Goal: Task Accomplishment & Management: Manage account settings

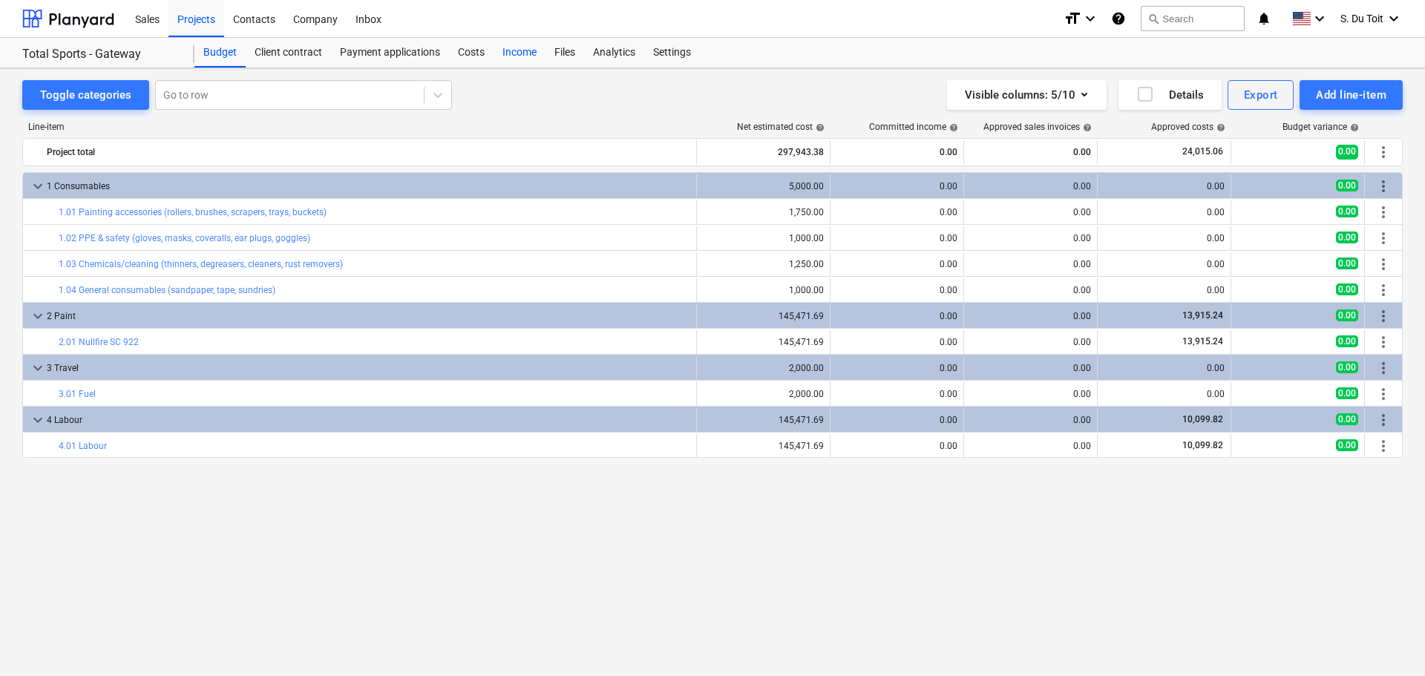
click at [519, 63] on div "Income" at bounding box center [520, 53] width 52 height 30
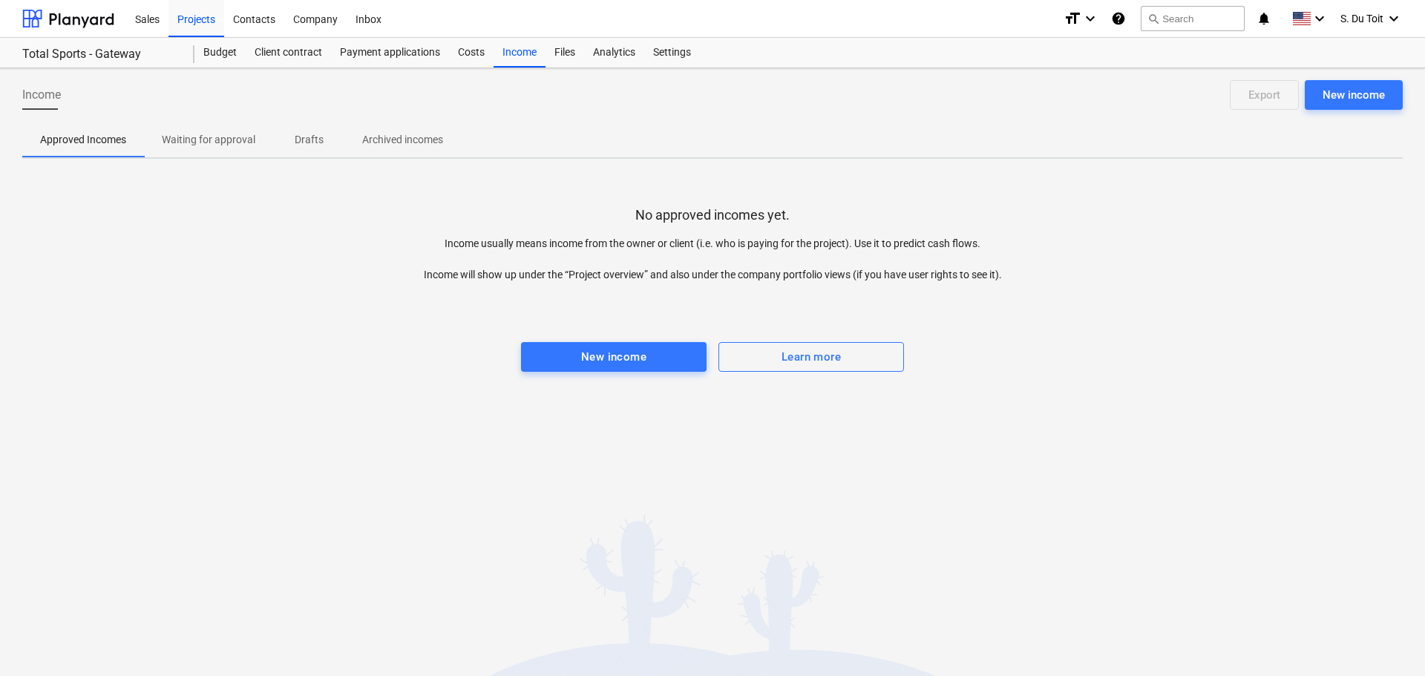
click at [238, 142] on p "Waiting for approval" at bounding box center [209, 140] width 94 height 16
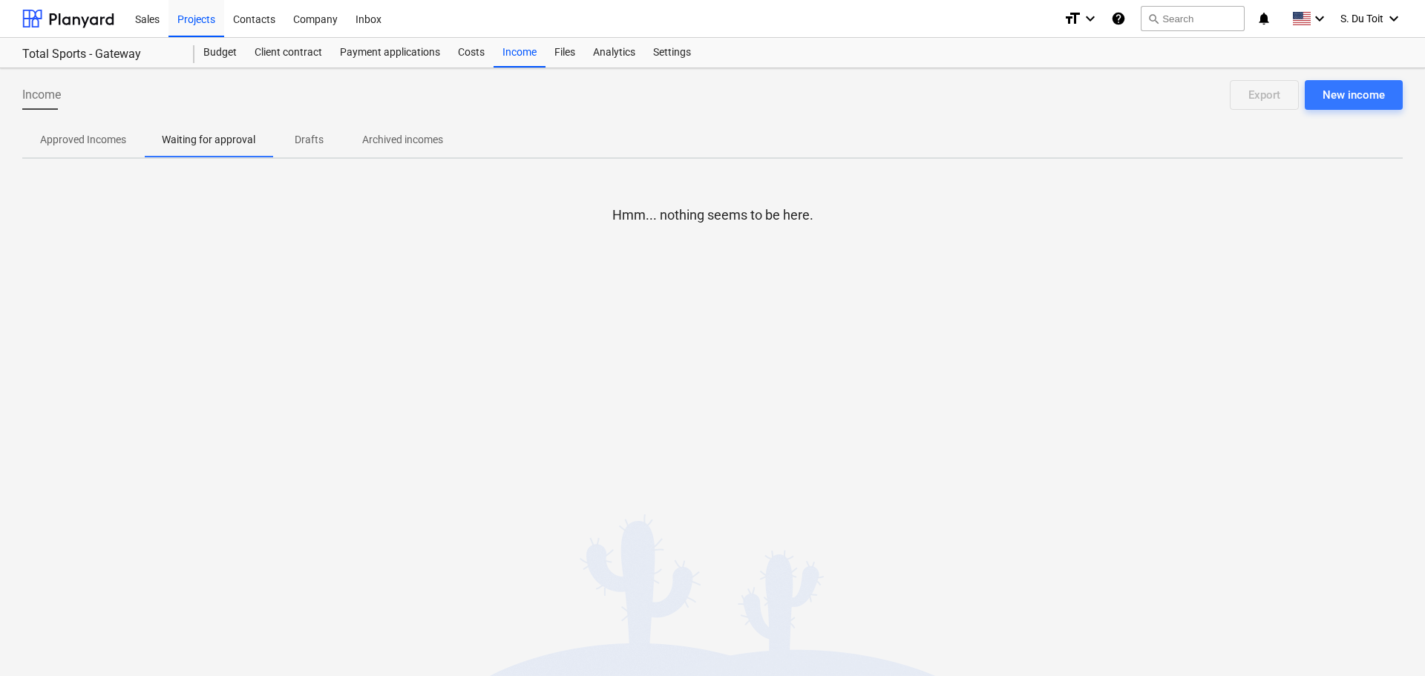
click at [112, 155] on button "Approved Incomes" at bounding box center [83, 140] width 122 height 36
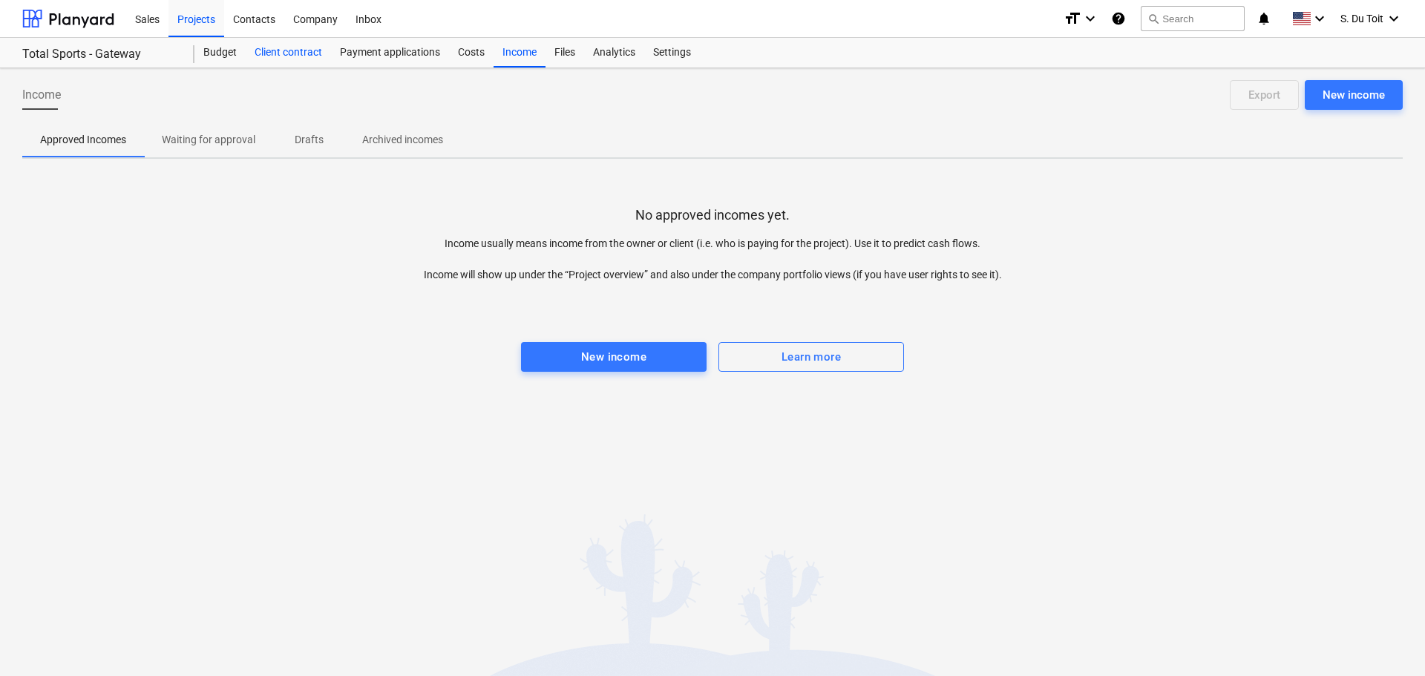
click at [309, 54] on div "Client contract" at bounding box center [288, 53] width 85 height 30
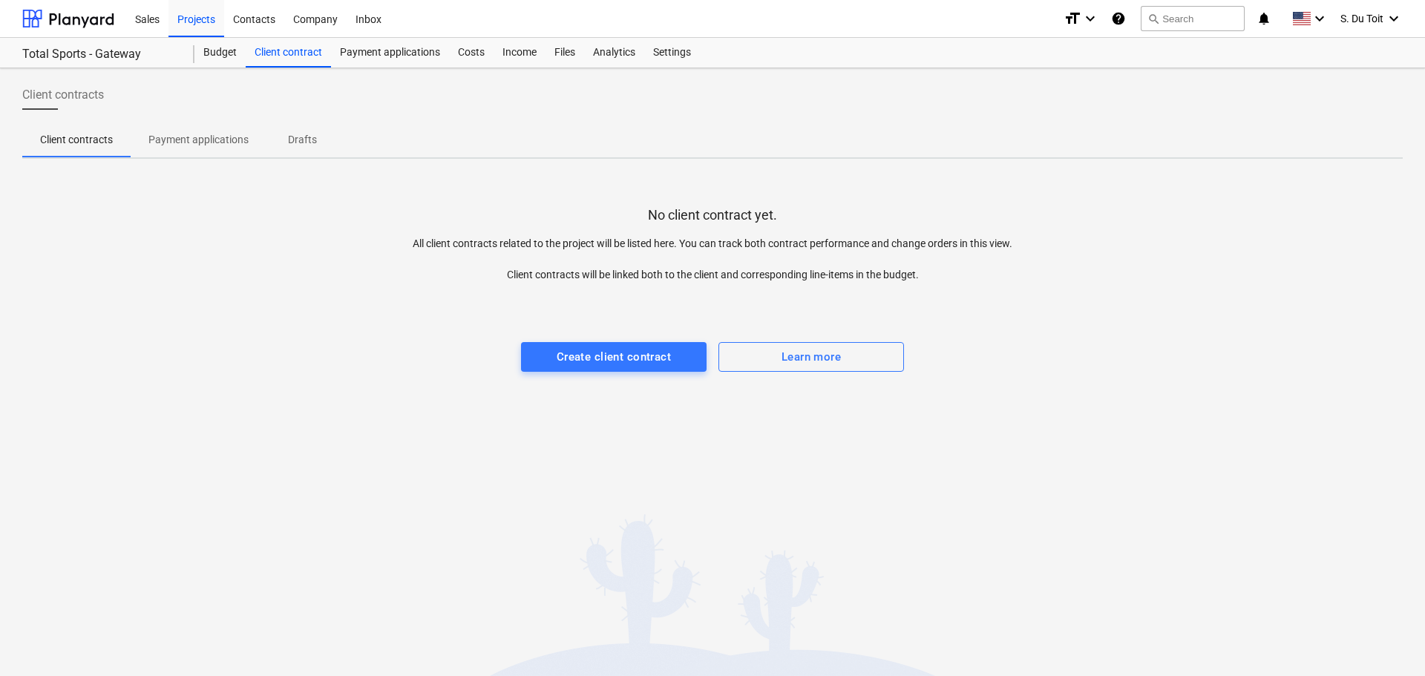
click at [223, 148] on span "Payment applications" at bounding box center [199, 140] width 136 height 24
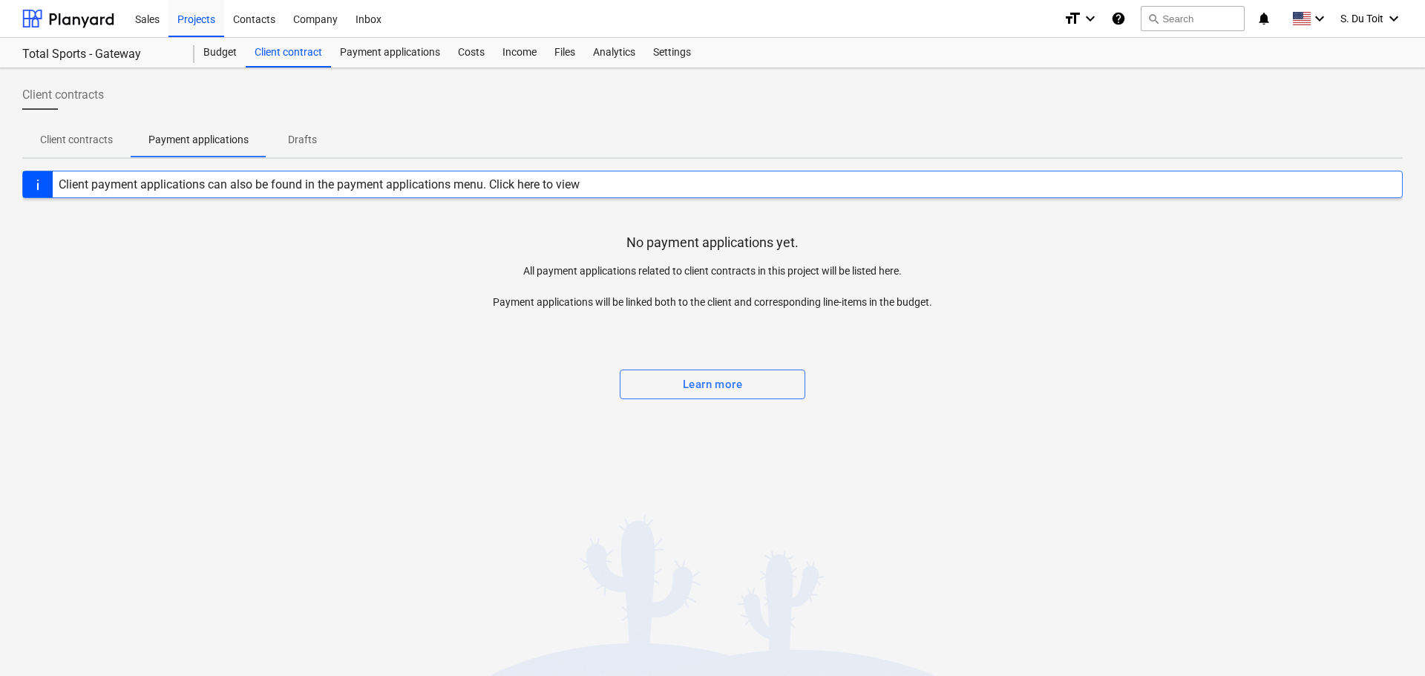
click at [94, 142] on p "Client contracts" at bounding box center [76, 140] width 73 height 16
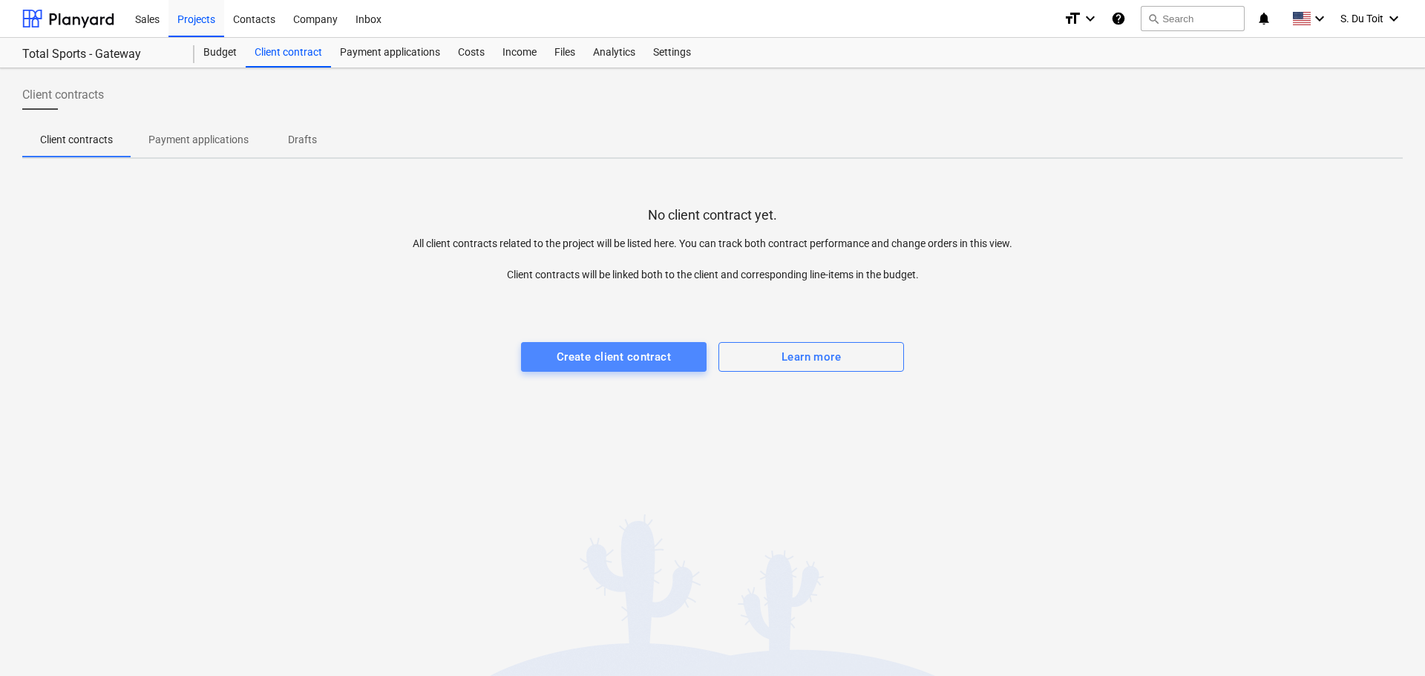
click at [662, 362] on div "Create client contract" at bounding box center [614, 356] width 114 height 19
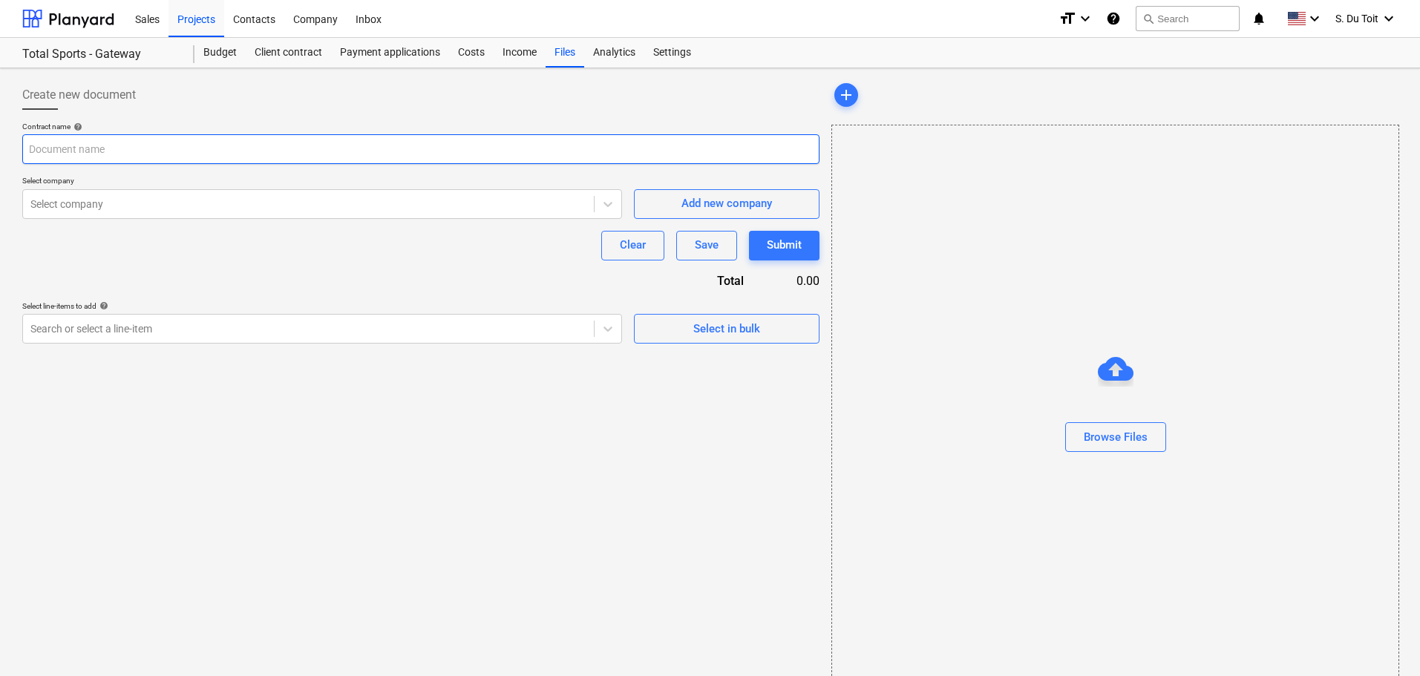
click at [301, 153] on input "text" at bounding box center [420, 149] width 797 height 30
click at [477, 48] on div "Costs" at bounding box center [471, 53] width 45 height 30
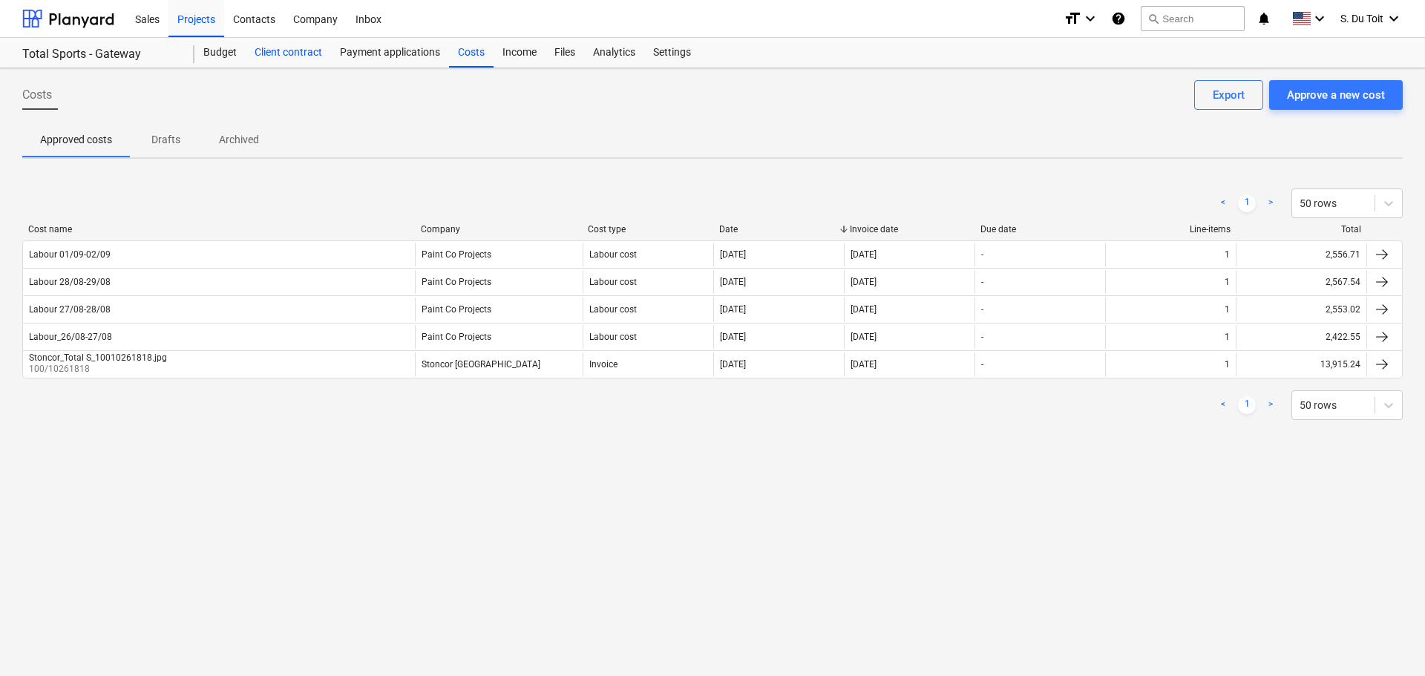
click at [305, 55] on div "Client contract" at bounding box center [288, 53] width 85 height 30
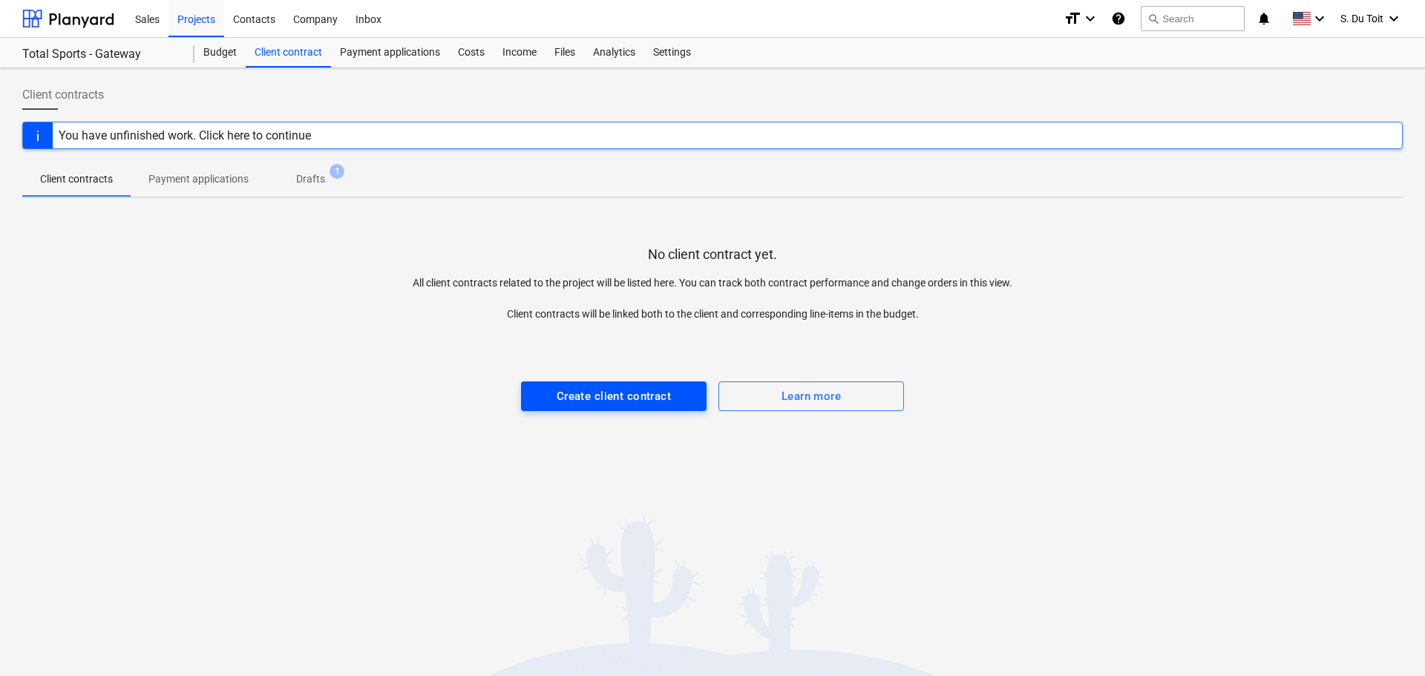
click at [608, 396] on div "Create client contract" at bounding box center [614, 396] width 114 height 19
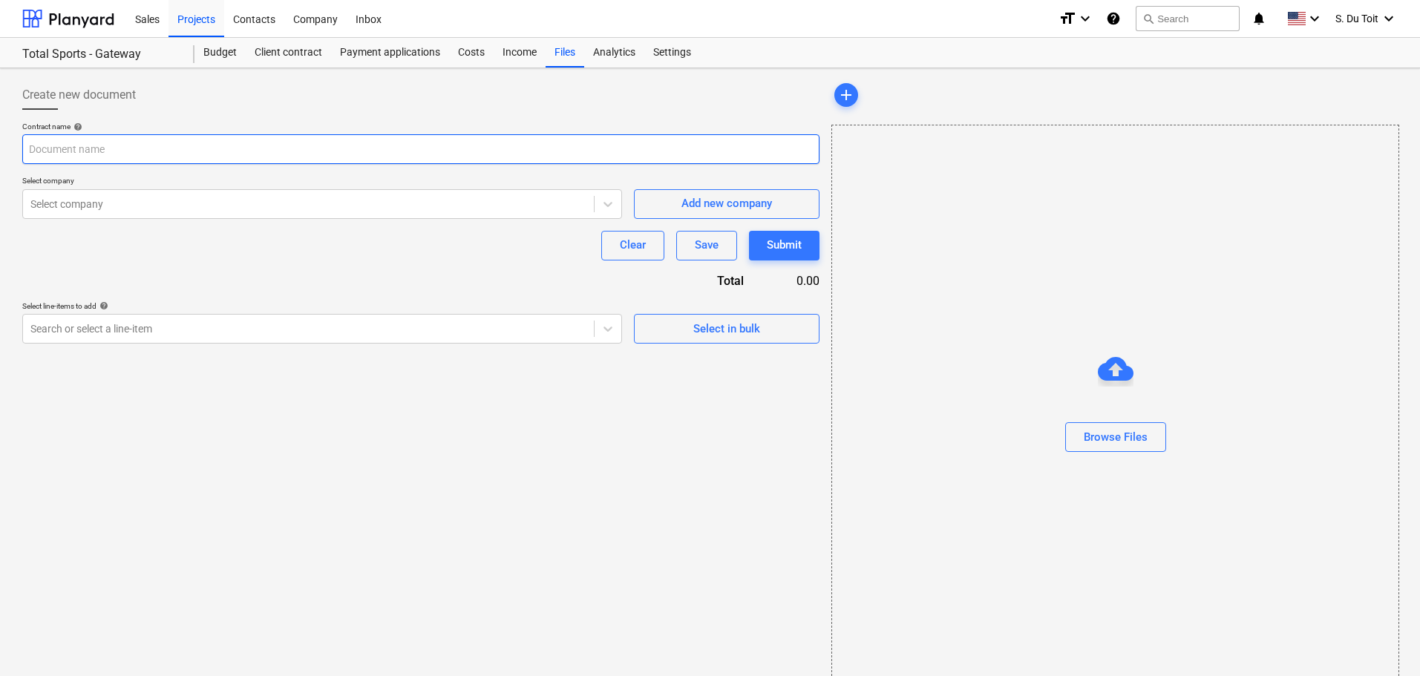
click at [178, 155] on input "text" at bounding box center [420, 149] width 797 height 30
type input "Bidfood PO's"
click at [191, 215] on div "Select company" at bounding box center [322, 204] width 600 height 30
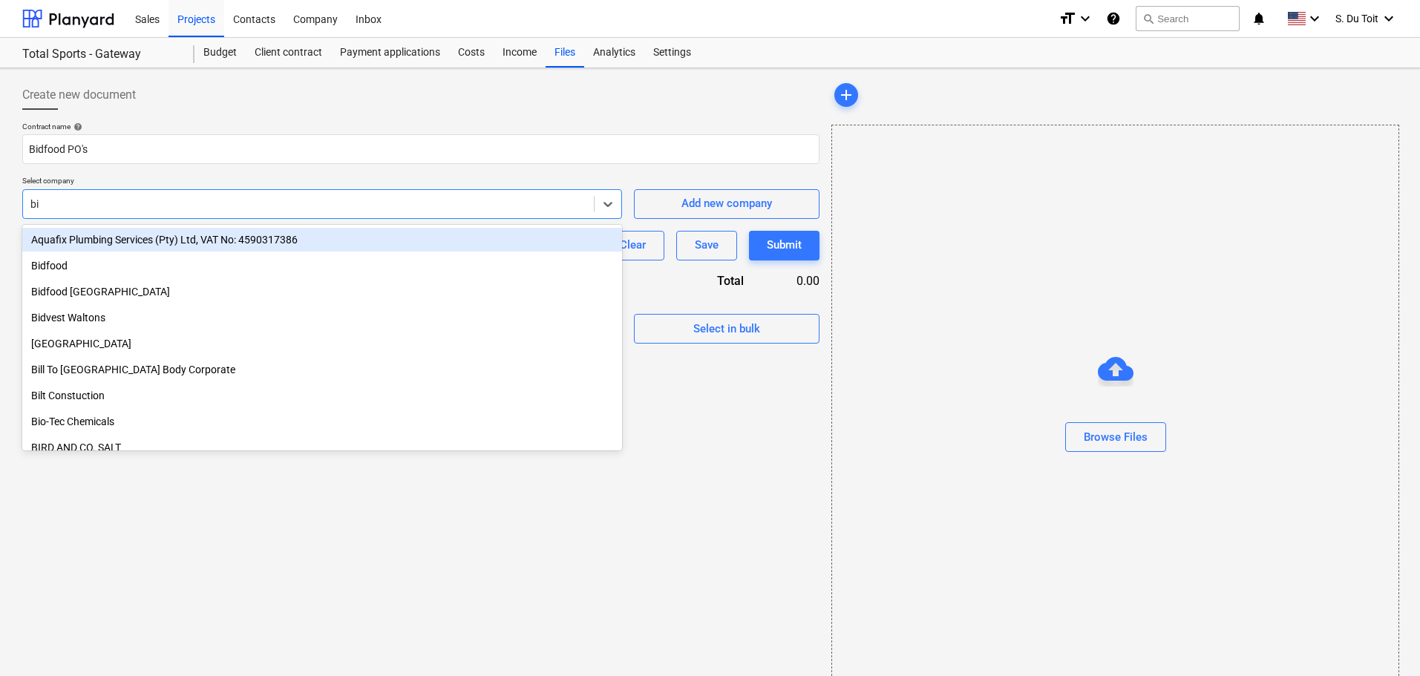
type input "bid"
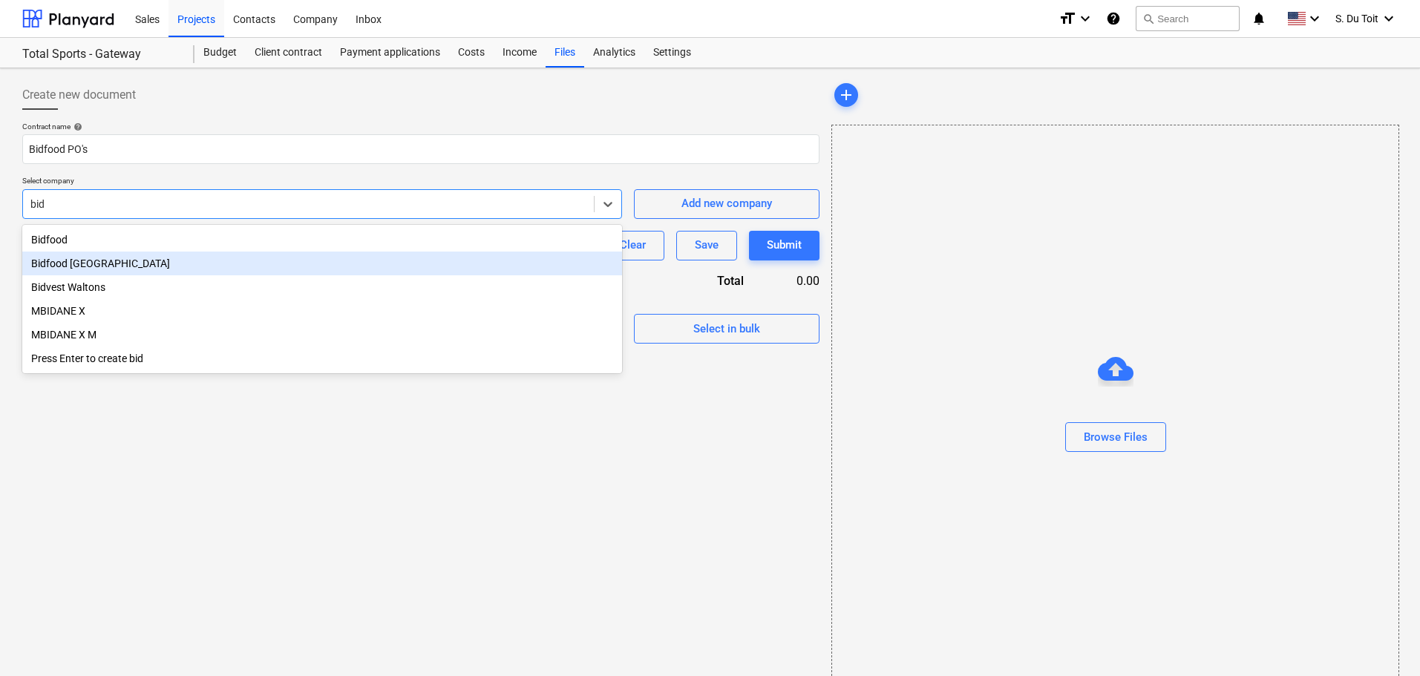
click at [210, 263] on div "Bidfood [GEOGRAPHIC_DATA]" at bounding box center [322, 264] width 600 height 24
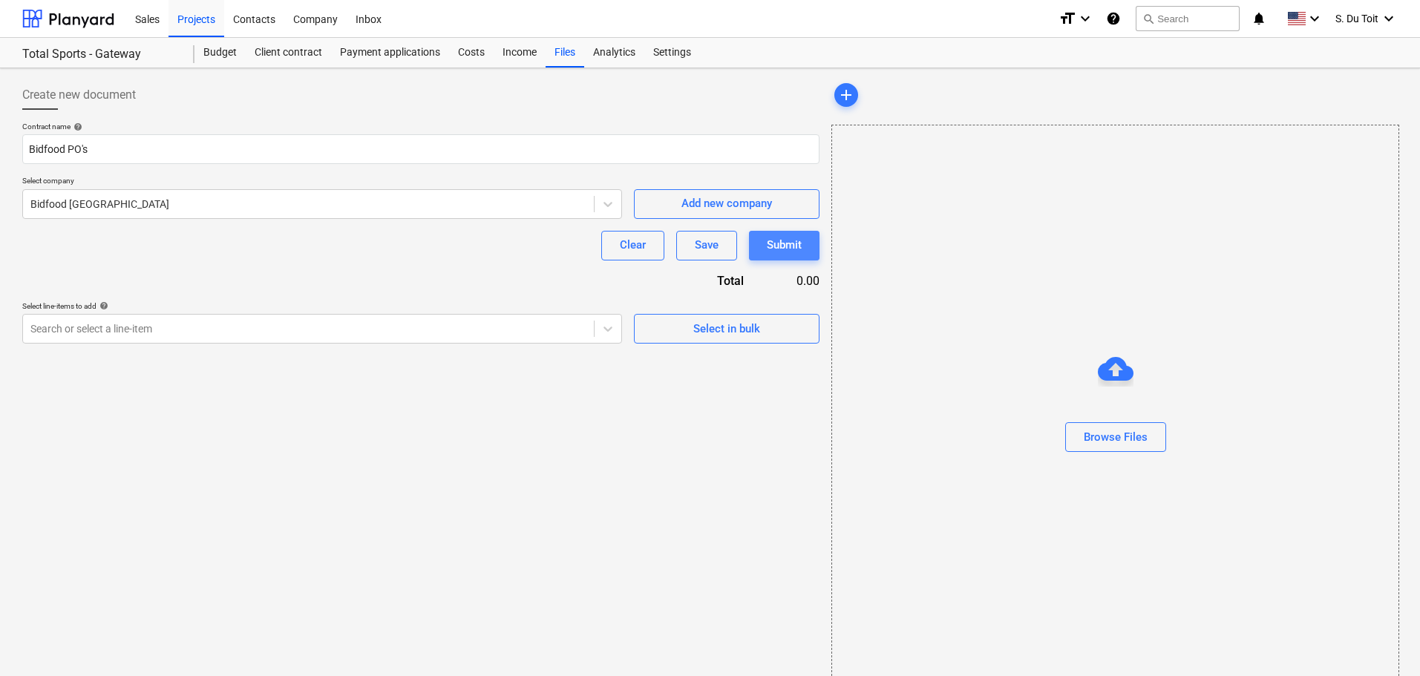
click at [770, 250] on div "Submit" at bounding box center [784, 244] width 35 height 19
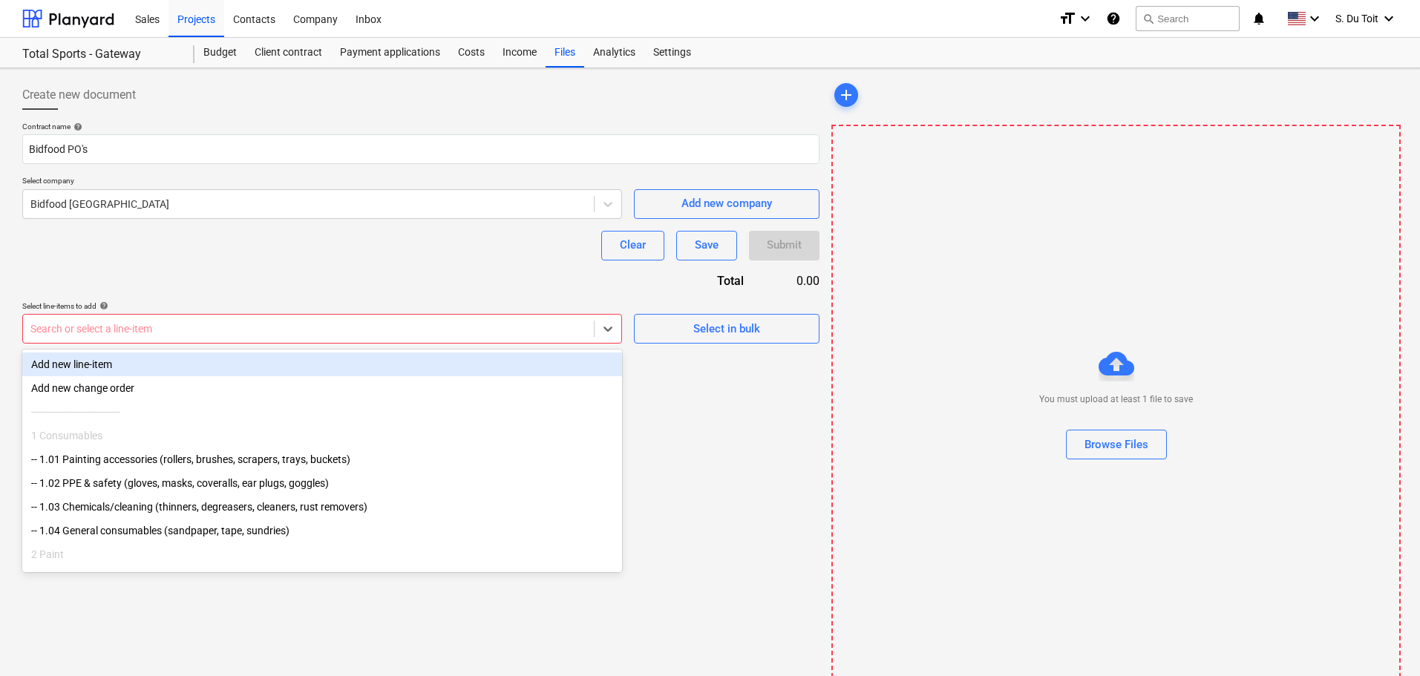
click at [504, 331] on div at bounding box center [308, 328] width 556 height 15
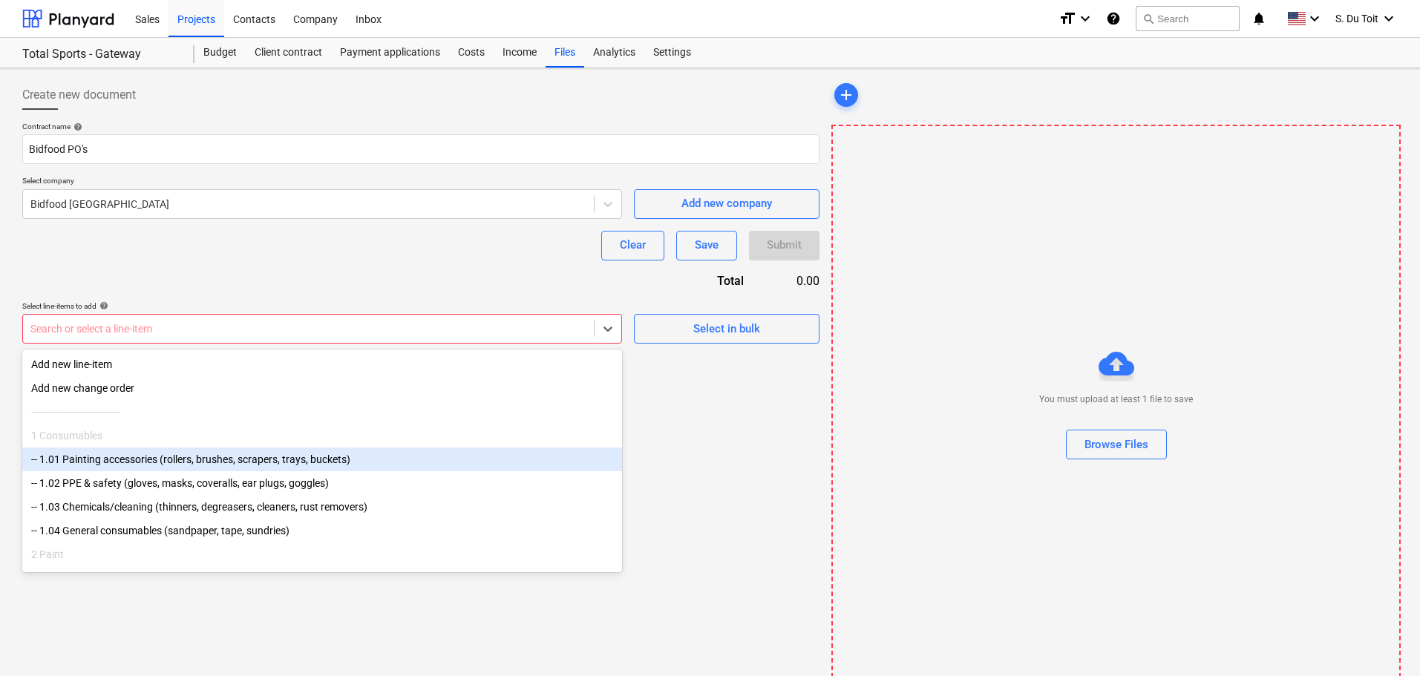
click at [796, 425] on div "Create new document Contract name help Bidfood PO's Select company Bidfood [GEO…" at bounding box center [420, 386] width 809 height 624
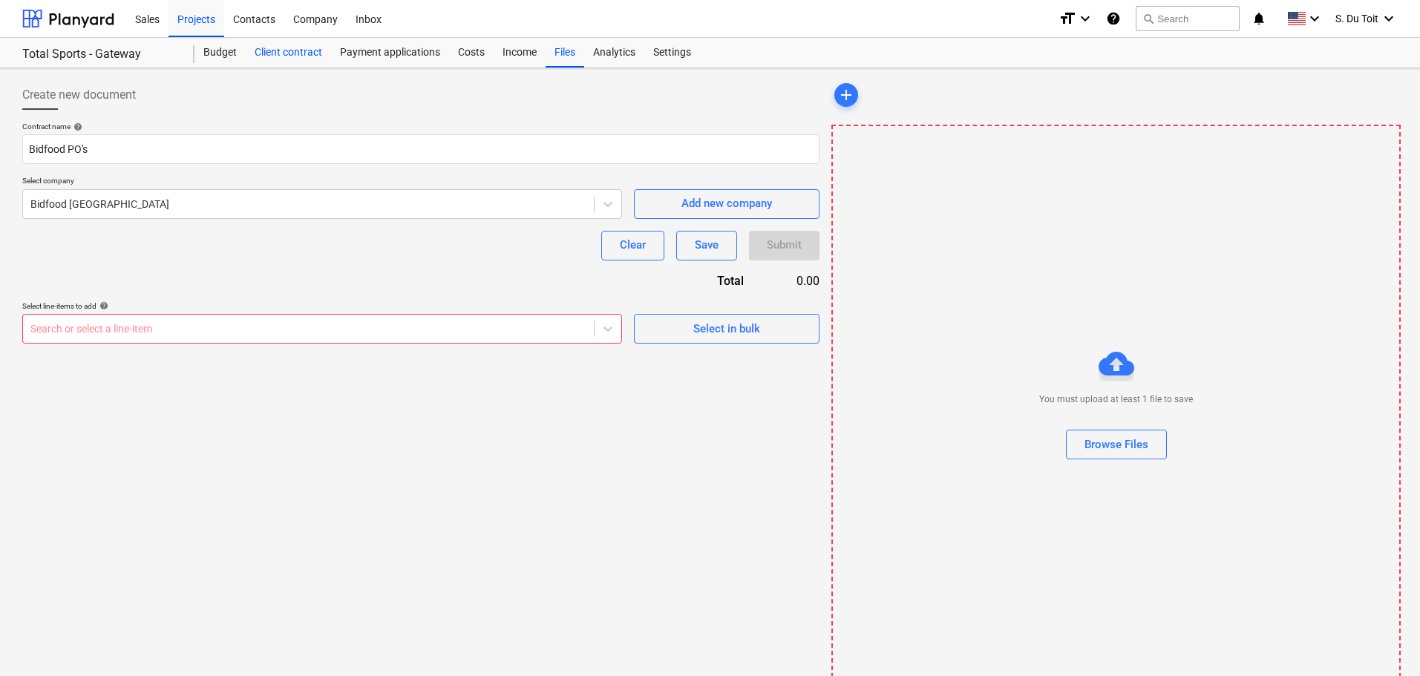
click at [304, 54] on div "Client contract" at bounding box center [288, 53] width 85 height 30
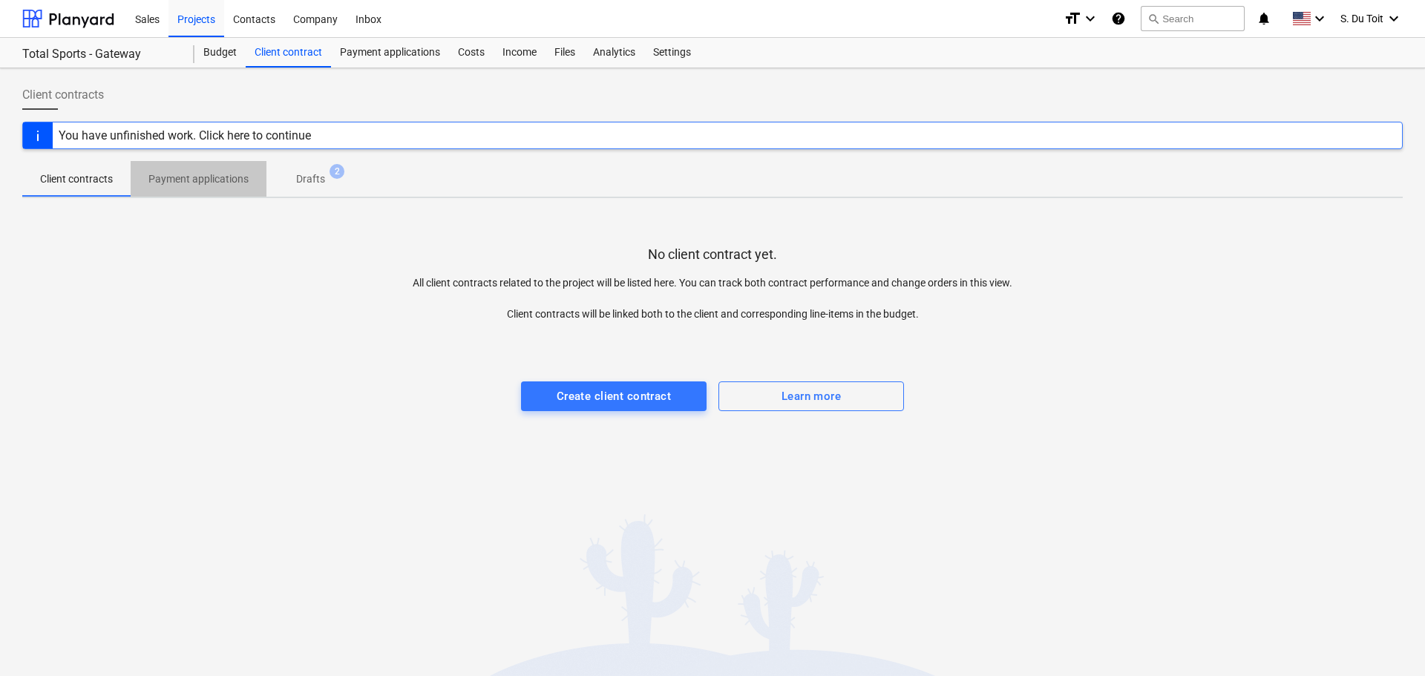
click at [237, 187] on span "Payment applications" at bounding box center [199, 179] width 136 height 24
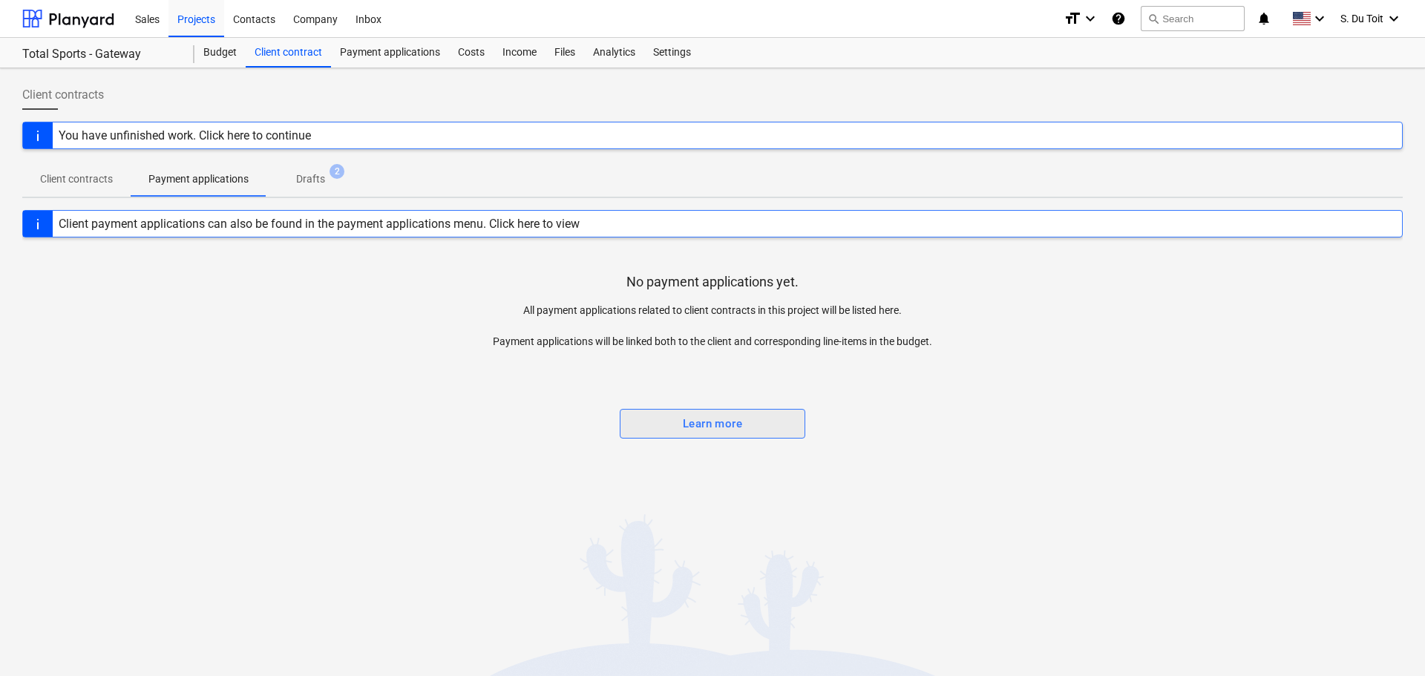
click at [754, 419] on span "Learn more" at bounding box center [712, 423] width 153 height 19
click at [205, 50] on div "Budget" at bounding box center [219, 53] width 51 height 30
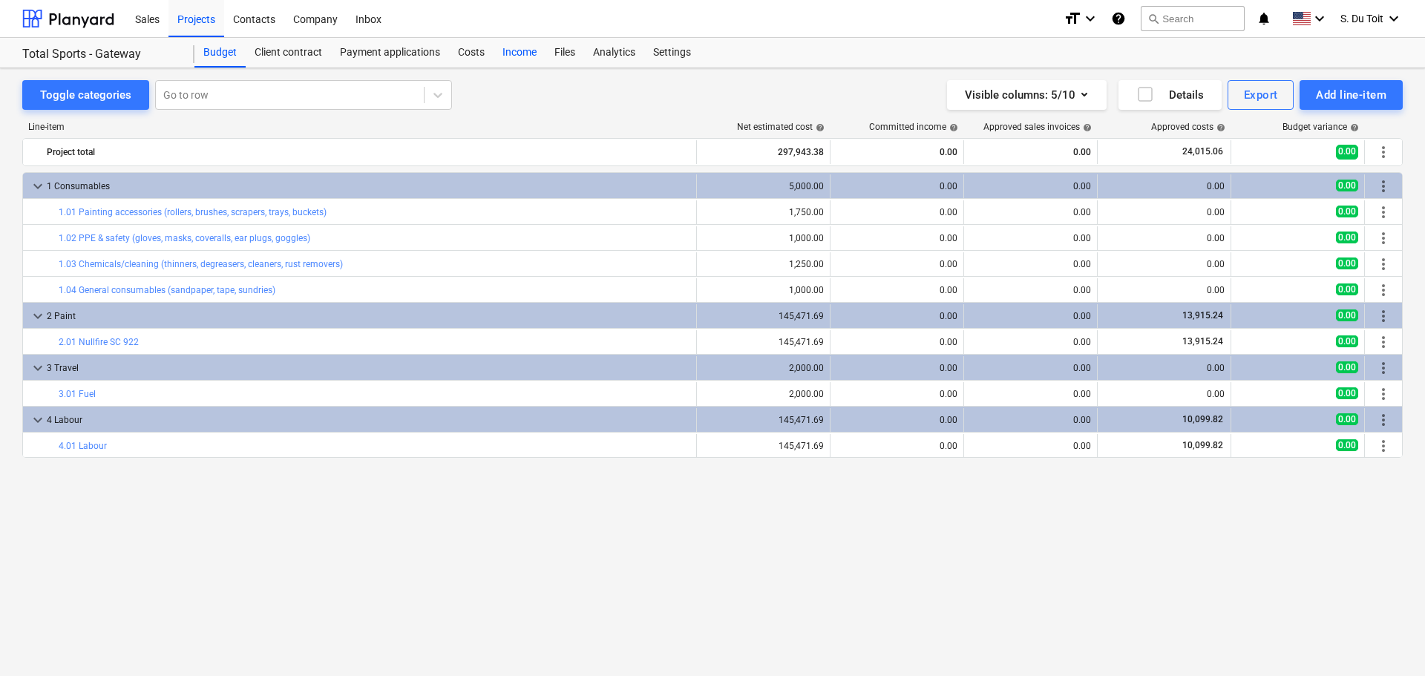
click at [498, 45] on div "Income" at bounding box center [520, 53] width 52 height 30
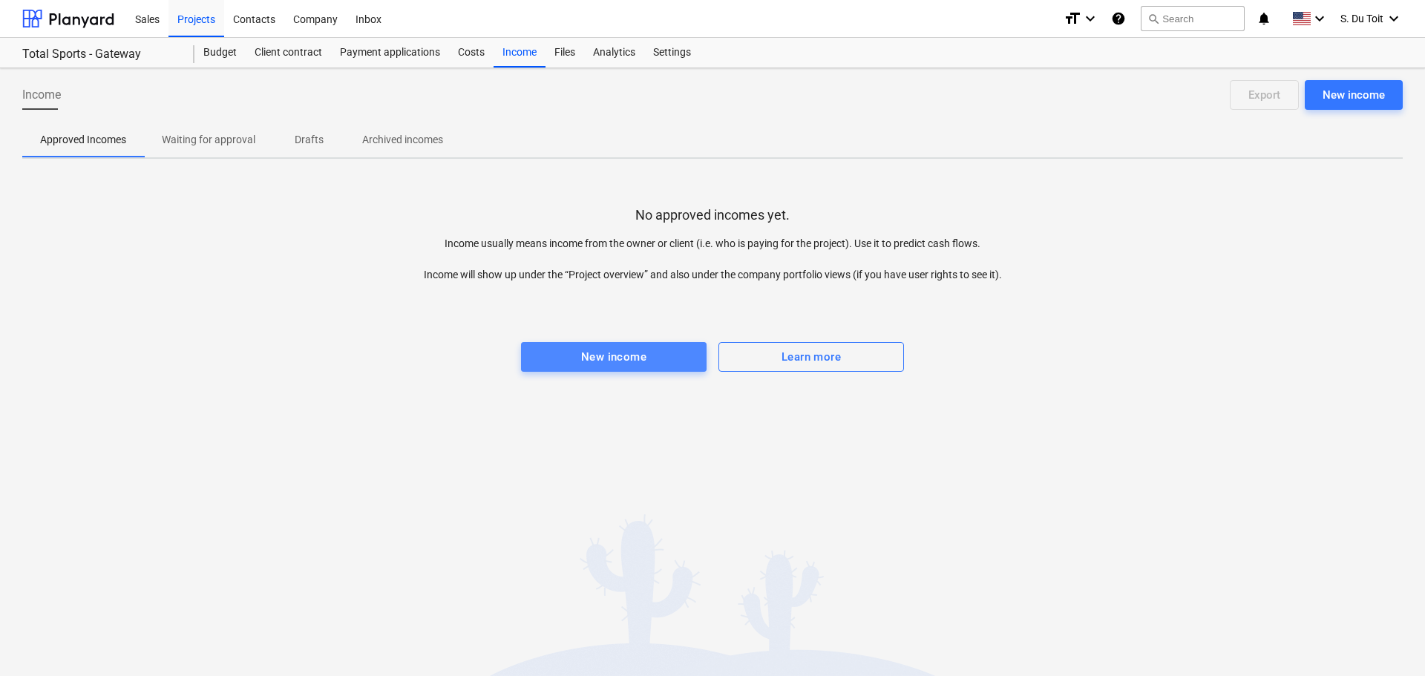
click at [557, 354] on span "New income" at bounding box center [613, 356] width 153 height 19
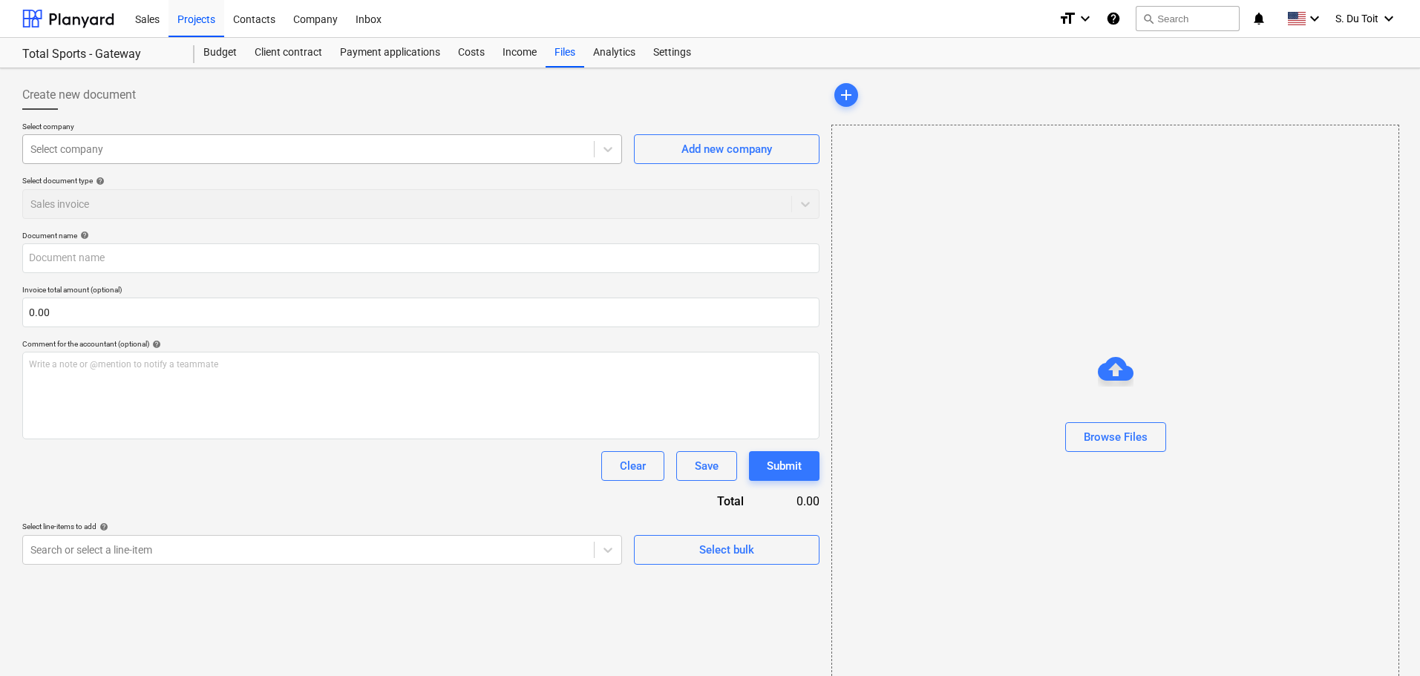
click at [251, 139] on div "Select company" at bounding box center [308, 149] width 571 height 21
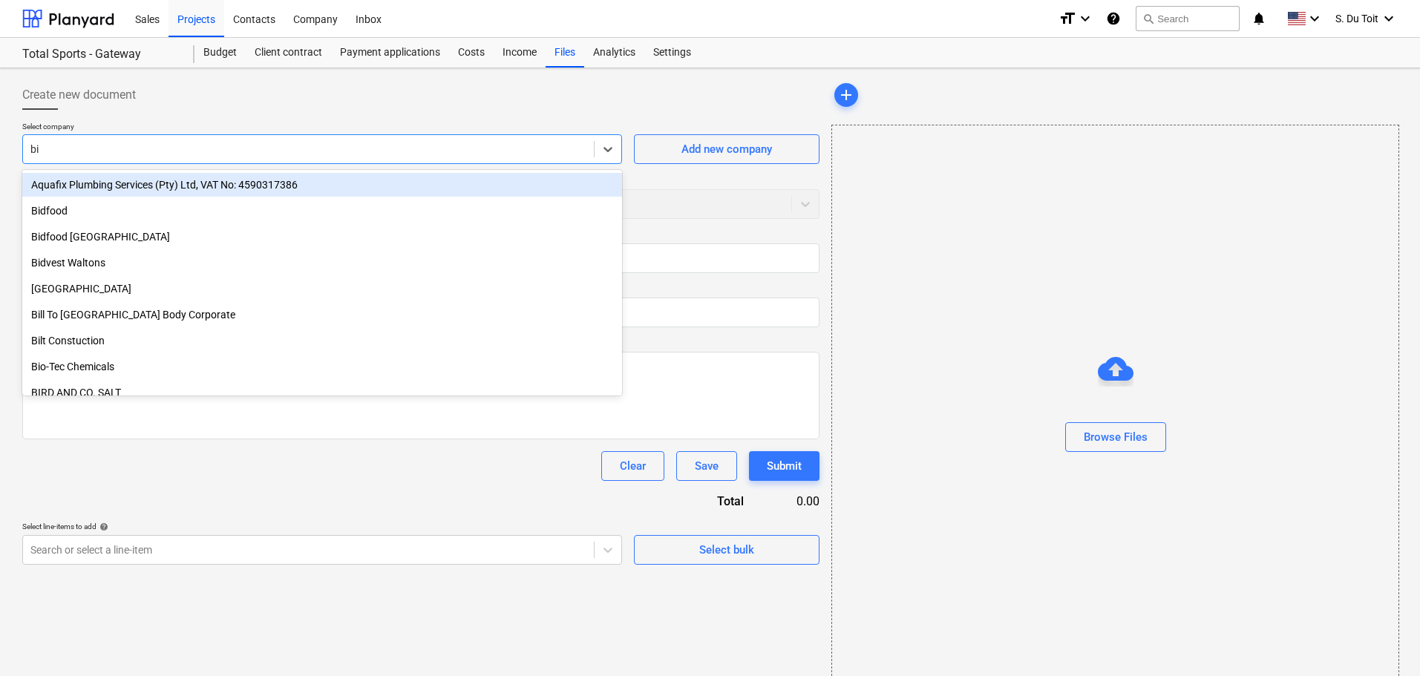
type input "bid"
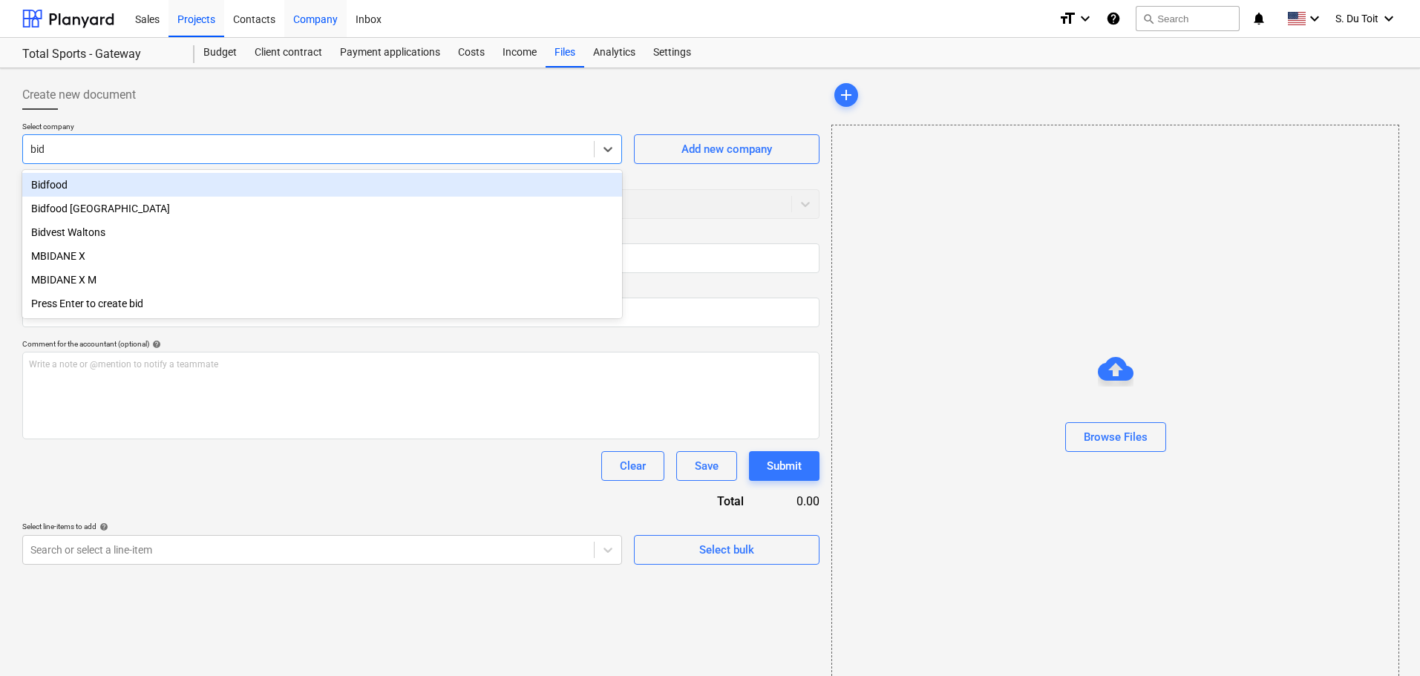
drag, startPoint x: 251, startPoint y: 139, endPoint x: 326, endPoint y: 36, distance: 127.5
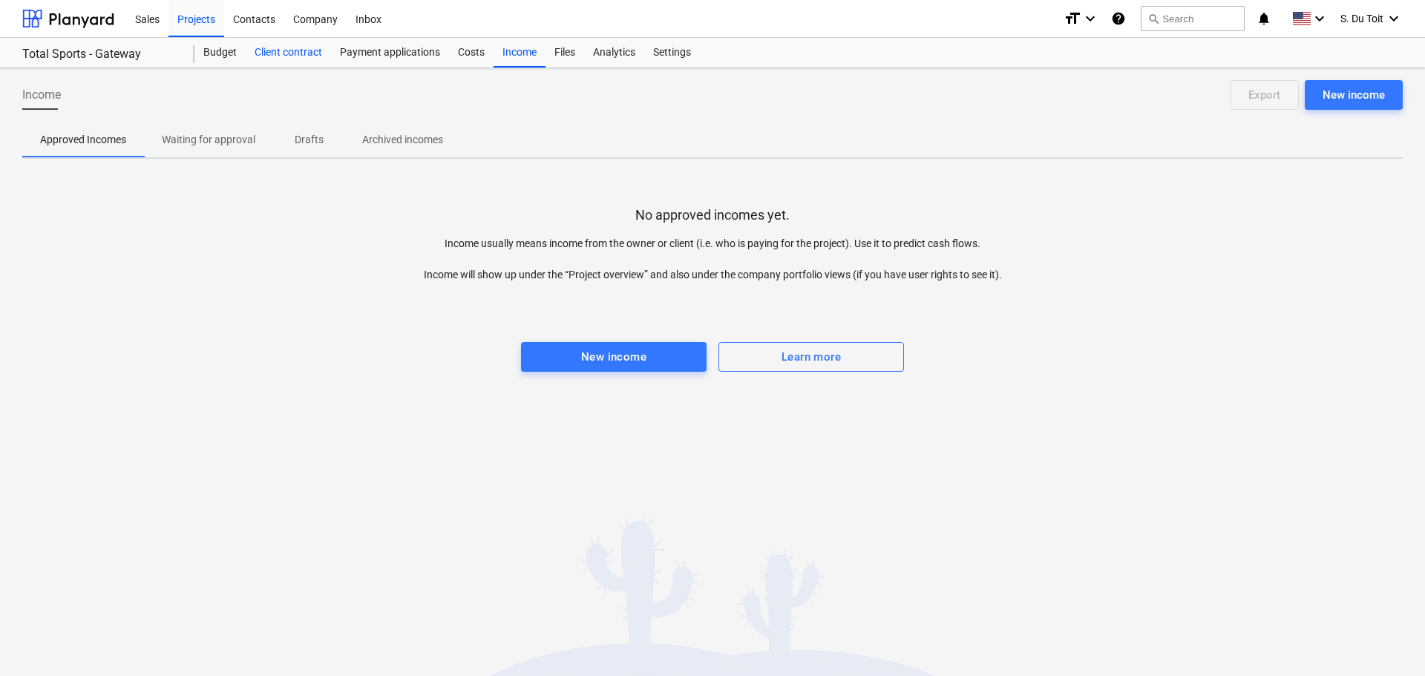
click at [297, 62] on div "Client contract" at bounding box center [288, 53] width 85 height 30
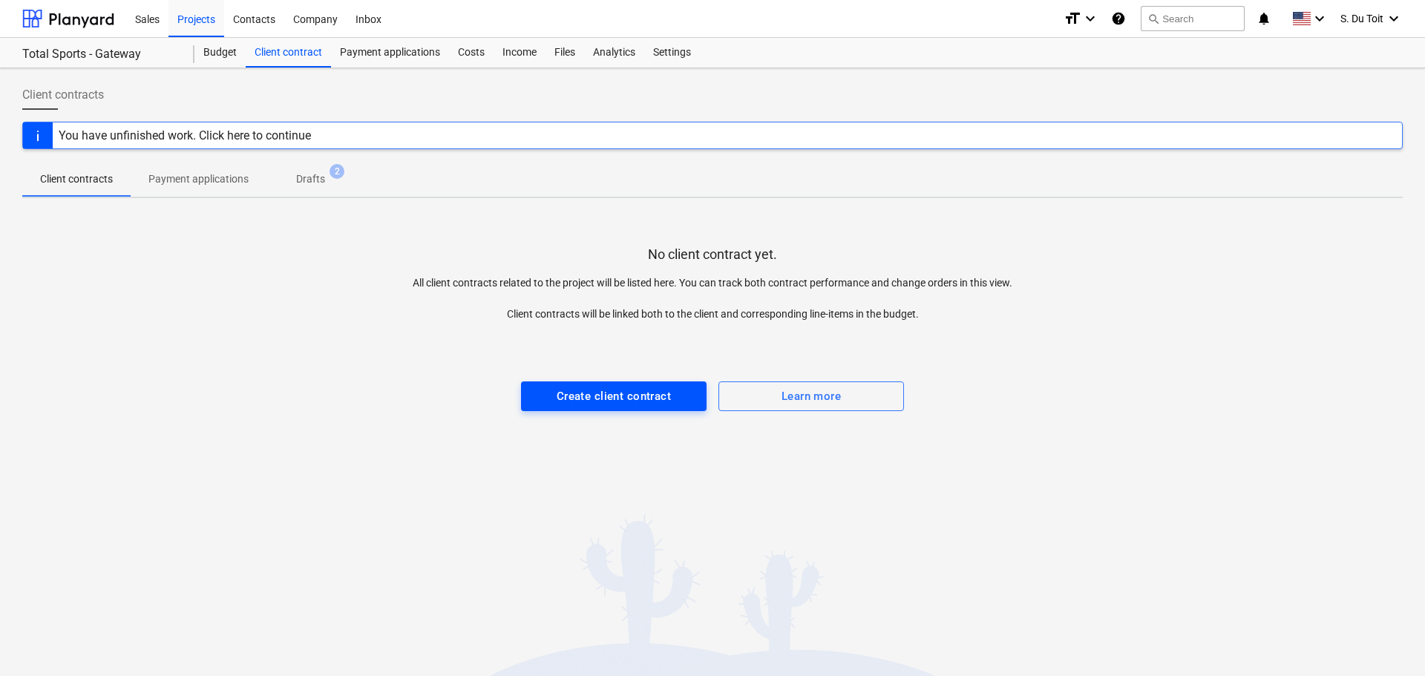
click at [620, 399] on div "Create client contract" at bounding box center [614, 396] width 114 height 19
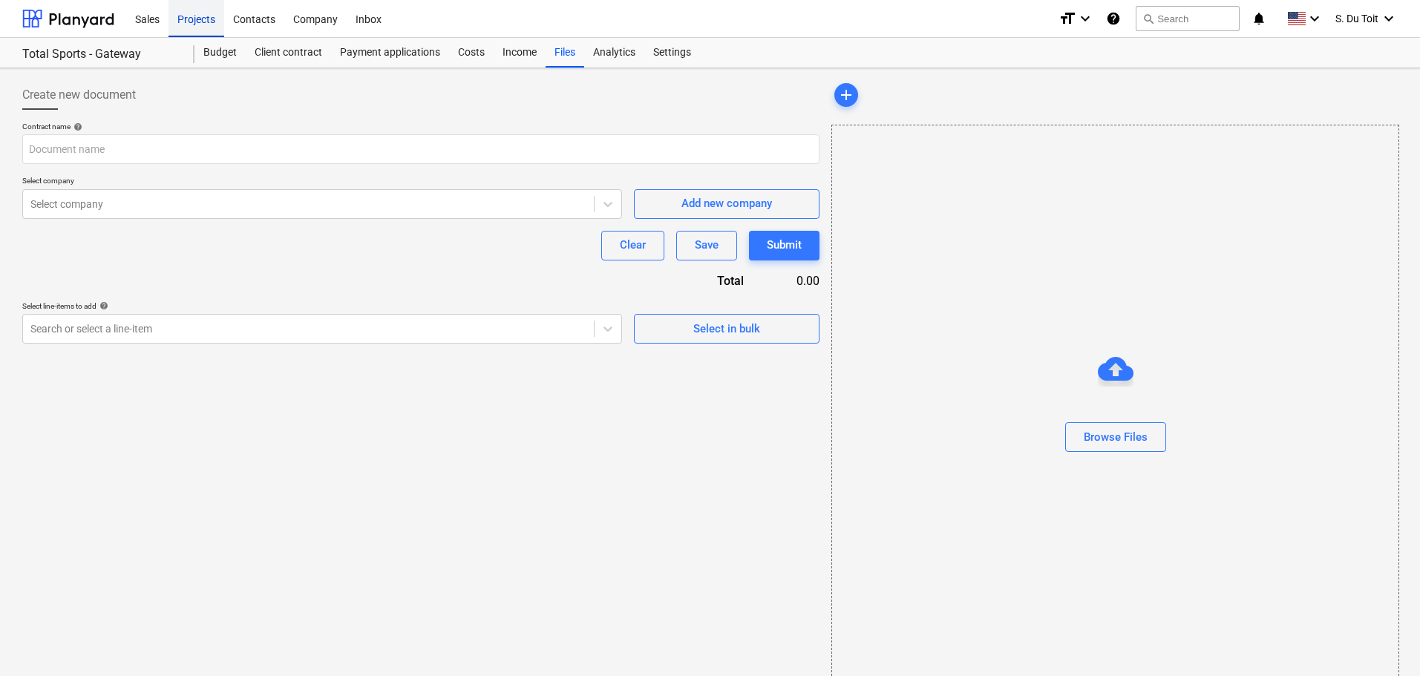
click at [199, 23] on div "Projects" at bounding box center [196, 18] width 56 height 38
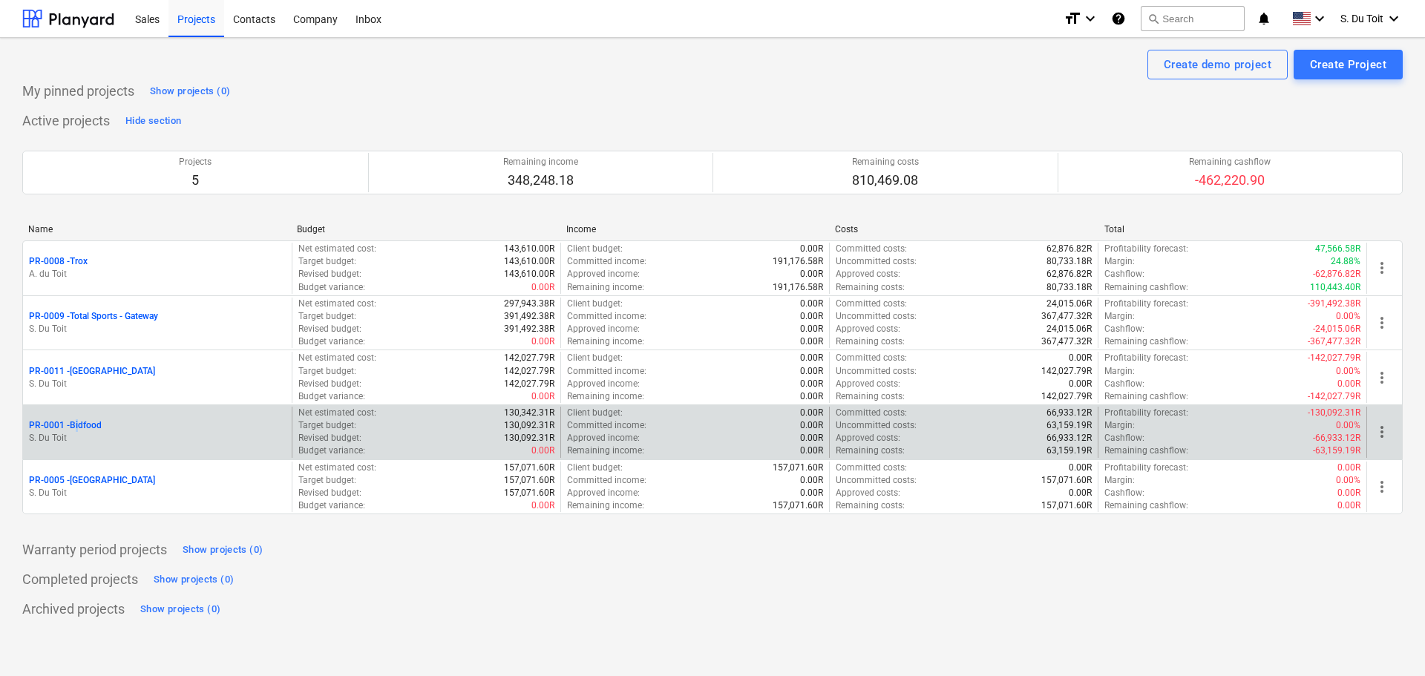
click at [78, 430] on p "PR-0001 - Bidfood" at bounding box center [65, 425] width 73 height 13
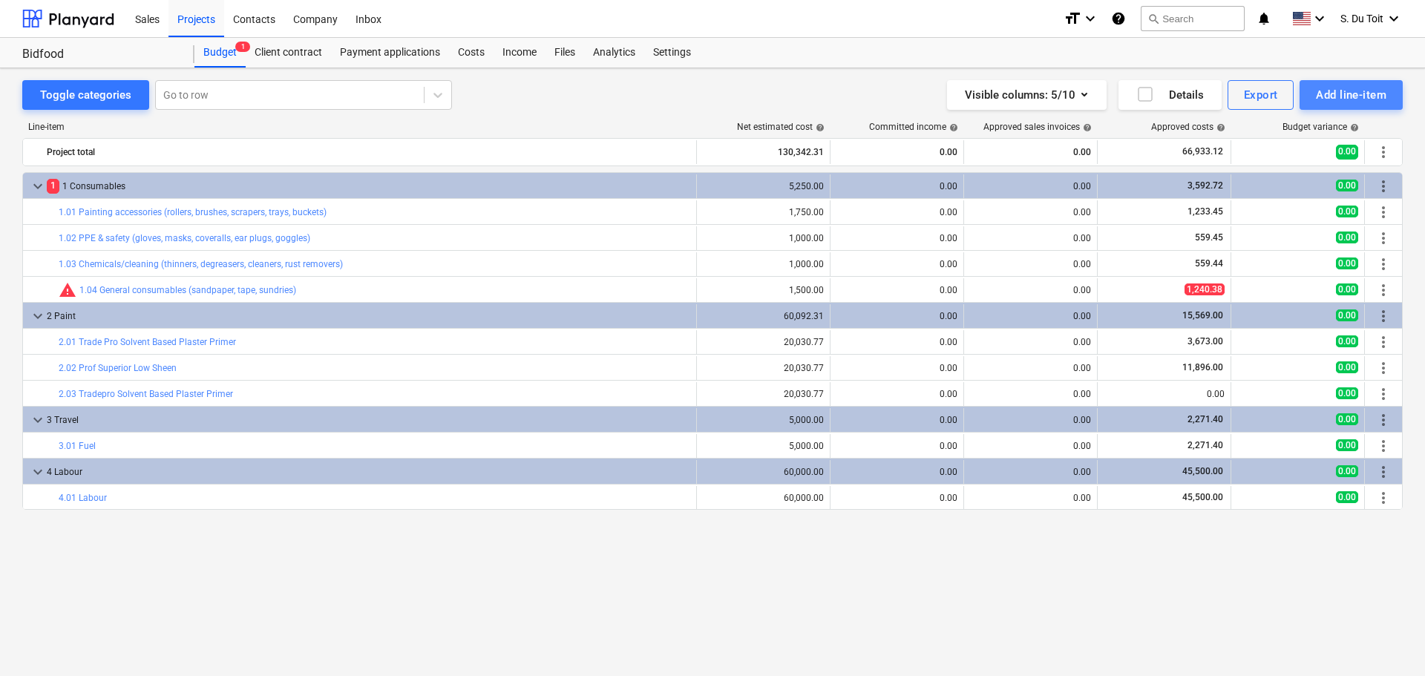
click at [1377, 93] on div "Add line-item" at bounding box center [1351, 94] width 71 height 19
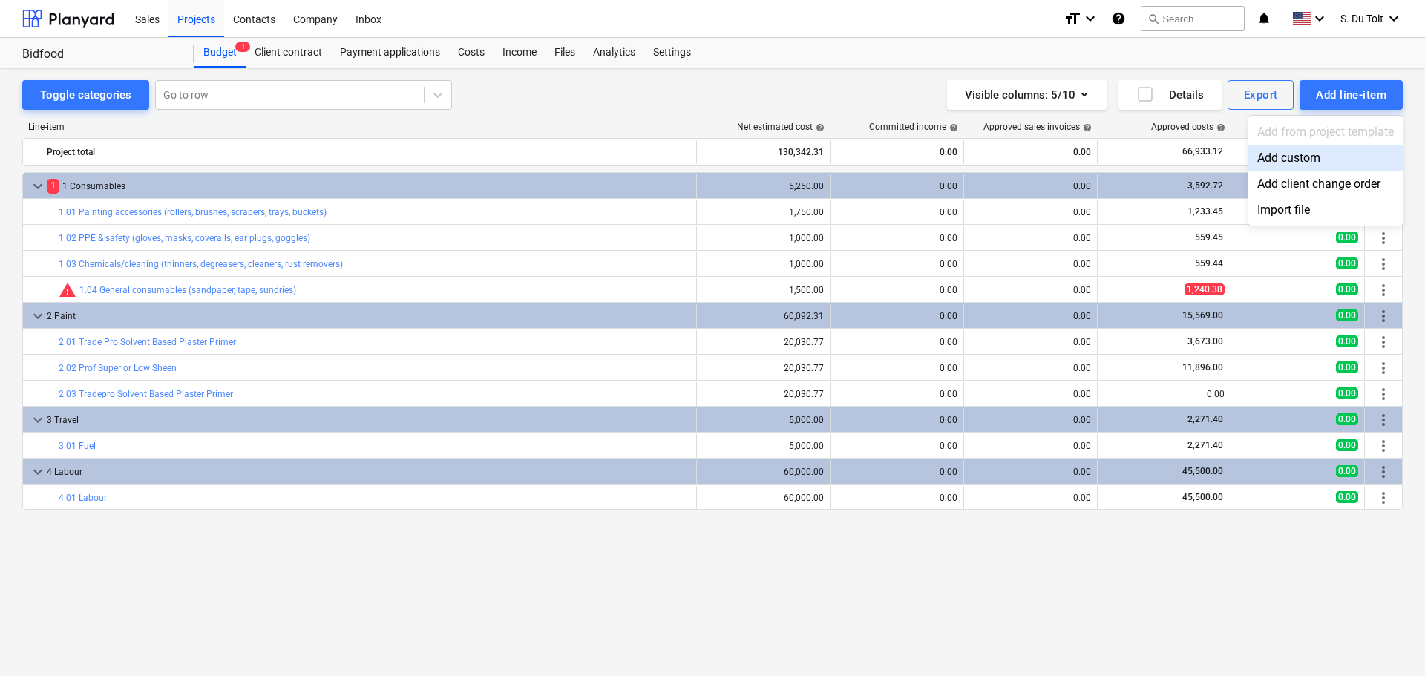
click at [1340, 161] on div "Add custom" at bounding box center [1325, 158] width 154 height 26
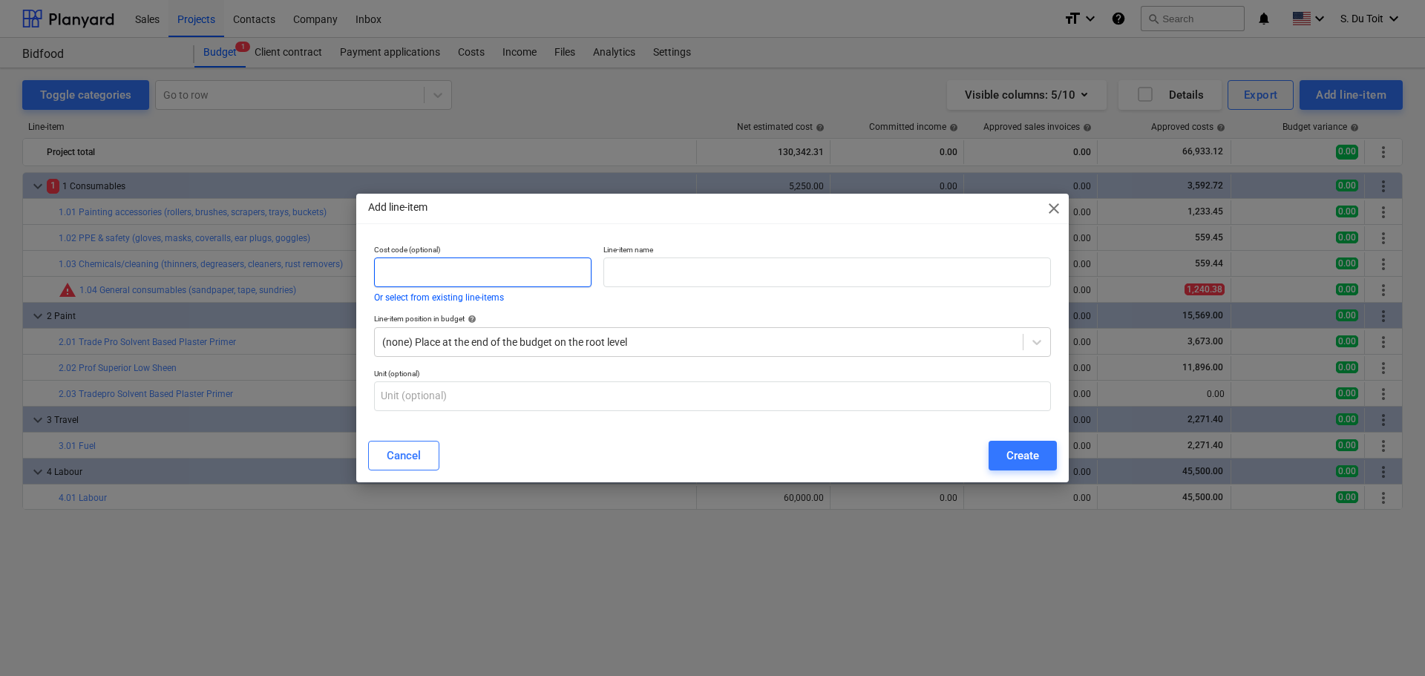
click at [469, 280] on input "text" at bounding box center [482, 273] width 217 height 30
type input "PO22973, QU-1381"
click at [646, 254] on p "Line-item name" at bounding box center [827, 251] width 448 height 13
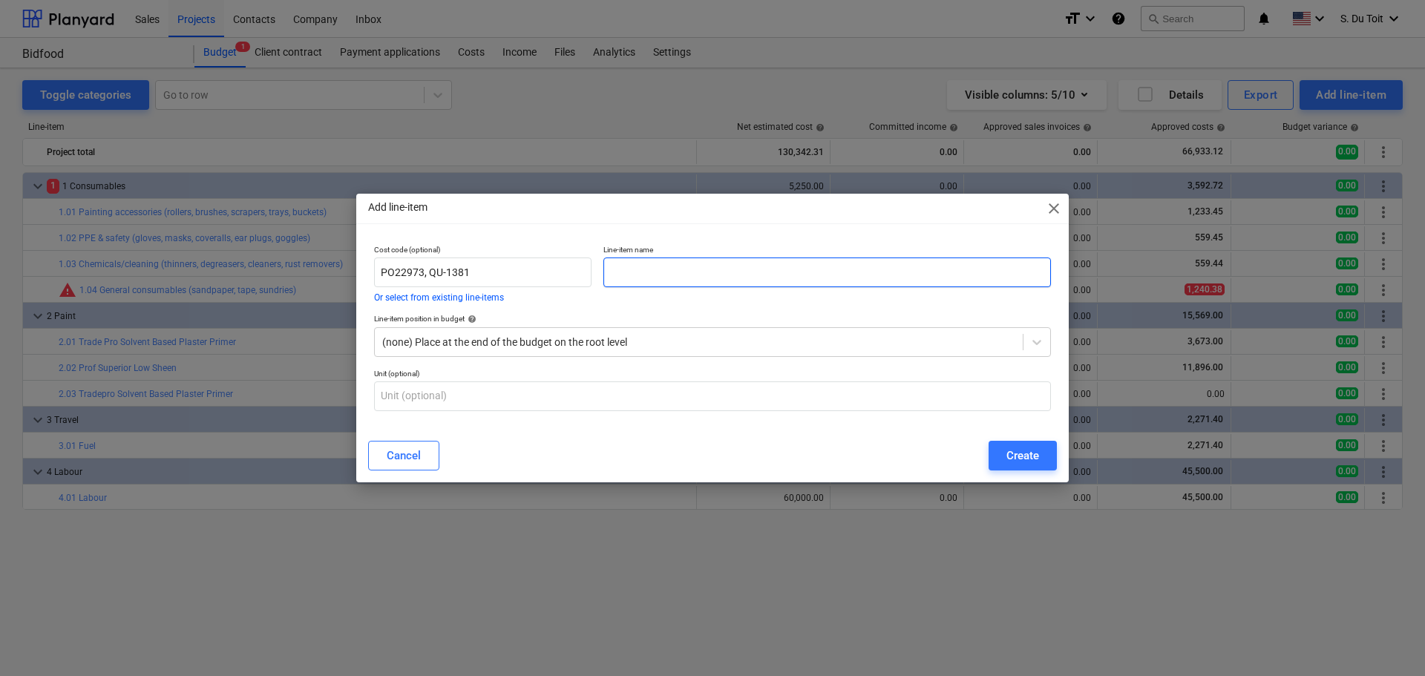
click at [653, 275] on input "text" at bounding box center [827, 273] width 448 height 30
type input "Exterior Paintwork (Crown)"
click at [496, 402] on input "text" at bounding box center [712, 396] width 677 height 30
type input "80327.5"
click at [519, 453] on div "Cancel Create" at bounding box center [712, 456] width 689 height 30
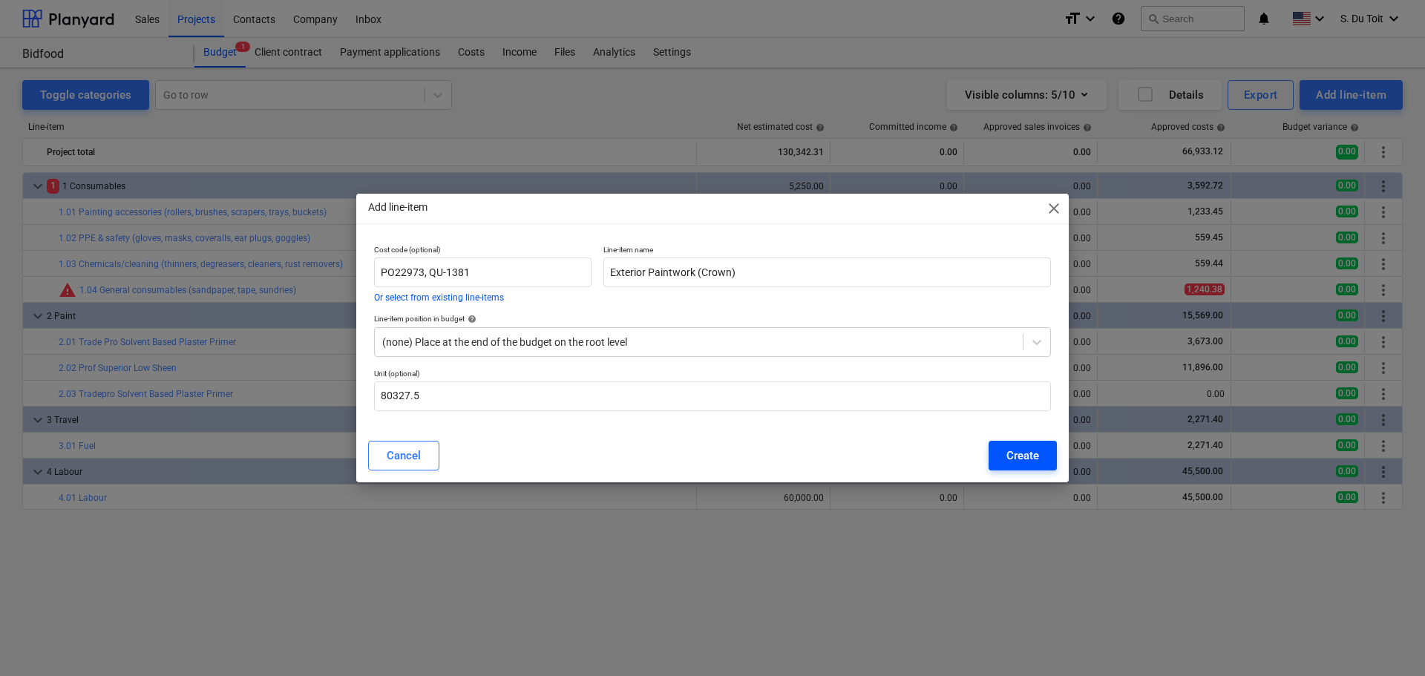
click at [1038, 450] on div "Create" at bounding box center [1022, 455] width 33 height 19
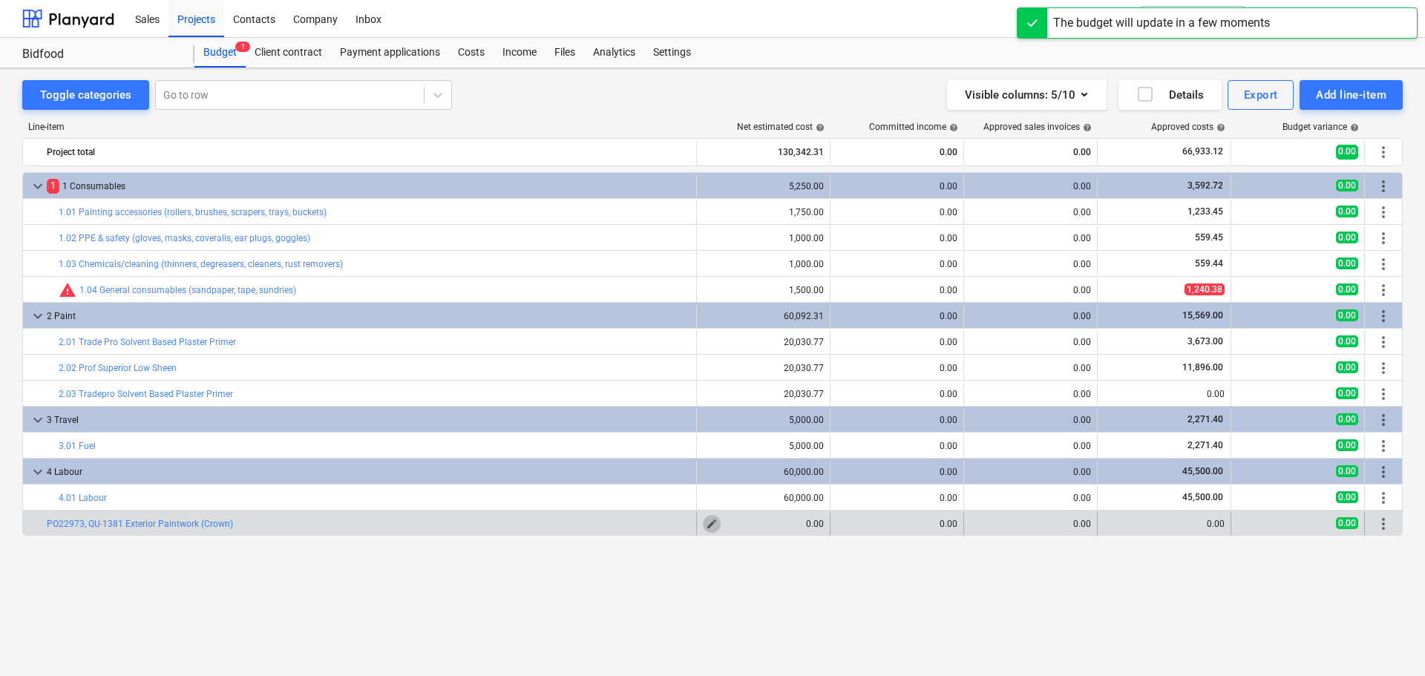
click at [714, 526] on span "edit" at bounding box center [712, 524] width 12 height 12
type textarea "x"
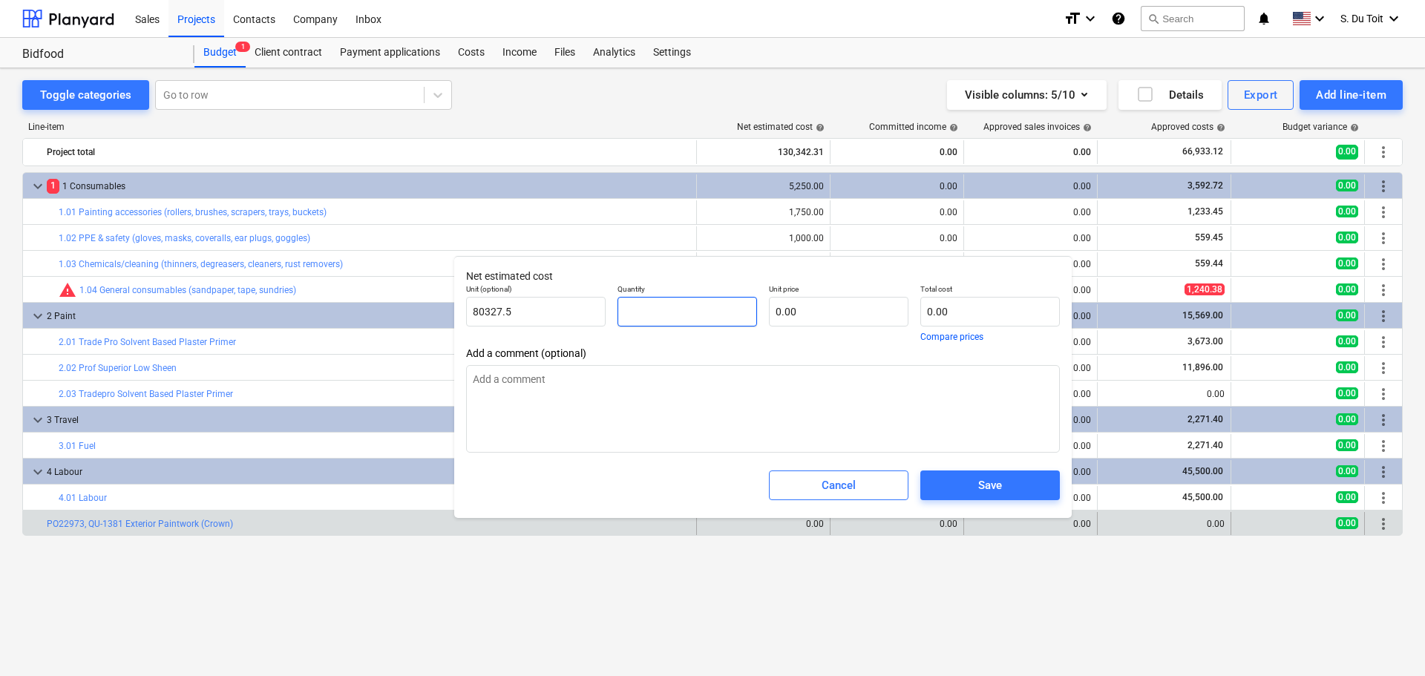
click at [689, 315] on input "text" at bounding box center [687, 312] width 140 height 30
type textarea "x"
type input "1"
type textarea "x"
type input "1.00"
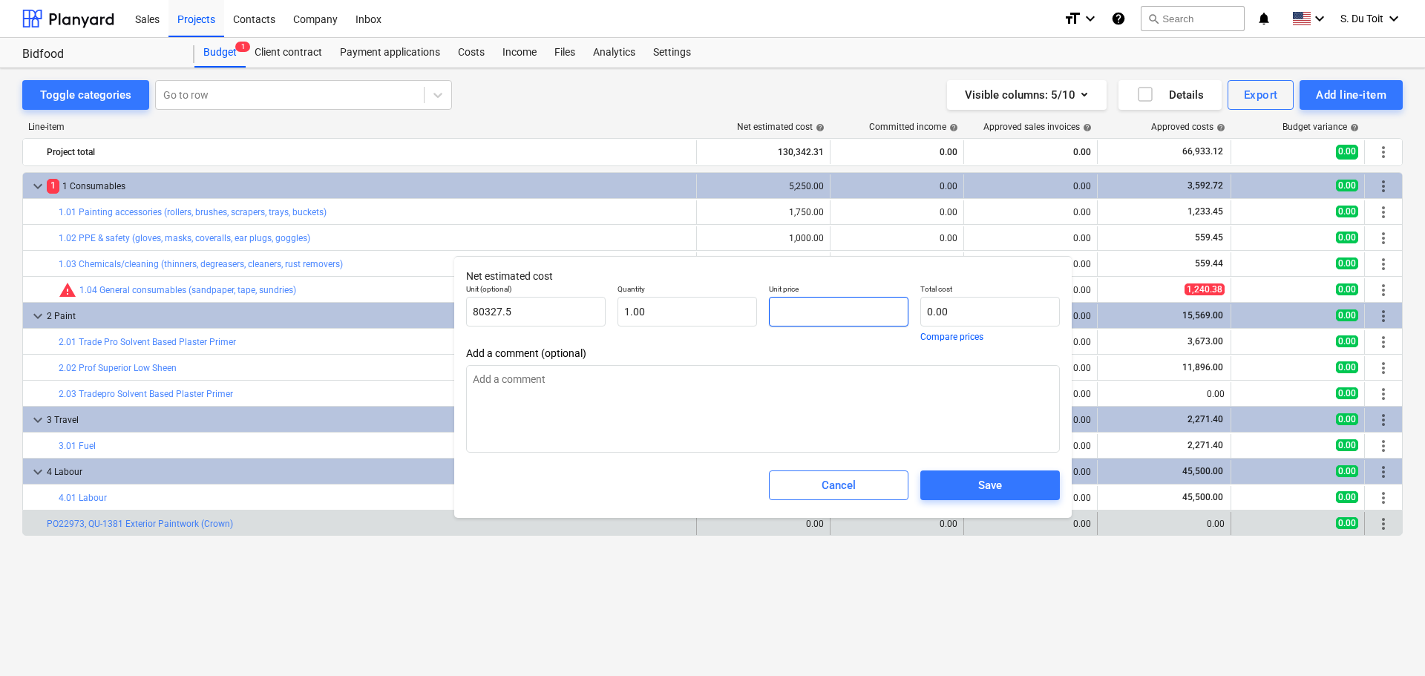
click at [823, 312] on input "text" at bounding box center [839, 312] width 140 height 30
type textarea "x"
type input "0.00"
click at [939, 310] on input "text" at bounding box center [990, 312] width 140 height 30
type textarea "x"
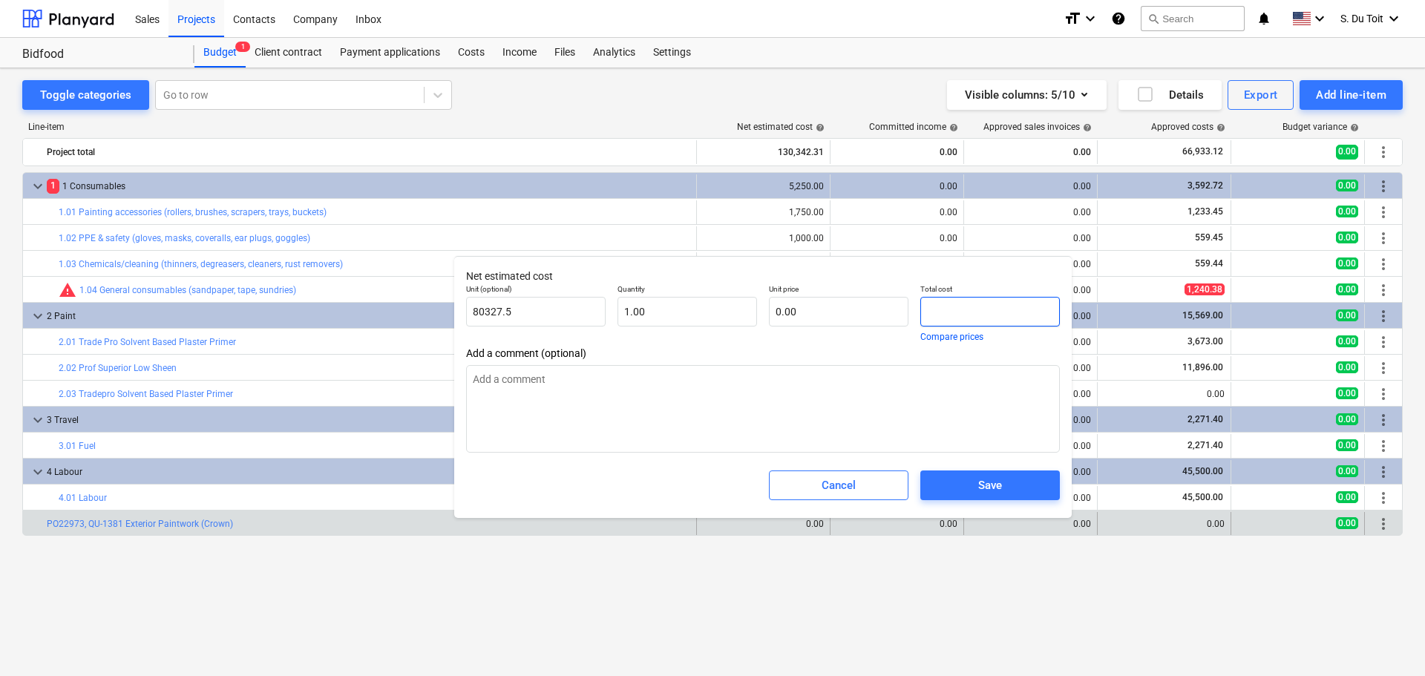
type input "8"
type input "8.00"
type textarea "x"
type input "80"
type input "80.00"
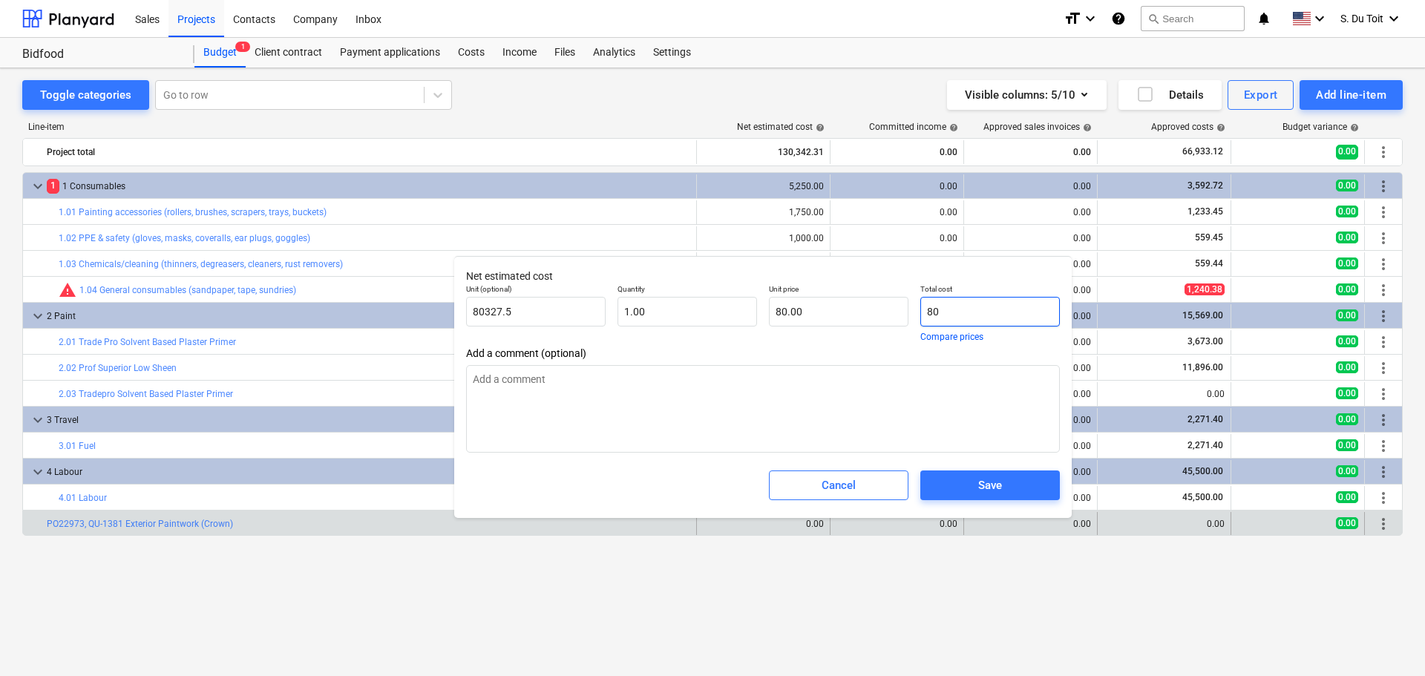
type textarea "x"
type input "803"
type input "803.00"
type textarea "x"
type input "8037"
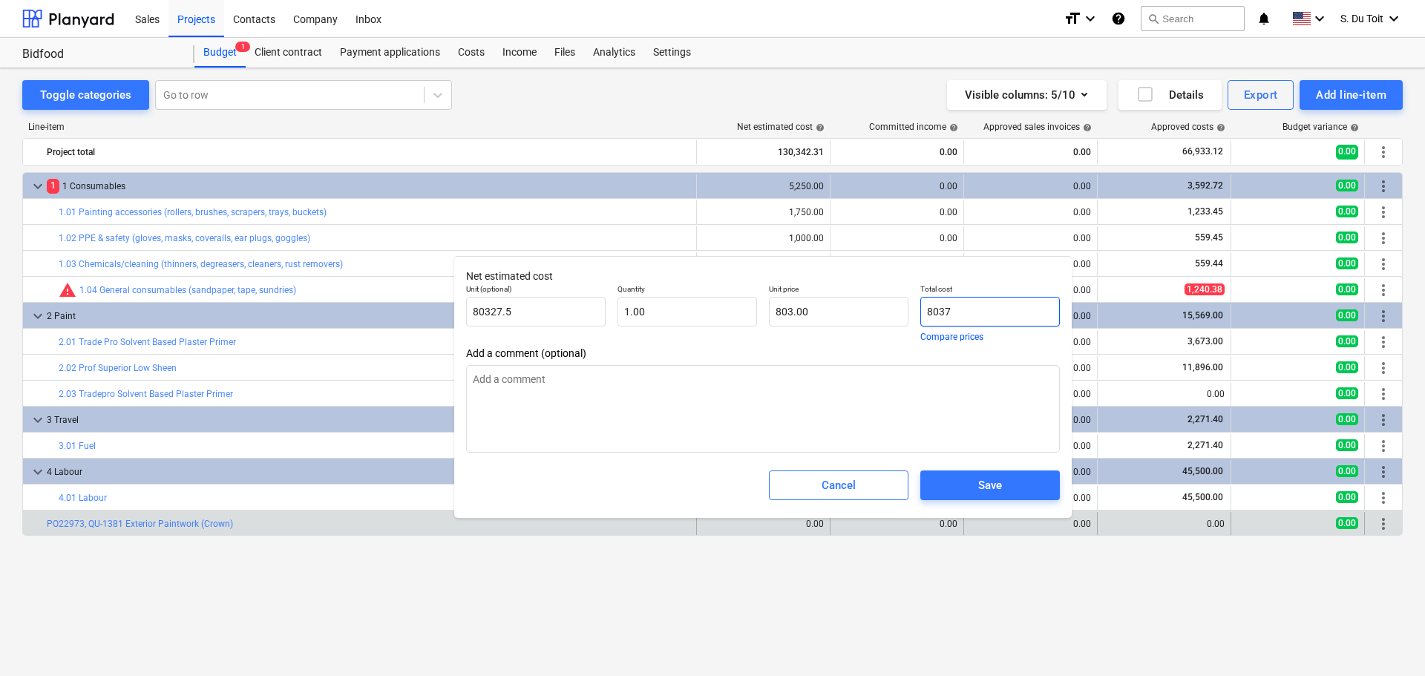
type input "8,037.00"
type textarea "x"
type input "803"
type input "803.00"
type textarea "x"
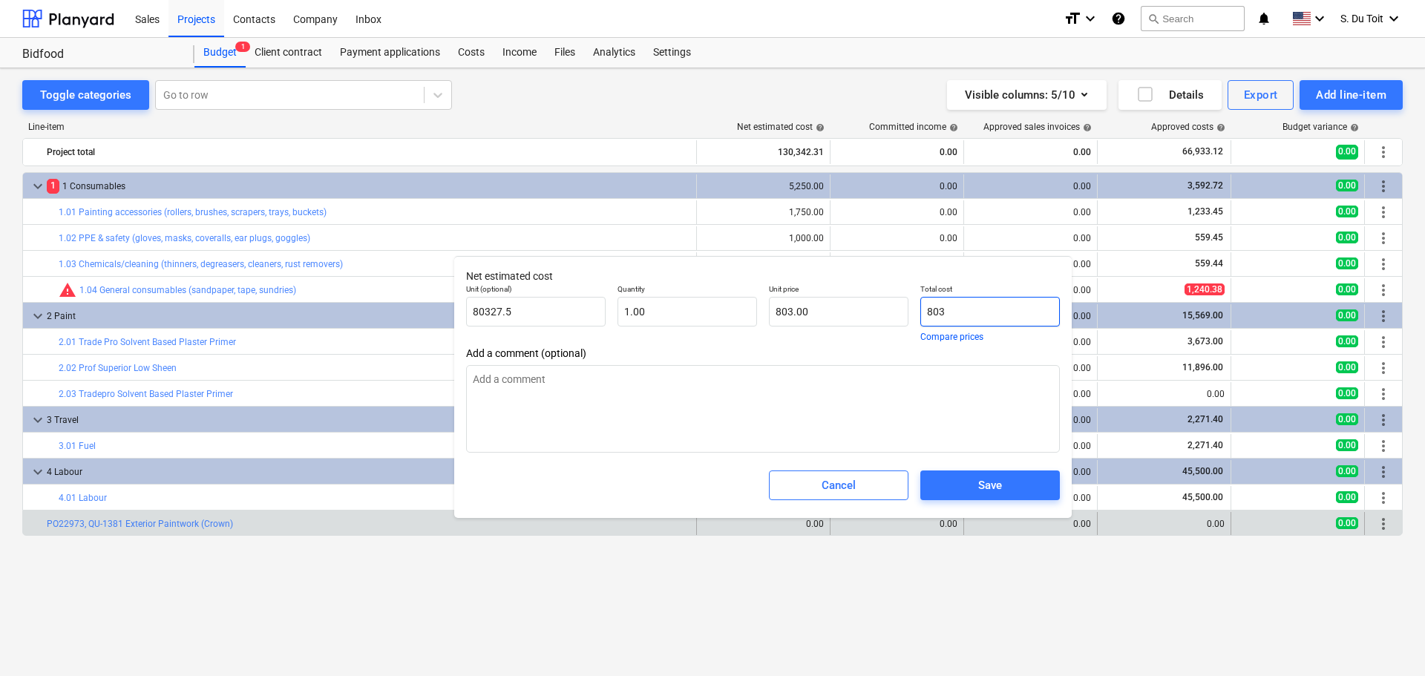
type input "8032"
type input "8,032.00"
type textarea "x"
type input "80327"
type input "80,327.00"
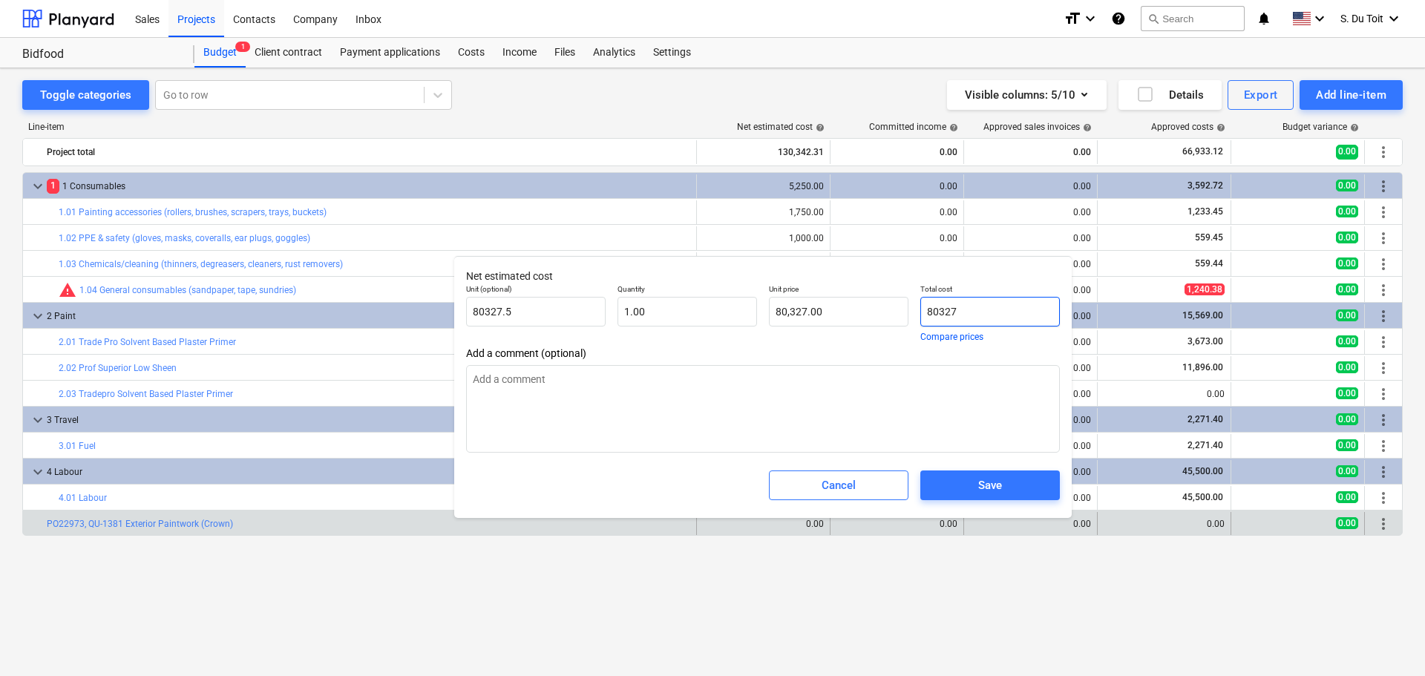
type textarea "x"
type input "80327."
type textarea "x"
type input "80327.5"
type input "80,327.50"
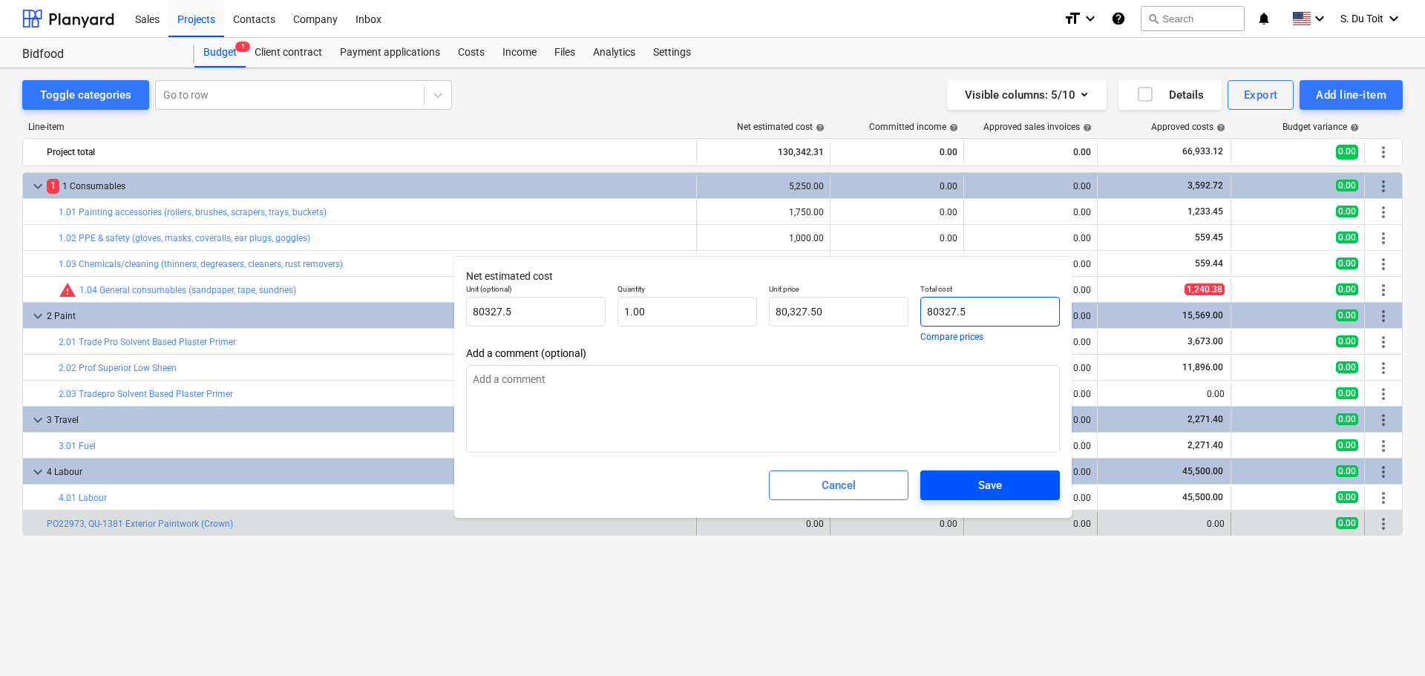
type input "80327.5"
type textarea "x"
type input "80,327.50"
click at [1005, 476] on button "Save" at bounding box center [990, 486] width 140 height 30
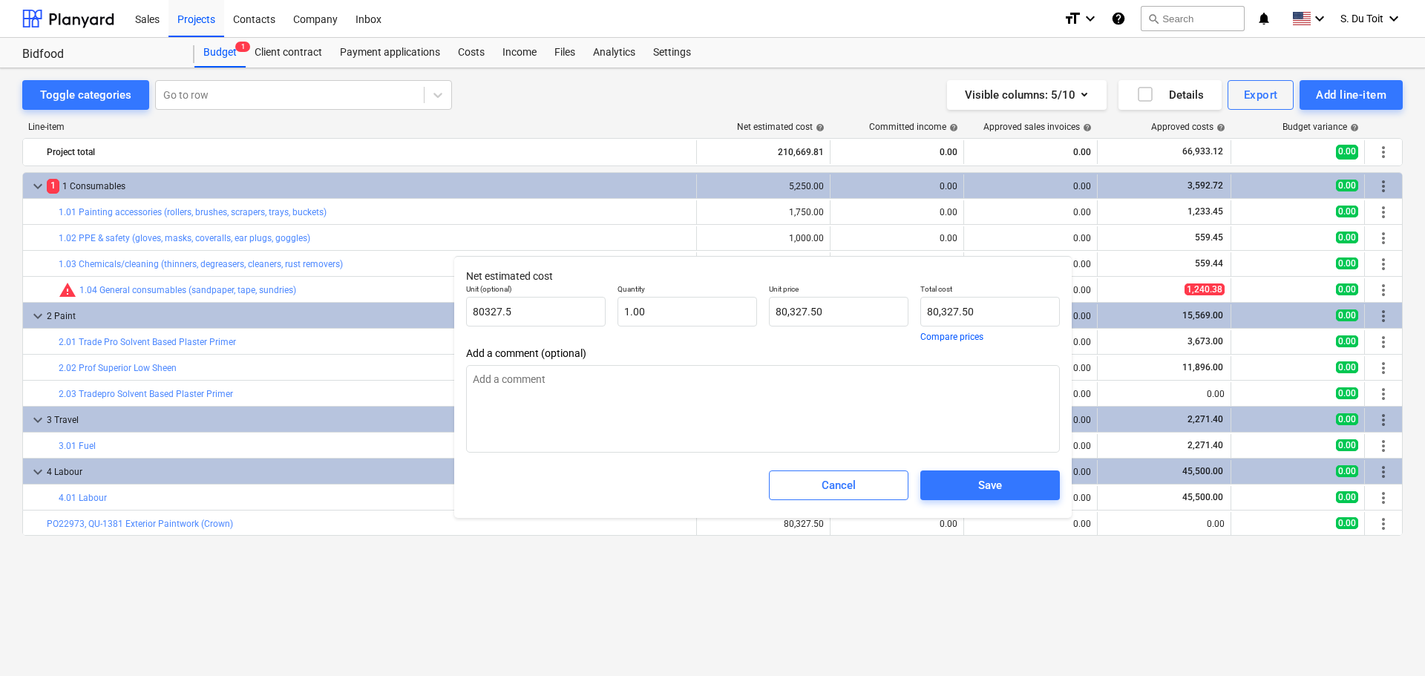
type textarea "x"
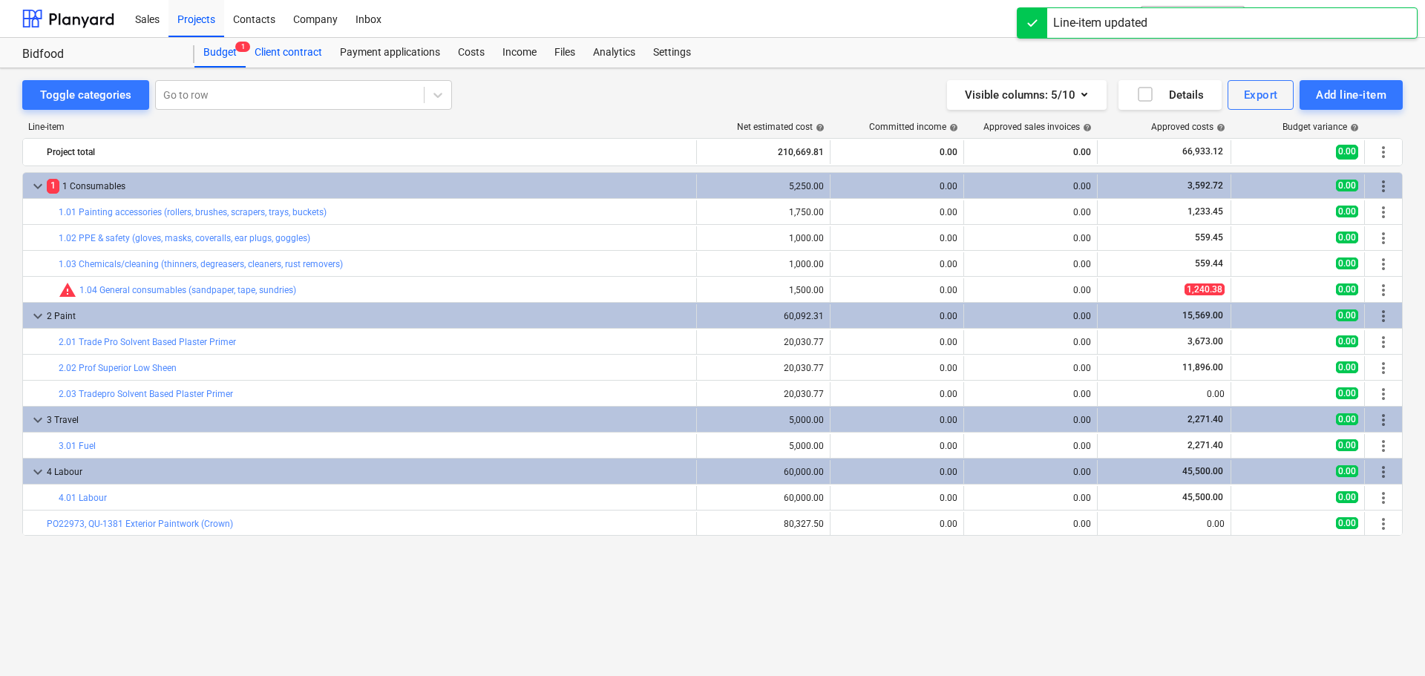
click at [305, 53] on div "Client contract" at bounding box center [288, 53] width 85 height 30
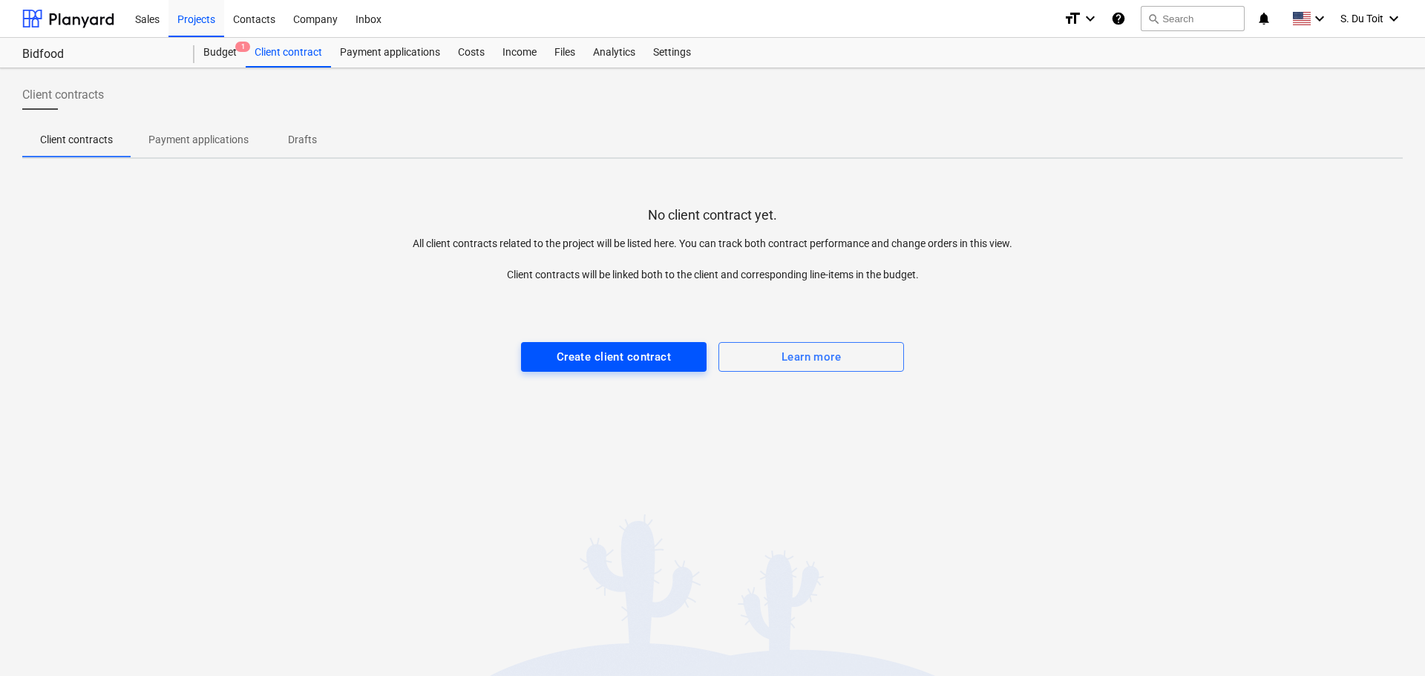
click at [589, 359] on div "Create client contract" at bounding box center [614, 356] width 114 height 19
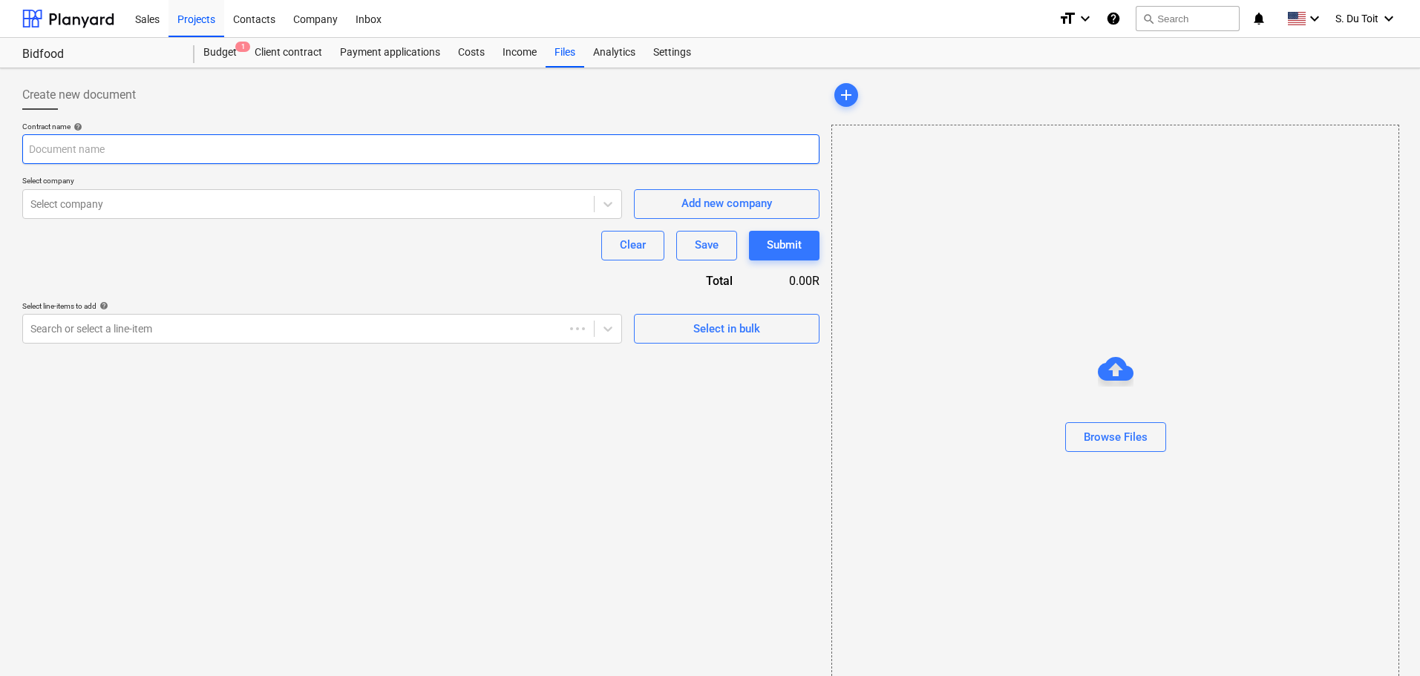
click at [349, 153] on input "text" at bounding box center [420, 149] width 797 height 30
click at [209, 47] on div "Budget 1" at bounding box center [219, 53] width 51 height 30
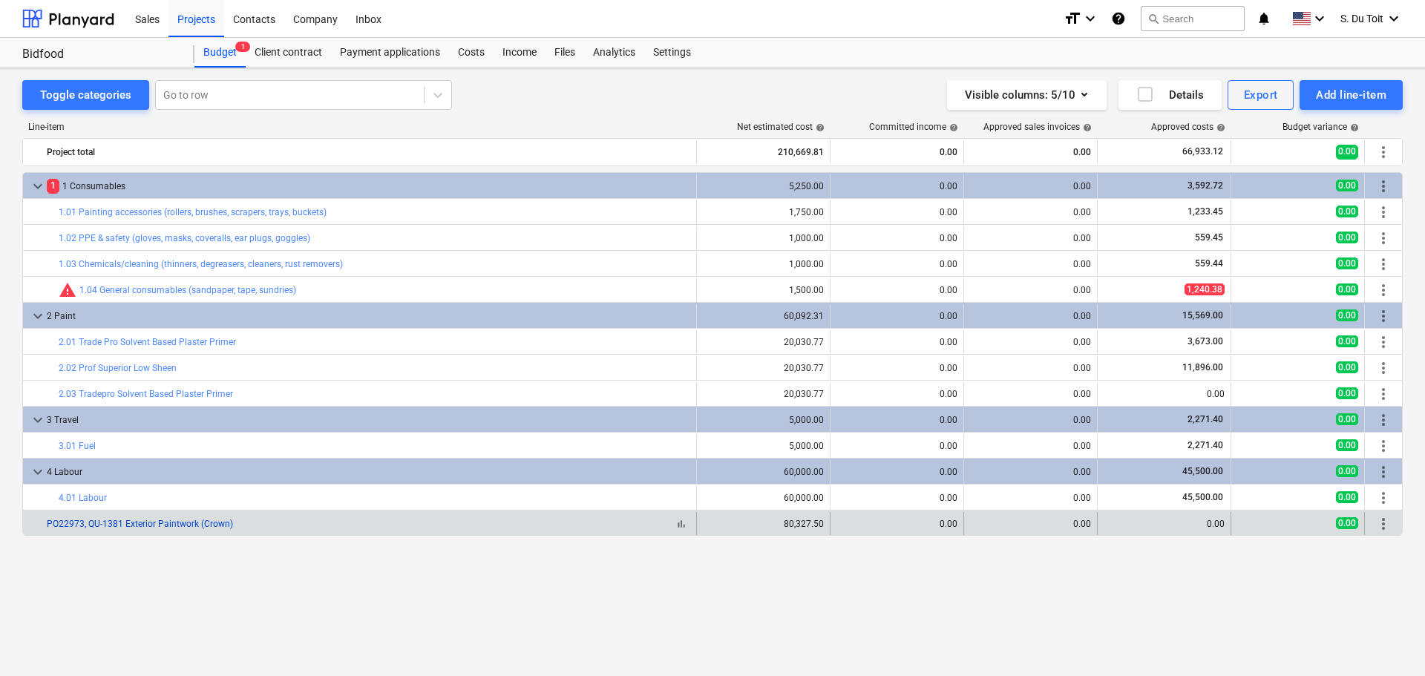
click at [204, 528] on link "PO22973, QU-1381 Exterior Paintwork (Crown)" at bounding box center [140, 524] width 186 height 10
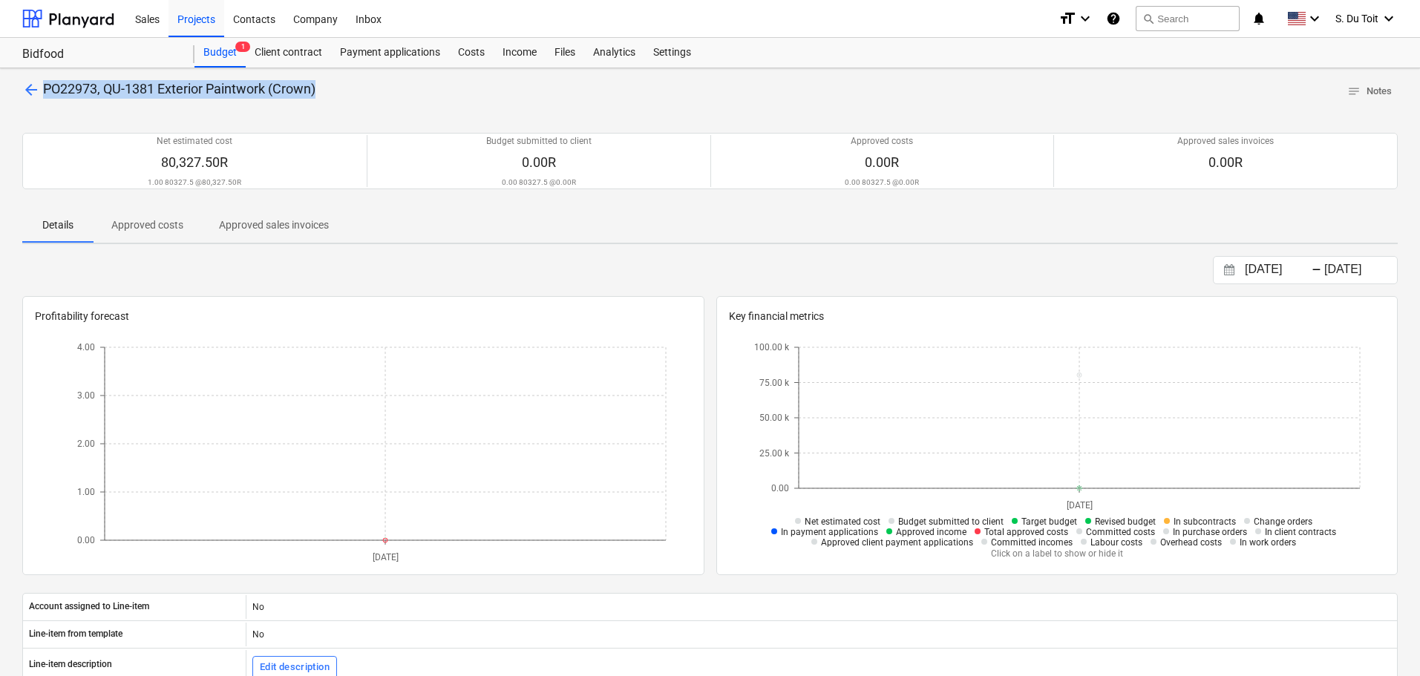
drag, startPoint x: 323, startPoint y: 87, endPoint x: 46, endPoint y: 95, distance: 276.9
click at [46, 95] on div "arrow_back PO22973, QU-1381 Exterior Paintwork (Crown) notes Notes" at bounding box center [709, 91] width 1375 height 23
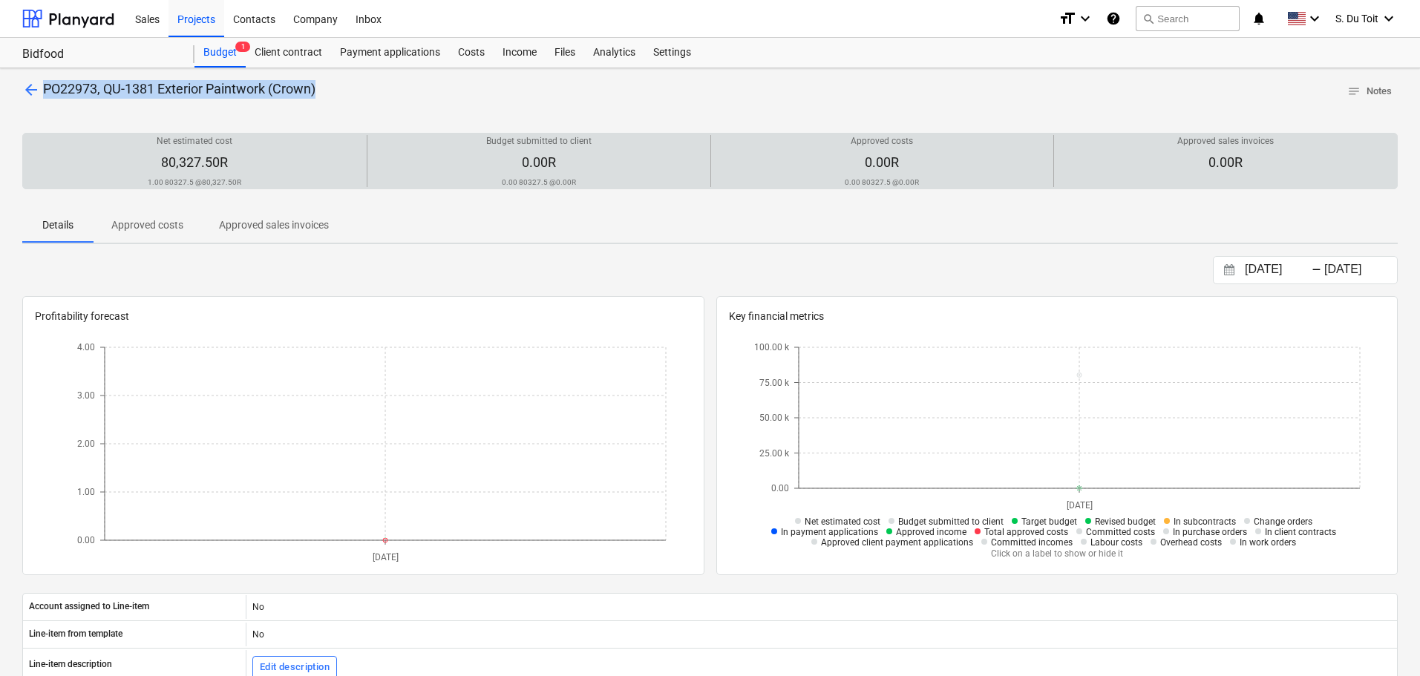
copy span "PO22973, QU-1381 Exterior Paintwork (Crown)"
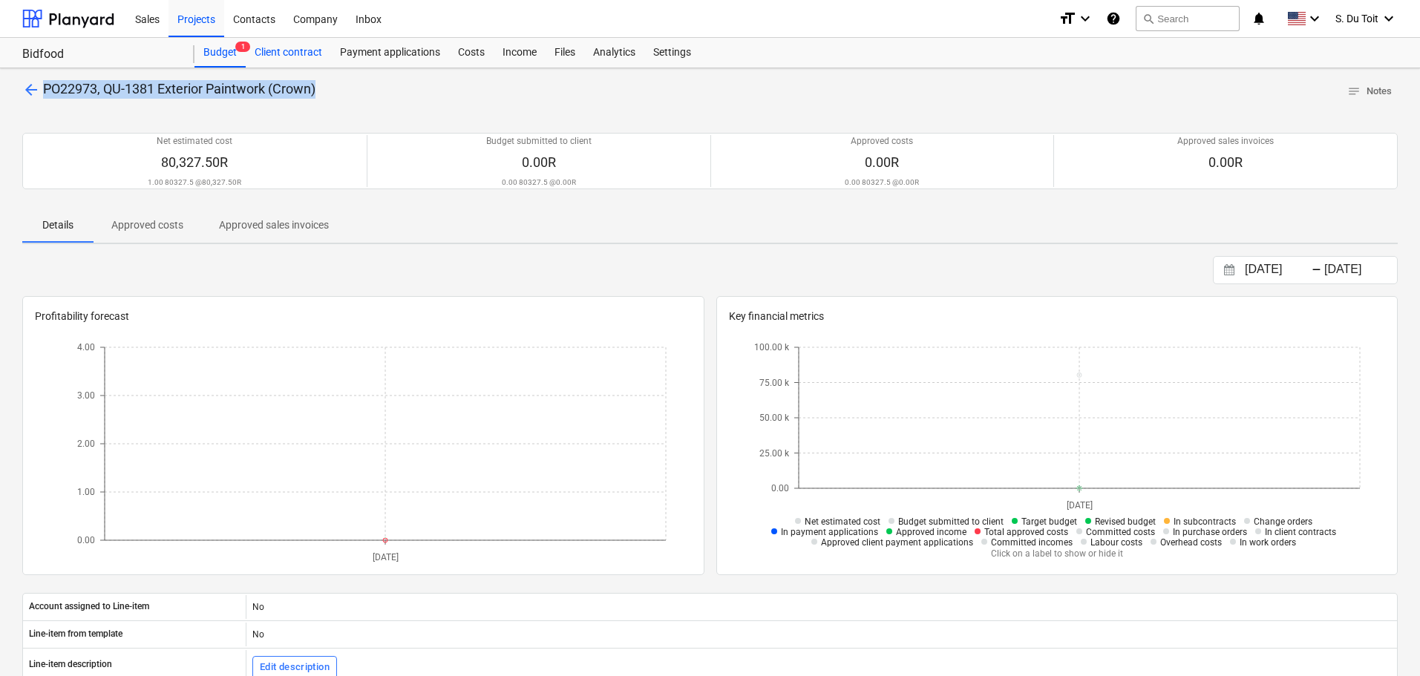
click at [293, 48] on div "Client contract" at bounding box center [288, 53] width 85 height 30
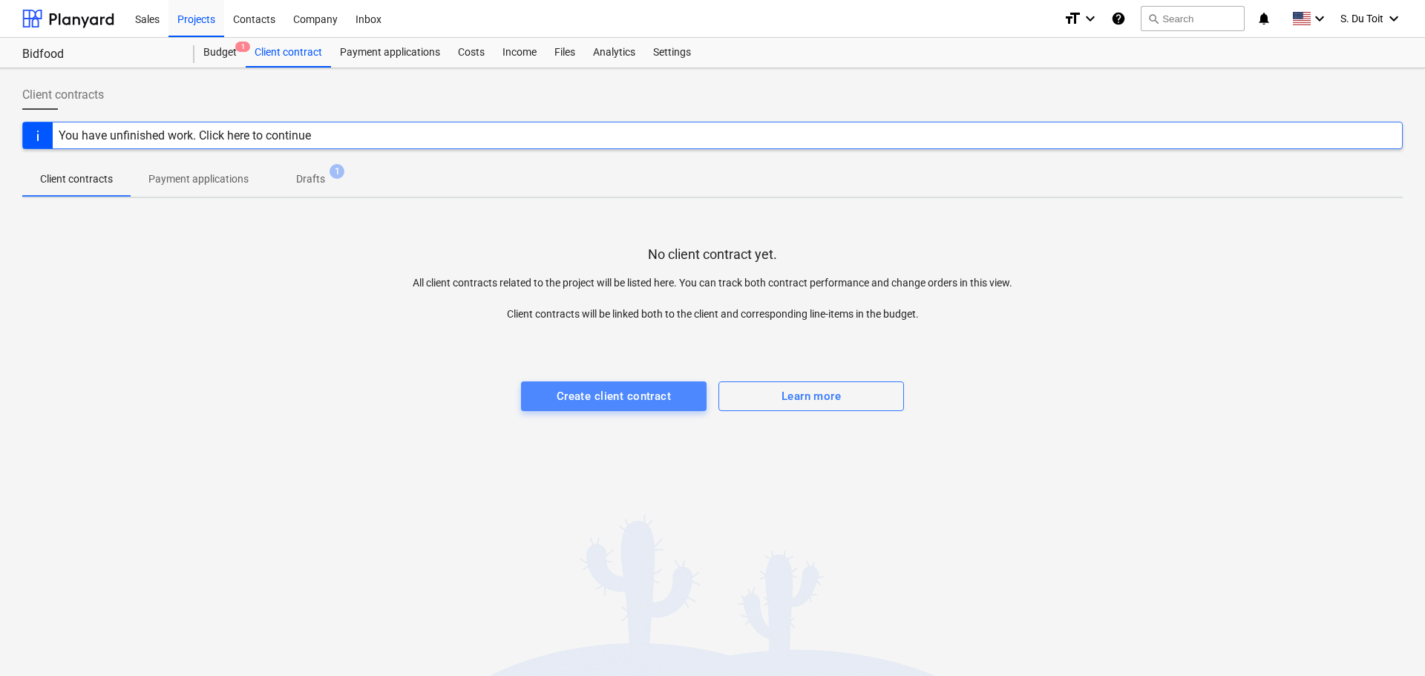
click at [641, 405] on div "Create client contract" at bounding box center [614, 396] width 114 height 19
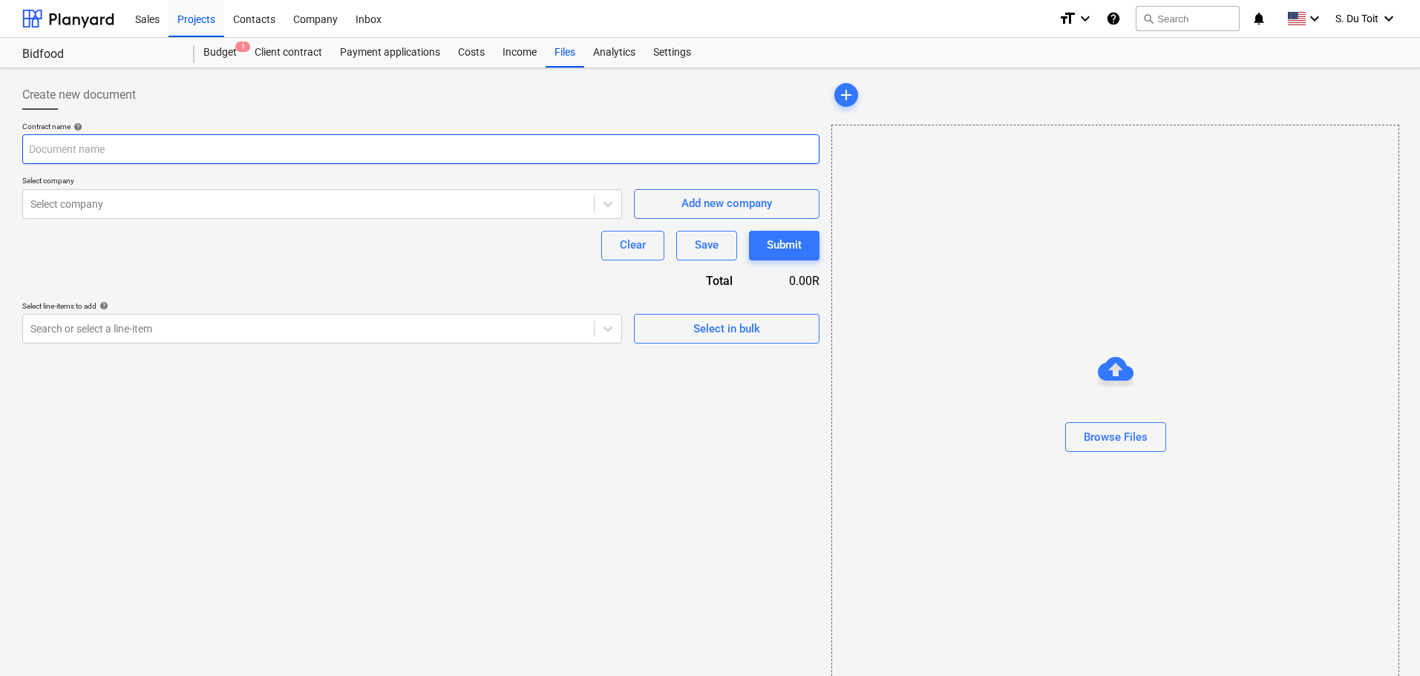
click at [276, 146] on input "text" at bounding box center [420, 149] width 797 height 30
paste input "PO22973, QU-1381 Exterior Paintwork (Crown)"
type input "PO22973, QU-1381 Exterior Paintwork (Crown)"
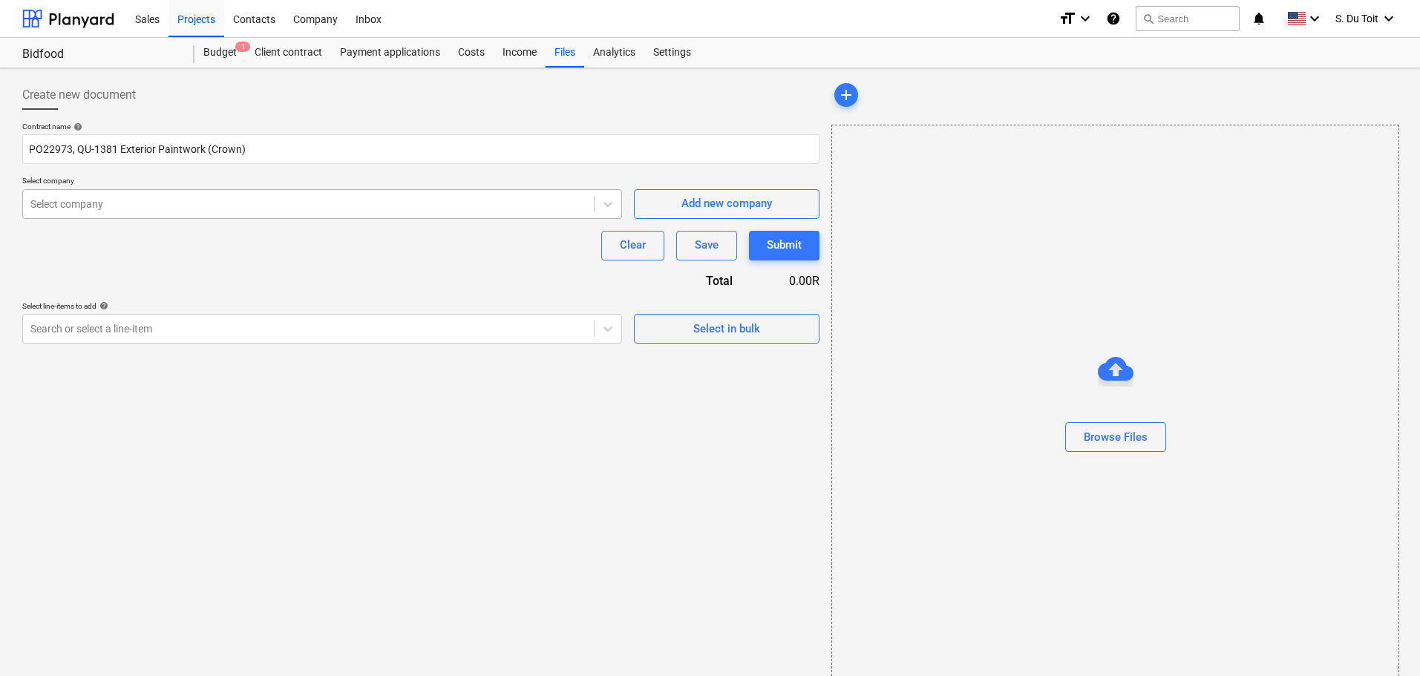
click at [169, 204] on div at bounding box center [308, 204] width 556 height 15
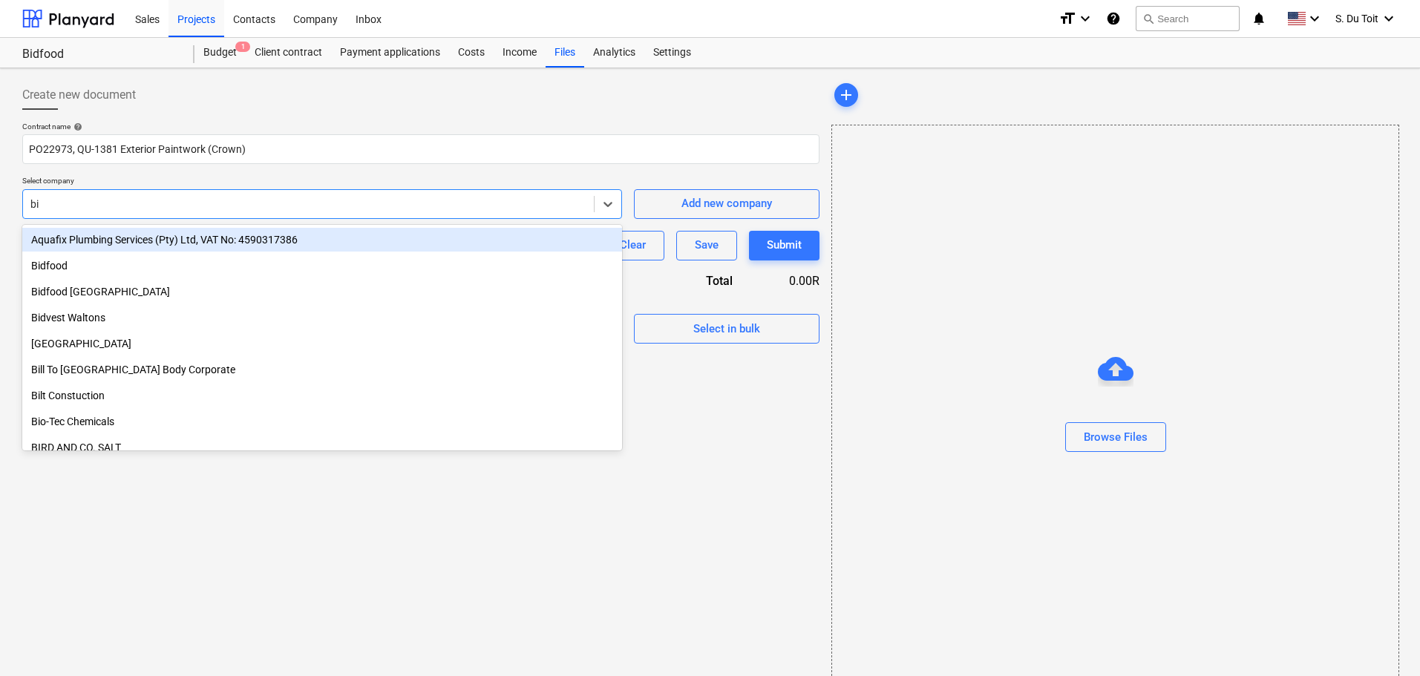
type input "bid"
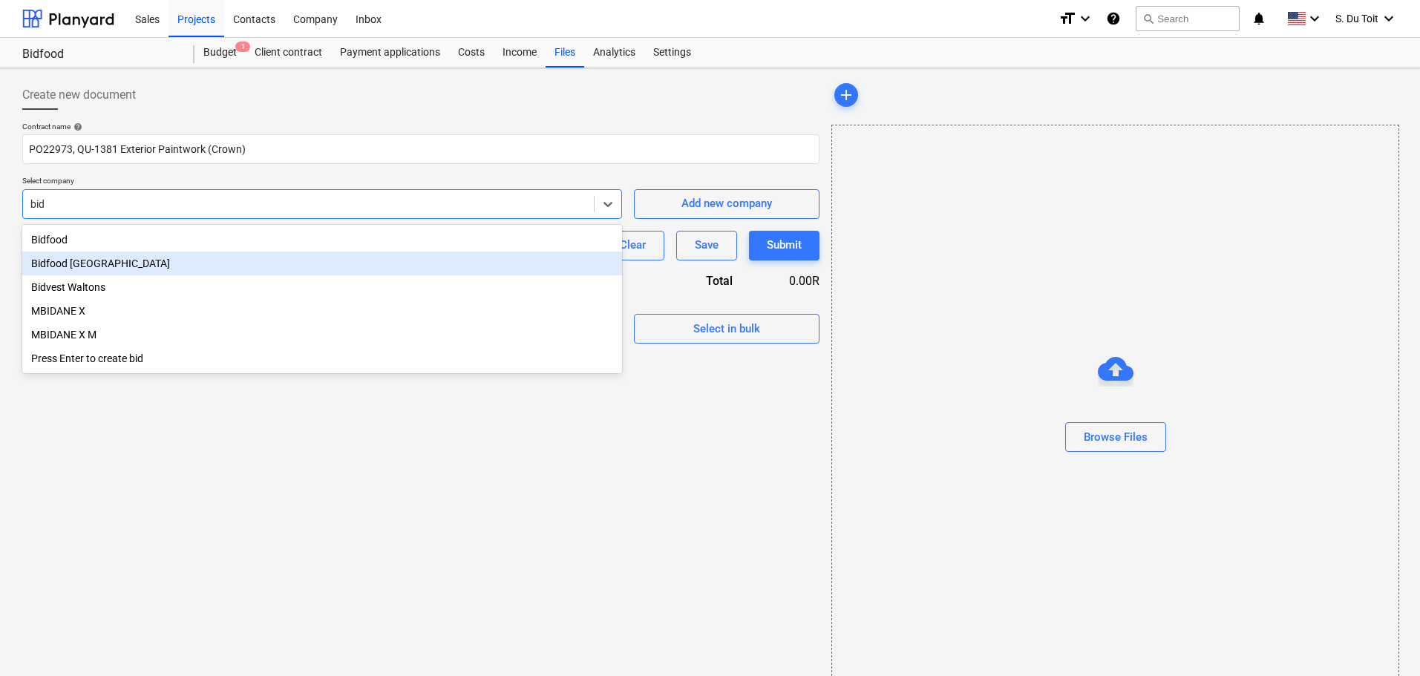
click at [166, 262] on div "Bidfood [GEOGRAPHIC_DATA]" at bounding box center [322, 264] width 600 height 24
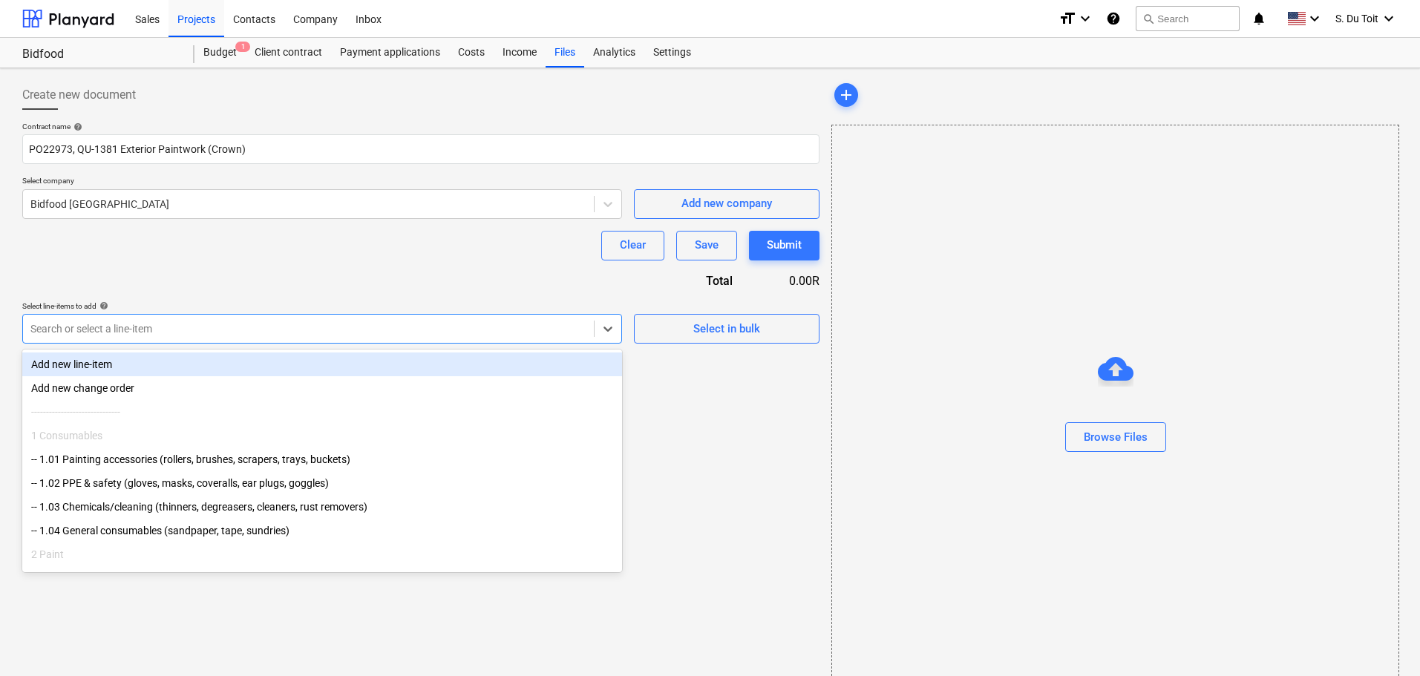
click at [250, 332] on div at bounding box center [308, 328] width 556 height 15
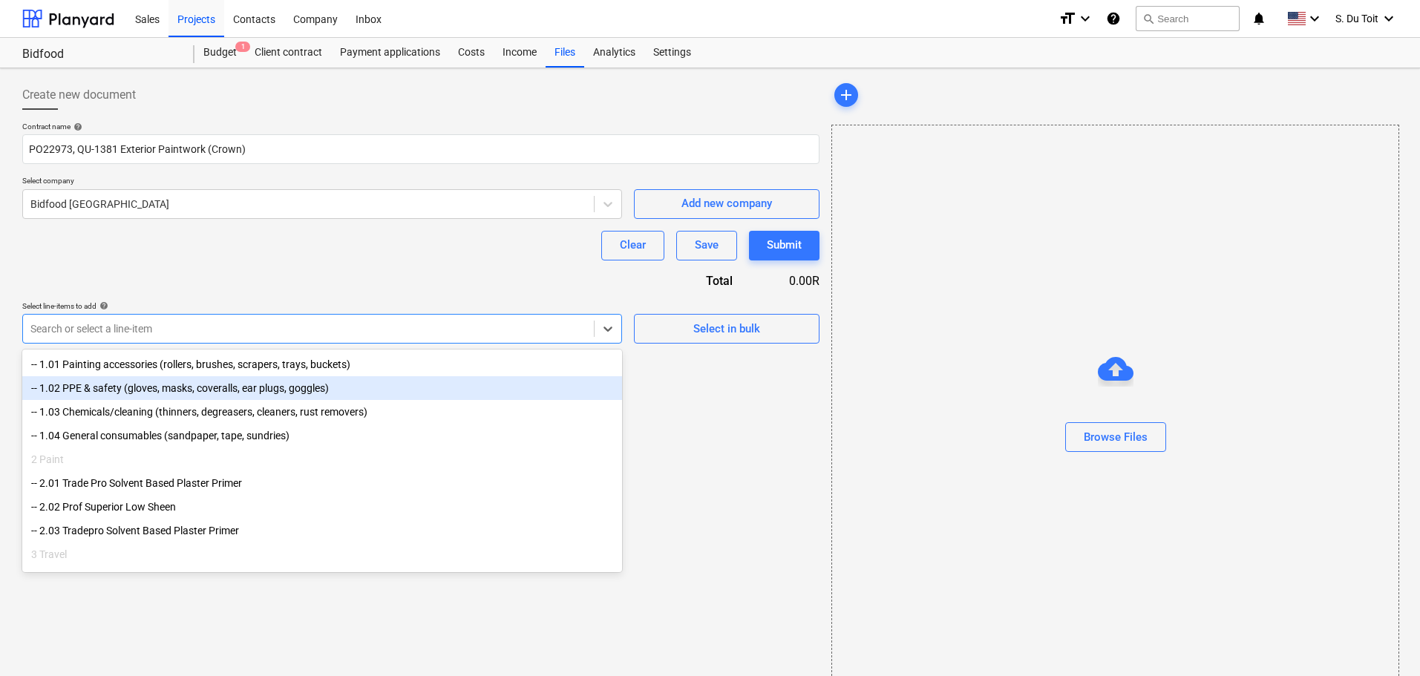
scroll to position [200, 0]
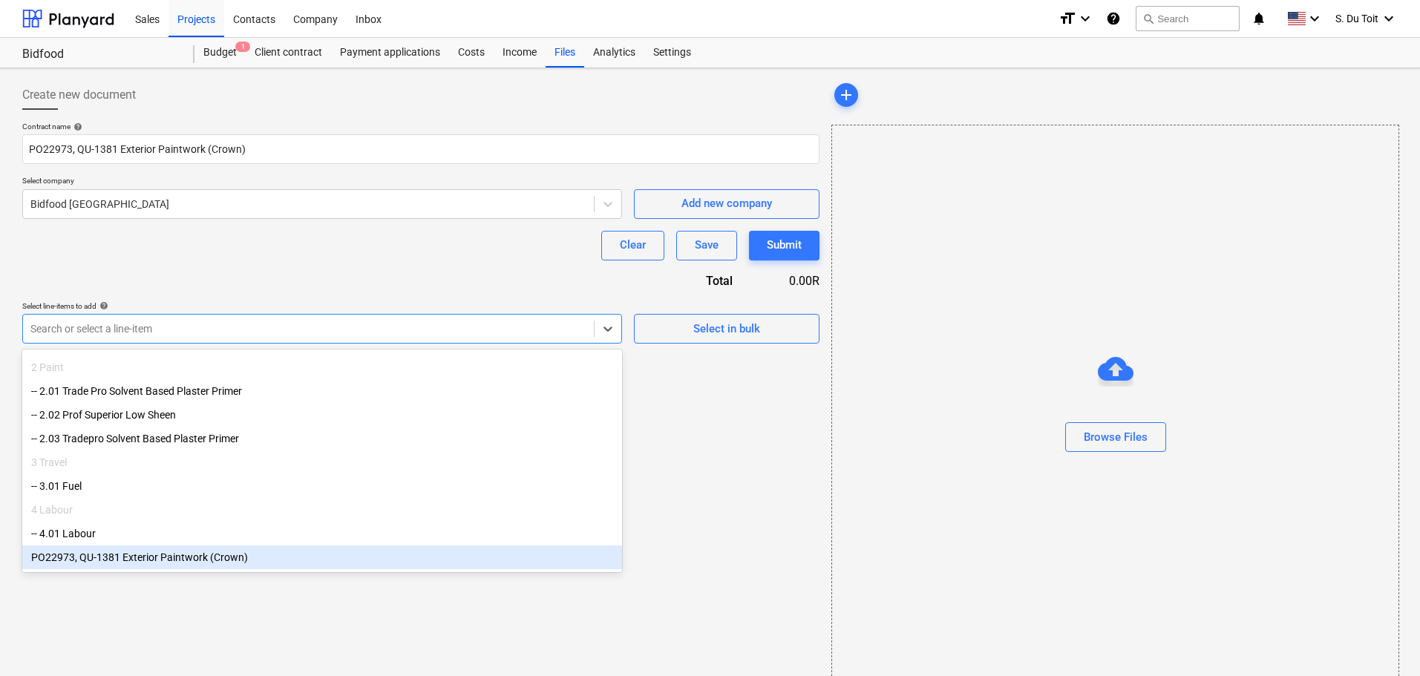
click at [197, 551] on div "PO22973, QU-1381 Exterior Paintwork (Crown)" at bounding box center [322, 557] width 600 height 24
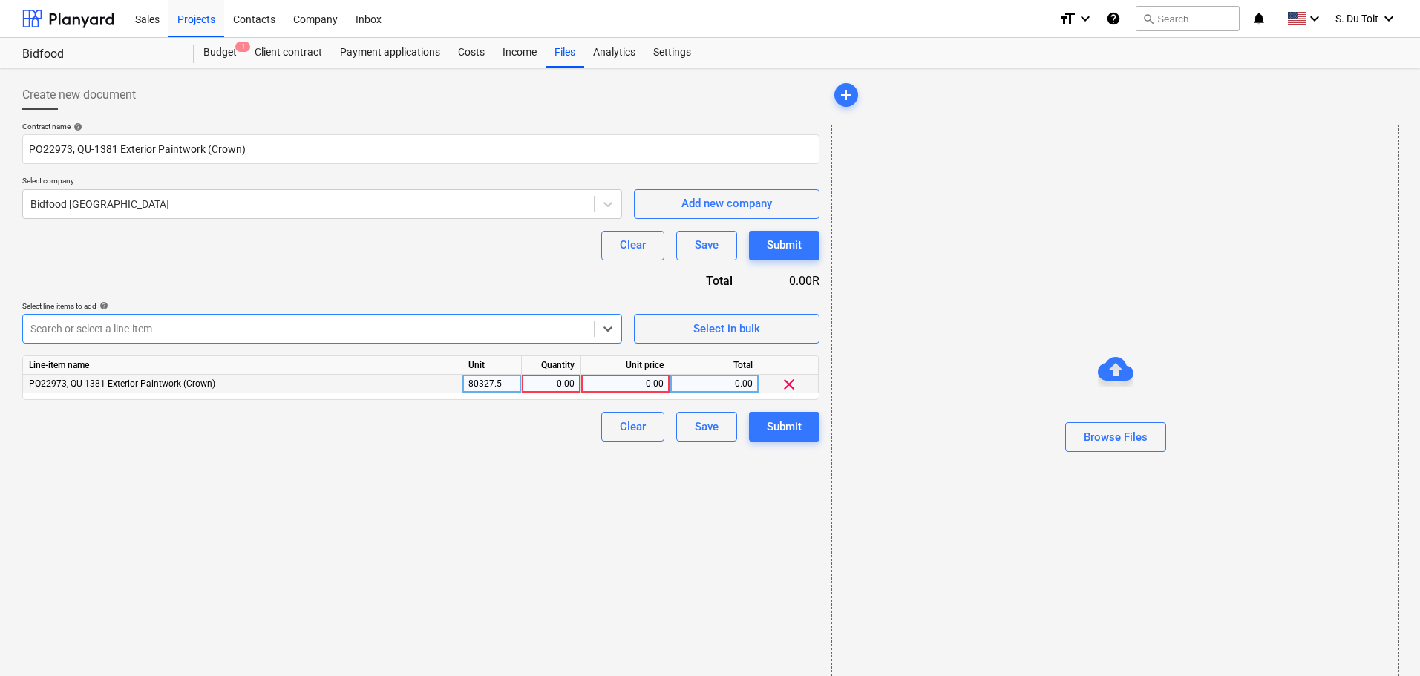
click at [560, 388] on div "0.00" at bounding box center [551, 384] width 47 height 19
type input "1"
click at [623, 384] on div "0.00" at bounding box center [625, 384] width 76 height 19
type input "32131"
click at [548, 509] on div "Create new document Contract name help PO22973, QU-1381 Exterior Paintwork (Cro…" at bounding box center [420, 385] width 809 height 623
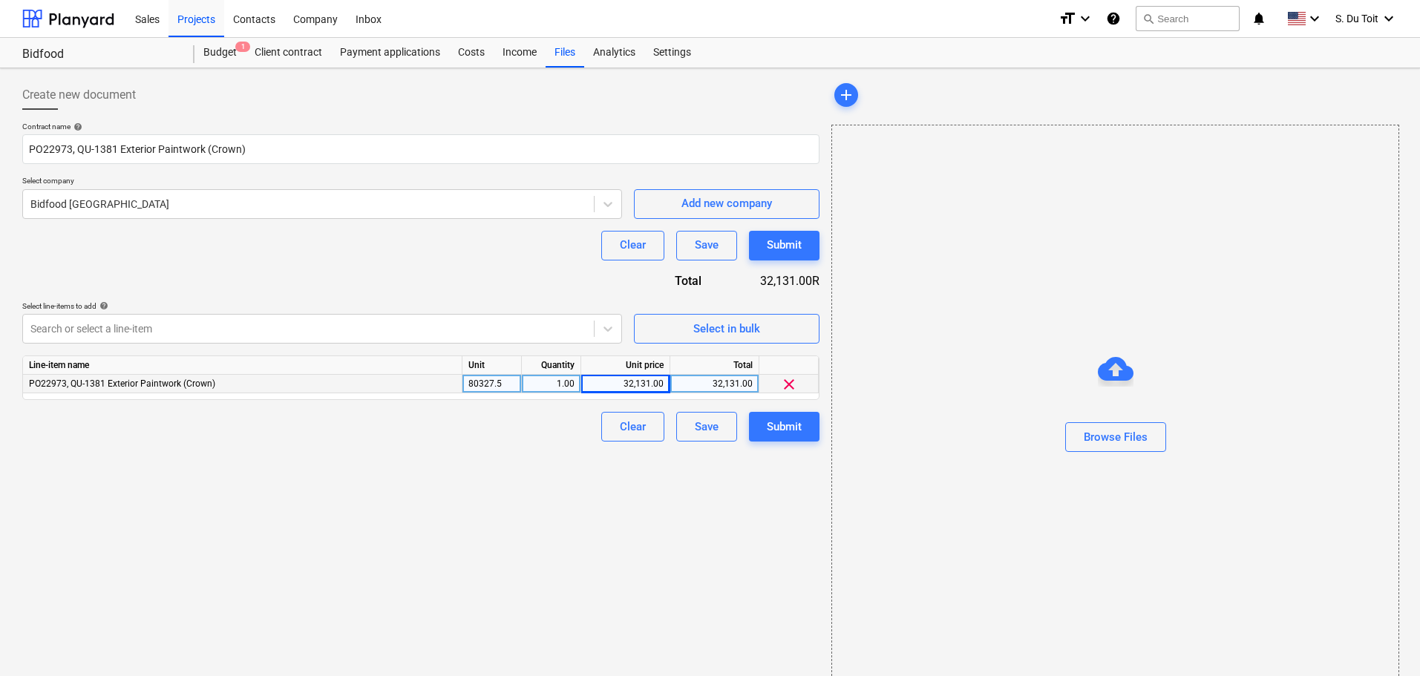
click at [810, 429] on button "Submit" at bounding box center [784, 427] width 71 height 30
click at [1132, 449] on div "Browse Files" at bounding box center [1116, 444] width 64 height 19
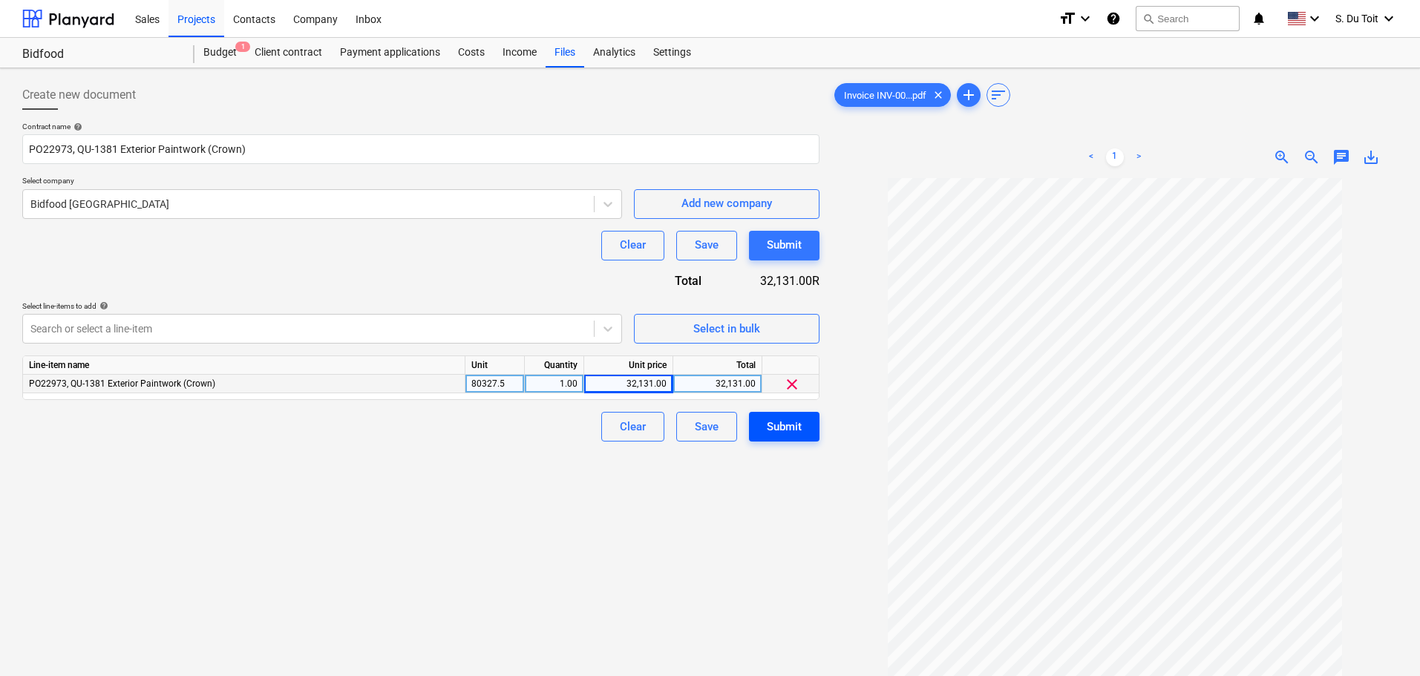
click at [804, 430] on button "Submit" at bounding box center [784, 427] width 71 height 30
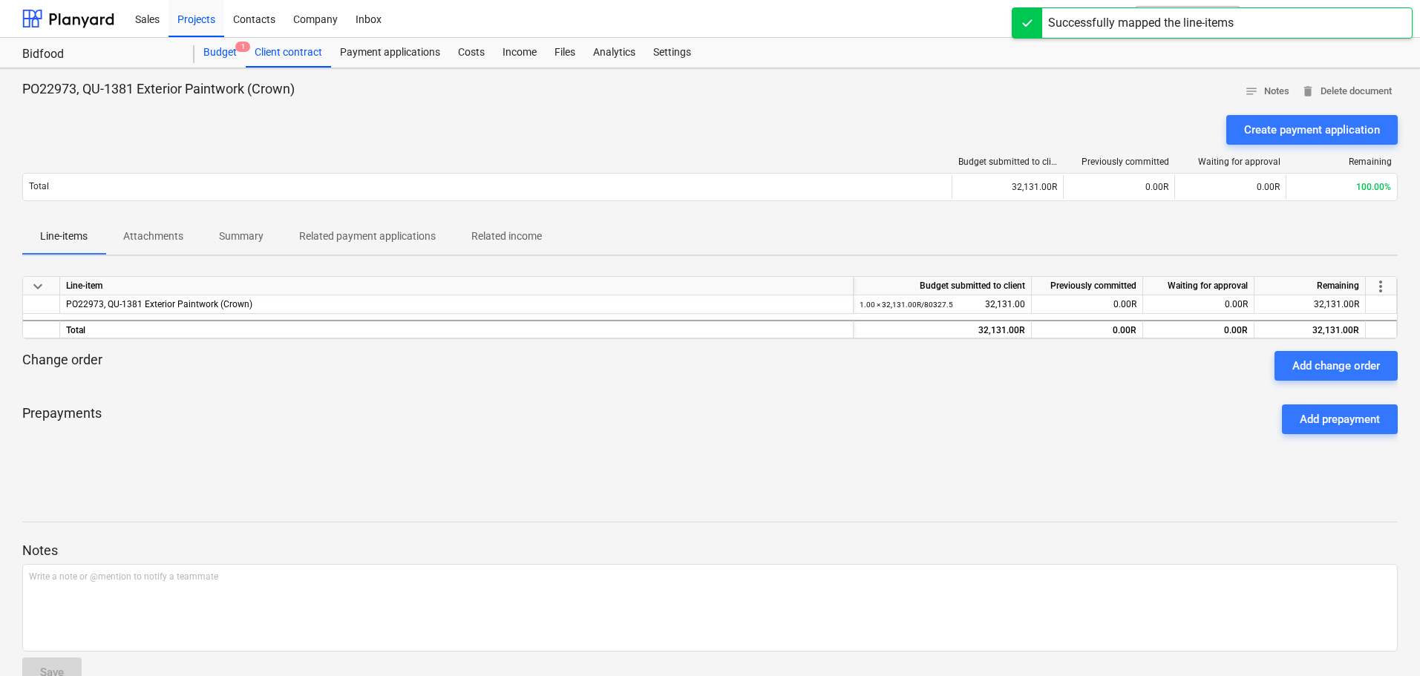
click at [217, 47] on div "Budget 1" at bounding box center [219, 53] width 51 height 30
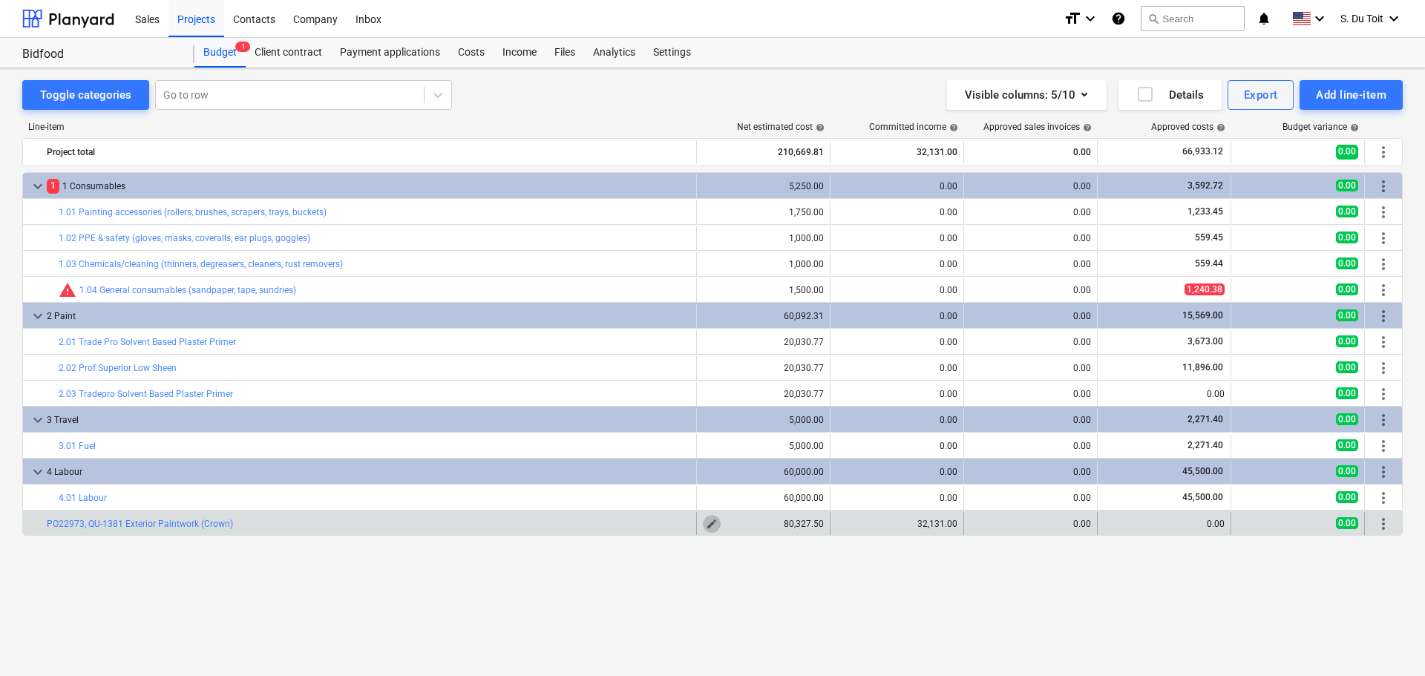
click at [709, 522] on span "edit" at bounding box center [712, 524] width 12 height 12
type textarea "x"
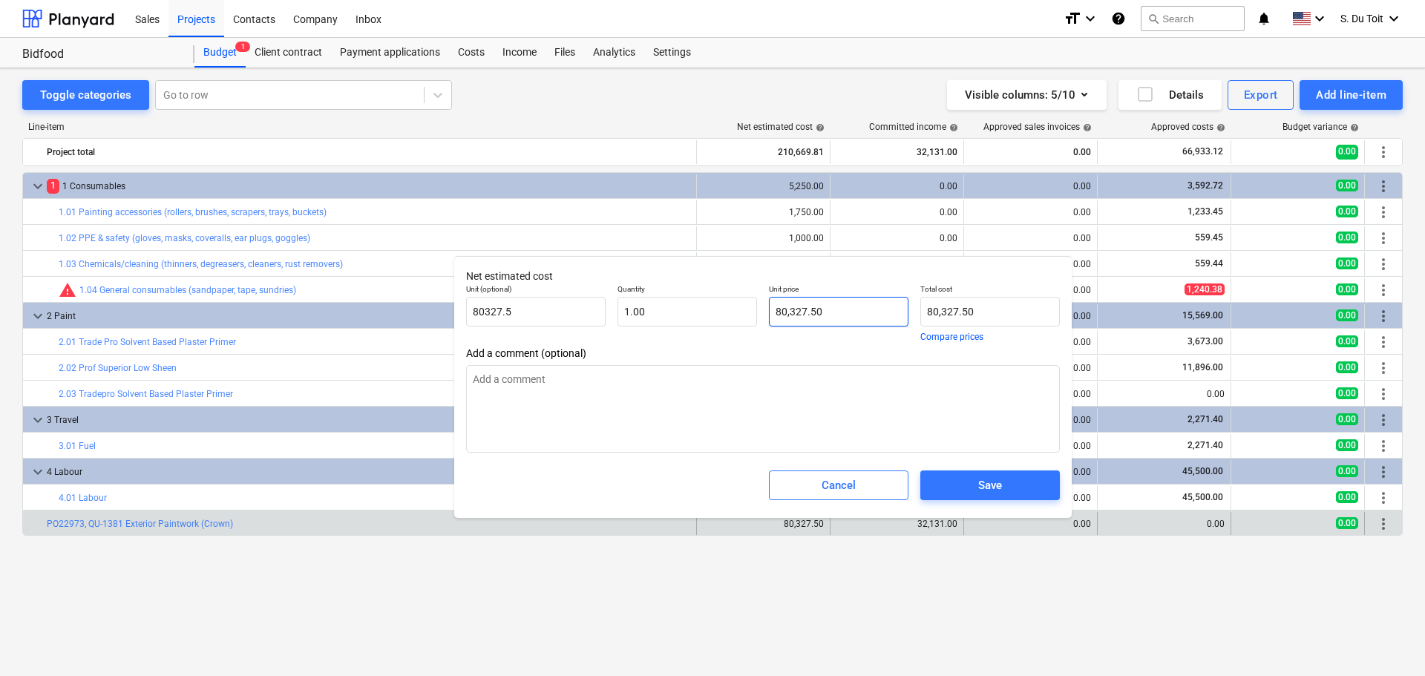
type input "80327.5"
drag, startPoint x: 831, startPoint y: 315, endPoint x: 762, endPoint y: 326, distance: 69.9
click at [762, 326] on div "Unit (optional) 80327.5 Quantity 1.00 Unit price 80327.5 Total cost 80,327.50 C…" at bounding box center [763, 312] width 606 height 69
type textarea "x"
type input "0"
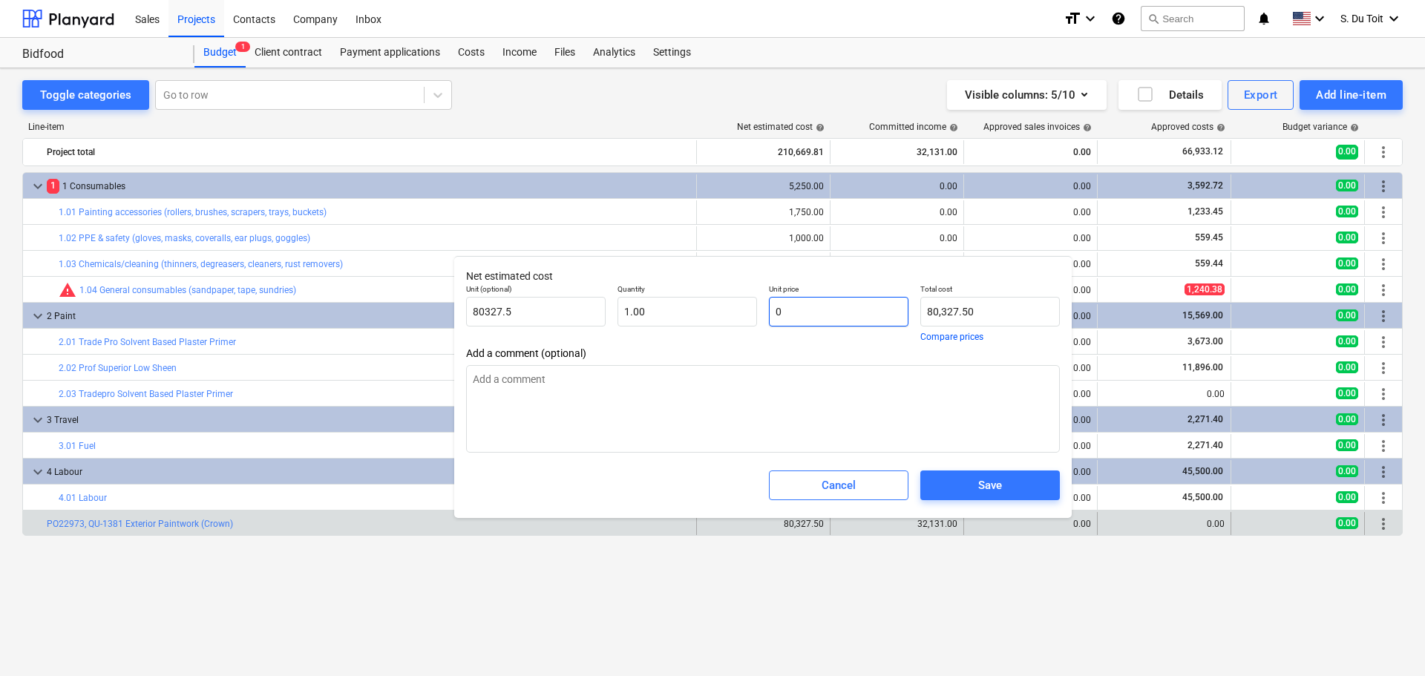
type input "0.00"
type input "0"
type textarea "x"
type input "0.00"
click at [960, 502] on div "Save" at bounding box center [989, 486] width 151 height 42
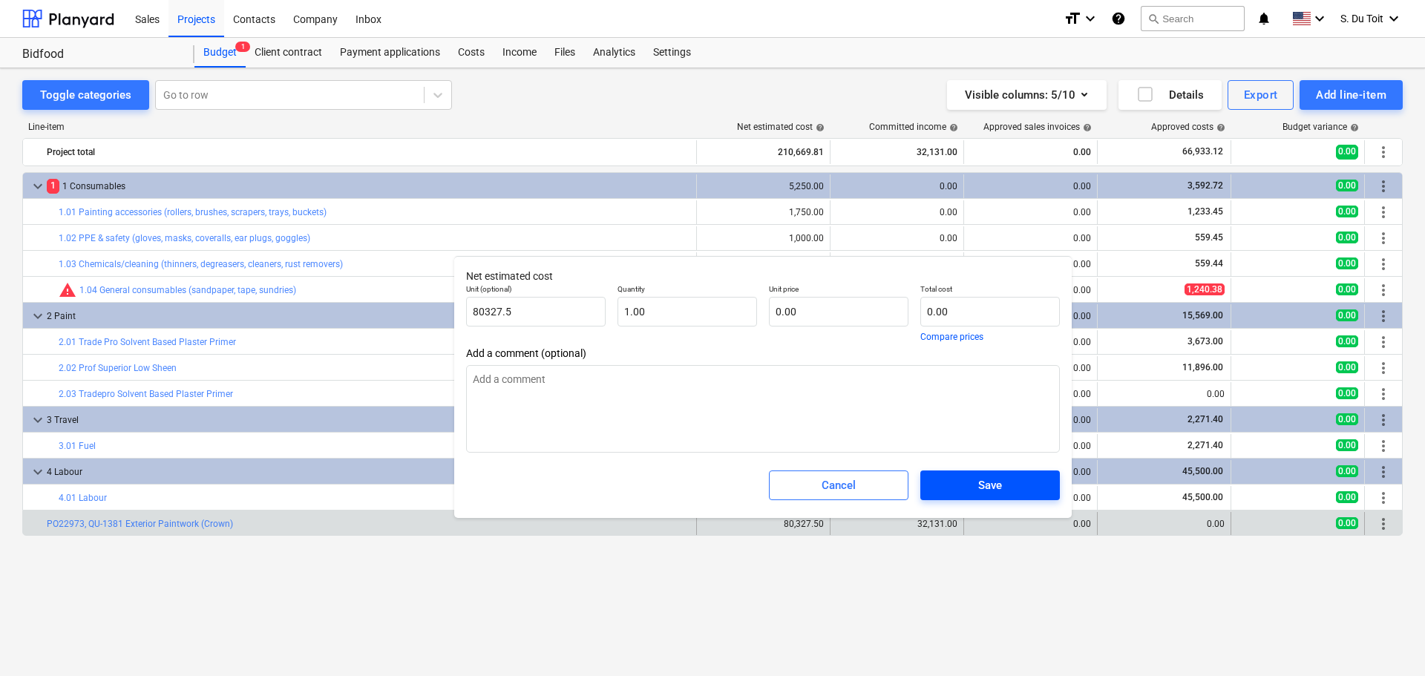
click at [966, 486] on span "Save" at bounding box center [990, 485] width 104 height 19
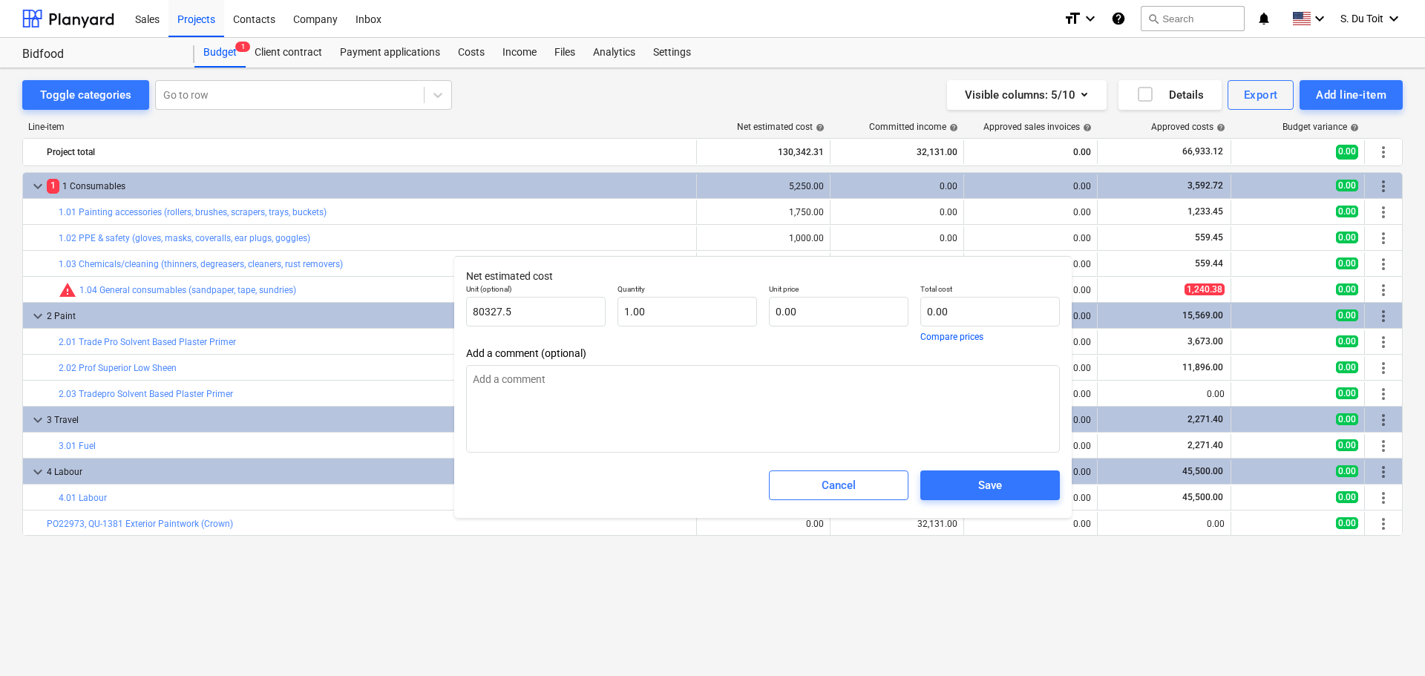
type textarea "x"
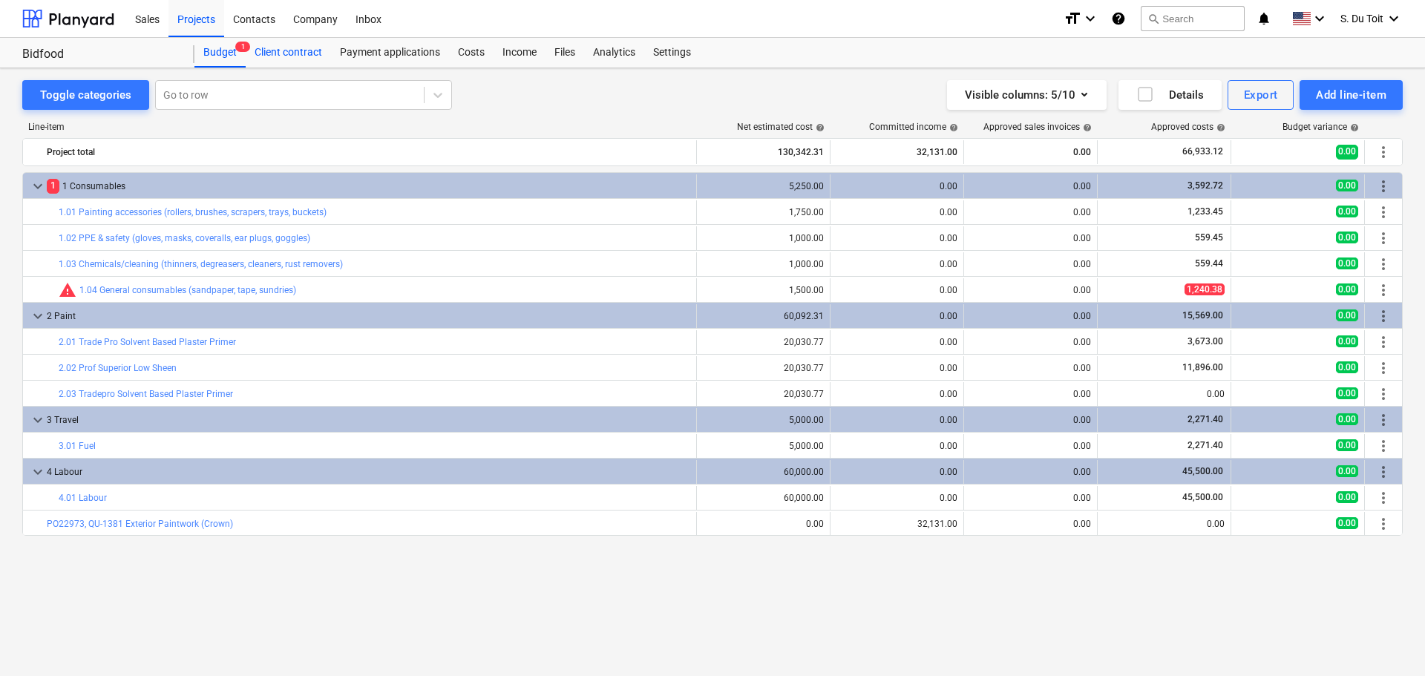
click at [269, 43] on div "Client contract" at bounding box center [288, 53] width 85 height 30
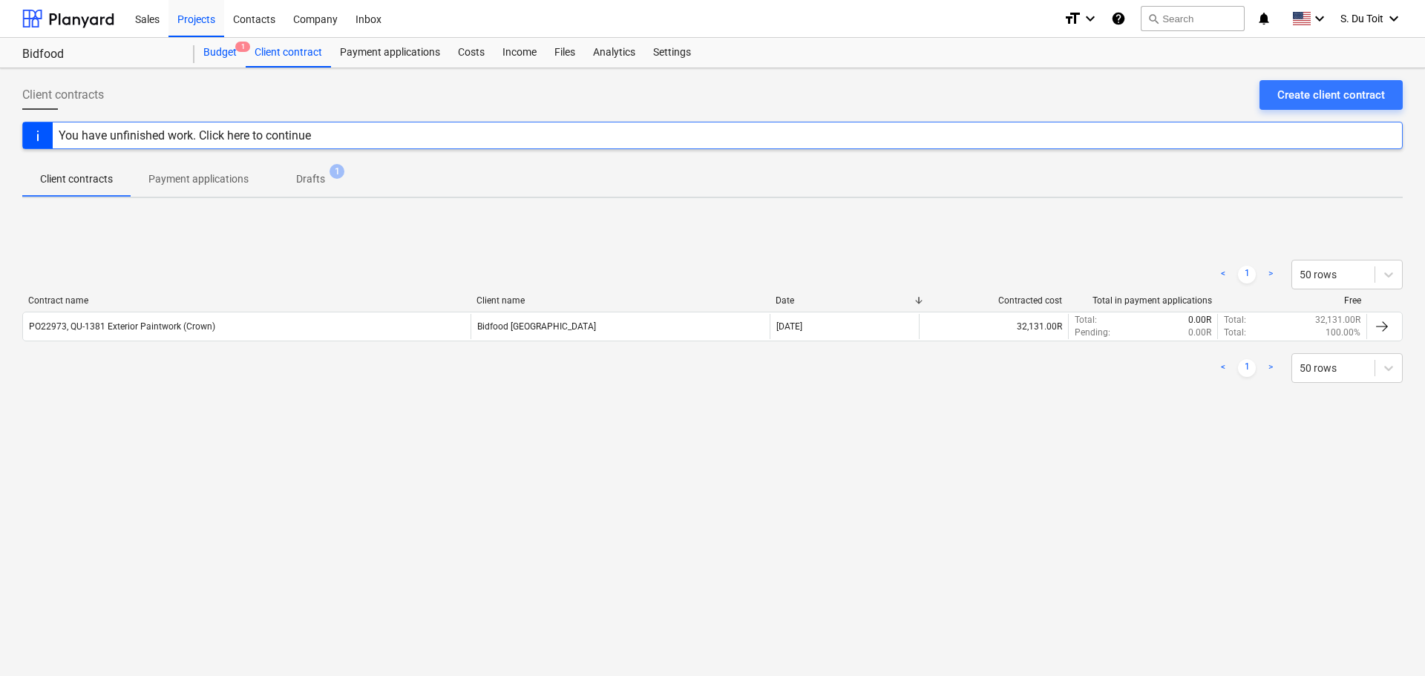
click at [200, 54] on div "Budget 1" at bounding box center [219, 53] width 51 height 30
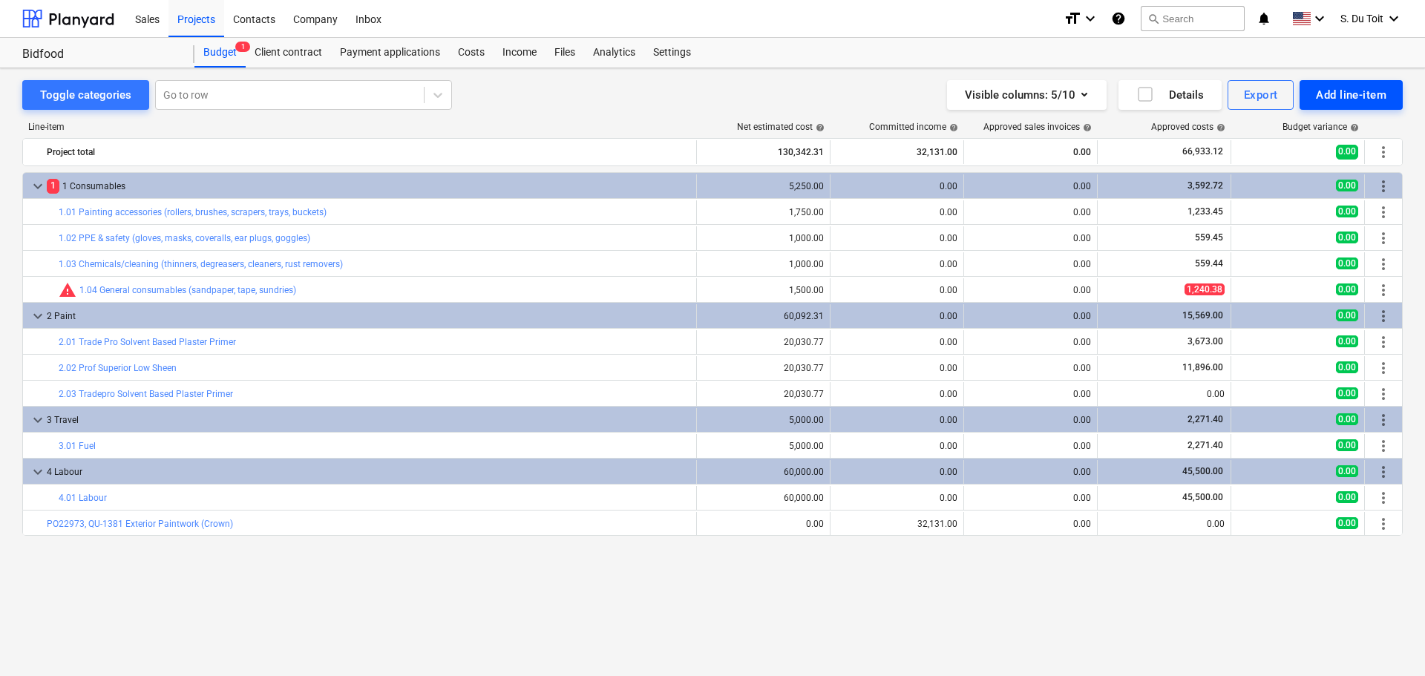
click at [1331, 99] on div "Add line-item" at bounding box center [1351, 94] width 71 height 19
click at [1328, 102] on div at bounding box center [712, 338] width 1425 height 676
click at [1329, 102] on div "Add line-item" at bounding box center [1351, 94] width 71 height 19
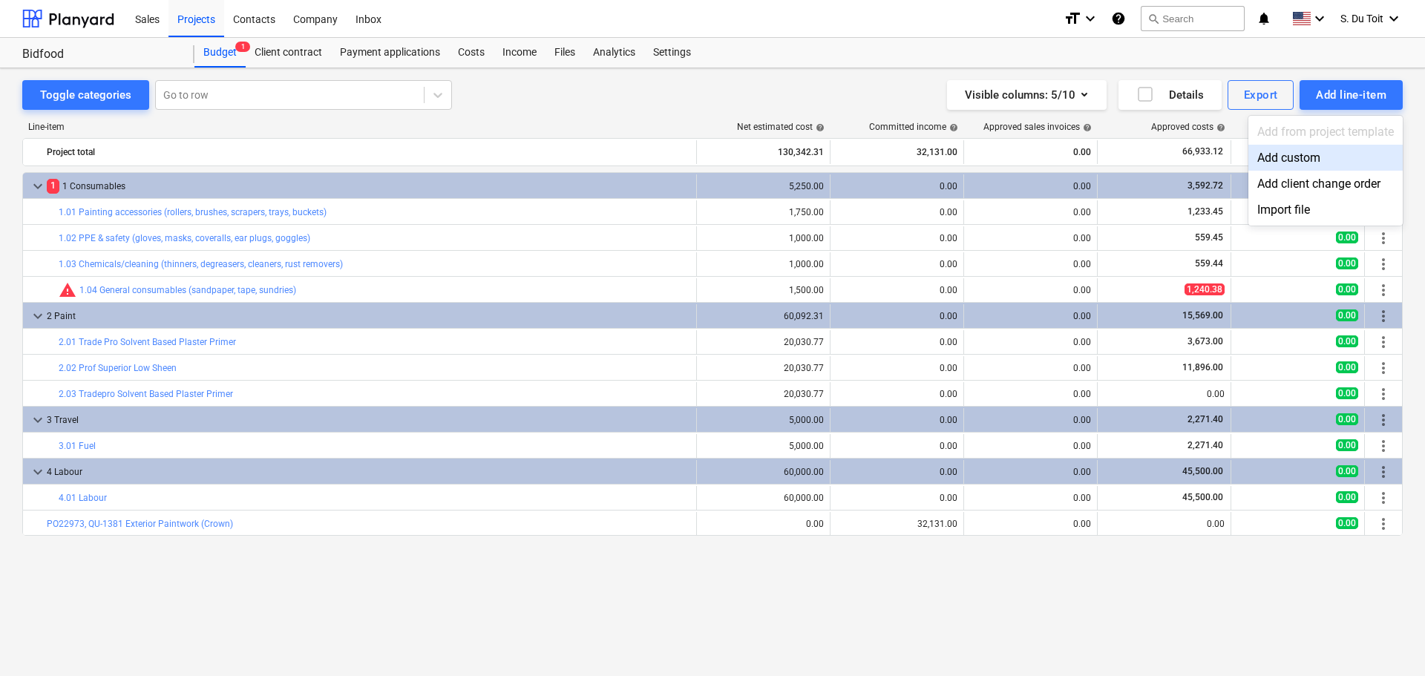
click at [1325, 148] on div "Add custom" at bounding box center [1325, 158] width 154 height 26
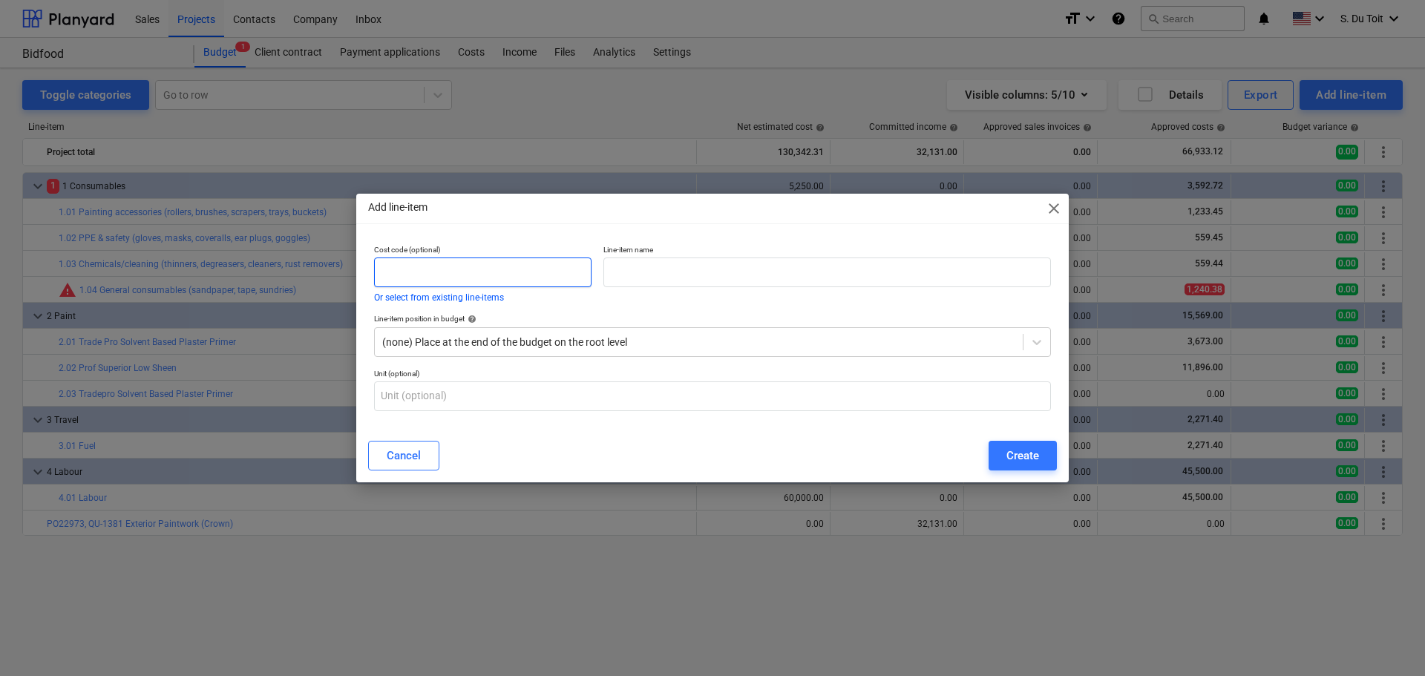
click at [461, 272] on input "text" at bounding box center [482, 273] width 217 height 30
type input "PO22974, QU138"
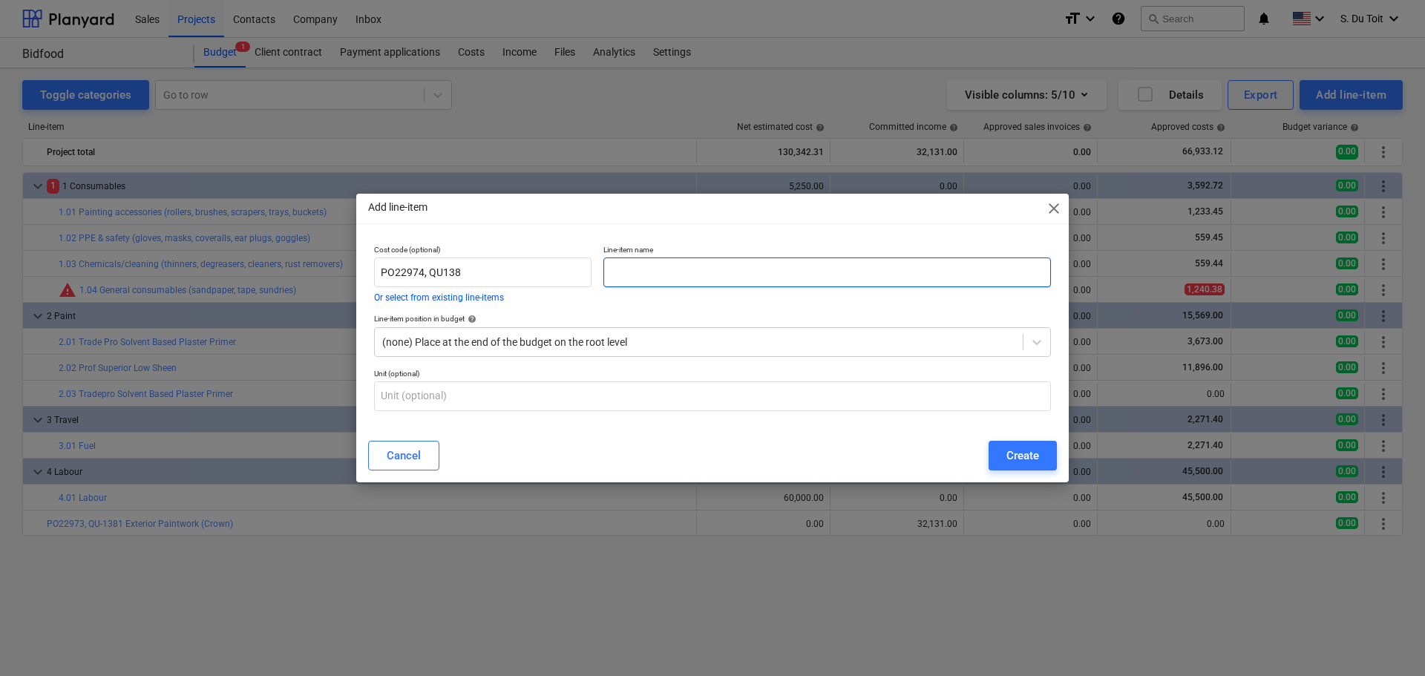
click at [695, 276] on input "text" at bounding box center [827, 273] width 448 height 30
type input "Base Plate onn"
click at [860, 556] on div "Add line-item close Cost code (optional) PO22974, QU138 Or select from existing…" at bounding box center [712, 338] width 1425 height 676
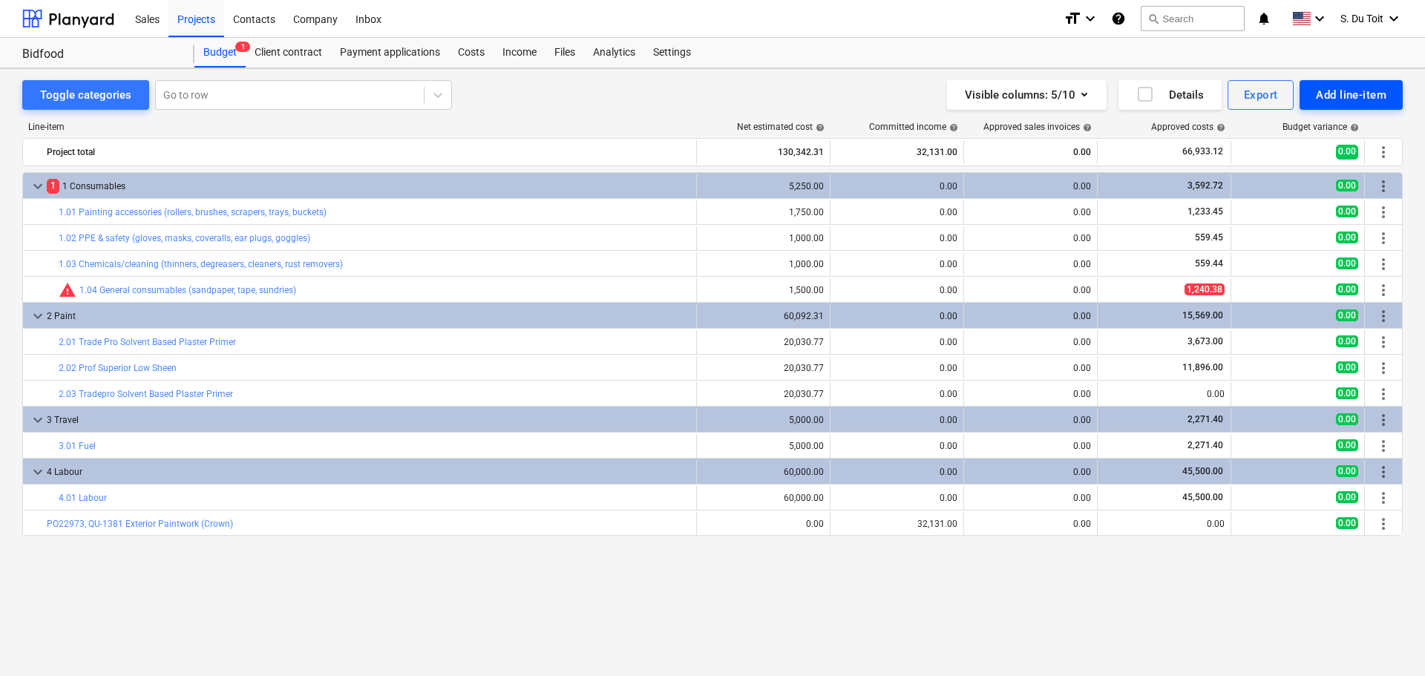
click at [1349, 82] on button "Add line-item" at bounding box center [1350, 95] width 103 height 30
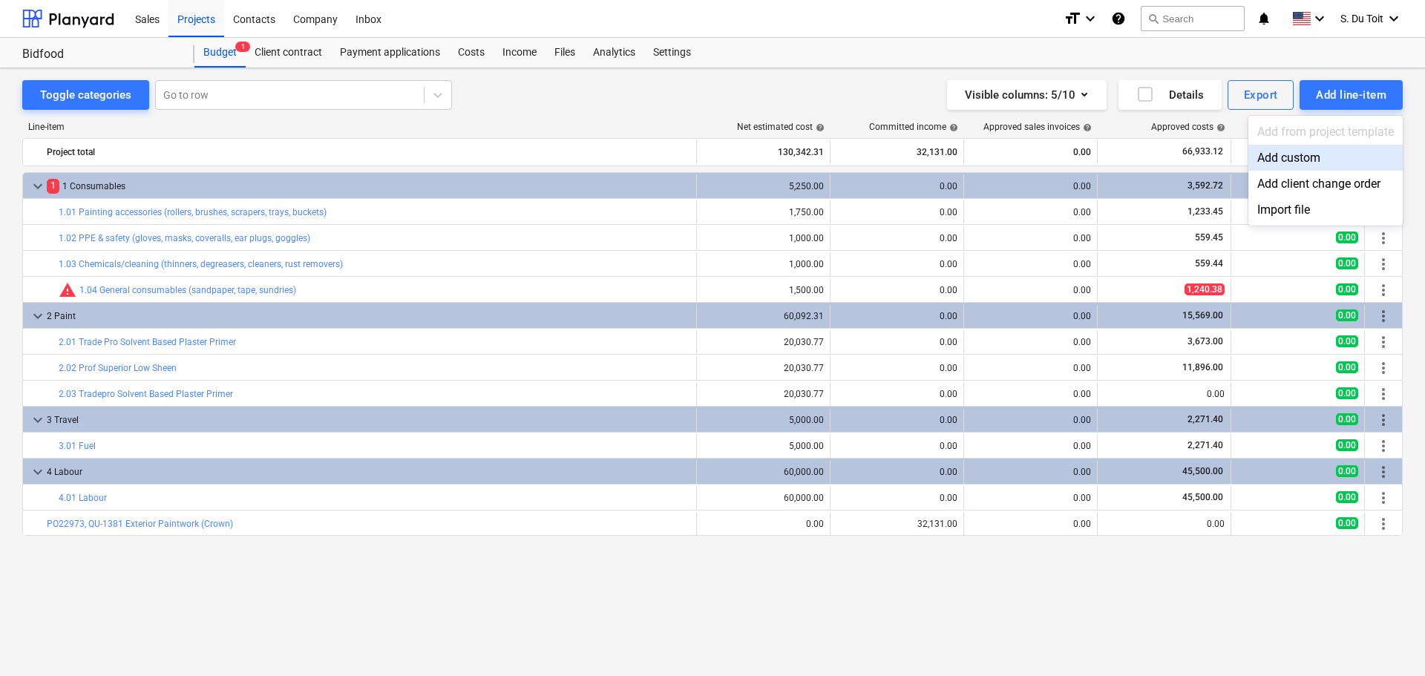
click at [1326, 159] on div "Add custom" at bounding box center [1325, 158] width 154 height 26
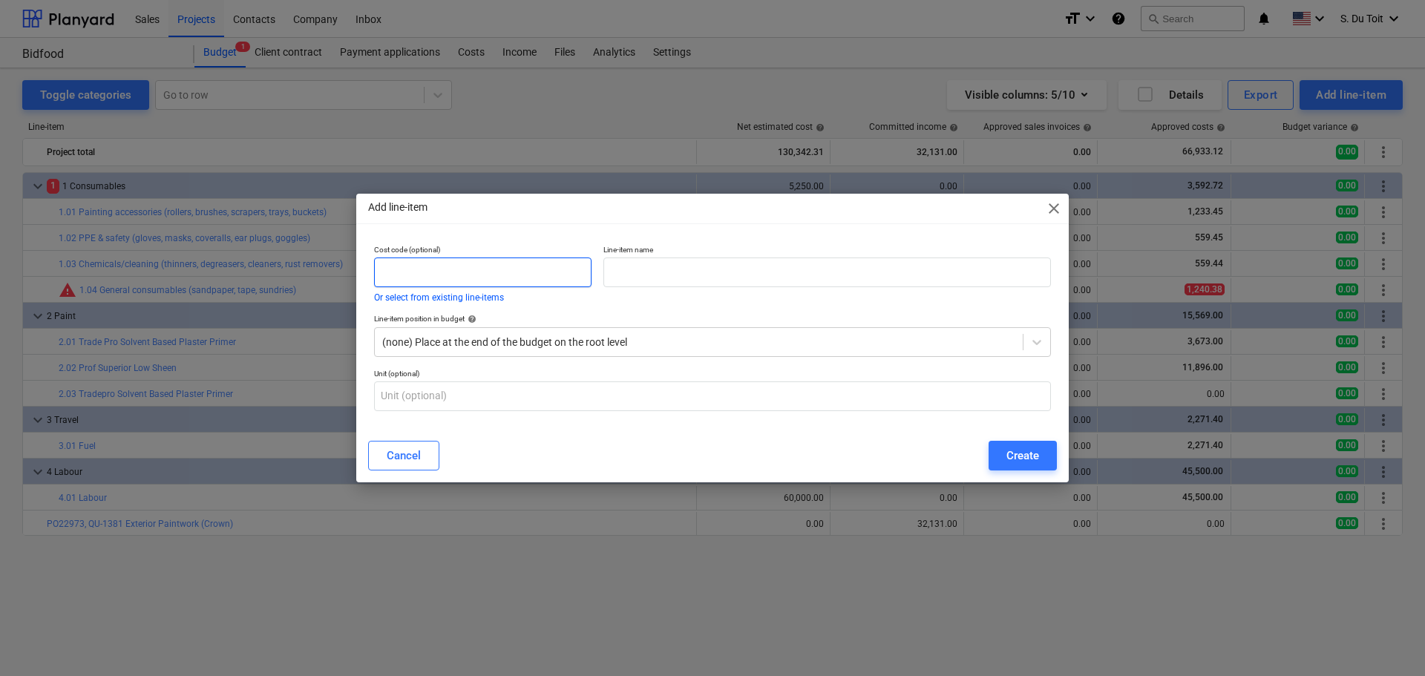
click at [426, 270] on input "text" at bounding box center [482, 273] width 217 height 30
drag, startPoint x: 421, startPoint y: 269, endPoint x: 391, endPoint y: 270, distance: 29.7
click at [391, 270] on input "PO22974, QU1383" at bounding box center [482, 273] width 217 height 30
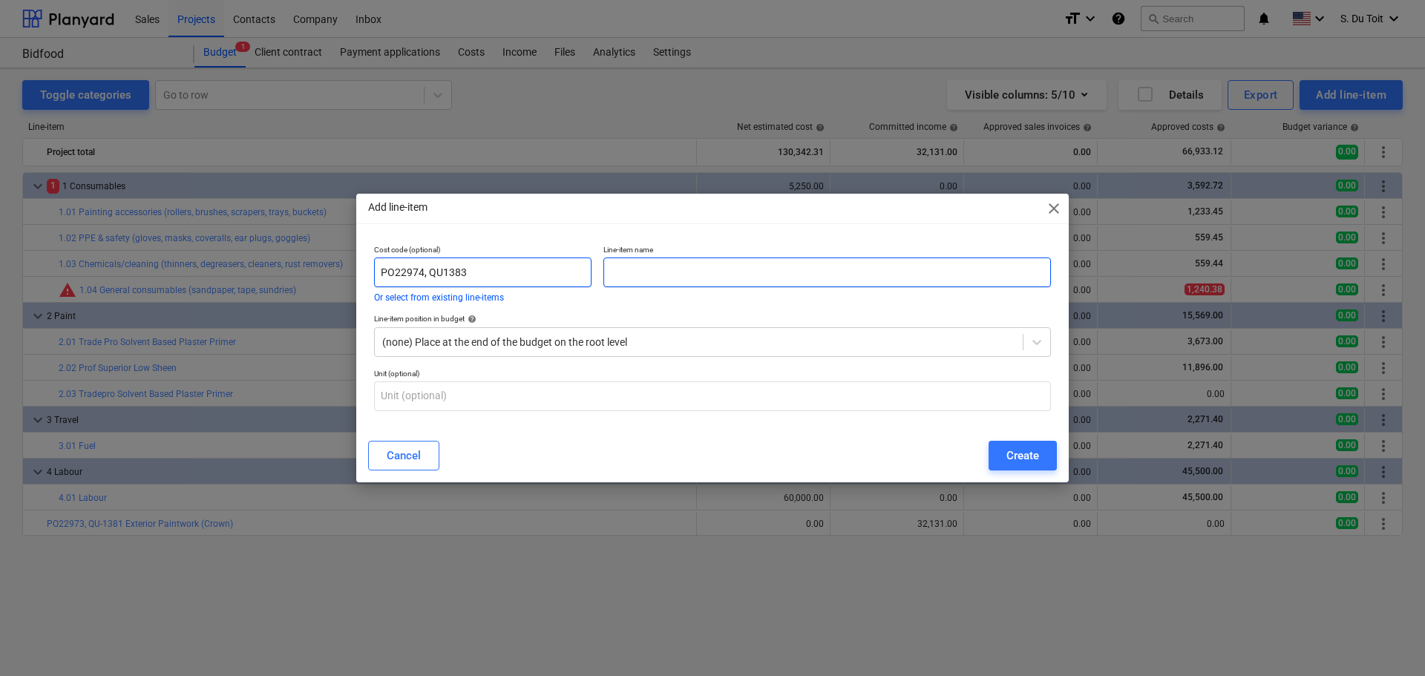
type input "PO22974, QU1383"
click at [726, 267] on input "text" at bounding box center [827, 273] width 448 height 30
click at [779, 271] on input "Base Plate on Louvres & Waterprooffing" at bounding box center [827, 273] width 448 height 30
type input "Base Plate on Louvres & Waterproofing"
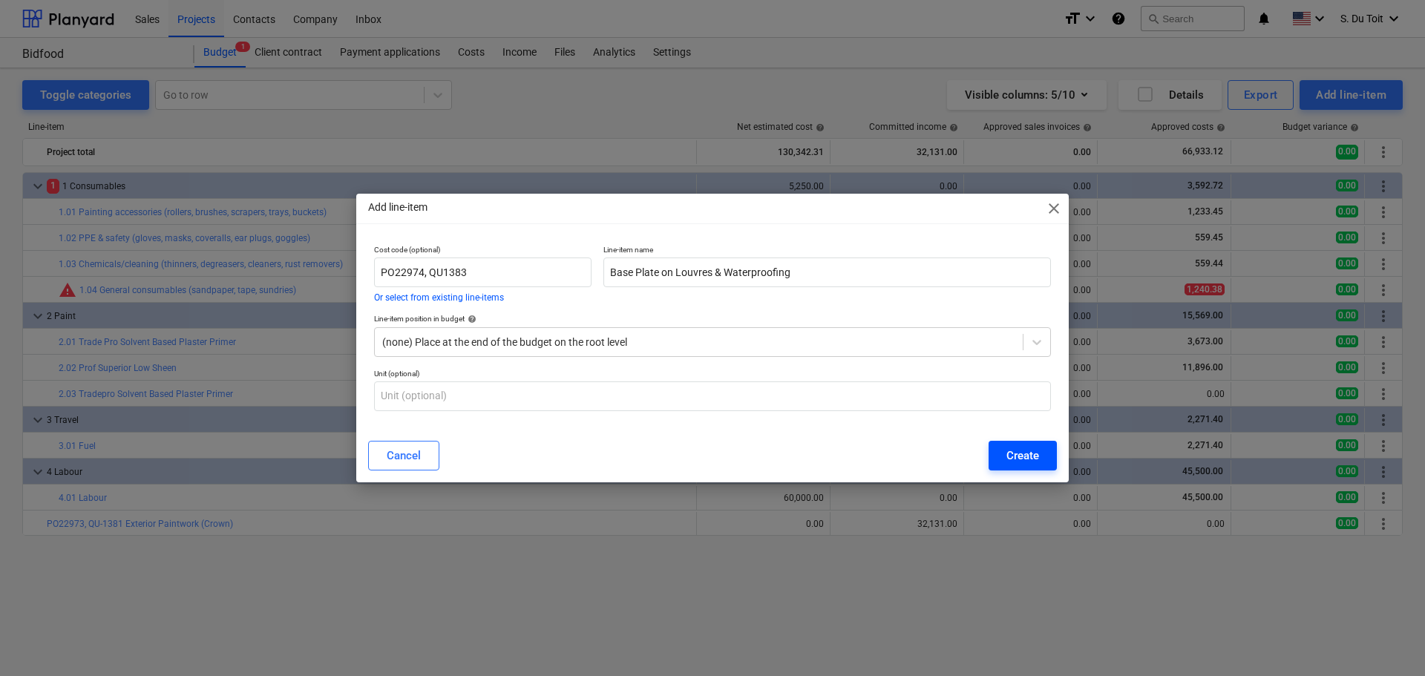
click at [991, 452] on button "Create" at bounding box center [1023, 456] width 68 height 30
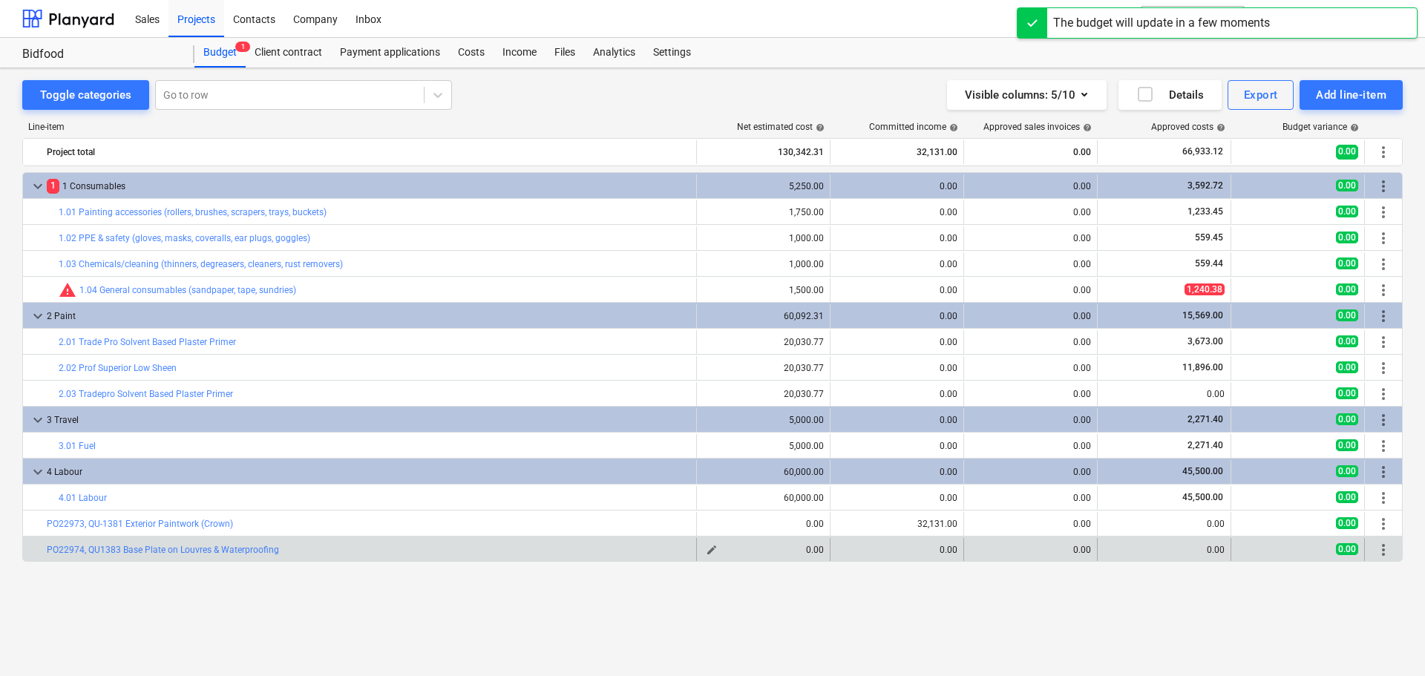
click at [709, 549] on span "edit" at bounding box center [712, 550] width 12 height 12
type textarea "x"
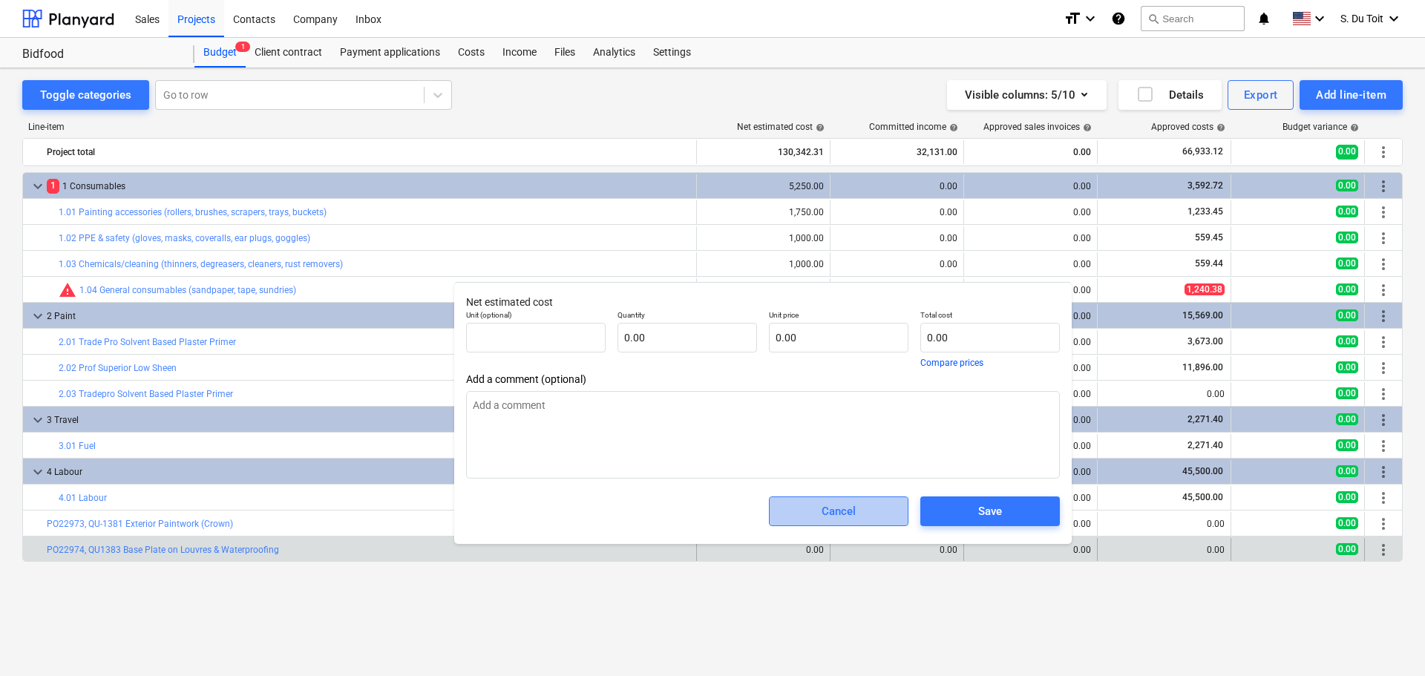
click at [891, 510] on button "Cancel" at bounding box center [839, 511] width 140 height 30
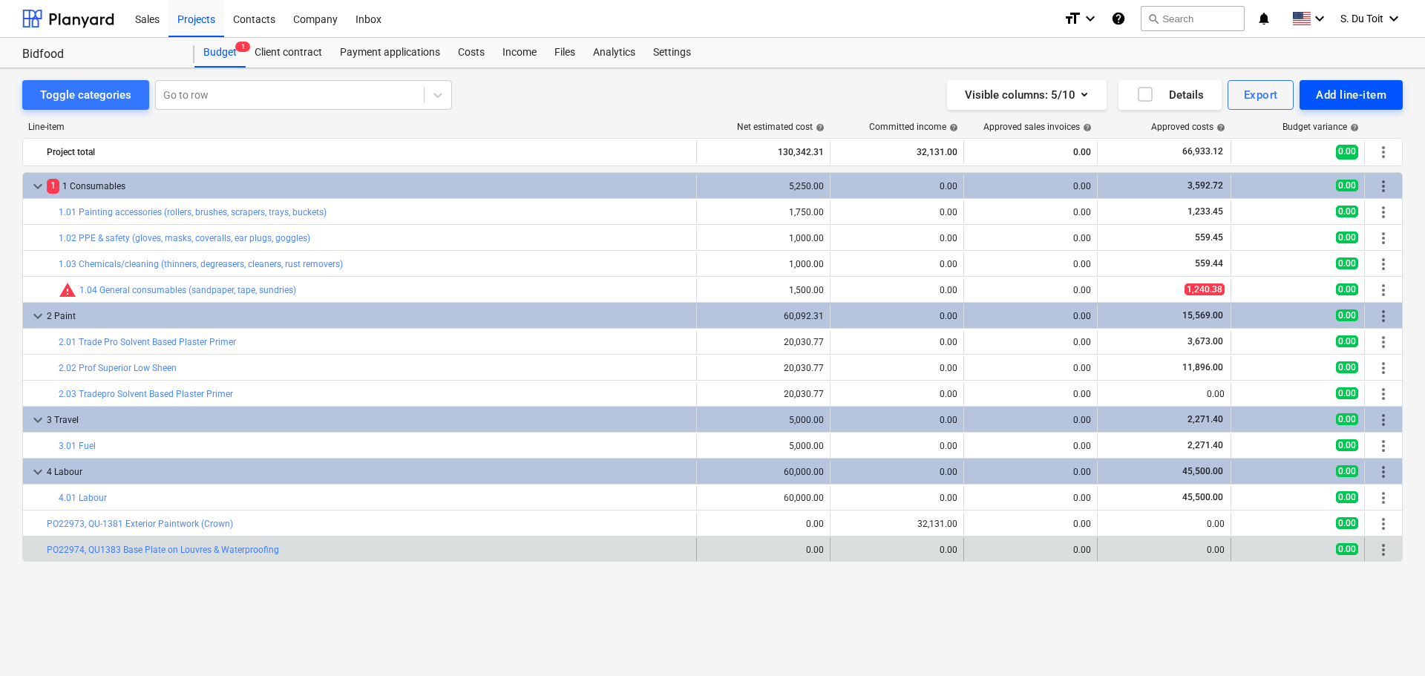
click at [1382, 102] on div "Add line-item" at bounding box center [1351, 94] width 71 height 19
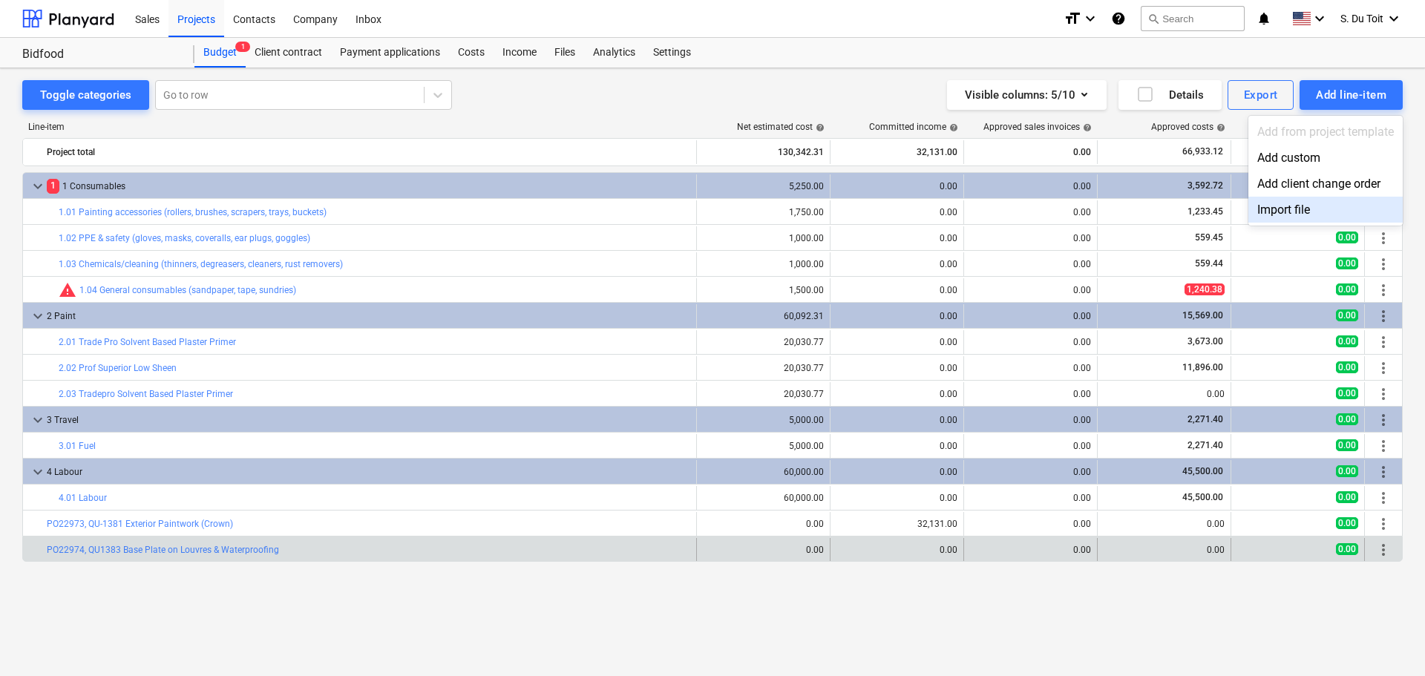
click at [289, 56] on div at bounding box center [712, 338] width 1425 height 676
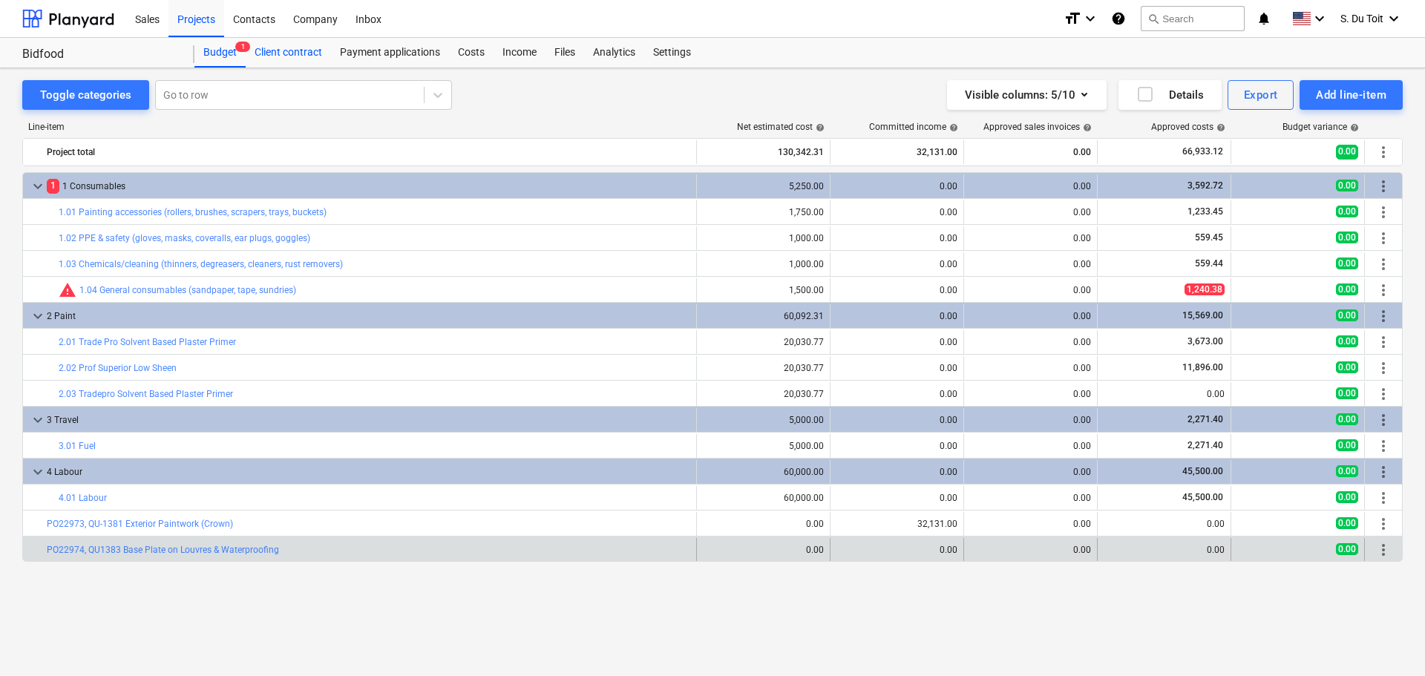
click at [313, 57] on div "Client contract" at bounding box center [288, 53] width 85 height 30
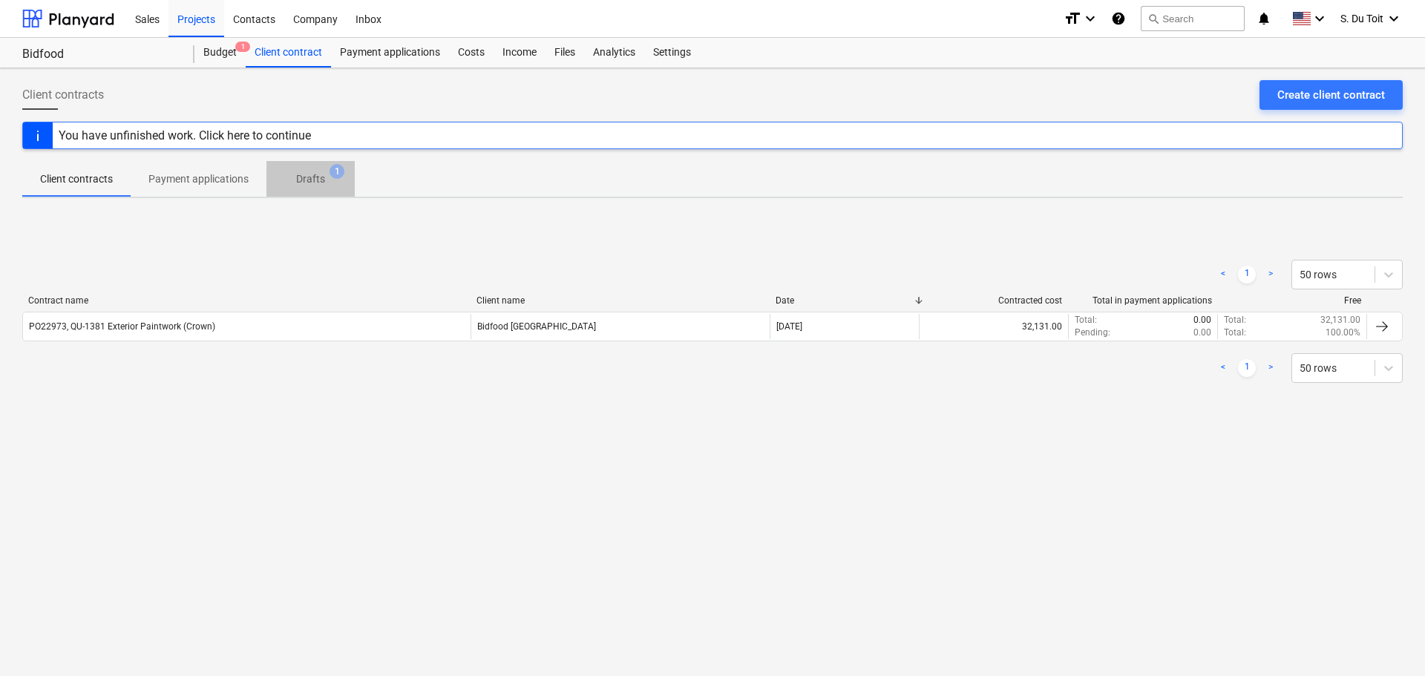
click at [307, 180] on p "Drafts" at bounding box center [310, 179] width 29 height 16
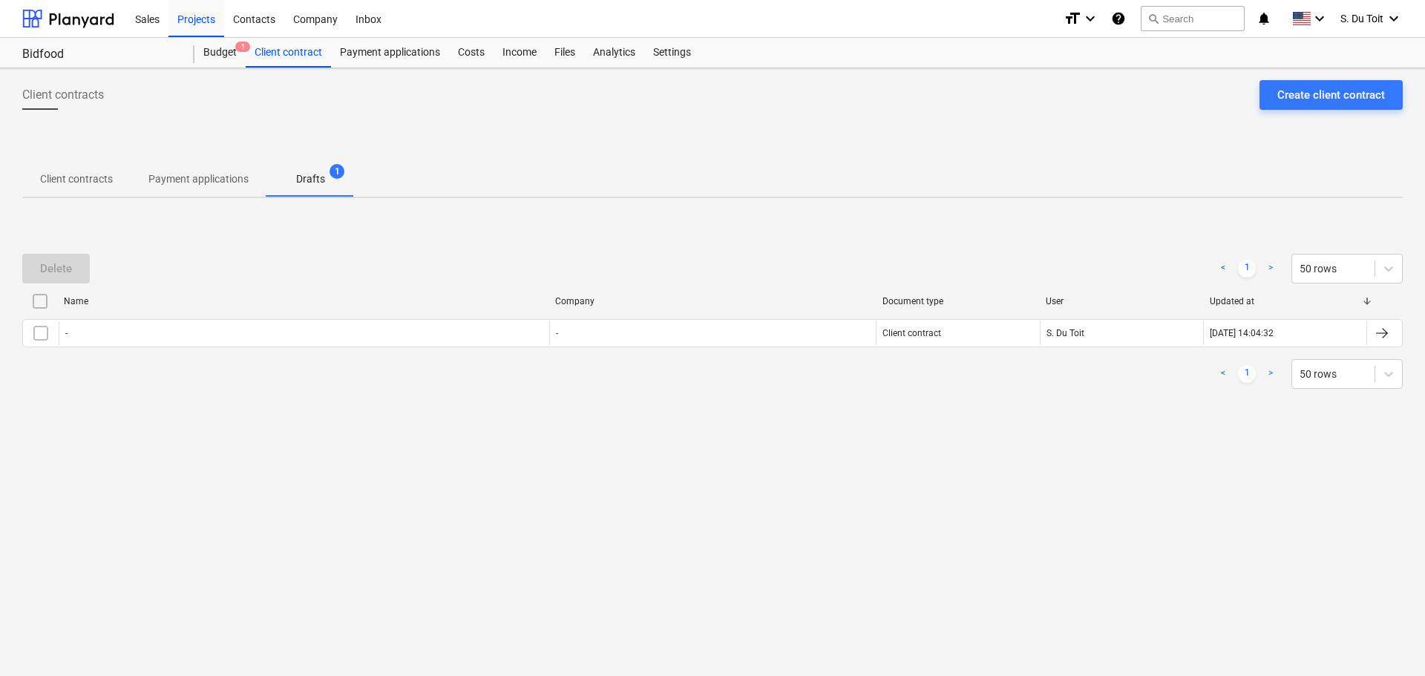
click at [100, 174] on p "Client contracts" at bounding box center [76, 179] width 73 height 16
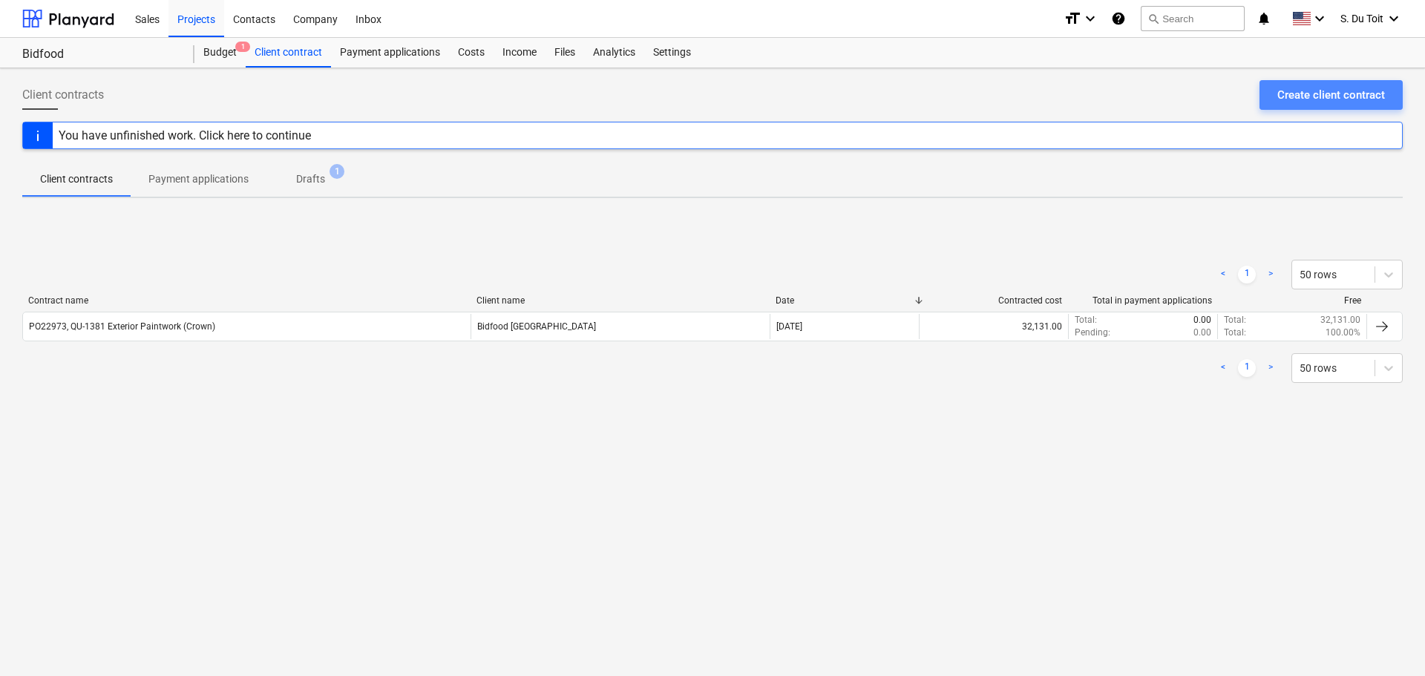
click at [1353, 89] on div "Create client contract" at bounding box center [1331, 94] width 108 height 19
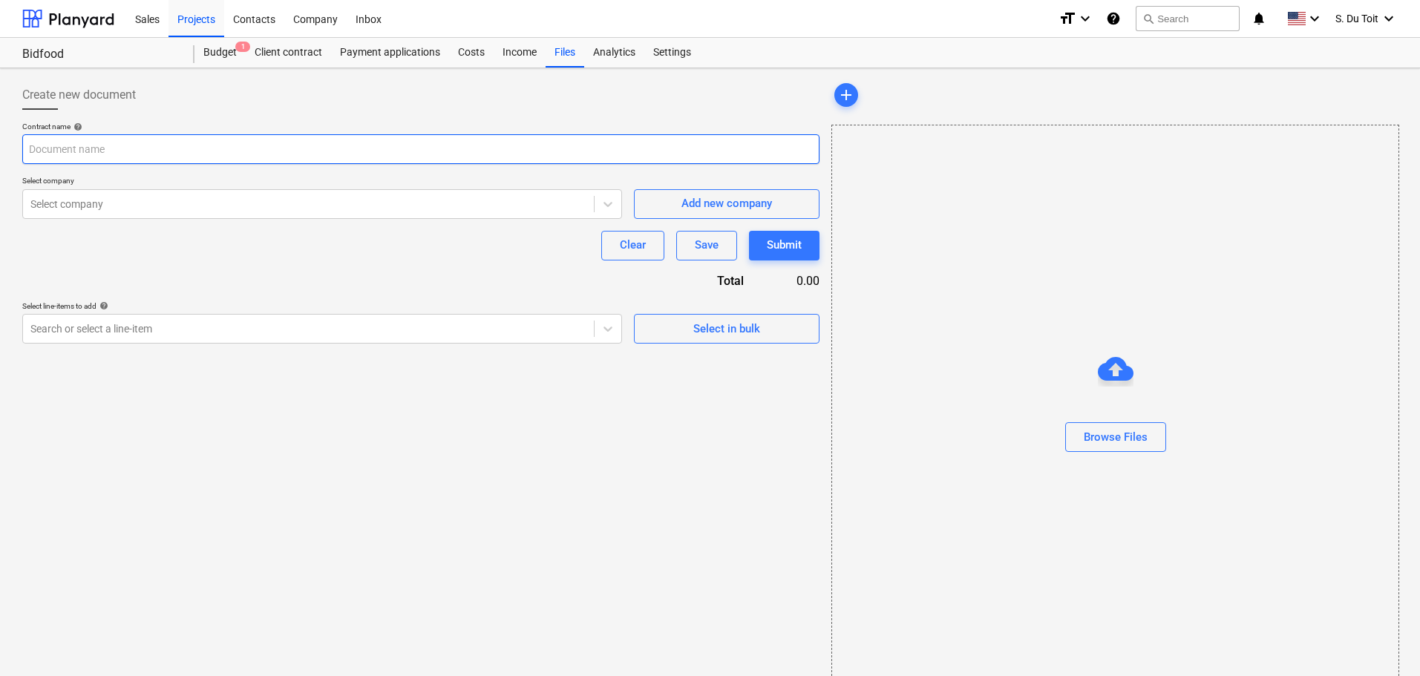
click at [270, 139] on input "text" at bounding box center [420, 149] width 797 height 30
paste input "22974"
click at [27, 148] on input "22974" at bounding box center [420, 149] width 797 height 30
type input "PO22974"
click at [1138, 436] on div "Browse Files" at bounding box center [1116, 436] width 64 height 19
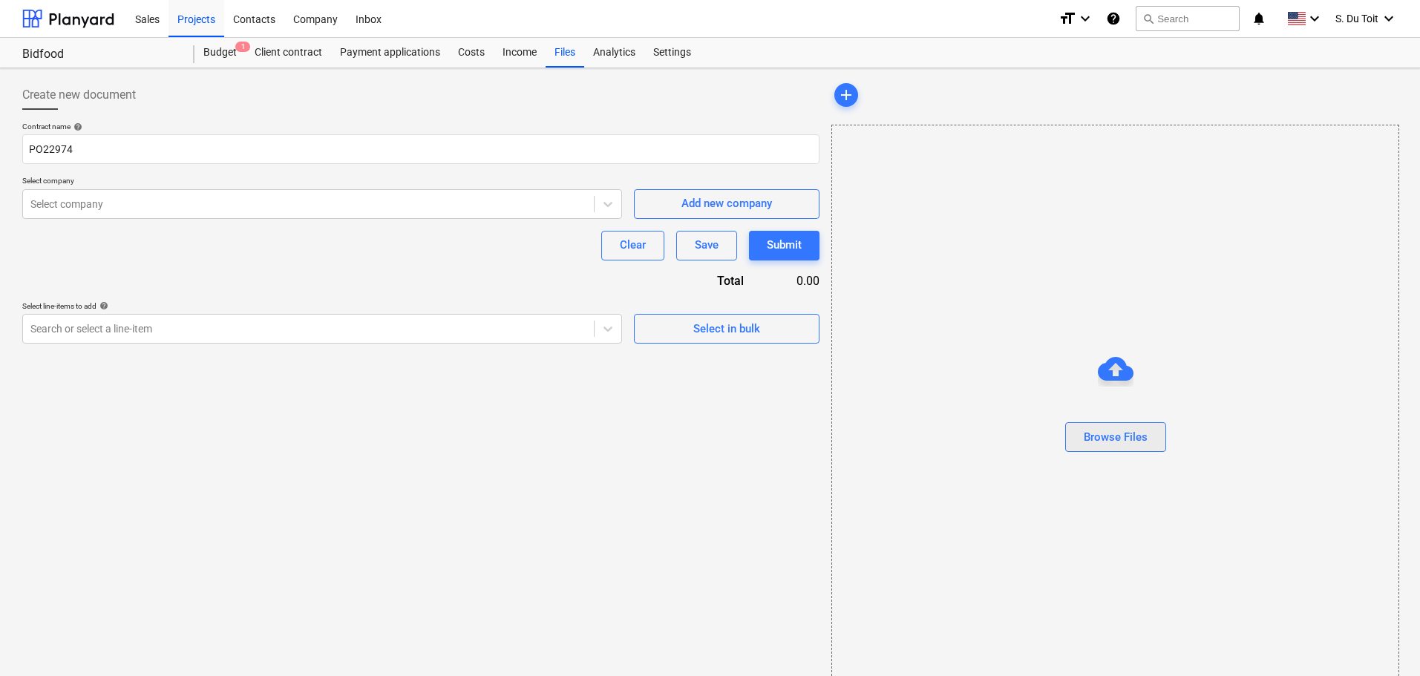
click at [1107, 441] on div "Browse Files" at bounding box center [1116, 436] width 64 height 19
click at [154, 27] on div "Sales" at bounding box center [147, 18] width 42 height 38
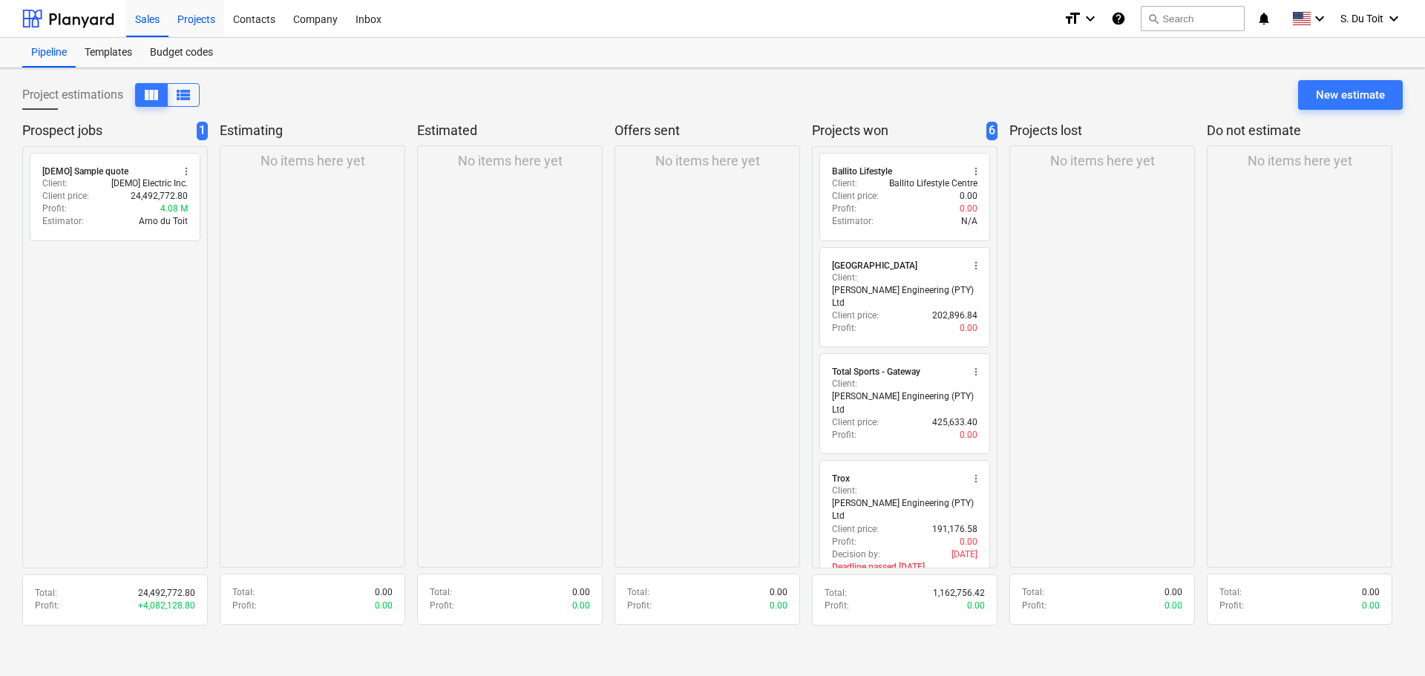
click at [190, 24] on div "Projects" at bounding box center [196, 18] width 56 height 38
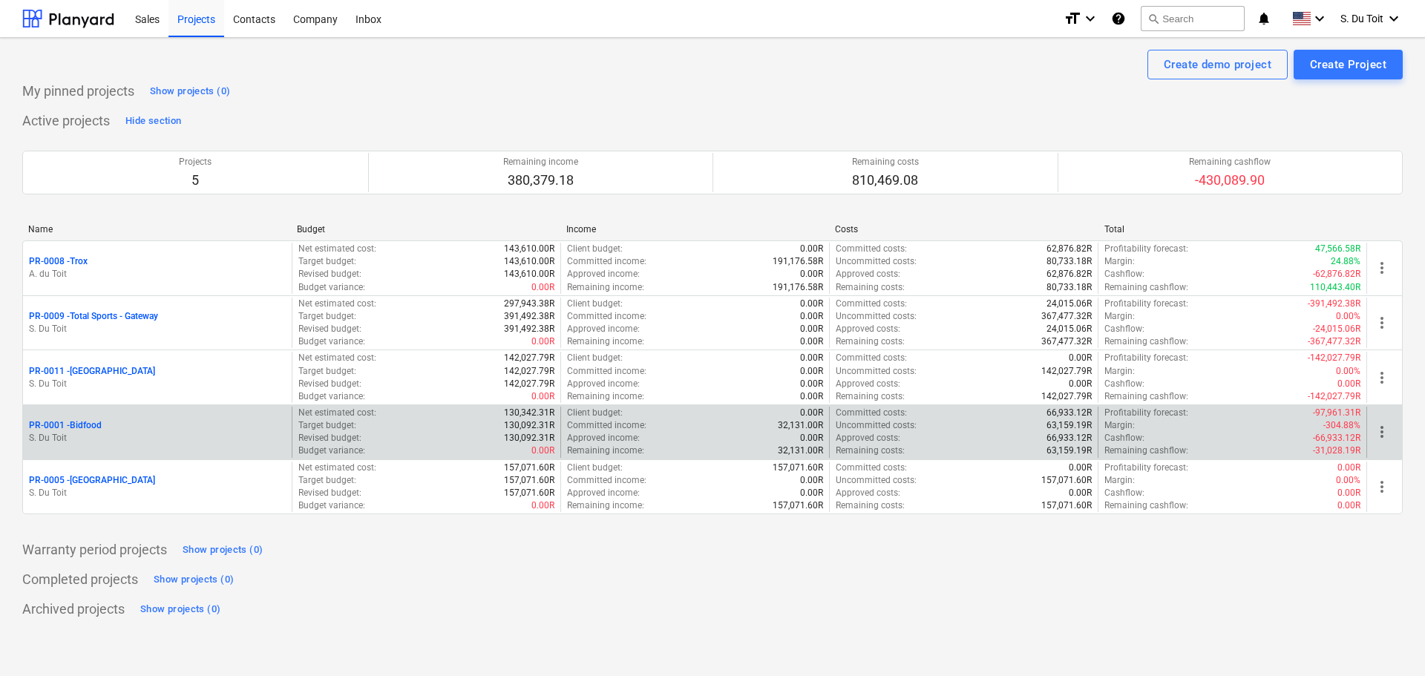
click at [84, 422] on p "PR-0001 - Bidfood" at bounding box center [65, 425] width 73 height 13
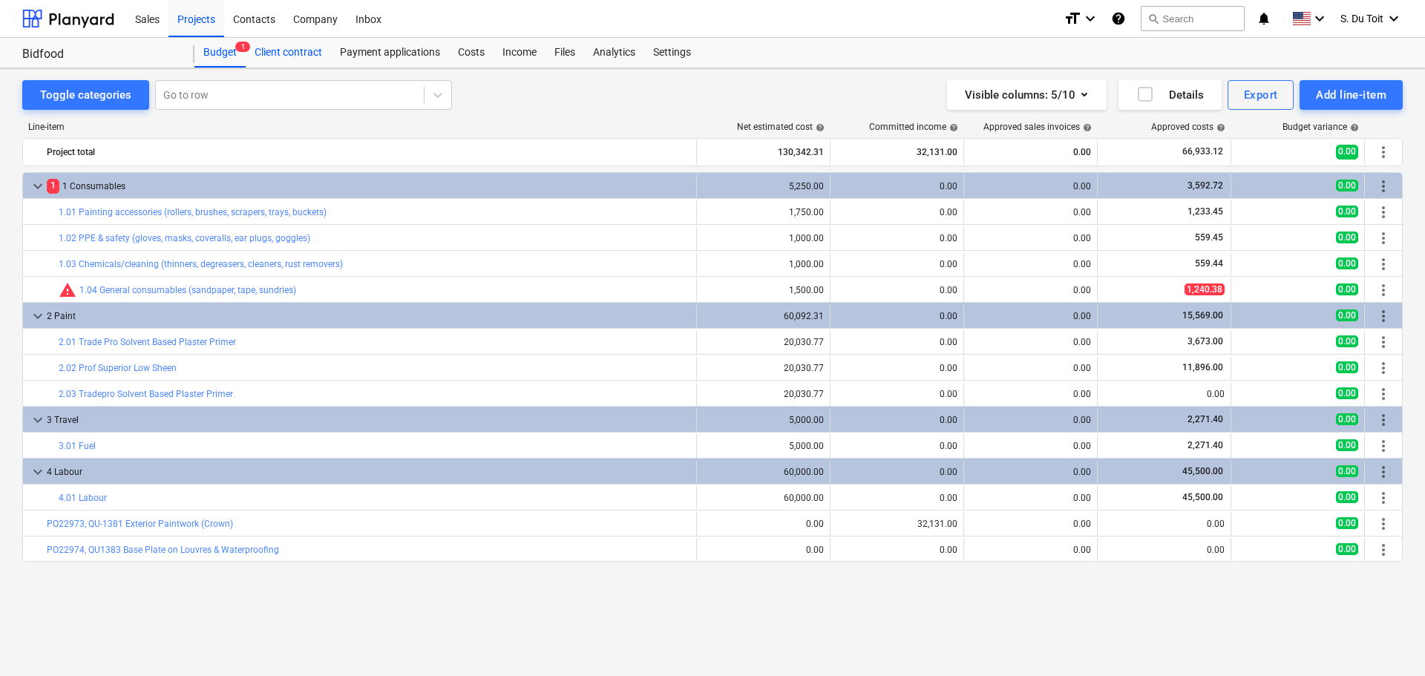
click at [295, 53] on div "Client contract" at bounding box center [288, 53] width 85 height 30
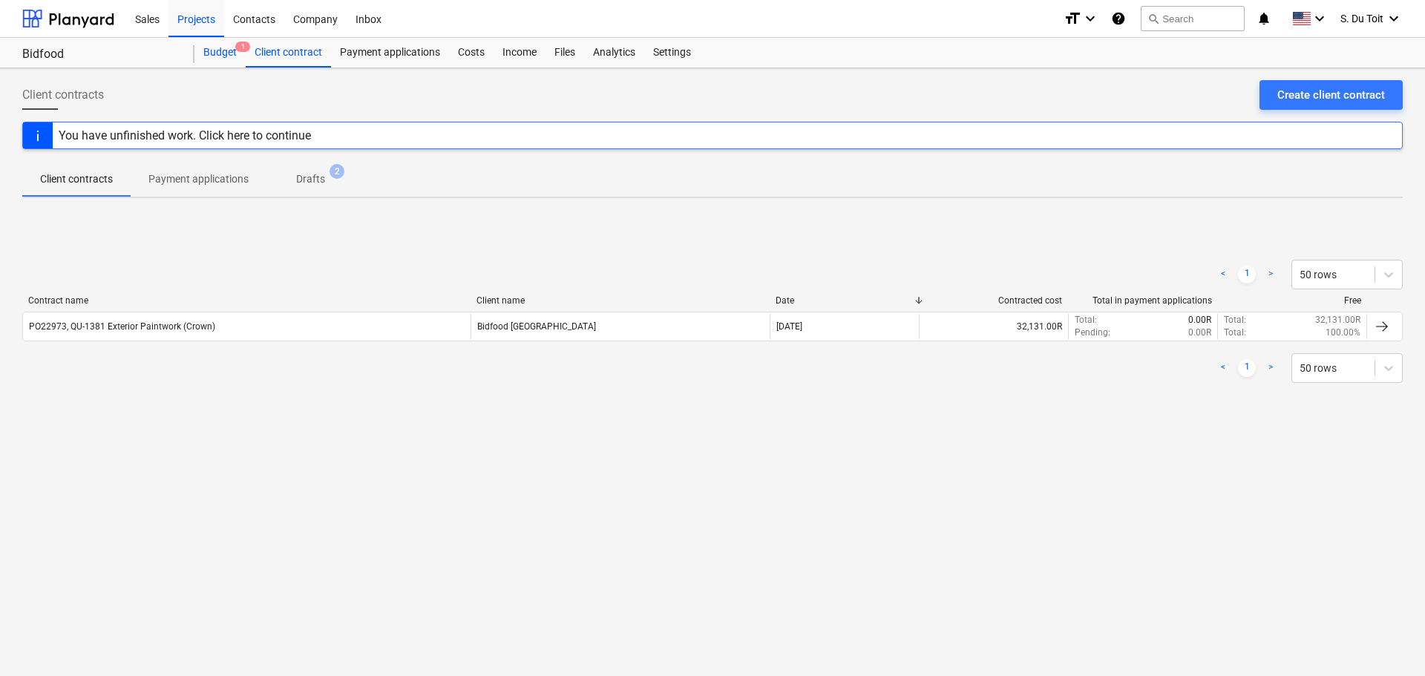
click at [231, 56] on div "Budget 1" at bounding box center [219, 53] width 51 height 30
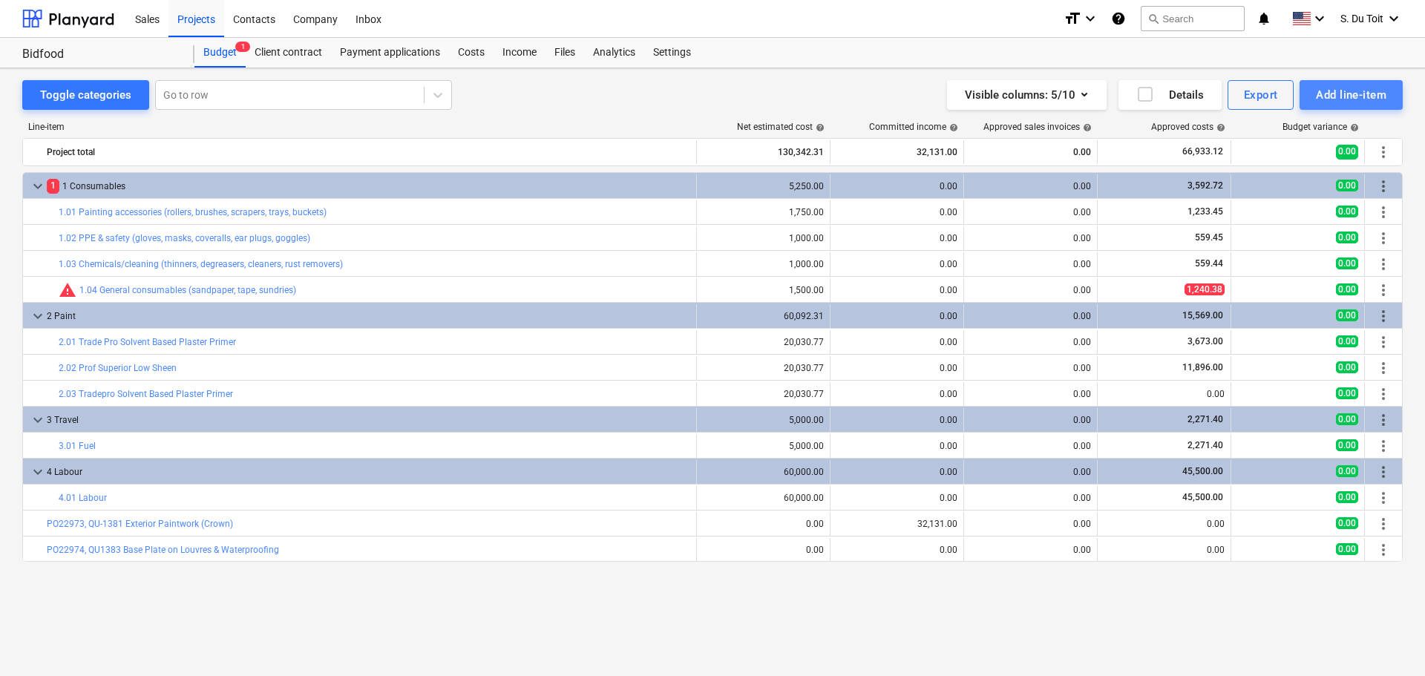
click at [1344, 98] on div "Add line-item" at bounding box center [1351, 94] width 71 height 19
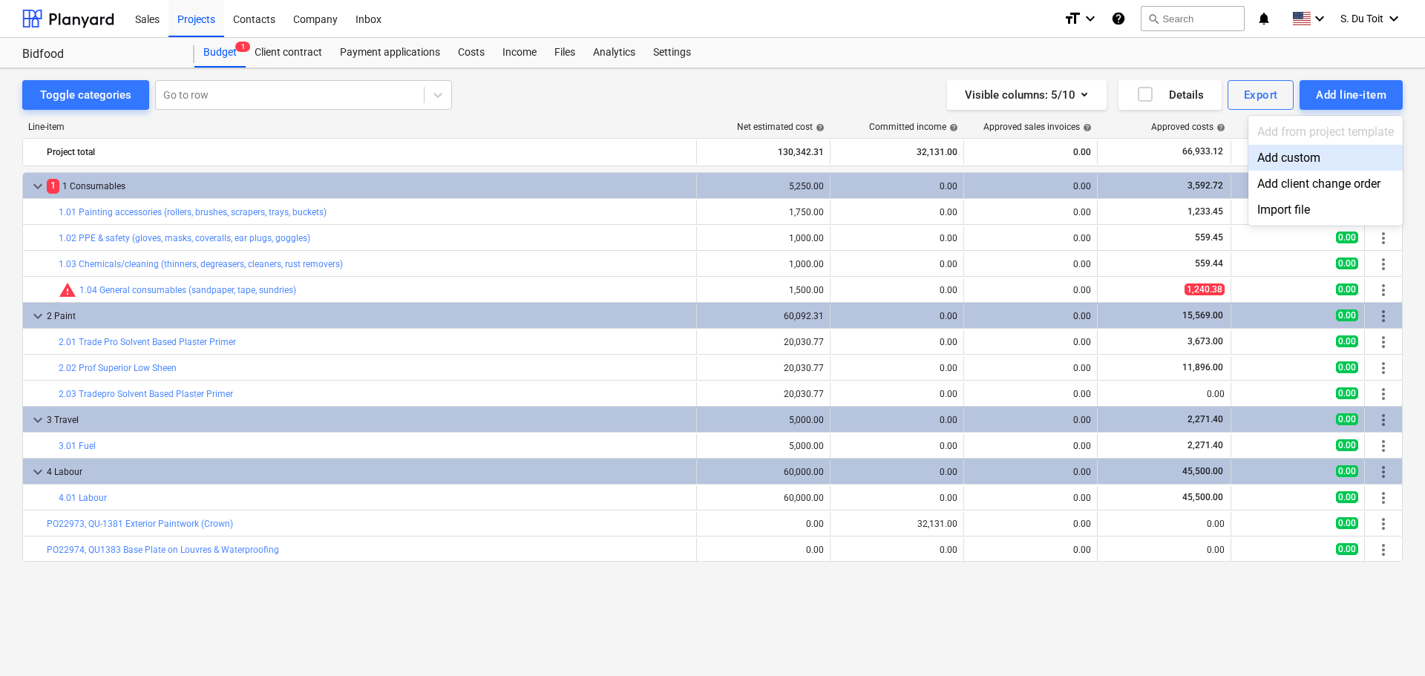
click at [1331, 160] on div "Add custom" at bounding box center [1325, 158] width 154 height 26
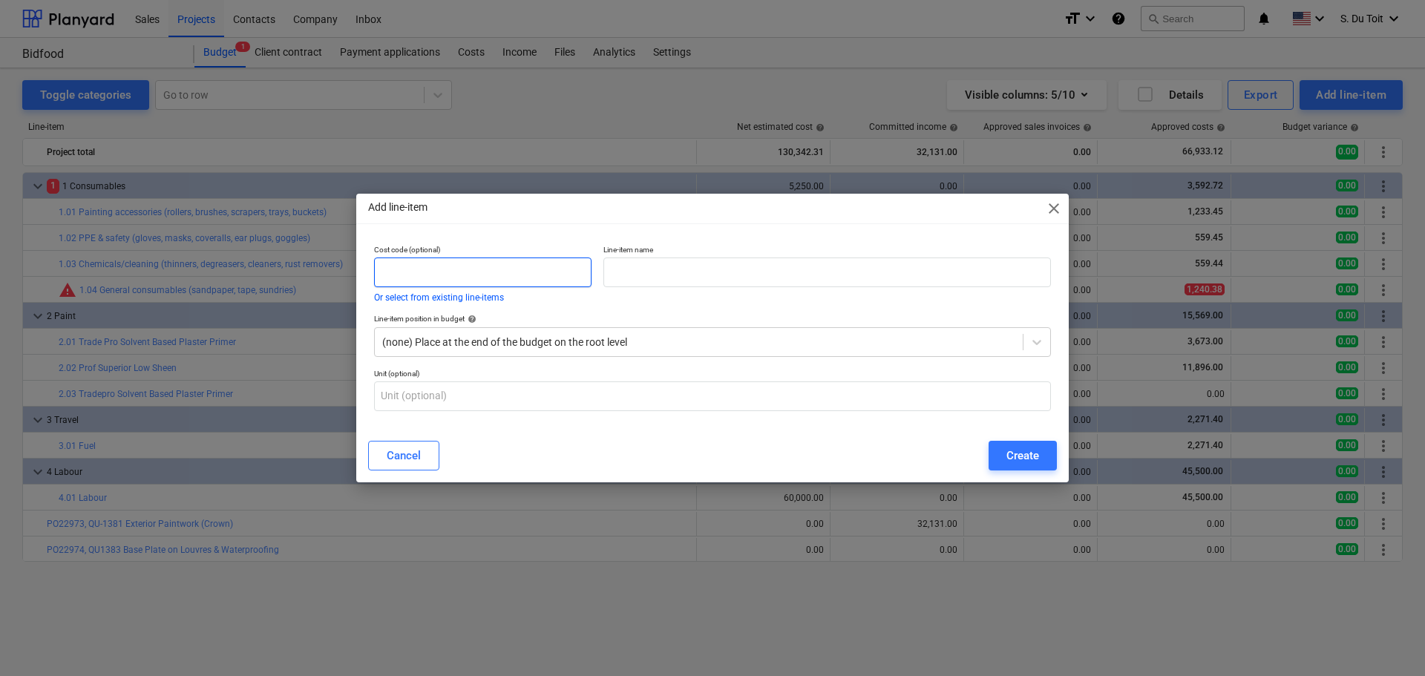
click at [448, 257] on p "Cost code (optional)" at bounding box center [482, 251] width 217 height 13
click at [450, 262] on input "text" at bounding box center [482, 273] width 217 height 30
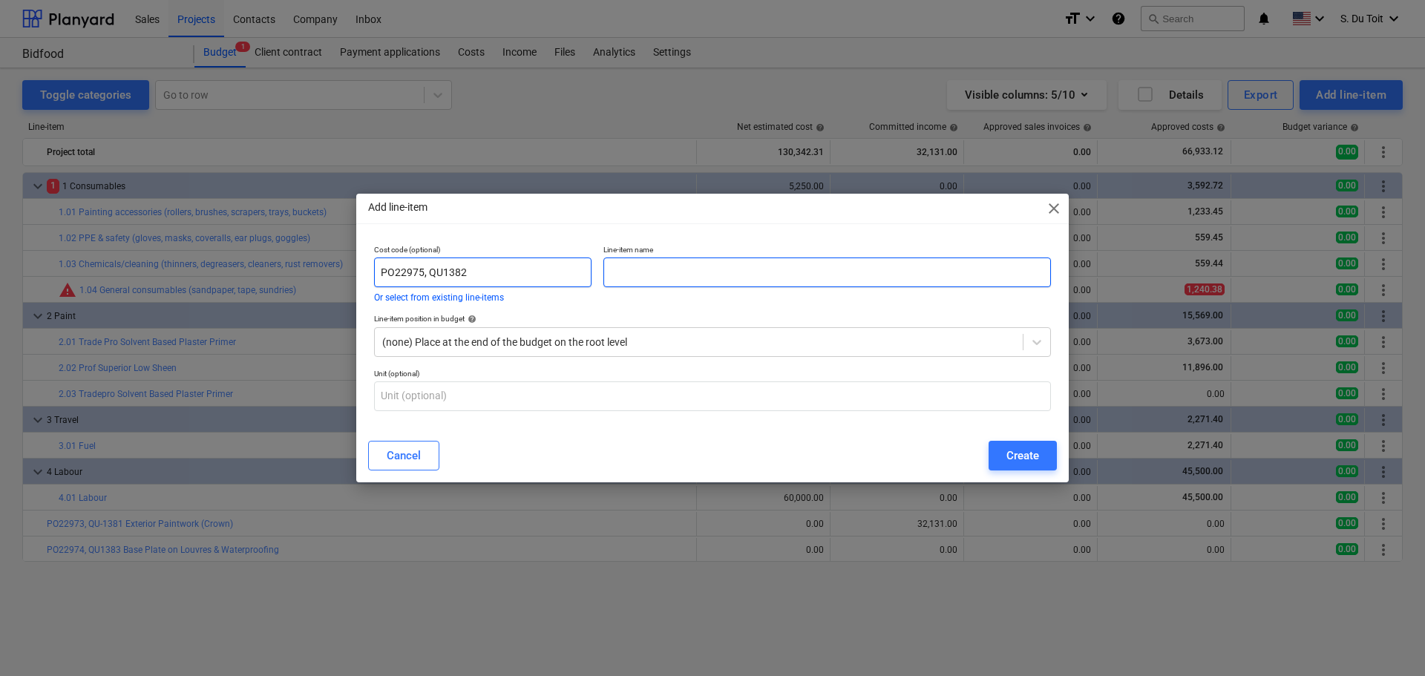
type input "PO22975, QU1382"
click at [637, 279] on input "text" at bounding box center [827, 273] width 448 height 30
type input "Wash Bay & Sheeting"
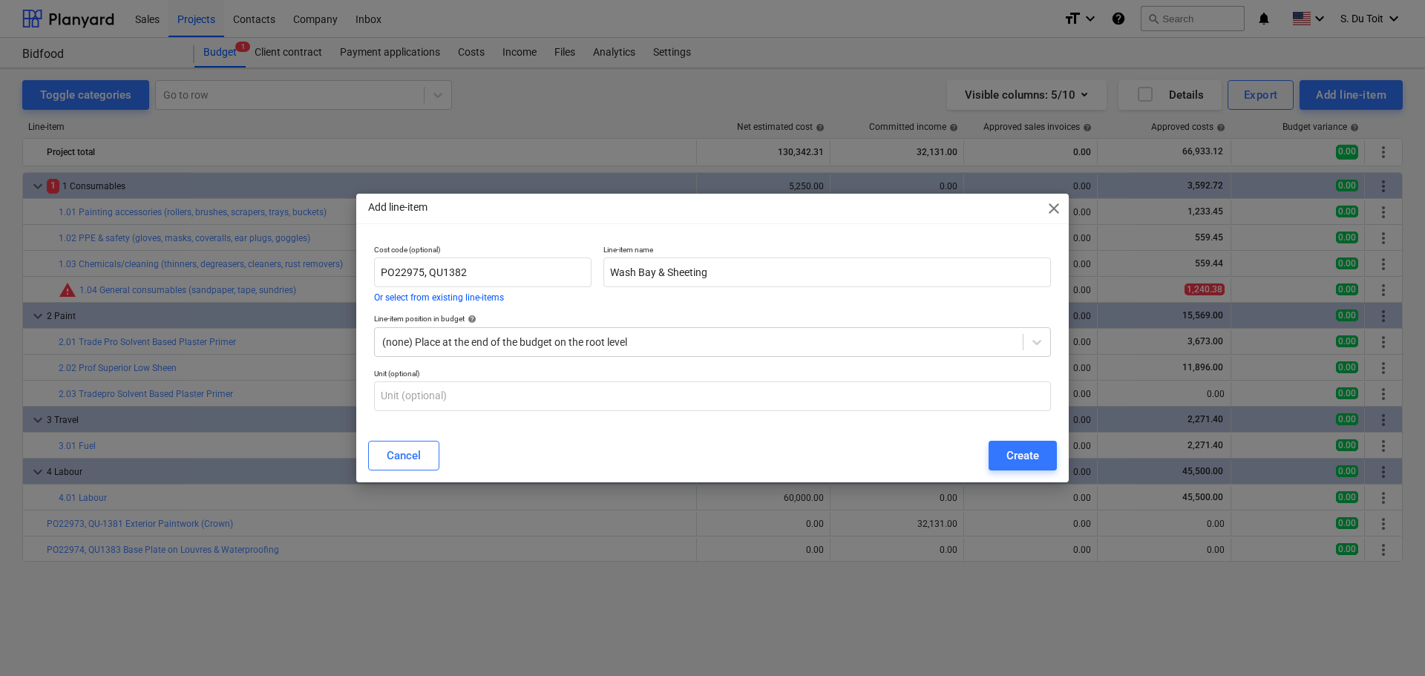
click at [1035, 454] on div "Create" at bounding box center [1022, 455] width 33 height 19
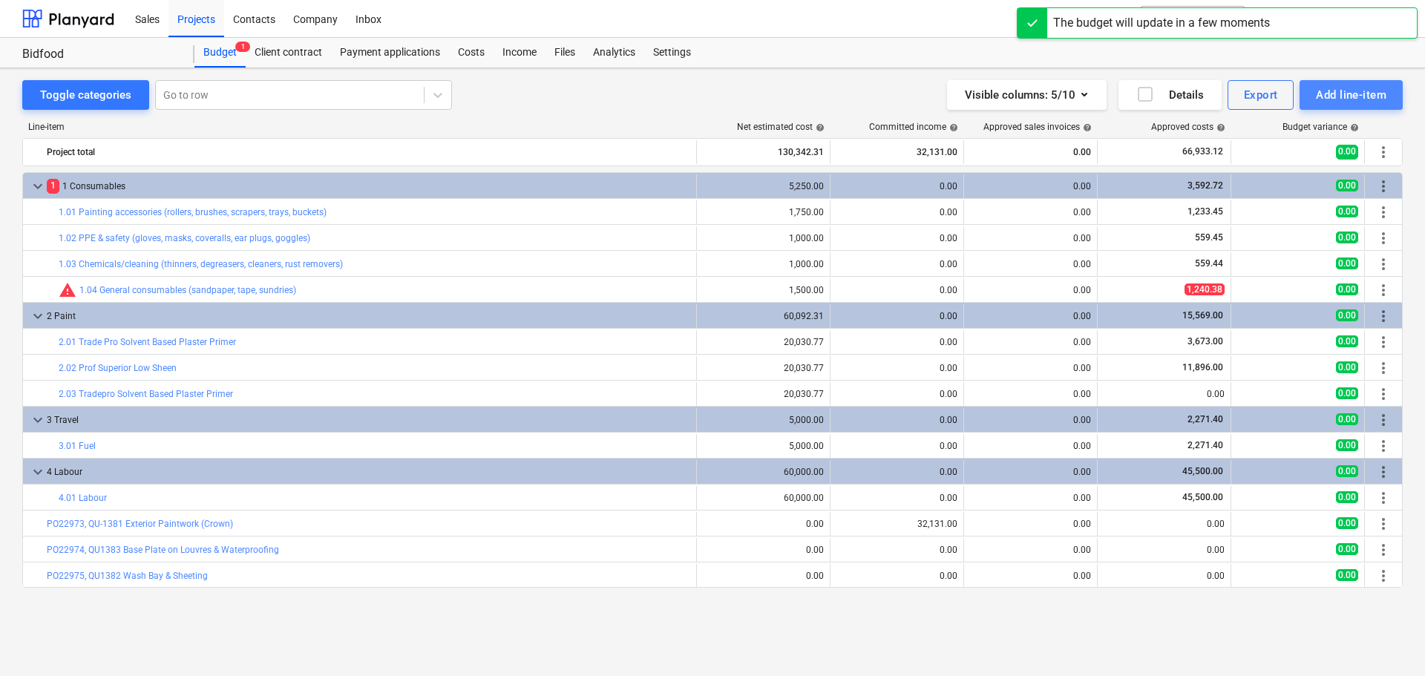
click at [1320, 91] on div "Add line-item" at bounding box center [1351, 94] width 71 height 19
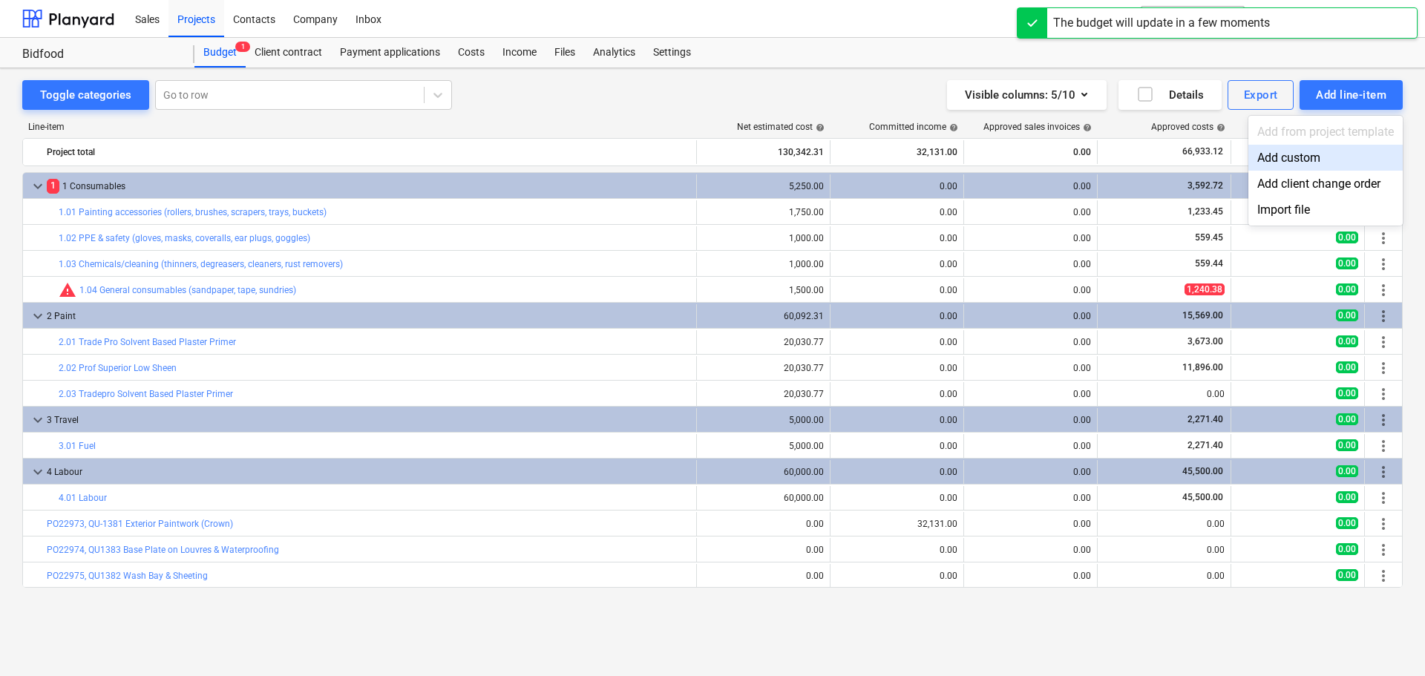
click at [1301, 159] on div "Add custom" at bounding box center [1325, 158] width 154 height 26
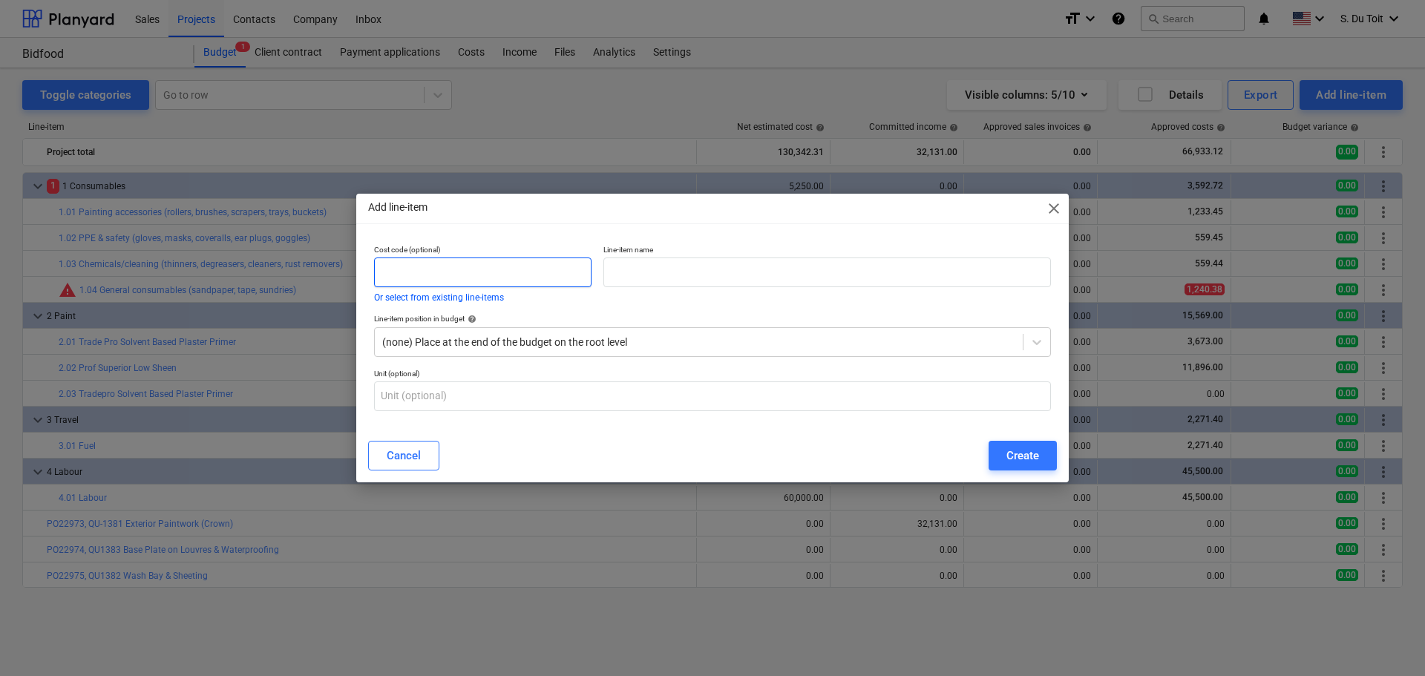
click at [508, 272] on input "text" at bounding box center [482, 273] width 217 height 30
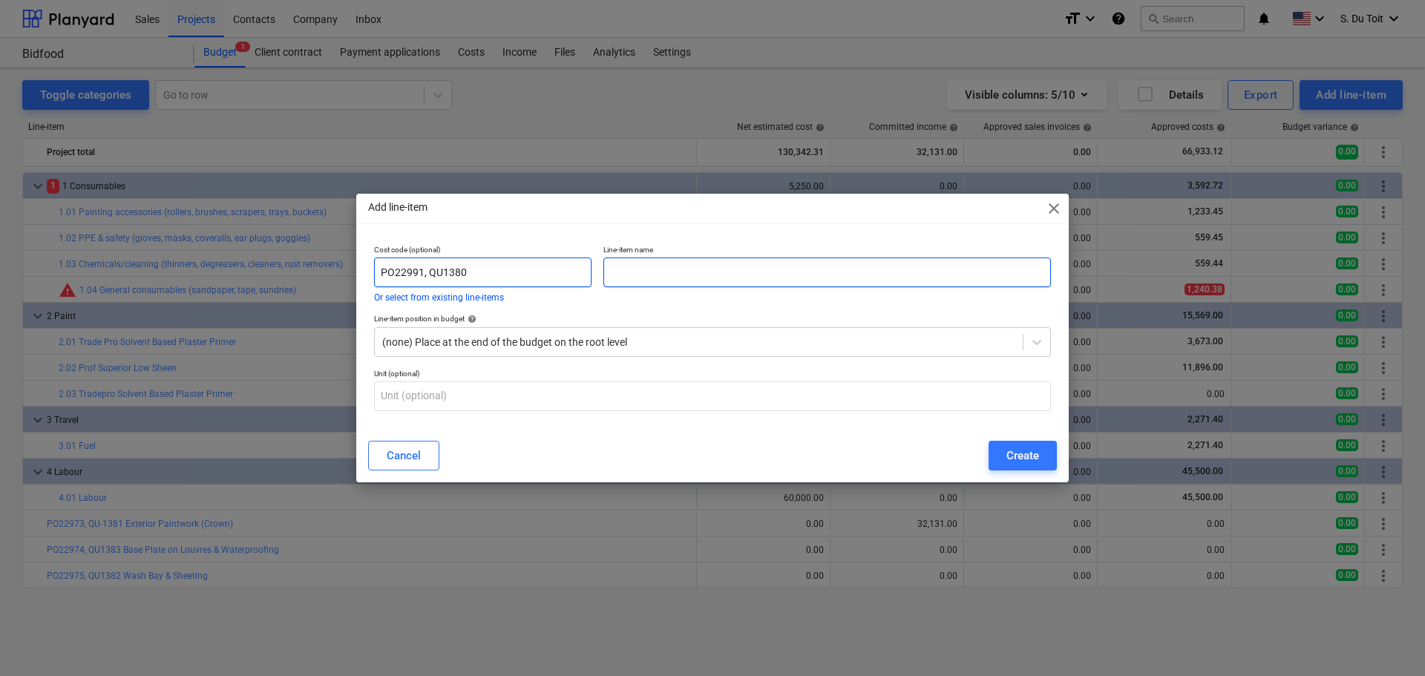
type input "PO22991, QU1380"
click at [648, 275] on input "text" at bounding box center [827, 273] width 448 height 30
type input "Interior Paintwork (Crown)"
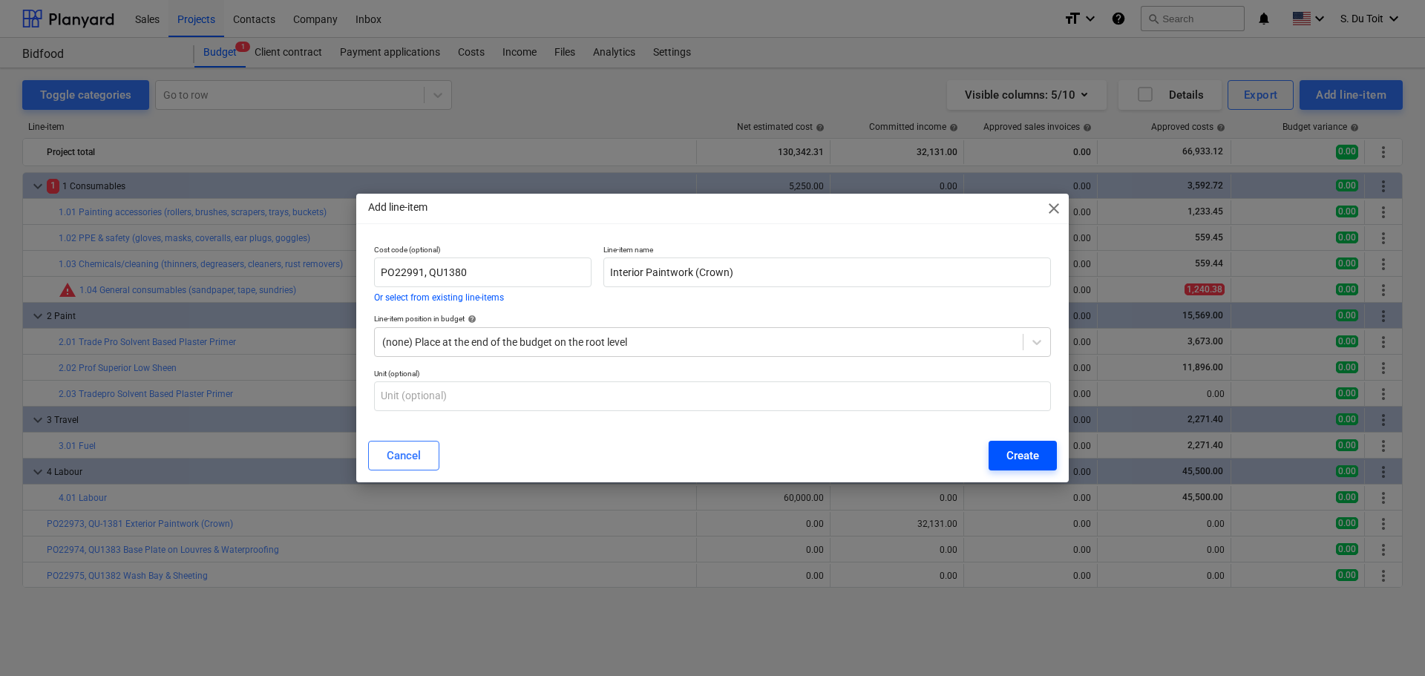
click at [1037, 454] on div "Create" at bounding box center [1022, 455] width 33 height 19
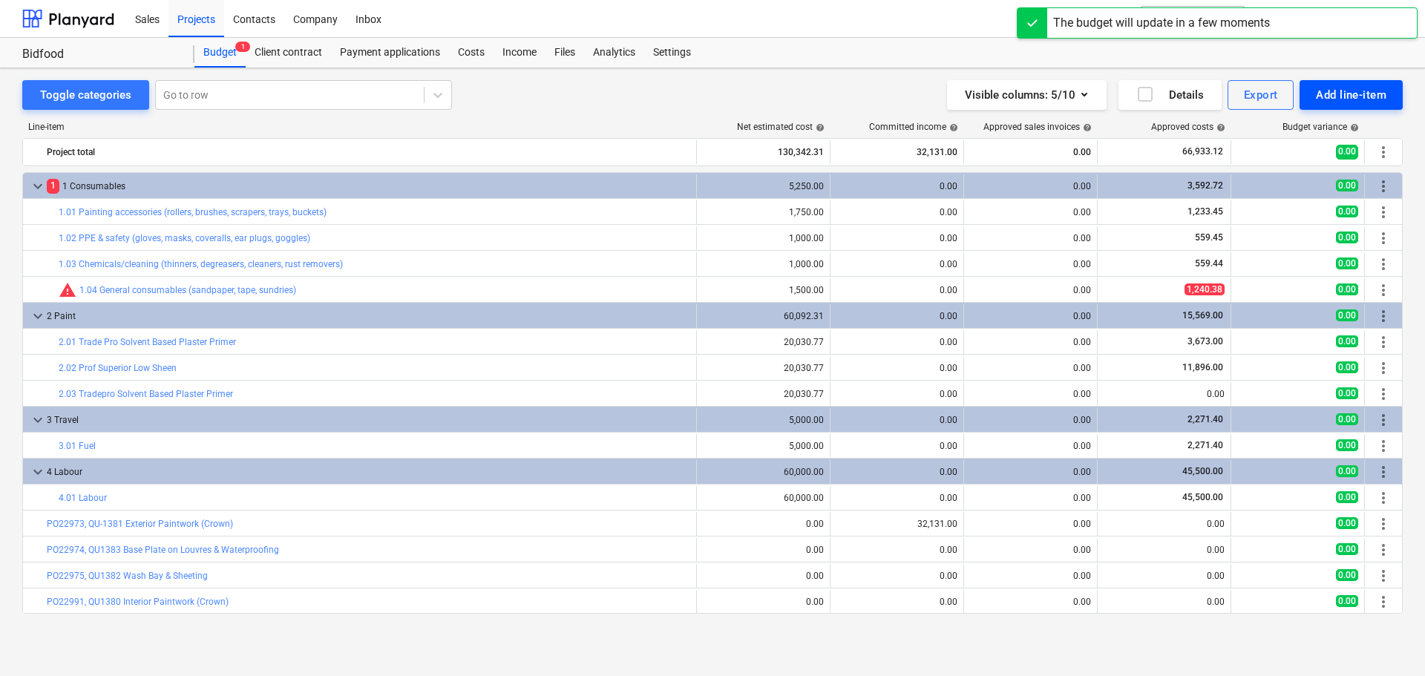
click at [1325, 94] on div "Add line-item" at bounding box center [1351, 94] width 71 height 19
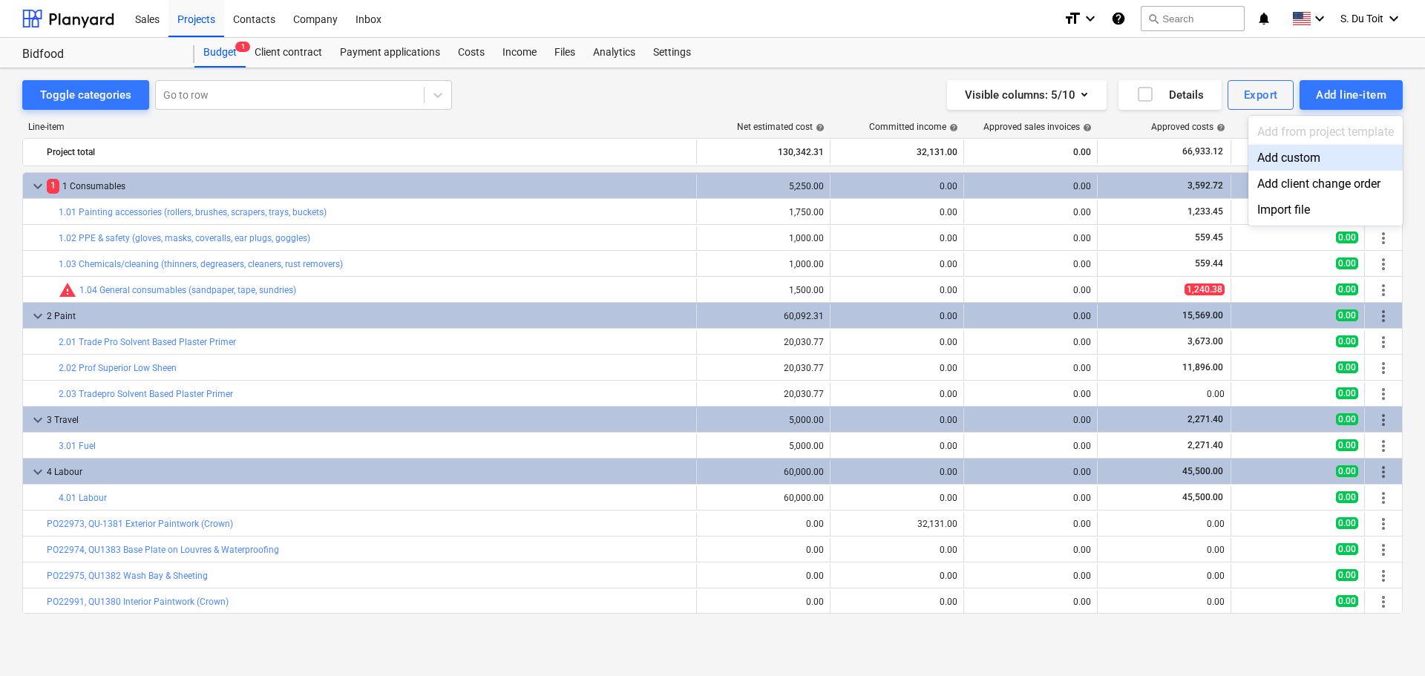
click at [1308, 155] on div "Add custom" at bounding box center [1325, 158] width 154 height 26
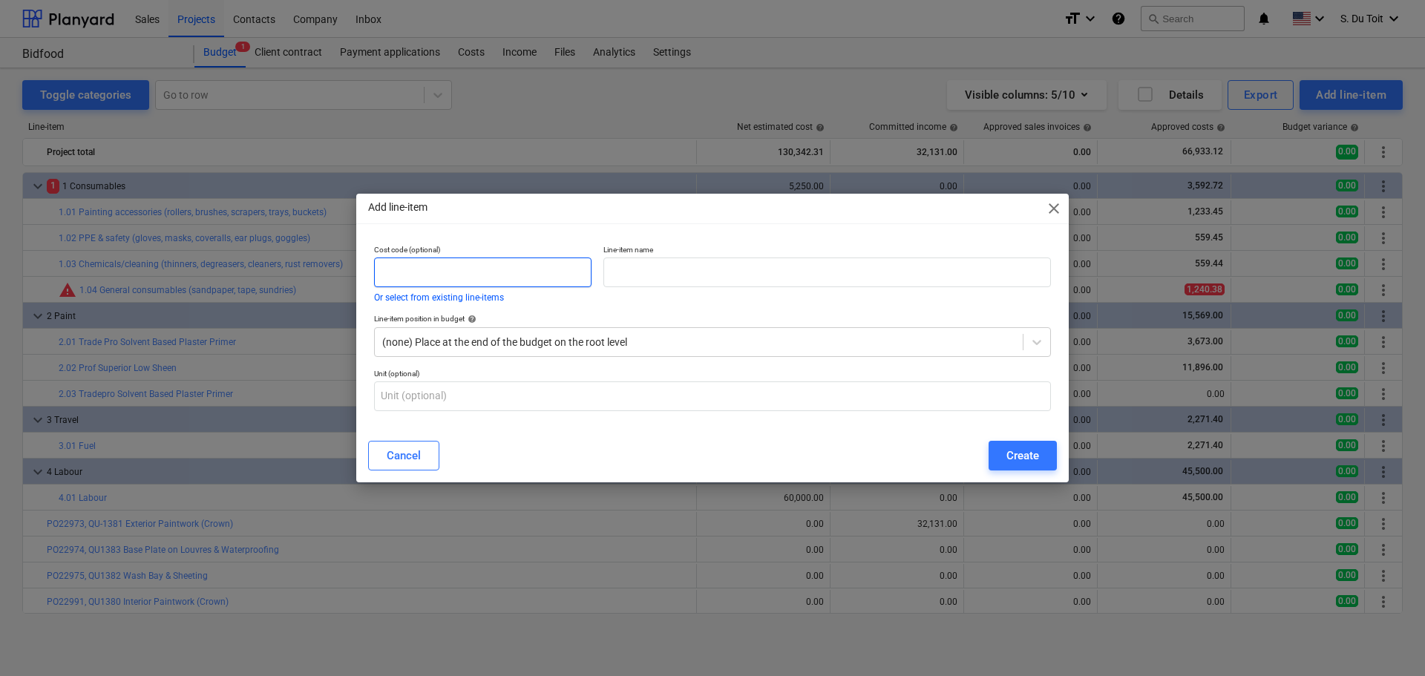
click at [489, 277] on input "text" at bounding box center [482, 273] width 217 height 30
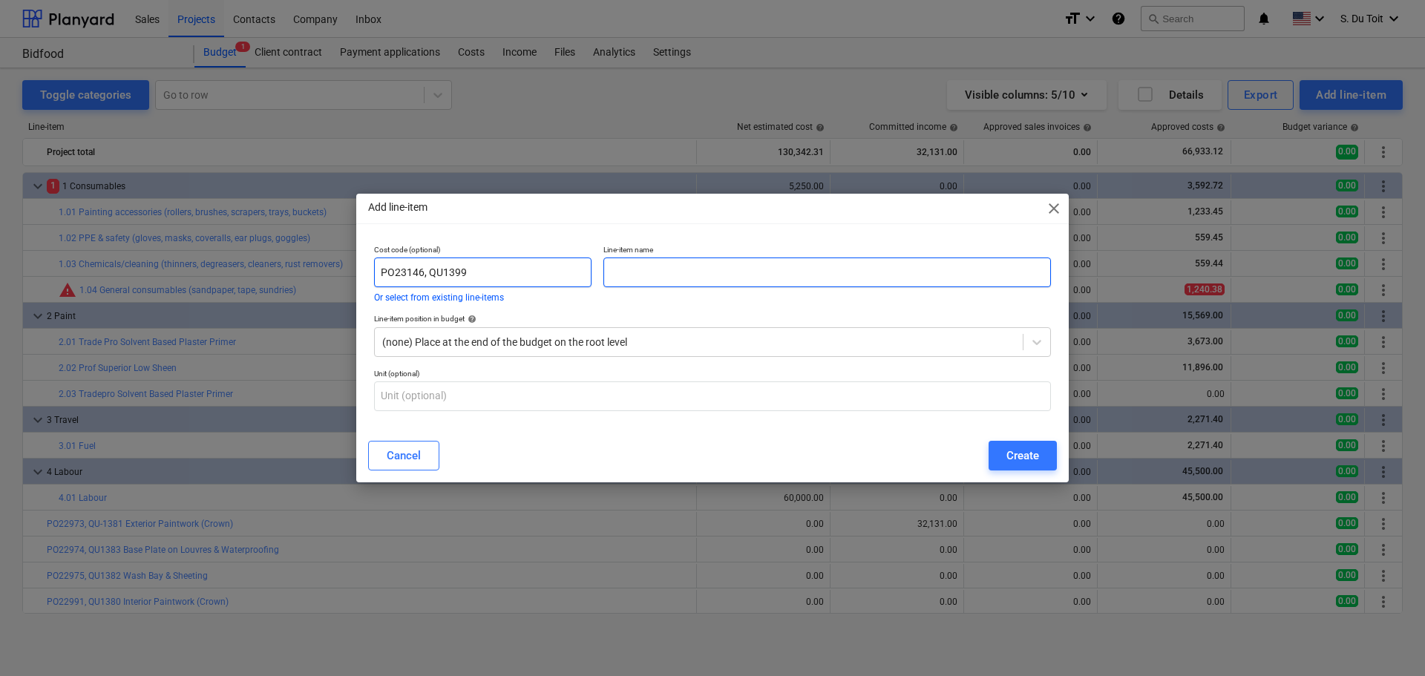
type input "PO23146, QU1399"
click at [743, 281] on input "text" at bounding box center [827, 273] width 448 height 30
type input "Stay Replacement"
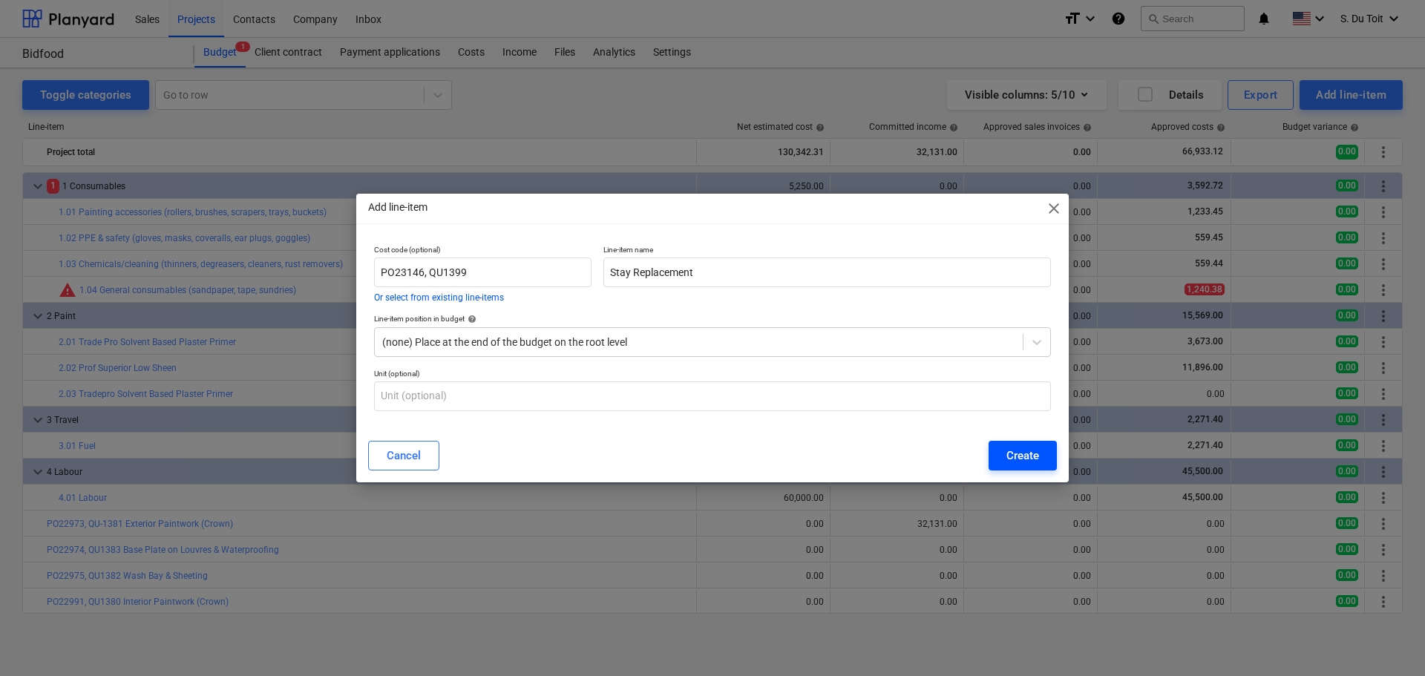
click at [1023, 455] on div "Create" at bounding box center [1022, 455] width 33 height 19
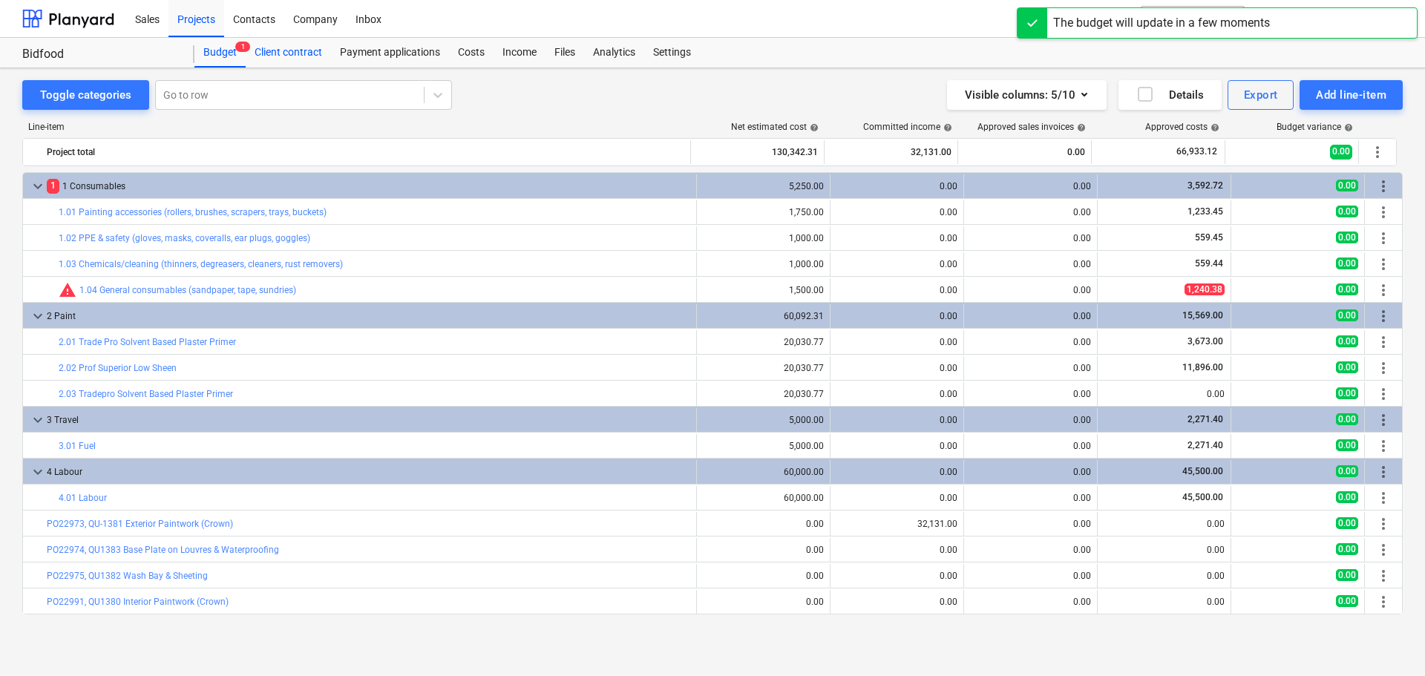
click at [301, 56] on div "Client contract" at bounding box center [288, 53] width 85 height 30
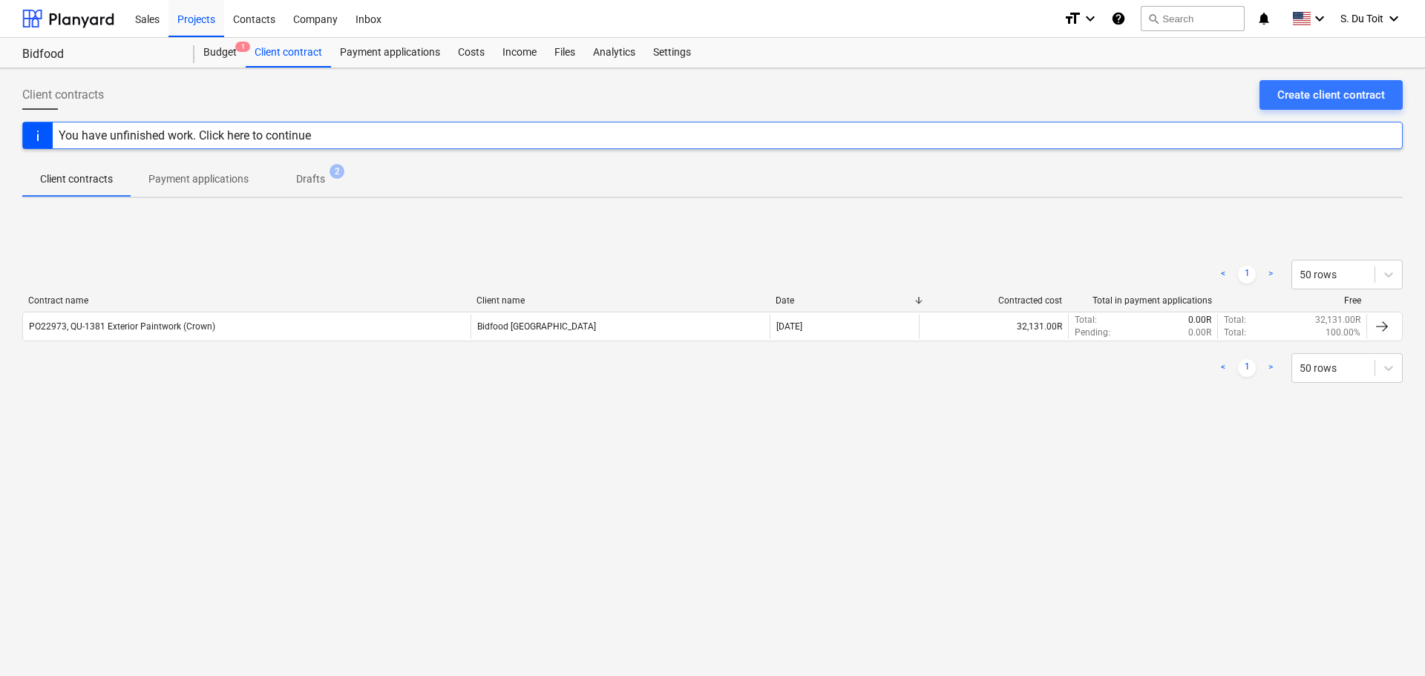
click at [340, 183] on span "Drafts 2" at bounding box center [310, 178] width 88 height 27
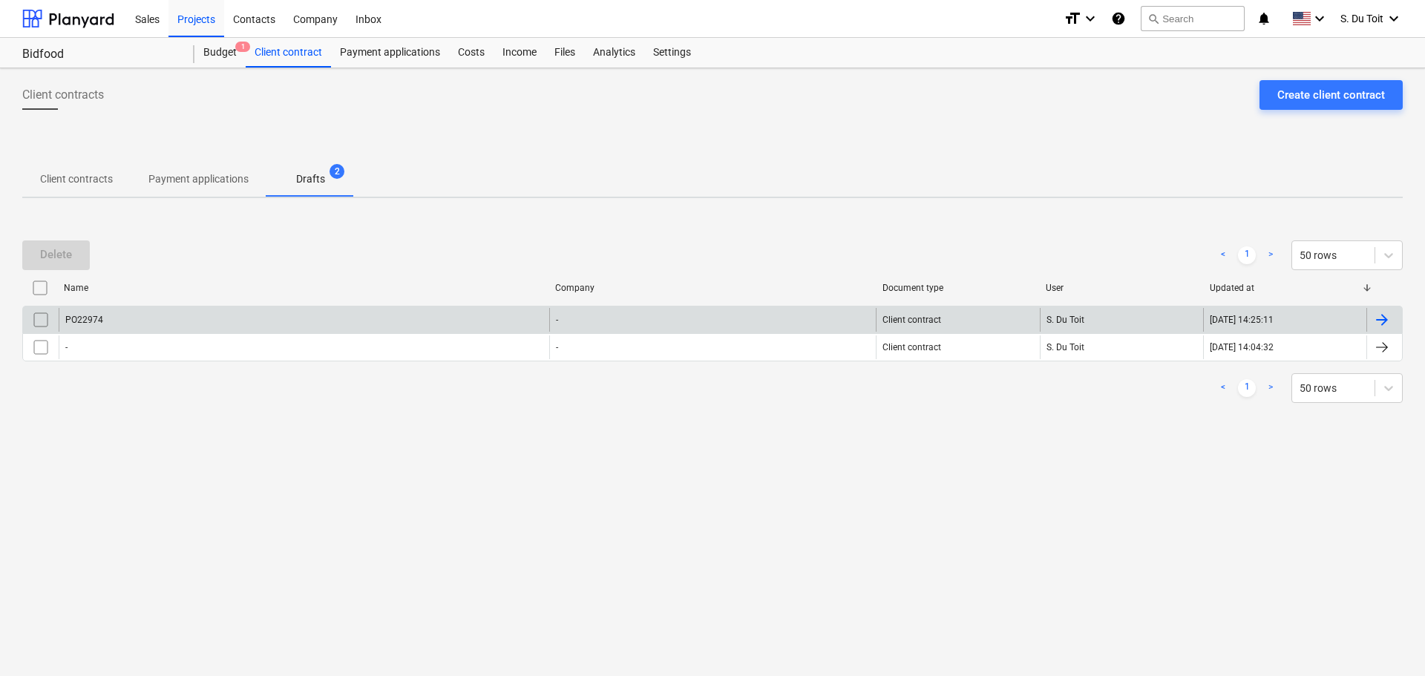
click at [292, 312] on div "PO22974" at bounding box center [304, 320] width 491 height 24
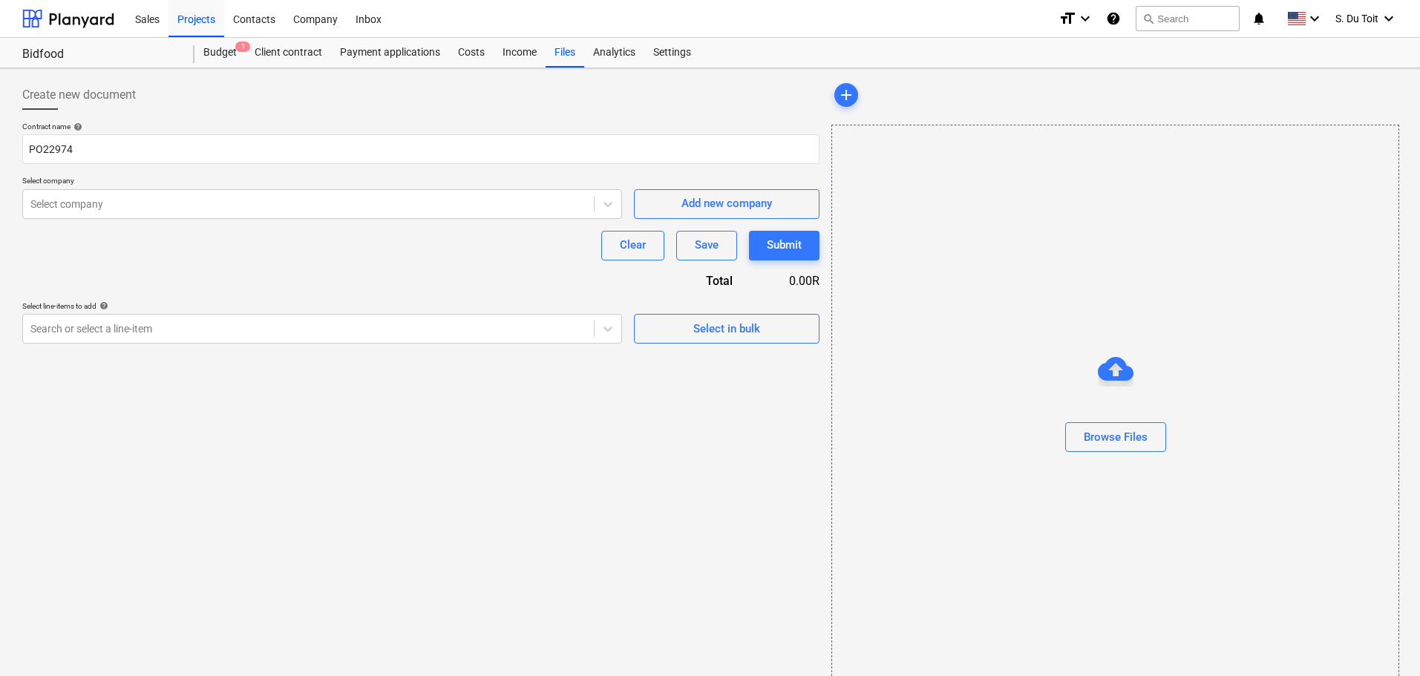
click at [237, 134] on p "Contract name help" at bounding box center [420, 128] width 797 height 13
click at [250, 163] on input "PO22974" at bounding box center [420, 149] width 797 height 30
click at [221, 159] on input "PO22974" at bounding box center [420, 149] width 797 height 30
click at [224, 62] on div "Budget 1" at bounding box center [219, 53] width 51 height 30
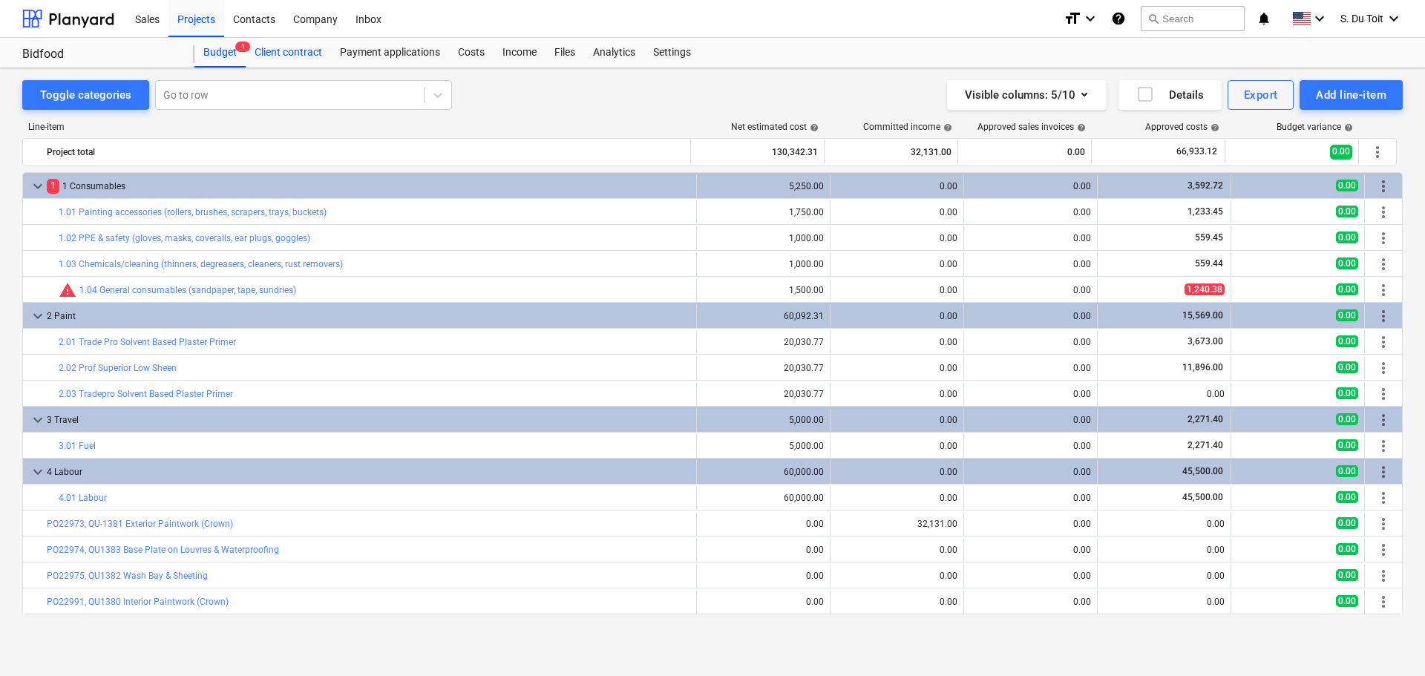
click at [263, 56] on div "Client contract" at bounding box center [288, 53] width 85 height 30
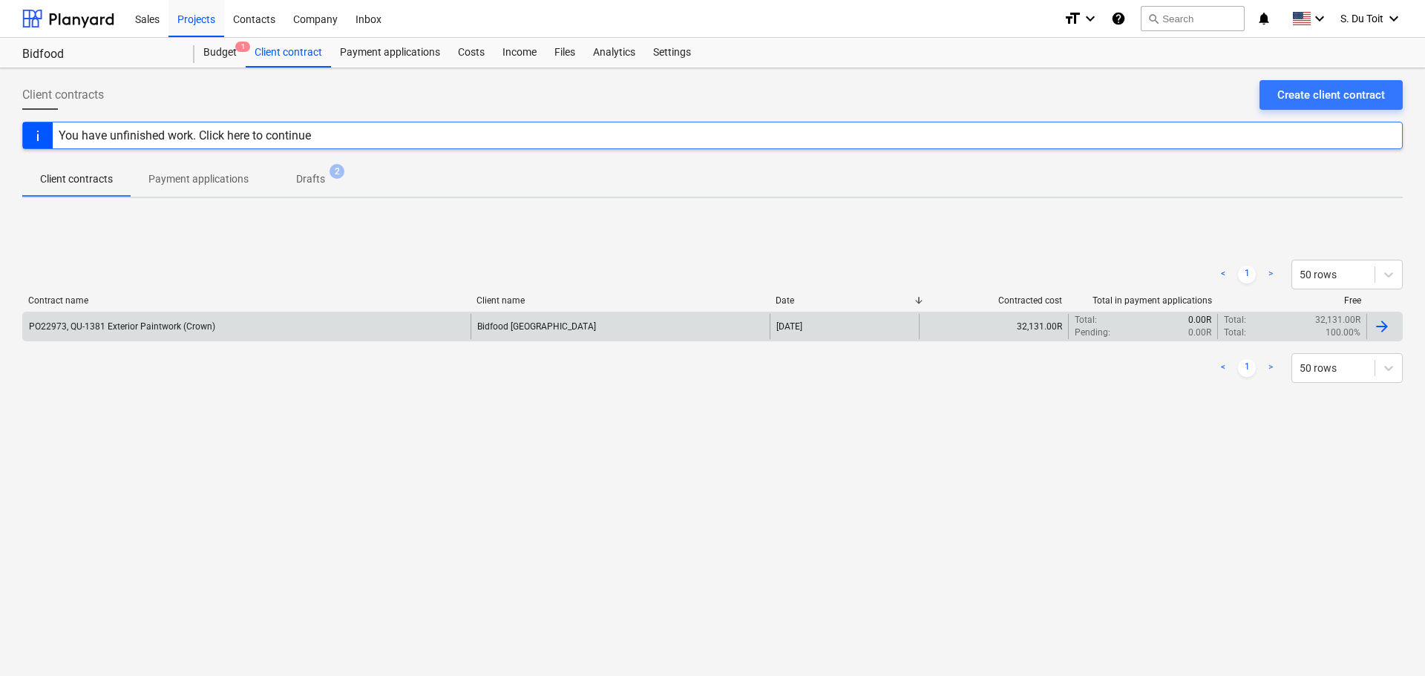
click at [1176, 321] on div "Total : 0.00R" at bounding box center [1143, 320] width 137 height 13
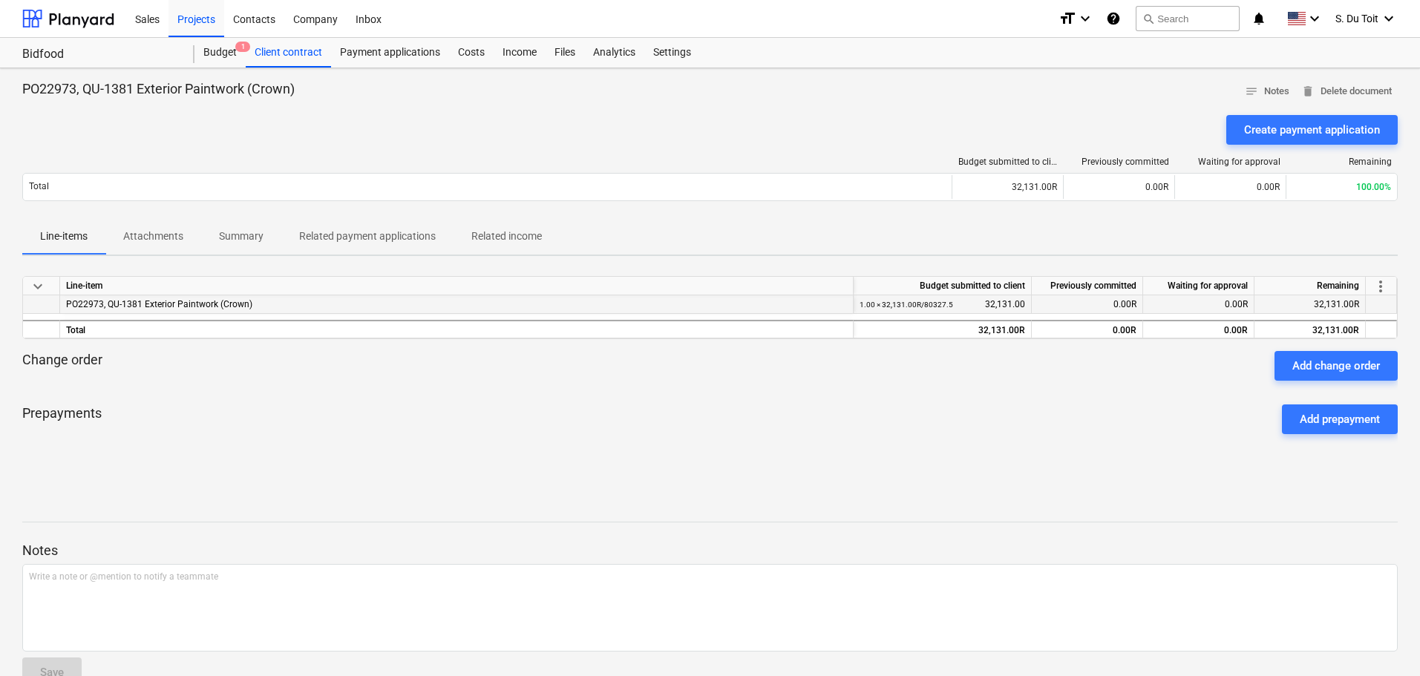
click at [1017, 308] on div "1.00 × 32,131.00R / 80327.5 32,131.00" at bounding box center [941, 304] width 165 height 19
drag, startPoint x: 977, startPoint y: 307, endPoint x: 1035, endPoint y: 301, distance: 58.9
click at [0, 0] on div "PO22973, QU-1381 Exterior Paintwork (Crown) 1.00 × 32,131.00R / 80327.5 32,131.…" at bounding box center [0, 0] width 0 height 0
click at [1079, 307] on div "0.00R" at bounding box center [1087, 304] width 111 height 19
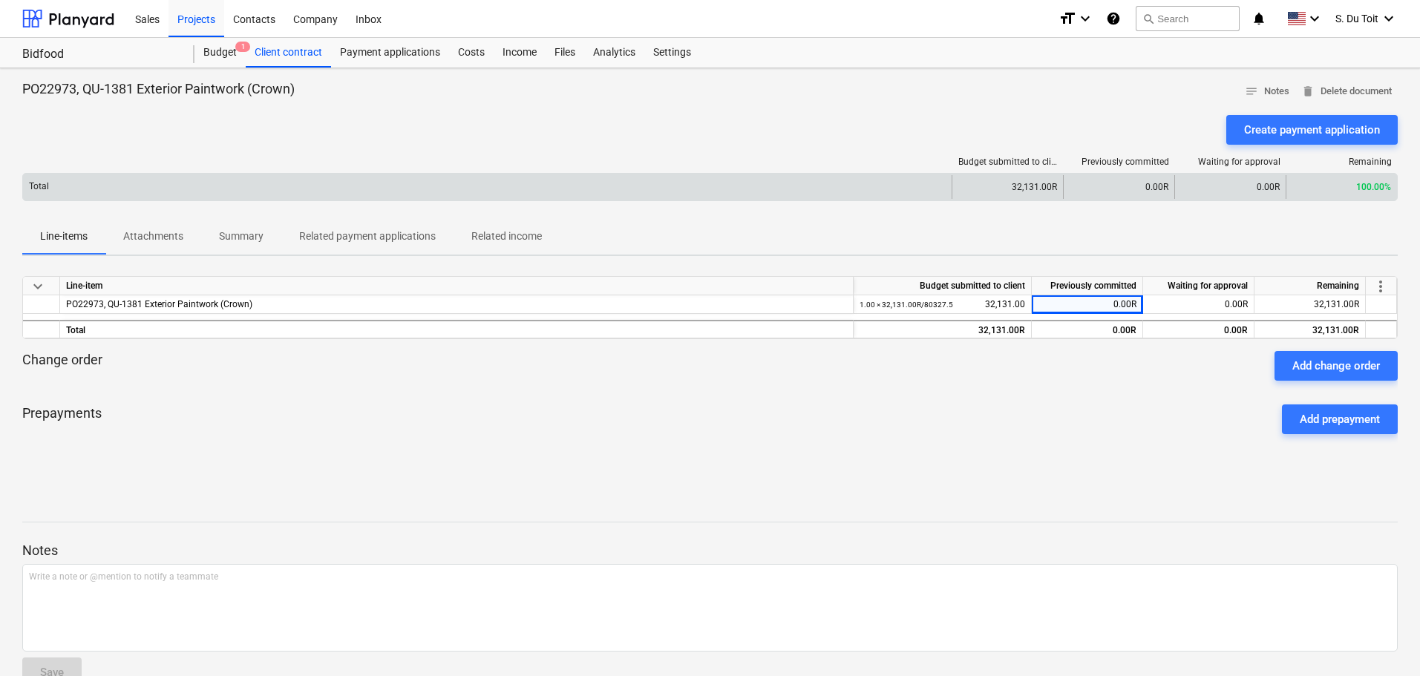
click at [987, 189] on div "32,131.00R" at bounding box center [1006, 187] width 111 height 24
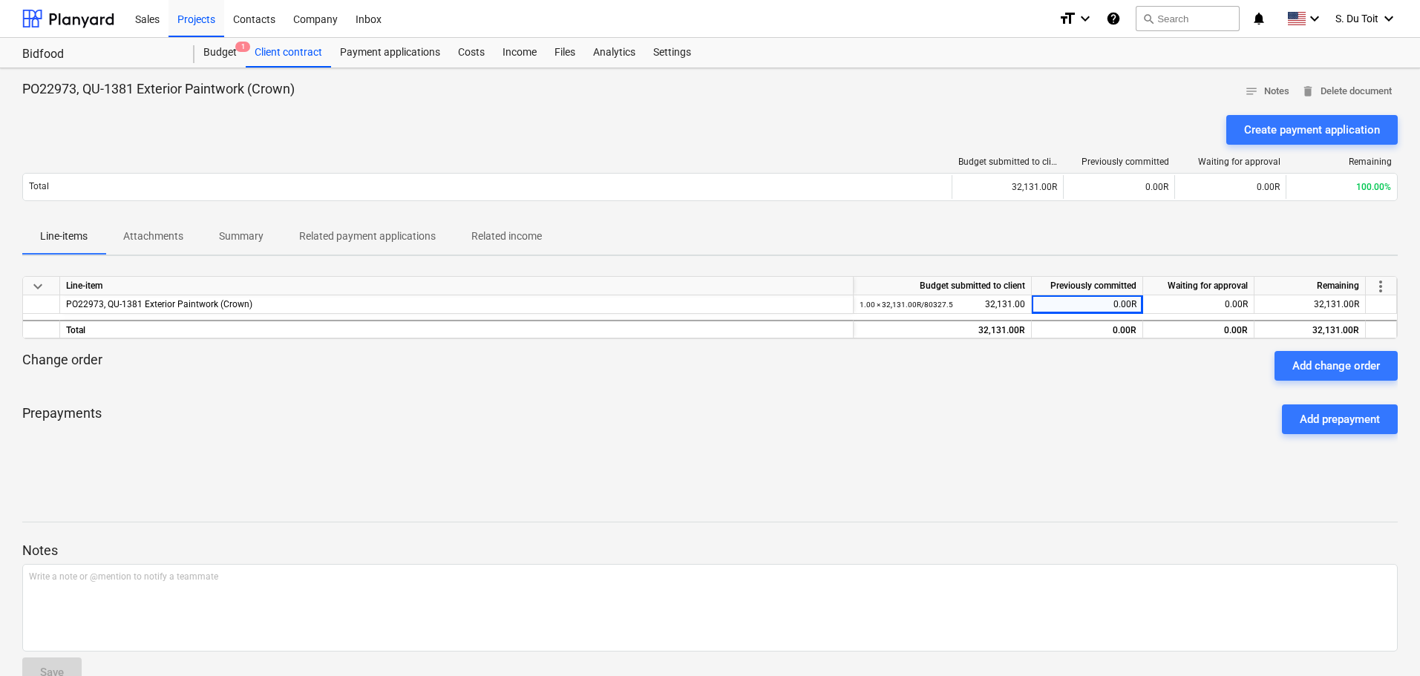
click at [1376, 289] on span "more_vert" at bounding box center [1380, 287] width 18 height 18
drag, startPoint x: 1129, startPoint y: 412, endPoint x: 1149, endPoint y: 323, distance: 91.3
click at [1129, 411] on div at bounding box center [712, 338] width 1425 height 676
click at [1008, 300] on div "1.00 × 32,131.00R / 80327.5 32,131.00" at bounding box center [941, 304] width 165 height 19
drag, startPoint x: 1006, startPoint y: 304, endPoint x: 979, endPoint y: 304, distance: 26.7
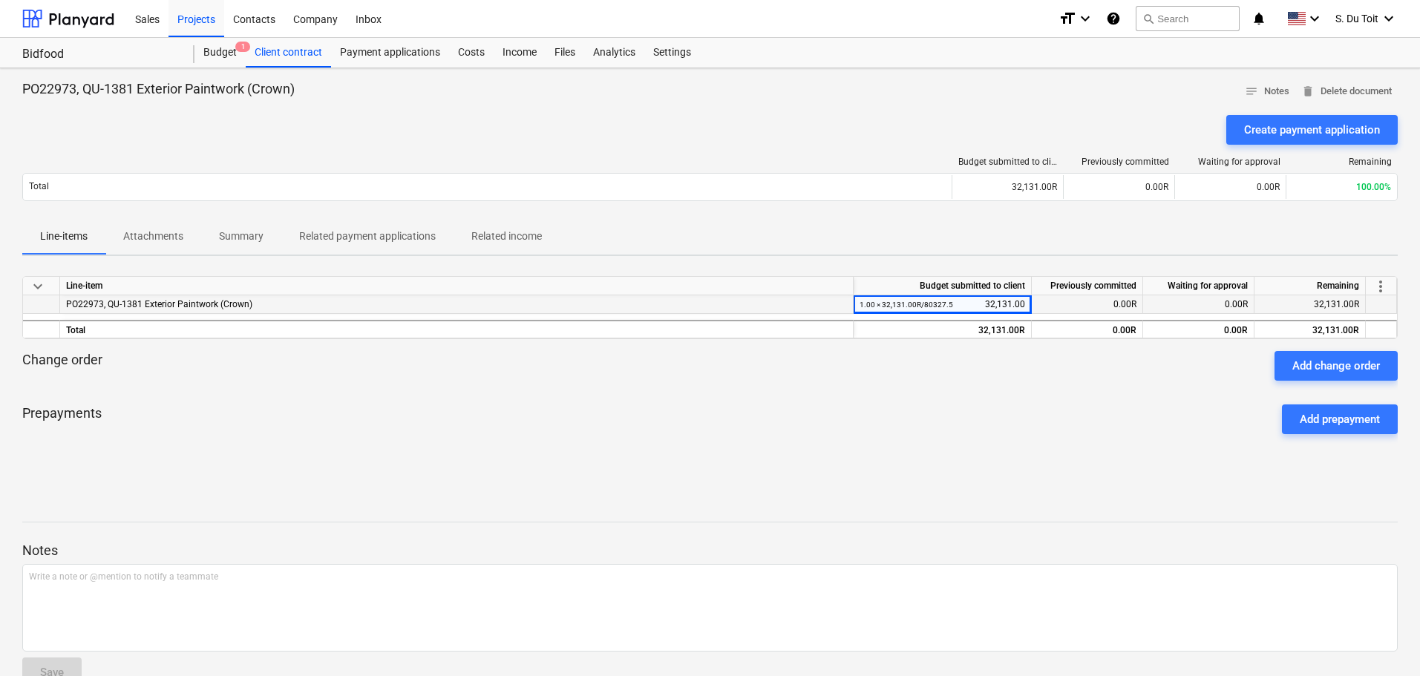
click at [1004, 304] on div "1.00 × 32,131.00R / 80327.5 32,131.00" at bounding box center [941, 304] width 165 height 19
drag, startPoint x: 980, startPoint y: 299, endPoint x: 1033, endPoint y: 305, distance: 53.0
click at [0, 0] on div "PO22973, QU-1381 Exterior Paintwork (Crown) 1.00 × 32,131.00R / 80327.5 32,131.…" at bounding box center [0, 0] width 0 height 0
drag, startPoint x: 306, startPoint y: 94, endPoint x: 1, endPoint y: 99, distance: 304.3
click at [1, 99] on div "PO22973, QU-1381 Exterior Paintwork (Crown) notes Notes delete Delete document …" at bounding box center [710, 389] width 1420 height 643
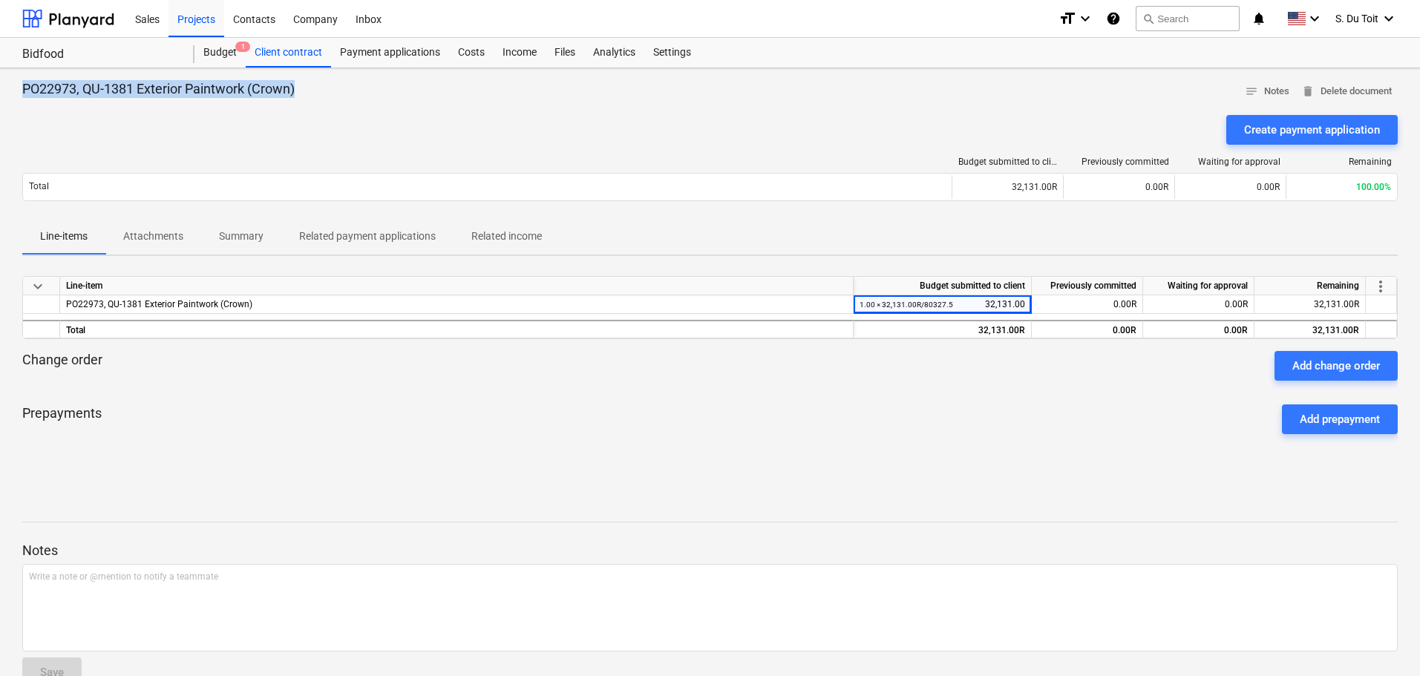
copy p "PO22973, QU-1381 Exterior Paintwork (Crown)"
click at [264, 43] on div "Client contract" at bounding box center [288, 53] width 85 height 30
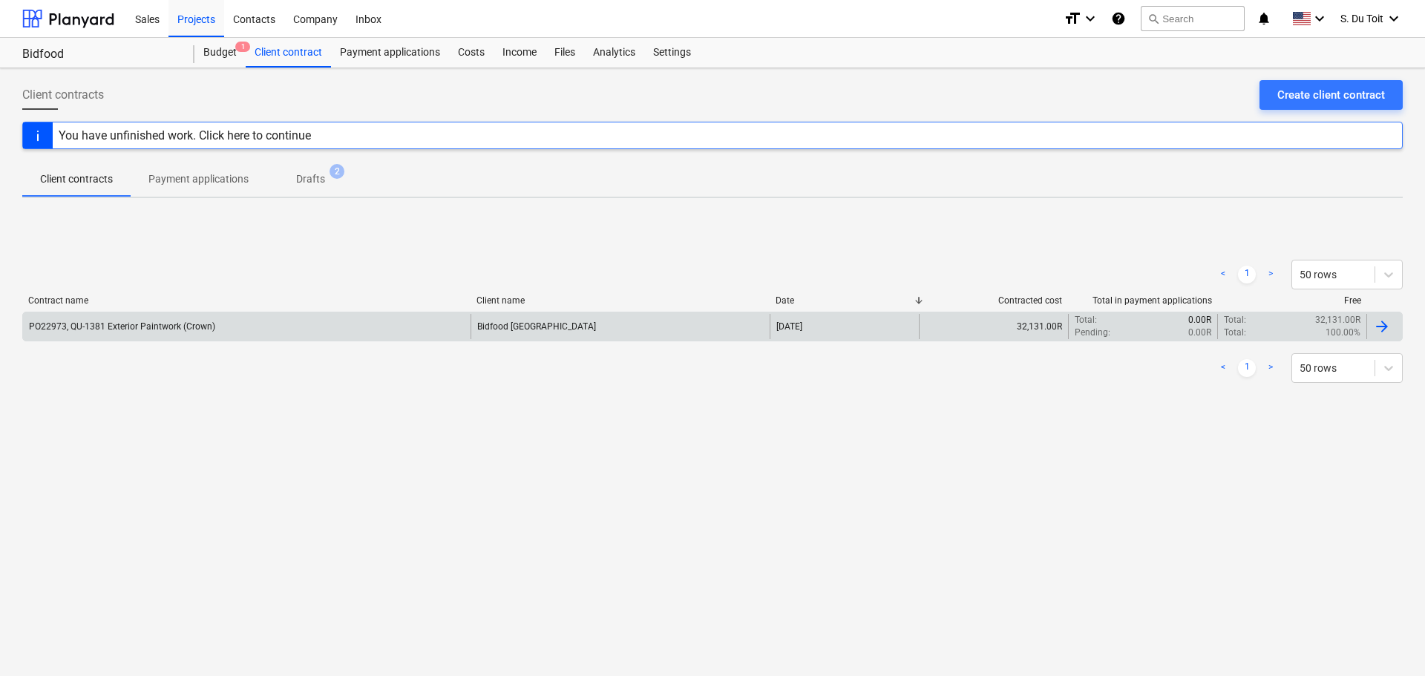
click at [1392, 328] on div at bounding box center [1384, 326] width 36 height 25
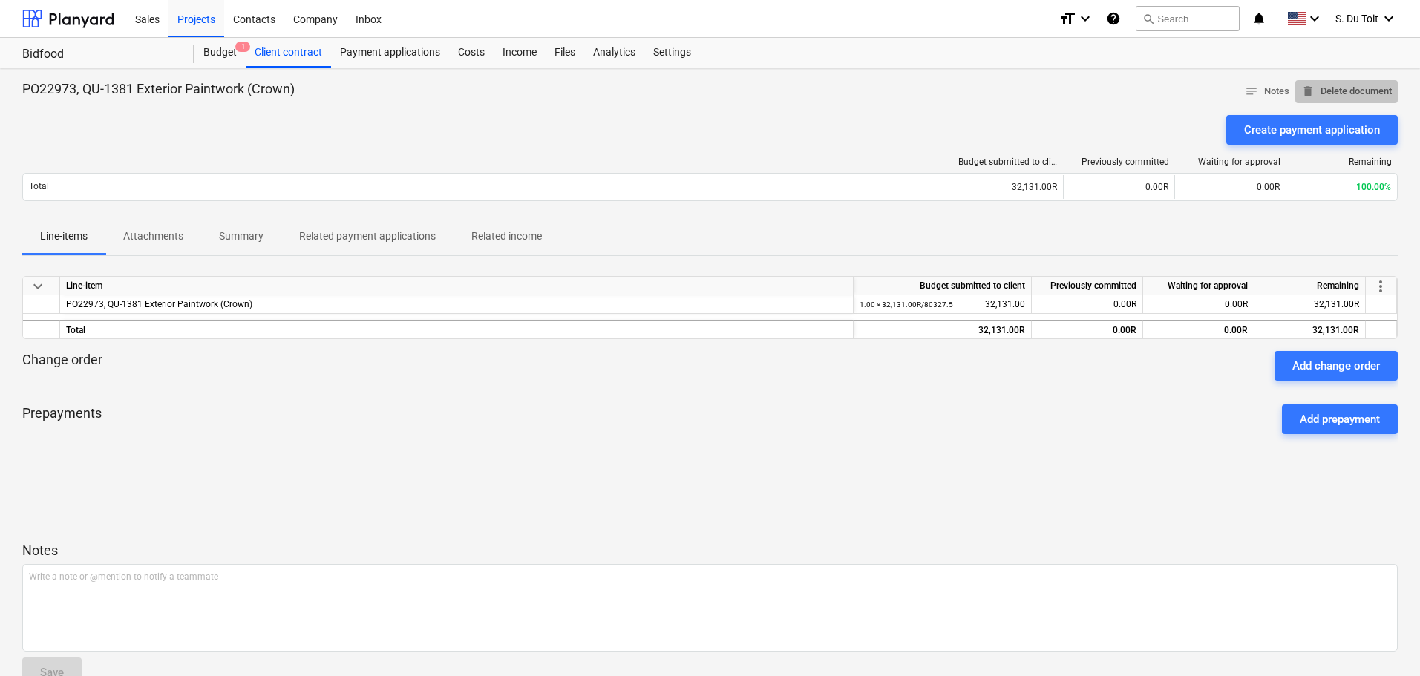
click at [1345, 91] on span "delete Delete document" at bounding box center [1346, 91] width 91 height 17
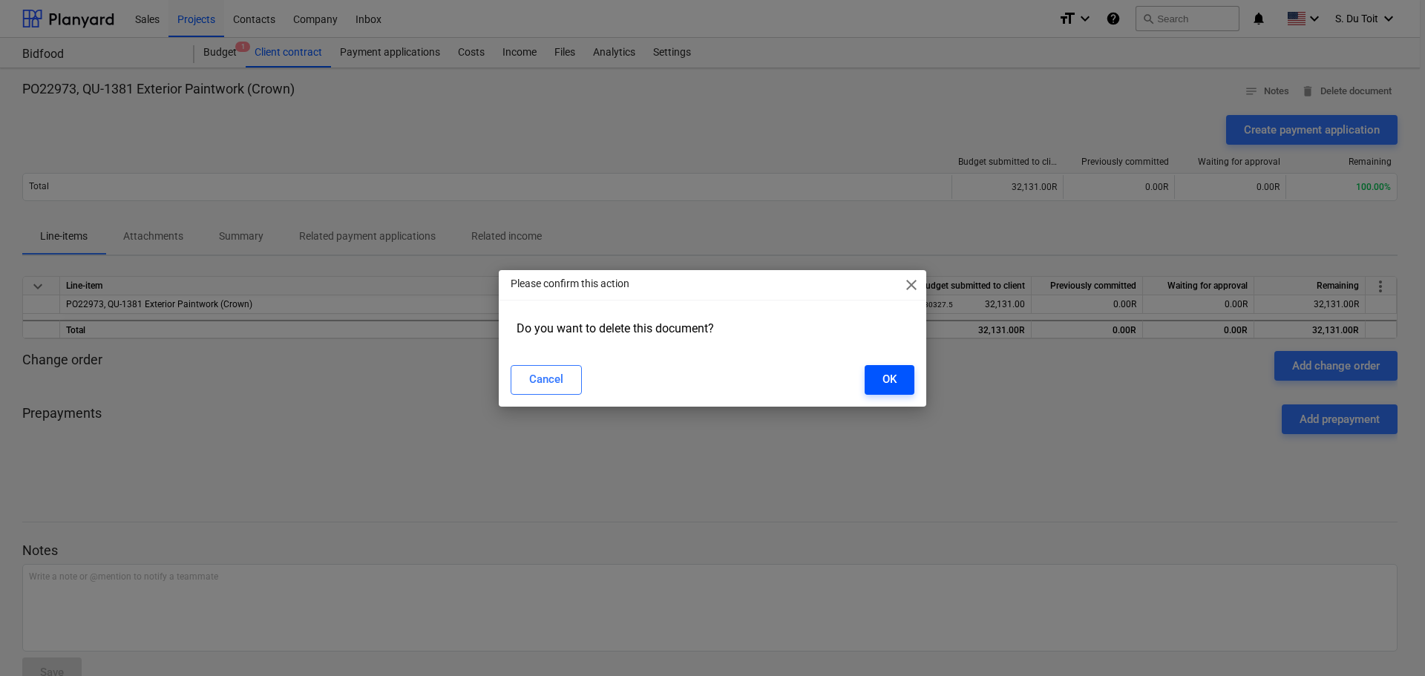
click at [903, 386] on button "OK" at bounding box center [890, 380] width 50 height 30
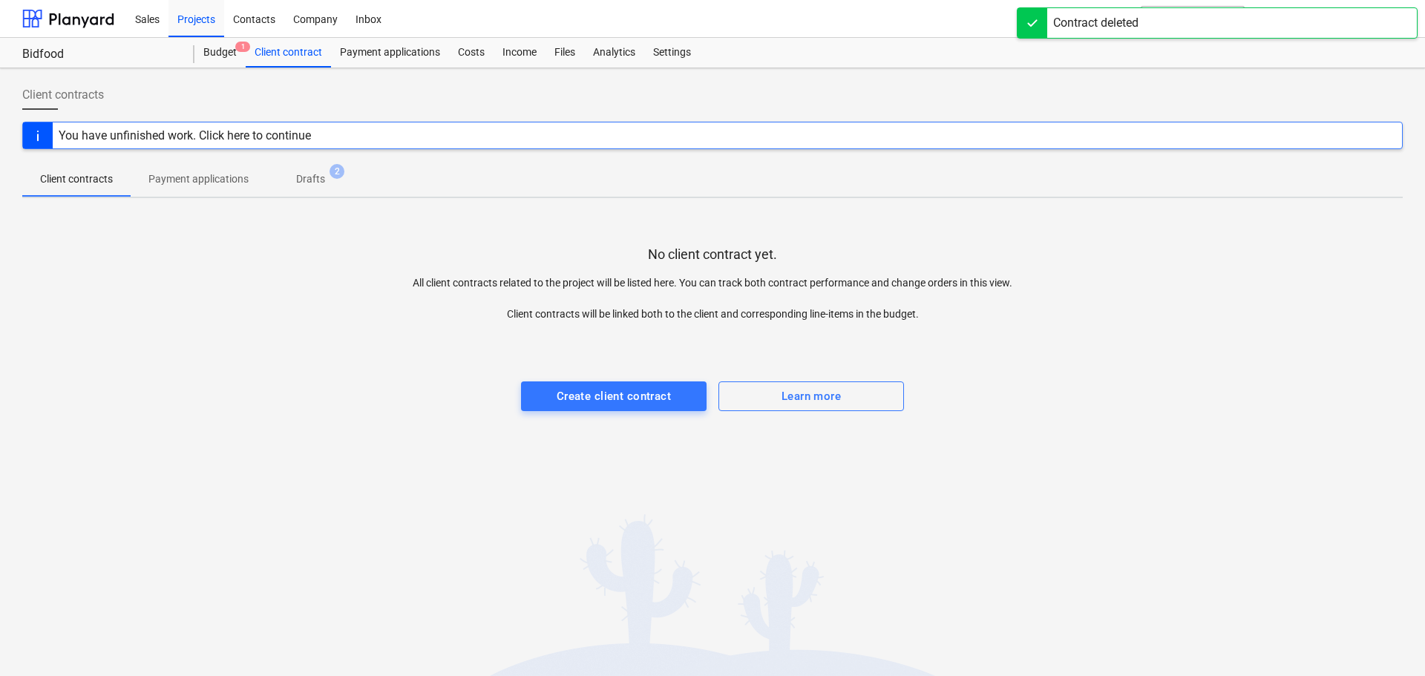
drag, startPoint x: 656, startPoint y: 378, endPoint x: 657, endPoint y: 399, distance: 20.1
click at [656, 379] on div at bounding box center [712, 367] width 1380 height 30
click at [658, 399] on div "Create client contract" at bounding box center [614, 396] width 114 height 19
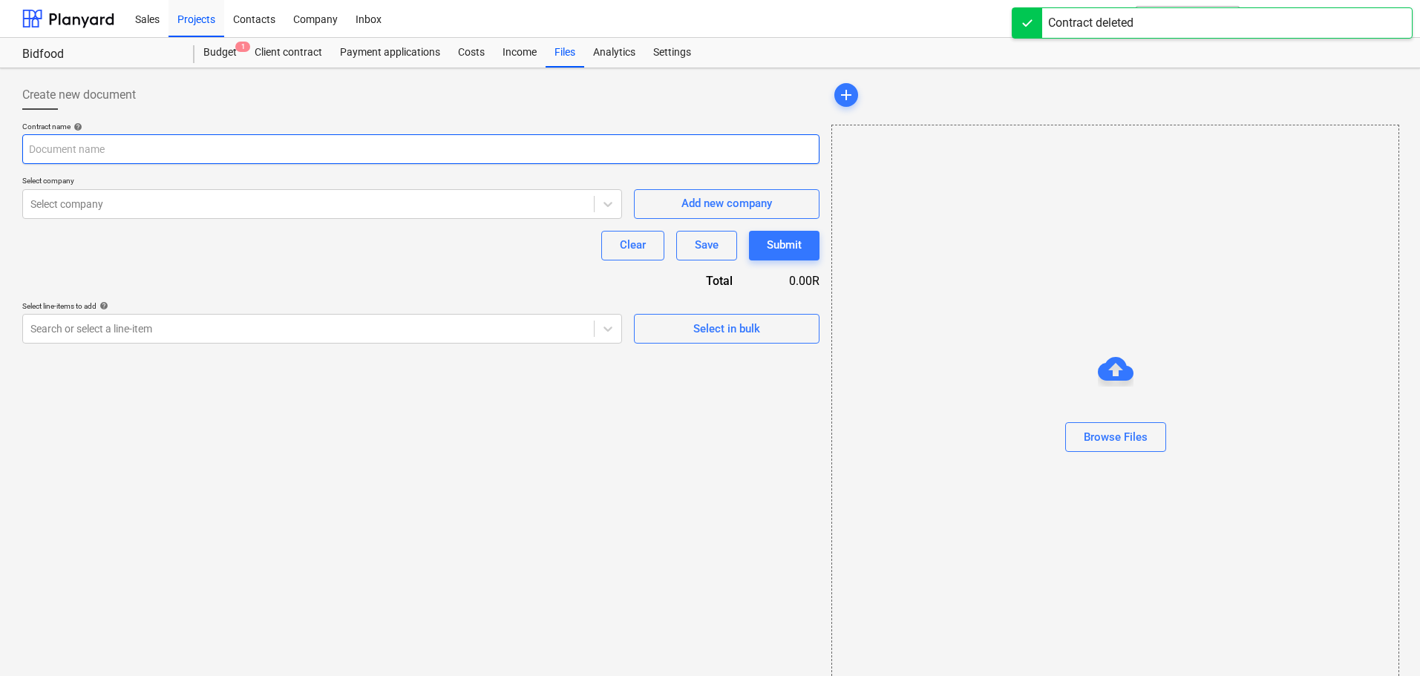
click at [159, 159] on input "text" at bounding box center [420, 149] width 797 height 30
paste input "PO22973, QU-1381 Exterior Paintwork (Crown)"
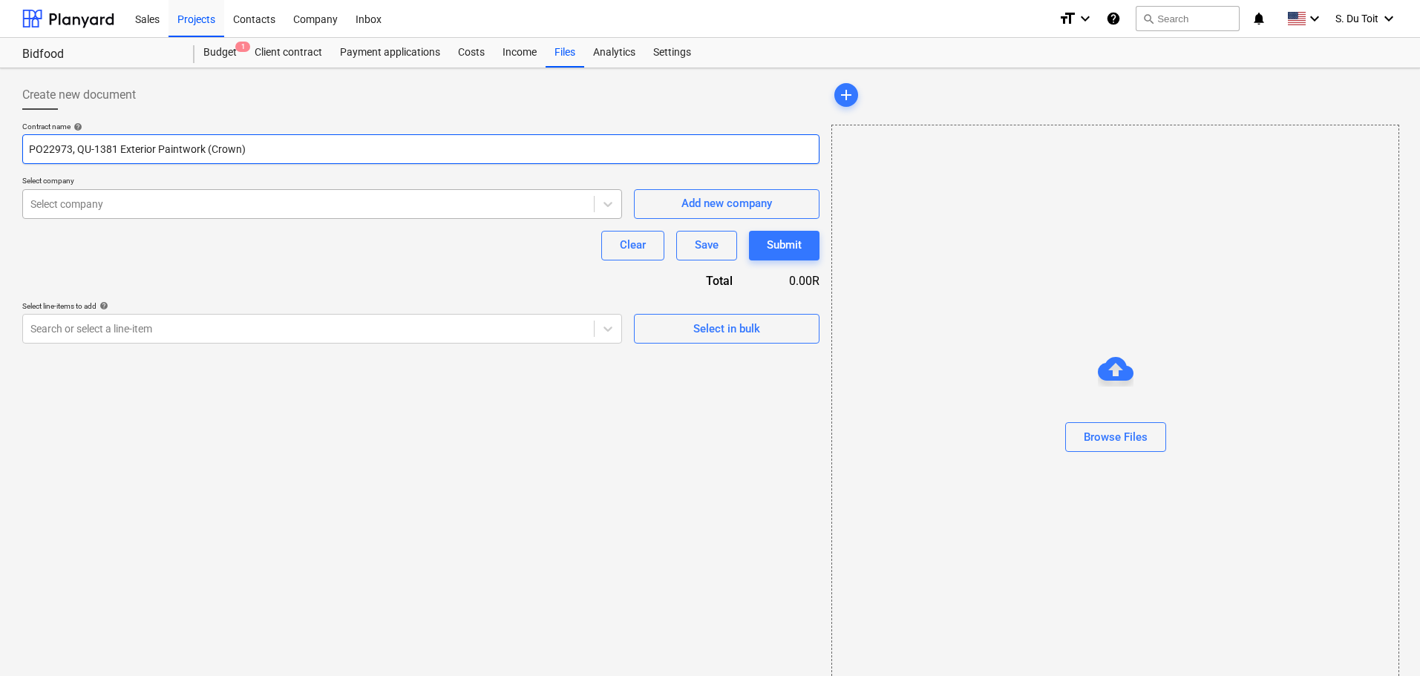
type input "PO22973, QU-1381 Exterior Paintwork (Crown)"
click at [416, 214] on div "Select company" at bounding box center [308, 204] width 571 height 21
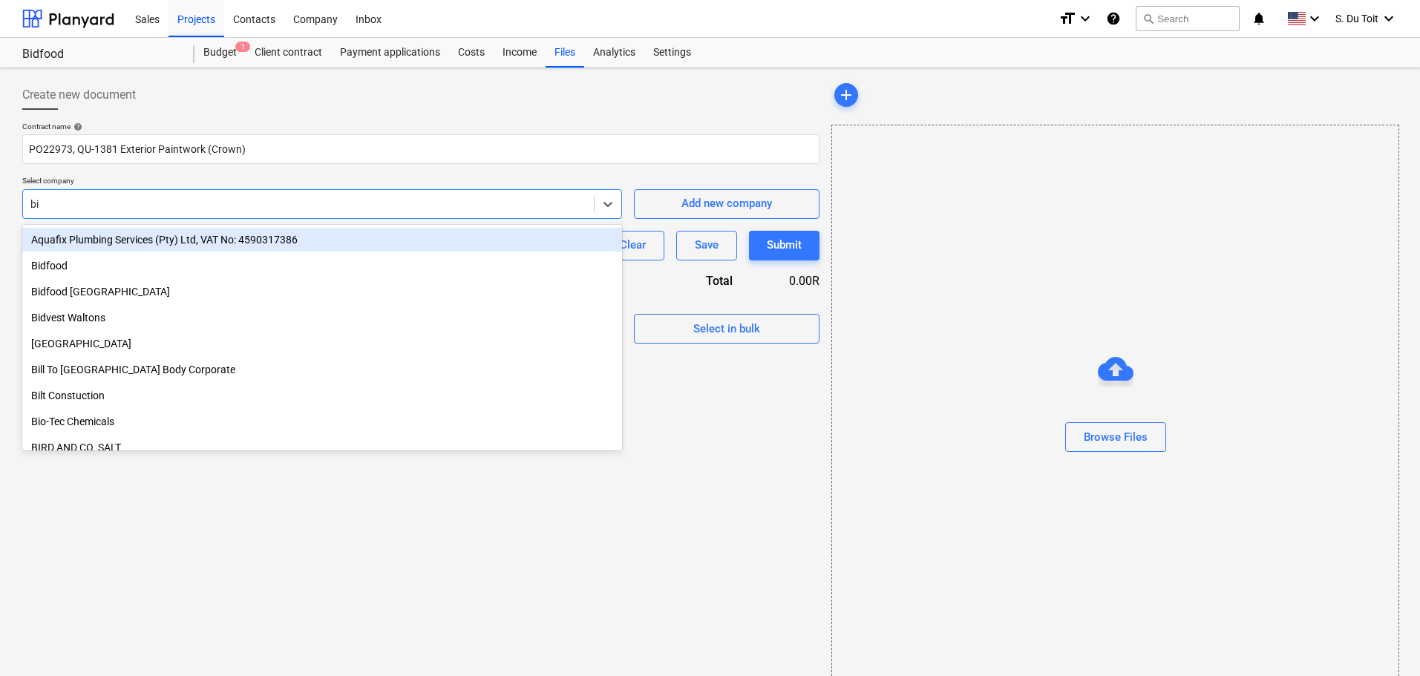
type input "bid"
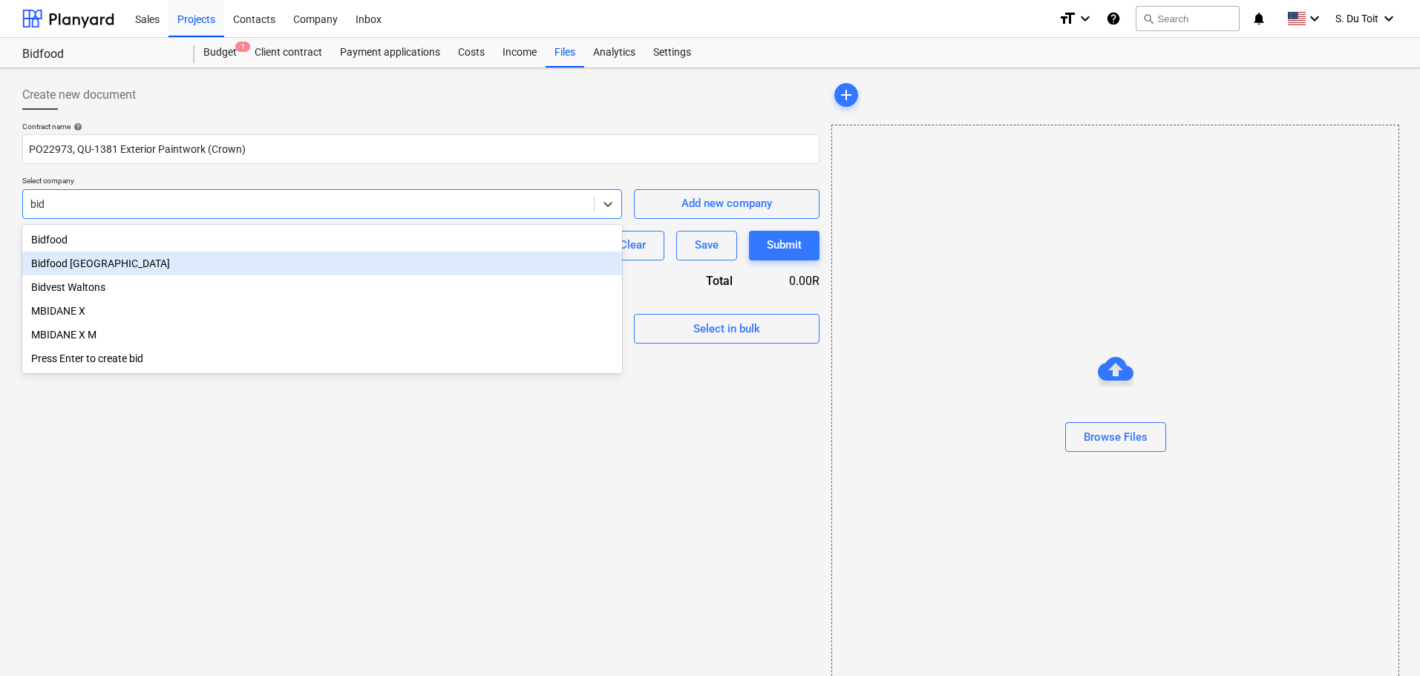
click at [418, 262] on div "Bidfood [GEOGRAPHIC_DATA]" at bounding box center [322, 264] width 600 height 24
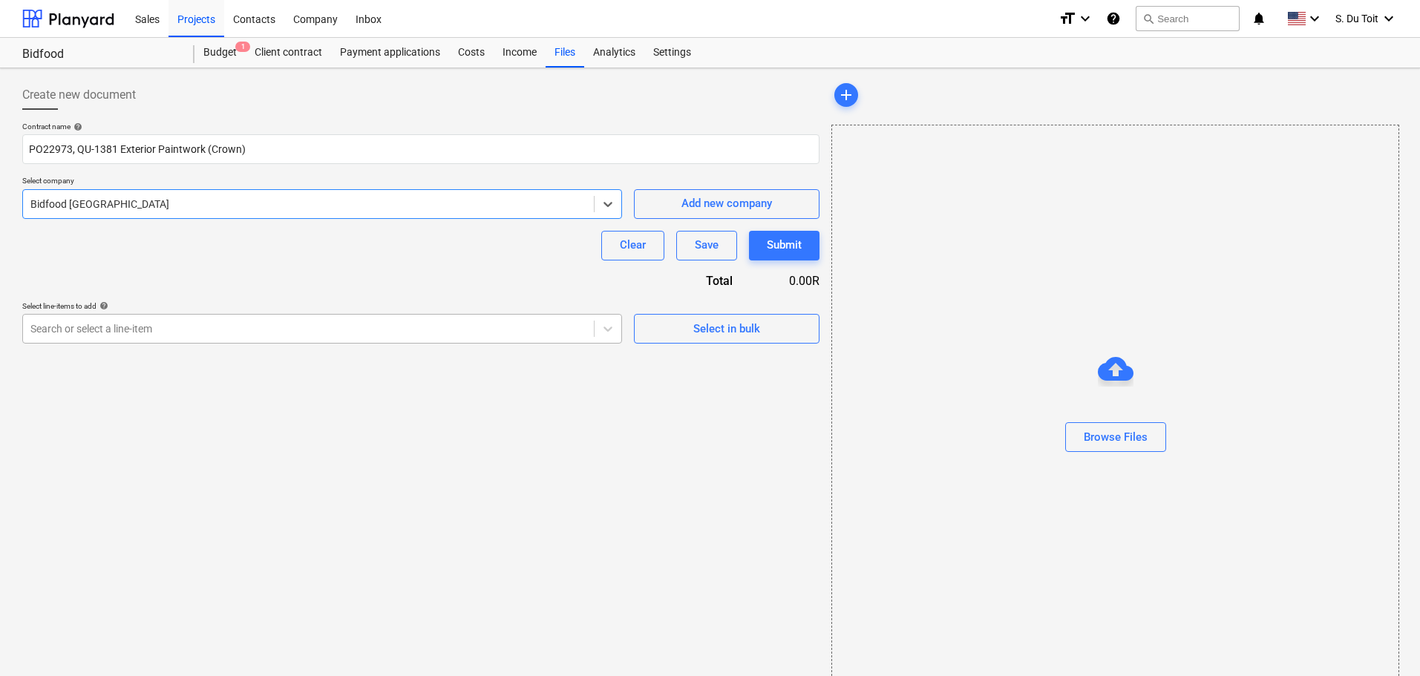
click at [495, 334] on div at bounding box center [308, 328] width 556 height 15
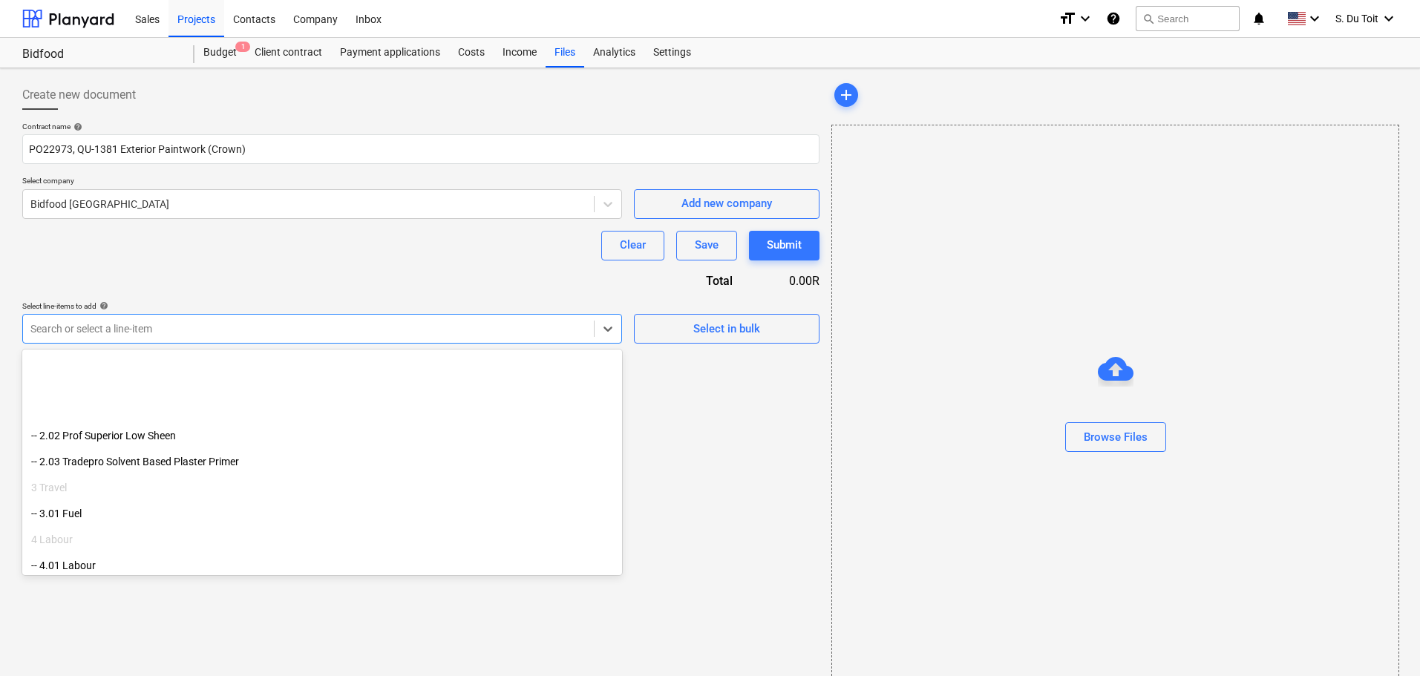
scroll to position [323, 0]
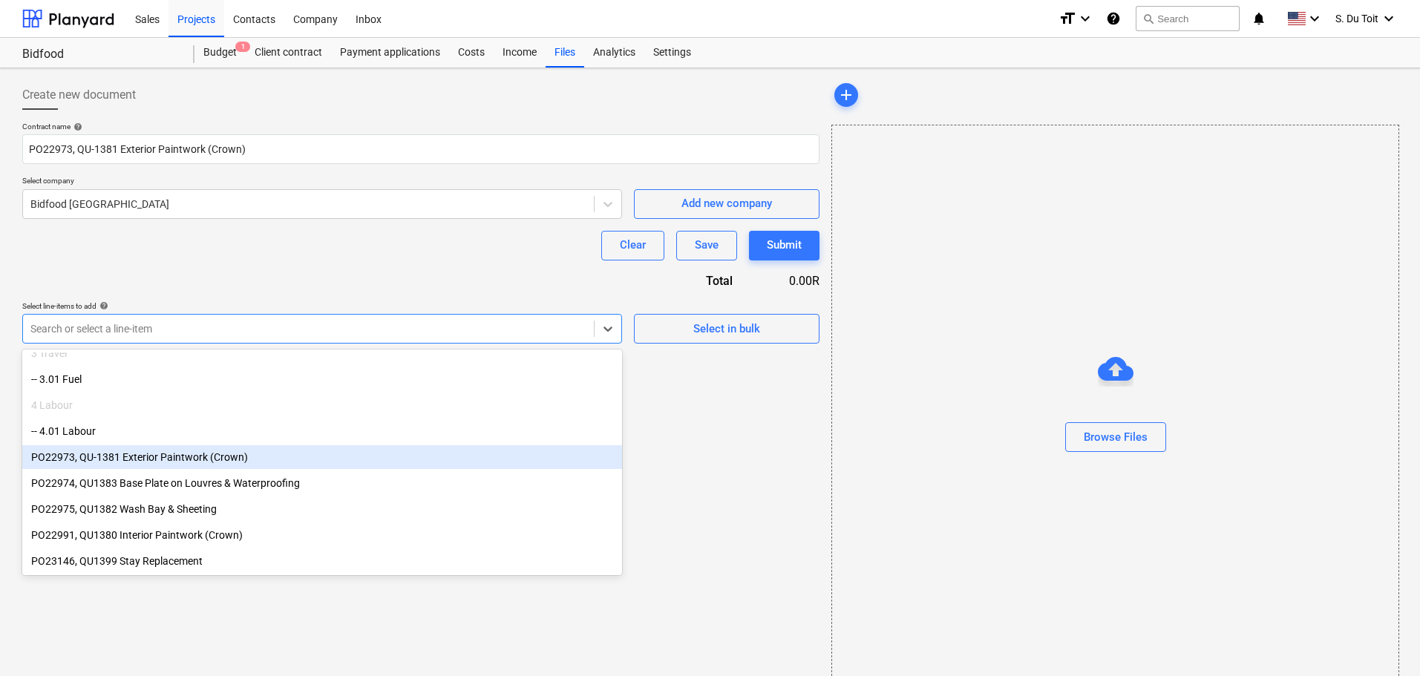
click at [399, 465] on div "PO22973, QU-1381 Exterior Paintwork (Crown)" at bounding box center [322, 457] width 600 height 24
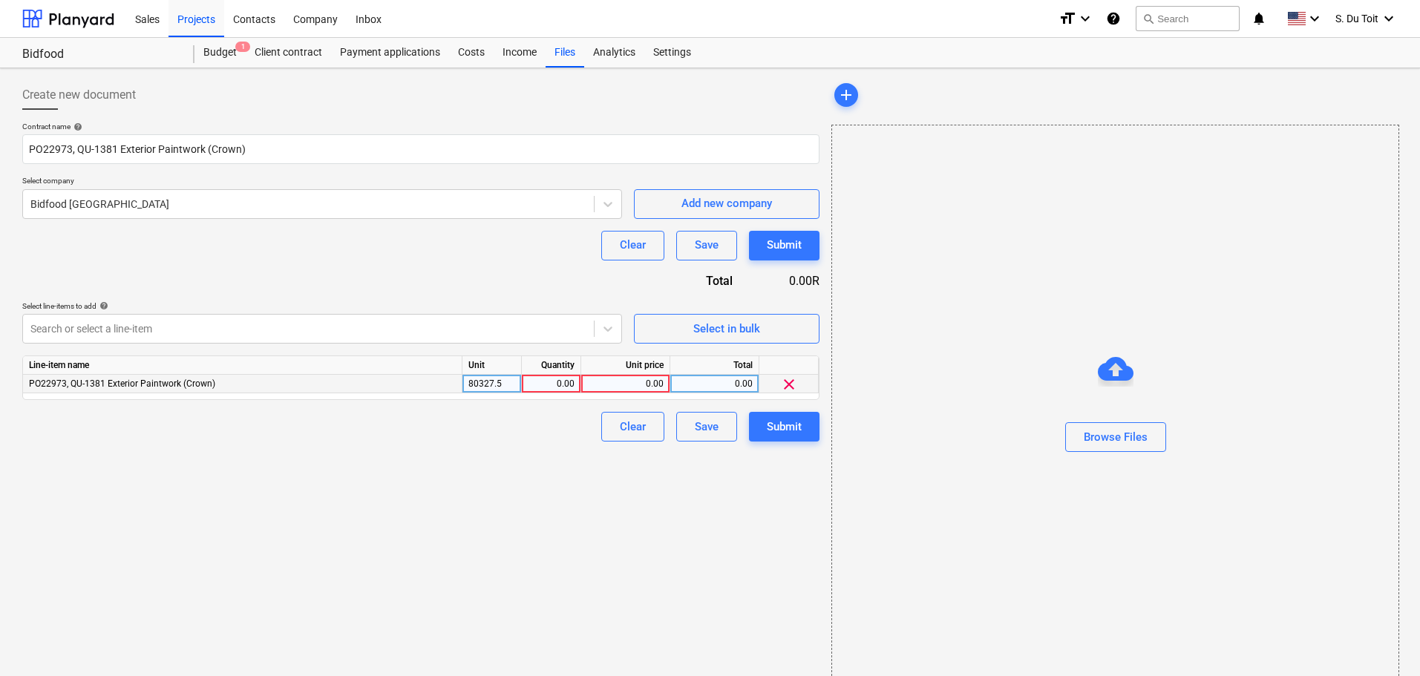
click at [548, 388] on div "0.00" at bounding box center [551, 384] width 47 height 19
type input "1"
click at [637, 387] on div "0.00" at bounding box center [625, 384] width 76 height 19
type input "80327.5"
click at [719, 382] on div "0.00" at bounding box center [714, 384] width 76 height 19
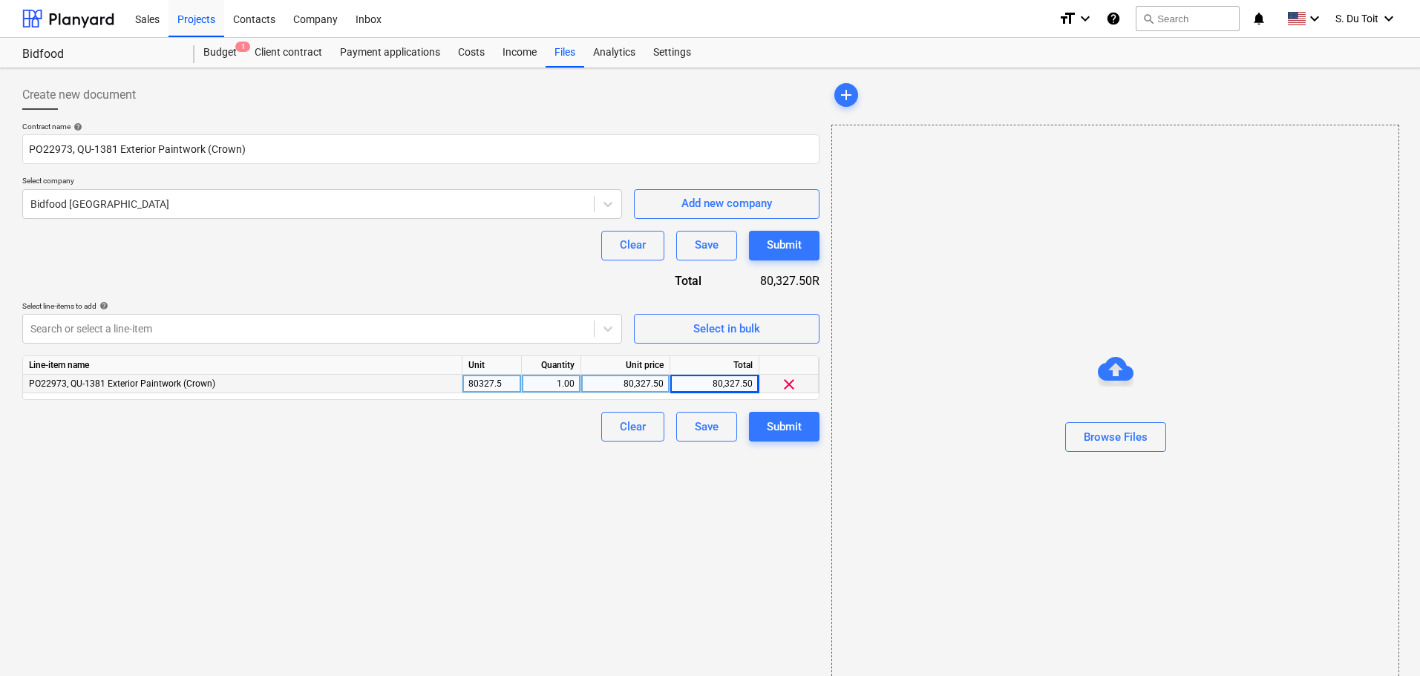
drag, startPoint x: 545, startPoint y: 471, endPoint x: 563, endPoint y: 464, distance: 18.6
click at [546, 471] on div "Create new document Contract name help PO22973, QU-1381 Exterior Paintwork (Cro…" at bounding box center [420, 385] width 809 height 623
click at [795, 429] on div "Submit" at bounding box center [784, 426] width 35 height 19
click at [1118, 441] on div "Browse Files" at bounding box center [1116, 444] width 64 height 19
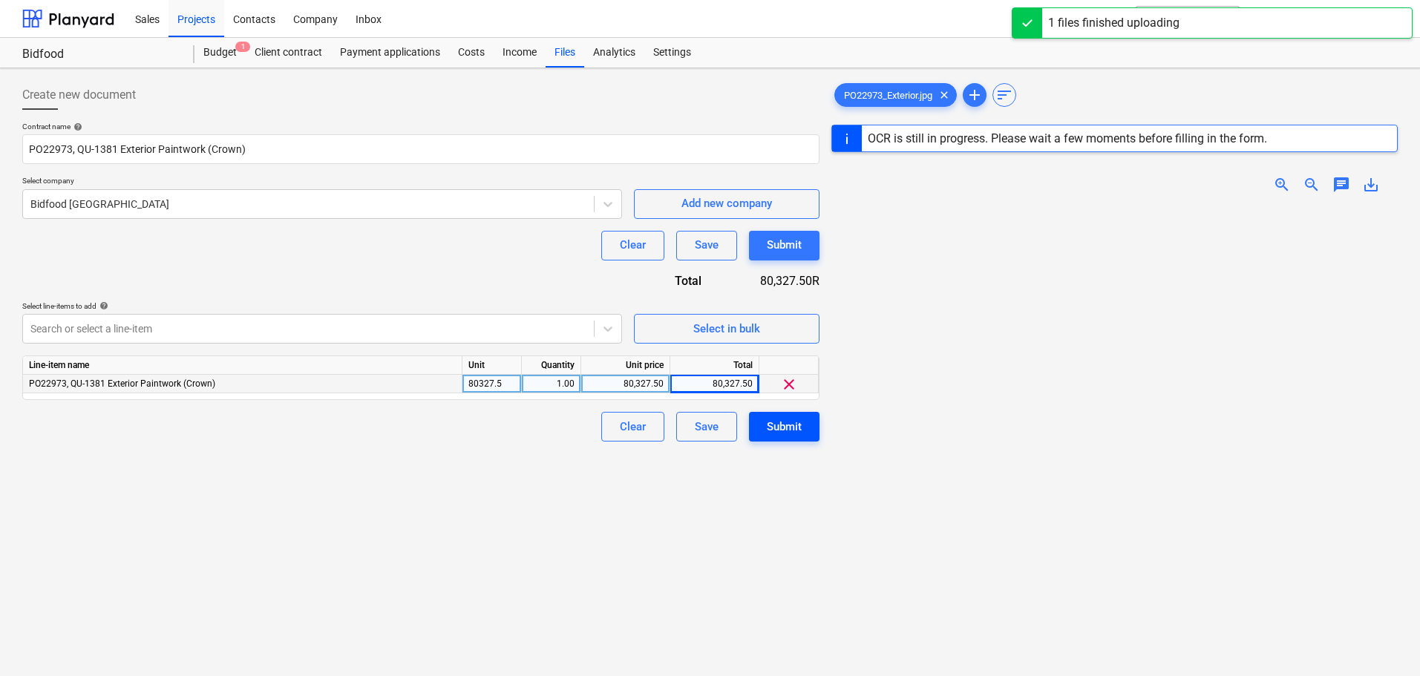
click at [788, 429] on div "Submit" at bounding box center [784, 426] width 35 height 19
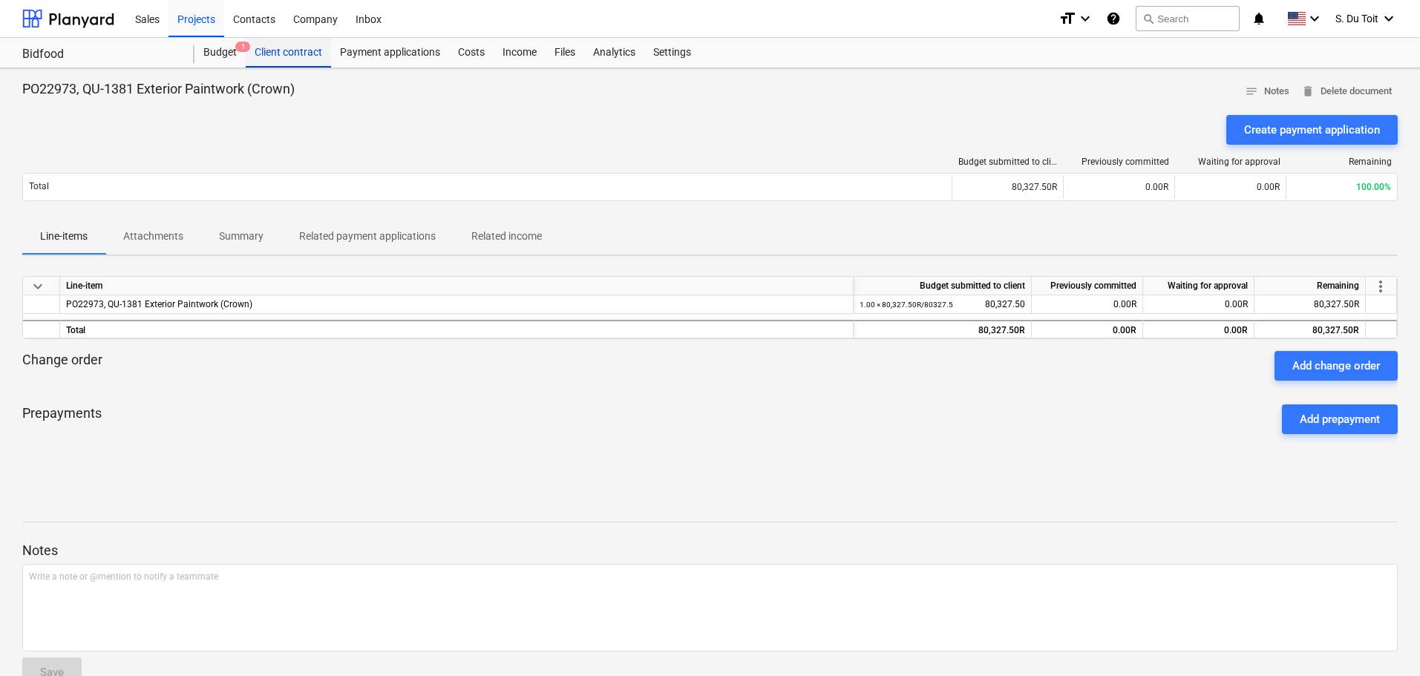
click at [275, 53] on div "Client contract" at bounding box center [288, 53] width 85 height 30
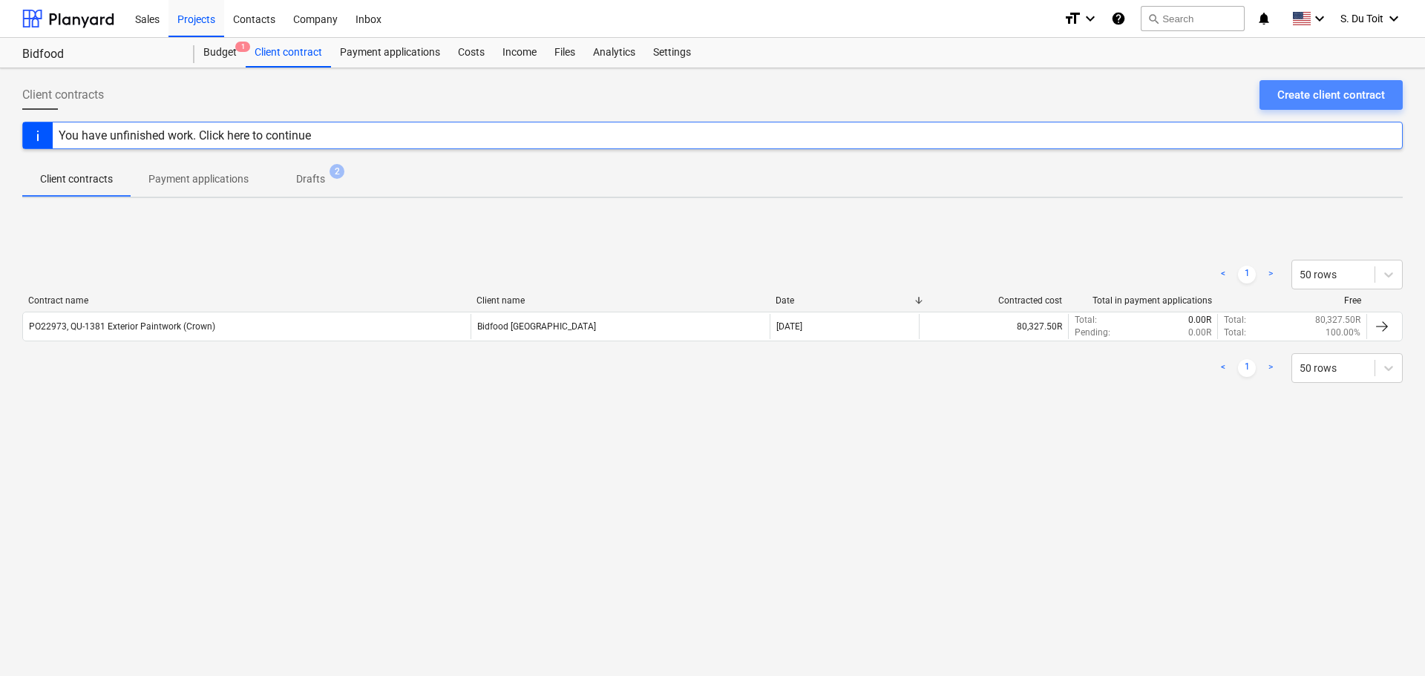
click at [1291, 95] on div "Create client contract" at bounding box center [1331, 94] width 108 height 19
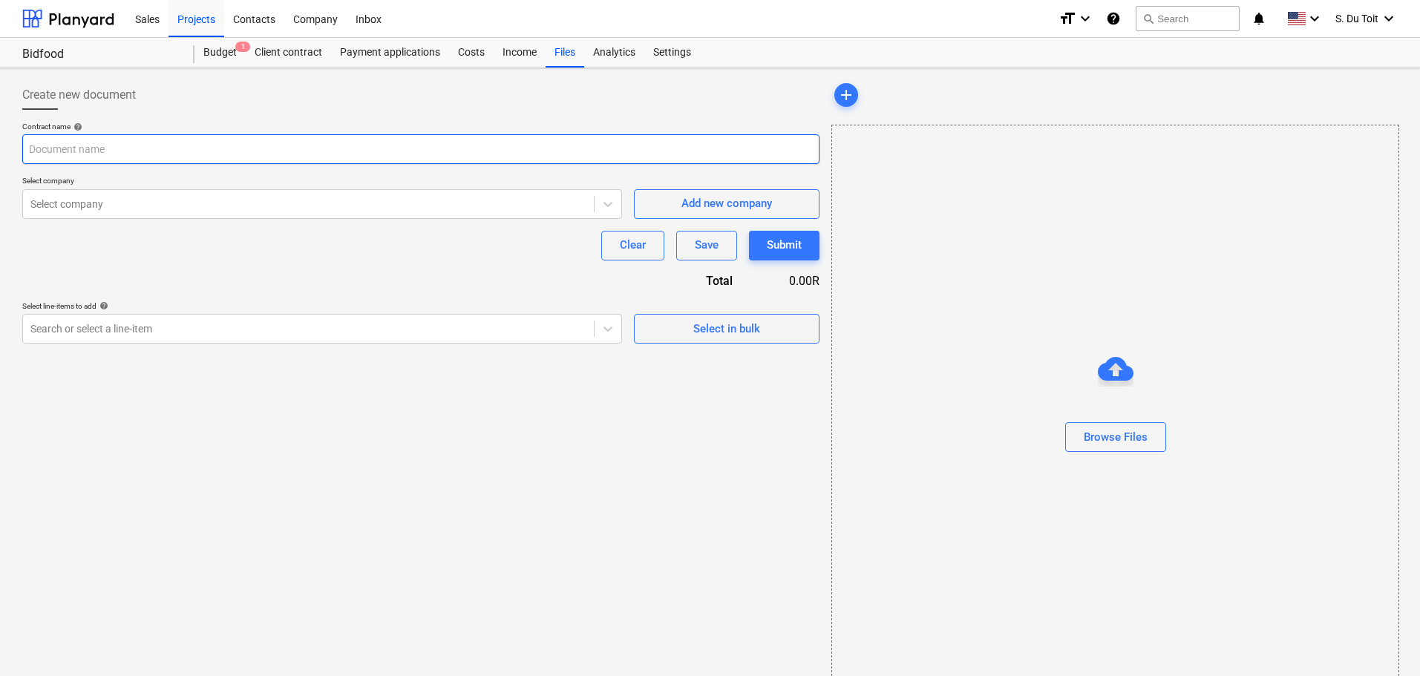
click at [215, 137] on input "text" at bounding box center [420, 149] width 797 height 30
drag, startPoint x: 157, startPoint y: 158, endPoint x: 0, endPoint y: 152, distance: 157.4
click at [0, 152] on div "Create new document Contract name help PO Select company Select company Add new…" at bounding box center [710, 385] width 1420 height 635
paste input "PO22974, QU1383 Base Plate on Louvres & Waterproofing"
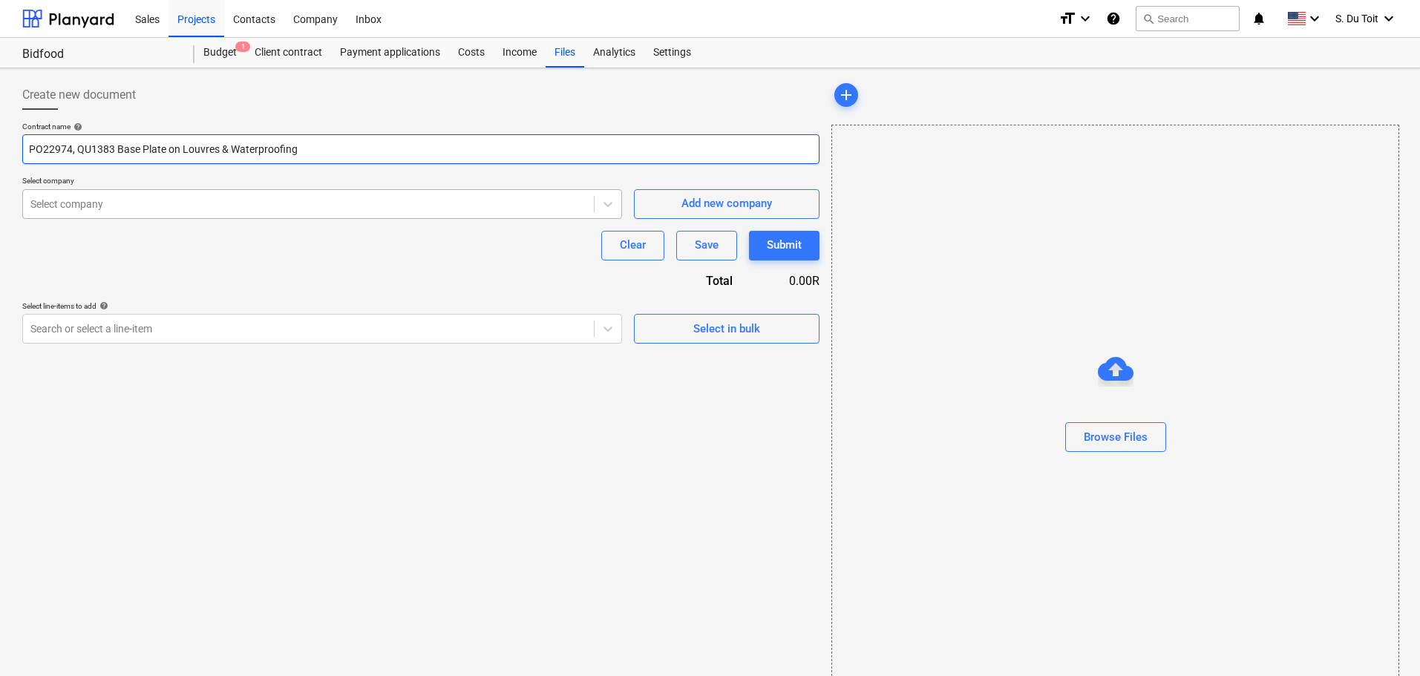
type input "PO22974, QU1383 Base Plate on Louvres & Waterproofing"
click at [458, 215] on div "Select company" at bounding box center [322, 204] width 600 height 30
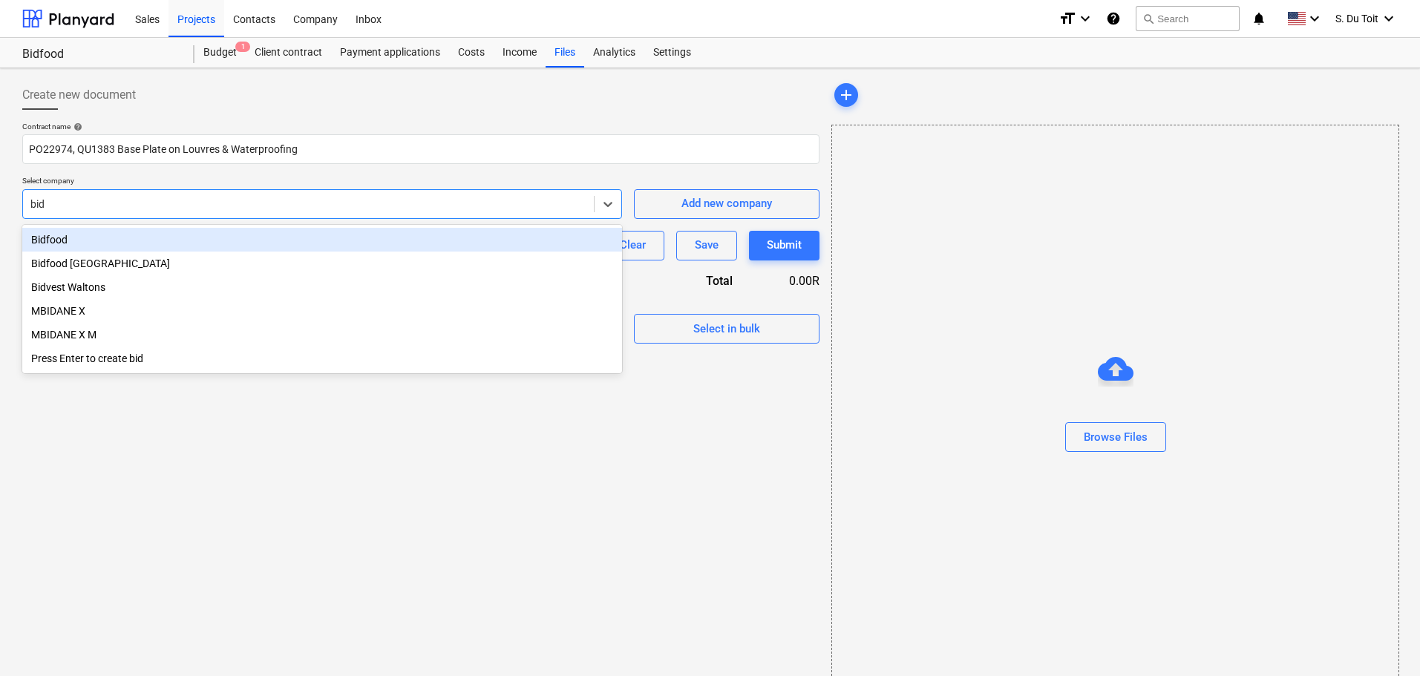
type input "bidf"
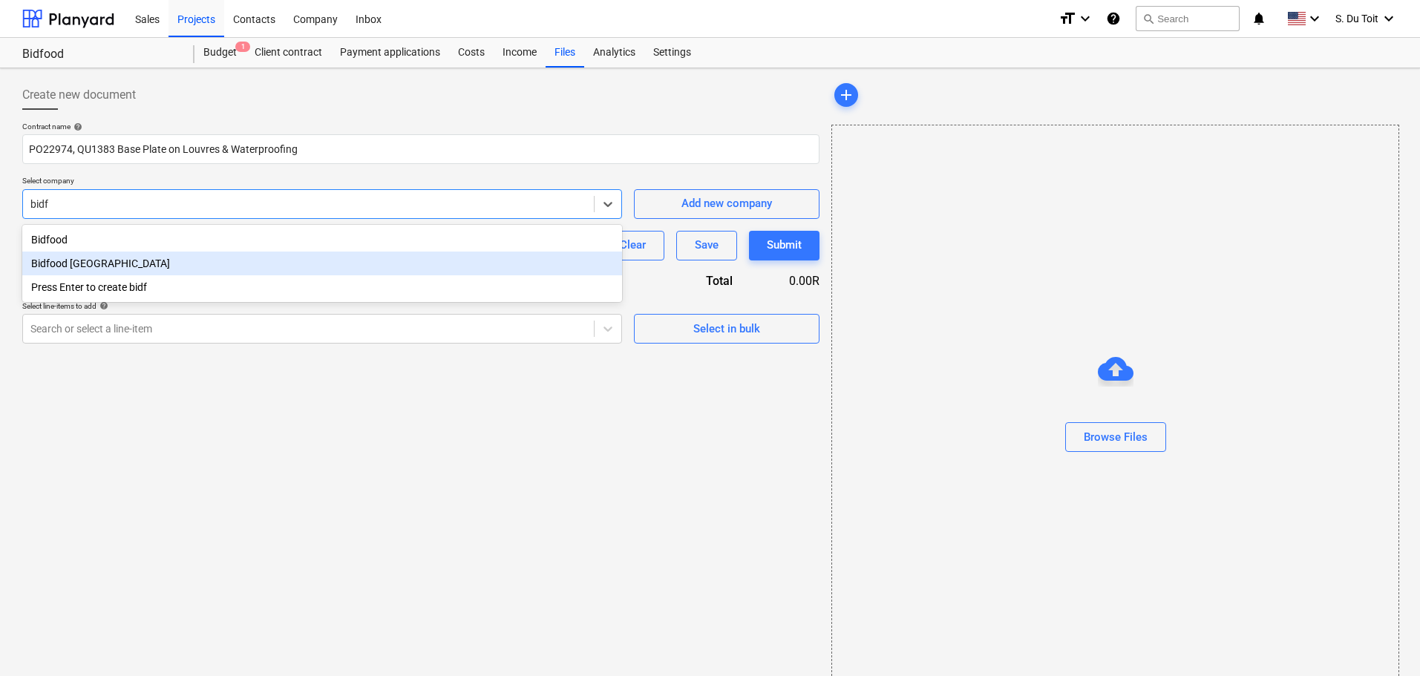
click at [411, 268] on div "Bidfood [GEOGRAPHIC_DATA]" at bounding box center [322, 264] width 600 height 24
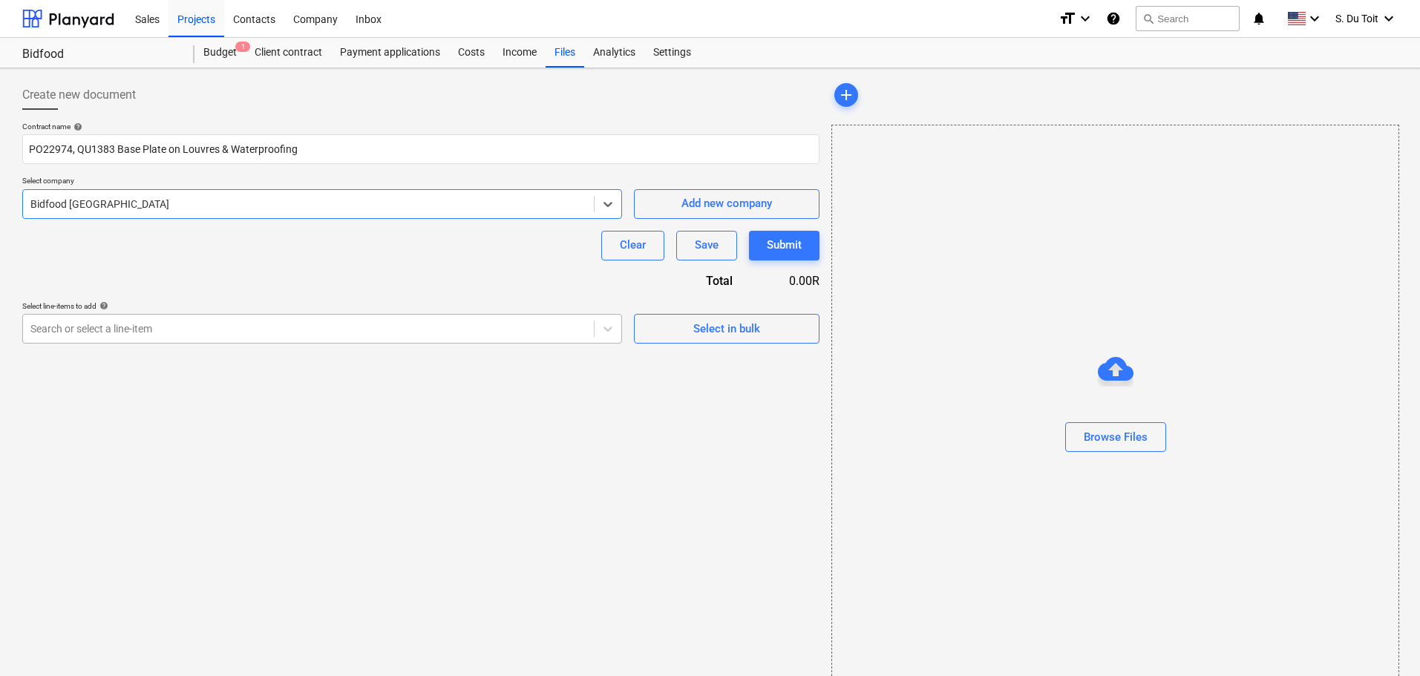
click at [389, 322] on div at bounding box center [308, 328] width 556 height 15
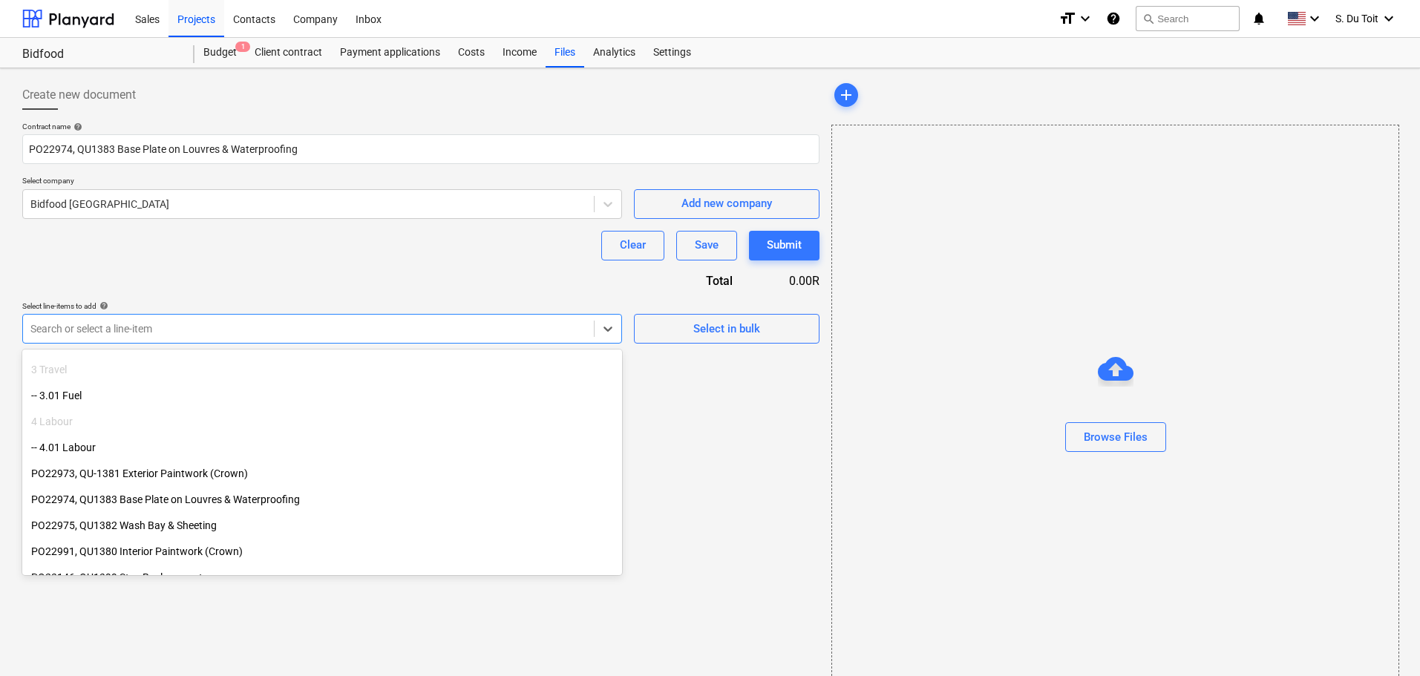
scroll to position [323, 0]
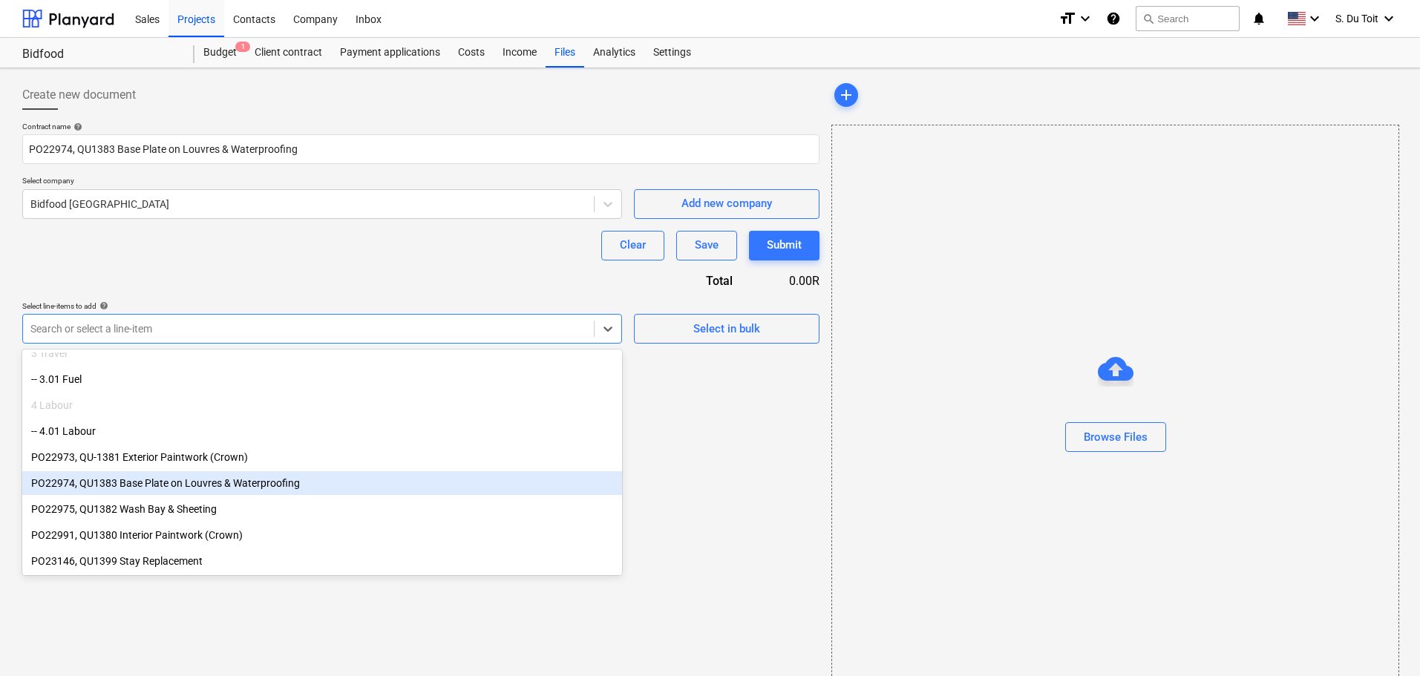
click at [360, 480] on div "PO22974, QU1383 Base Plate on Louvres & Waterproofing" at bounding box center [322, 483] width 600 height 24
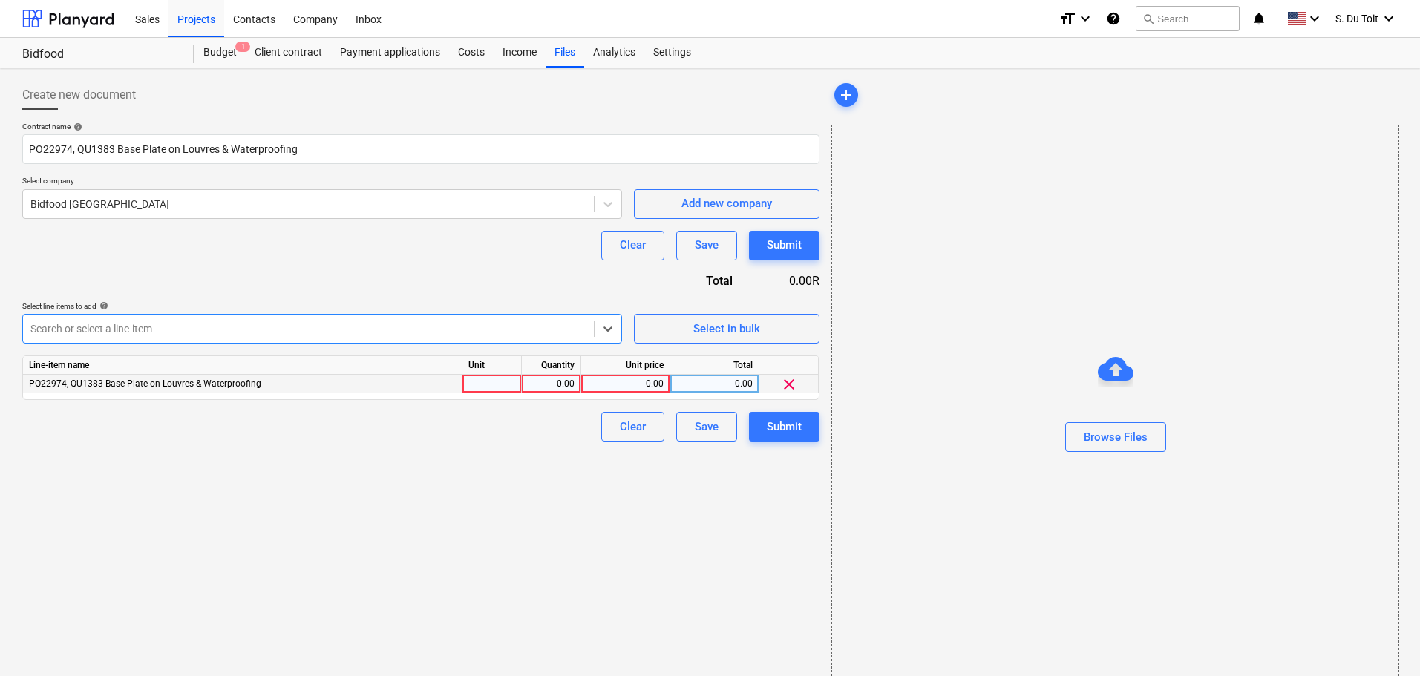
click at [499, 386] on div at bounding box center [491, 384] width 59 height 19
type input "1"
click at [534, 384] on div "0.00" at bounding box center [551, 384] width 47 height 19
type input "1"
click at [634, 384] on div "0.00" at bounding box center [625, 384] width 76 height 19
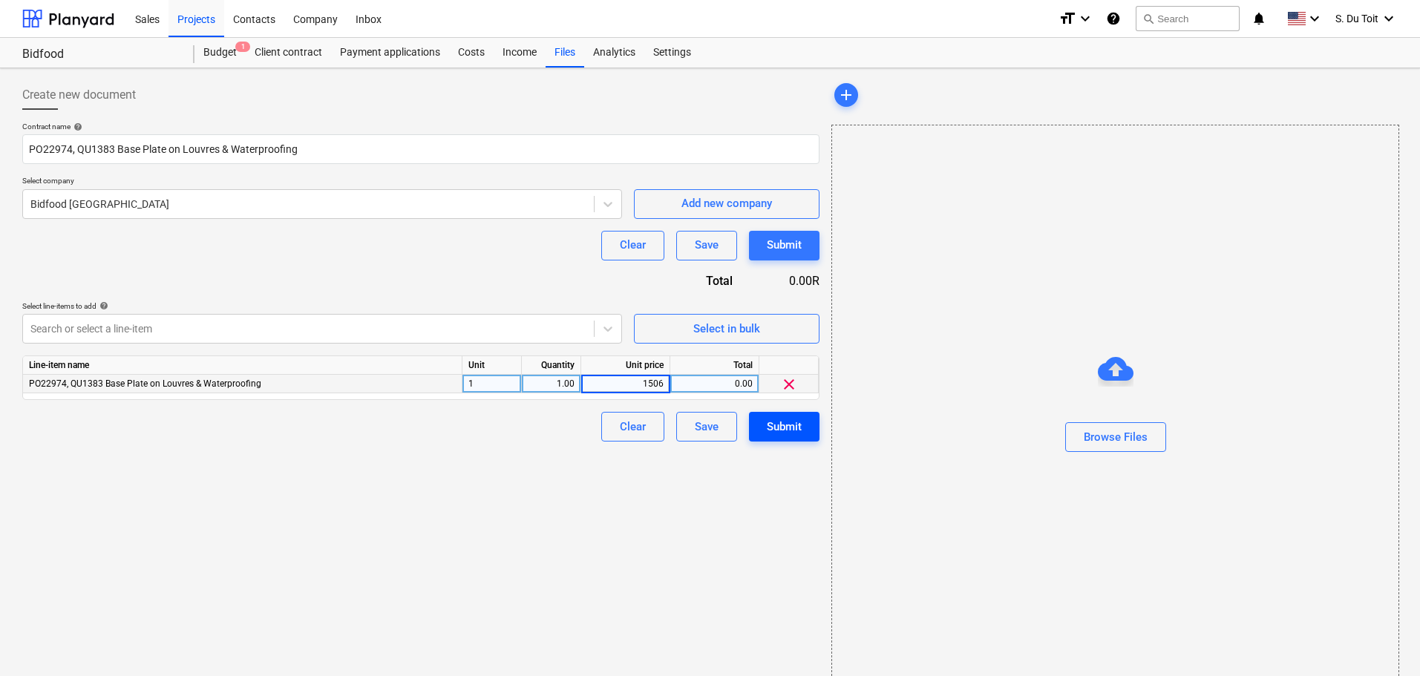
type input "15065"
click at [364, 267] on div "Contract name help PO22974, QU1383 Base Plate on Louvres & Waterproofing Select…" at bounding box center [420, 282] width 797 height 320
click at [1138, 421] on div at bounding box center [1115, 411] width 566 height 24
click at [1135, 445] on div "Browse Files" at bounding box center [1116, 436] width 64 height 19
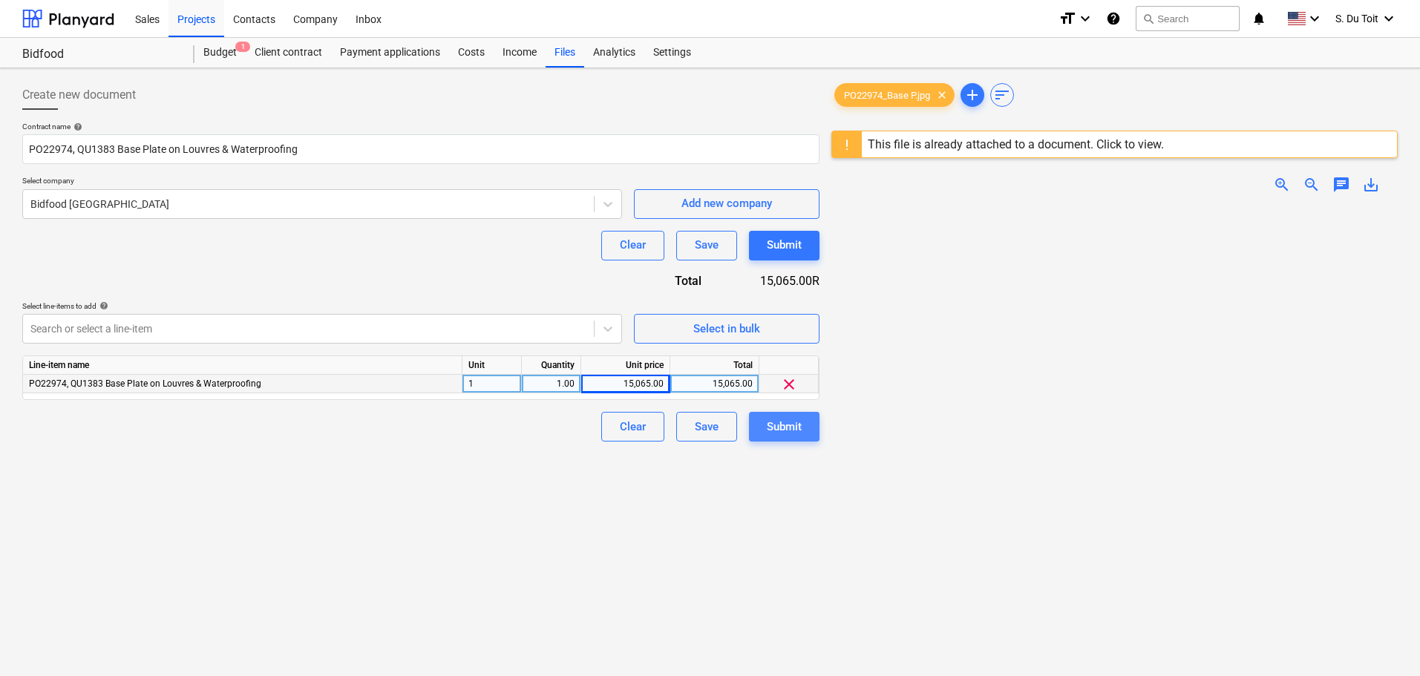
click at [784, 425] on div "Submit" at bounding box center [784, 426] width 35 height 19
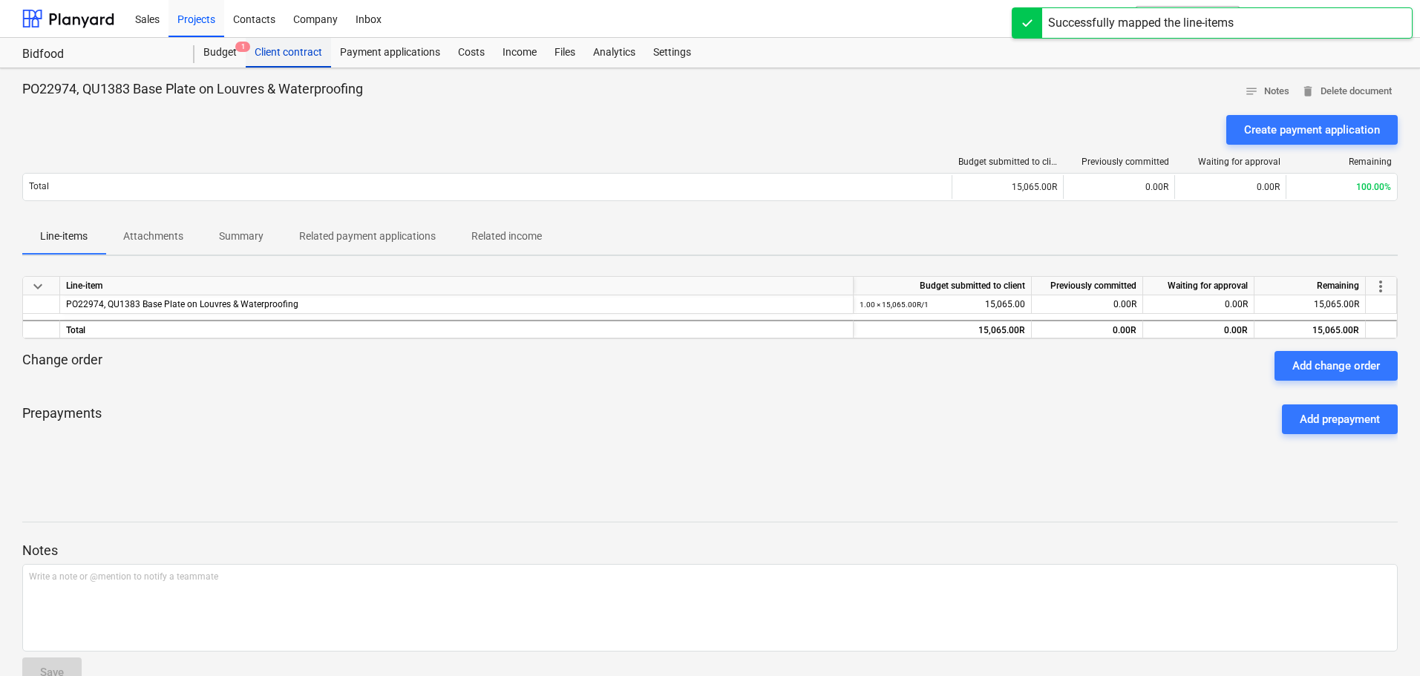
click at [295, 50] on div "Client contract" at bounding box center [288, 53] width 85 height 30
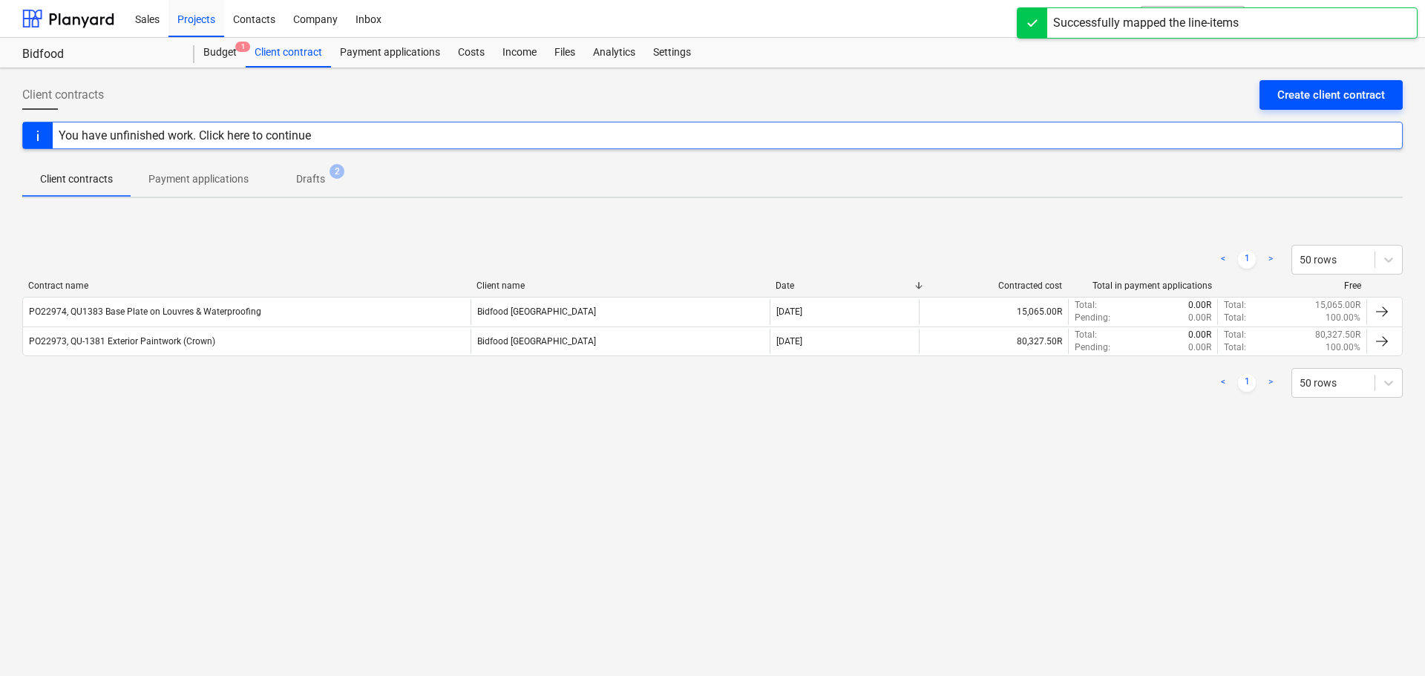
click at [1343, 98] on div "Create client contract" at bounding box center [1331, 94] width 108 height 19
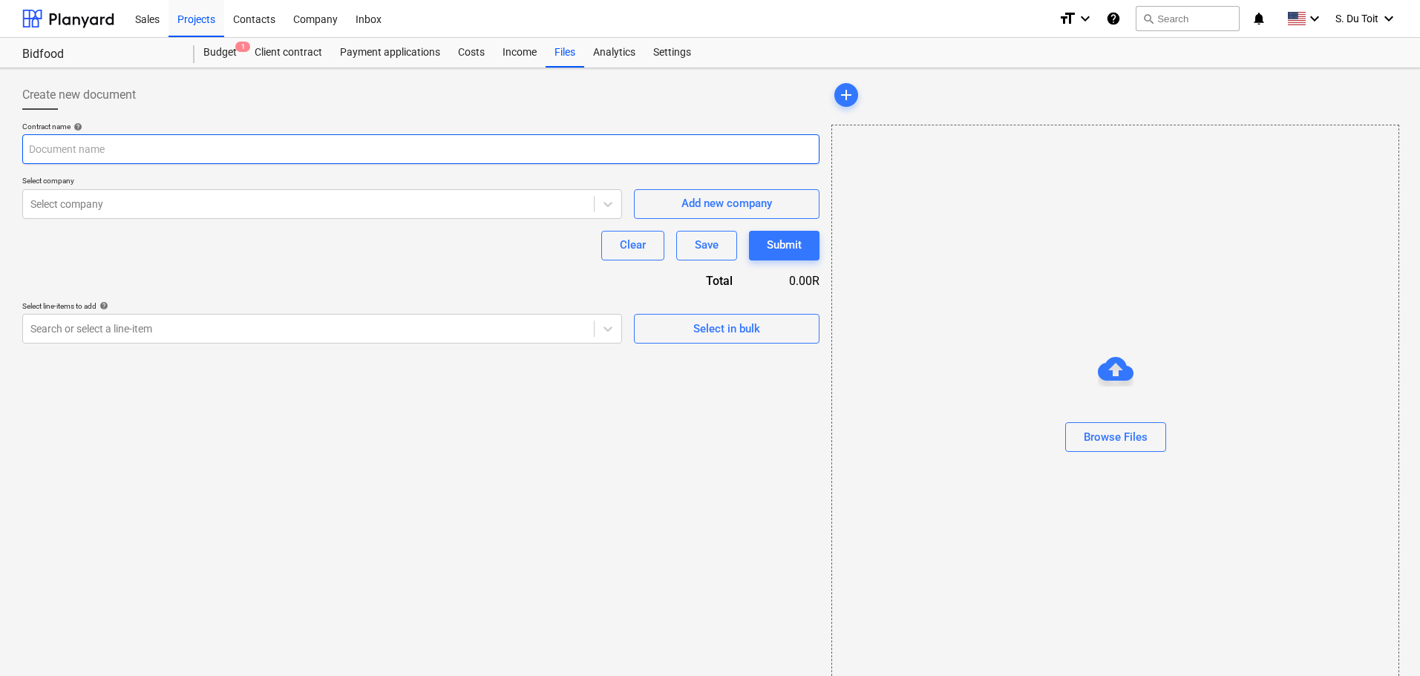
click at [214, 149] on input "text" at bounding box center [420, 149] width 797 height 30
paste input "PO22975, QU1382 Wash Bay & Sheeting"
type input "PO22975, QU1382 Wash Bay & Sheeting"
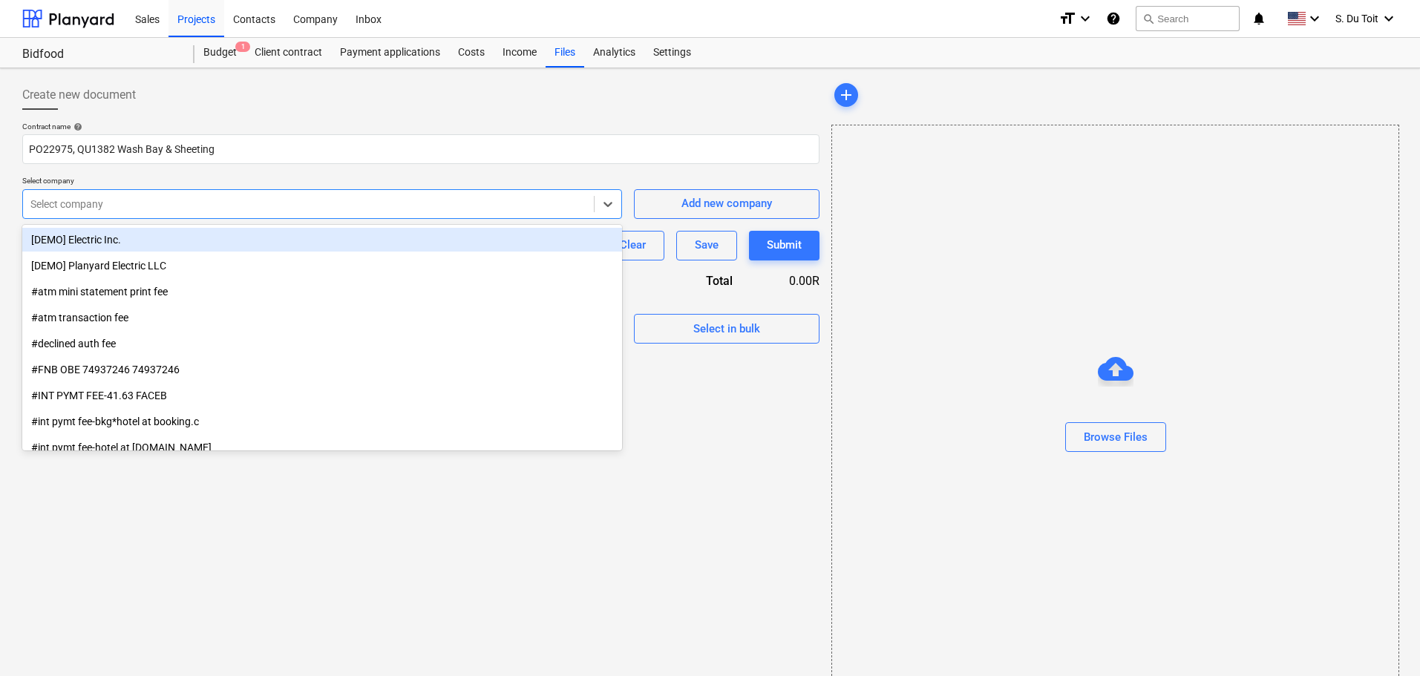
click at [269, 201] on div at bounding box center [308, 204] width 556 height 15
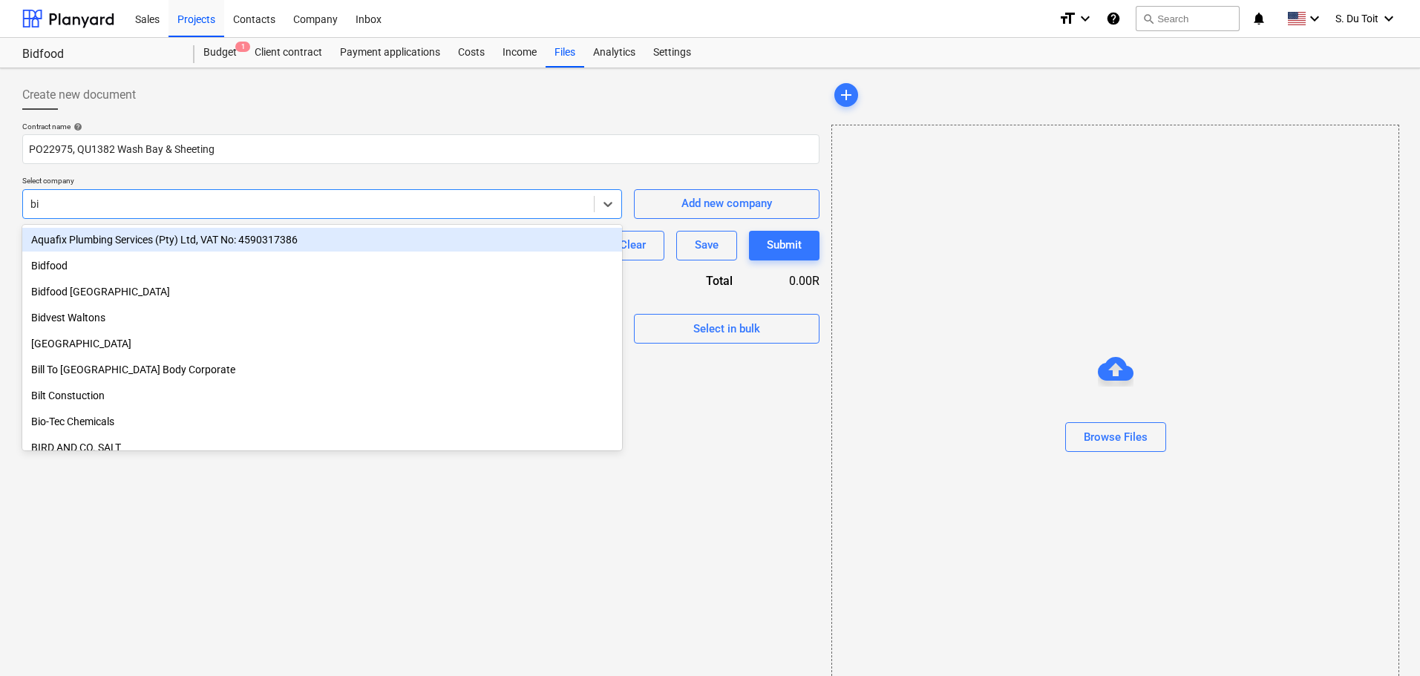
type input "bid"
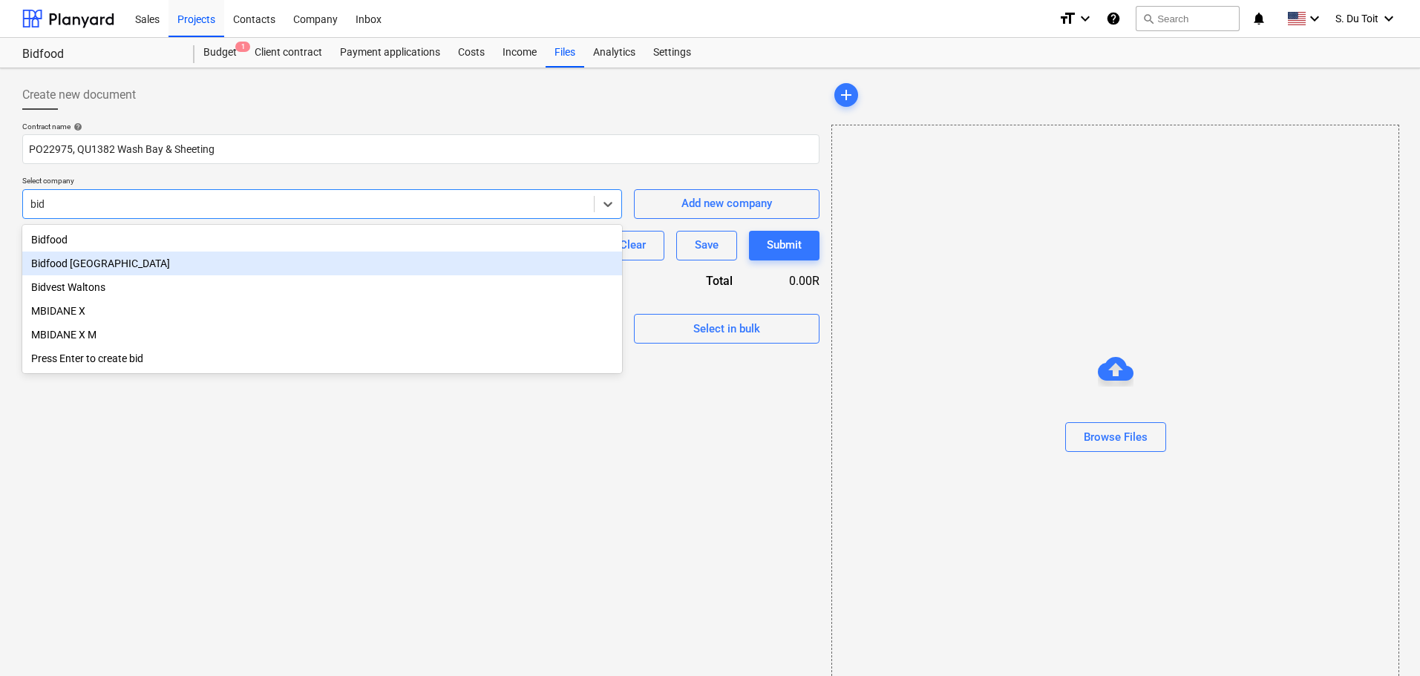
click at [264, 264] on div "Bidfood [GEOGRAPHIC_DATA]" at bounding box center [322, 264] width 600 height 24
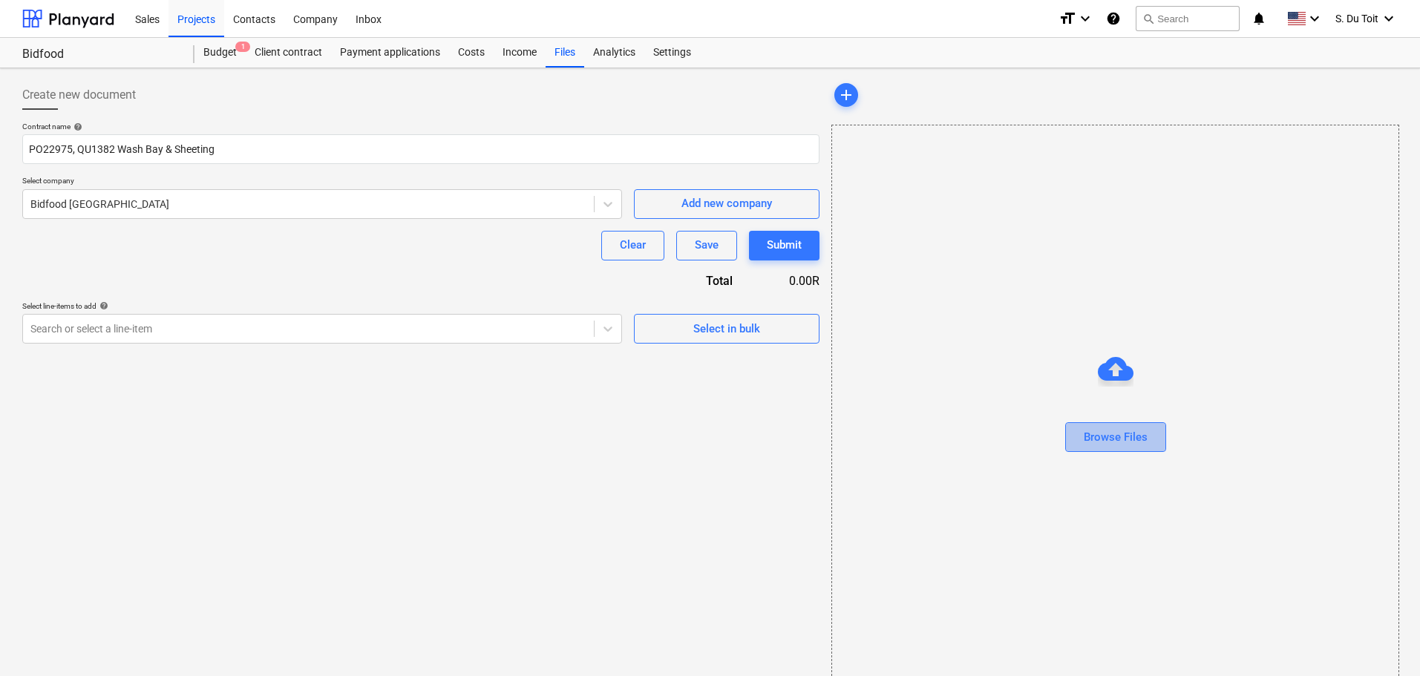
click at [1115, 438] on div "Browse Files" at bounding box center [1116, 436] width 64 height 19
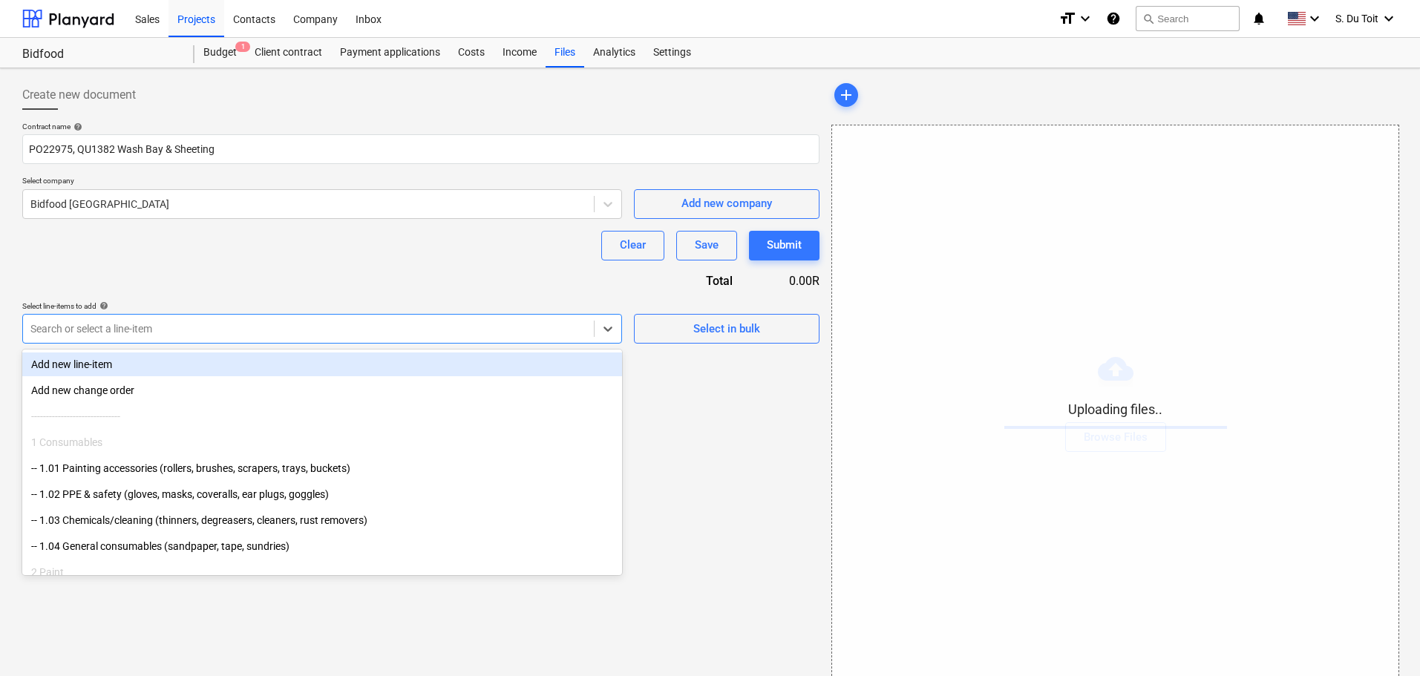
click at [301, 327] on div at bounding box center [308, 328] width 556 height 15
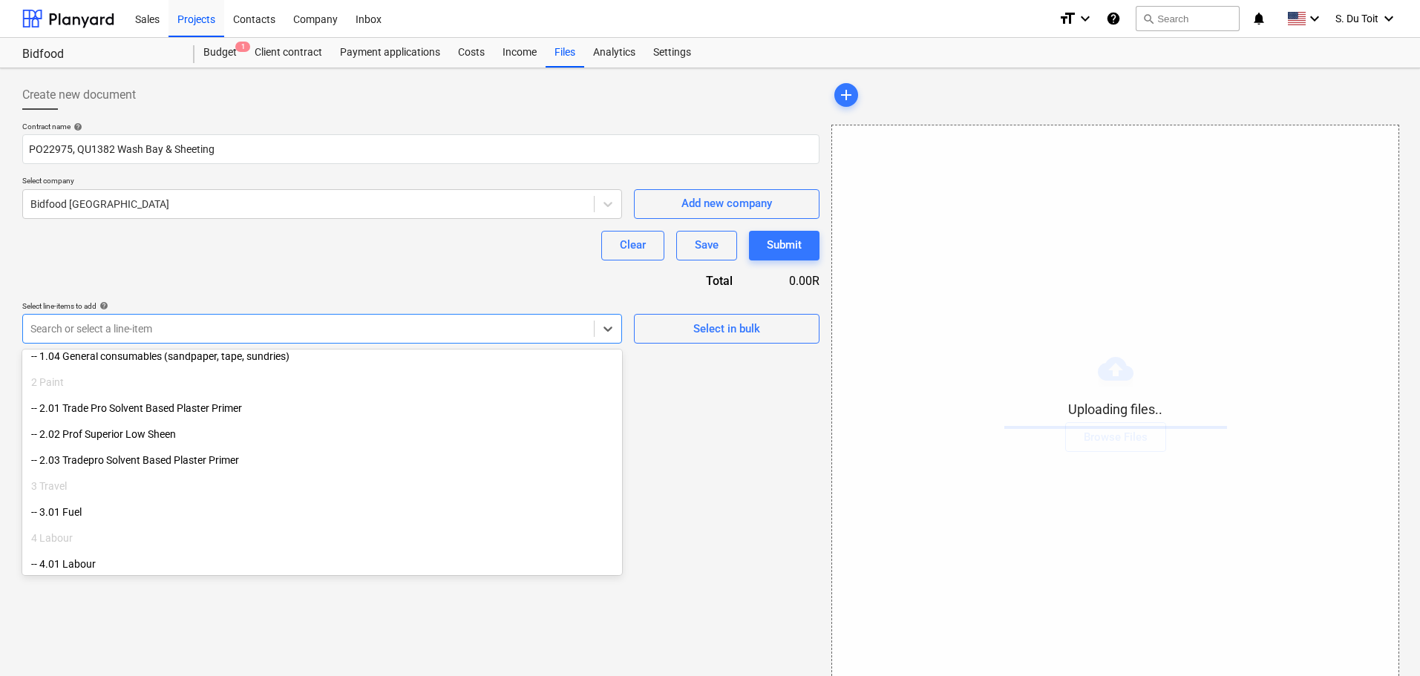
scroll to position [323, 0]
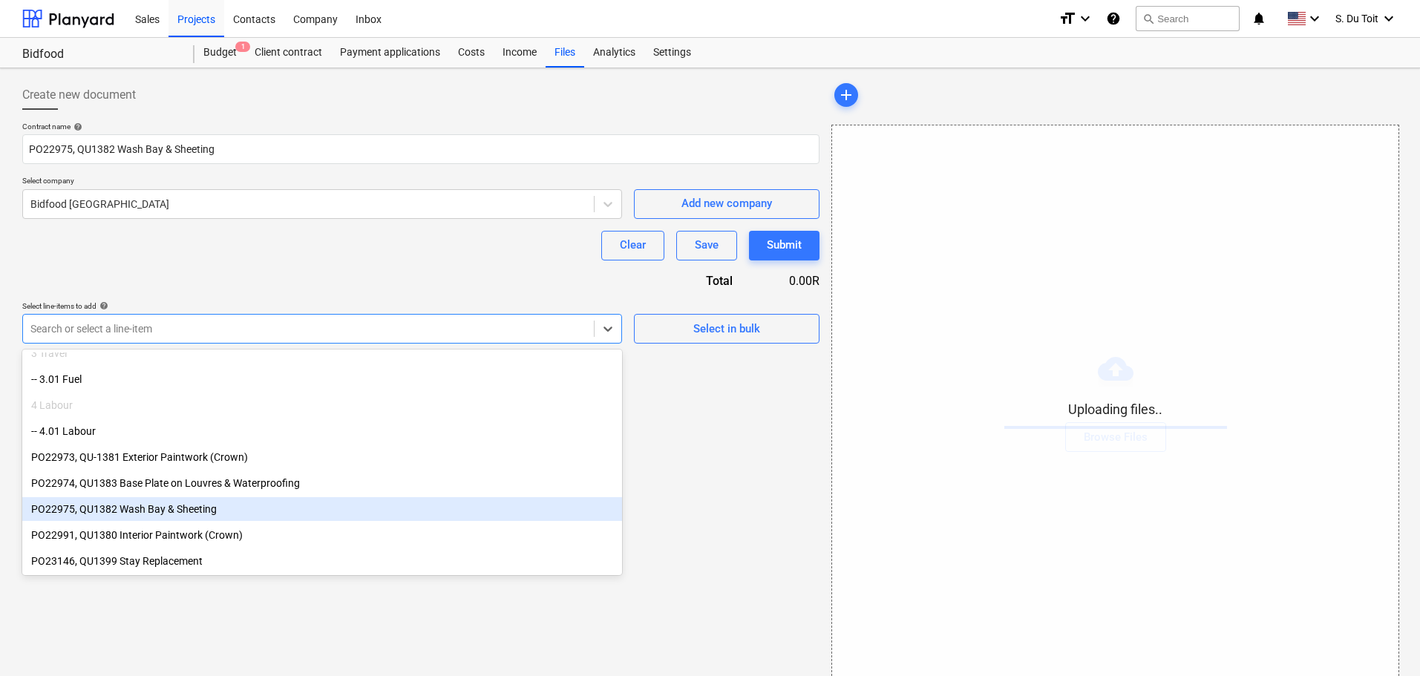
click at [303, 512] on div "PO22975, QU1382 Wash Bay & Sheeting" at bounding box center [322, 509] width 600 height 24
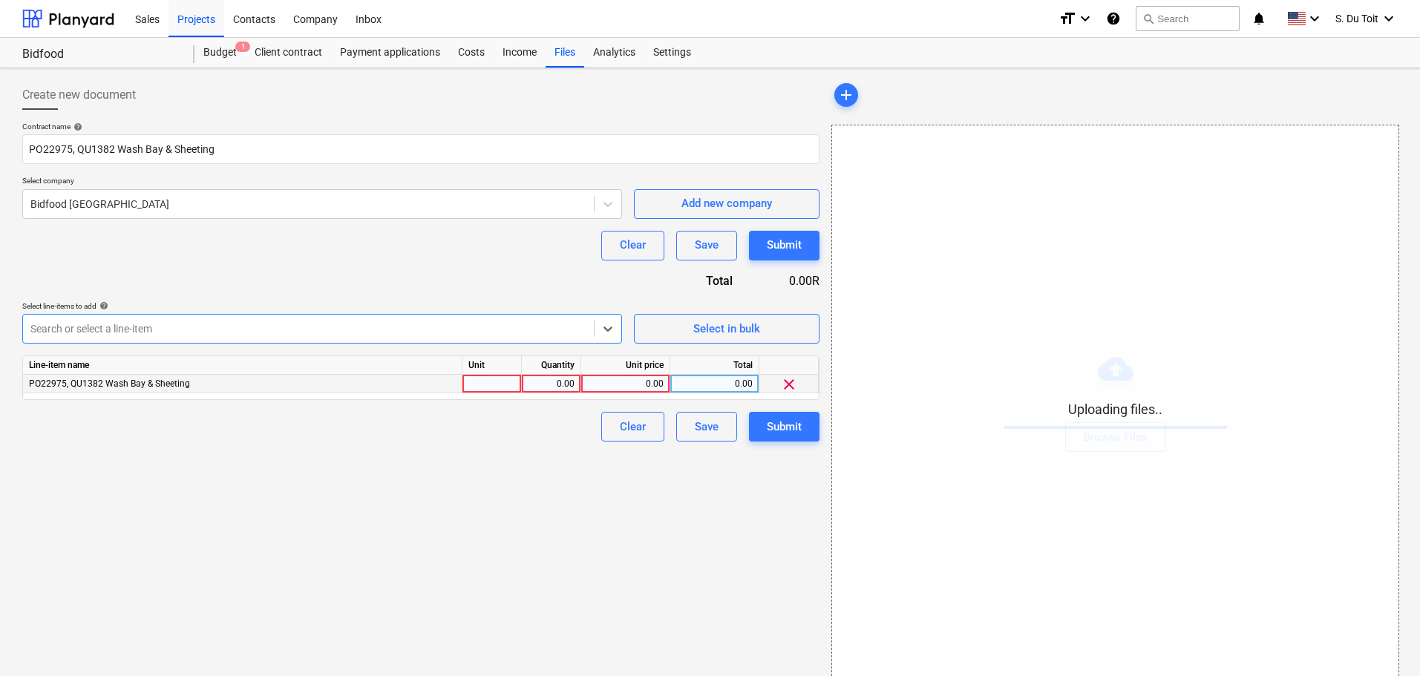
click at [481, 381] on div at bounding box center [491, 384] width 59 height 19
type input "1"
click at [569, 386] on div "0.00" at bounding box center [551, 384] width 47 height 19
type input "1"
click at [623, 386] on div "0.00" at bounding box center [625, 384] width 76 height 19
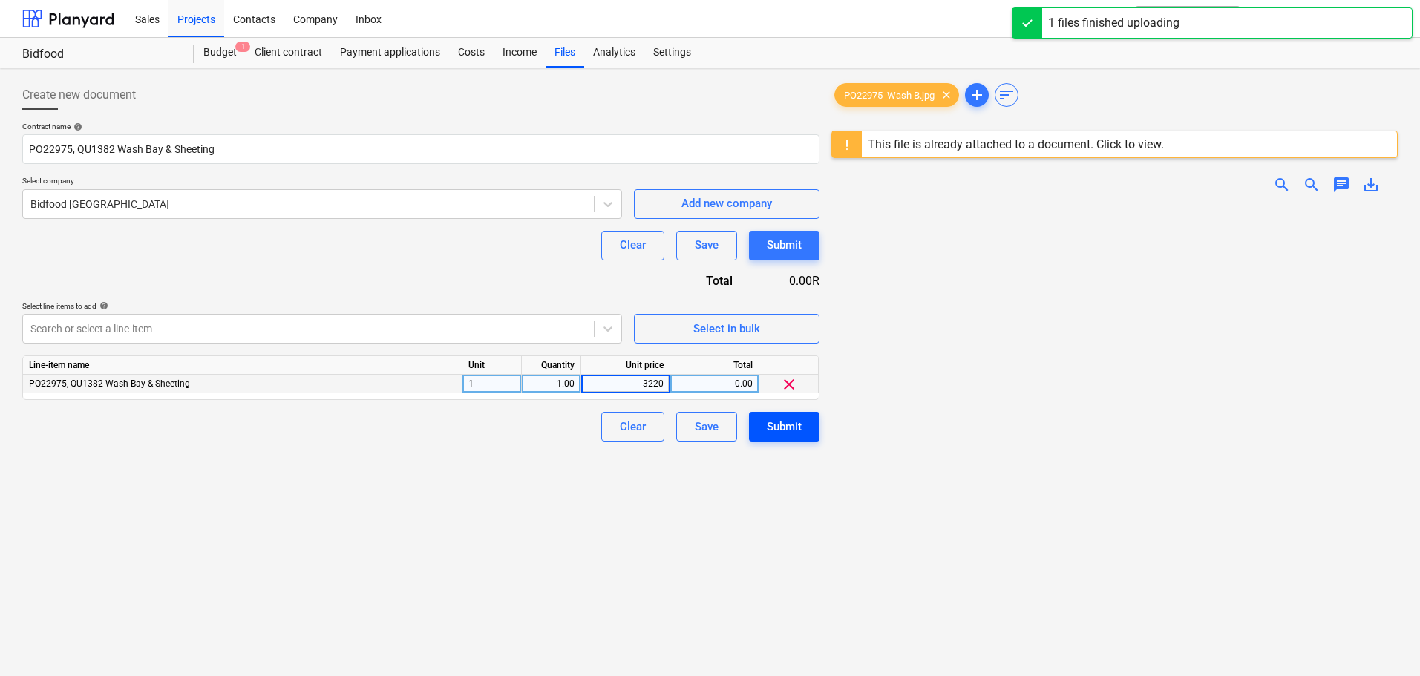
type input "32200"
click at [804, 425] on button "Submit" at bounding box center [784, 427] width 71 height 30
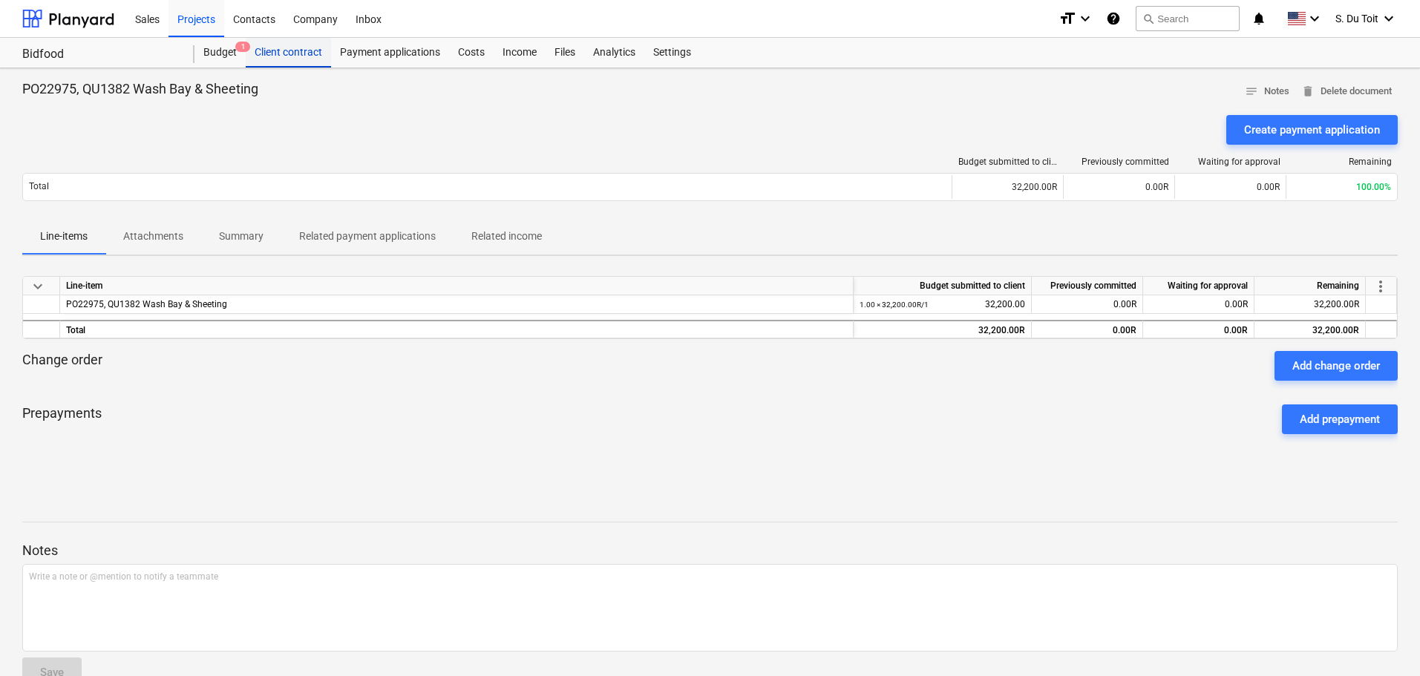
click at [261, 49] on div "Client contract" at bounding box center [288, 53] width 85 height 30
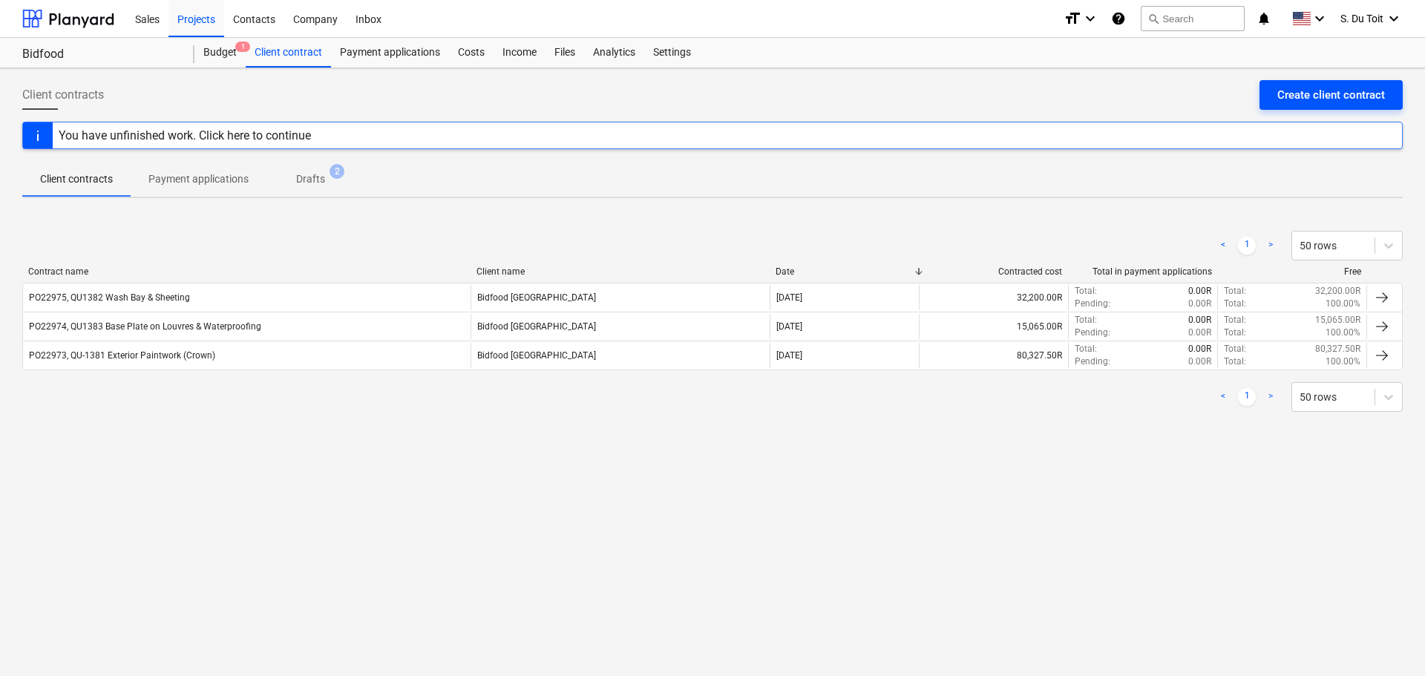
click at [1321, 102] on div "Create client contract" at bounding box center [1331, 94] width 108 height 19
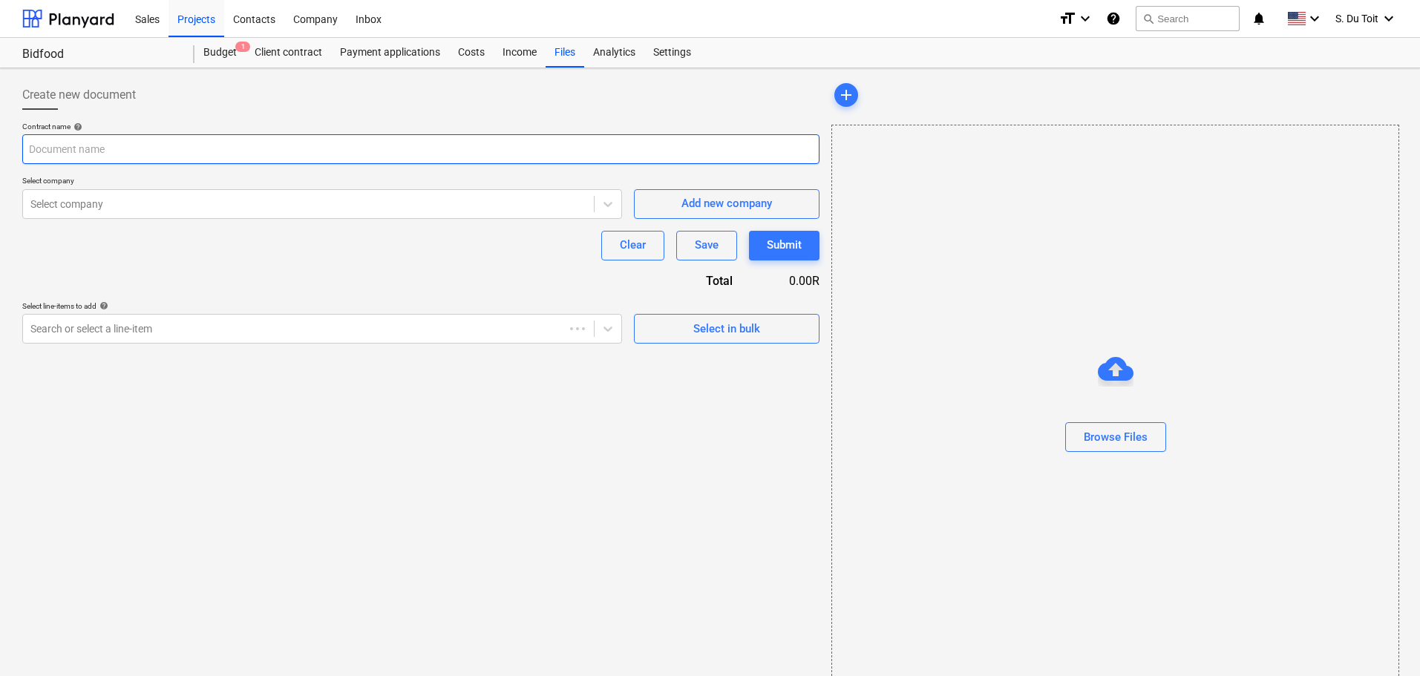
click at [197, 157] on input "text" at bounding box center [420, 149] width 797 height 30
paste input "PO22991, QU1380 Interior Paintwork (Crown)"
type input "PO22991, QU1380 Interior Paintwork (Crown)"
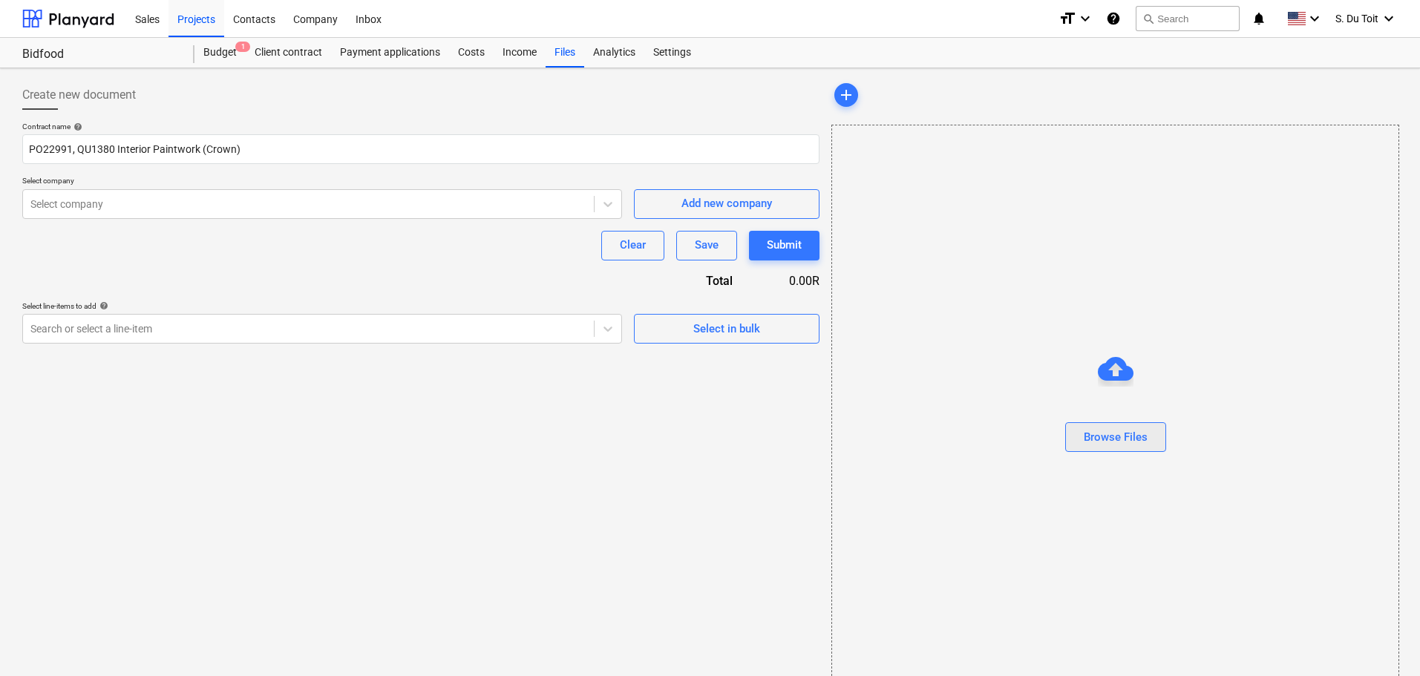
click at [1103, 422] on button "Browse Files" at bounding box center [1115, 437] width 101 height 30
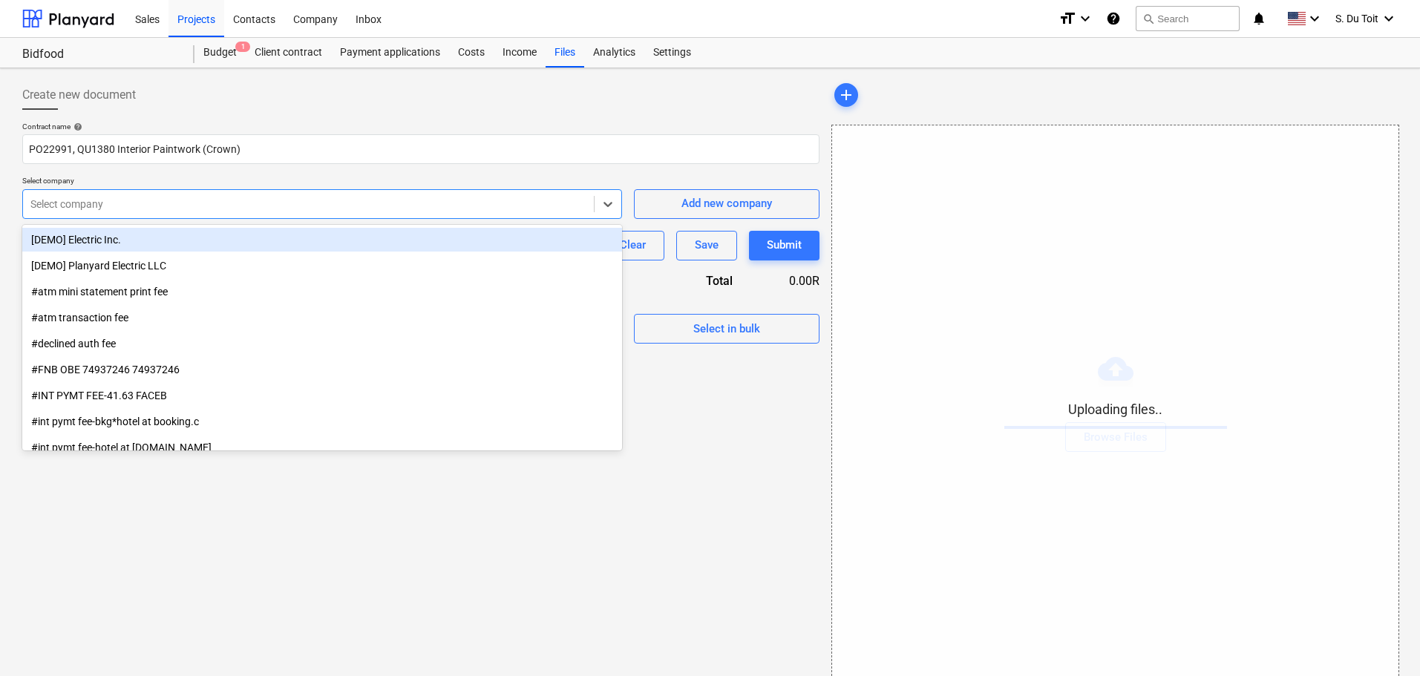
click at [167, 204] on div at bounding box center [308, 204] width 556 height 15
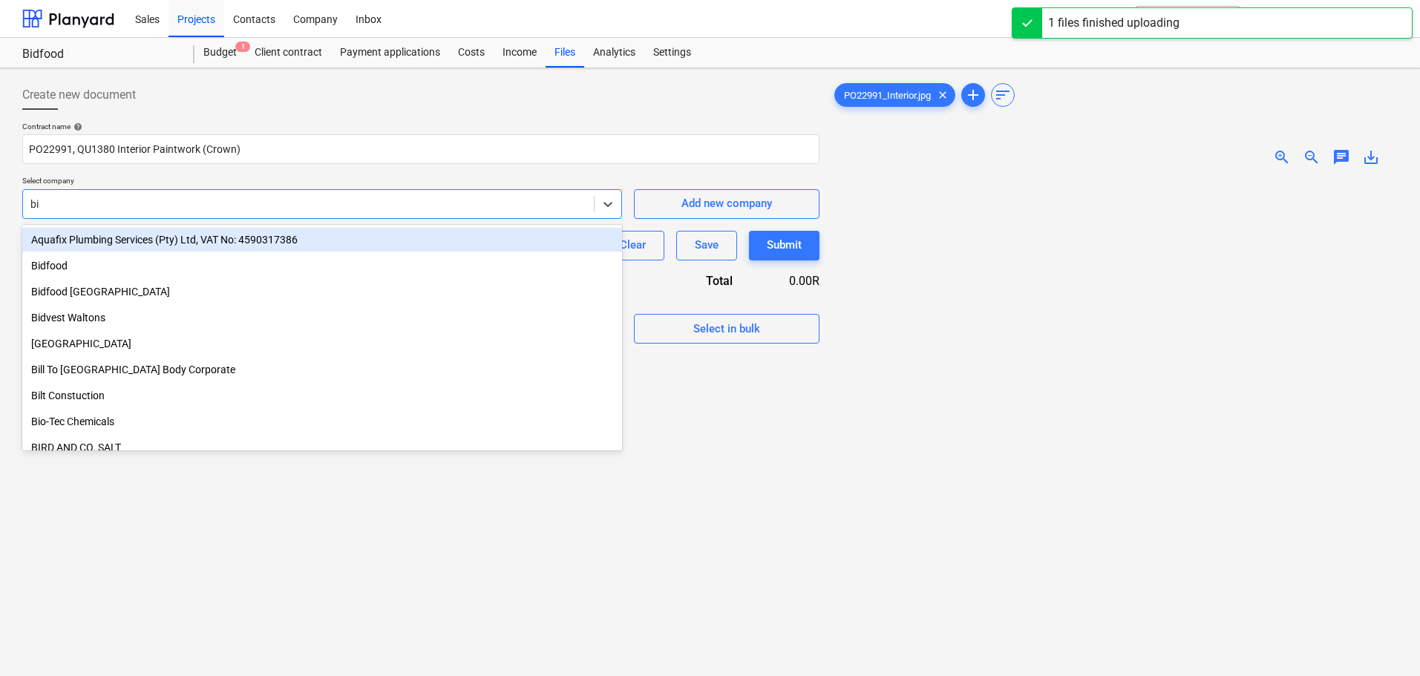
type input "bid"
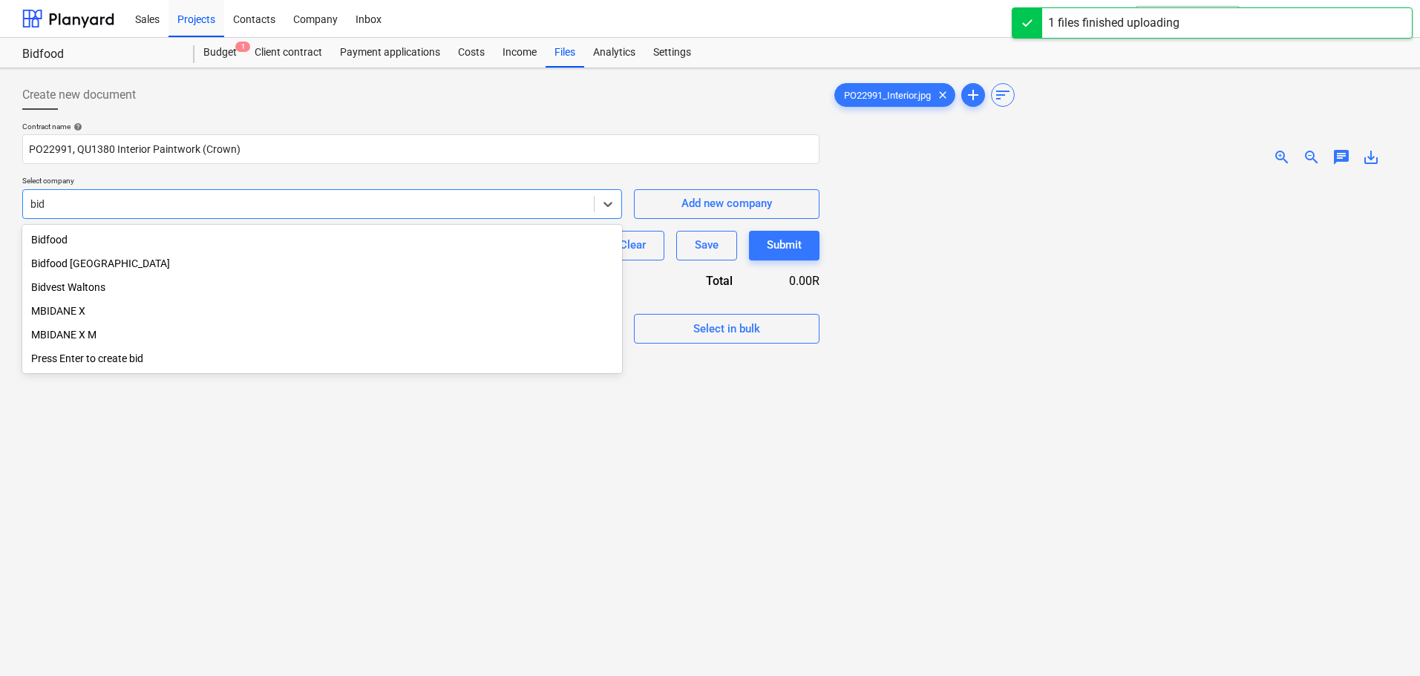
click at [161, 263] on div "Bidfood [GEOGRAPHIC_DATA]" at bounding box center [322, 264] width 600 height 24
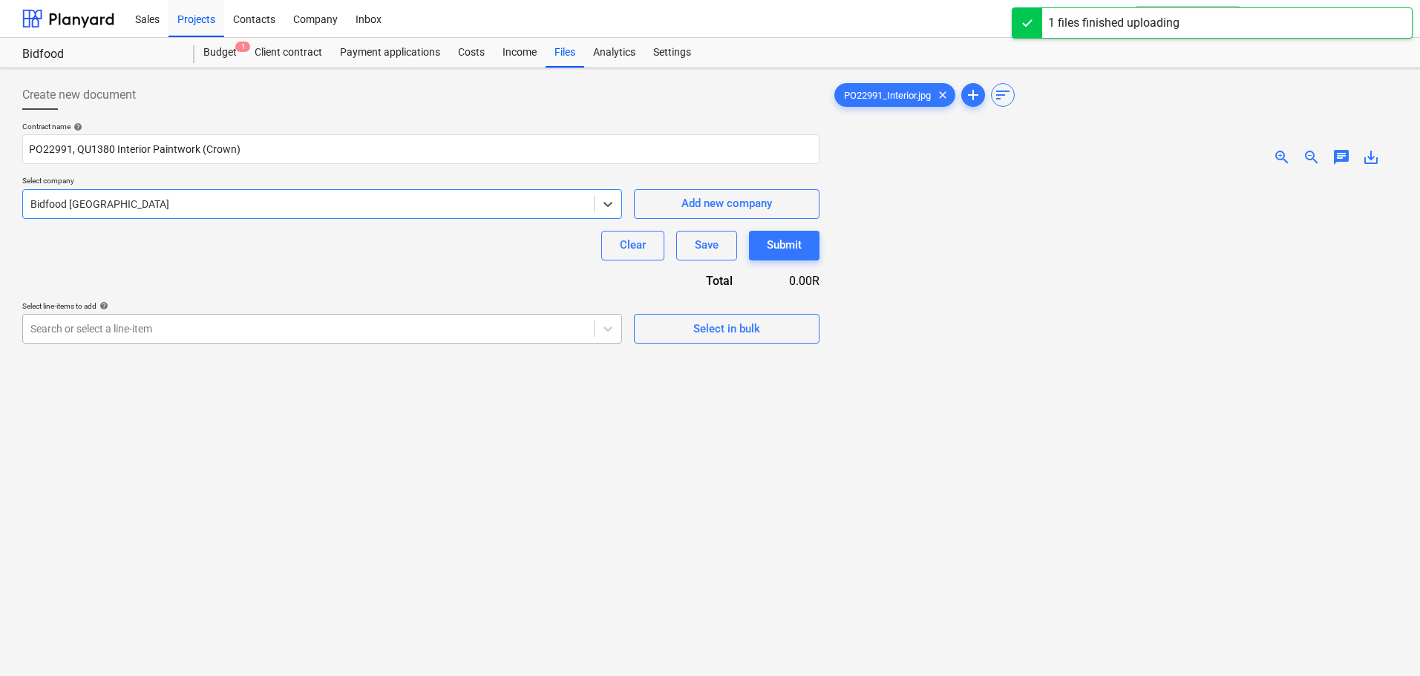
click at [144, 339] on div "Search or select a line-item" at bounding box center [308, 328] width 571 height 21
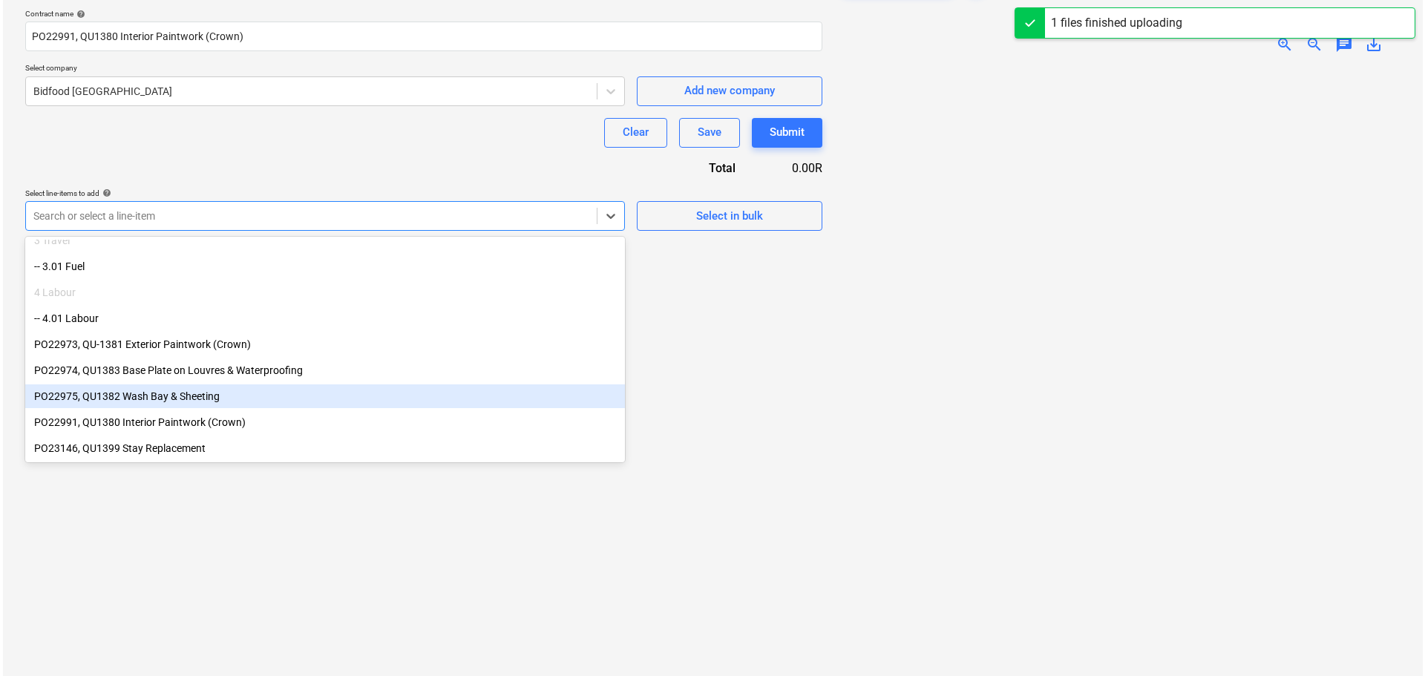
scroll to position [148, 0]
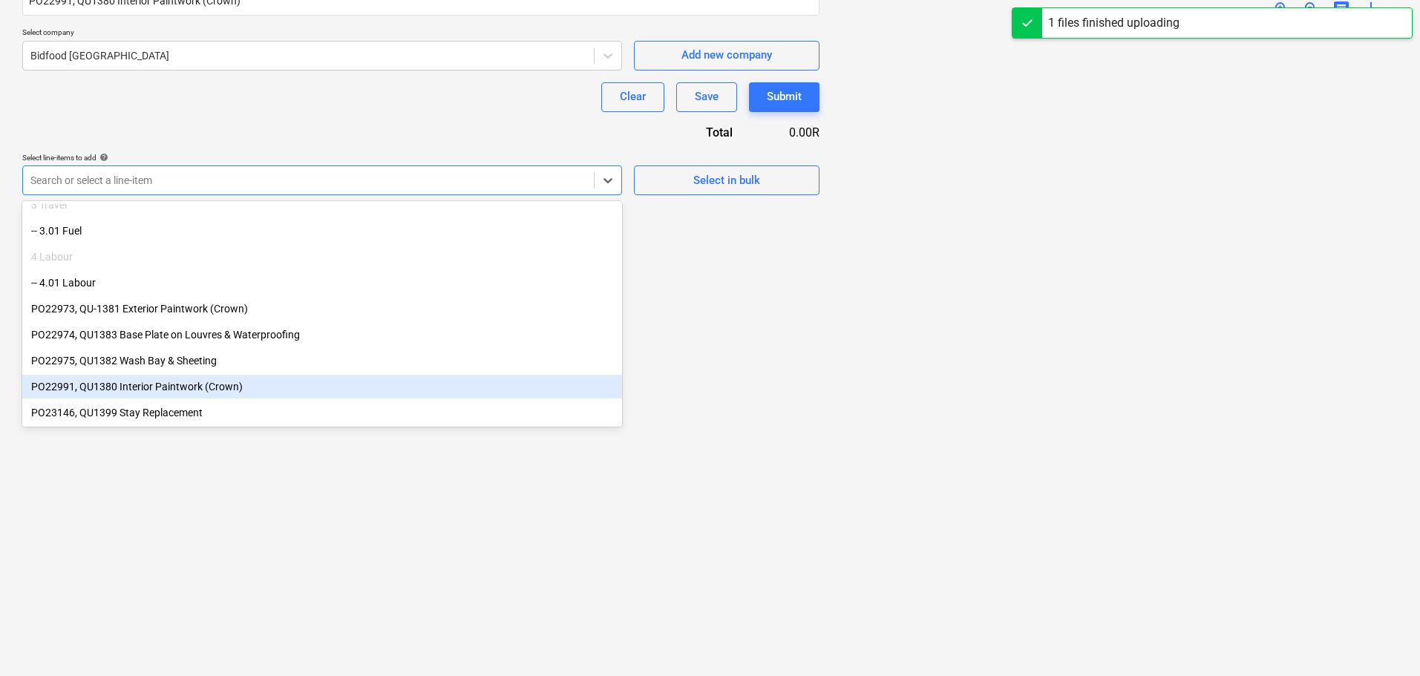
click at [210, 390] on div "PO22991, QU1380 Interior Paintwork (Crown)" at bounding box center [322, 387] width 600 height 24
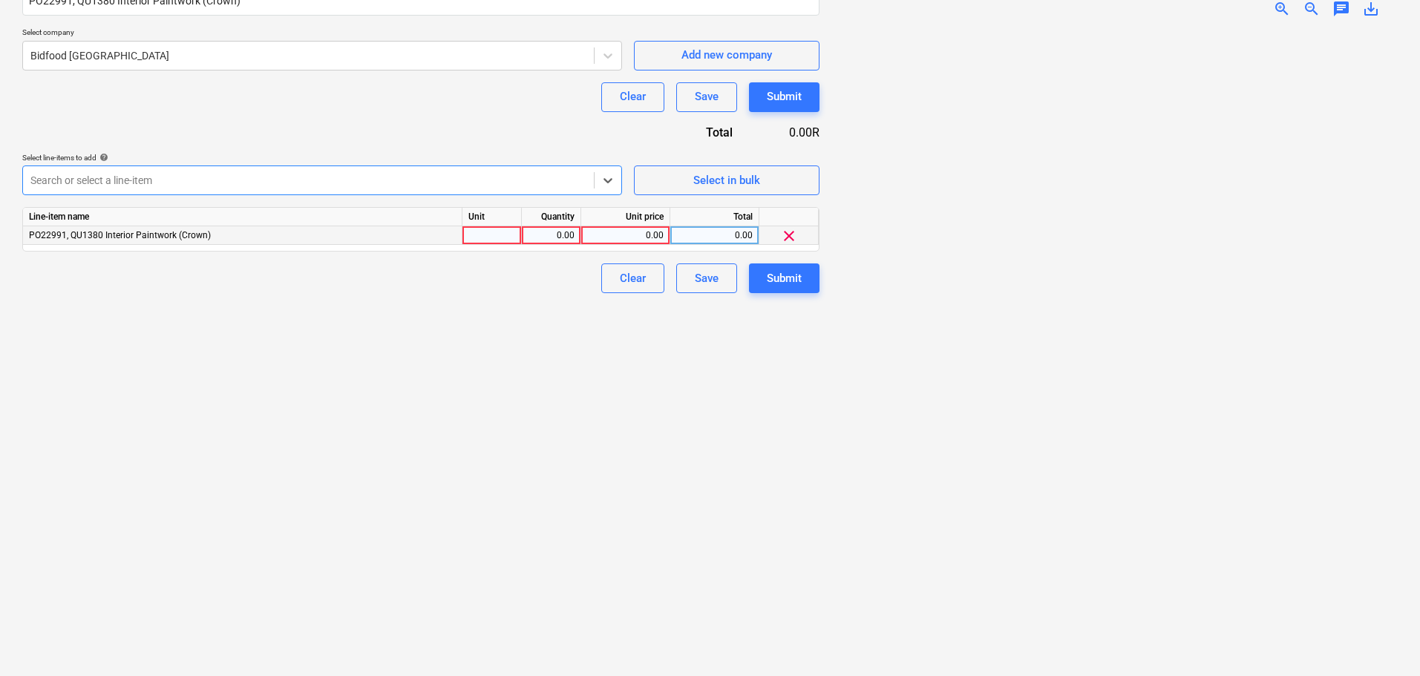
click at [499, 238] on div at bounding box center [491, 235] width 59 height 19
type input "1"
click at [566, 238] on div "0.00" at bounding box center [551, 235] width 47 height 19
click at [641, 231] on div "0.00" at bounding box center [625, 235] width 76 height 19
type input "44355.5"
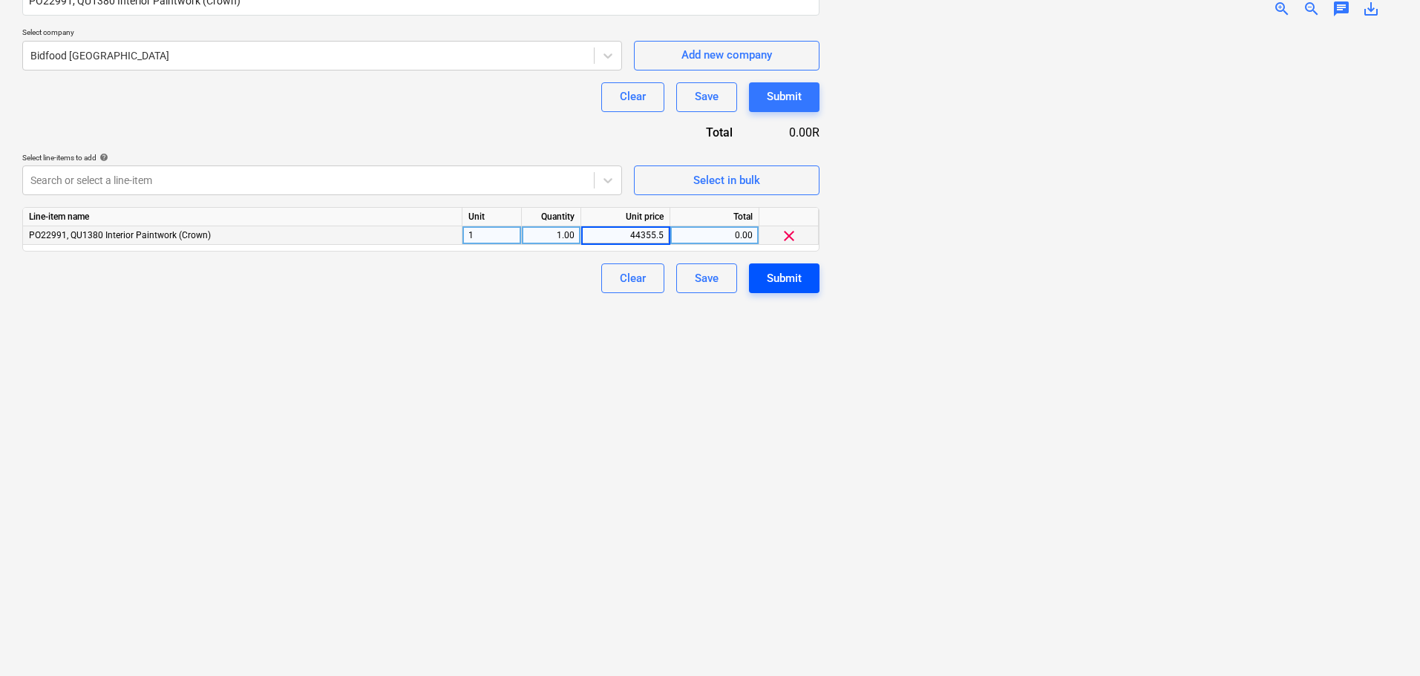
click at [781, 274] on div "Submit" at bounding box center [784, 278] width 35 height 19
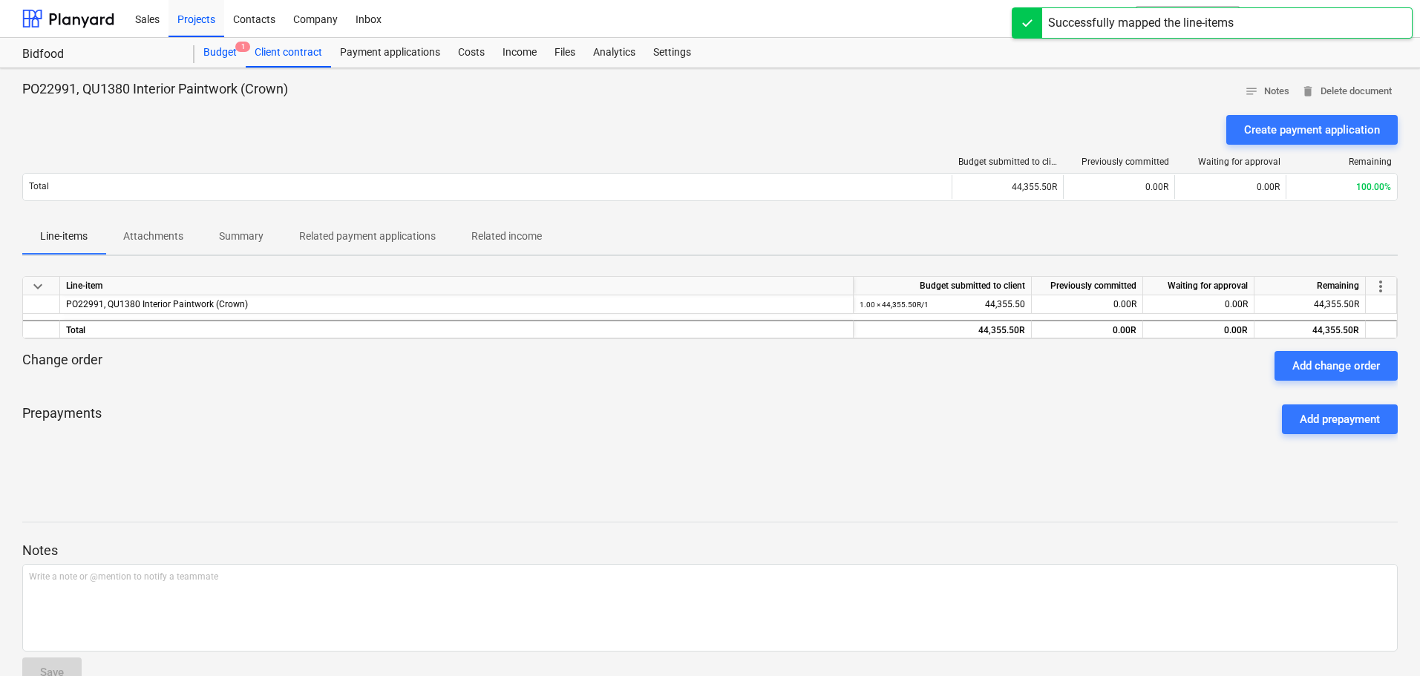
click at [222, 59] on div "Budget 1" at bounding box center [219, 53] width 51 height 30
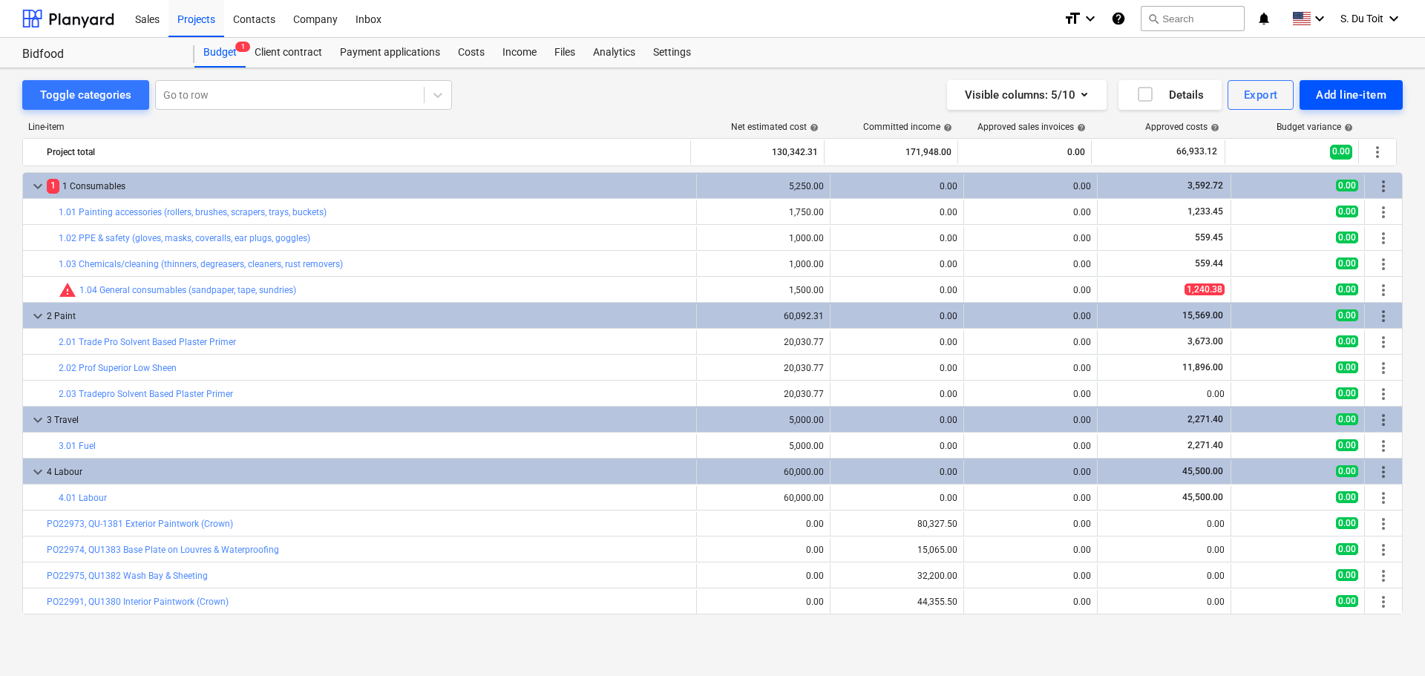
click at [1375, 88] on div "Add line-item" at bounding box center [1351, 94] width 71 height 19
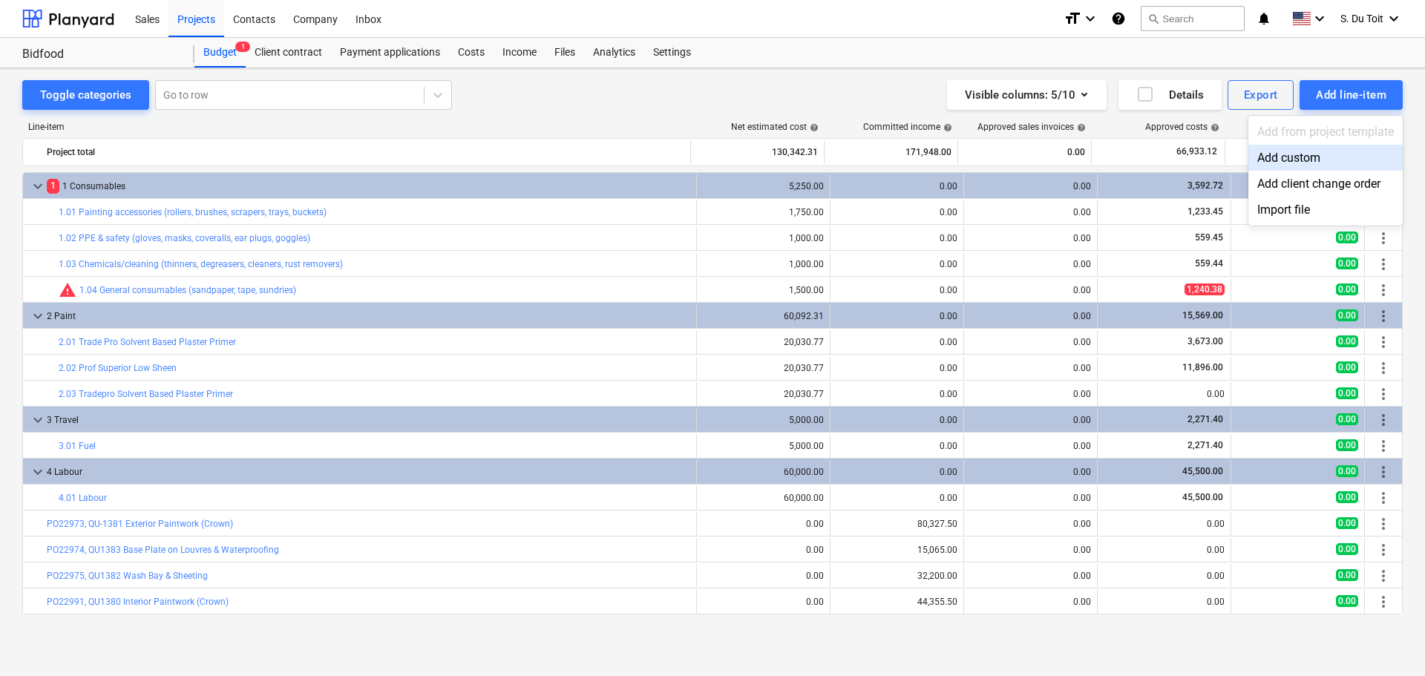
click at [1311, 163] on div "Add custom" at bounding box center [1325, 158] width 154 height 26
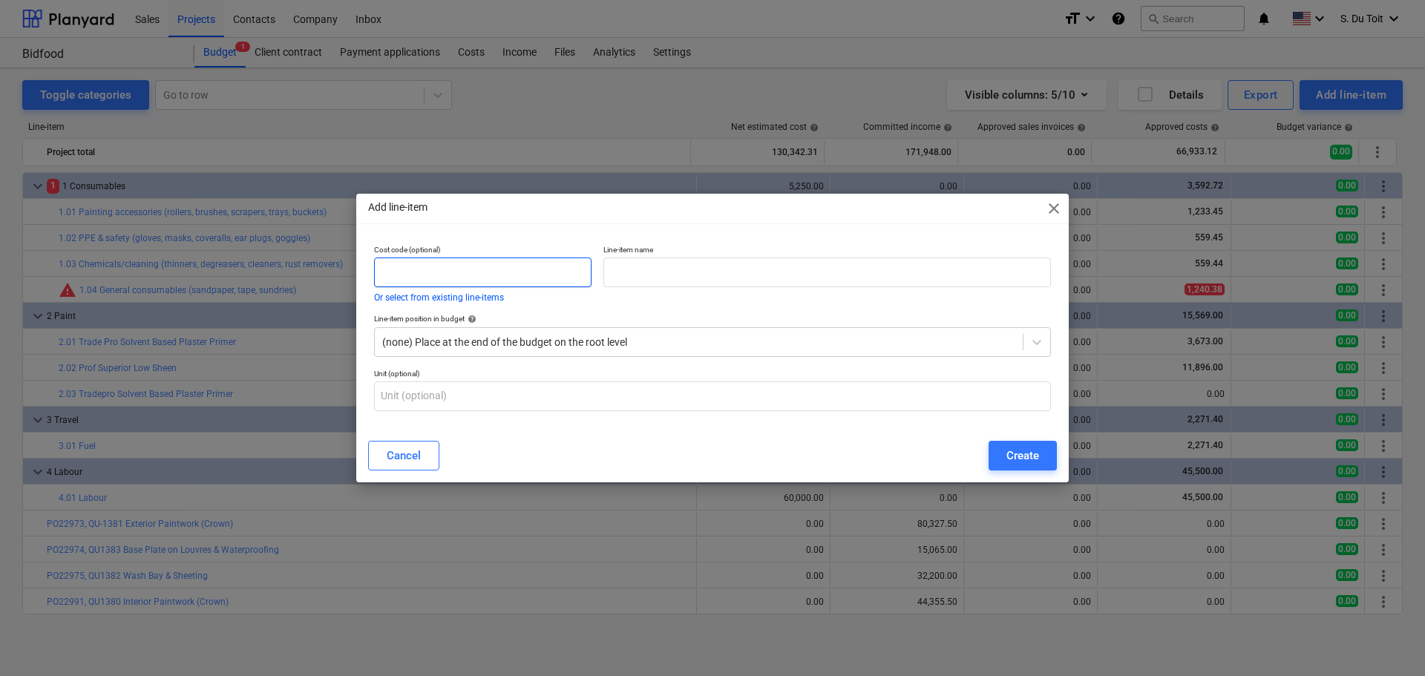
click at [495, 269] on input "text" at bounding box center [482, 273] width 217 height 30
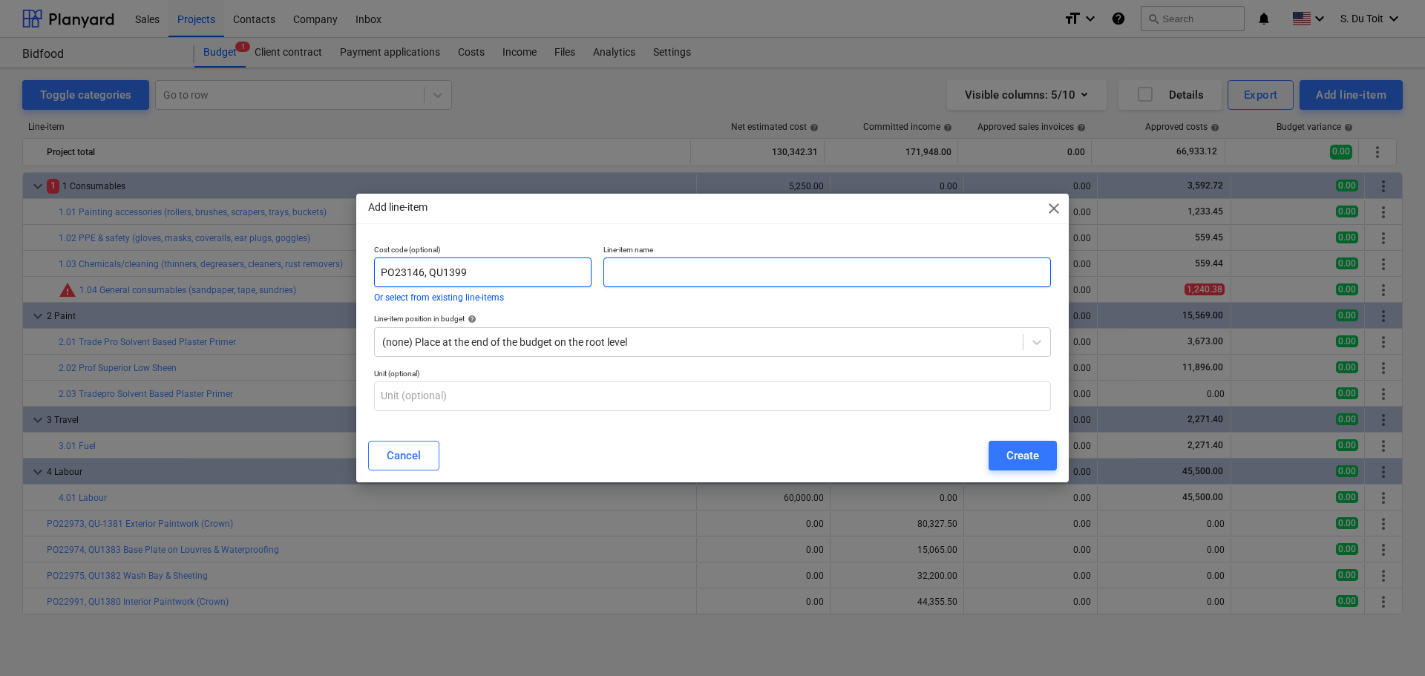
type input "PO23146, QU1399"
click at [658, 269] on input "text" at bounding box center [827, 273] width 448 height 30
type input "Stay Replacement"
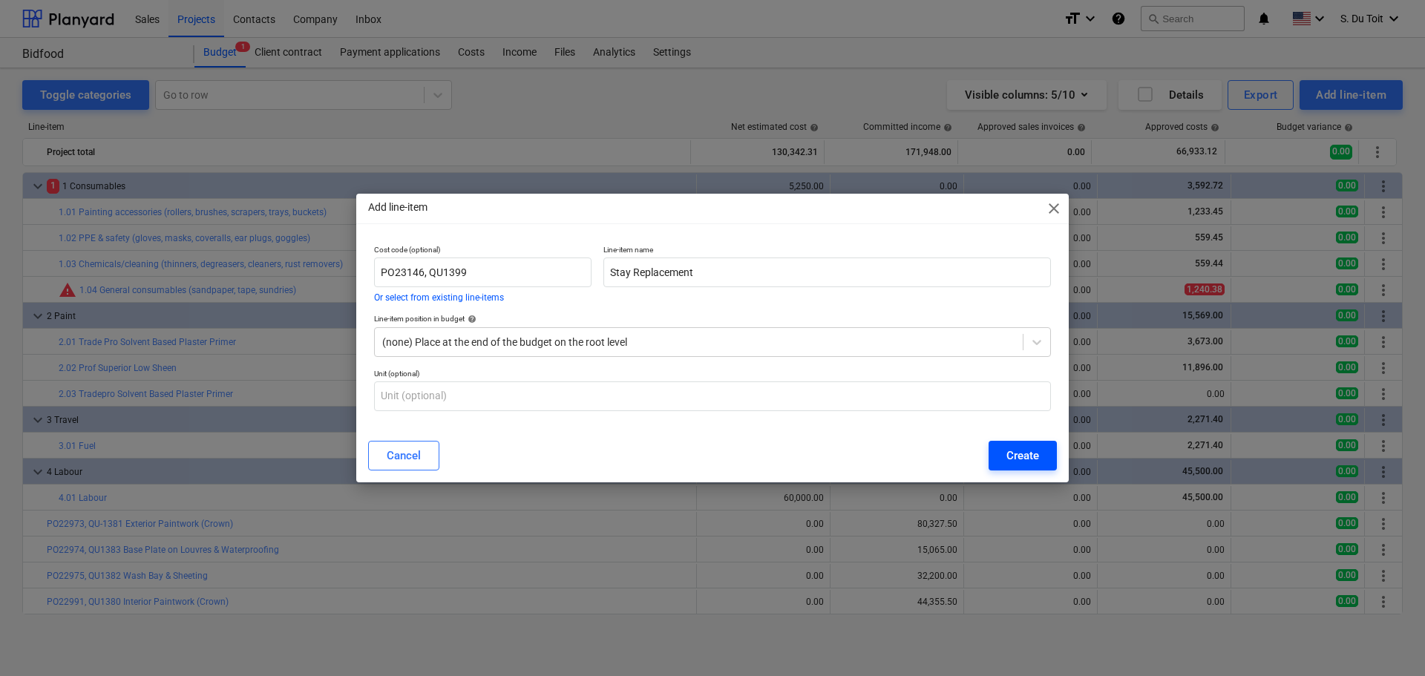
click at [1032, 465] on div "Create" at bounding box center [1022, 455] width 33 height 19
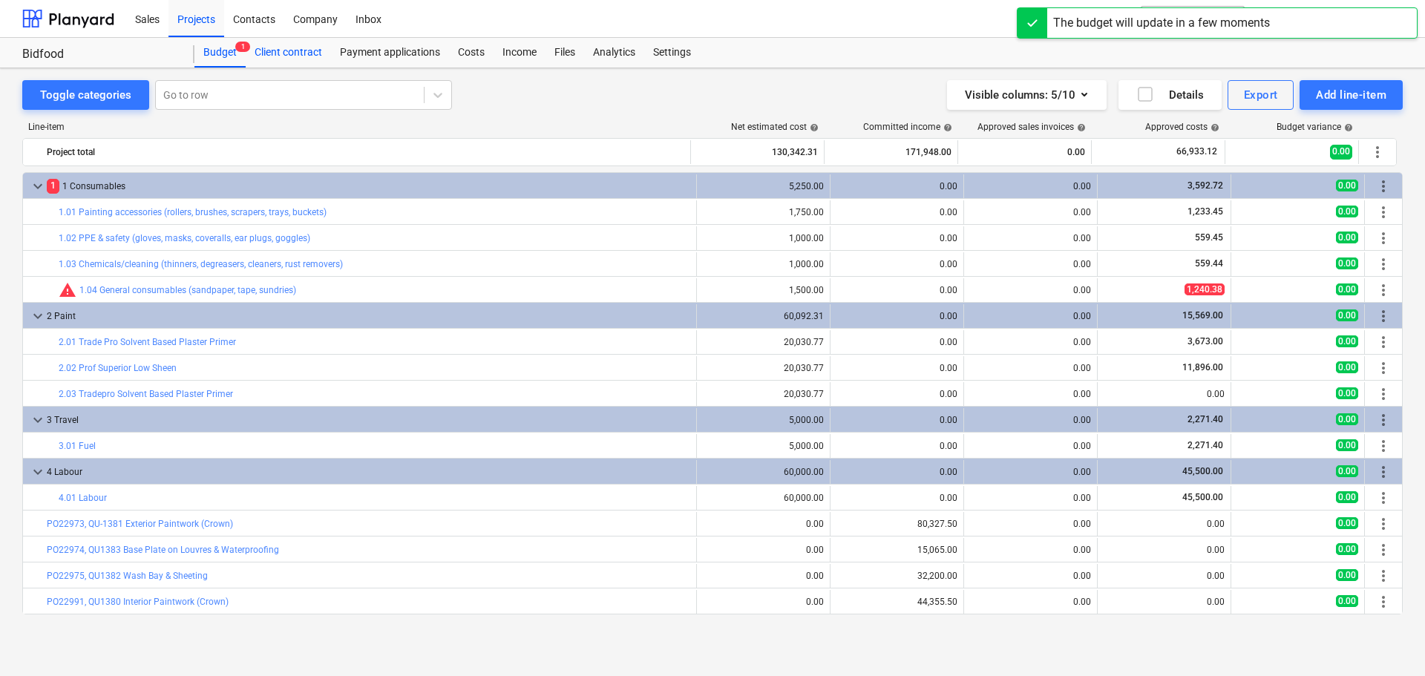
click at [310, 53] on div "Client contract" at bounding box center [288, 53] width 85 height 30
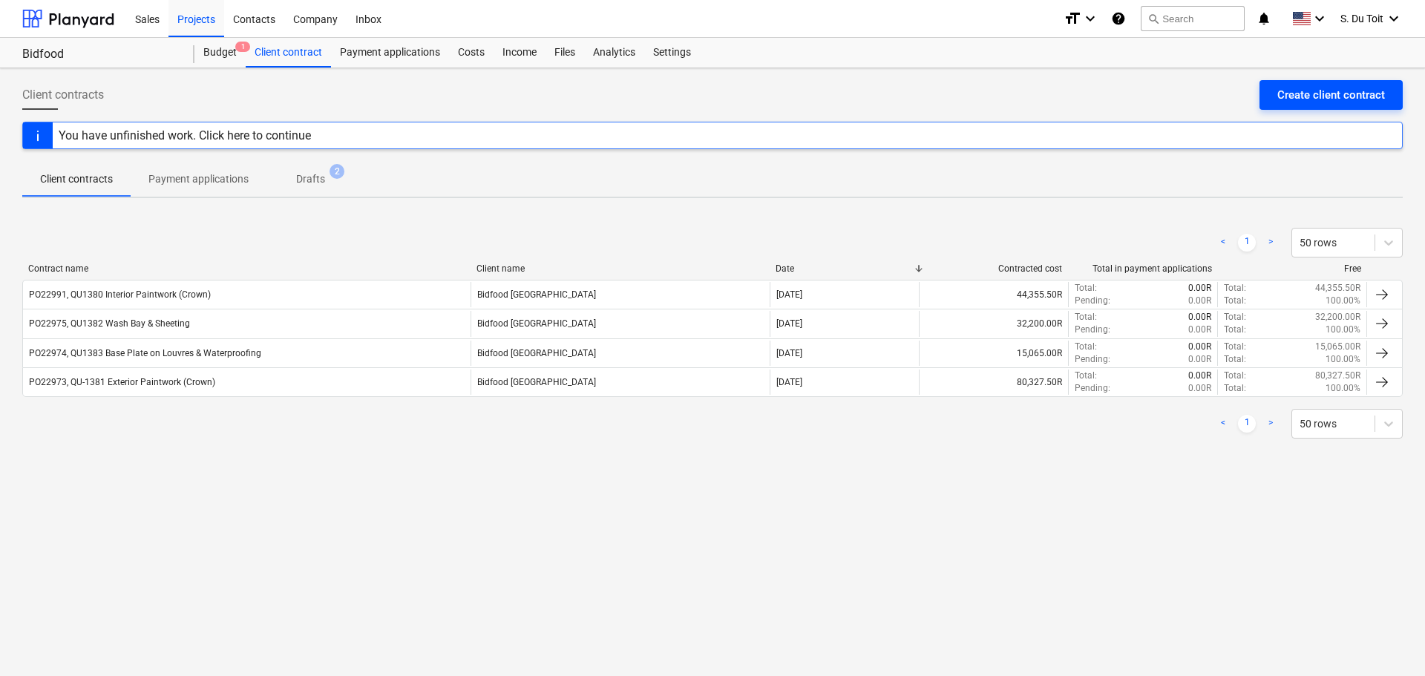
click at [1310, 96] on div "Create client contract" at bounding box center [1331, 94] width 108 height 19
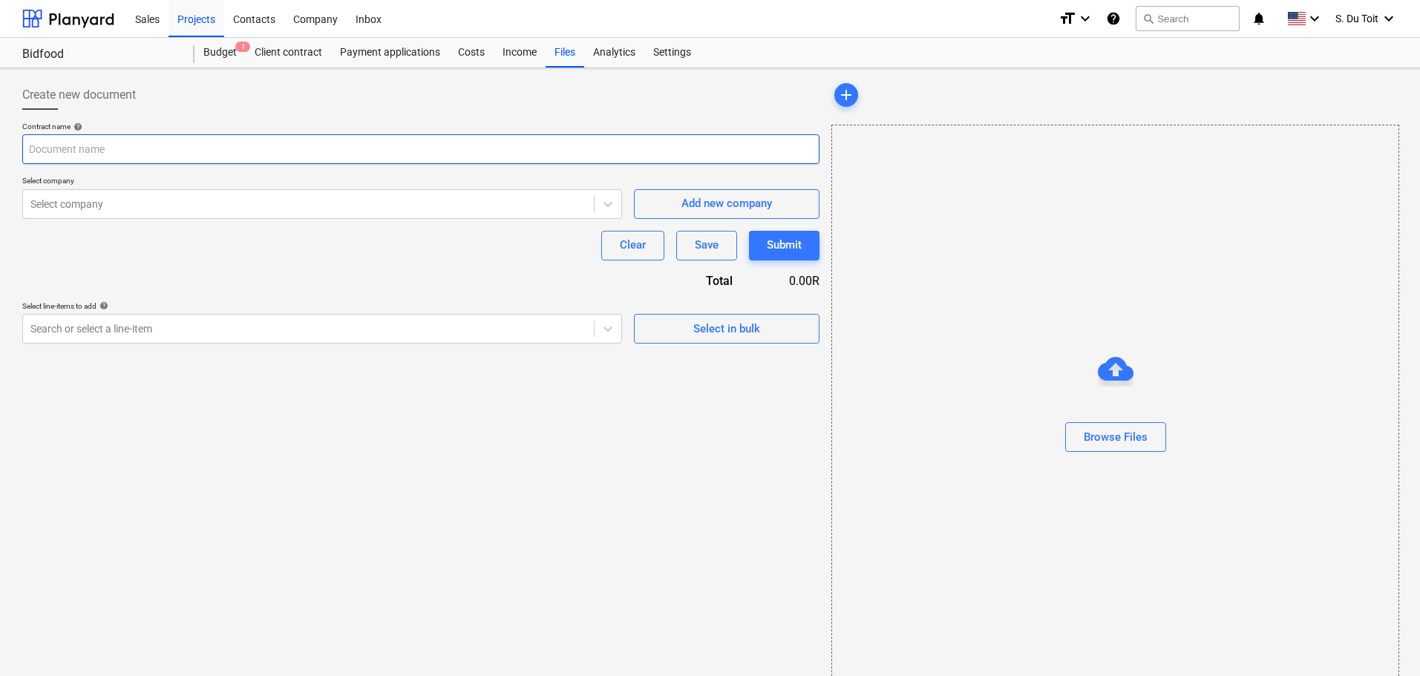
click at [220, 151] on input "text" at bounding box center [420, 149] width 797 height 30
paste input "PO22991, QU1380 Interior Paintwork (Crown)"
type input "PO22991, QU1380 Interior Paintwork (Crown)"
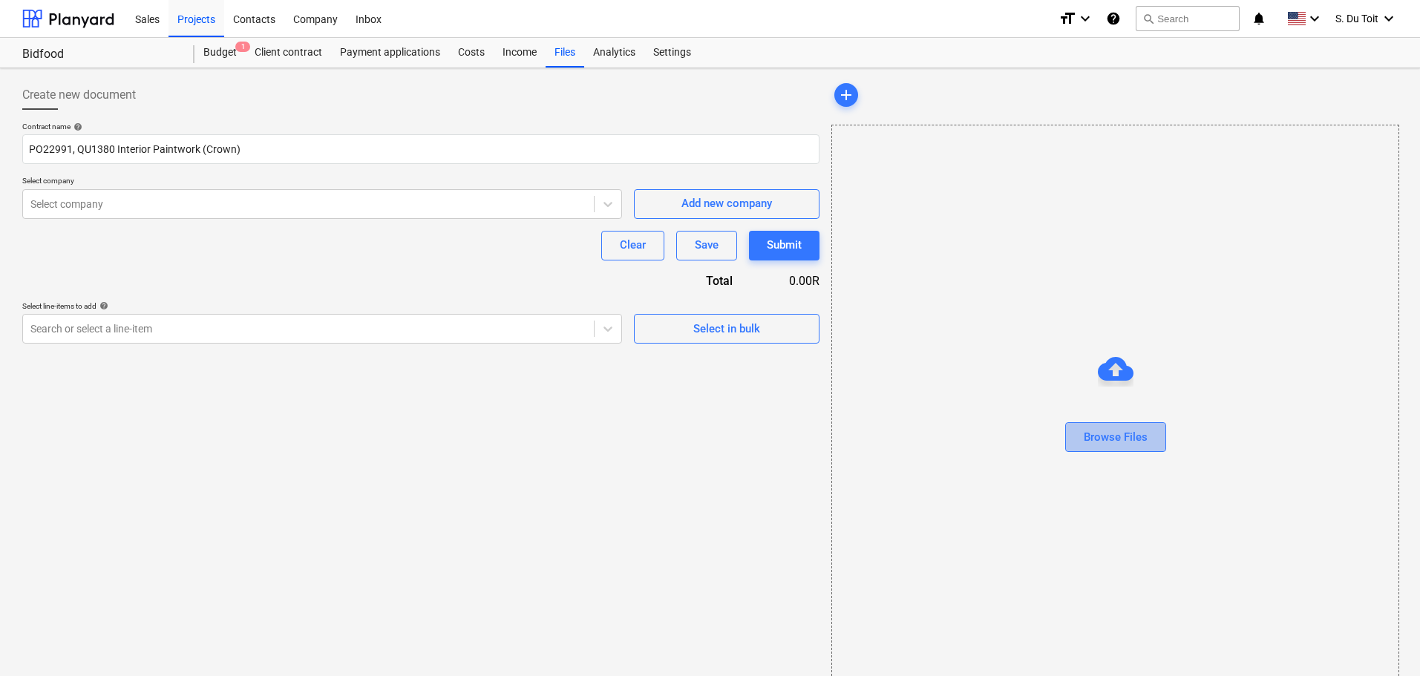
click at [1123, 436] on div "Browse Files" at bounding box center [1116, 436] width 64 height 19
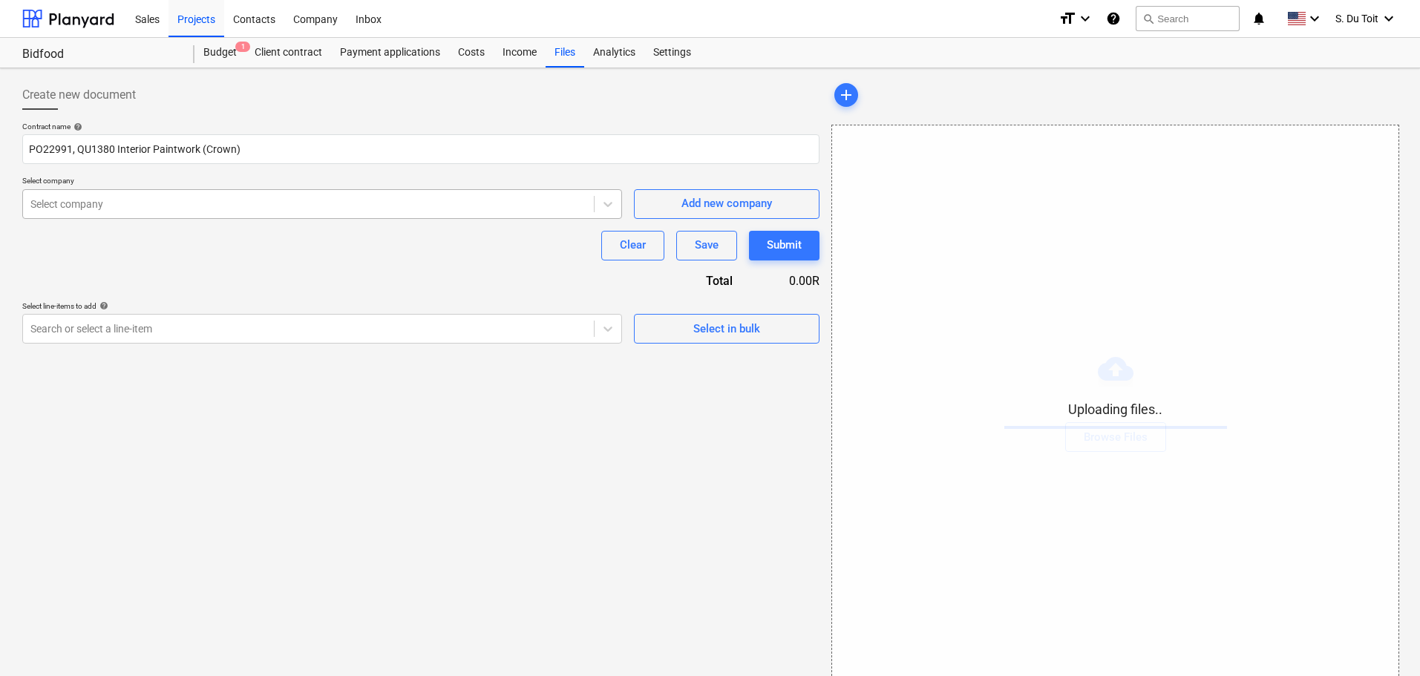
click at [281, 209] on div at bounding box center [308, 204] width 556 height 15
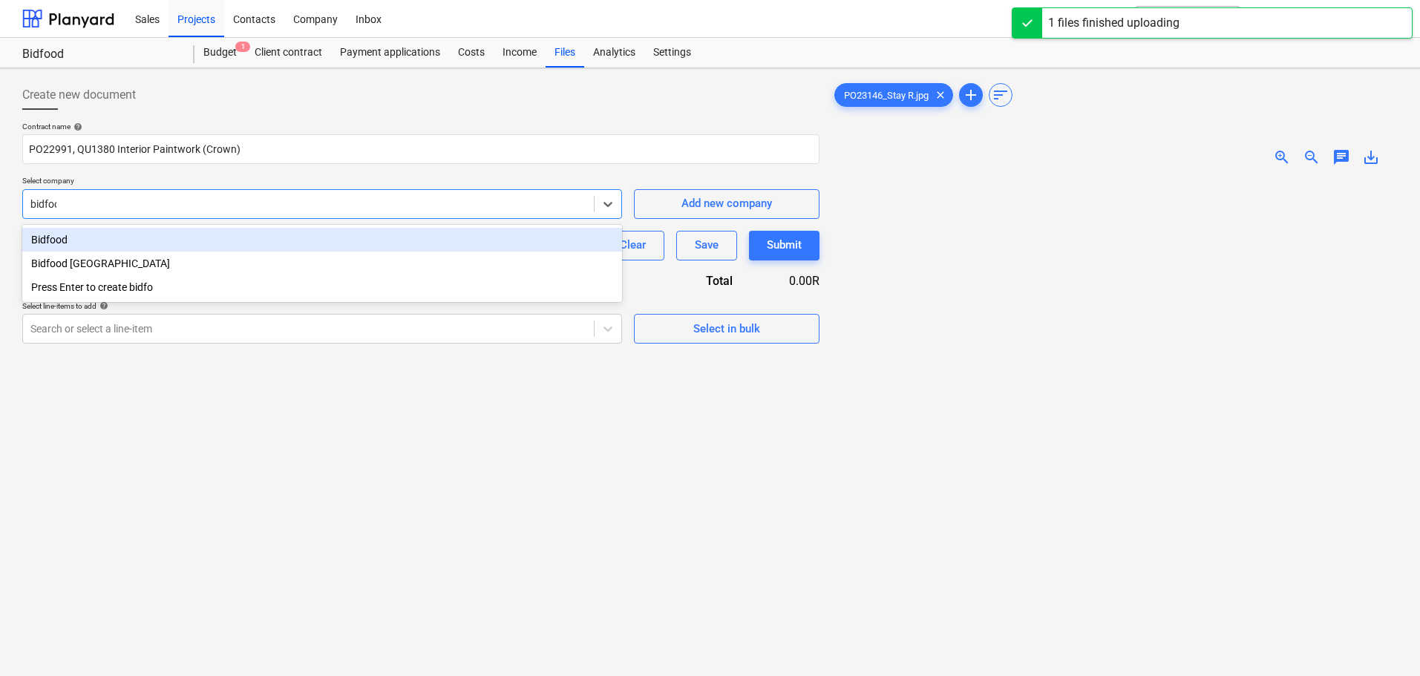
type input "bidfood"
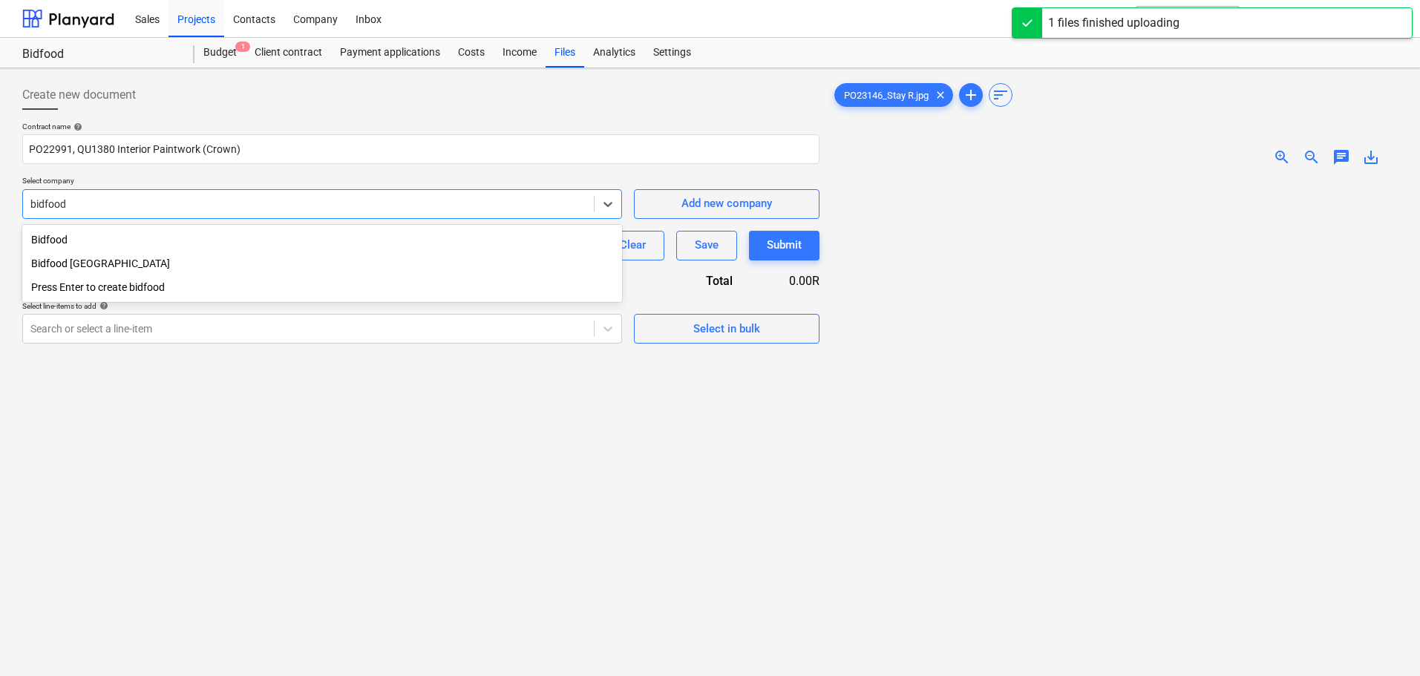
click at [268, 263] on div "Bidfood [GEOGRAPHIC_DATA]" at bounding box center [322, 264] width 600 height 24
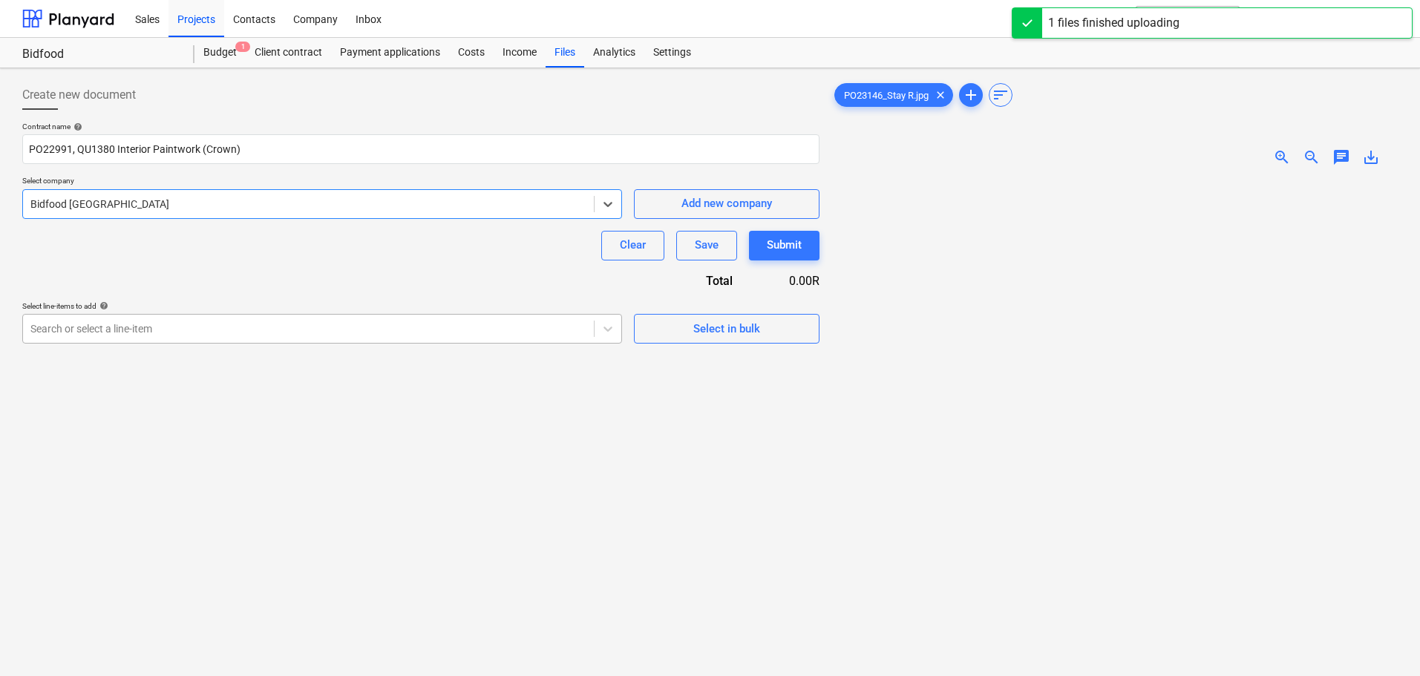
click at [166, 335] on div at bounding box center [308, 328] width 556 height 15
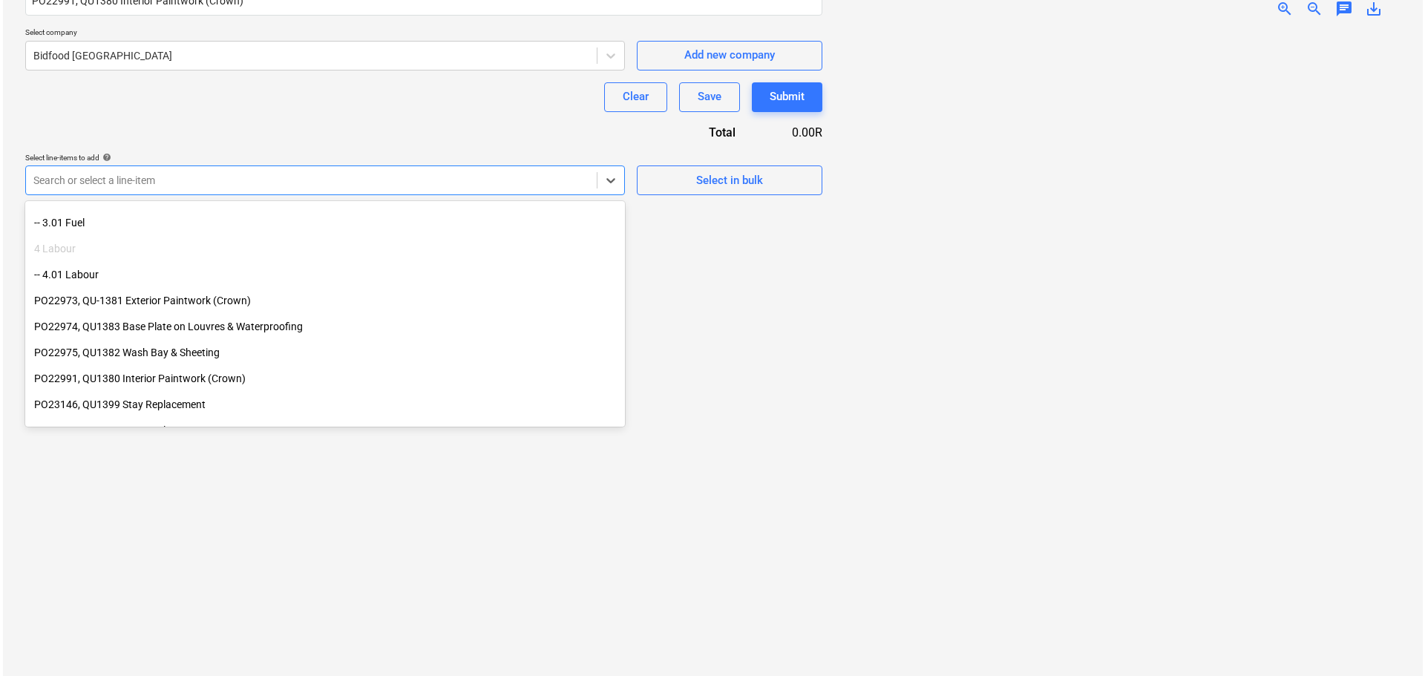
scroll to position [349, 0]
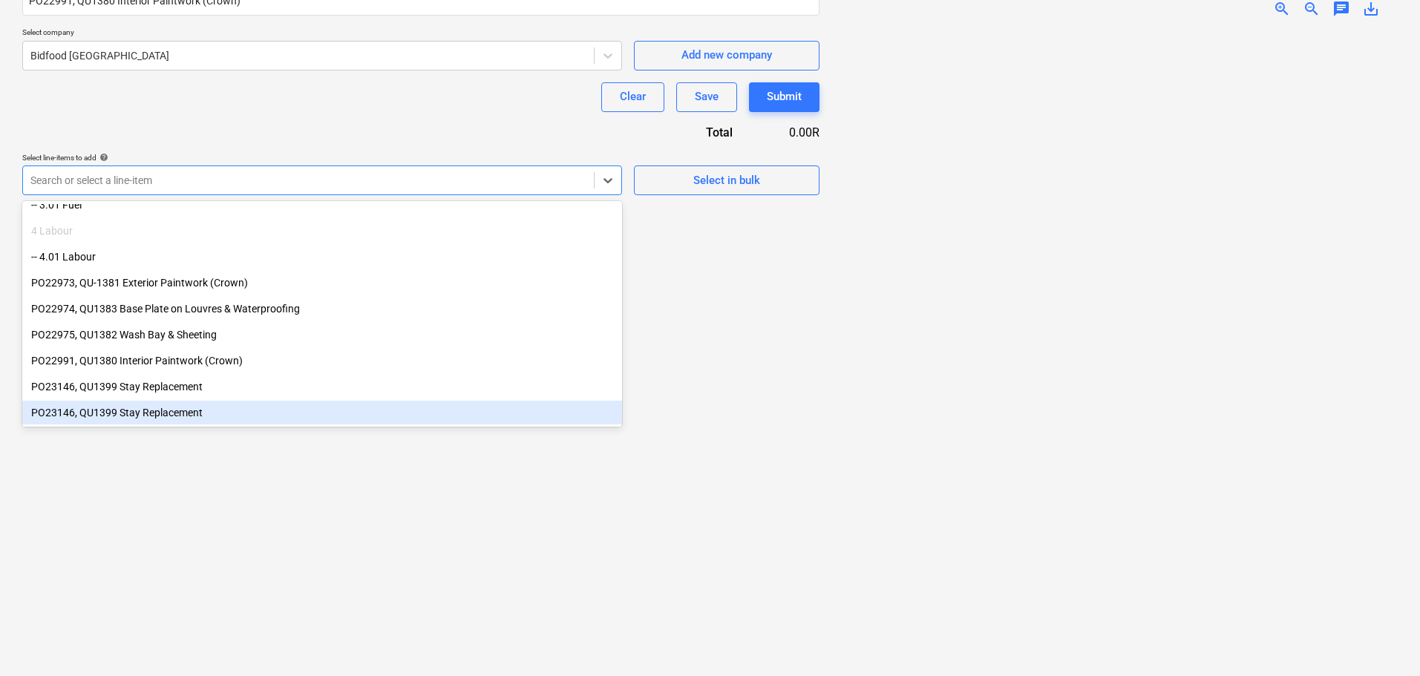
click at [212, 413] on div "PO23146, QU1399 Stay Replacement" at bounding box center [322, 413] width 600 height 24
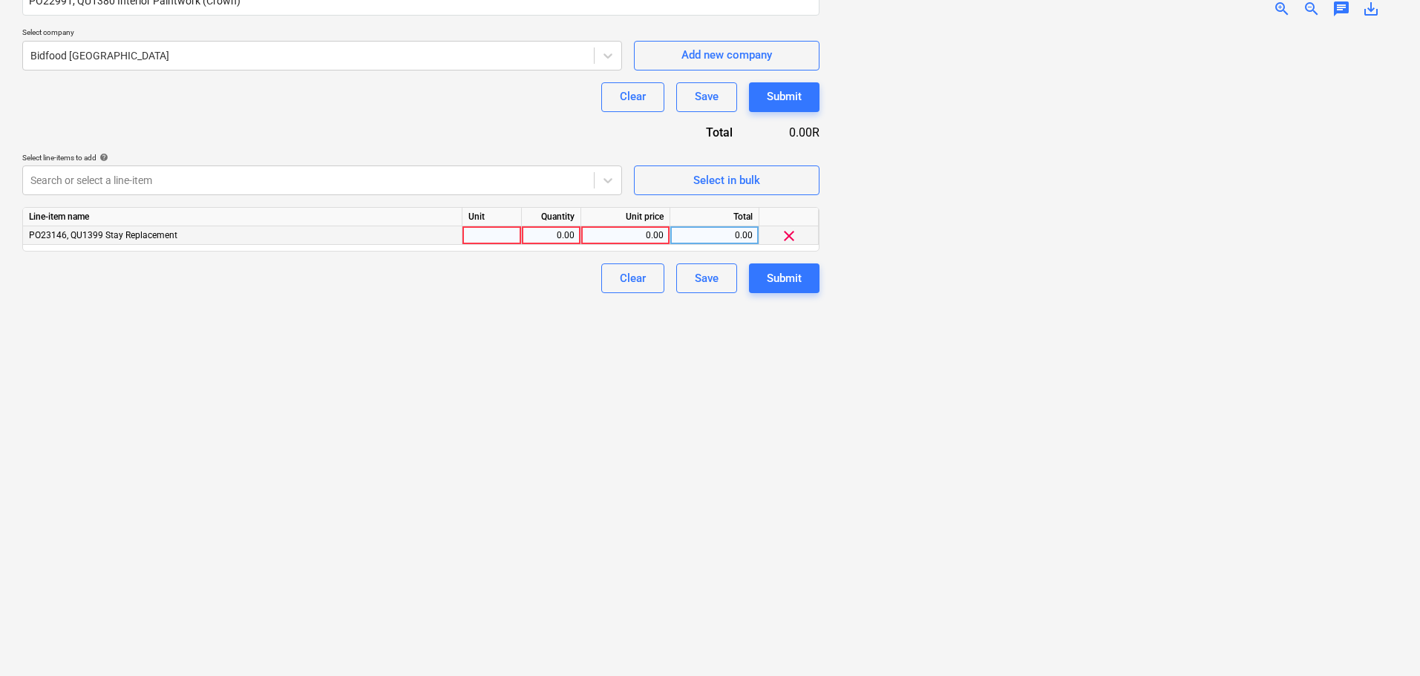
click at [495, 235] on div at bounding box center [491, 235] width 59 height 19
type input "1"
click at [559, 237] on div "0.00" at bounding box center [551, 235] width 47 height 19
click at [619, 235] on div "0.00" at bounding box center [625, 235] width 76 height 19
type input "14030"
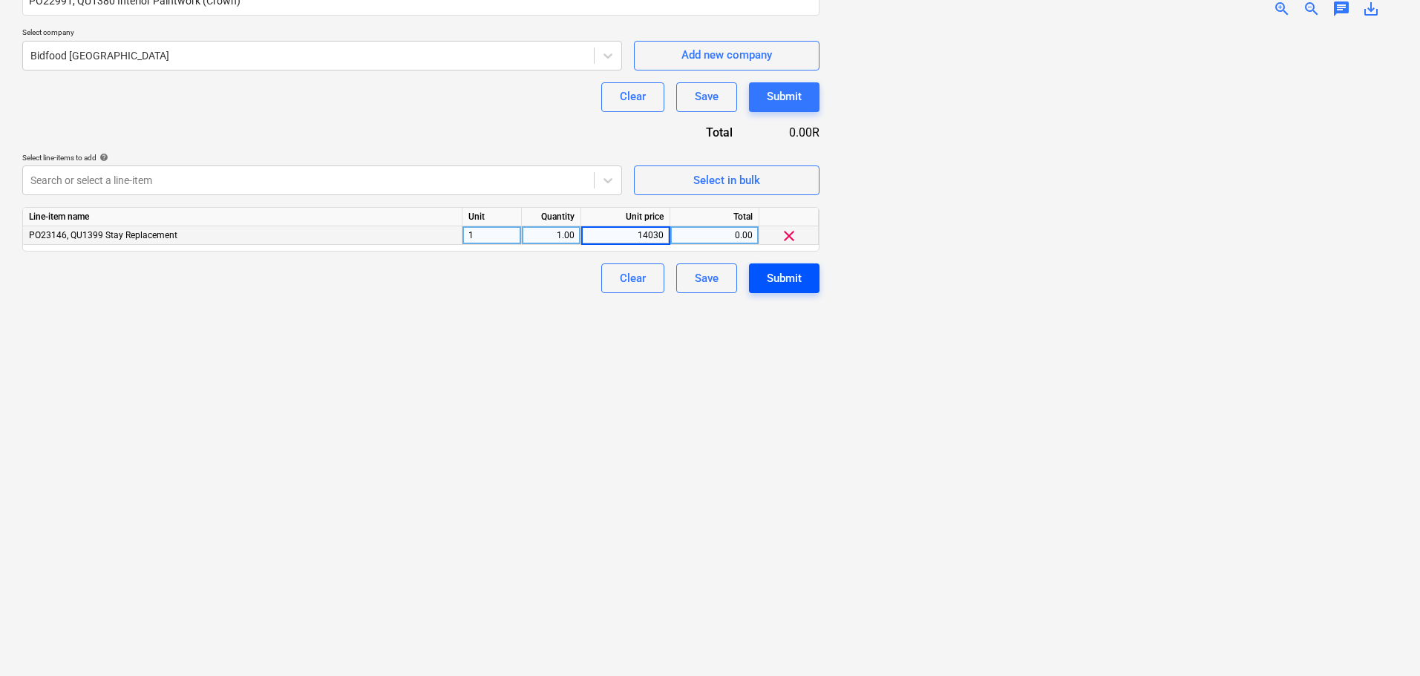
click at [785, 278] on div "Submit" at bounding box center [784, 278] width 35 height 19
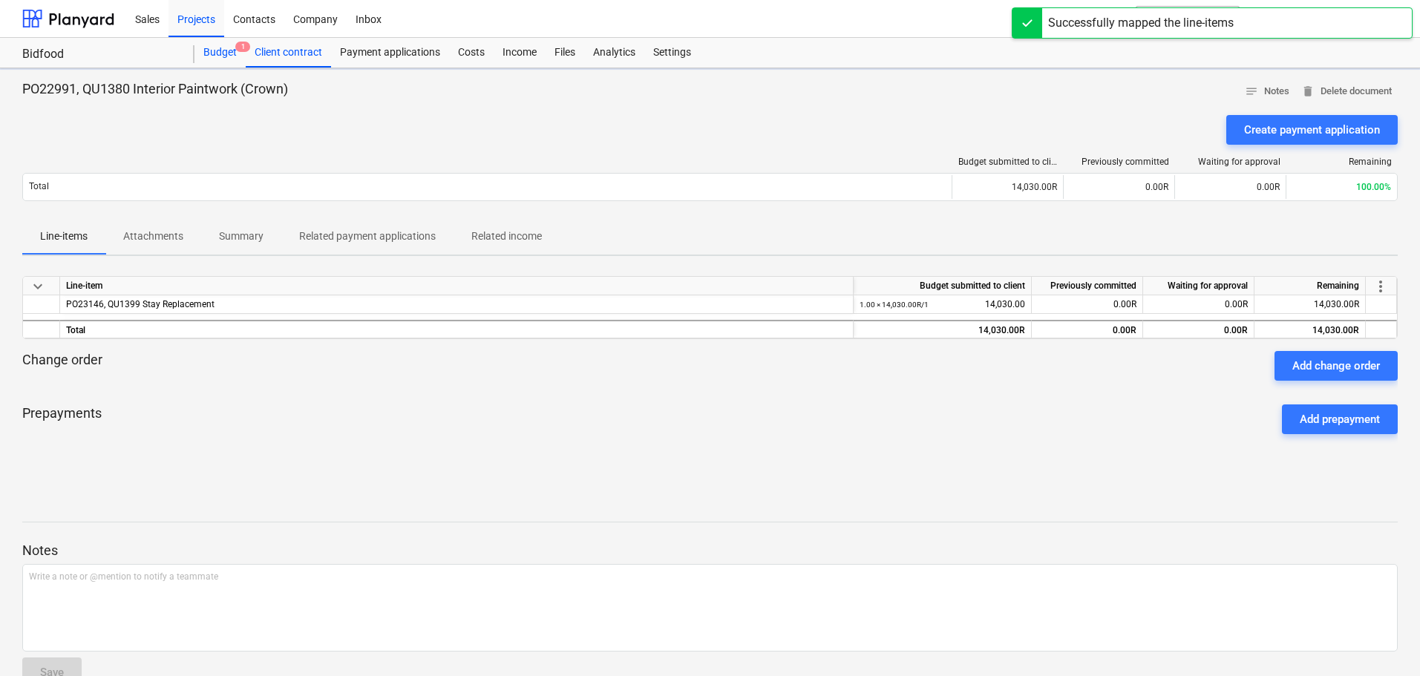
click at [220, 53] on div "Budget 1" at bounding box center [219, 53] width 51 height 30
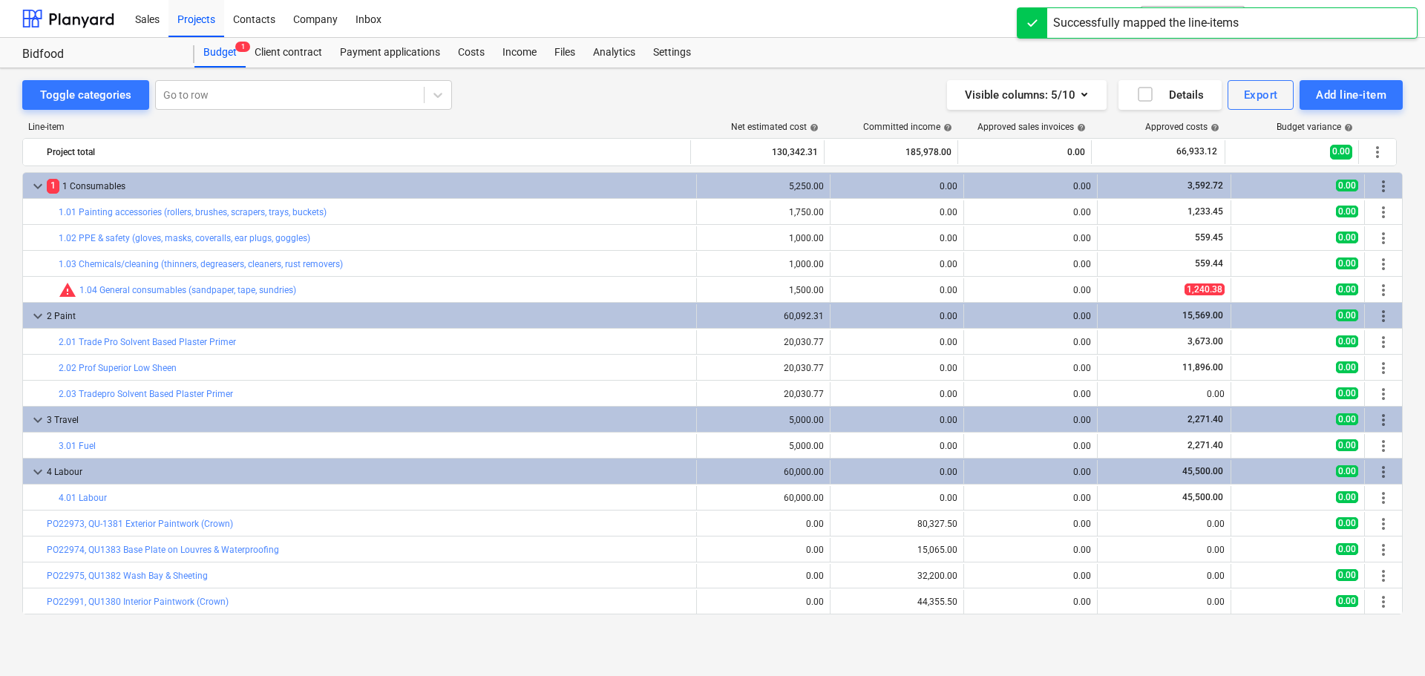
scroll to position [51, 0]
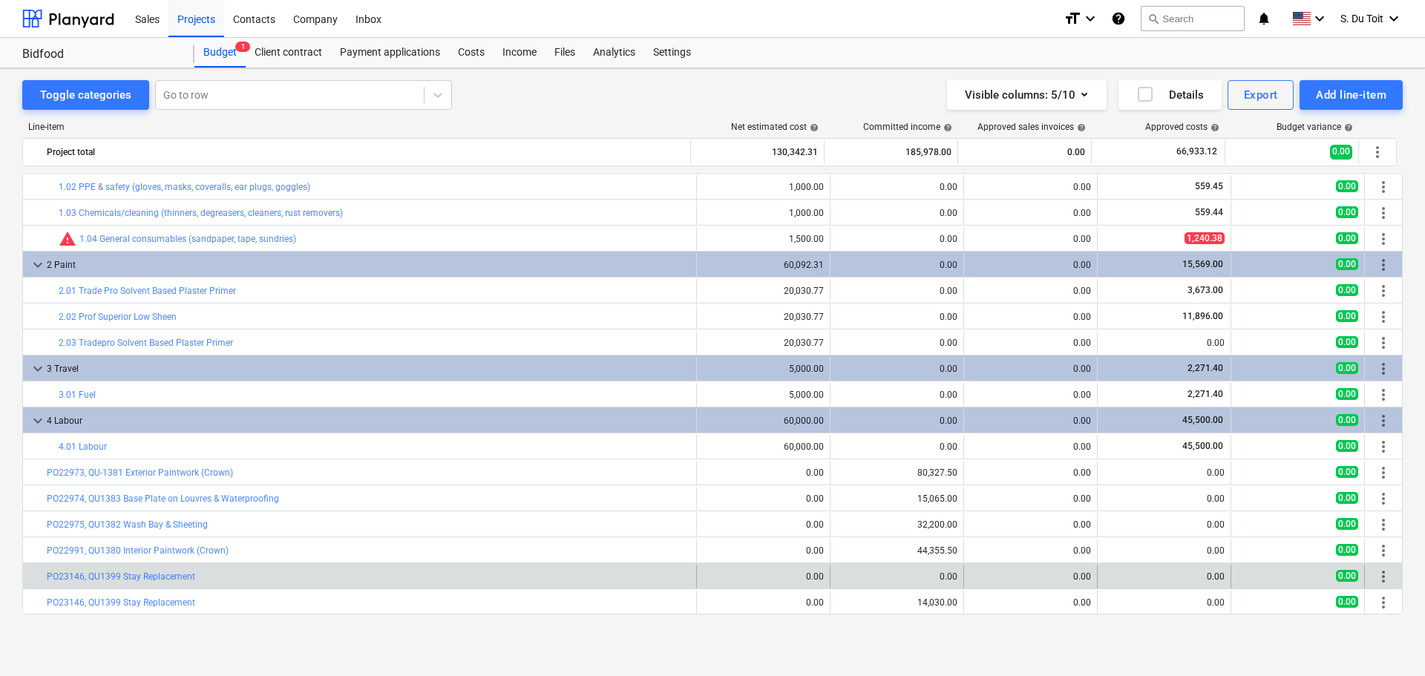
click at [1378, 577] on span "more_vert" at bounding box center [1383, 577] width 18 height 18
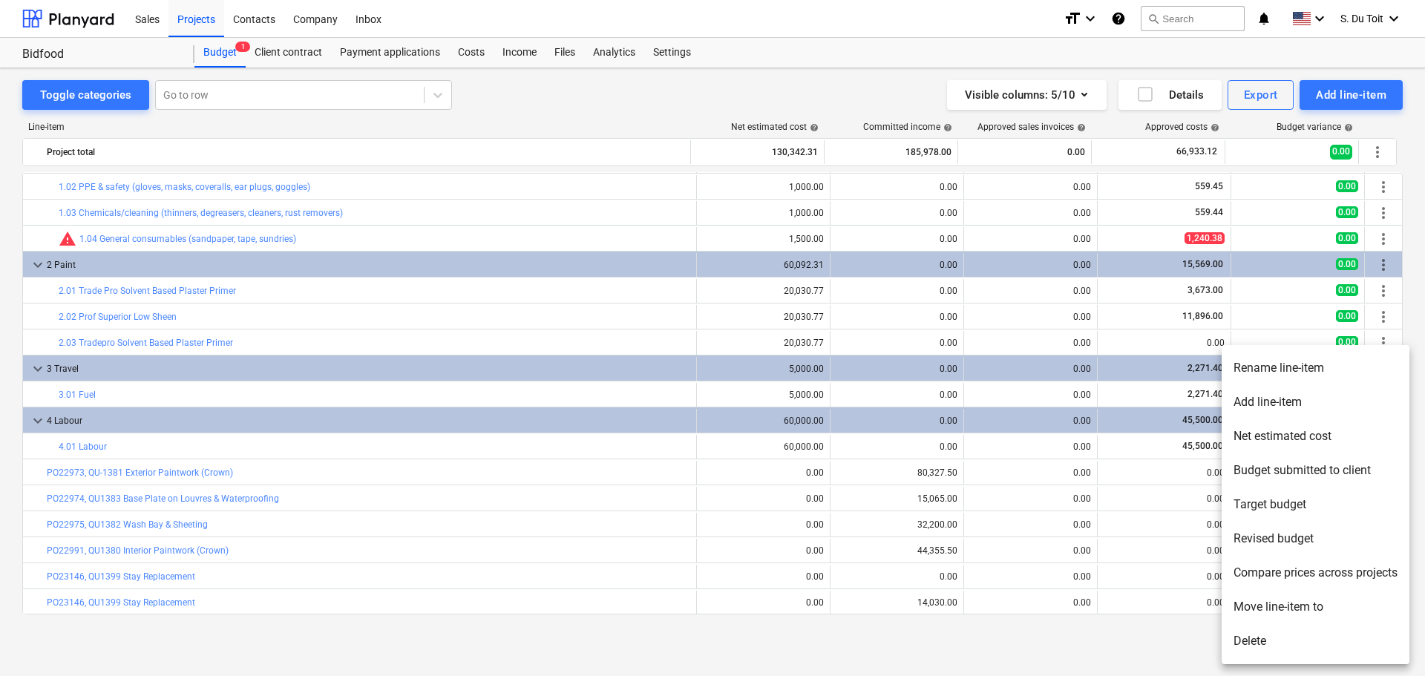
click at [1287, 637] on li "Delete" at bounding box center [1316, 641] width 188 height 34
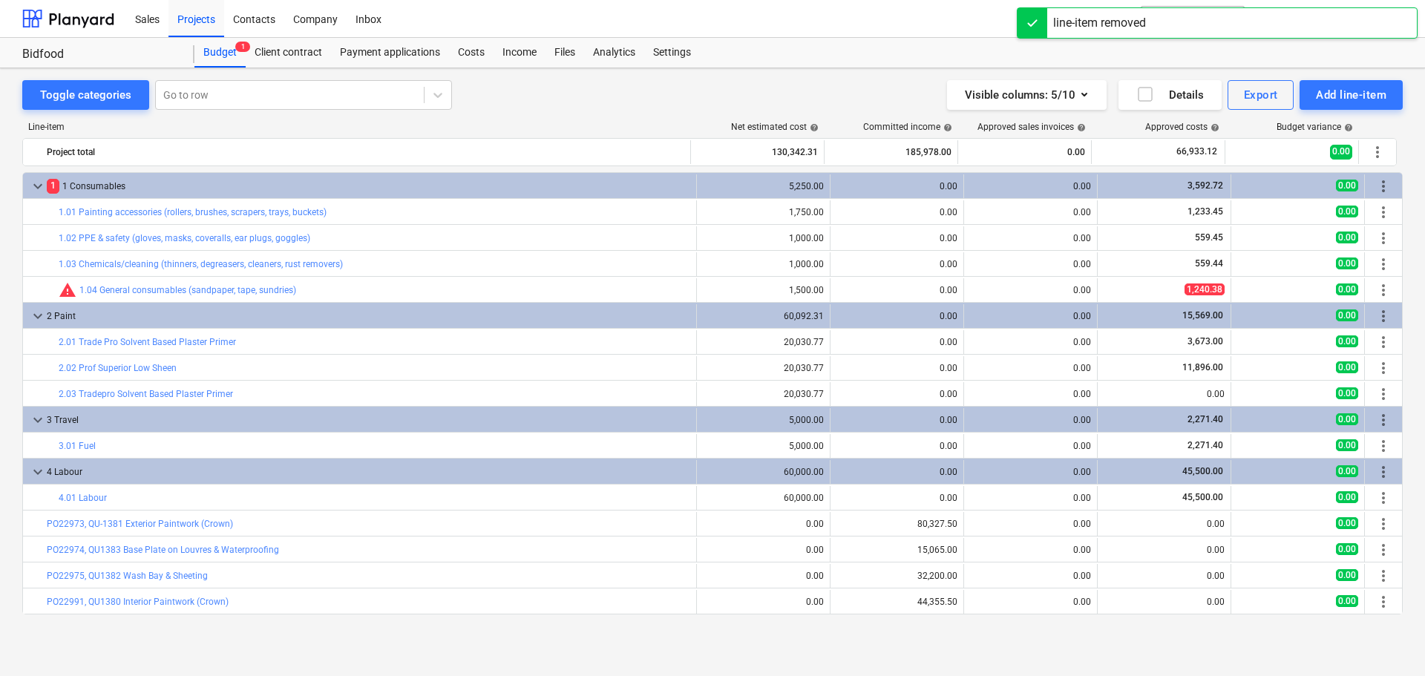
scroll to position [25, 0]
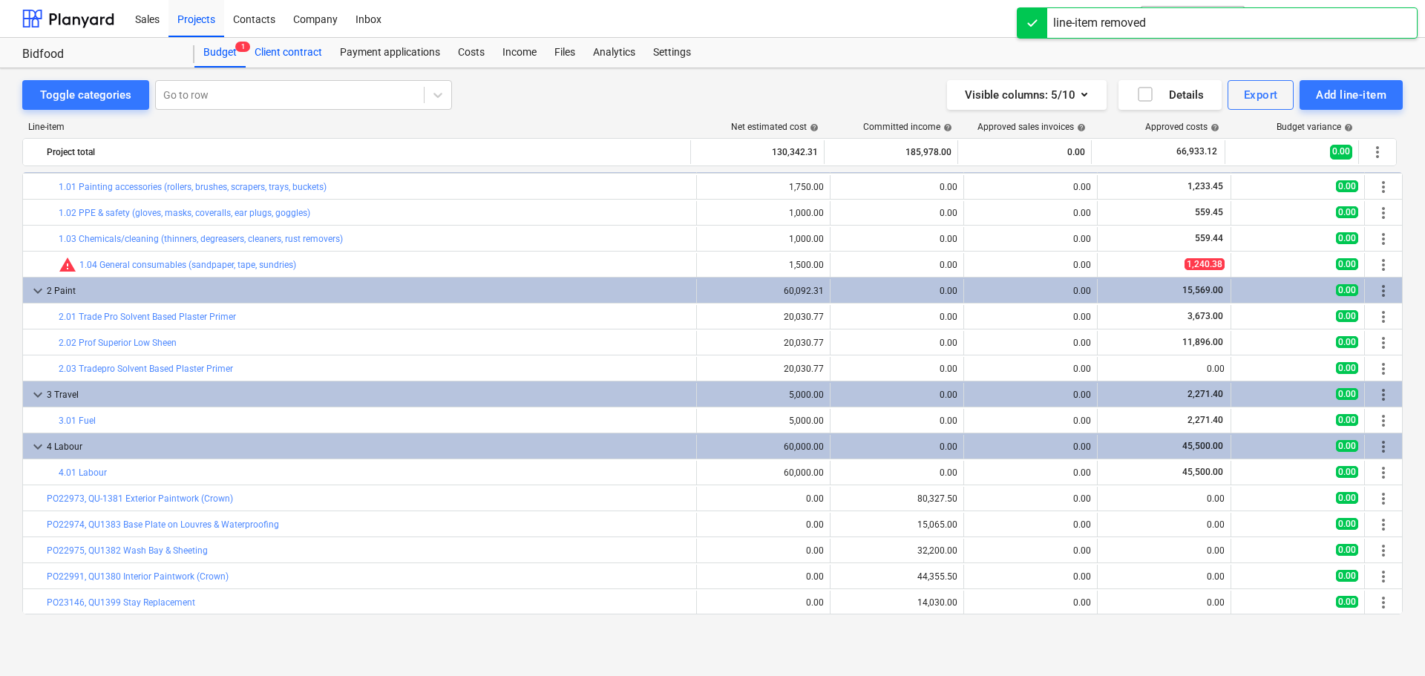
click at [312, 53] on div "Client contract" at bounding box center [288, 53] width 85 height 30
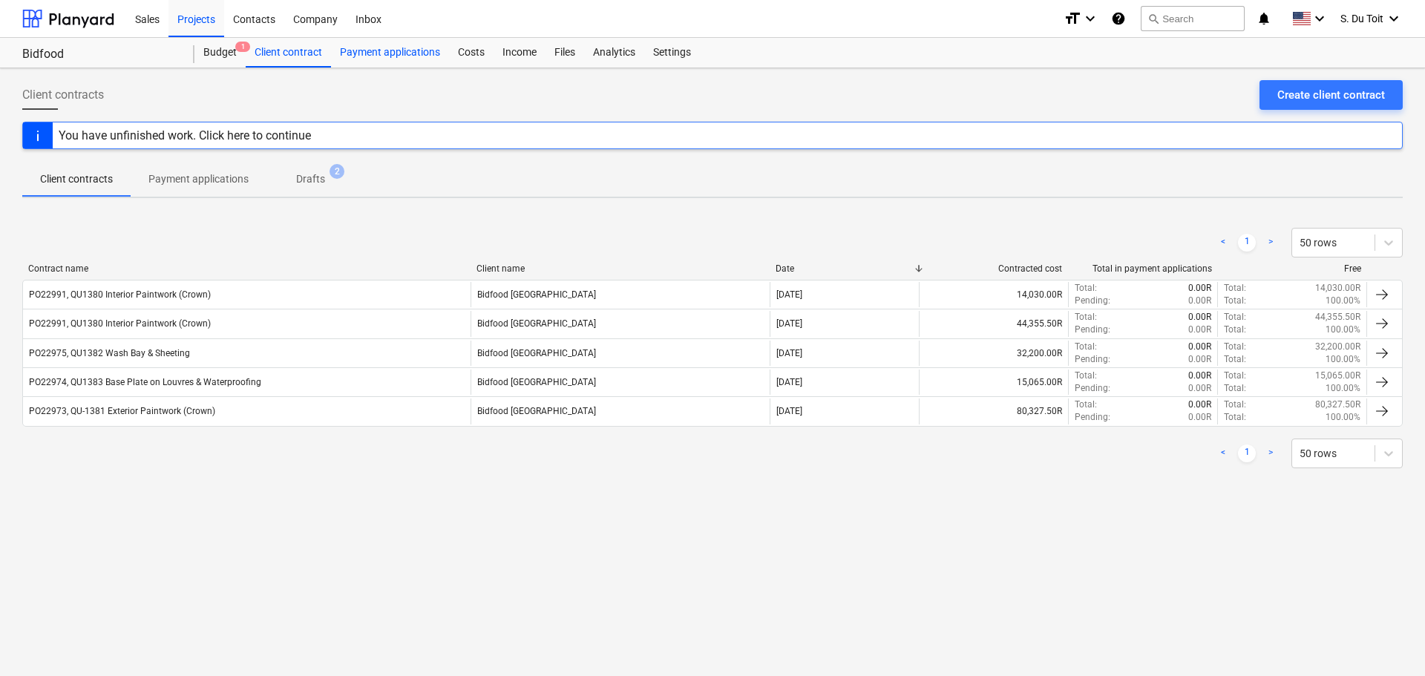
click at [399, 48] on div "Payment applications" at bounding box center [390, 53] width 118 height 30
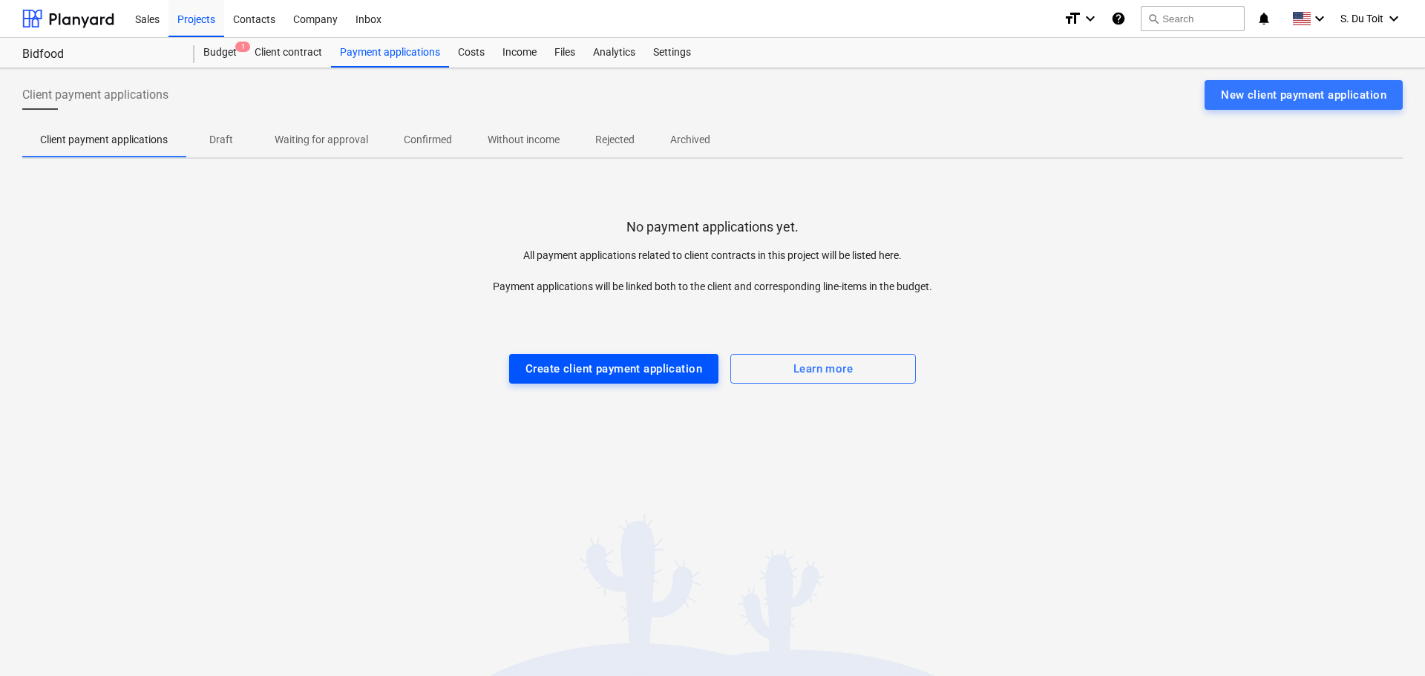
click at [648, 369] on div "Create client payment application" at bounding box center [613, 368] width 177 height 19
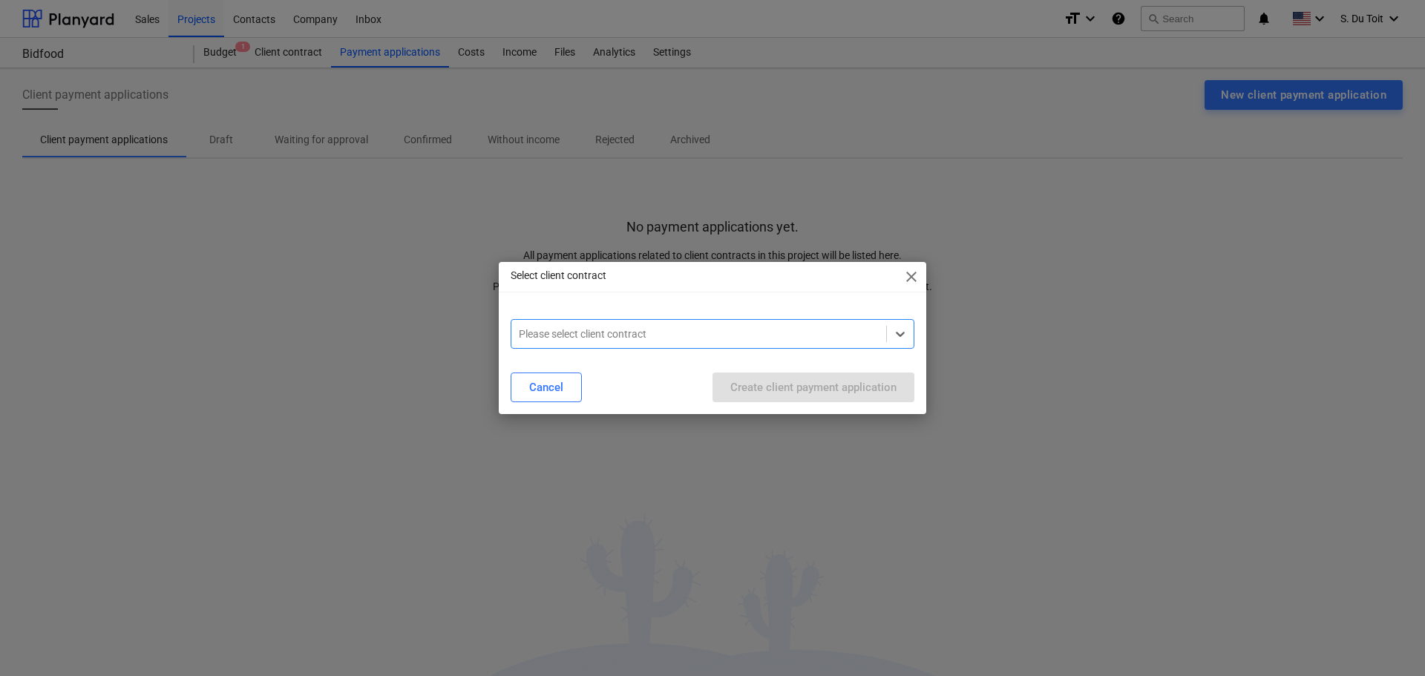
click at [668, 337] on div at bounding box center [699, 334] width 360 height 15
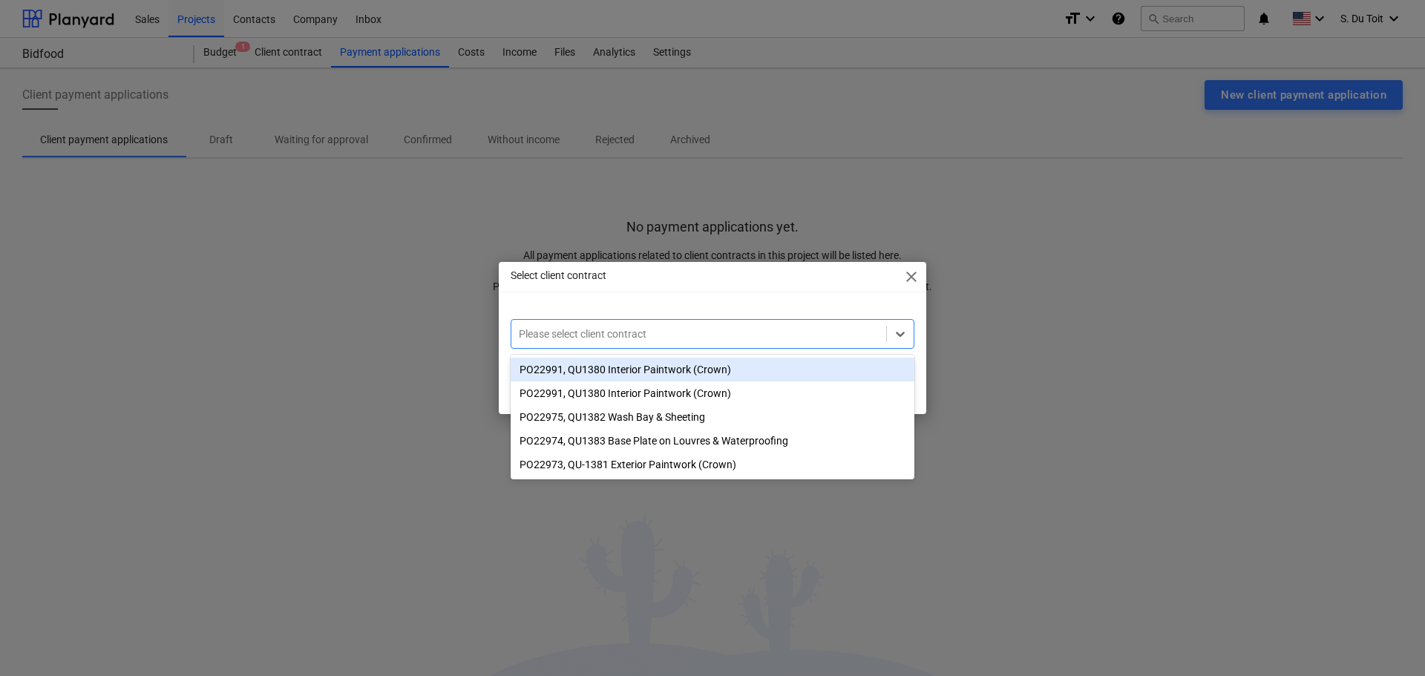
click at [194, 10] on div "Select client contract close option PO22991, QU1380 Interior Paintwork (Crown) …" at bounding box center [712, 338] width 1425 height 676
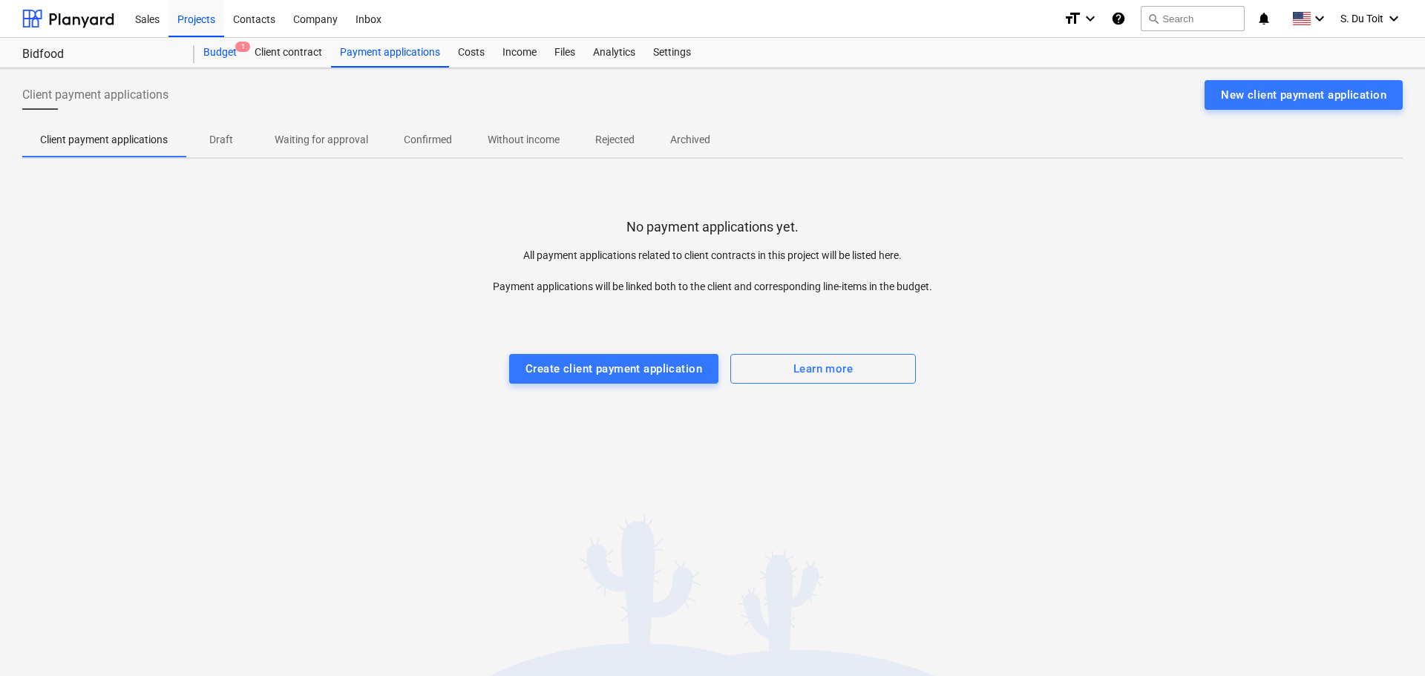
click at [229, 61] on div "Budget 1" at bounding box center [219, 53] width 51 height 30
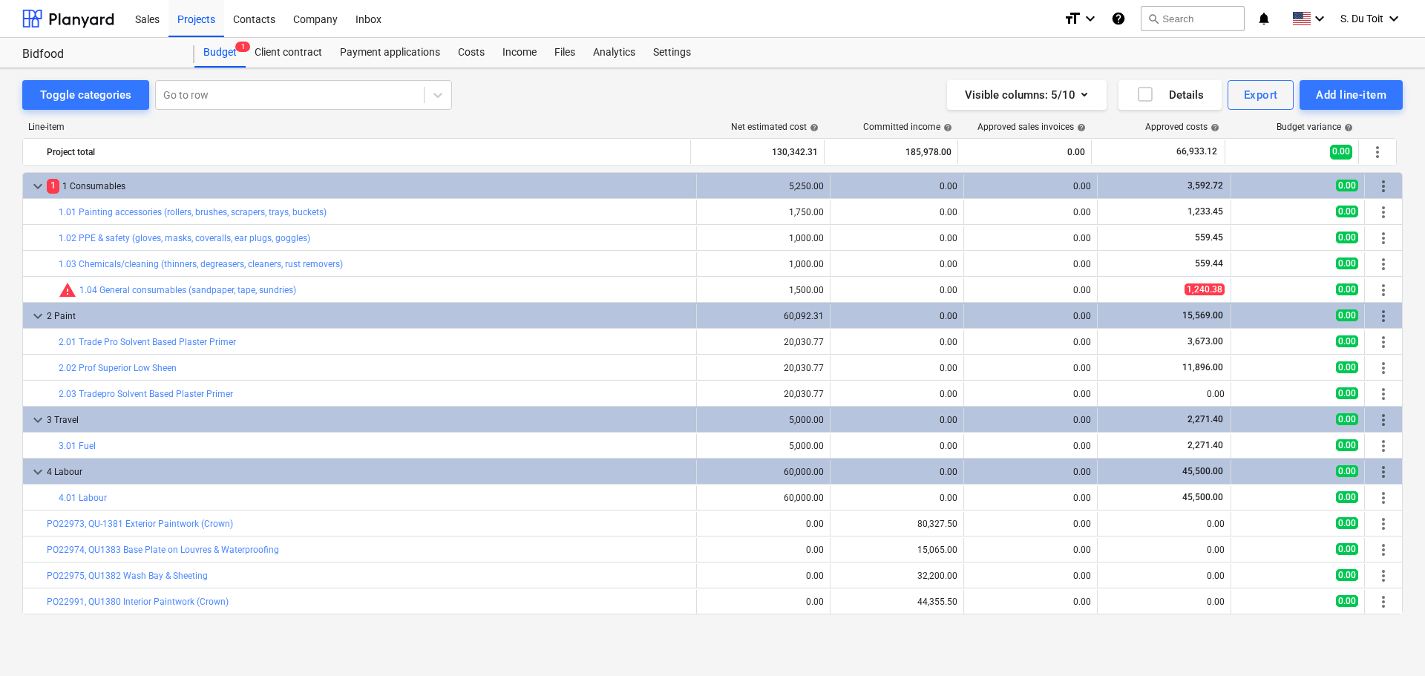
scroll to position [25, 0]
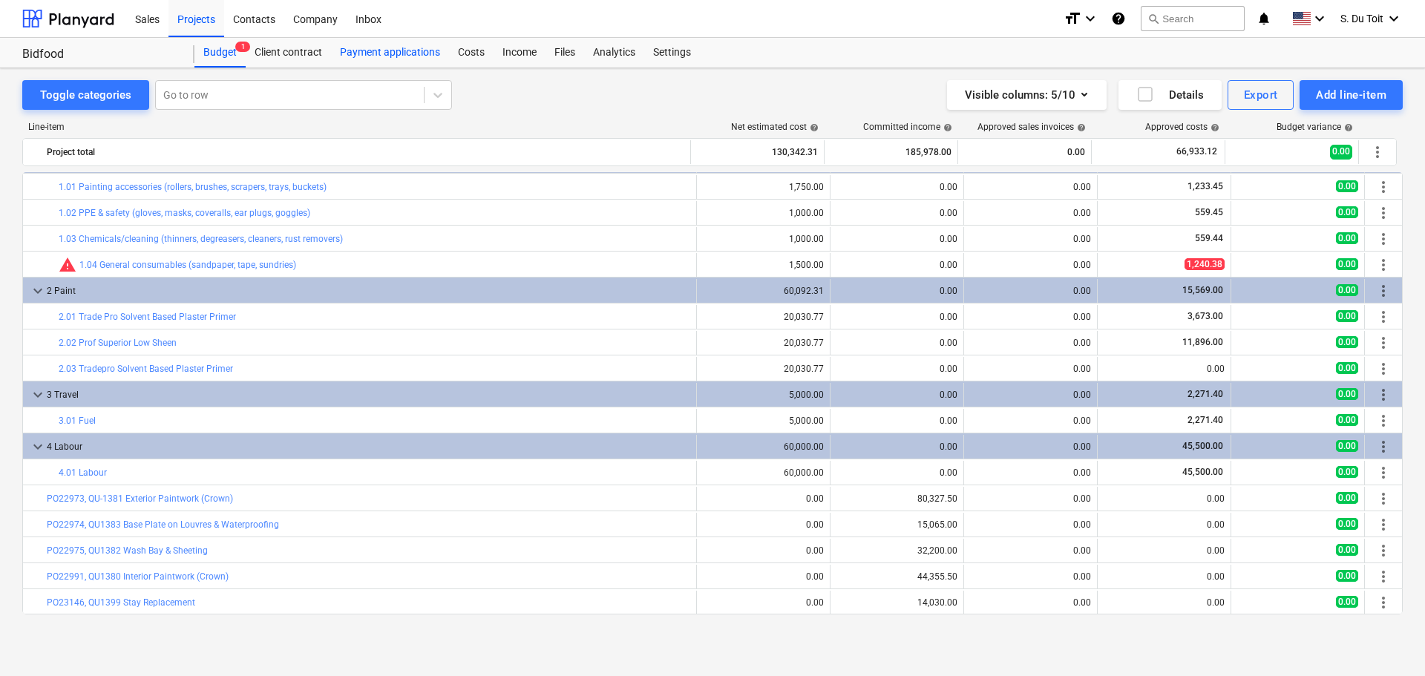
click at [421, 62] on div "Payment applications" at bounding box center [390, 53] width 118 height 30
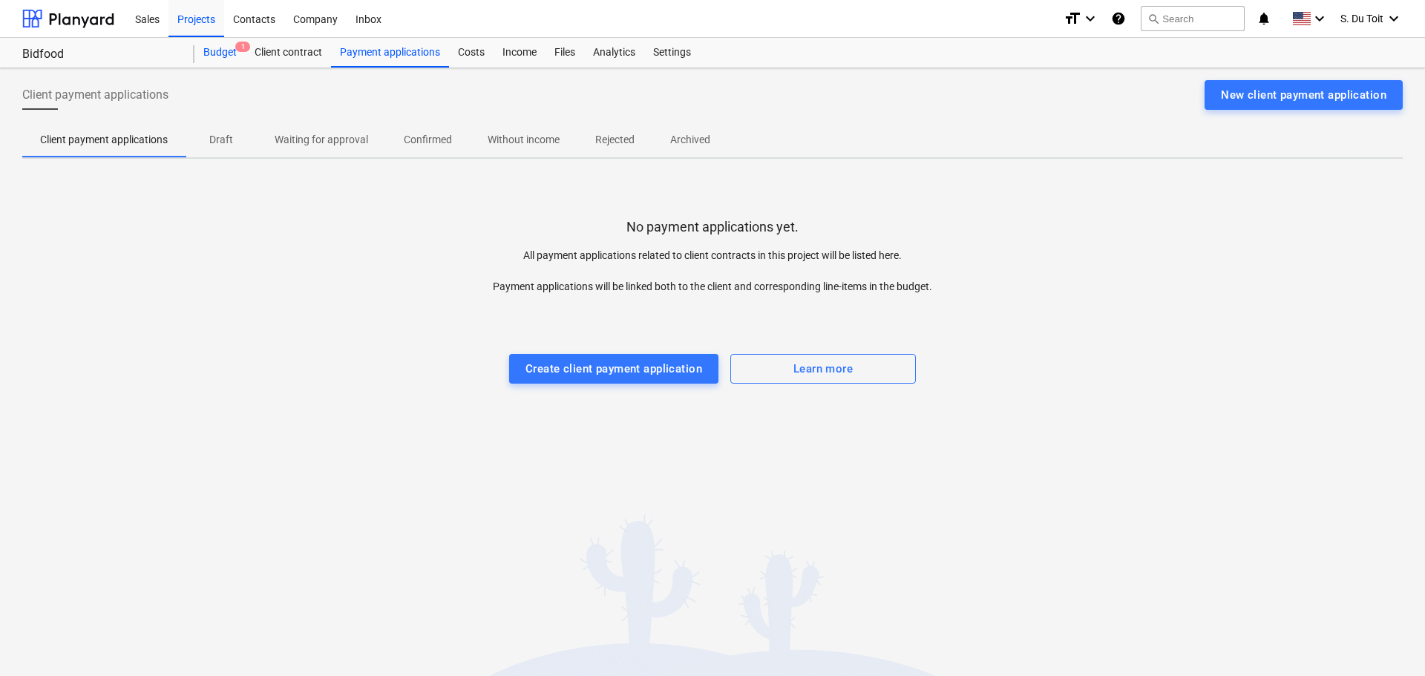
click at [225, 53] on div "Budget 1" at bounding box center [219, 53] width 51 height 30
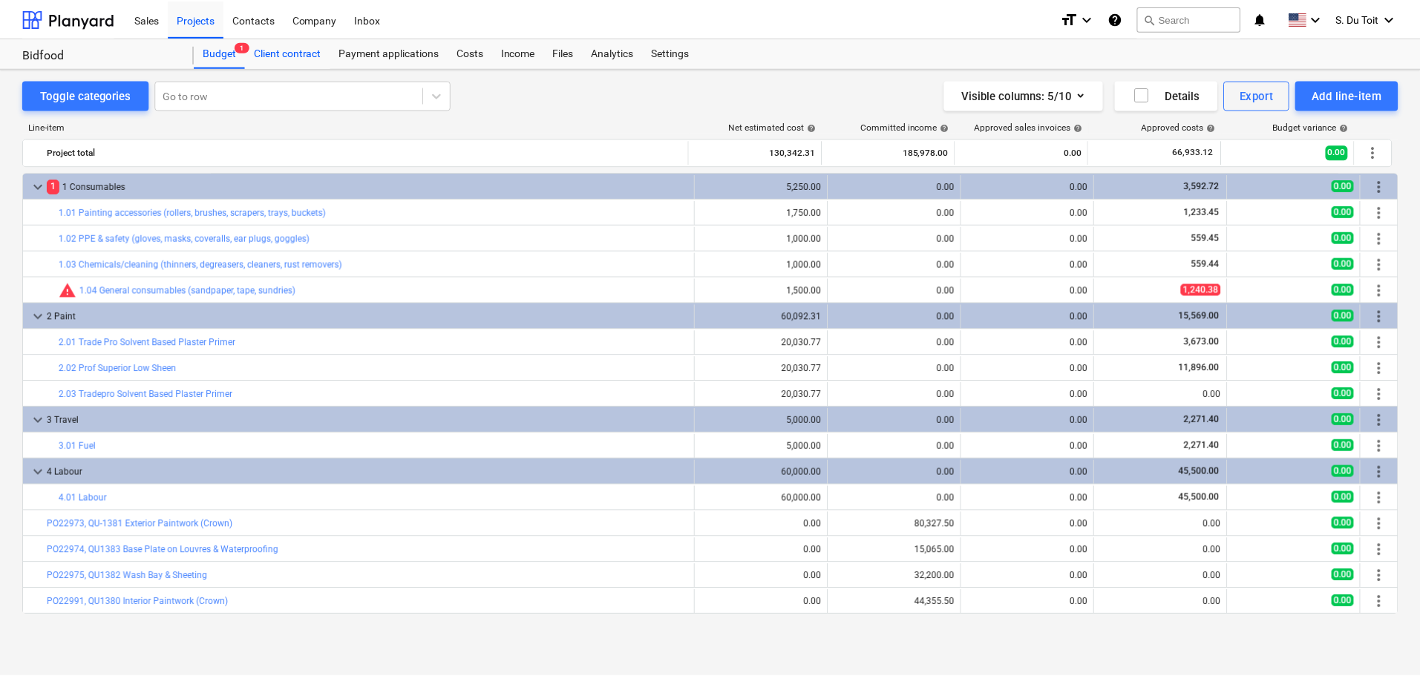
scroll to position [25, 0]
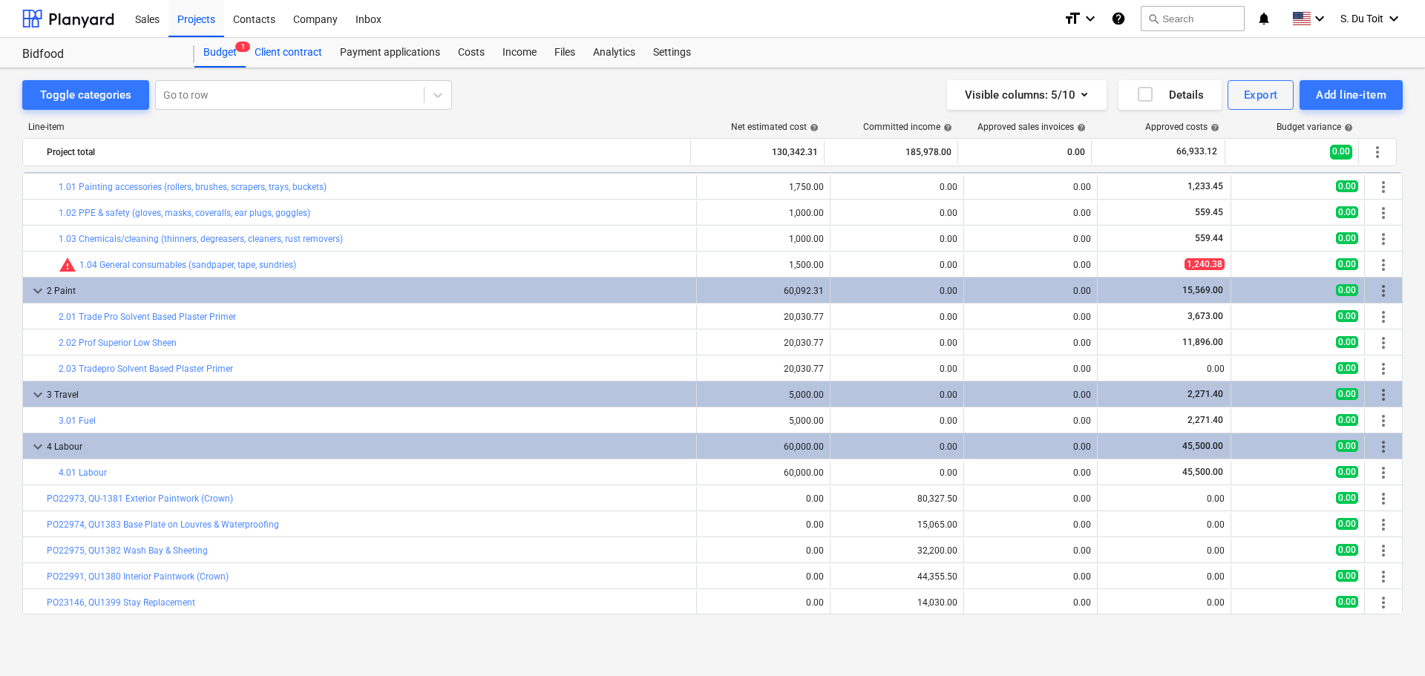
click at [276, 50] on div "Client contract" at bounding box center [288, 53] width 85 height 30
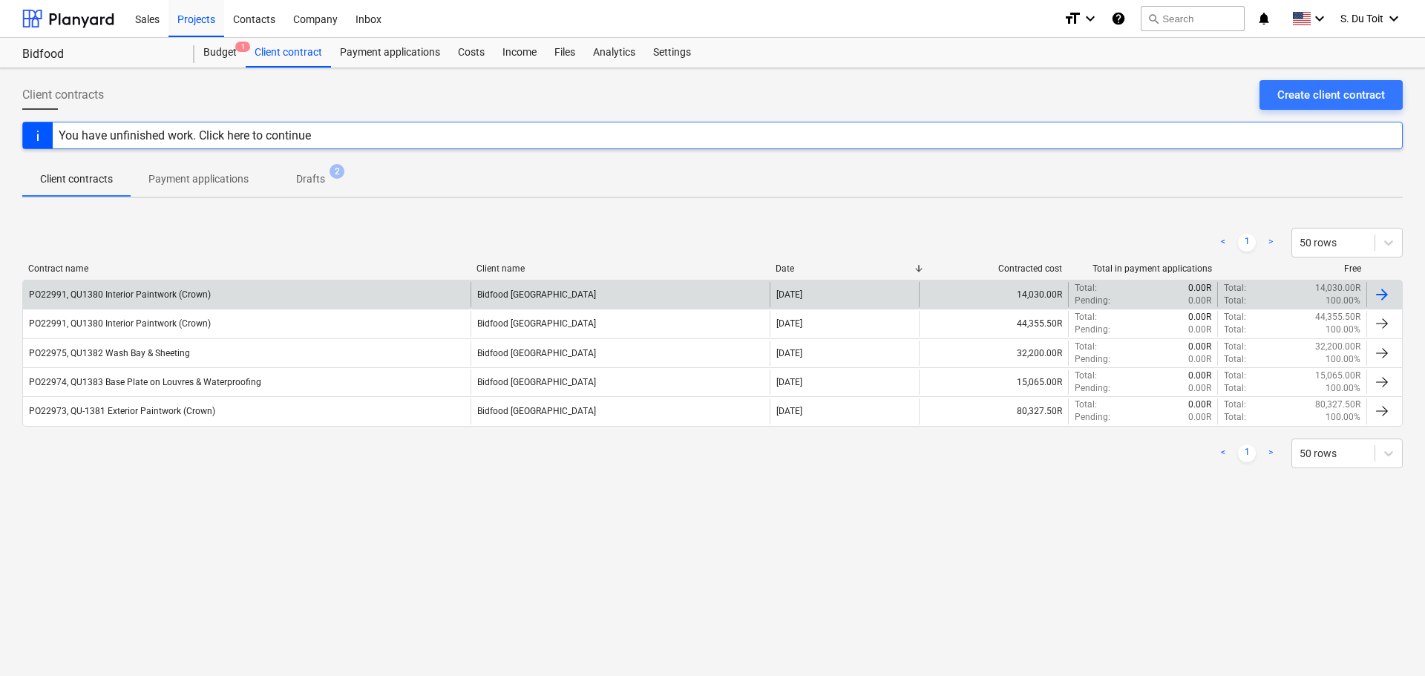
click at [1394, 289] on div at bounding box center [1384, 294] width 36 height 25
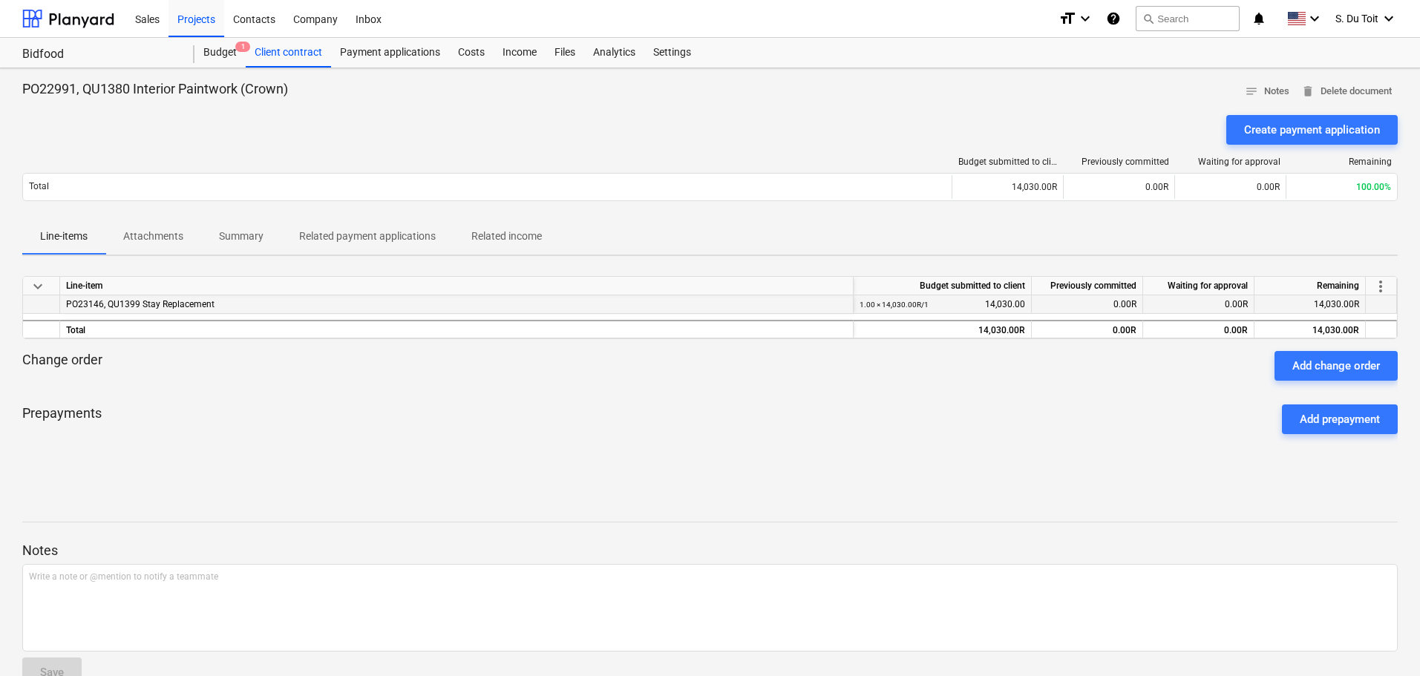
click at [295, 300] on div "PO23146, QU1399 Stay Replacement" at bounding box center [456, 304] width 781 height 18
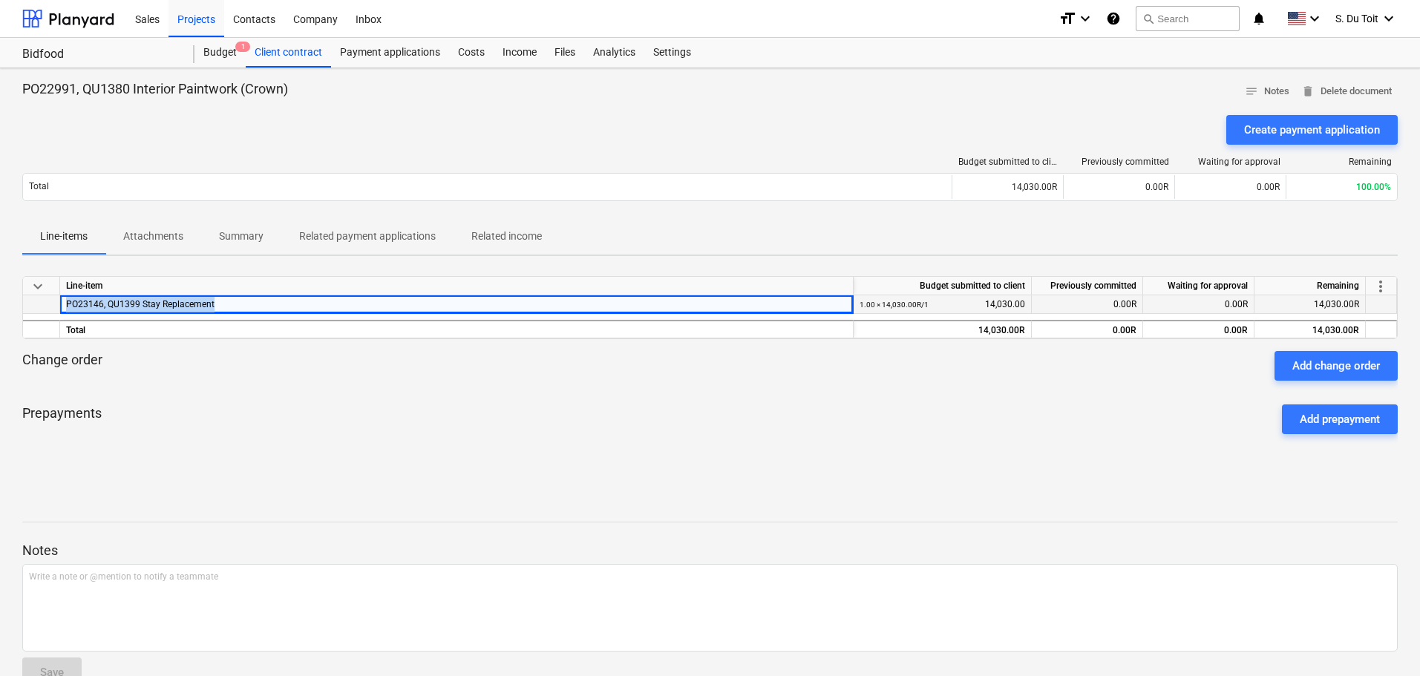
drag, startPoint x: 249, startPoint y: 302, endPoint x: 65, endPoint y: 309, distance: 184.9
click at [65, 309] on div "PO23146, QU1399 Stay Replacement" at bounding box center [456, 304] width 793 height 19
drag, startPoint x: 264, startPoint y: 303, endPoint x: 45, endPoint y: 312, distance: 219.1
click at [0, 0] on div "PO23146, QU1399 Stay Replacement 1.00 × 14,030.00R / 1 14,030.00 0.00R 0.00R 14…" at bounding box center [0, 0] width 0 height 0
click at [460, 453] on div "keyboard_arrow_down Line-item Budget submitted to client Previously committed W…" at bounding box center [709, 379] width 1375 height 206
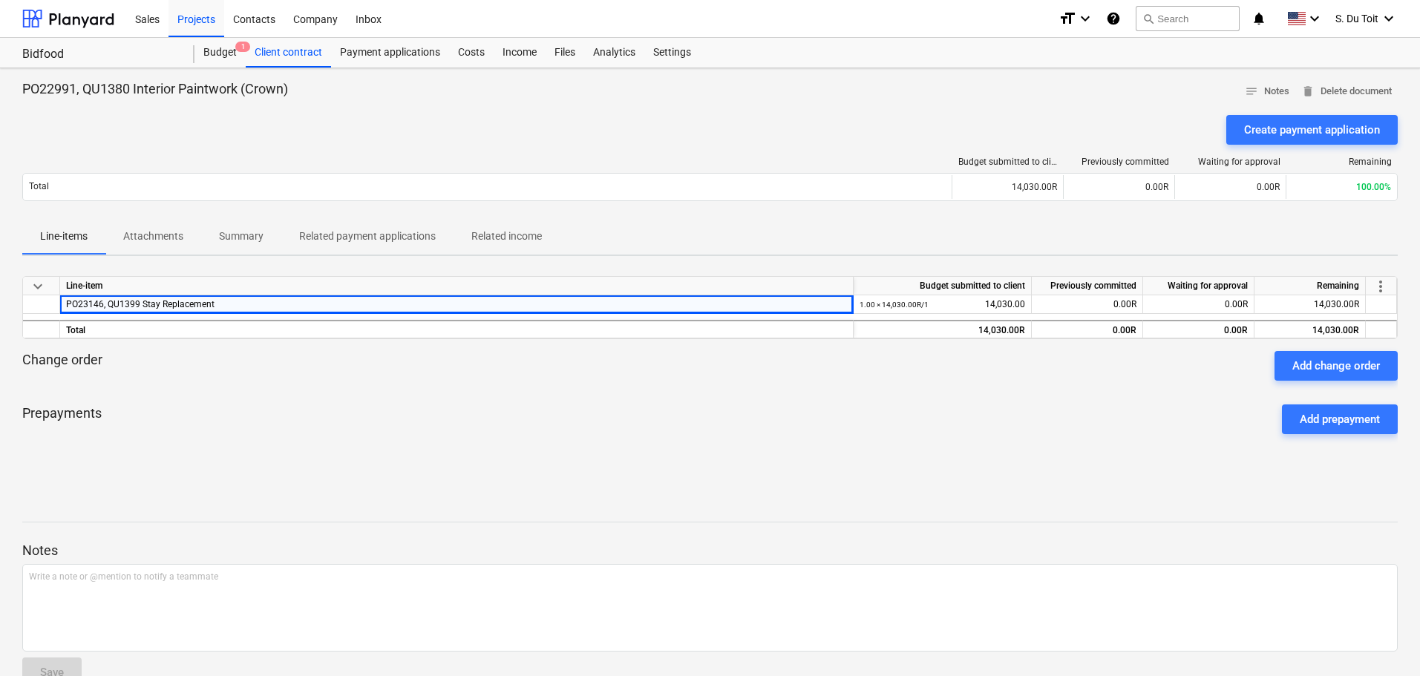
click at [1004, 454] on div "keyboard_arrow_down Line-item Budget submitted to client Previously committed W…" at bounding box center [709, 379] width 1375 height 206
click at [656, 439] on div "Prepayments Add prepayment" at bounding box center [709, 419] width 1375 height 53
click at [308, 58] on div "Client contract" at bounding box center [288, 53] width 85 height 30
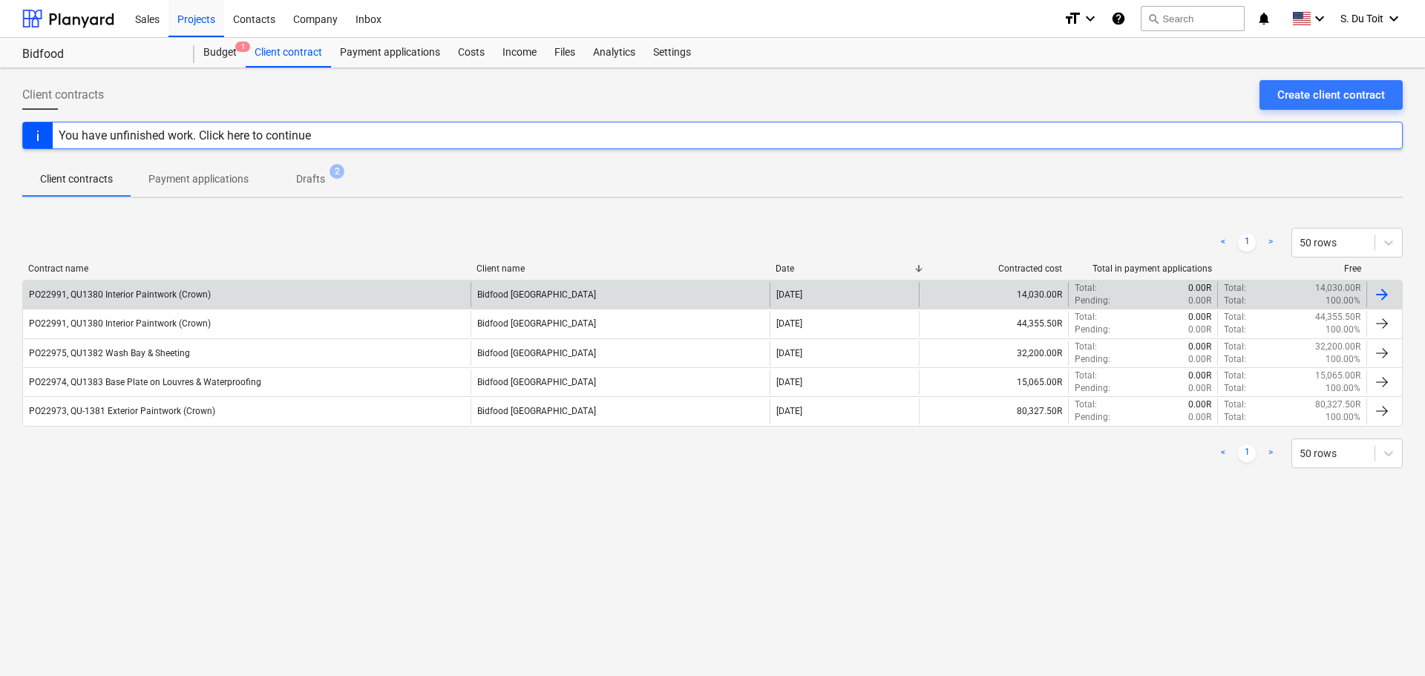
click at [1392, 293] on div at bounding box center [1384, 294] width 36 height 25
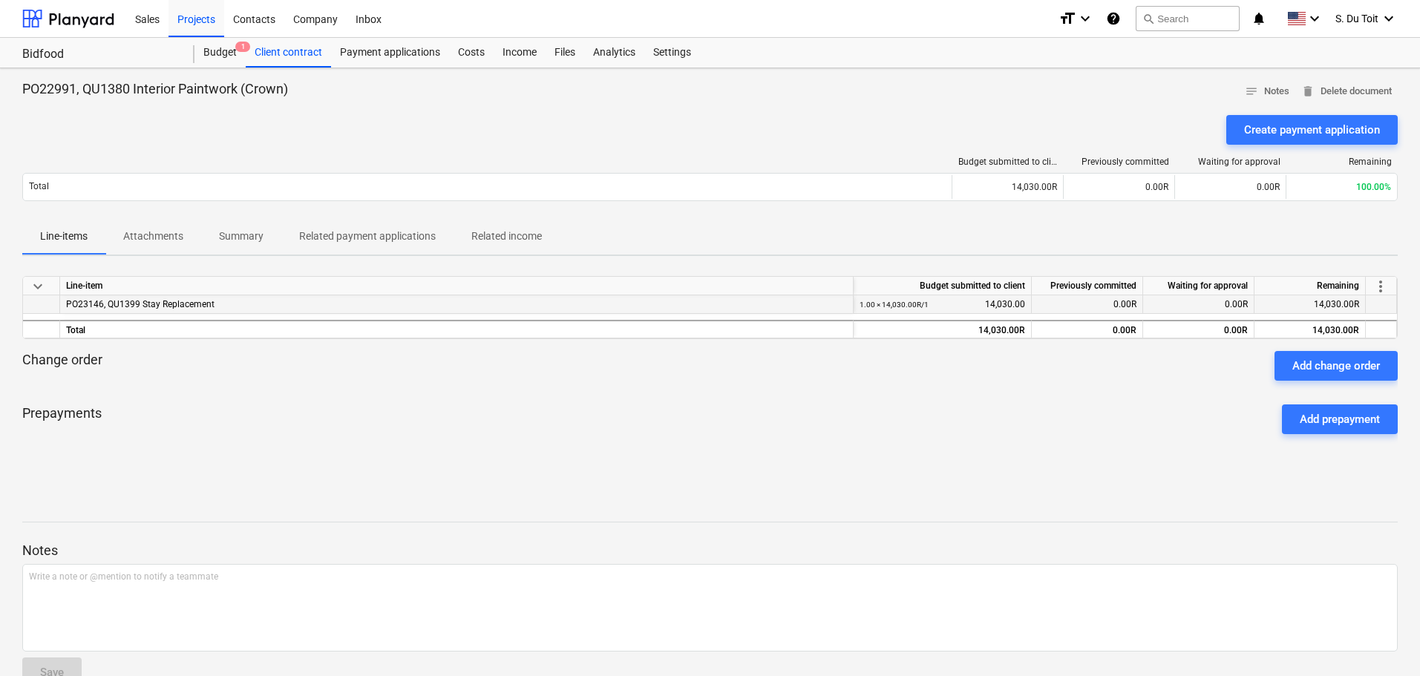
click at [224, 301] on div "PO23146, QU1399 Stay Replacement" at bounding box center [456, 304] width 781 height 18
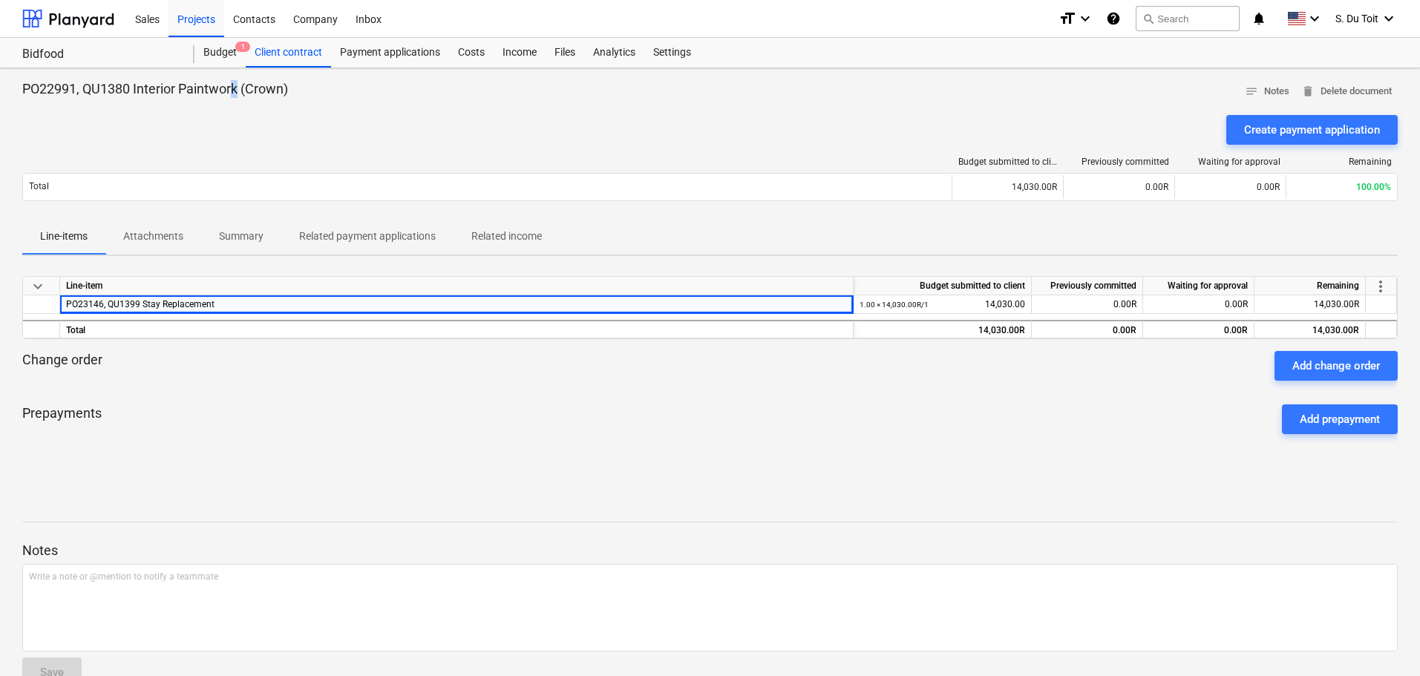
click at [231, 88] on p "PO22991, QU1380 Interior Paintwork (Crown)" at bounding box center [155, 89] width 266 height 18
click at [1350, 87] on span "delete Delete document" at bounding box center [1346, 91] width 91 height 17
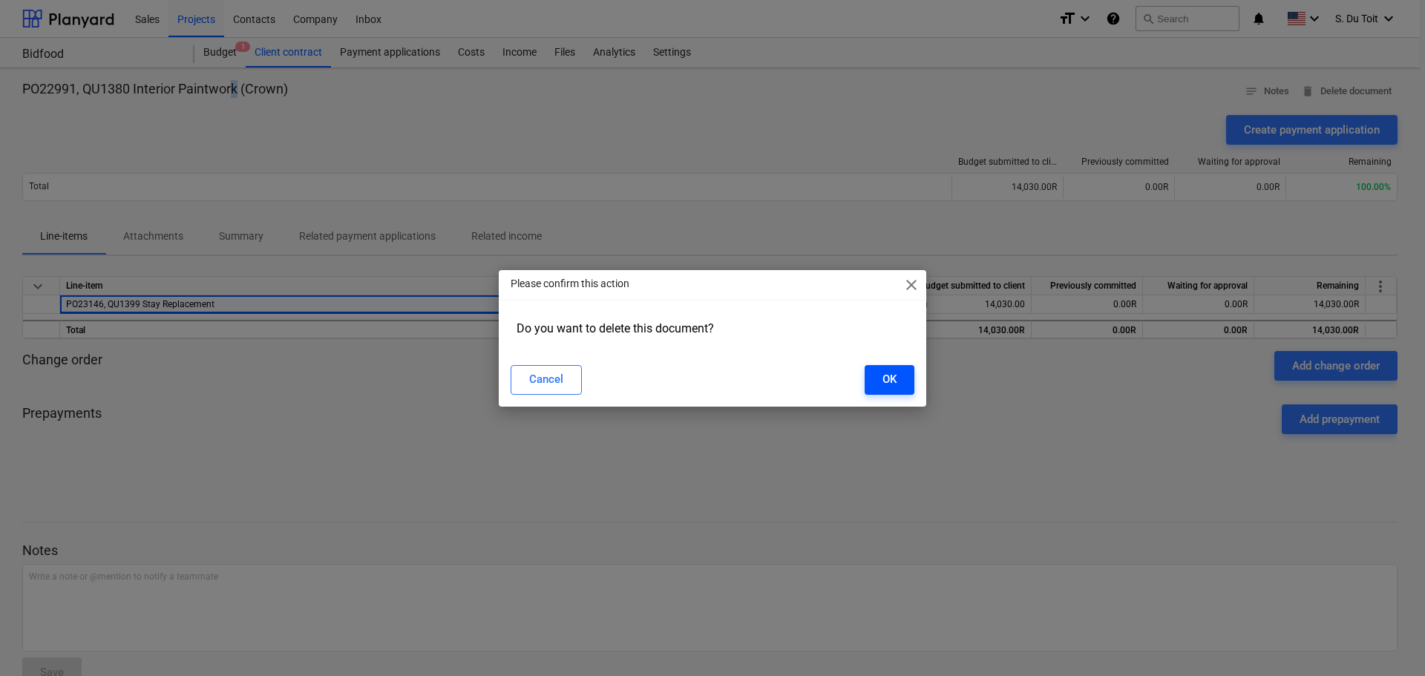
click at [902, 376] on button "OK" at bounding box center [890, 380] width 50 height 30
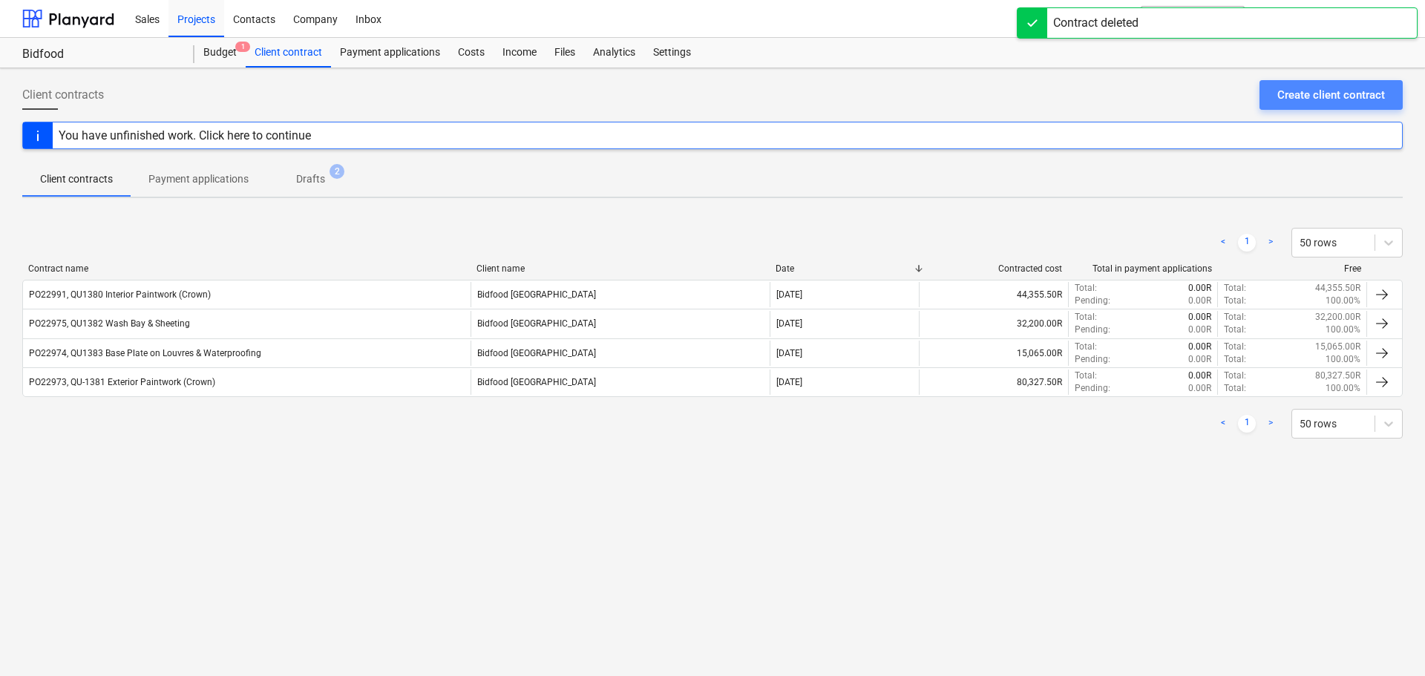
click at [1343, 106] on button "Create client contract" at bounding box center [1330, 95] width 143 height 30
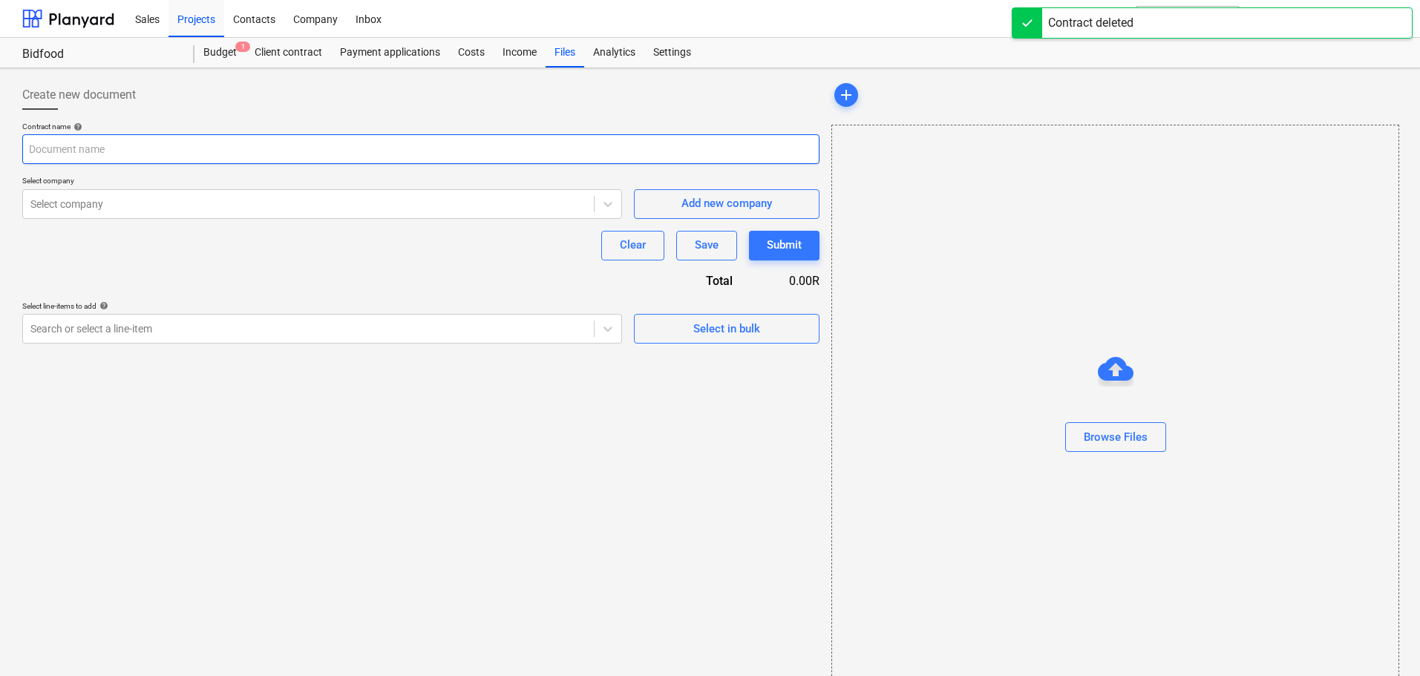
click at [184, 144] on input "text" at bounding box center [420, 149] width 797 height 30
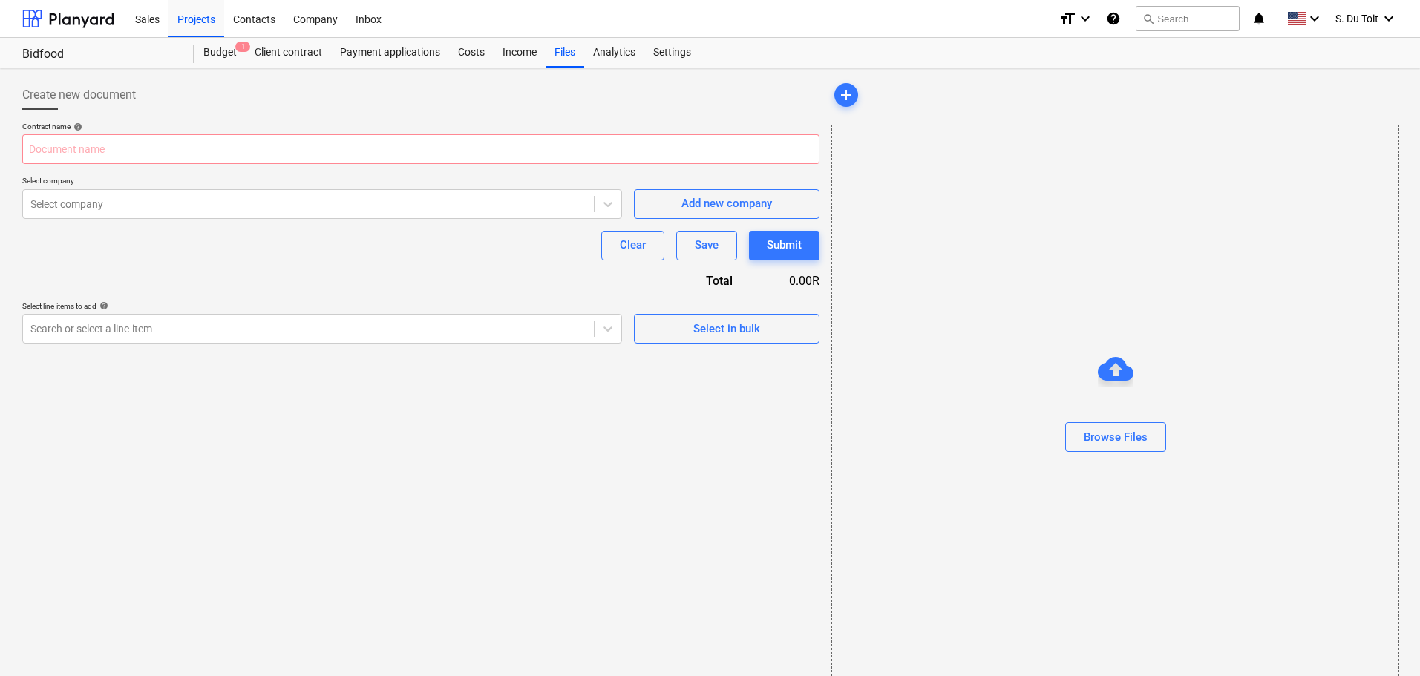
click at [1072, 395] on div at bounding box center [1115, 393] width 566 height 12
click at [1108, 433] on div "Browse Files" at bounding box center [1116, 436] width 64 height 19
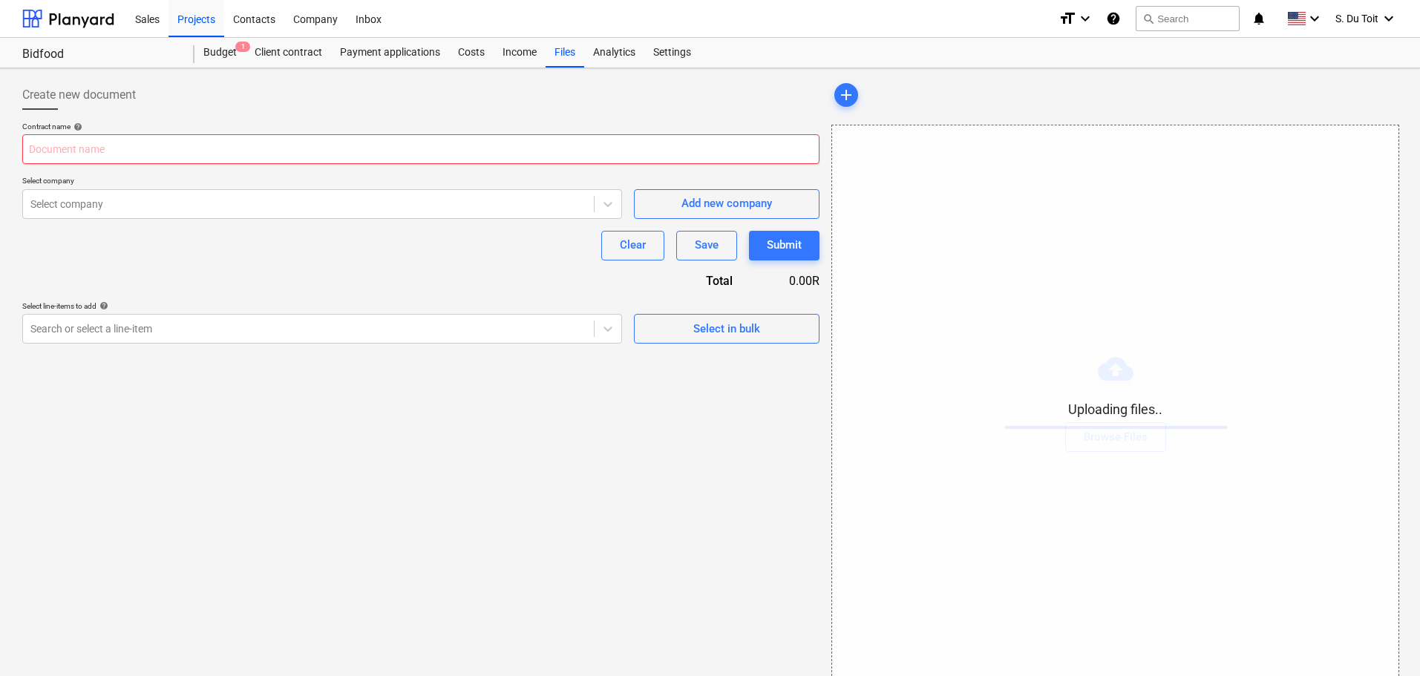
click at [131, 147] on input "text" at bounding box center [420, 149] width 797 height 30
paste input "PO23146, QU1399 Stay Replacement"
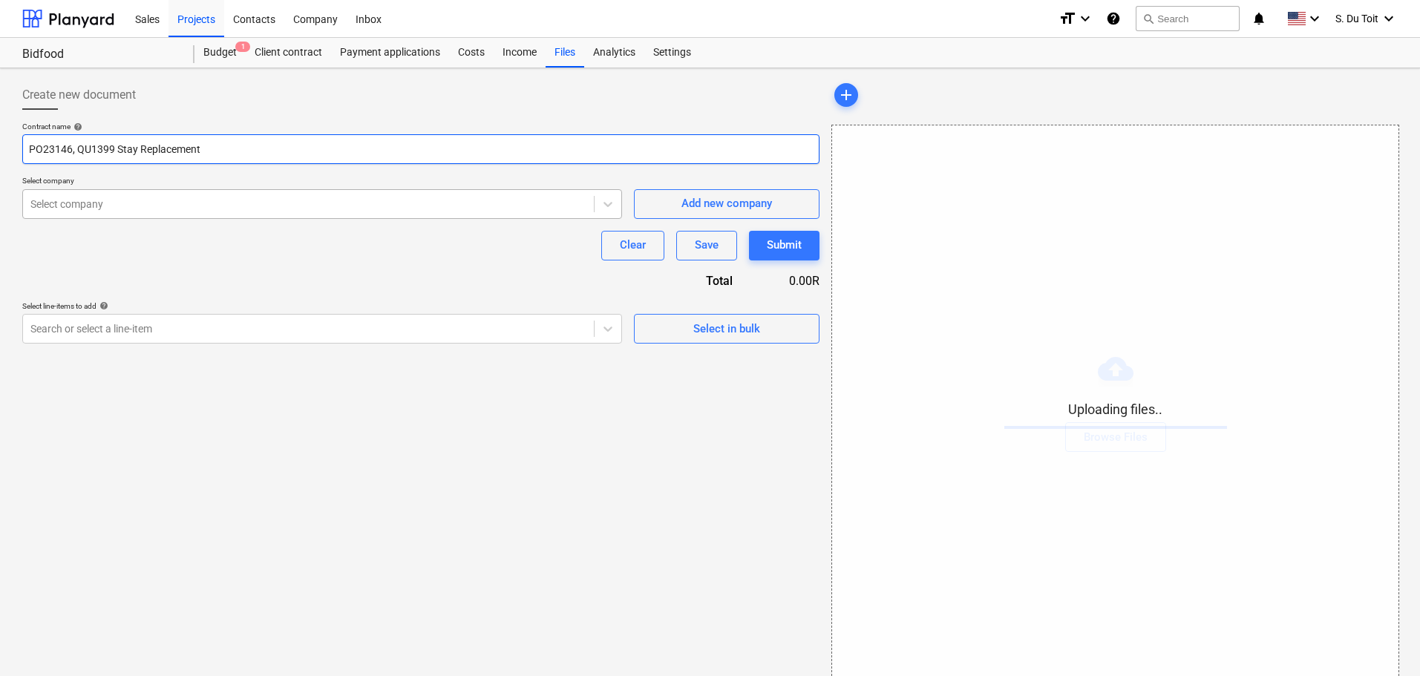
type input "PO23146, QU1399 Stay Replacement"
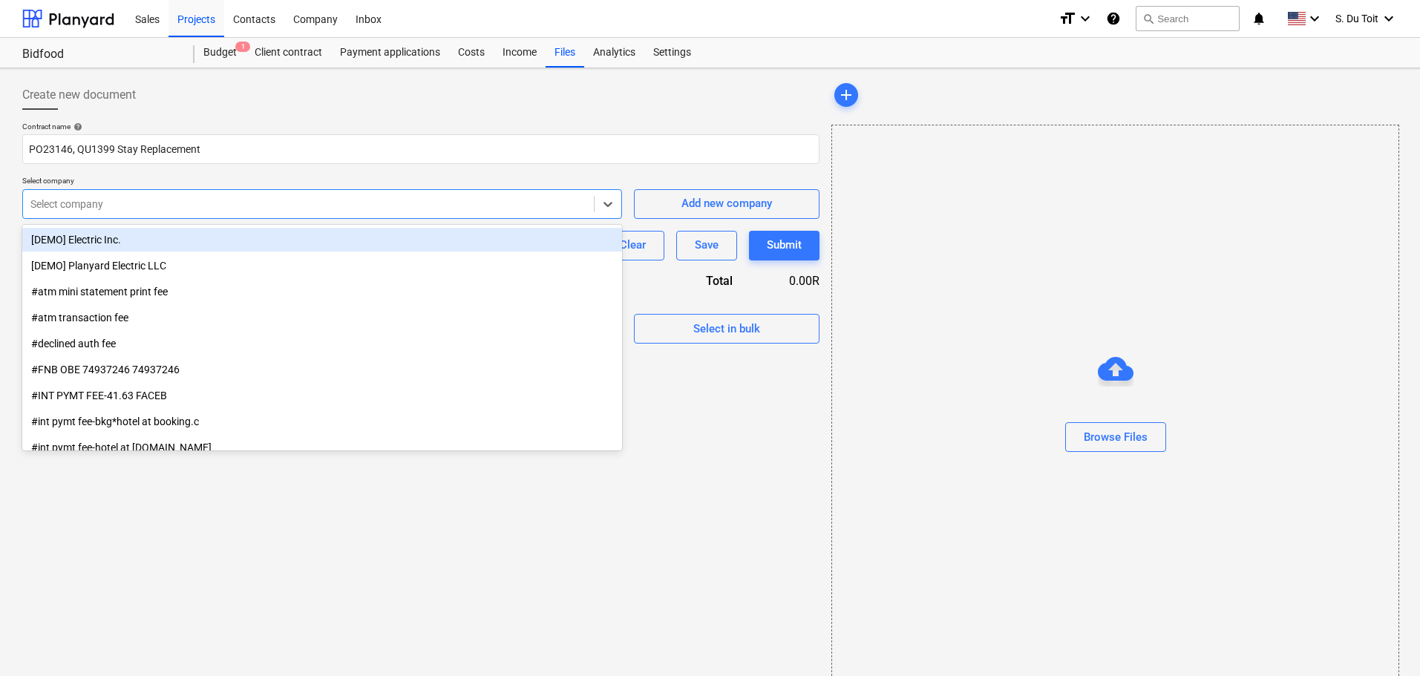
click at [159, 207] on div at bounding box center [308, 204] width 556 height 15
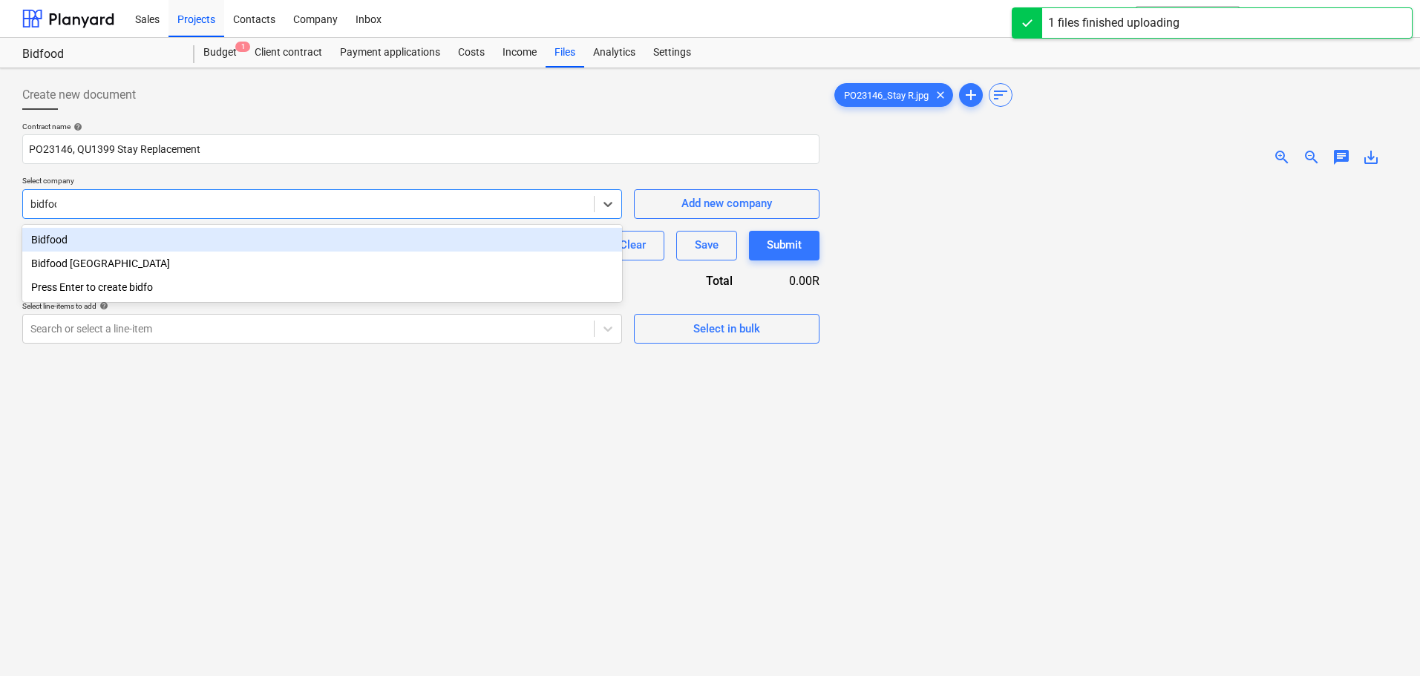
type input "bidfood"
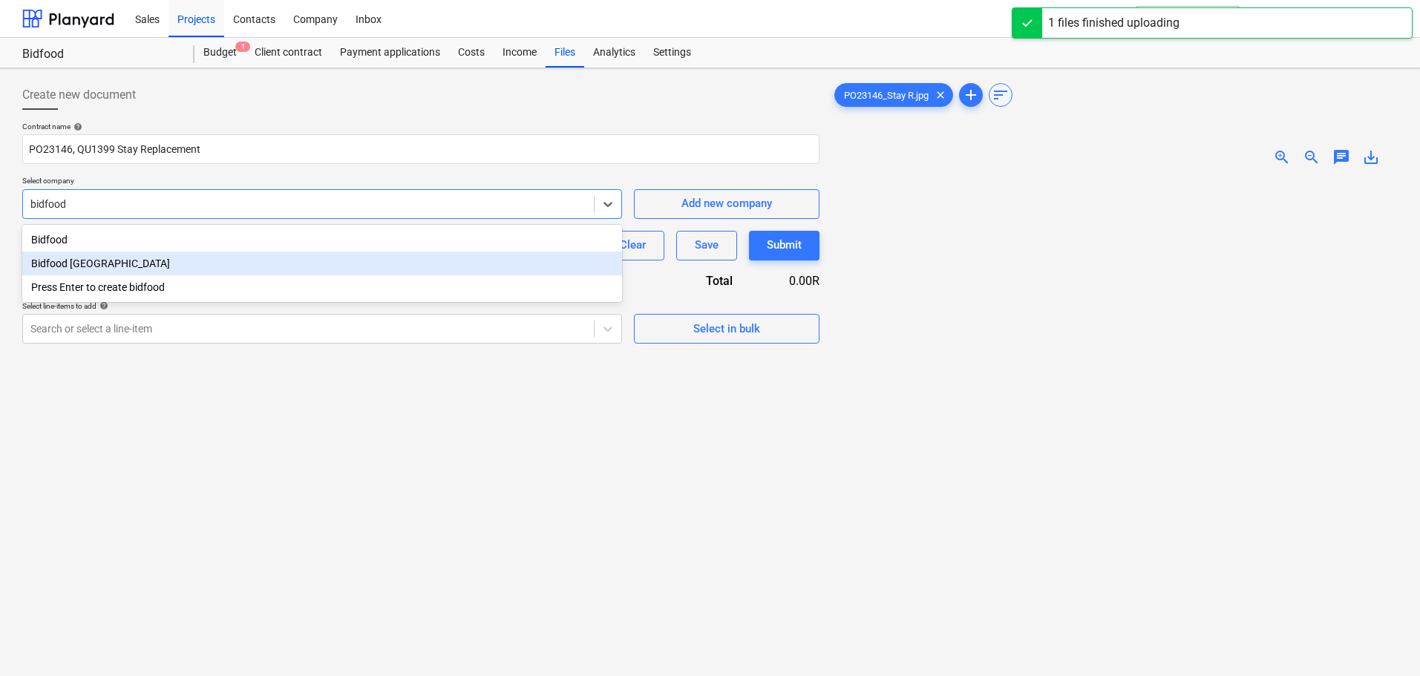
click at [156, 263] on div "Bidfood [GEOGRAPHIC_DATA]" at bounding box center [322, 264] width 600 height 24
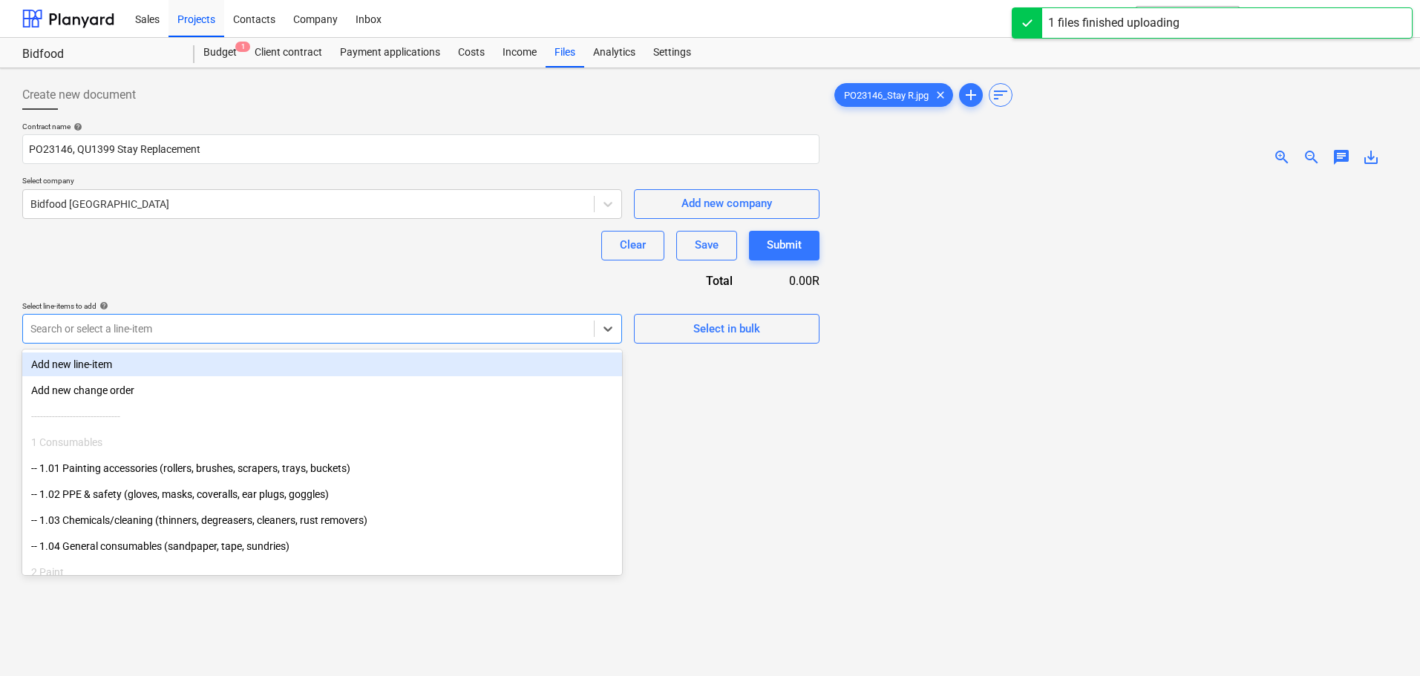
click at [137, 324] on div at bounding box center [308, 328] width 556 height 15
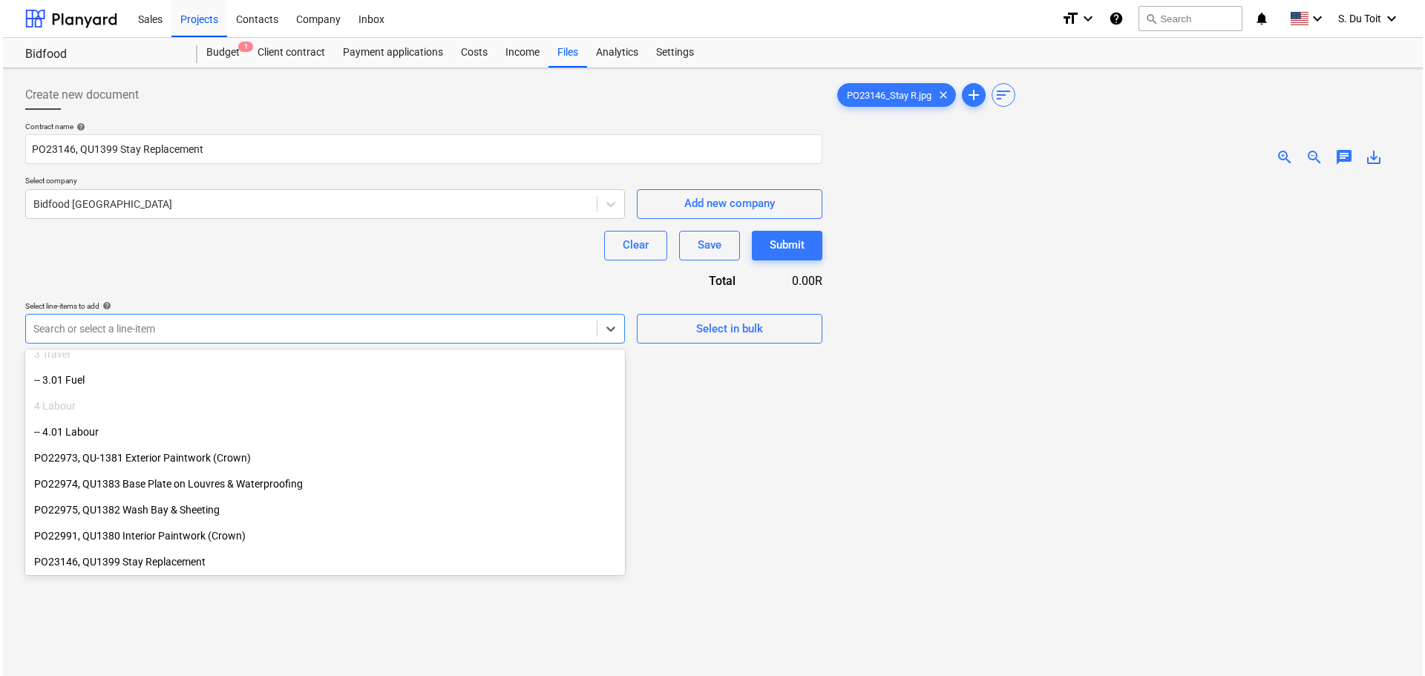
scroll to position [323, 0]
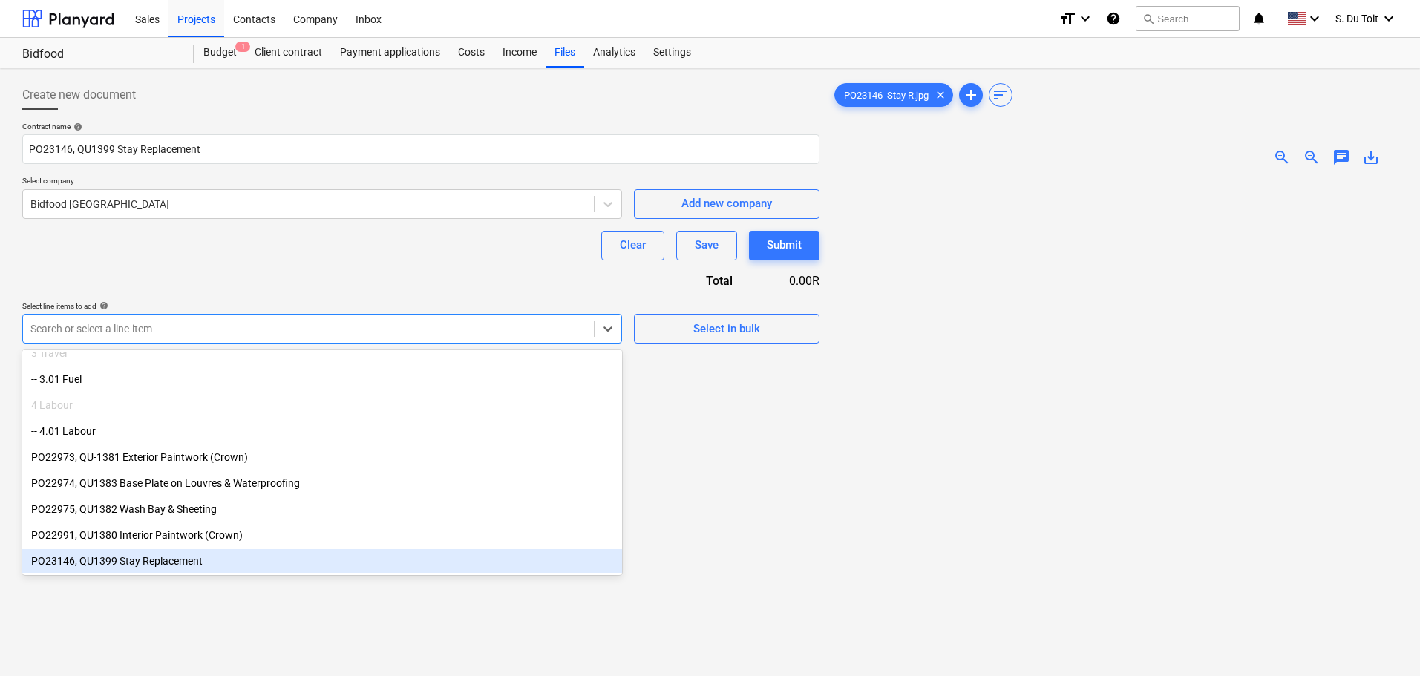
click at [238, 555] on div "PO23146, QU1399 Stay Replacement" at bounding box center [322, 561] width 600 height 24
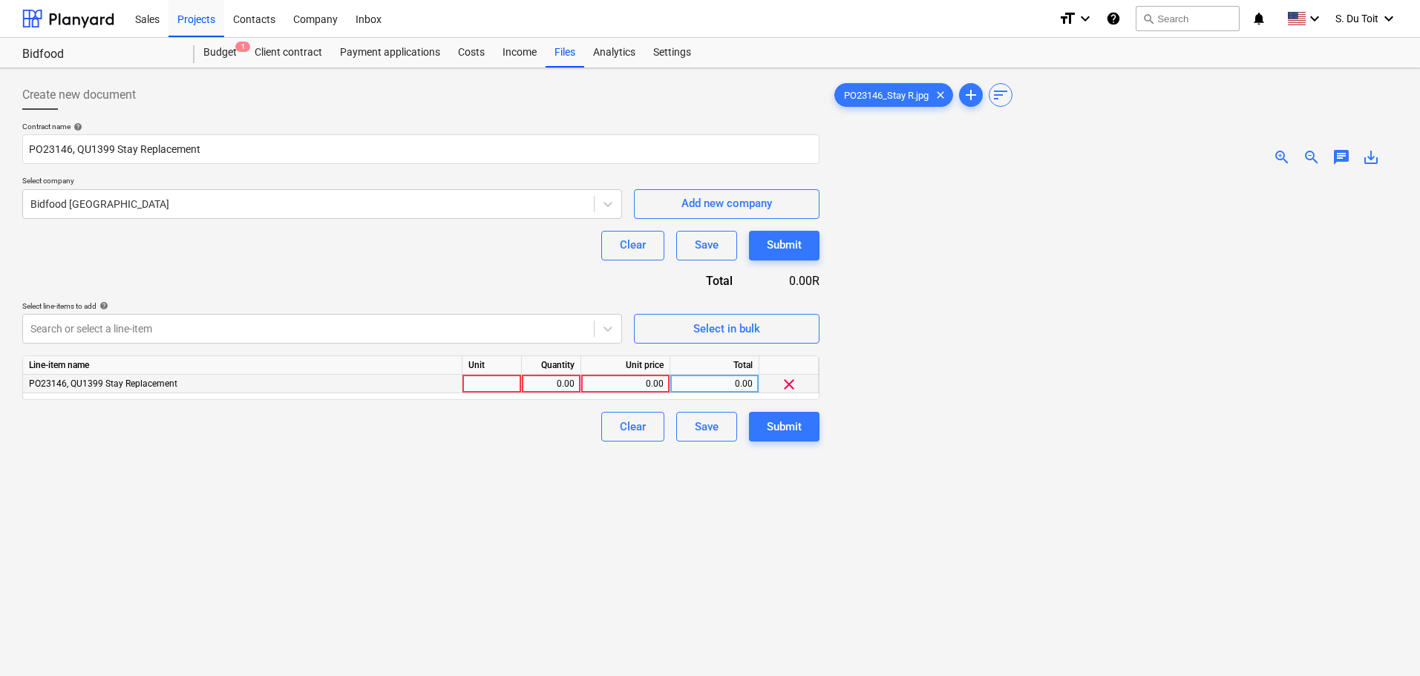
click at [501, 384] on div at bounding box center [491, 384] width 59 height 19
type input "1"
click at [560, 374] on div "Quantity" at bounding box center [551, 365] width 59 height 19
click at [571, 384] on div "0.00" at bounding box center [551, 384] width 47 height 19
type input "1"
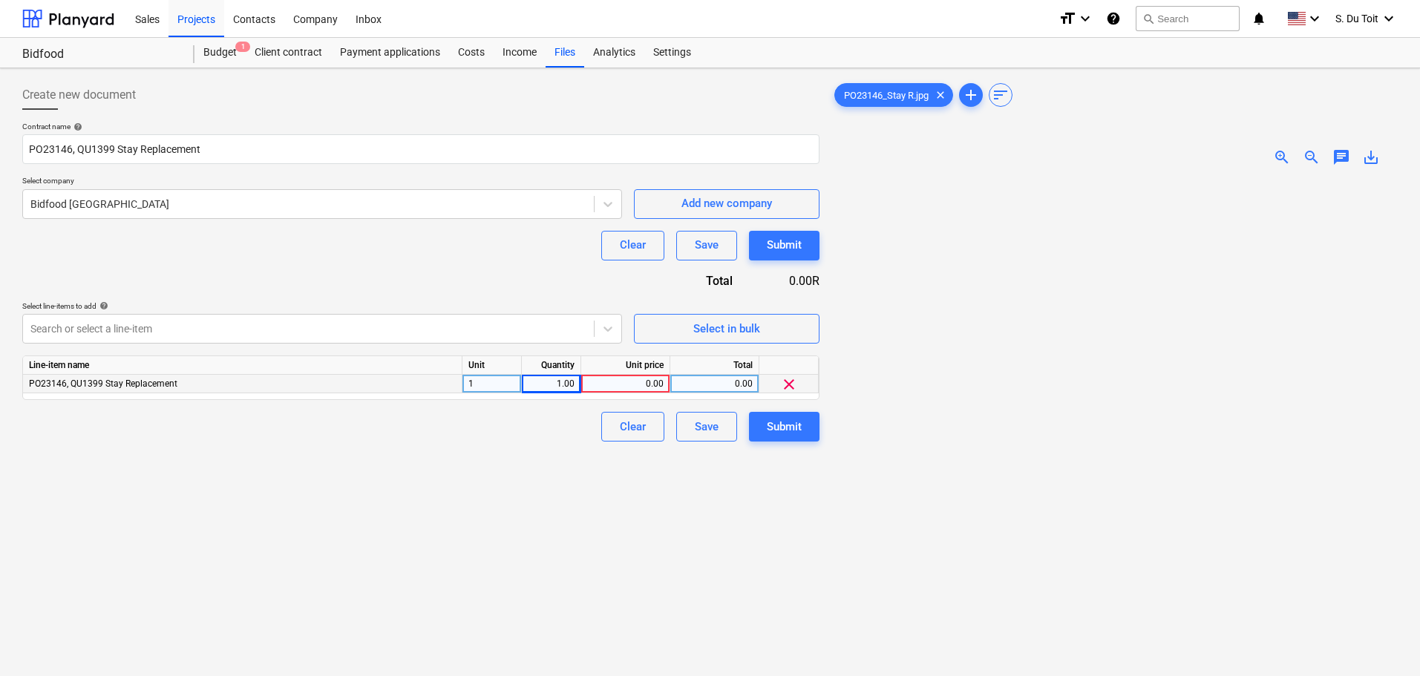
click at [644, 386] on div "0.00" at bounding box center [625, 384] width 76 height 19
type input "14030"
click at [790, 436] on div "Submit" at bounding box center [784, 426] width 35 height 19
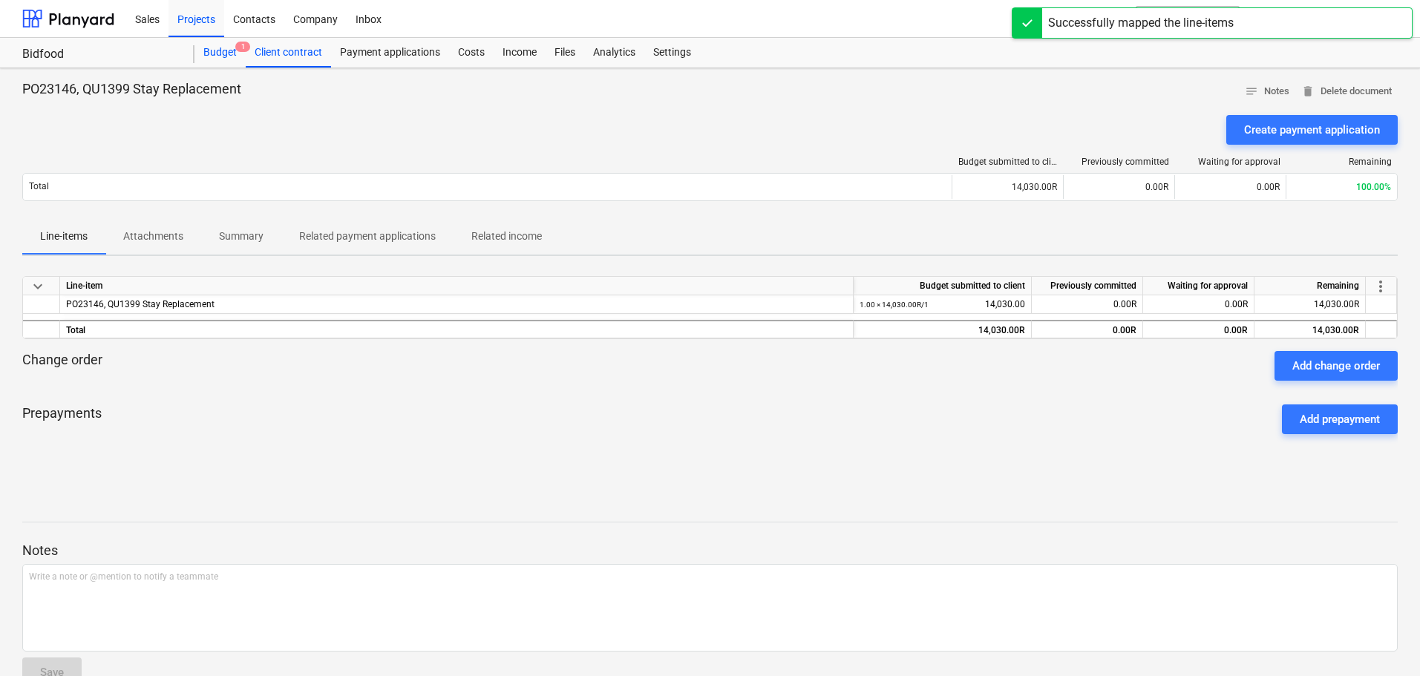
click at [235, 49] on span "1" at bounding box center [242, 47] width 15 height 10
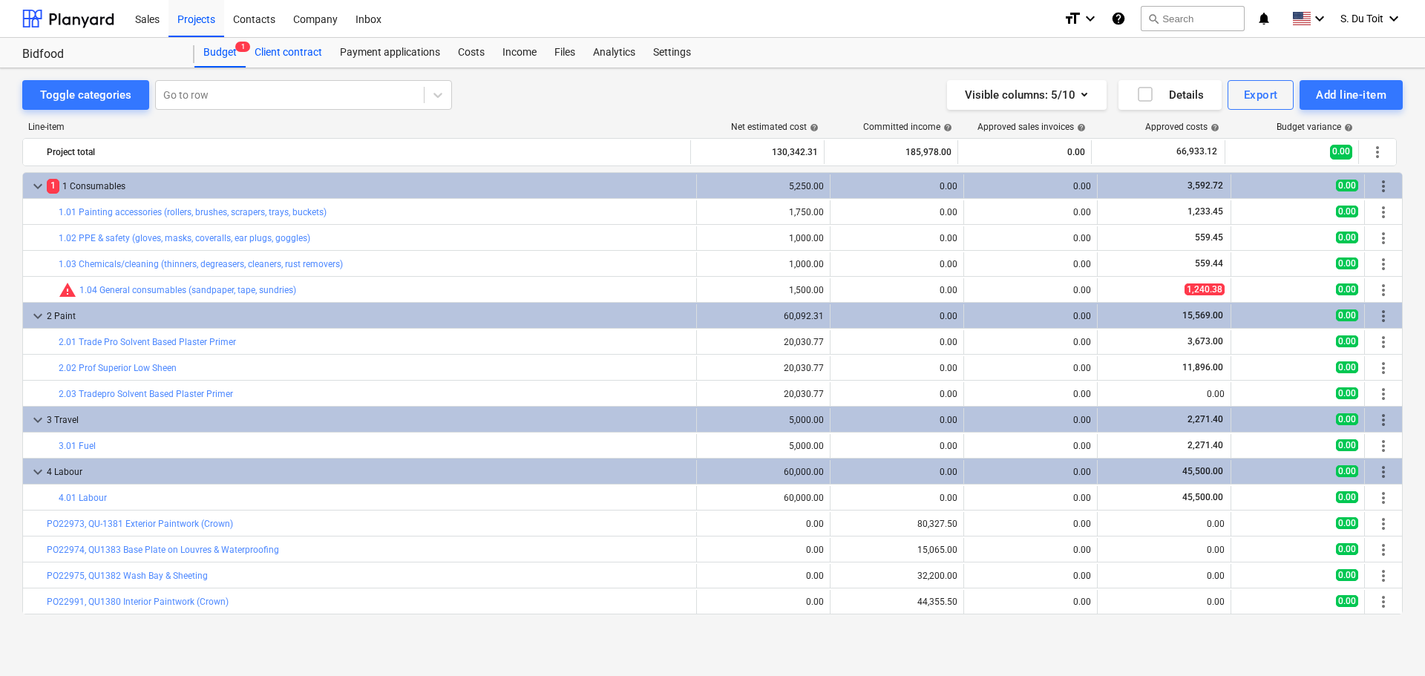
click at [292, 56] on div "Client contract" at bounding box center [288, 53] width 85 height 30
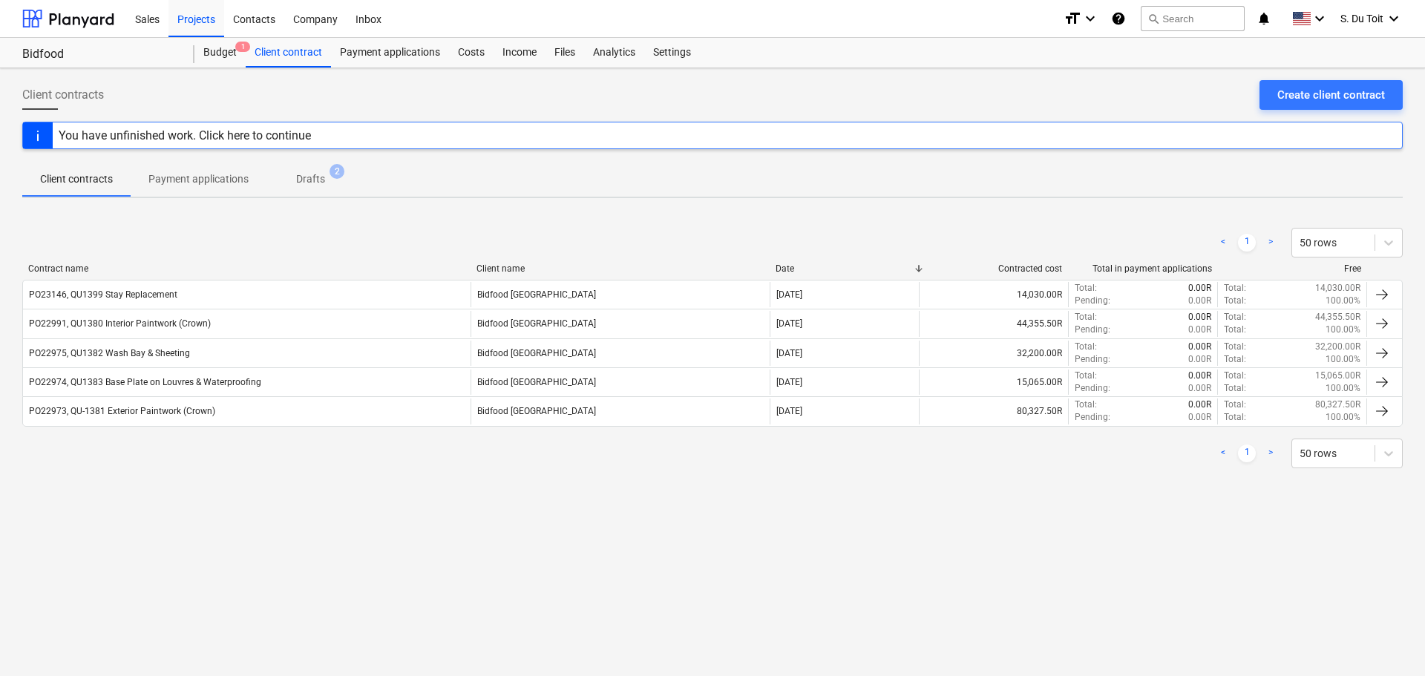
click at [393, 68] on div "Client contracts Create client contract You have unfinished work. Click here to…" at bounding box center [712, 372] width 1425 height 608
click at [406, 42] on div "Payment applications" at bounding box center [390, 53] width 118 height 30
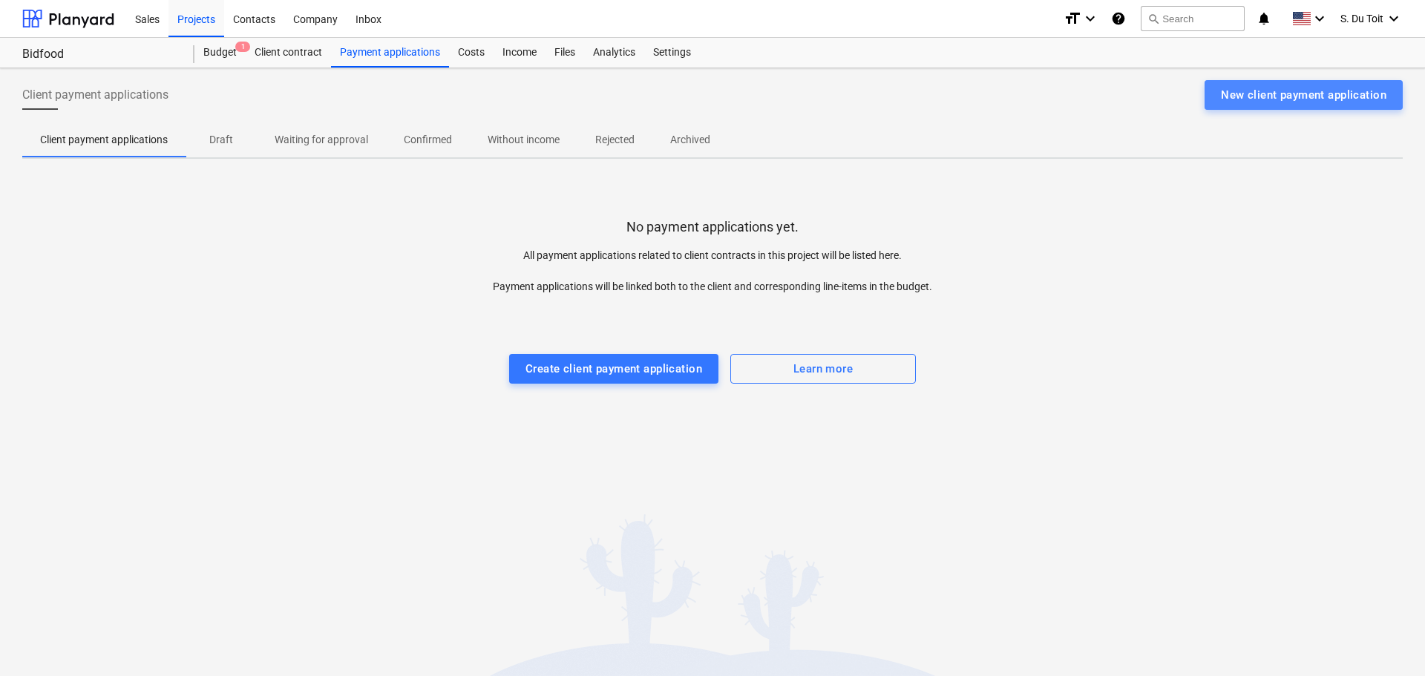
click at [1322, 94] on div "New client payment application" at bounding box center [1303, 94] width 165 height 19
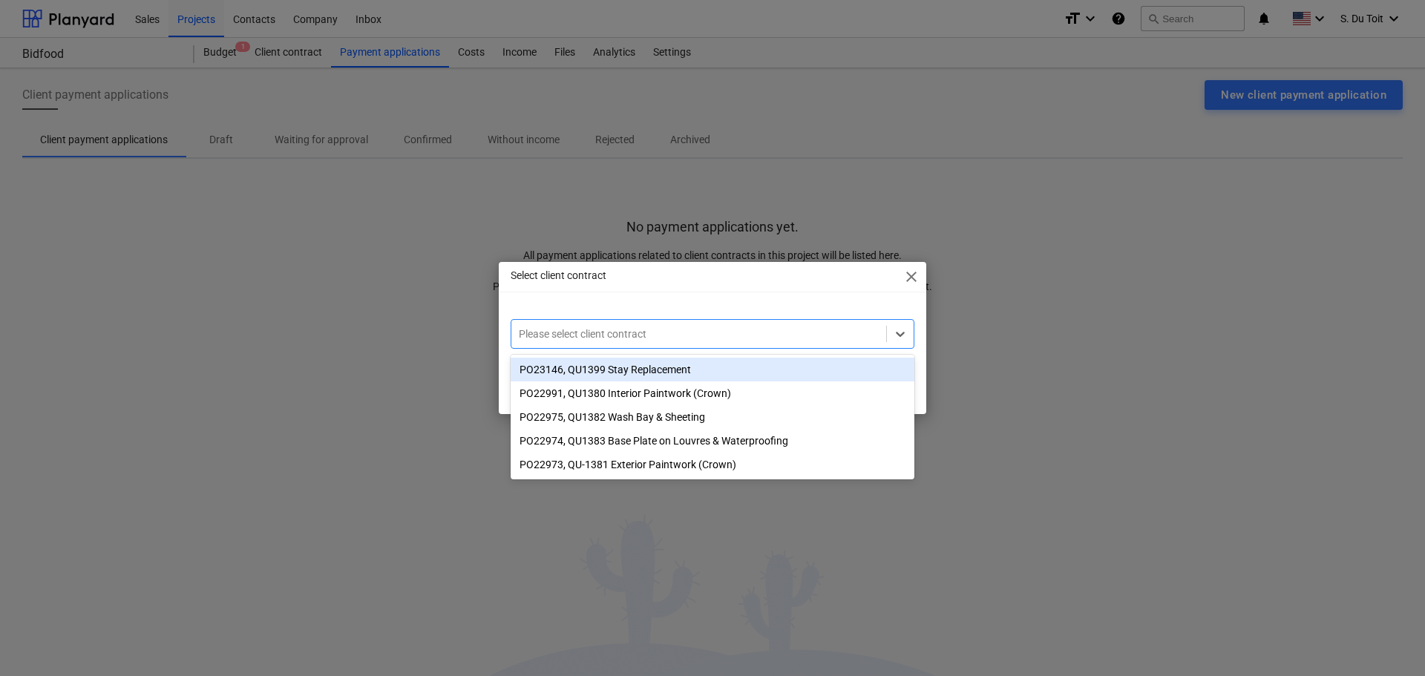
click at [614, 341] on div at bounding box center [699, 334] width 360 height 15
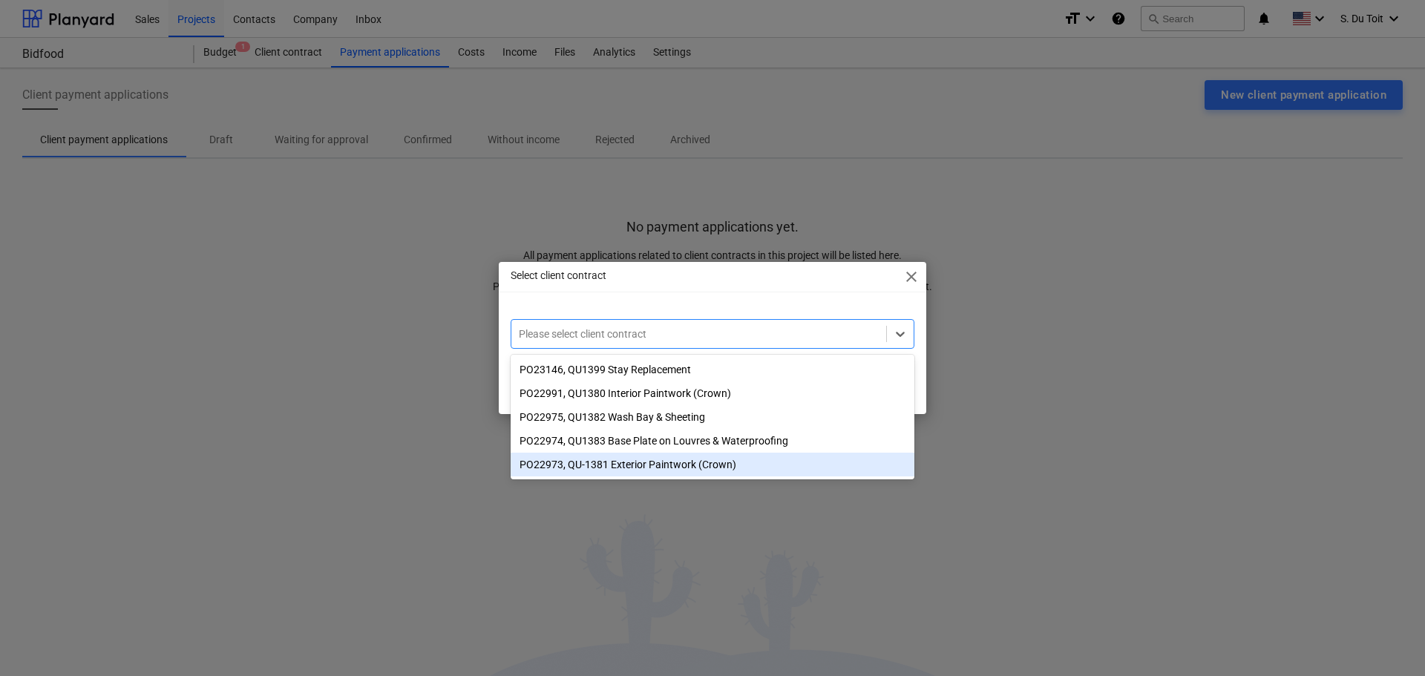
click at [643, 471] on div "PO22973, QU-1381 Exterior Paintwork (Crown)" at bounding box center [713, 465] width 404 height 24
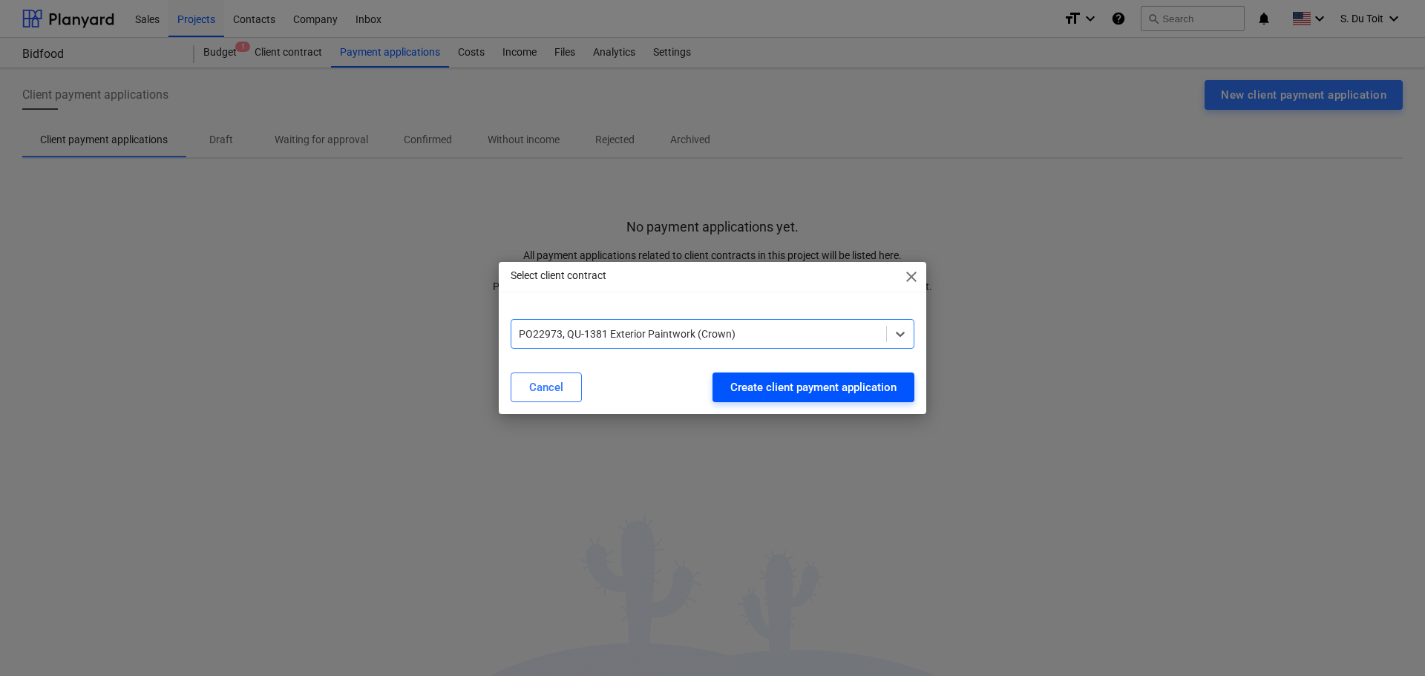
click at [742, 396] on div "Create client payment application" at bounding box center [813, 387] width 166 height 19
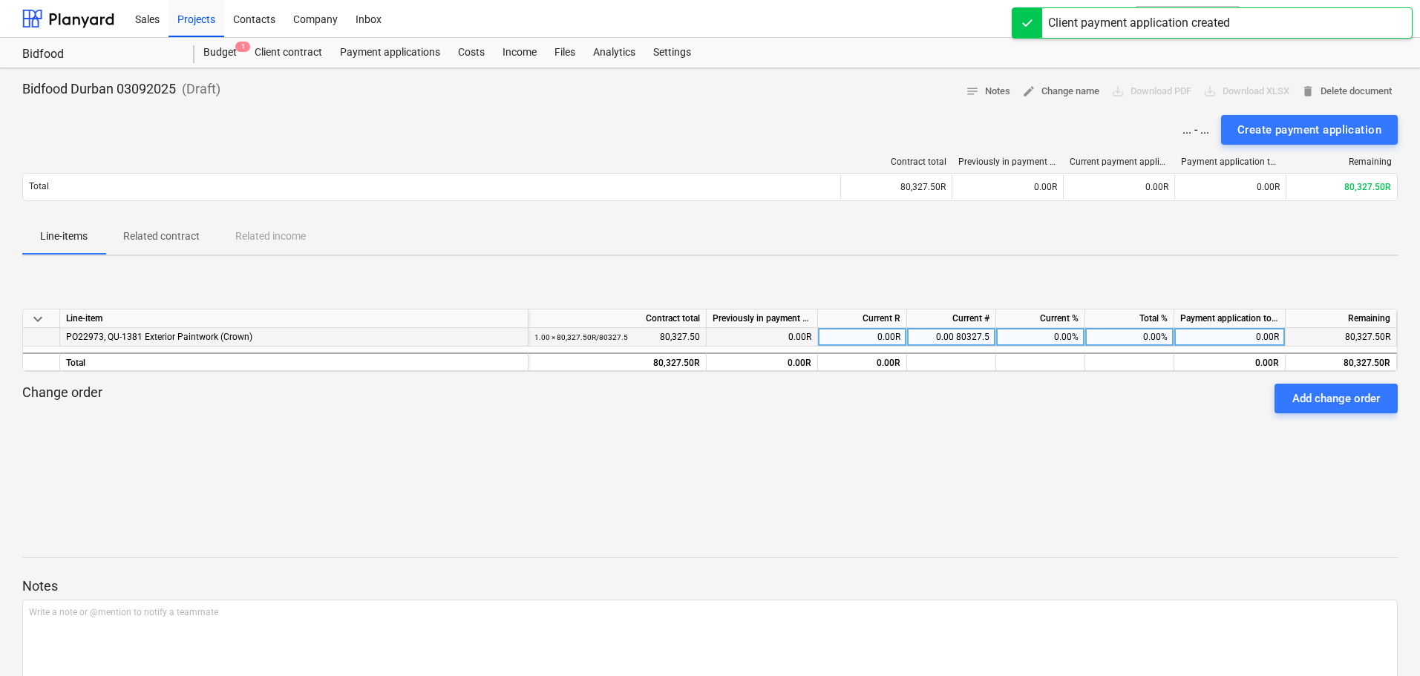
click at [279, 339] on div "PO22973, QU-1381 Exterior Paintwork (Crown)" at bounding box center [294, 337] width 456 height 18
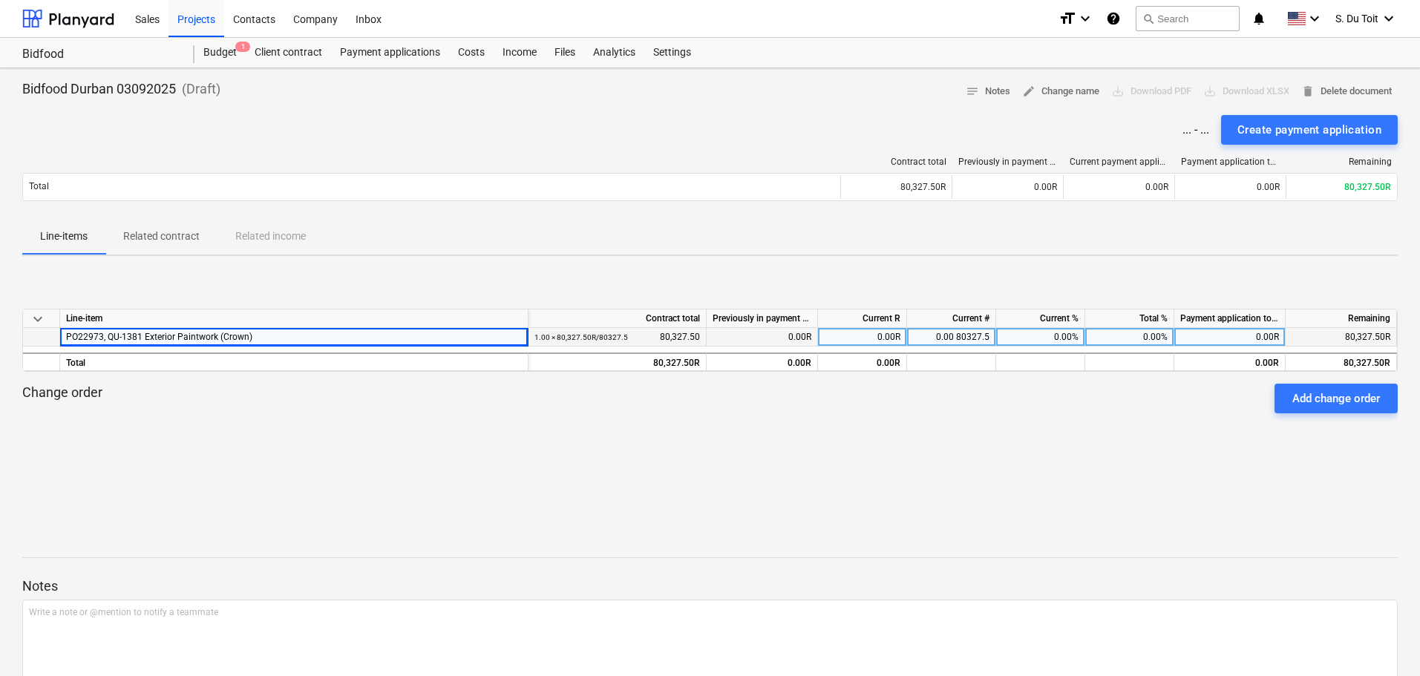
click at [280, 339] on div "PO22973, QU-1381 Exterior Paintwork (Crown)" at bounding box center [294, 337] width 456 height 18
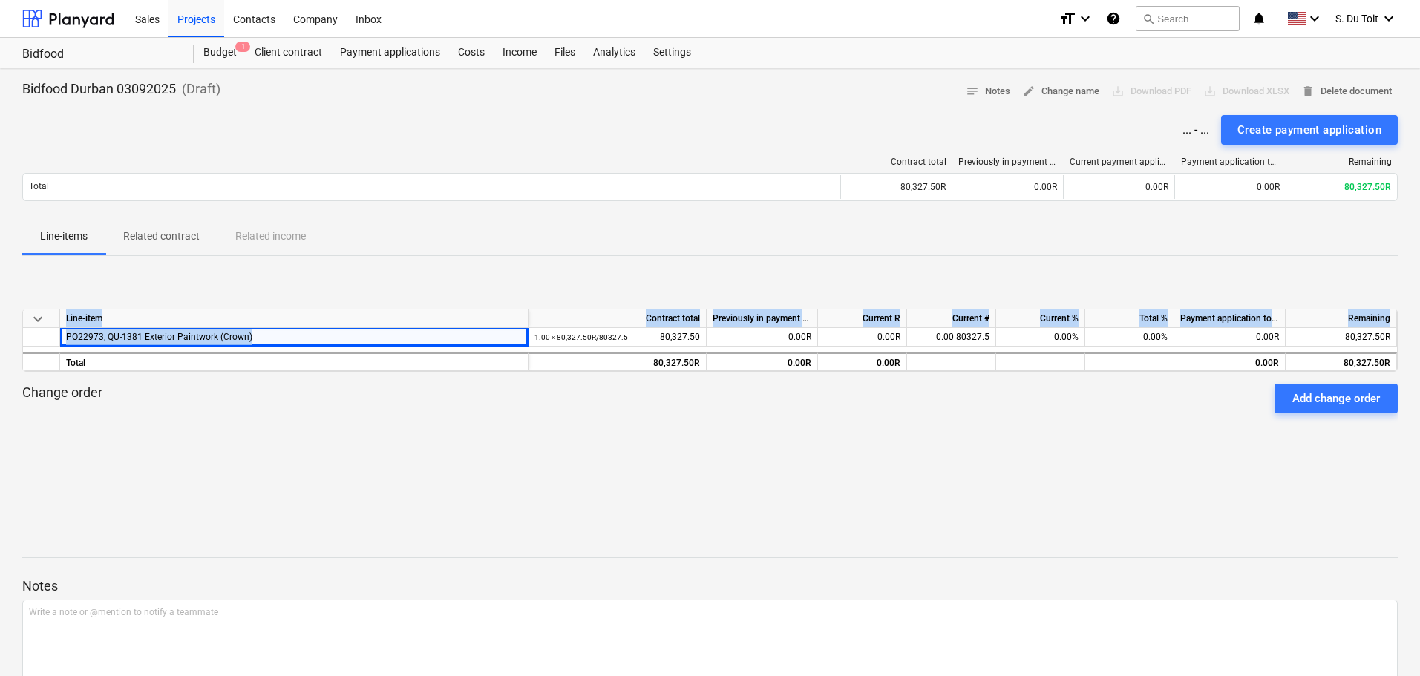
drag, startPoint x: 270, startPoint y: 332, endPoint x: 59, endPoint y: 352, distance: 212.5
click at [59, 352] on div "keyboard_arrow_down Line-item Contract total Previously in payment applications…" at bounding box center [709, 340] width 1375 height 63
click at [84, 338] on div "PO22973, QU-1381 Exterior Paintwork (Crown)" at bounding box center [294, 337] width 456 height 18
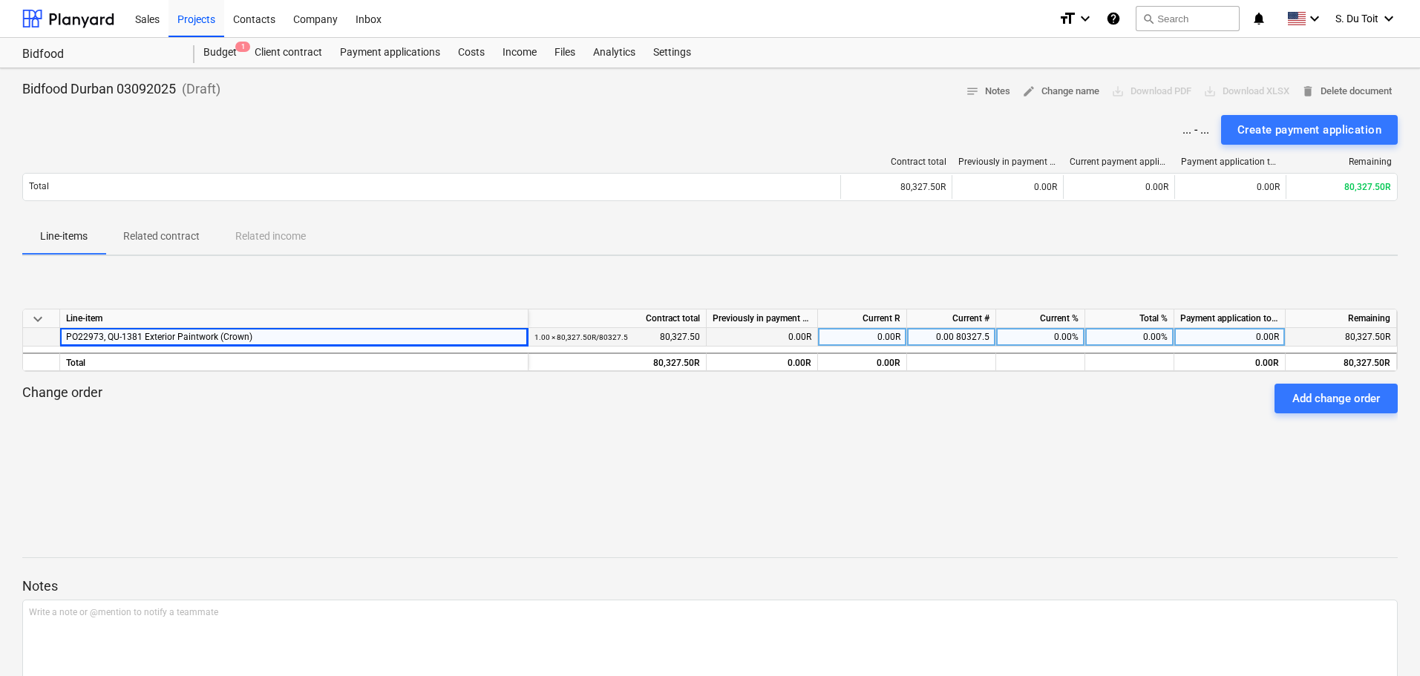
click at [236, 339] on div "PO22973, QU-1381 Exterior Paintwork (Crown)" at bounding box center [294, 337] width 456 height 18
click at [314, 335] on div "PO22973, QU-1381 Exterior Paintwork (Crown)" at bounding box center [294, 337] width 456 height 18
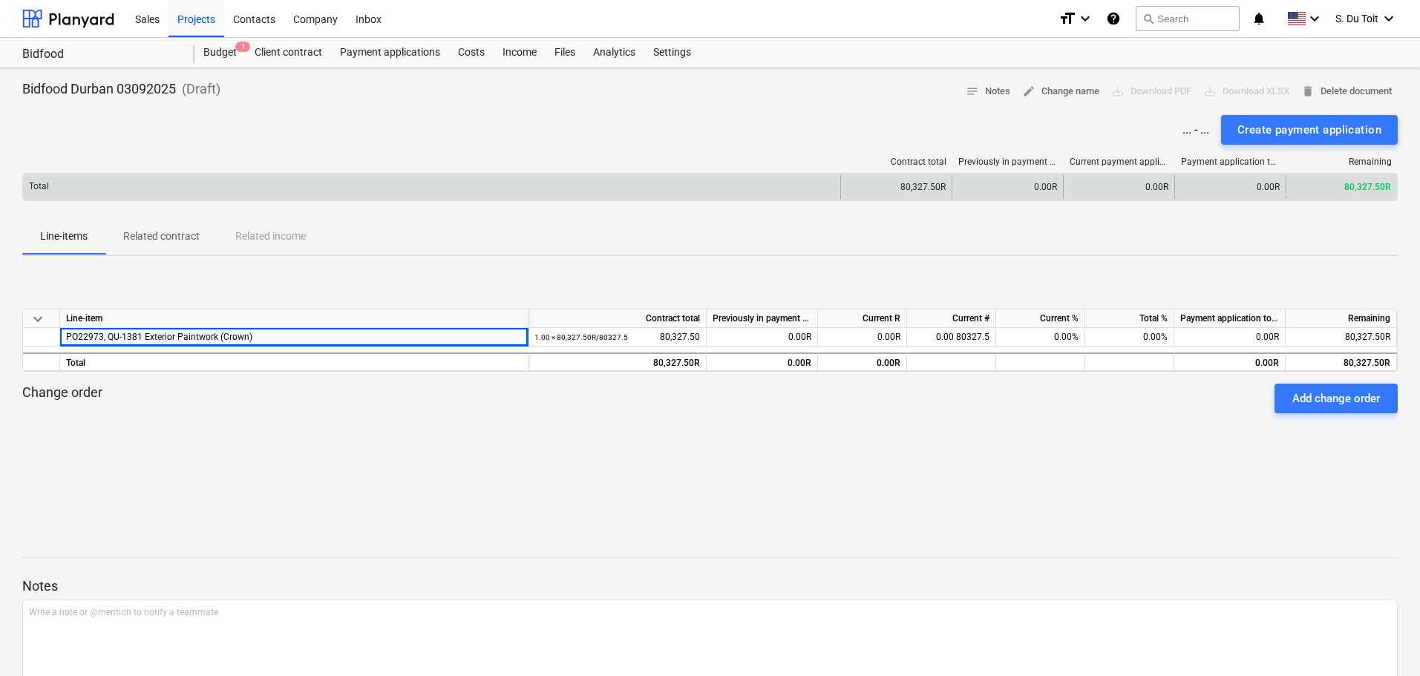
click at [485, 200] on div "Total 80,327.50R 0.00R 0.00R 0.00R 80,327.50R" at bounding box center [709, 187] width 1375 height 28
drag, startPoint x: 942, startPoint y: 189, endPoint x: 1113, endPoint y: 163, distance: 173.3
click at [943, 189] on div "80,327.50R" at bounding box center [895, 187] width 111 height 24
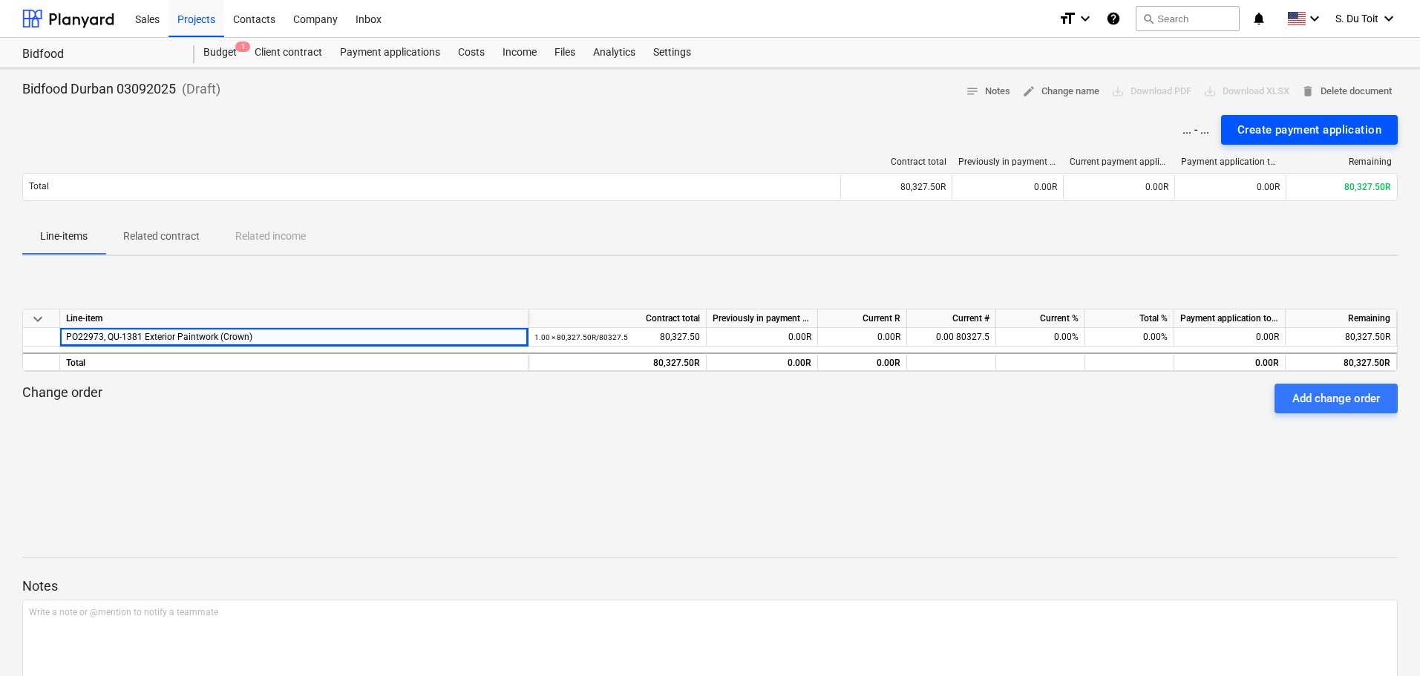
click at [1260, 135] on div "Create payment application" at bounding box center [1309, 129] width 144 height 19
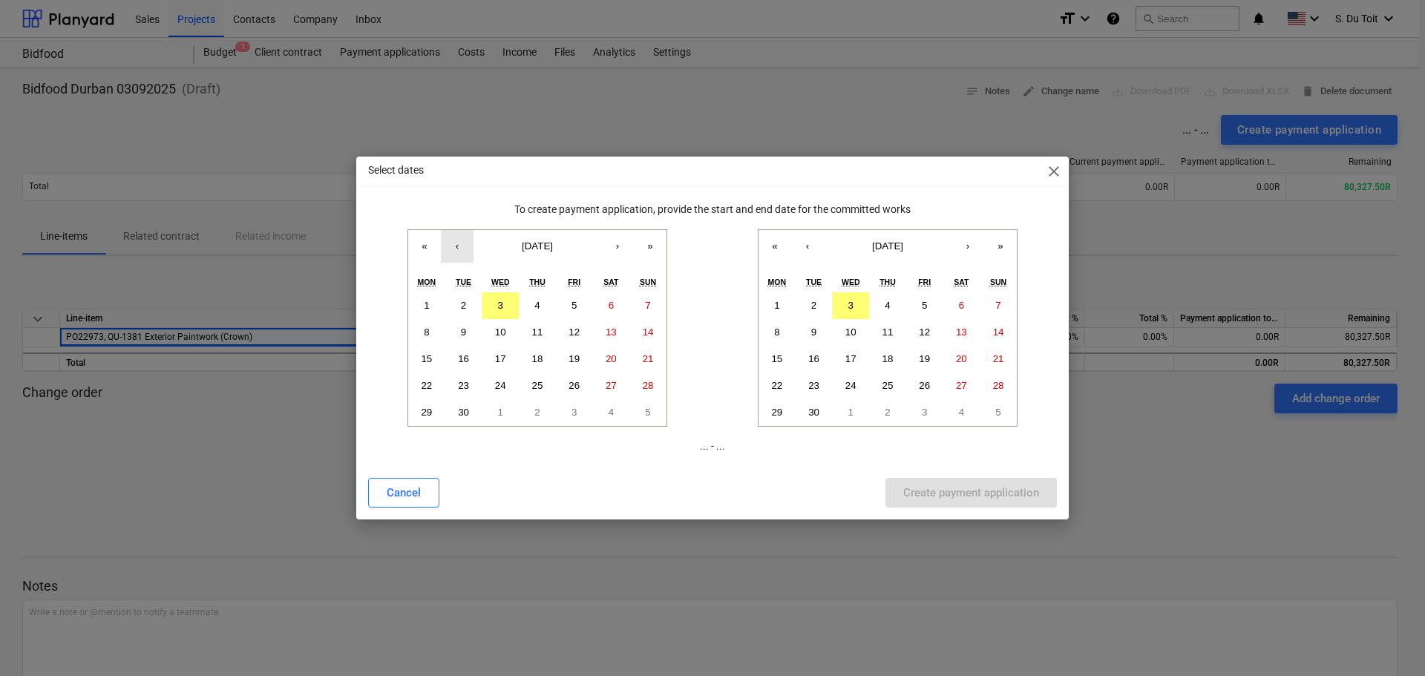
click at [453, 253] on button "‹" at bounding box center [457, 246] width 33 height 33
click at [931, 309] on button "5" at bounding box center [924, 305] width 37 height 27
click at [896, 315] on button "4" at bounding box center [887, 305] width 37 height 27
click at [918, 307] on button "5" at bounding box center [924, 305] width 37 height 27
click at [858, 309] on button "3" at bounding box center [850, 305] width 37 height 27
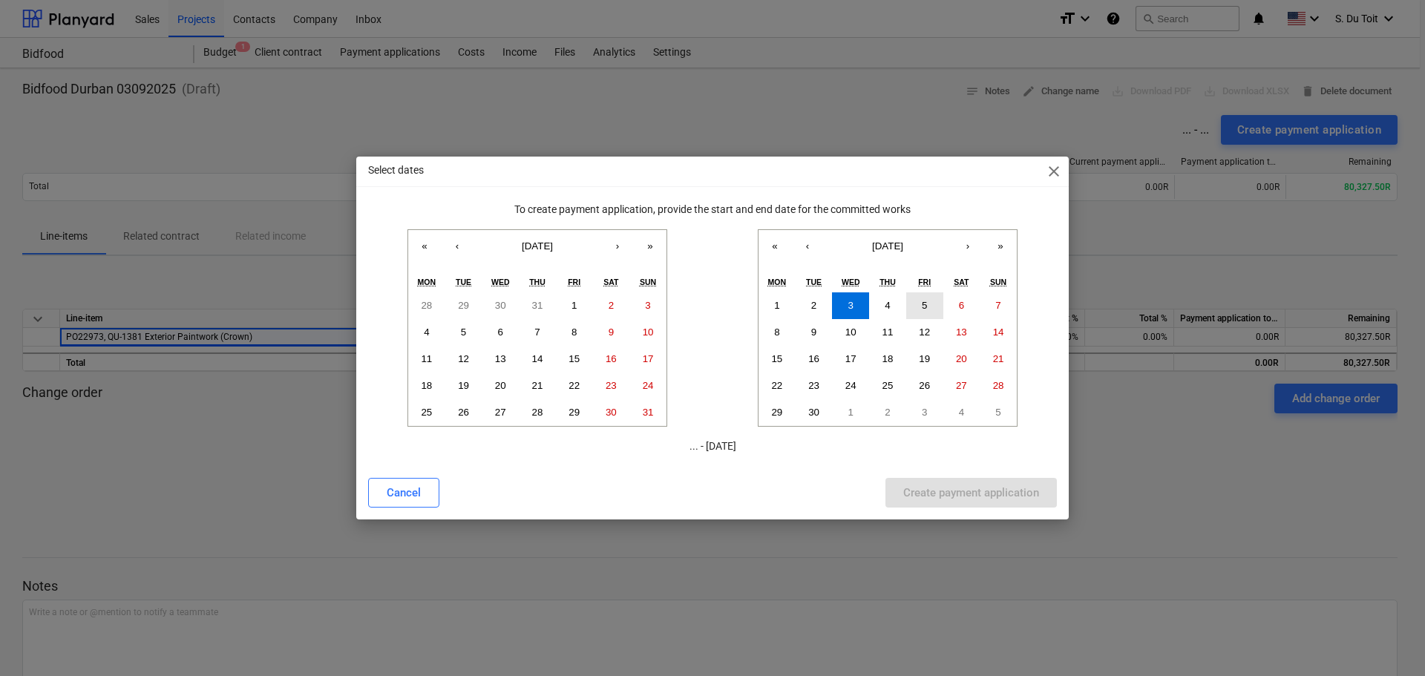
click at [913, 310] on button "5" at bounding box center [924, 305] width 37 height 27
click at [891, 308] on button "4" at bounding box center [887, 305] width 37 height 27
click at [931, 305] on button "5" at bounding box center [924, 305] width 37 height 27
click at [725, 449] on p "... - [DATE]" at bounding box center [712, 447] width 689 height 16
click at [414, 493] on div "Cancel" at bounding box center [404, 492] width 34 height 19
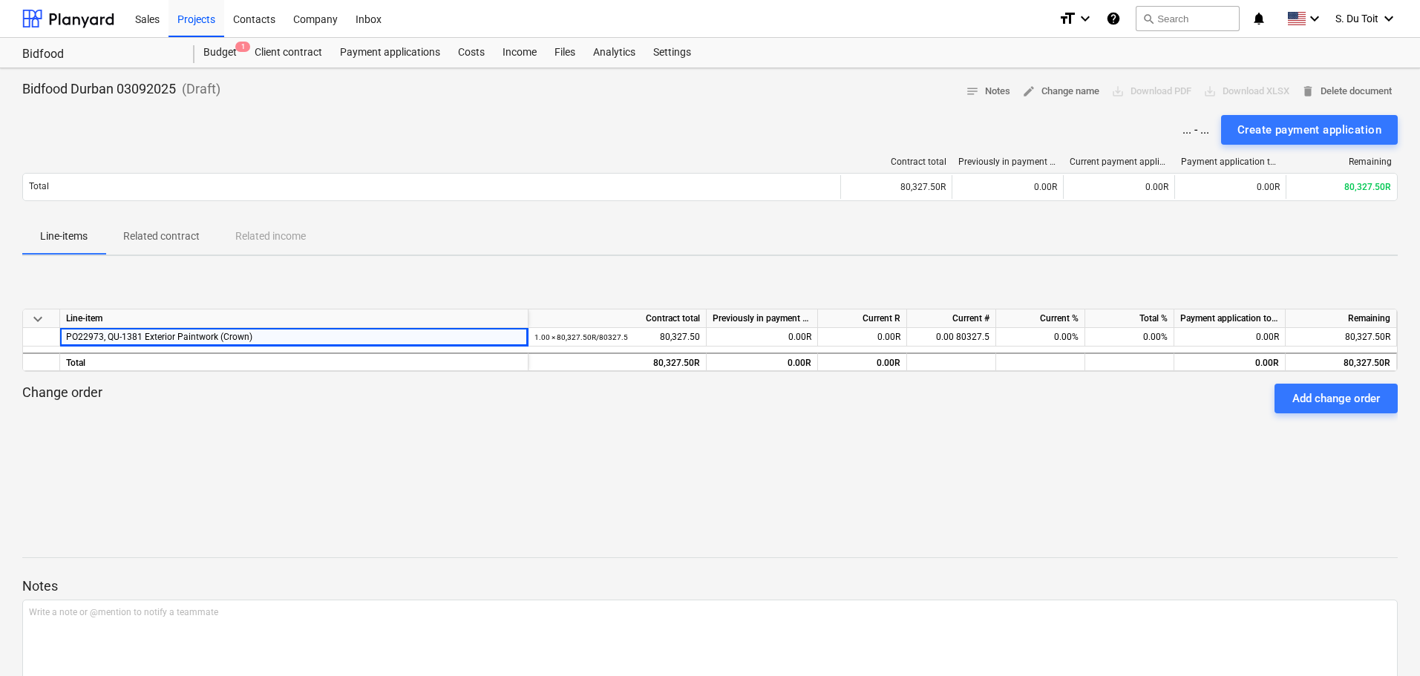
click at [760, 413] on div "Change order Add change order" at bounding box center [709, 399] width 1375 height 30
click at [748, 413] on div "Change order Add change order" at bounding box center [709, 399] width 1375 height 30
click at [370, 331] on div "PO22973, QU-1381 Exterior Paintwork (Crown)" at bounding box center [294, 337] width 456 height 18
click at [192, 232] on p "Related contract" at bounding box center [161, 237] width 76 height 16
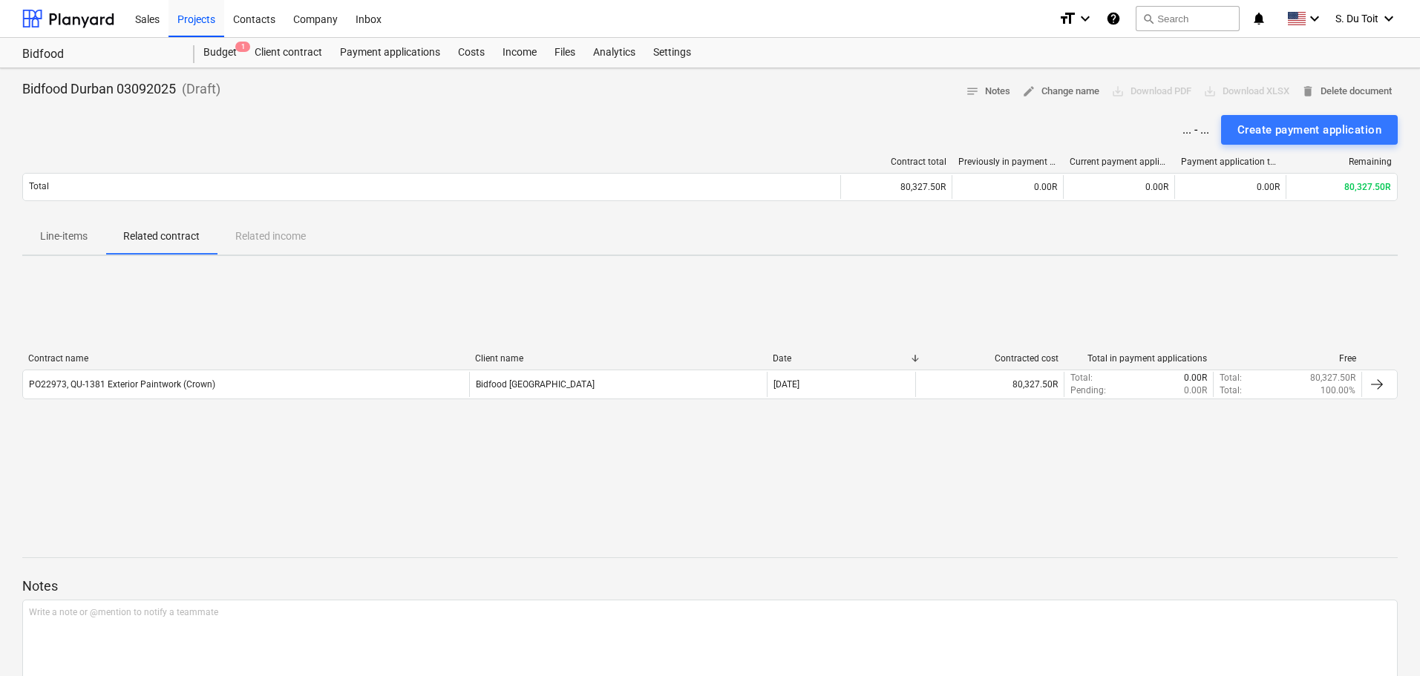
click at [68, 249] on span "Line-items" at bounding box center [63, 236] width 83 height 24
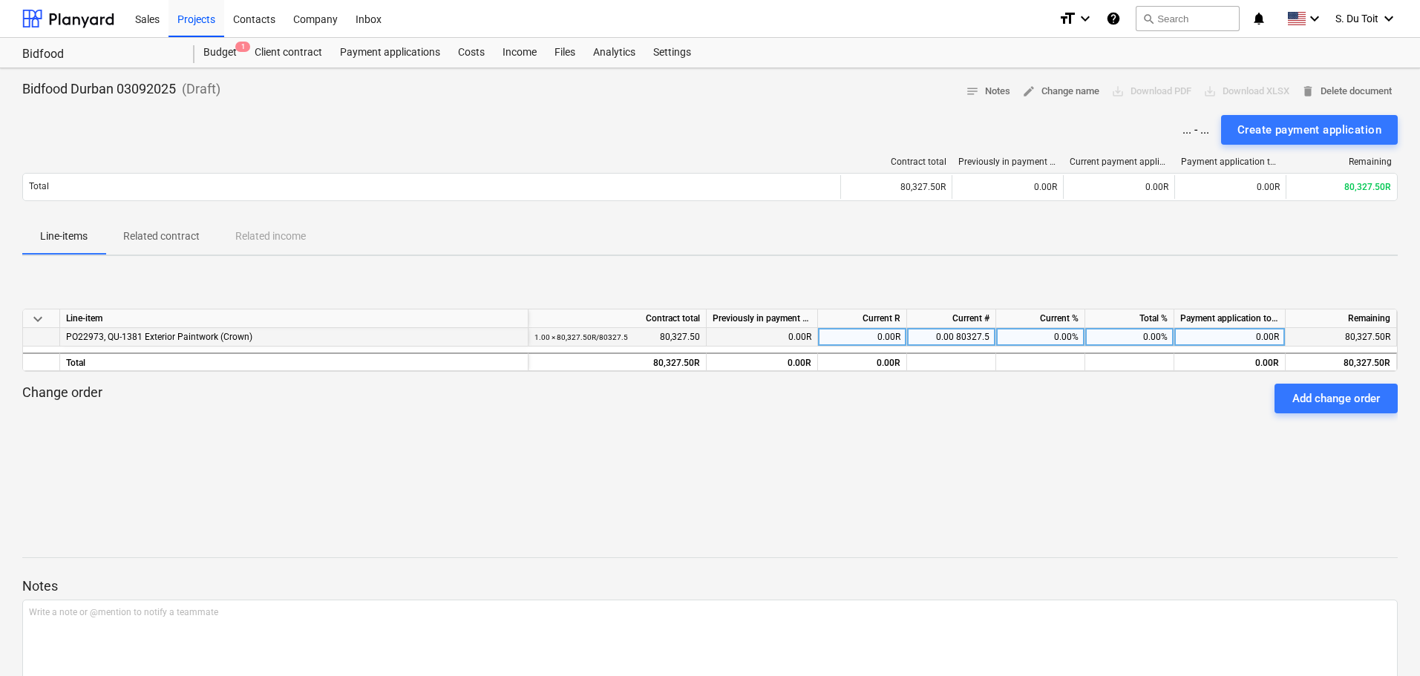
click at [770, 335] on div "0.00R" at bounding box center [762, 337] width 111 height 19
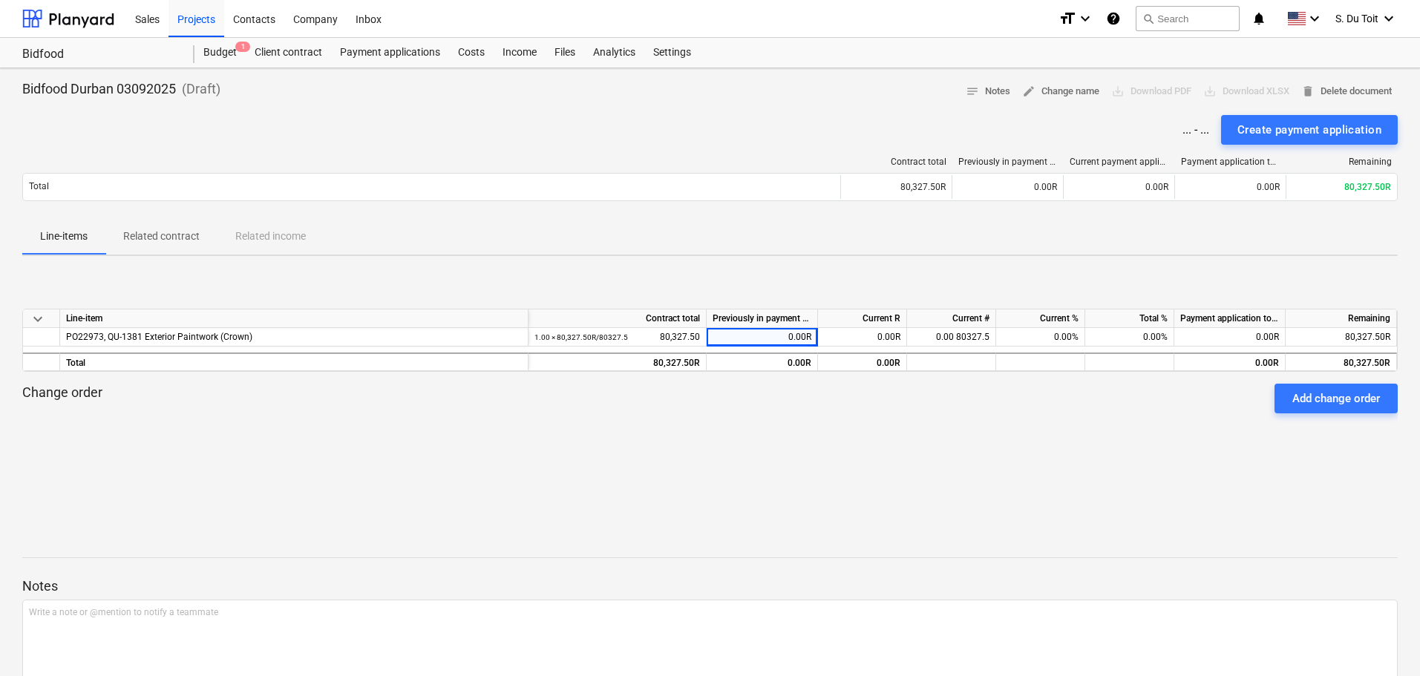
click at [893, 248] on div "Line-items Related contract Related income" at bounding box center [709, 237] width 1375 height 36
click at [1330, 136] on div "Create payment application" at bounding box center [1309, 129] width 144 height 19
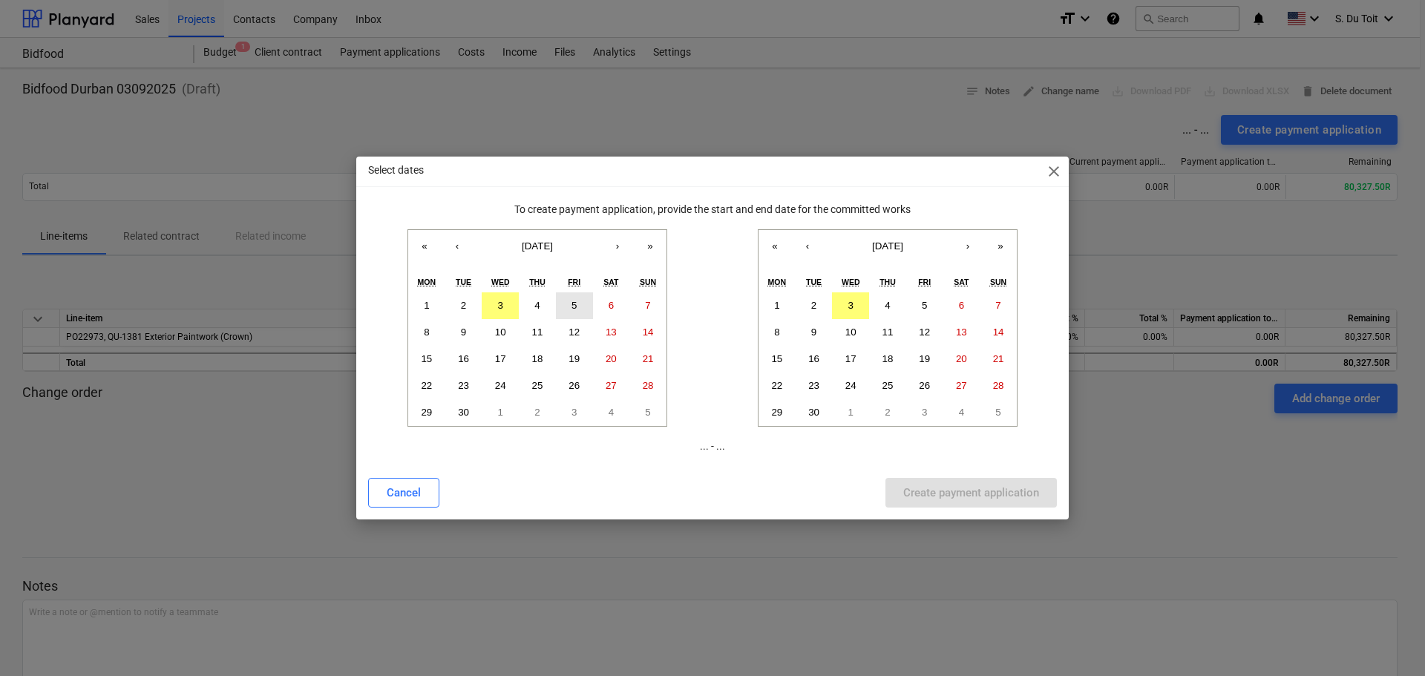
click at [575, 309] on abbr "5" at bounding box center [573, 305] width 5 height 11
click at [700, 446] on p "[DATE] - ..." at bounding box center [712, 447] width 689 height 16
click at [502, 312] on button "3" at bounding box center [500, 305] width 37 height 27
click at [865, 307] on button "3" at bounding box center [850, 305] width 37 height 27
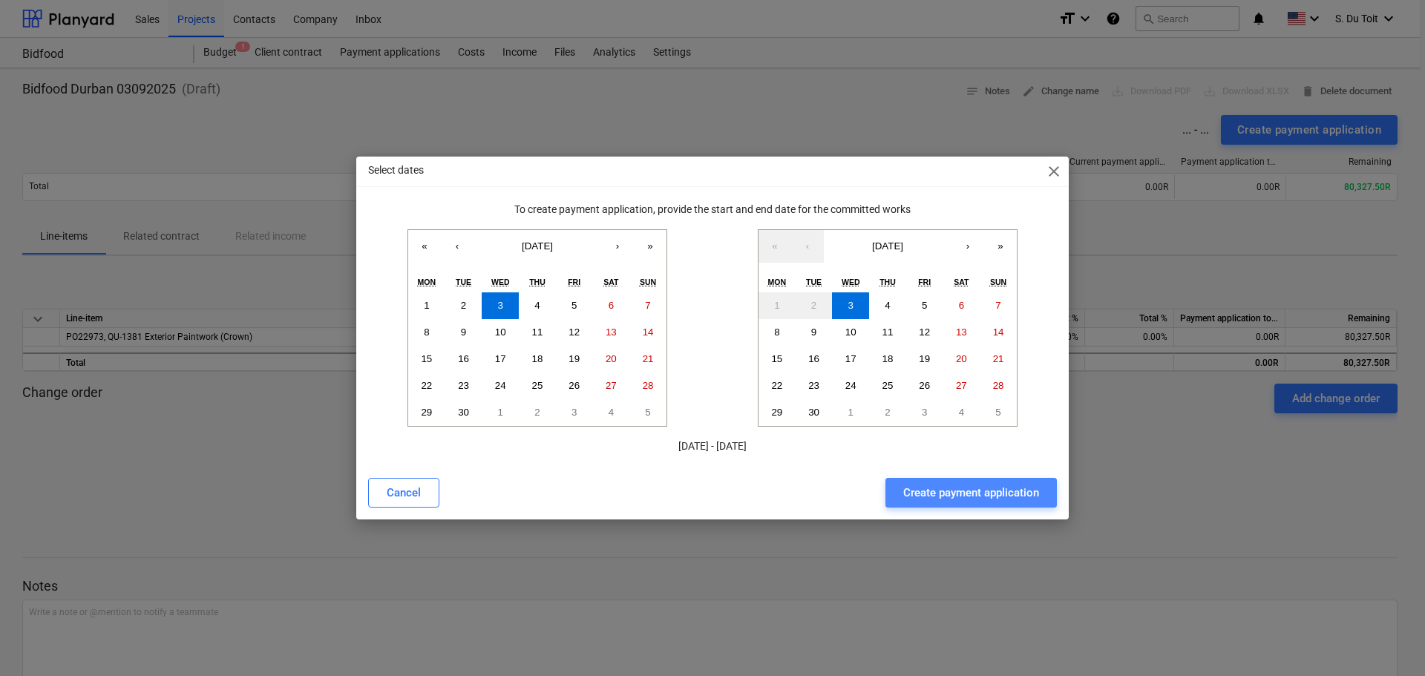
click at [984, 499] on div "Create payment application" at bounding box center [971, 492] width 136 height 19
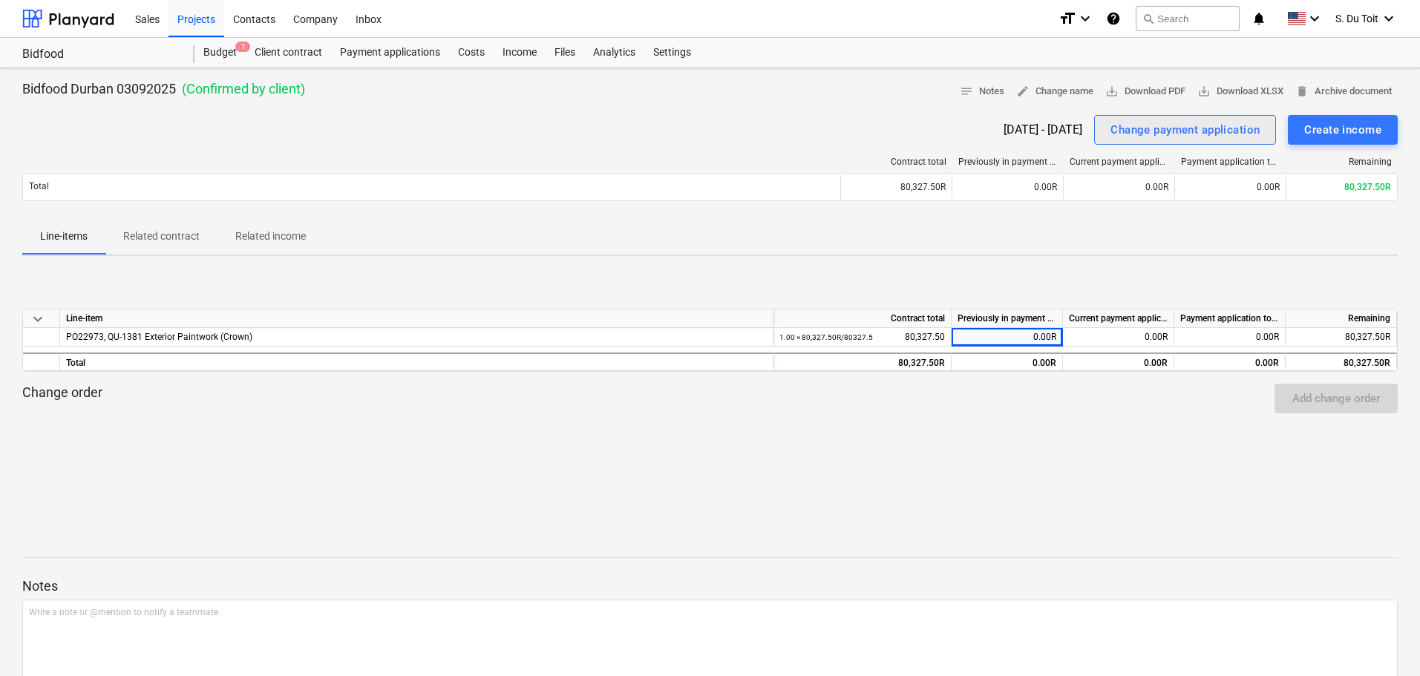
click at [1181, 135] on div "Change payment application" at bounding box center [1184, 129] width 149 height 19
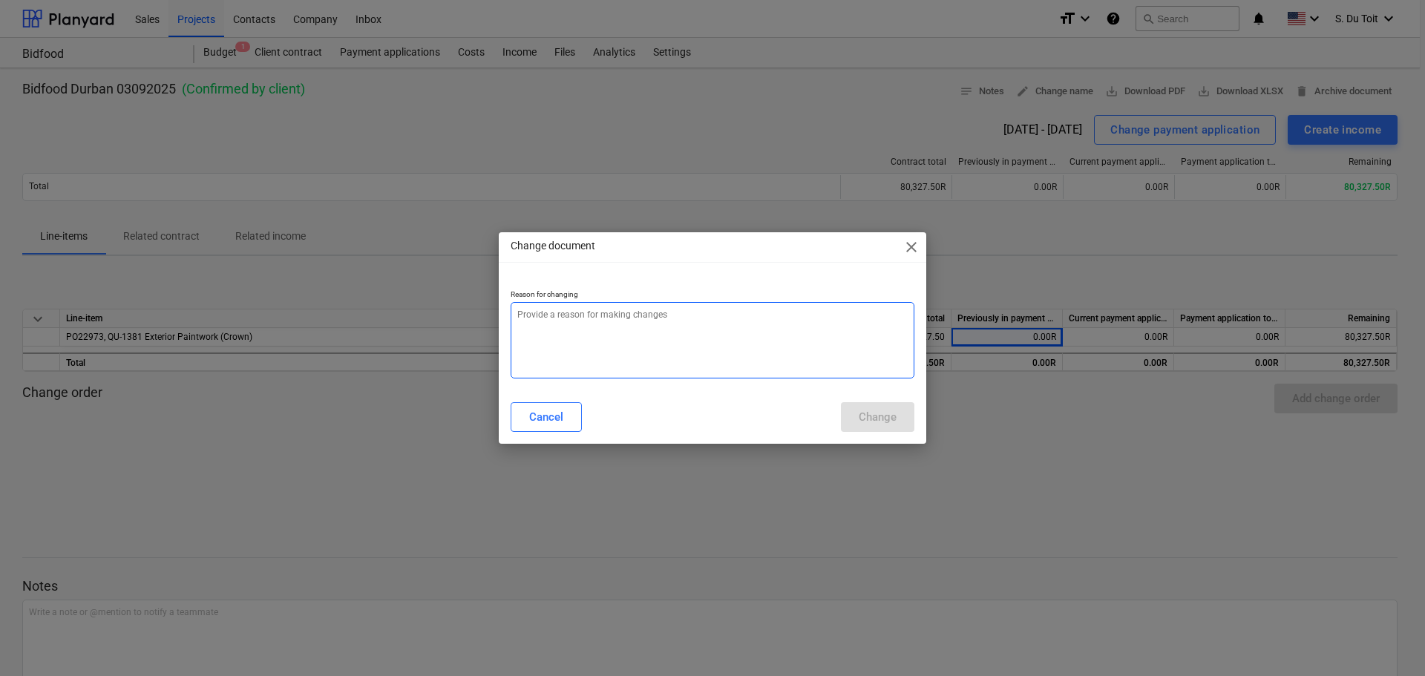
click at [636, 339] on textarea at bounding box center [713, 340] width 404 height 76
type textarea "x"
type textarea "1"
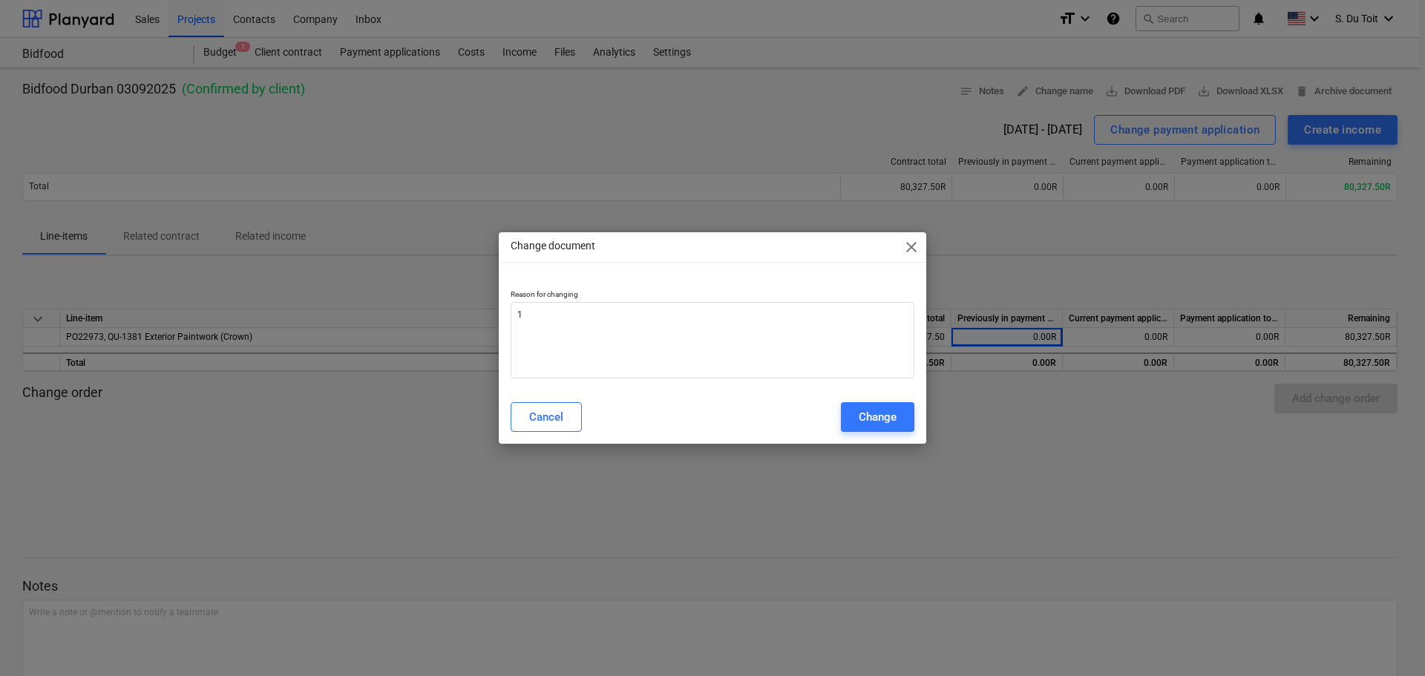
click at [881, 401] on div "Cancel Change" at bounding box center [713, 417] width 422 height 42
click at [885, 414] on div "Change" at bounding box center [878, 416] width 38 height 19
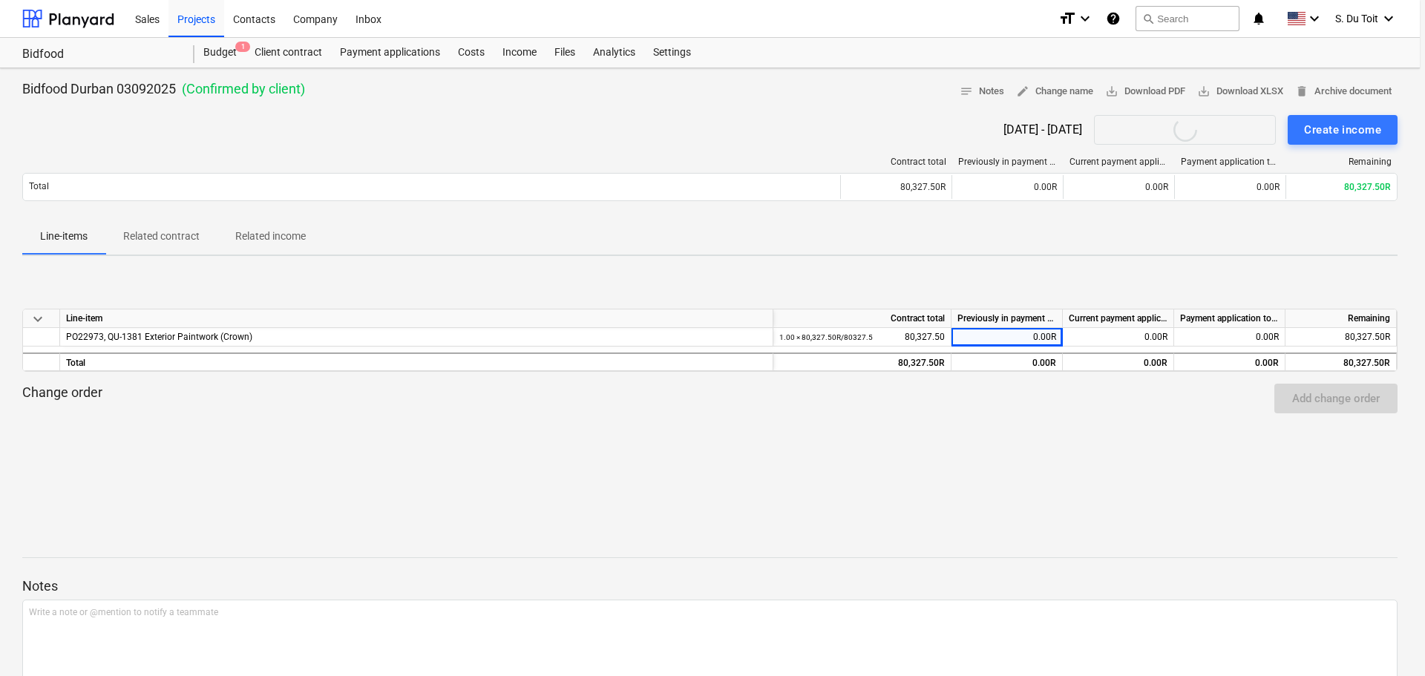
type textarea "x"
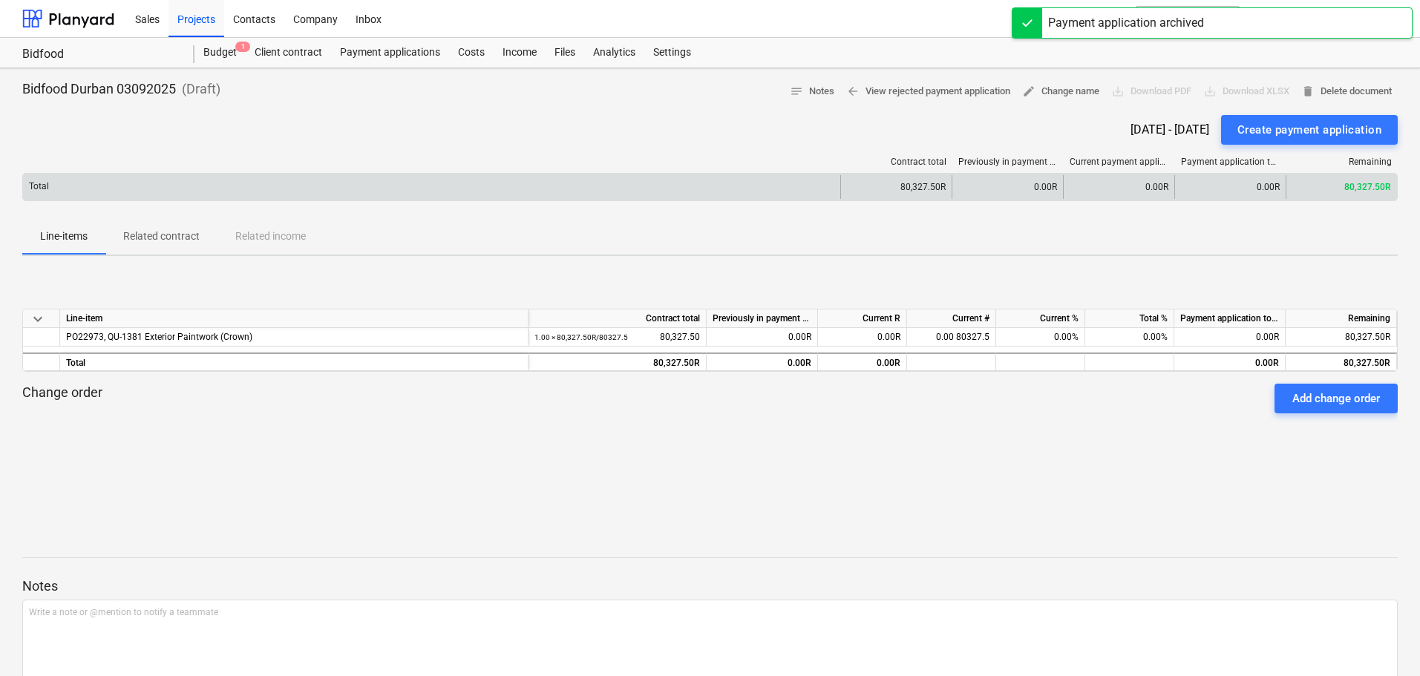
click at [180, 189] on div "Total" at bounding box center [431, 187] width 817 height 24
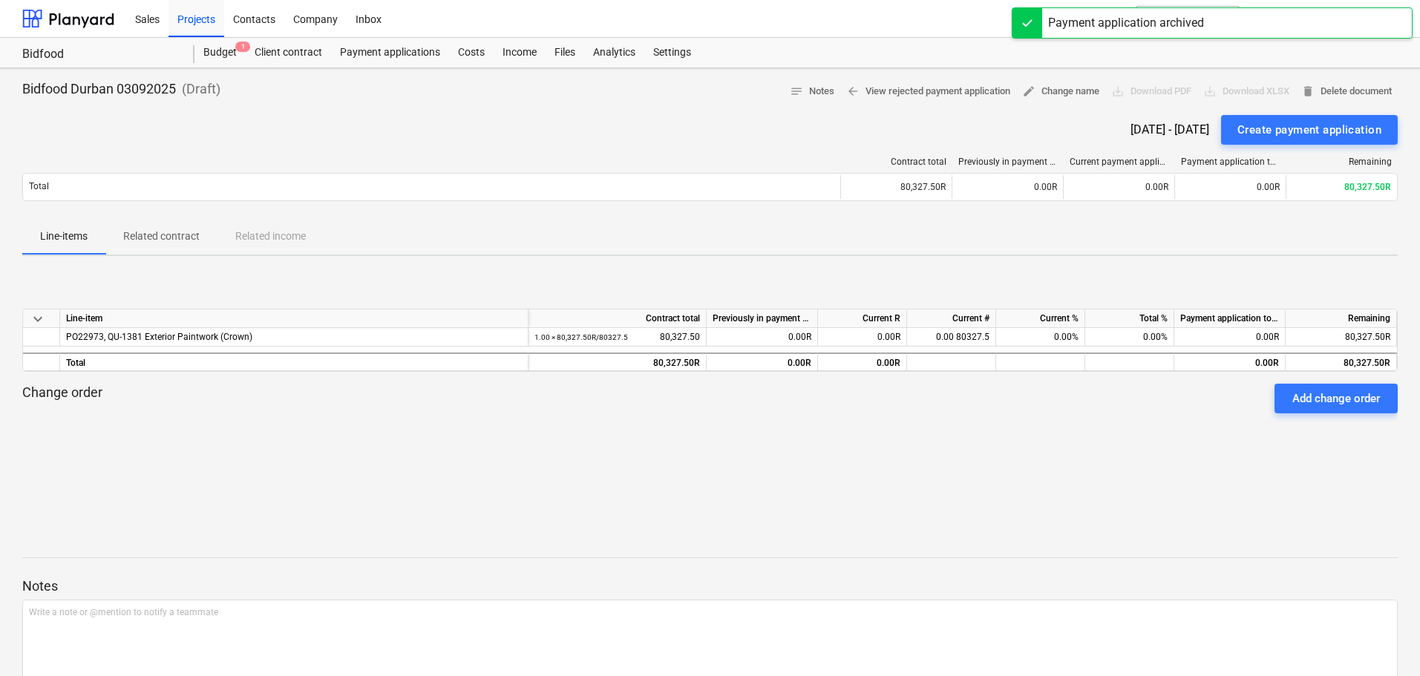
click at [1130, 125] on div "[DATE] - [DATE]" at bounding box center [1169, 129] width 79 height 14
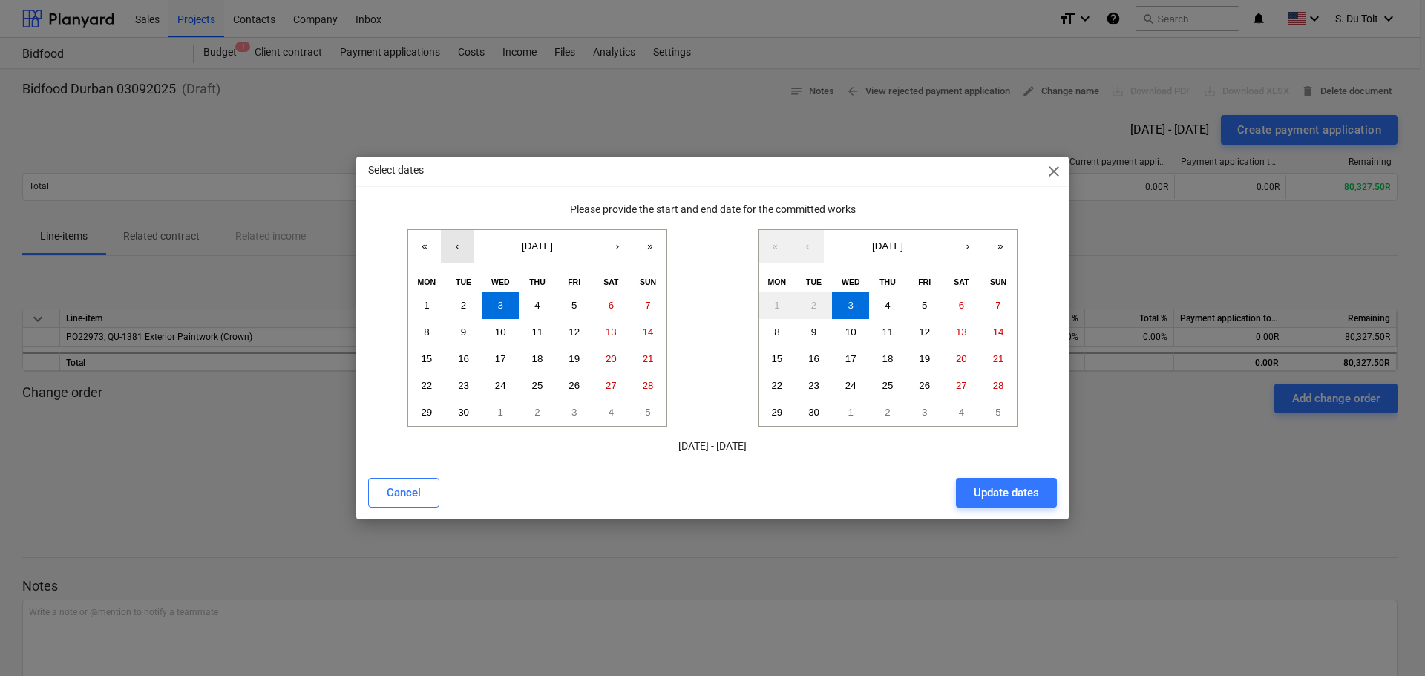
click at [459, 247] on button "‹" at bounding box center [457, 246] width 33 height 33
click at [578, 308] on button "1" at bounding box center [574, 305] width 37 height 27
click at [994, 301] on button "7" at bounding box center [998, 305] width 37 height 27
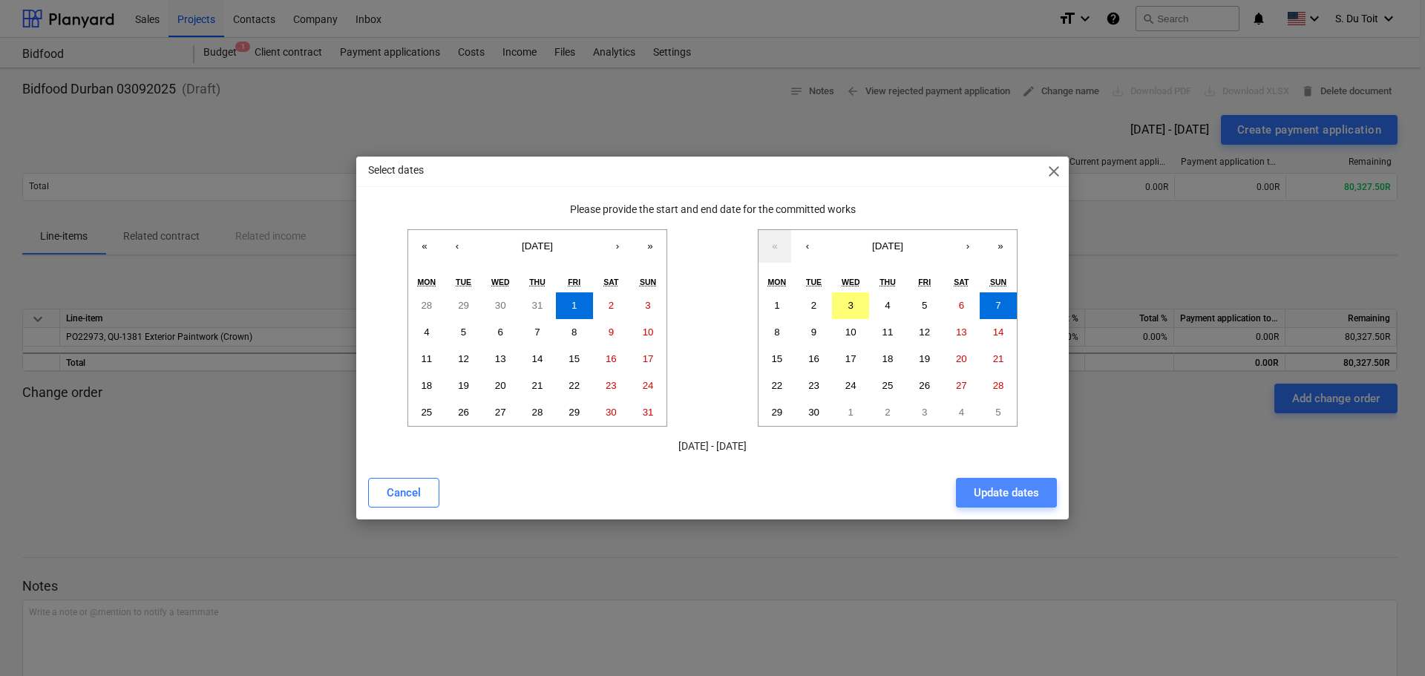
click at [1034, 492] on div "Update dates" at bounding box center [1006, 492] width 65 height 19
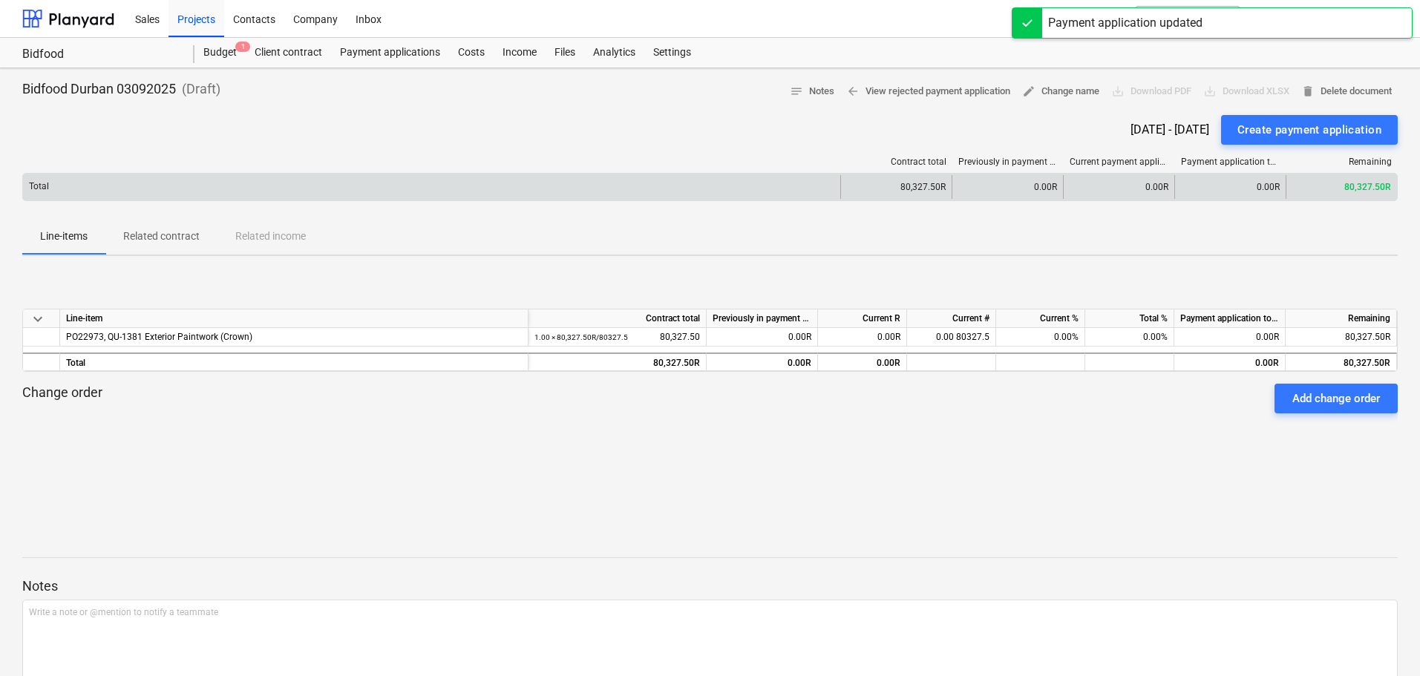
click at [892, 184] on div "80,327.50R" at bounding box center [895, 187] width 111 height 24
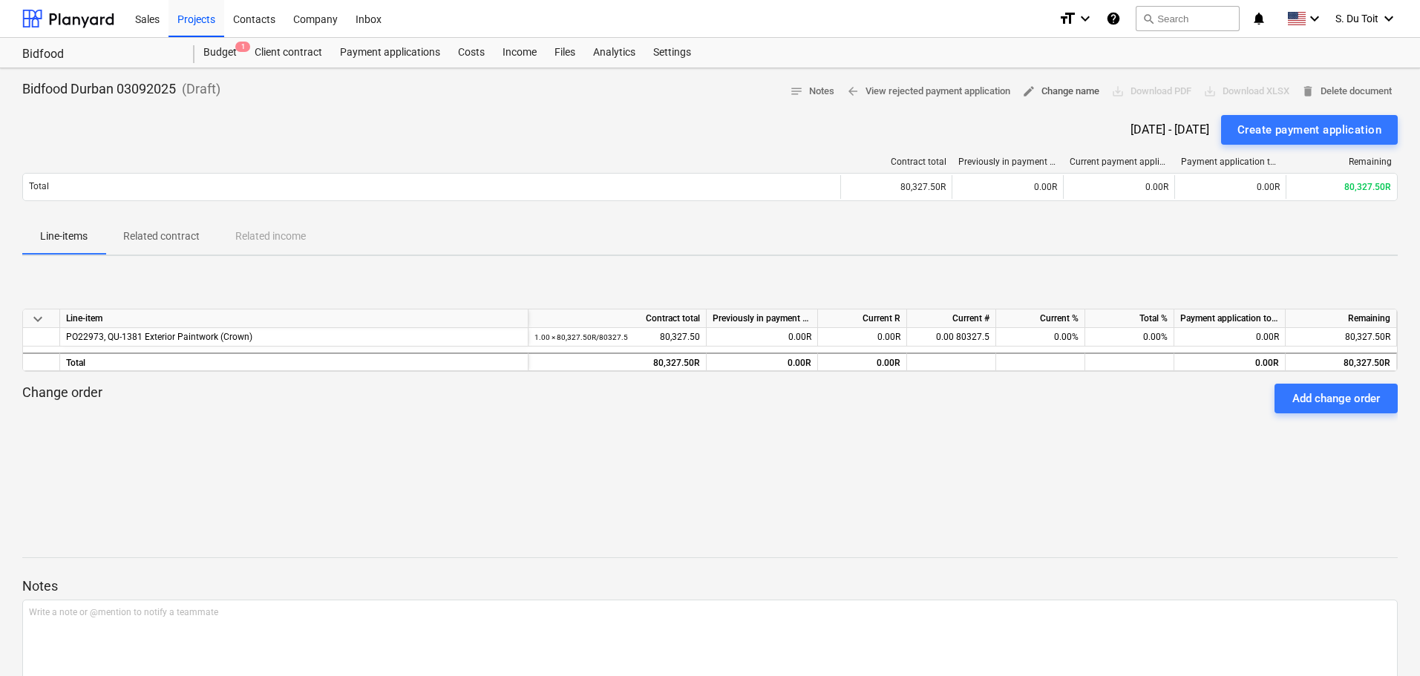
click at [1052, 94] on span "edit Change name" at bounding box center [1060, 91] width 77 height 17
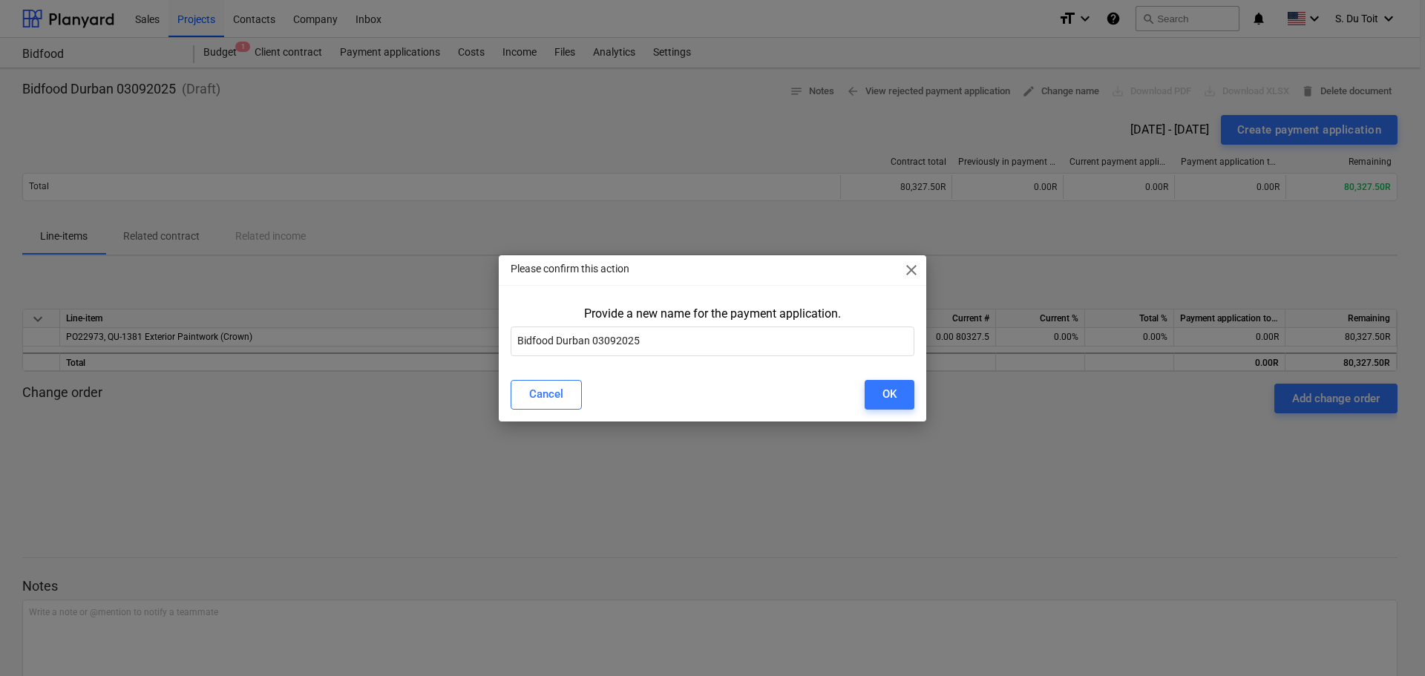
click at [910, 271] on span "close" at bounding box center [911, 270] width 18 height 18
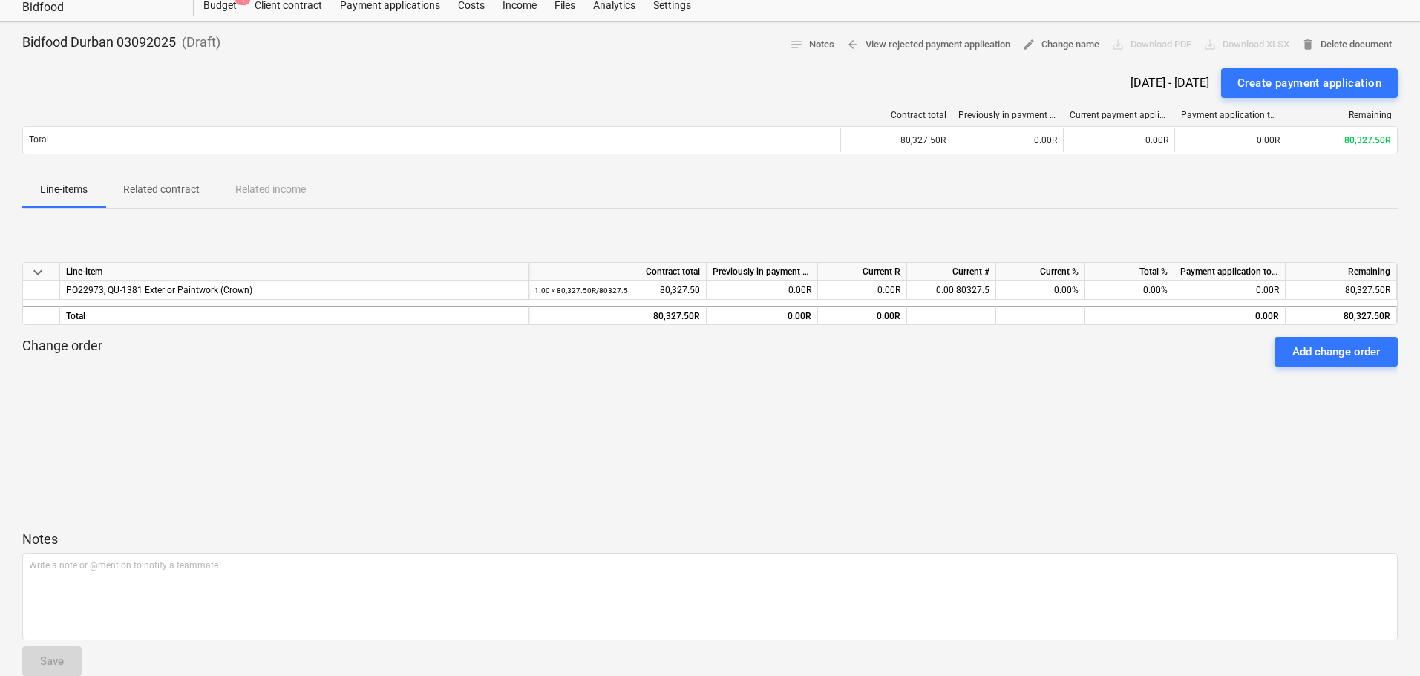
scroll to position [71, 0]
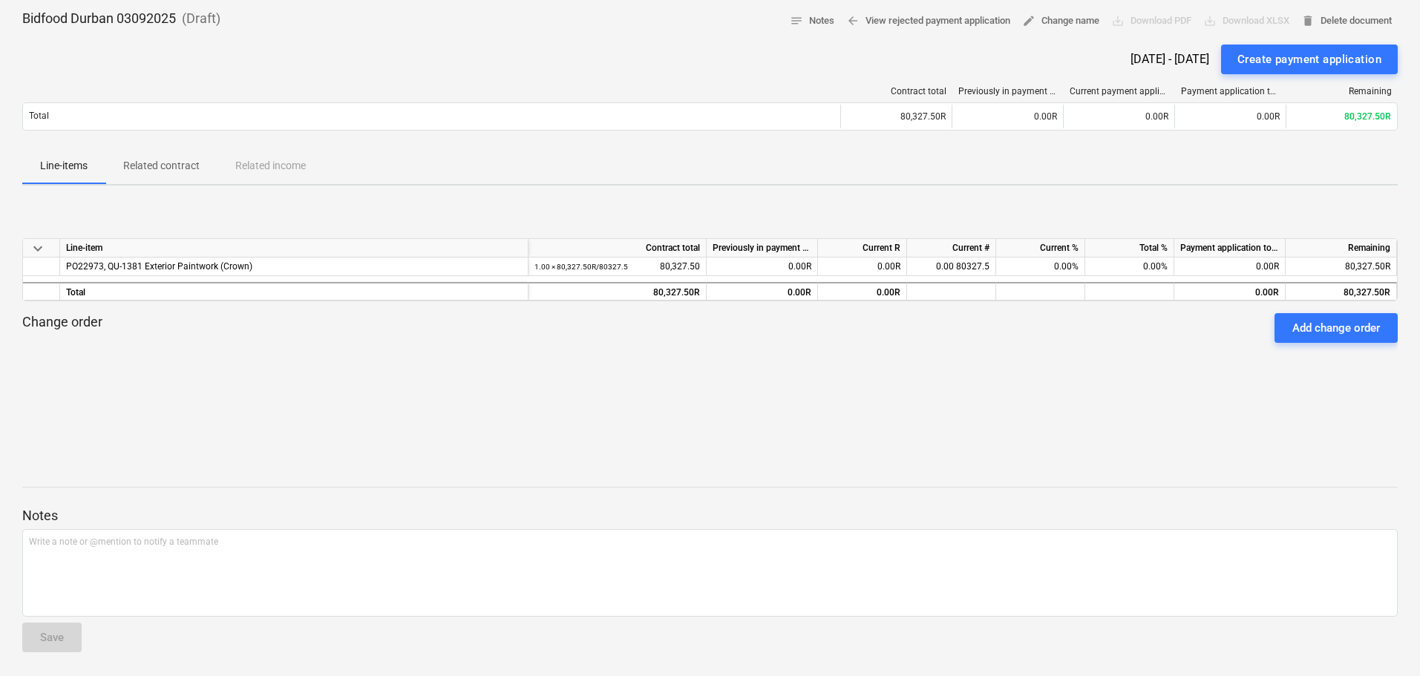
click at [827, 252] on div "Current R" at bounding box center [862, 248] width 89 height 19
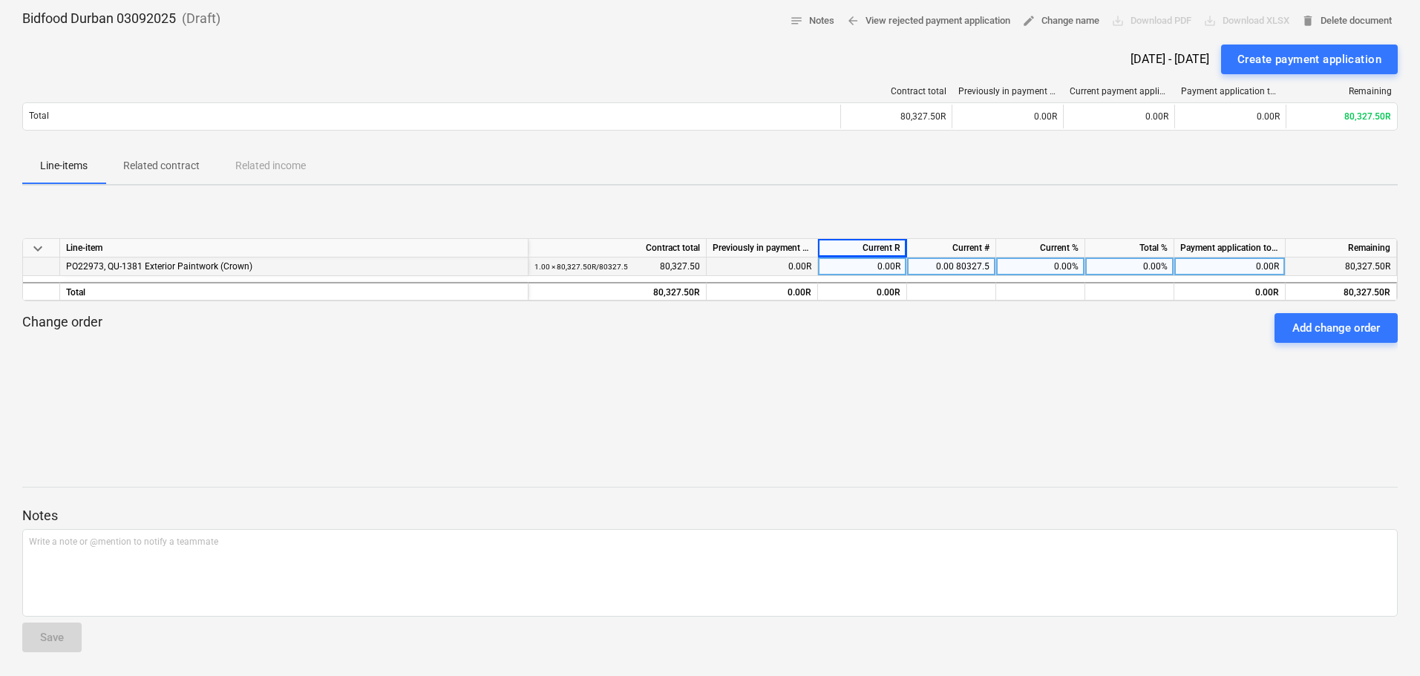
click at [802, 275] on div "0.00R" at bounding box center [762, 267] width 111 height 19
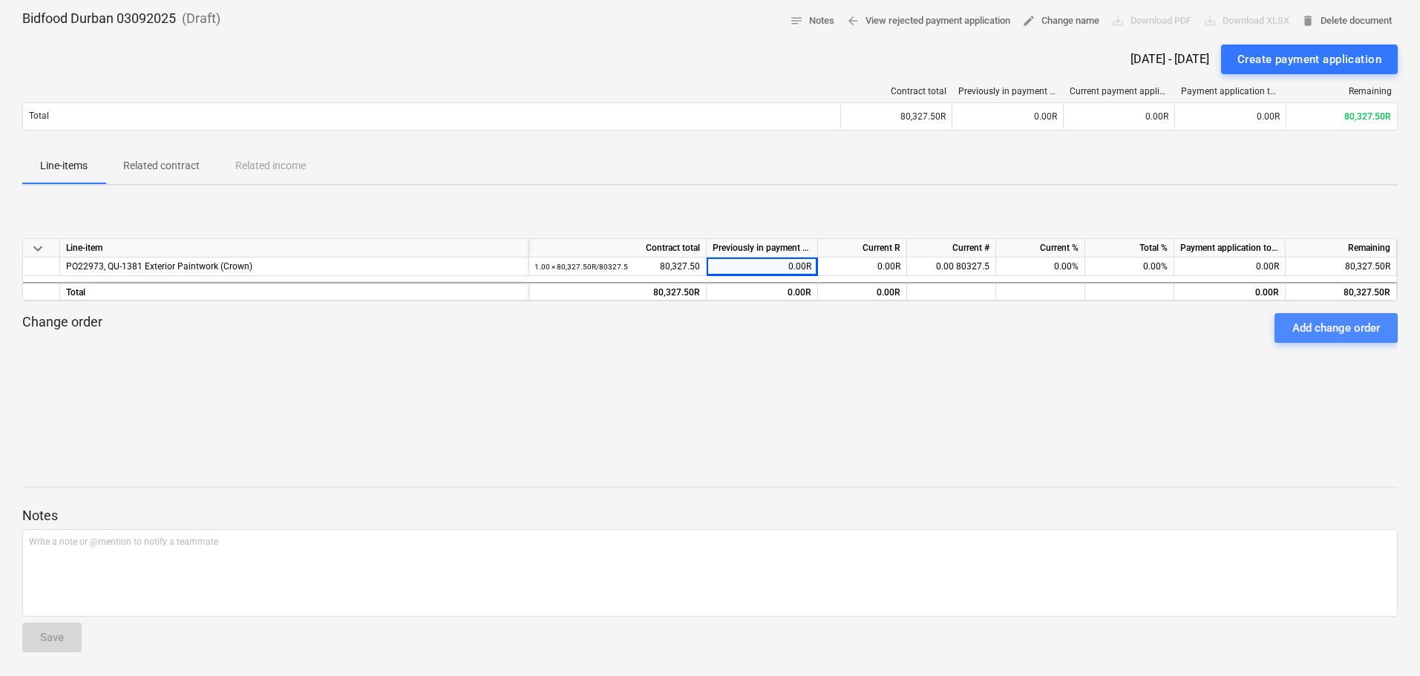
click at [1330, 322] on div "Add change order" at bounding box center [1336, 327] width 88 height 19
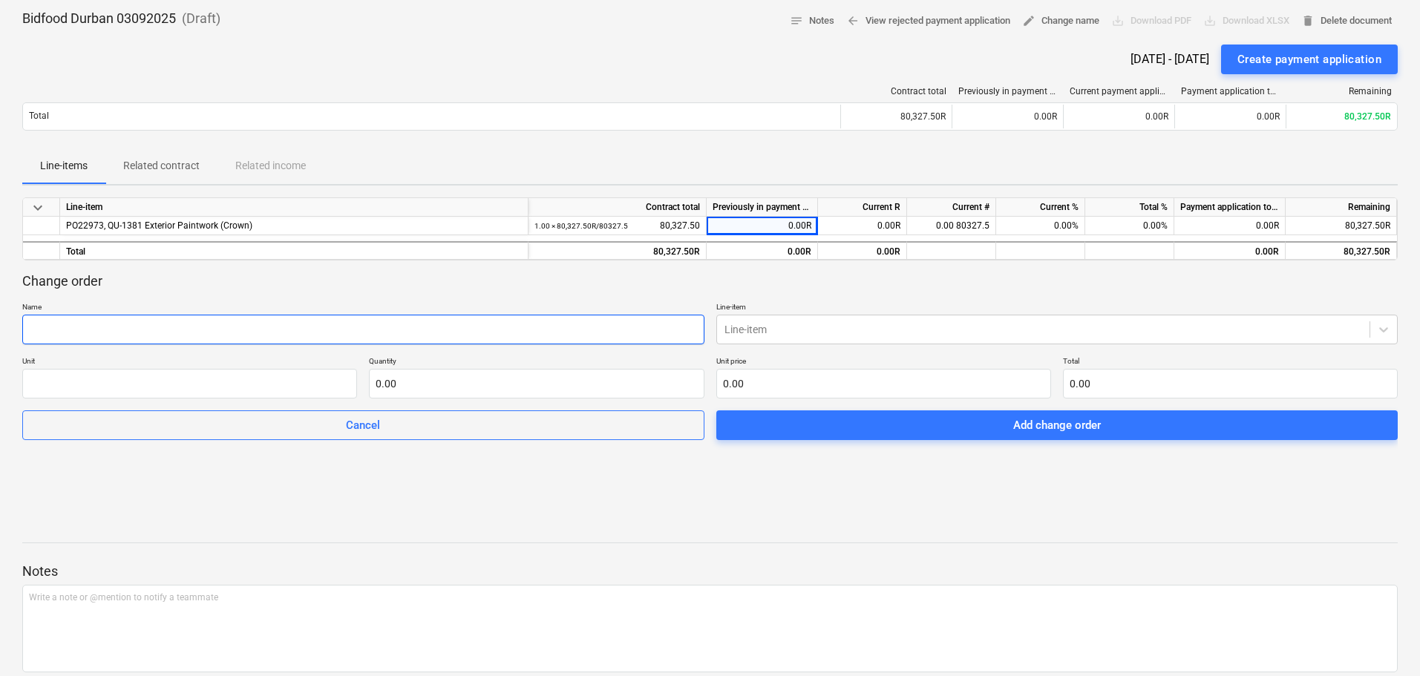
click at [430, 332] on input "text" at bounding box center [363, 330] width 682 height 30
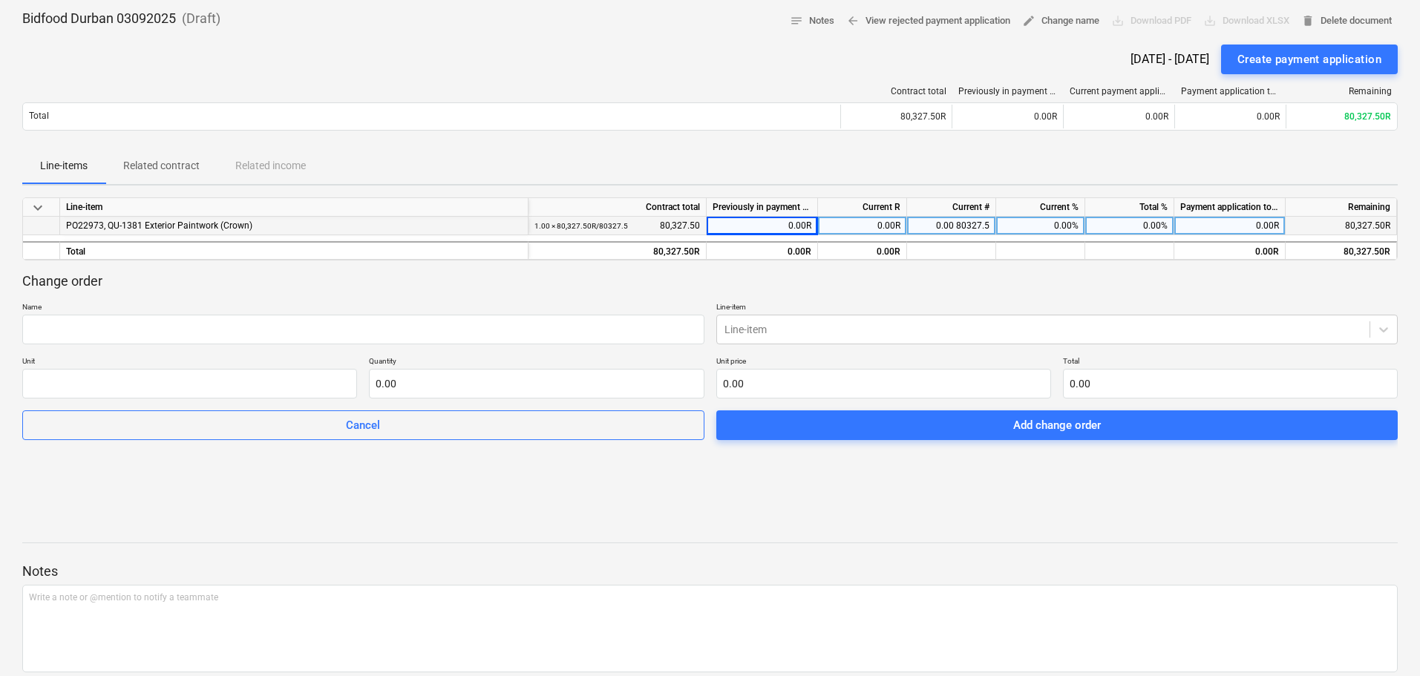
click at [297, 228] on div "PO22973, QU-1381 Exterior Paintwork (Crown)" at bounding box center [294, 226] width 456 height 18
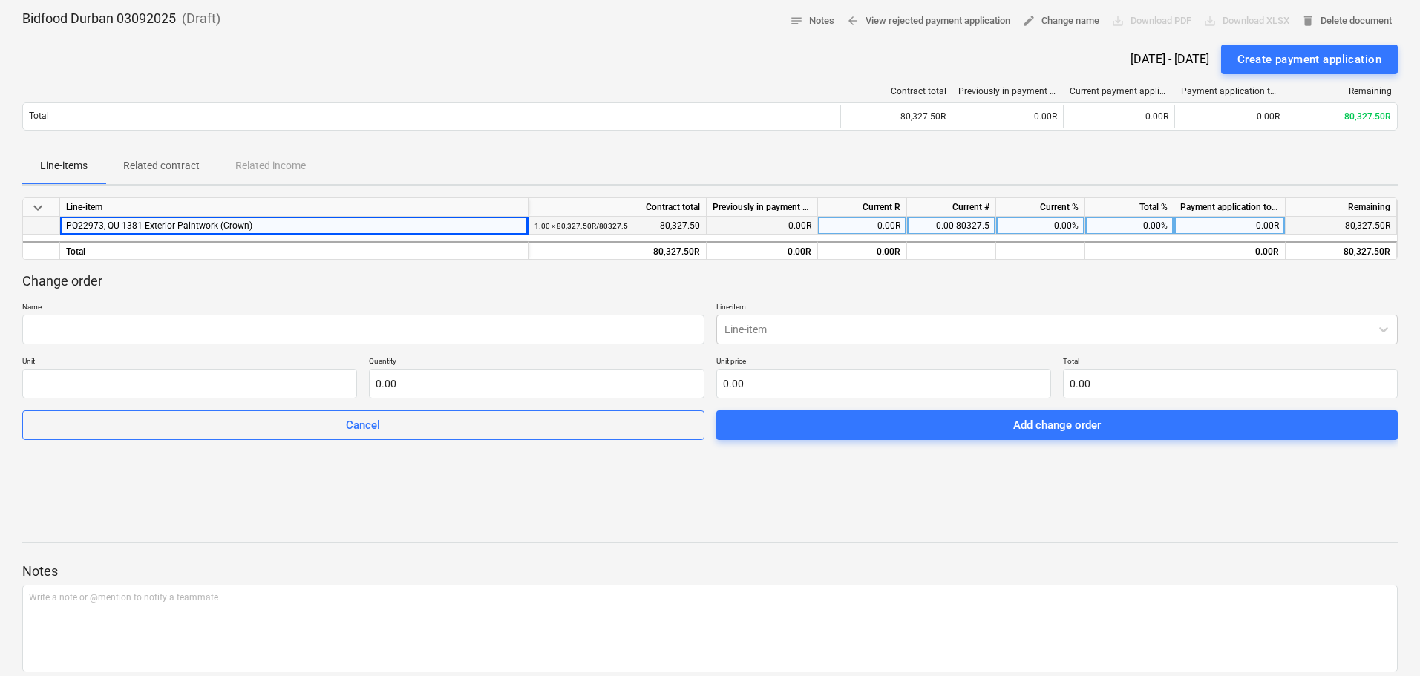
click at [305, 225] on div "PO22973, QU-1381 Exterior Paintwork (Crown)" at bounding box center [294, 226] width 456 height 18
click at [341, 226] on div "PO22973, QU-1381 Exterior Paintwork (Crown)" at bounding box center [294, 226] width 456 height 18
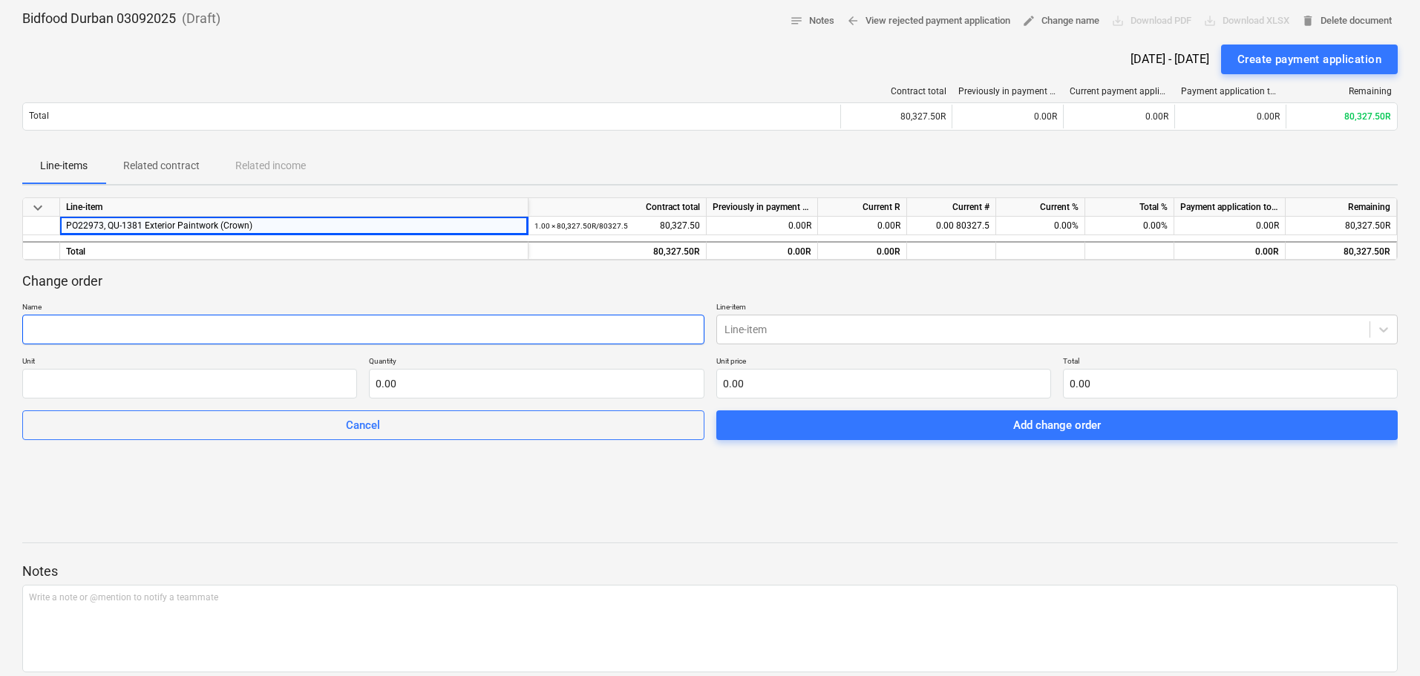
click at [288, 336] on input "text" at bounding box center [363, 330] width 682 height 30
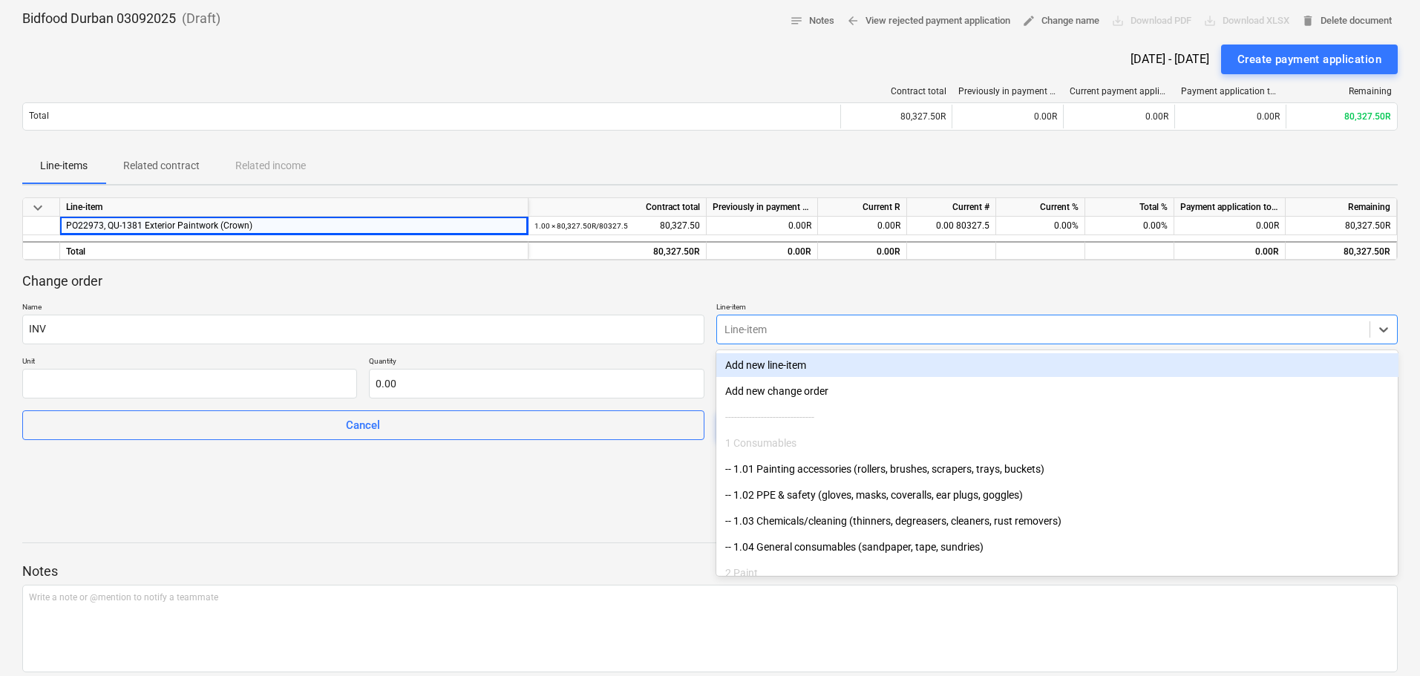
click at [937, 327] on div at bounding box center [1043, 329] width 638 height 15
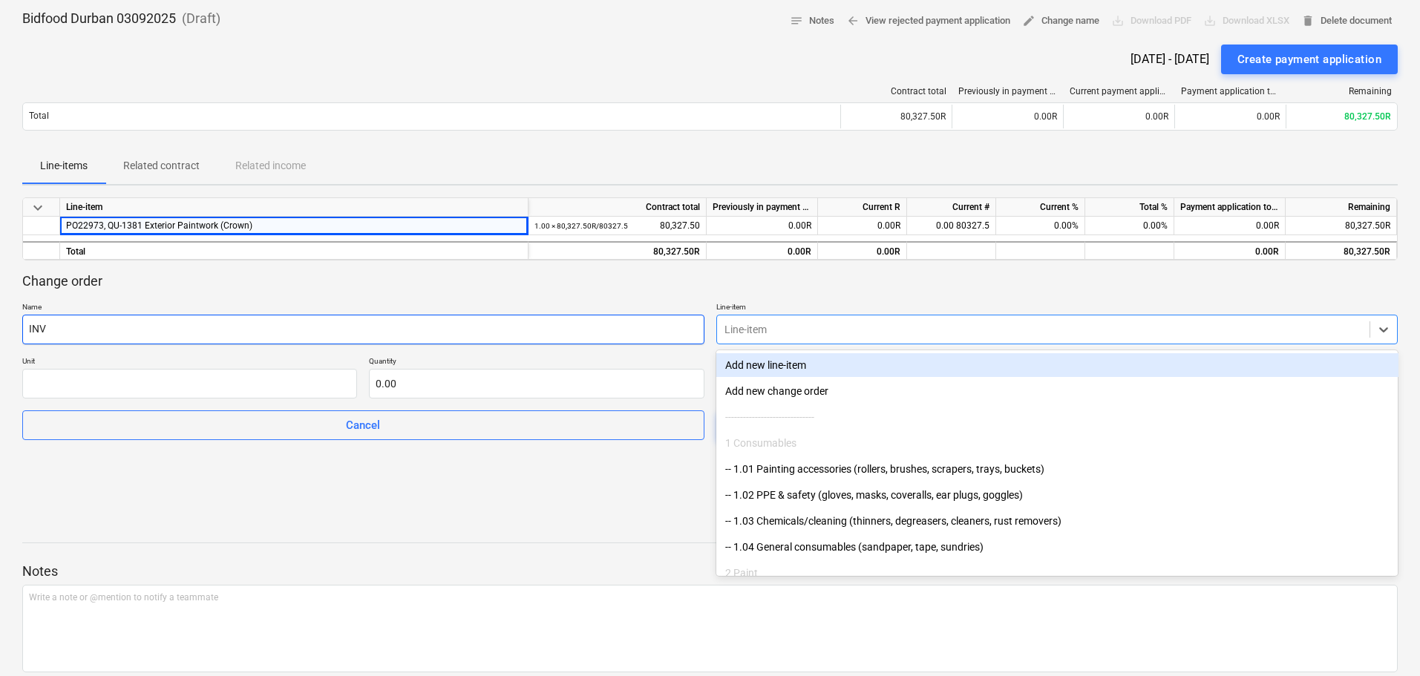
click at [353, 325] on input "INV" at bounding box center [363, 330] width 682 height 30
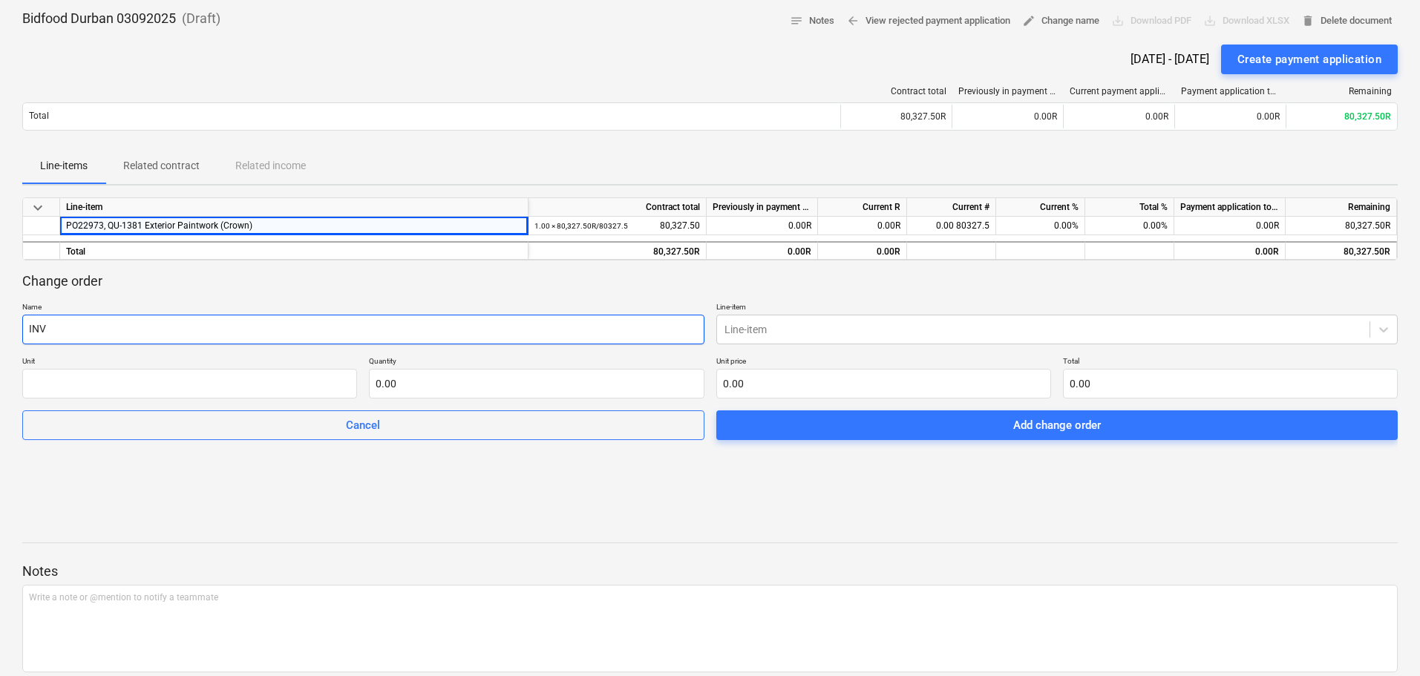
drag, startPoint x: 353, startPoint y: 325, endPoint x: 26, endPoint y: 320, distance: 327.3
click at [26, 320] on input "INV" at bounding box center [363, 330] width 682 height 30
paste input "001168"
type input "INV001168"
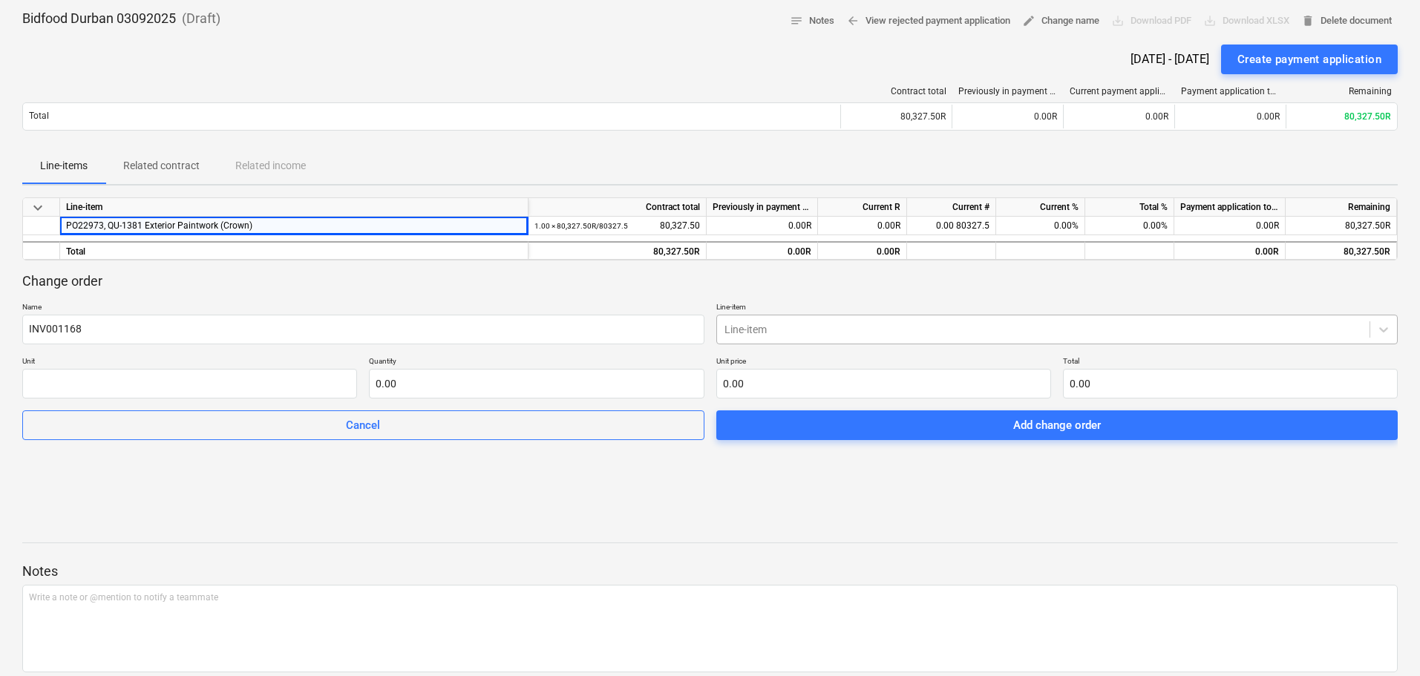
click at [795, 329] on div at bounding box center [1043, 329] width 638 height 15
click at [926, 307] on p "Line-item" at bounding box center [1057, 308] width 682 height 13
click at [875, 337] on div at bounding box center [1043, 329] width 638 height 15
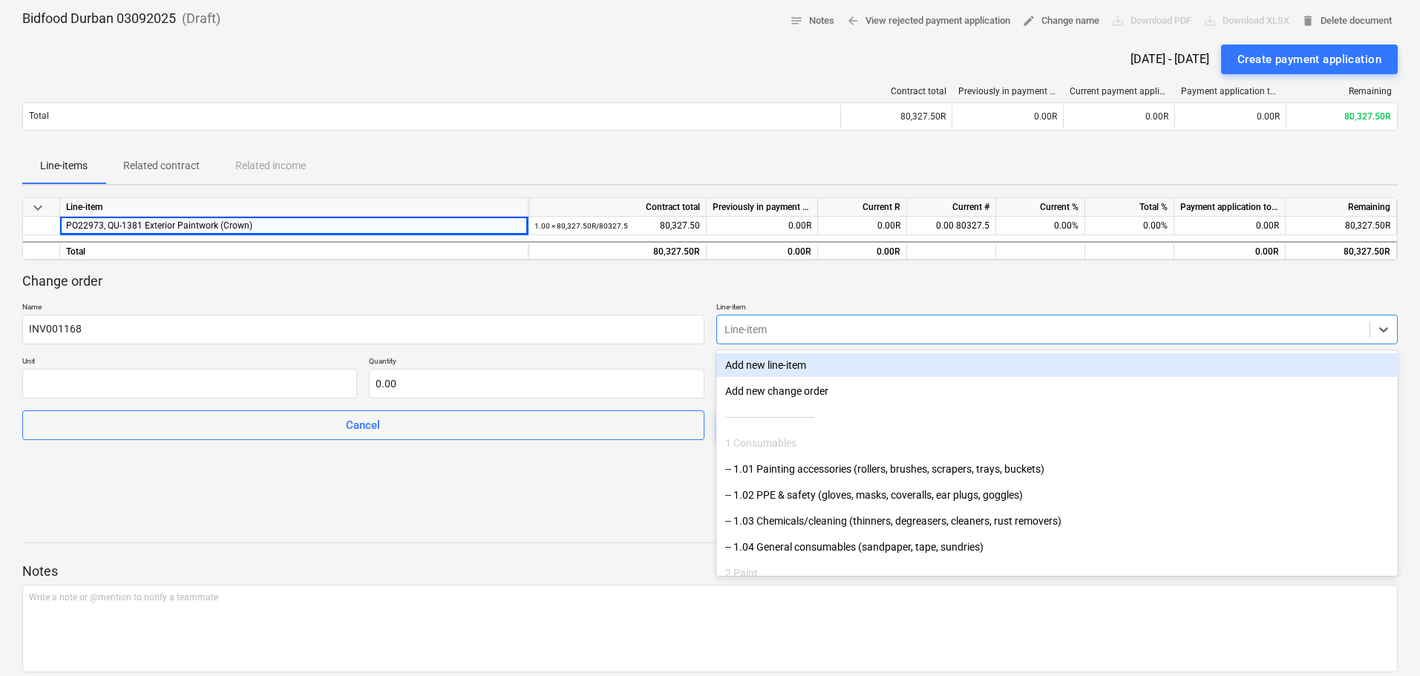
paste input "40% Material Deposit"
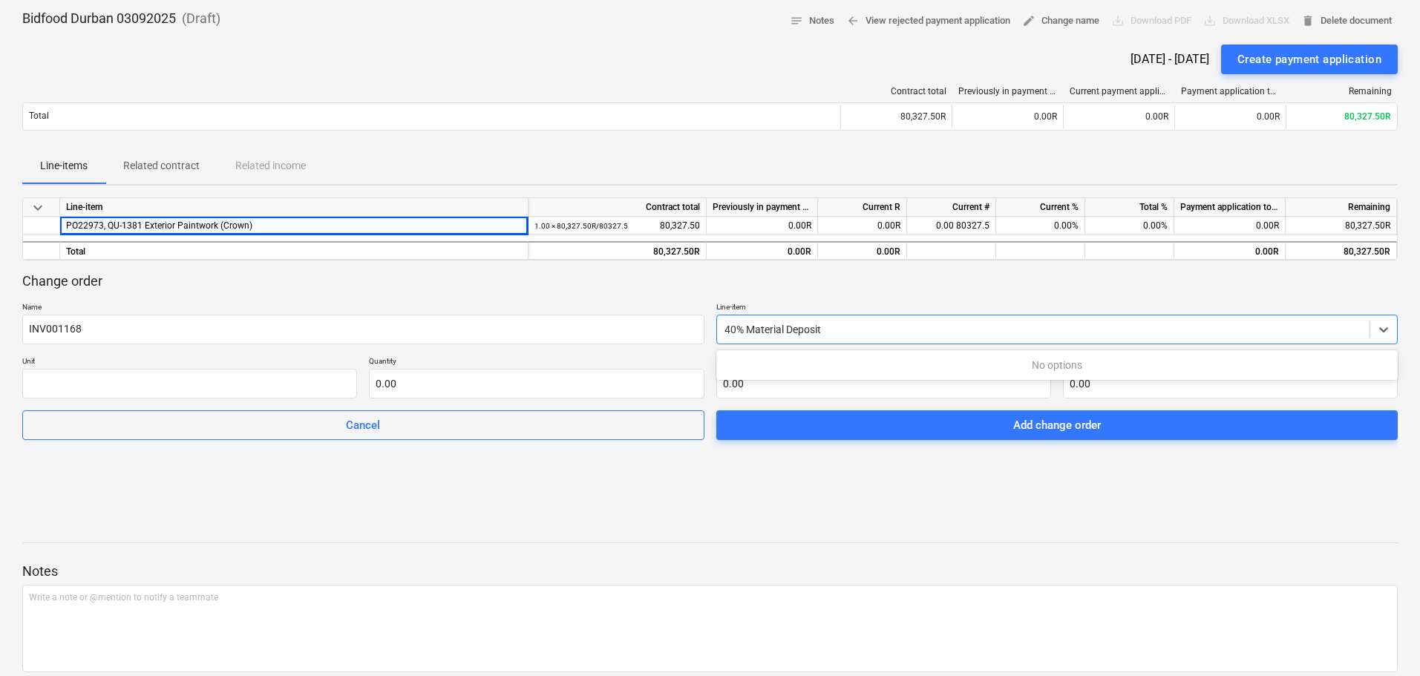
type input "40% Material Deposit"
click at [643, 287] on div "Change order" at bounding box center [709, 281] width 1375 height 18
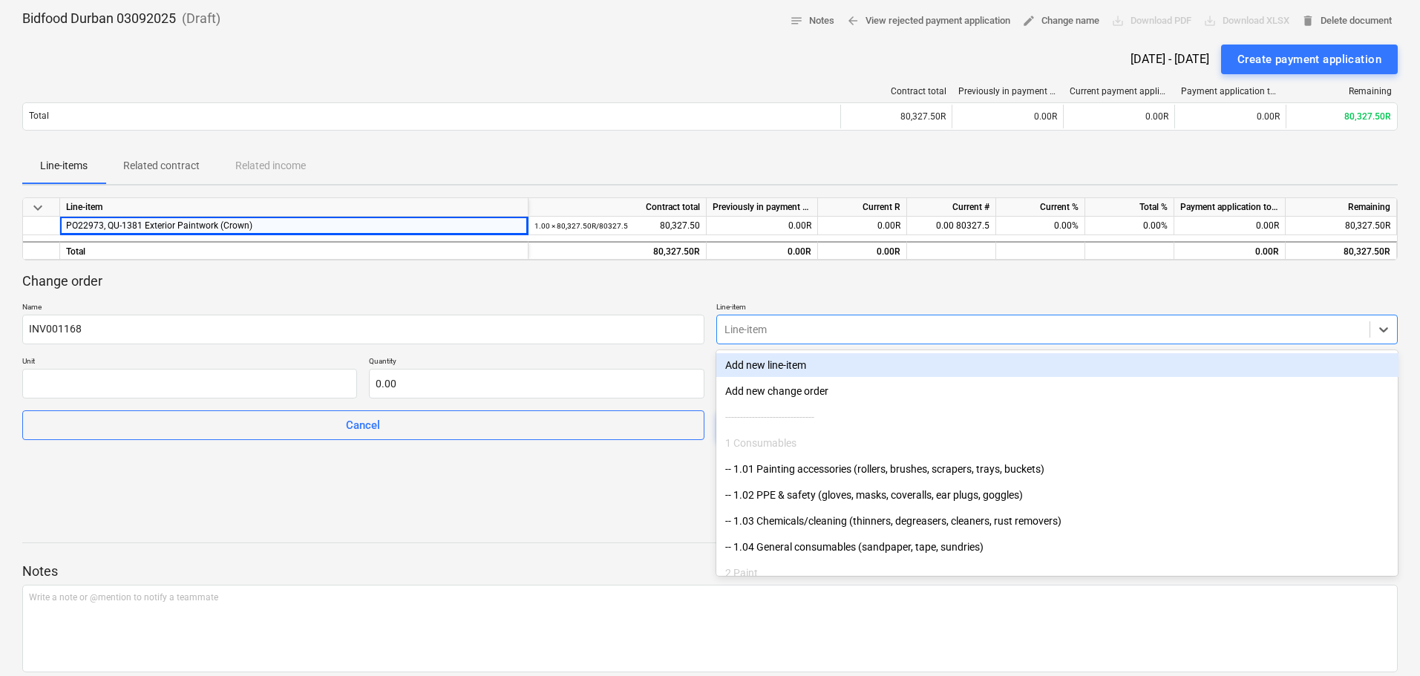
click at [855, 324] on div at bounding box center [1043, 329] width 638 height 15
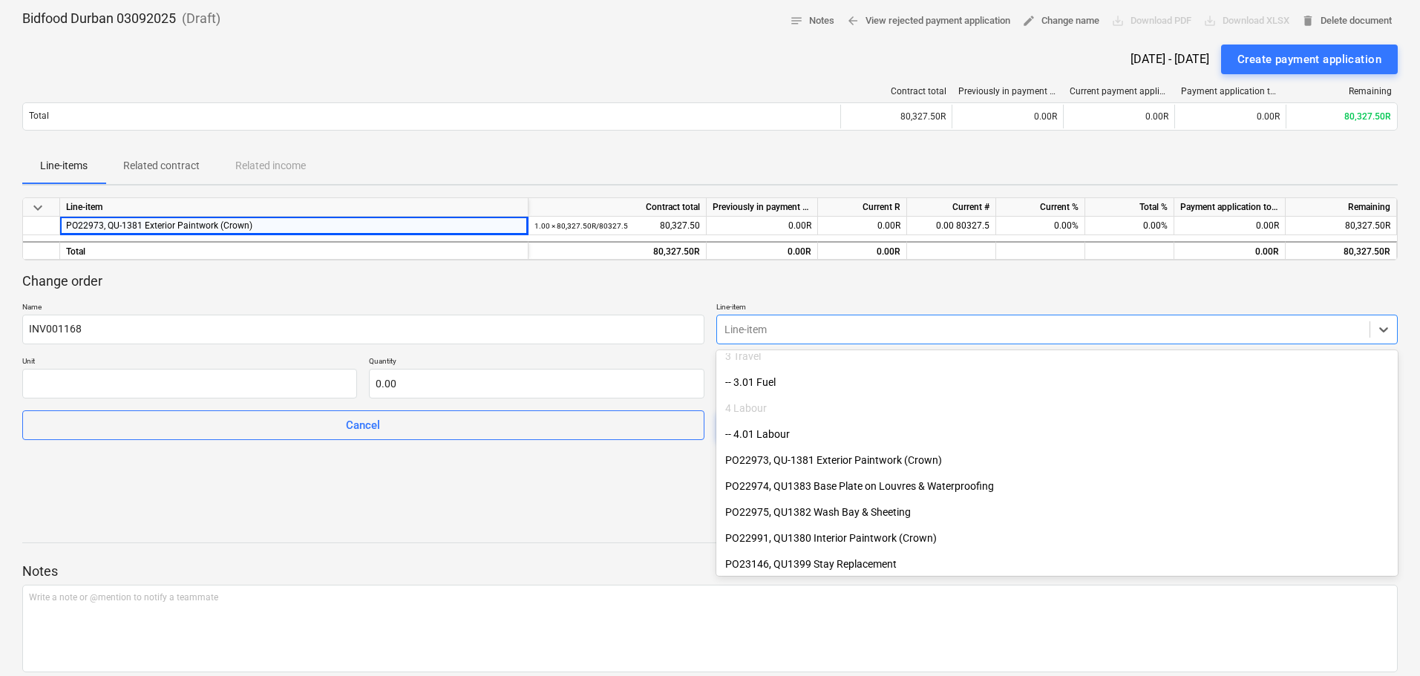
scroll to position [323, 0]
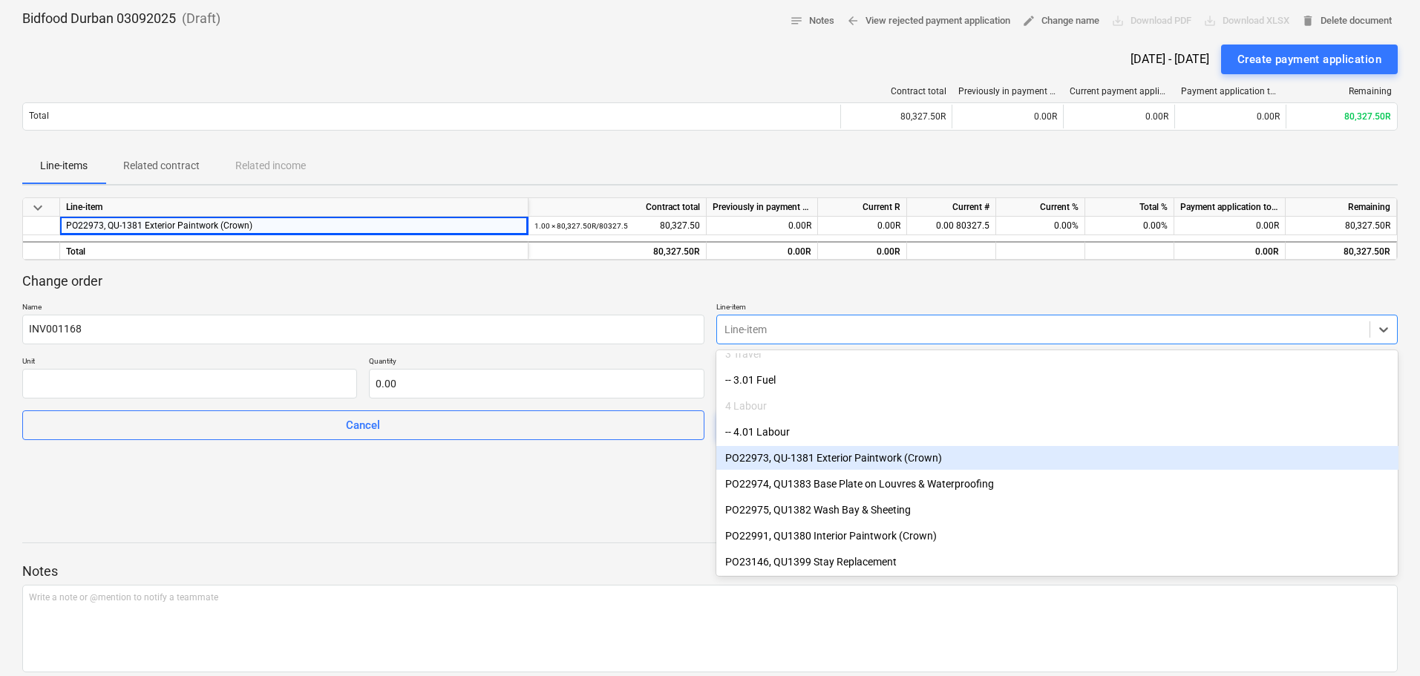
click at [844, 456] on div "PO22973, QU-1381 Exterior Paintwork (Crown)" at bounding box center [1057, 458] width 682 height 24
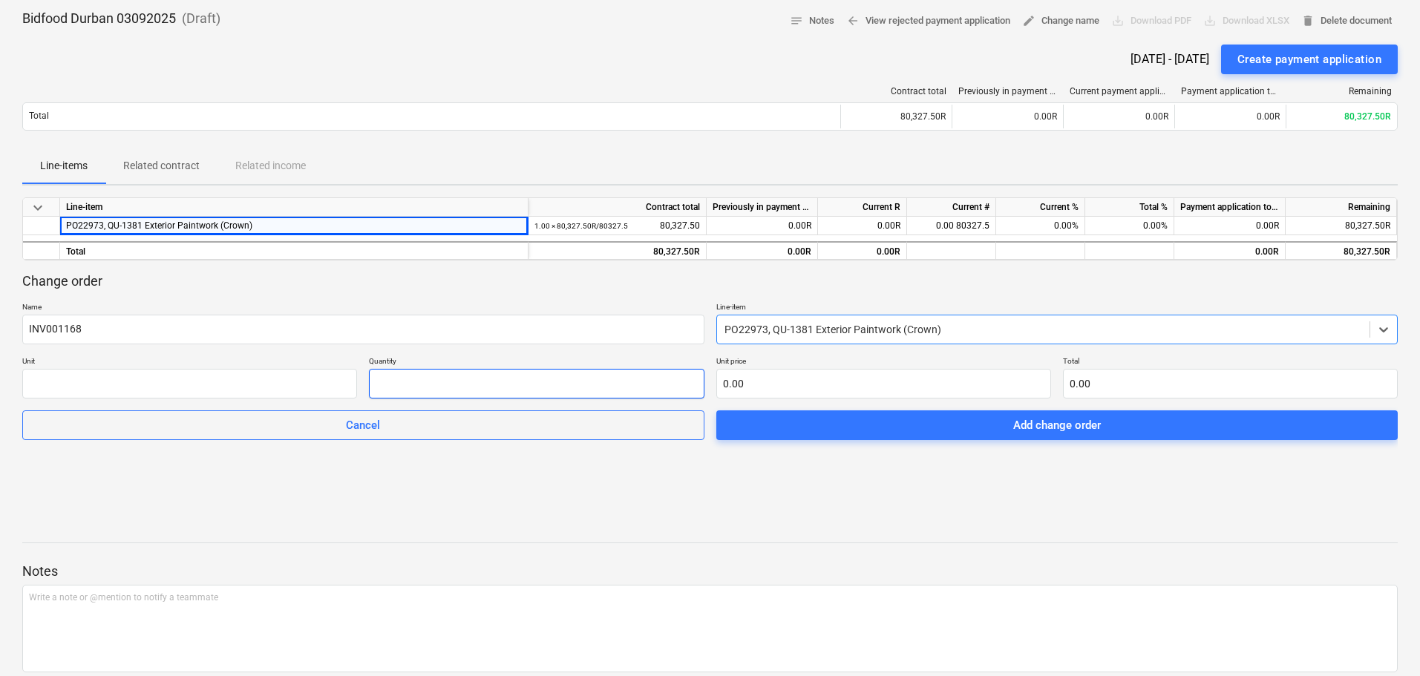
click at [423, 375] on input "text" at bounding box center [536, 384] width 335 height 30
type input "1.00"
click at [766, 376] on input "text" at bounding box center [883, 384] width 335 height 30
type input "3"
type input "3.00"
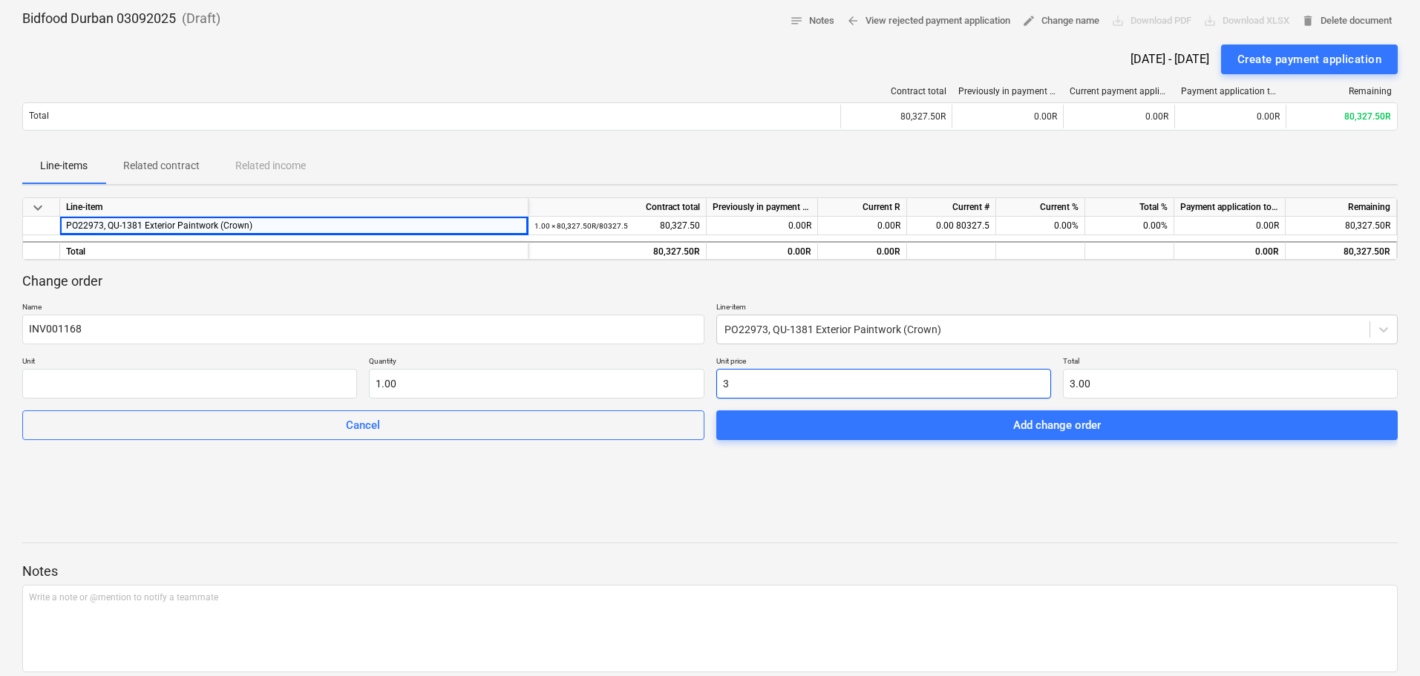
type input "32"
type input "32.00"
type input "321"
type input "321.00"
type input "3213"
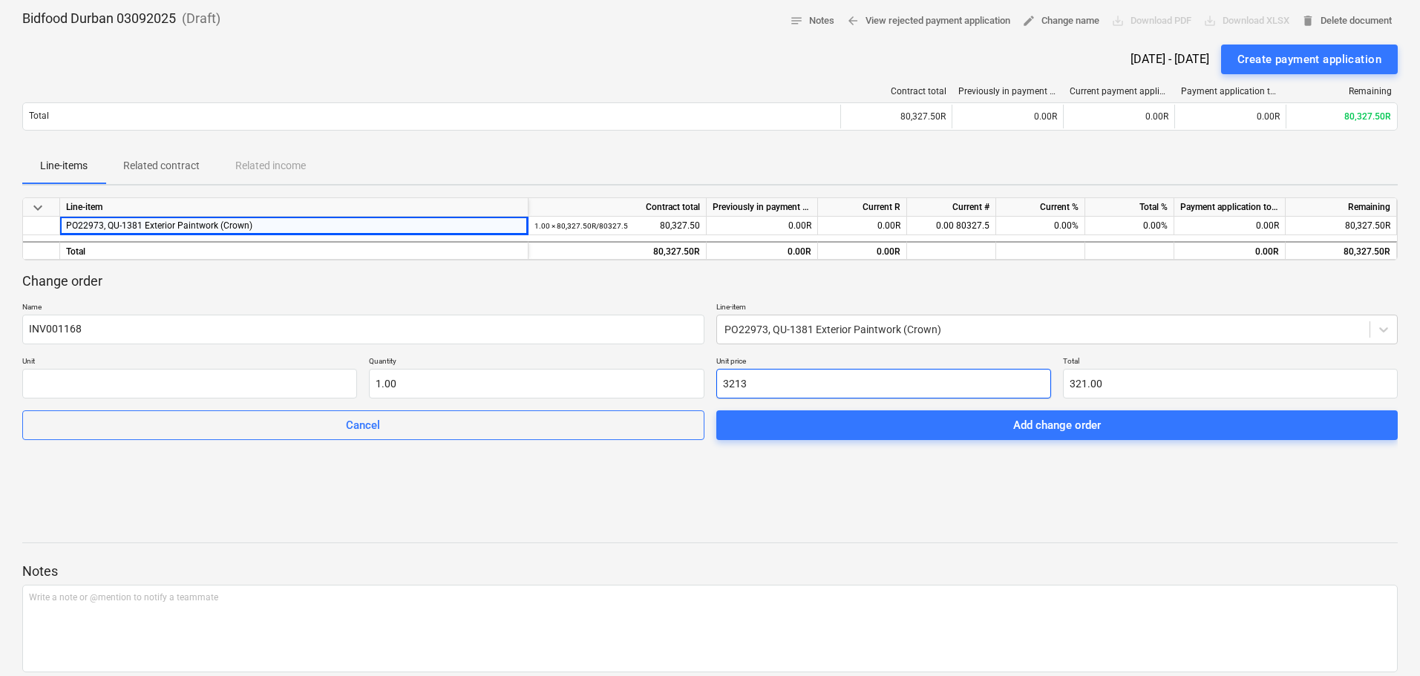
type input "3,213.00"
type input "32131"
type input "32,131.00"
click at [868, 497] on div at bounding box center [709, 506] width 1375 height 36
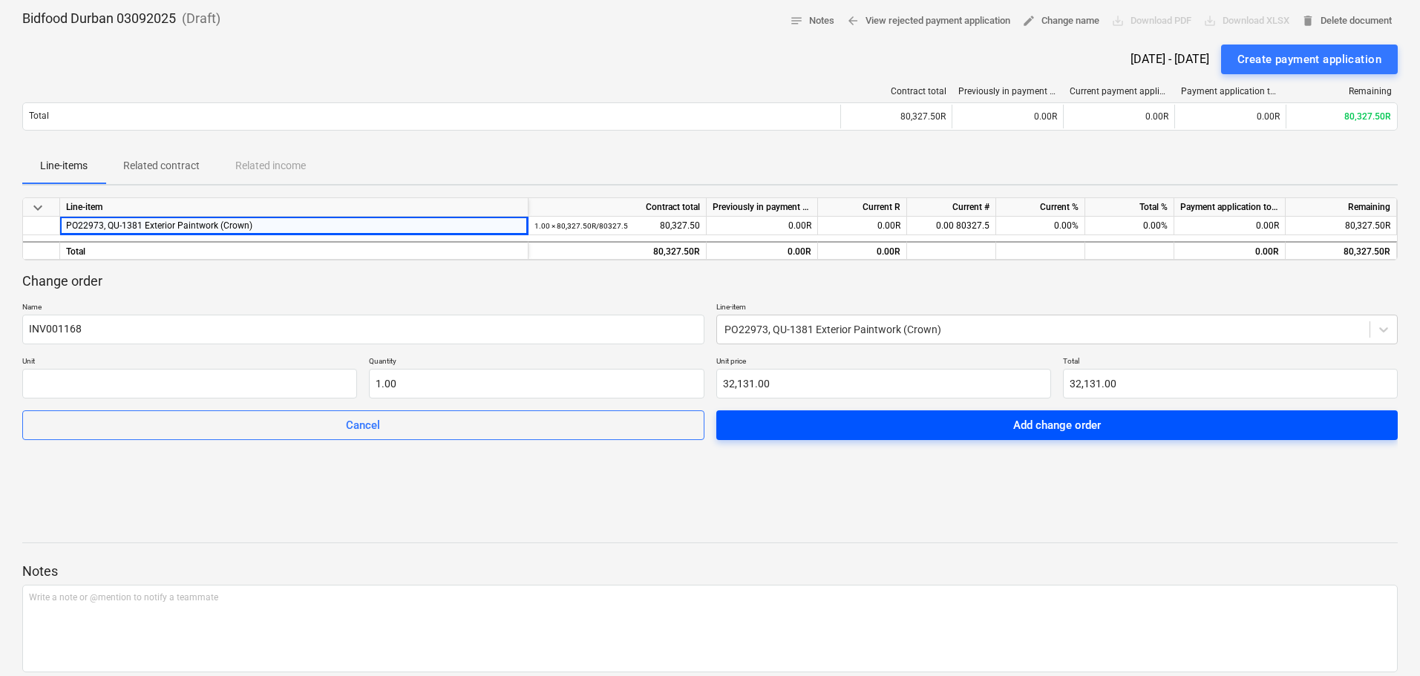
click at [990, 430] on span "Add change order" at bounding box center [1057, 425] width 646 height 19
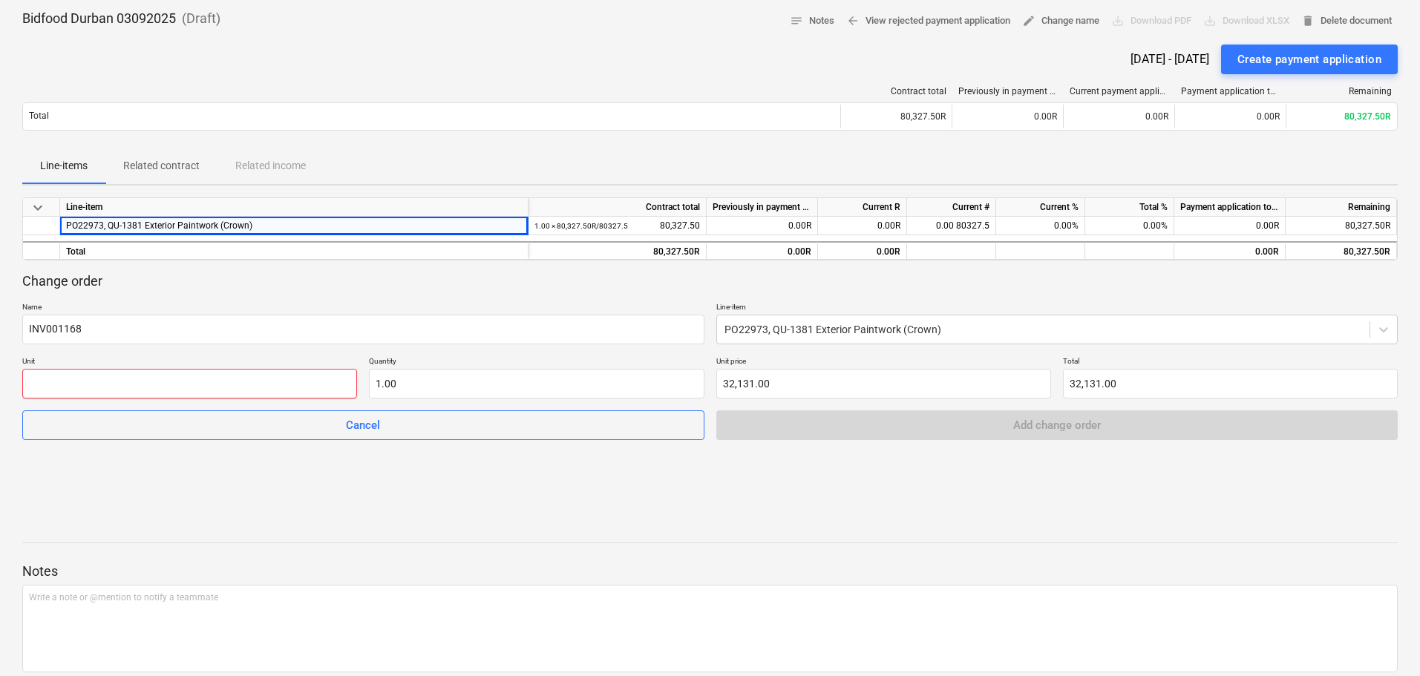
click at [178, 389] on input "text" at bounding box center [189, 384] width 335 height 30
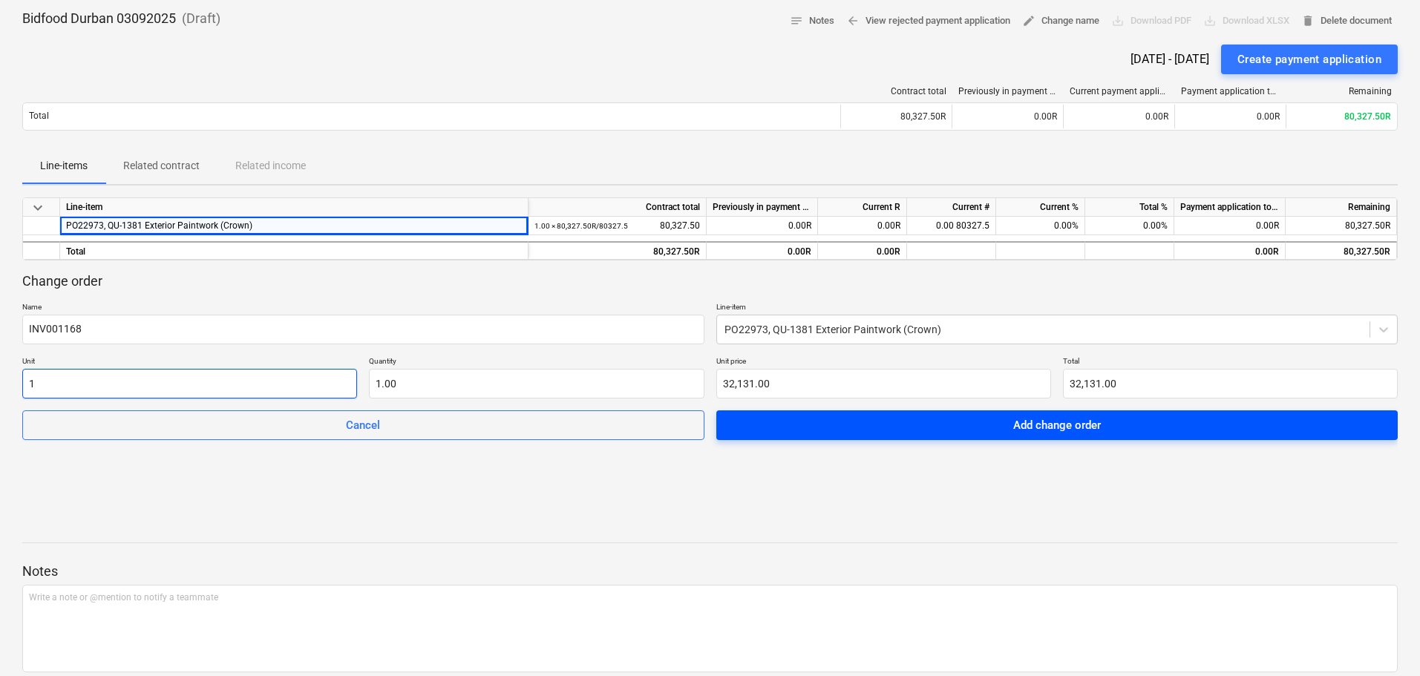
type input "1"
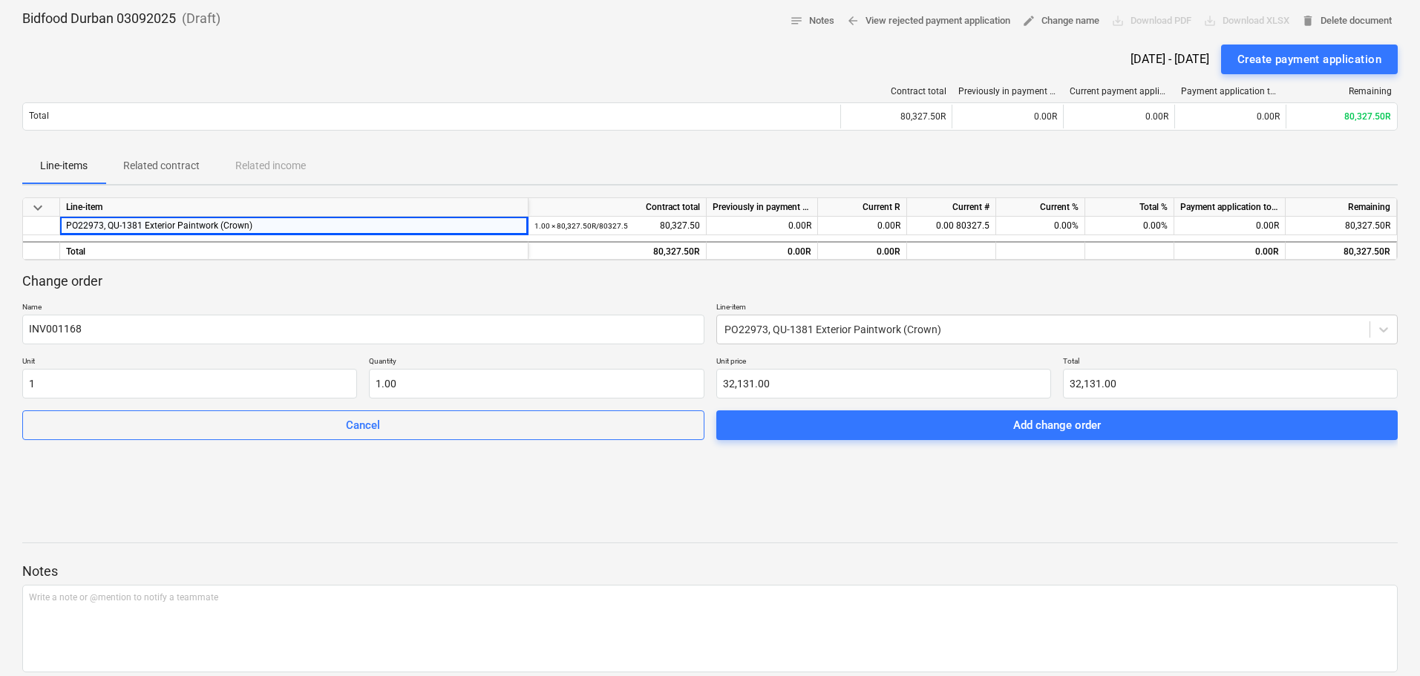
click at [876, 433] on span "Add change order" at bounding box center [1057, 425] width 646 height 19
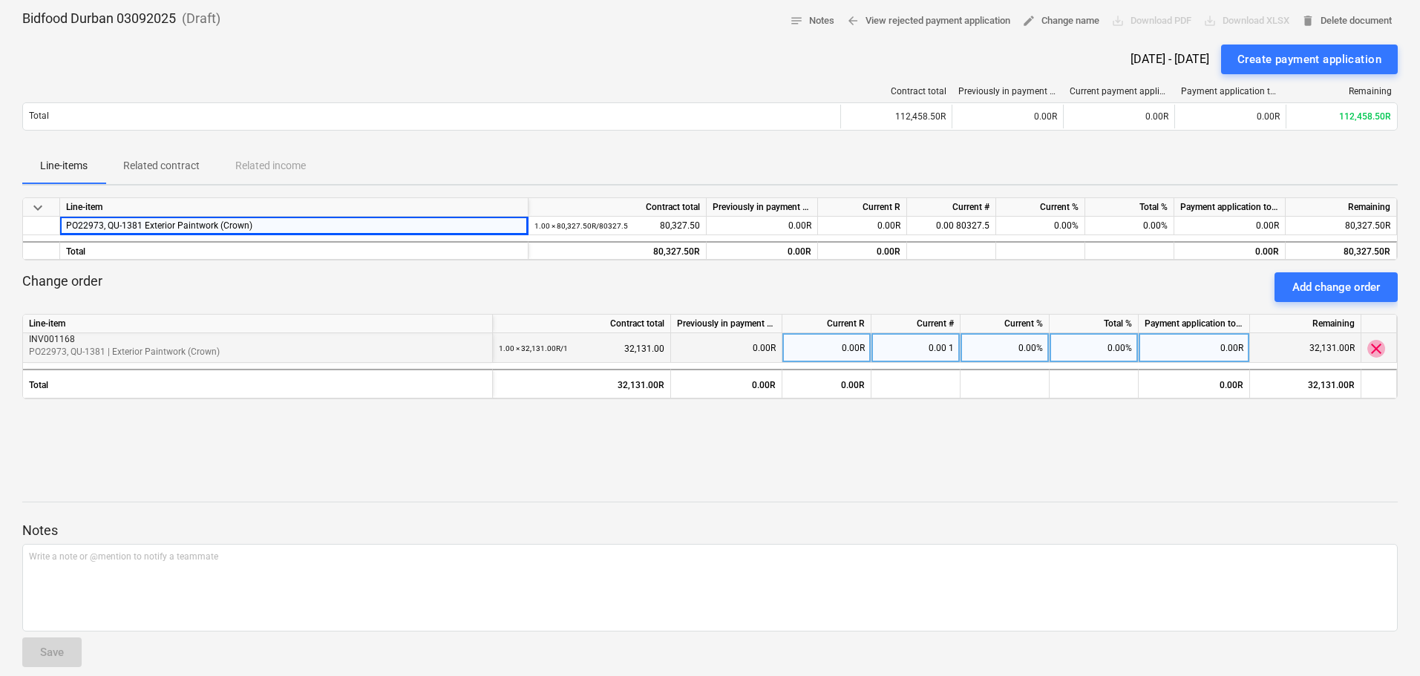
click at [1377, 354] on span "clear" at bounding box center [1376, 349] width 18 height 18
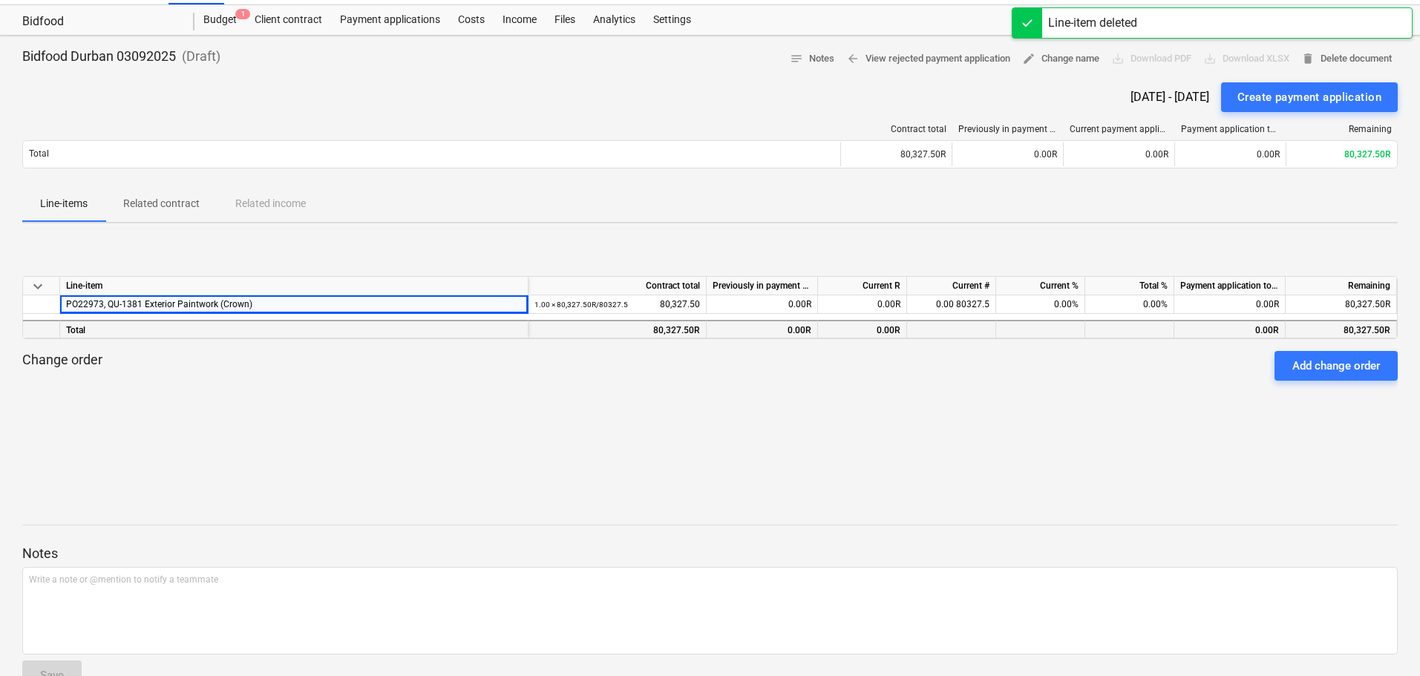
scroll to position [0, 0]
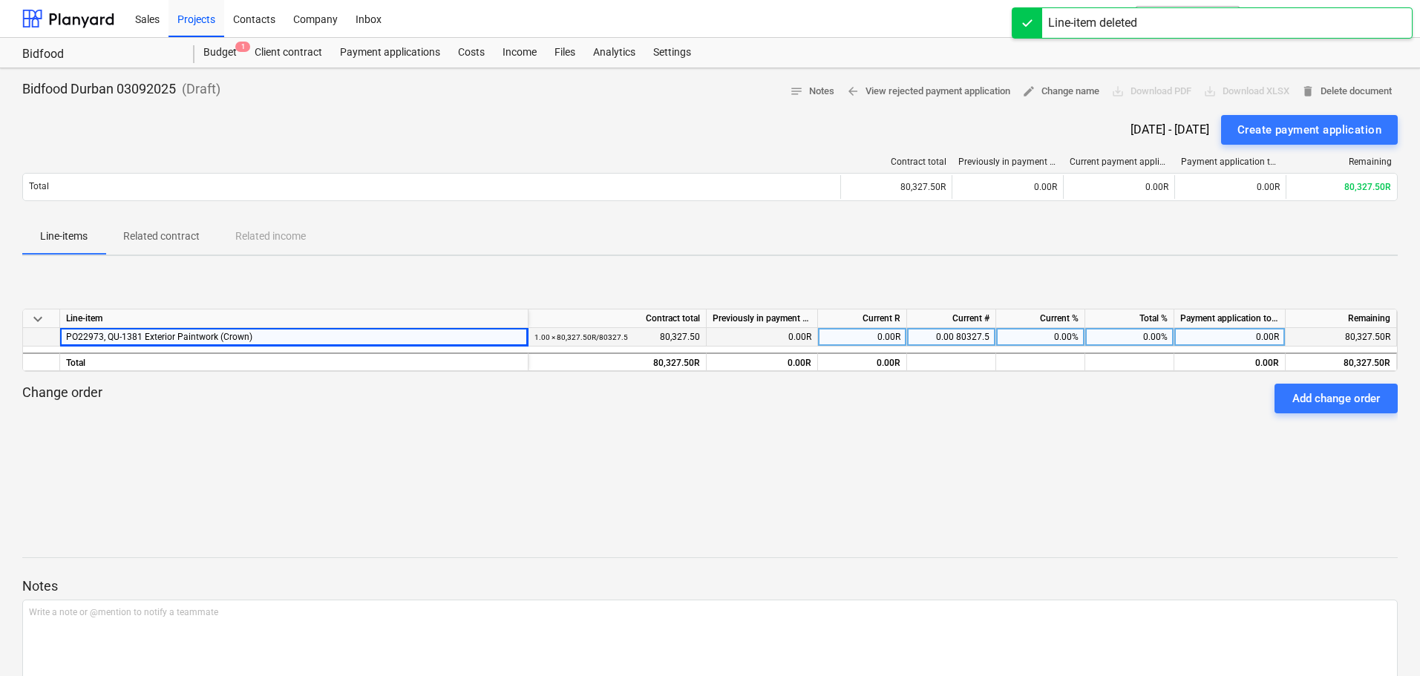
click at [349, 335] on div "PO22973, QU-1381 Exterior Paintwork (Crown)" at bounding box center [294, 337] width 456 height 18
click at [860, 336] on div "0.00R" at bounding box center [862, 337] width 89 height 19
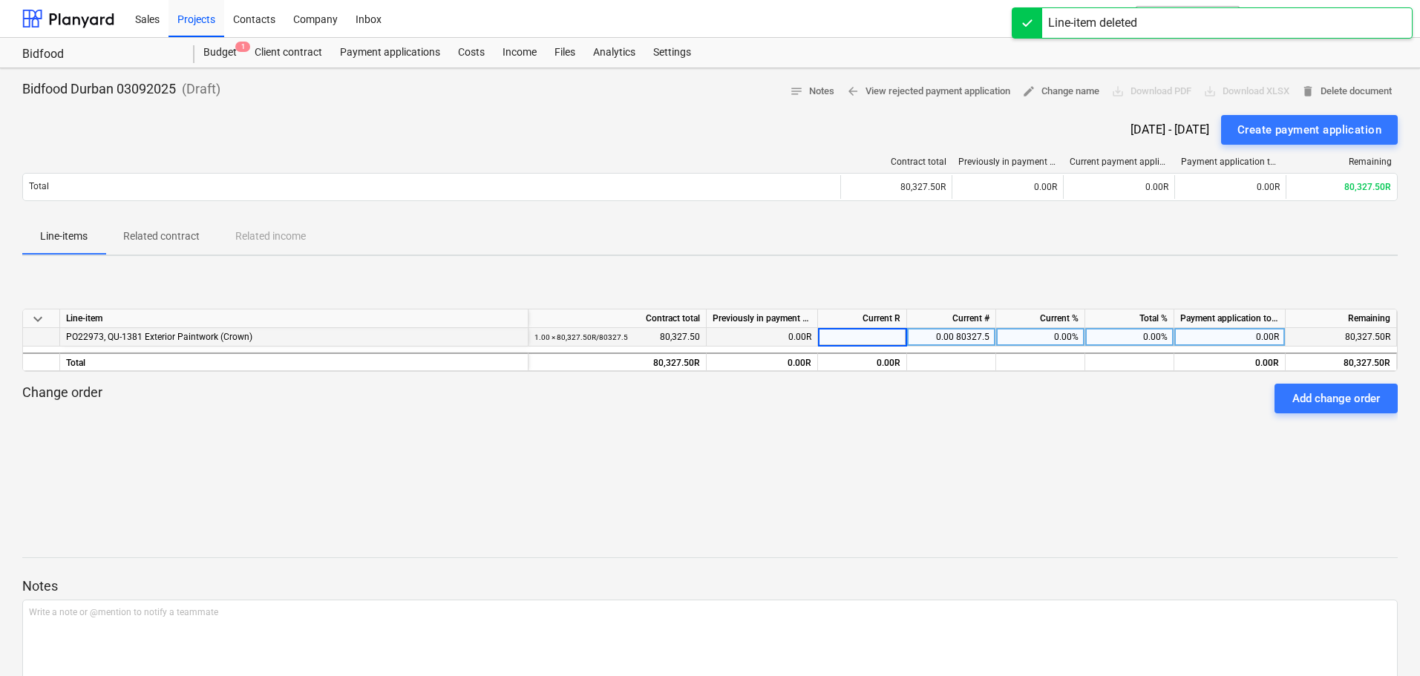
click at [862, 448] on div "keyboard_arrow_down Line-item Contract total Previously in payment applications…" at bounding box center [709, 379] width 1375 height 140
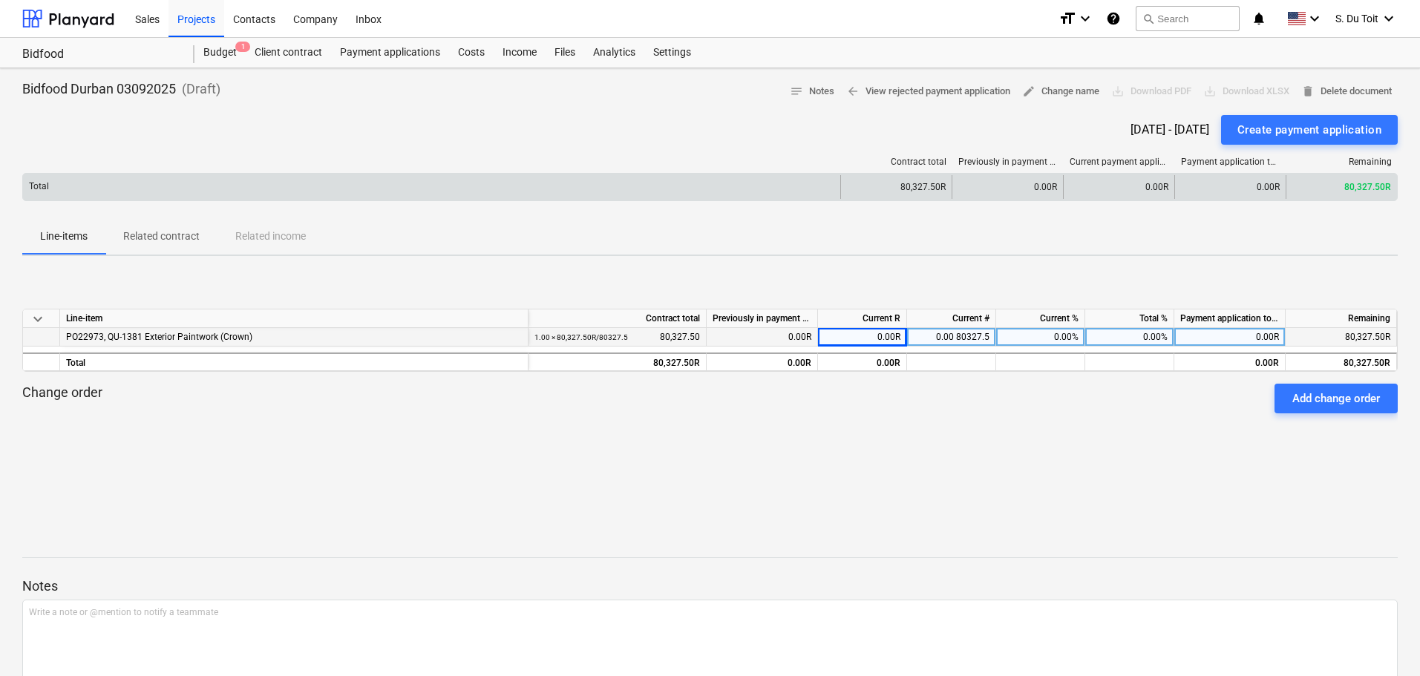
click at [1285, 193] on div "0.00R" at bounding box center [1229, 187] width 111 height 24
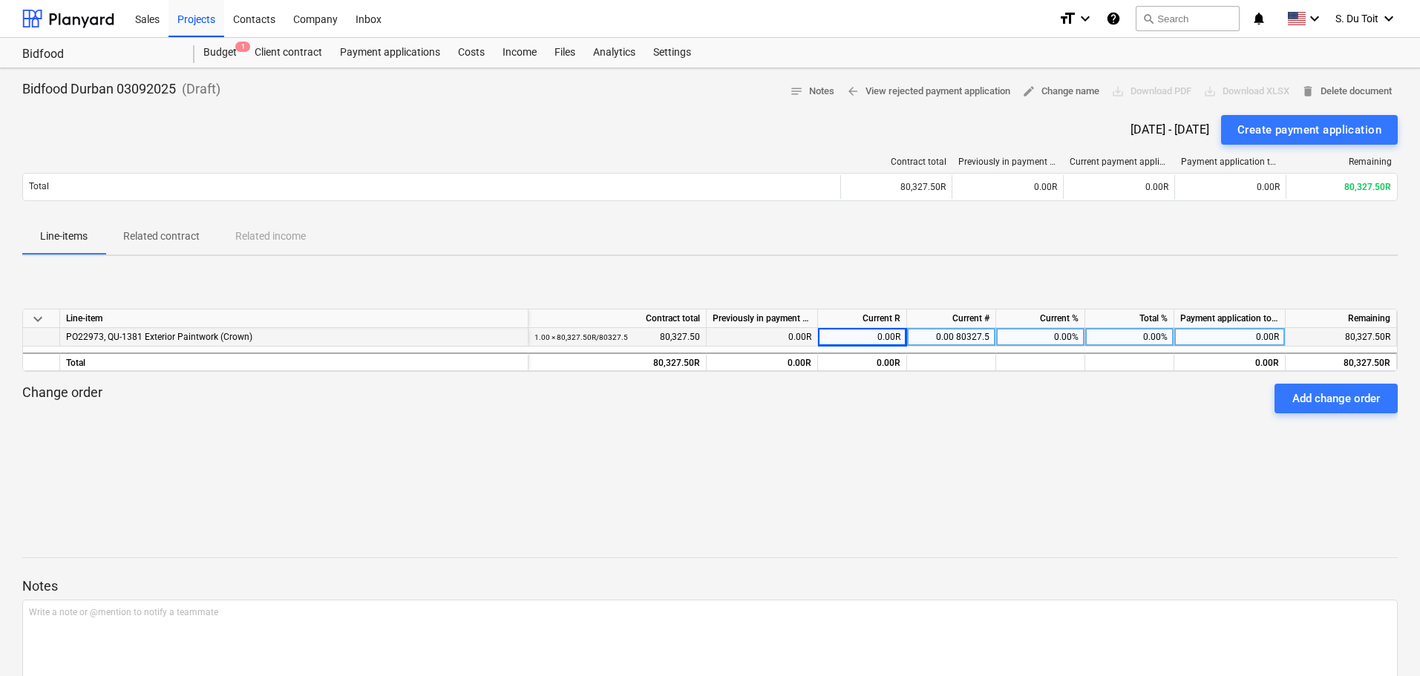
drag, startPoint x: 1248, startPoint y: 170, endPoint x: 1246, endPoint y: 223, distance: 52.7
click at [1248, 222] on div "Bidfood Durban 03092025 ( Draft ) notes Notes arrow_back View rejected payment …" at bounding box center [710, 407] width 1420 height 678
click at [46, 313] on span "keyboard_arrow_down" at bounding box center [38, 319] width 18 height 18
click at [131, 336] on div "PO22973, QU-1381 Exterior Paintwork (Crown)" at bounding box center [294, 337] width 456 height 18
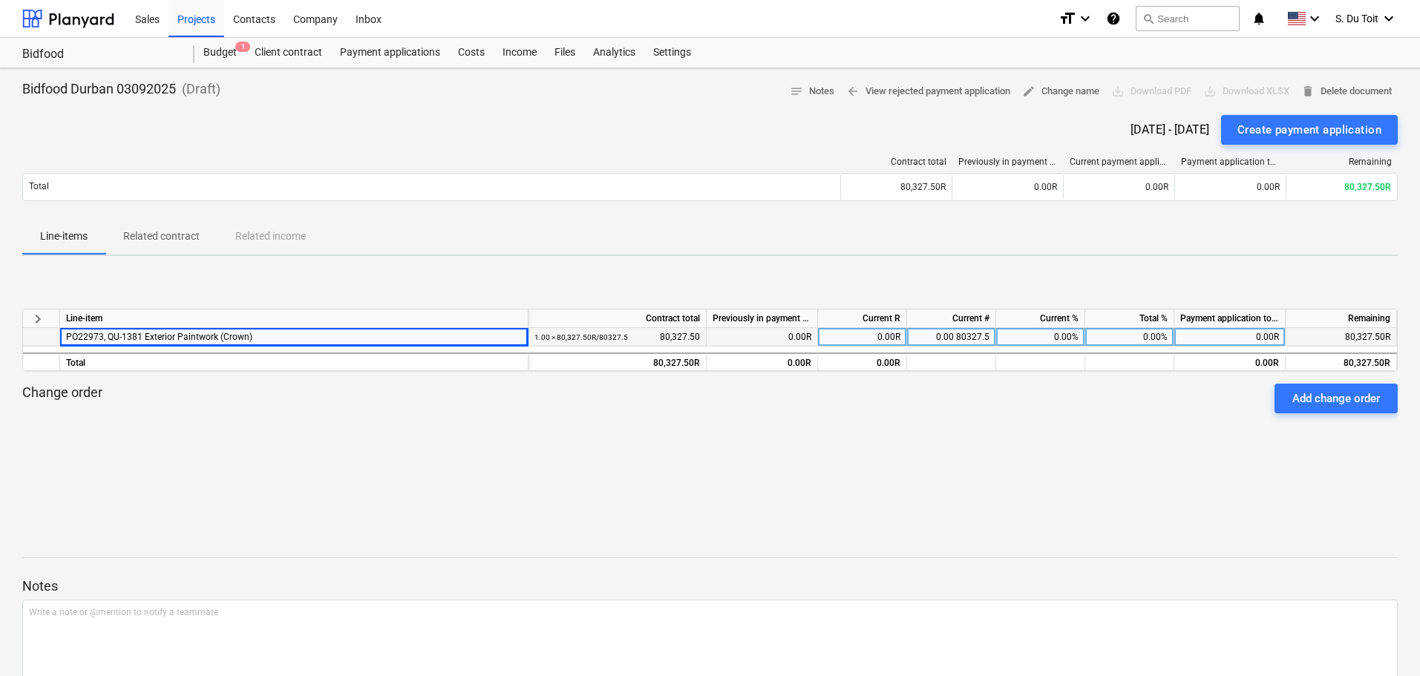
drag, startPoint x: 591, startPoint y: 330, endPoint x: 612, endPoint y: 342, distance: 24.6
click at [591, 330] on div "1.00 × 80,327.50R / 80327.5" at bounding box center [581, 337] width 94 height 19
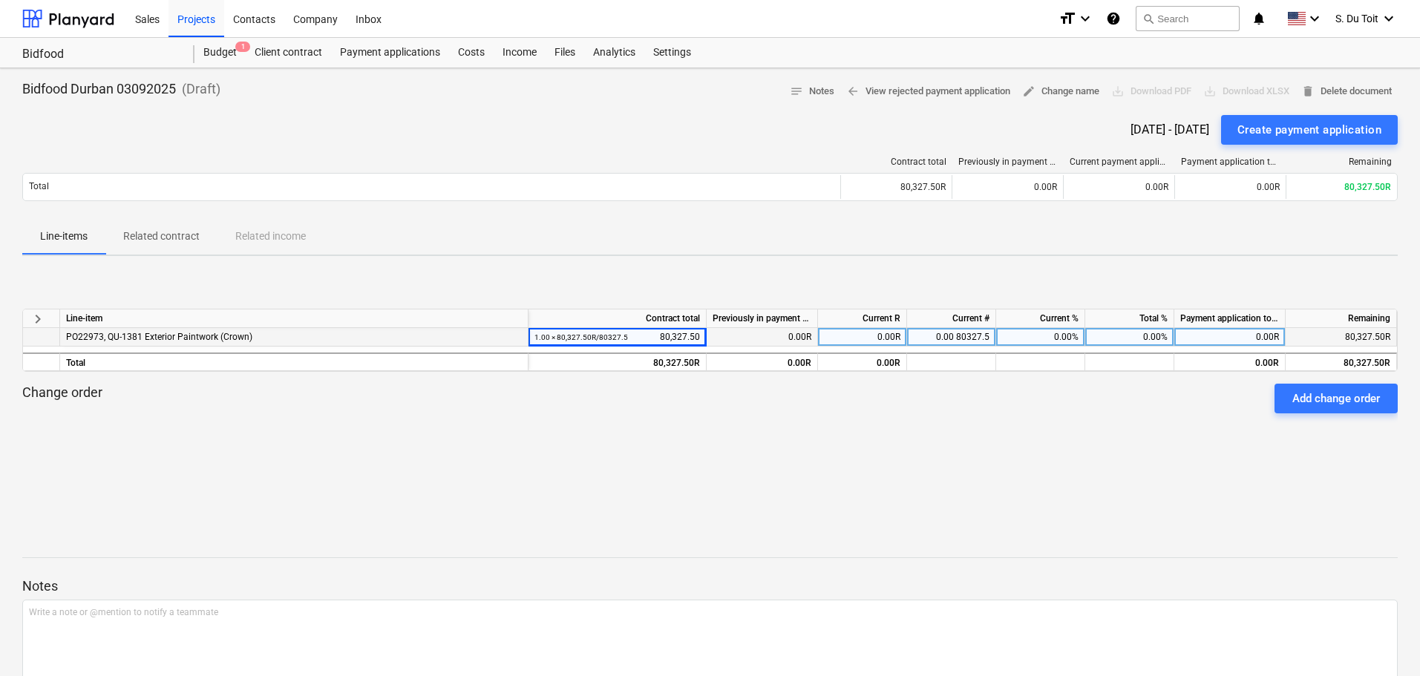
click at [758, 341] on div "0.00R" at bounding box center [762, 337] width 111 height 19
click at [767, 337] on div "0.00R" at bounding box center [762, 337] width 111 height 19
click at [860, 341] on div "0.00R" at bounding box center [862, 337] width 89 height 19
click at [1040, 338] on div "0.00%" at bounding box center [1040, 337] width 89 height 19
click at [896, 338] on div "0.00R" at bounding box center [862, 337] width 89 height 19
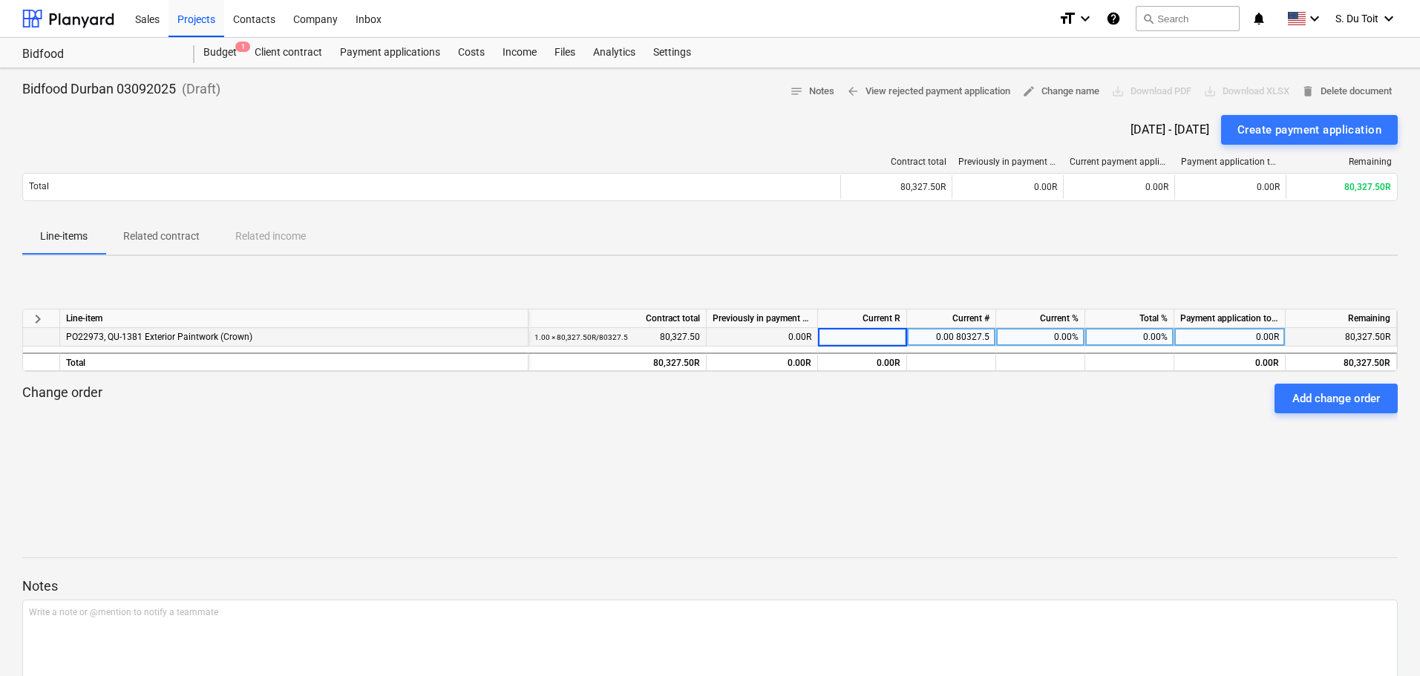
click at [793, 335] on div "0.00R" at bounding box center [762, 337] width 111 height 19
click at [646, 336] on div "1.00 × 80,327.50R / 80327.5 80,327.50" at bounding box center [616, 337] width 165 height 19
click at [1044, 339] on div "0.00%" at bounding box center [1040, 337] width 89 height 19
click at [1149, 339] on div "0.00%" at bounding box center [1129, 337] width 89 height 19
click at [1054, 339] on div "0.00%" at bounding box center [1040, 337] width 89 height 19
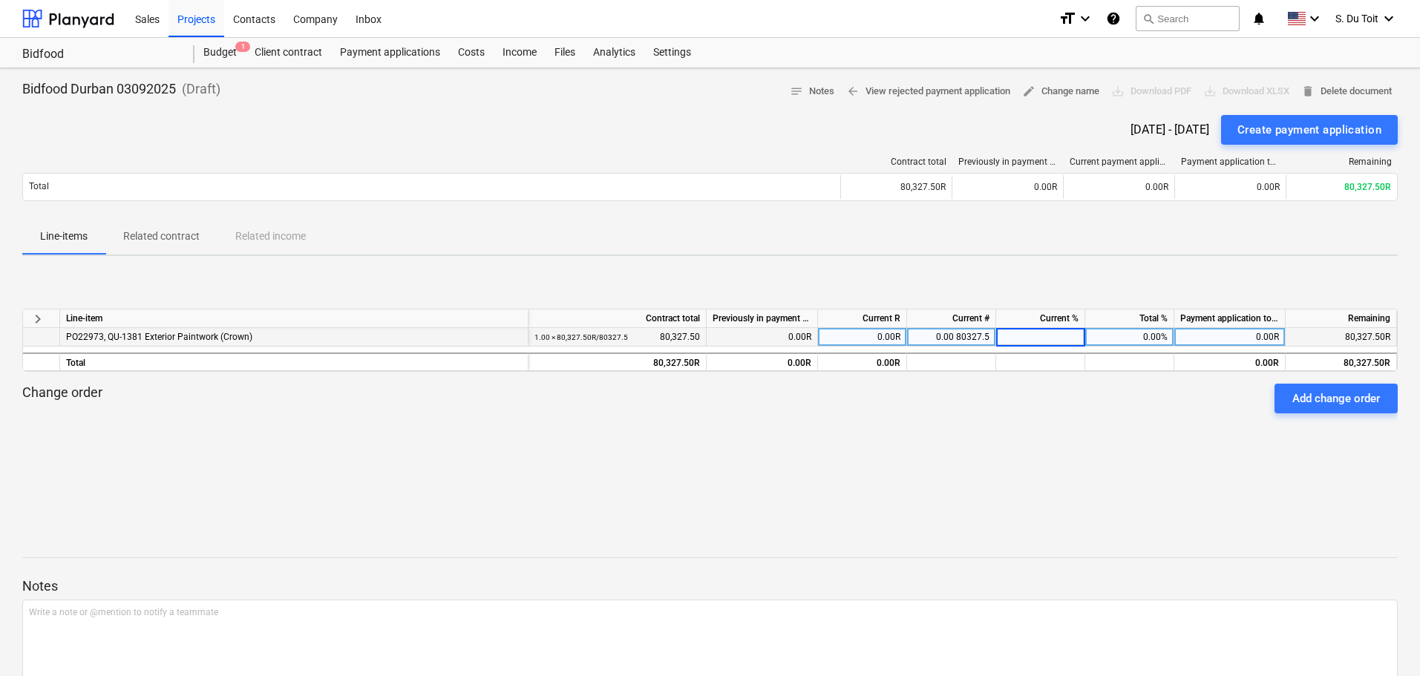
click at [1127, 338] on div "0.00%" at bounding box center [1129, 337] width 89 height 19
type input "30"
click at [1131, 439] on div "keyboard_arrow_right Line-item Contract total Previously in payment application…" at bounding box center [709, 379] width 1375 height 140
click at [1147, 335] on div "30.00%" at bounding box center [1129, 337] width 89 height 19
type input "40"
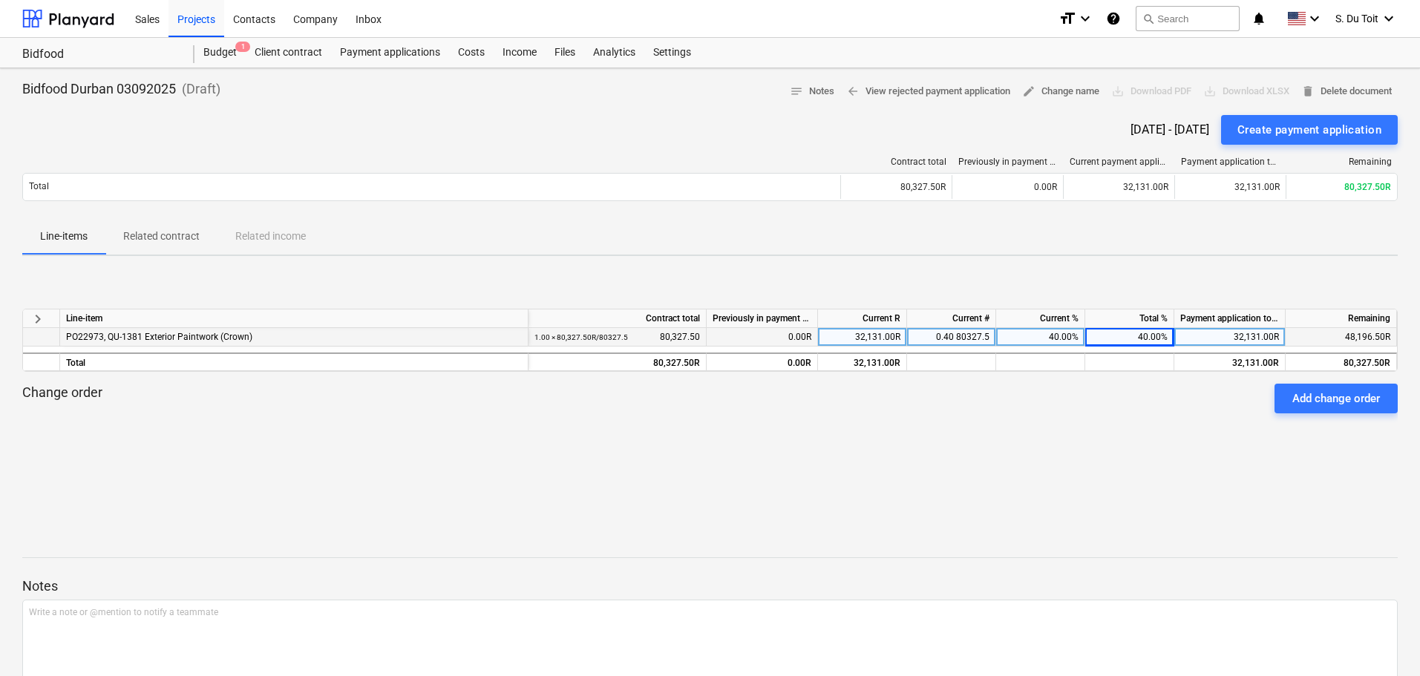
click at [1173, 446] on div "keyboard_arrow_right Line-item Contract total Previously in payment application…" at bounding box center [709, 379] width 1375 height 140
click at [1351, 398] on div "Add change order" at bounding box center [1336, 398] width 88 height 19
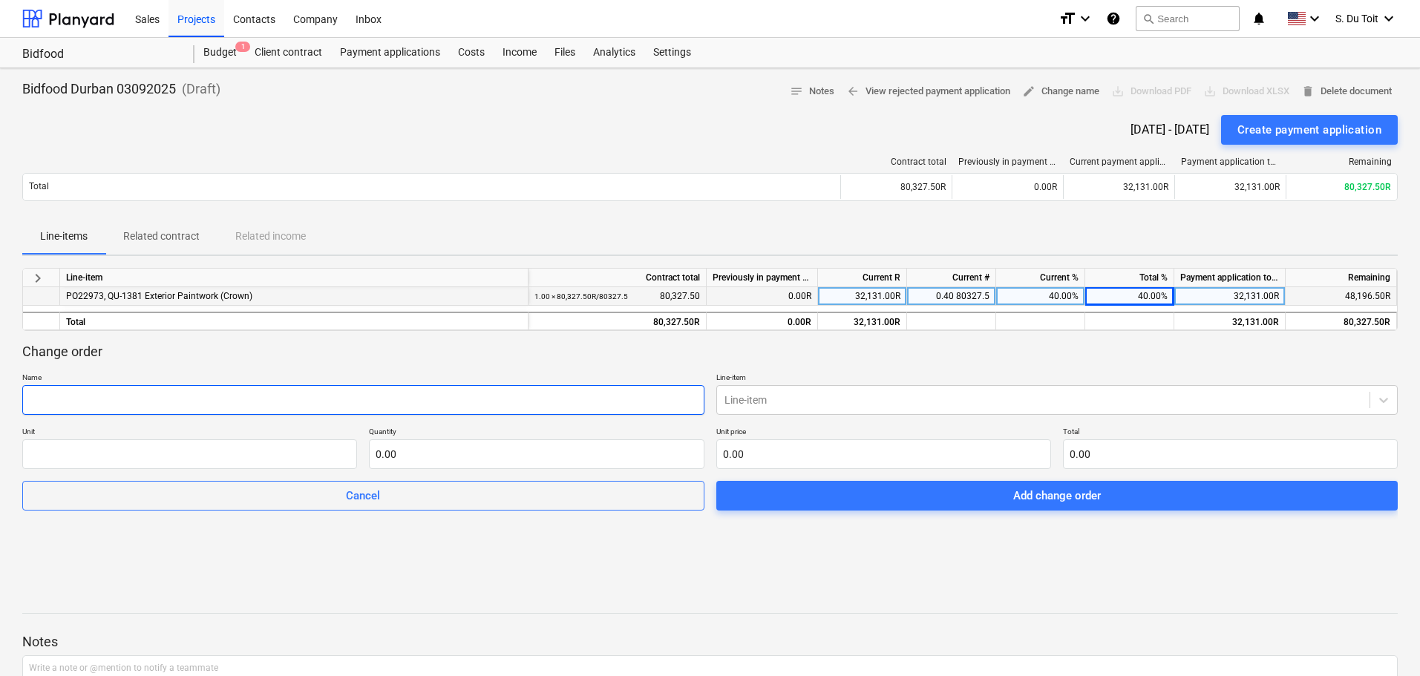
click at [398, 404] on input "text" at bounding box center [363, 400] width 682 height 30
type input "Material Deposit"
click at [838, 391] on div "Line-item" at bounding box center [1043, 400] width 653 height 21
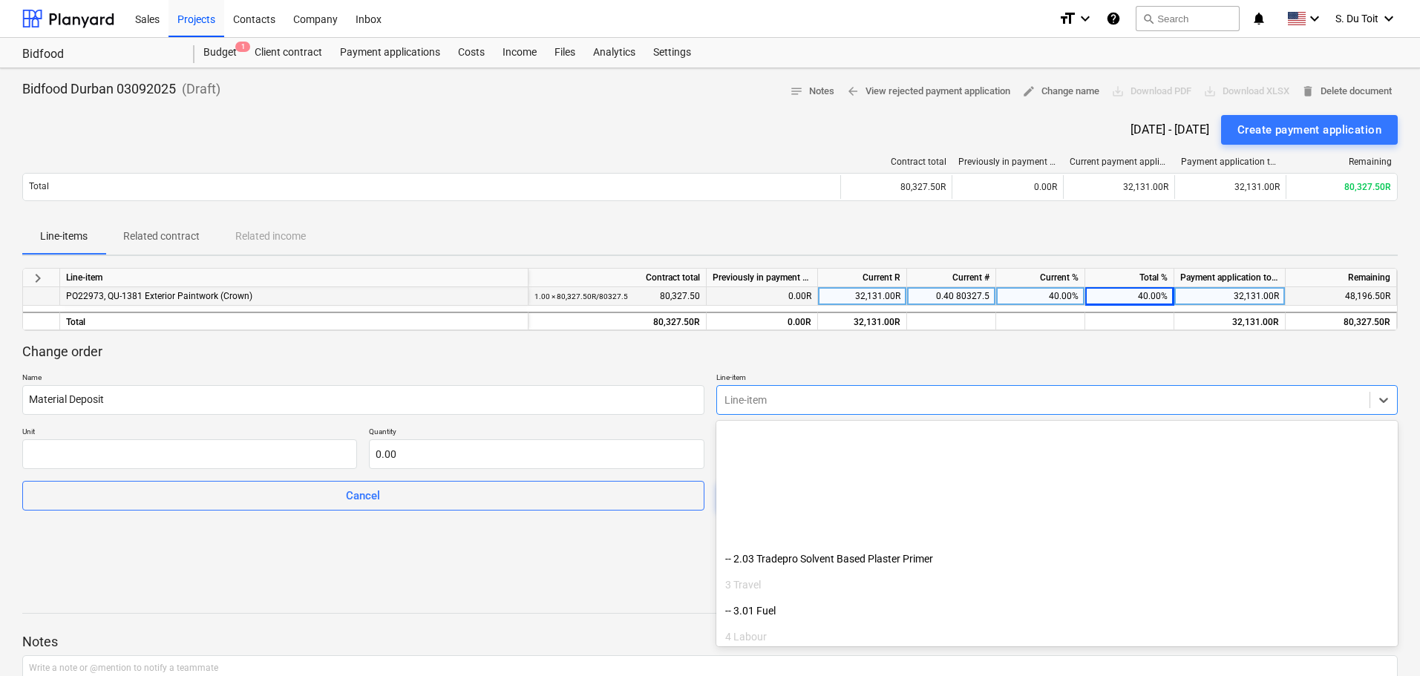
scroll to position [323, 0]
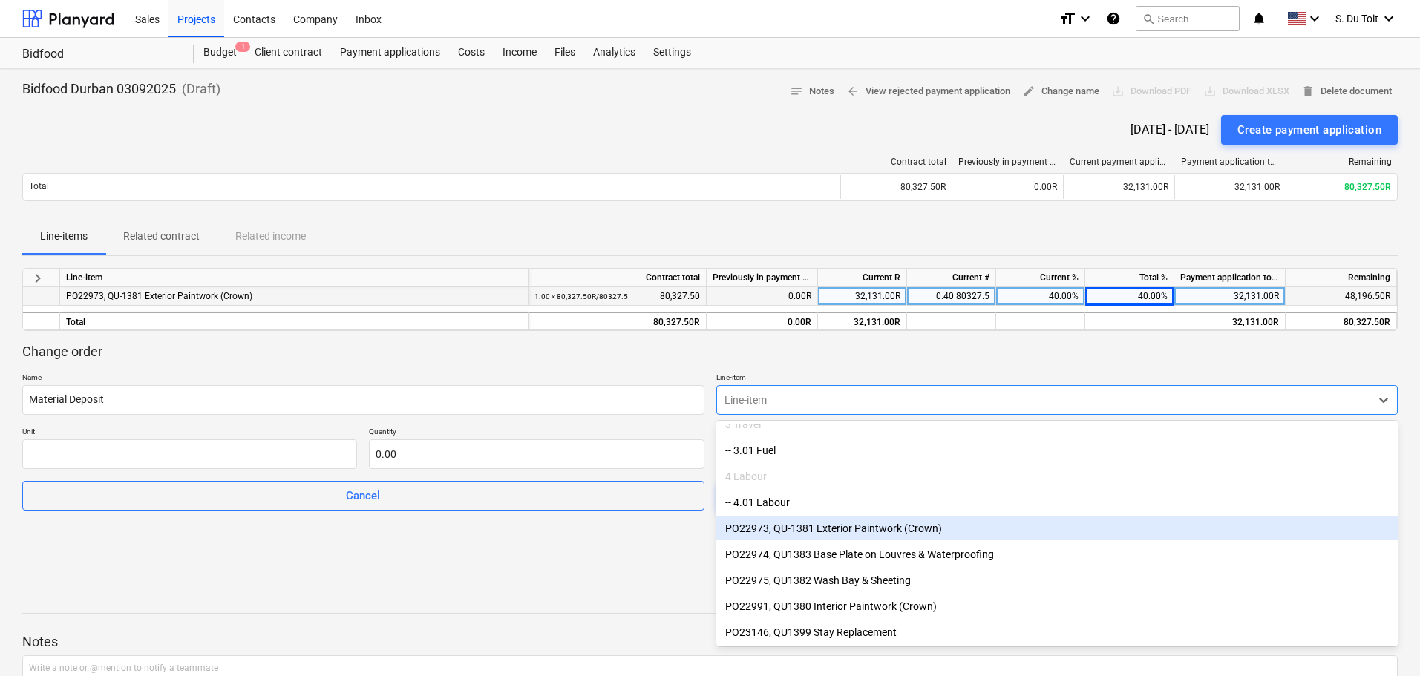
click at [868, 529] on div "PO22973, QU-1381 Exterior Paintwork (Crown)" at bounding box center [1057, 529] width 682 height 24
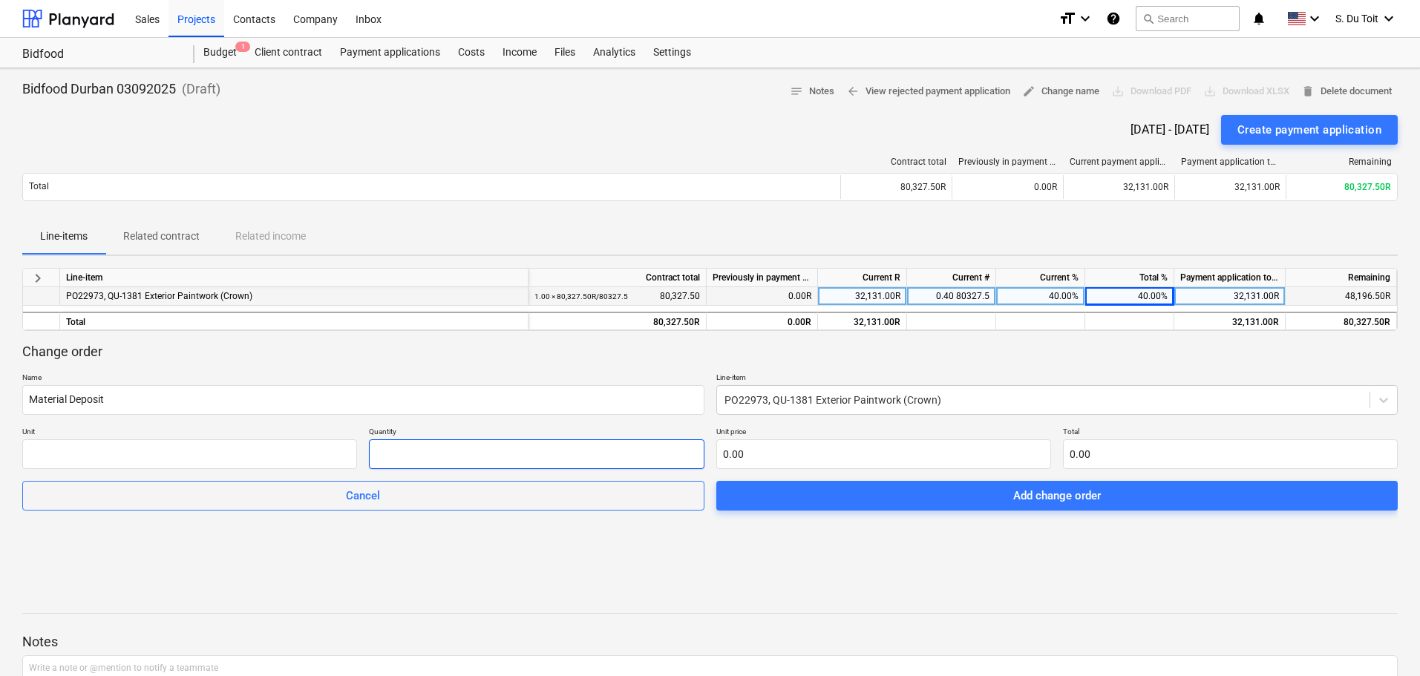
click at [448, 456] on input "text" at bounding box center [536, 454] width 335 height 30
type input "0.00"
click at [223, 462] on input "text" at bounding box center [189, 454] width 335 height 30
type input "1"
click at [396, 464] on input "text" at bounding box center [536, 454] width 335 height 30
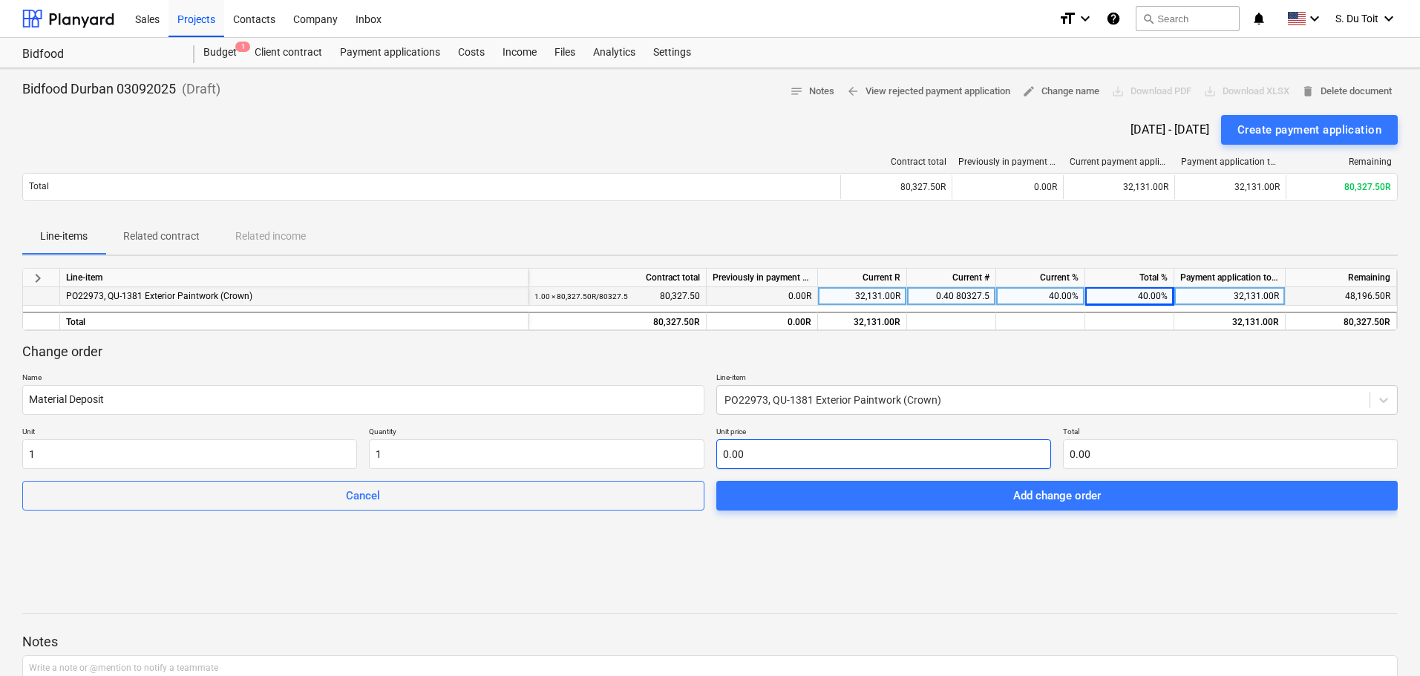
type input "1.00"
click at [787, 469] on input "text" at bounding box center [883, 454] width 335 height 30
type input "3"
type input "3.00"
type input "32"
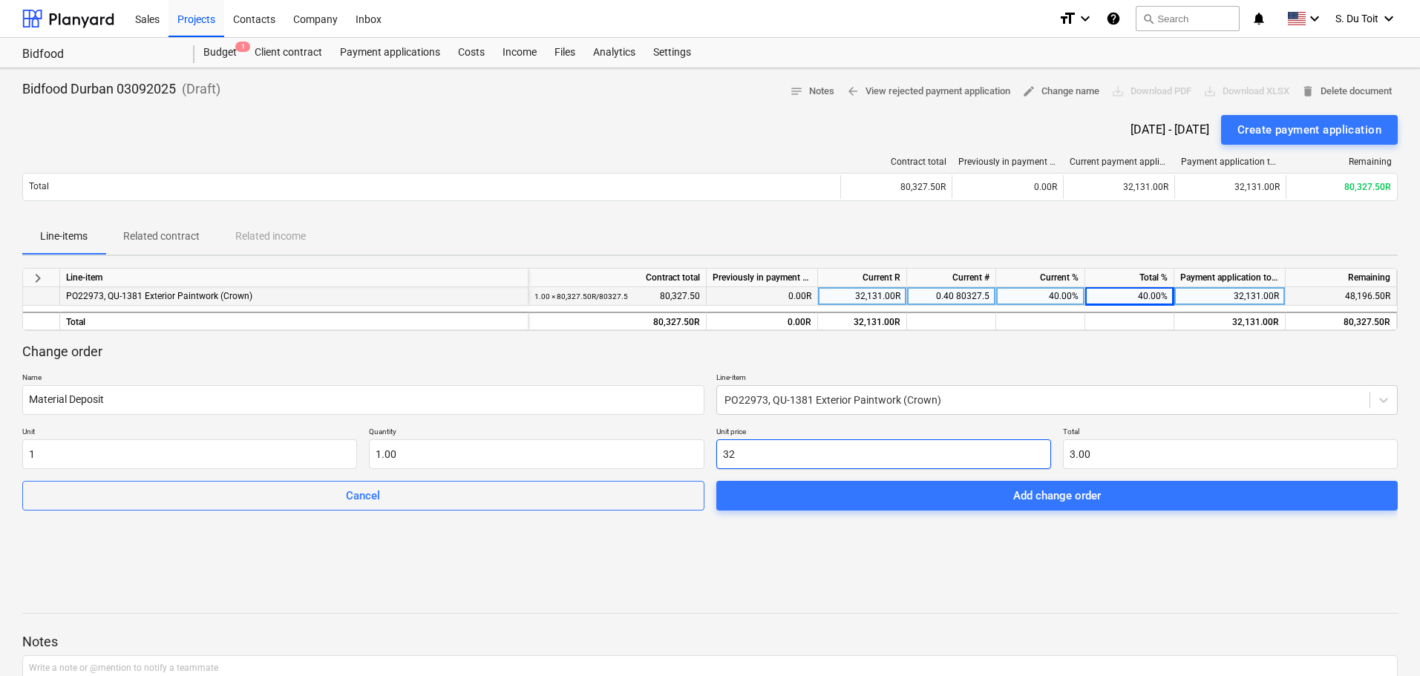
type input "32.00"
type input "32.1"
type input "32.10"
type input "32.13"
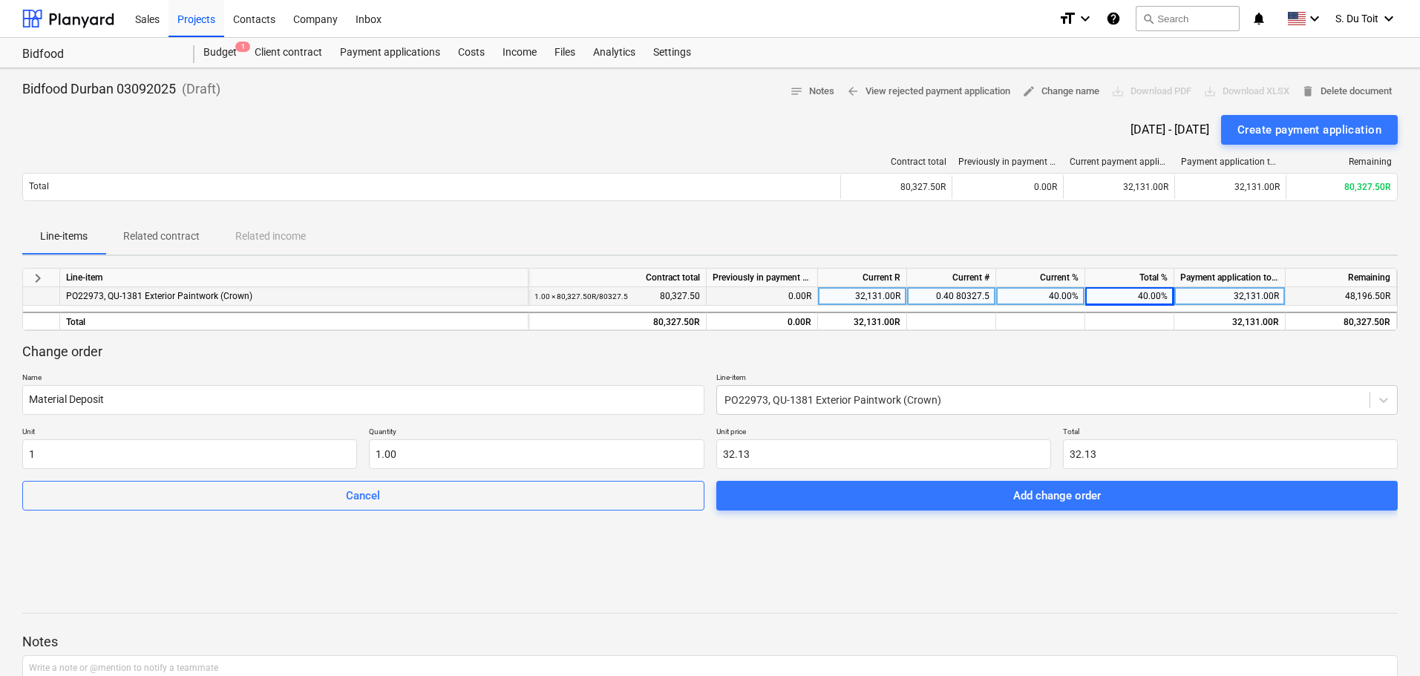
click at [807, 563] on div at bounding box center [709, 576] width 1375 height 36
click at [770, 453] on input "32.131" at bounding box center [883, 454] width 335 height 30
type input "32.1"
type input "32.10"
type input "32."
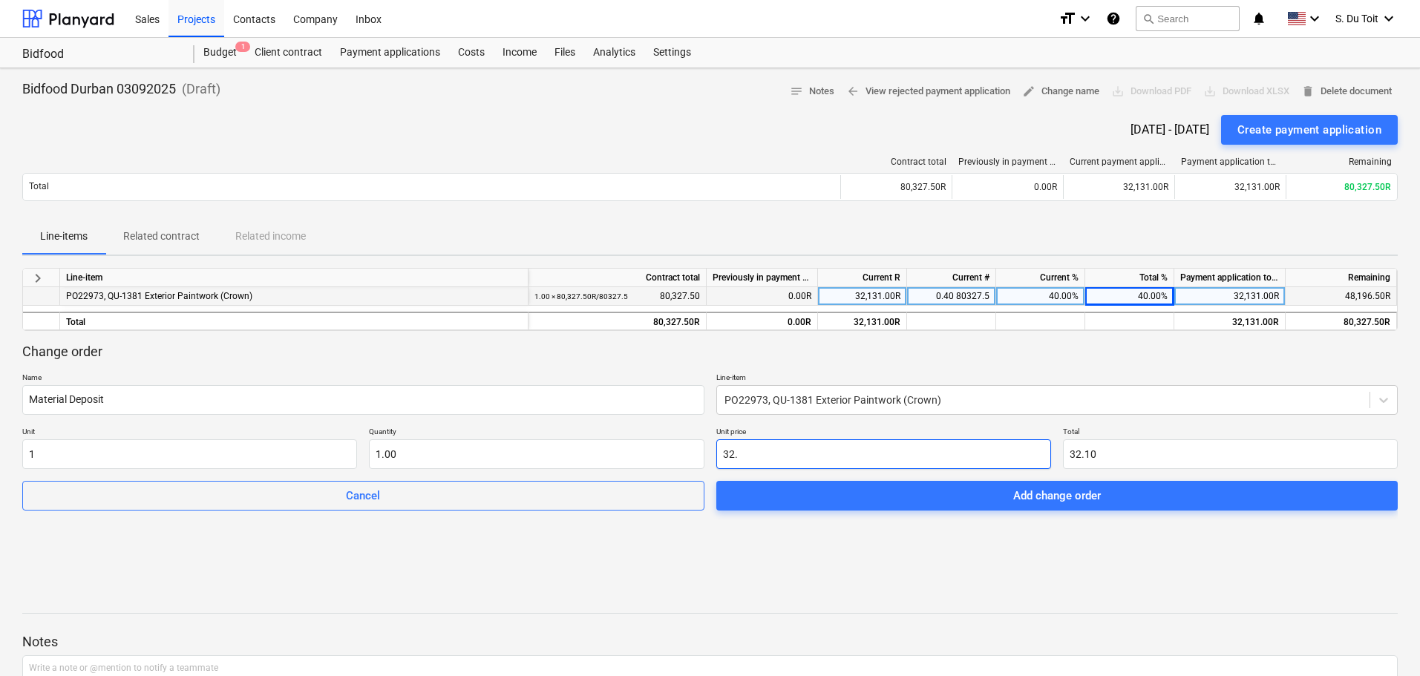
type input "32.00"
type input "321"
type input "321.00"
type input "3213"
type input "3,213.00"
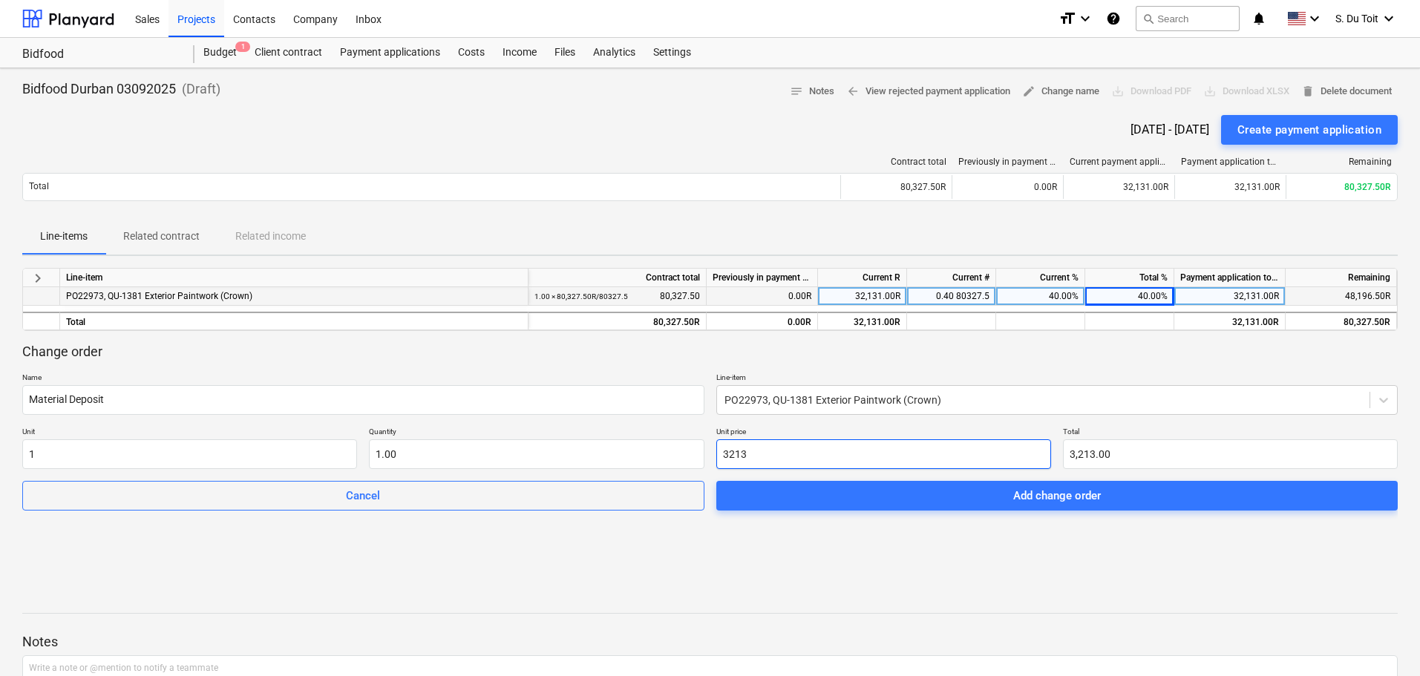
type input "32131"
type input "32,131.00"
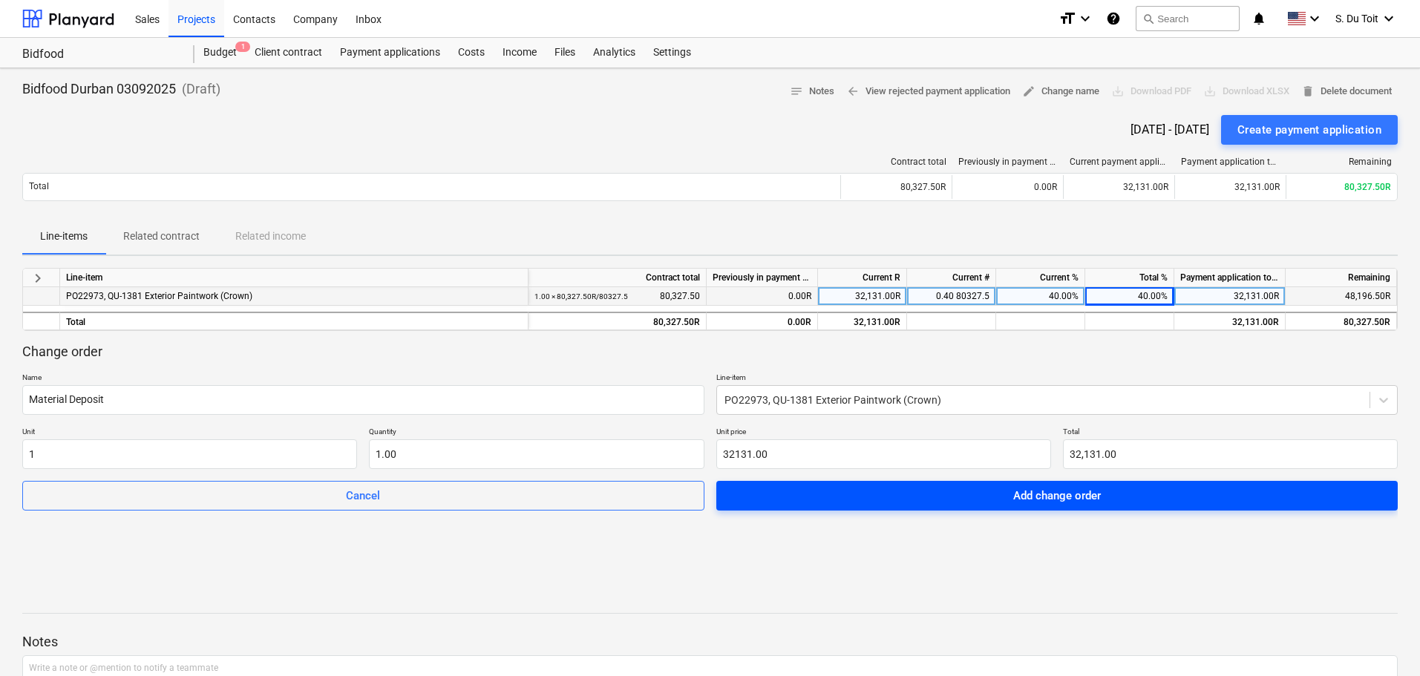
type input "32,131.00"
click at [954, 495] on span "Add change order" at bounding box center [1057, 495] width 646 height 19
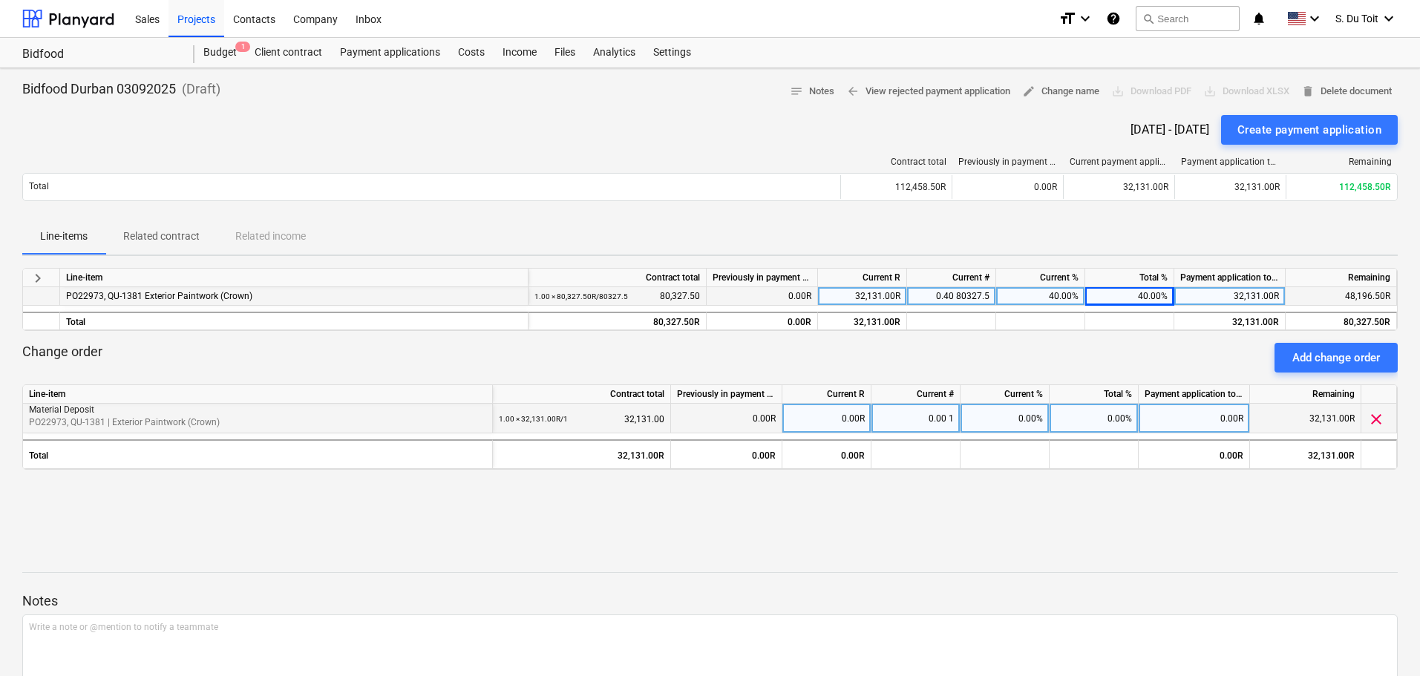
click at [1381, 427] on span "clear" at bounding box center [1376, 419] width 18 height 18
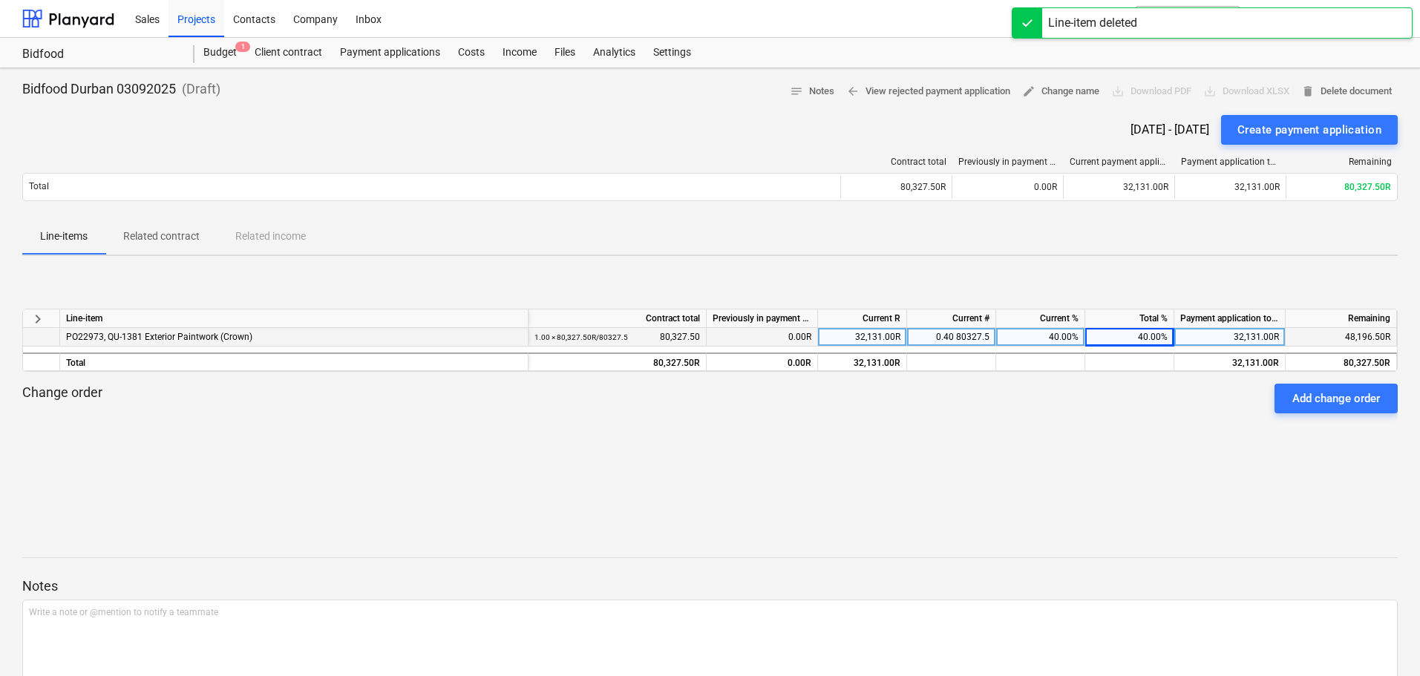
click at [891, 454] on div "keyboard_arrow_right Line-item Contract total Previously in payment application…" at bounding box center [709, 379] width 1375 height 223
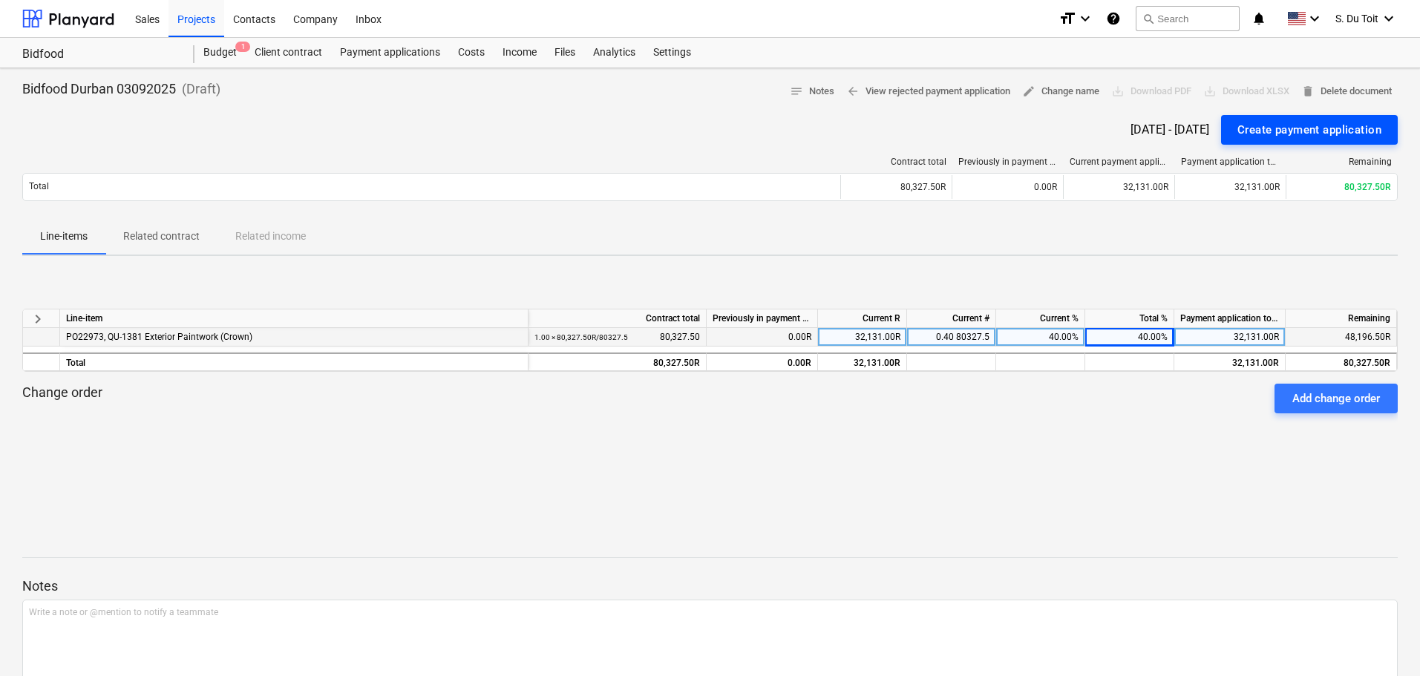
click at [1283, 133] on div "Create payment application" at bounding box center [1309, 129] width 144 height 19
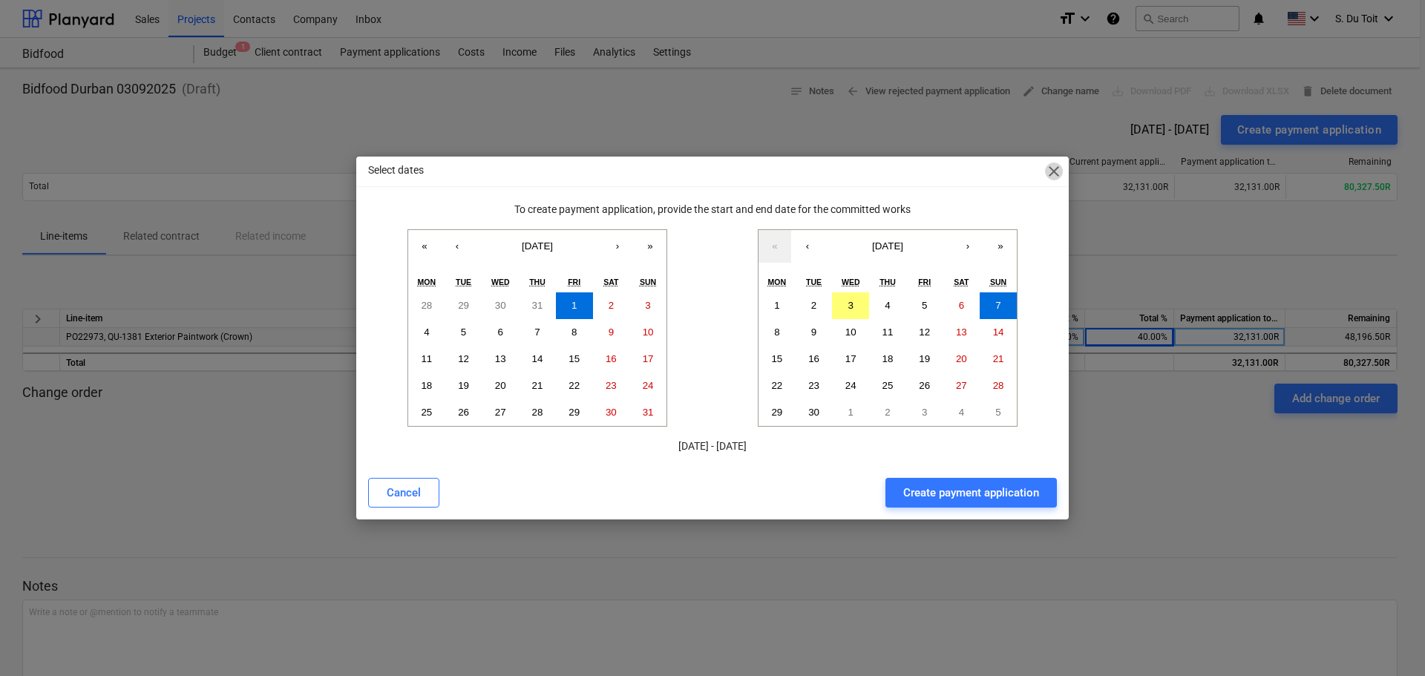
click at [1048, 167] on span "close" at bounding box center [1054, 172] width 18 height 18
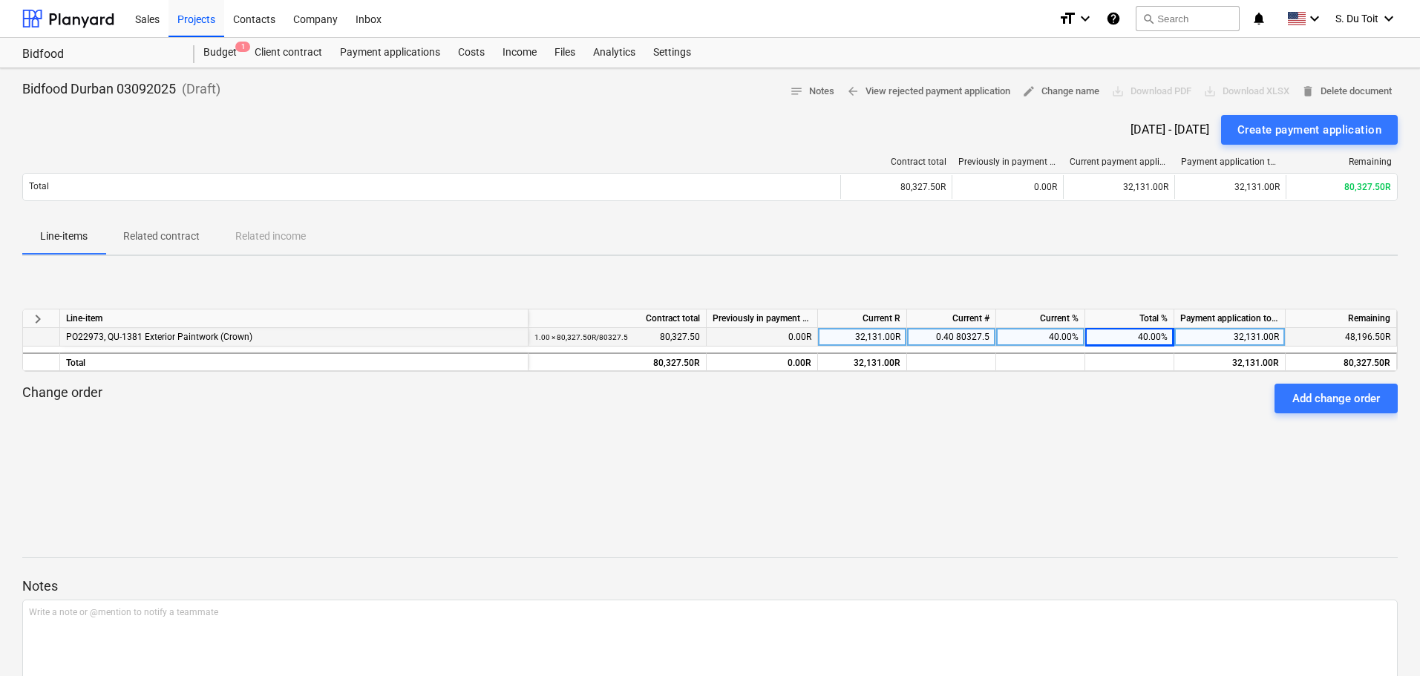
click at [1124, 441] on div "keyboard_arrow_right Line-item Contract total Previously in payment application…" at bounding box center [709, 379] width 1375 height 140
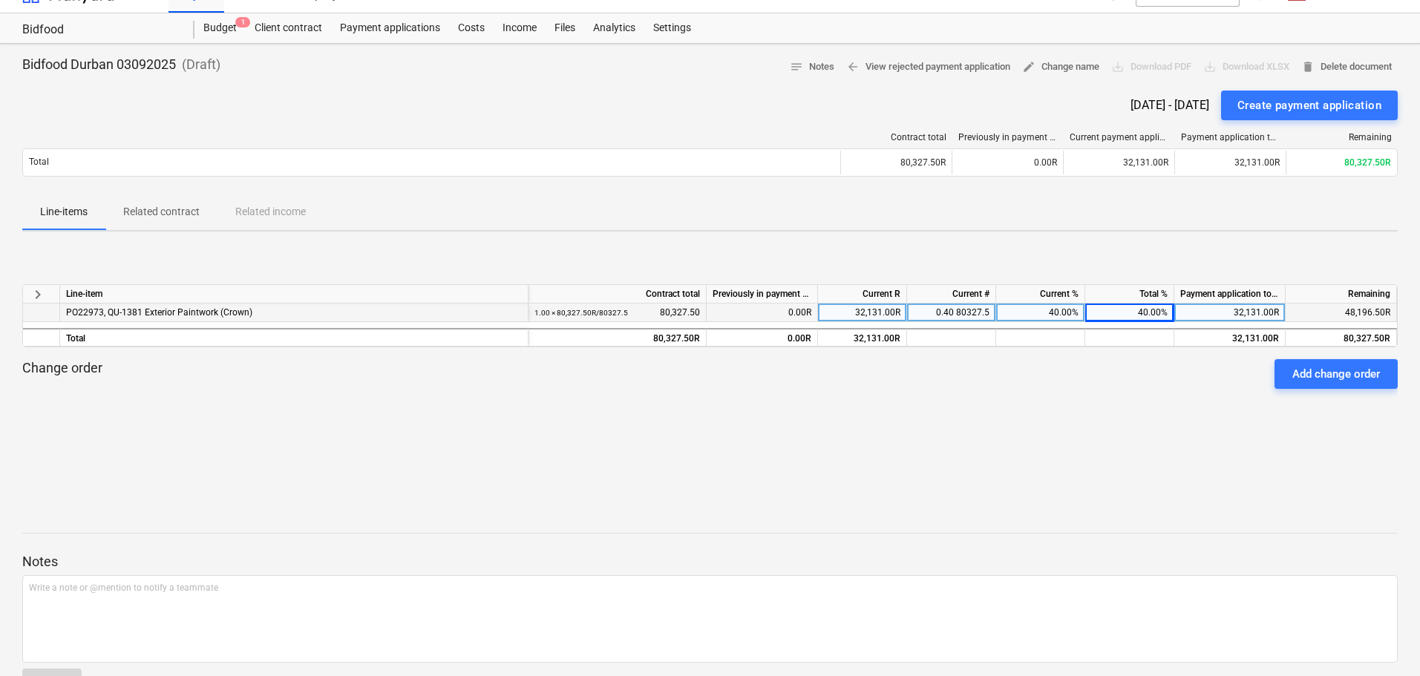
scroll to position [0, 0]
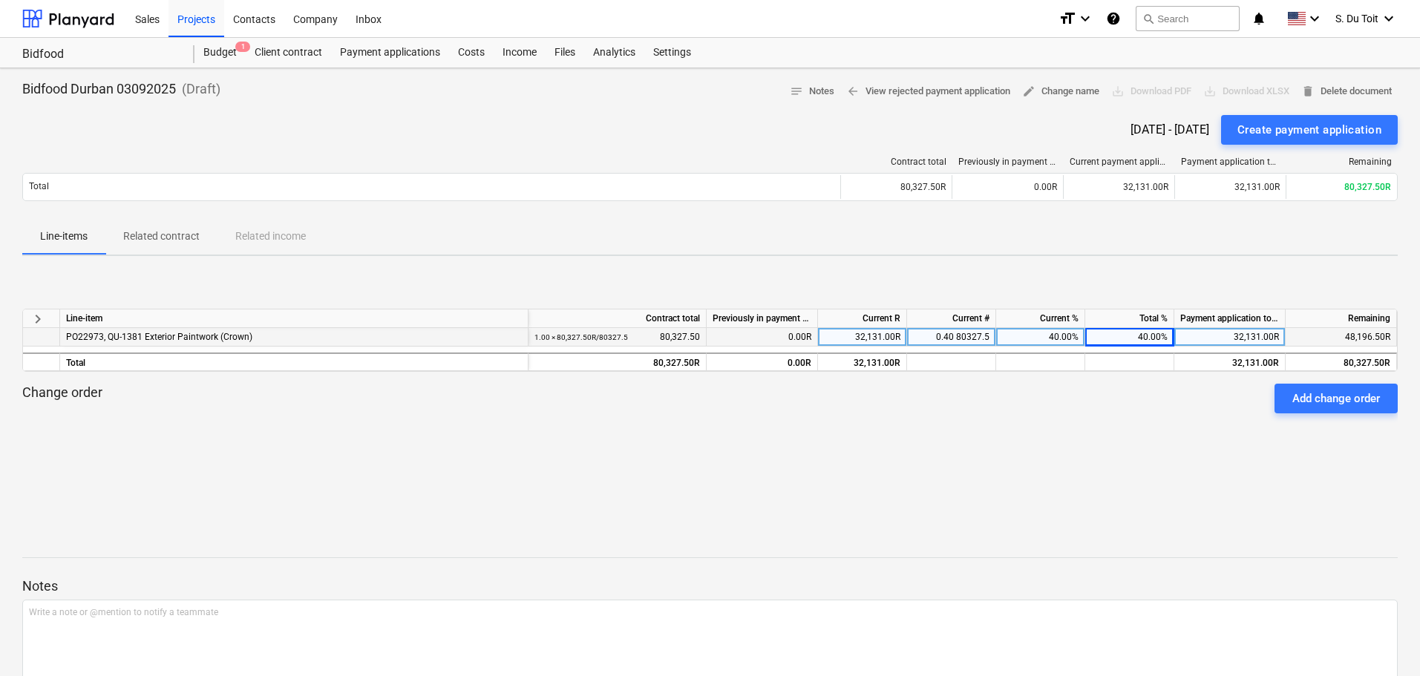
click at [1155, 395] on div "Change order Add change order" at bounding box center [709, 399] width 1375 height 30
click at [1192, 344] on div "32,131.00R" at bounding box center [1229, 337] width 111 height 19
click at [1148, 448] on div "keyboard_arrow_right Line-item Contract total Previously in payment application…" at bounding box center [709, 379] width 1375 height 140
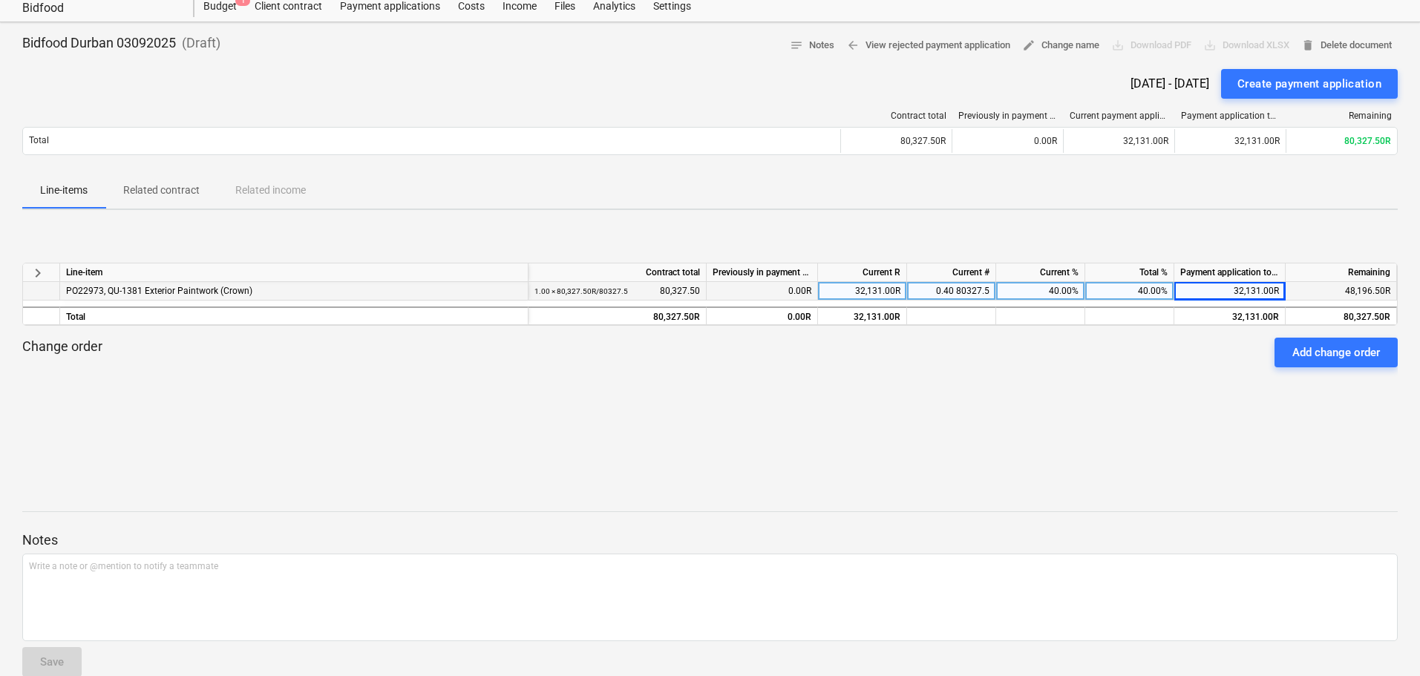
scroll to position [71, 0]
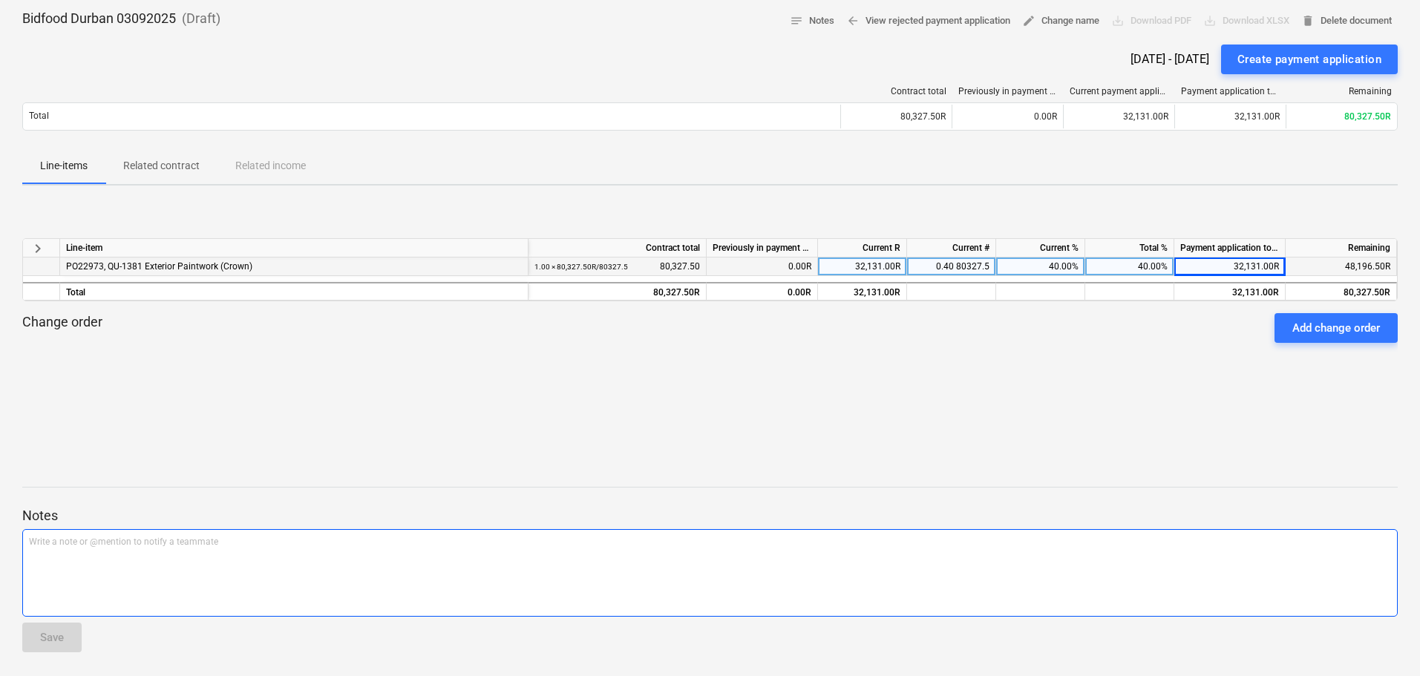
click at [120, 540] on p "Write a note or @mention to notify a teammate [PERSON_NAME]" at bounding box center [710, 542] width 1362 height 13
click at [67, 640] on button "Save" at bounding box center [51, 638] width 59 height 30
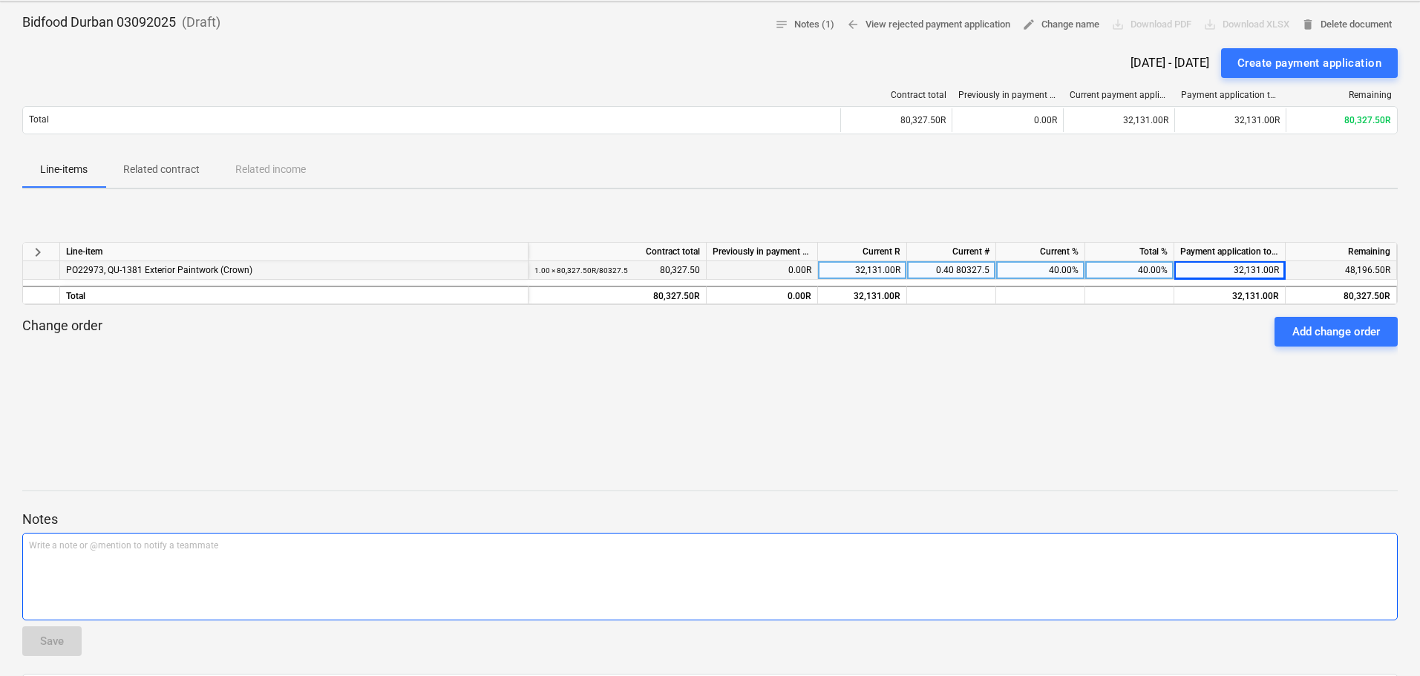
scroll to position [0, 0]
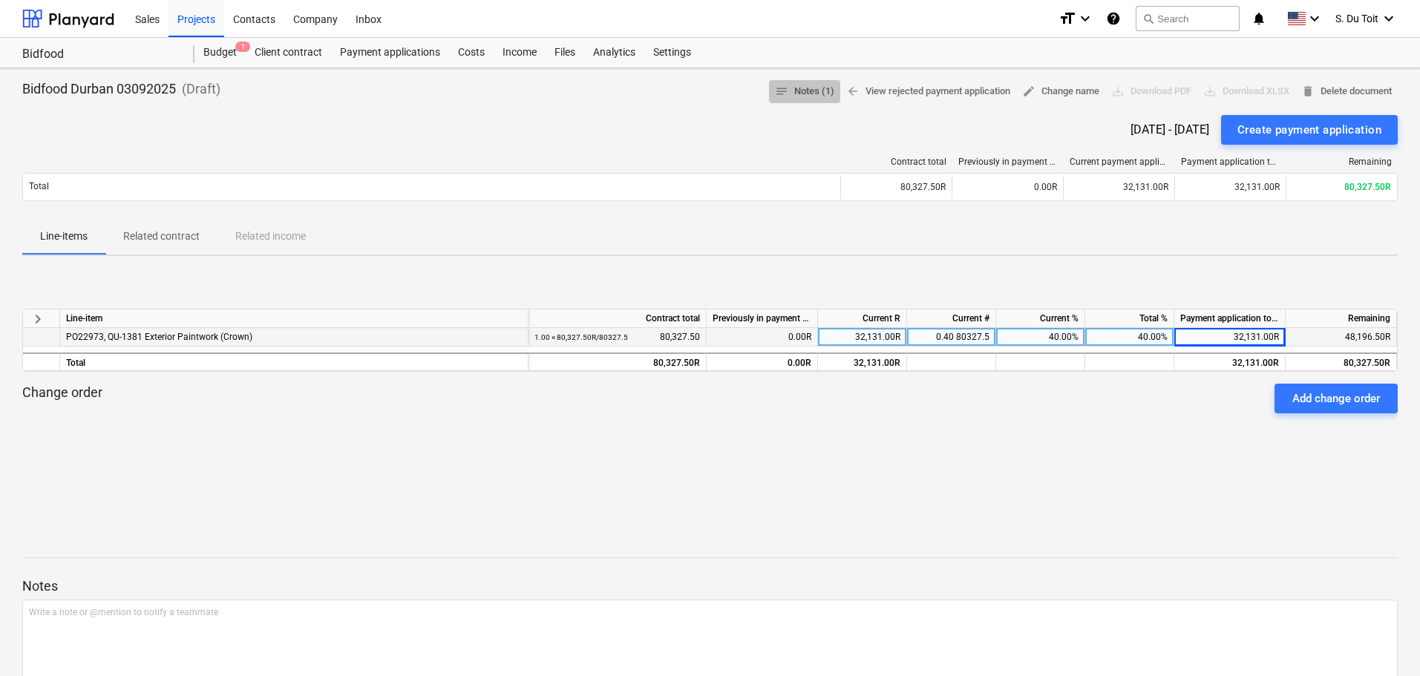
click at [796, 94] on span "notes Notes (1)" at bounding box center [804, 91] width 59 height 17
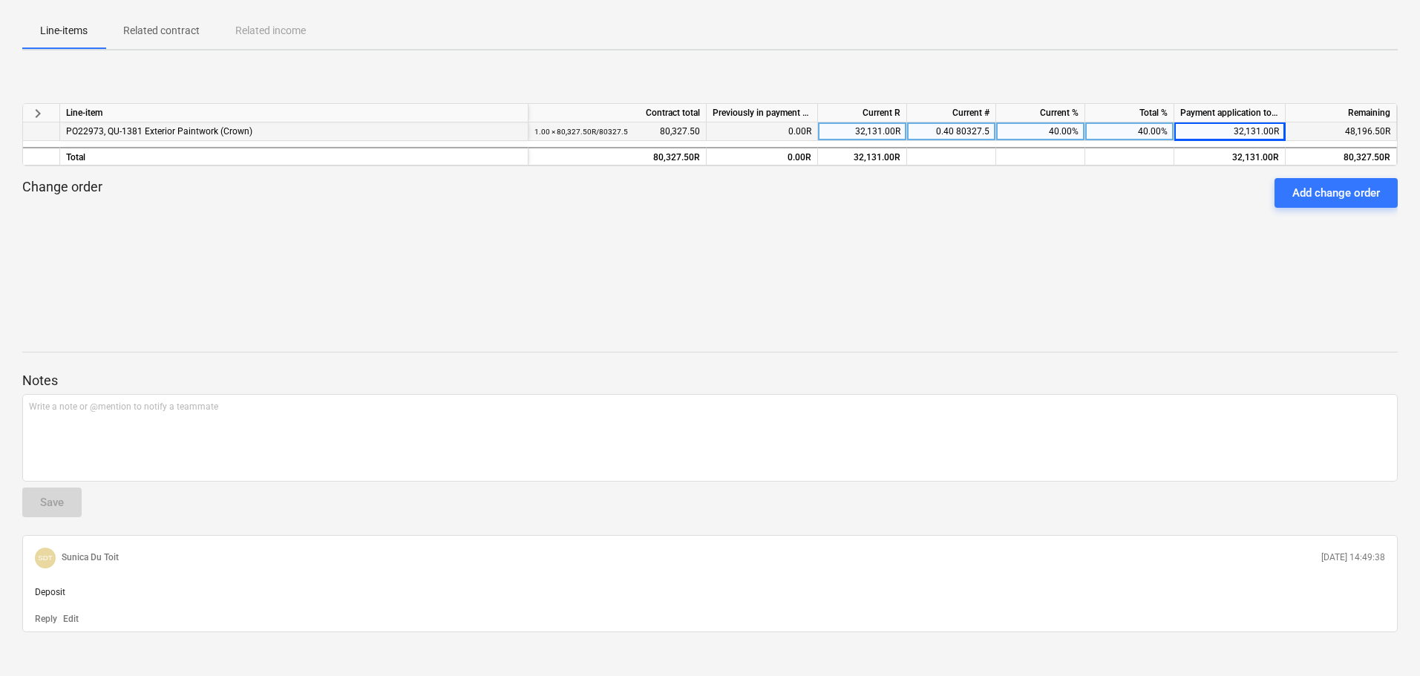
scroll to position [221, 0]
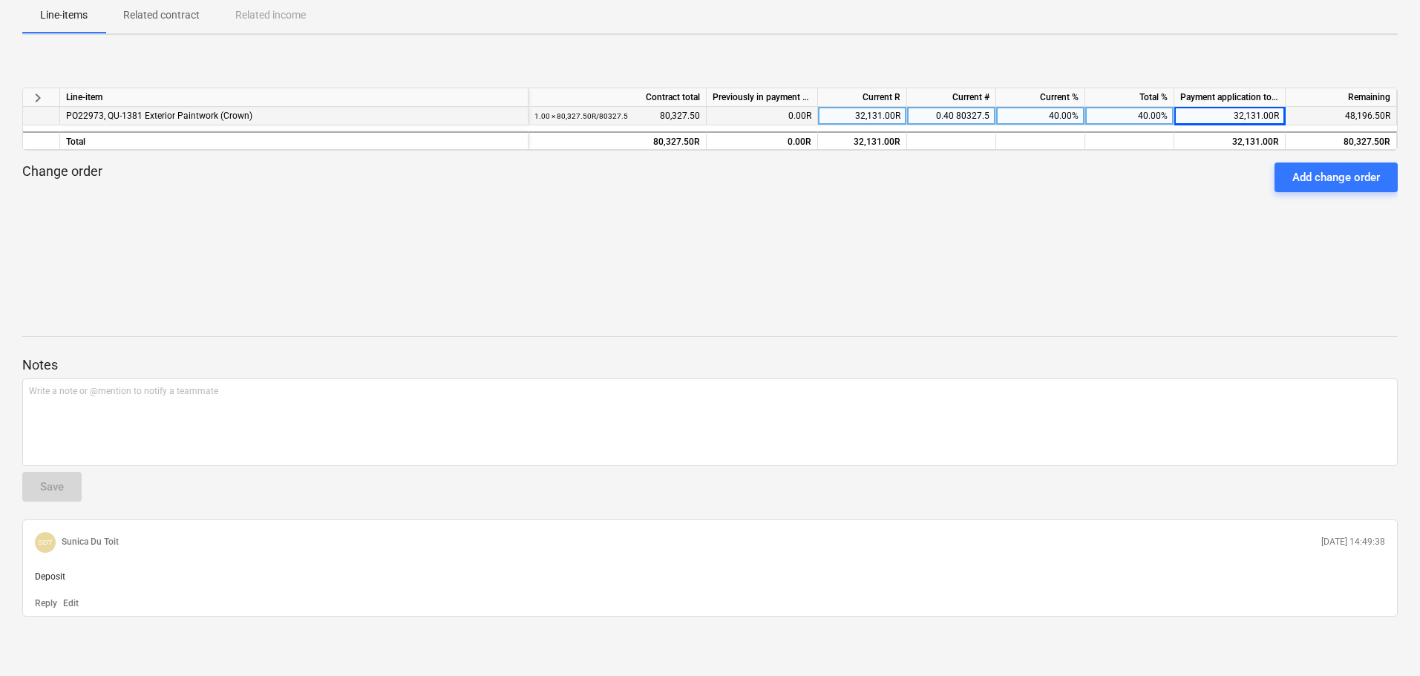
click at [77, 603] on p "Edit" at bounding box center [71, 603] width 16 height 13
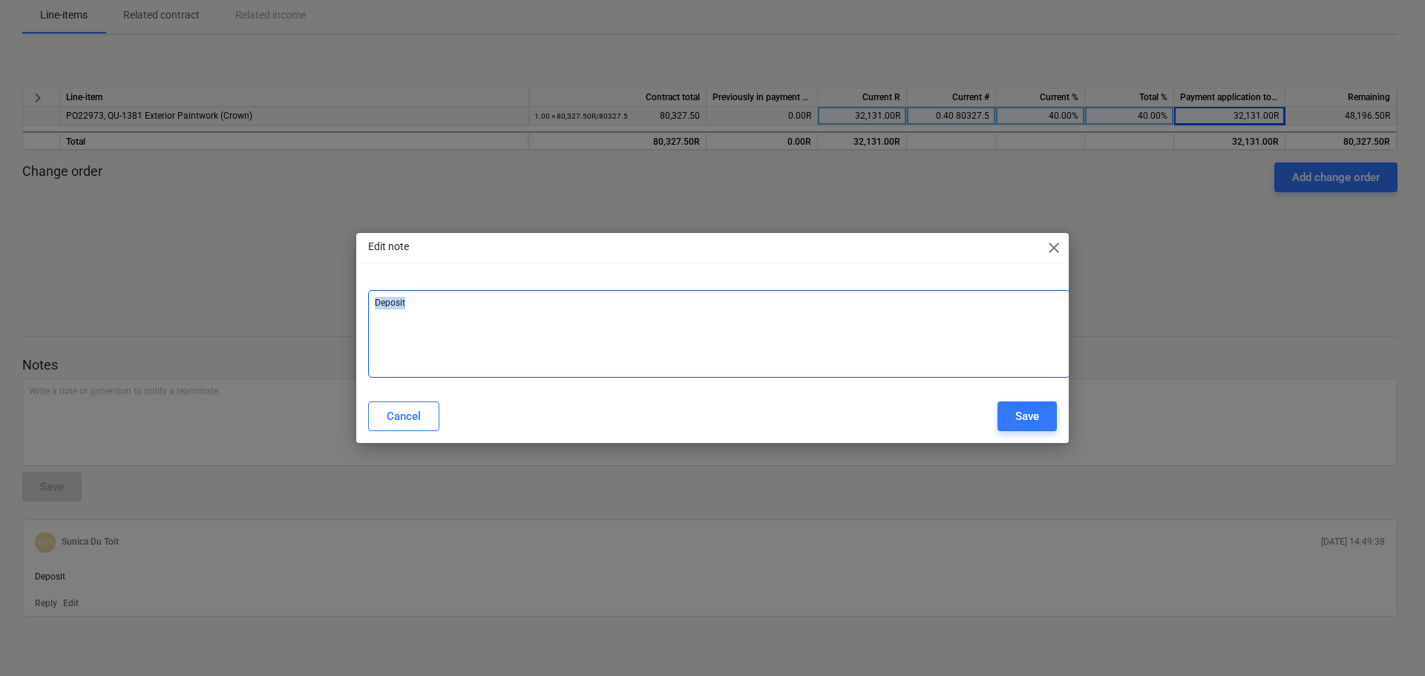
drag, startPoint x: 614, startPoint y: 306, endPoint x: 262, endPoint y: 325, distance: 353.0
click at [262, 325] on div "Edit note close Deposit ﻿ Cancel Save" at bounding box center [712, 338] width 1425 height 676
click at [1016, 418] on div "Save" at bounding box center [1027, 416] width 24 height 19
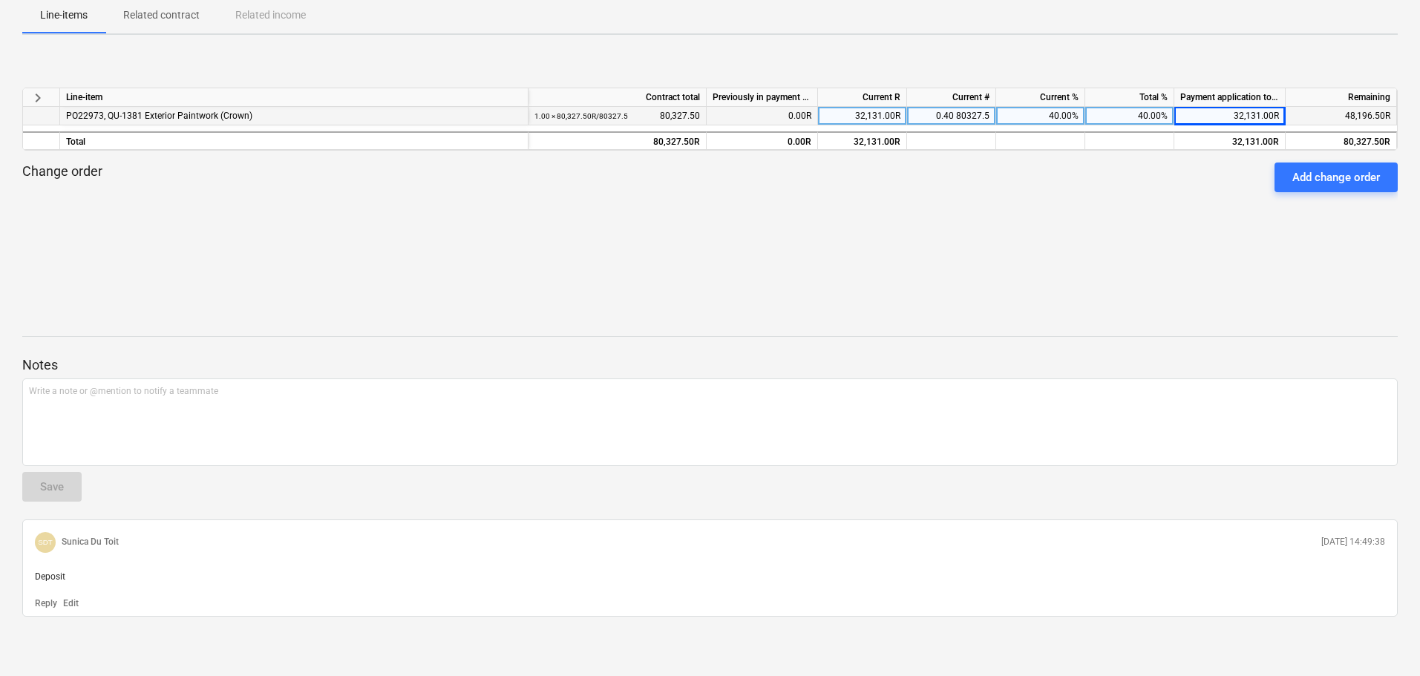
click at [1360, 557] on div "SDT Sunica Du Toit [DATE] 14:49:38" at bounding box center [710, 542] width 1362 height 33
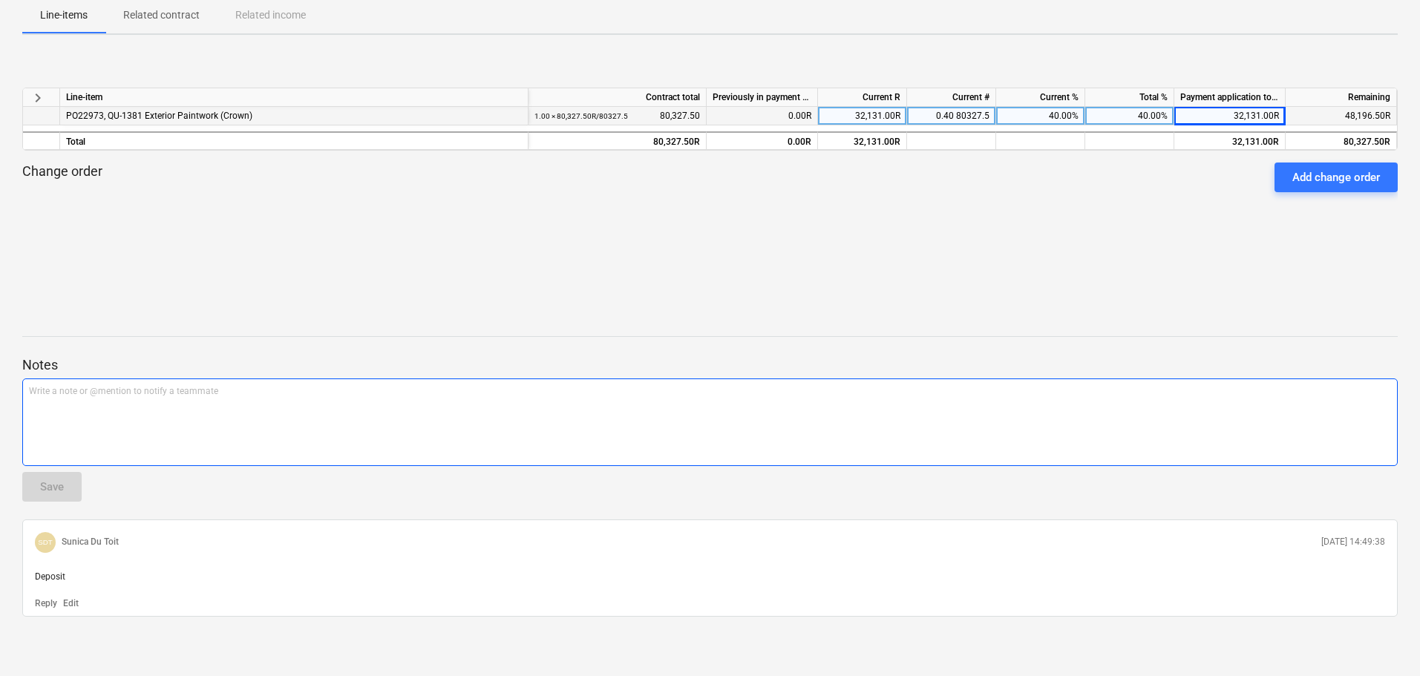
click at [298, 425] on div "Write a note or @mention to notify a teammate [PERSON_NAME]" at bounding box center [709, 422] width 1375 height 88
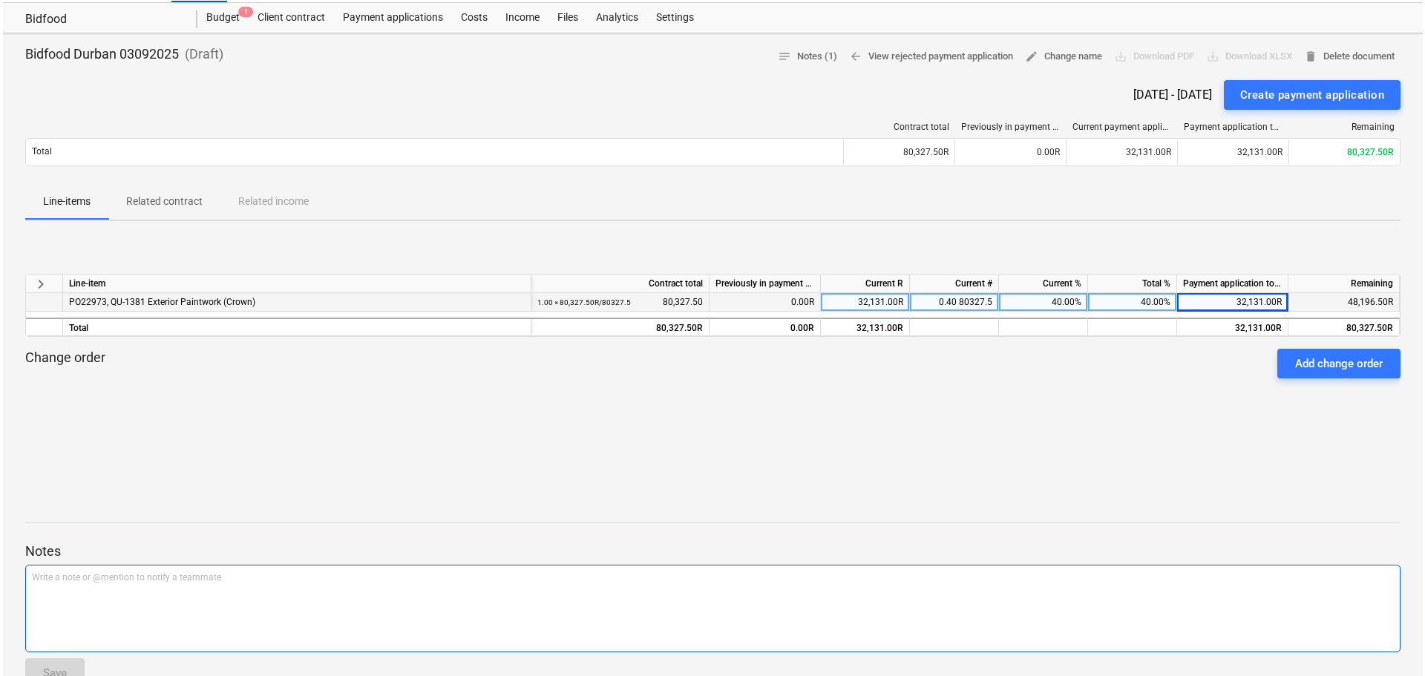
scroll to position [0, 0]
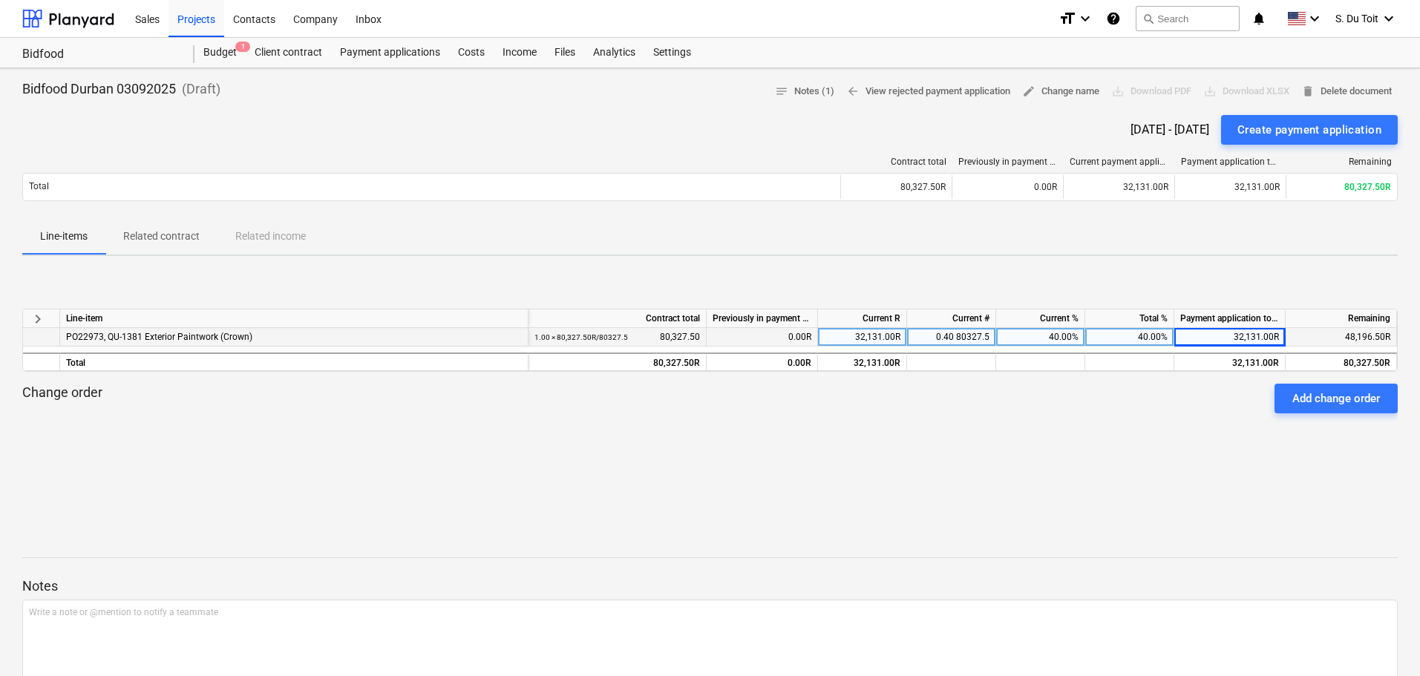
click at [1175, 261] on div "Bidfood Durban 03092025 ( Draft ) notes Notes (1) arrow_back View rejected paym…" at bounding box center [710, 482] width 1420 height 829
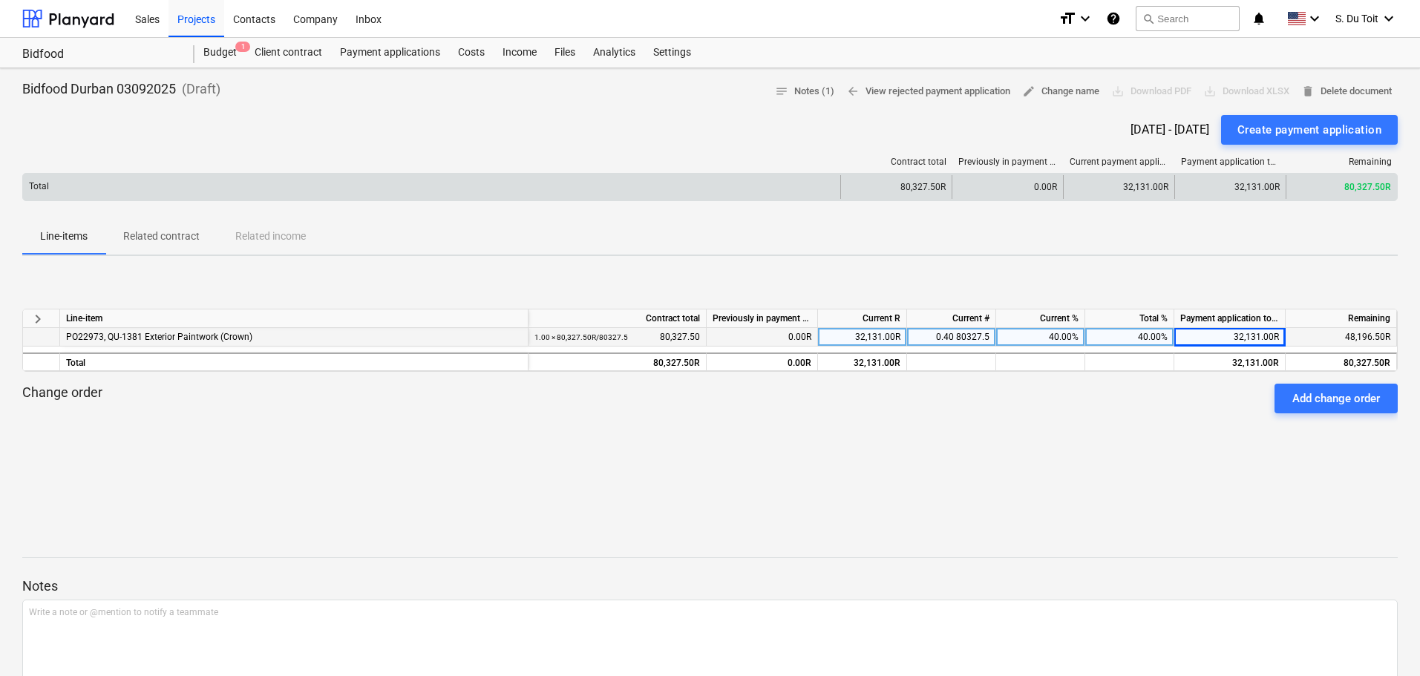
click at [1264, 179] on div "32,131.00R" at bounding box center [1229, 187] width 111 height 24
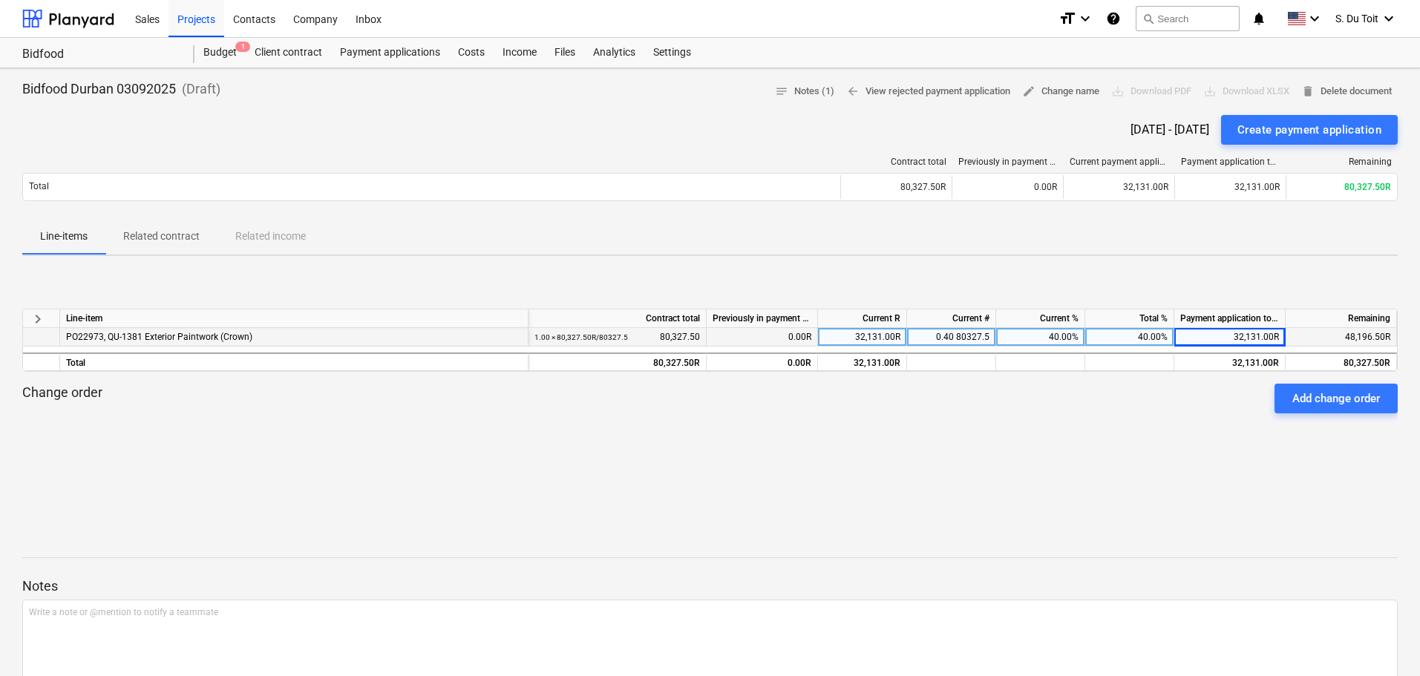
click at [1254, 206] on div "Contract total Previously in payment applications Current payment application P…" at bounding box center [709, 182] width 1375 height 50
click at [1055, 206] on div "Contract total Previously in payment applications Current payment application P…" at bounding box center [709, 182] width 1375 height 50
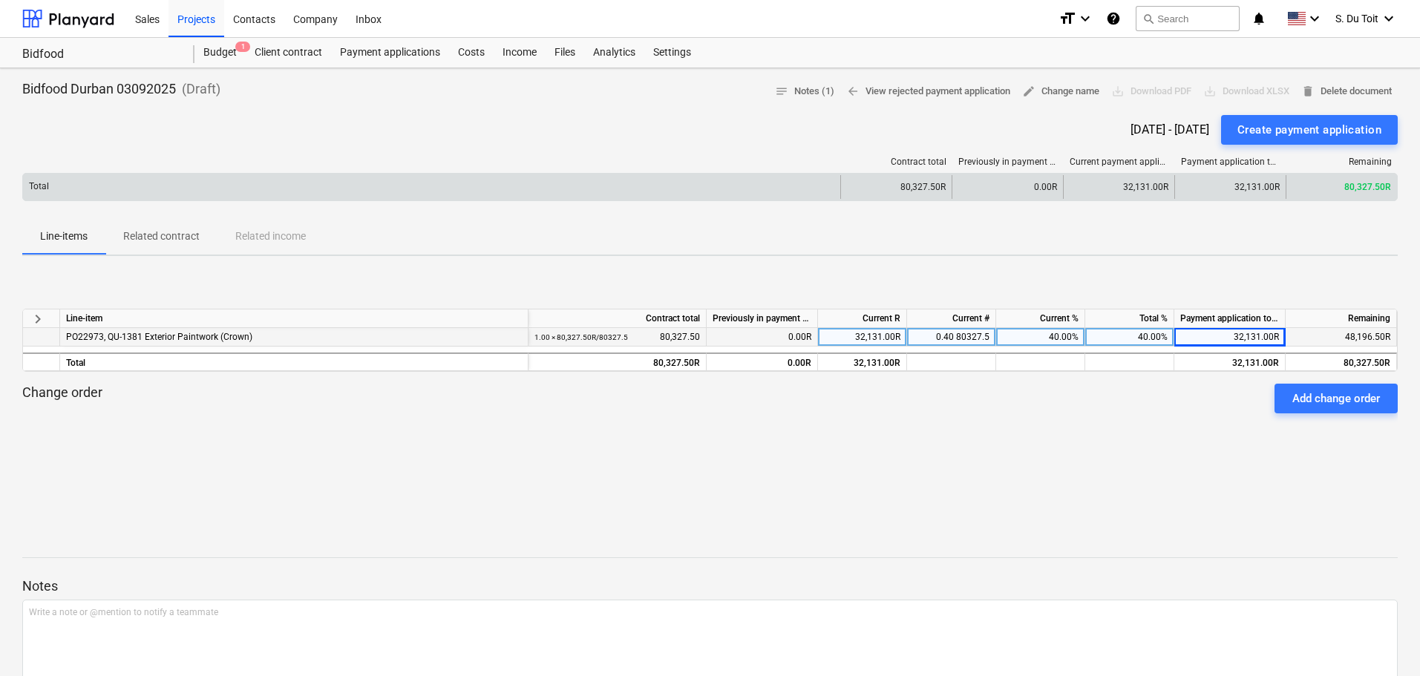
click at [1083, 191] on div "32,131.00R" at bounding box center [1118, 187] width 111 height 24
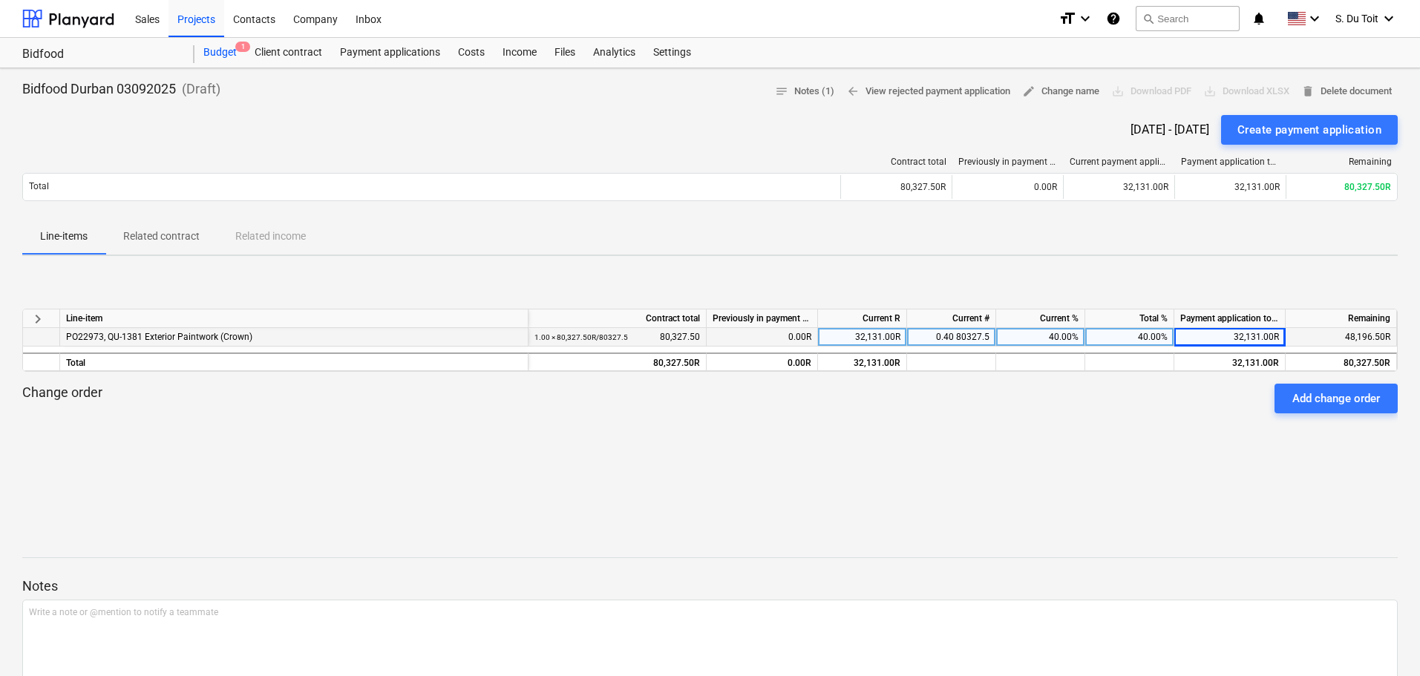
click at [238, 59] on div "Budget 1" at bounding box center [219, 53] width 51 height 30
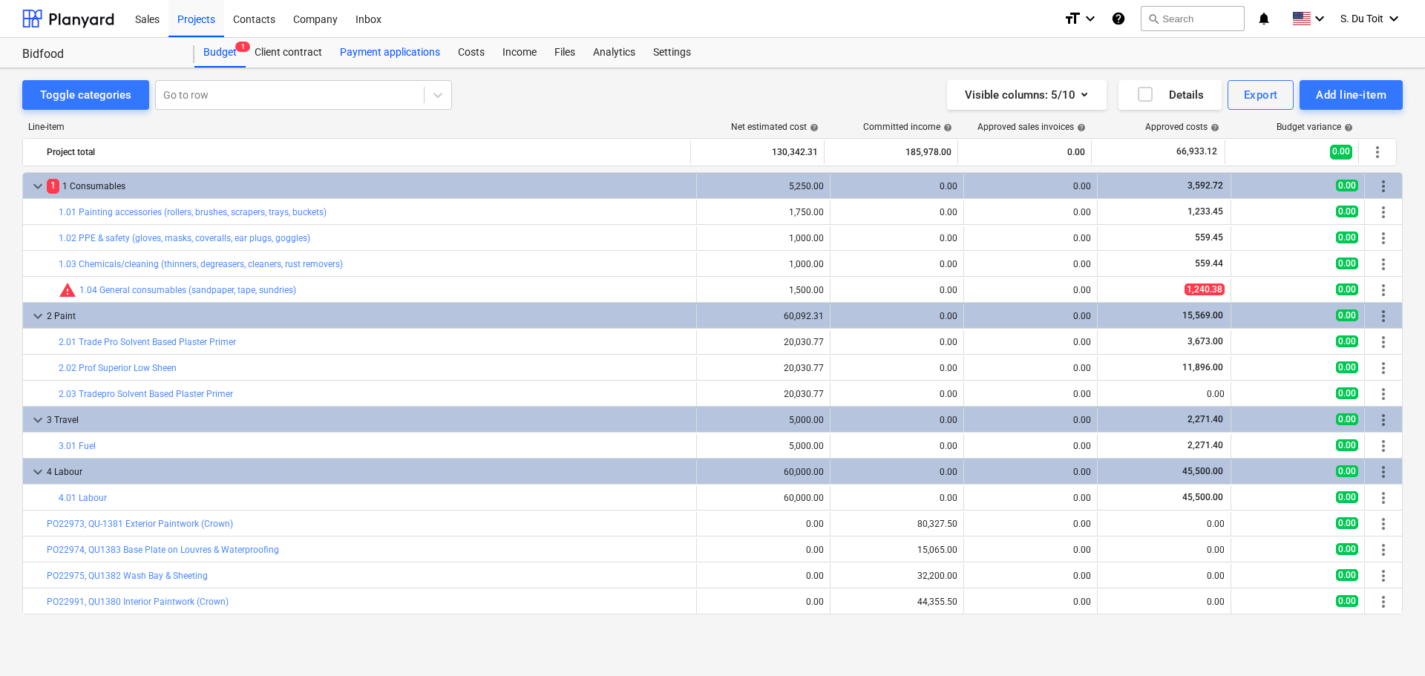
click at [391, 56] on div "Payment applications" at bounding box center [390, 53] width 118 height 30
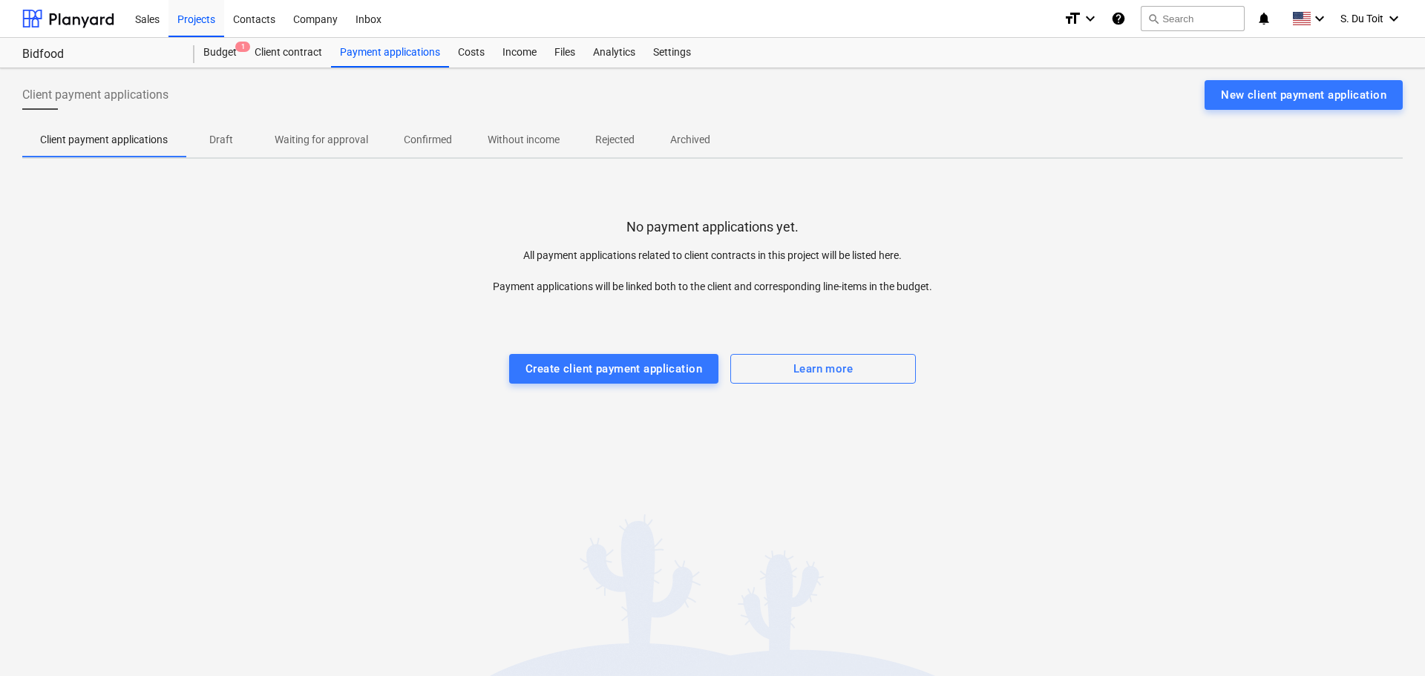
click at [238, 147] on p "Draft" at bounding box center [221, 140] width 36 height 16
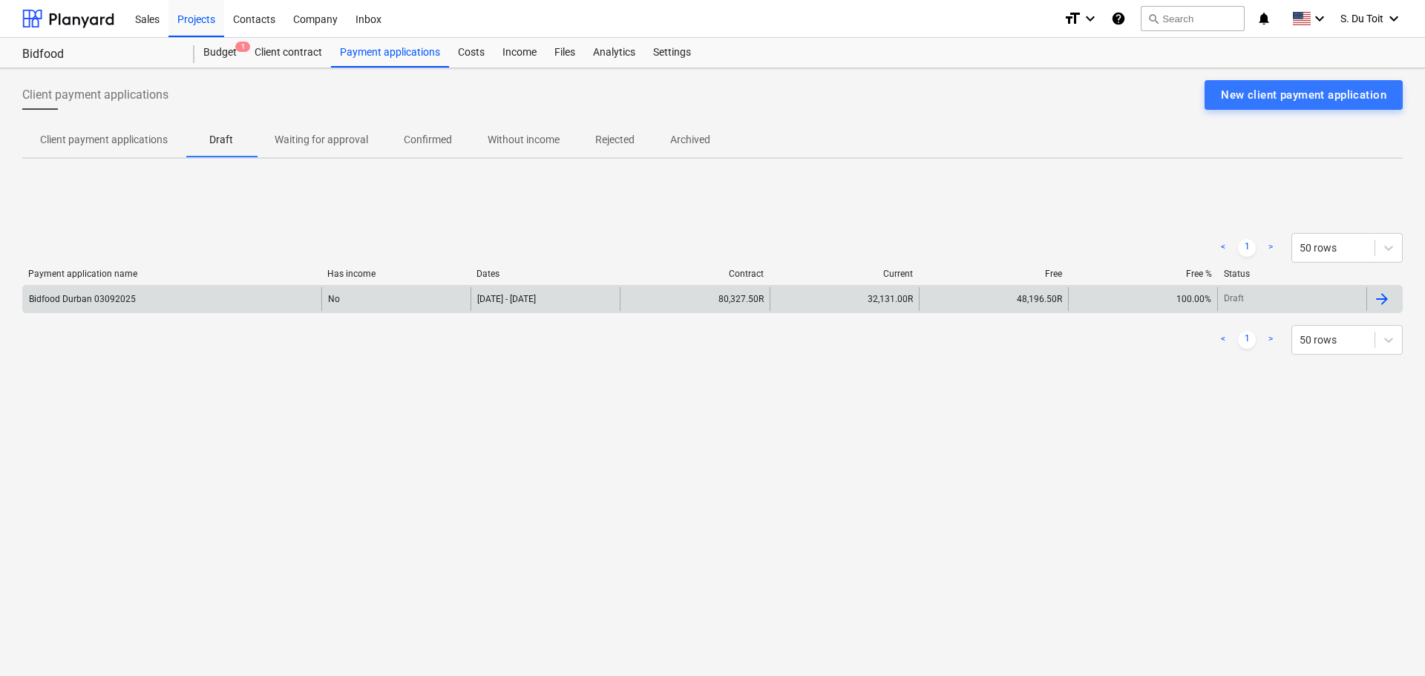
click at [1386, 298] on div at bounding box center [1382, 299] width 18 height 18
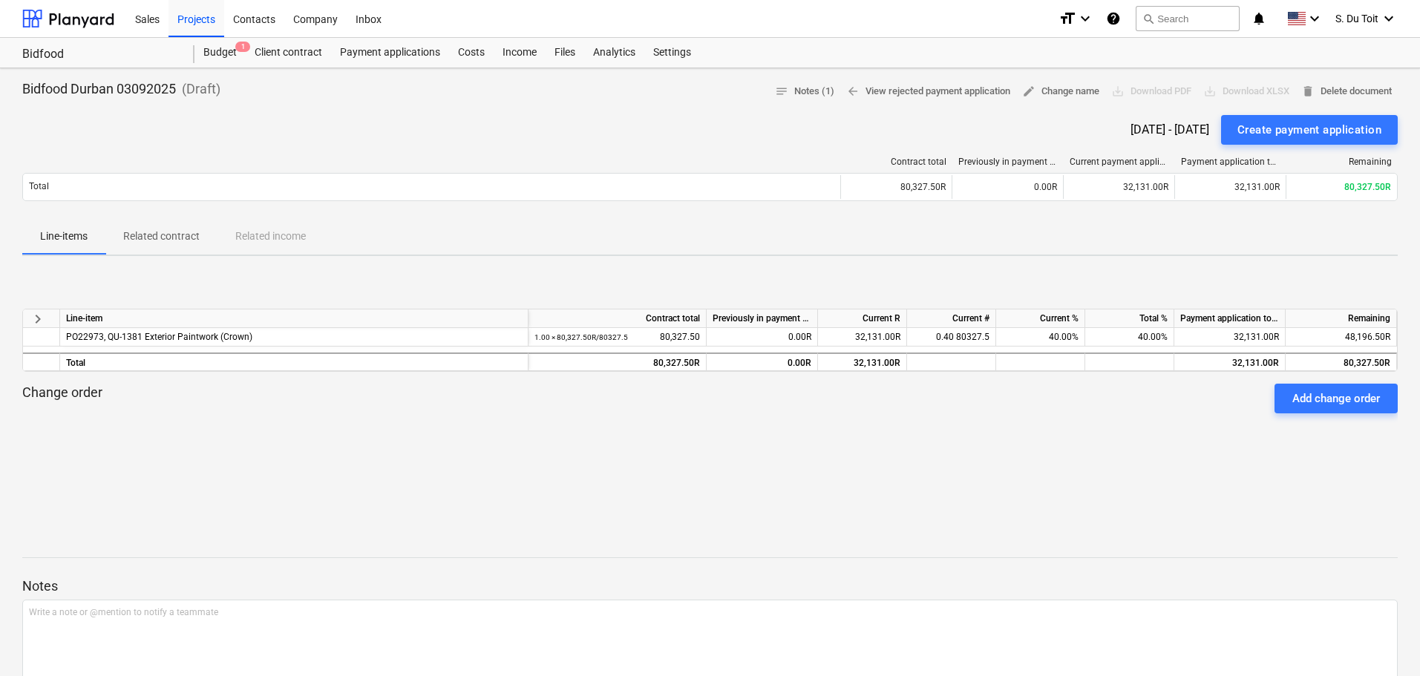
click at [1173, 263] on div "Bidfood Durban 03092025 ( Draft ) notes Notes (1) arrow_back View rejected paym…" at bounding box center [710, 482] width 1420 height 829
click at [1037, 90] on span "edit Change name" at bounding box center [1060, 91] width 77 height 17
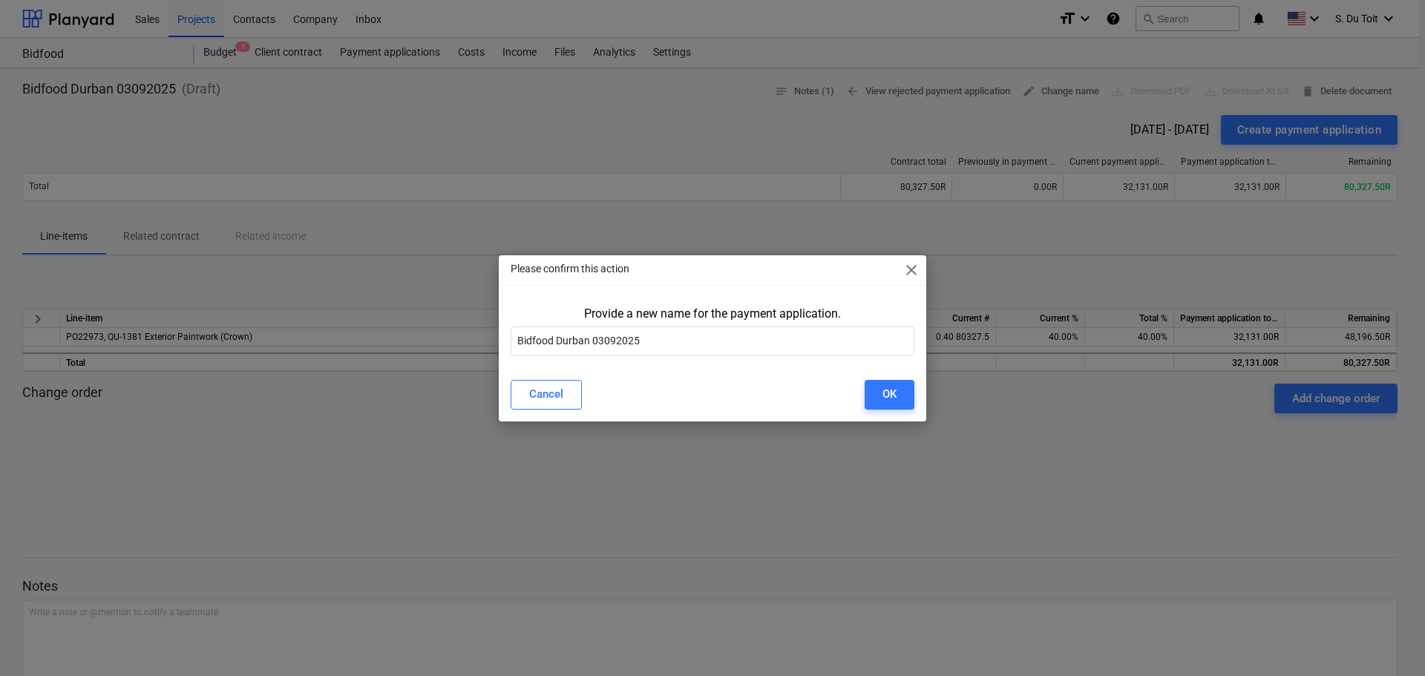
click at [914, 272] on span "close" at bounding box center [911, 270] width 18 height 18
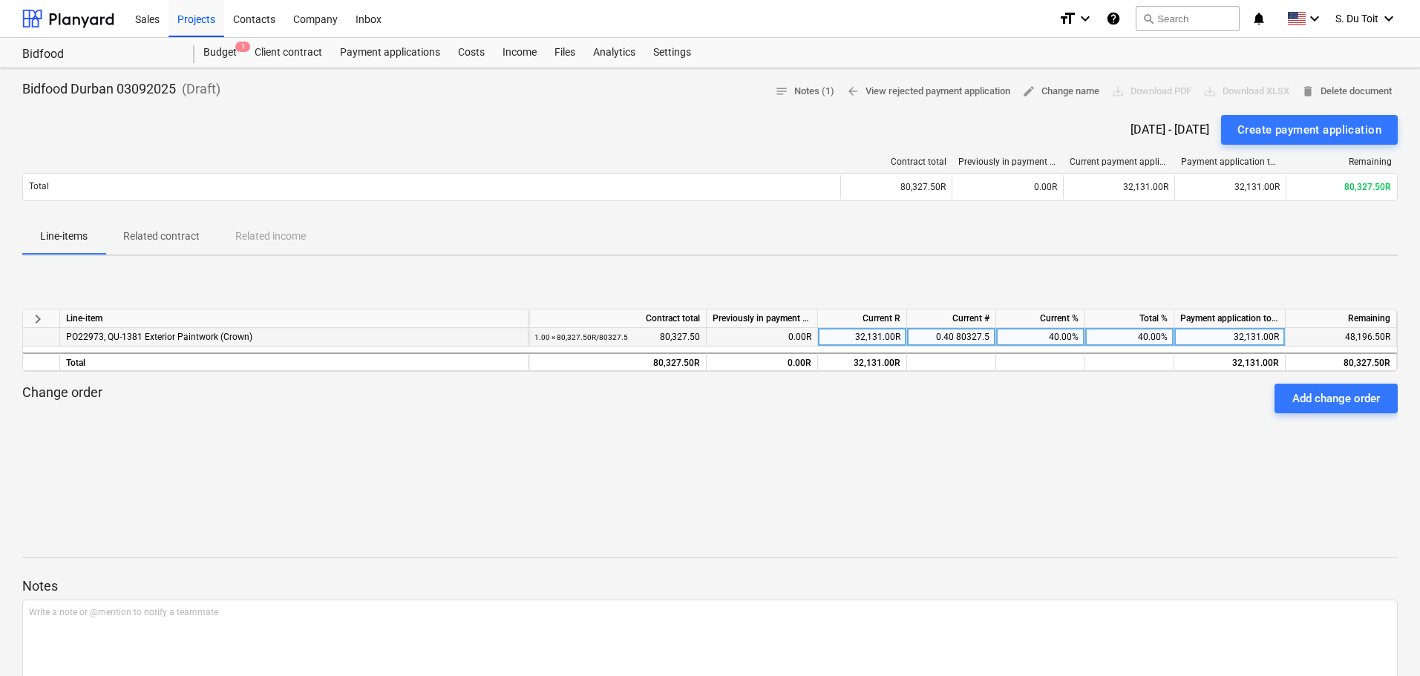
click at [1021, 332] on div "40.00%" at bounding box center [1040, 337] width 89 height 19
click at [1043, 331] on input at bounding box center [1040, 337] width 88 height 18
click at [1083, 271] on div "keyboard_arrow_right Line-item Contract total Previously in payment application…" at bounding box center [709, 379] width 1375 height 223
click at [1323, 219] on div "Line-items Related contract Related income" at bounding box center [709, 237] width 1375 height 36
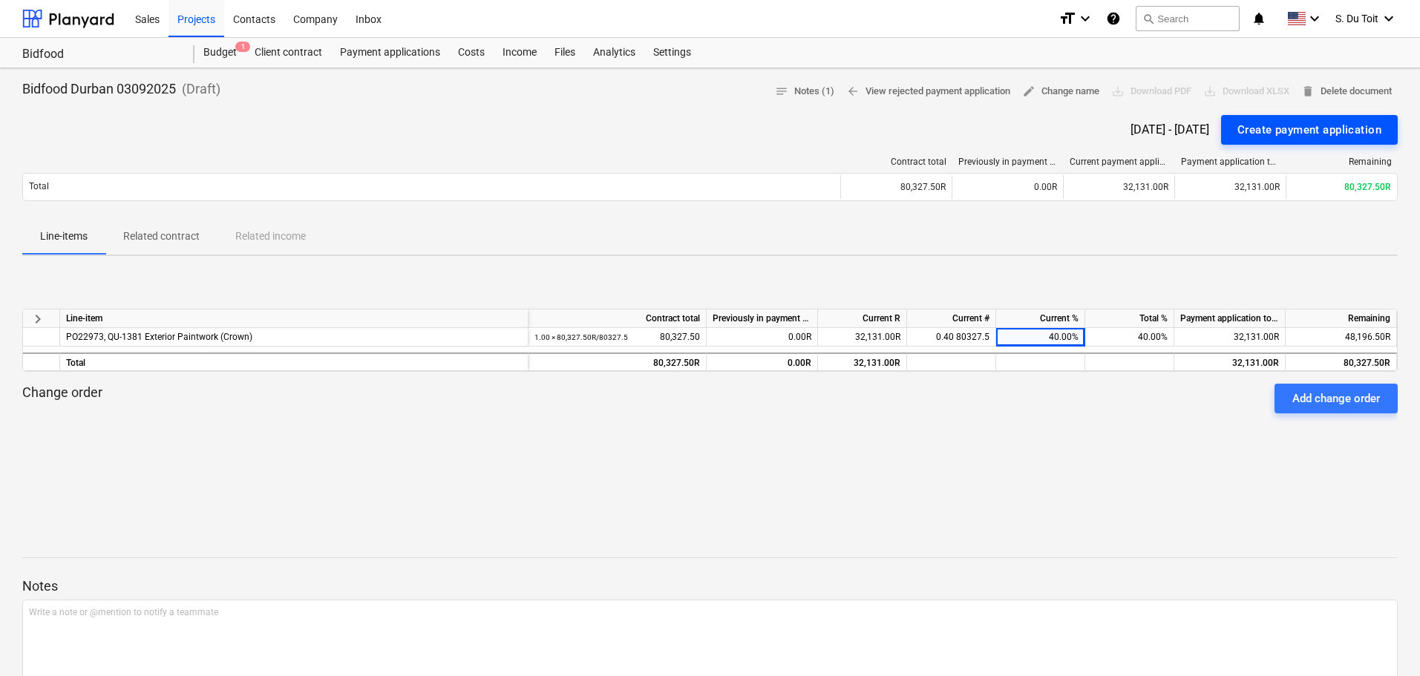
click at [1352, 121] on div "Create payment application" at bounding box center [1309, 129] width 144 height 19
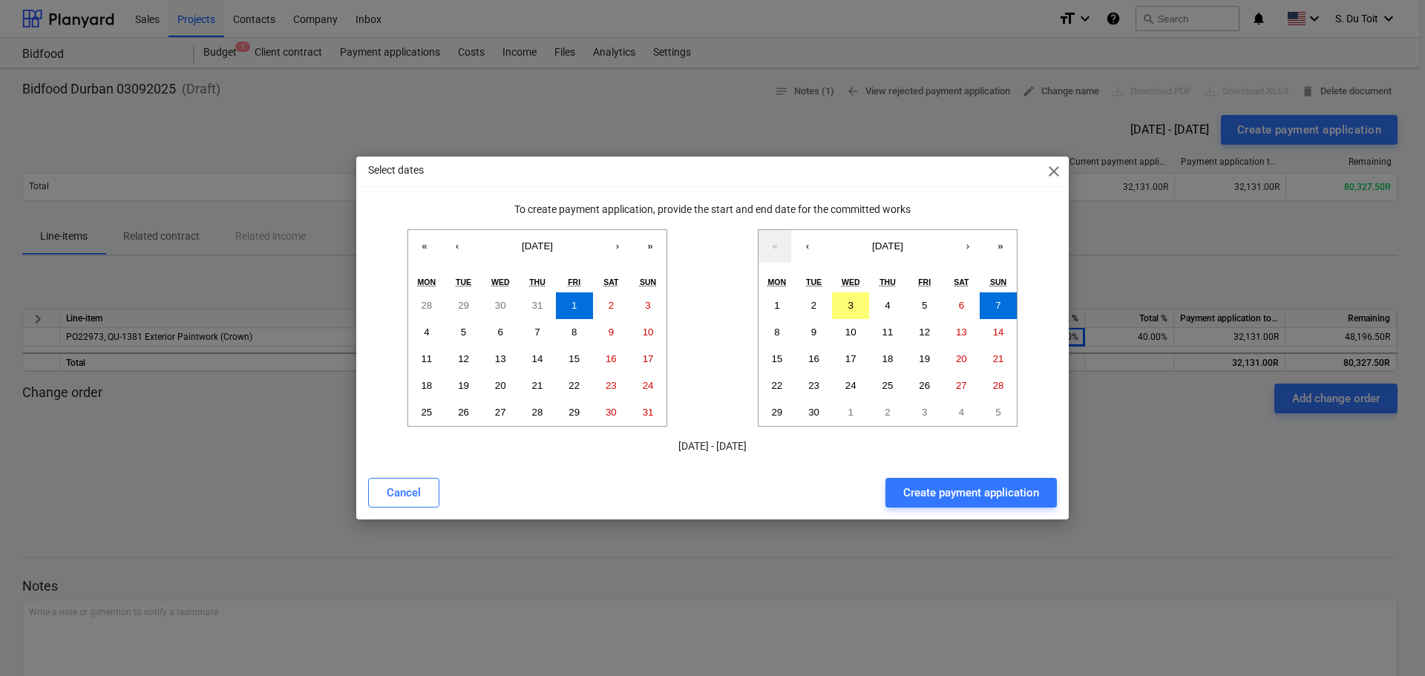
click at [935, 508] on button "Create payment application" at bounding box center [970, 493] width 171 height 30
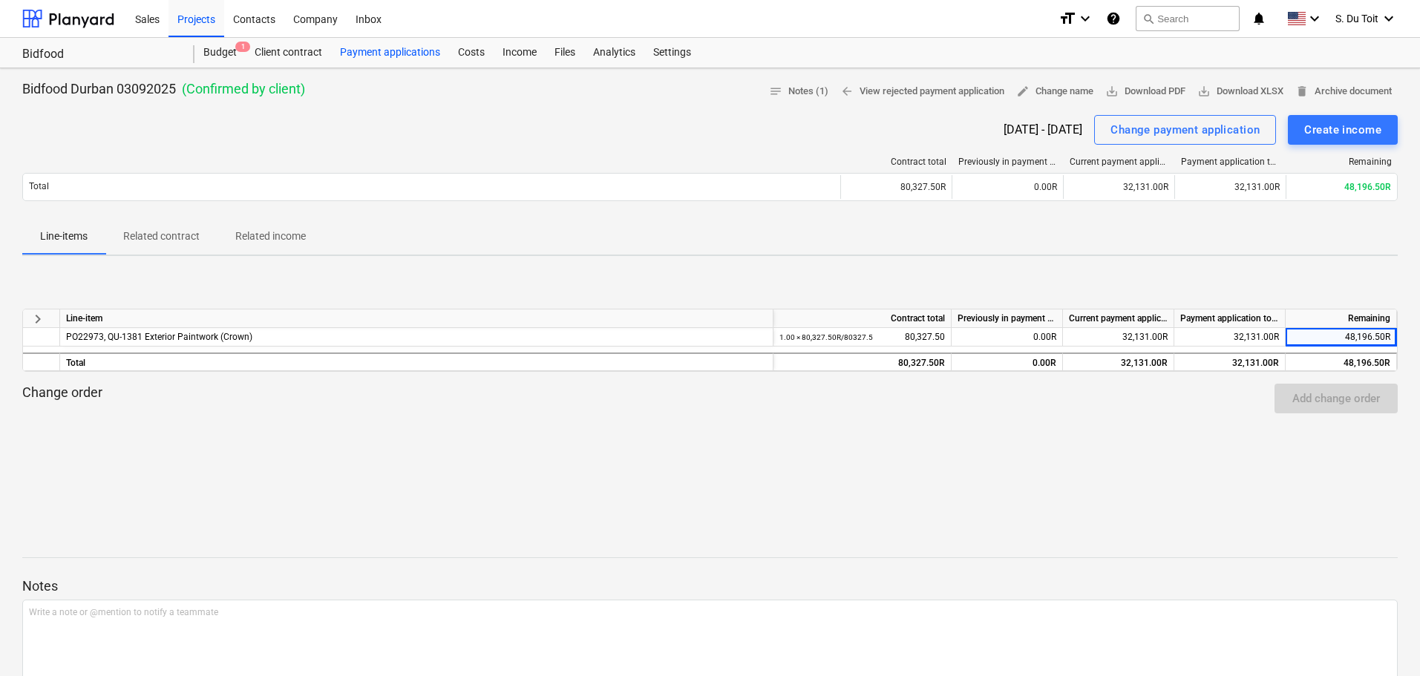
click at [370, 63] on div "Payment applications" at bounding box center [390, 53] width 118 height 30
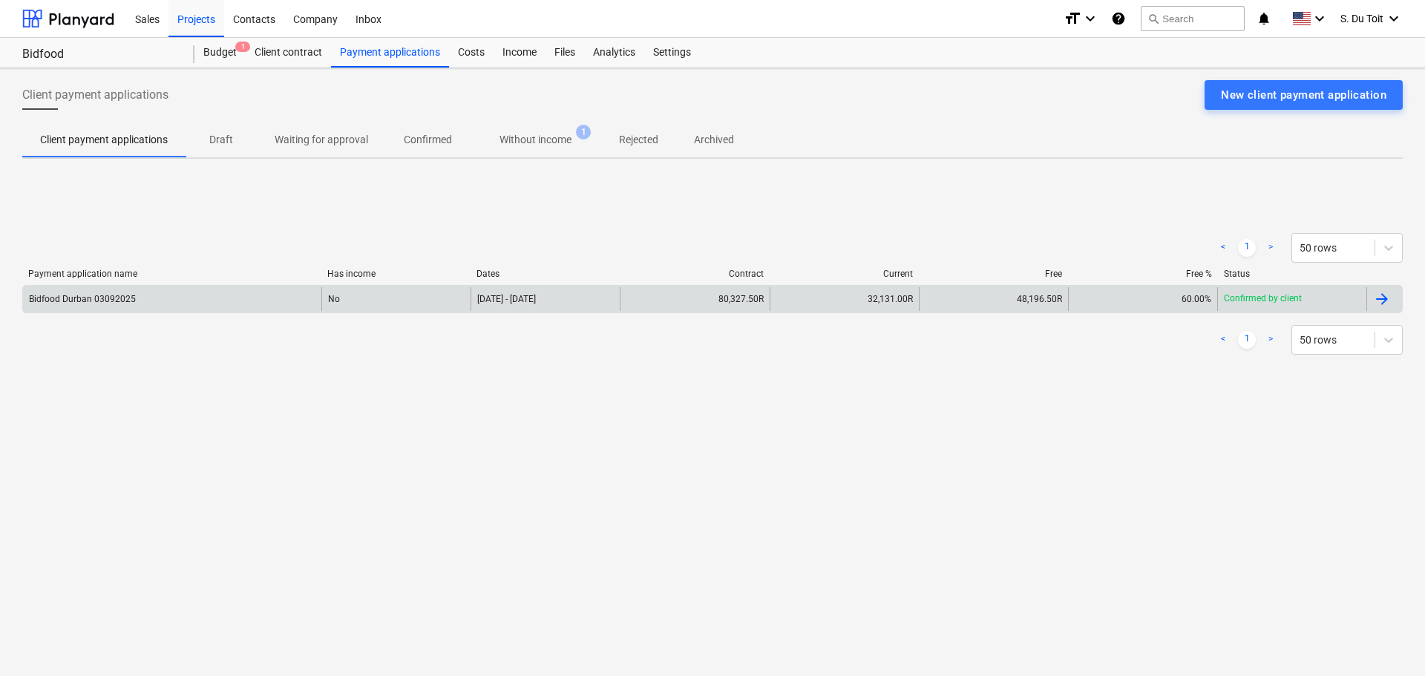
click at [1389, 301] on div at bounding box center [1382, 299] width 18 height 18
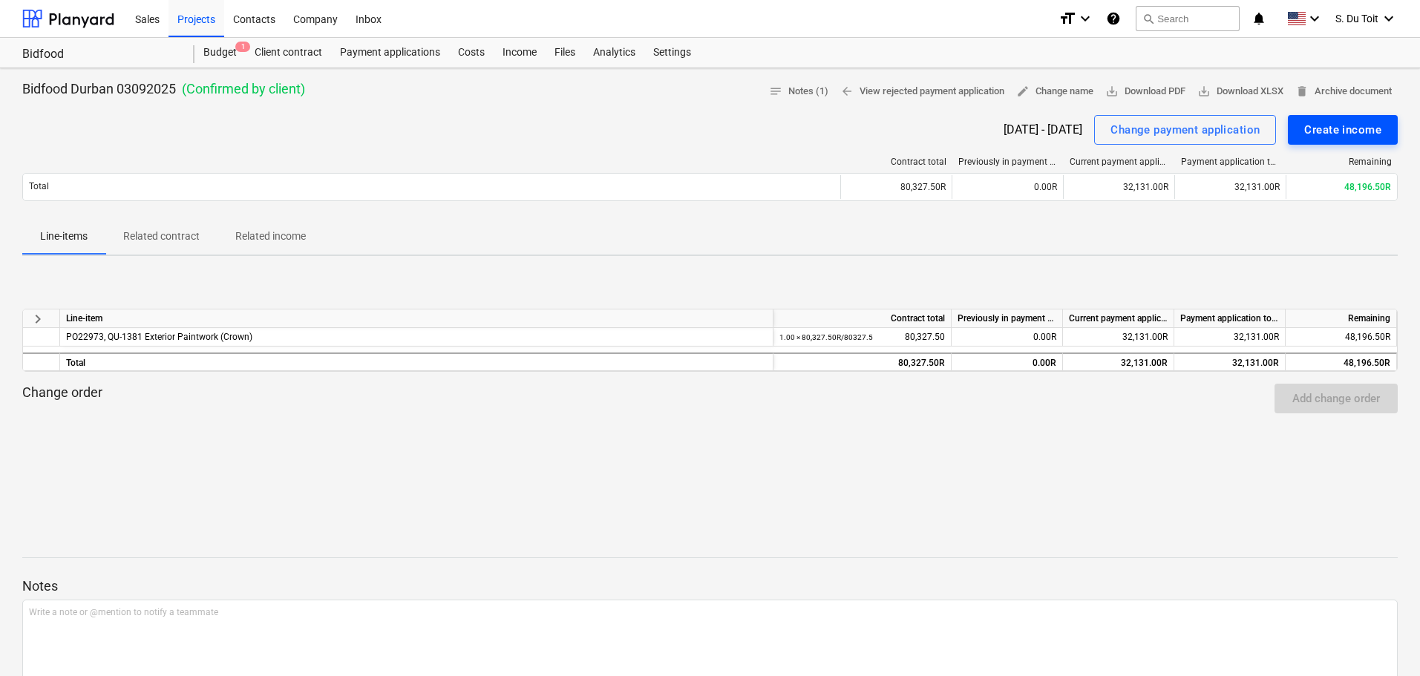
click at [1338, 136] on div "Create income" at bounding box center [1342, 129] width 77 height 19
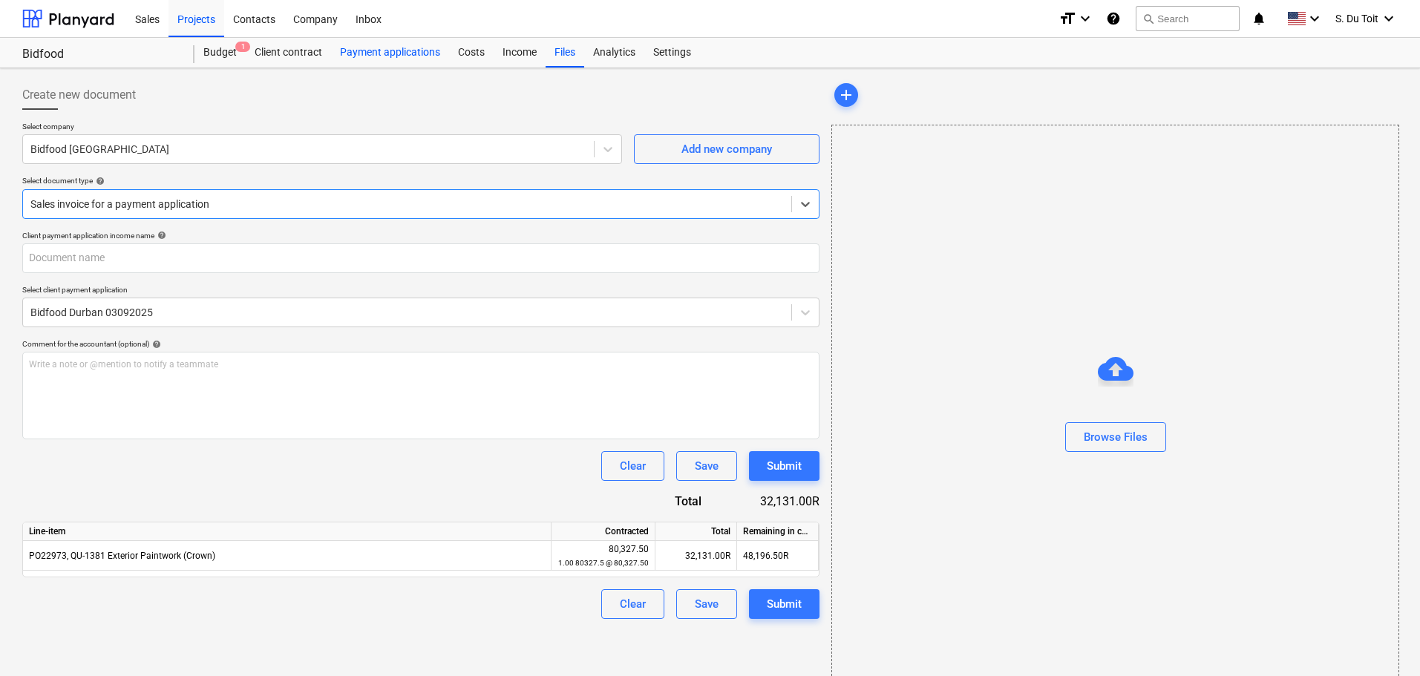
click at [417, 56] on div "Payment applications" at bounding box center [390, 53] width 118 height 30
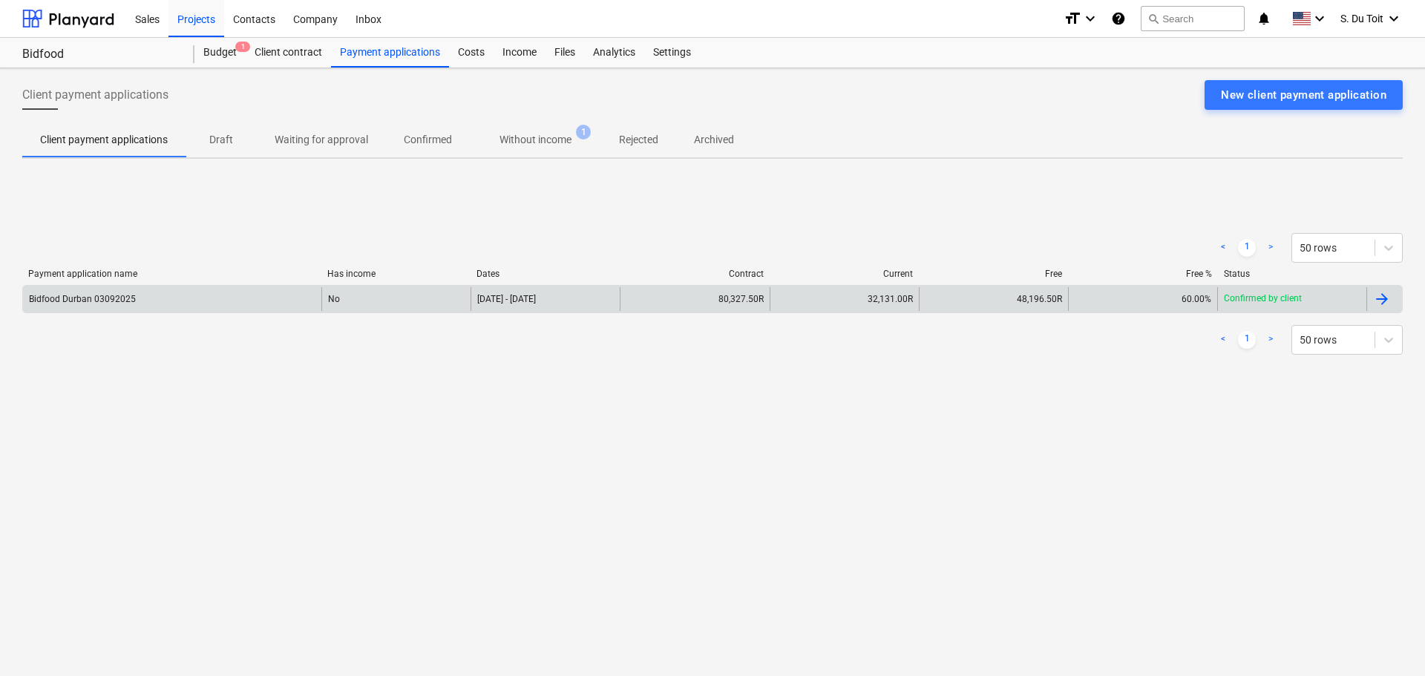
click at [1236, 293] on p "Confirmed by client" at bounding box center [1263, 298] width 78 height 13
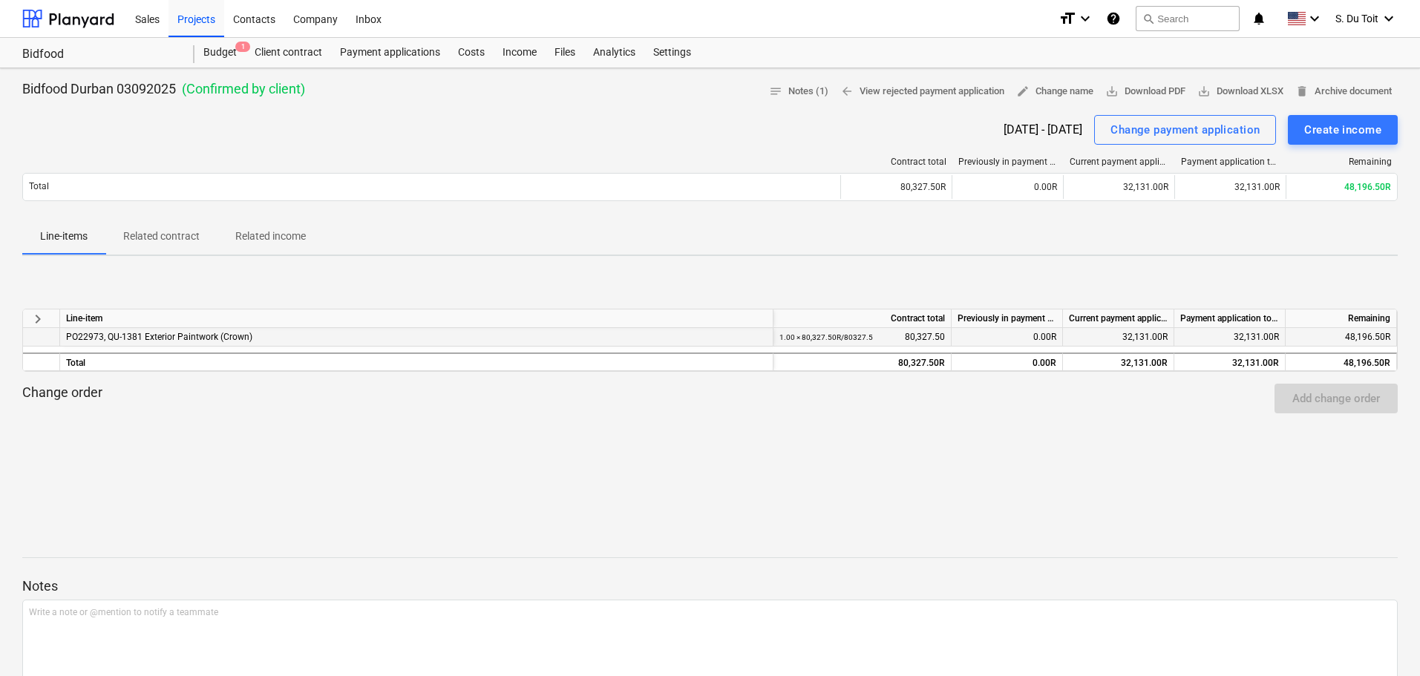
click at [1144, 338] on div "32,131.00R" at bounding box center [1118, 337] width 111 height 19
click at [1230, 334] on div "32,131.00R" at bounding box center [1229, 337] width 111 height 19
click at [1051, 333] on div "0.00R" at bounding box center [1006, 337] width 111 height 19
click at [1316, 273] on div "keyboard_arrow_right Line-item Contract total Previously in payment application…" at bounding box center [709, 379] width 1375 height 223
click at [1324, 120] on div "Create income" at bounding box center [1342, 129] width 77 height 19
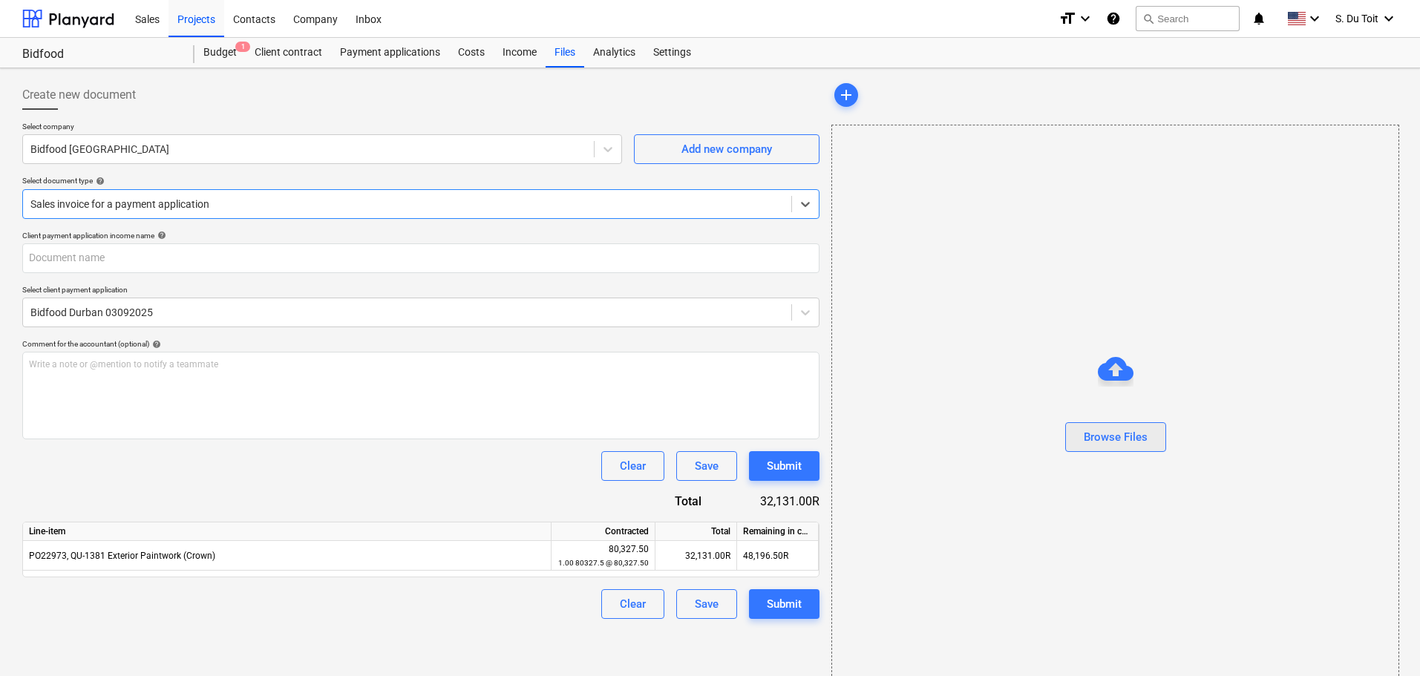
click at [1136, 435] on div "Browse Files" at bounding box center [1116, 436] width 64 height 19
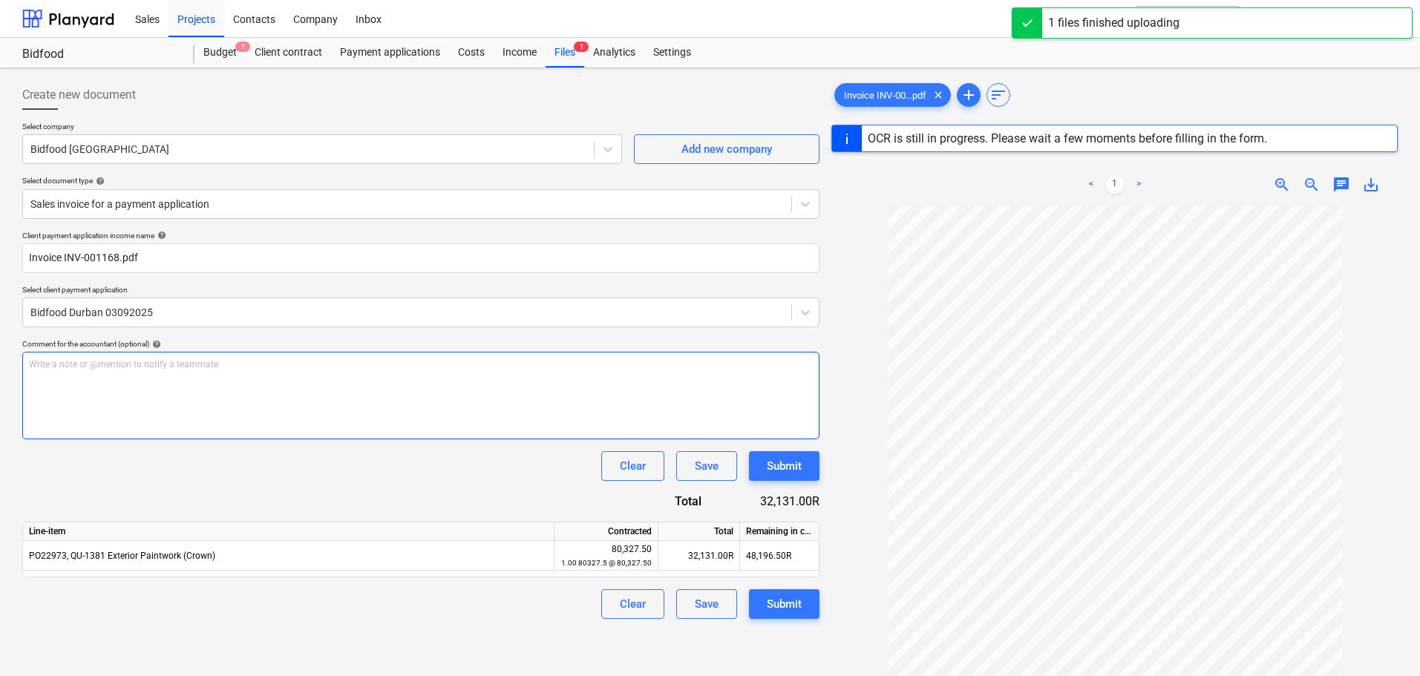
click at [170, 379] on div "Write a note or @mention to notify a teammate [PERSON_NAME]" at bounding box center [420, 396] width 797 height 88
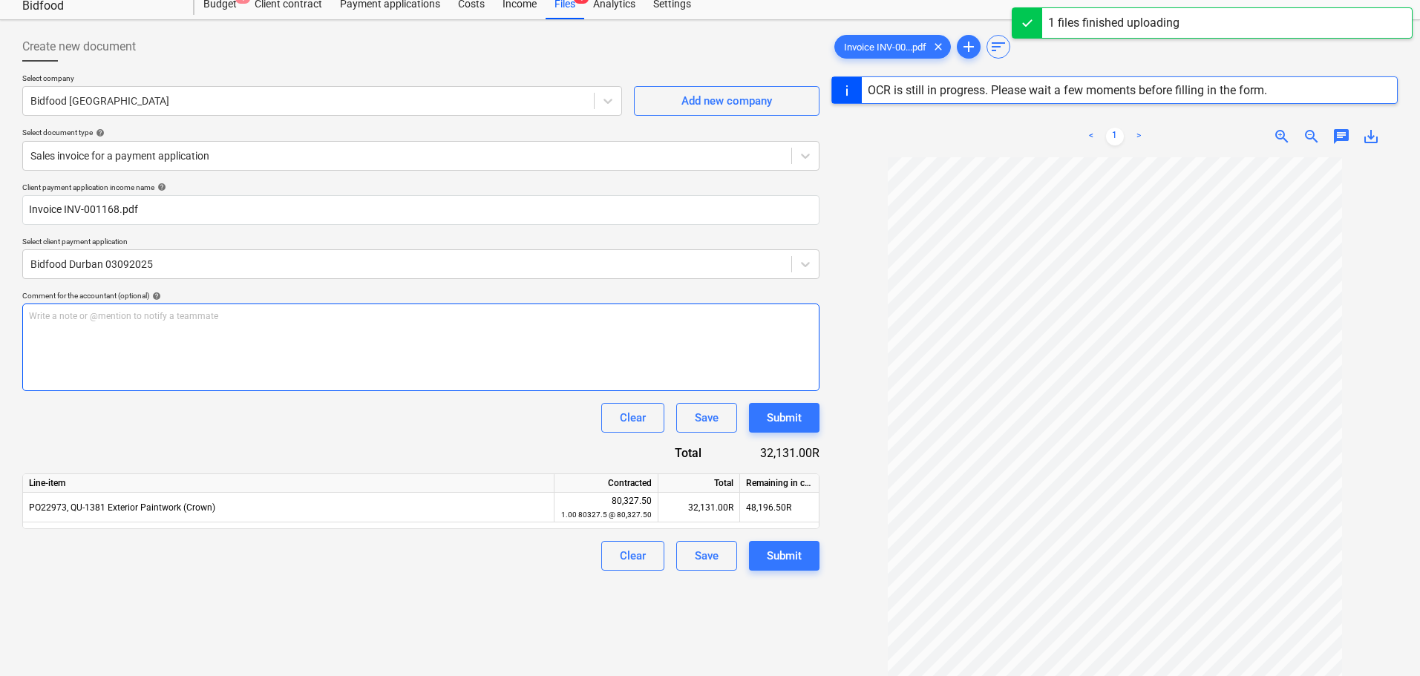
scroll to position [74, 0]
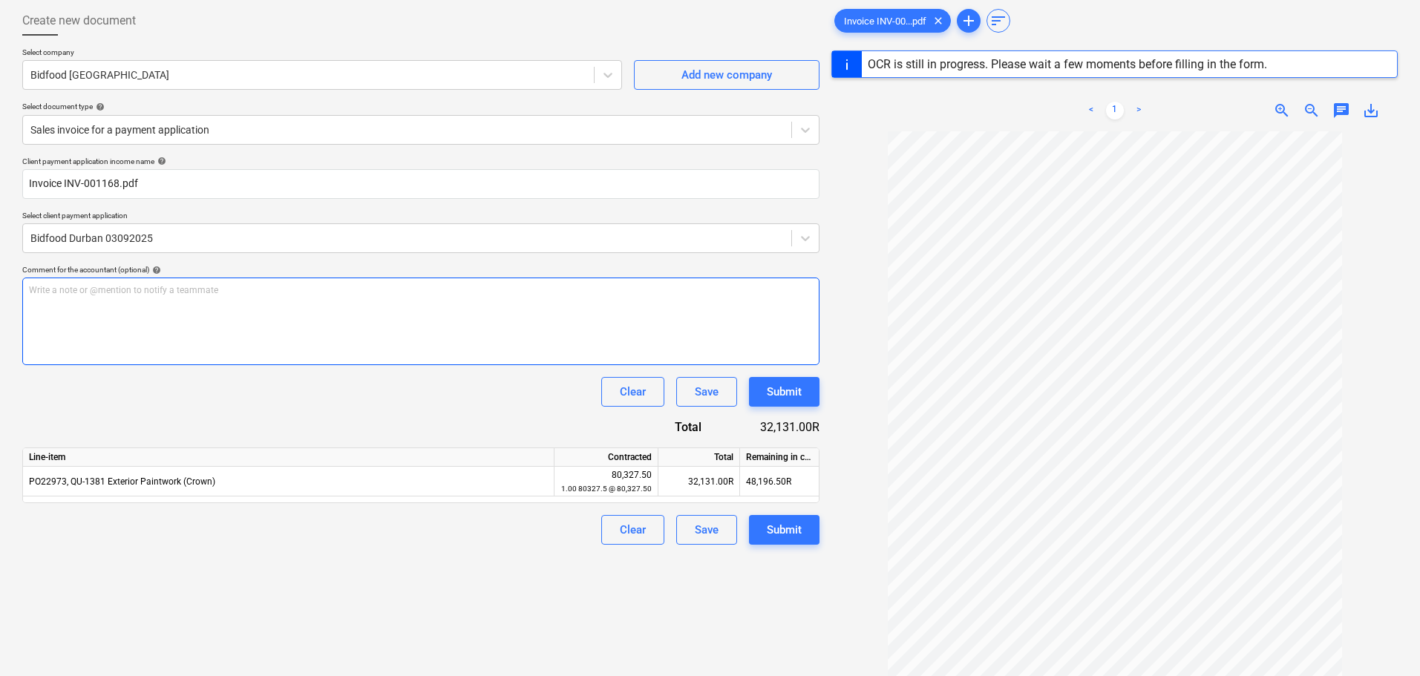
type input "INV-001168"
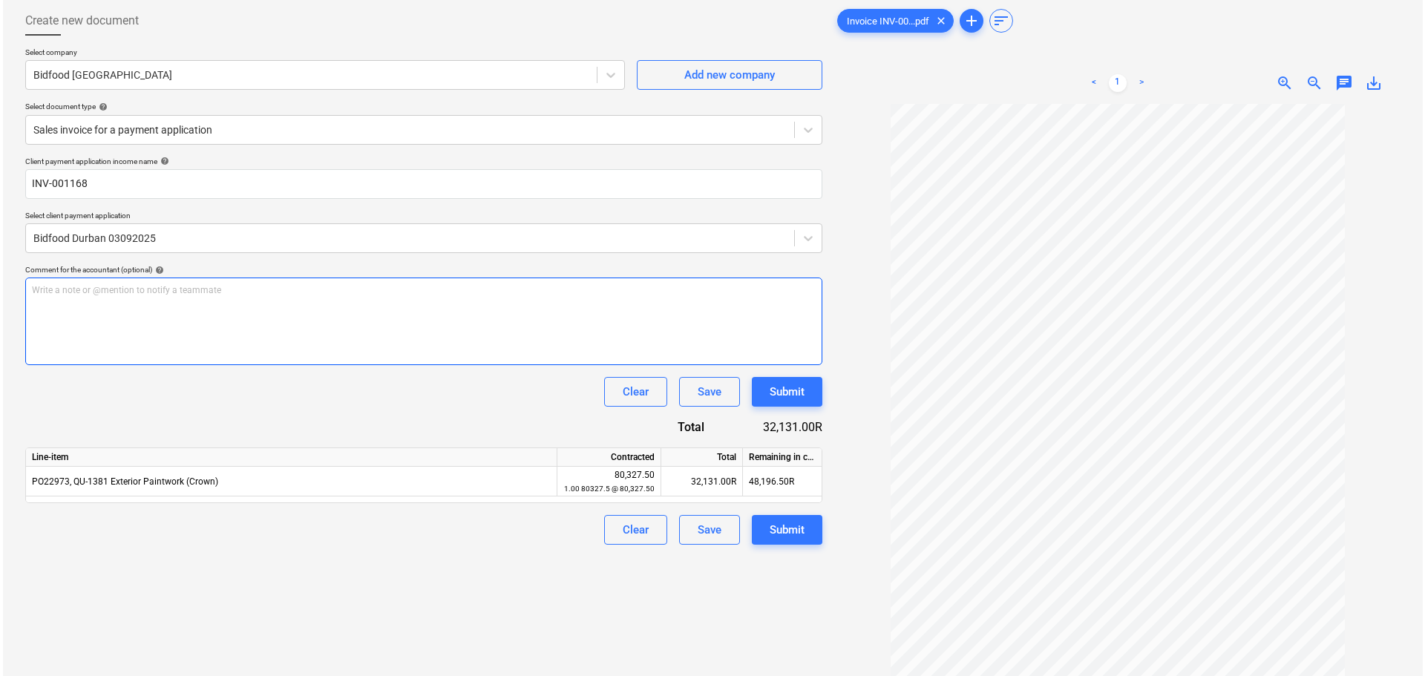
scroll to position [148, 0]
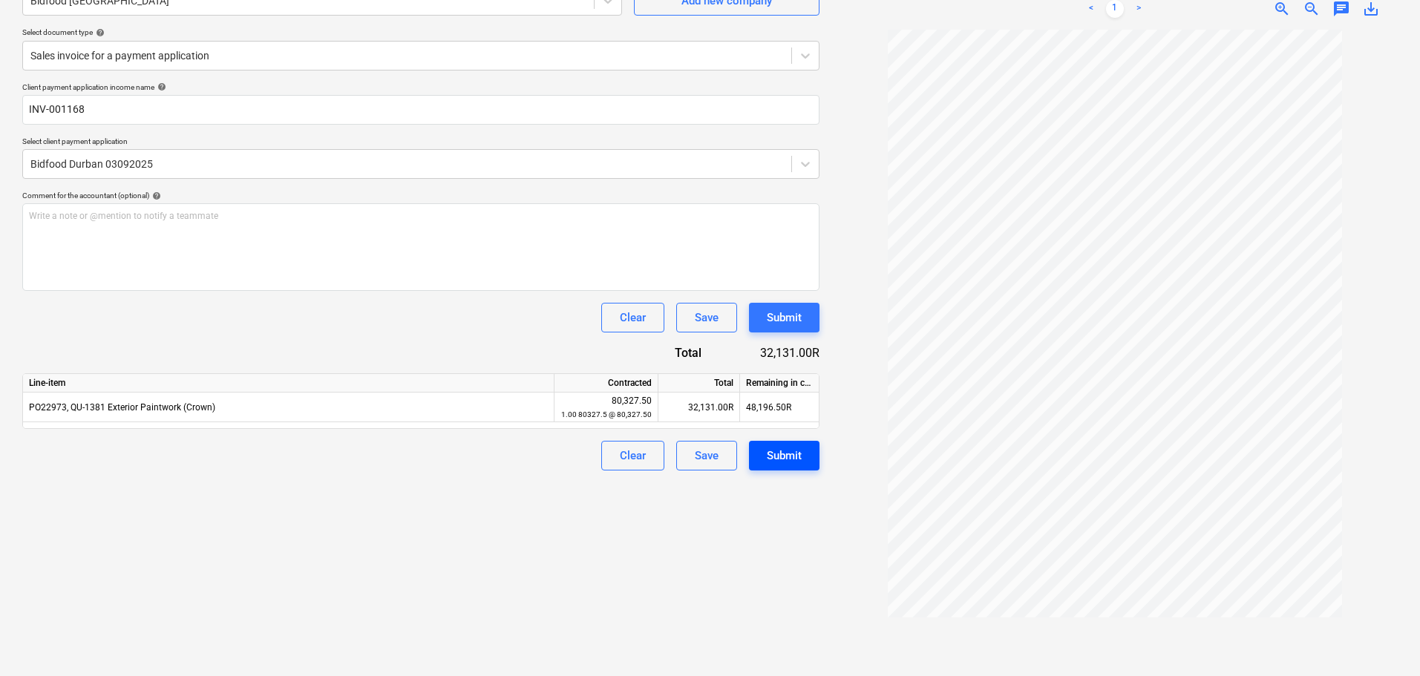
click at [787, 451] on div "Submit" at bounding box center [784, 455] width 35 height 19
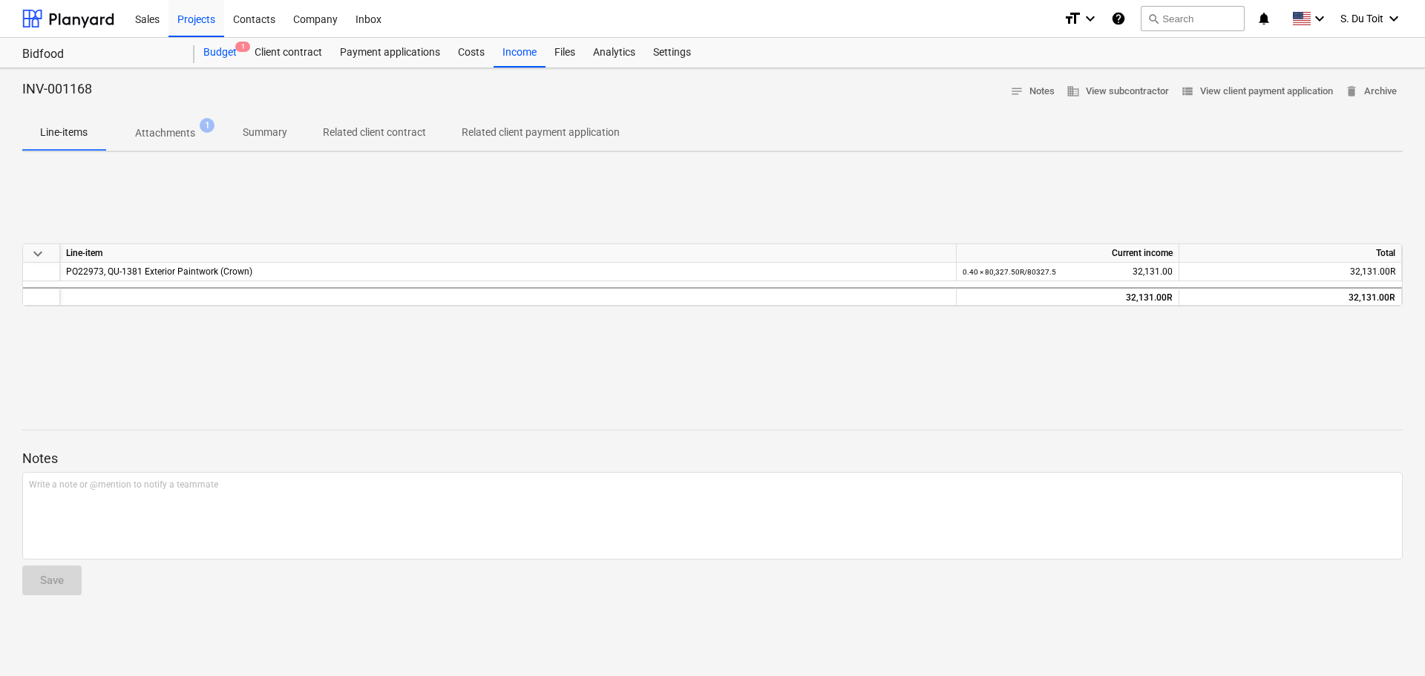
click at [223, 56] on div "Budget 1" at bounding box center [219, 53] width 51 height 30
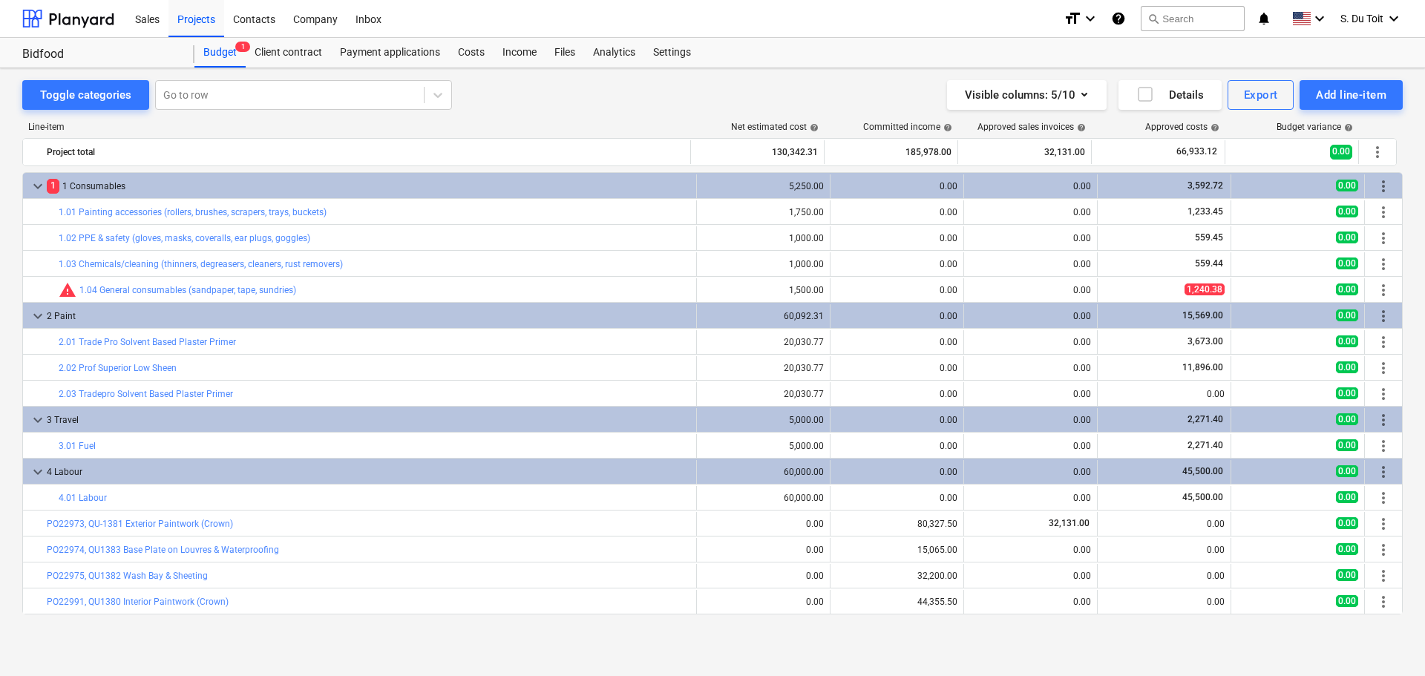
scroll to position [25, 0]
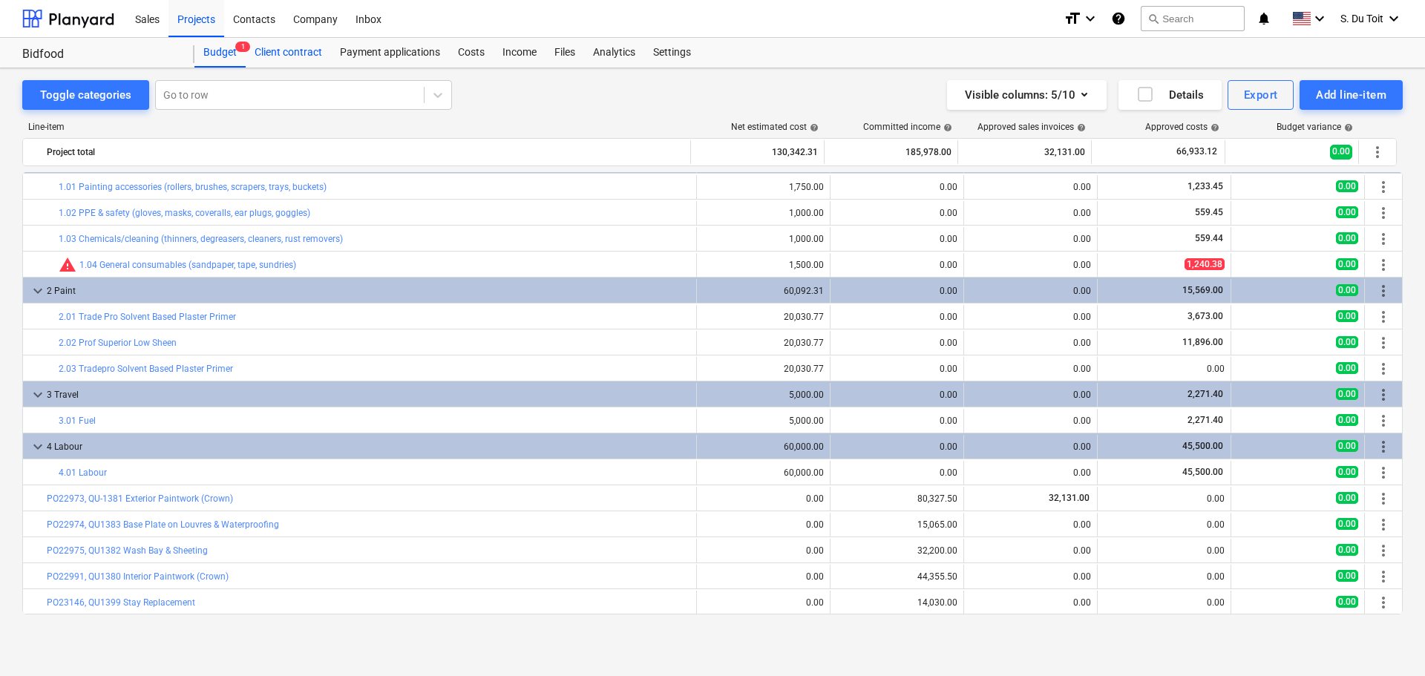
click at [295, 56] on div "Client contract" at bounding box center [288, 53] width 85 height 30
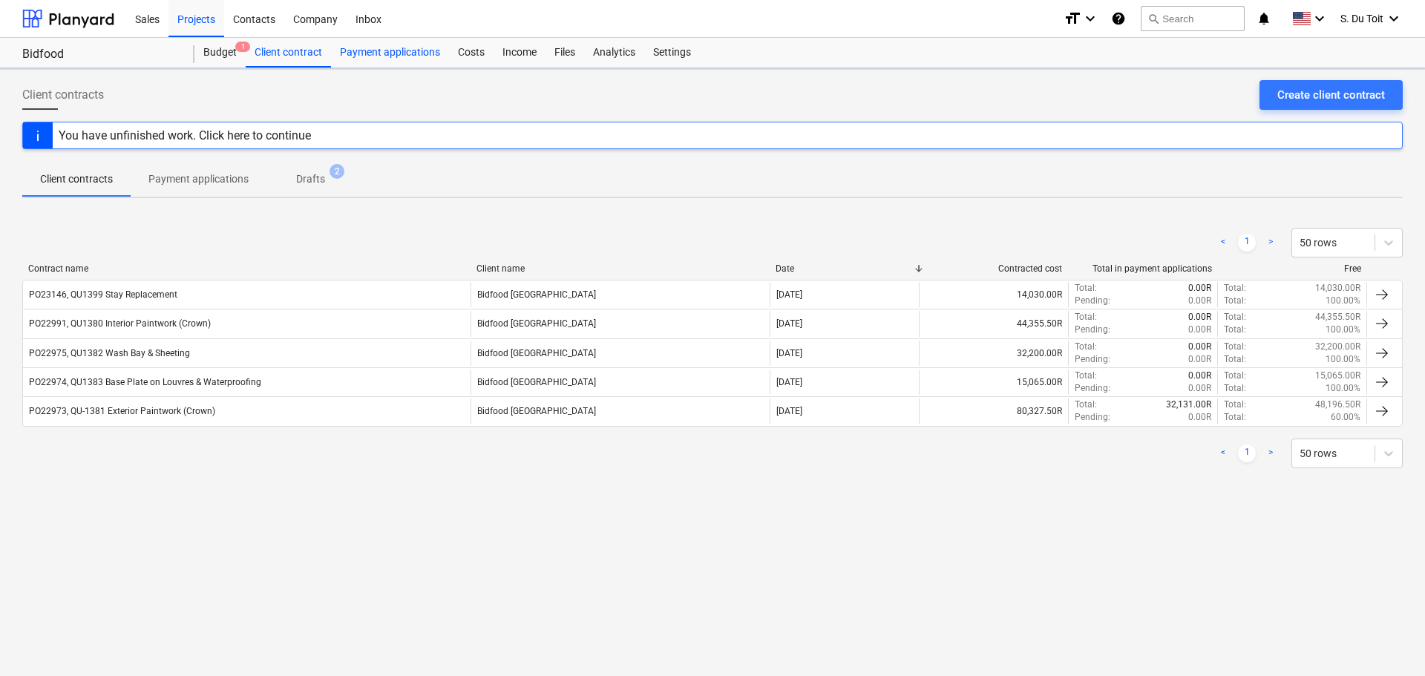
click at [393, 54] on div "Payment applications" at bounding box center [390, 53] width 118 height 30
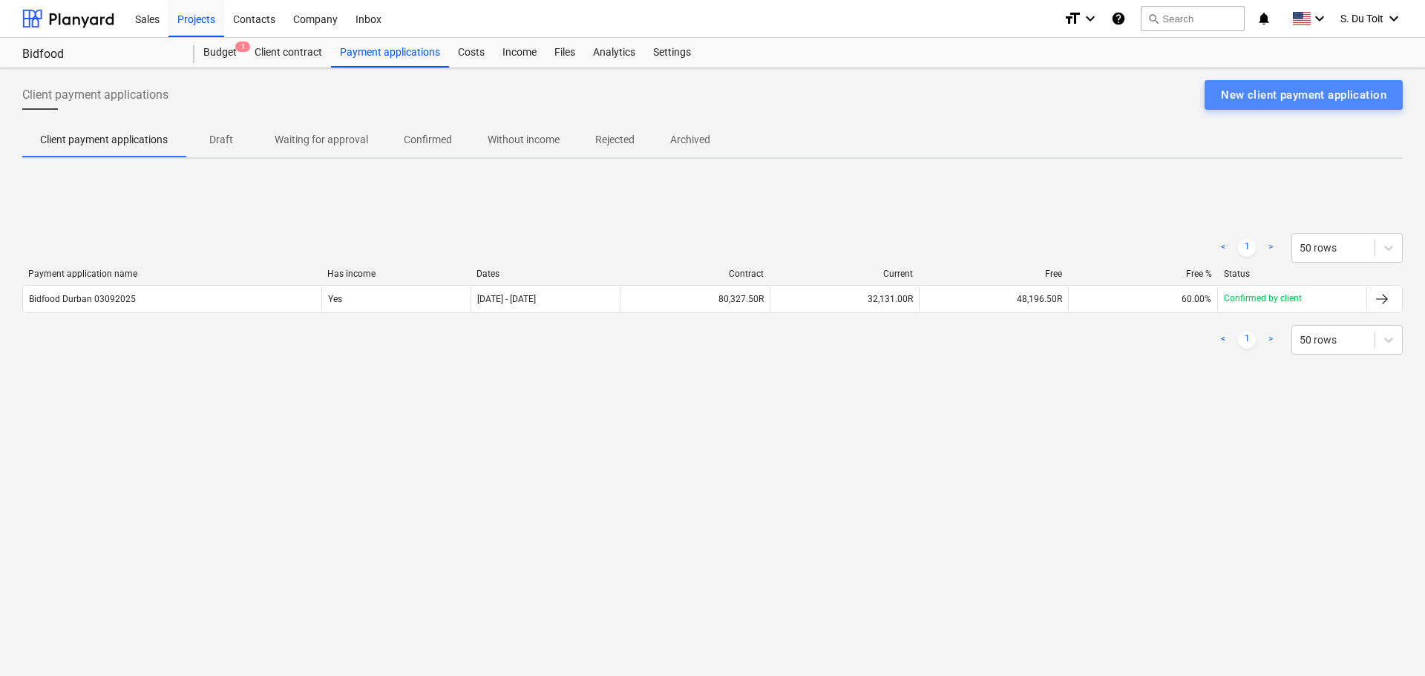
click at [1340, 102] on div "New client payment application" at bounding box center [1303, 94] width 165 height 19
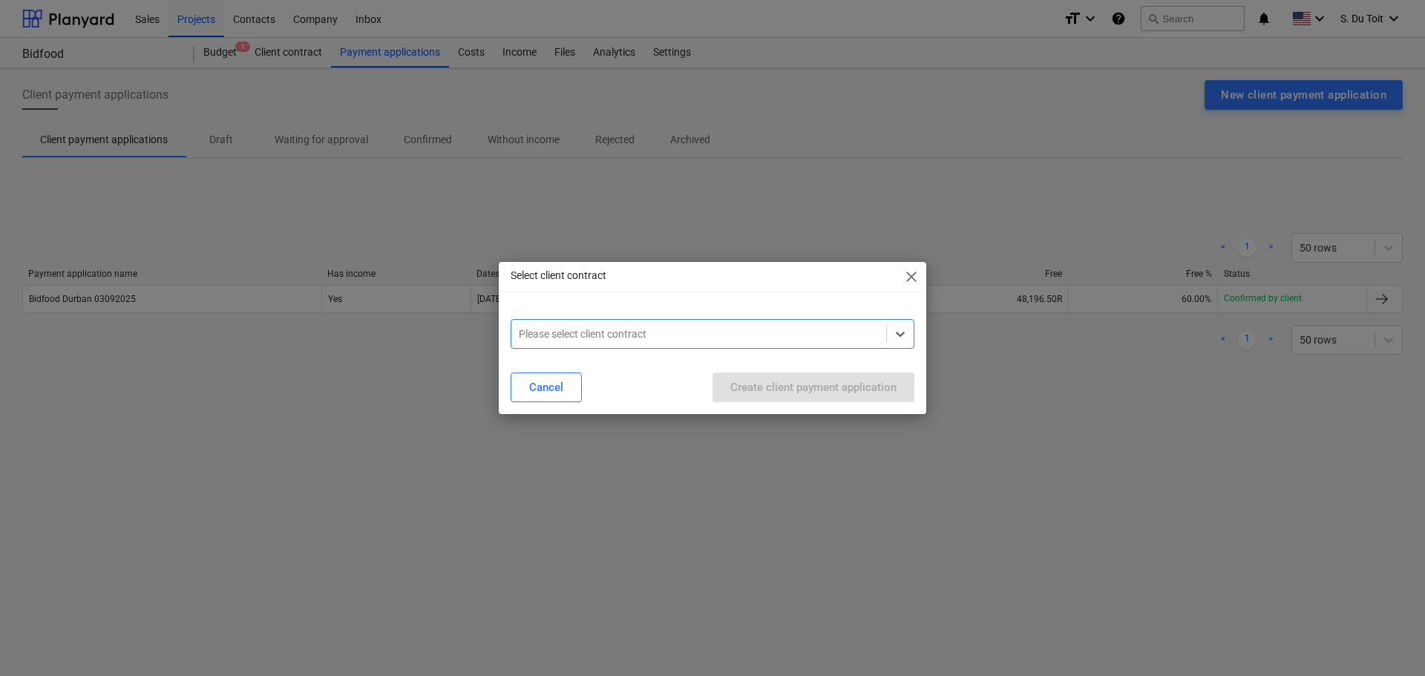
click at [672, 342] on div "Please select client contract" at bounding box center [698, 334] width 375 height 21
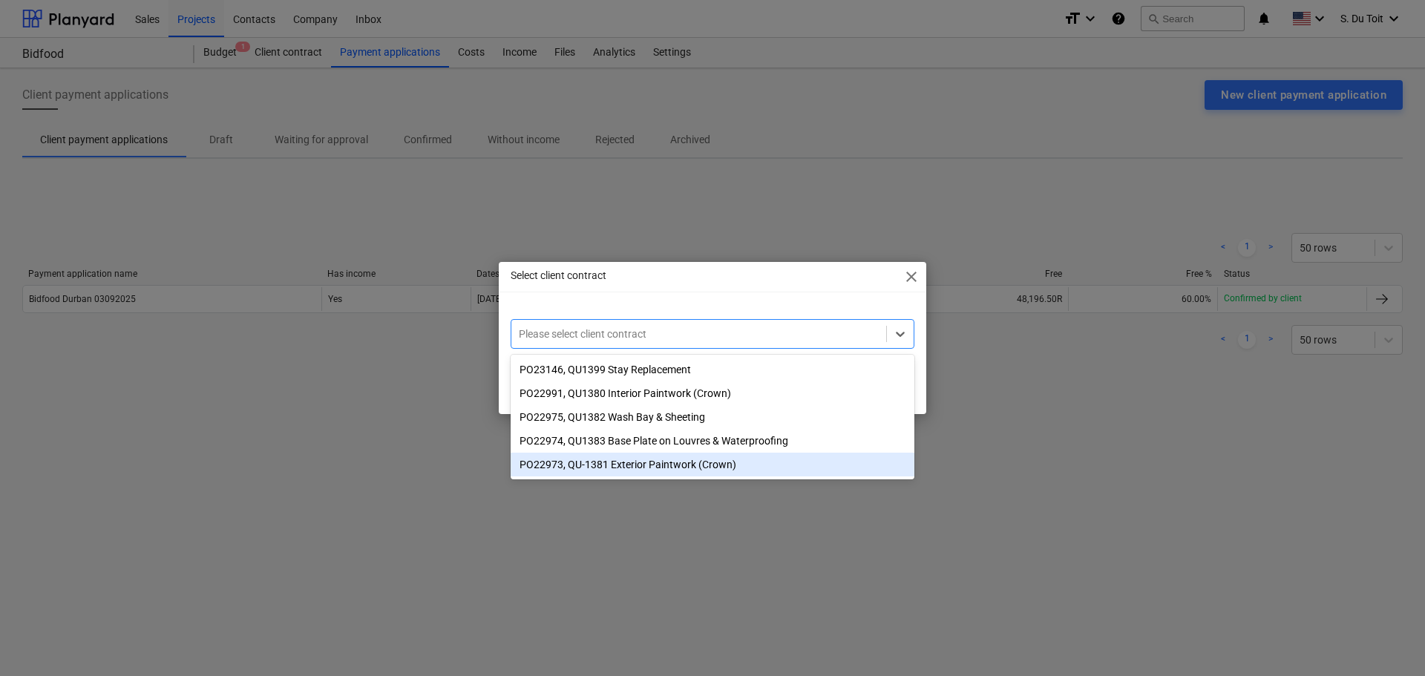
click at [678, 472] on div "PO22973, QU-1381 Exterior Paintwork (Crown)" at bounding box center [713, 465] width 404 height 24
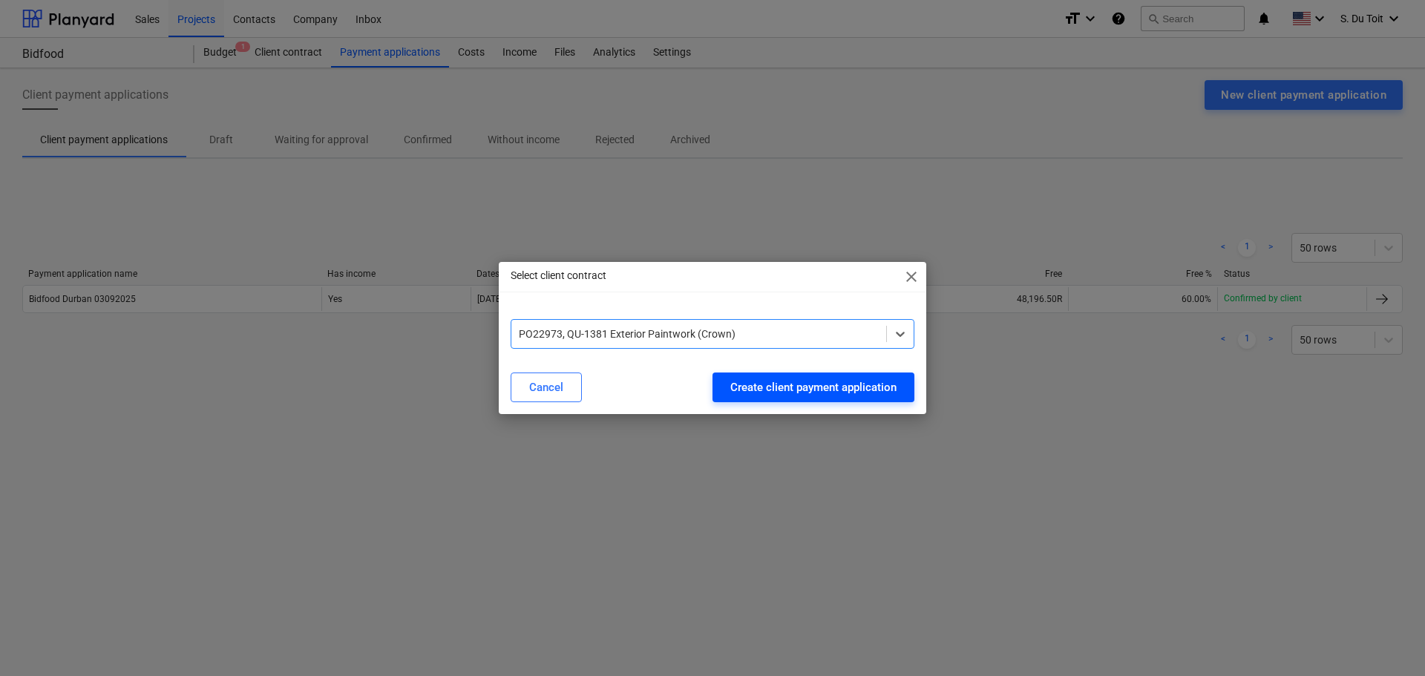
click at [831, 387] on div "Create client payment application" at bounding box center [813, 387] width 166 height 19
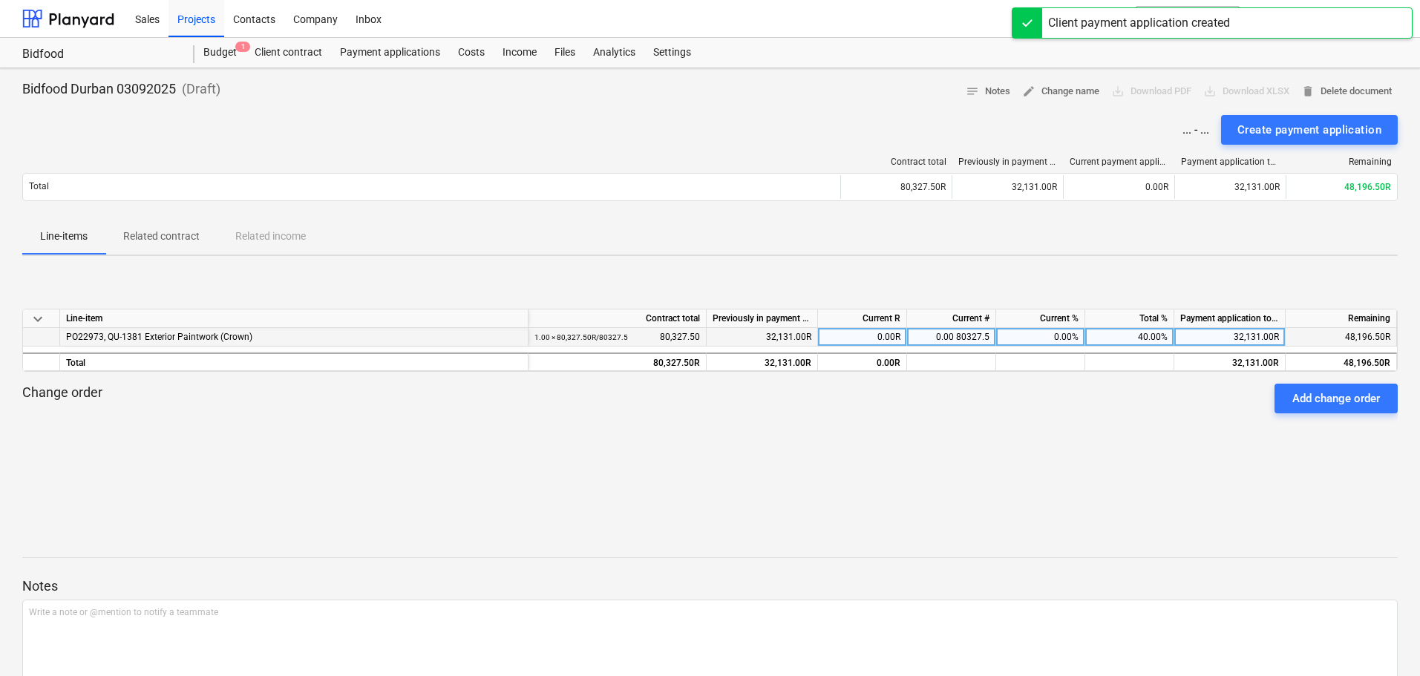
click at [1151, 335] on div "40.00%" at bounding box center [1129, 337] width 89 height 19
type input "60"
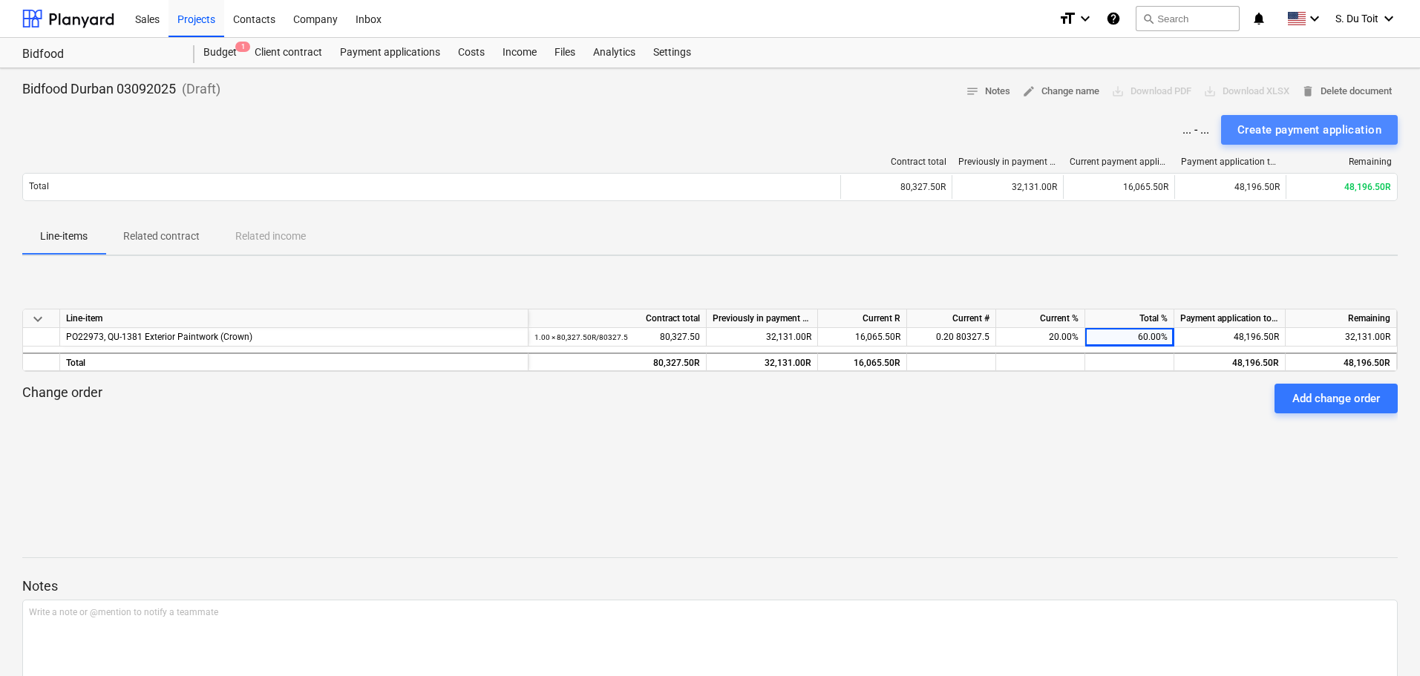
click at [1298, 127] on div "Create payment application" at bounding box center [1309, 129] width 144 height 19
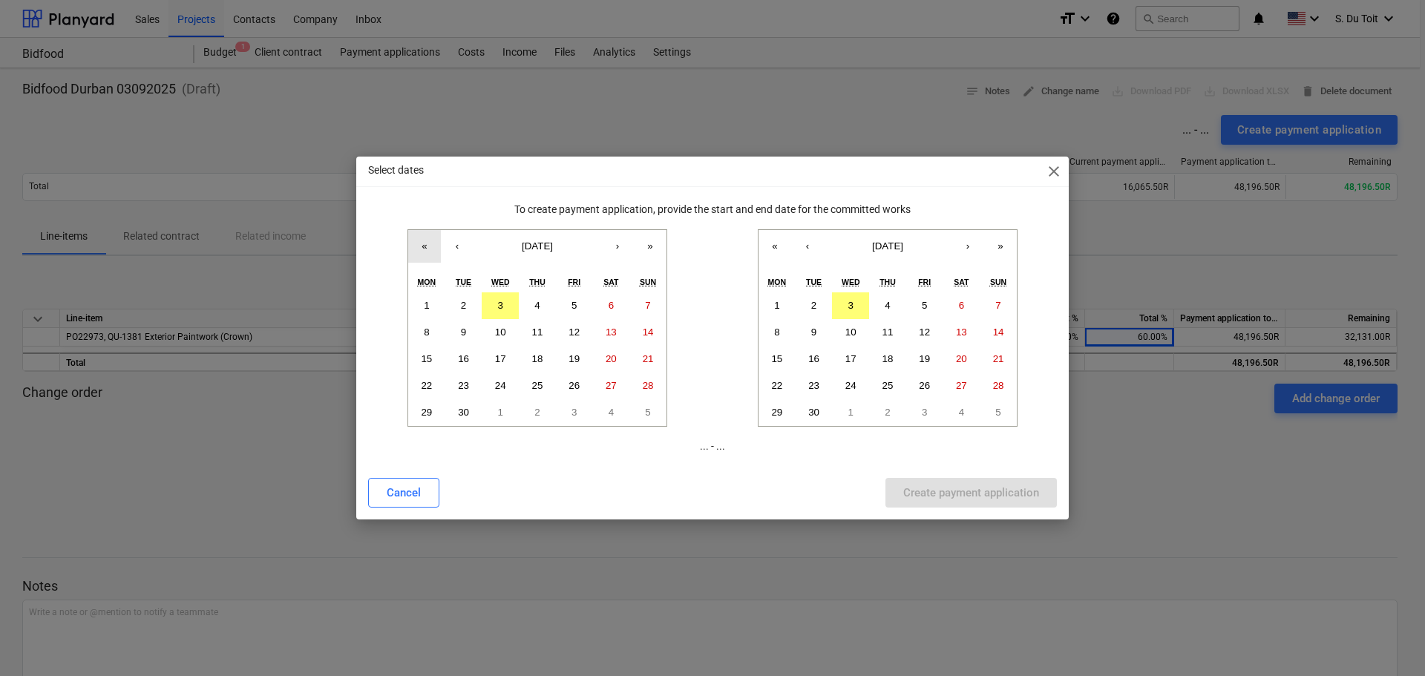
click at [427, 252] on button "«" at bounding box center [424, 246] width 33 height 33
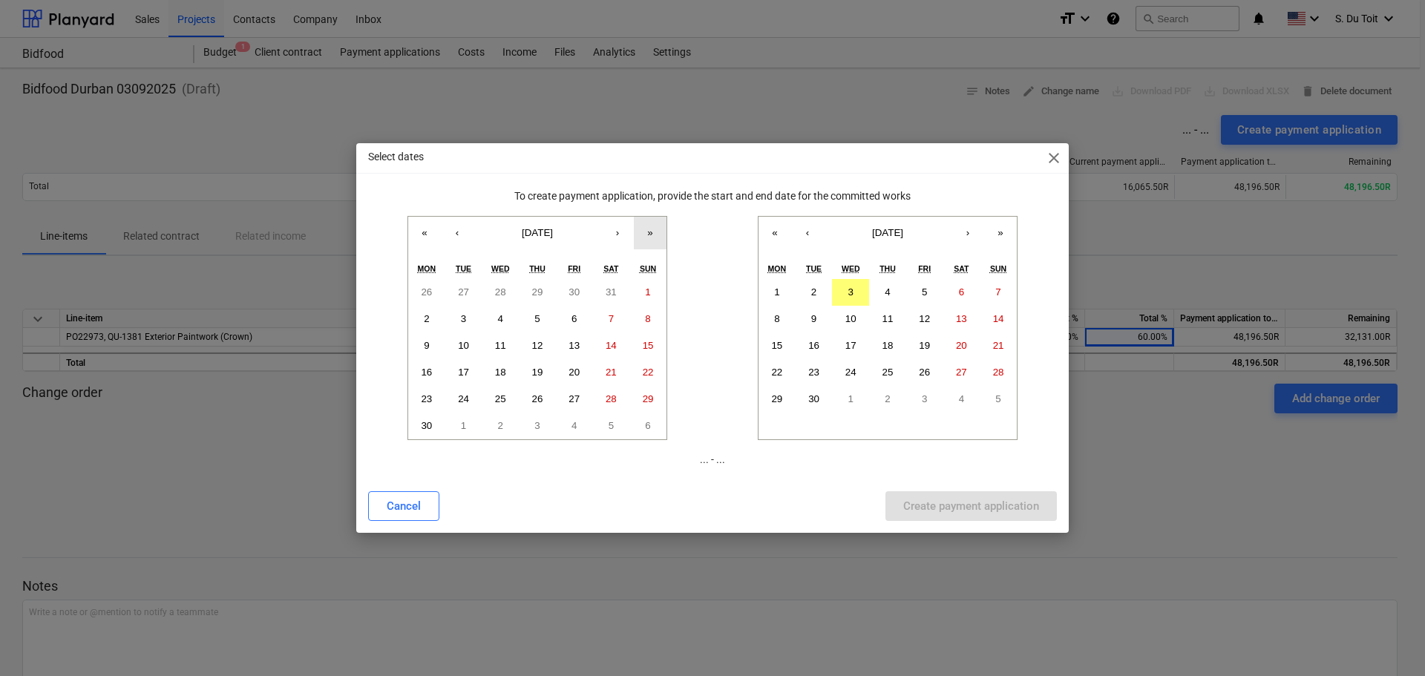
click at [646, 237] on button "»" at bounding box center [650, 233] width 33 height 33
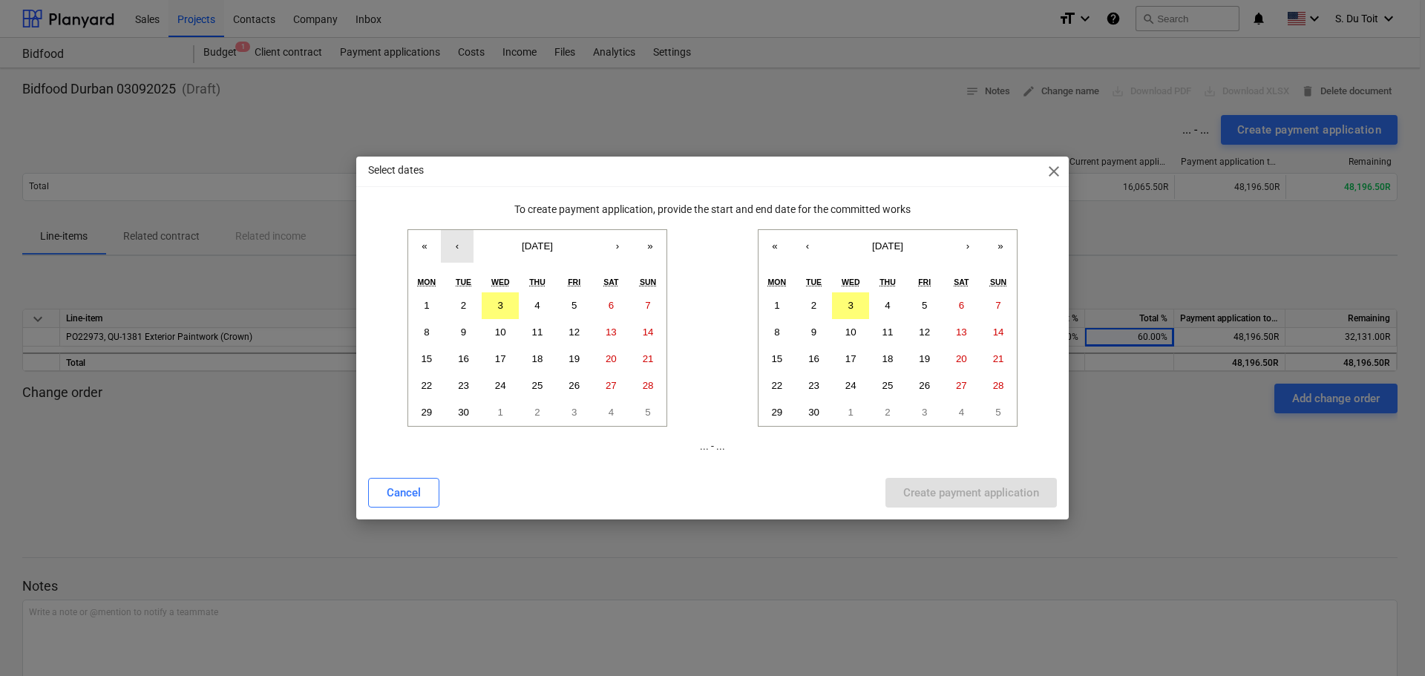
click at [472, 247] on button "‹" at bounding box center [457, 246] width 33 height 33
click at [583, 307] on button "1" at bounding box center [574, 305] width 37 height 27
click at [852, 306] on abbr "3" at bounding box center [850, 305] width 5 height 11
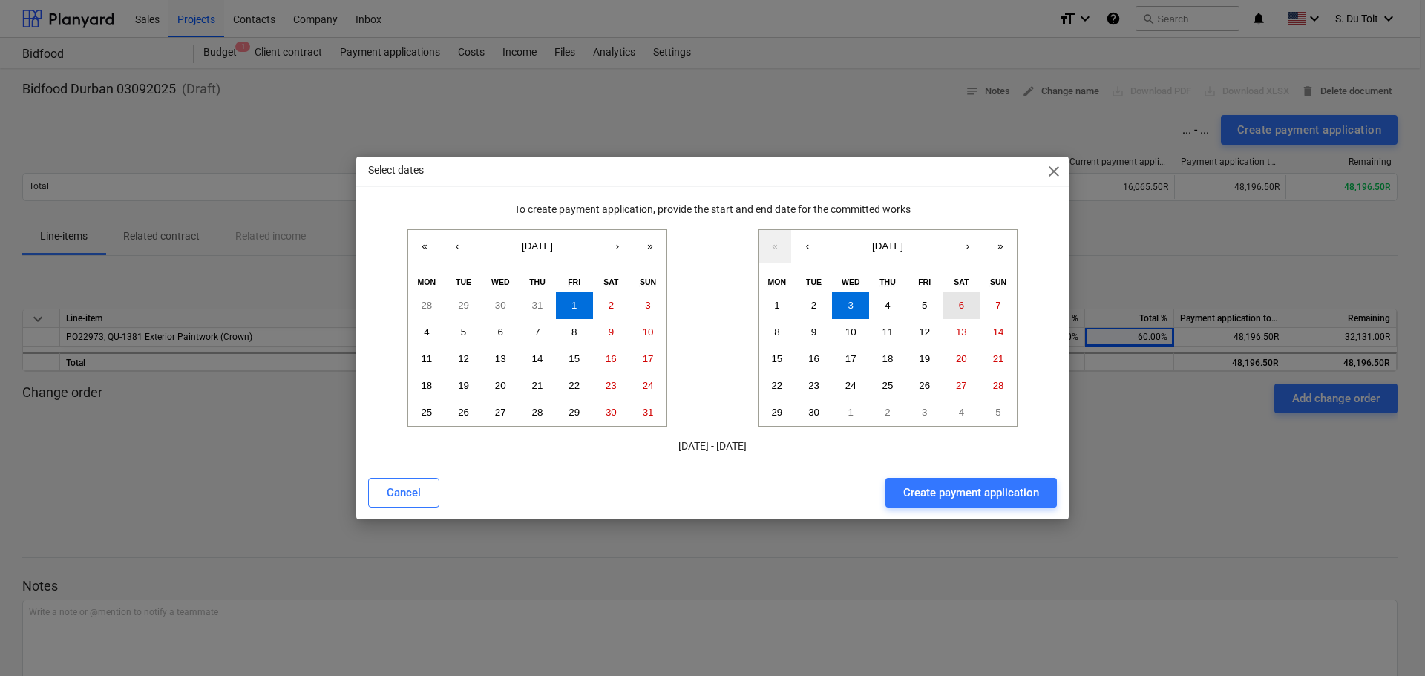
click at [947, 307] on button "6" at bounding box center [961, 305] width 37 height 27
click at [956, 494] on div "Create payment application" at bounding box center [971, 492] width 136 height 19
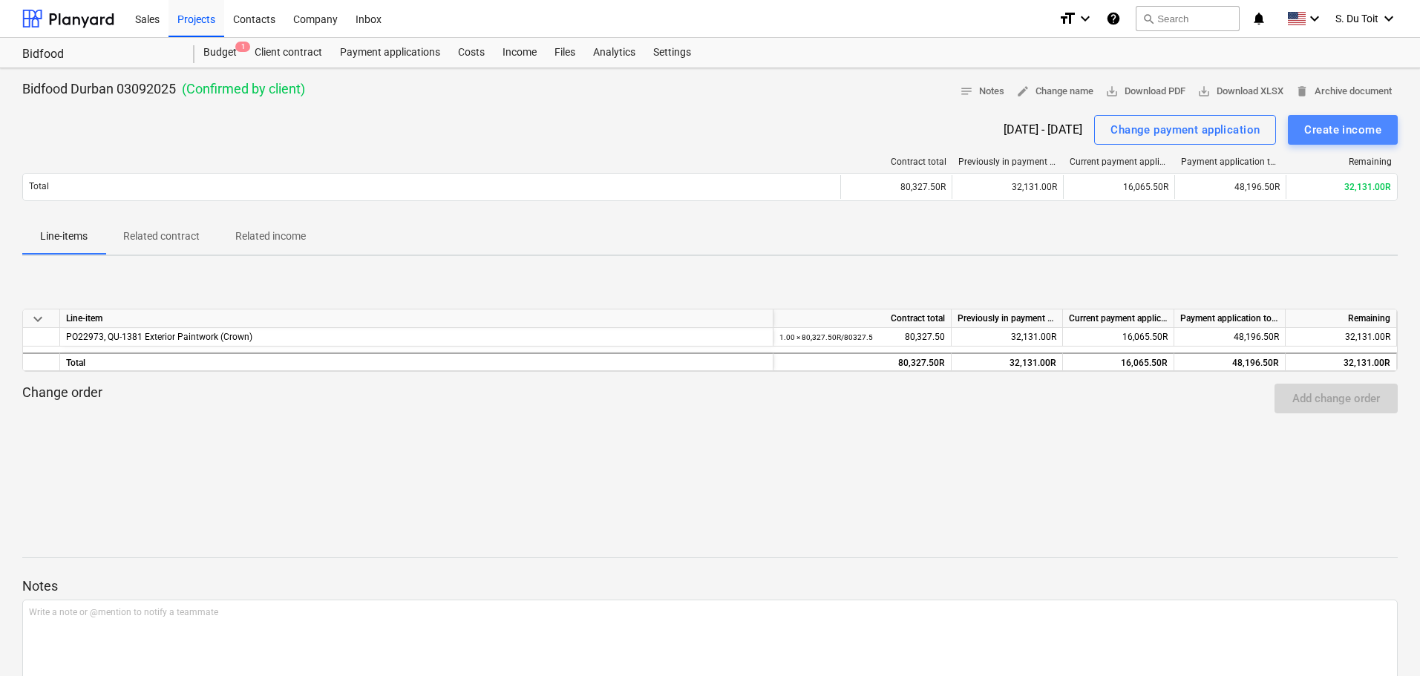
click at [1366, 137] on div "Create income" at bounding box center [1342, 129] width 77 height 19
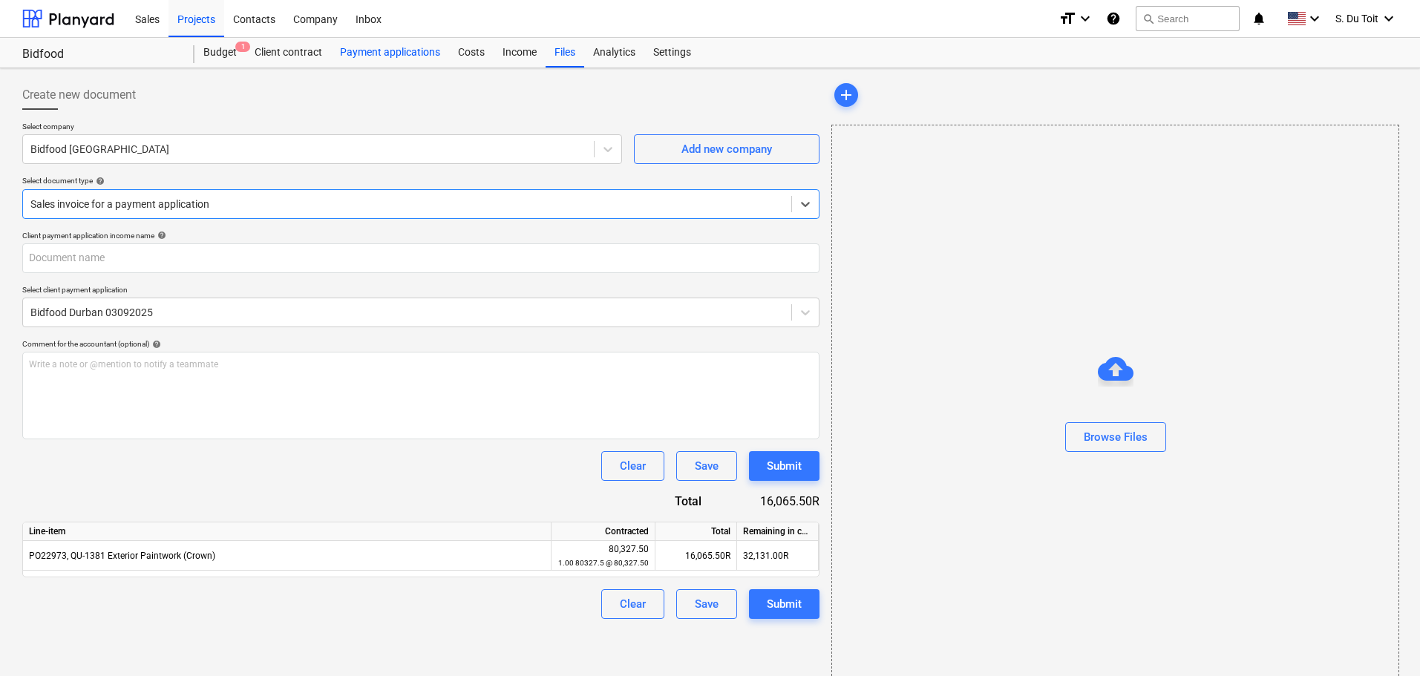
click at [429, 56] on div "Payment applications" at bounding box center [390, 53] width 118 height 30
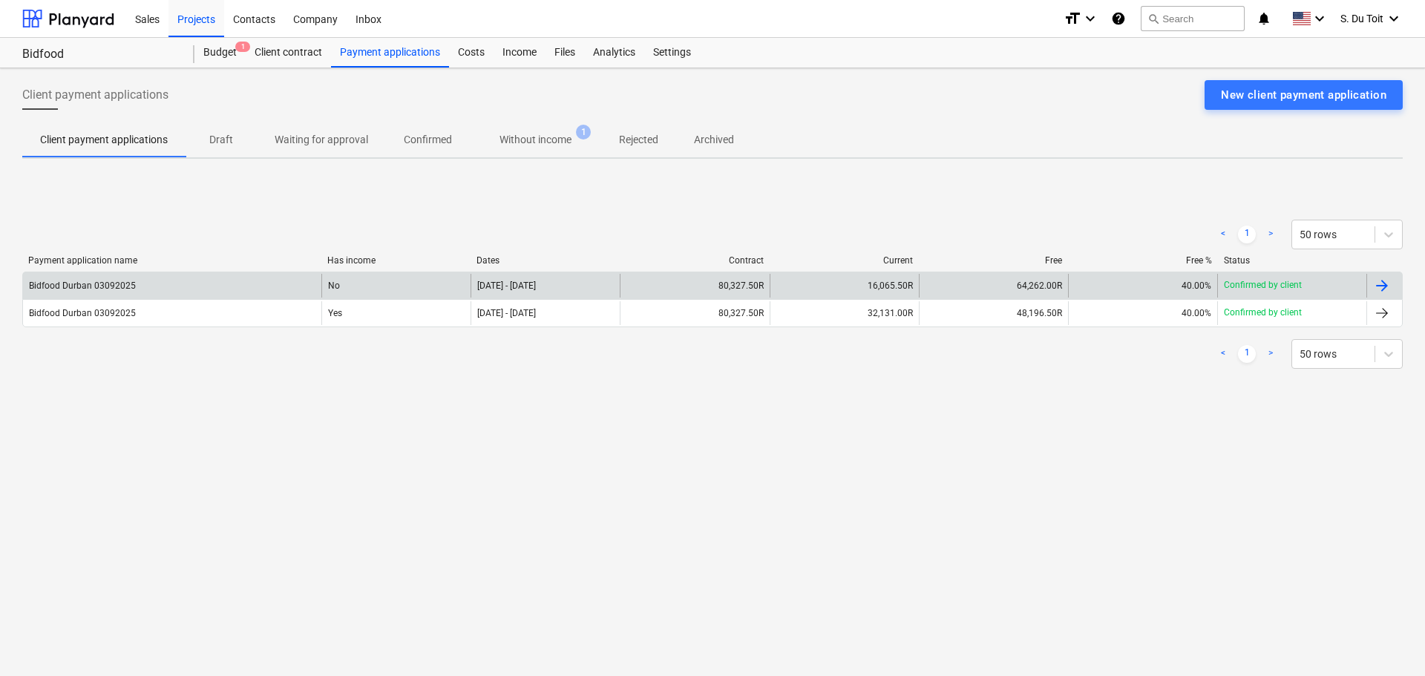
click at [994, 283] on div "64,262.00R" at bounding box center [993, 286] width 149 height 24
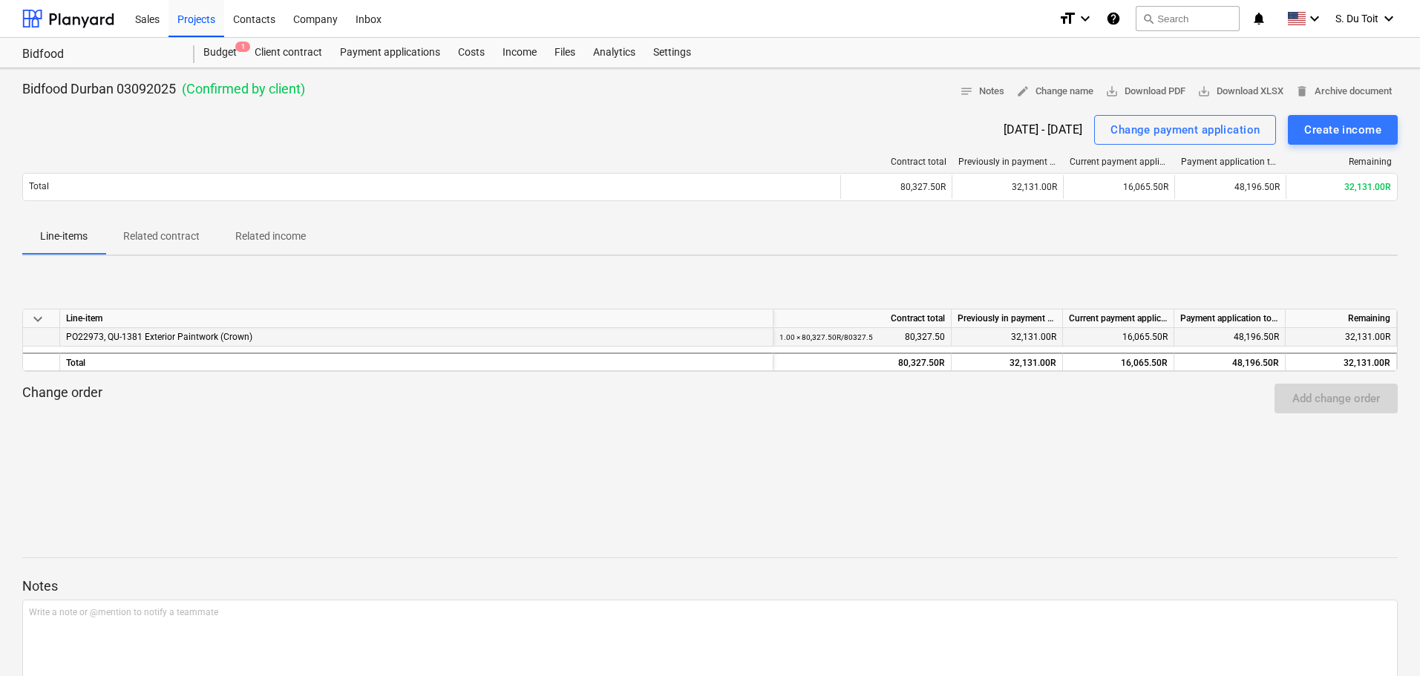
click at [1130, 336] on div "16,065.50R" at bounding box center [1118, 337] width 111 height 19
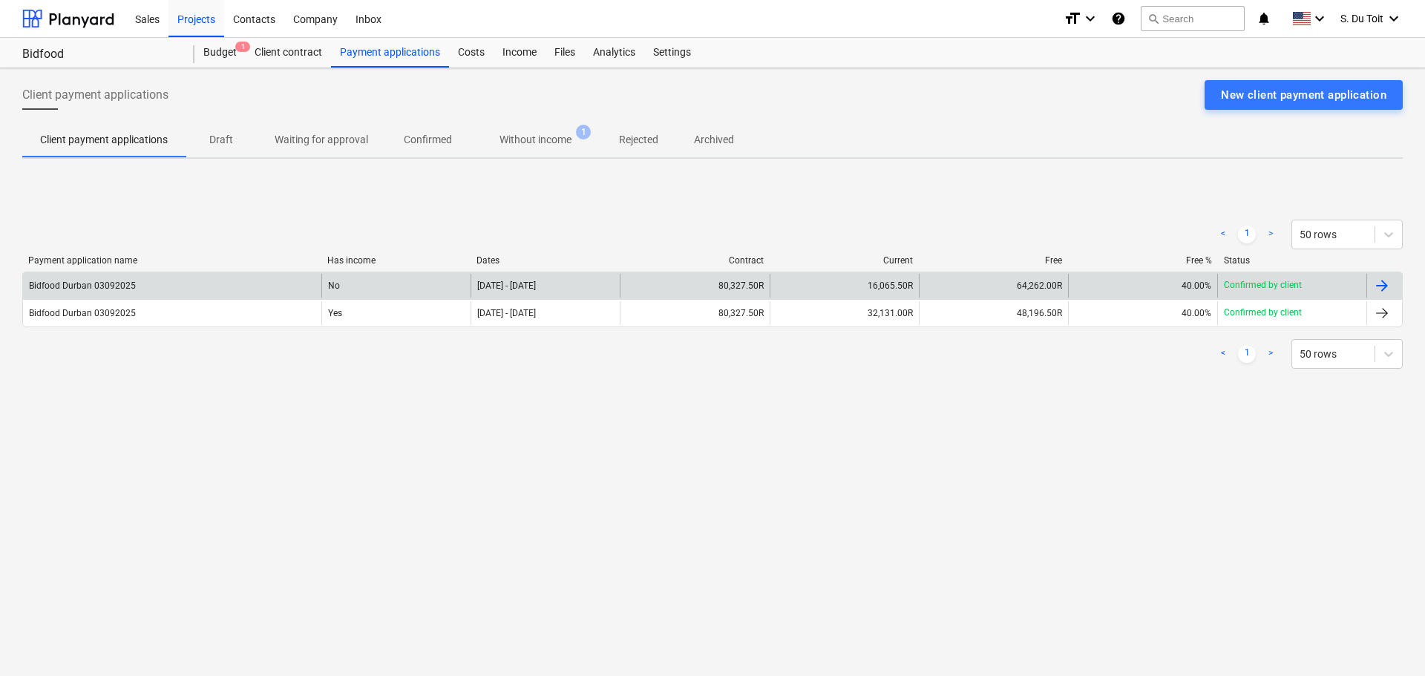
click at [1382, 281] on div at bounding box center [1382, 286] width 18 height 18
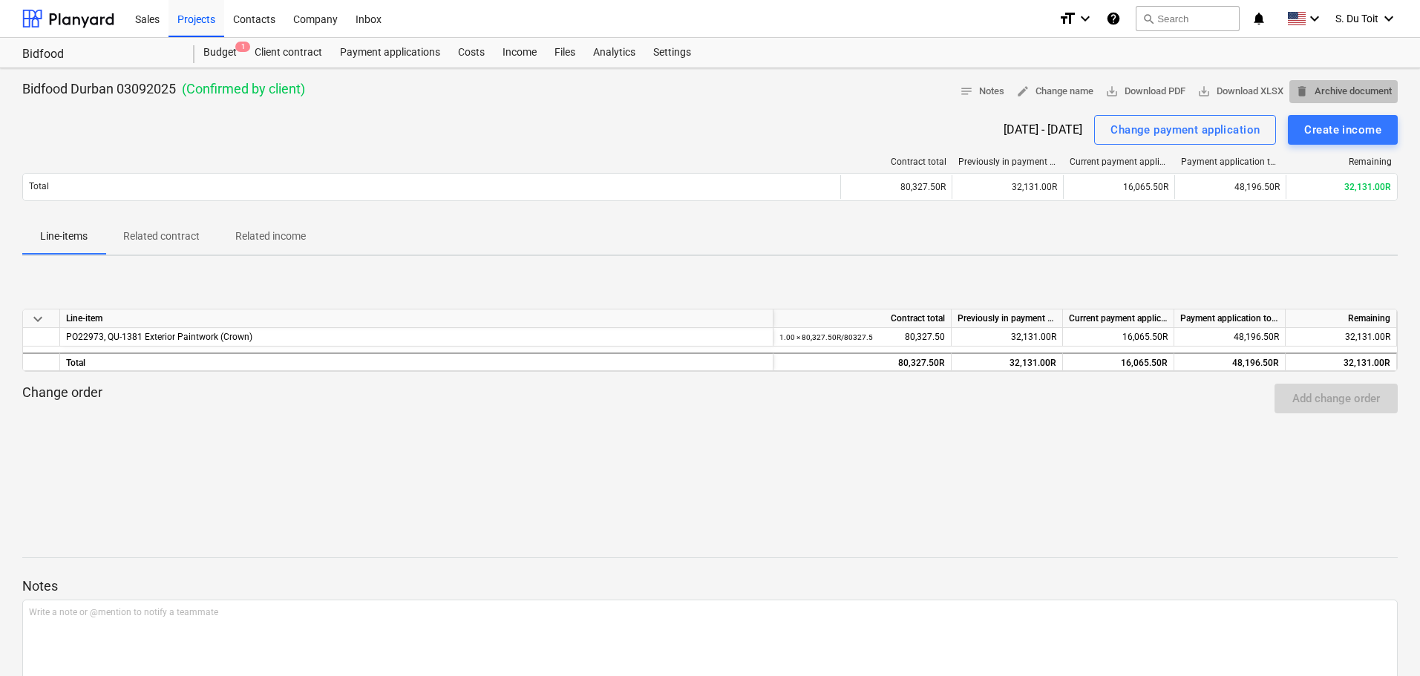
click at [1359, 88] on span "delete Archive document" at bounding box center [1343, 91] width 96 height 17
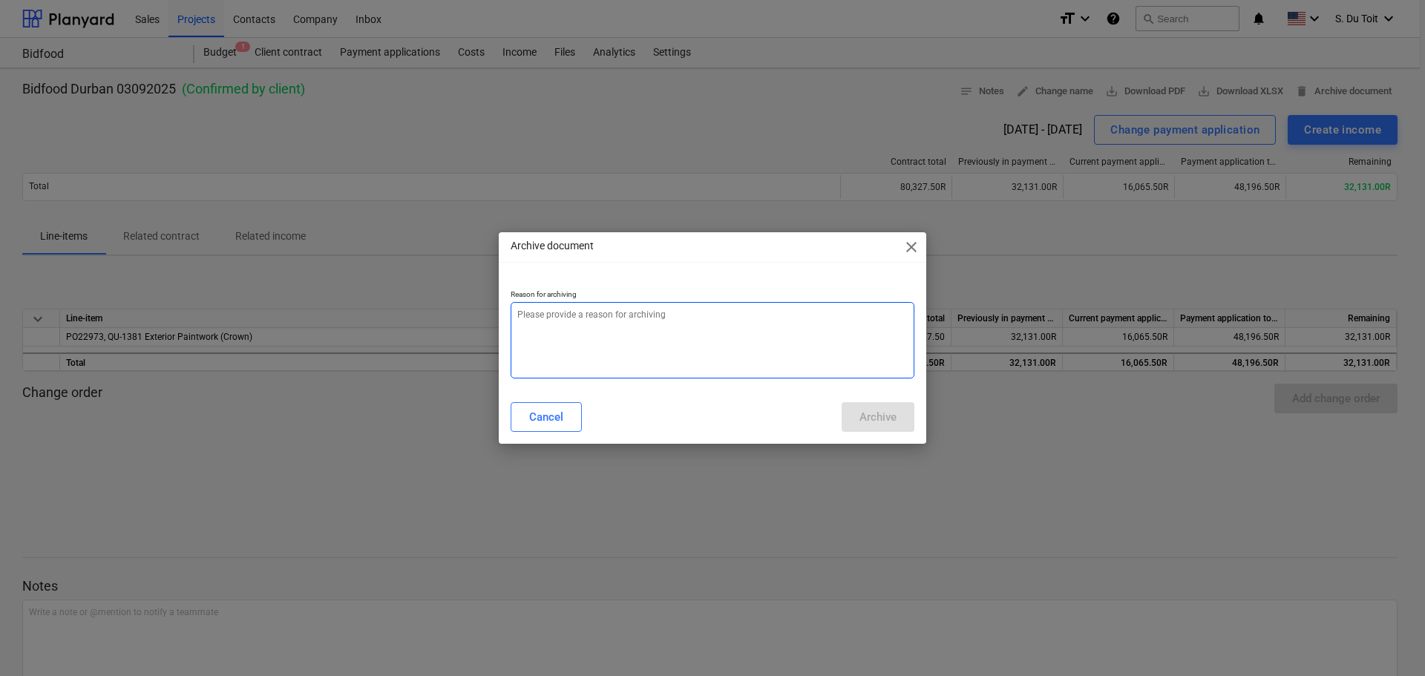
click at [591, 342] on textarea at bounding box center [713, 340] width 404 height 76
type textarea "x"
type textarea "1"
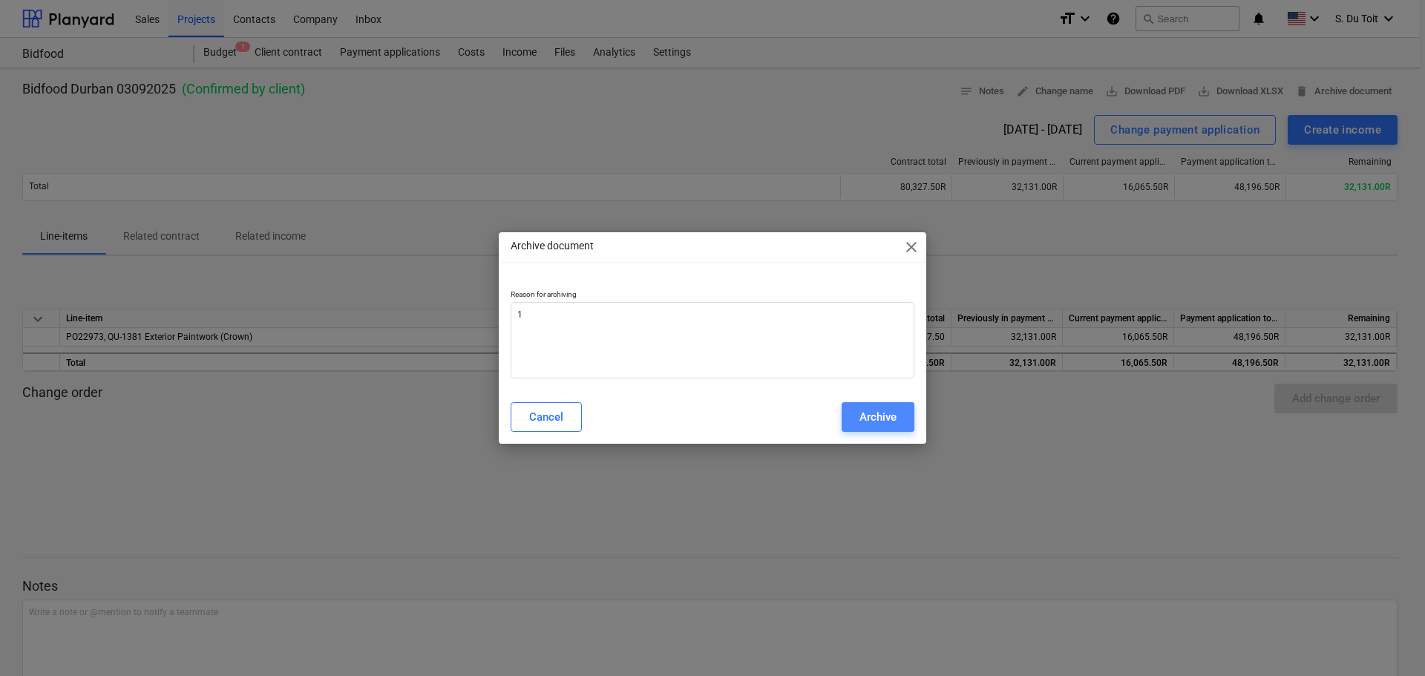
click at [862, 411] on div "Archive" at bounding box center [877, 416] width 37 height 19
type textarea "x"
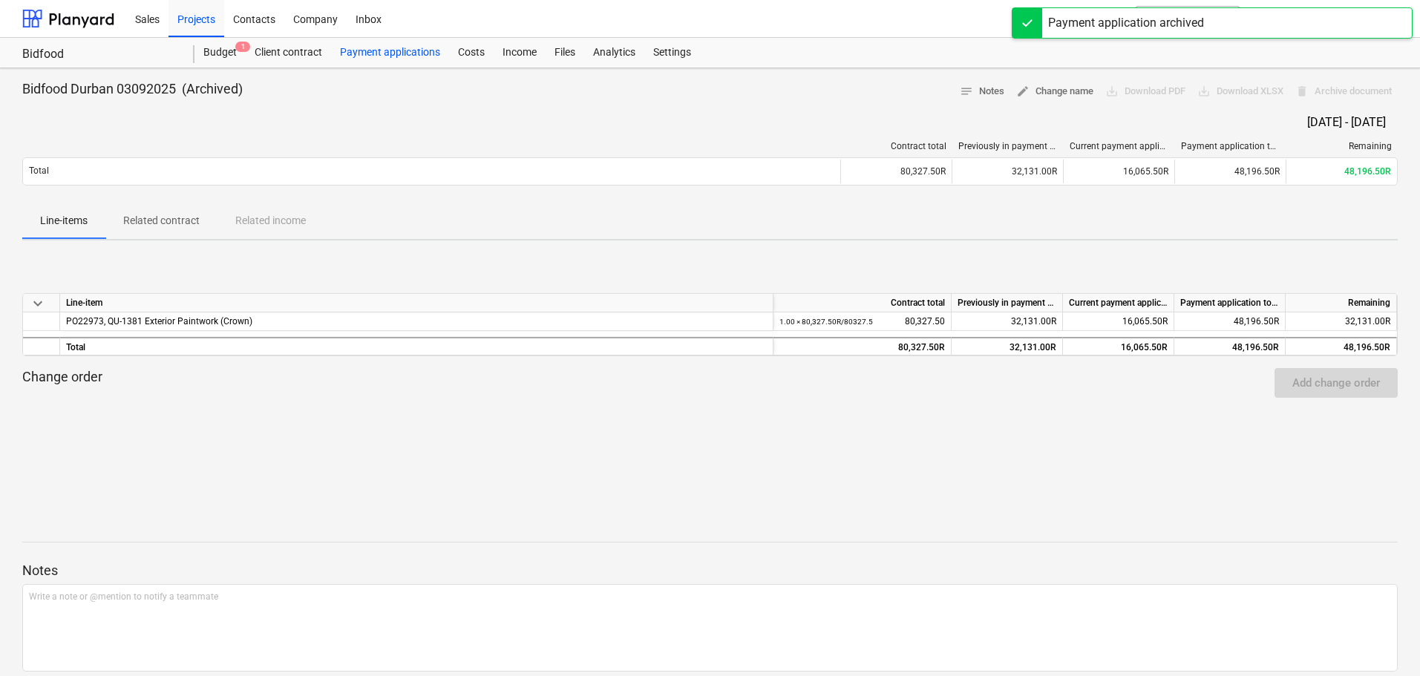
click at [389, 52] on div "Payment applications" at bounding box center [390, 53] width 118 height 30
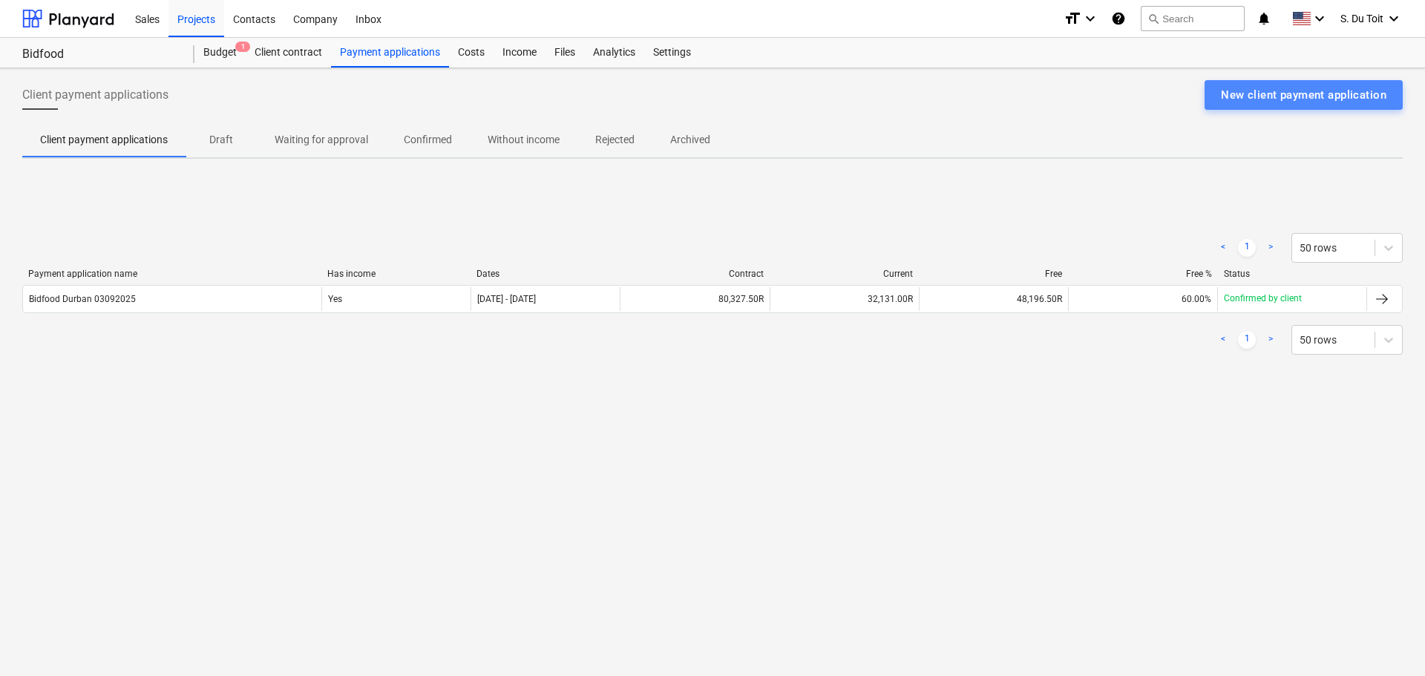
click at [1347, 104] on div "New client payment application" at bounding box center [1303, 94] width 165 height 19
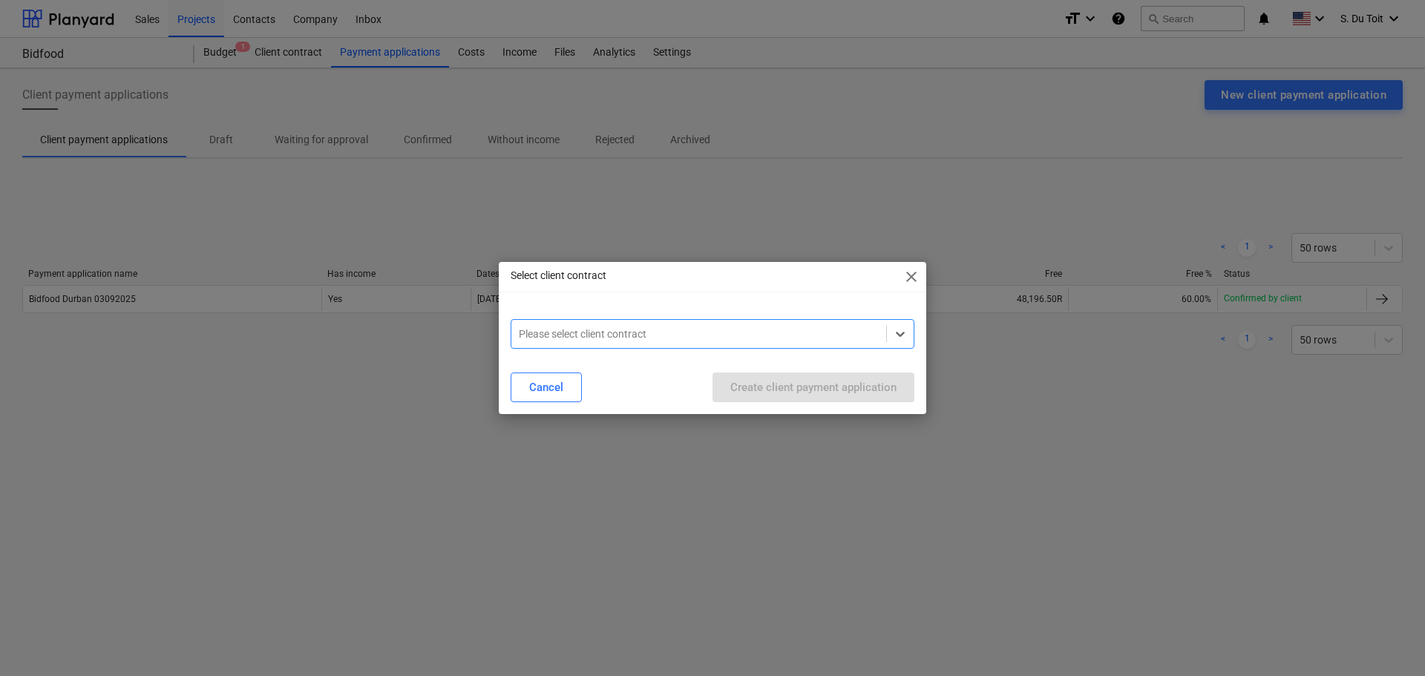
click at [741, 332] on div at bounding box center [699, 334] width 360 height 15
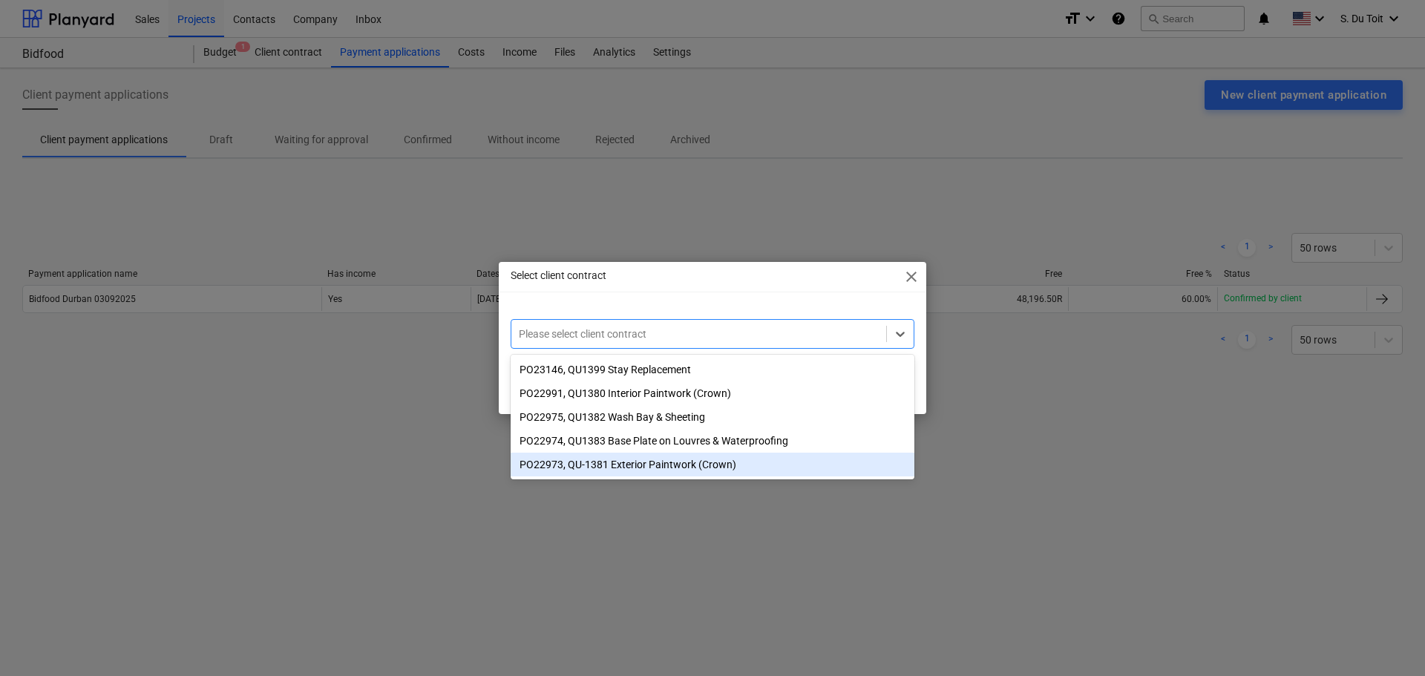
click at [736, 471] on div "PO22973, QU-1381 Exterior Paintwork (Crown)" at bounding box center [713, 465] width 404 height 24
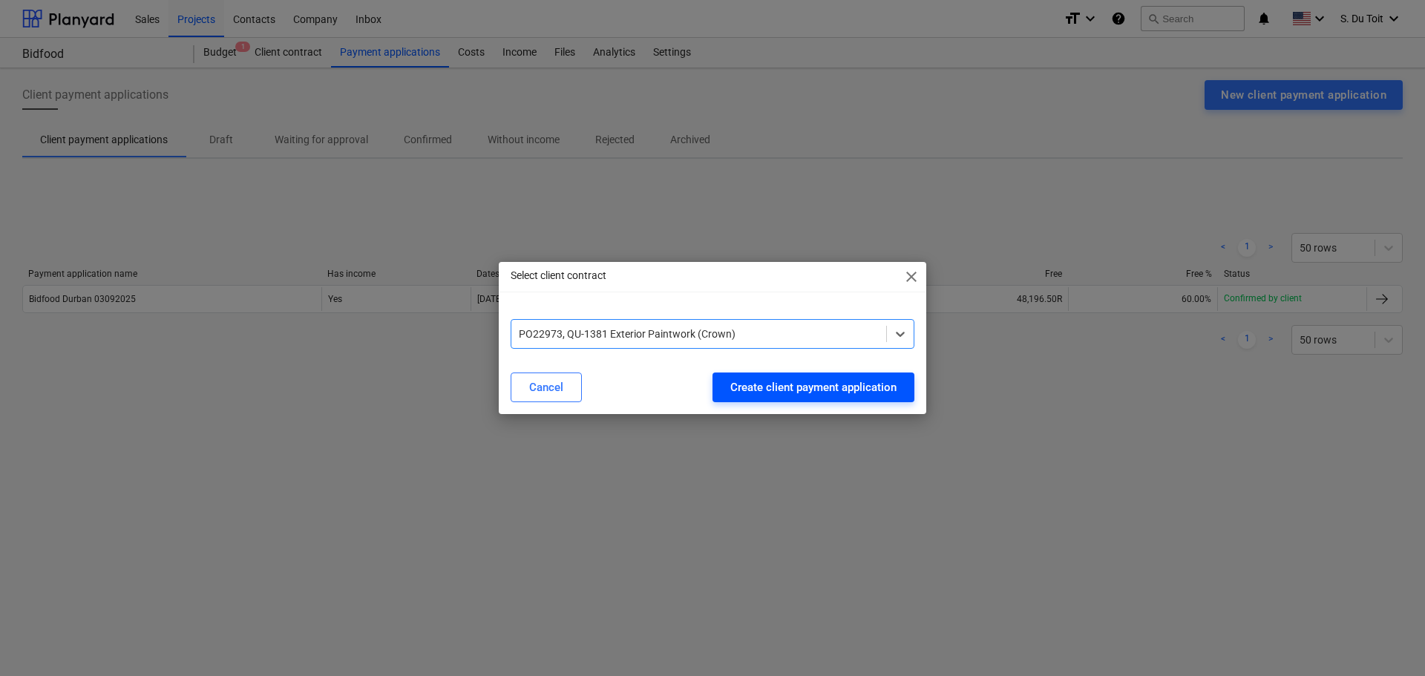
click at [844, 390] on div "Create client payment application" at bounding box center [813, 387] width 166 height 19
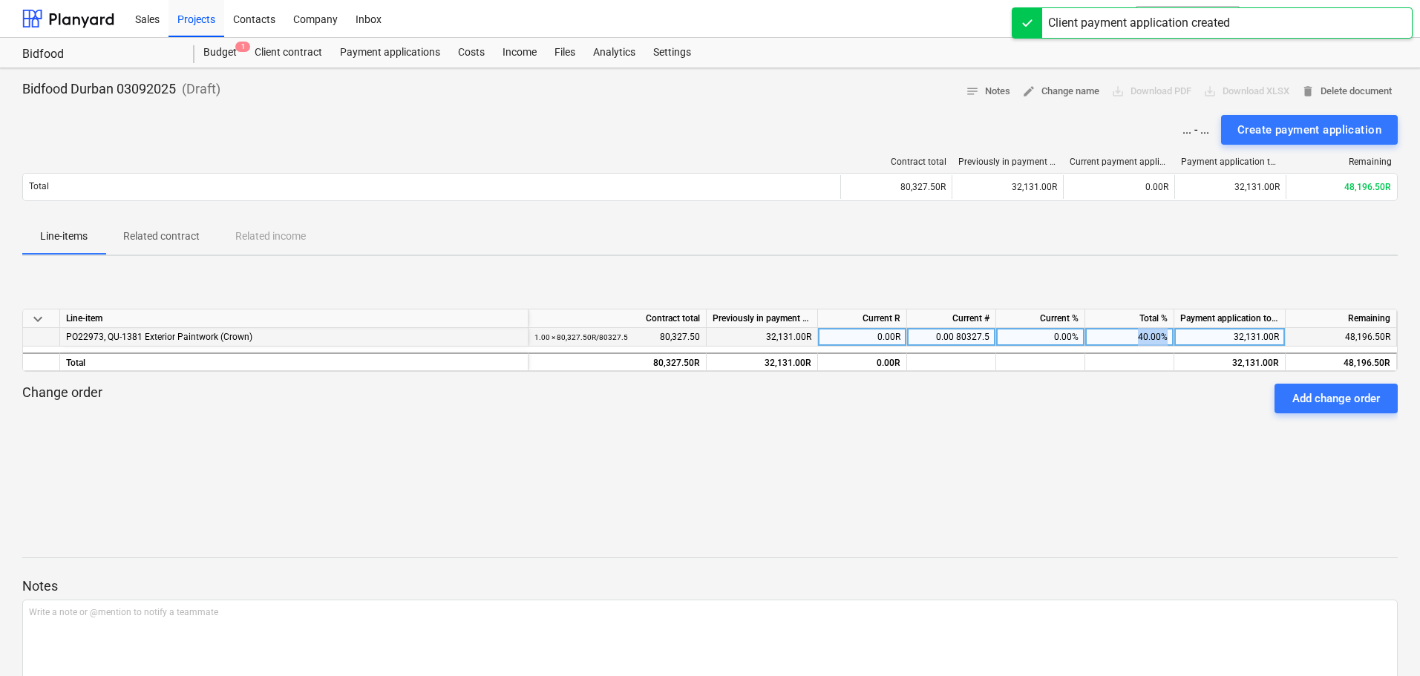
drag, startPoint x: 1116, startPoint y: 336, endPoint x: 1175, endPoint y: 330, distance: 59.0
click at [0, 0] on div "PO22973, QU-1381 Exterior Paintwork (Crown) 1.00 × 80,327.50R / 80327.5 80,327.…" at bounding box center [0, 0] width 0 height 0
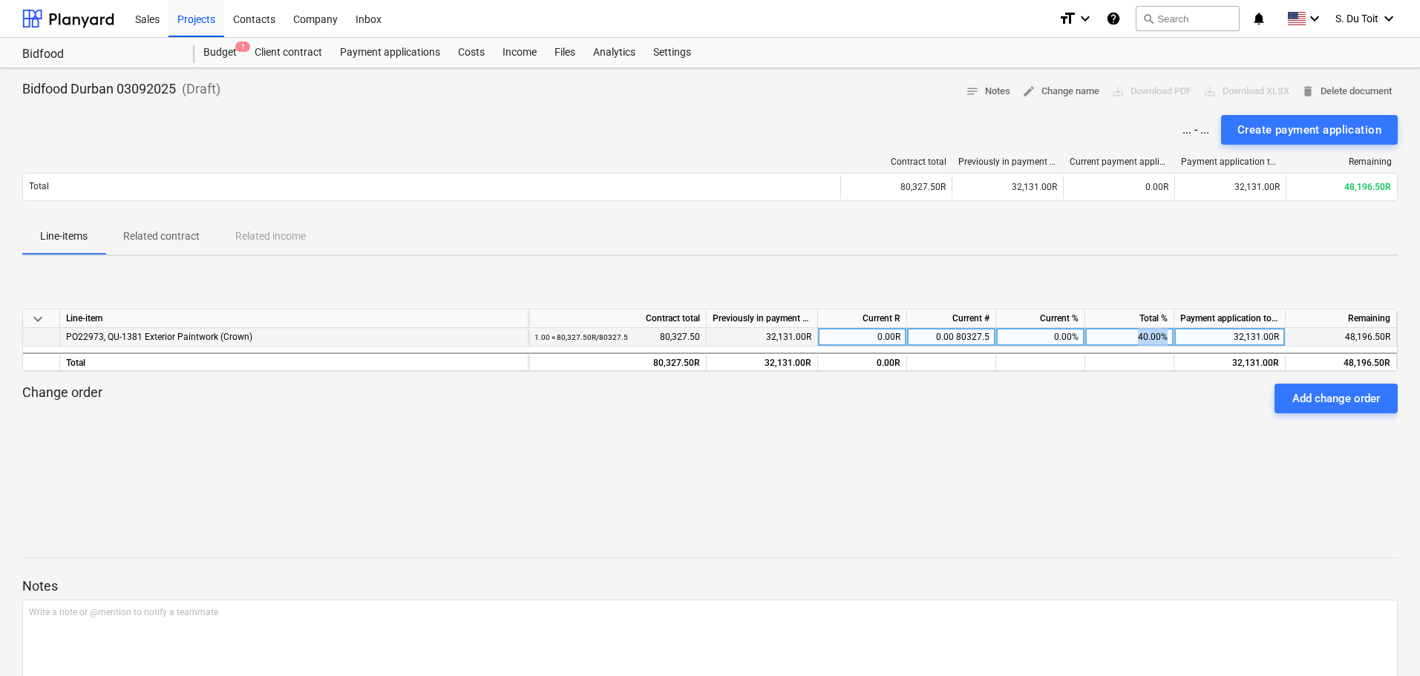
click at [1147, 343] on div "40.00%" at bounding box center [1129, 337] width 89 height 19
type input "60"
click at [1155, 445] on div "keyboard_arrow_down Line-item Contract total Previously in payment applications…" at bounding box center [709, 379] width 1375 height 140
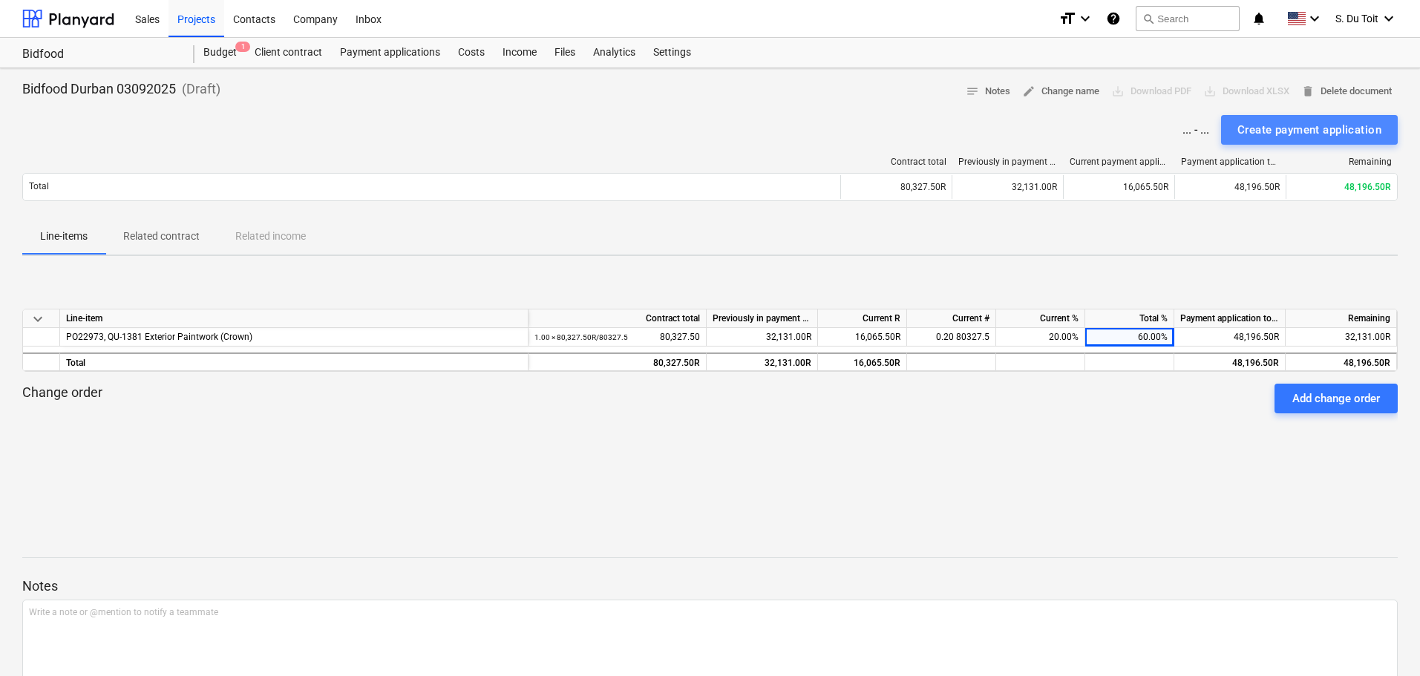
click at [1256, 128] on div "Create payment application" at bounding box center [1309, 129] width 144 height 19
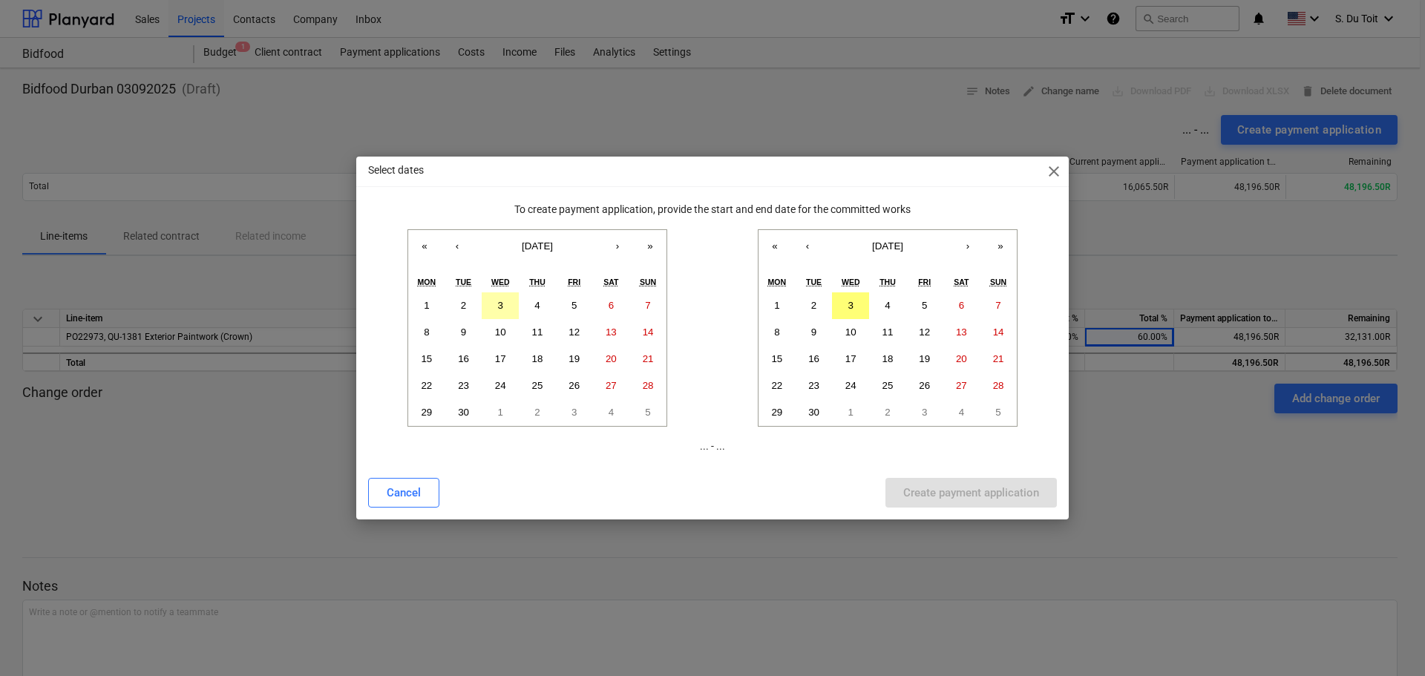
click at [502, 313] on button "3" at bounding box center [500, 305] width 37 height 27
click at [836, 302] on button "3" at bounding box center [850, 305] width 37 height 27
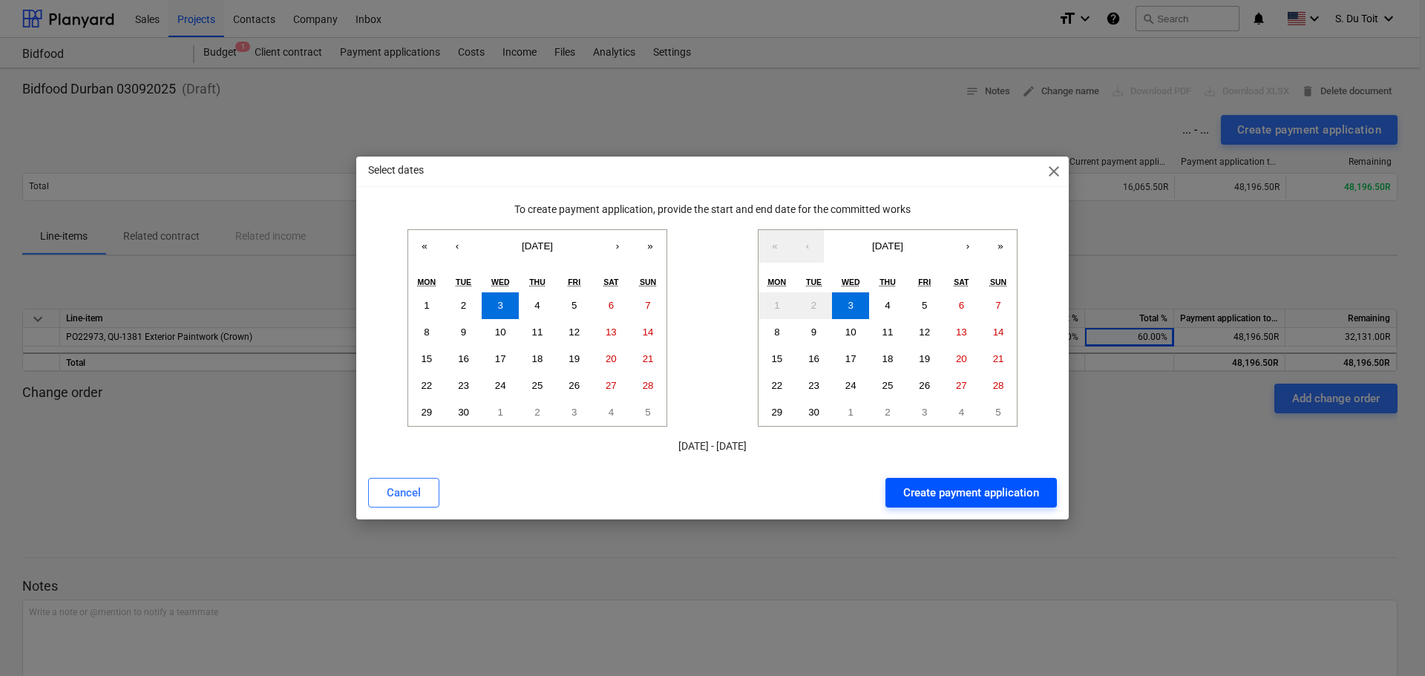
click at [944, 494] on div "Create payment application" at bounding box center [971, 492] width 136 height 19
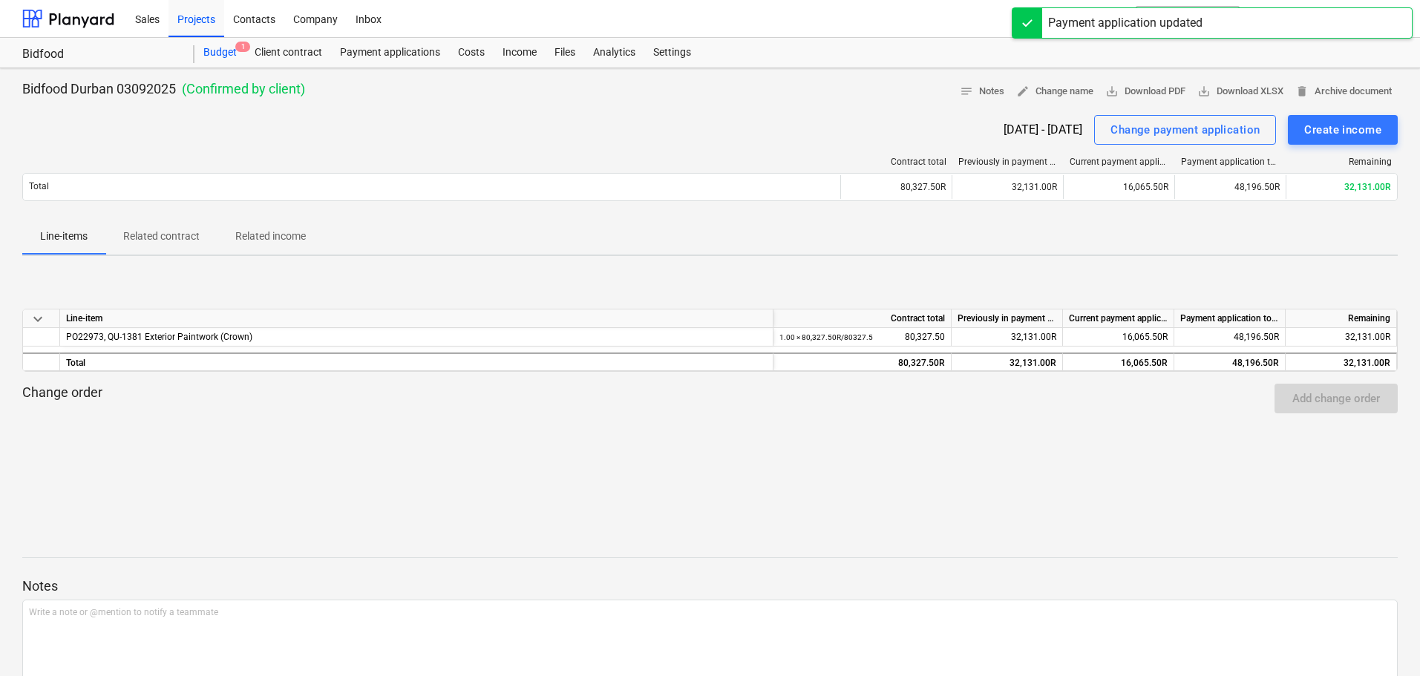
click at [220, 55] on div "Budget 1" at bounding box center [219, 53] width 51 height 30
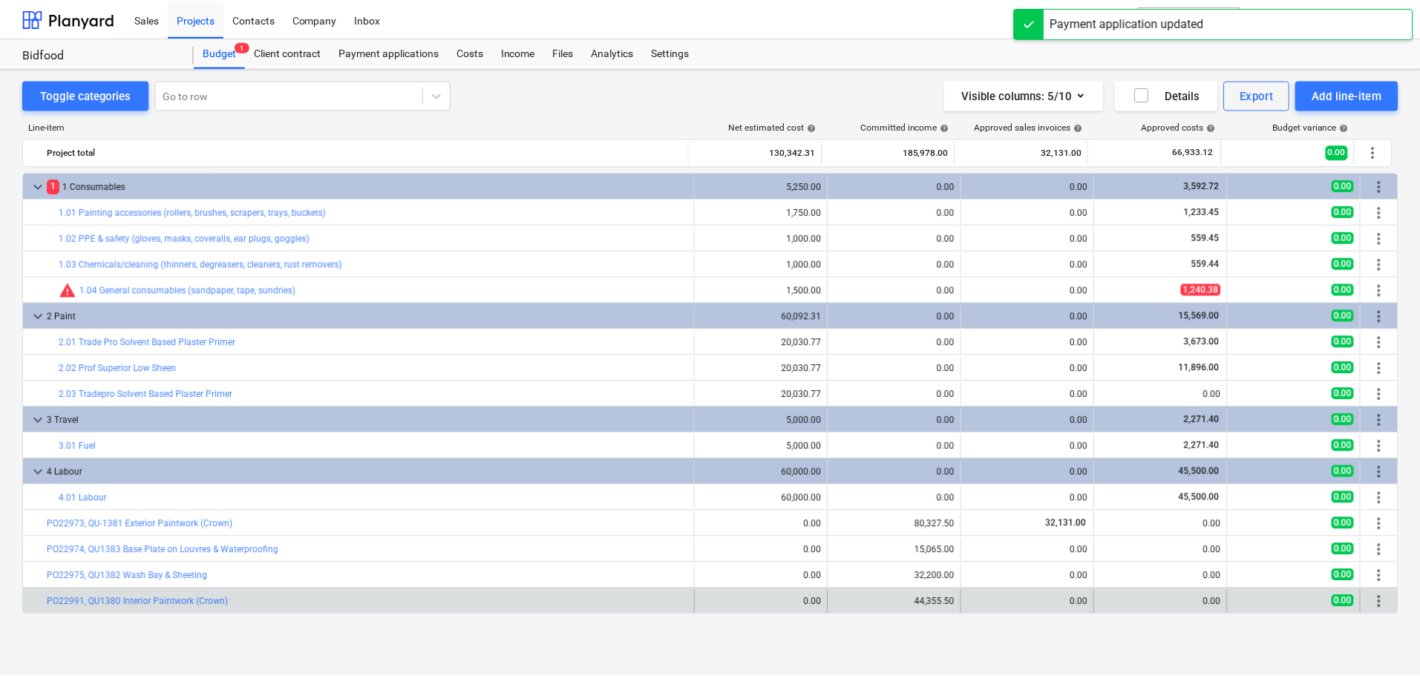
scroll to position [25, 0]
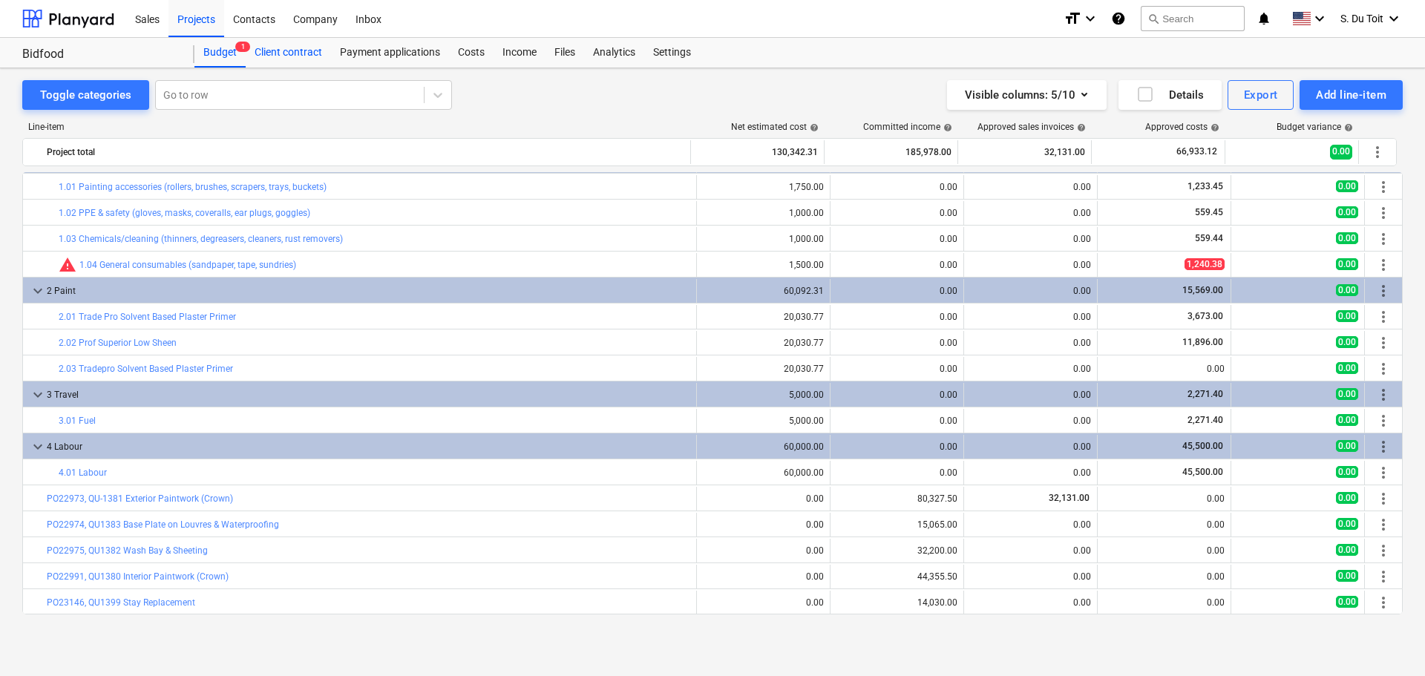
click at [307, 54] on div "Client contract" at bounding box center [288, 53] width 85 height 30
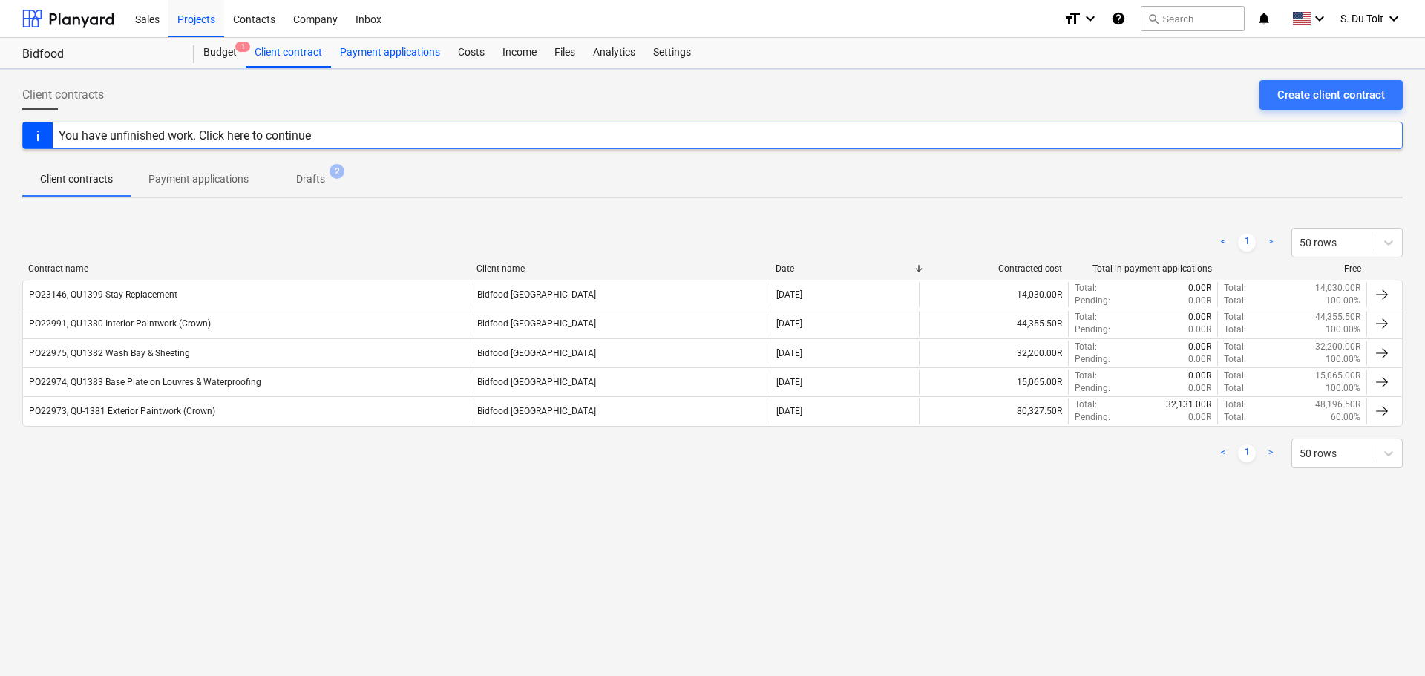
click at [404, 53] on div "Payment applications" at bounding box center [390, 53] width 118 height 30
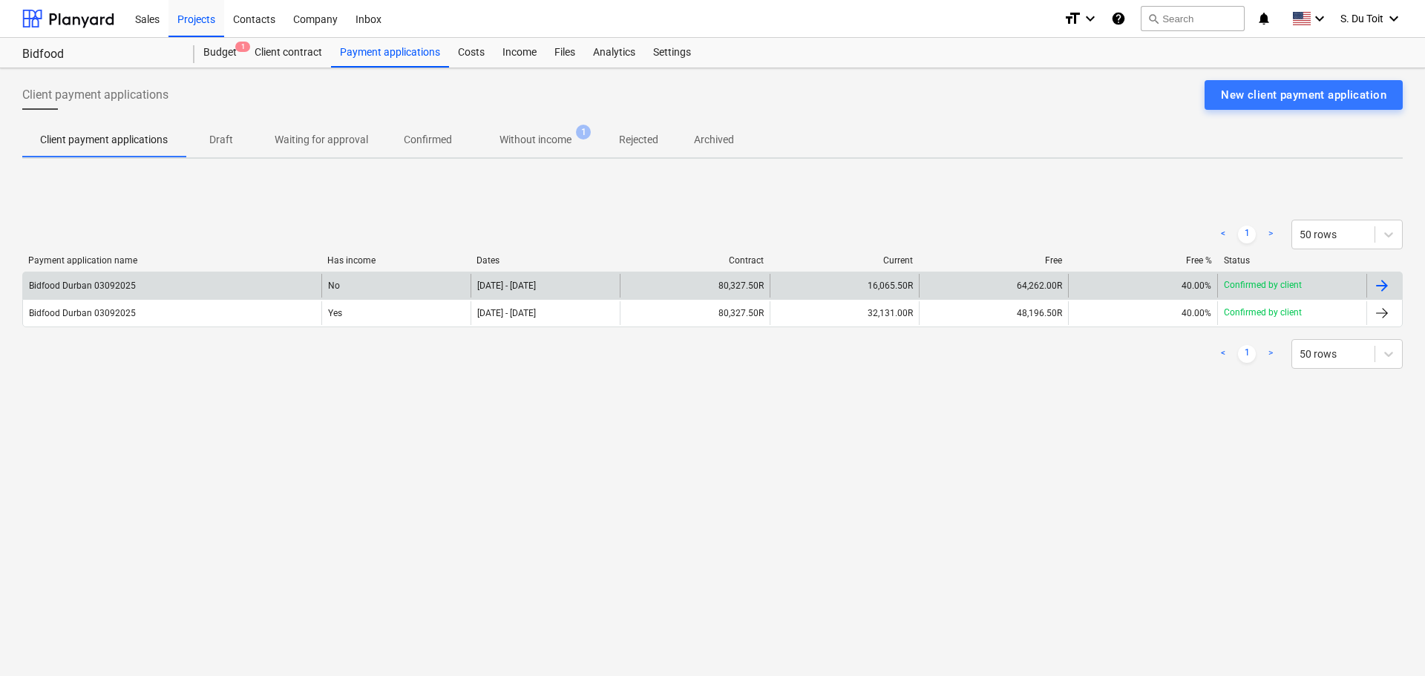
click at [1380, 290] on div at bounding box center [1382, 286] width 18 height 18
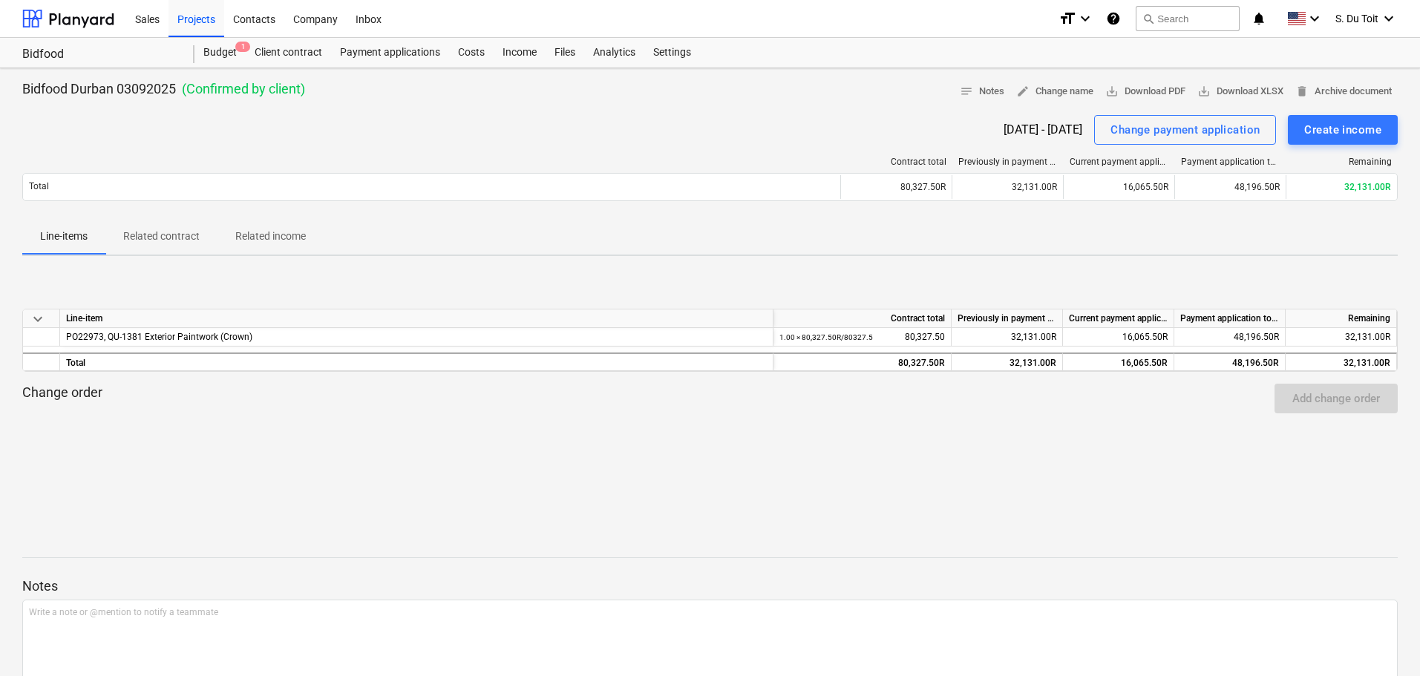
click at [1169, 445] on div "keyboard_arrow_down Line-item Contract total Previously in payment applications…" at bounding box center [709, 379] width 1375 height 140
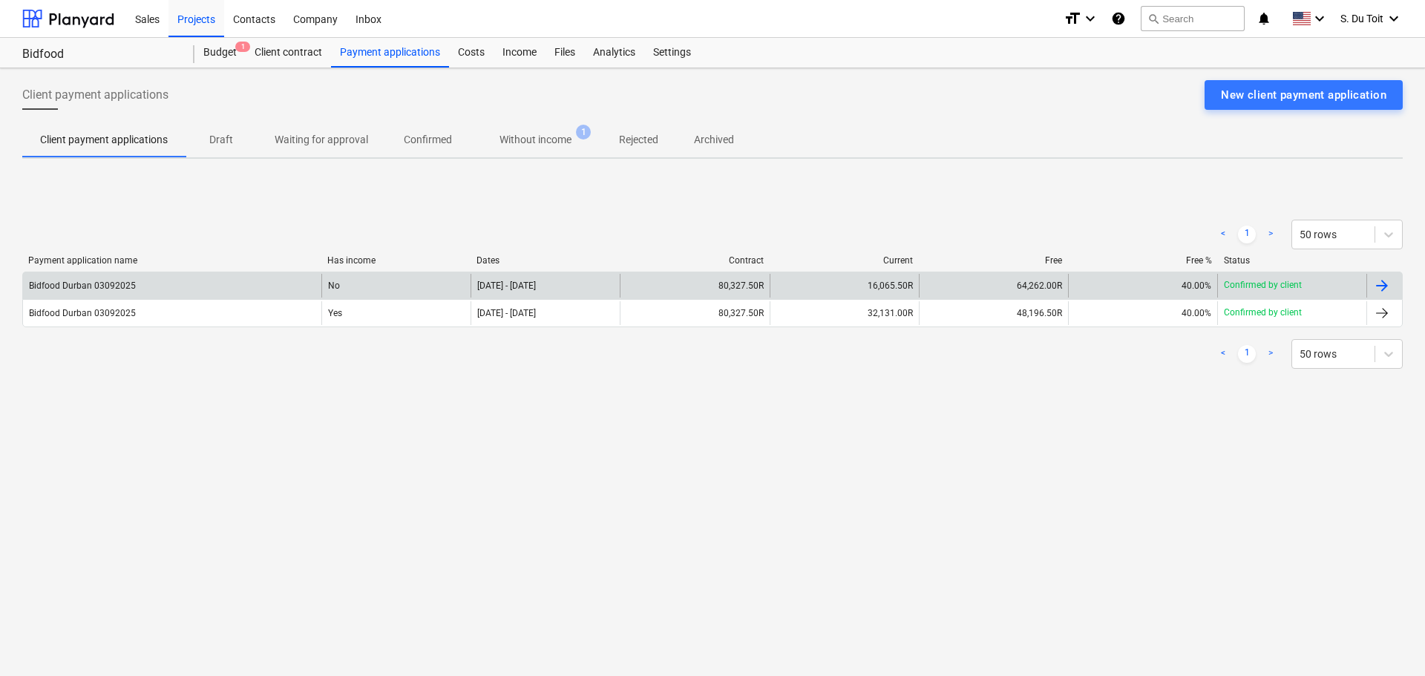
click at [1389, 287] on div at bounding box center [1382, 286] width 18 height 18
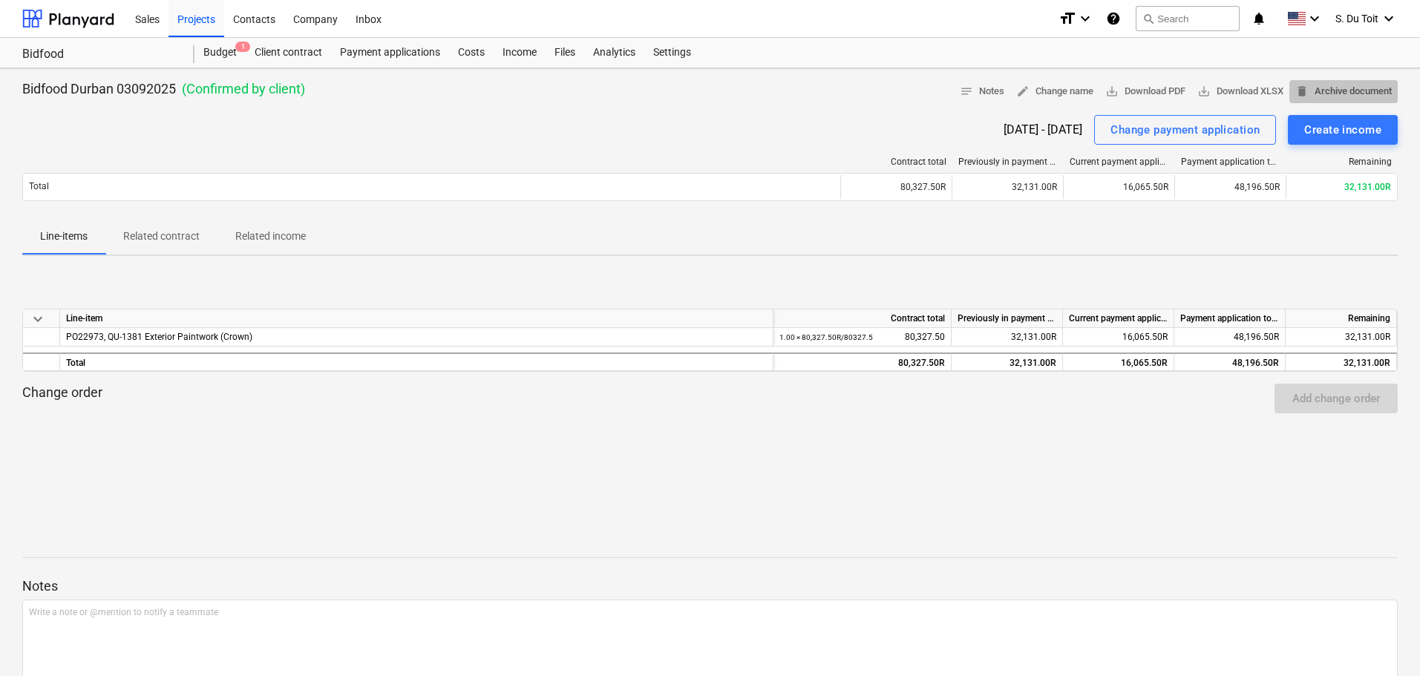
click at [1326, 86] on span "delete Archive document" at bounding box center [1343, 91] width 96 height 17
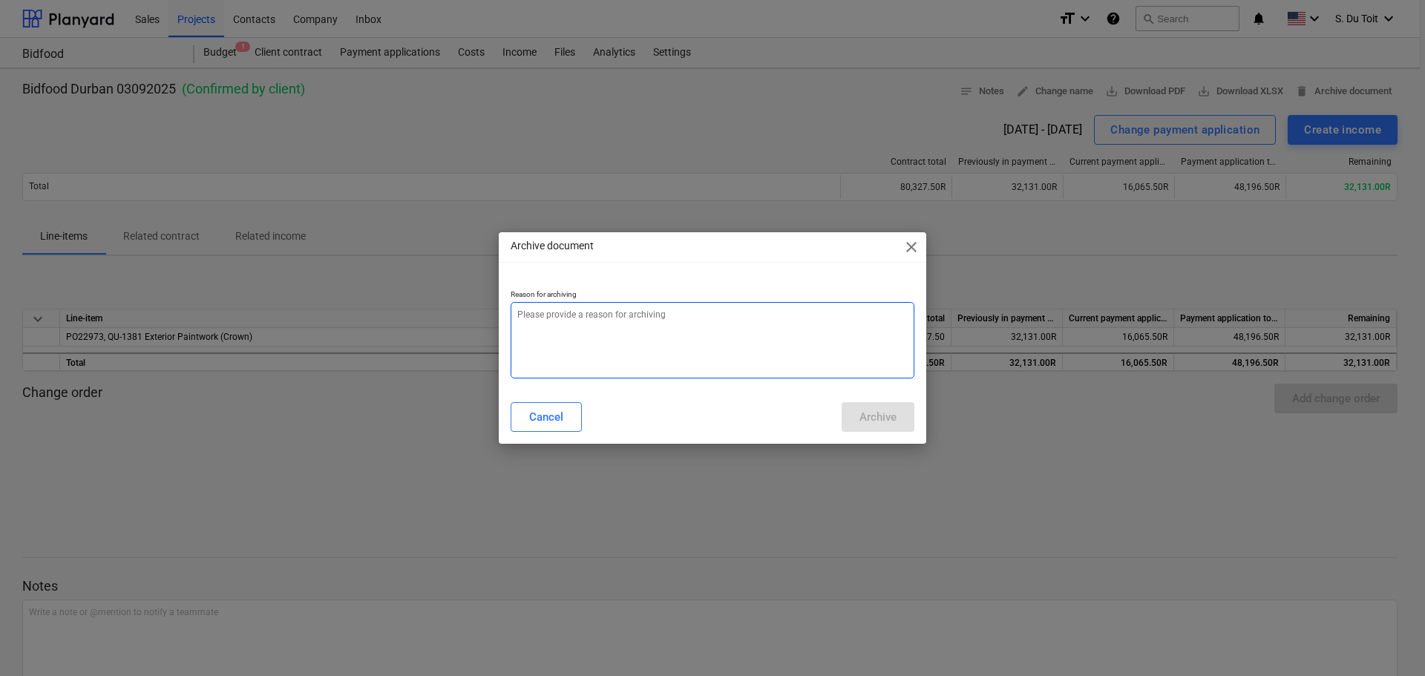
click at [738, 355] on textarea at bounding box center [713, 340] width 404 height 76
type textarea "x"
type textarea "q"
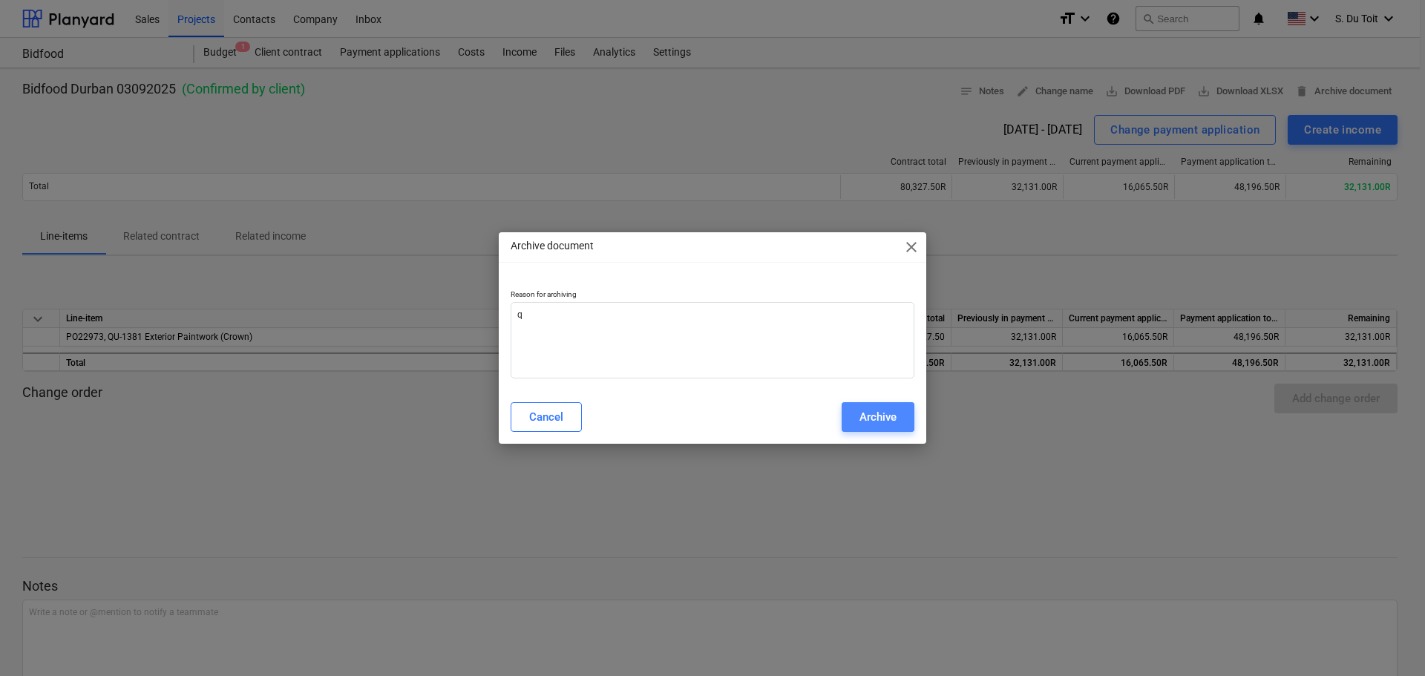
click at [877, 411] on div "Archive" at bounding box center [877, 416] width 37 height 19
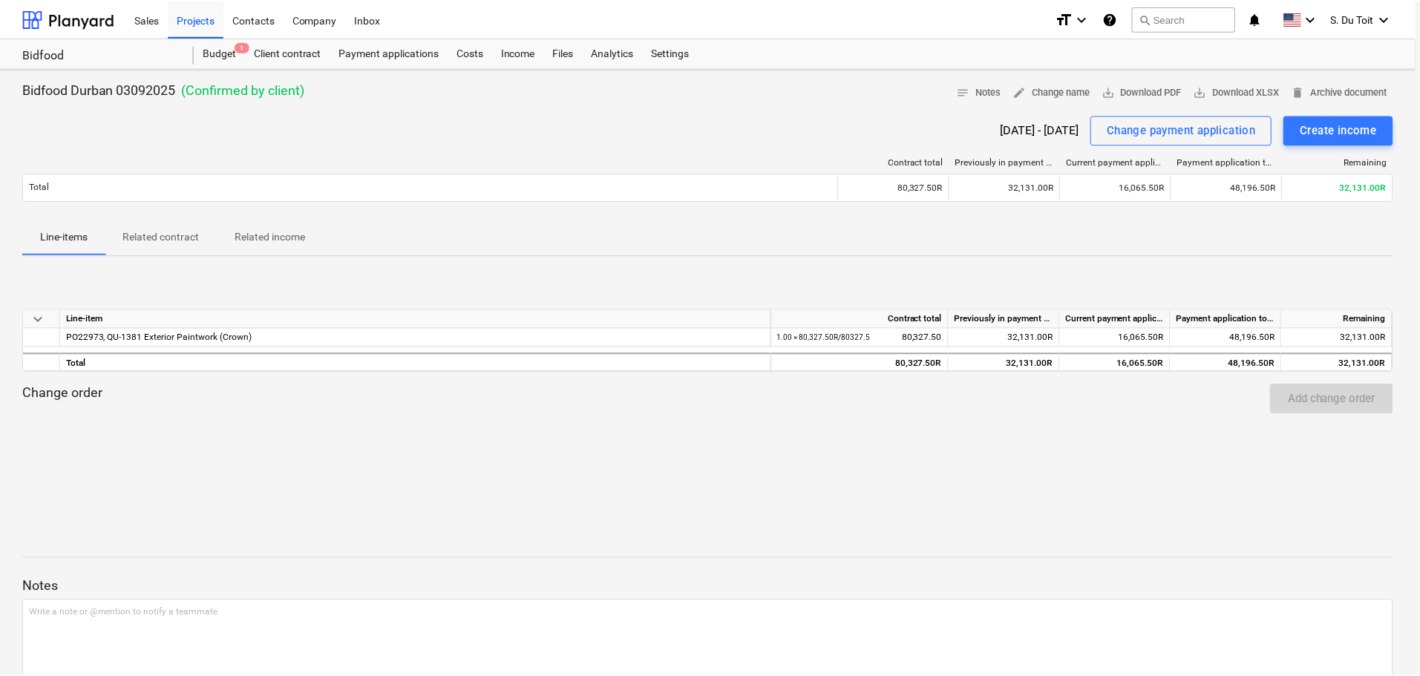
type textarea "x"
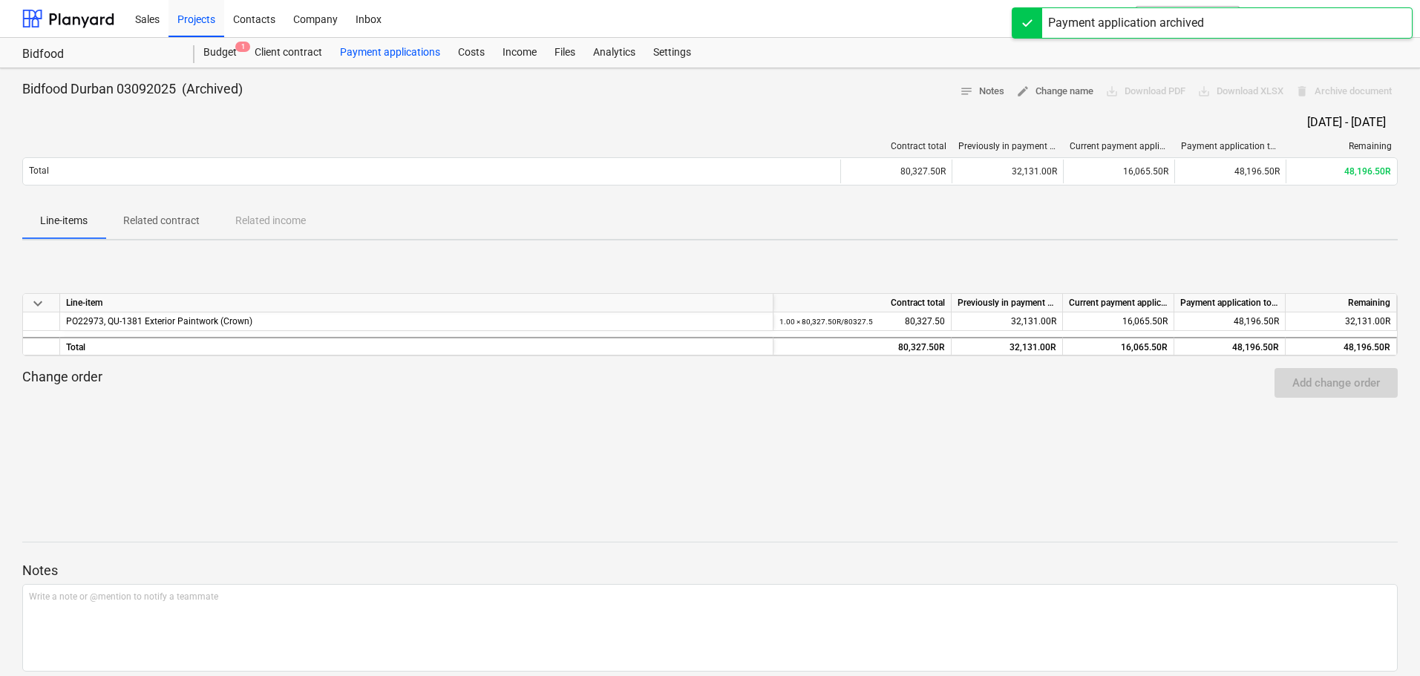
click at [381, 52] on div "Payment applications" at bounding box center [390, 53] width 118 height 30
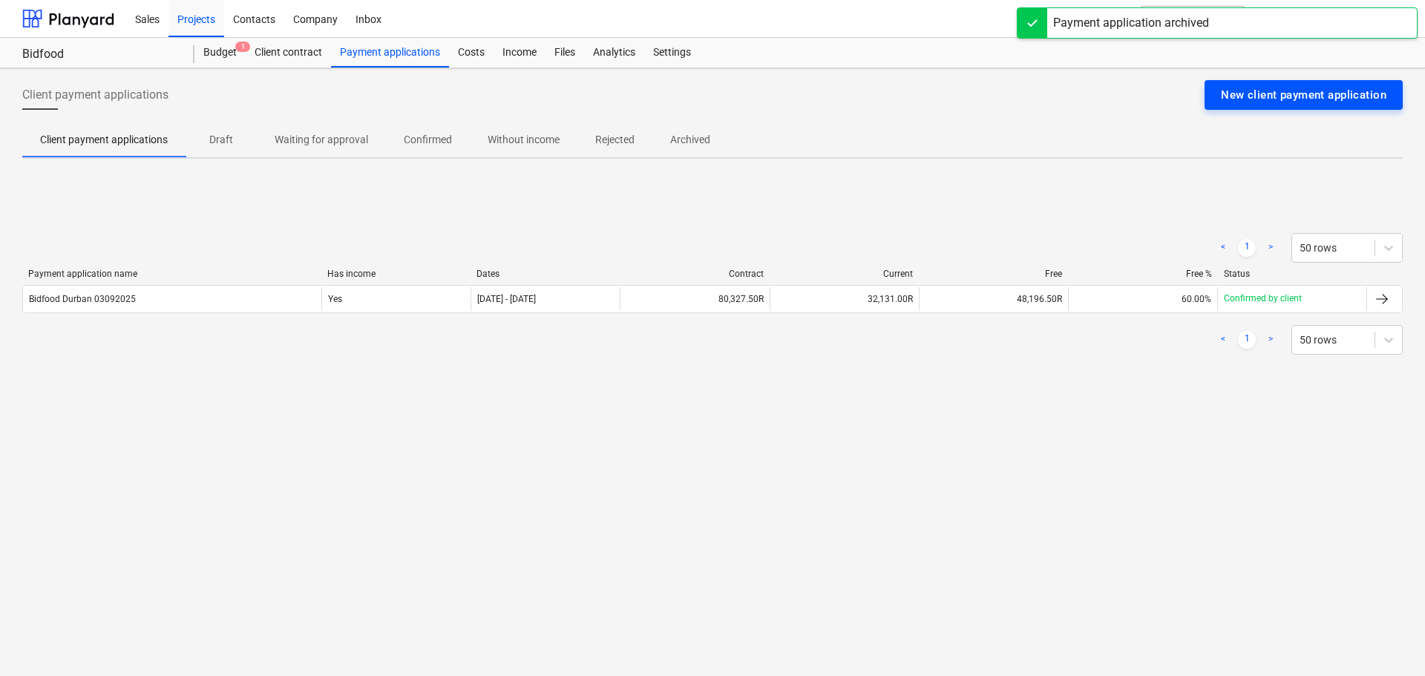
click at [1328, 103] on div "New client payment application" at bounding box center [1303, 94] width 165 height 19
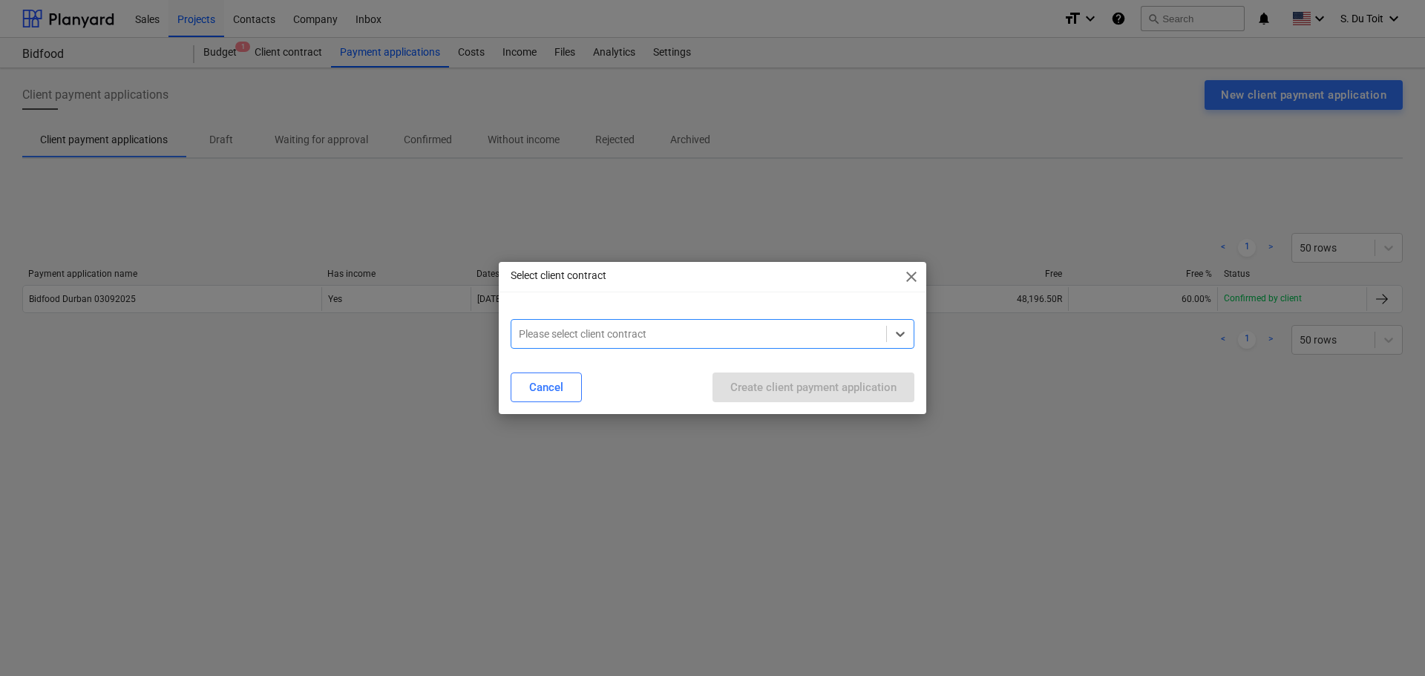
click at [858, 327] on div at bounding box center [699, 334] width 360 height 15
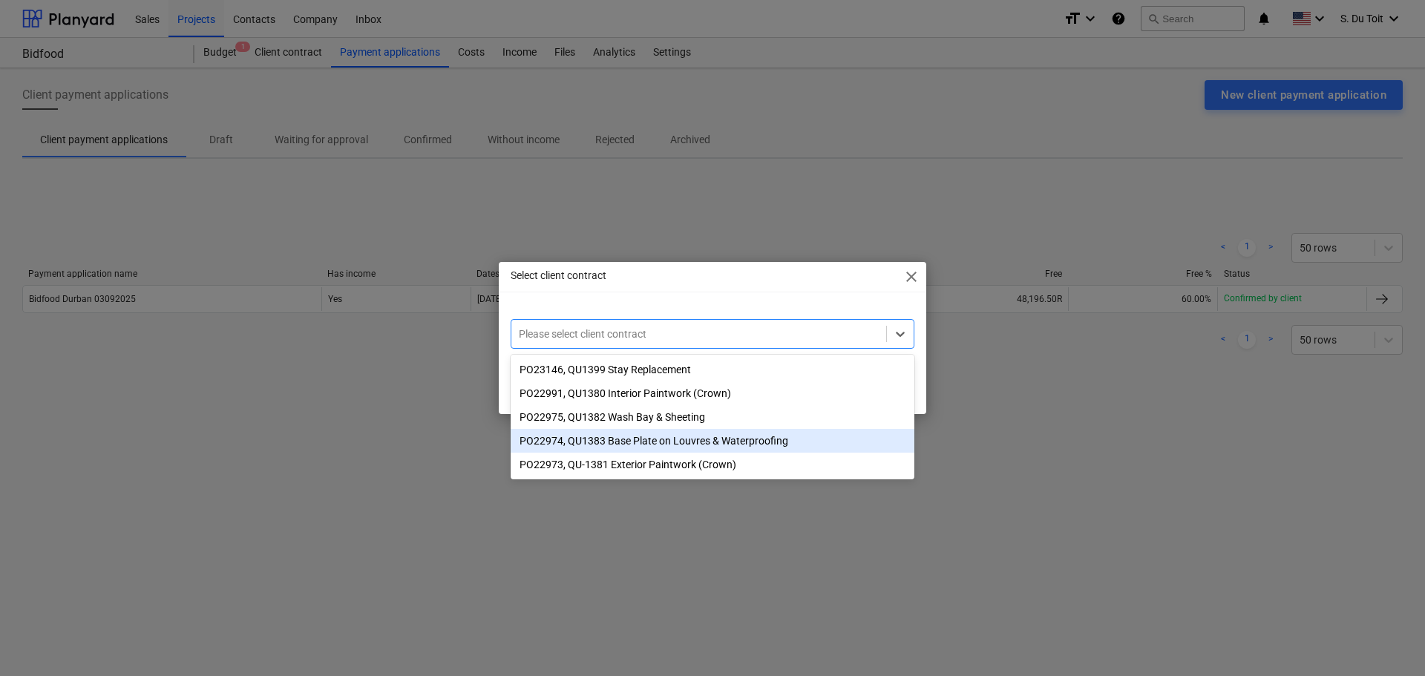
click at [772, 442] on div "PO22974, QU1383 Base Plate on Louvres & Waterproofing" at bounding box center [713, 441] width 404 height 24
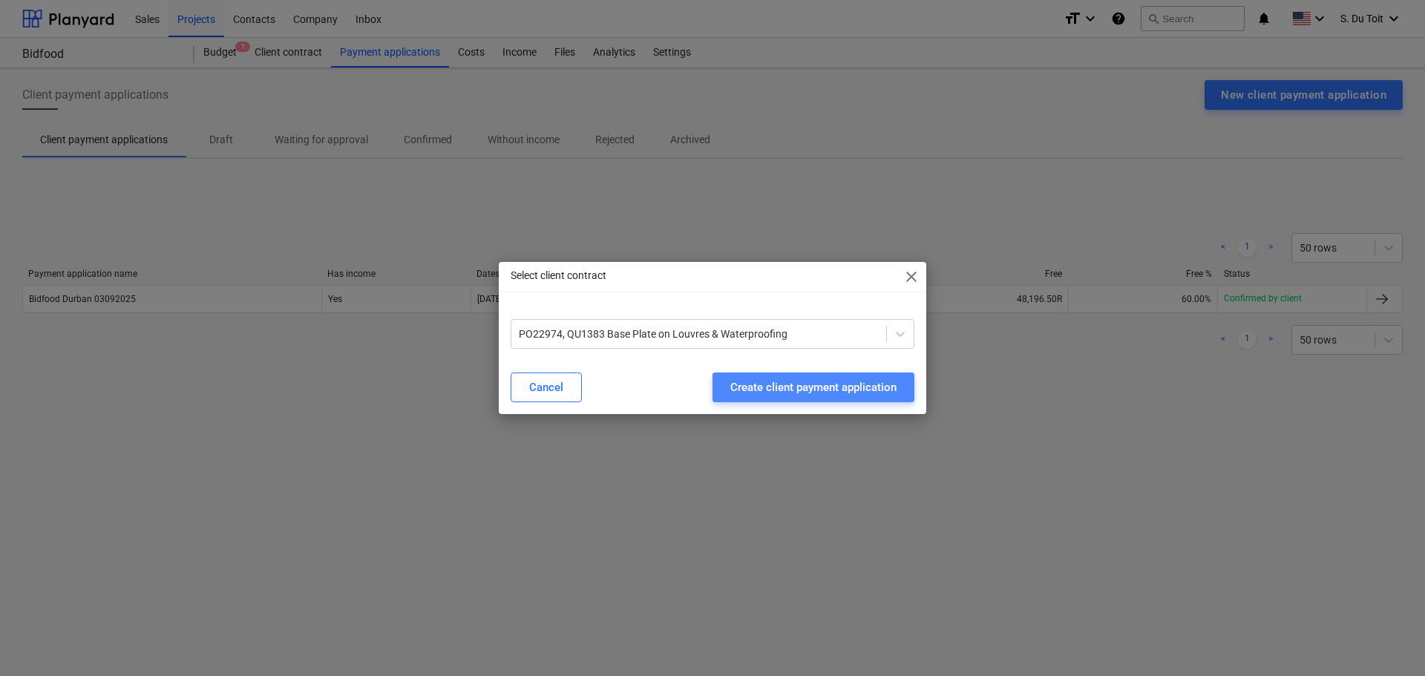
click at [774, 381] on div "Create client payment application" at bounding box center [813, 387] width 166 height 19
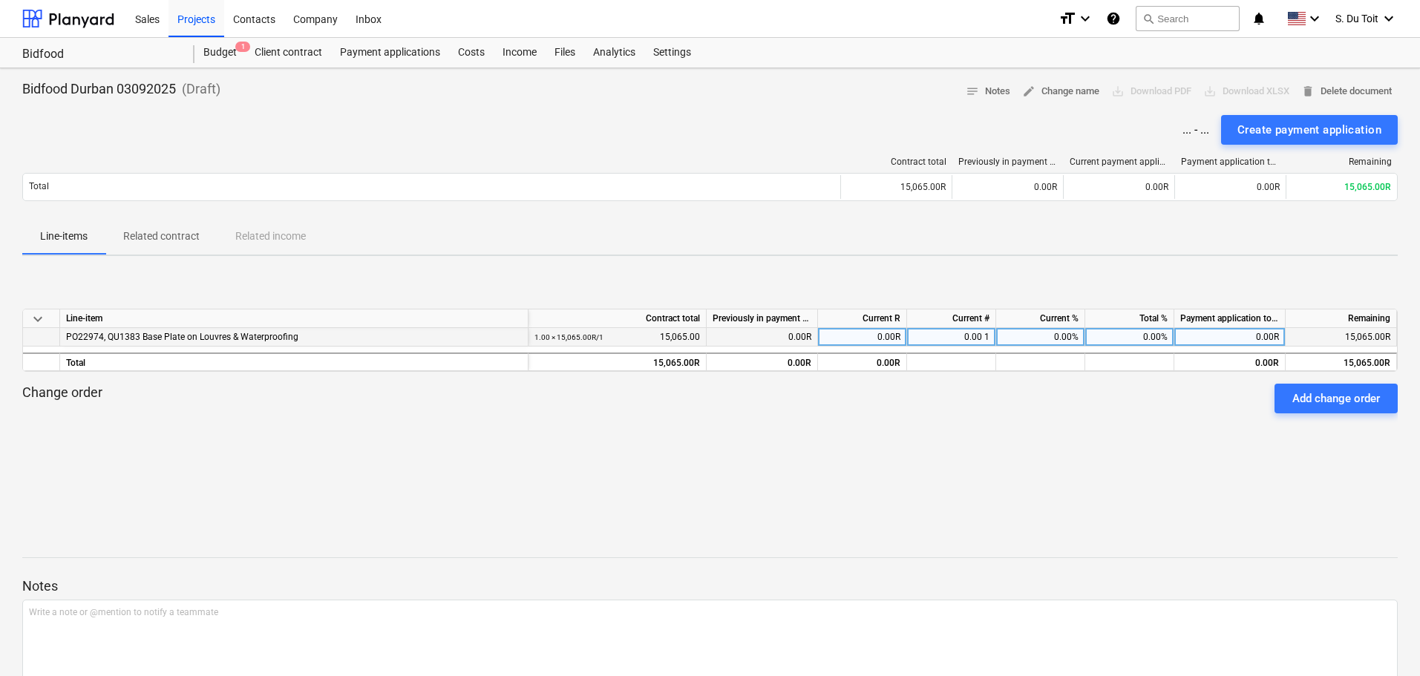
click at [1067, 340] on div "0.00%" at bounding box center [1040, 337] width 89 height 19
type input "40"
click at [1075, 408] on div "Change order Add change order" at bounding box center [709, 399] width 1375 height 30
click at [1034, 336] on div "40.00%" at bounding box center [1040, 337] width 89 height 19
type input "0"
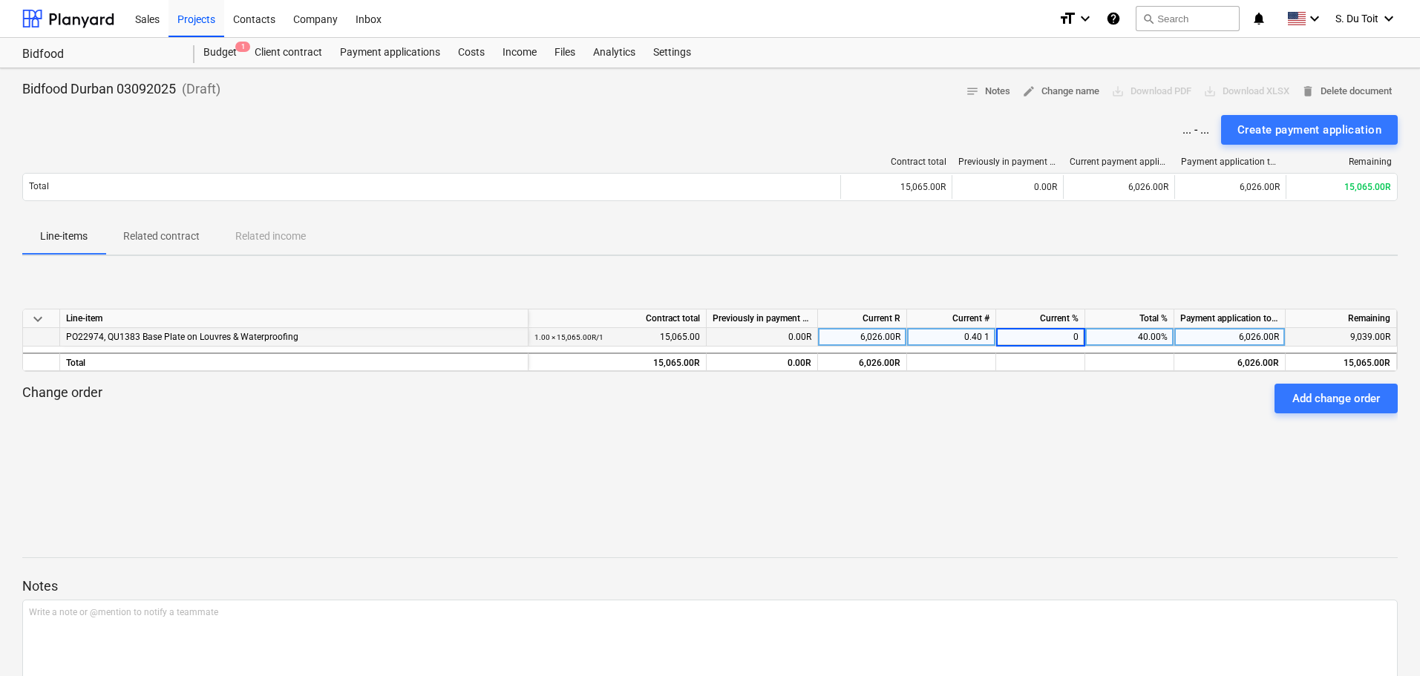
click at [887, 343] on div "6,026.00R" at bounding box center [862, 337] width 89 height 19
click at [960, 338] on div "0.00 1" at bounding box center [951, 337] width 89 height 19
type input "0.4"
click at [930, 455] on div "keyboard_arrow_down Line-item Contract total Previously in payment applications…" at bounding box center [709, 379] width 1375 height 223
click at [1295, 130] on div "Create payment application" at bounding box center [1309, 129] width 144 height 19
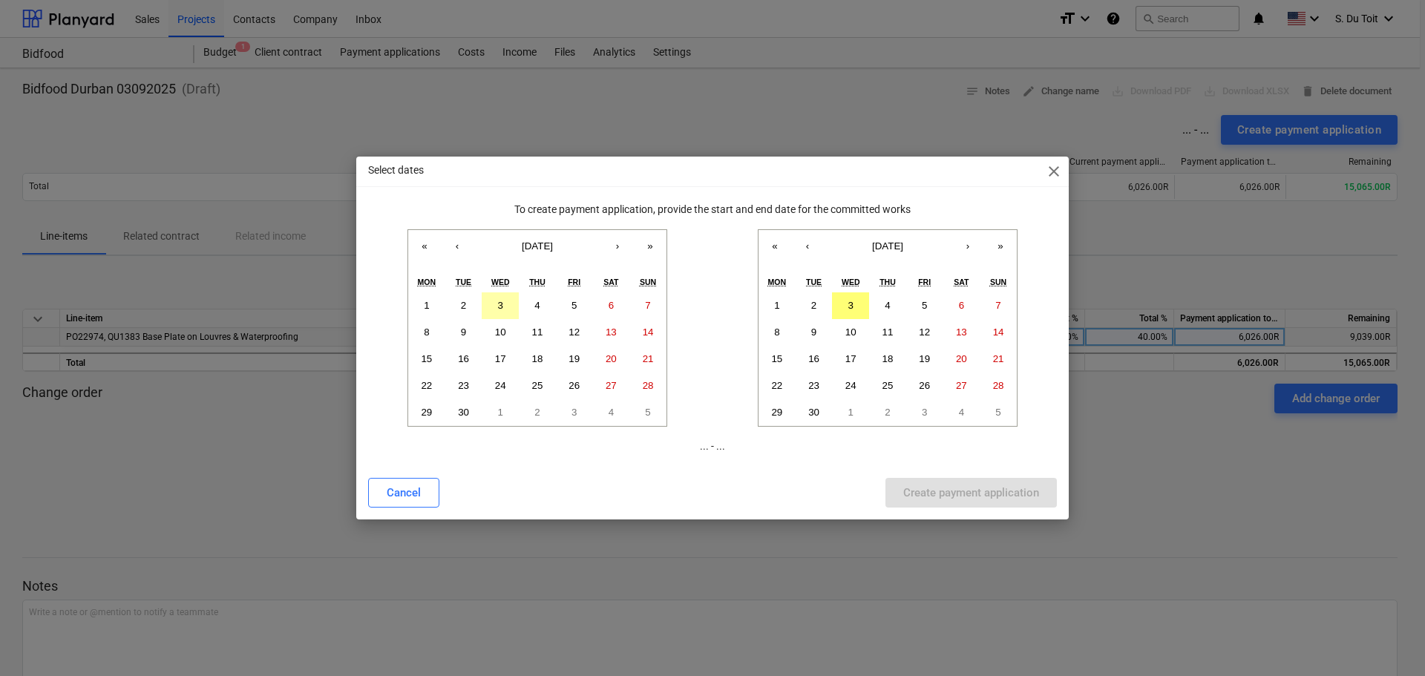
click at [502, 301] on abbr "3" at bounding box center [500, 305] width 5 height 11
click at [851, 305] on abbr "3" at bounding box center [850, 305] width 5 height 11
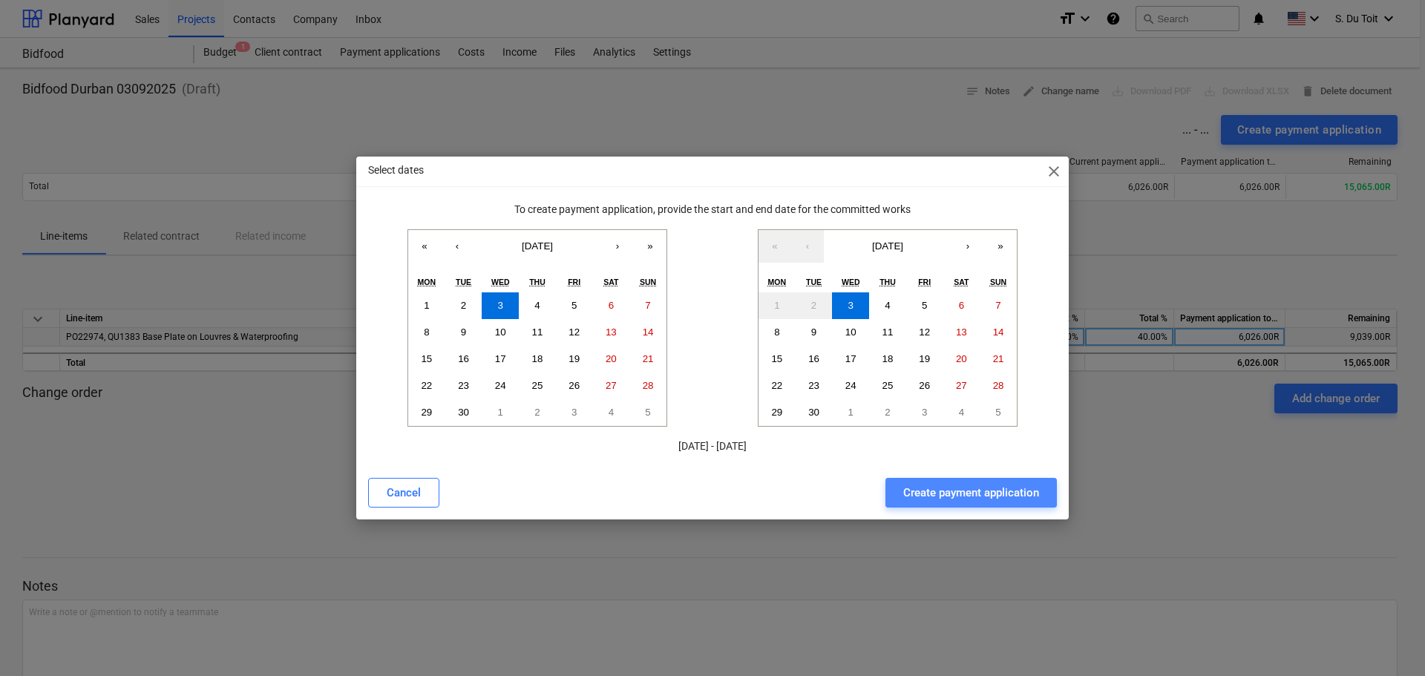
click at [952, 491] on div "Create payment application" at bounding box center [971, 492] width 136 height 19
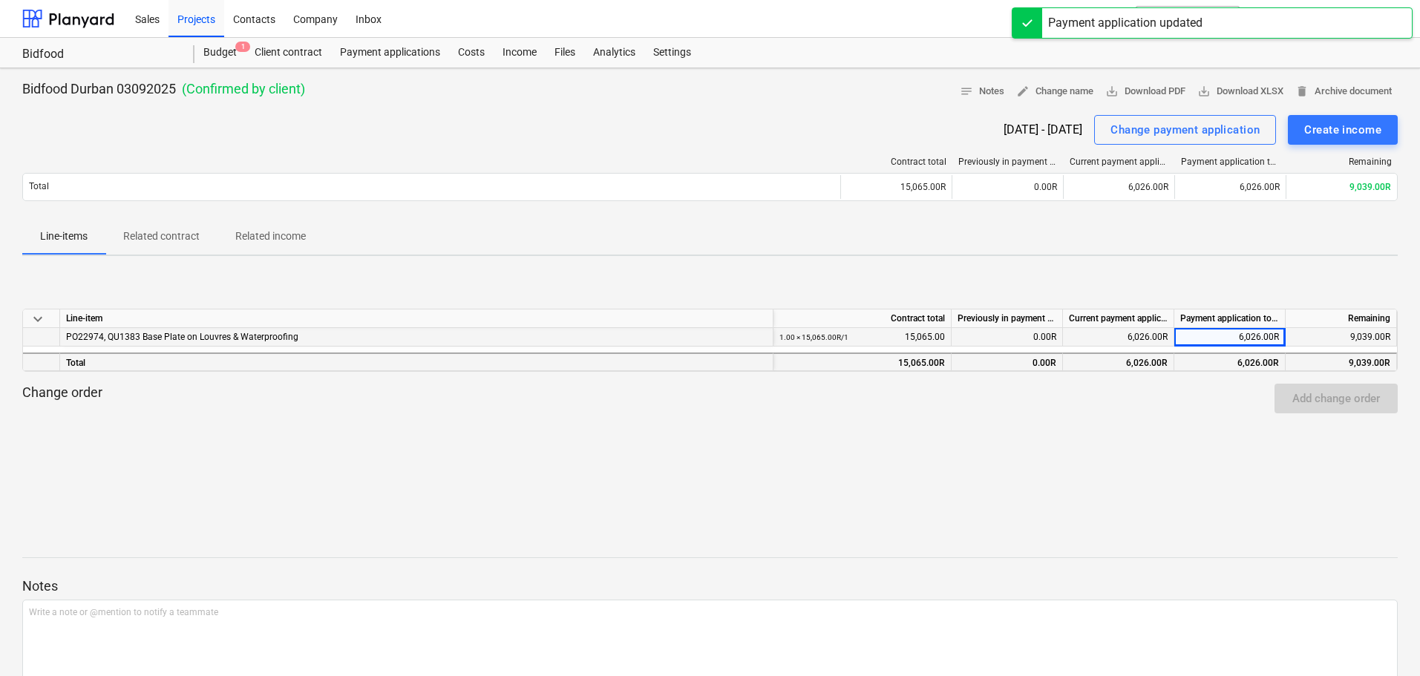
click at [937, 494] on div "Bidfood Durban 03092025 ( Confirmed by client ) notes Notes edit Change name sa…" at bounding box center [710, 407] width 1420 height 678
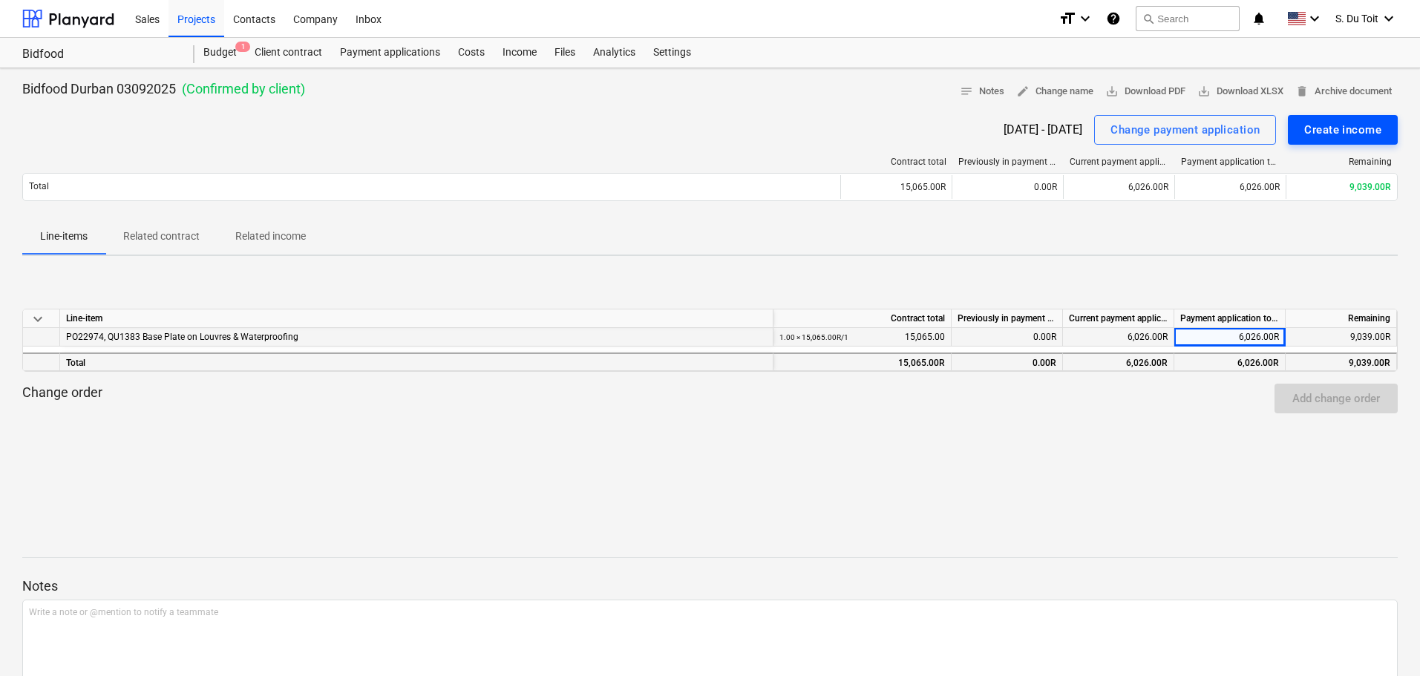
click at [1371, 133] on div "Create income" at bounding box center [1342, 129] width 77 height 19
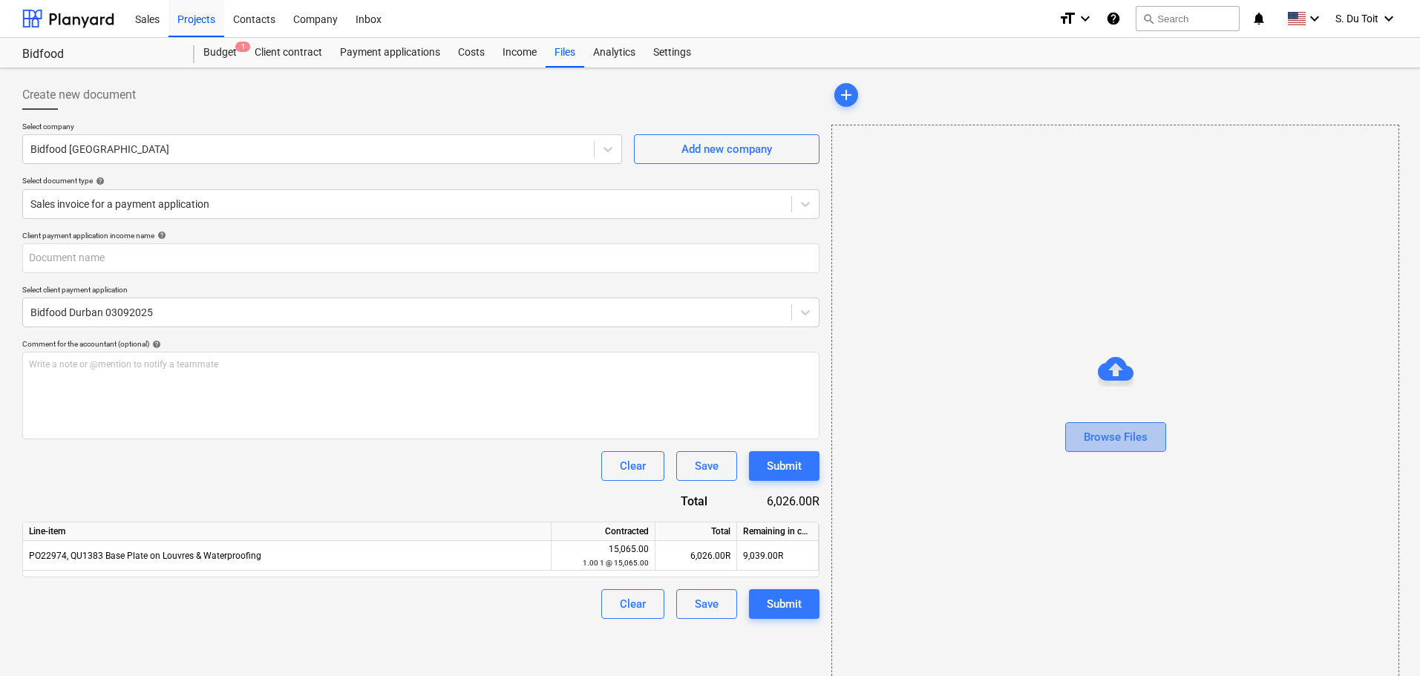
click at [1082, 443] on button "Browse Files" at bounding box center [1115, 437] width 101 height 30
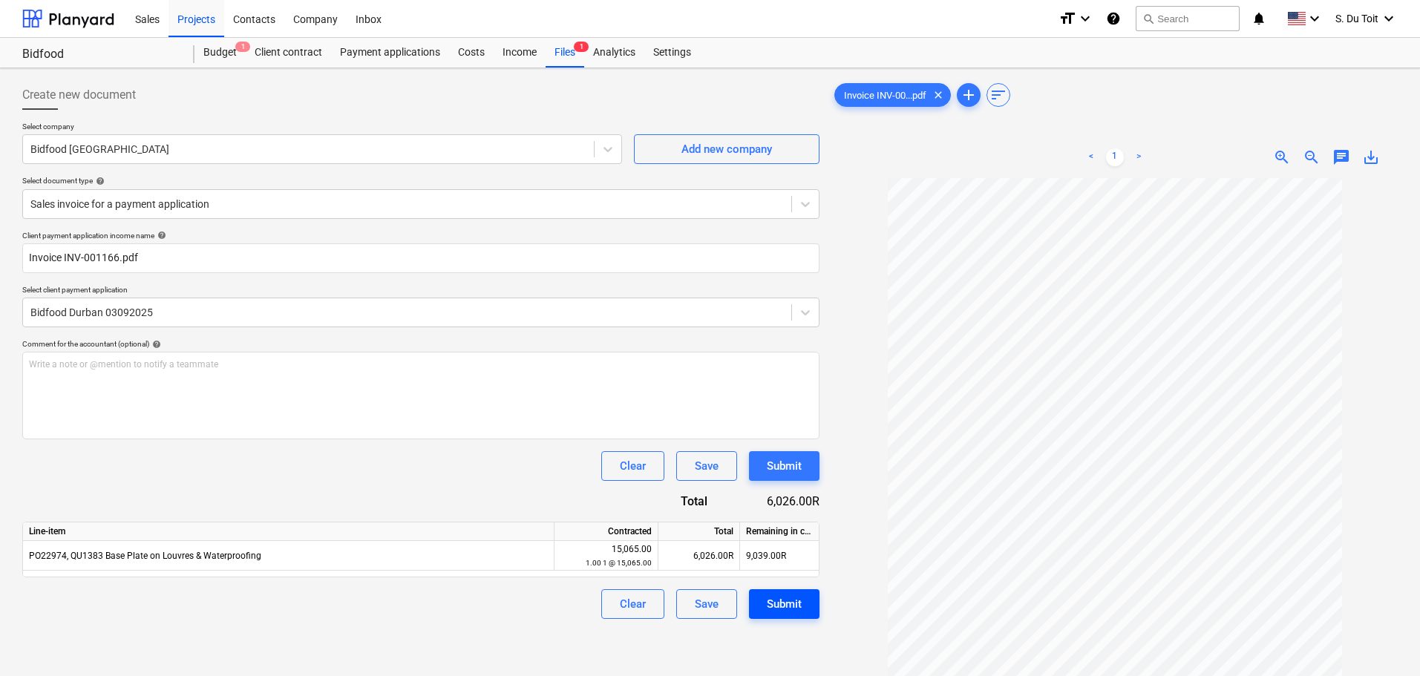
type input "INV-001166"
click at [810, 609] on button "Submit" at bounding box center [784, 604] width 71 height 30
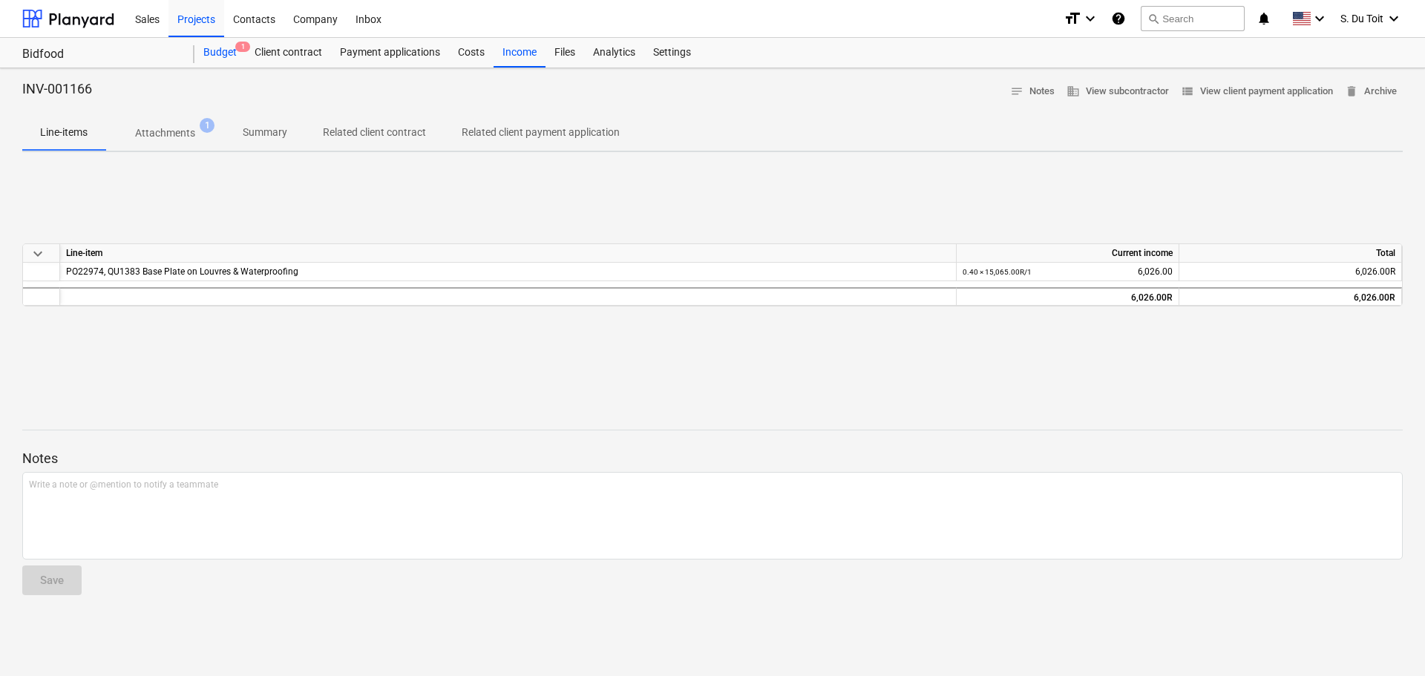
click at [223, 55] on div "Budget 1" at bounding box center [219, 53] width 51 height 30
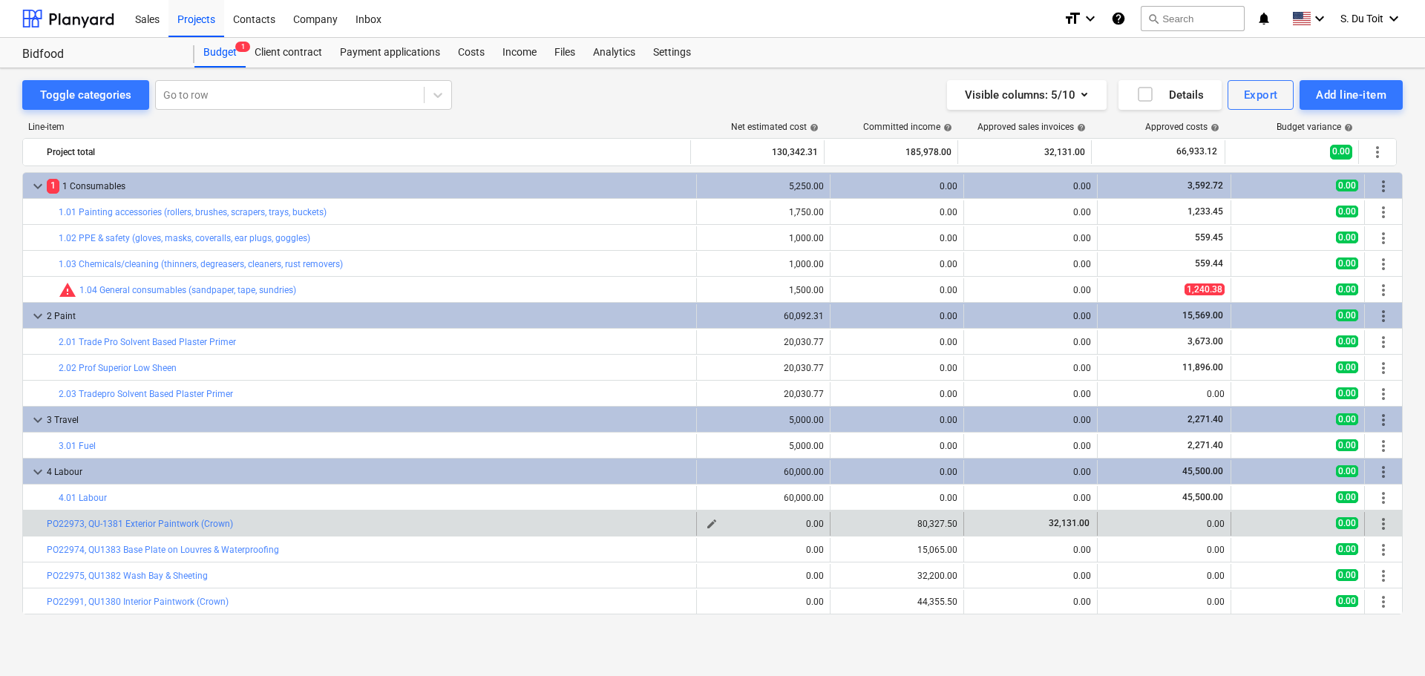
scroll to position [25, 0]
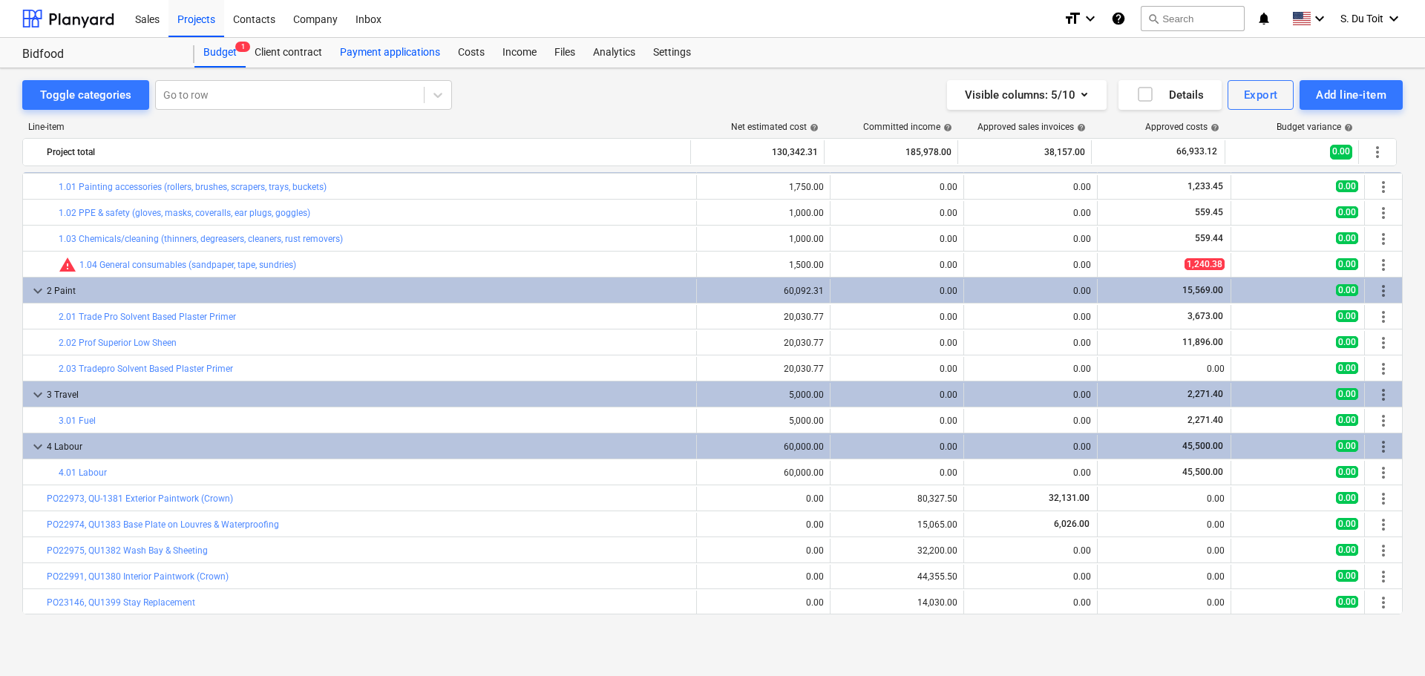
click at [370, 51] on div "Payment applications" at bounding box center [390, 53] width 118 height 30
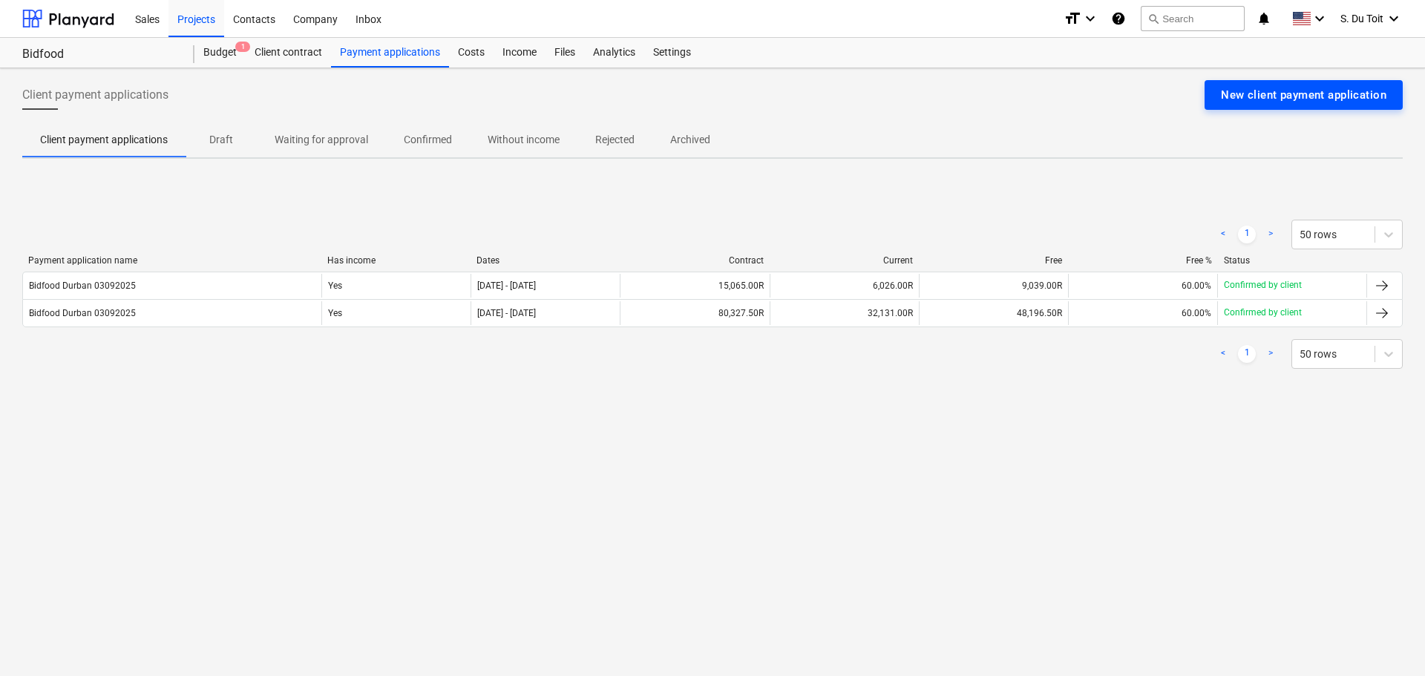
click at [1302, 99] on div "New client payment application" at bounding box center [1303, 94] width 165 height 19
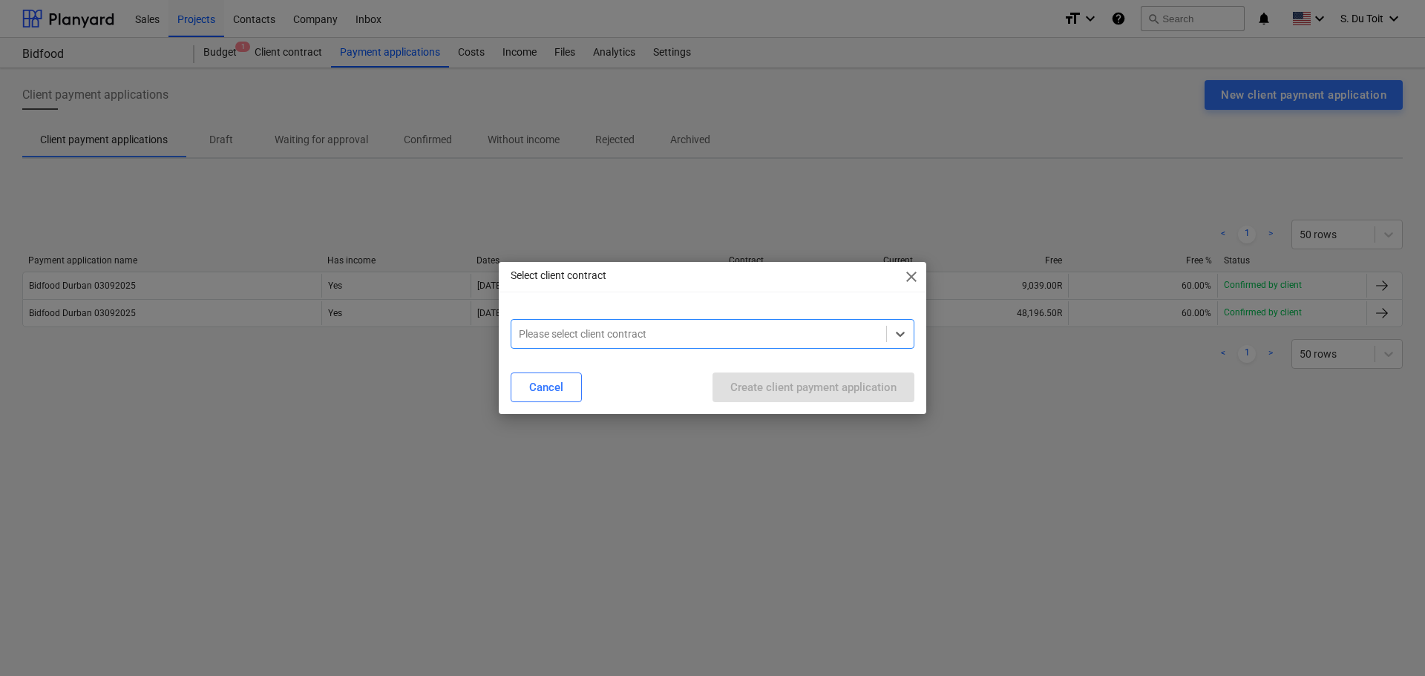
click at [915, 279] on span "close" at bounding box center [911, 277] width 18 height 18
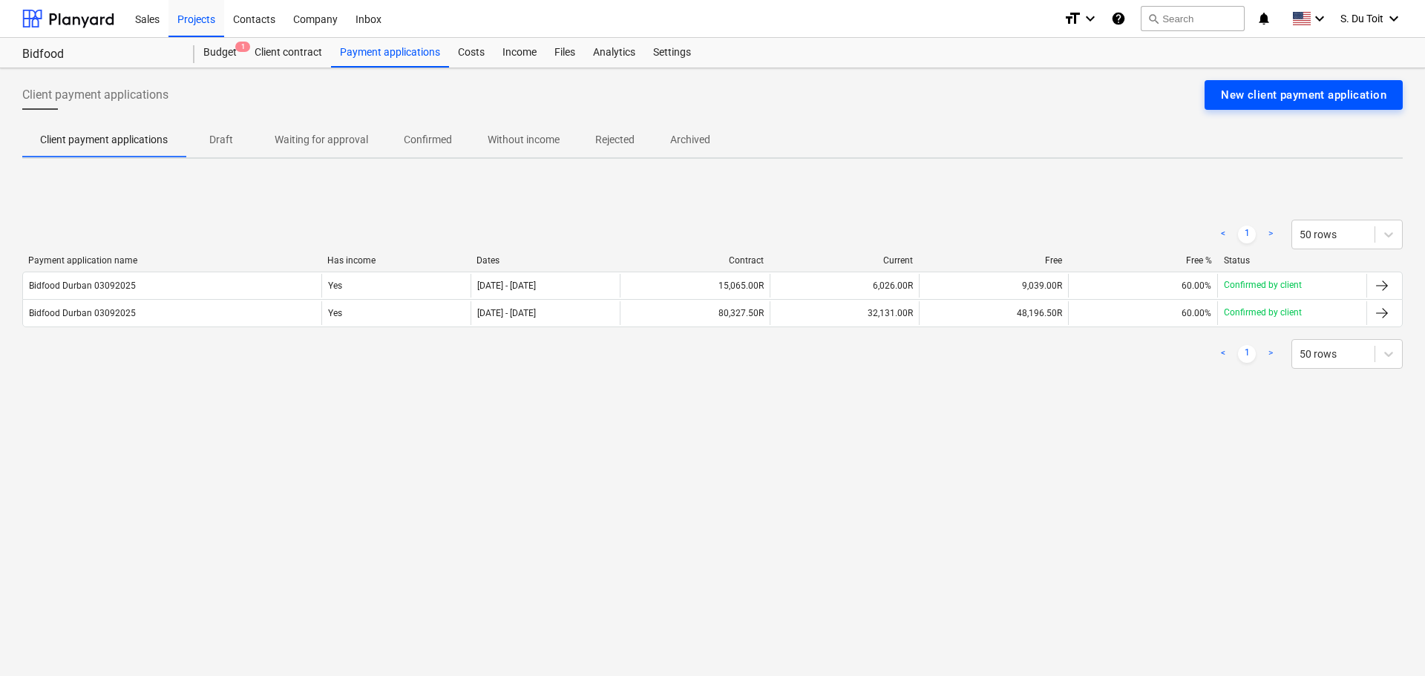
click at [1283, 96] on div "New client payment application" at bounding box center [1303, 94] width 165 height 19
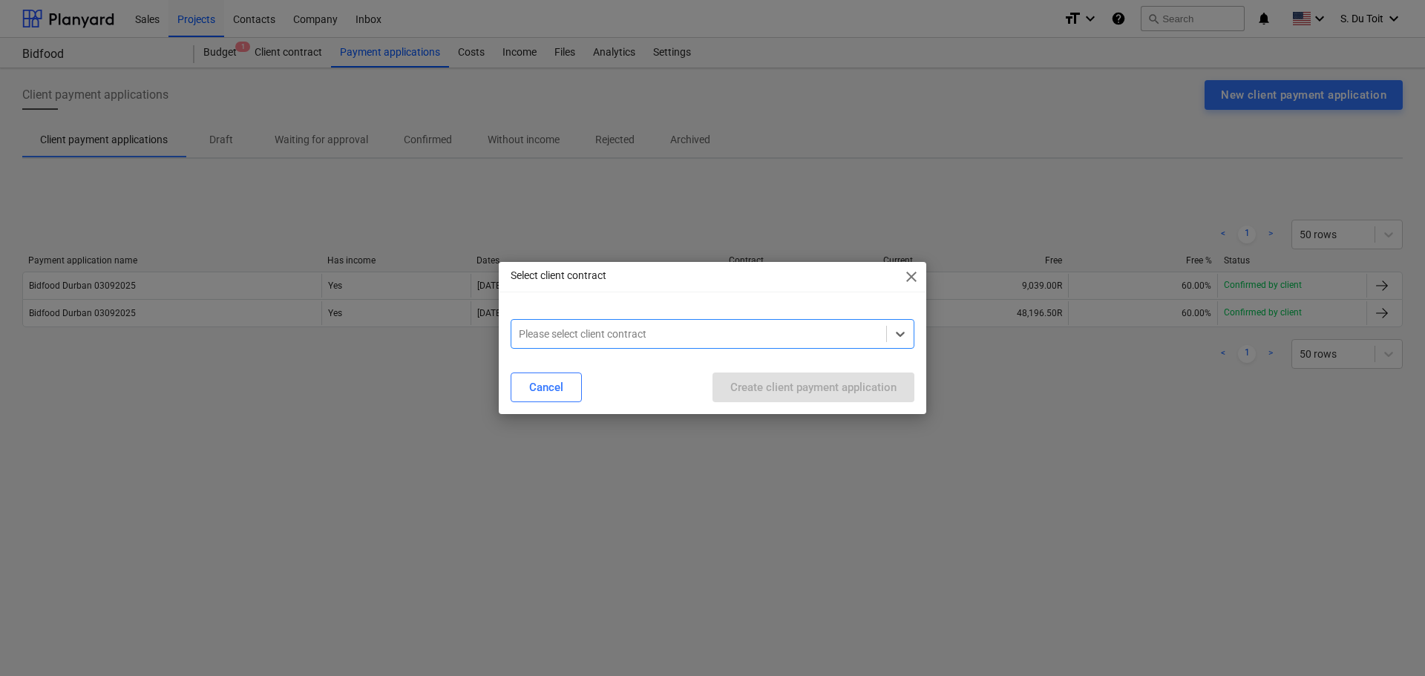
click at [679, 343] on div "Please select client contract" at bounding box center [698, 334] width 375 height 21
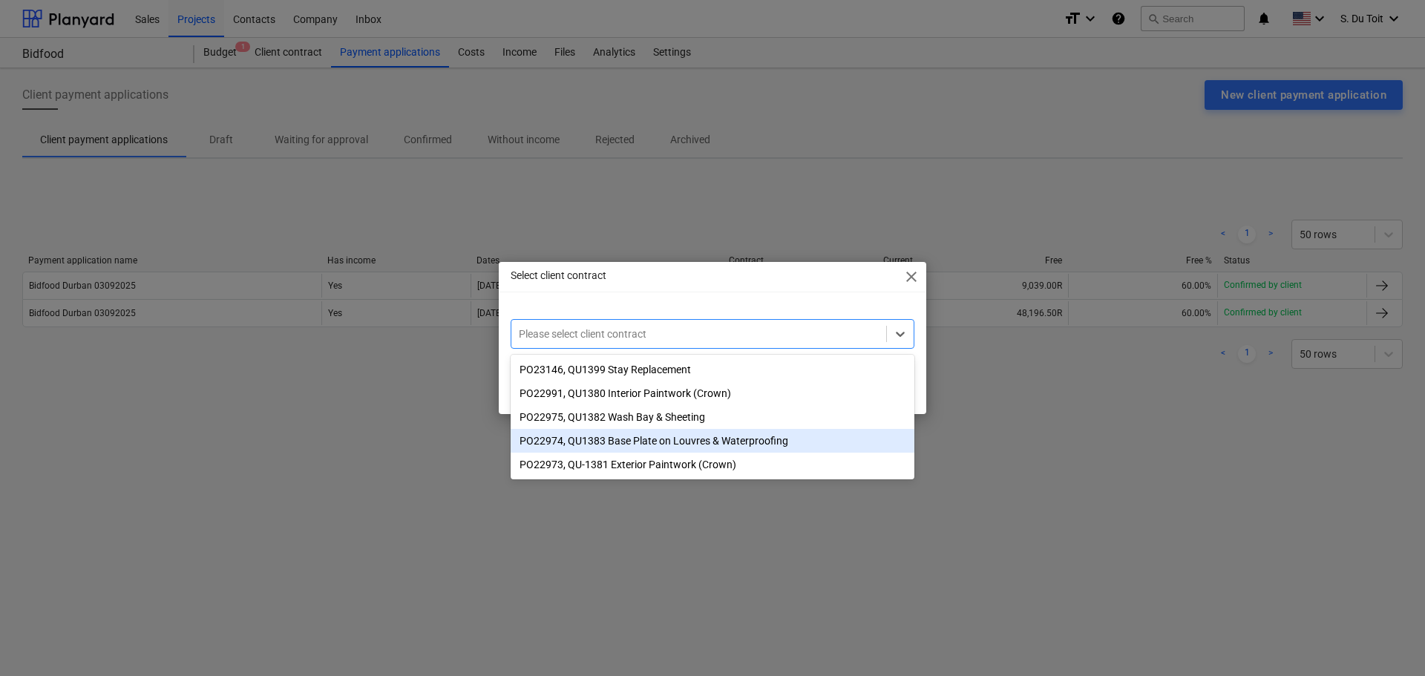
click at [684, 439] on div "PO22974, QU1383 Base Plate on Louvres & Waterproofing" at bounding box center [713, 441] width 404 height 24
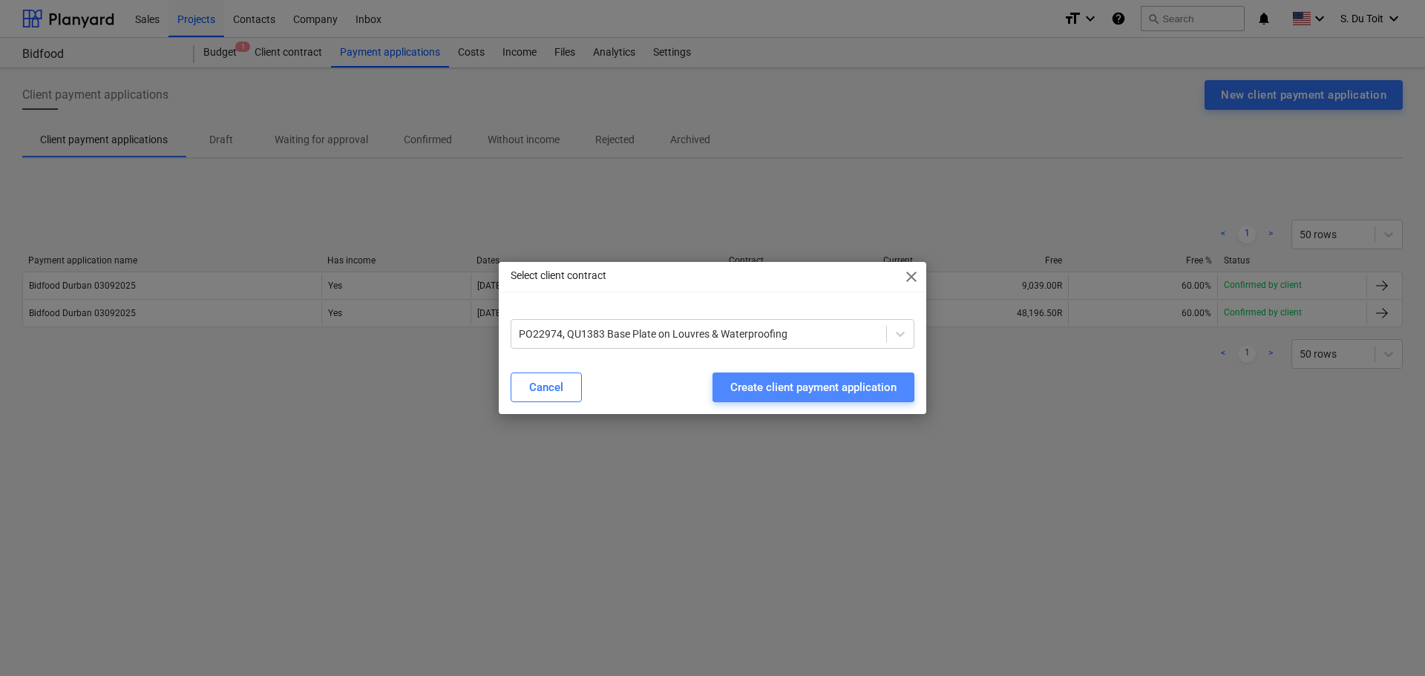
click at [791, 399] on button "Create client payment application" at bounding box center [813, 388] width 202 height 30
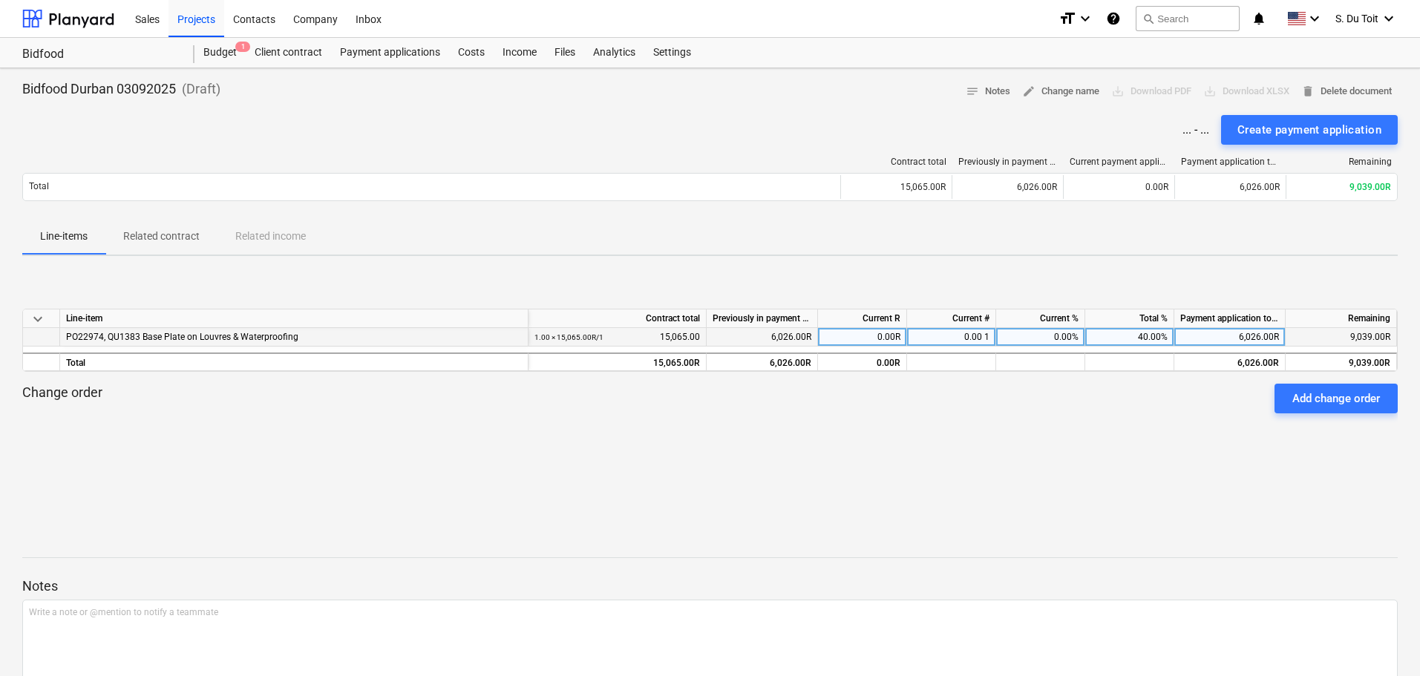
click at [984, 338] on div "0.00 1" at bounding box center [951, 337] width 89 height 19
type input "0.6"
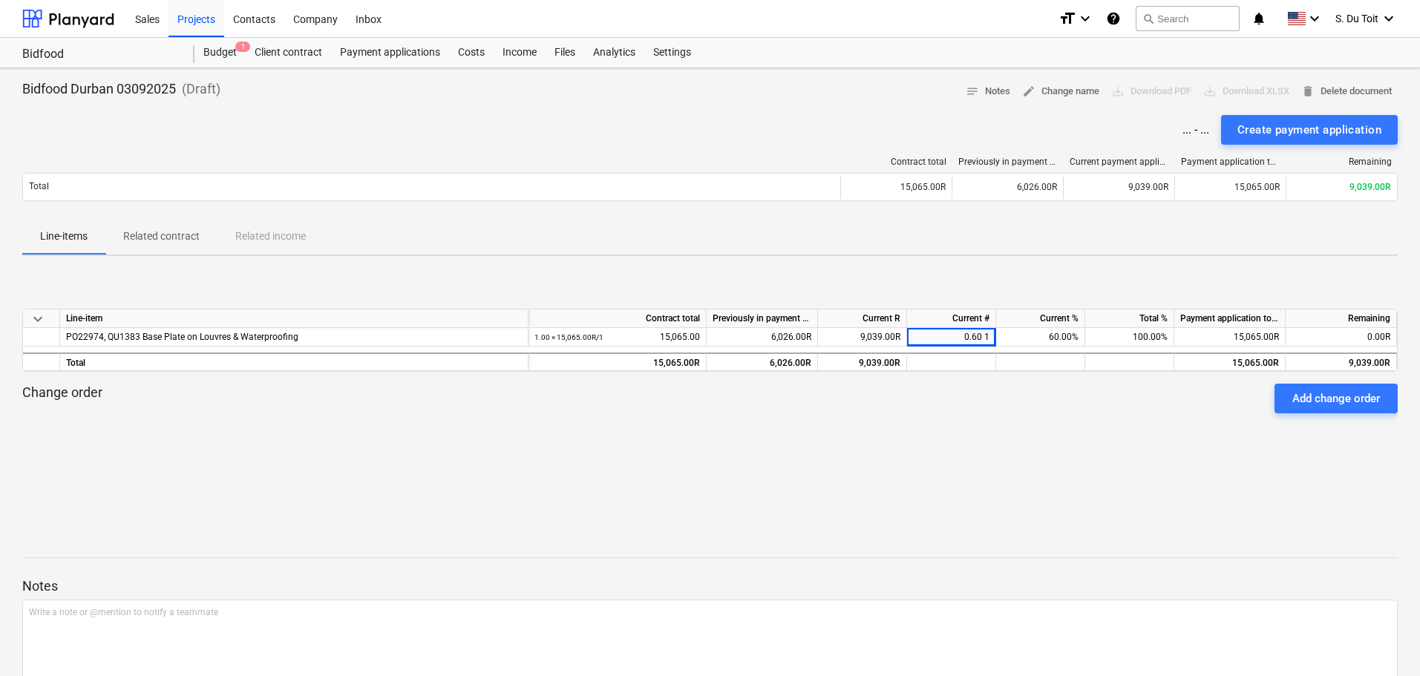
click at [1118, 450] on div "keyboard_arrow_down Line-item Contract total Previously in payment applications…" at bounding box center [709, 379] width 1375 height 223
click at [1317, 145] on div "Contract total Previously in payment applications Current payment application P…" at bounding box center [709, 182] width 1375 height 74
click at [1324, 124] on div "Create payment application" at bounding box center [1309, 129] width 144 height 19
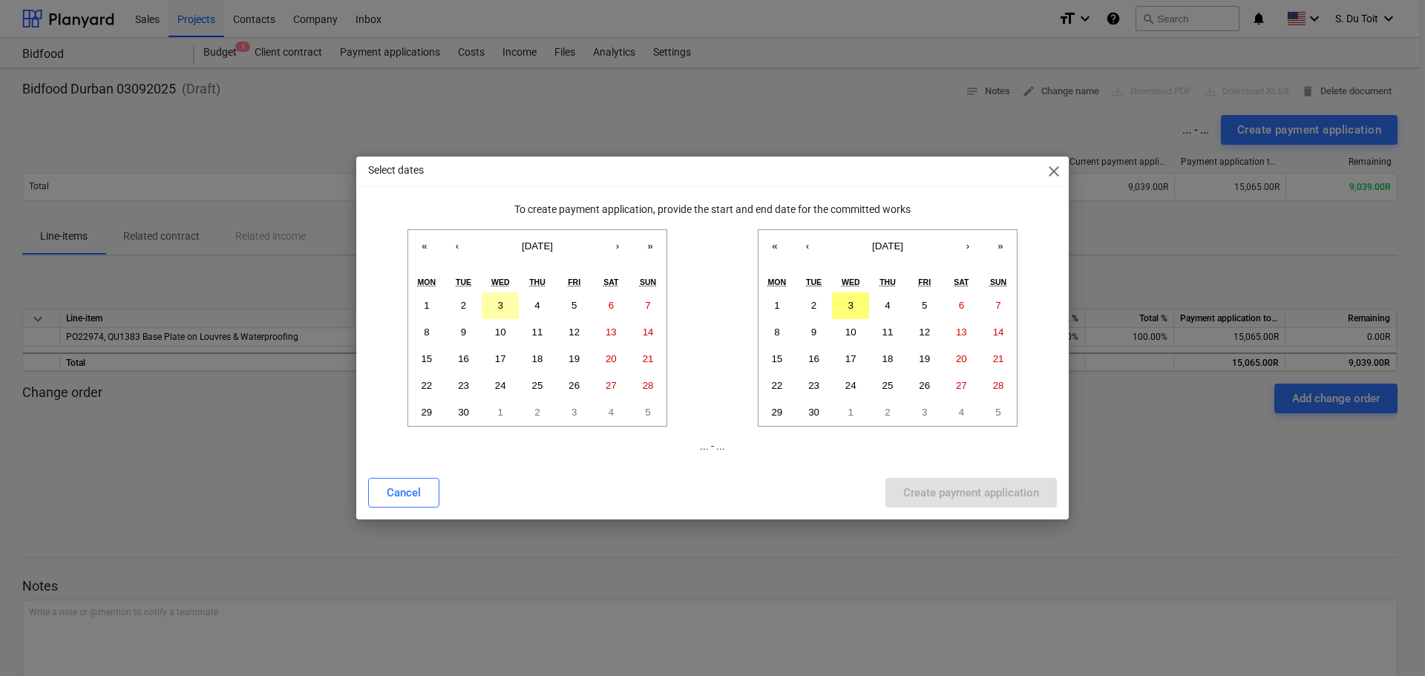
click at [498, 305] on abbr "3" at bounding box center [500, 305] width 5 height 11
click at [862, 305] on button "3" at bounding box center [850, 305] width 37 height 27
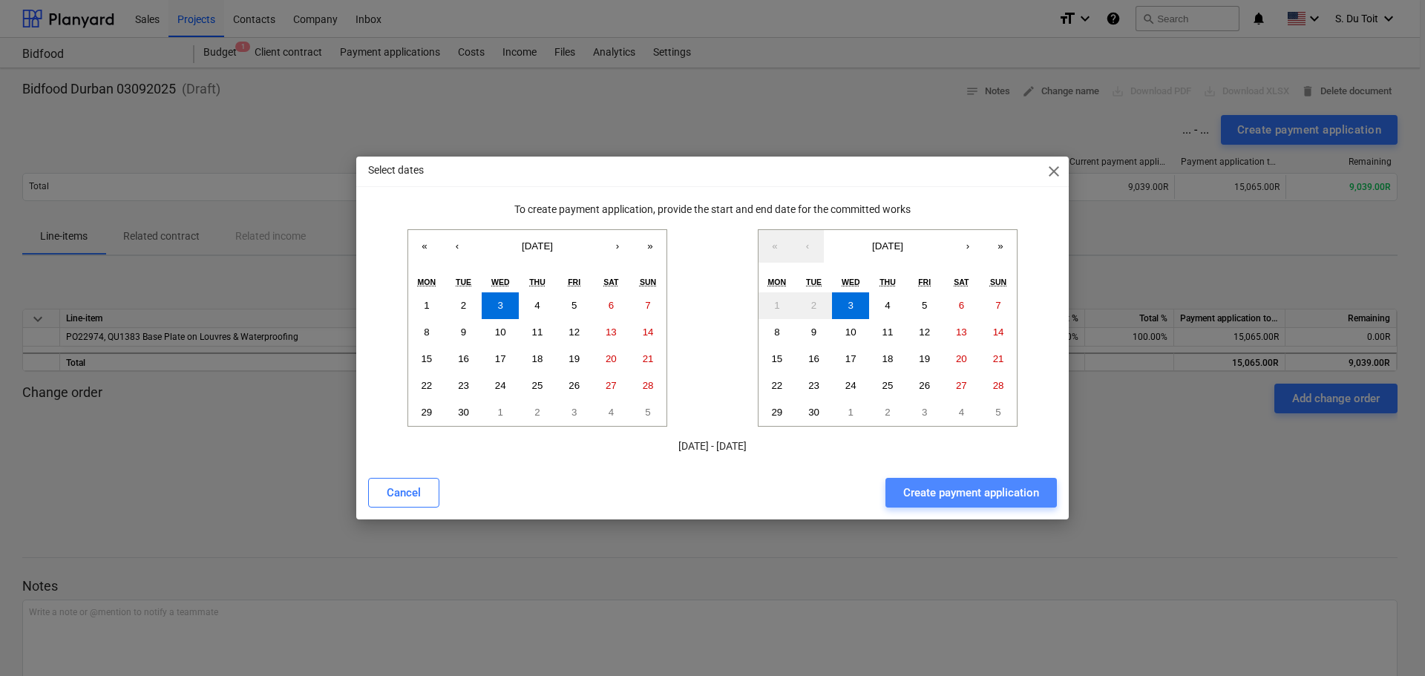
click at [989, 498] on div "Create payment application" at bounding box center [971, 492] width 136 height 19
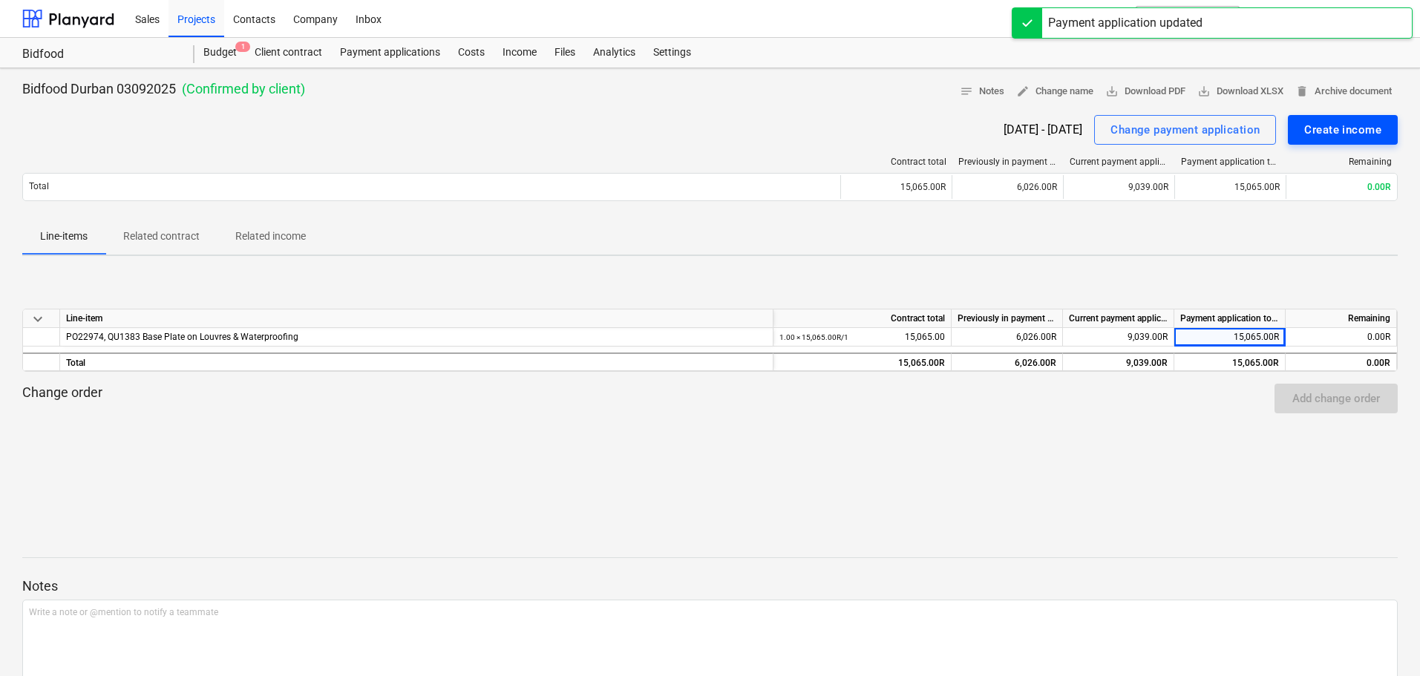
click at [1345, 127] on div "Create income" at bounding box center [1342, 129] width 77 height 19
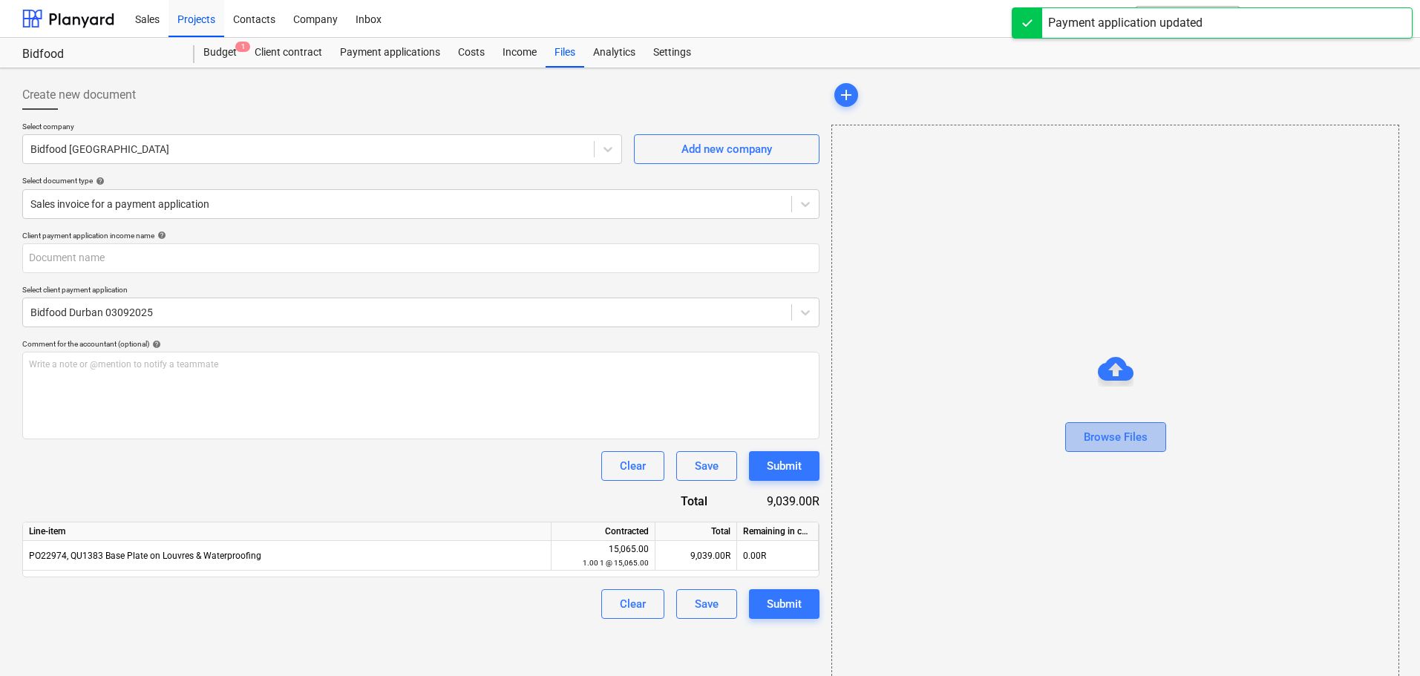
click at [1135, 436] on div "Browse Files" at bounding box center [1116, 436] width 64 height 19
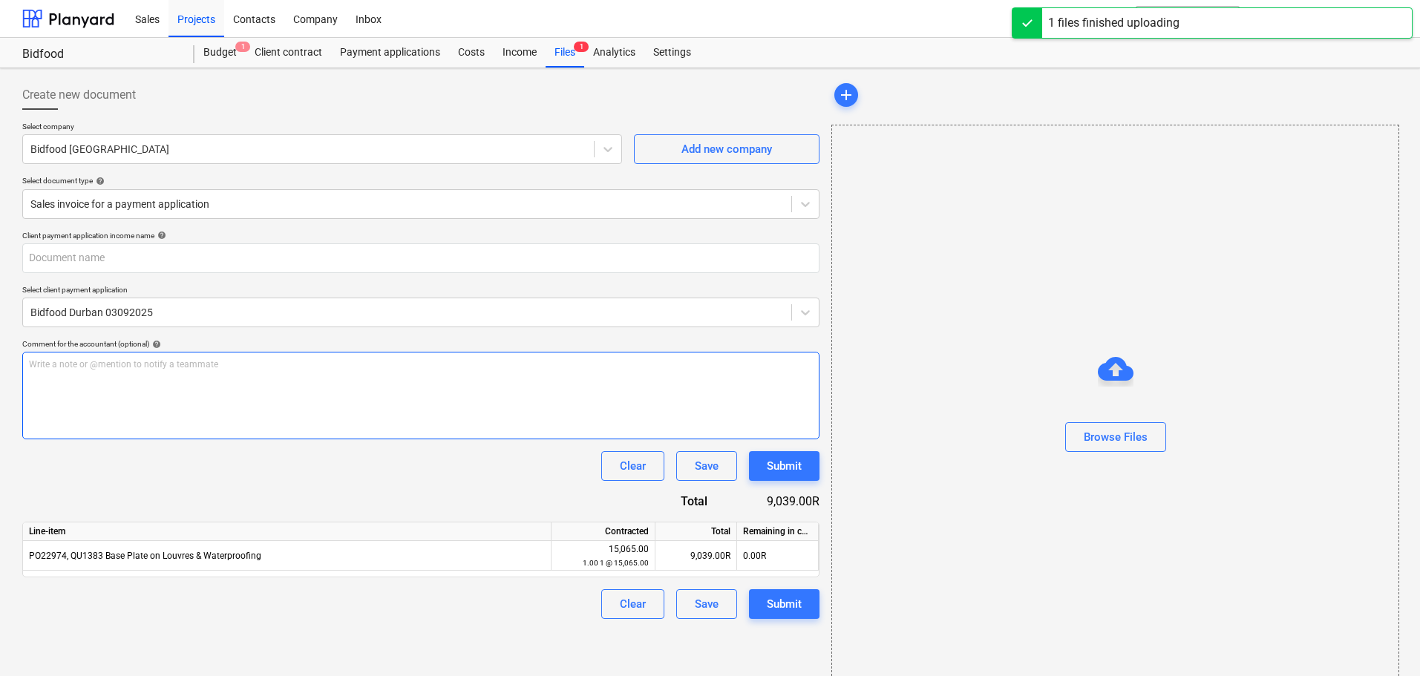
type input "Invoice INV-001188 (1).pdf"
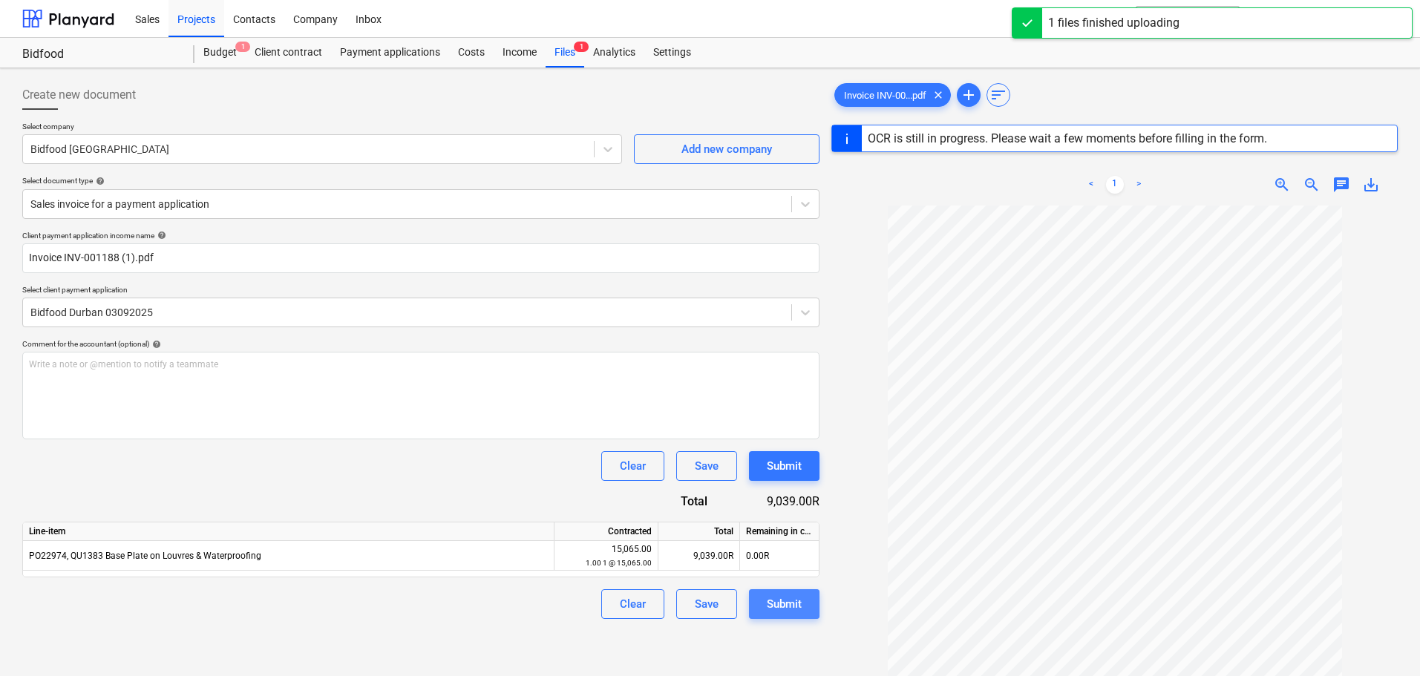
click at [783, 606] on div "Submit" at bounding box center [784, 603] width 35 height 19
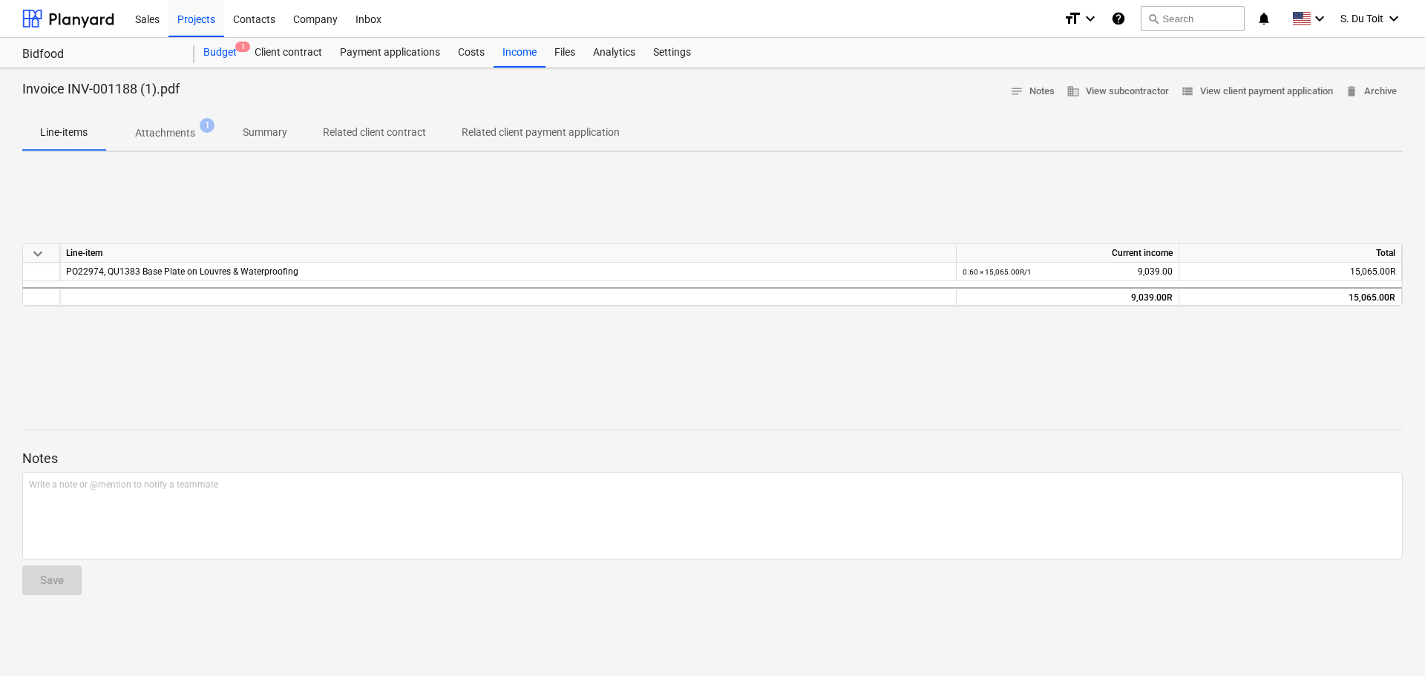
click at [232, 58] on div "Budget 1" at bounding box center [219, 53] width 51 height 30
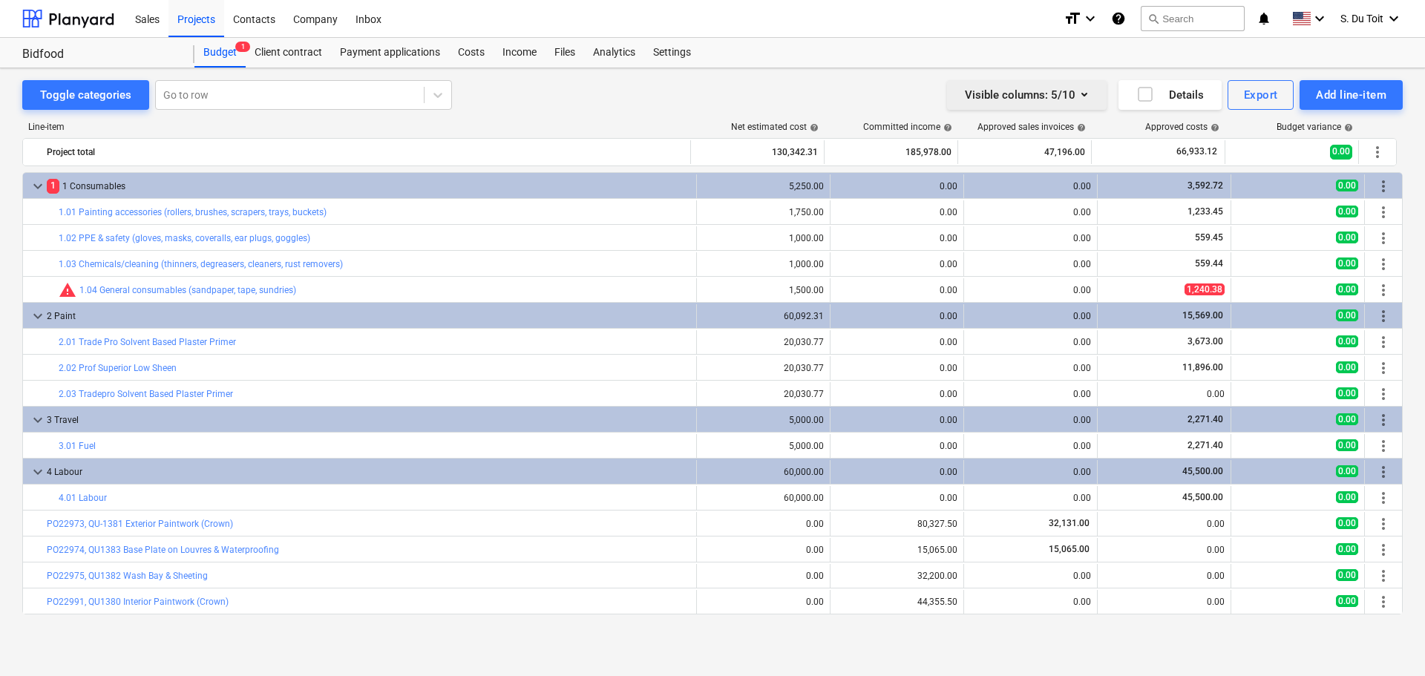
click at [1096, 97] on button "Visible columns : 5/10" at bounding box center [1027, 95] width 160 height 30
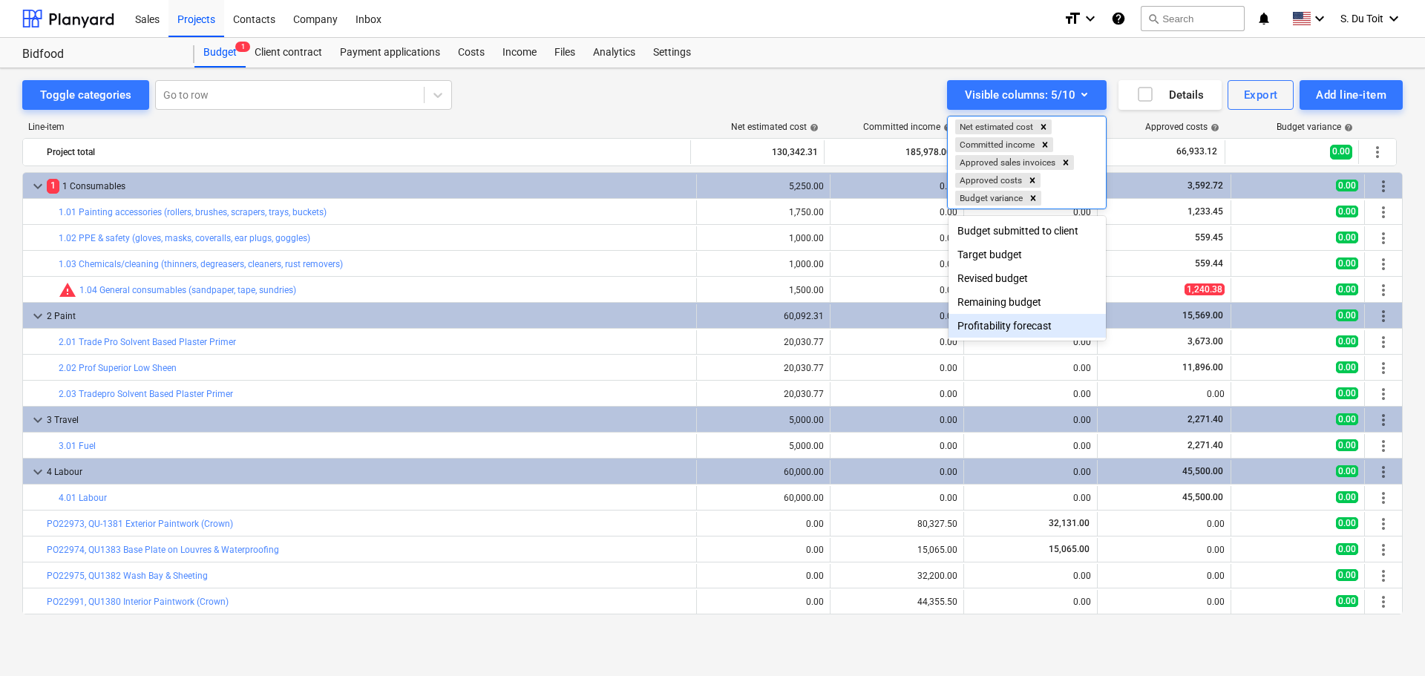
click at [1030, 328] on div "Profitability forecast" at bounding box center [1026, 326] width 157 height 24
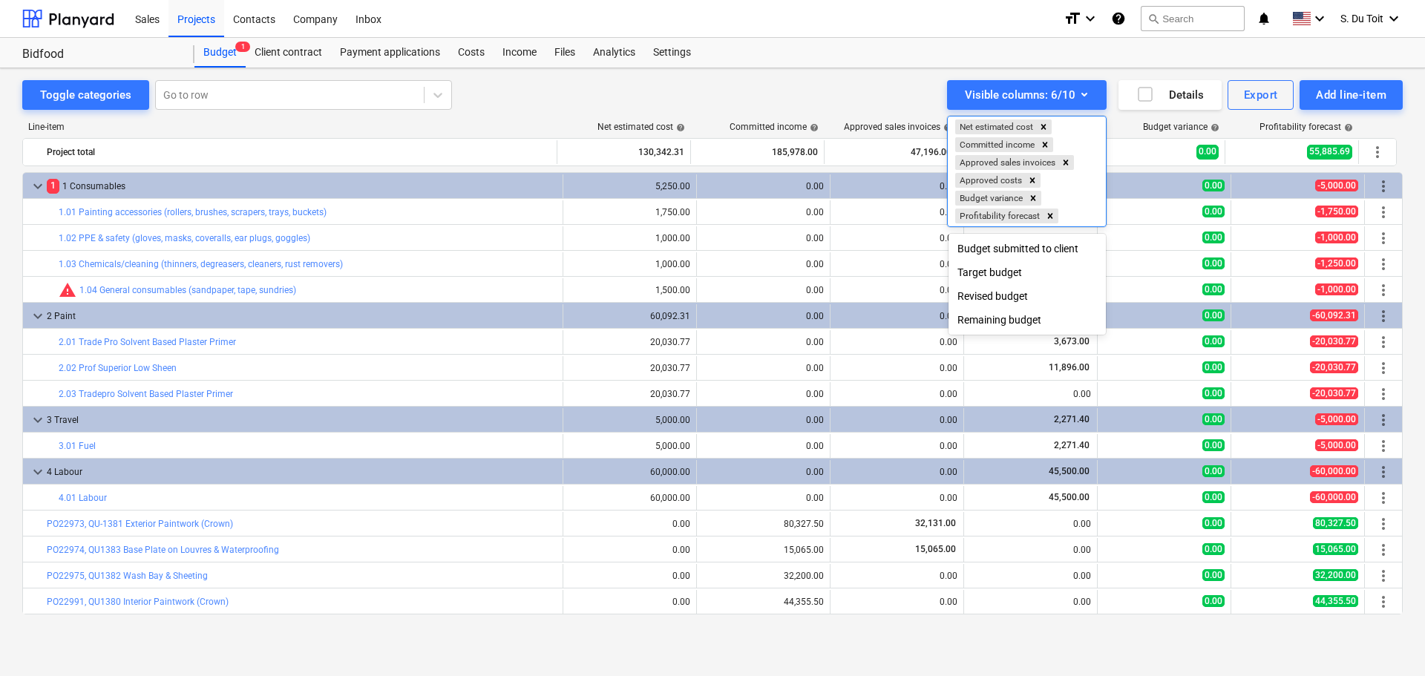
click at [1021, 626] on div at bounding box center [712, 338] width 1425 height 676
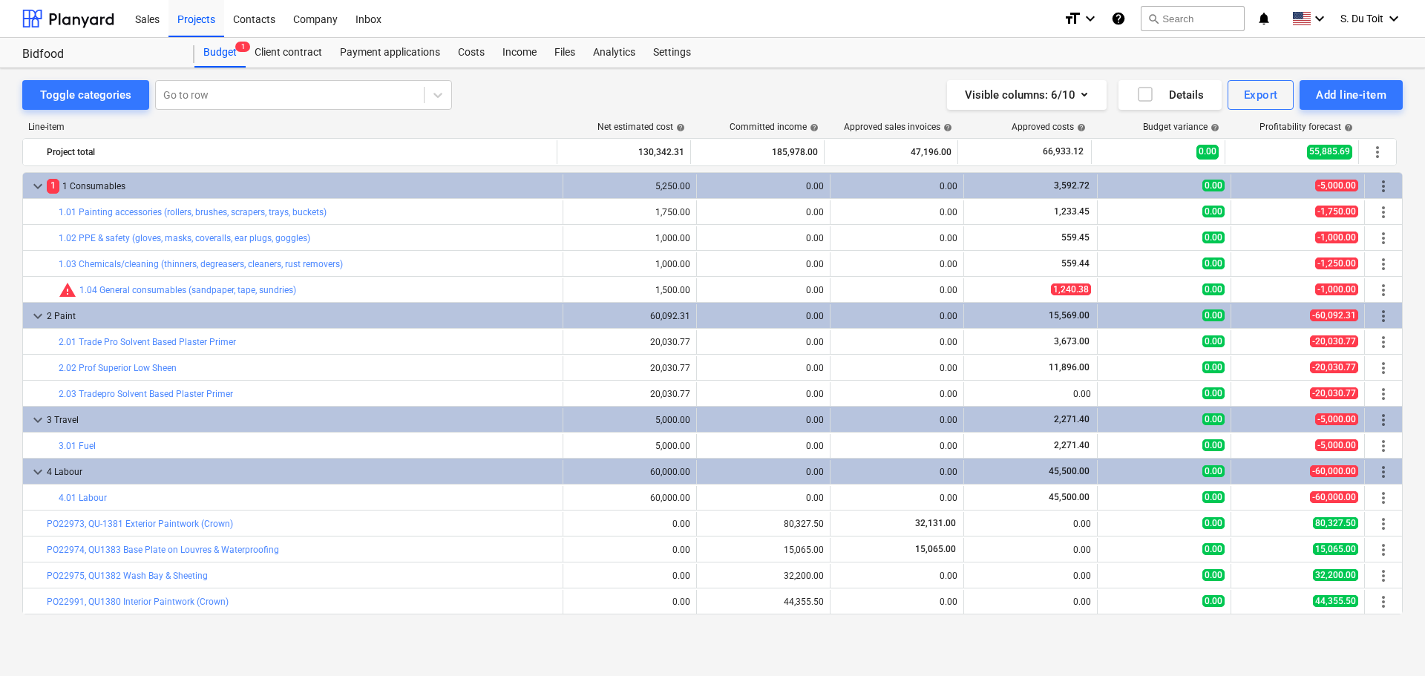
scroll to position [25, 0]
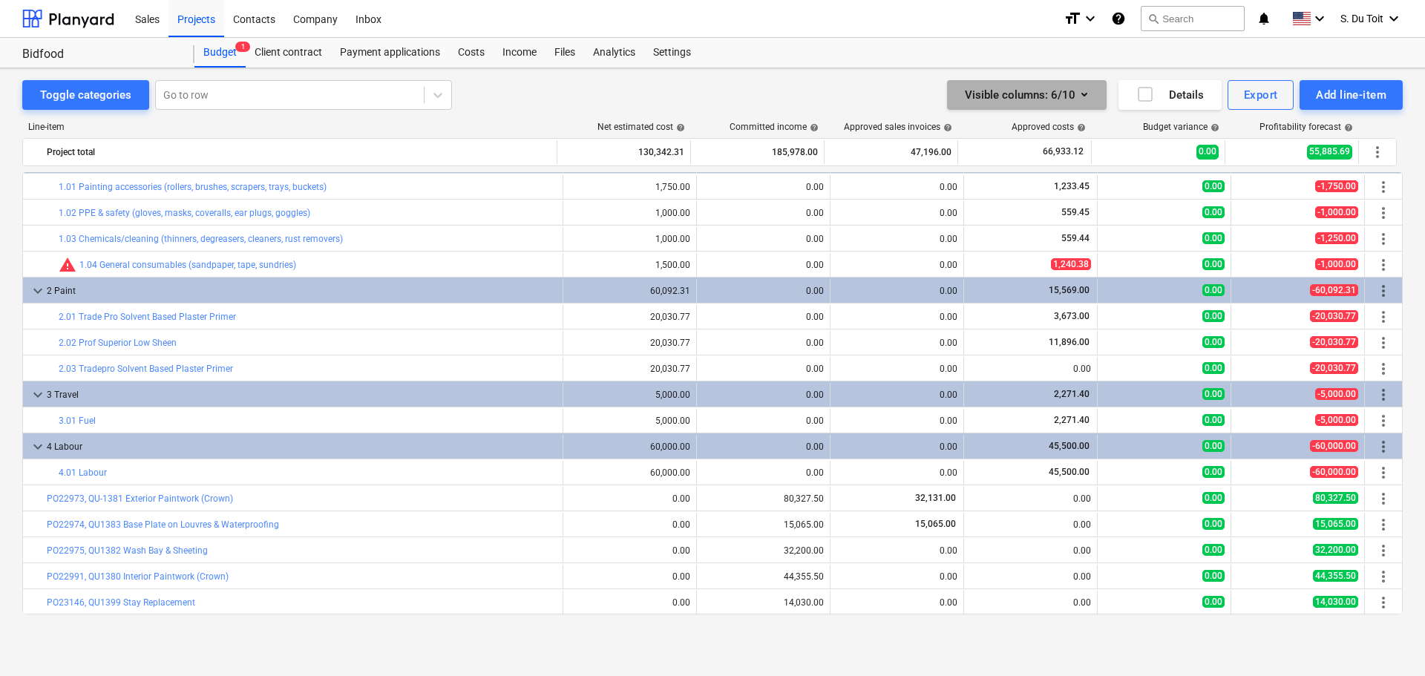
click at [1077, 100] on icon "button" at bounding box center [1084, 94] width 18 height 18
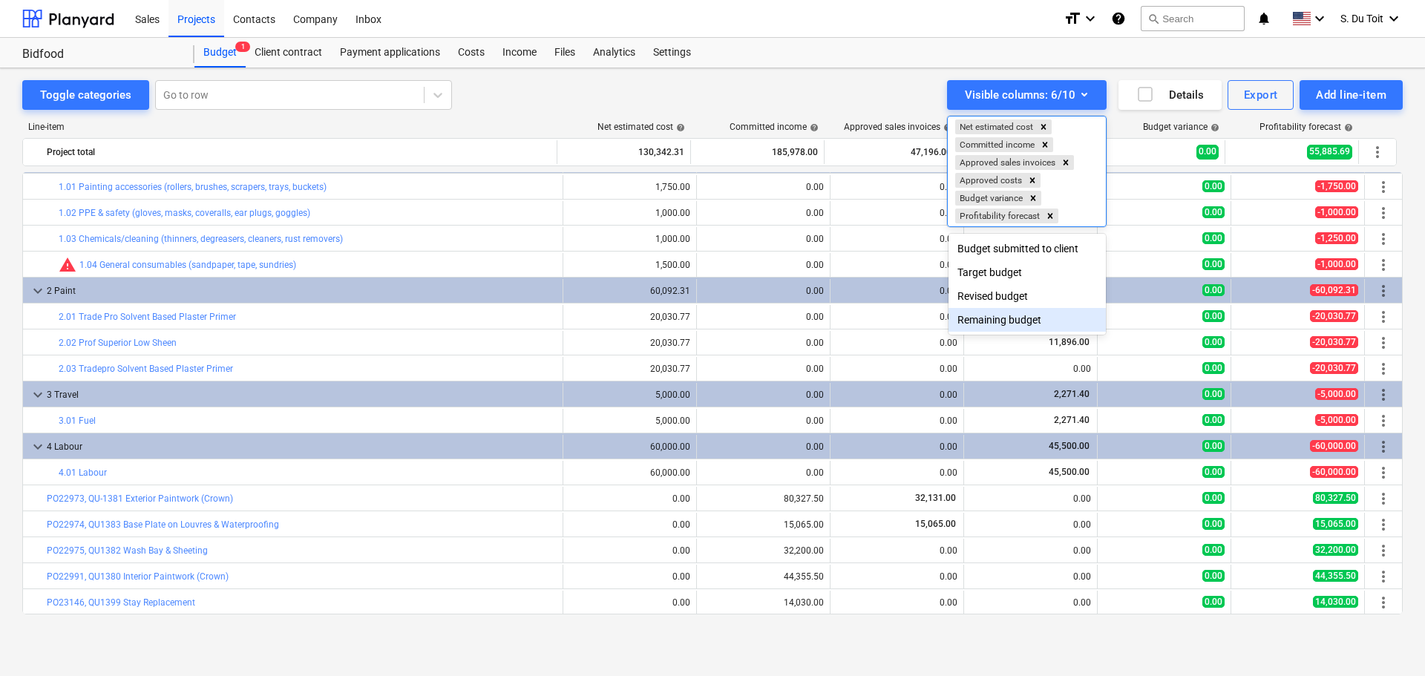
click at [1043, 330] on div "Remaining budget" at bounding box center [1026, 320] width 157 height 24
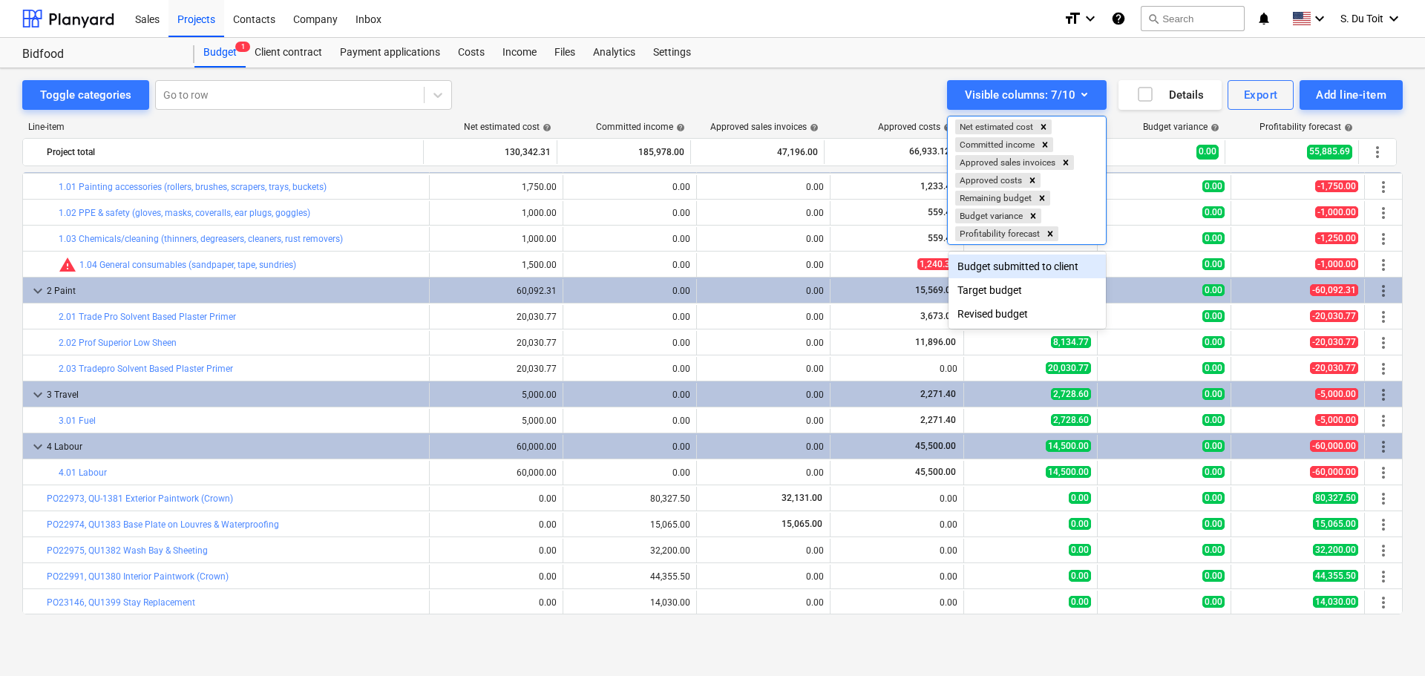
click at [1010, 262] on div "Budget submitted to client" at bounding box center [1026, 267] width 157 height 24
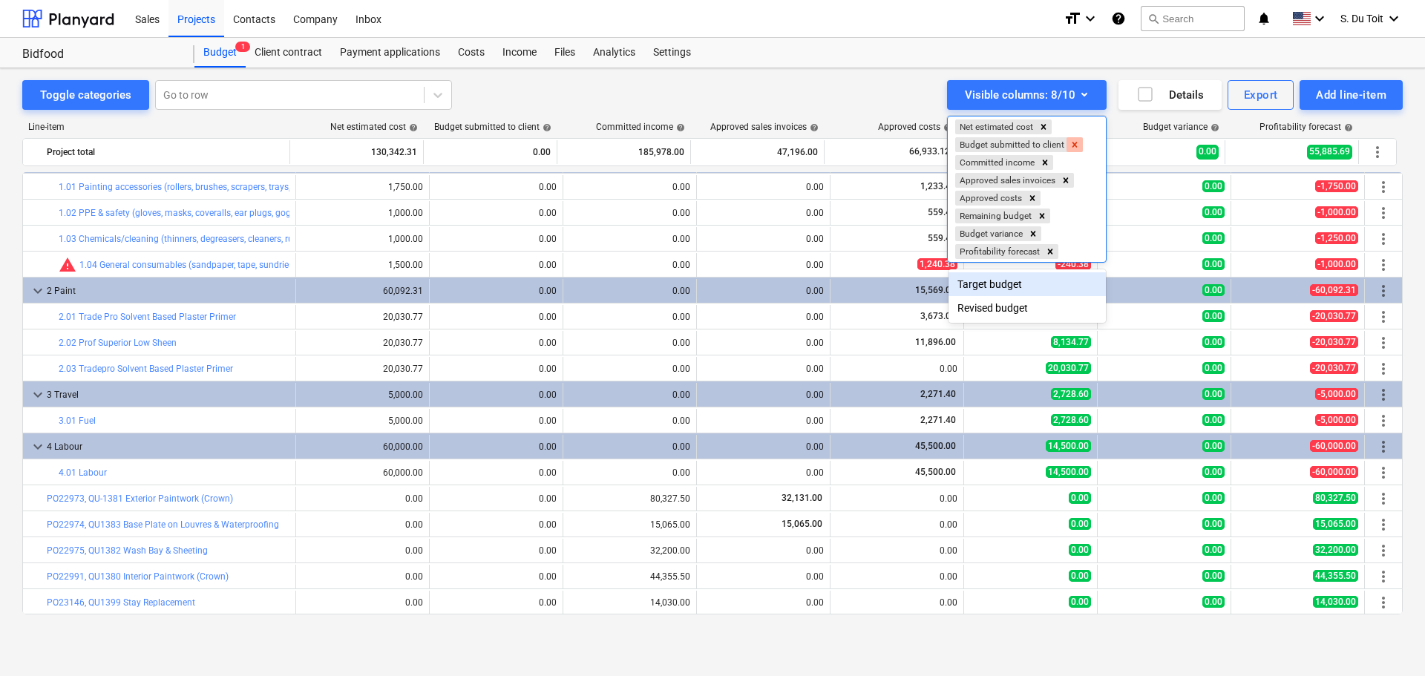
click at [1080, 149] on icon "Remove Budget submitted to client" at bounding box center [1074, 145] width 10 height 10
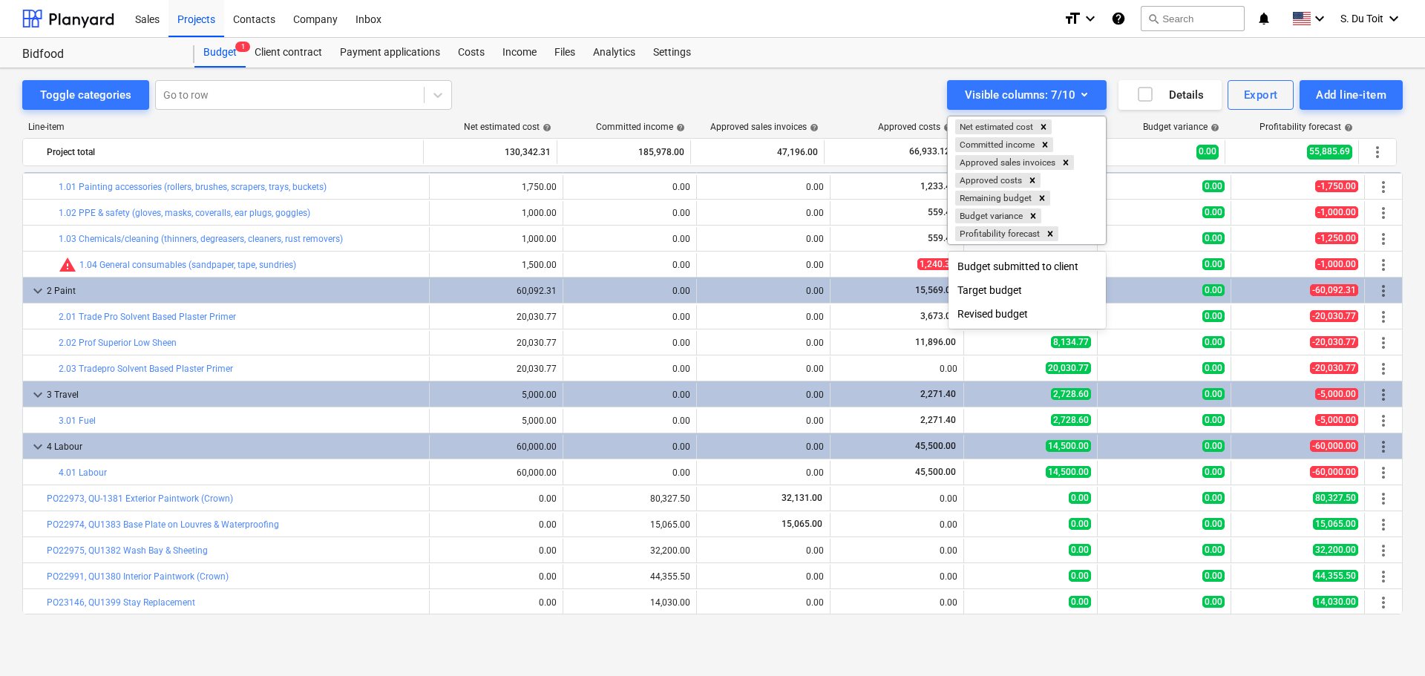
click at [947, 655] on div at bounding box center [712, 338] width 1425 height 676
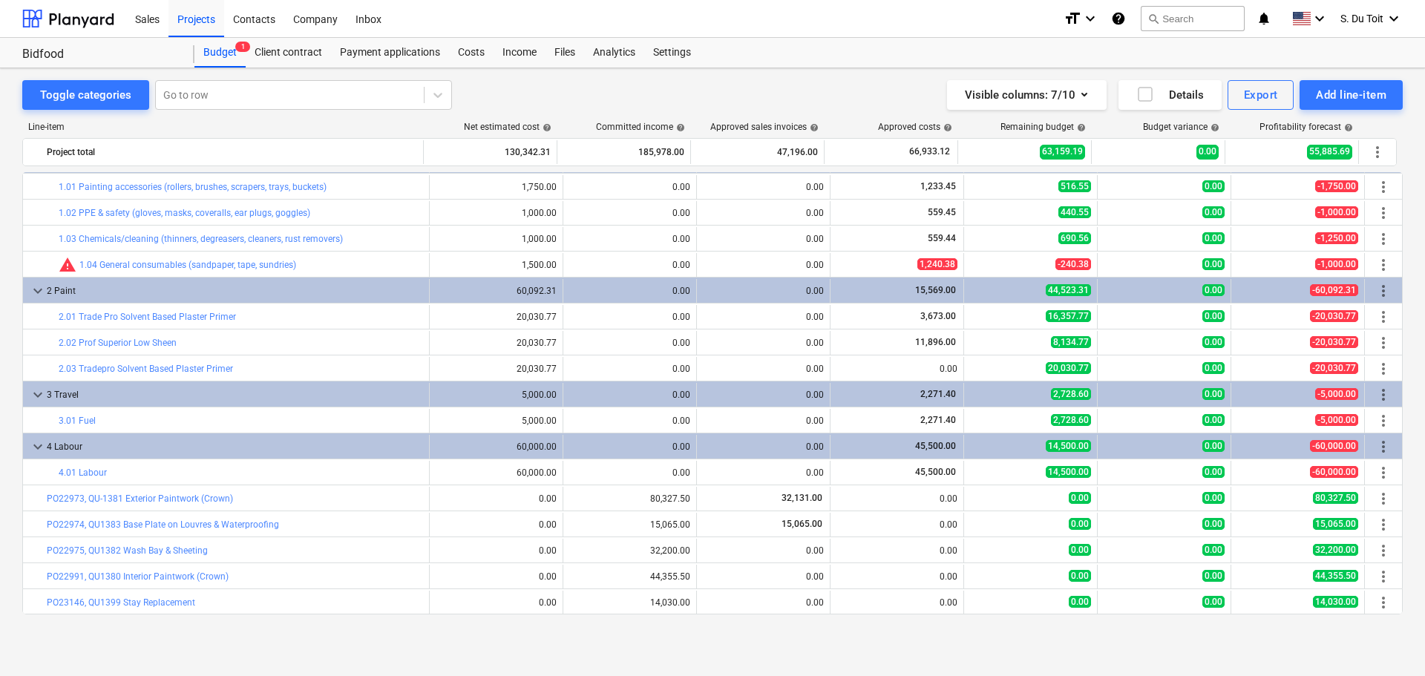
click at [894, 638] on div "Toggle categories Go to row Visible columns : 7/10 Details Export Add line-item…" at bounding box center [712, 356] width 1425 height 576
click at [405, 52] on div "Payment applications" at bounding box center [390, 53] width 118 height 30
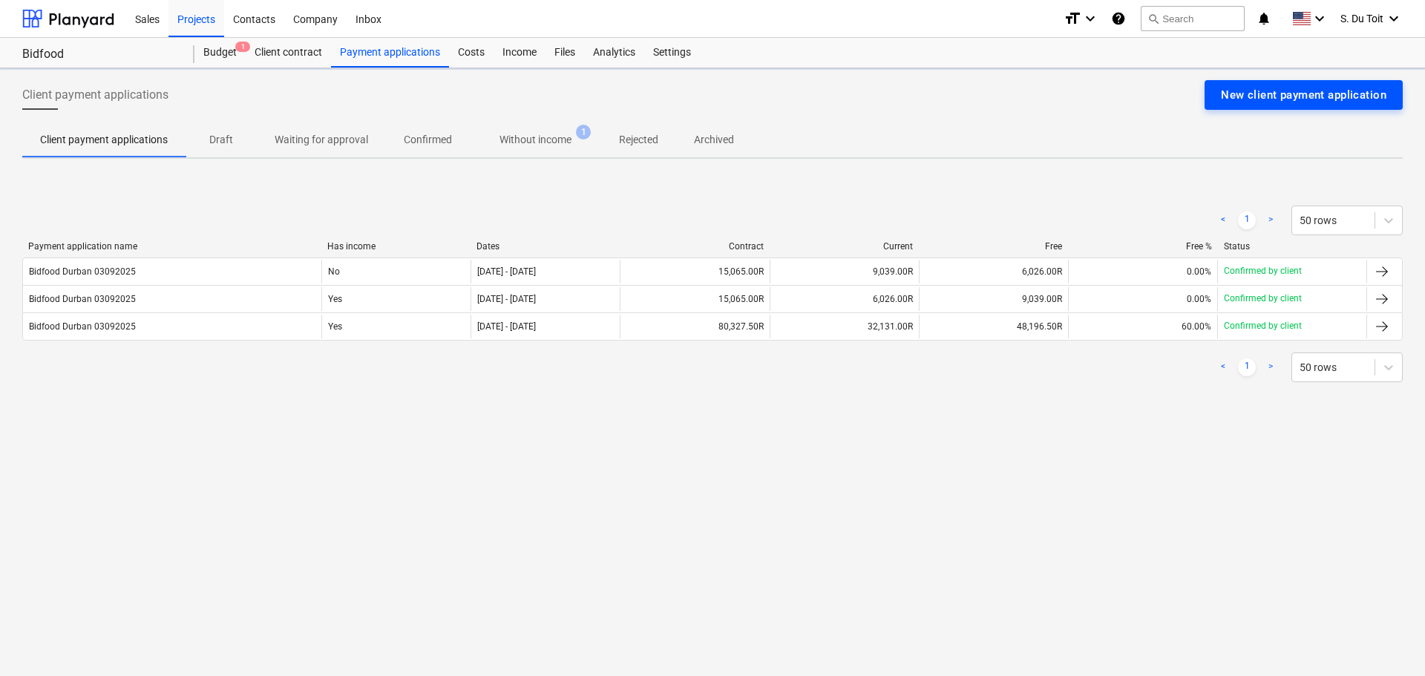
click at [1300, 99] on div "New client payment application" at bounding box center [1303, 94] width 165 height 19
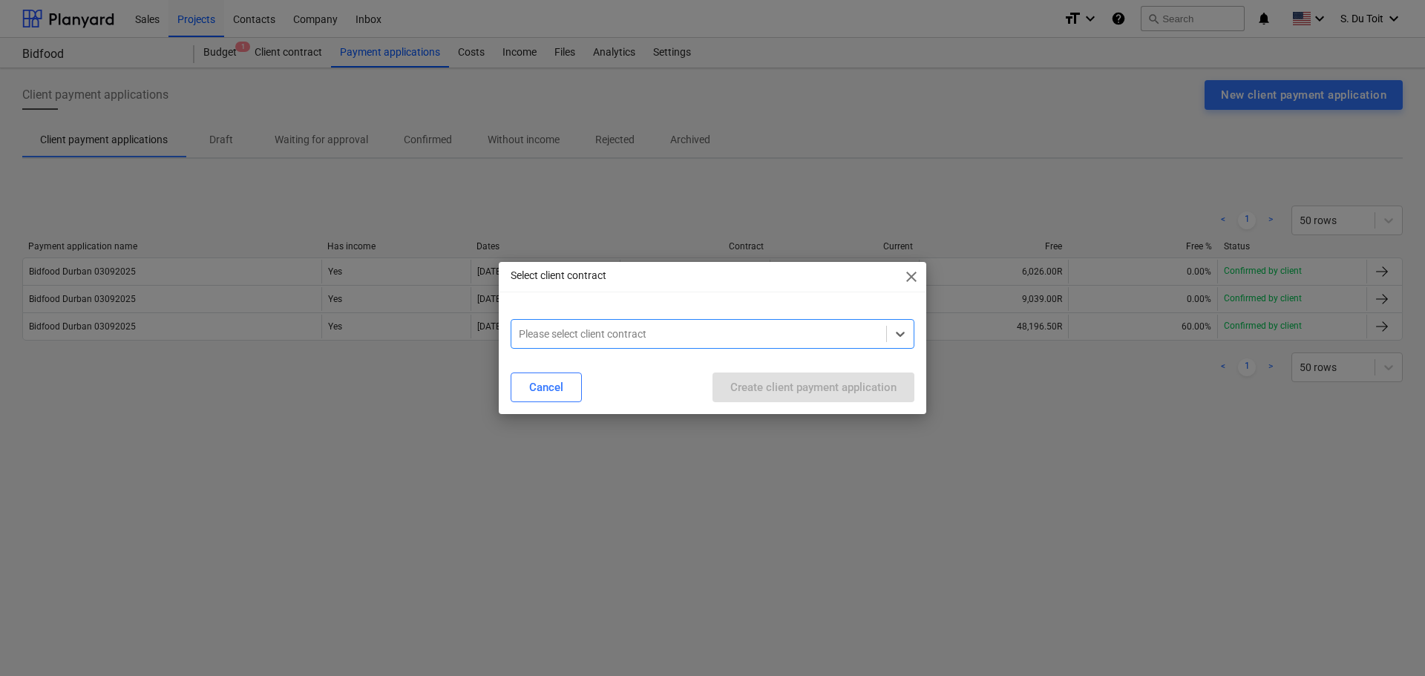
click at [654, 335] on div at bounding box center [699, 334] width 360 height 15
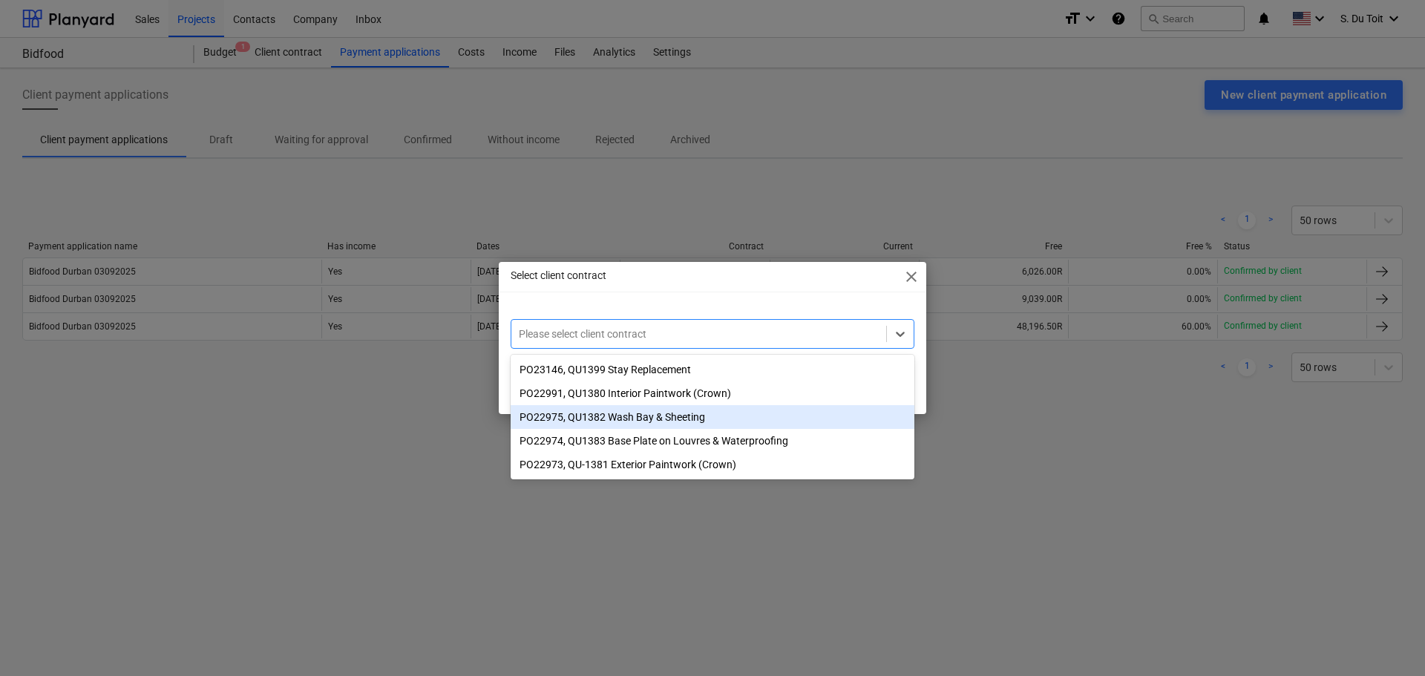
click at [649, 425] on div "PO22975, QU1382 Wash Bay & Sheeting" at bounding box center [713, 417] width 404 height 24
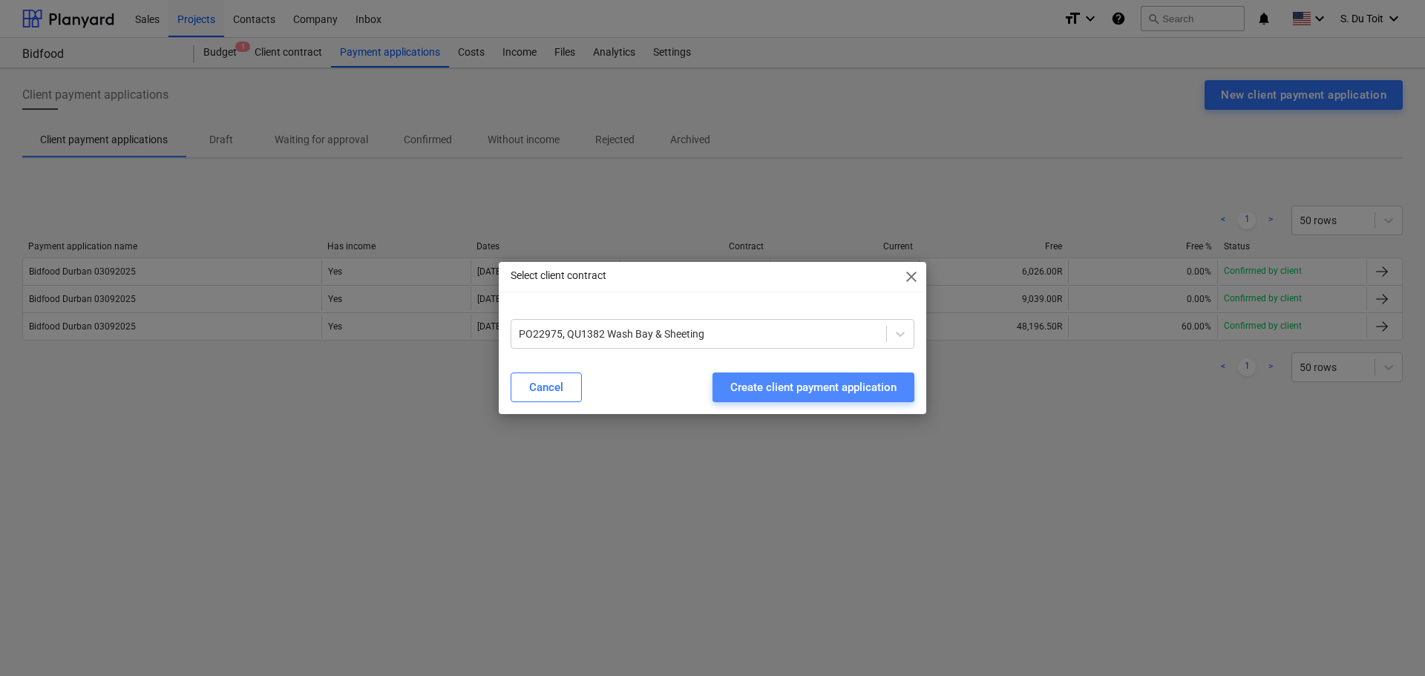
click at [731, 393] on div "Create client payment application" at bounding box center [813, 387] width 166 height 19
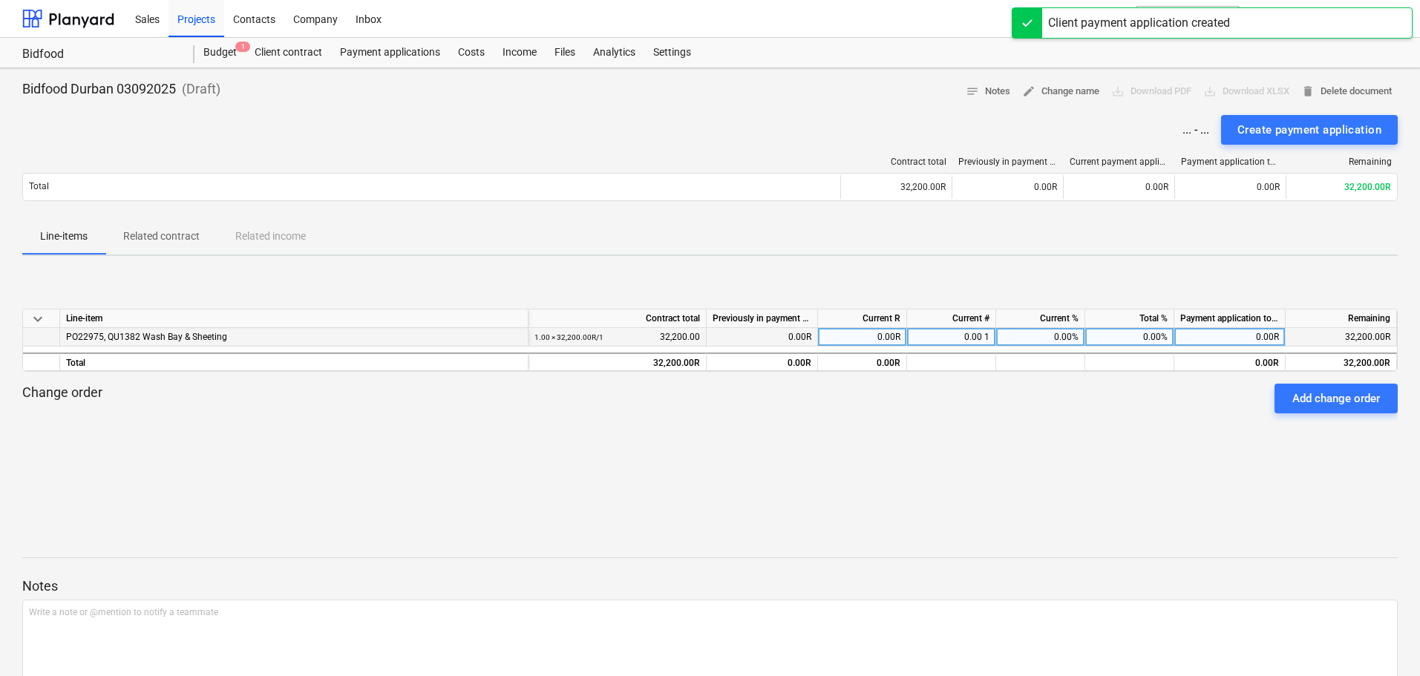
click at [976, 338] on div "0.00 1" at bounding box center [951, 337] width 89 height 19
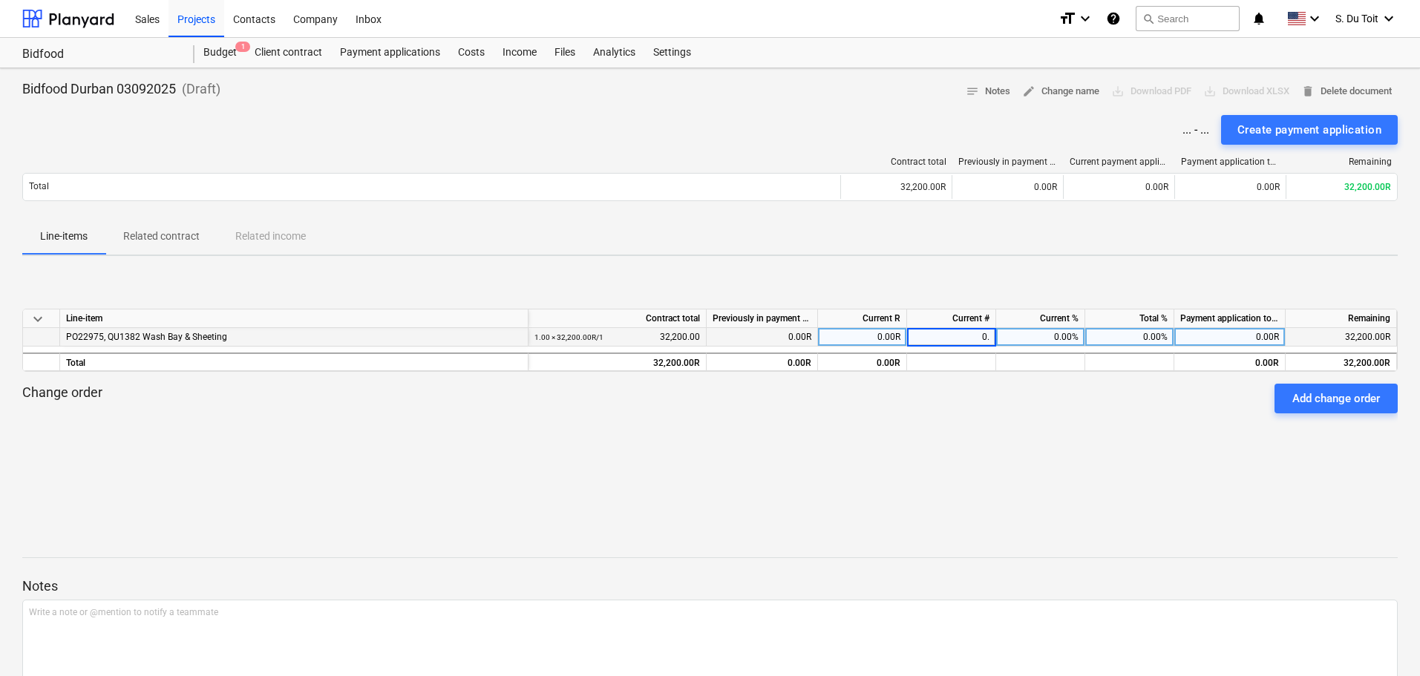
type input "0.4"
click at [1006, 479] on div "keyboard_arrow_down Line-item Contract total Previously in payment applications…" at bounding box center [709, 379] width 1375 height 223
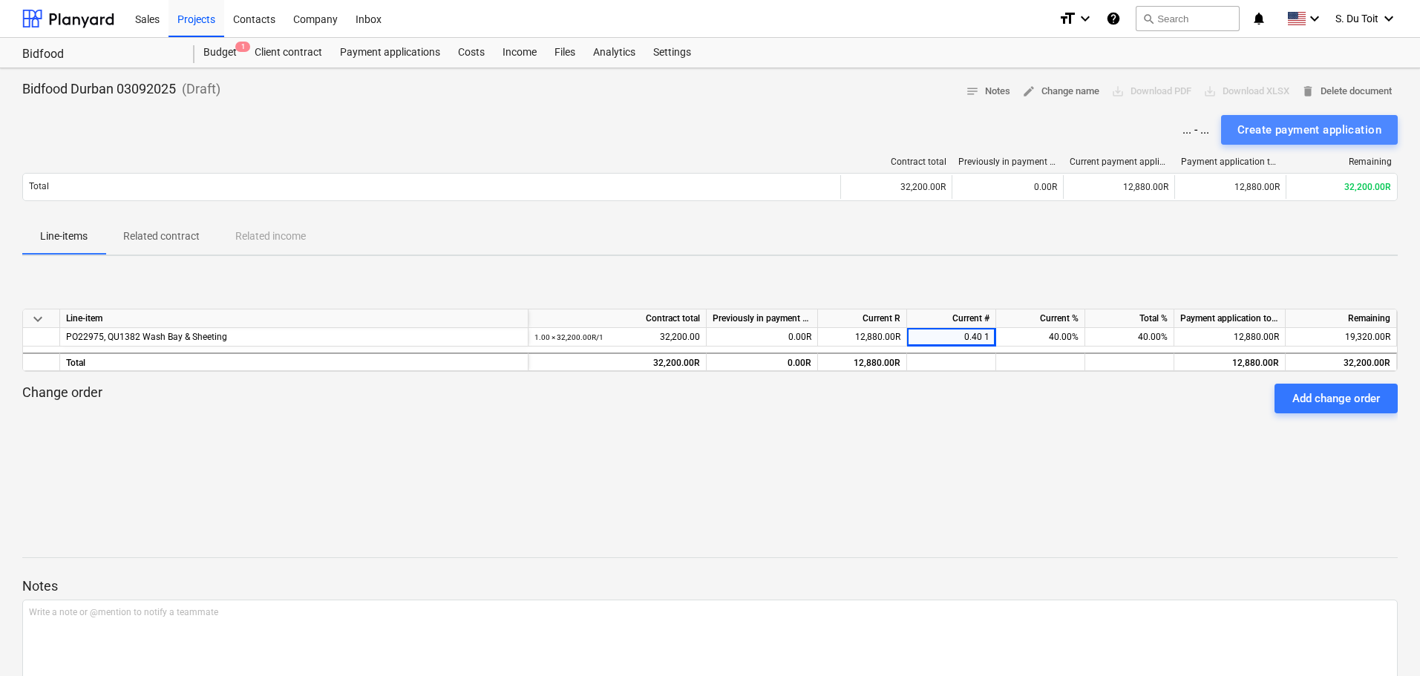
click at [1327, 128] on div "Create payment application" at bounding box center [1309, 129] width 144 height 19
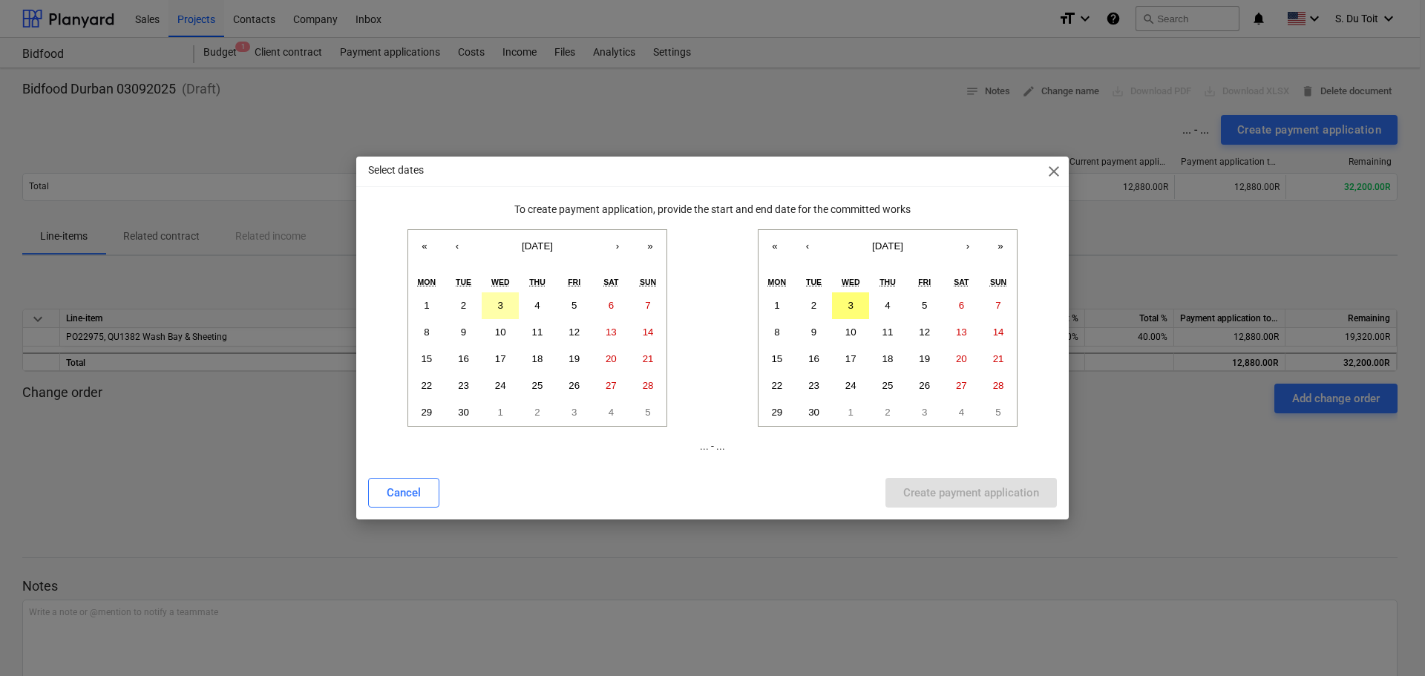
click at [502, 315] on button "3" at bounding box center [500, 305] width 37 height 27
drag, startPoint x: 858, startPoint y: 306, endPoint x: 1001, endPoint y: 492, distance: 235.0
click at [859, 307] on button "3" at bounding box center [850, 305] width 37 height 27
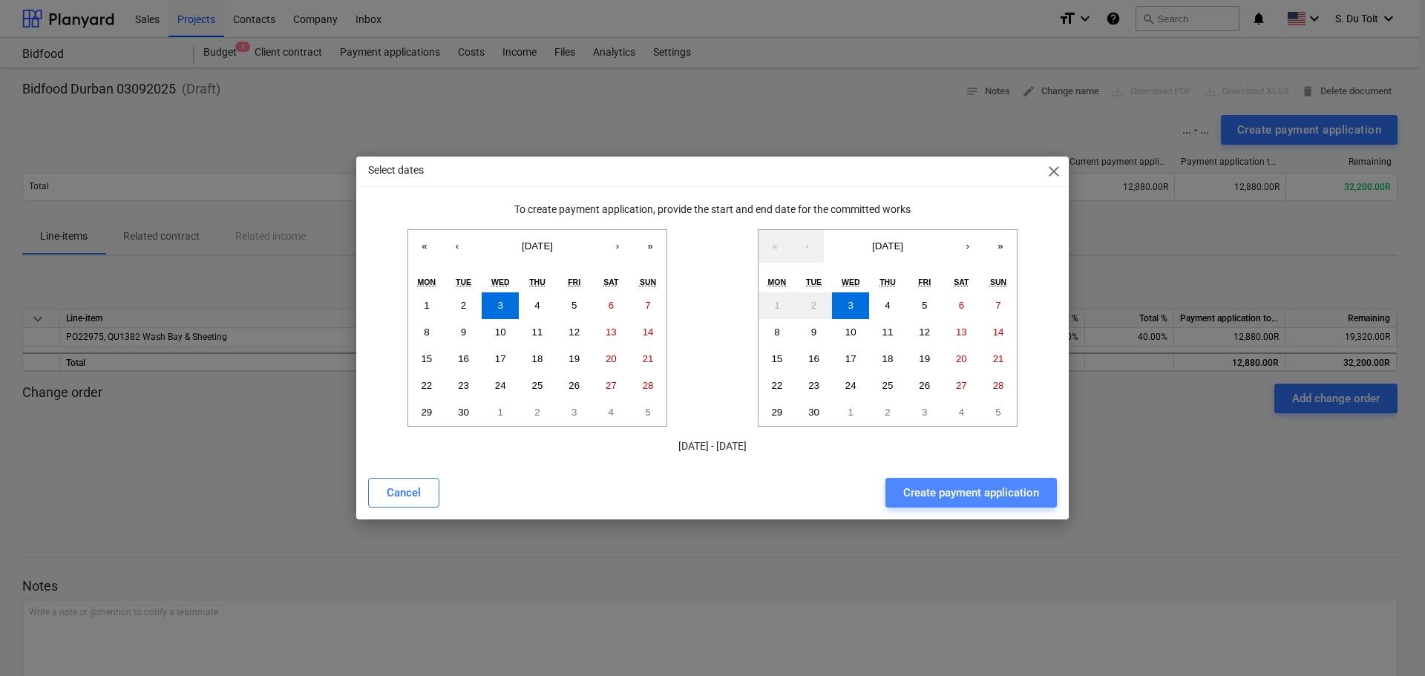
click at [1026, 482] on button "Create payment application" at bounding box center [970, 493] width 171 height 30
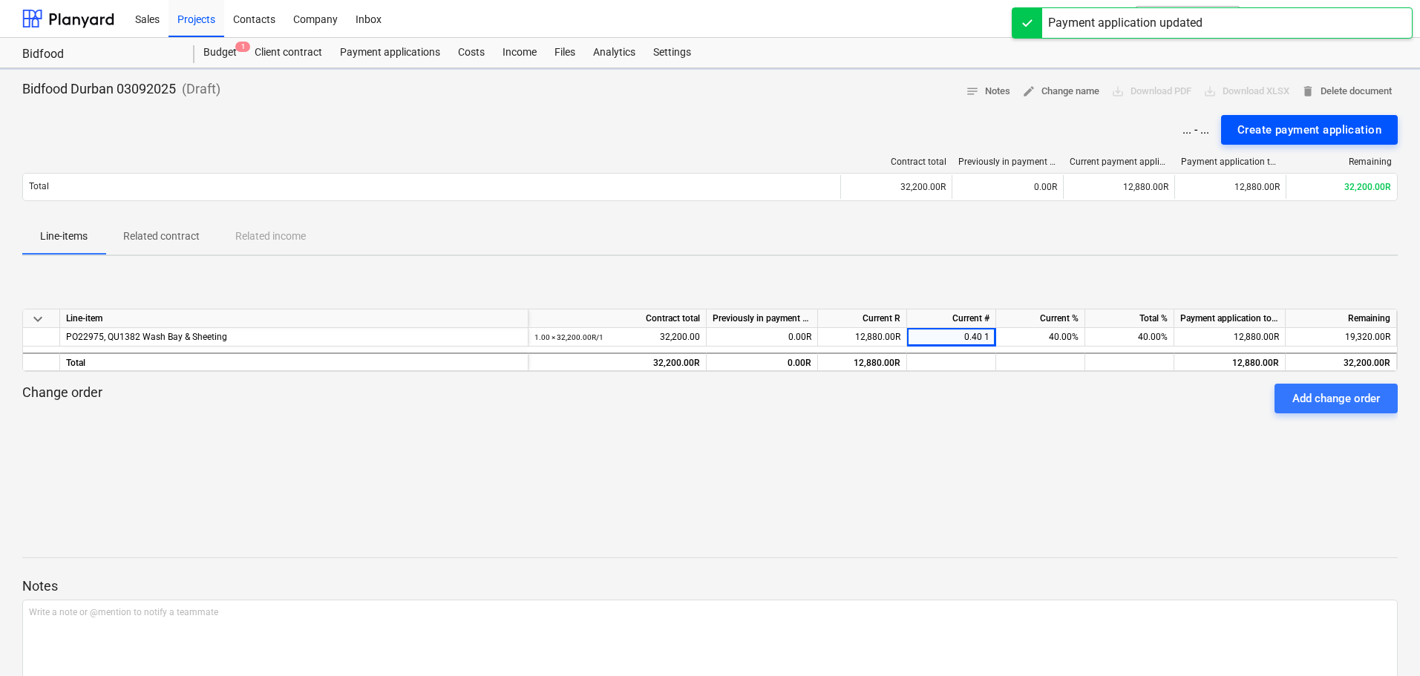
click at [1328, 128] on div "Create payment application" at bounding box center [1309, 129] width 144 height 19
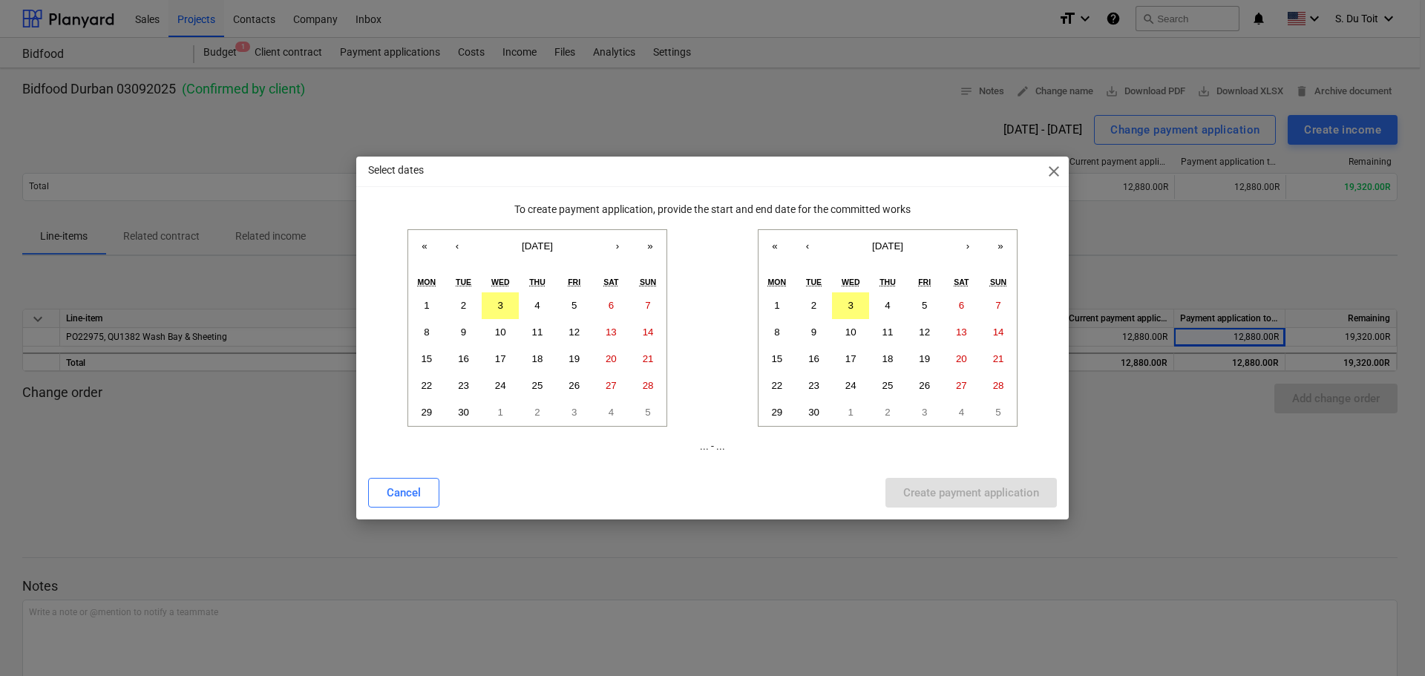
click at [1064, 172] on div "Select dates close" at bounding box center [712, 172] width 712 height 30
click at [1058, 167] on span "close" at bounding box center [1054, 172] width 18 height 18
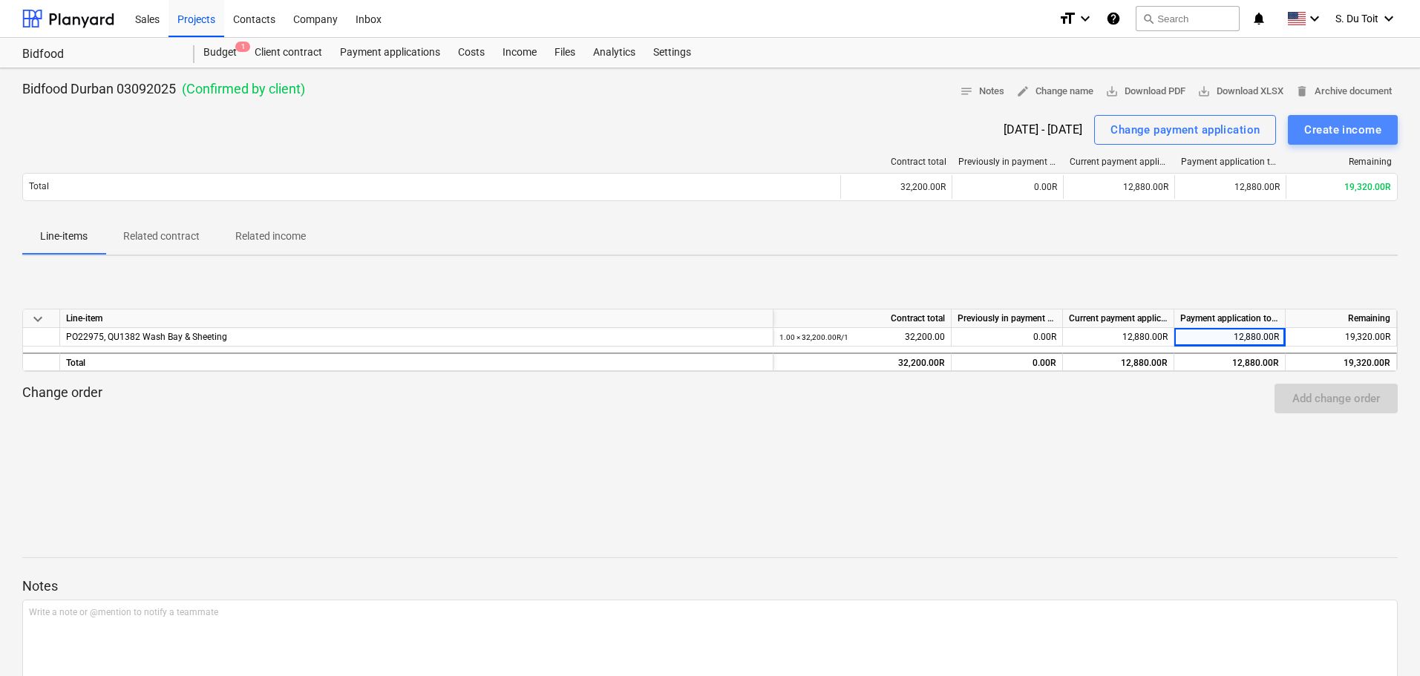
click at [1350, 139] on div "Create income" at bounding box center [1342, 129] width 77 height 19
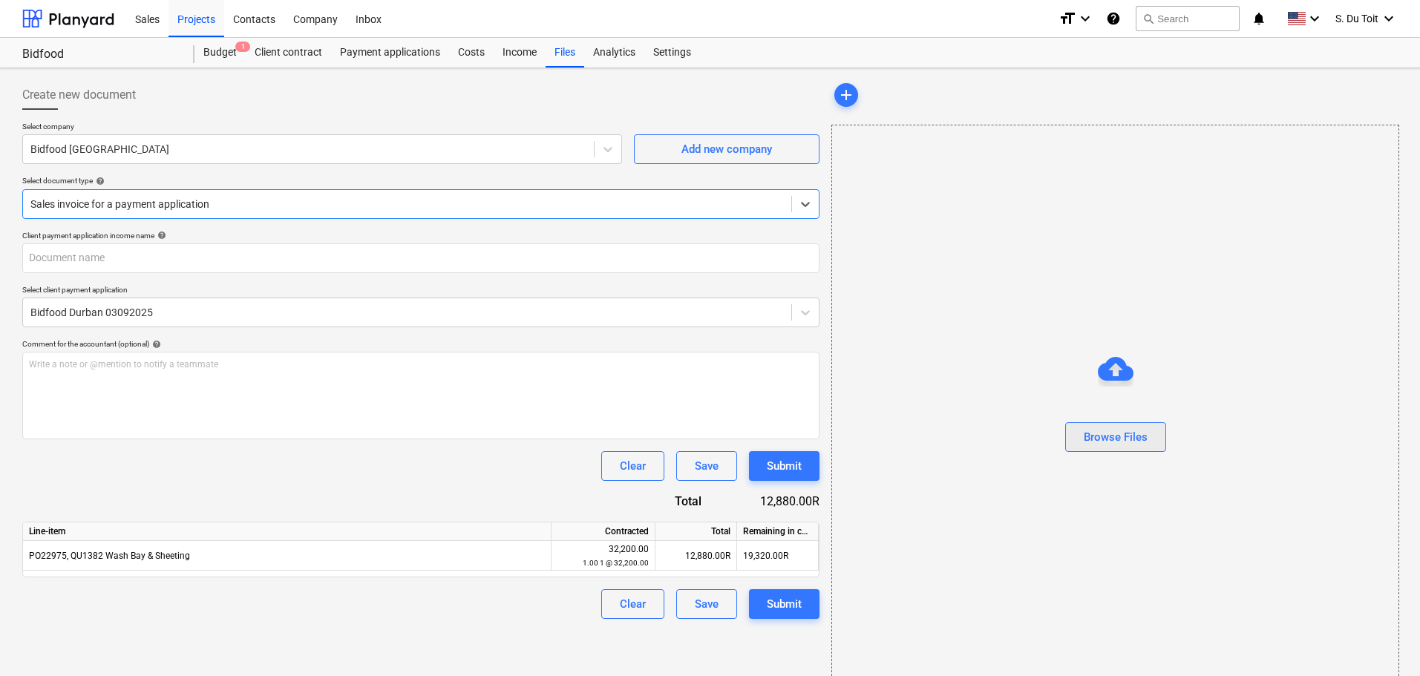
click at [1093, 437] on div "Browse Files" at bounding box center [1116, 436] width 64 height 19
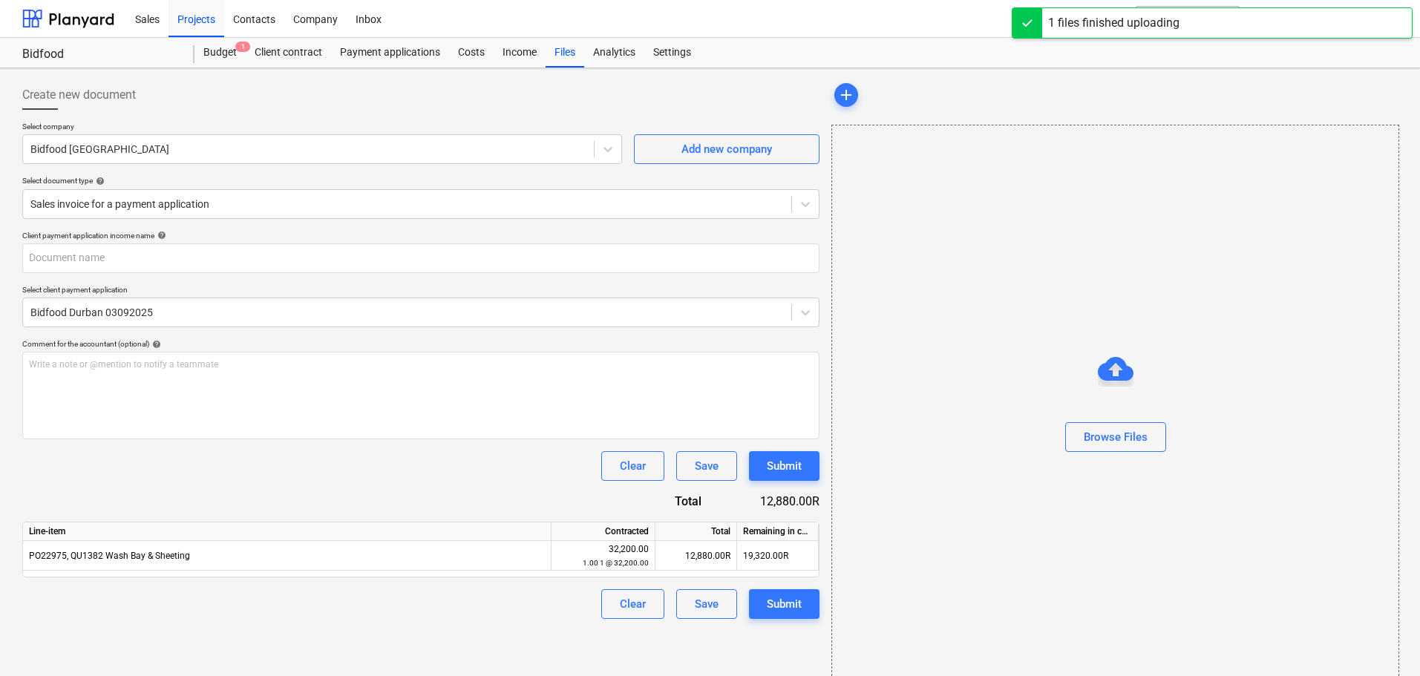
type input "Invoice INV-001165.pdf"
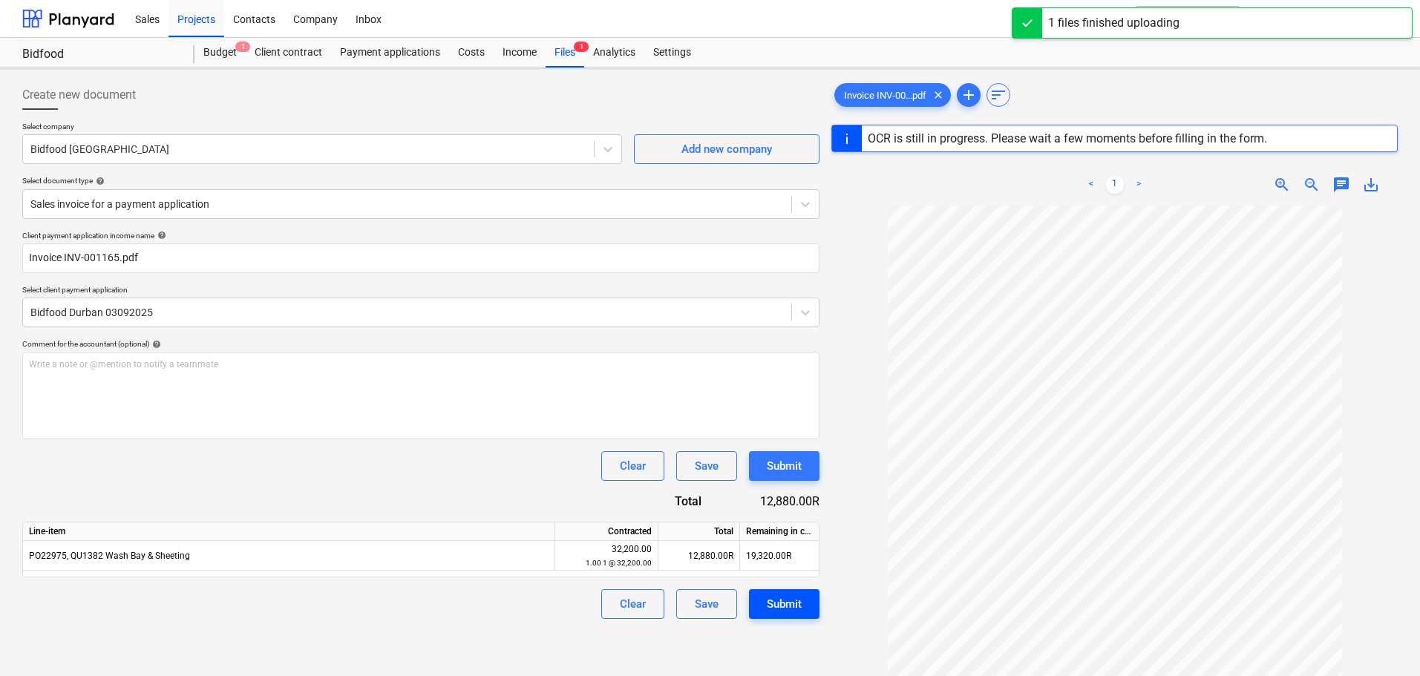
click at [797, 612] on div "Submit" at bounding box center [784, 603] width 35 height 19
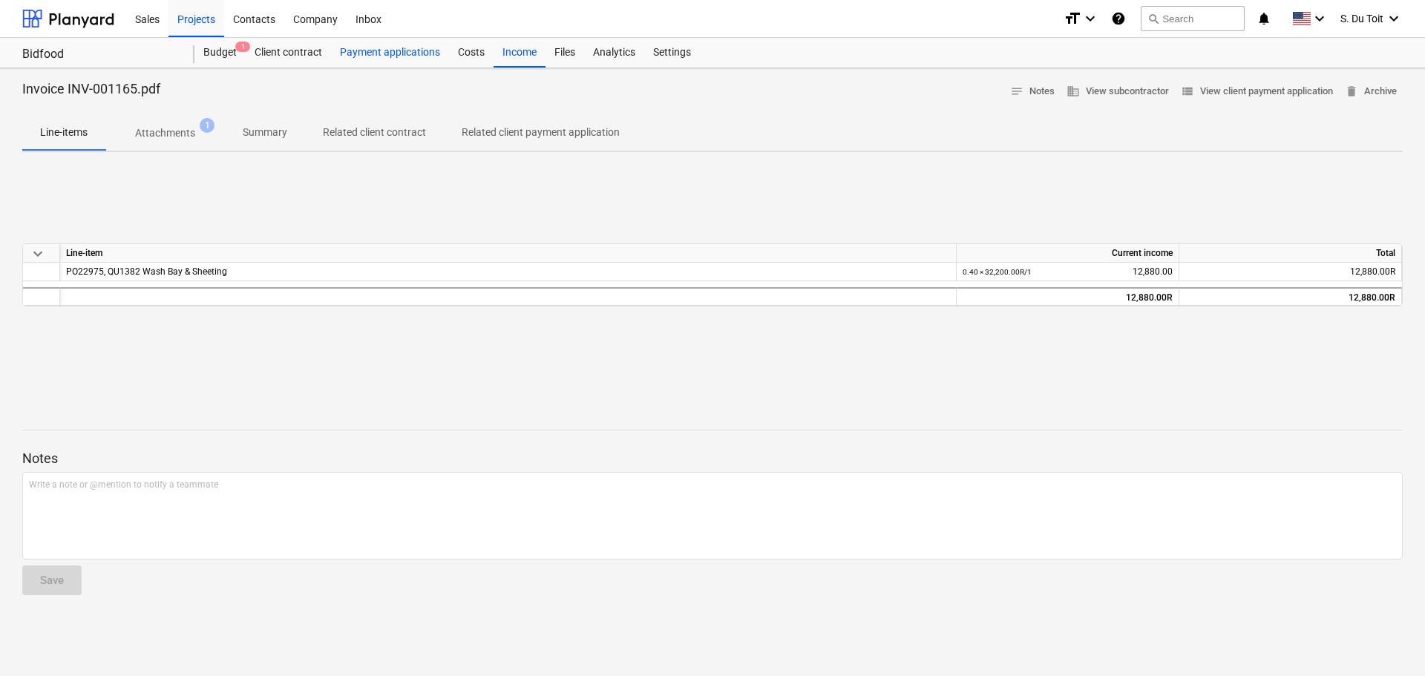
click at [353, 53] on div "Payment applications" at bounding box center [390, 53] width 118 height 30
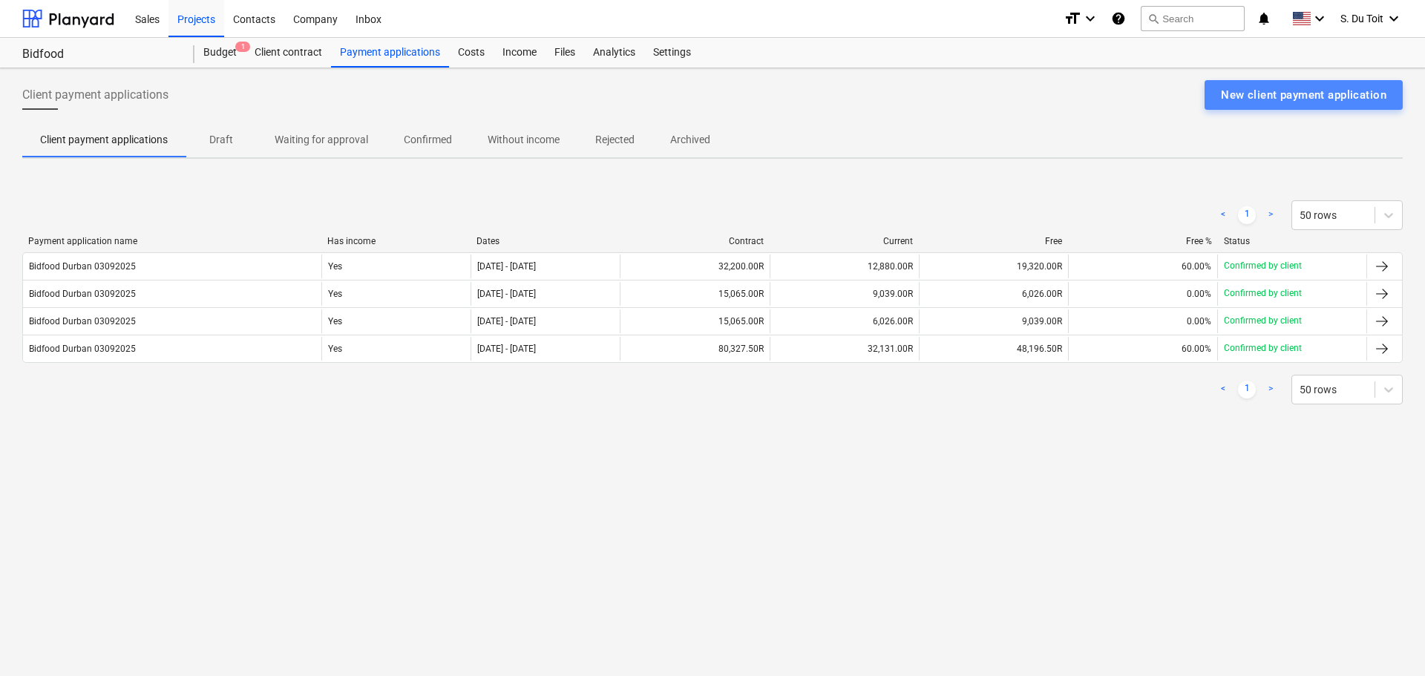
click at [1319, 94] on div "New client payment application" at bounding box center [1303, 94] width 165 height 19
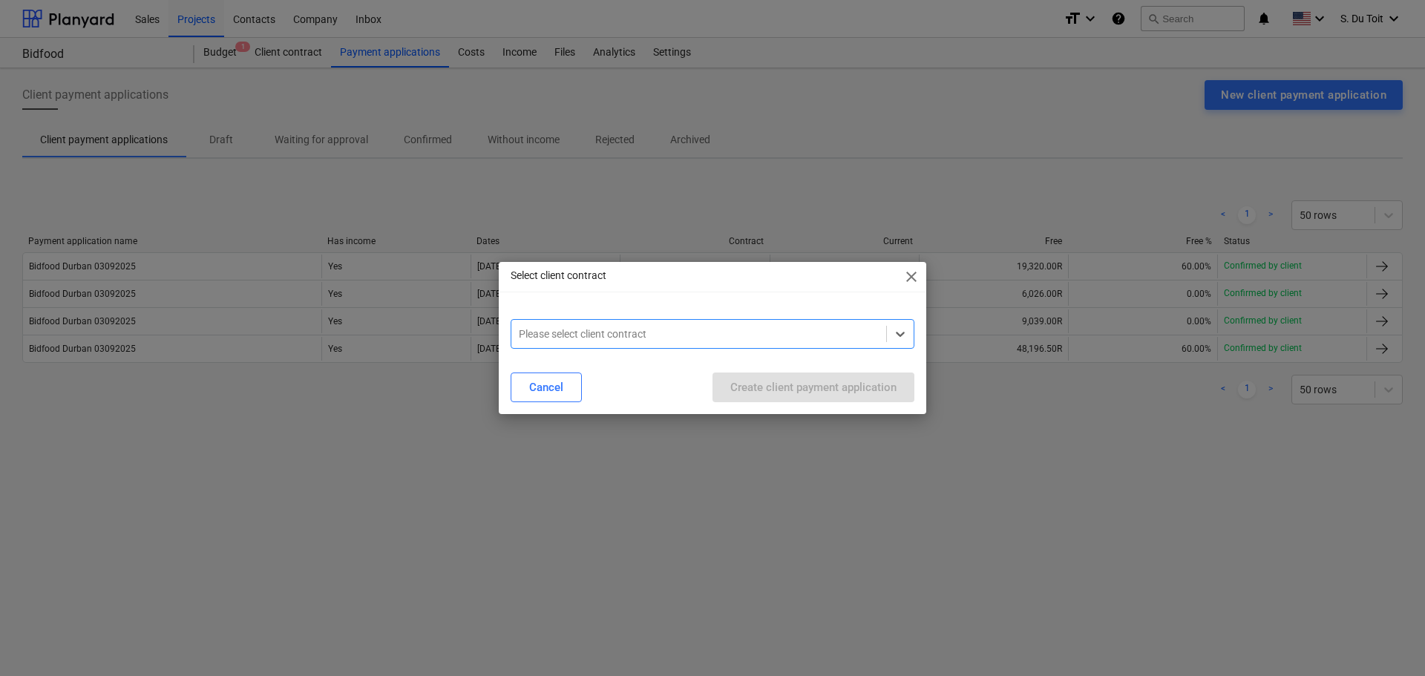
click at [672, 342] on div "Please select client contract" at bounding box center [698, 334] width 375 height 21
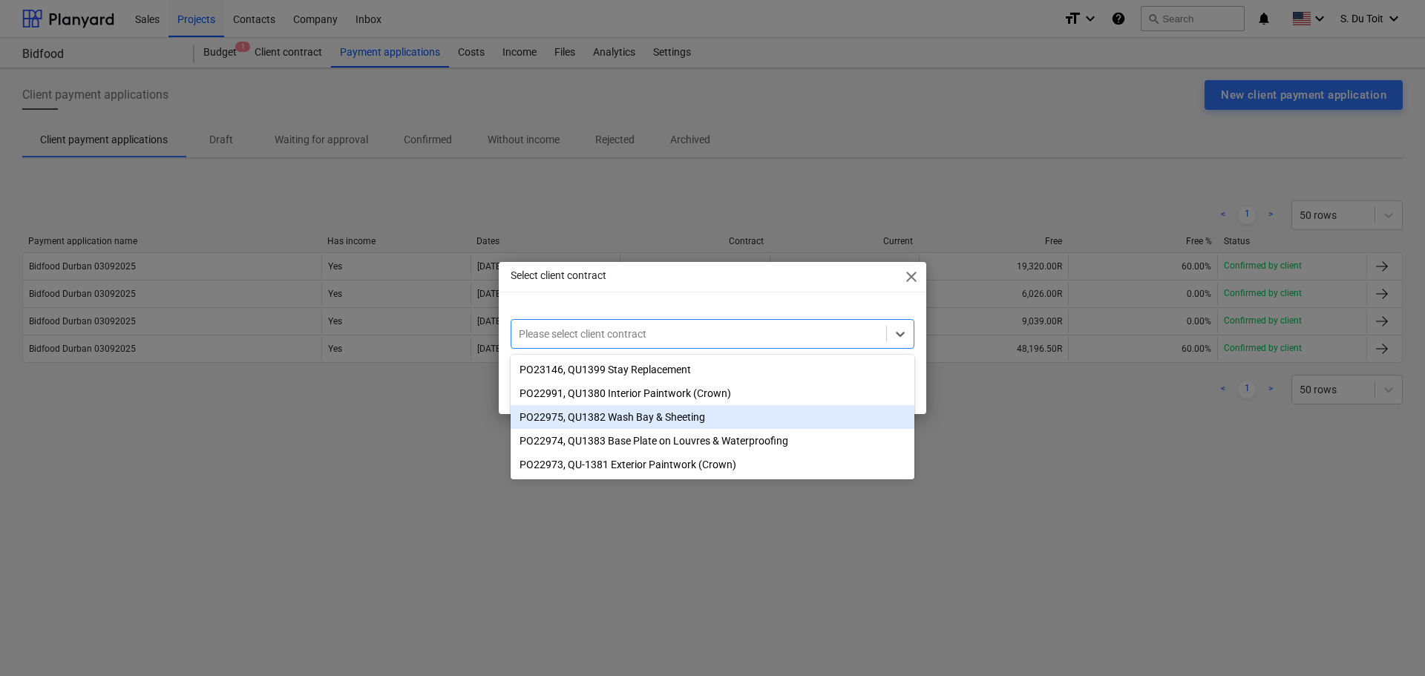
click at [689, 416] on div "PO22975, QU1382 Wash Bay & Sheeting" at bounding box center [713, 417] width 404 height 24
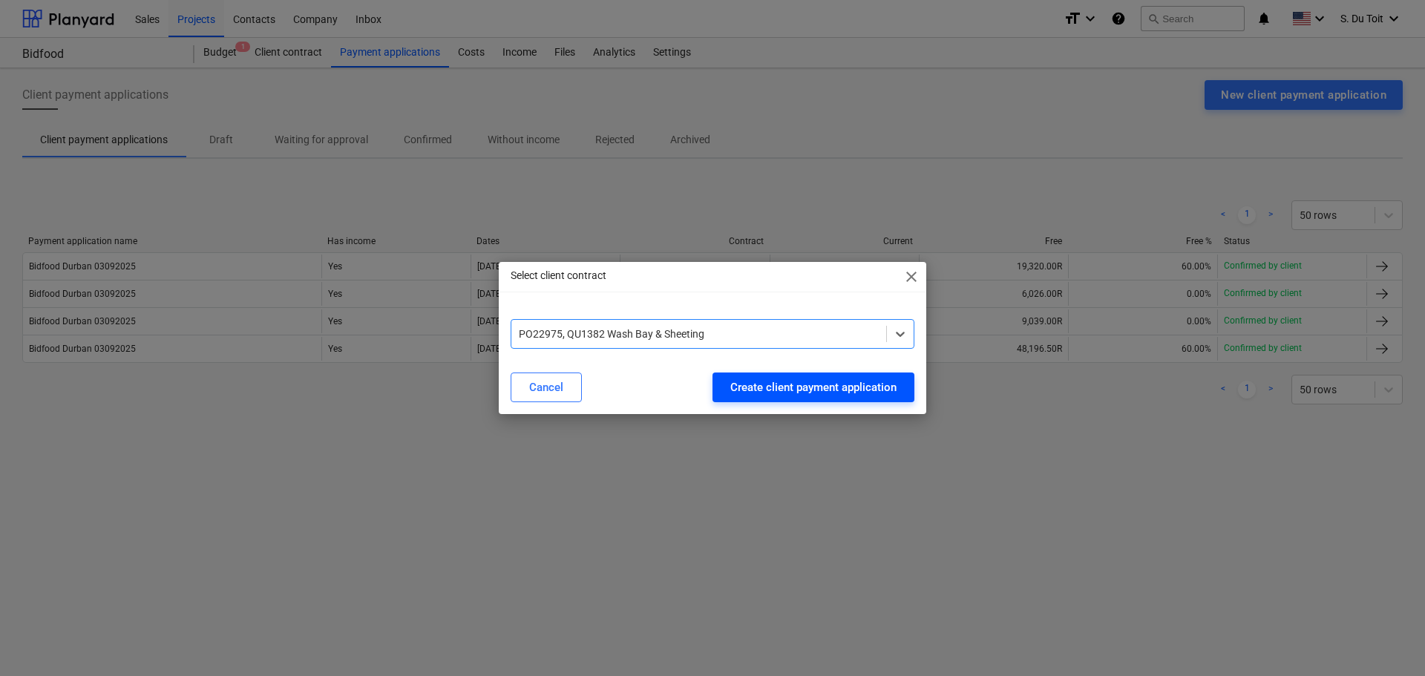
click at [835, 384] on div "Create client payment application" at bounding box center [813, 387] width 166 height 19
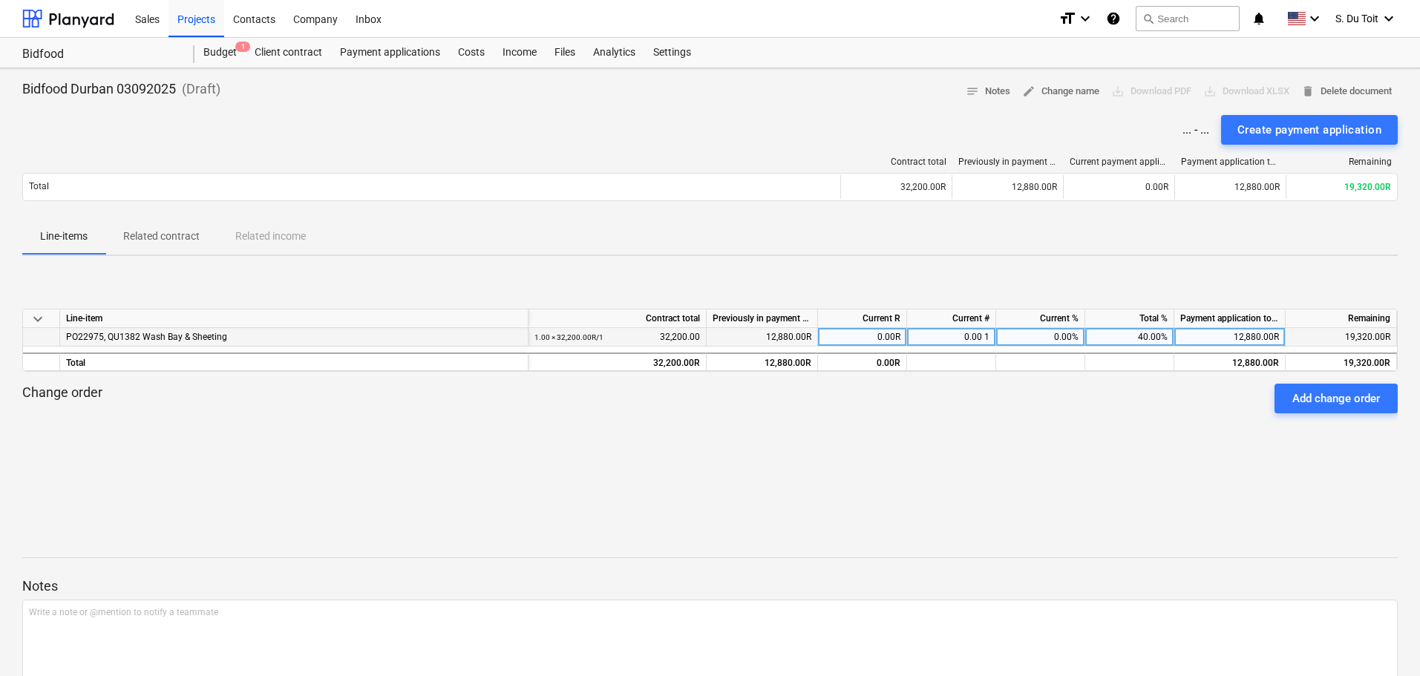
click at [972, 335] on div "0.00 1" at bounding box center [951, 337] width 89 height 19
type input "0.6"
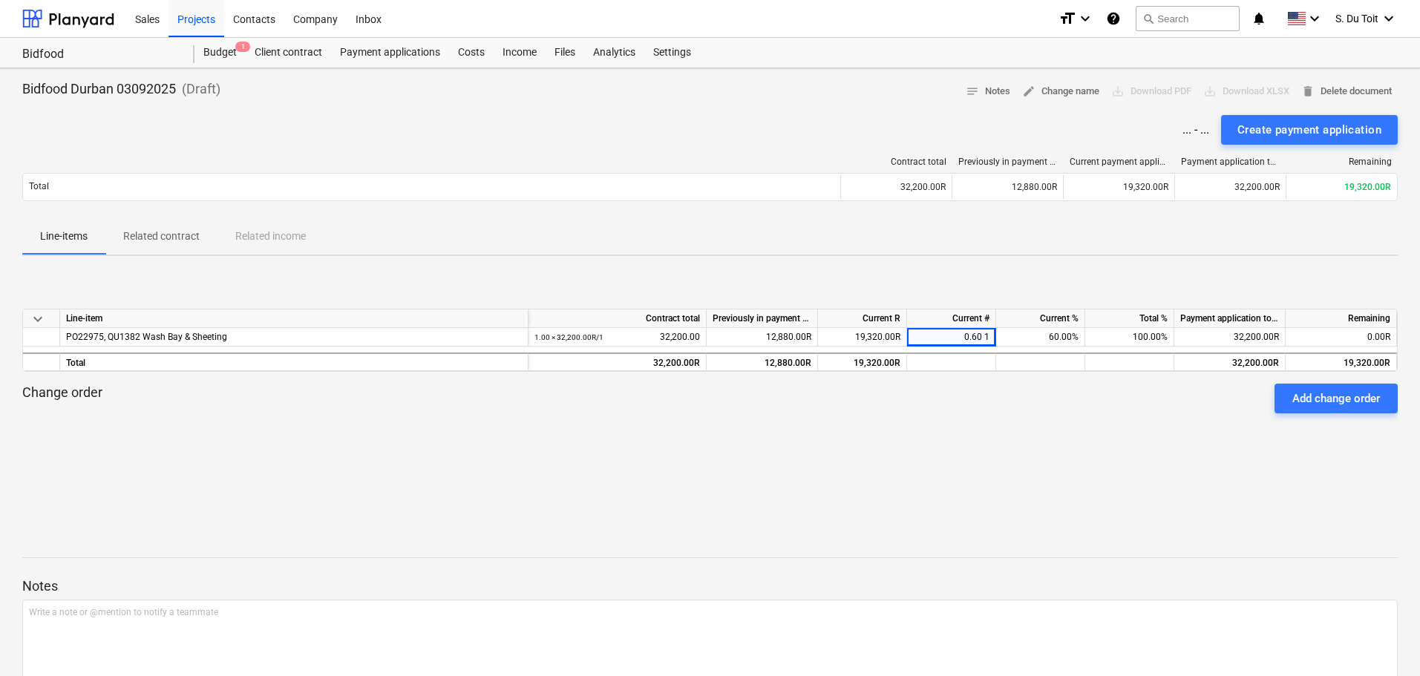
click at [1036, 514] on div at bounding box center [709, 520] width 1375 height 36
click at [1335, 122] on div "Create payment application" at bounding box center [1309, 129] width 144 height 19
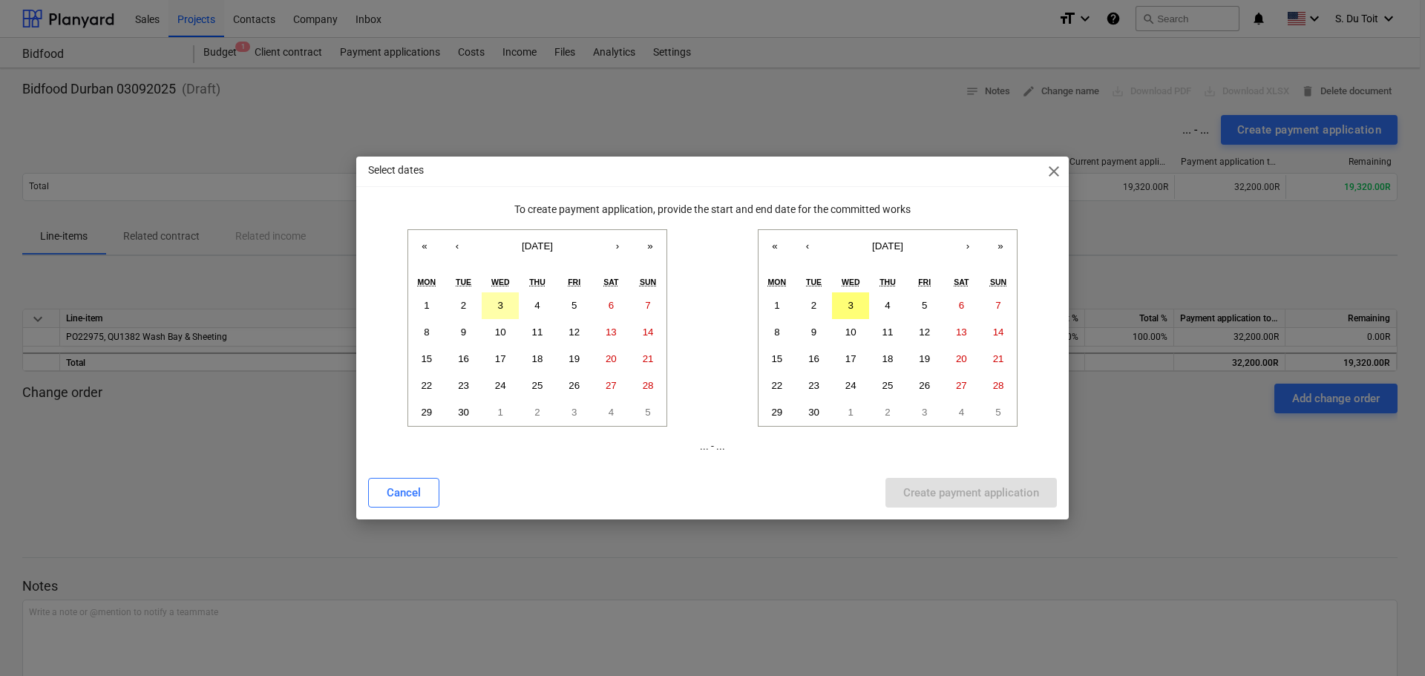
click at [500, 305] on abbr "3" at bounding box center [500, 305] width 5 height 11
click at [848, 306] on abbr "3" at bounding box center [850, 305] width 5 height 11
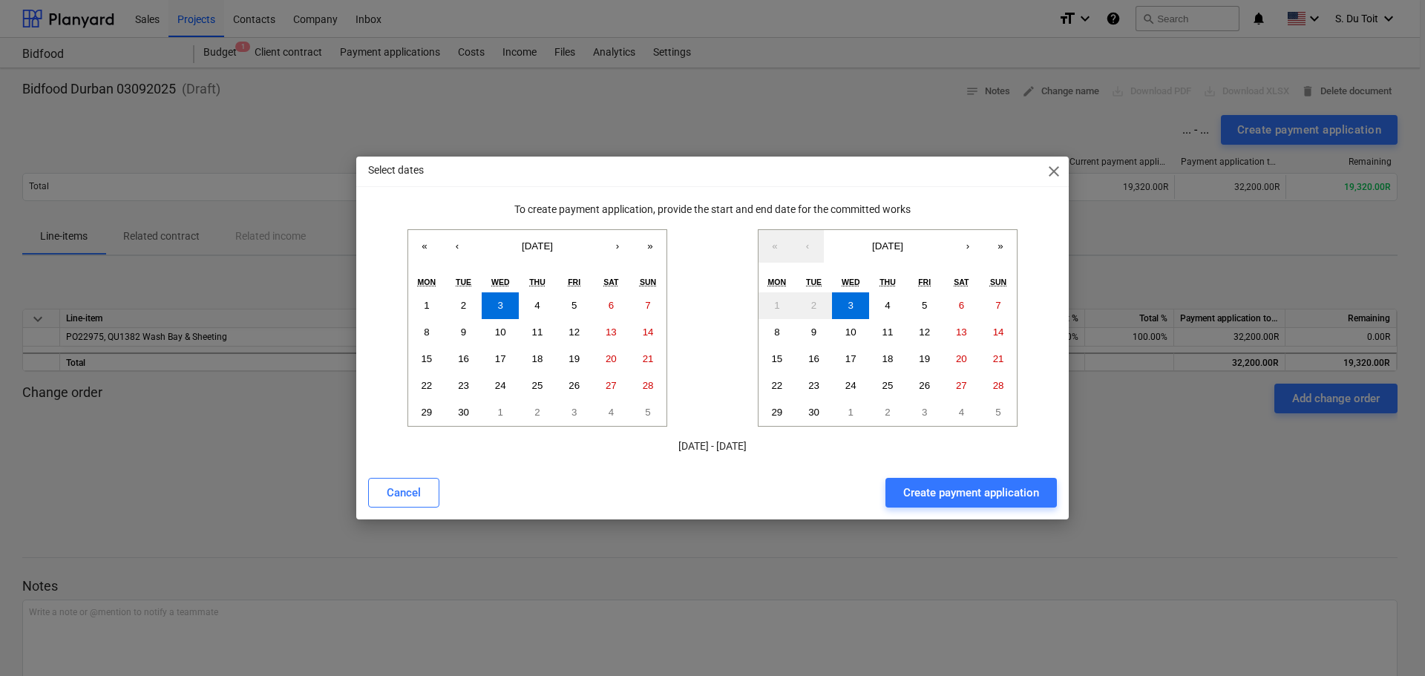
click at [1027, 513] on div "Cancel Create payment application" at bounding box center [712, 493] width 707 height 42
click at [1029, 500] on div "Create payment application" at bounding box center [971, 492] width 136 height 19
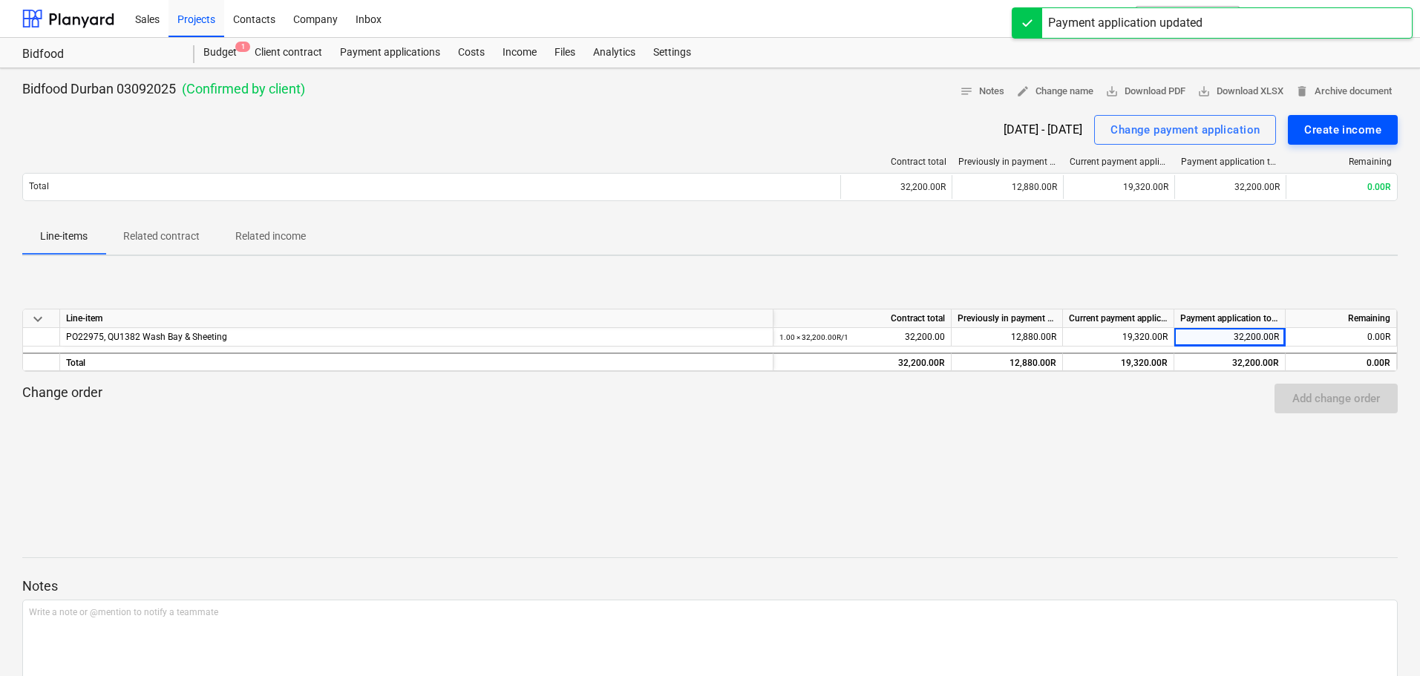
click at [1322, 126] on div "Create income" at bounding box center [1342, 129] width 77 height 19
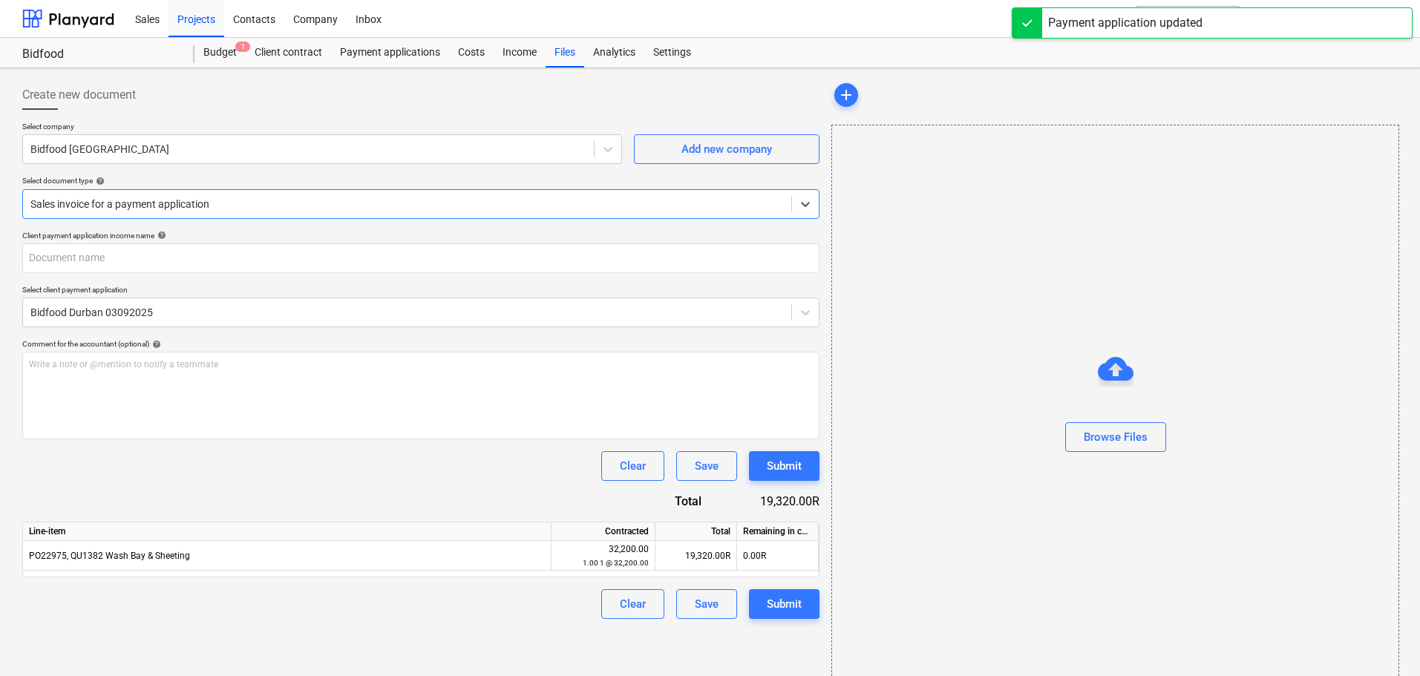
click at [1120, 453] on div at bounding box center [1115, 458] width 566 height 12
click at [1123, 441] on div "Browse Files" at bounding box center [1116, 436] width 64 height 19
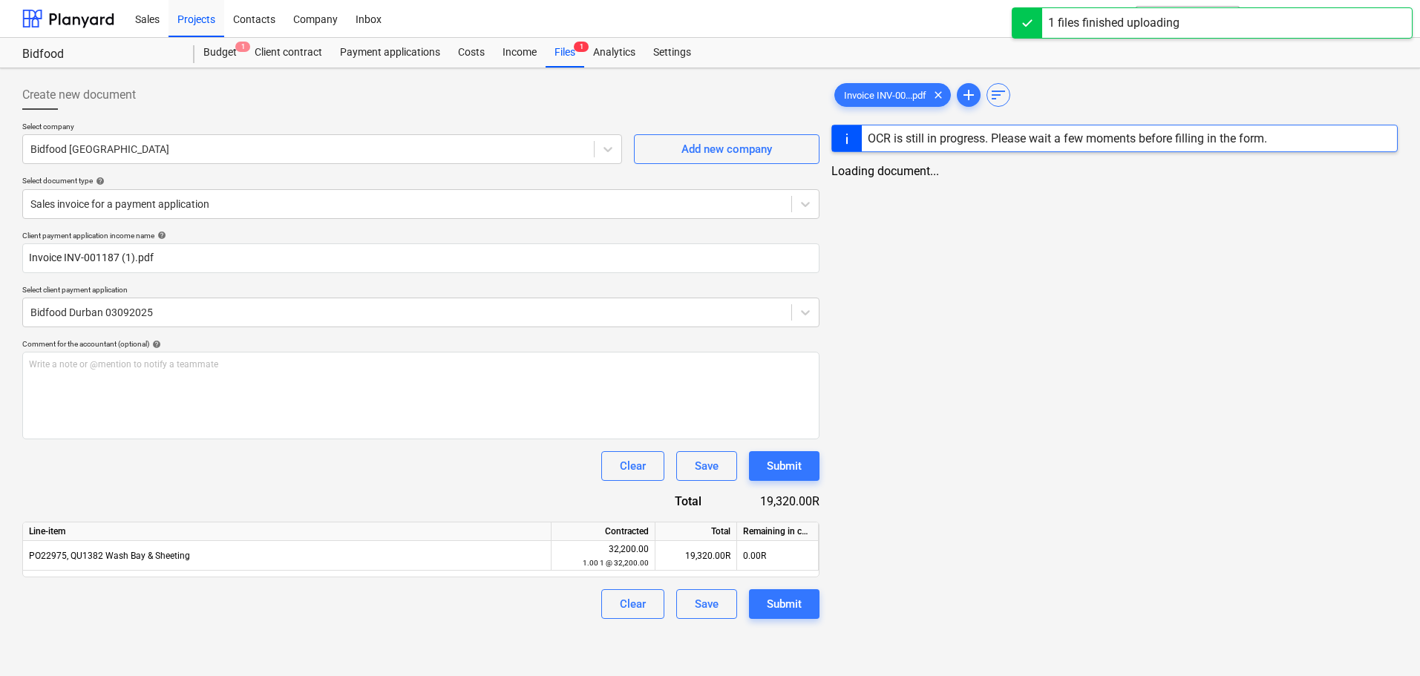
type input "Invoice INV-001187 (1).pdf"
click at [777, 603] on div "Submit" at bounding box center [784, 603] width 35 height 19
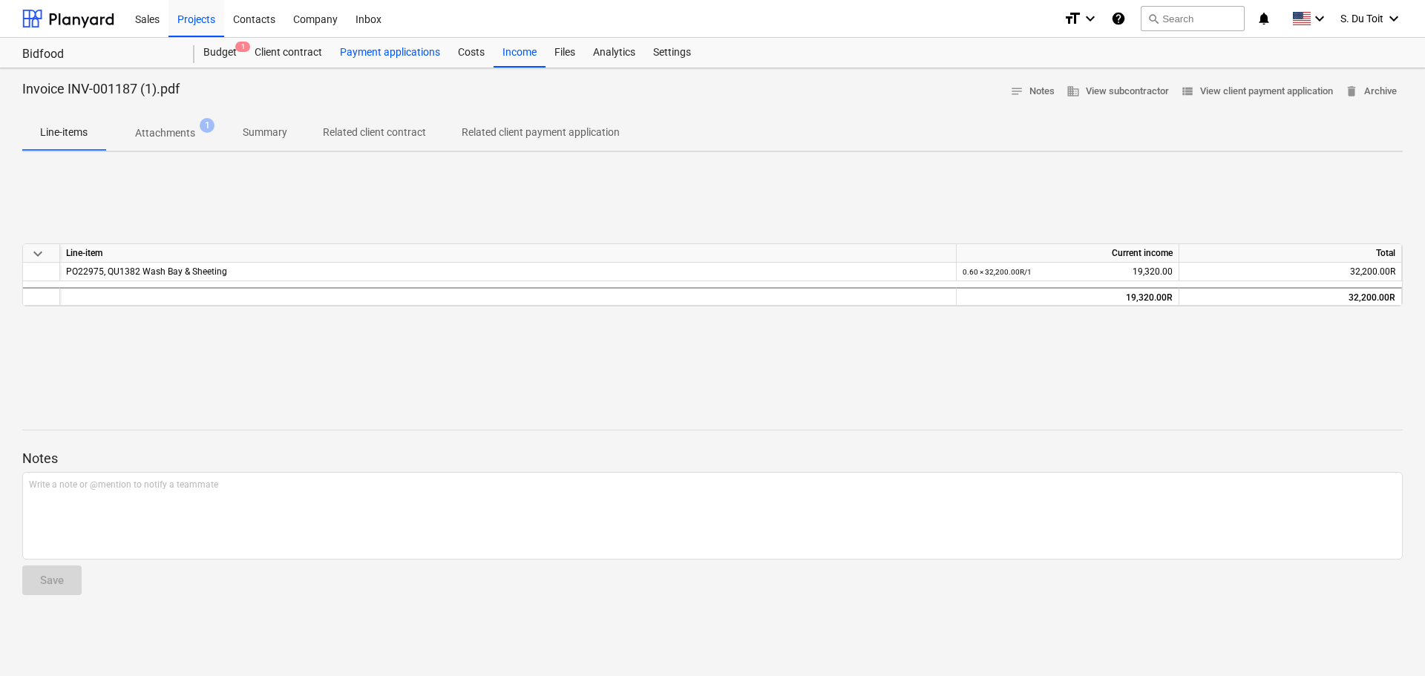
click at [387, 56] on div "Payment applications" at bounding box center [390, 53] width 118 height 30
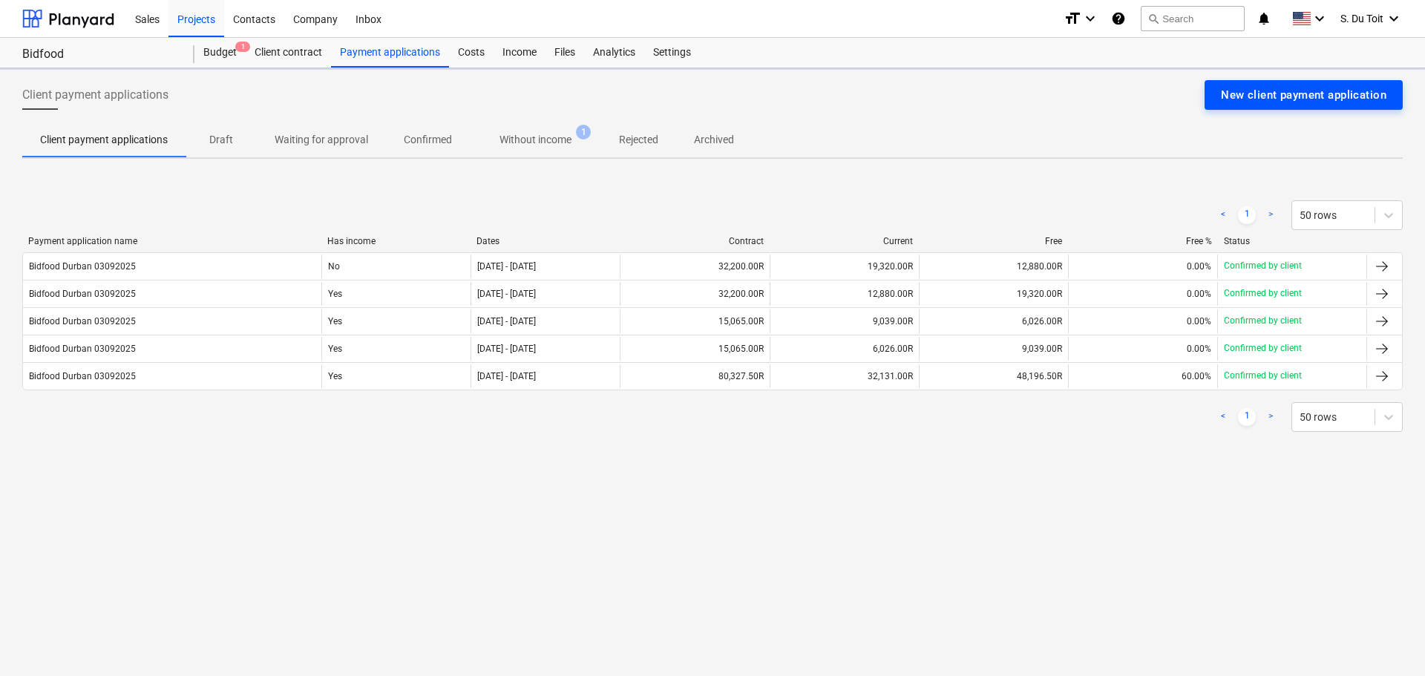
click at [1322, 96] on div "New client payment application" at bounding box center [1303, 94] width 165 height 19
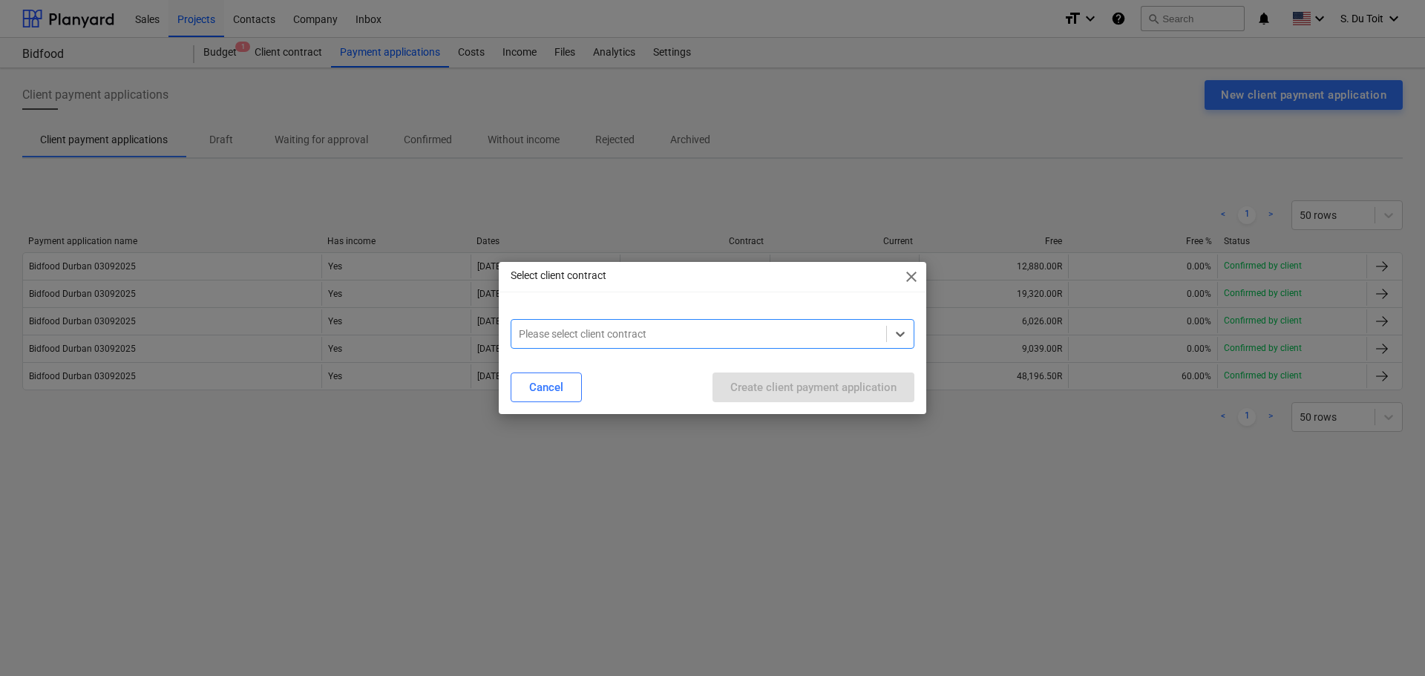
click at [583, 332] on div at bounding box center [699, 334] width 360 height 15
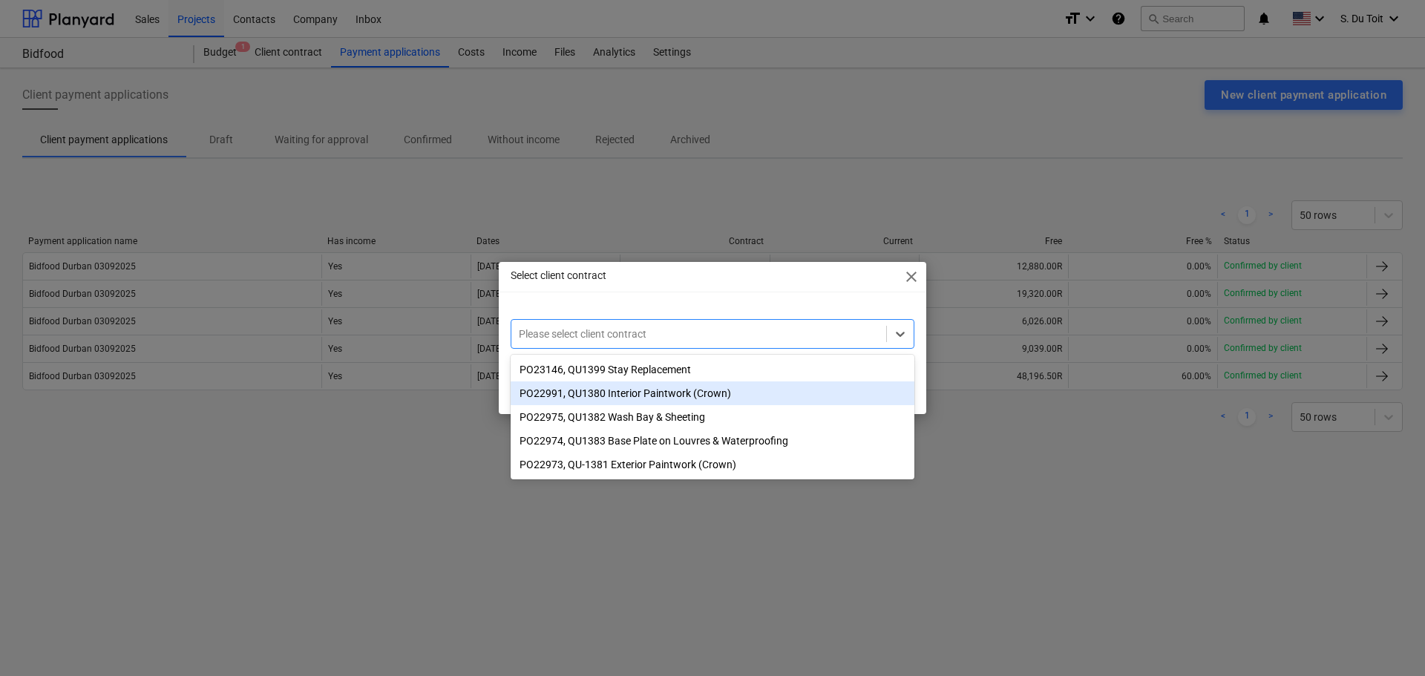
click at [616, 391] on div "PO22991, QU1380 Interior Paintwork (Crown)" at bounding box center [713, 393] width 404 height 24
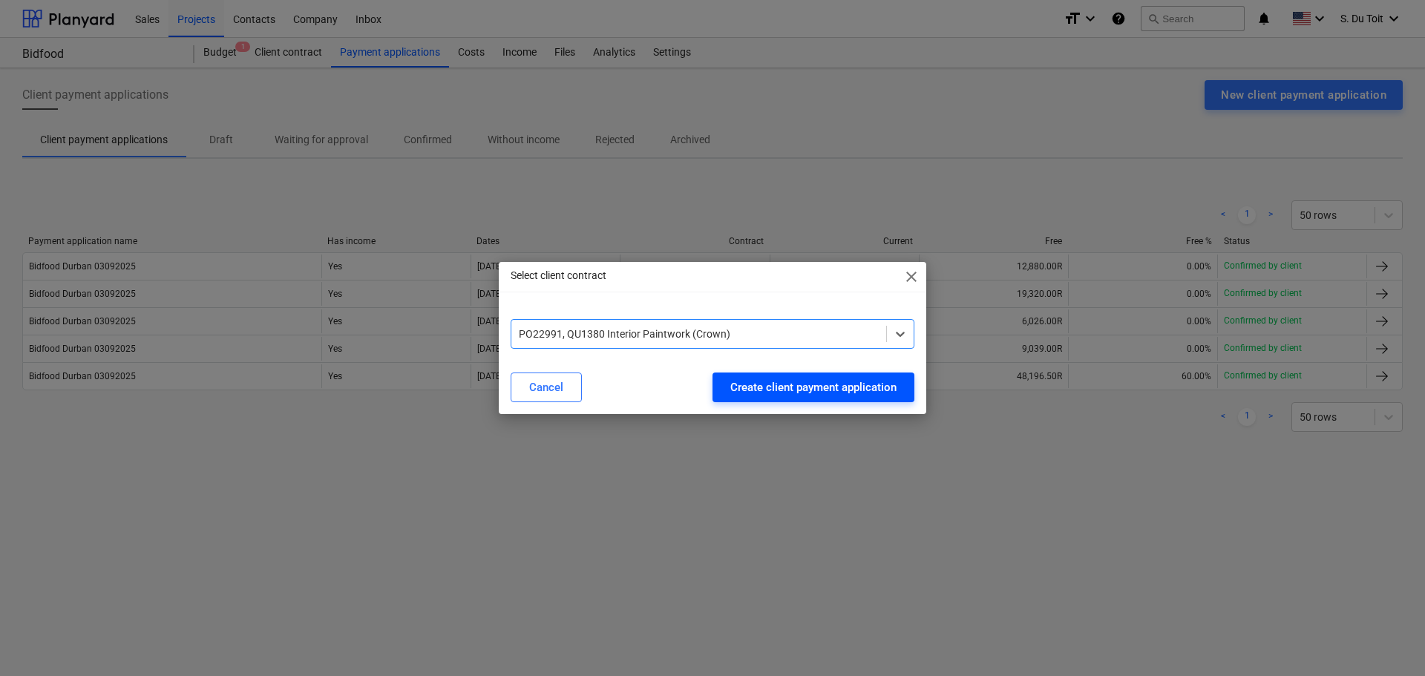
click at [732, 394] on div "Create client payment application" at bounding box center [813, 387] width 166 height 19
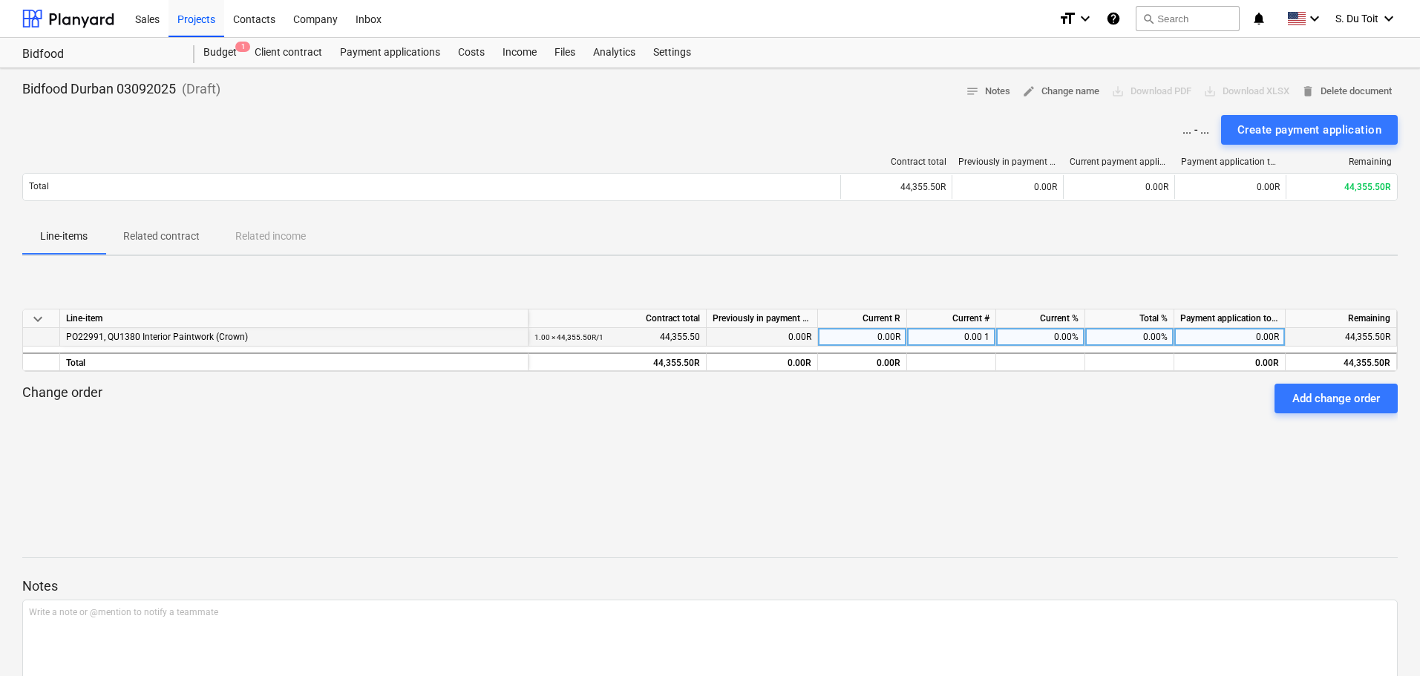
click at [987, 339] on div "0.00 1" at bounding box center [951, 337] width 89 height 19
type input "0.4"
click at [1007, 410] on div "Change order Add change order" at bounding box center [709, 399] width 1375 height 30
click at [1323, 131] on div "Create payment application" at bounding box center [1309, 129] width 144 height 19
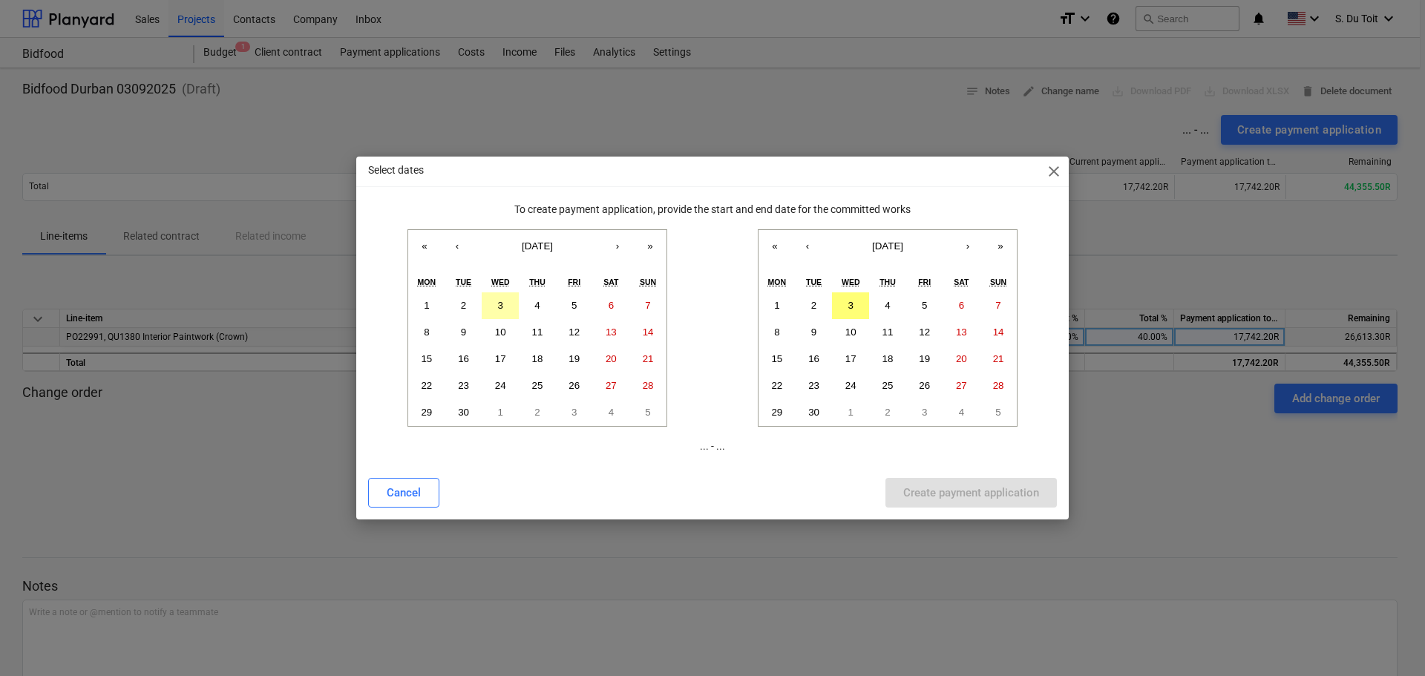
click at [502, 304] on abbr "3" at bounding box center [500, 305] width 5 height 11
click at [856, 303] on button "3" at bounding box center [850, 305] width 37 height 27
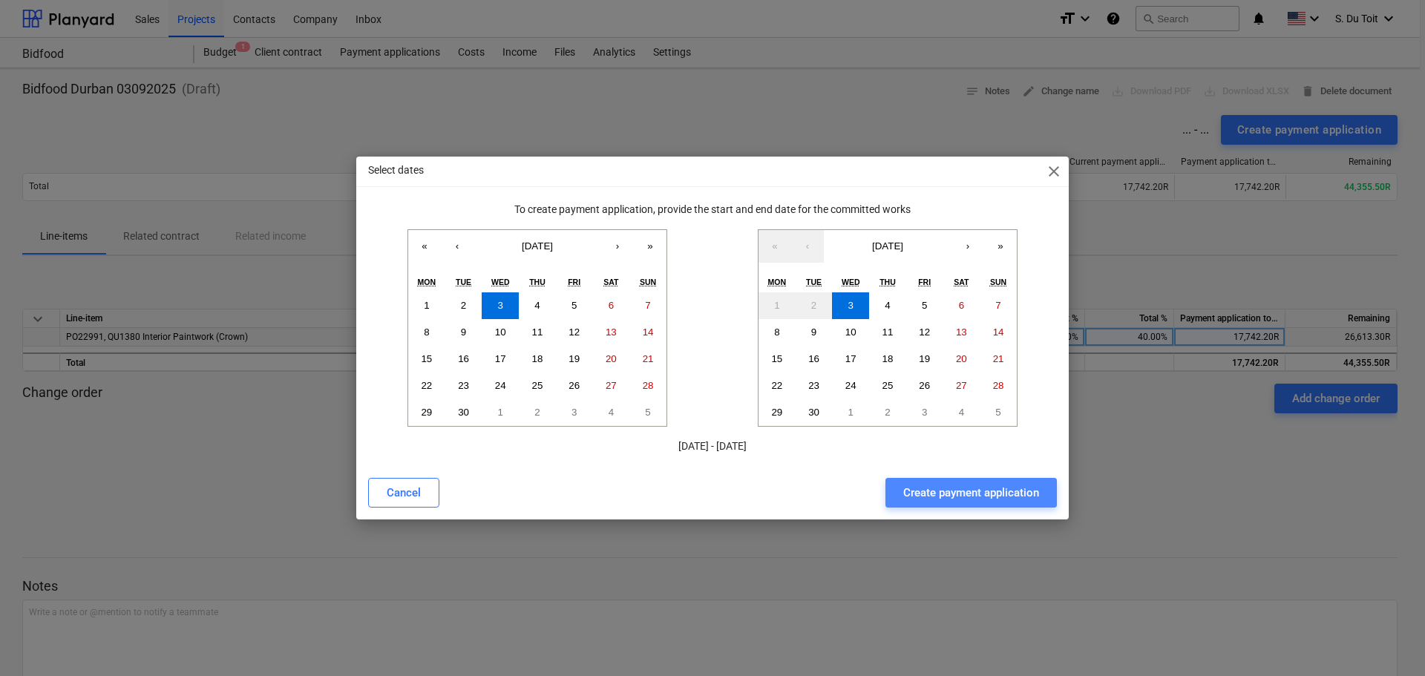
click at [982, 496] on div "Create payment application" at bounding box center [971, 492] width 136 height 19
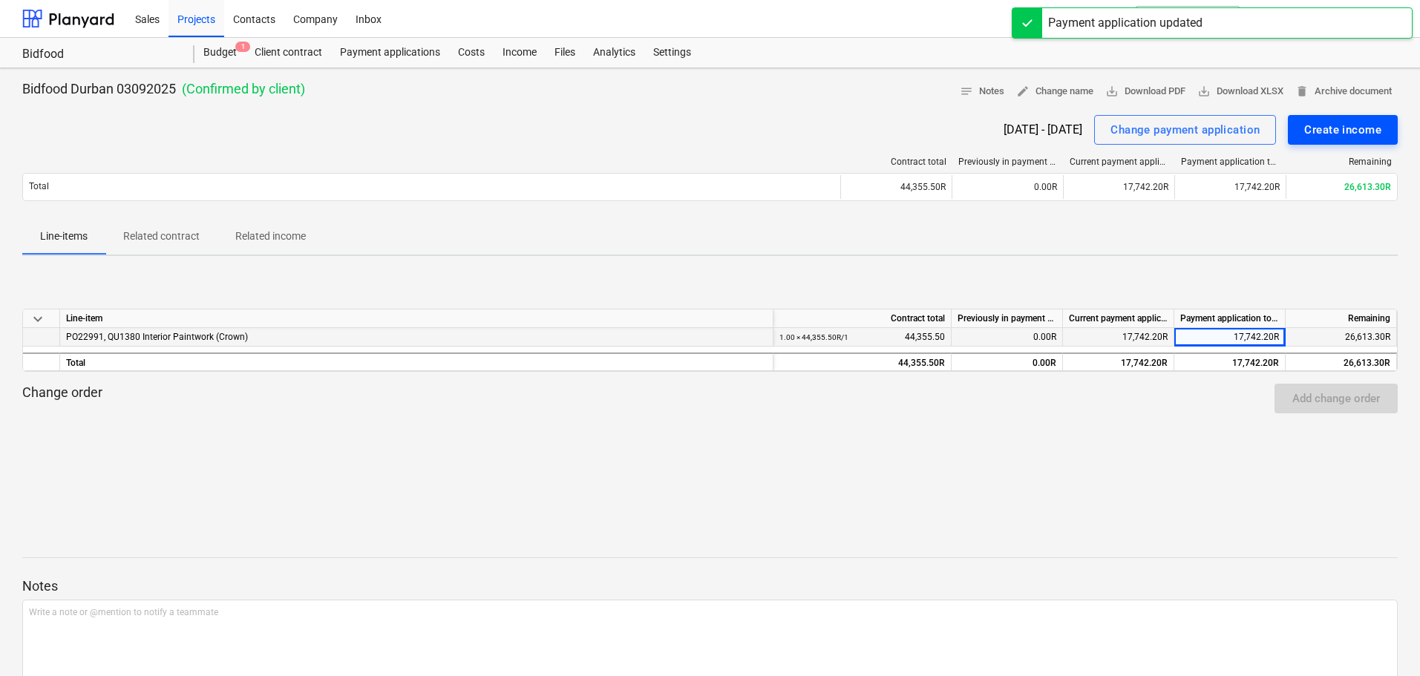
click at [1365, 122] on div "Create income" at bounding box center [1342, 129] width 77 height 19
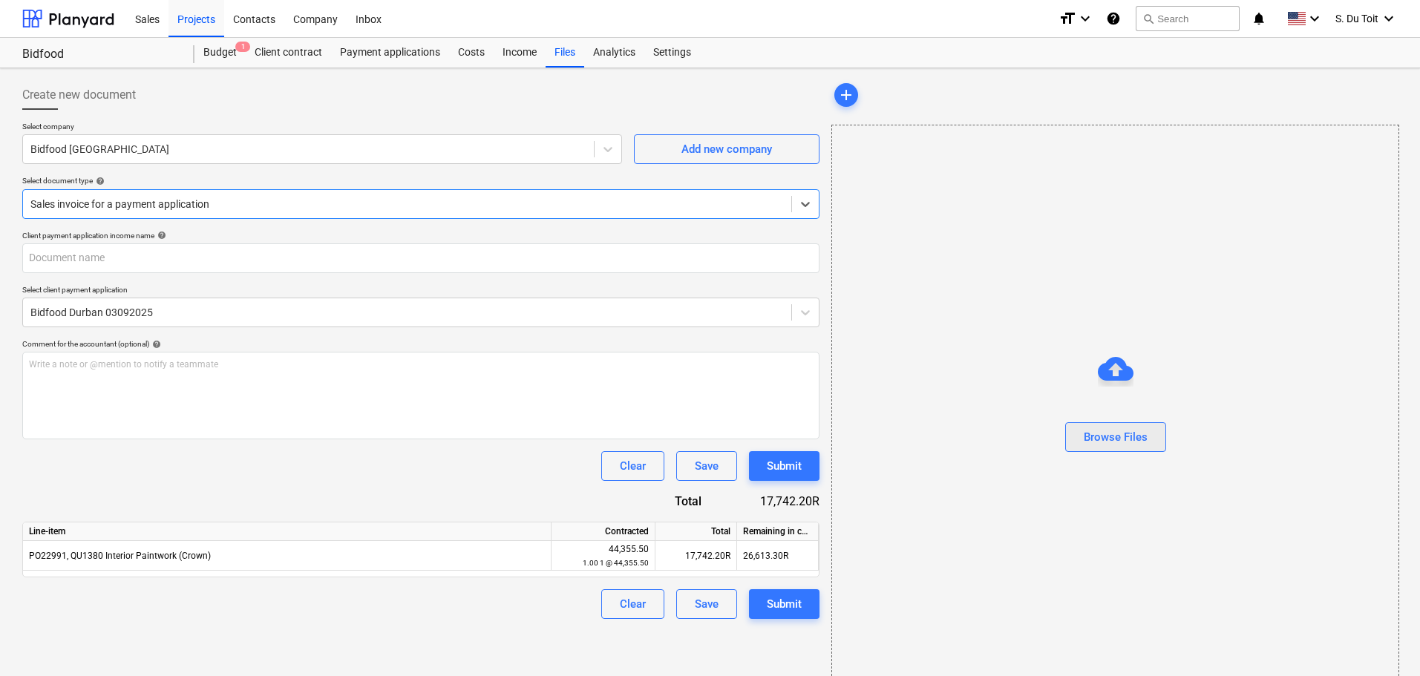
click at [1138, 446] on div "Browse Files" at bounding box center [1116, 436] width 64 height 19
click at [1116, 451] on button "Browse Files" at bounding box center [1115, 437] width 101 height 30
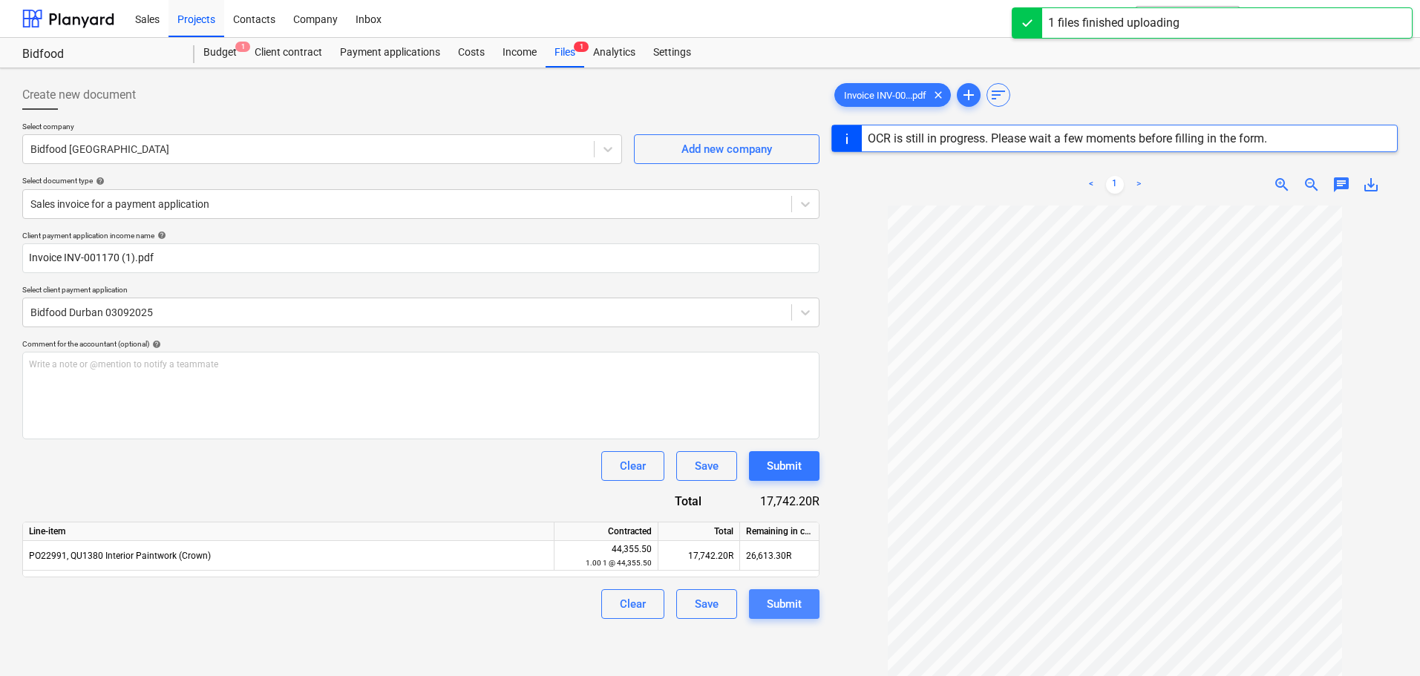
click at [799, 610] on div "Submit" at bounding box center [784, 603] width 35 height 19
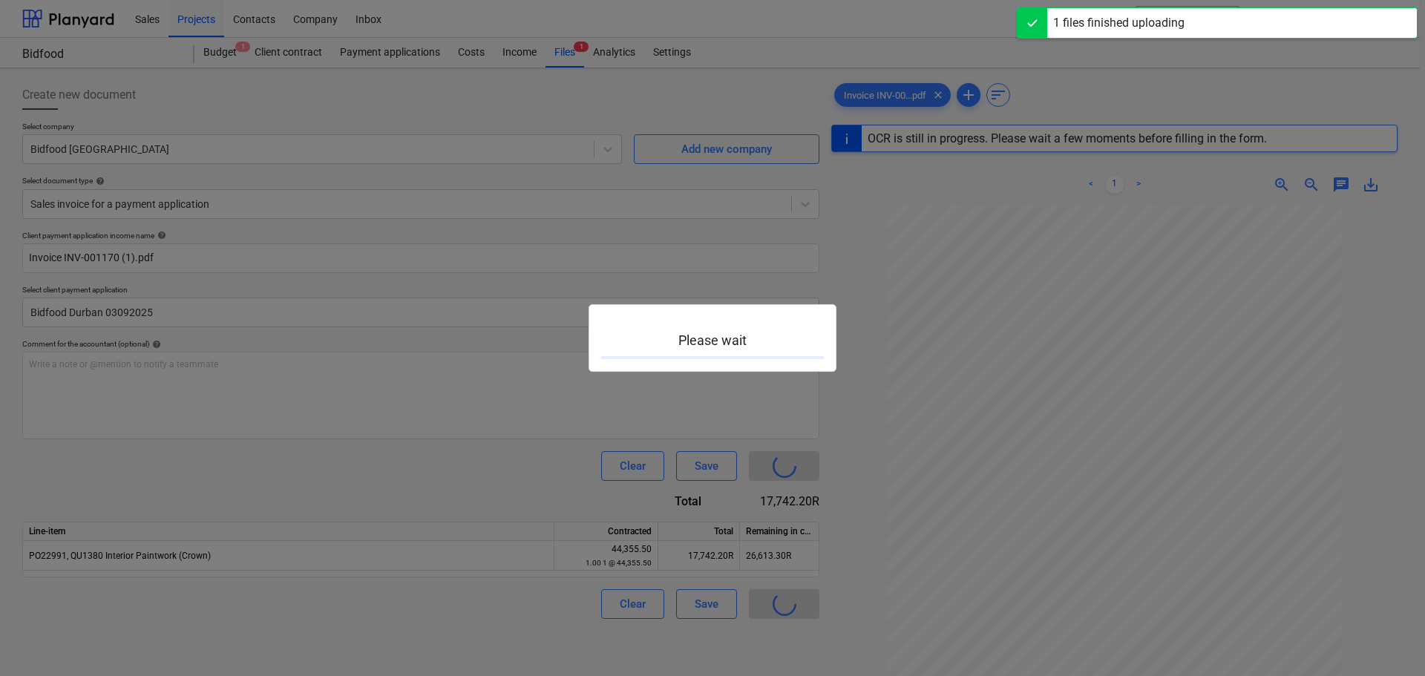
type input "INV-001170"
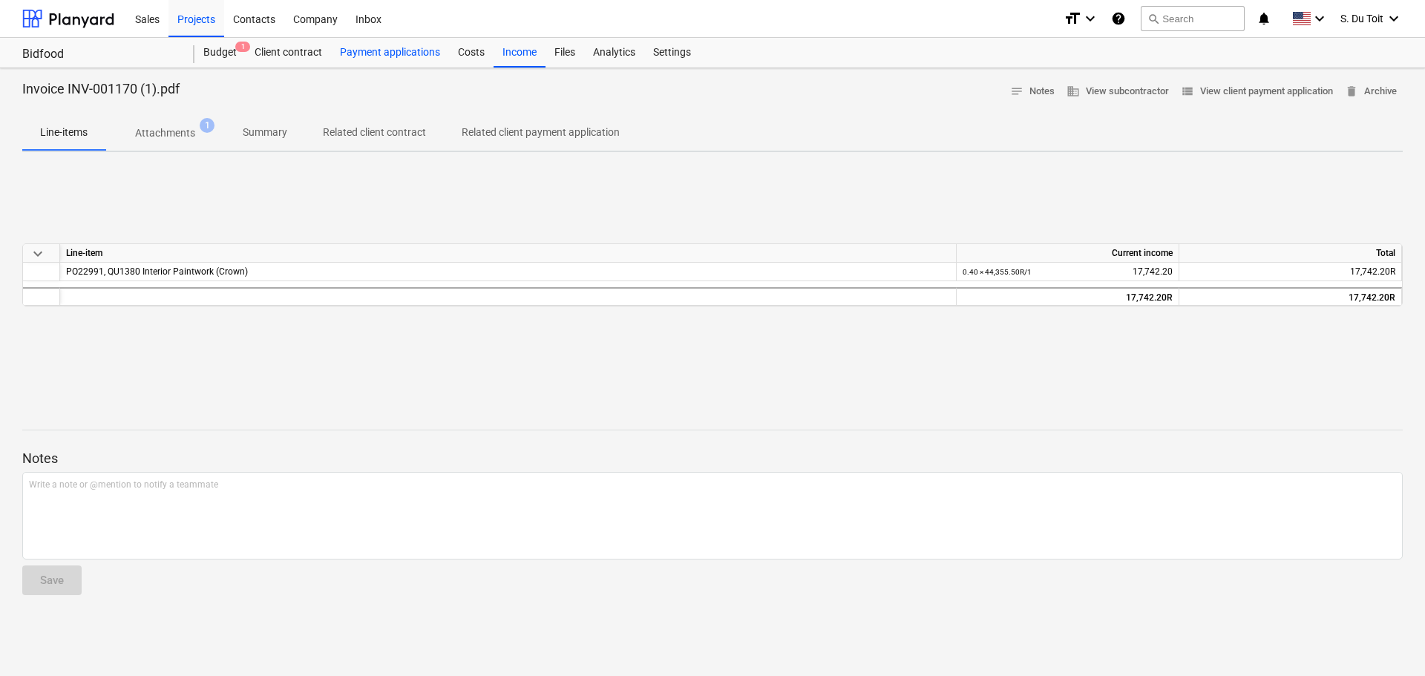
click at [376, 59] on div "Payment applications" at bounding box center [390, 53] width 118 height 30
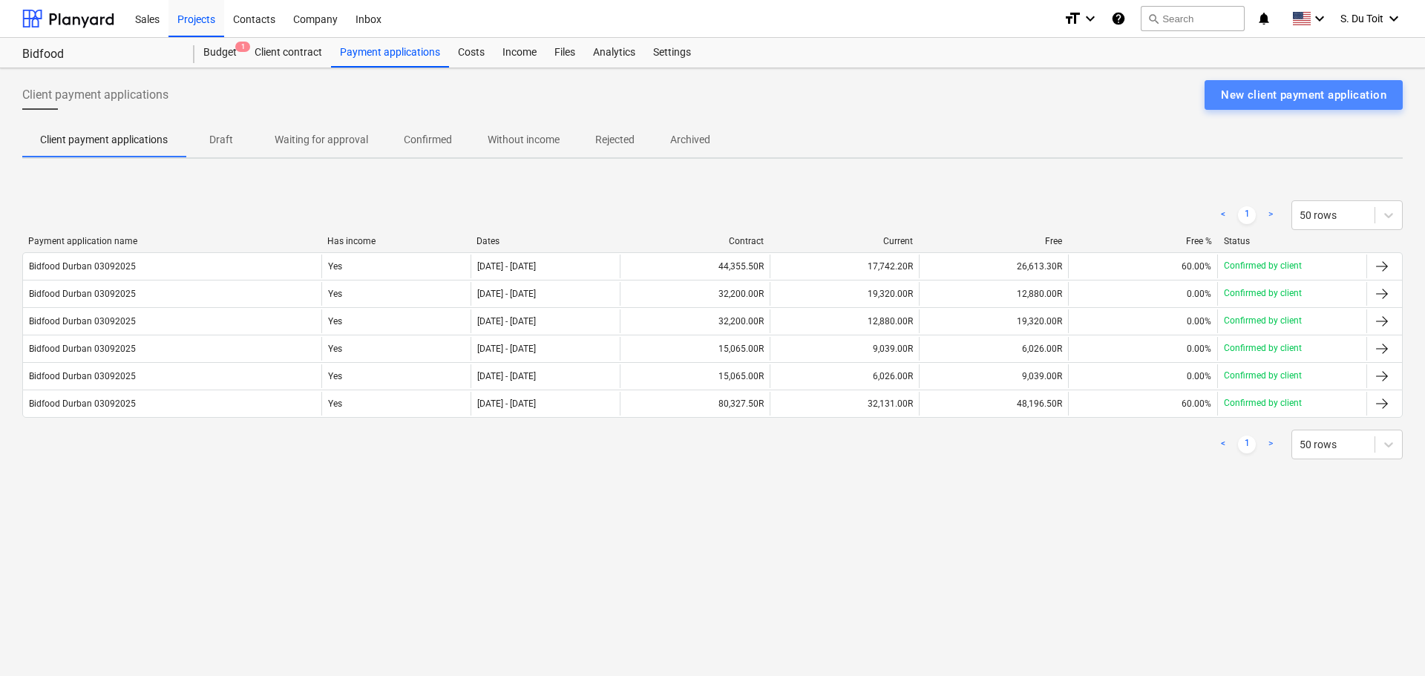
click at [1289, 91] on div "New client payment application" at bounding box center [1303, 94] width 165 height 19
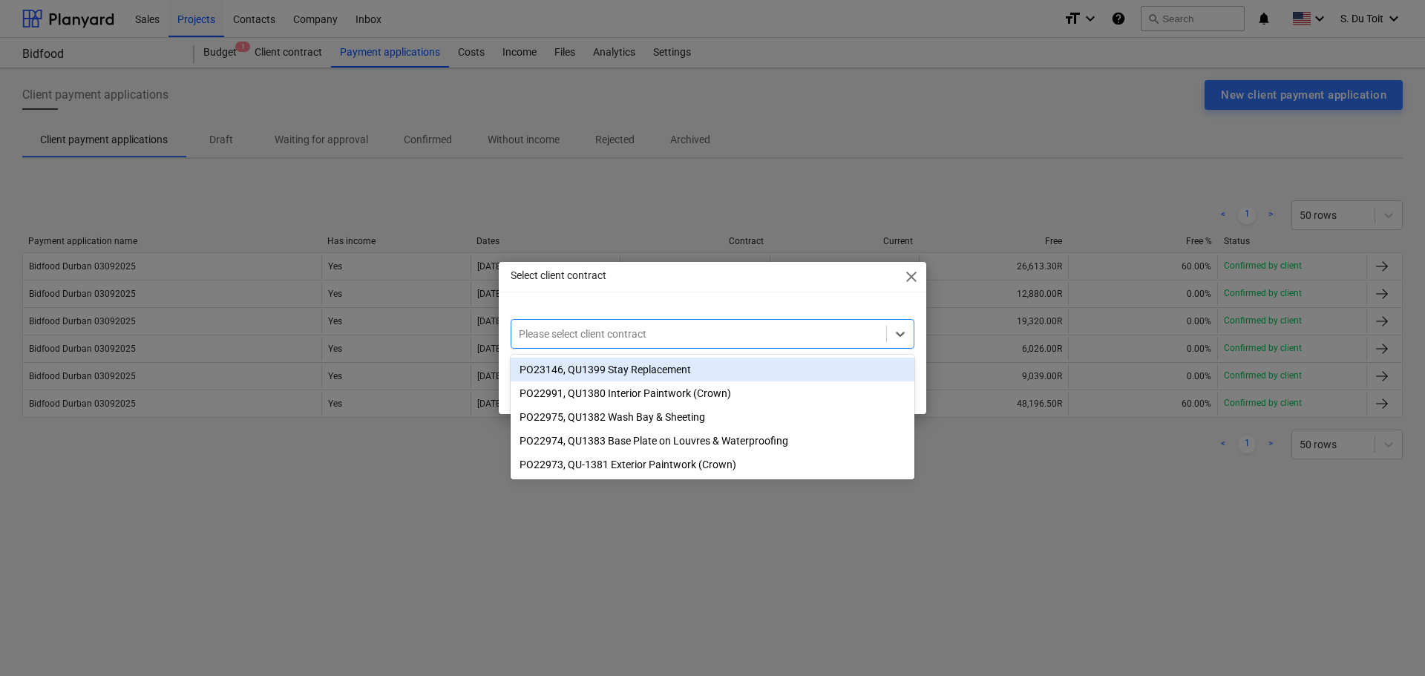
click at [723, 341] on div at bounding box center [699, 334] width 360 height 15
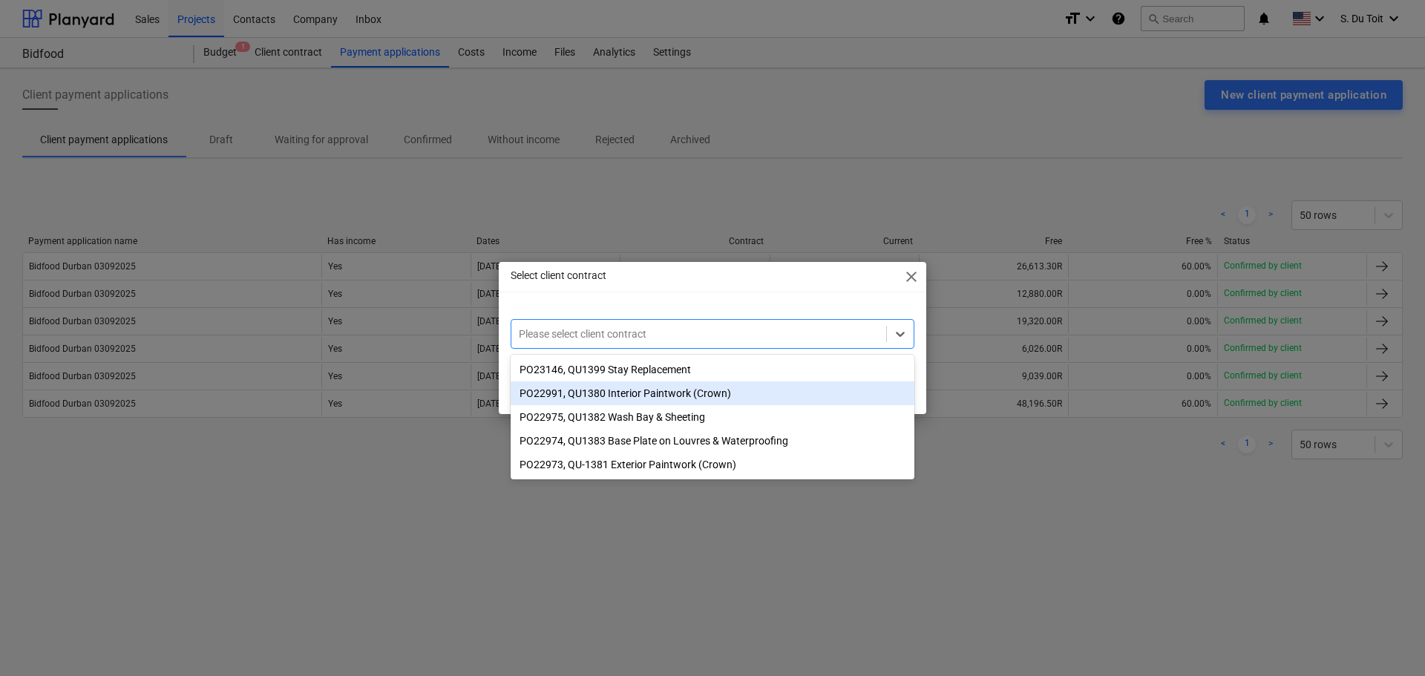
click at [701, 399] on div "PO22991, QU1380 Interior Paintwork (Crown)" at bounding box center [713, 393] width 404 height 24
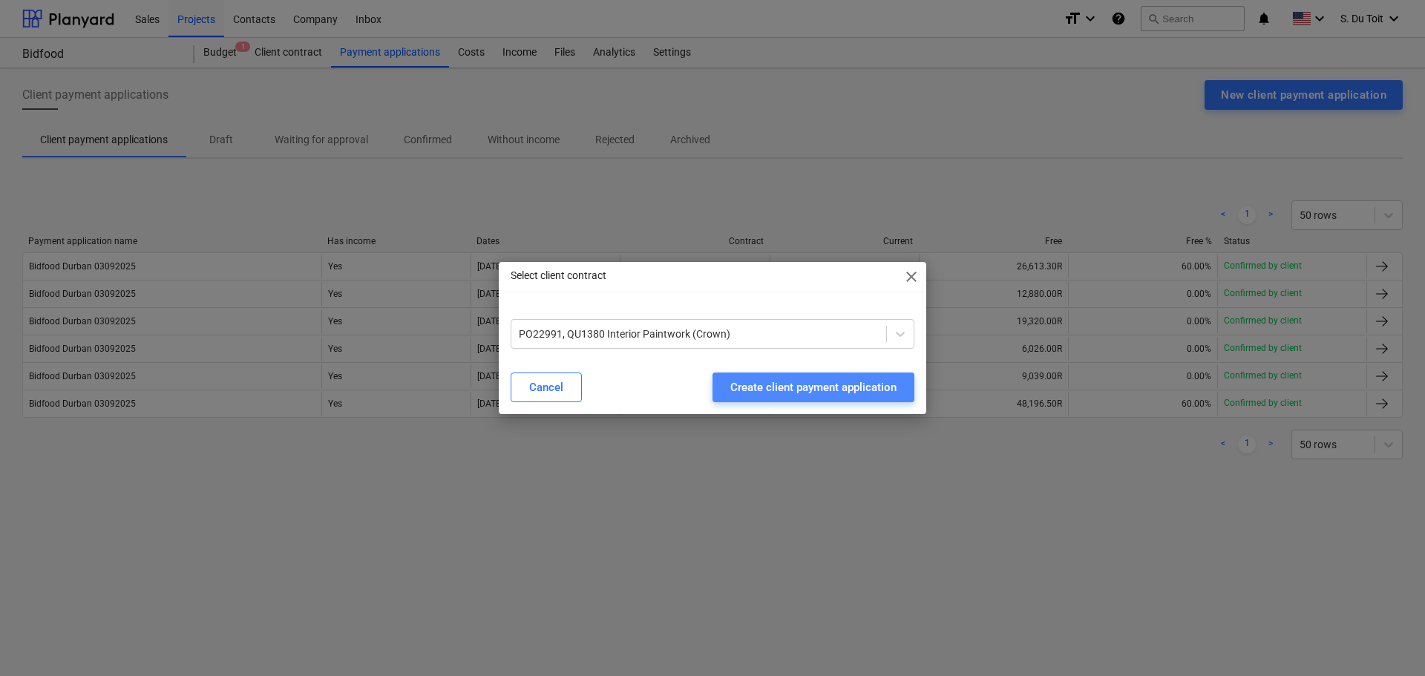
click at [841, 378] on div "Create client payment application" at bounding box center [813, 387] width 166 height 19
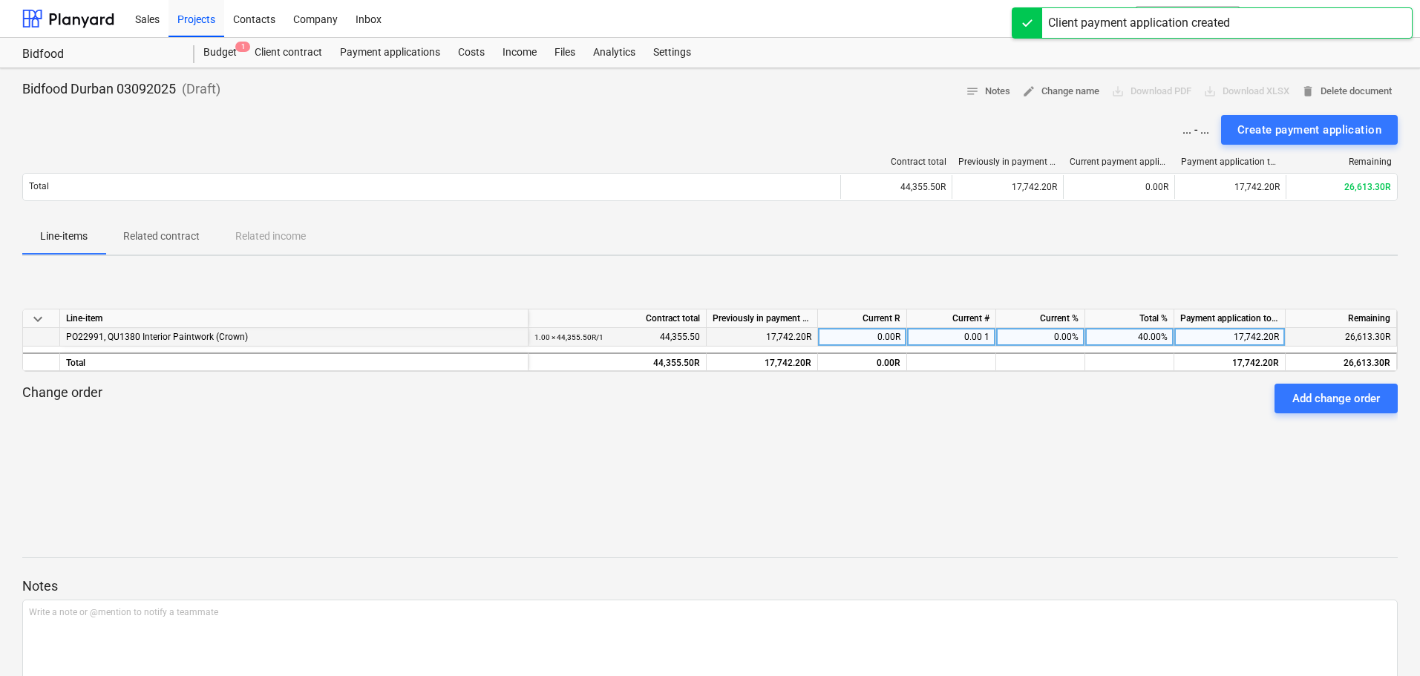
click at [971, 334] on div "0.00 1" at bounding box center [951, 337] width 89 height 19
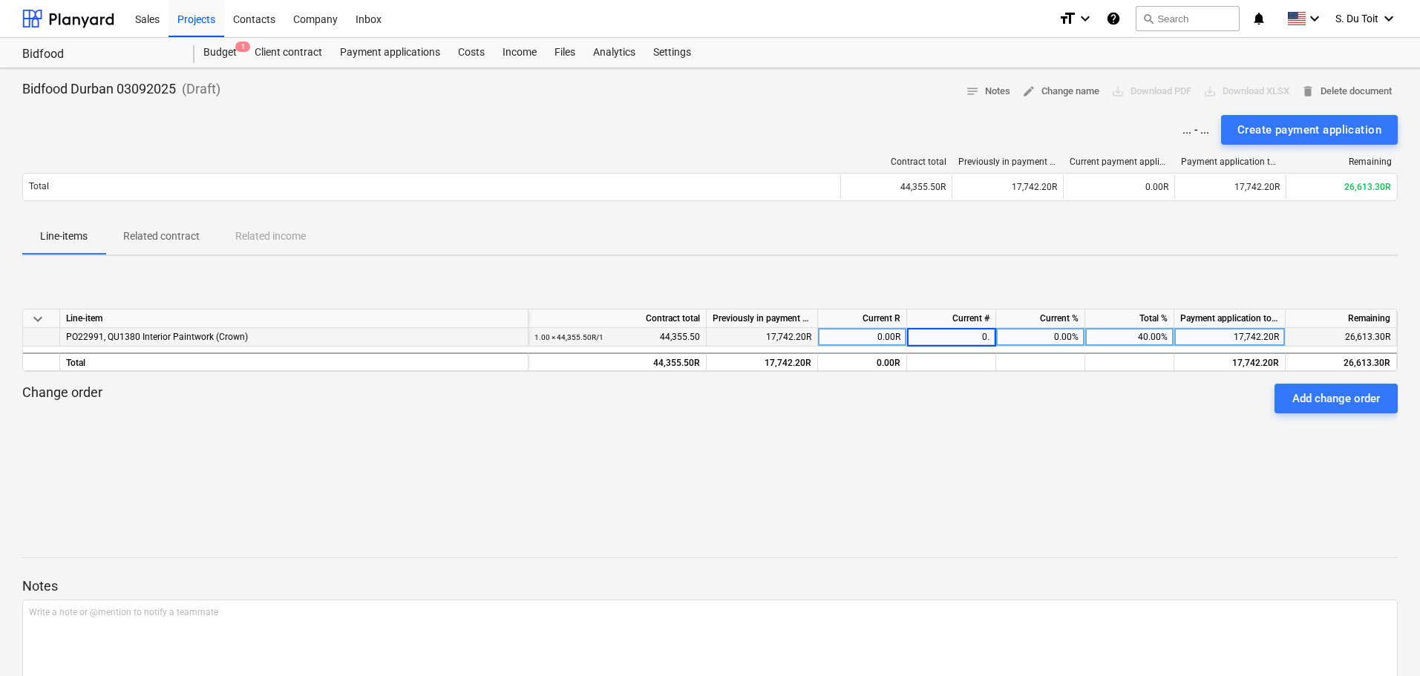
type input "0.6"
click at [1003, 450] on div "keyboard_arrow_down Line-item Contract total Previously in payment applications…" at bounding box center [709, 379] width 1375 height 223
click at [1354, 137] on div "Create payment application" at bounding box center [1309, 129] width 144 height 19
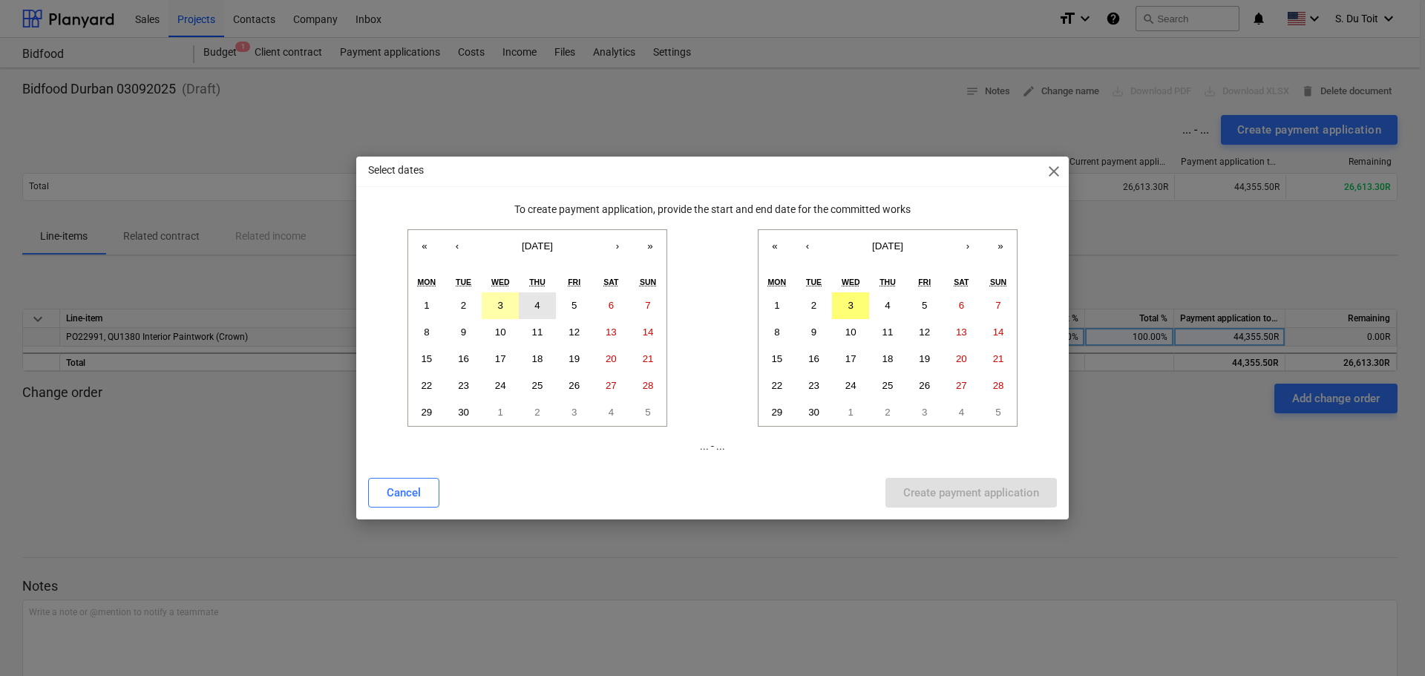
drag, startPoint x: 504, startPoint y: 304, endPoint x: 537, endPoint y: 306, distance: 32.7
click at [505, 304] on button "3" at bounding box center [500, 305] width 37 height 27
drag, startPoint x: 847, startPoint y: 307, endPoint x: 966, endPoint y: 426, distance: 168.5
click at [848, 307] on button "3" at bounding box center [850, 305] width 37 height 27
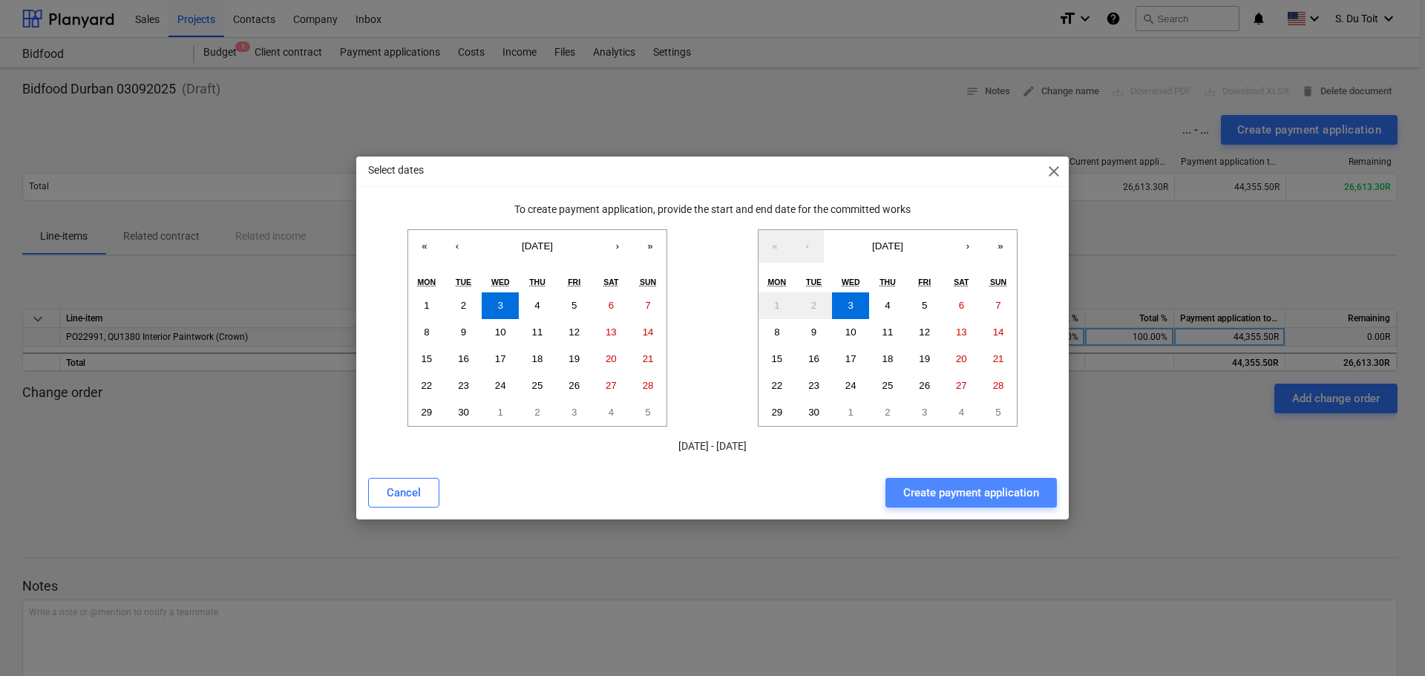
click at [1023, 487] on div "Create payment application" at bounding box center [971, 492] width 136 height 19
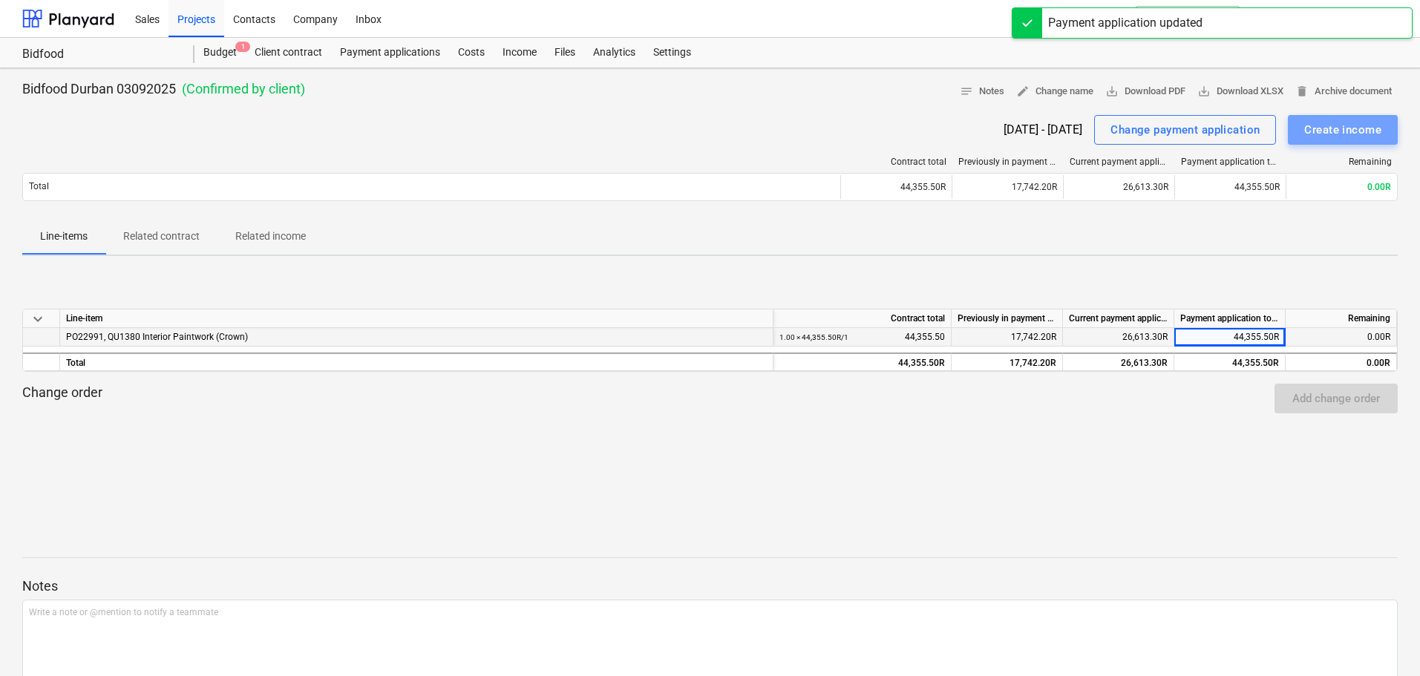
click at [1288, 132] on button "Create income" at bounding box center [1343, 130] width 110 height 30
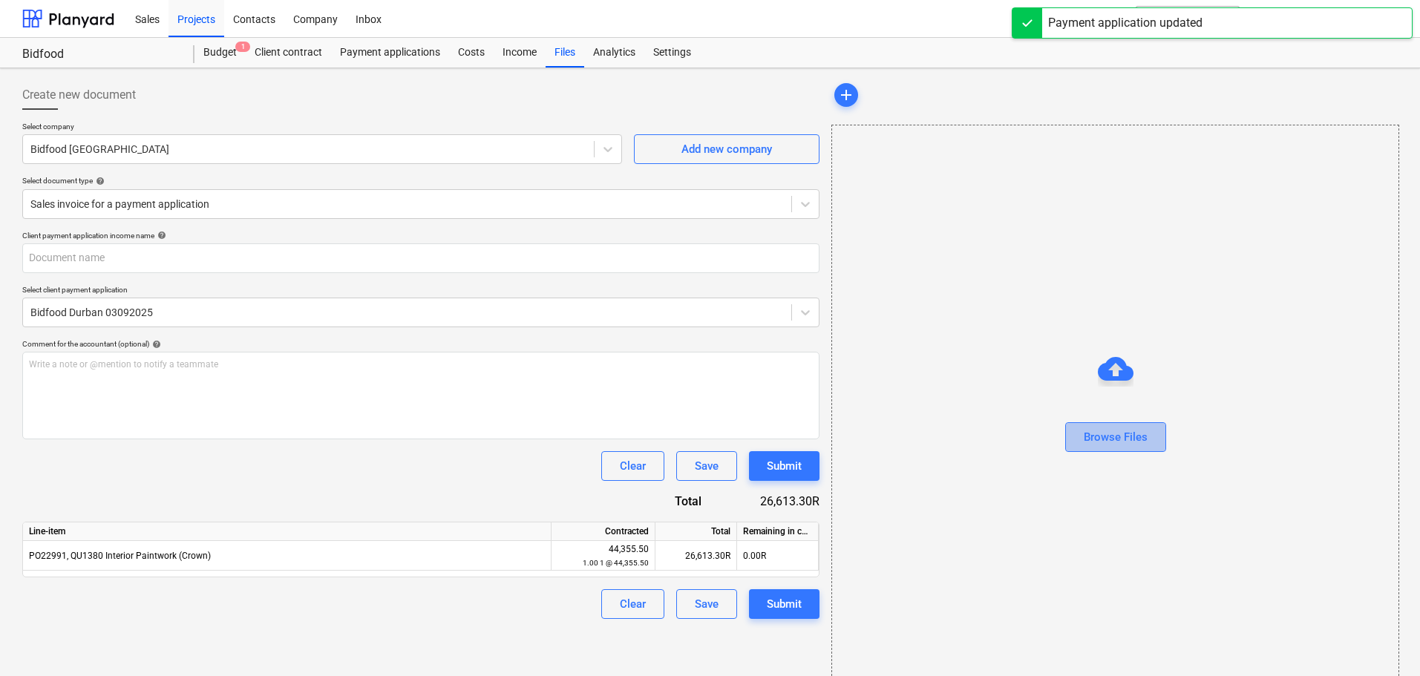
click at [1074, 445] on button "Browse Files" at bounding box center [1115, 437] width 101 height 30
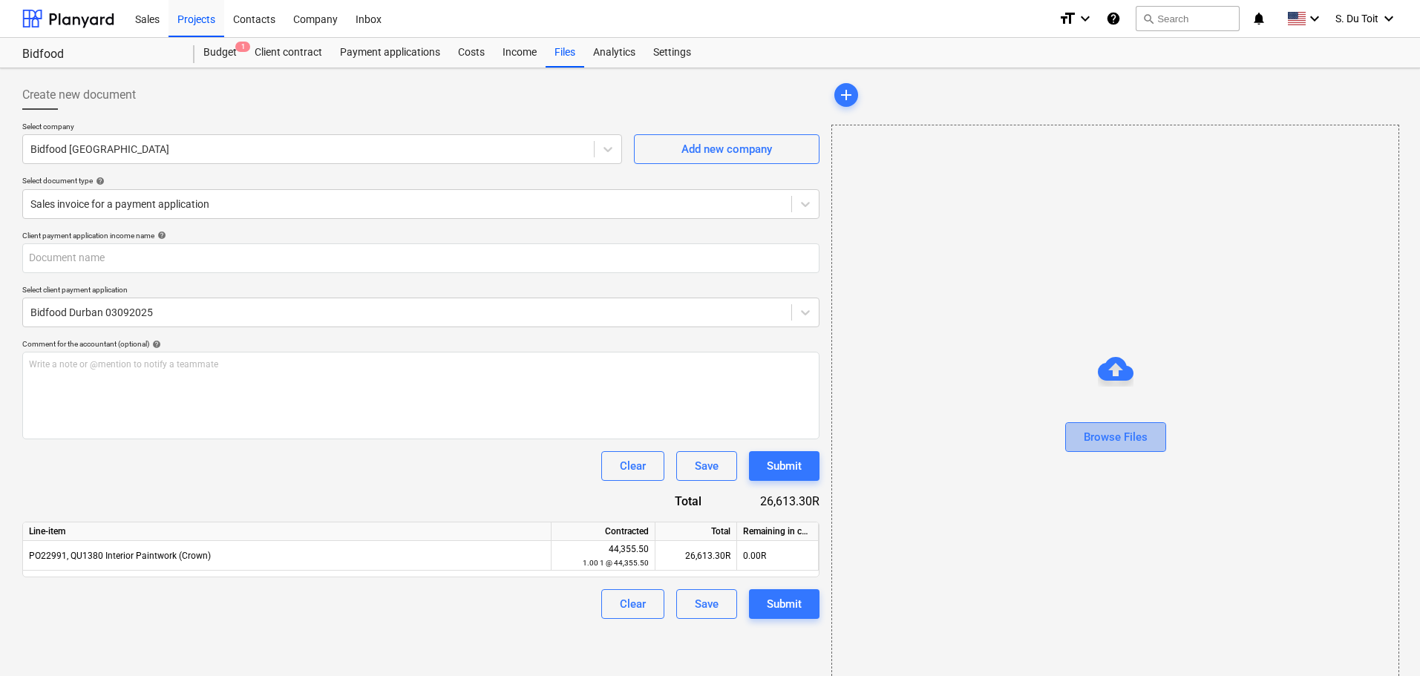
click at [1095, 442] on div "Browse Files" at bounding box center [1116, 436] width 64 height 19
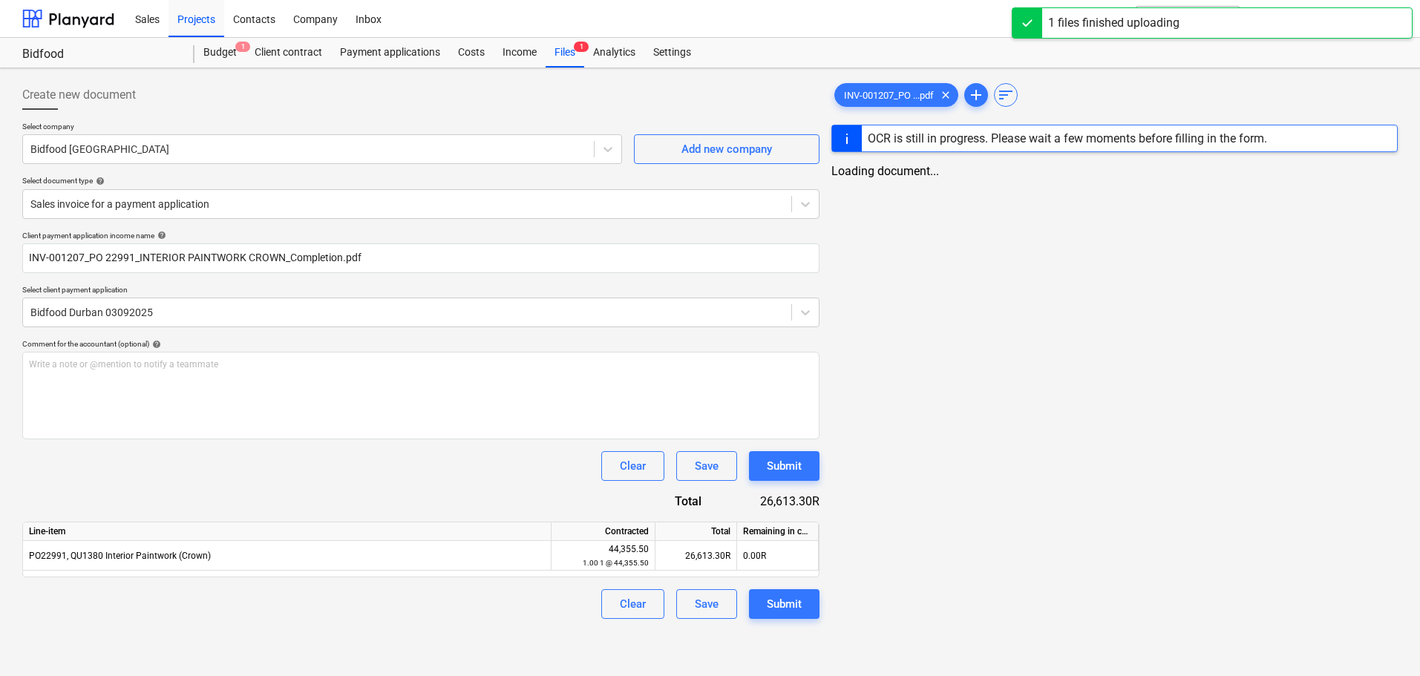
type input "INV-001207_PO 22991_INTERIOR PAINTWORK CROWN_Completion.pdf"
click at [778, 603] on div "Submit" at bounding box center [784, 603] width 35 height 19
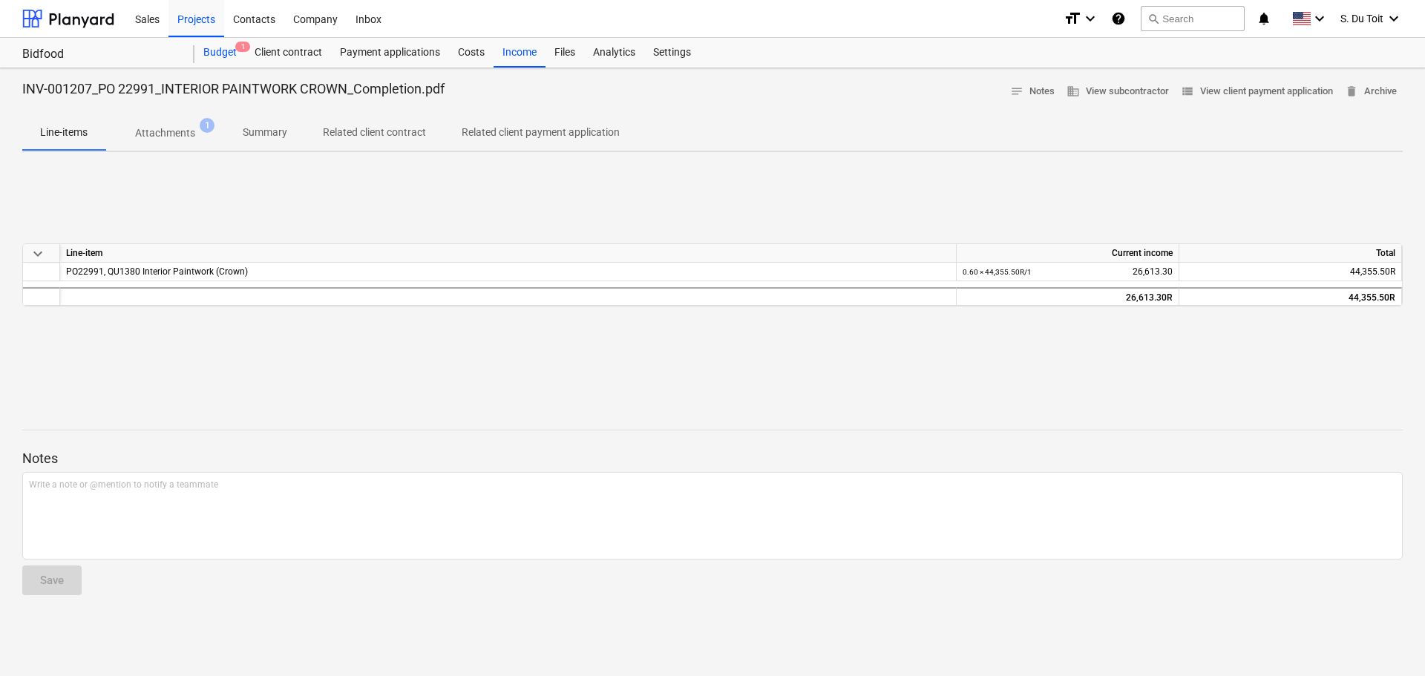
click at [235, 45] on span "1" at bounding box center [242, 47] width 15 height 10
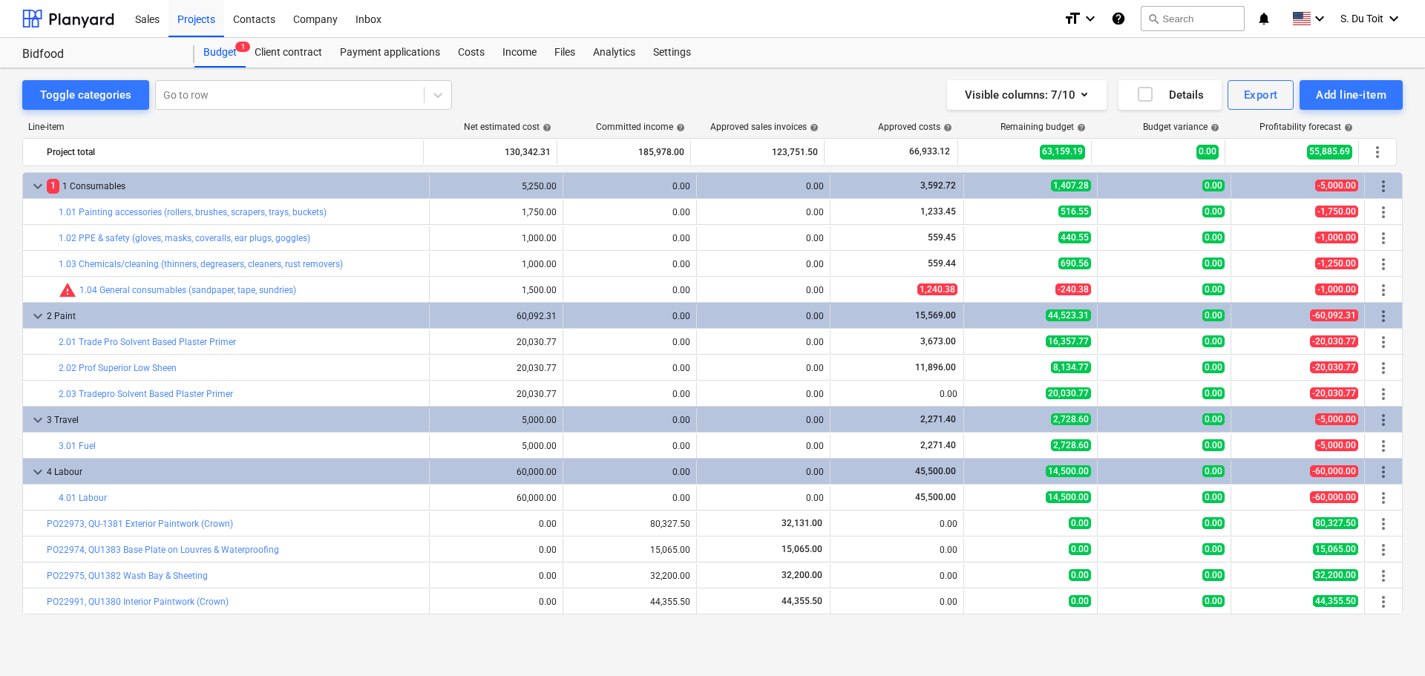
scroll to position [25, 0]
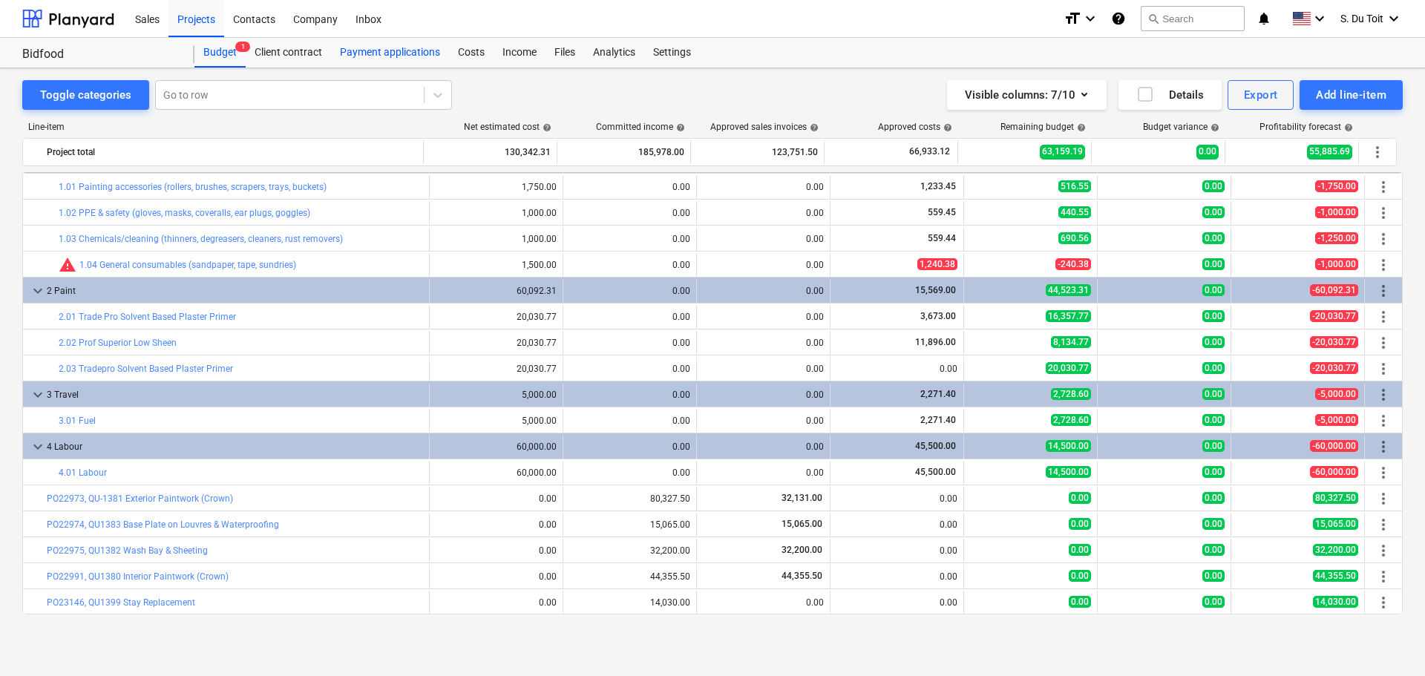
click at [412, 59] on div "Payment applications" at bounding box center [390, 53] width 118 height 30
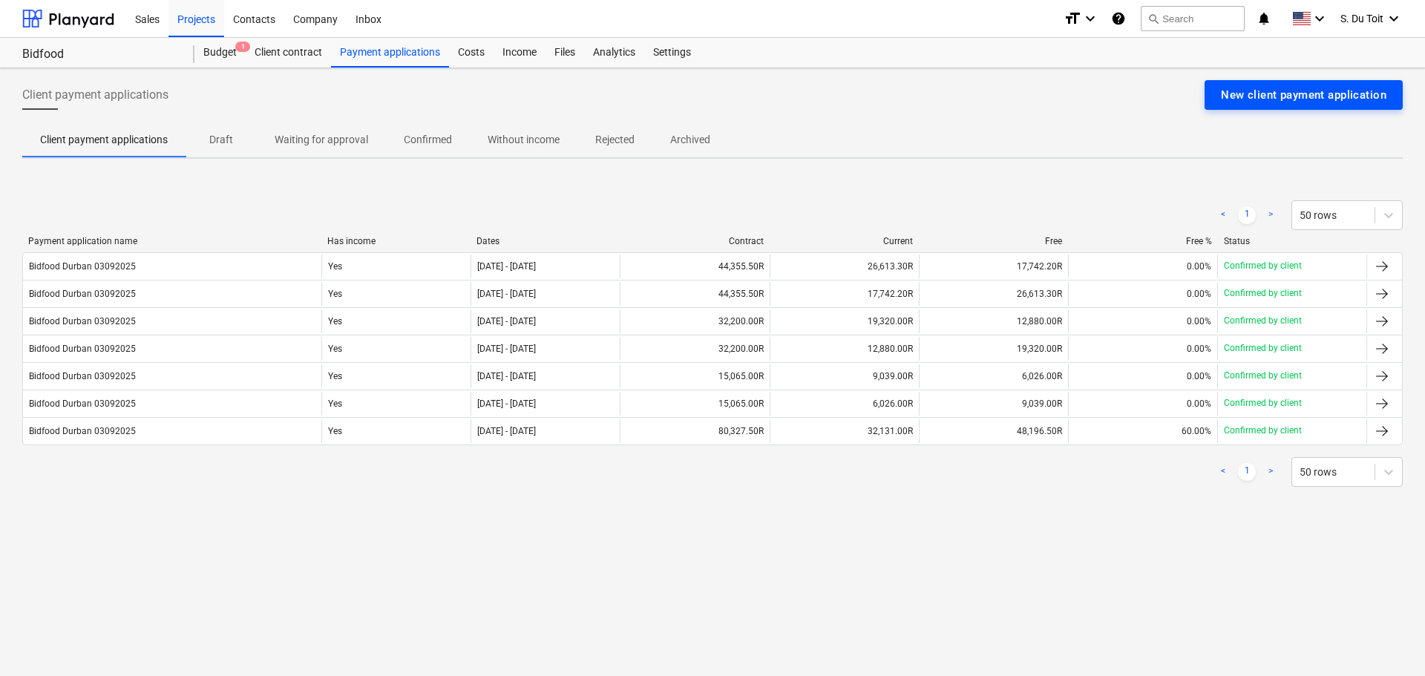
click at [1276, 100] on div "New client payment application" at bounding box center [1303, 94] width 165 height 19
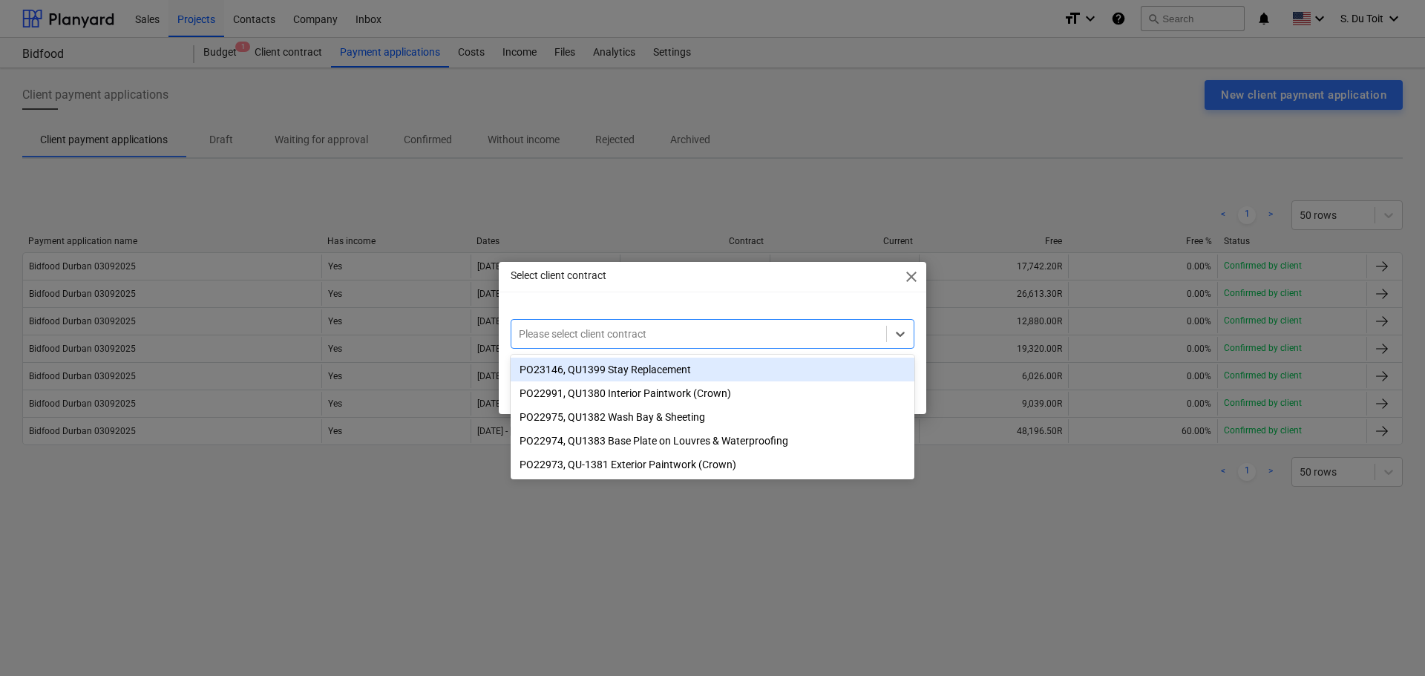
click at [728, 327] on div at bounding box center [699, 334] width 360 height 15
click at [734, 374] on div "PO23146, QU1399 Stay Replacement" at bounding box center [713, 370] width 404 height 24
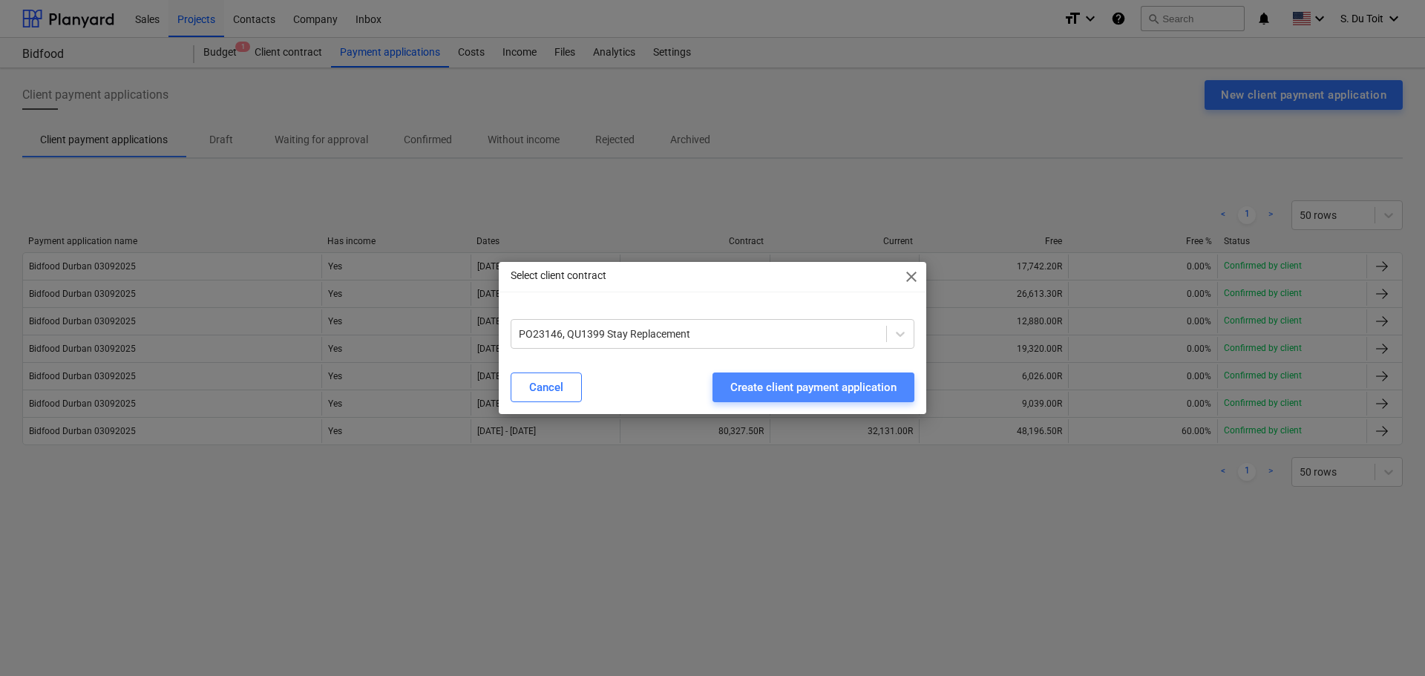
click at [813, 381] on div "Create client payment application" at bounding box center [813, 387] width 166 height 19
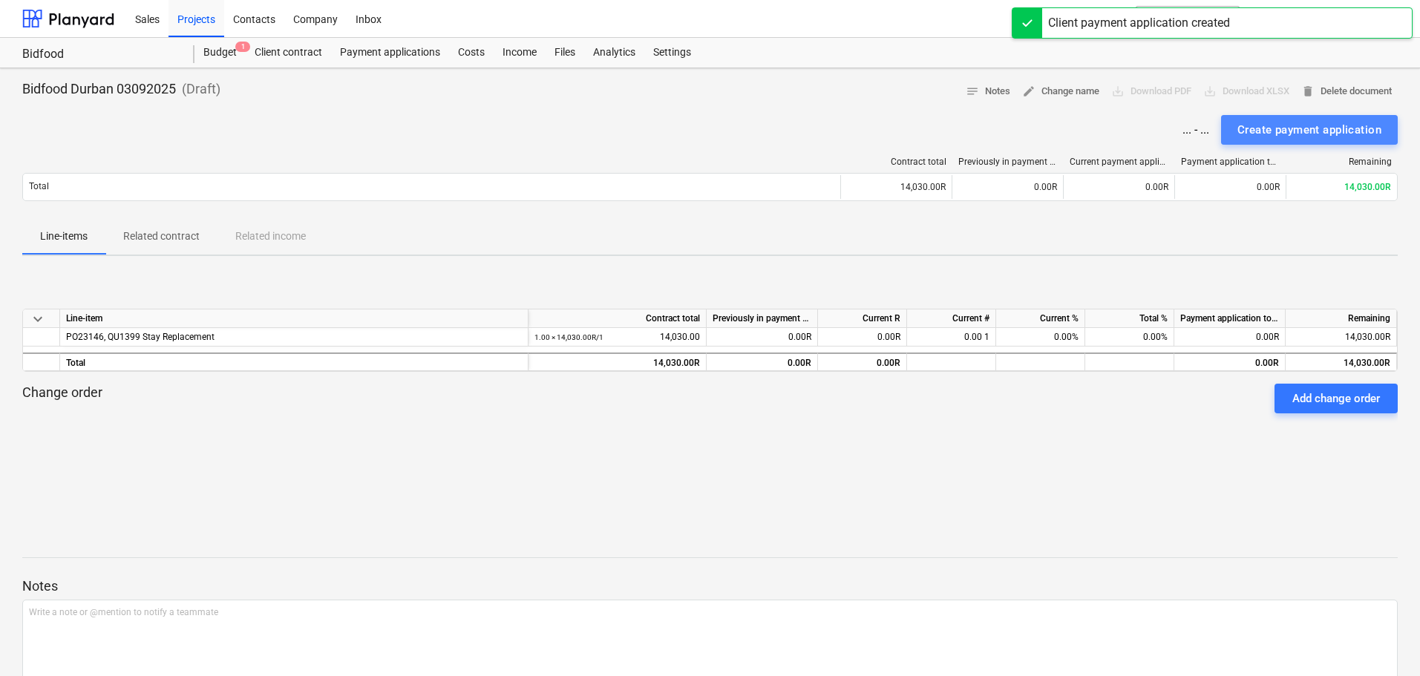
click at [1279, 125] on div "Create payment application" at bounding box center [1309, 129] width 144 height 19
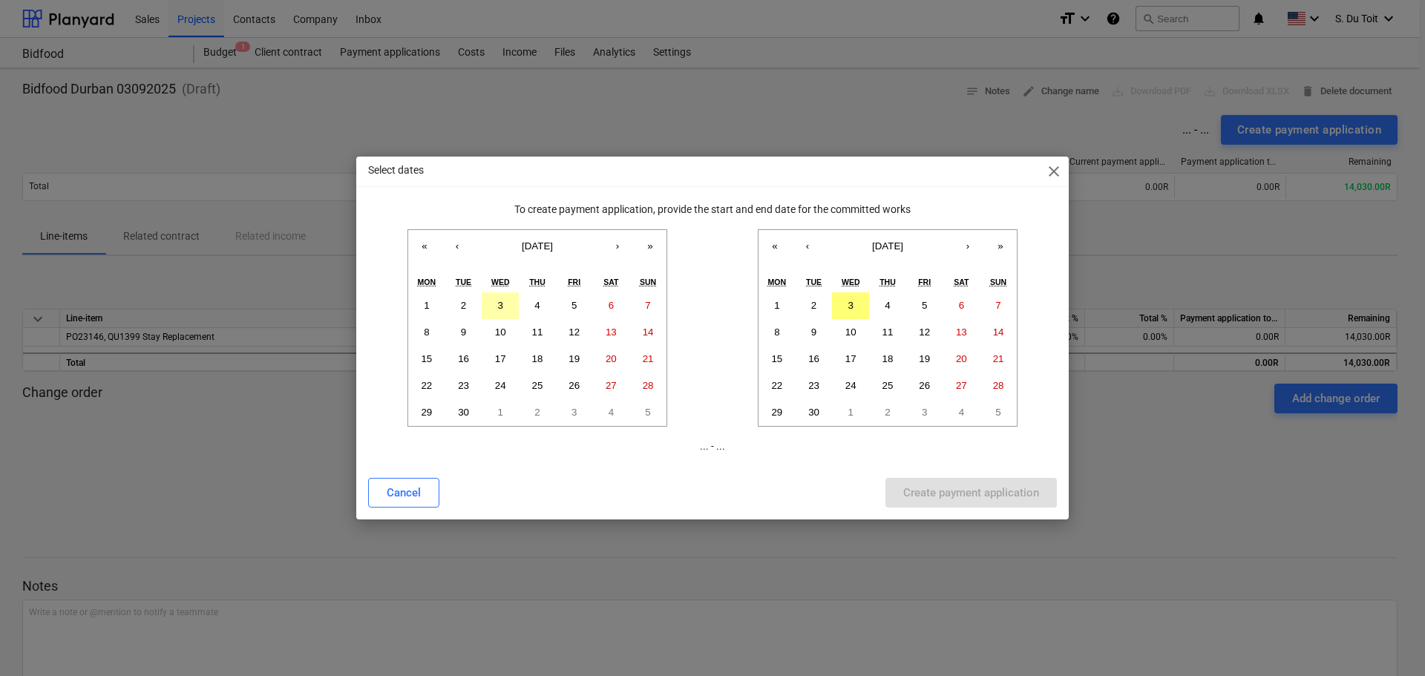
click at [514, 311] on button "3" at bounding box center [500, 305] width 37 height 27
click at [839, 305] on button "3" at bounding box center [850, 305] width 37 height 27
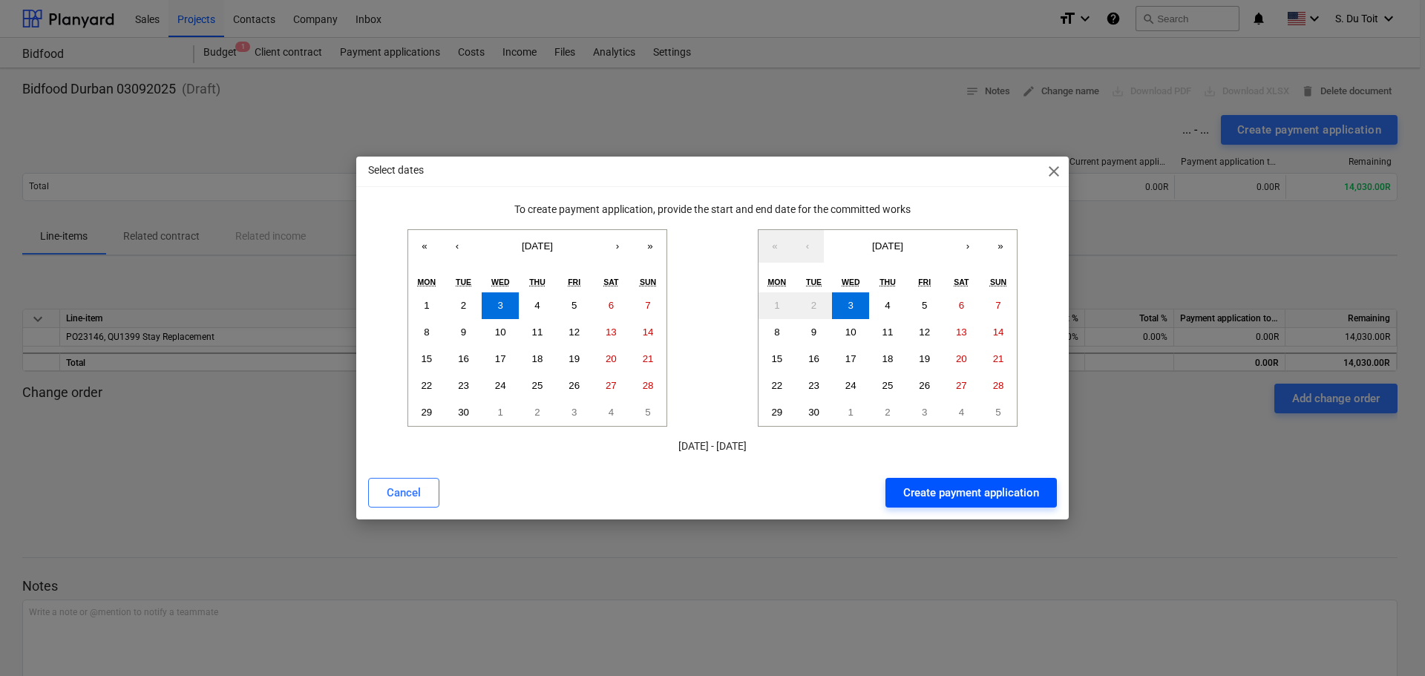
click at [974, 494] on div "Create payment application" at bounding box center [971, 492] width 136 height 19
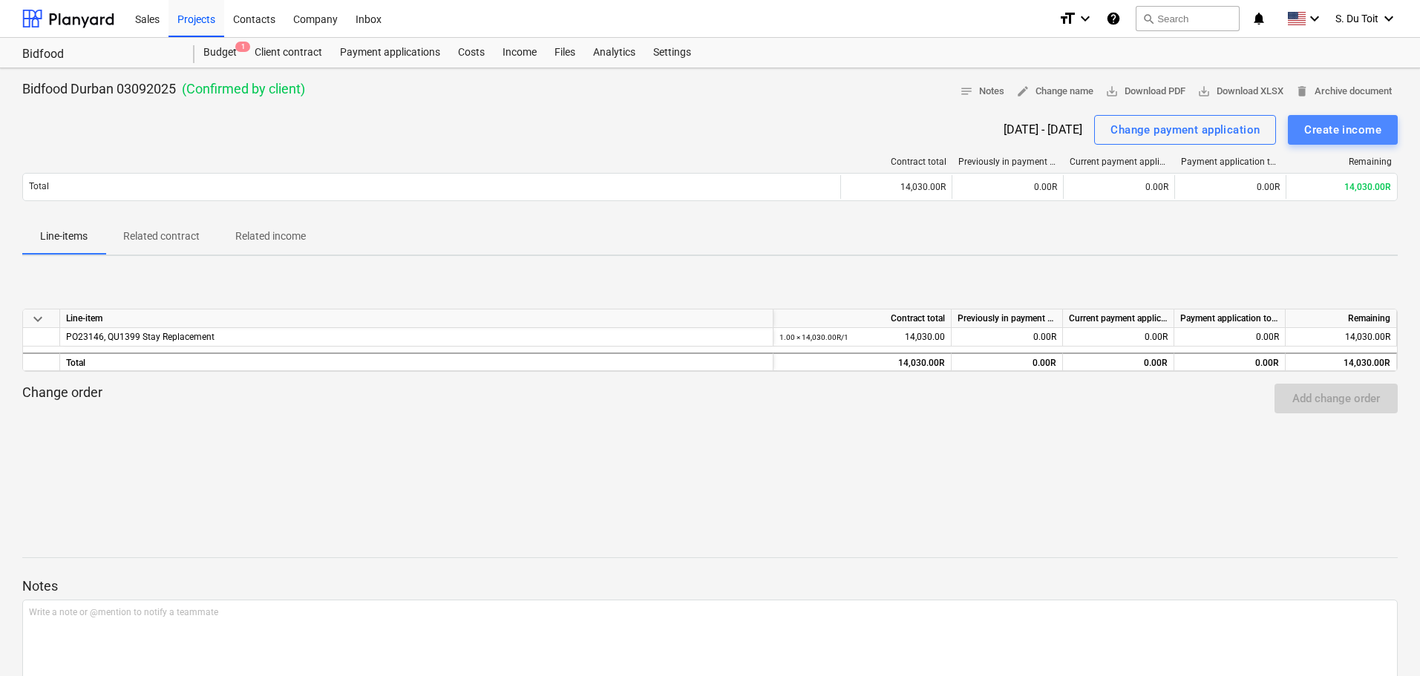
click at [1360, 131] on div "Create income" at bounding box center [1342, 129] width 77 height 19
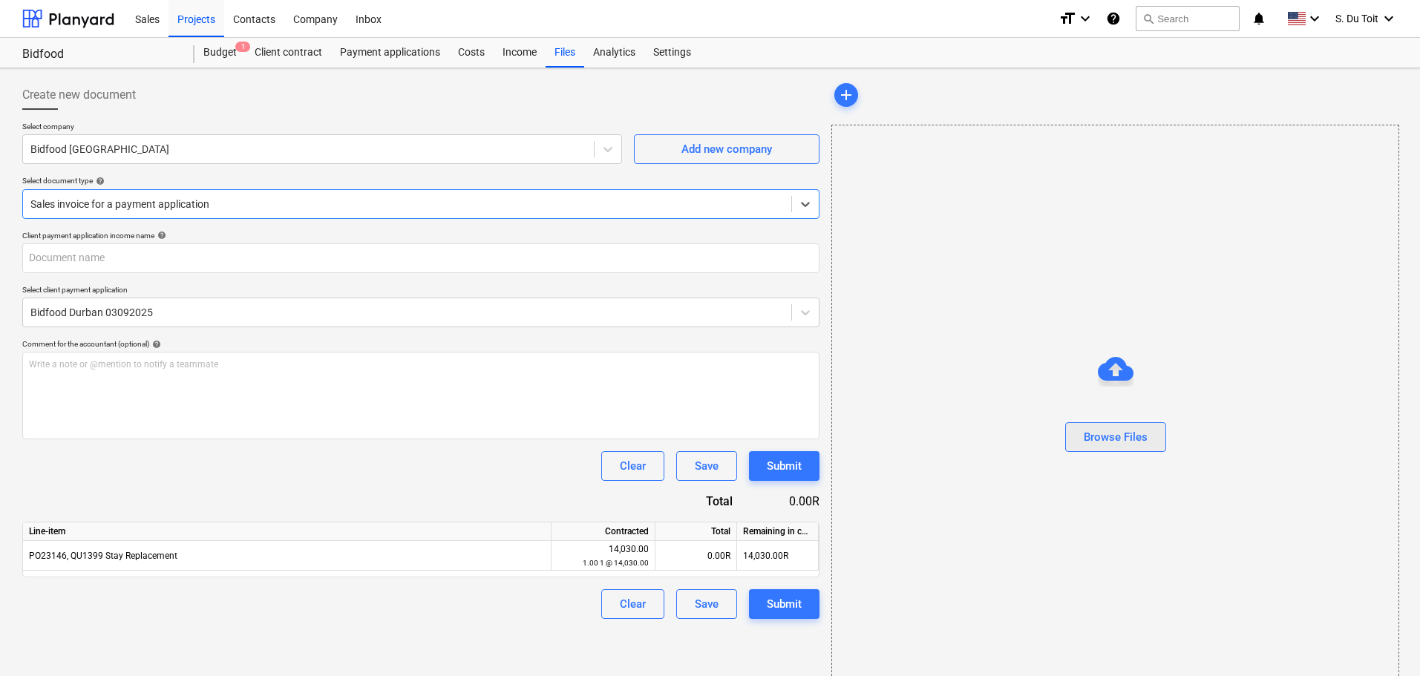
click at [1103, 445] on div "Browse Files" at bounding box center [1116, 436] width 64 height 19
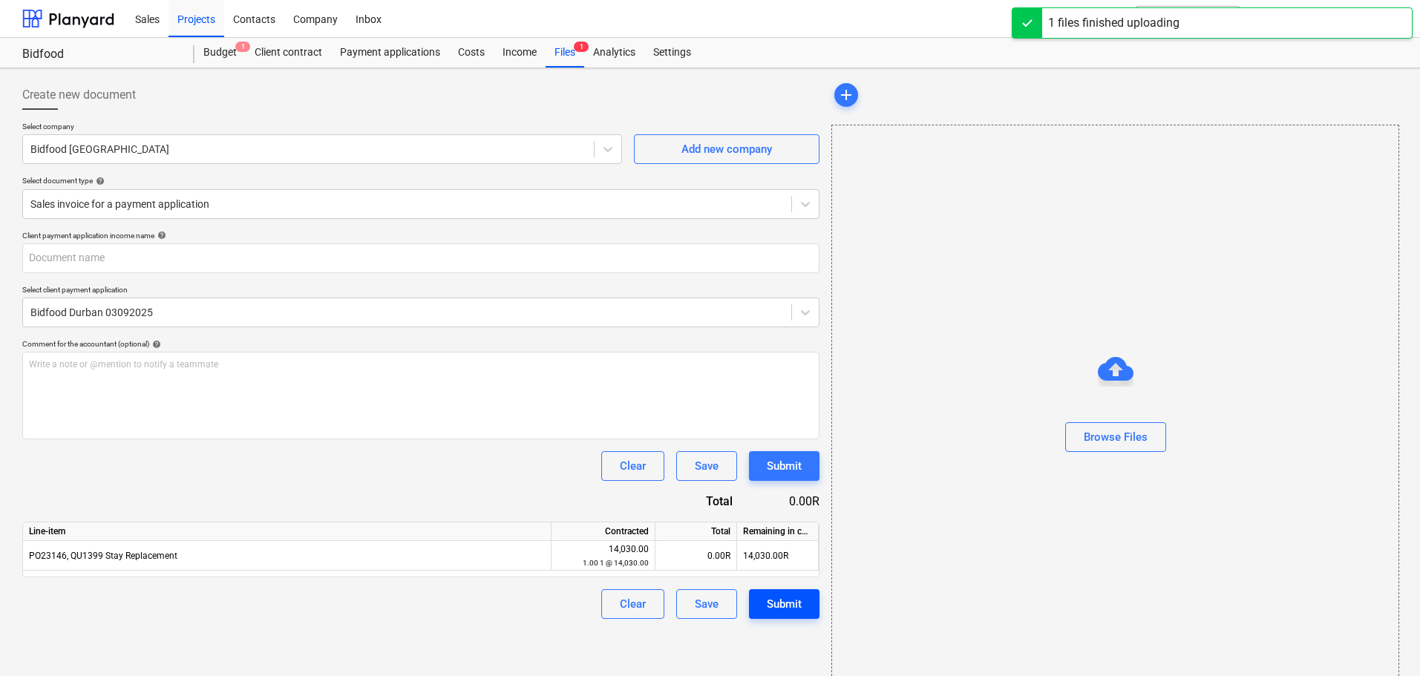
type input "Invoice INV-001191.pdf"
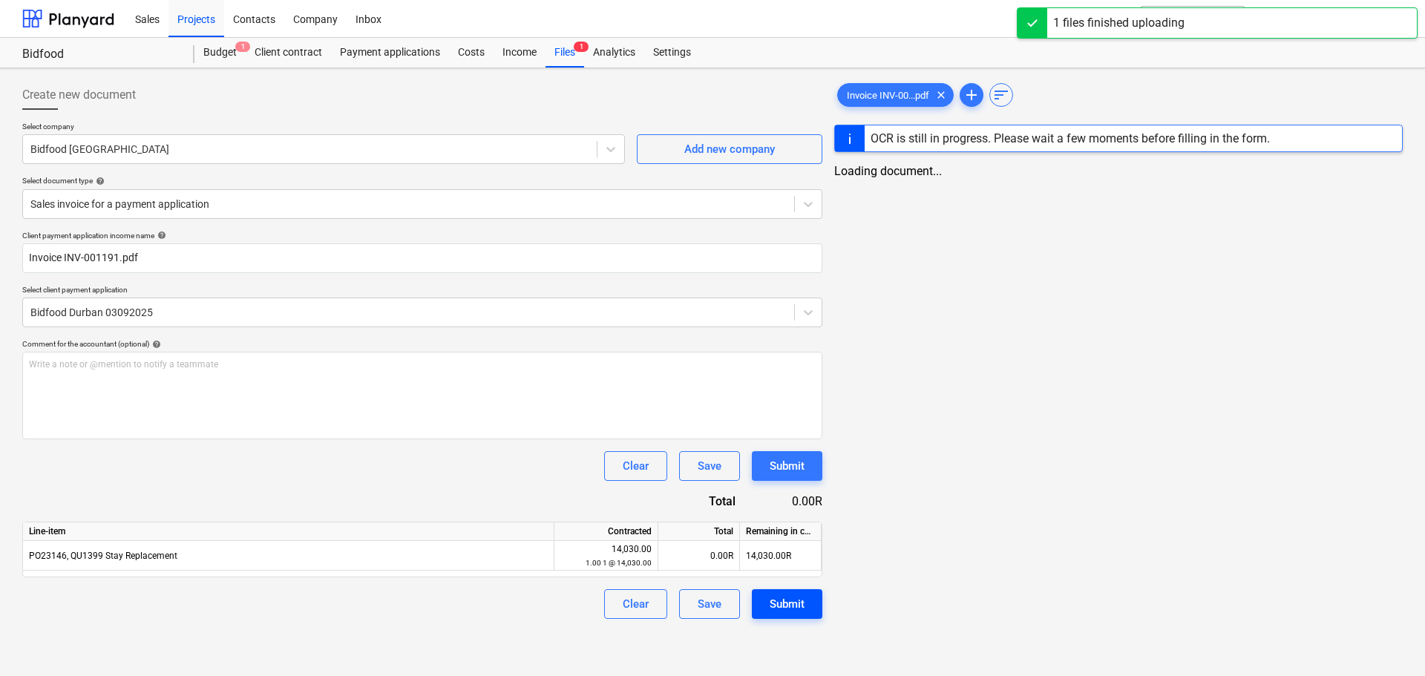
click at [787, 603] on div "Submit" at bounding box center [787, 603] width 35 height 19
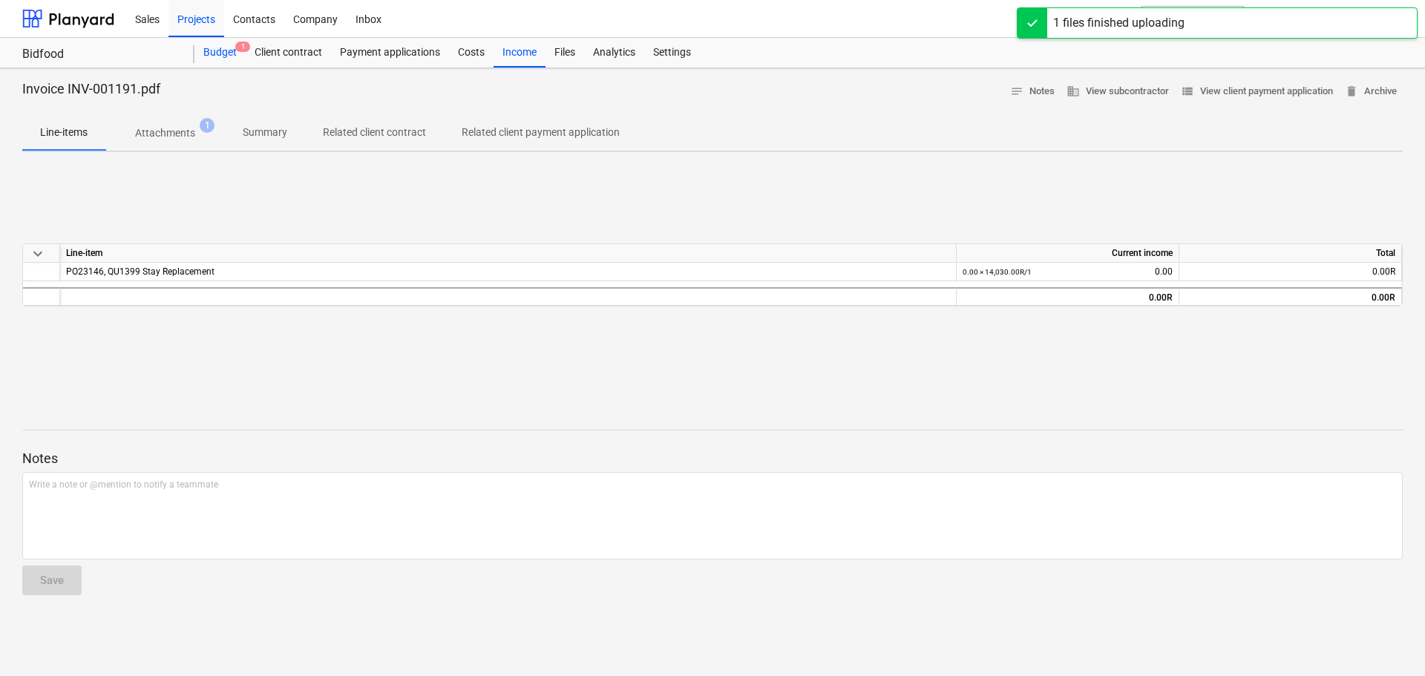
click at [204, 62] on div "Budget 1" at bounding box center [219, 53] width 51 height 30
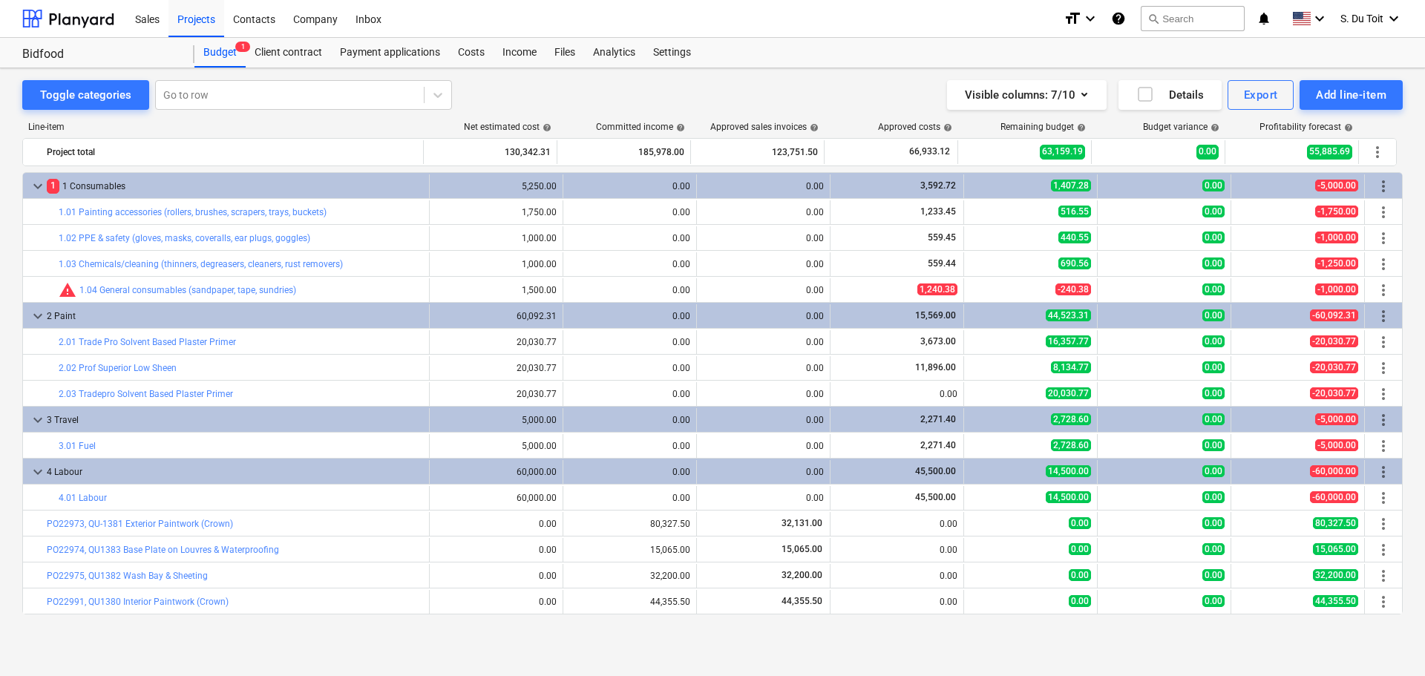
scroll to position [25, 0]
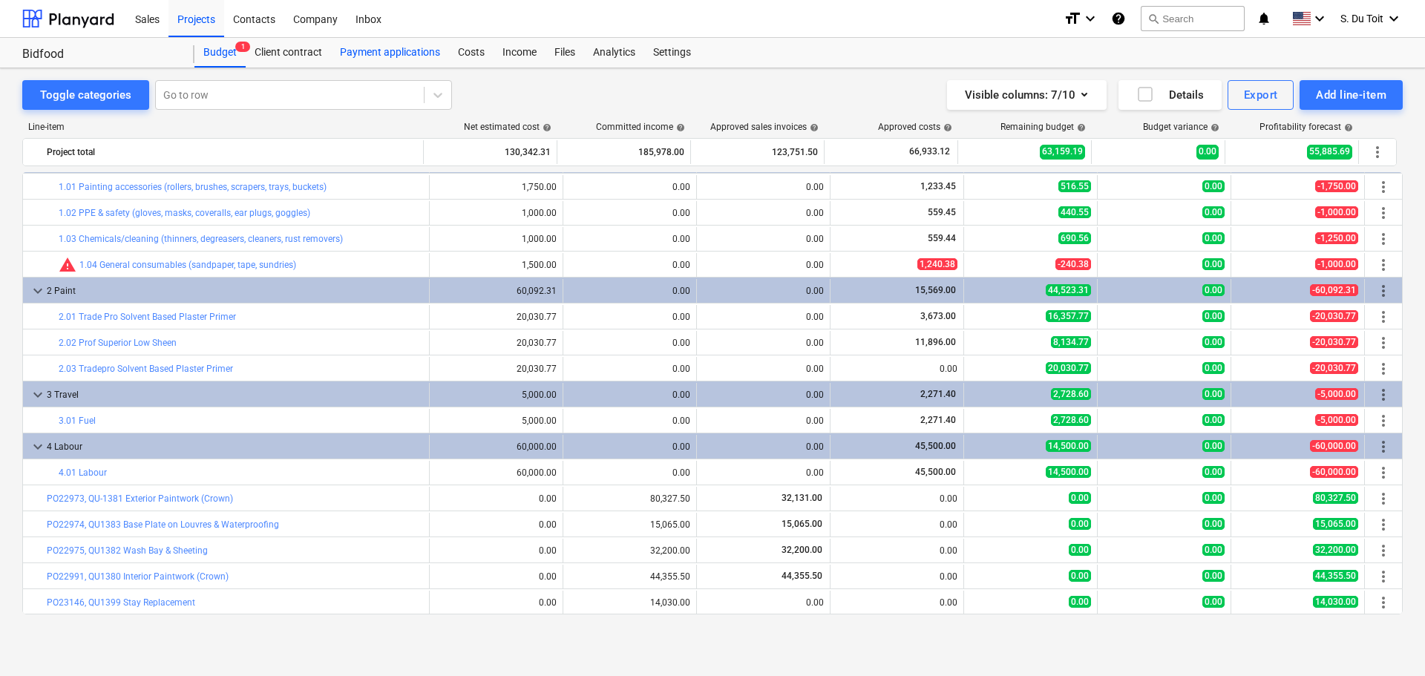
click at [389, 62] on div "Payment applications" at bounding box center [390, 53] width 118 height 30
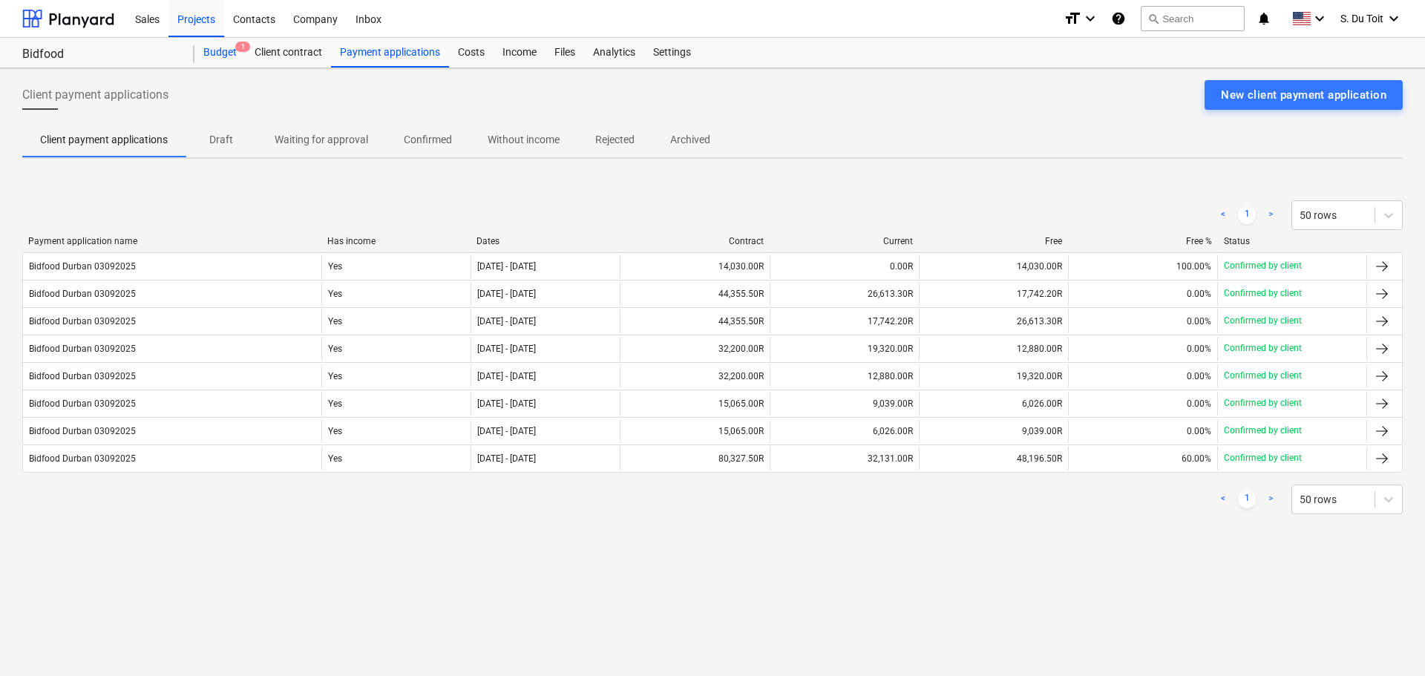
click at [232, 55] on div "Budget 1" at bounding box center [219, 53] width 51 height 30
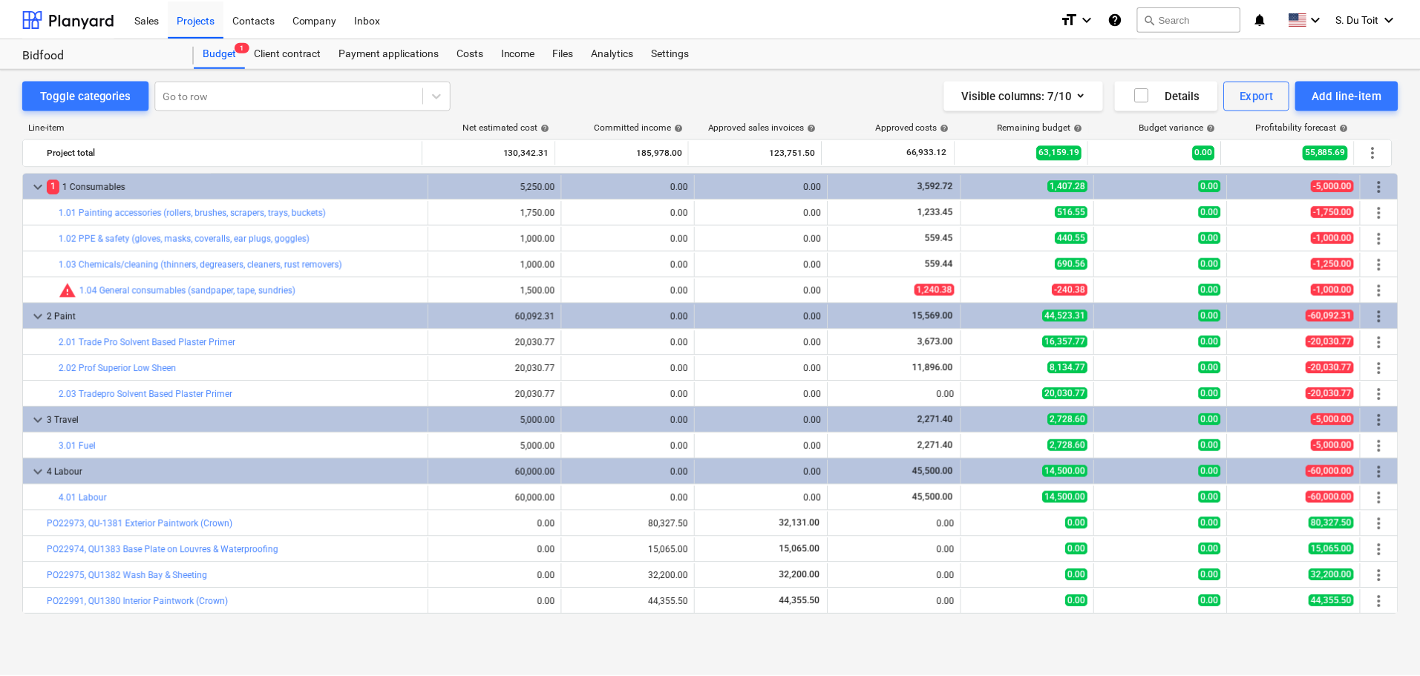
scroll to position [25, 0]
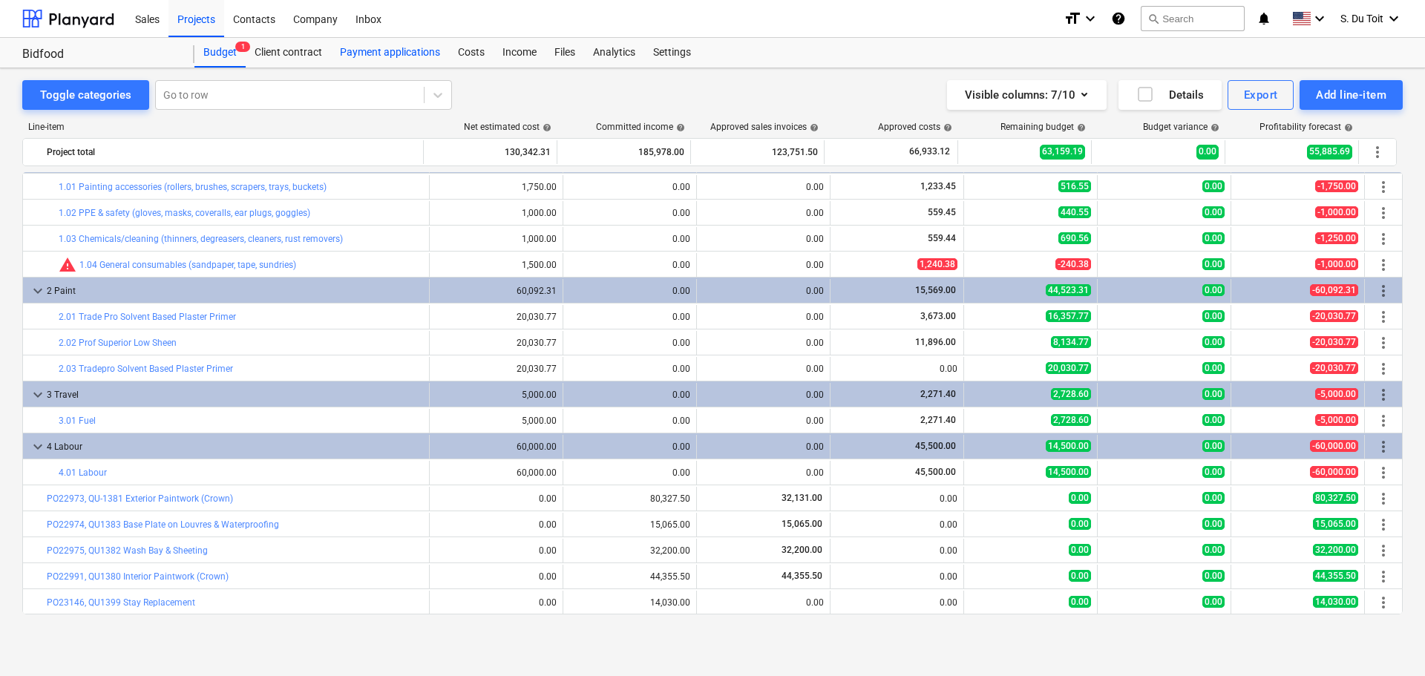
click at [413, 47] on div "Payment applications" at bounding box center [390, 53] width 118 height 30
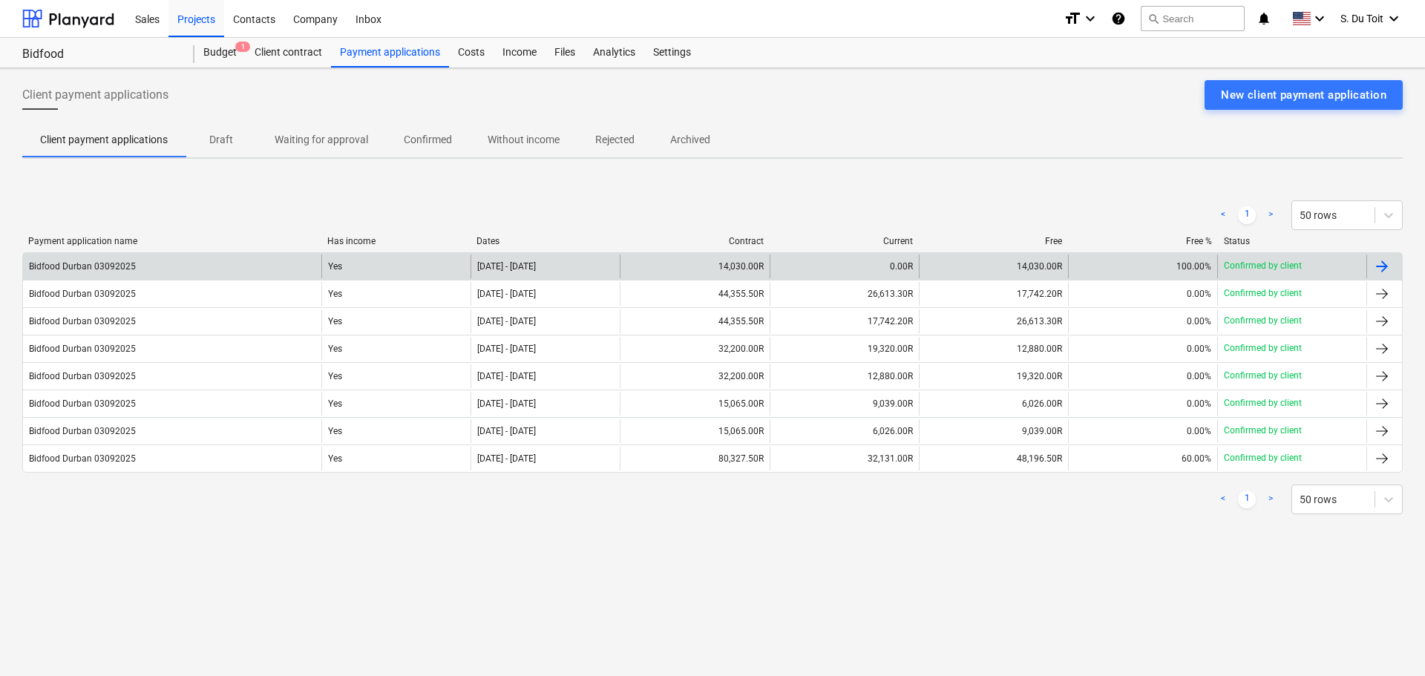
click at [1388, 270] on div at bounding box center [1382, 267] width 18 height 18
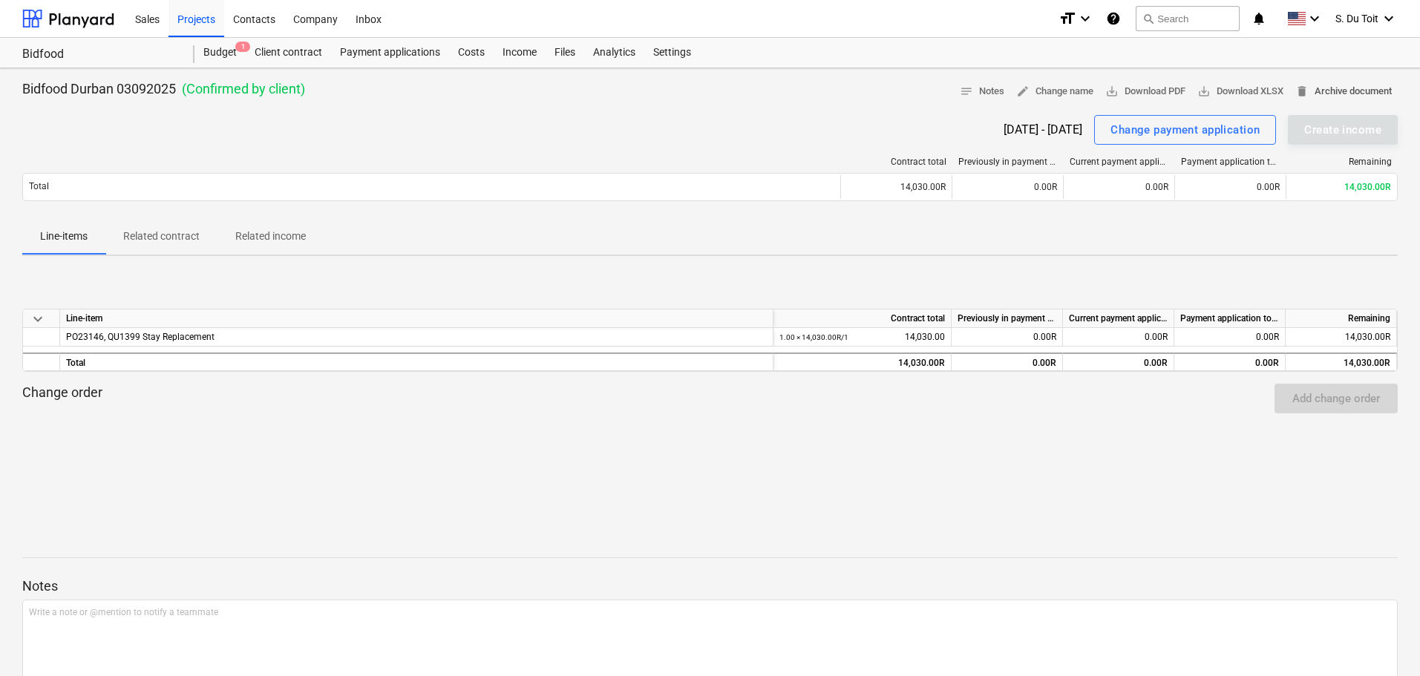
click at [1320, 98] on span "delete Archive document" at bounding box center [1343, 91] width 96 height 17
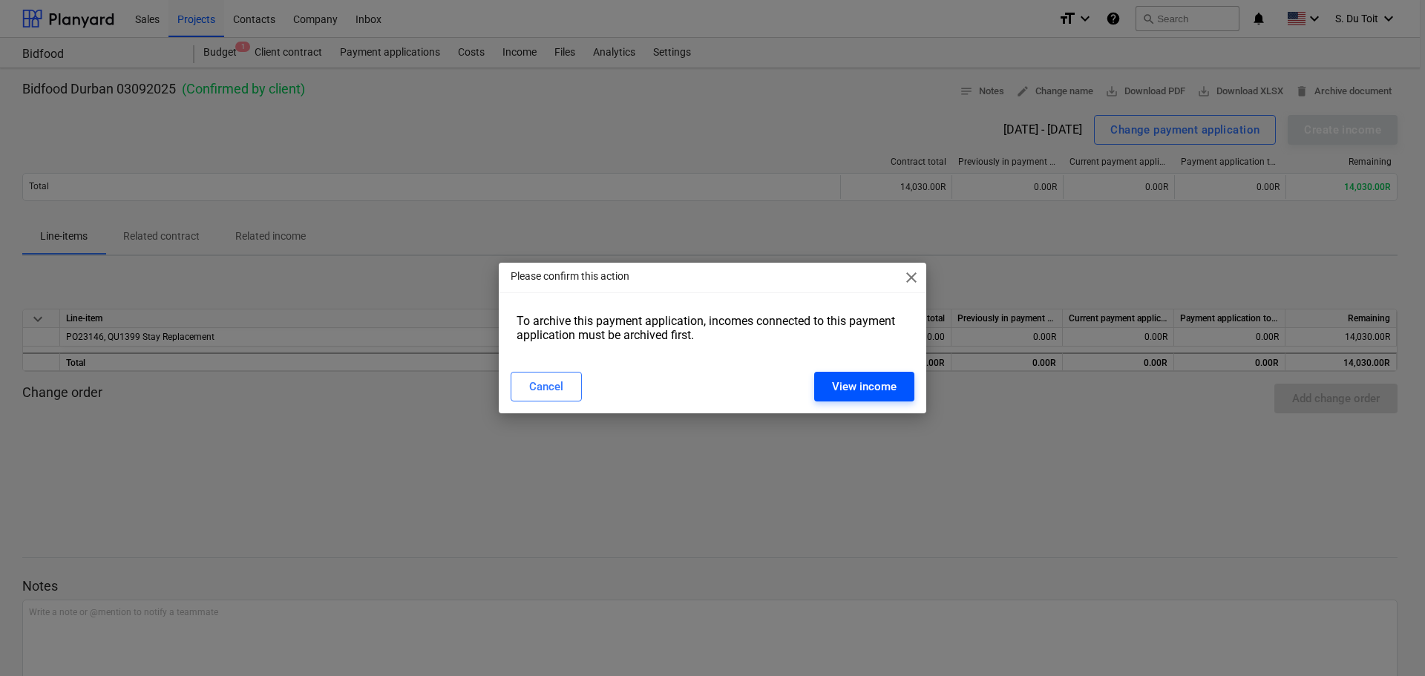
click at [874, 398] on button "View income" at bounding box center [864, 387] width 100 height 30
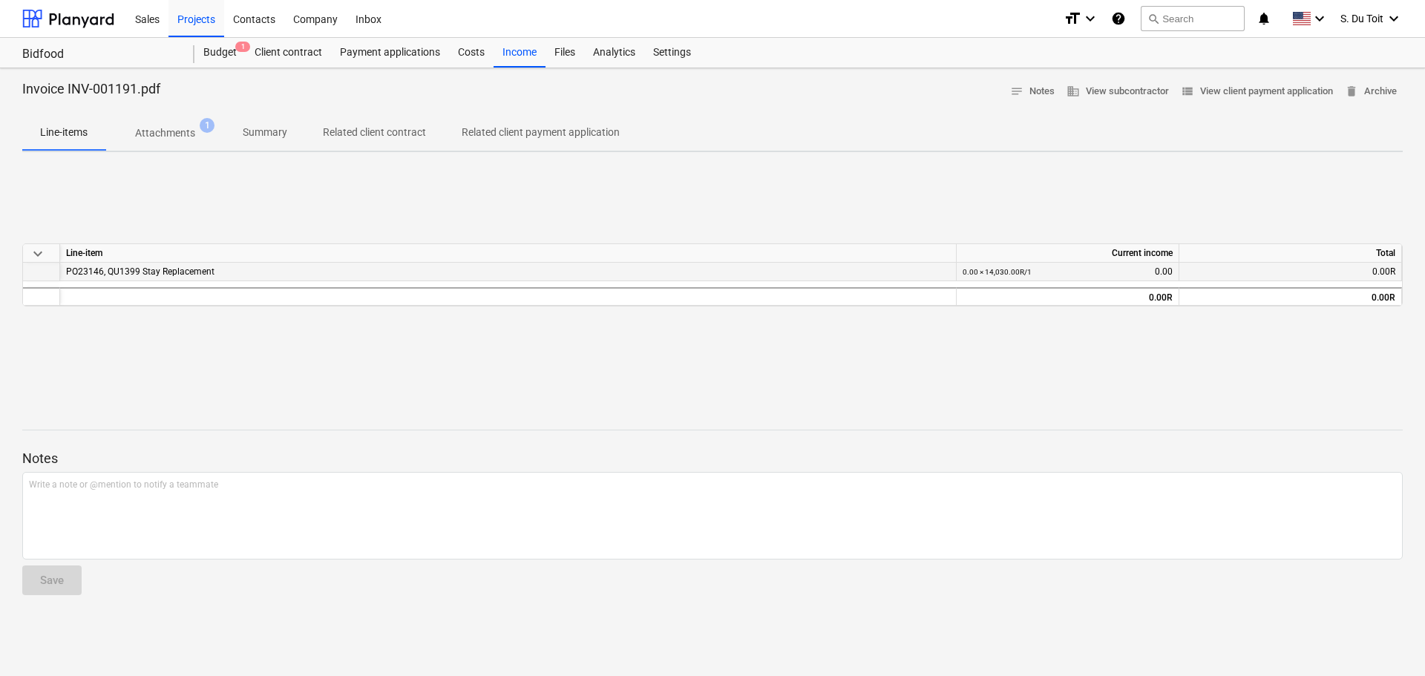
click at [947, 269] on div "PO23146, QU1399 Stay Replacement" at bounding box center [508, 272] width 884 height 18
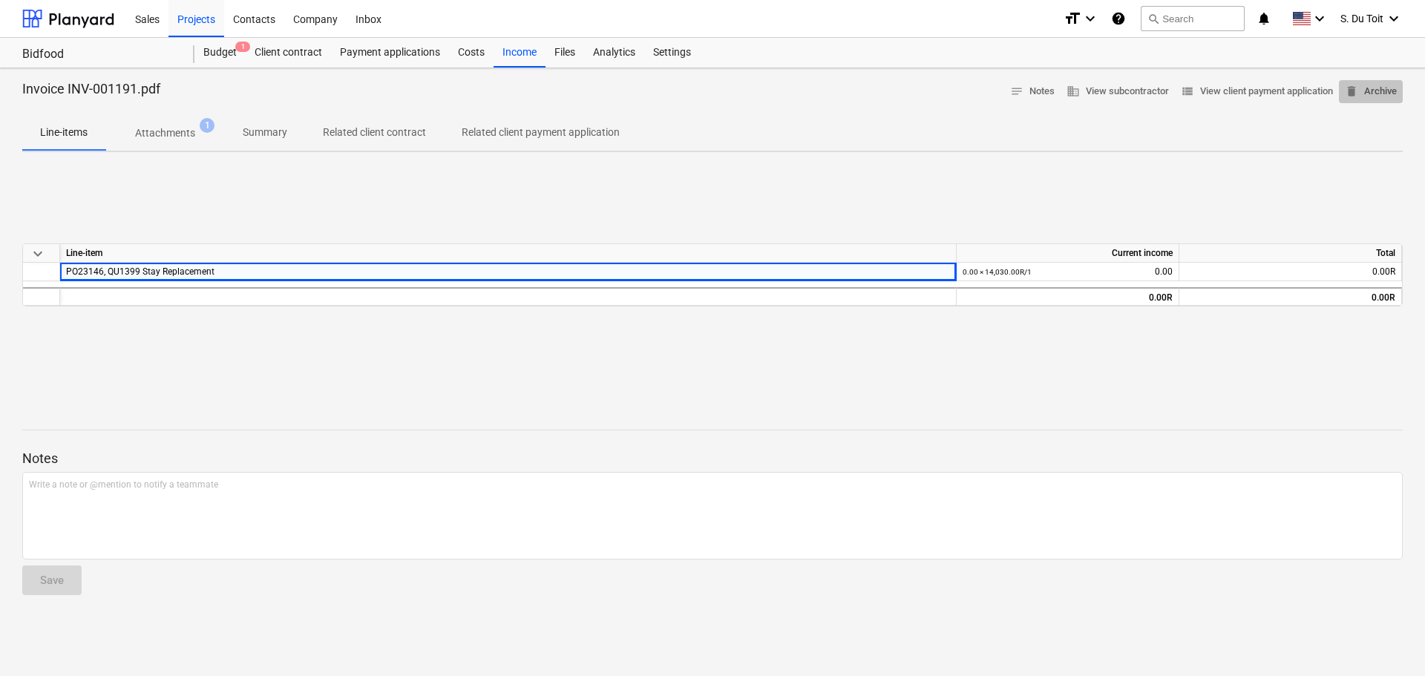
click at [1383, 94] on span "delete Archive" at bounding box center [1371, 91] width 52 height 17
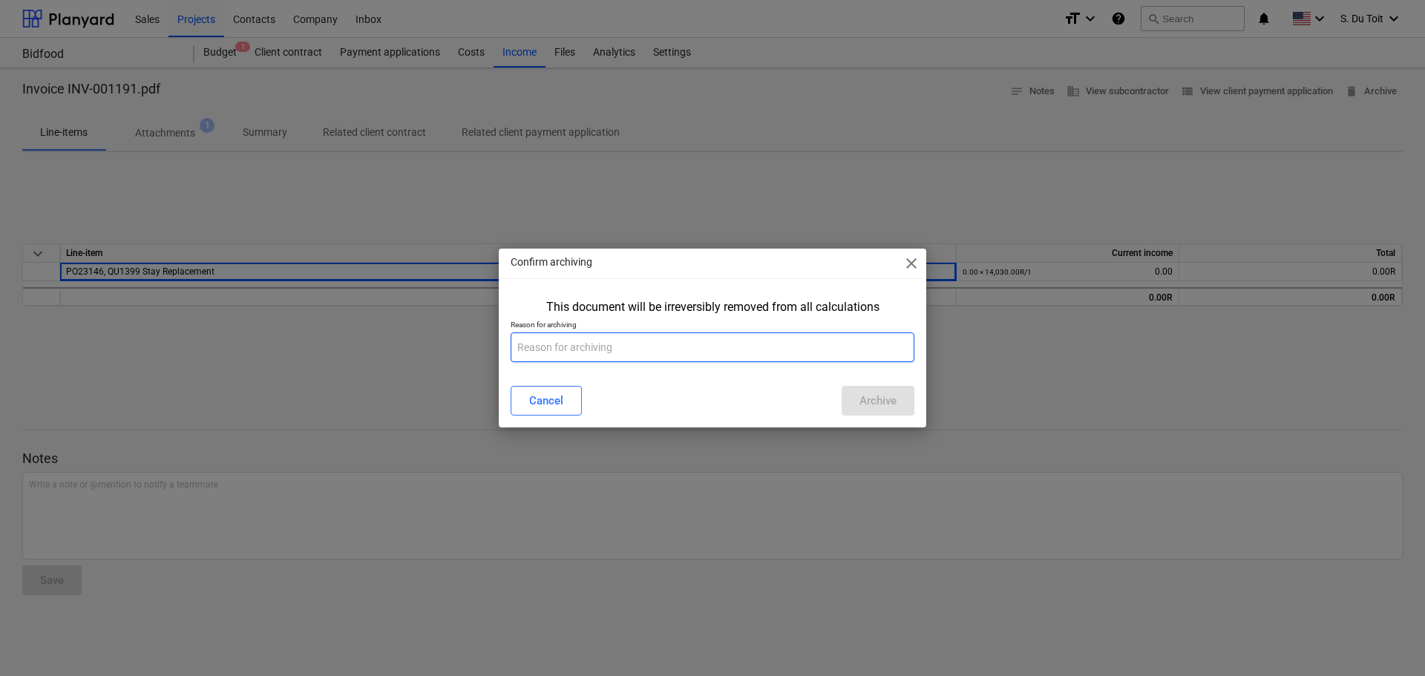
click at [732, 333] on input "text" at bounding box center [713, 347] width 404 height 30
type input "1"
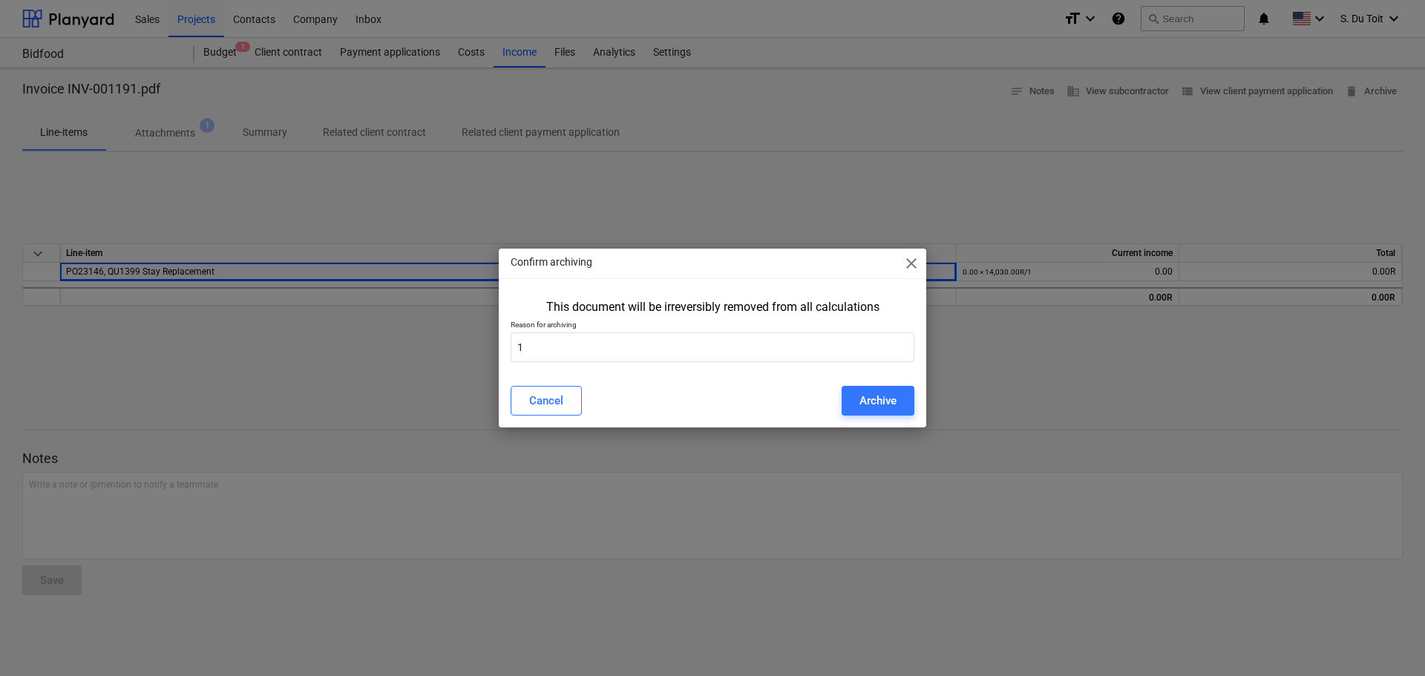
click at [892, 382] on div "Cancel Archive" at bounding box center [713, 401] width 422 height 42
click at [892, 401] on div "Archive" at bounding box center [877, 400] width 37 height 19
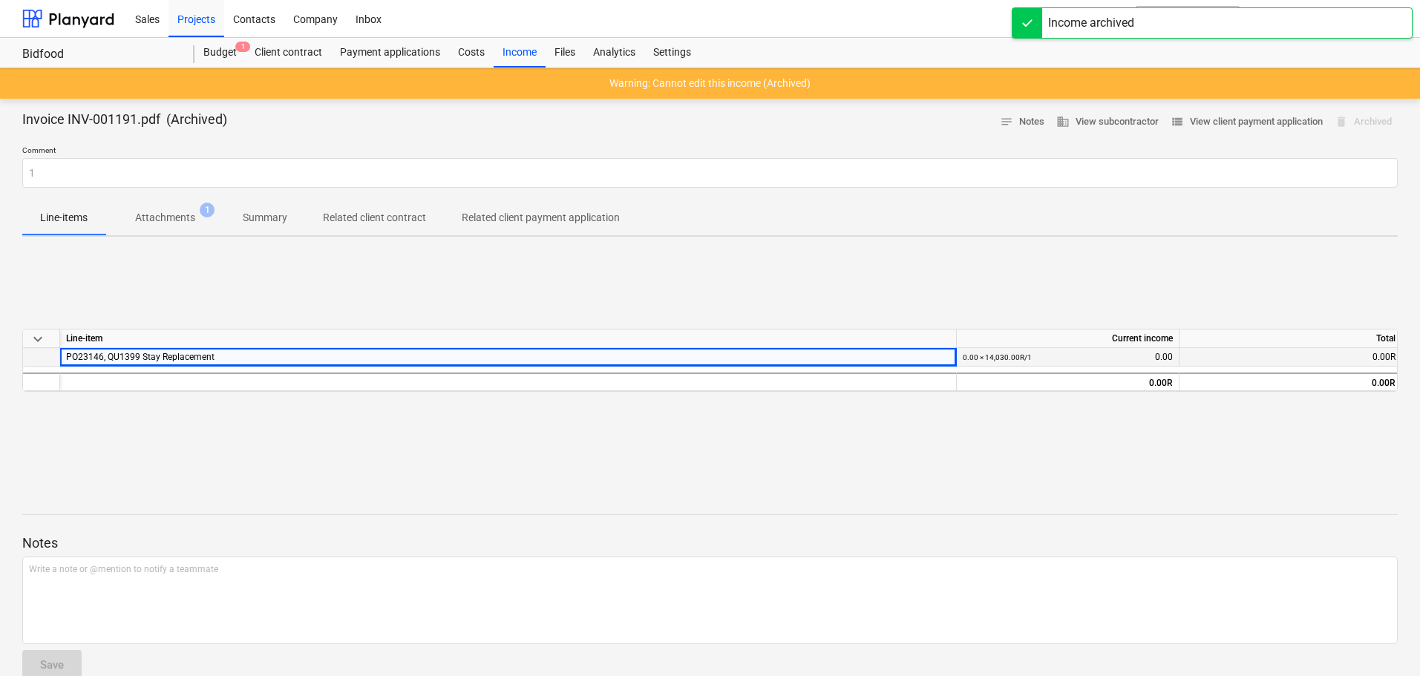
click at [321, 354] on div "PO23146, QU1399 Stay Replacement" at bounding box center [508, 357] width 884 height 18
click at [997, 358] on small "0.00 × 14,030.00R / 1" at bounding box center [997, 357] width 69 height 8
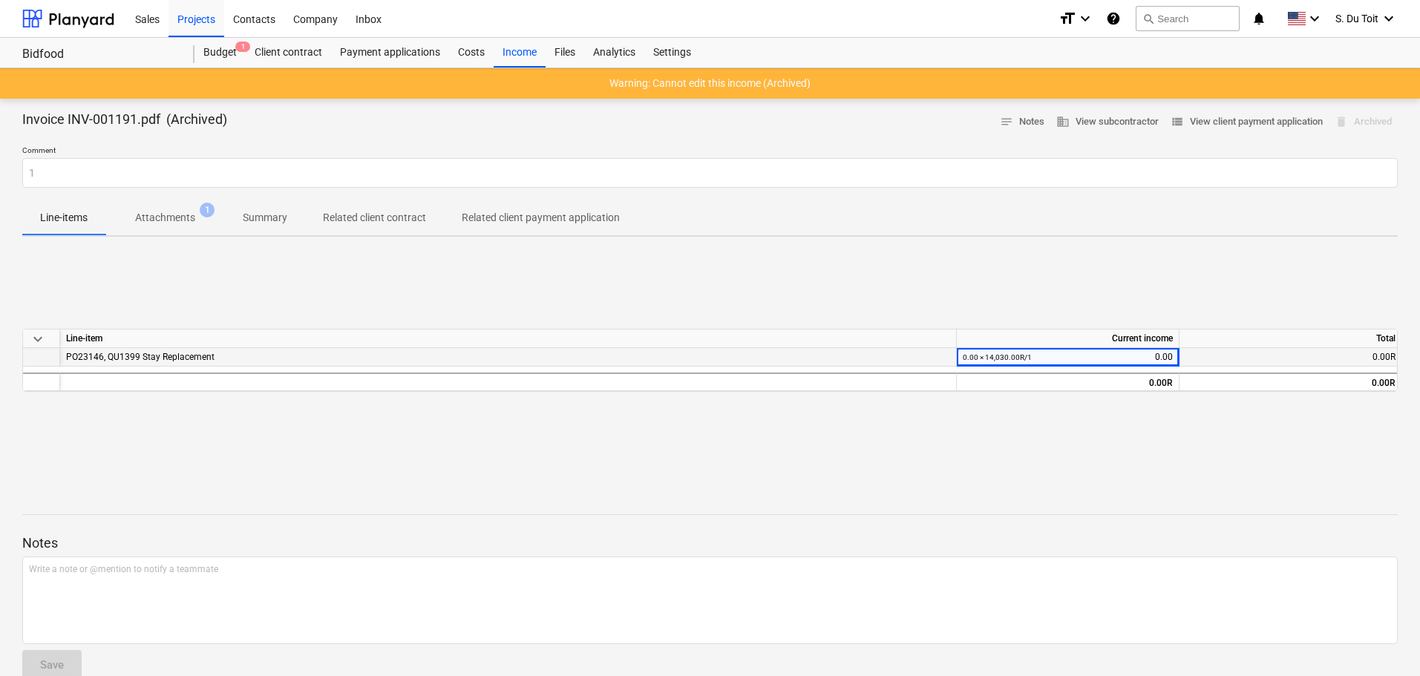
click at [1147, 361] on div "0.00 × 14,030.00R / 1 0.00" at bounding box center [1068, 357] width 210 height 19
click at [1177, 359] on div "0.00 × 14,030.00R / 1 0.00" at bounding box center [1068, 357] width 223 height 19
click at [1329, 349] on div "0.00R" at bounding box center [1290, 357] width 223 height 19
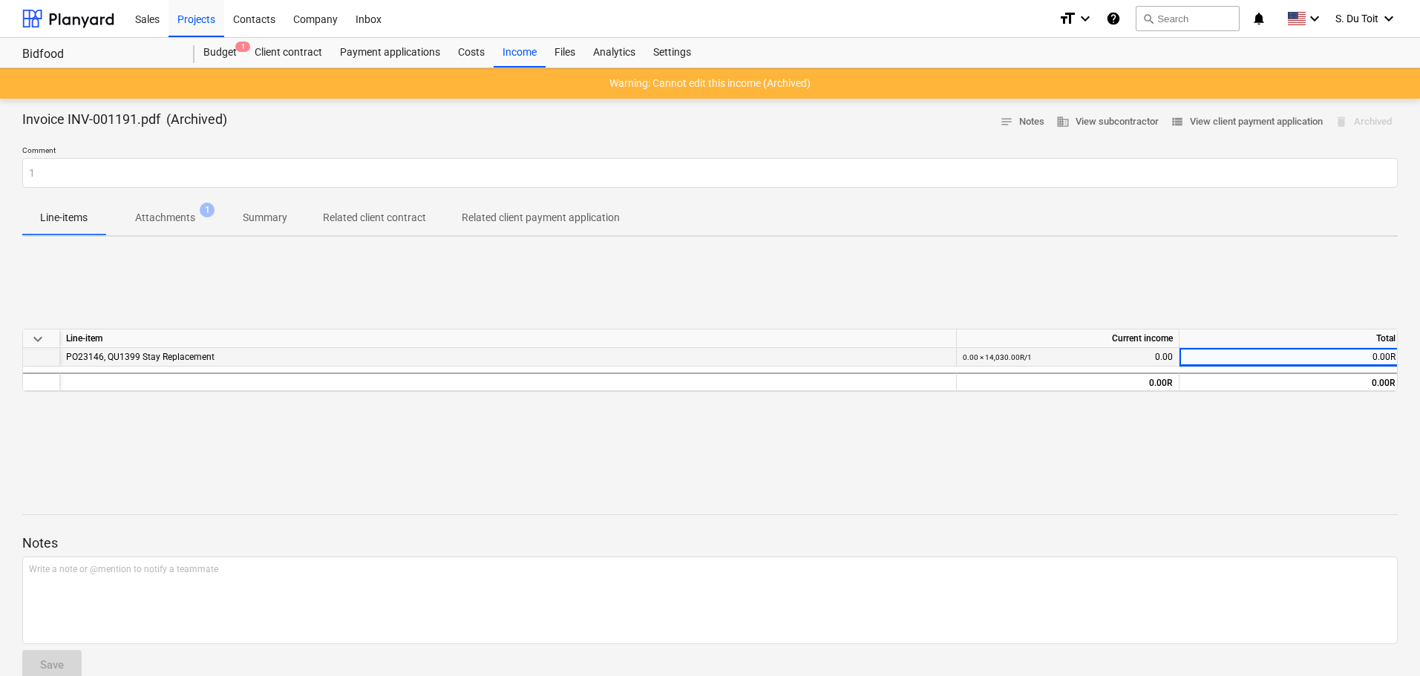
scroll to position [0, 5]
click at [1329, 353] on div "0.00R" at bounding box center [1285, 357] width 223 height 19
click at [531, 53] on div "Income" at bounding box center [520, 53] width 52 height 30
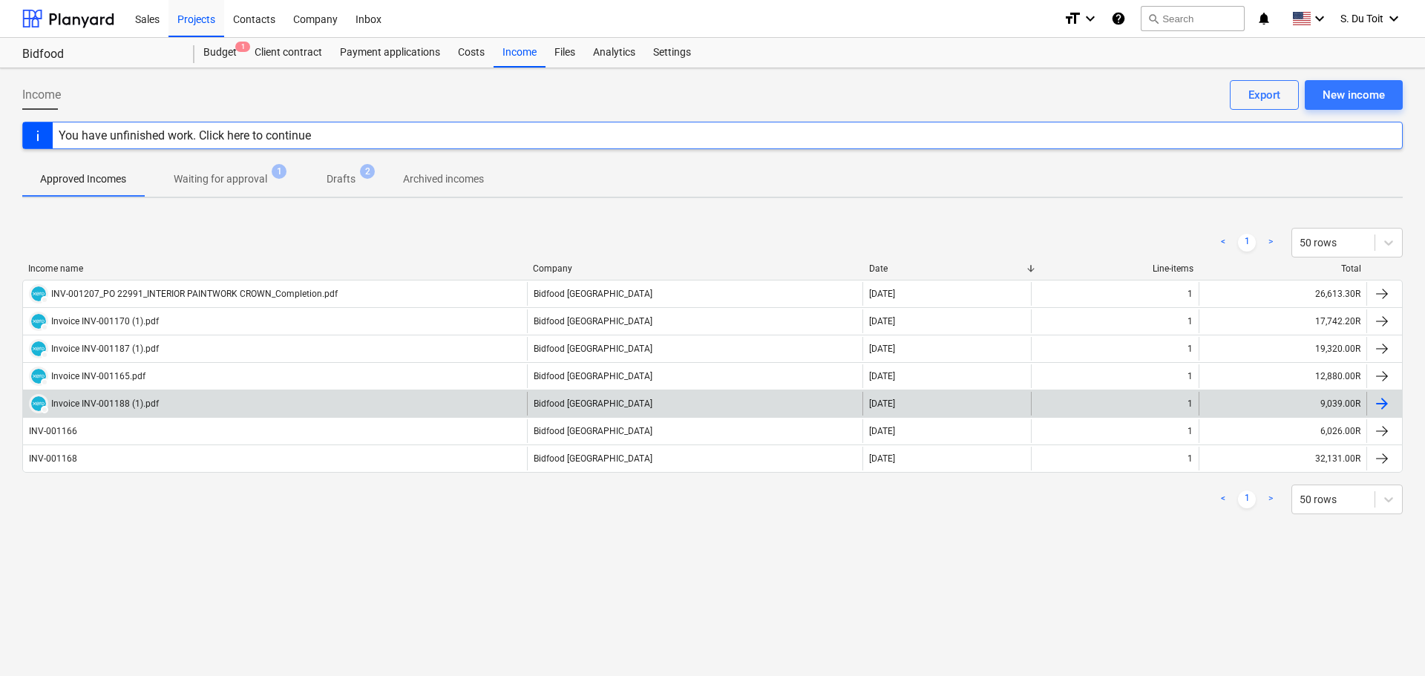
click at [422, 394] on div "DRAFT Invoice INV-001188 (1).pdf" at bounding box center [275, 404] width 504 height 24
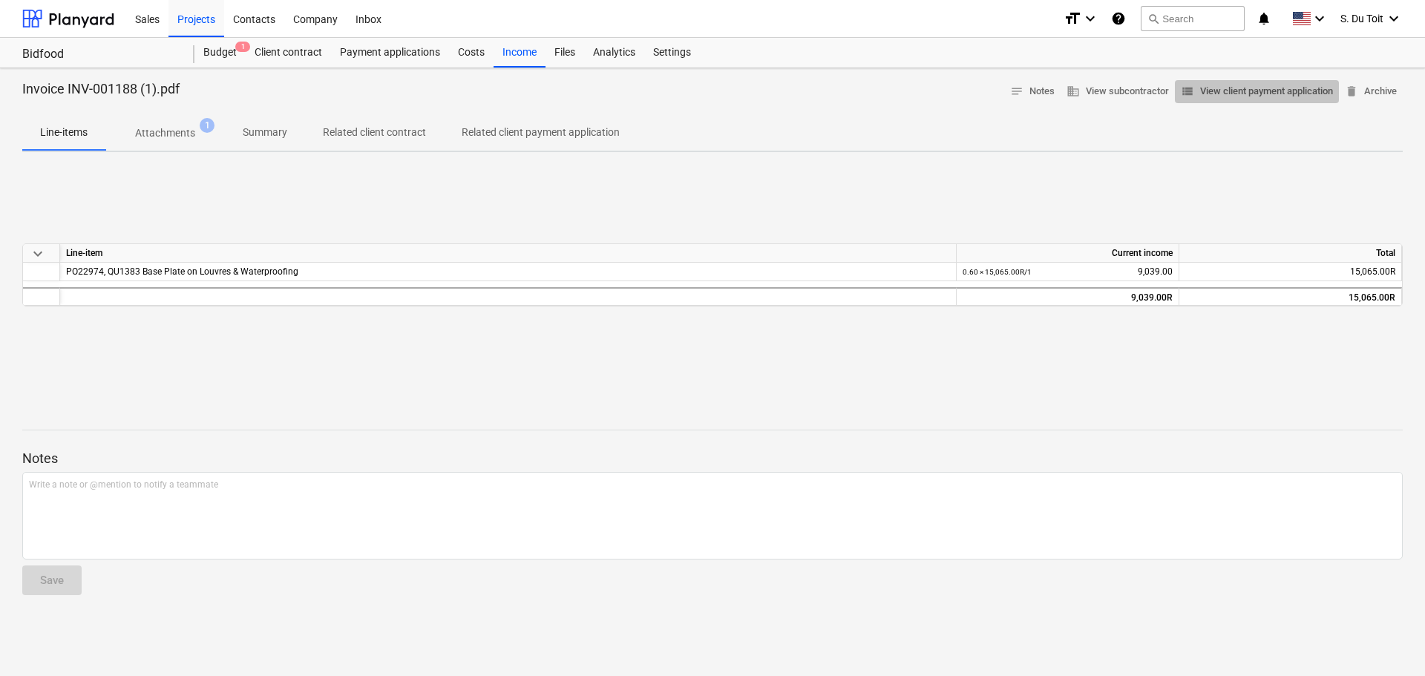
click at [1291, 97] on span "view_list View client payment application" at bounding box center [1257, 91] width 152 height 17
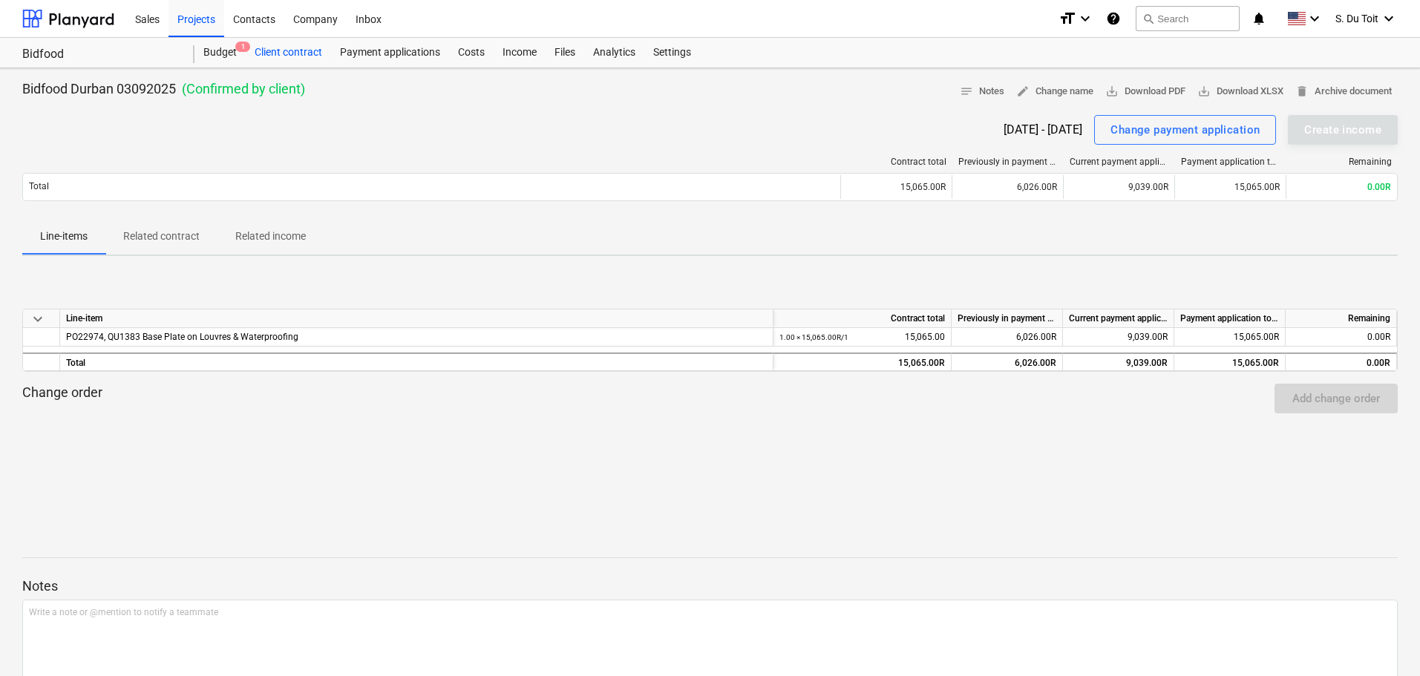
click at [232, 54] on div "Budget 1" at bounding box center [219, 53] width 51 height 30
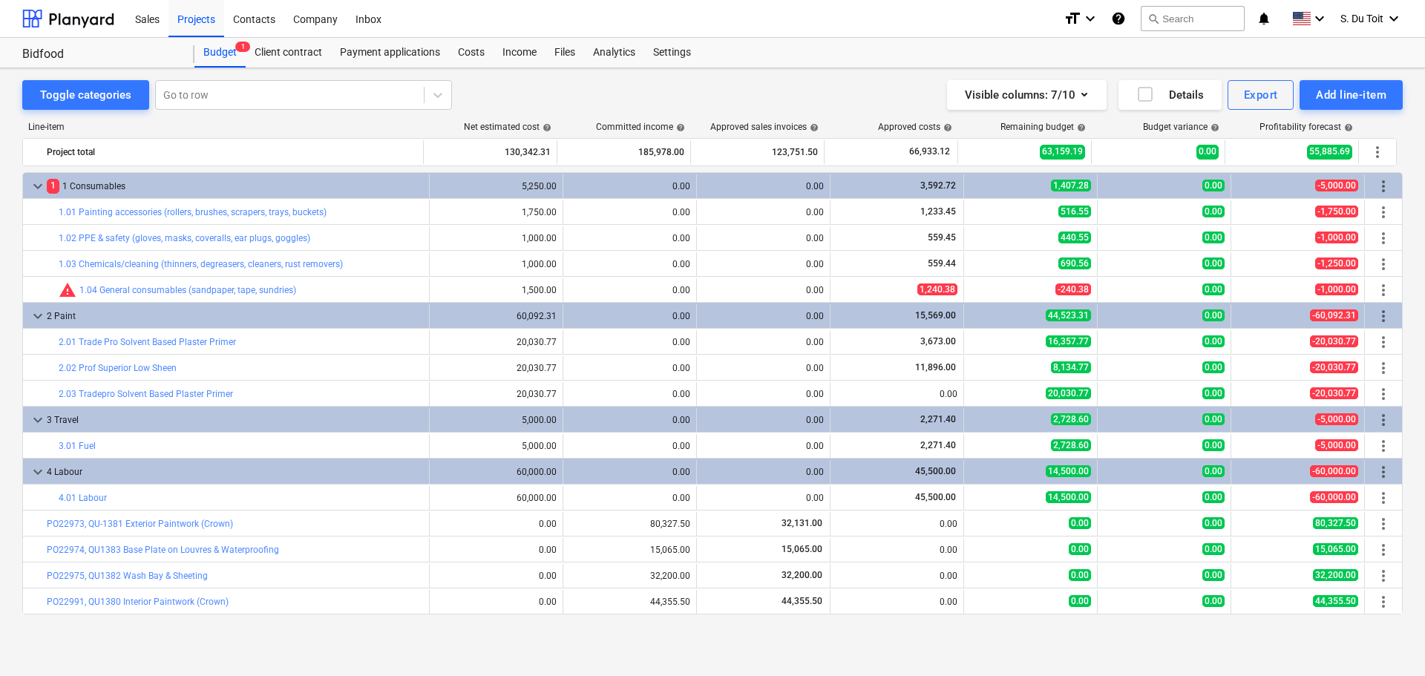
scroll to position [25, 0]
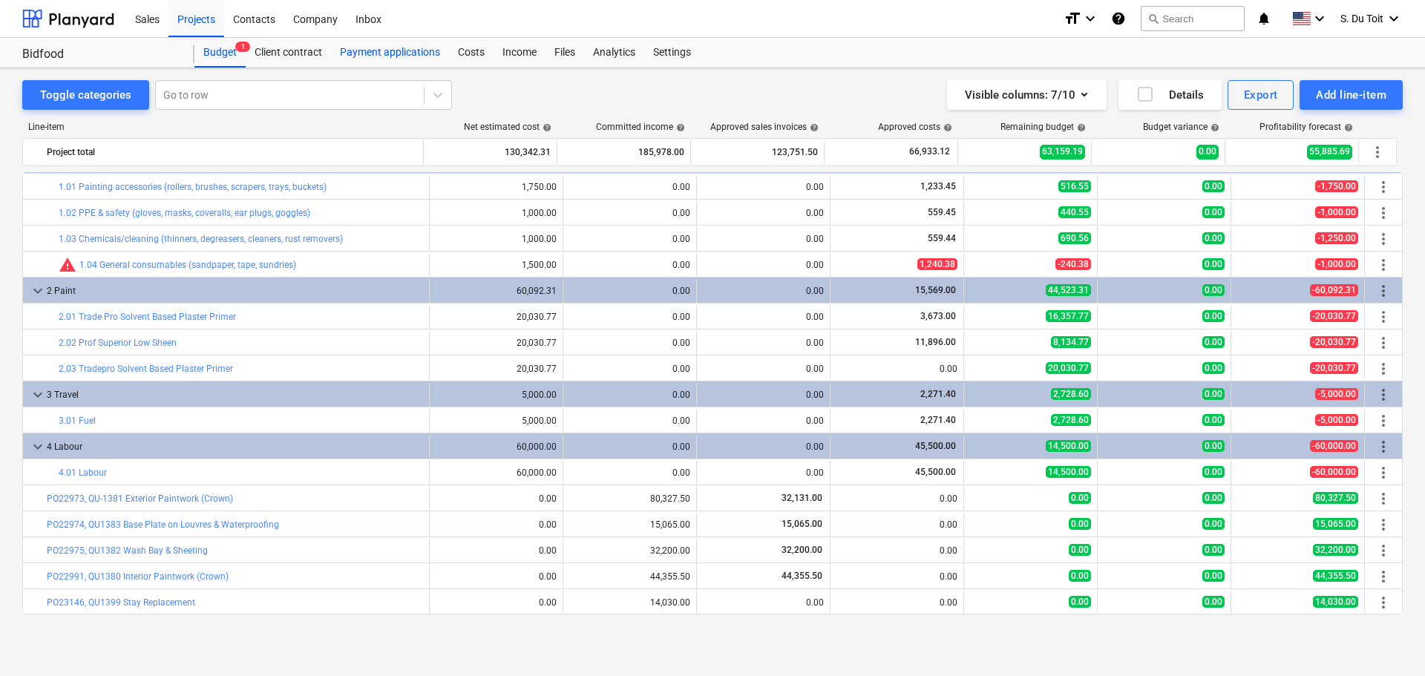
click at [427, 53] on div "Payment applications" at bounding box center [390, 53] width 118 height 30
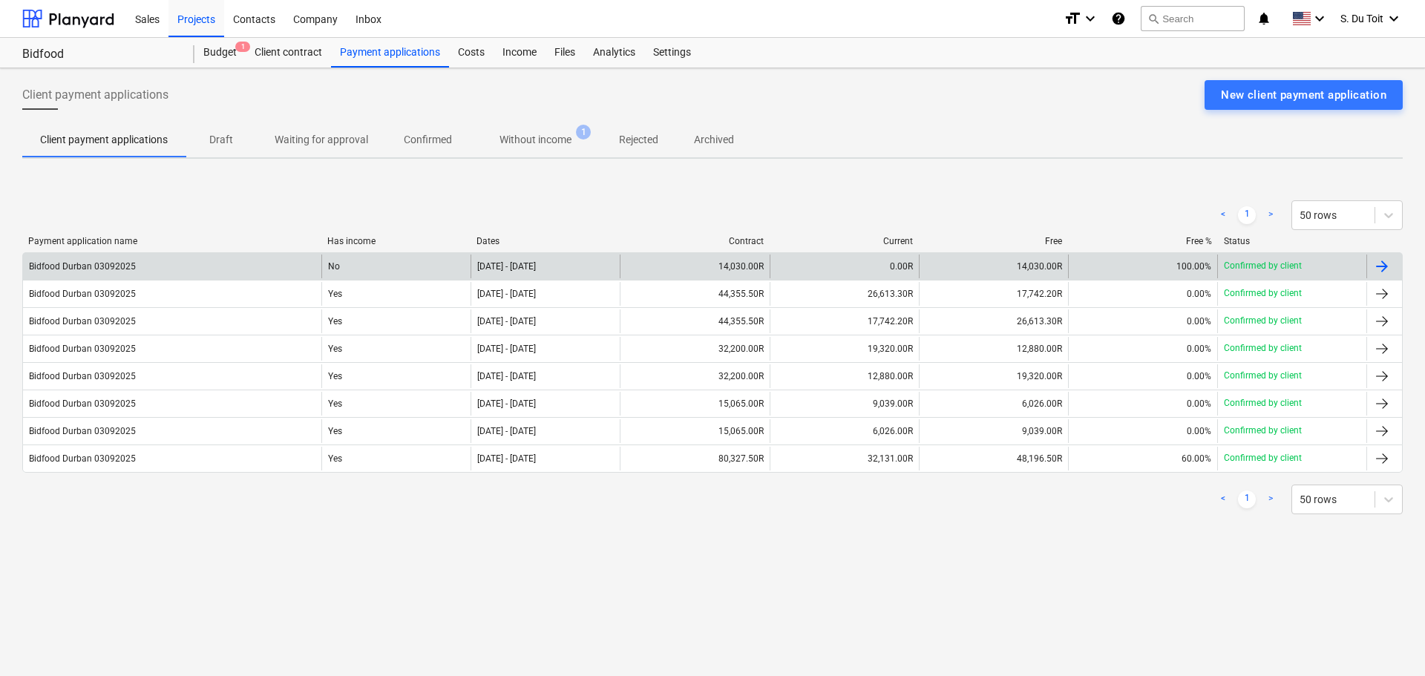
click at [1388, 268] on div at bounding box center [1382, 267] width 18 height 18
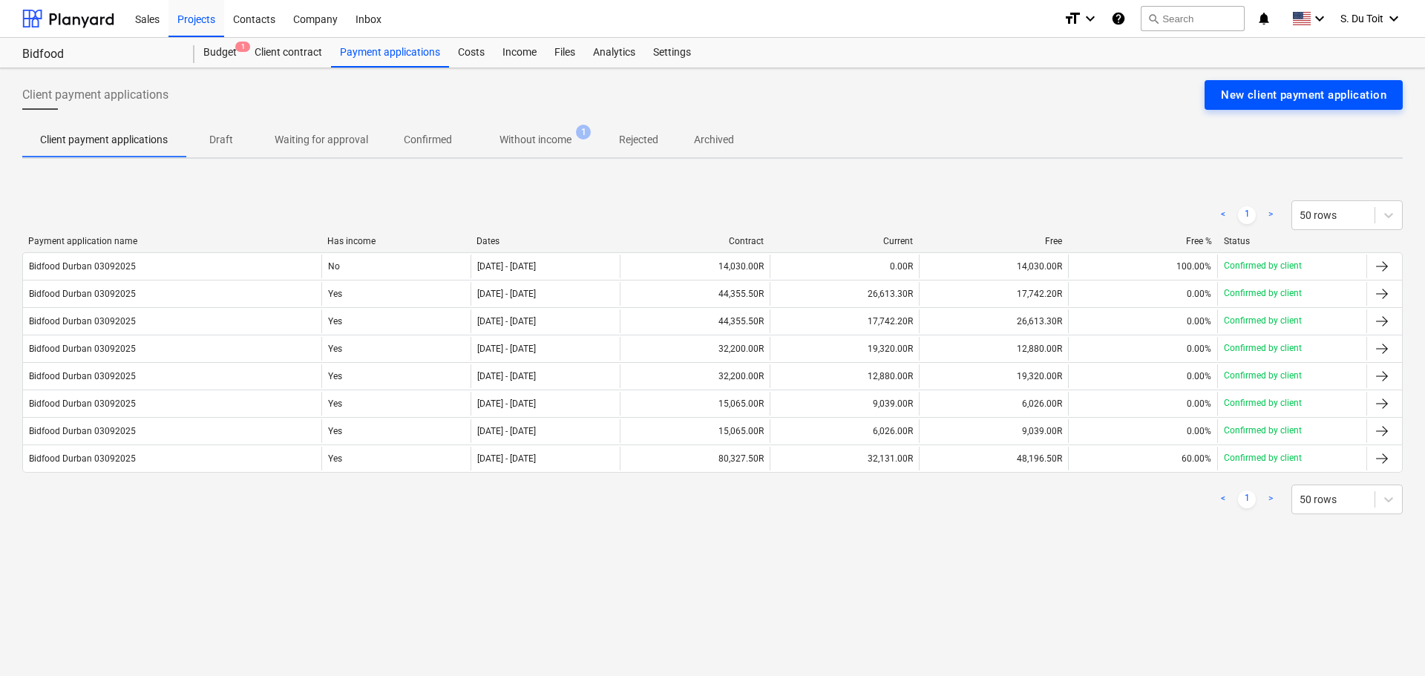
click at [1344, 91] on div "New client payment application" at bounding box center [1303, 94] width 165 height 19
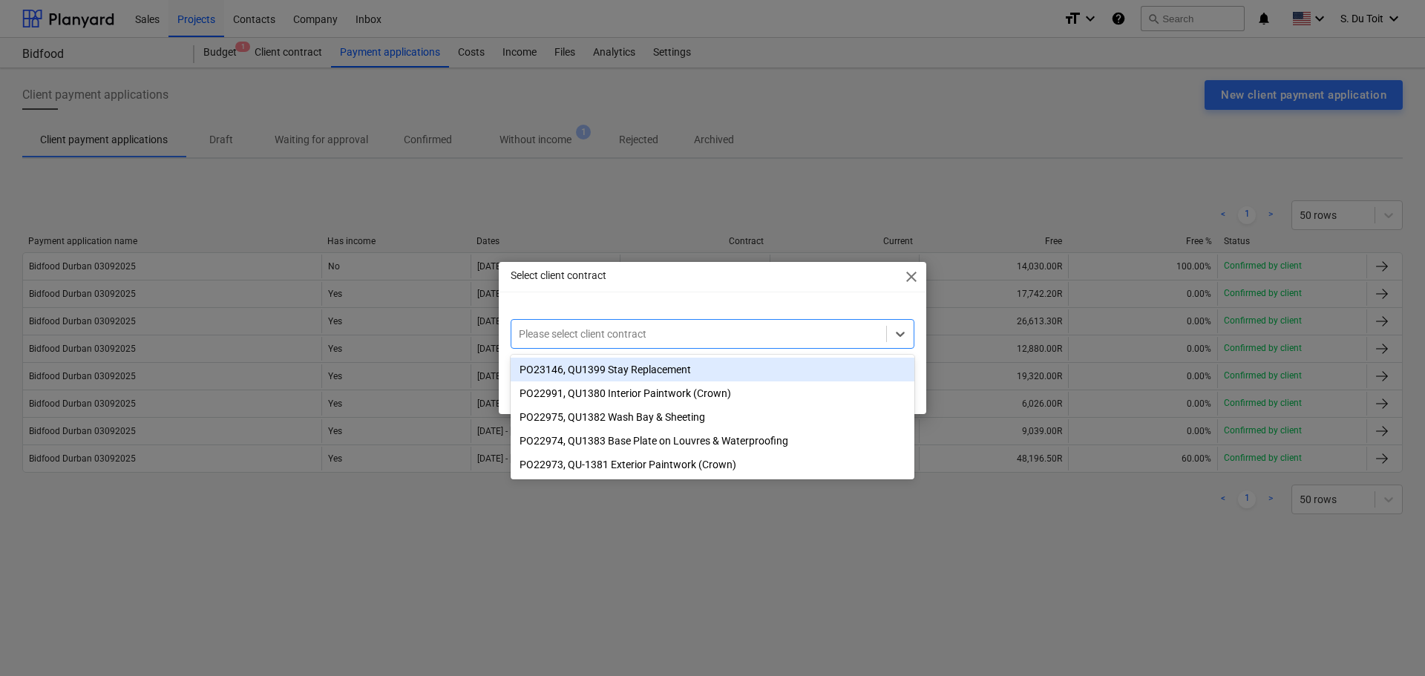
click at [733, 324] on div "Please select client contract" at bounding box center [698, 334] width 375 height 21
click at [721, 370] on div "PO23146, QU1399 Stay Replacement" at bounding box center [713, 370] width 404 height 24
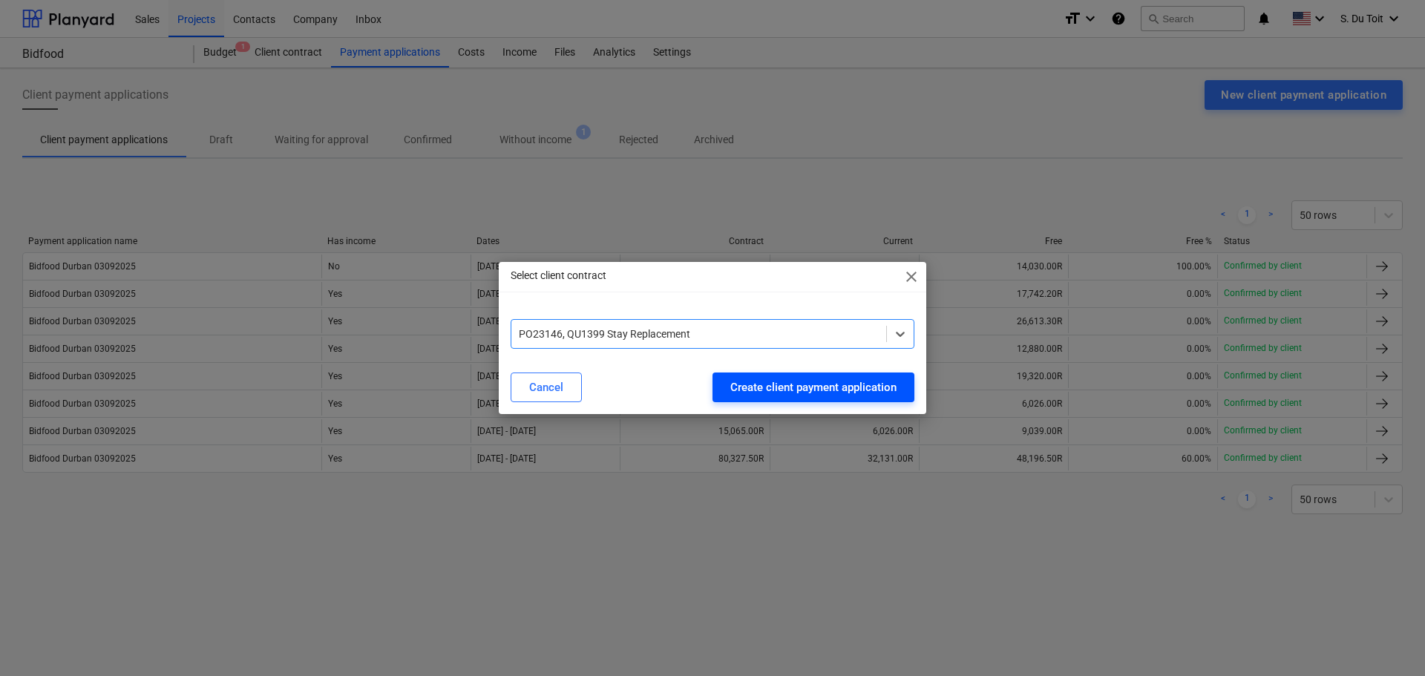
click at [805, 390] on div "Create client payment application" at bounding box center [813, 387] width 166 height 19
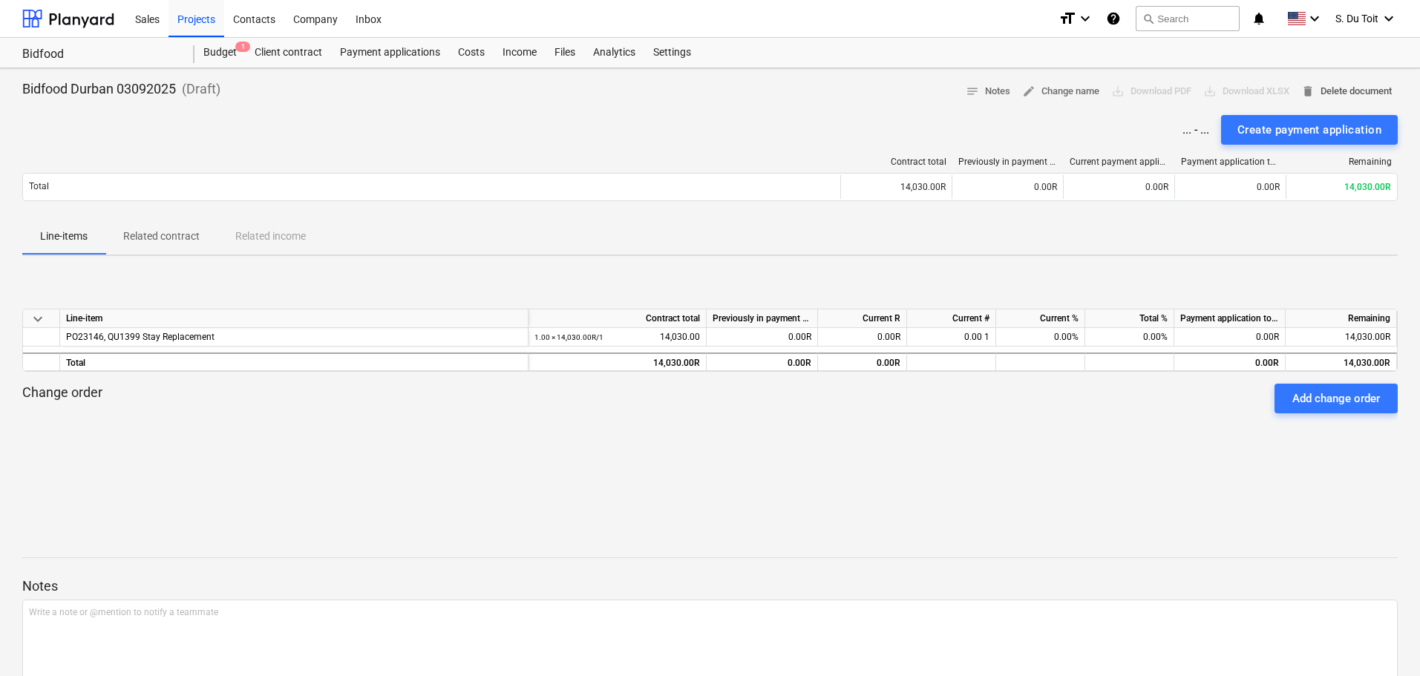
click at [1348, 80] on button "delete Delete document" at bounding box center [1346, 91] width 102 height 23
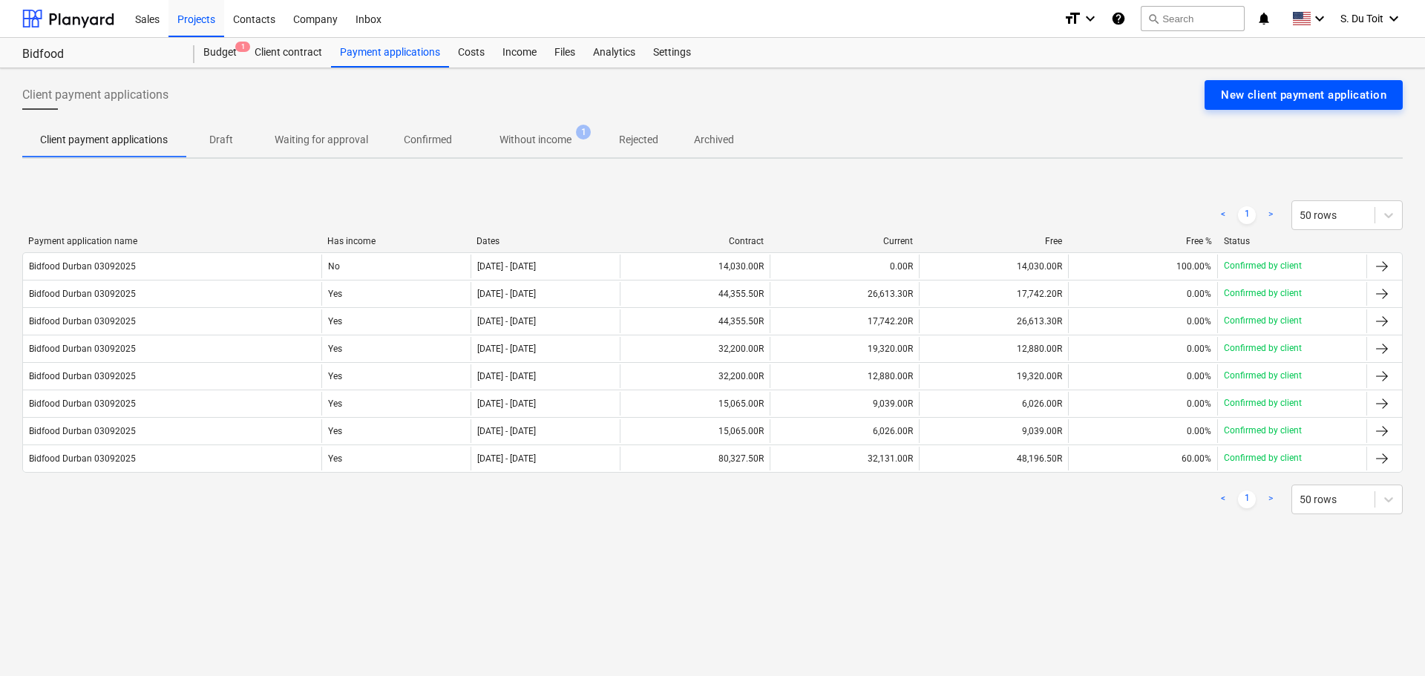
click at [1297, 88] on div "New client payment application" at bounding box center [1303, 94] width 165 height 19
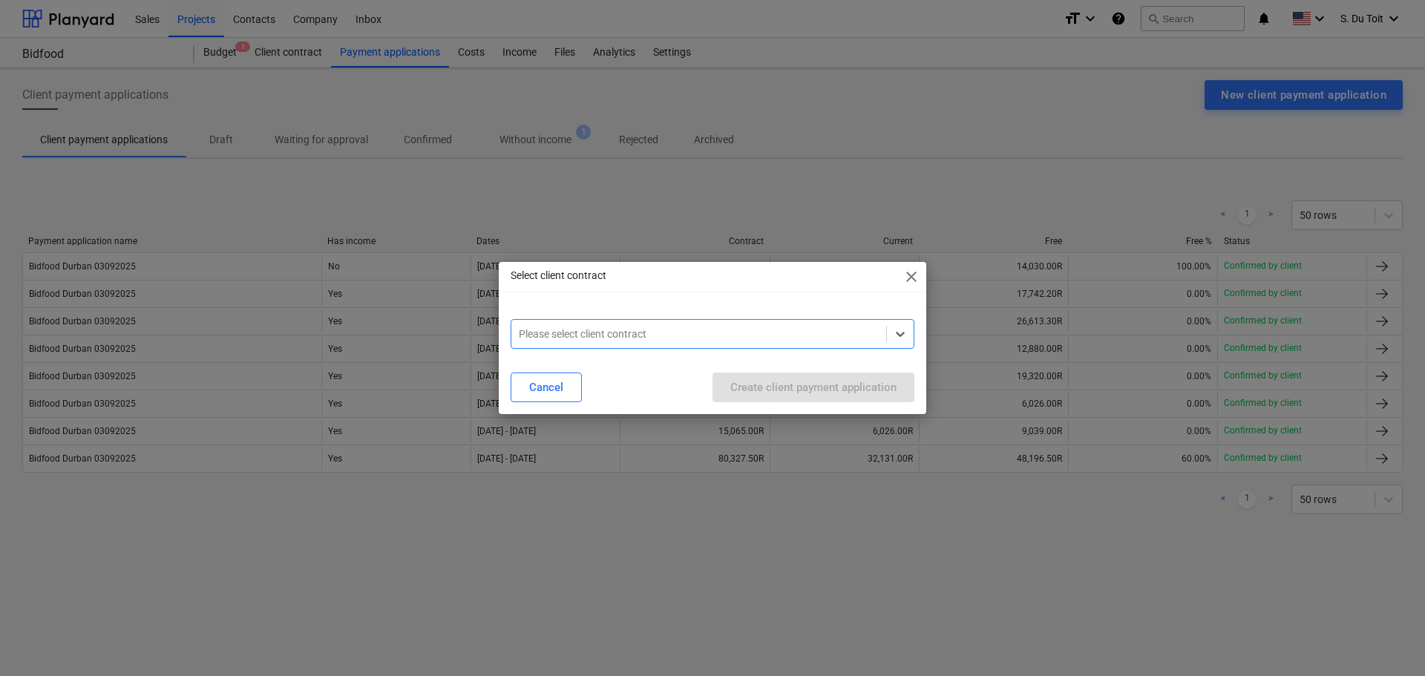
click at [917, 272] on span "close" at bounding box center [911, 277] width 18 height 18
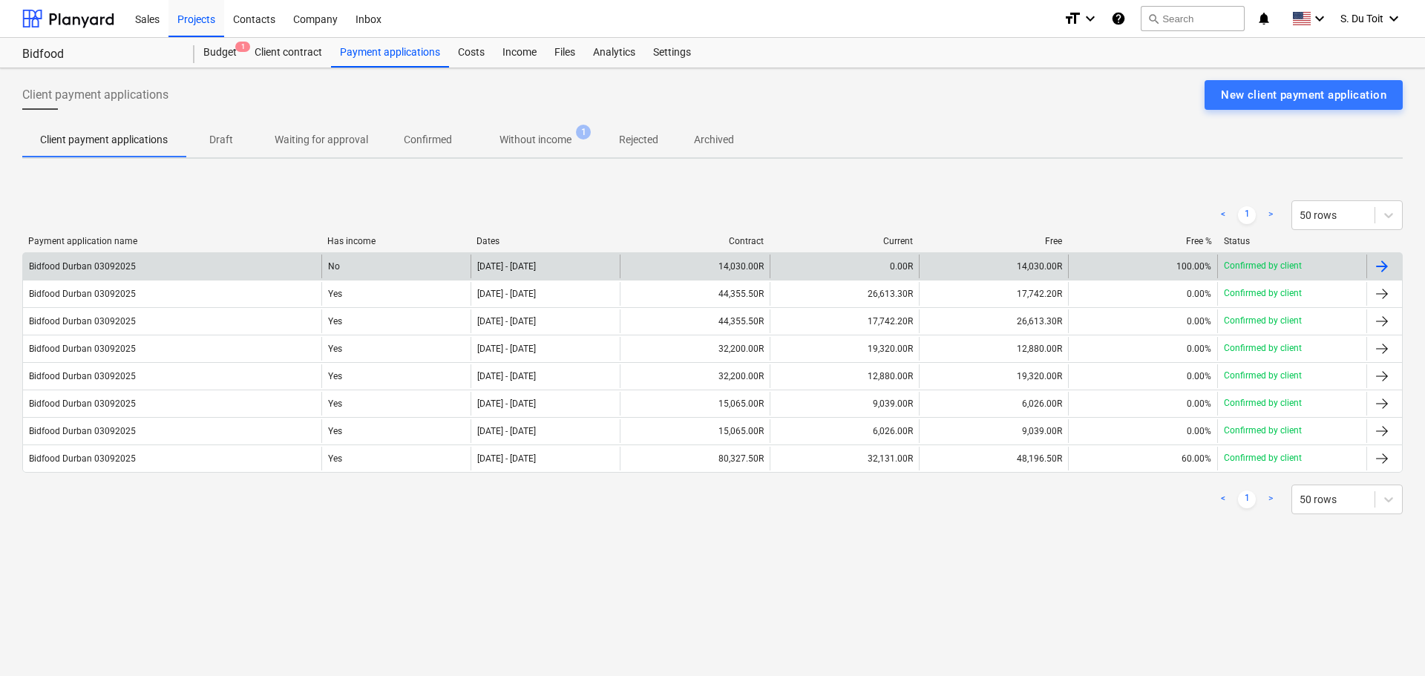
click at [1156, 268] on div "100.00%" at bounding box center [1142, 267] width 149 height 24
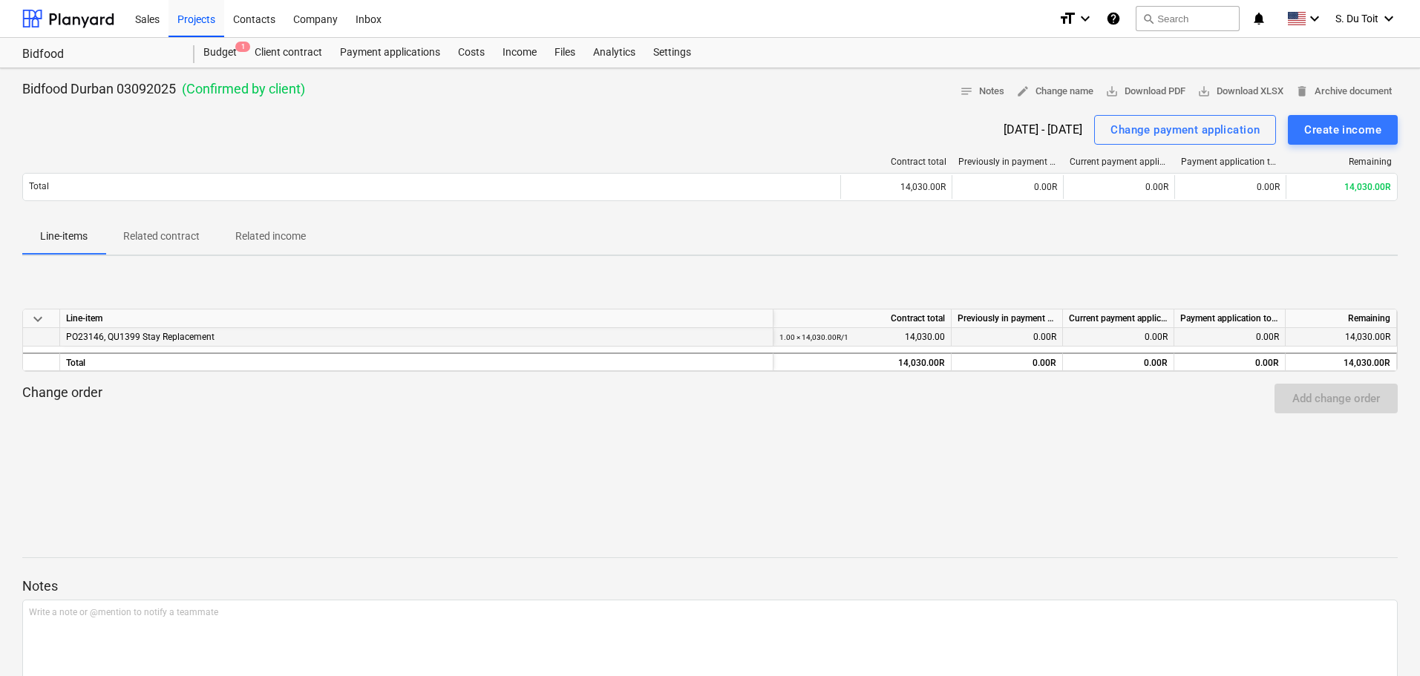
click at [1197, 334] on div "0.00R" at bounding box center [1229, 337] width 111 height 19
click at [1197, 335] on div "0.00R" at bounding box center [1229, 337] width 111 height 19
drag, startPoint x: 1015, startPoint y: 333, endPoint x: 1074, endPoint y: 338, distance: 58.9
click at [0, 0] on div "PO23146, QU1399 Stay Replacement 1.00 × 14,030.00R / 1 14,030.00 0.00R 0.00R 0.…" at bounding box center [0, 0] width 0 height 0
click at [1025, 338] on div "0.00R" at bounding box center [1006, 337] width 111 height 19
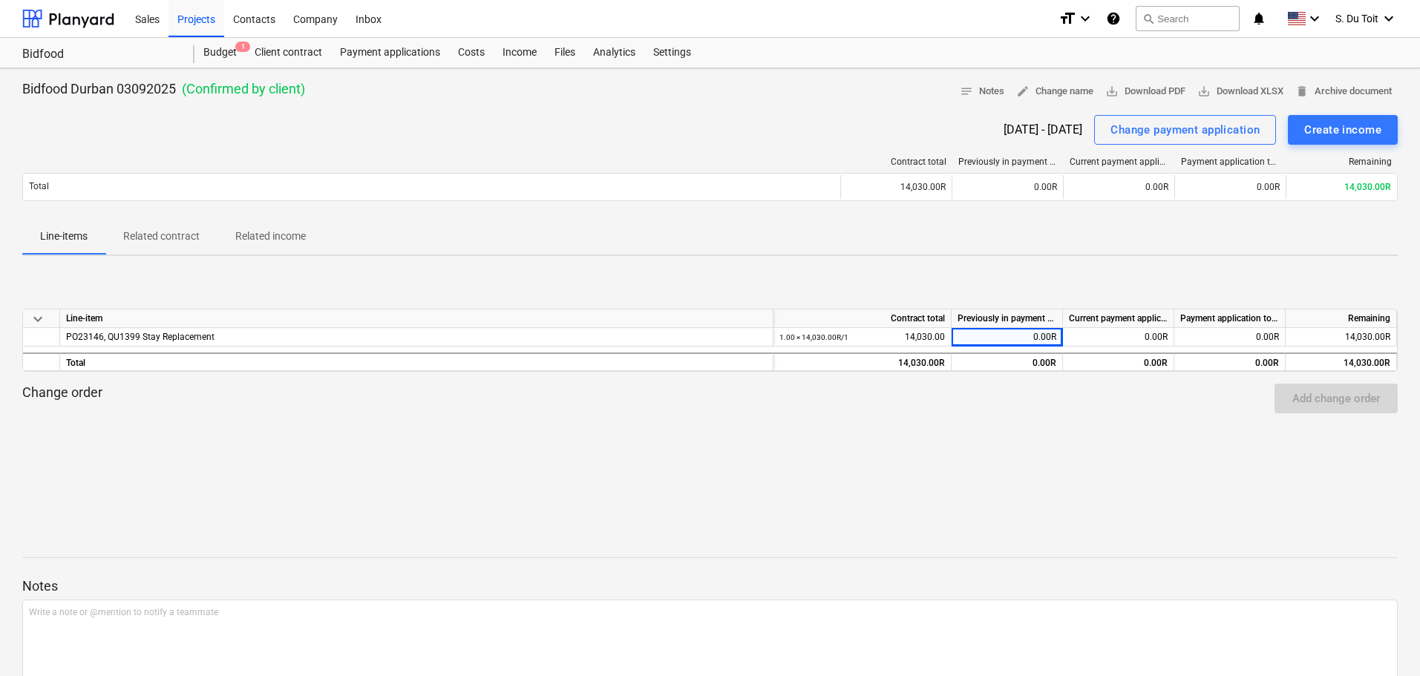
click at [991, 324] on div "Previously in payment applications" at bounding box center [1006, 318] width 111 height 19
click at [1095, 335] on div "0.00R" at bounding box center [1118, 337] width 111 height 19
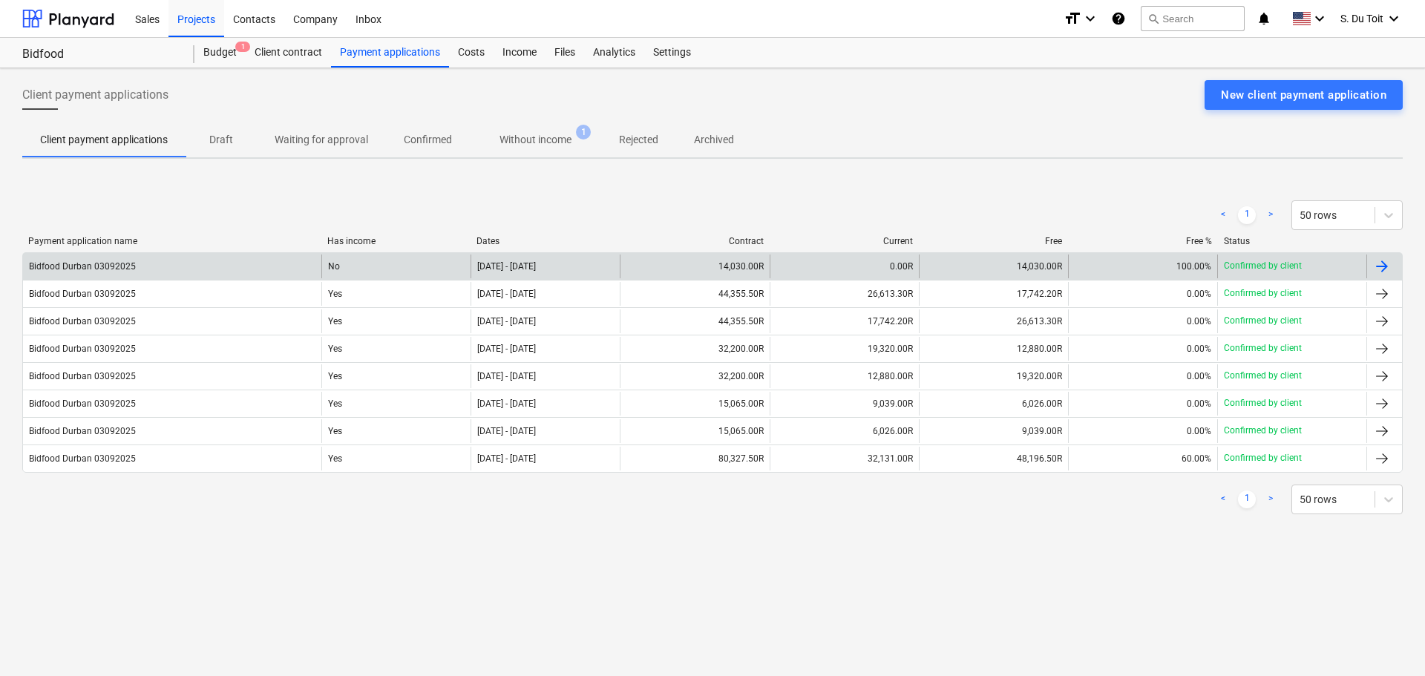
click at [1240, 262] on p "Confirmed by client" at bounding box center [1263, 266] width 78 height 13
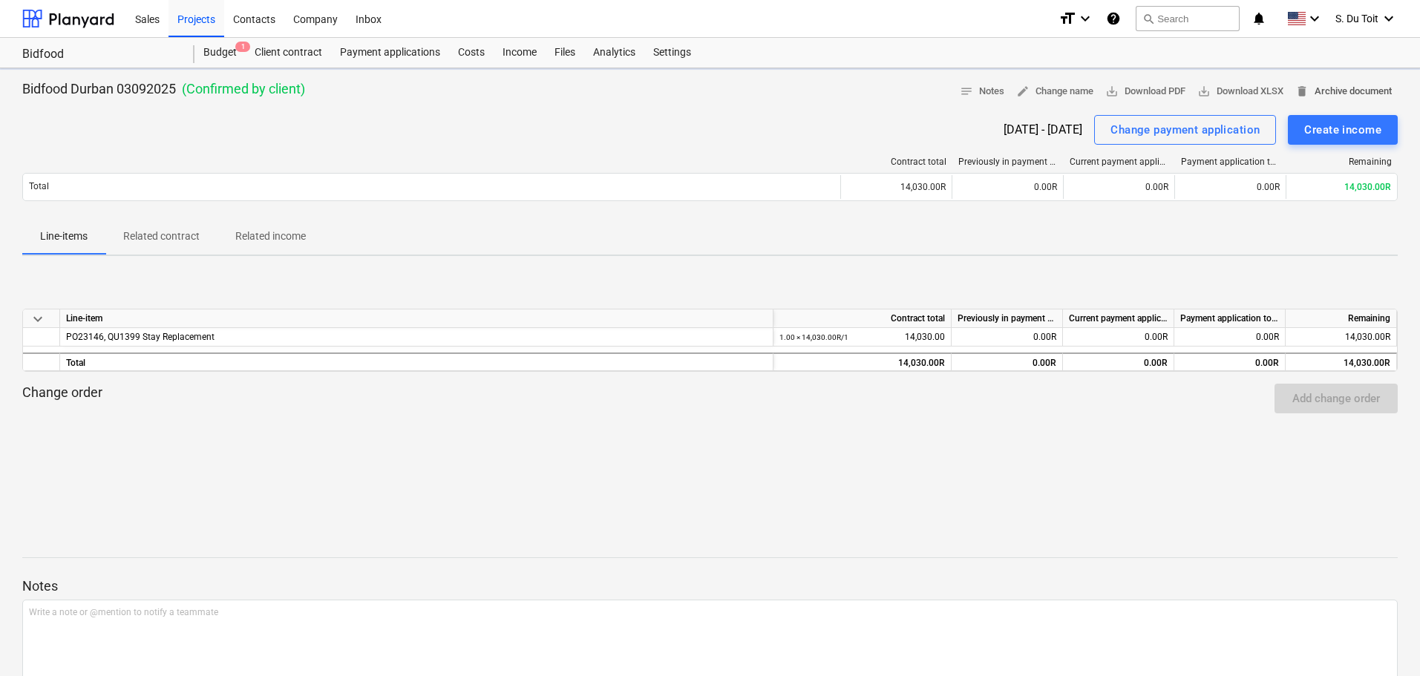
click at [1357, 89] on span "delete Archive document" at bounding box center [1343, 91] width 96 height 17
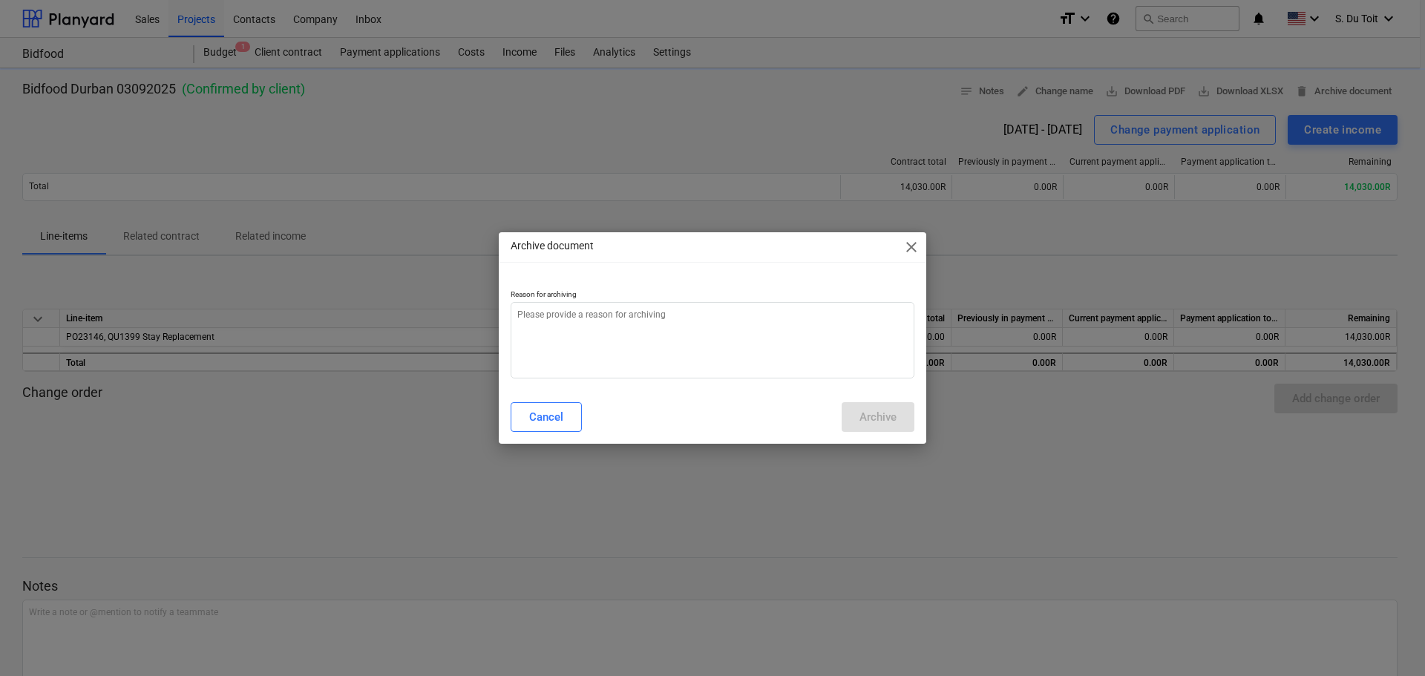
type textarea "x"
click at [655, 332] on textarea at bounding box center [713, 340] width 404 height 76
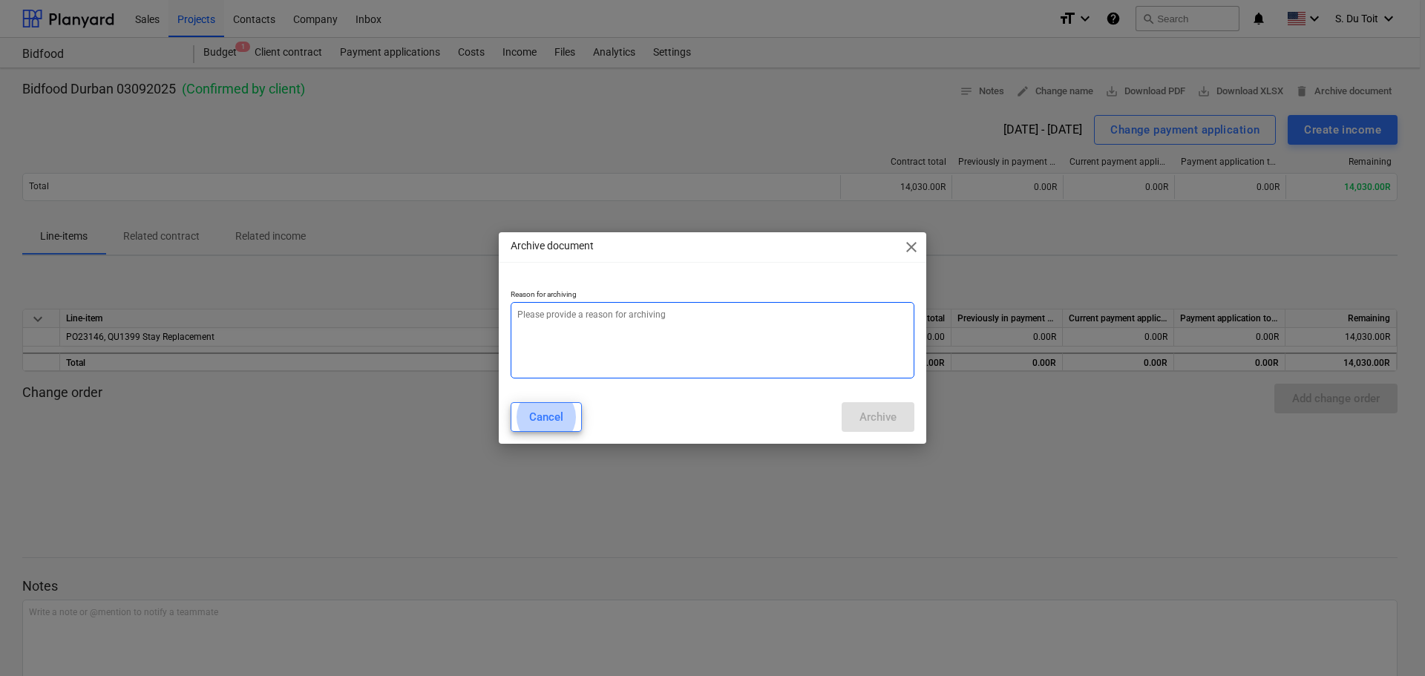
click at [620, 334] on textarea at bounding box center [713, 340] width 404 height 76
click at [715, 344] on textarea at bounding box center [713, 340] width 404 height 76
type textarea "x"
type textarea "s"
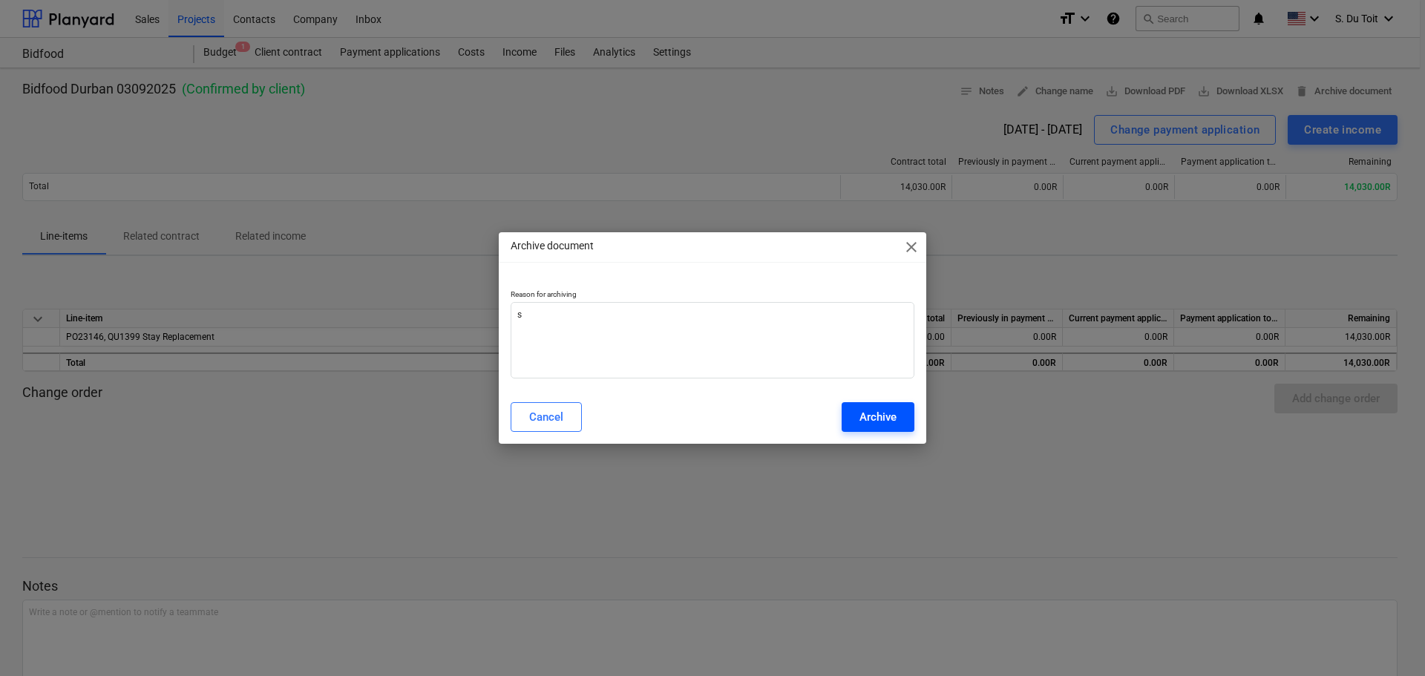
click at [898, 407] on button "Archive" at bounding box center [878, 417] width 73 height 30
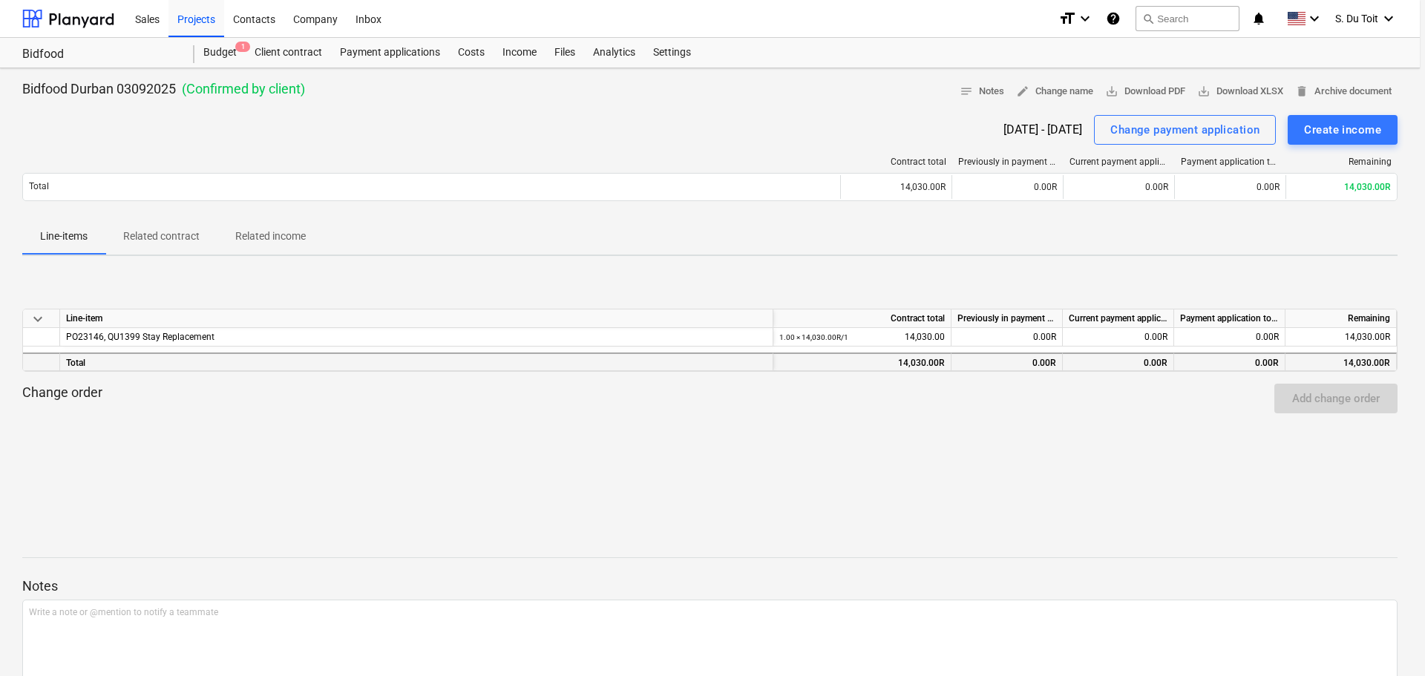
type textarea "x"
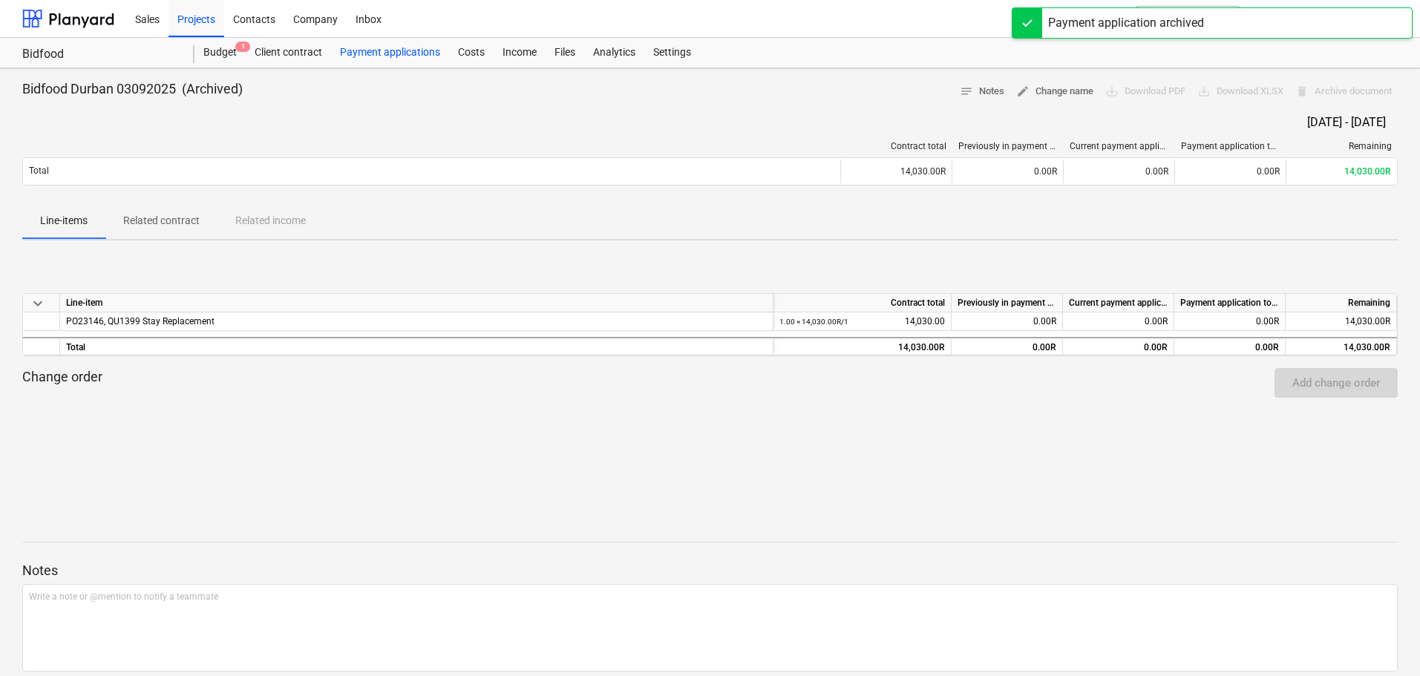
click at [404, 48] on div "Payment applications" at bounding box center [390, 53] width 118 height 30
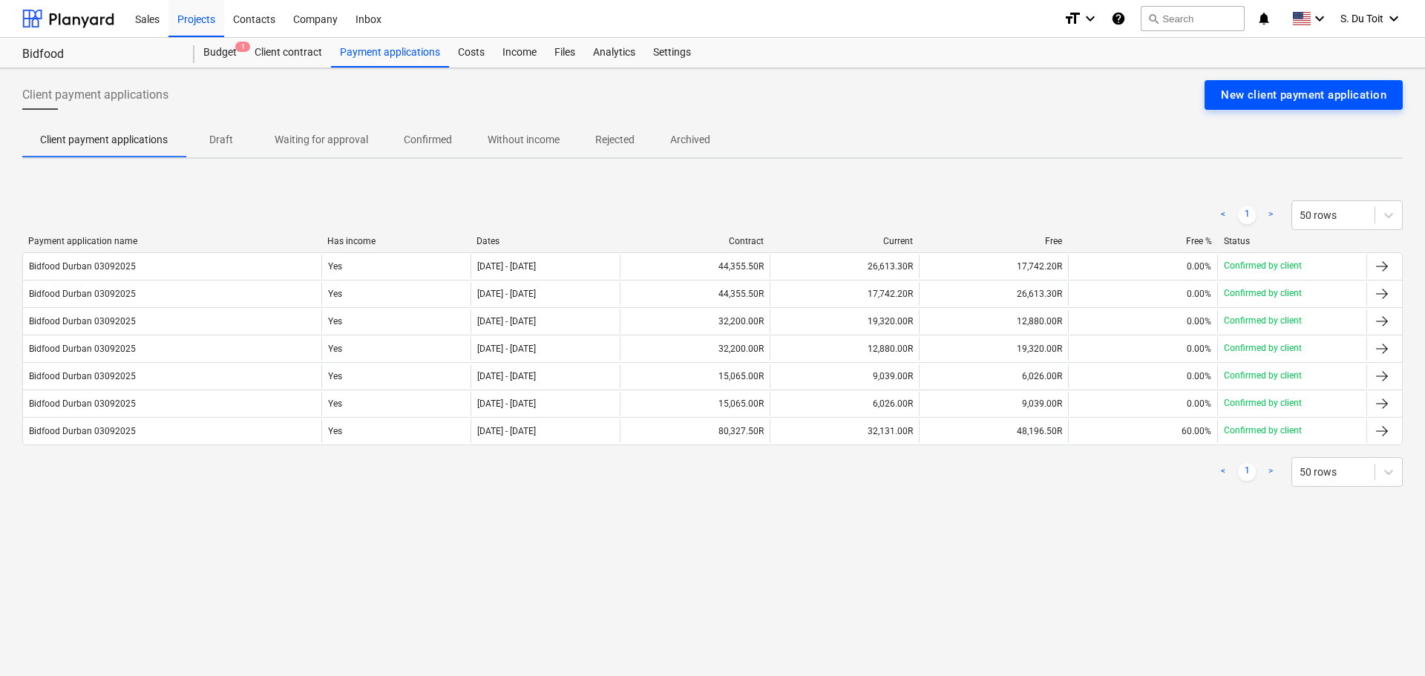
click at [1272, 88] on div "New client payment application" at bounding box center [1303, 94] width 165 height 19
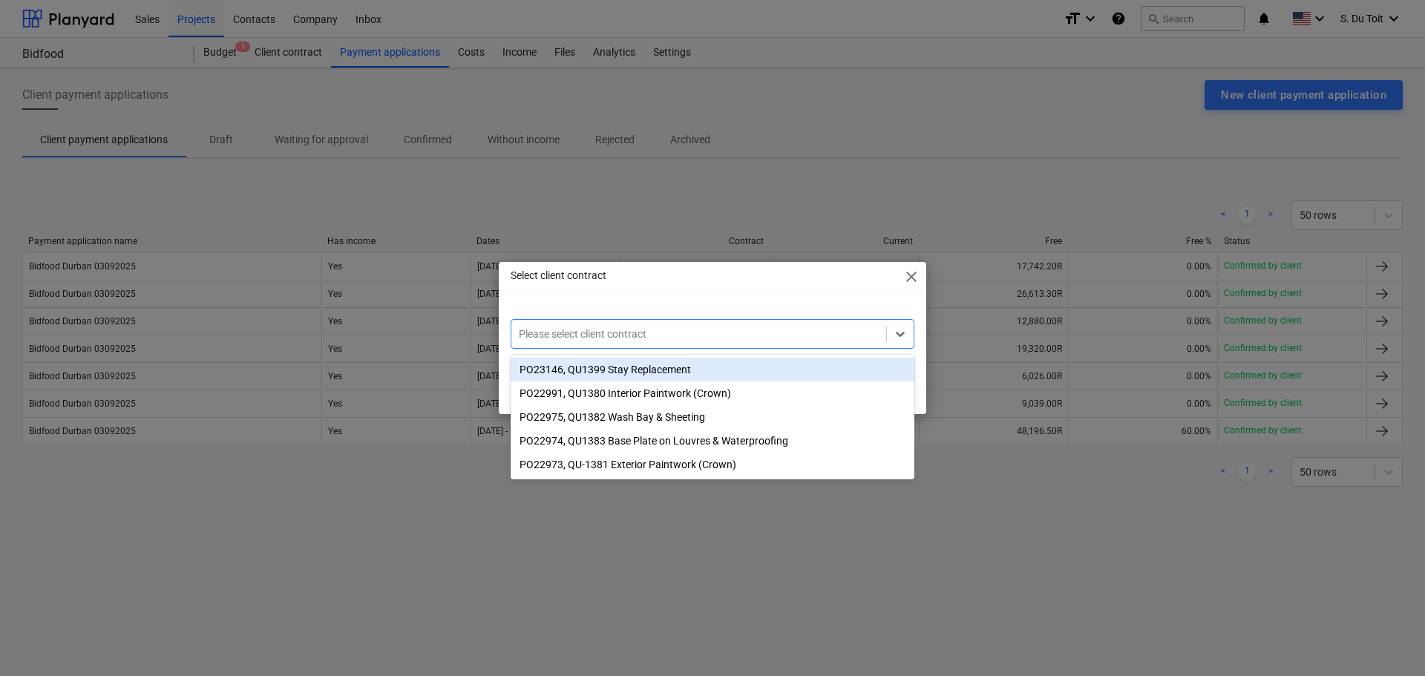
click at [580, 340] on div at bounding box center [699, 334] width 360 height 15
click at [649, 361] on div "PO23146, QU1399 Stay Replacement" at bounding box center [713, 370] width 404 height 24
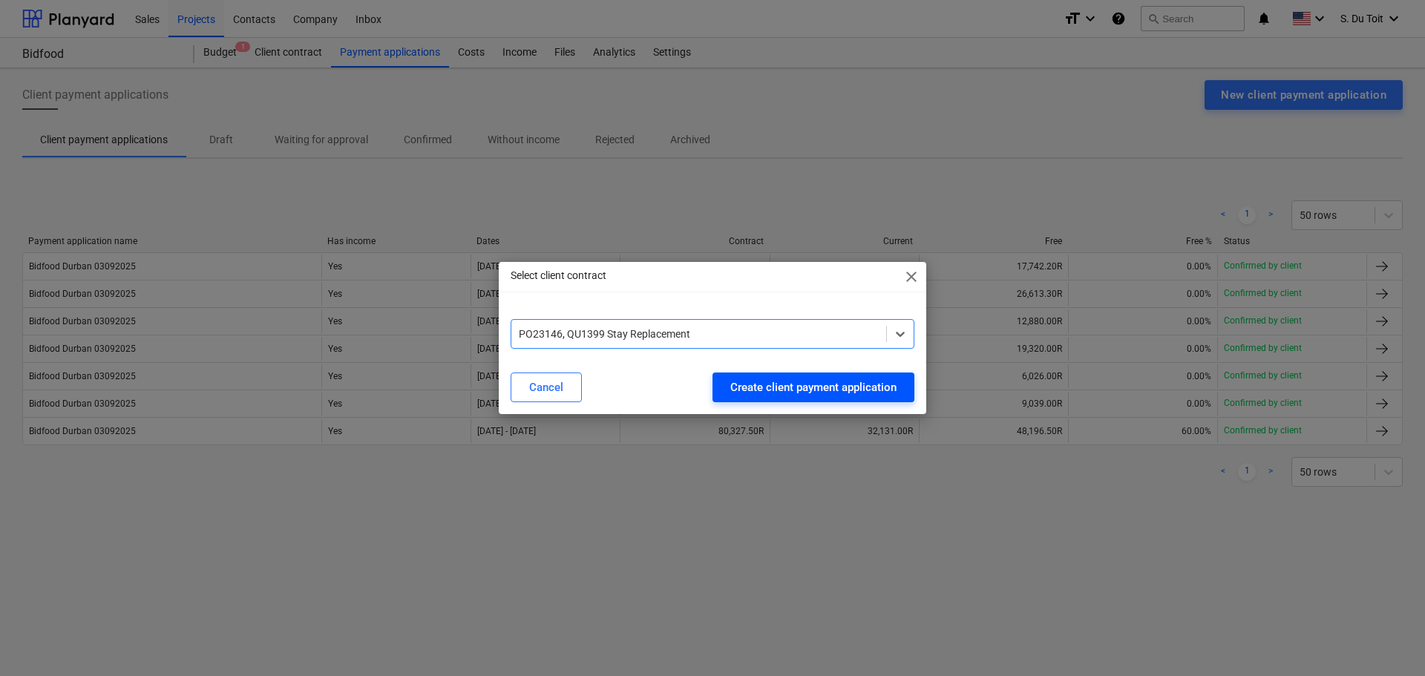
click at [762, 394] on div "Create client payment application" at bounding box center [813, 387] width 166 height 19
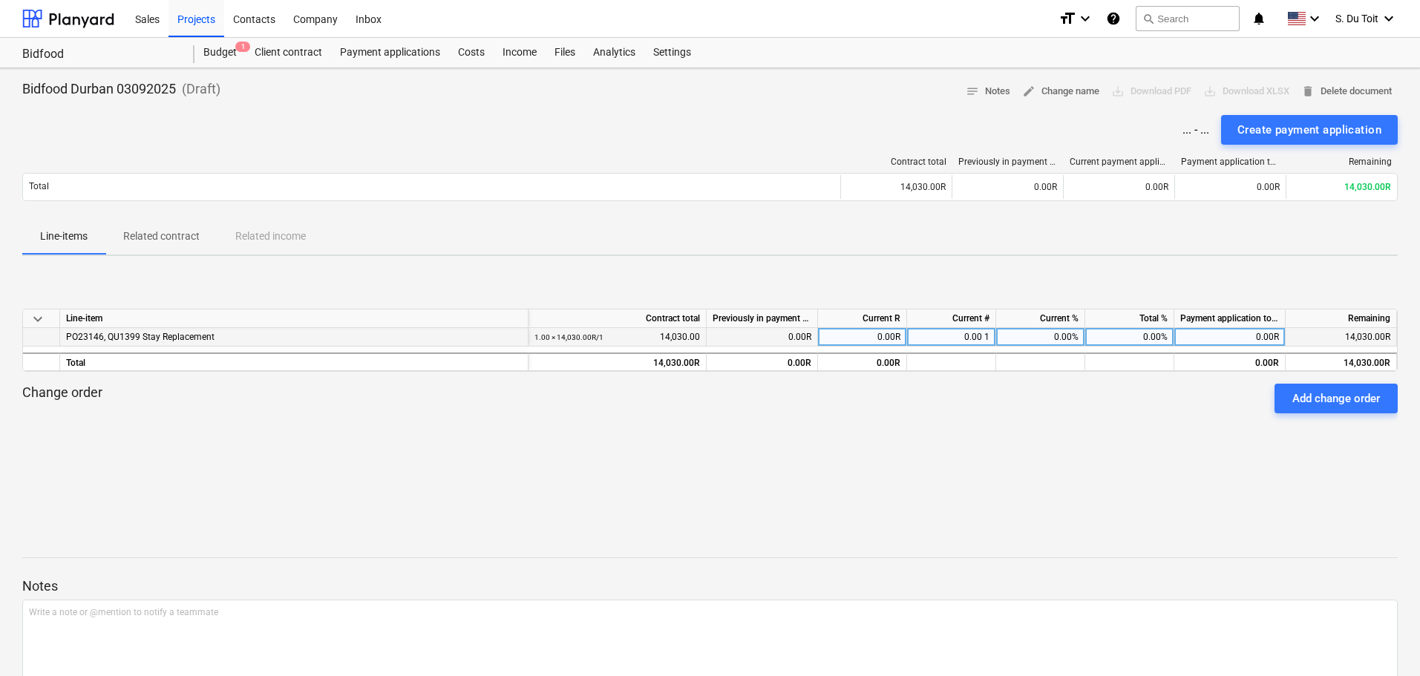
click at [1033, 335] on div "0.00%" at bounding box center [1040, 337] width 89 height 19
click at [974, 335] on div "0.00 1" at bounding box center [951, 337] width 89 height 19
type input "100"
click at [995, 439] on div "keyboard_arrow_down Line-item Contract total Previously in payment applications…" at bounding box center [709, 379] width 1375 height 140
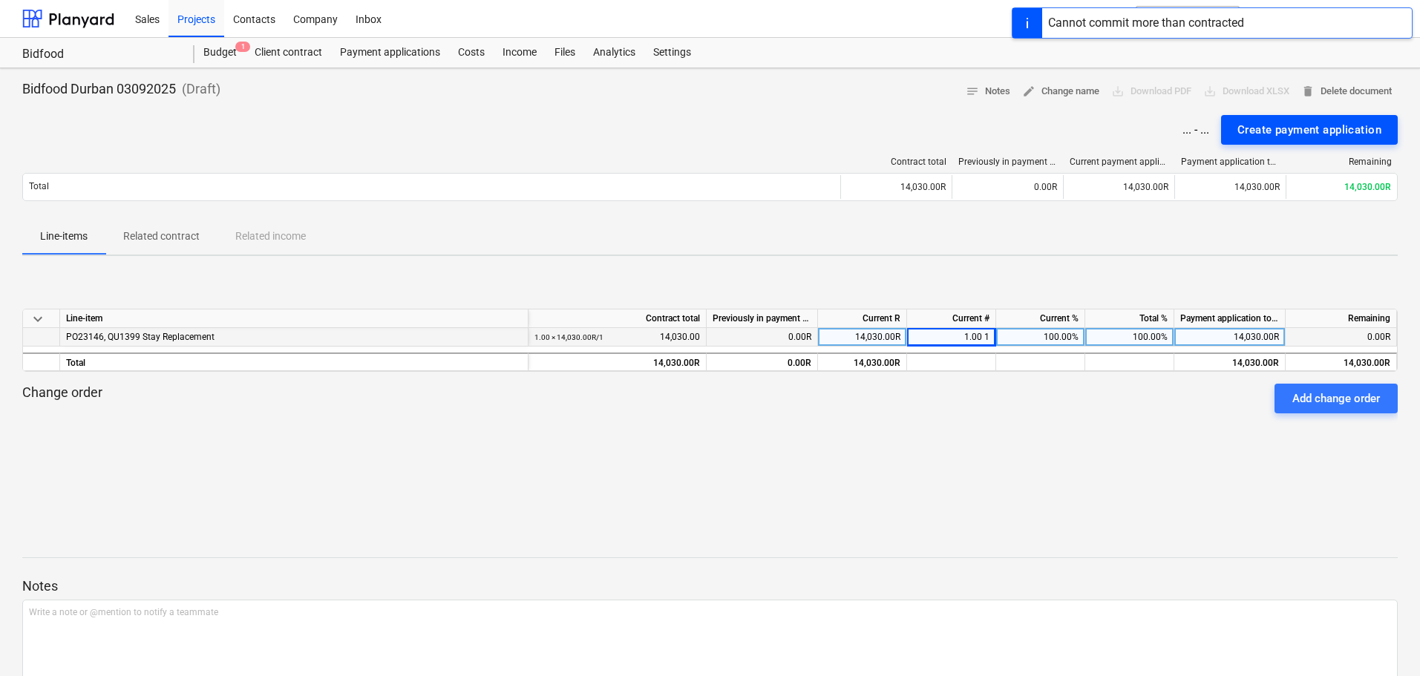
click at [1298, 138] on div "Create payment application" at bounding box center [1309, 129] width 144 height 19
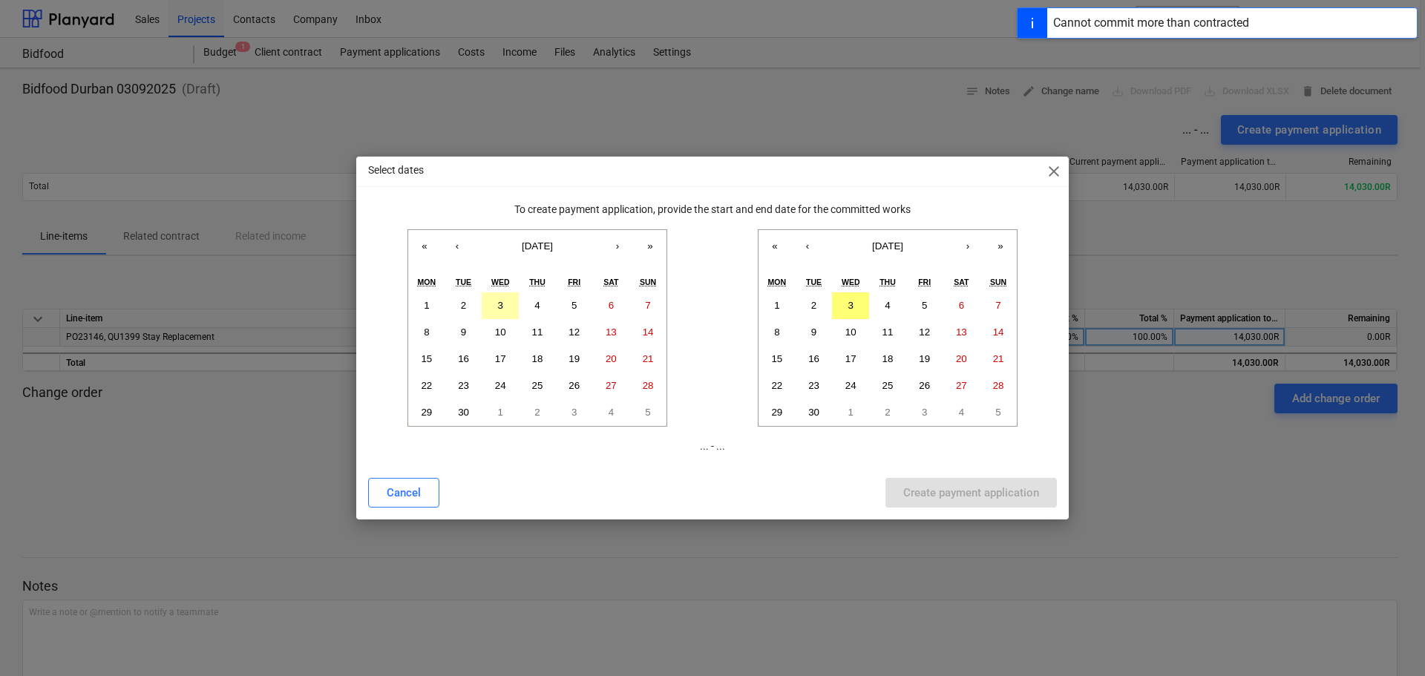
drag, startPoint x: 509, startPoint y: 302, endPoint x: 560, endPoint y: 289, distance: 52.7
click at [510, 302] on button "3" at bounding box center [500, 305] width 37 height 27
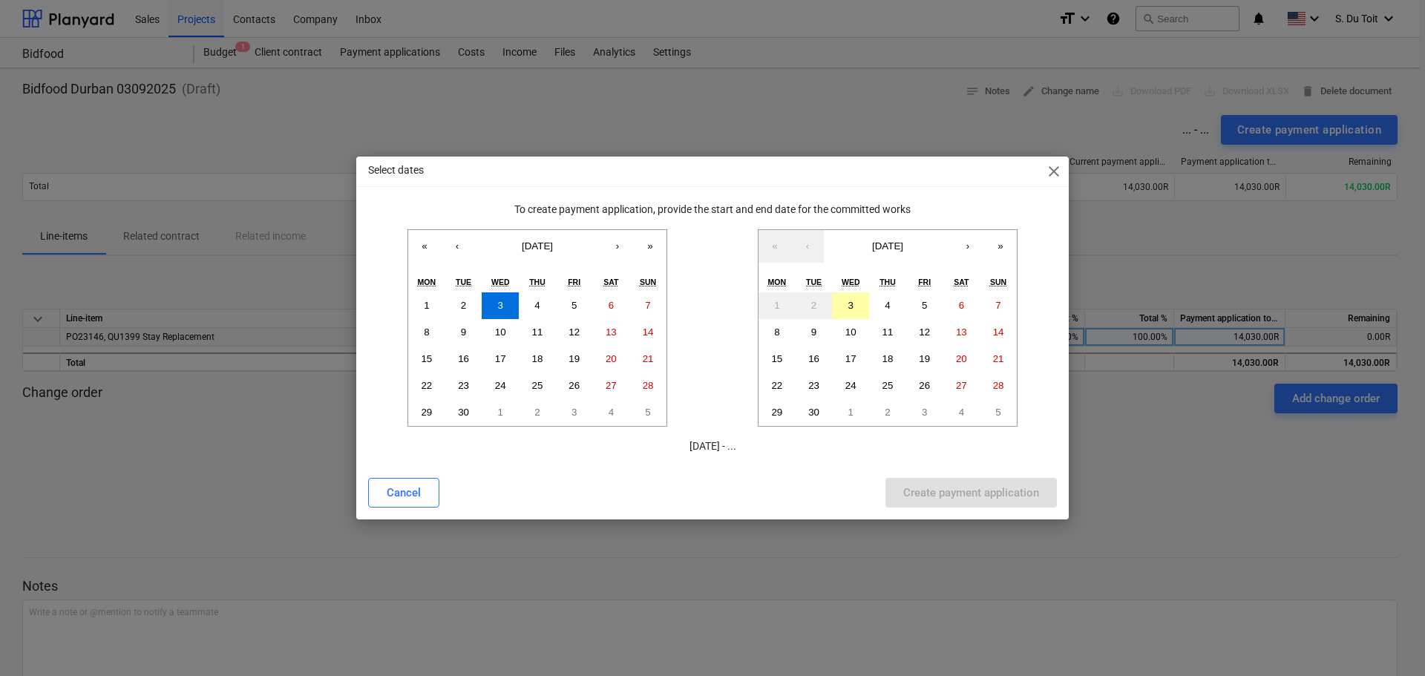
drag, startPoint x: 832, startPoint y: 298, endPoint x: 853, endPoint y: 314, distance: 26.4
click at [833, 298] on button "3" at bounding box center [850, 305] width 37 height 27
click at [960, 496] on div "Create payment application" at bounding box center [971, 492] width 136 height 19
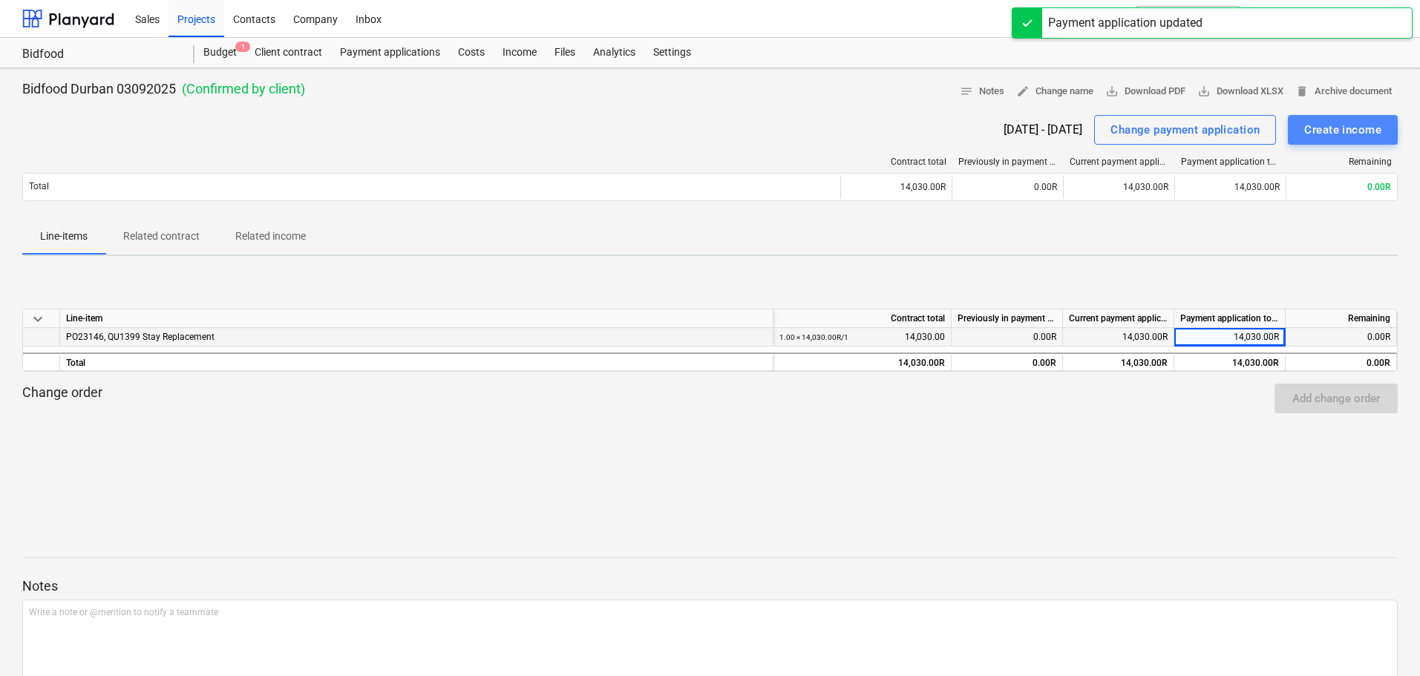
click at [1340, 126] on div "Create income" at bounding box center [1342, 129] width 77 height 19
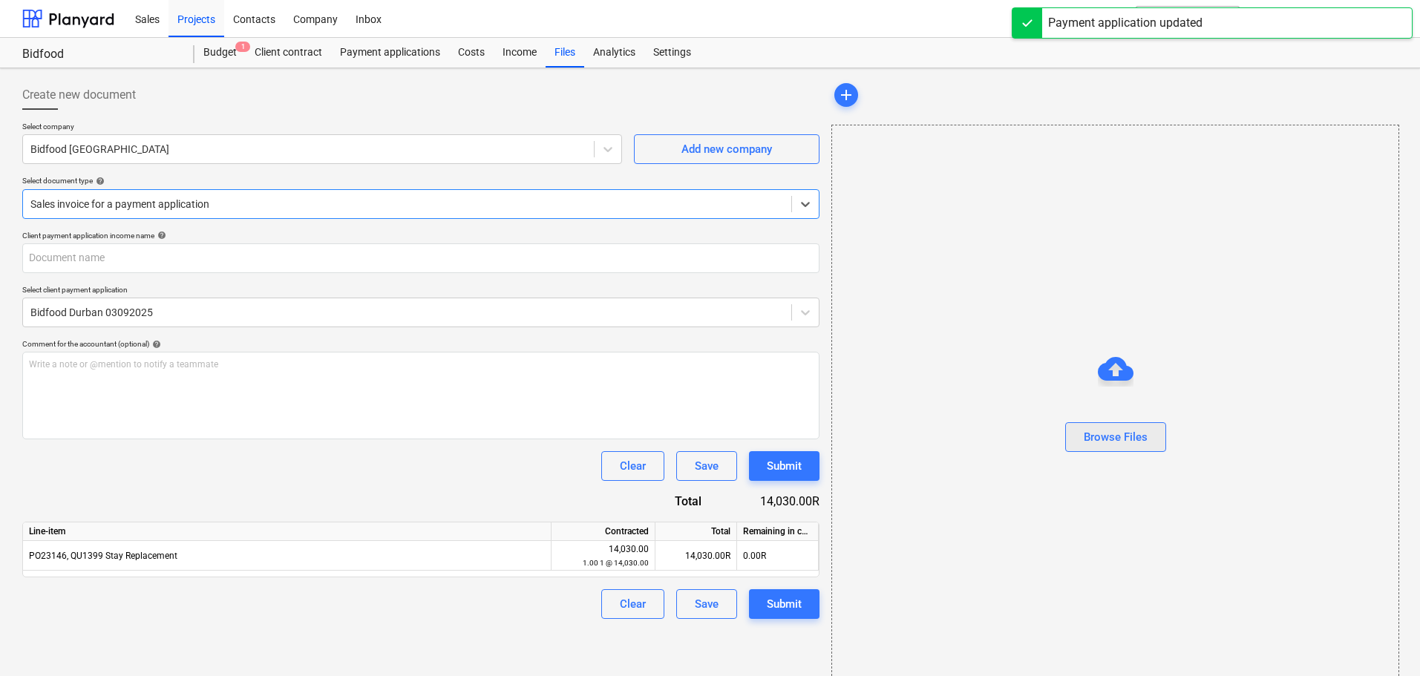
click at [1123, 436] on div "Browse Files" at bounding box center [1116, 436] width 64 height 19
type input "Invoice INV-001191.pdf"
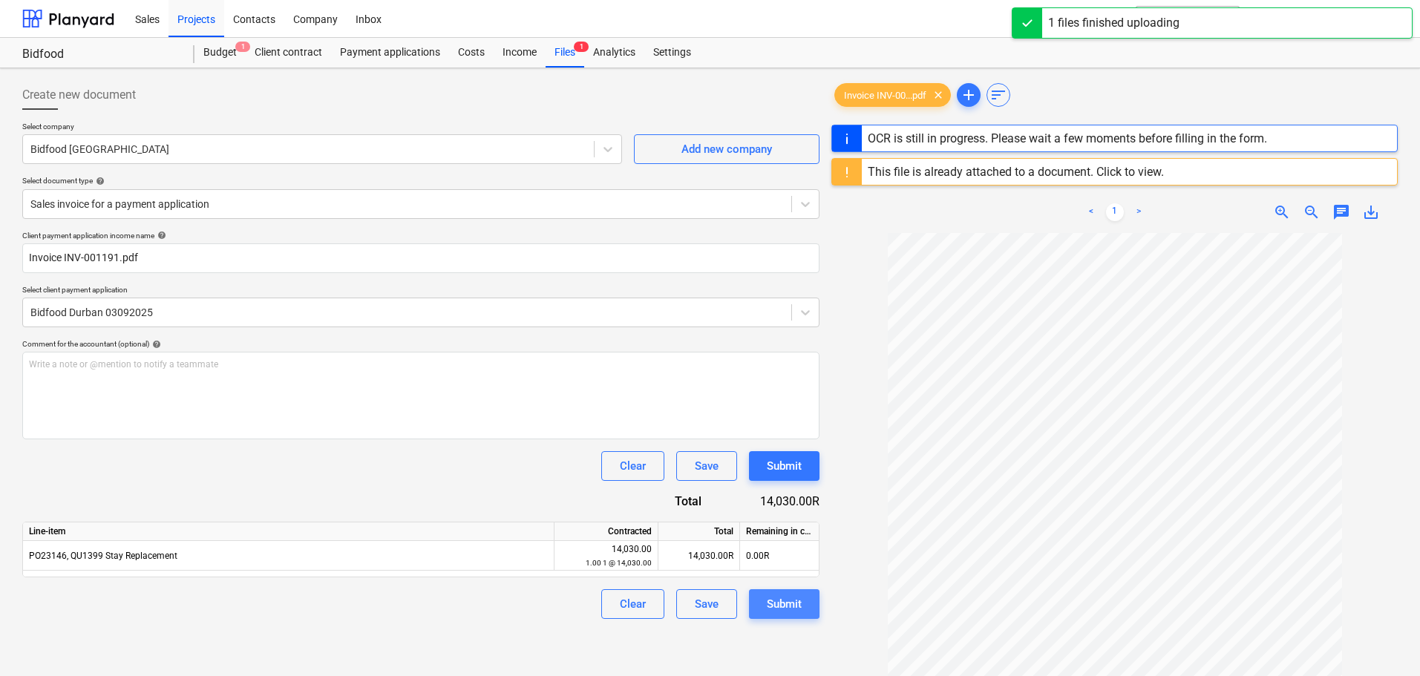
click at [790, 604] on div "Submit" at bounding box center [784, 603] width 35 height 19
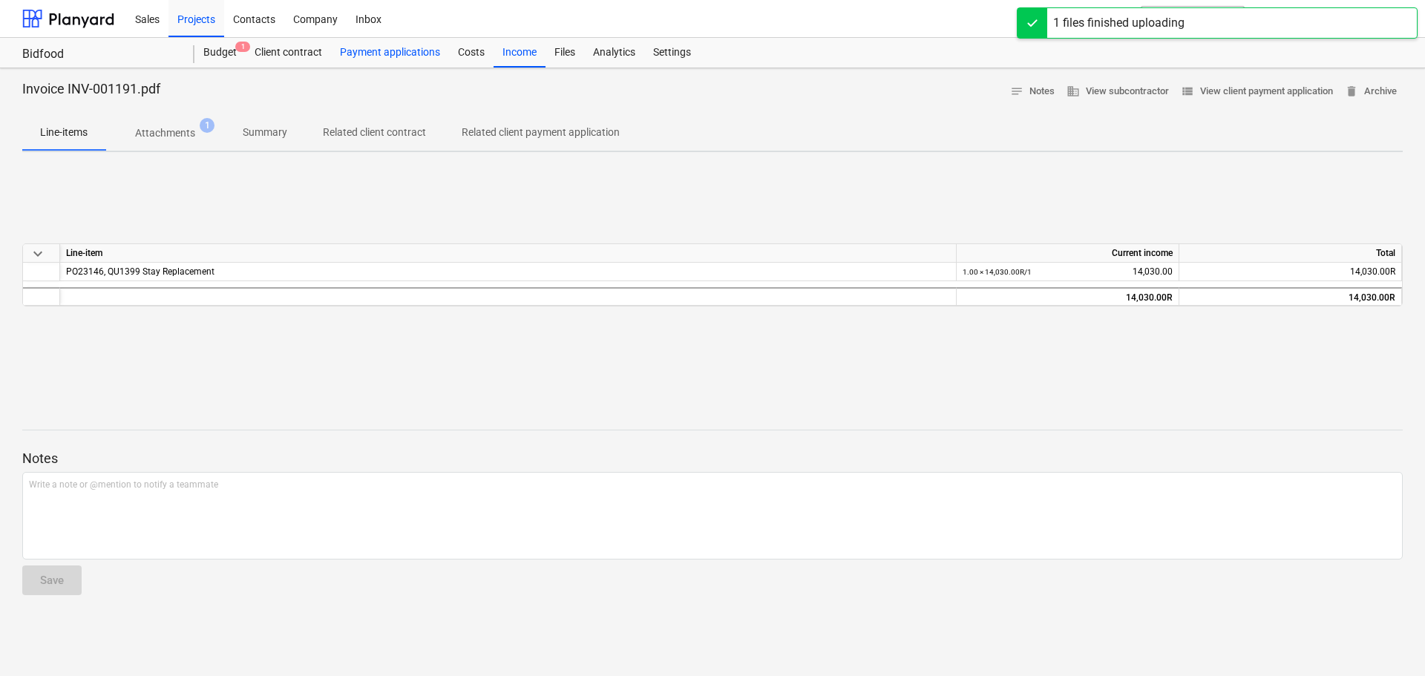
click at [403, 59] on div "Payment applications" at bounding box center [390, 53] width 118 height 30
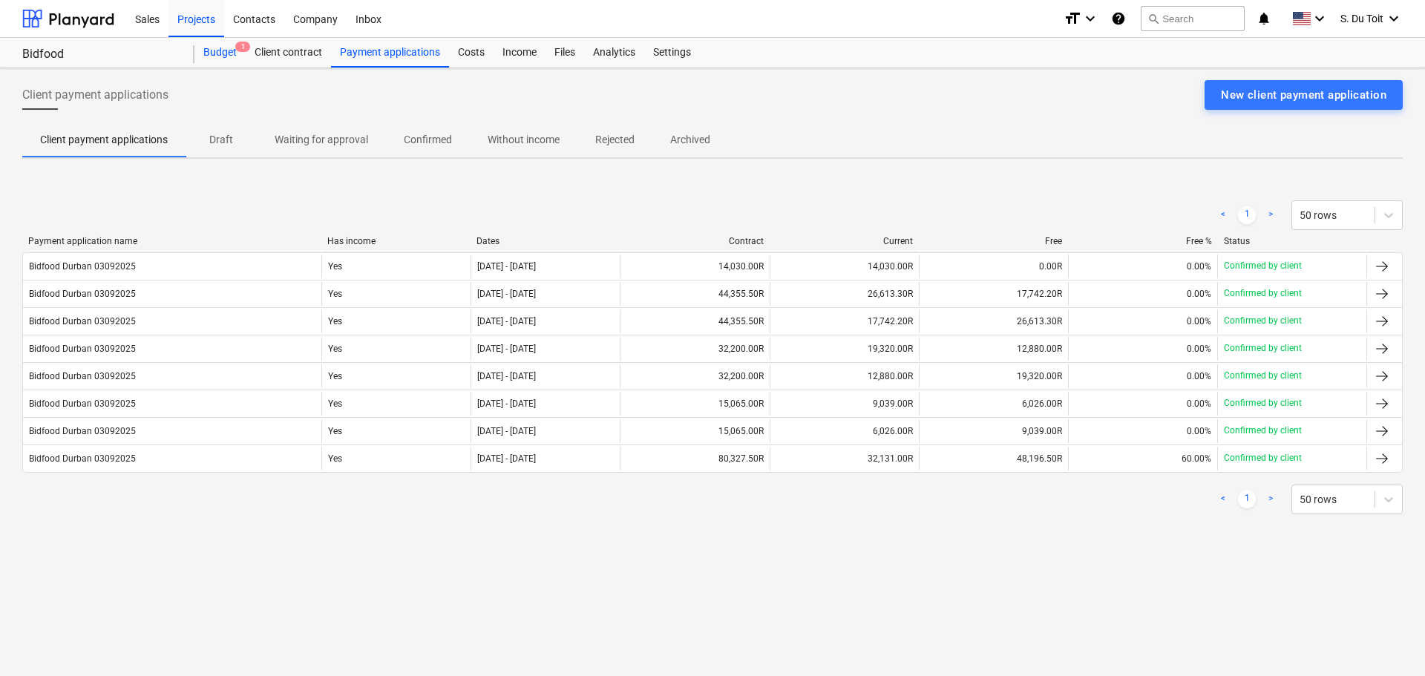
click at [242, 58] on div "Budget 1" at bounding box center [219, 53] width 51 height 30
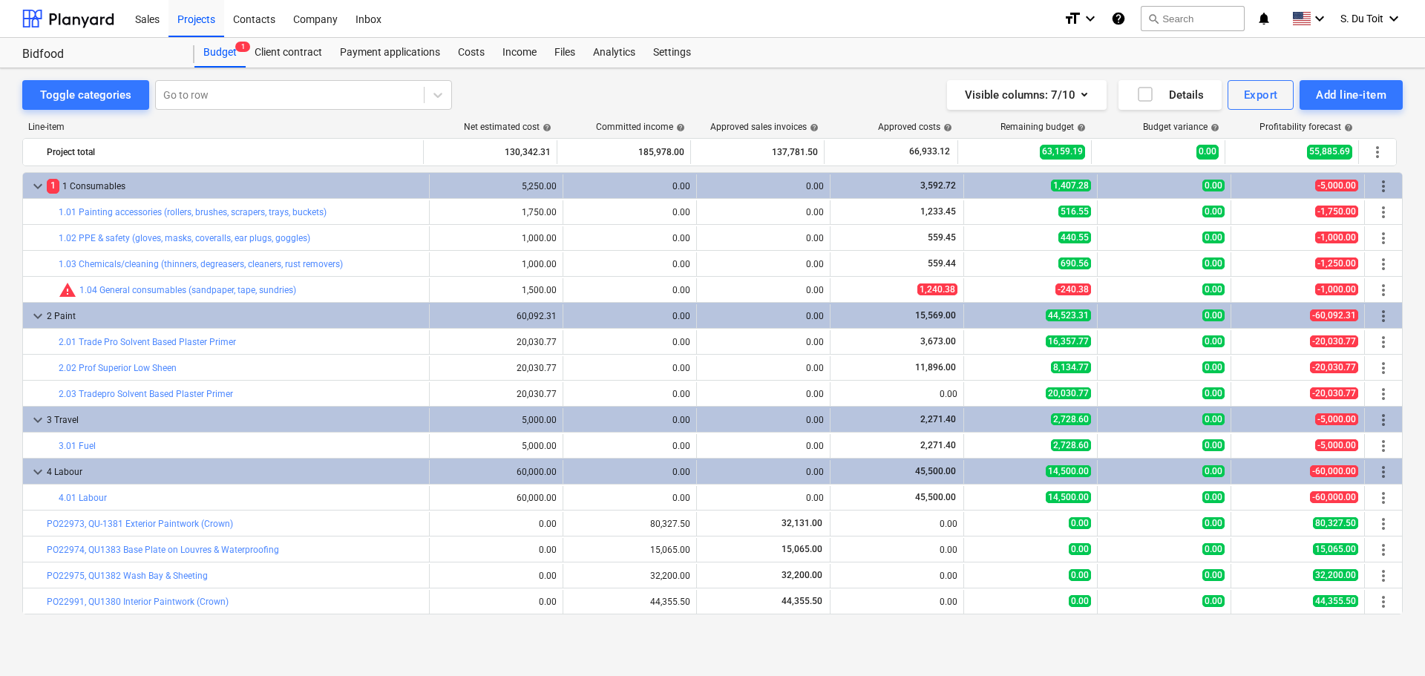
scroll to position [25, 0]
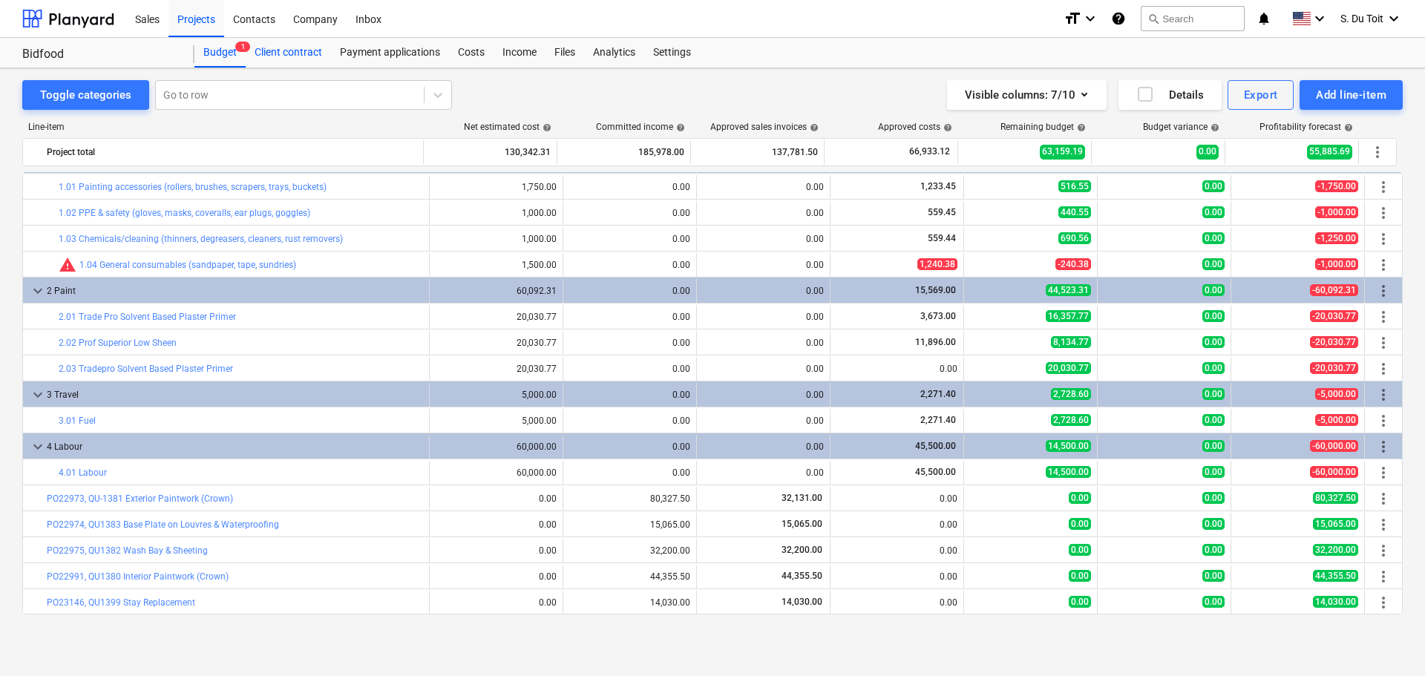
click at [307, 51] on div "Client contract" at bounding box center [288, 53] width 85 height 30
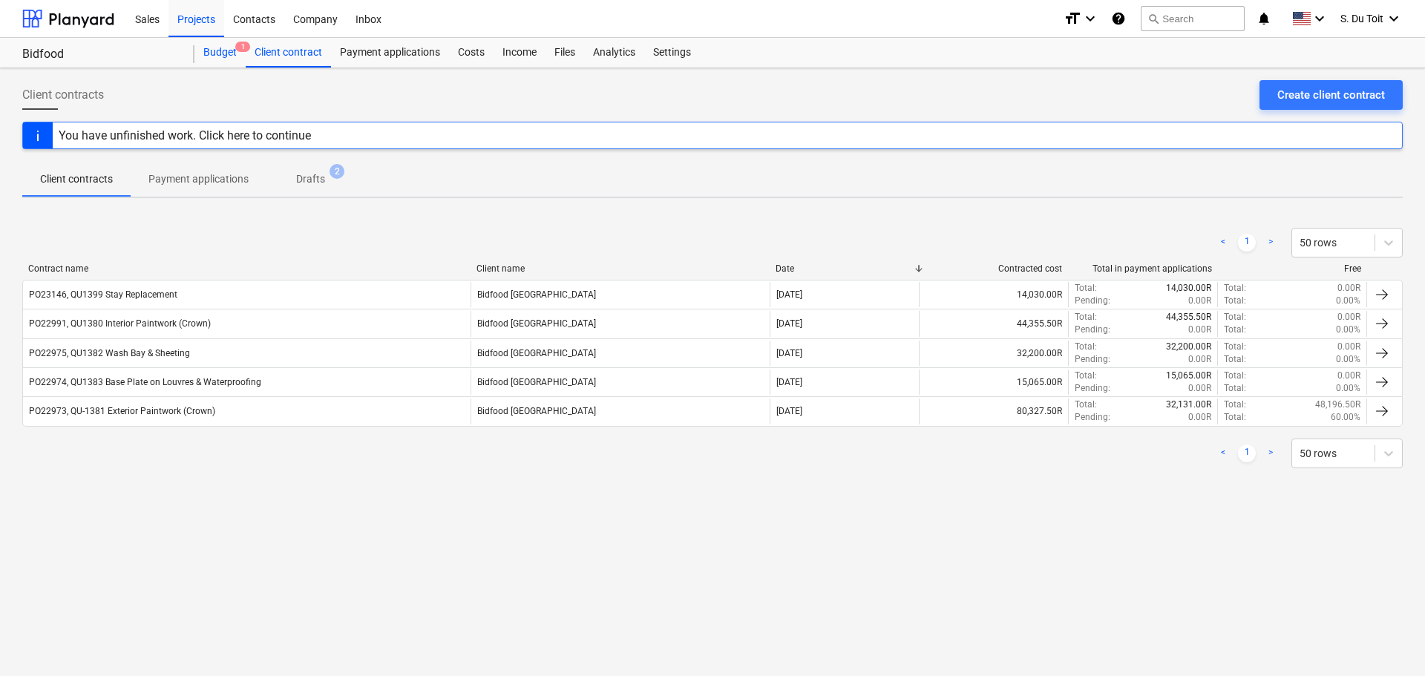
click at [229, 45] on div "Budget 1" at bounding box center [219, 53] width 51 height 30
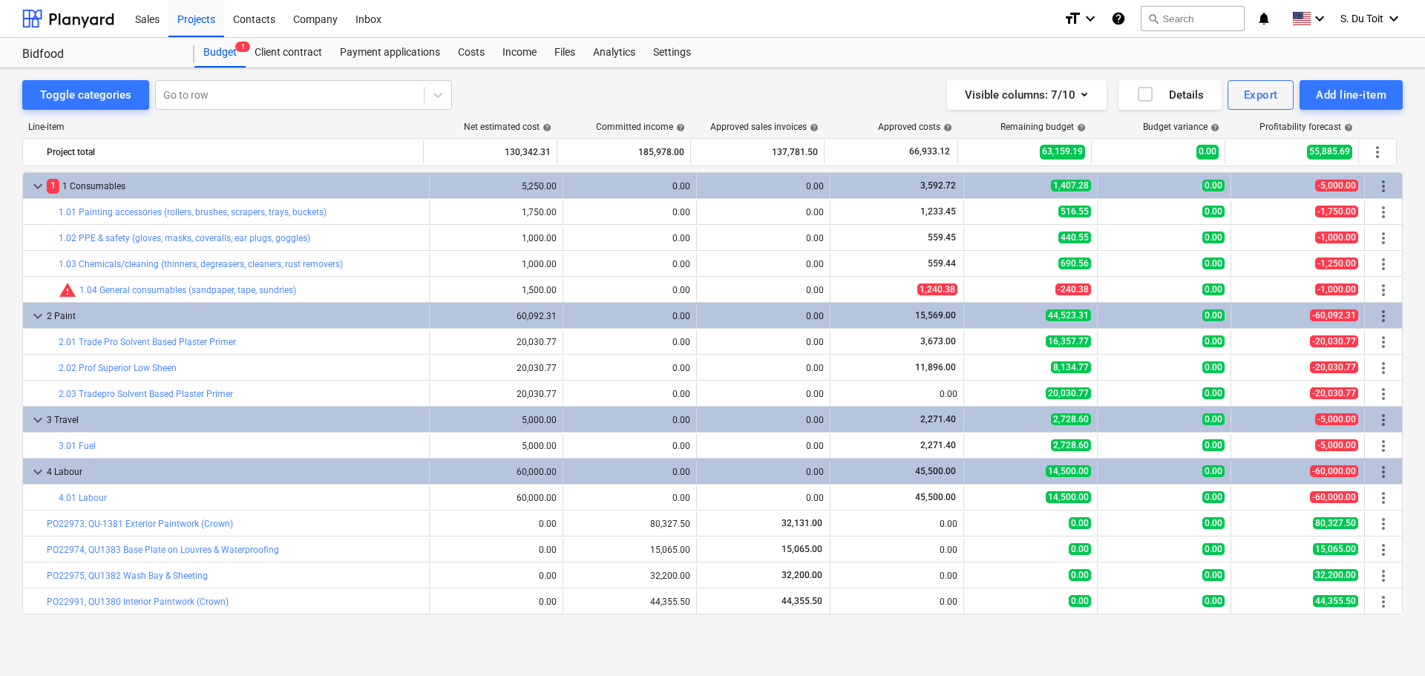
scroll to position [25, 0]
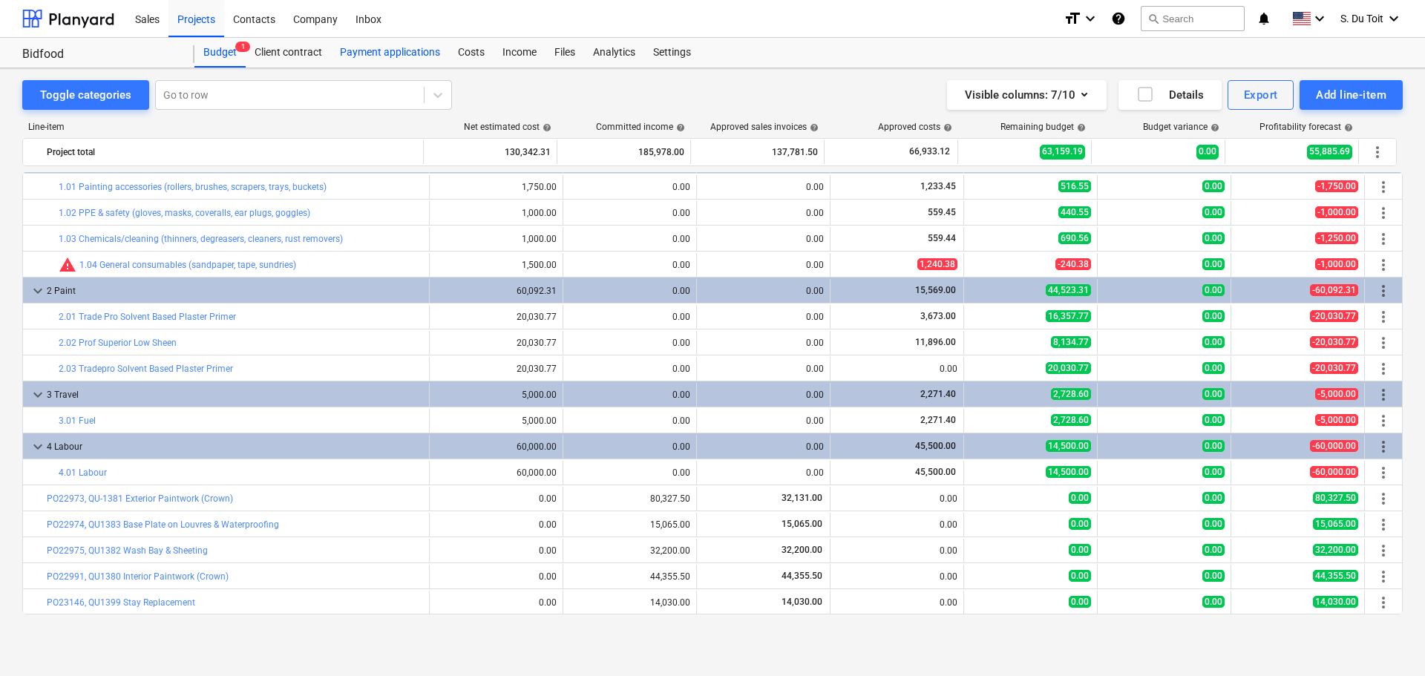
click at [393, 53] on div "Payment applications" at bounding box center [390, 53] width 118 height 30
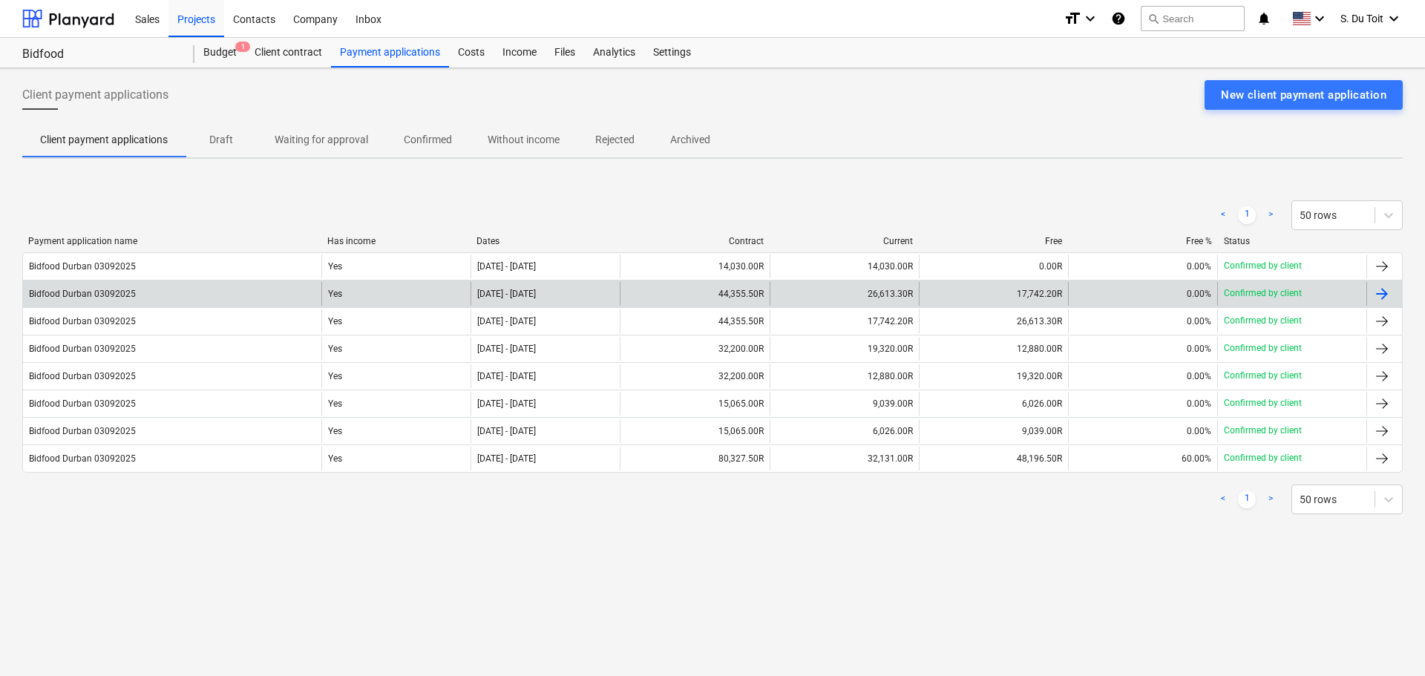
click at [871, 288] on div "26,613.30R" at bounding box center [844, 294] width 149 height 24
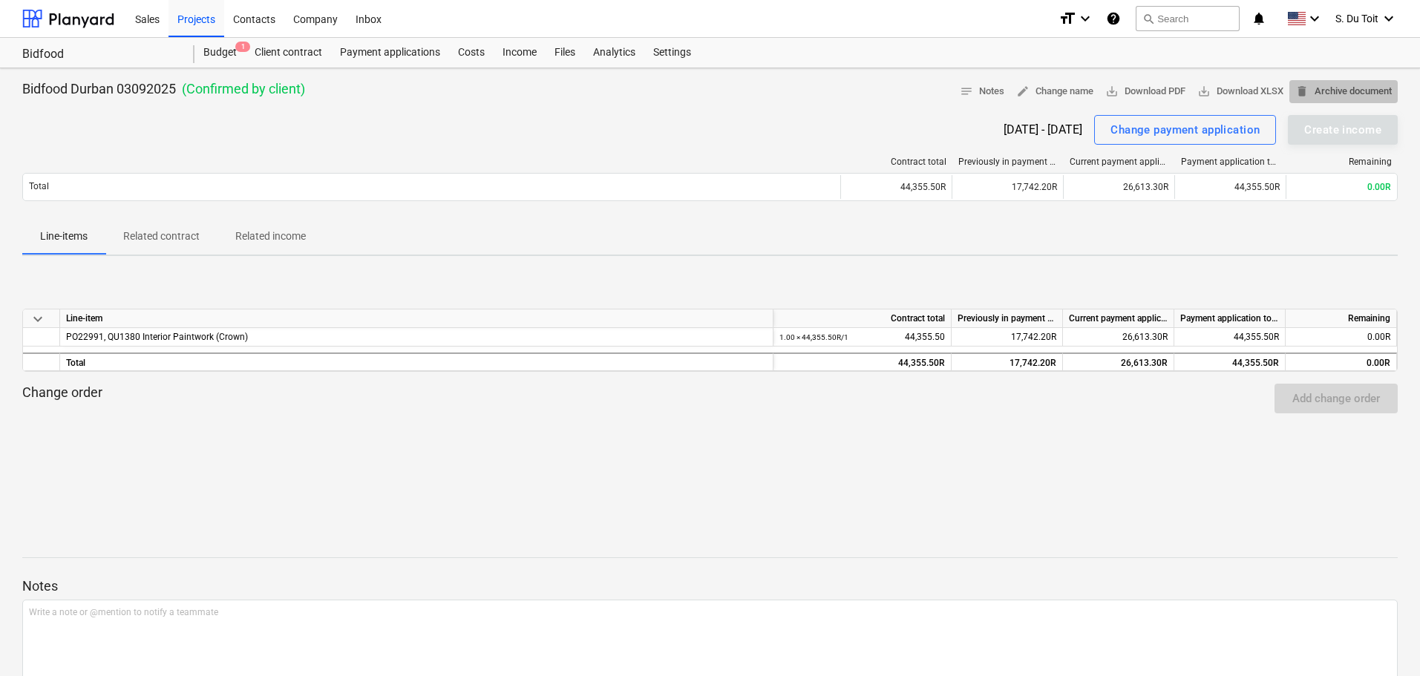
click at [1328, 84] on span "delete Archive document" at bounding box center [1343, 91] width 96 height 17
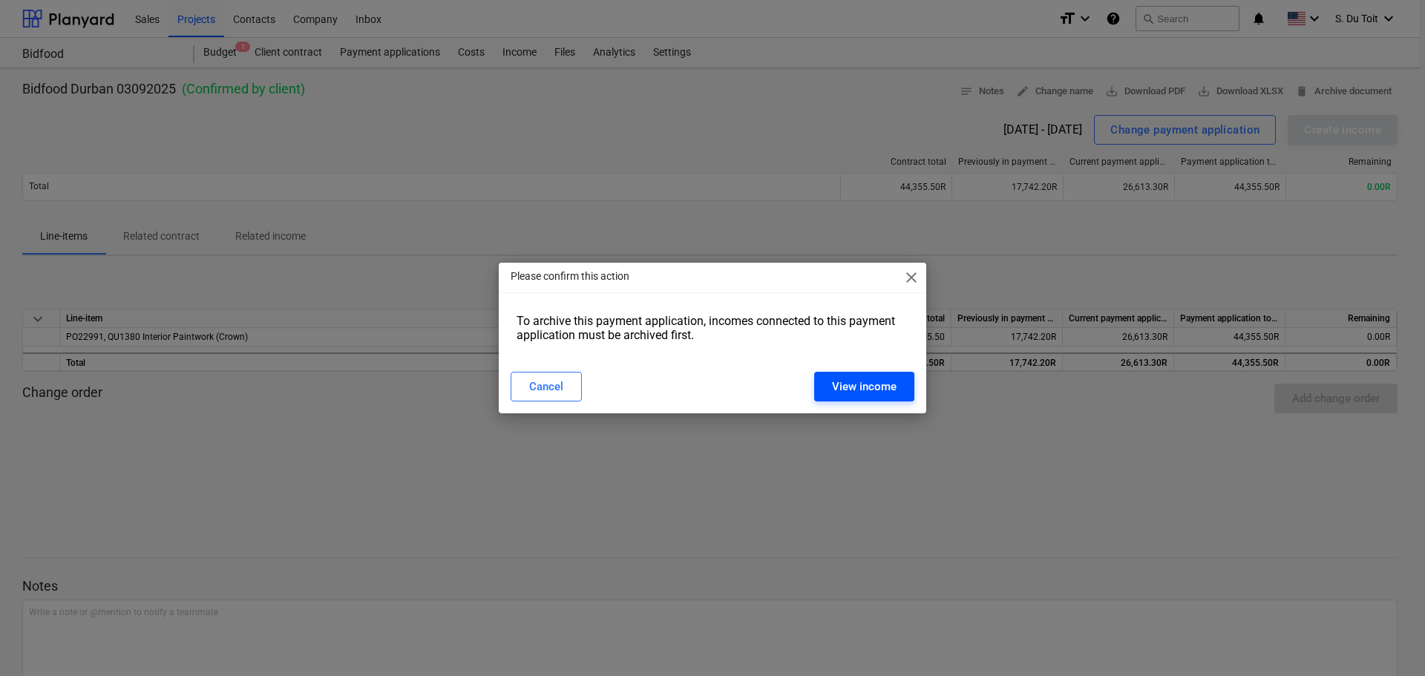
click at [854, 385] on div "View income" at bounding box center [864, 386] width 65 height 19
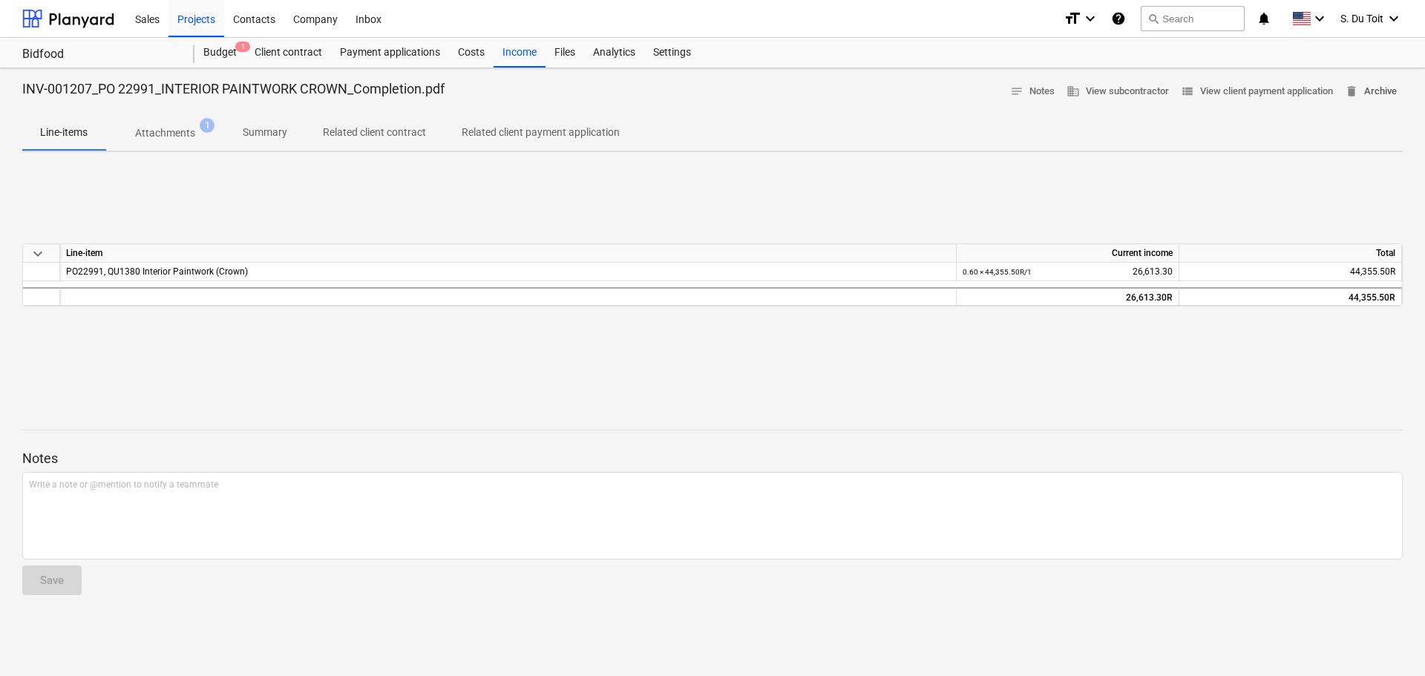
click at [1386, 92] on span "delete Archive" at bounding box center [1371, 91] width 52 height 17
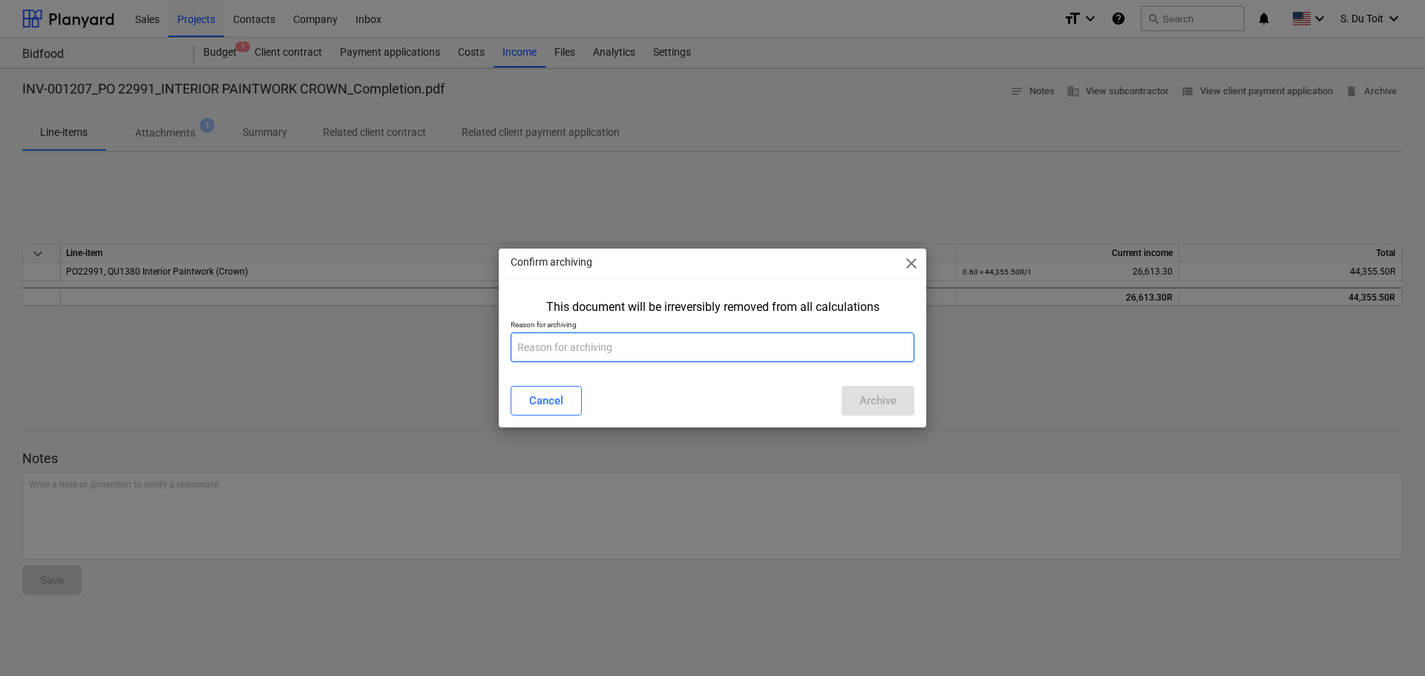
click at [765, 353] on input "text" at bounding box center [713, 347] width 404 height 30
type input "1"
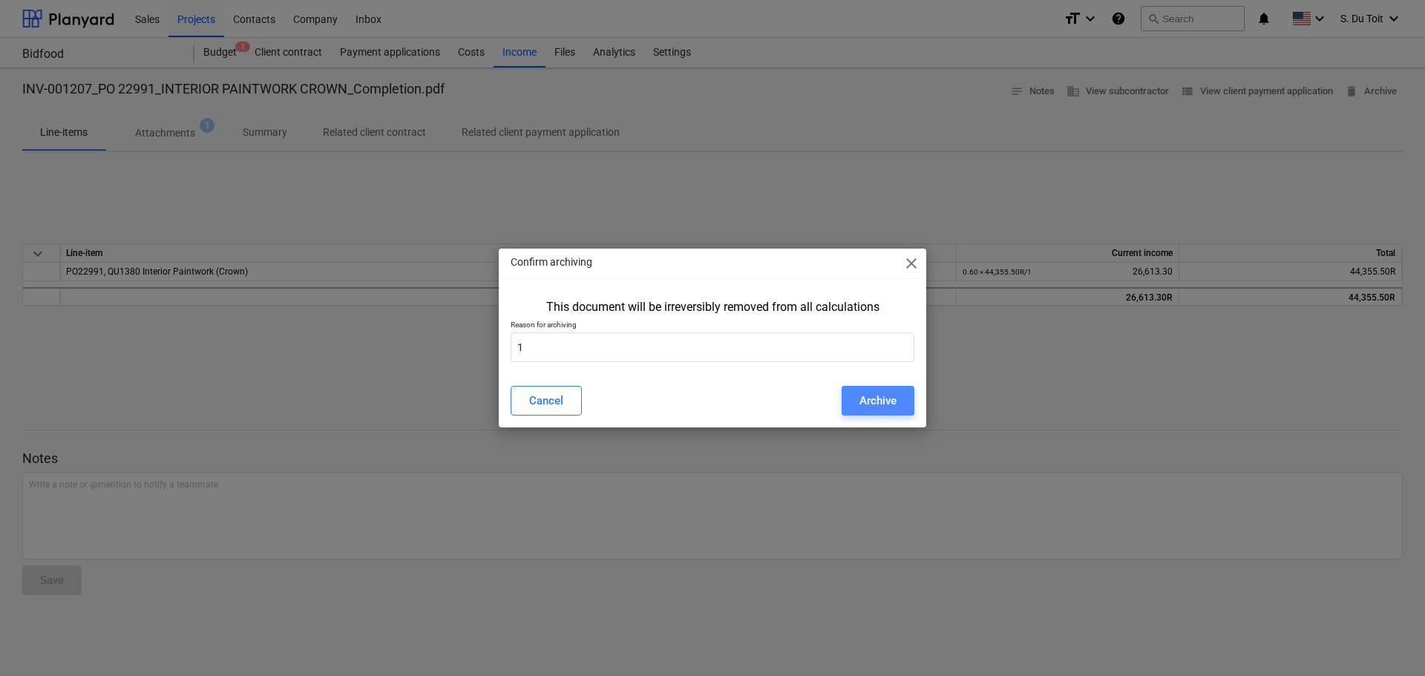
click at [909, 393] on button "Archive" at bounding box center [878, 401] width 73 height 30
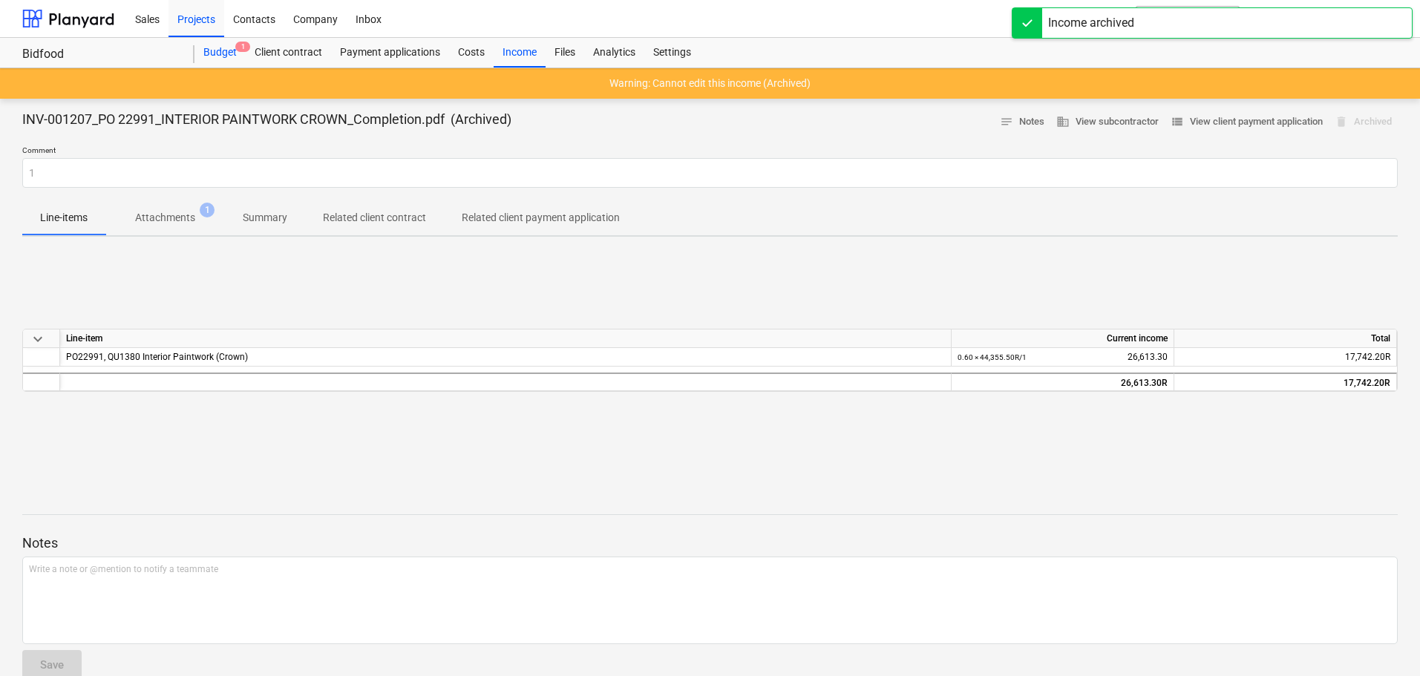
click at [223, 55] on div "Budget 1" at bounding box center [219, 53] width 51 height 30
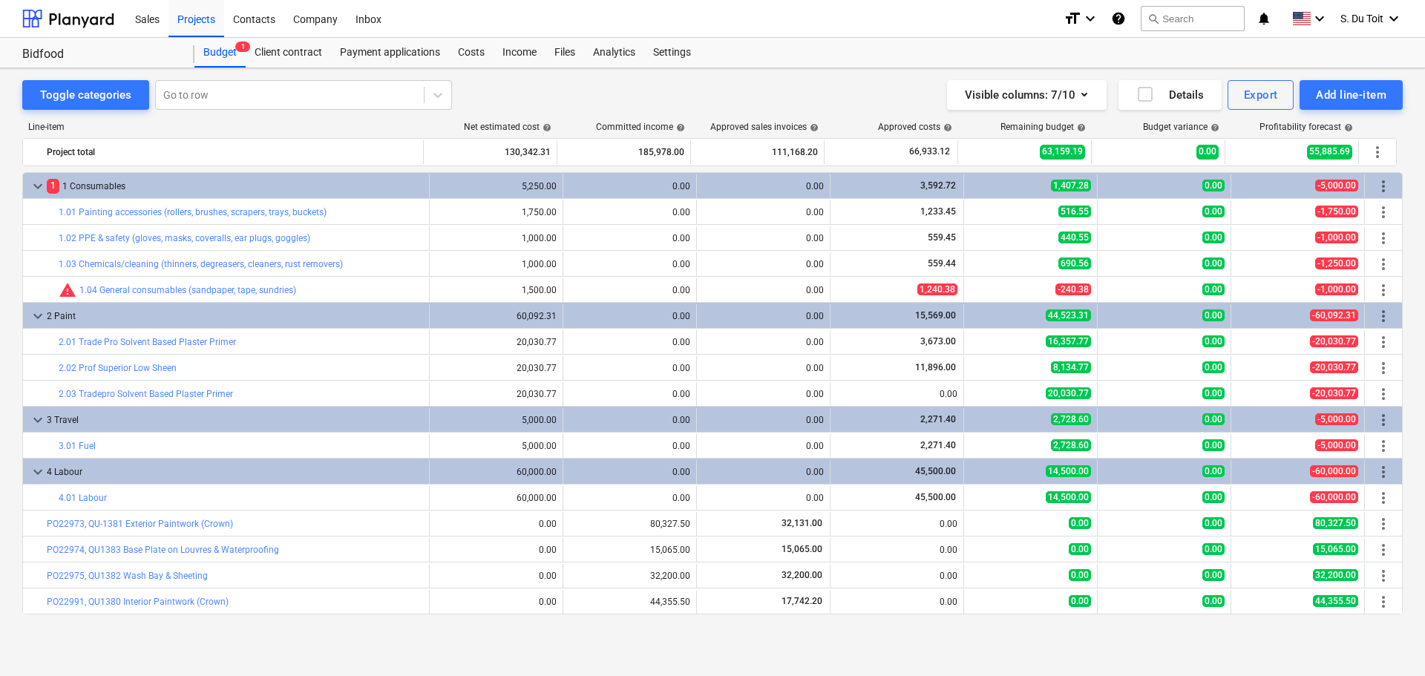
scroll to position [25, 0]
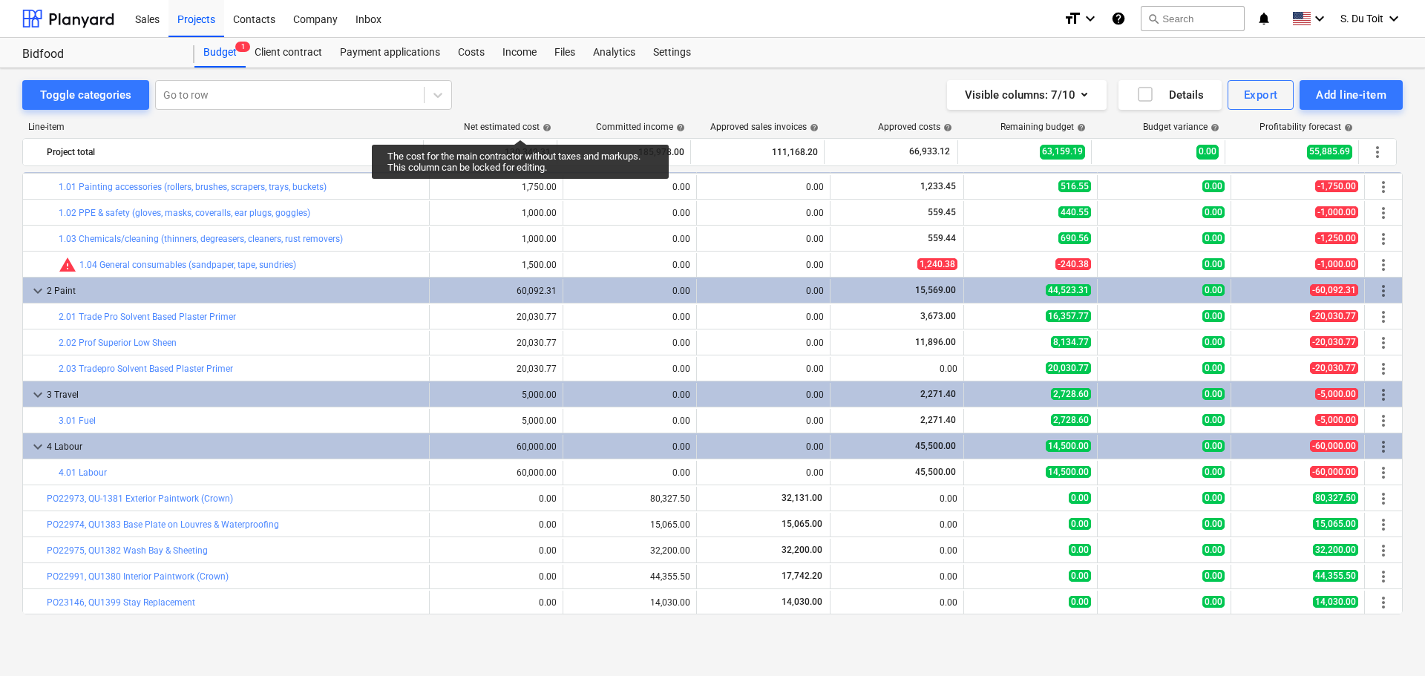
click at [520, 126] on div "Net estimated cost help" at bounding box center [508, 127] width 88 height 10
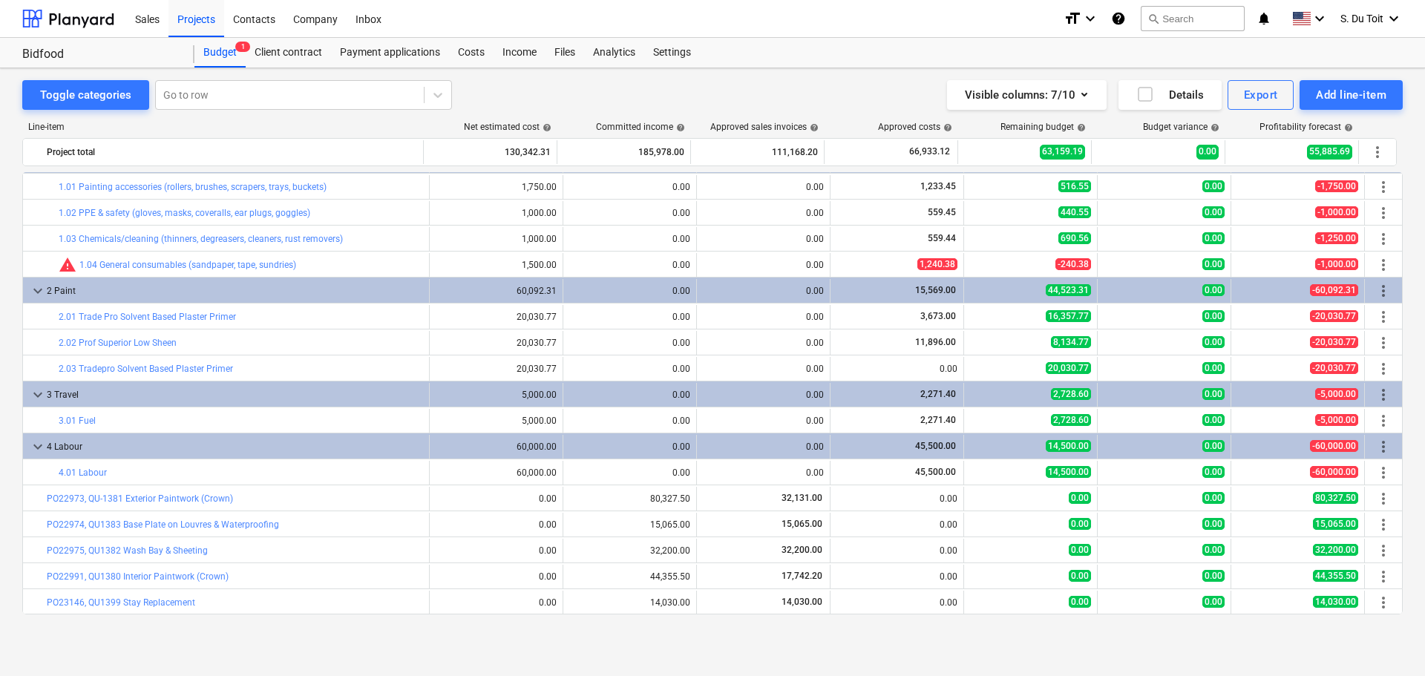
drag, startPoint x: 547, startPoint y: 125, endPoint x: 918, endPoint y: 138, distance: 371.3
click at [692, 141] on div "Line-item Net estimated cost help Committed income help Approved sales invoices…" at bounding box center [712, 371] width 1380 height 522
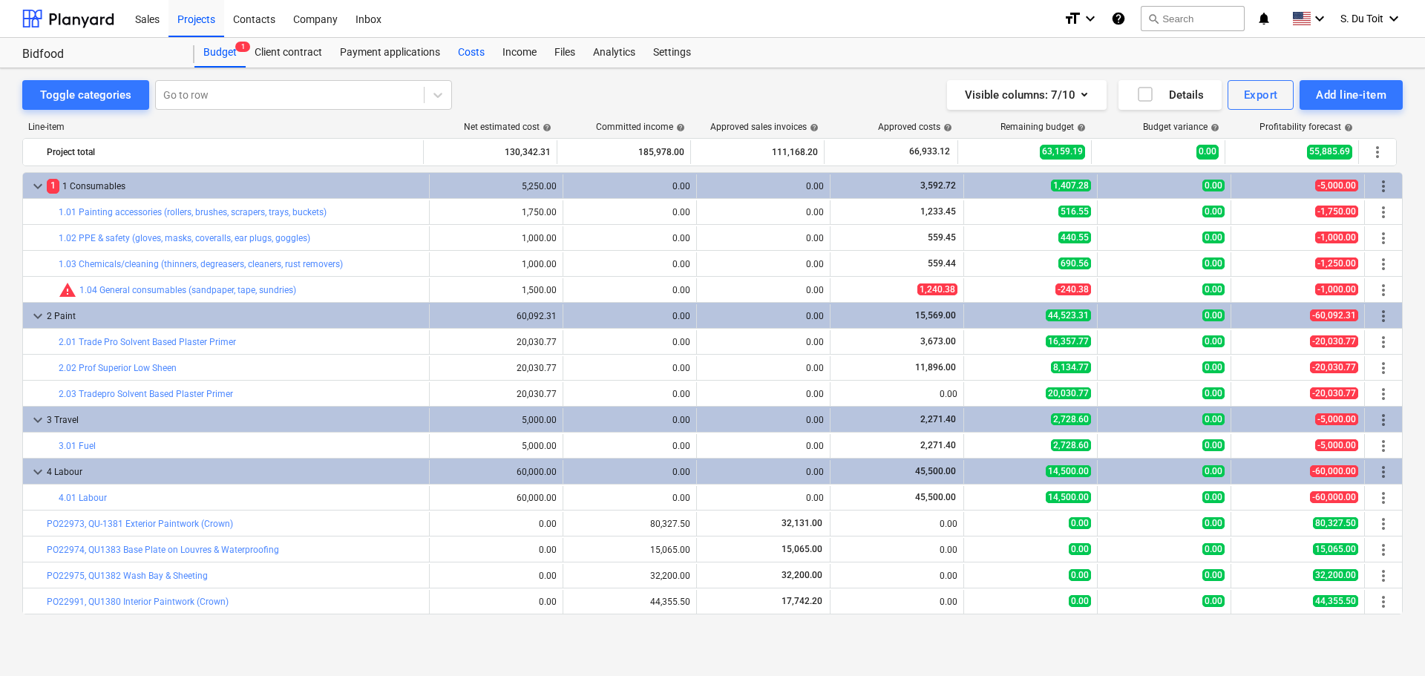
click at [461, 53] on div "Costs" at bounding box center [471, 53] width 45 height 30
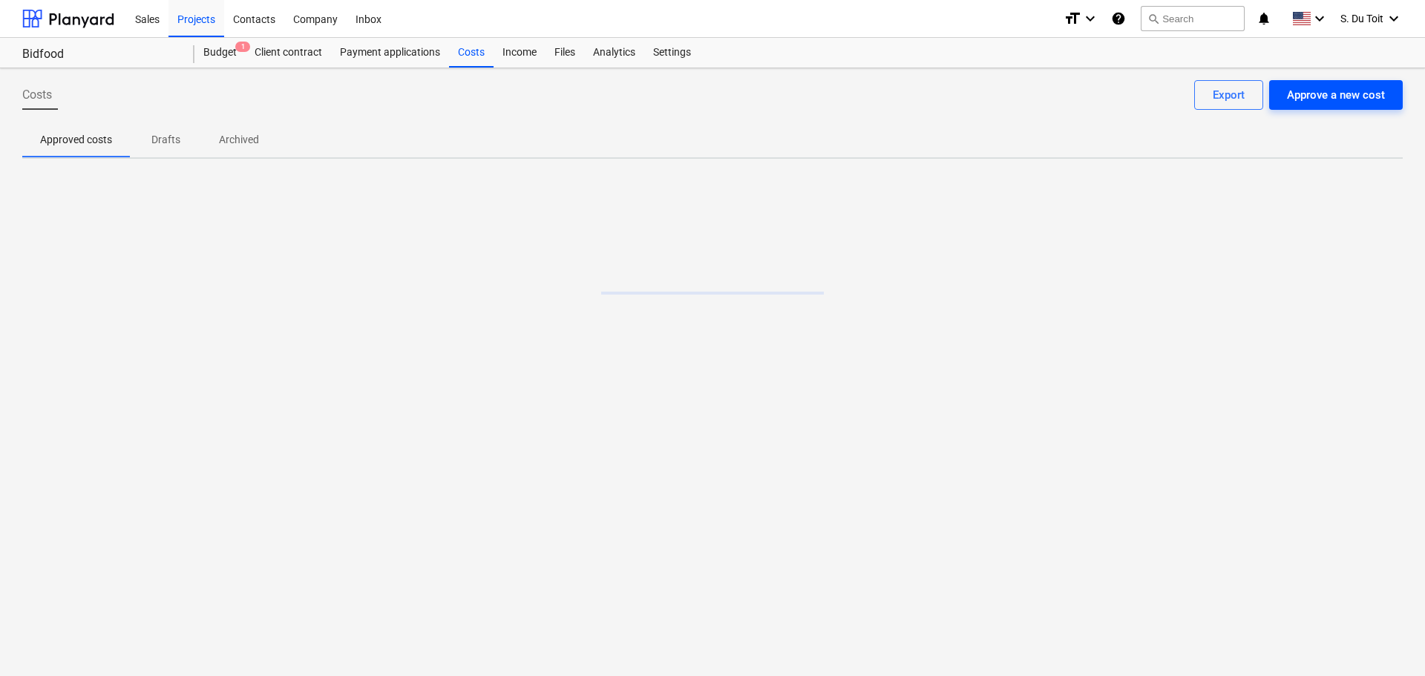
click at [1322, 99] on div "Approve a new cost" at bounding box center [1336, 94] width 98 height 19
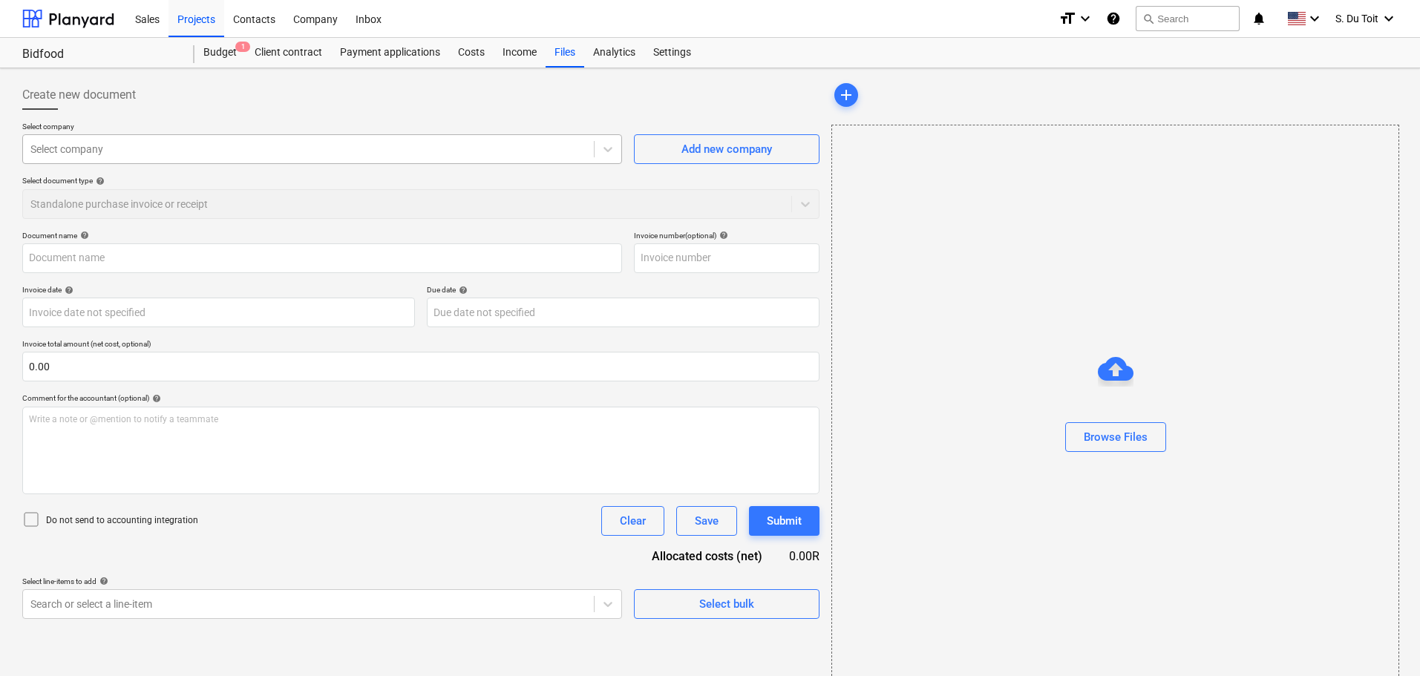
click at [289, 148] on div at bounding box center [308, 149] width 556 height 15
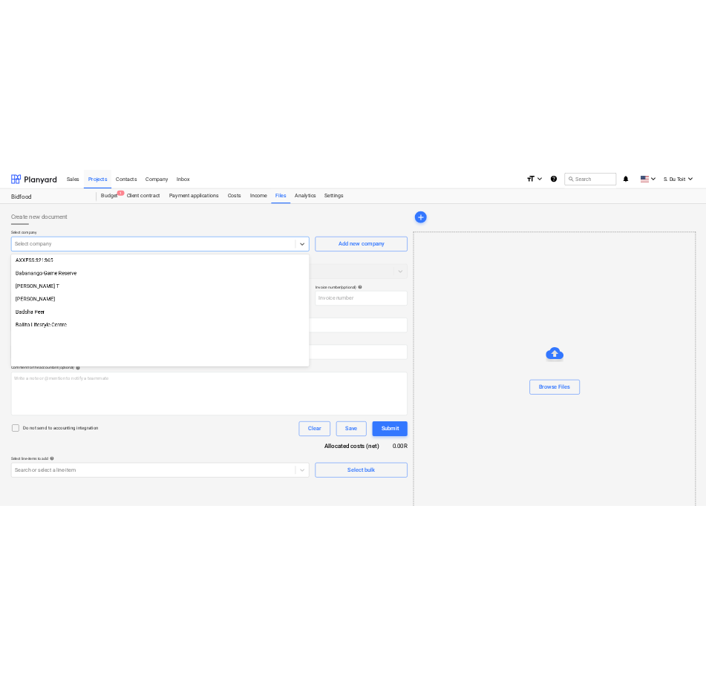
scroll to position [1558, 0]
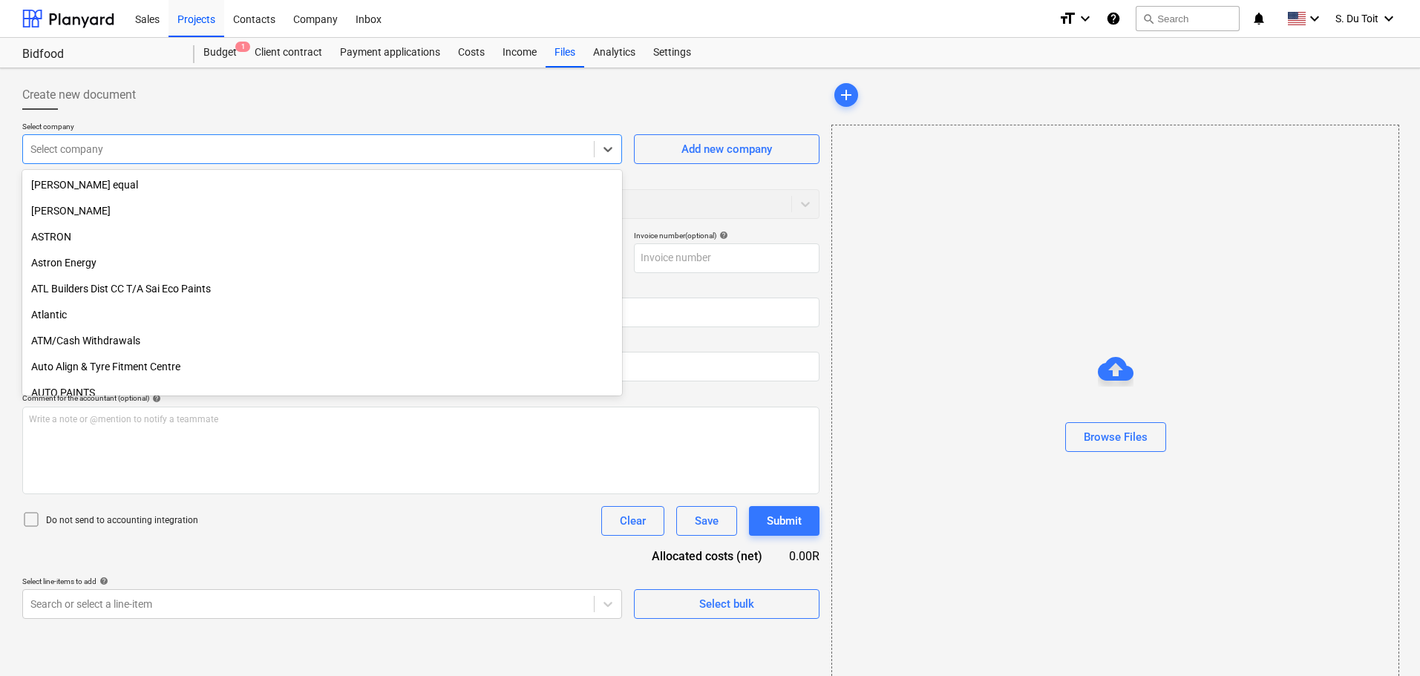
click at [170, 147] on div at bounding box center [308, 149] width 556 height 15
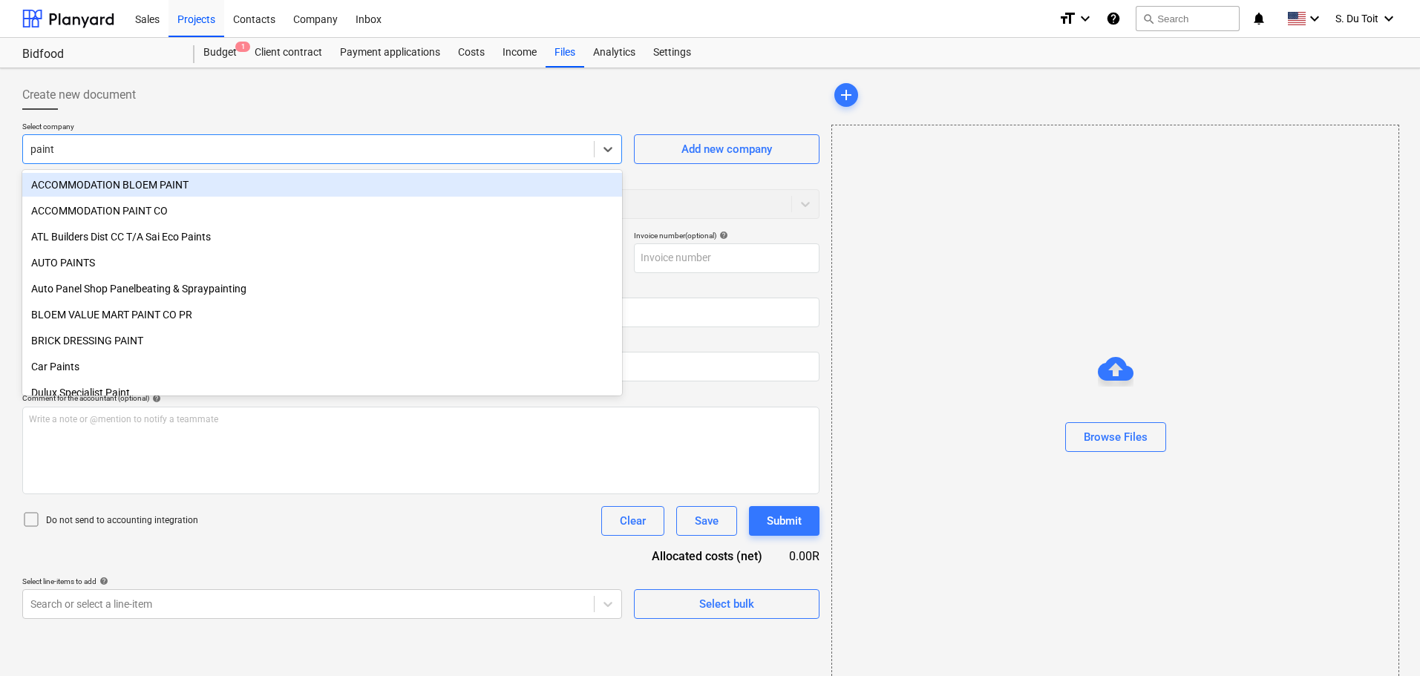
type input "painte"
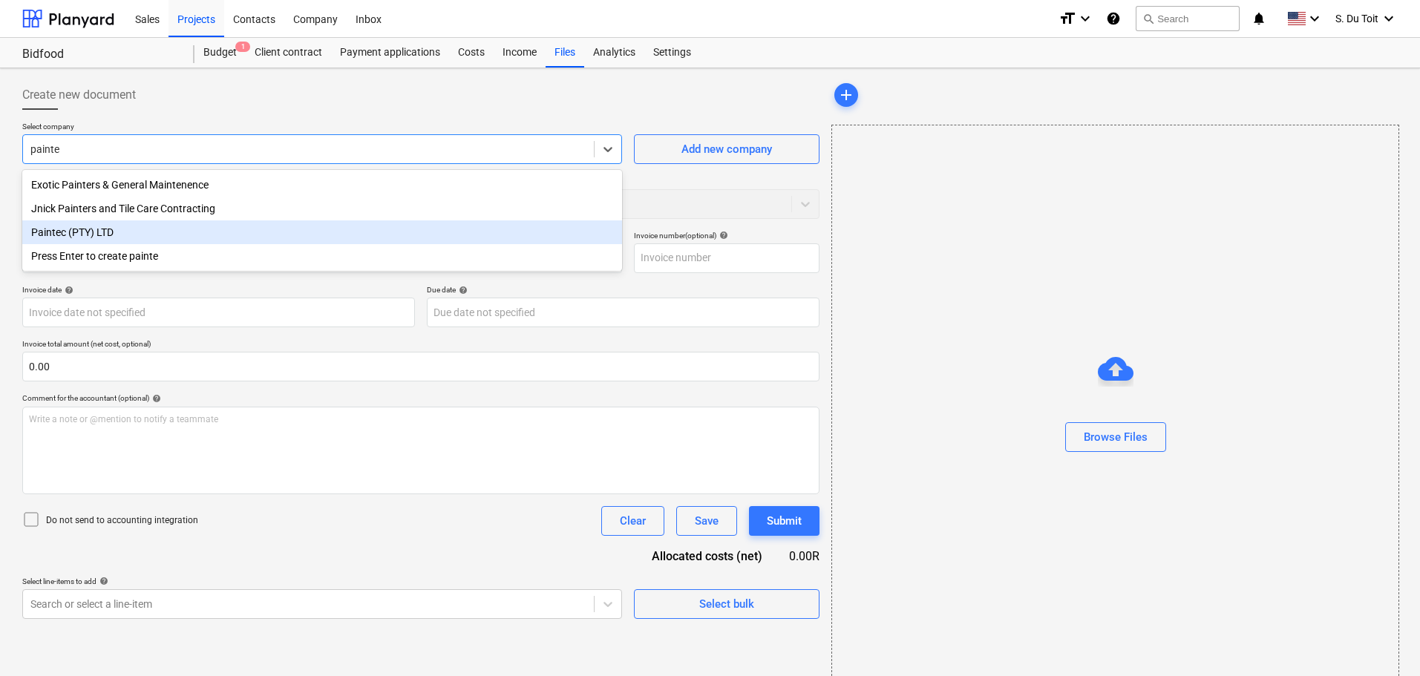
click at [170, 241] on div "Paintec (PTY) LTD" at bounding box center [322, 232] width 600 height 24
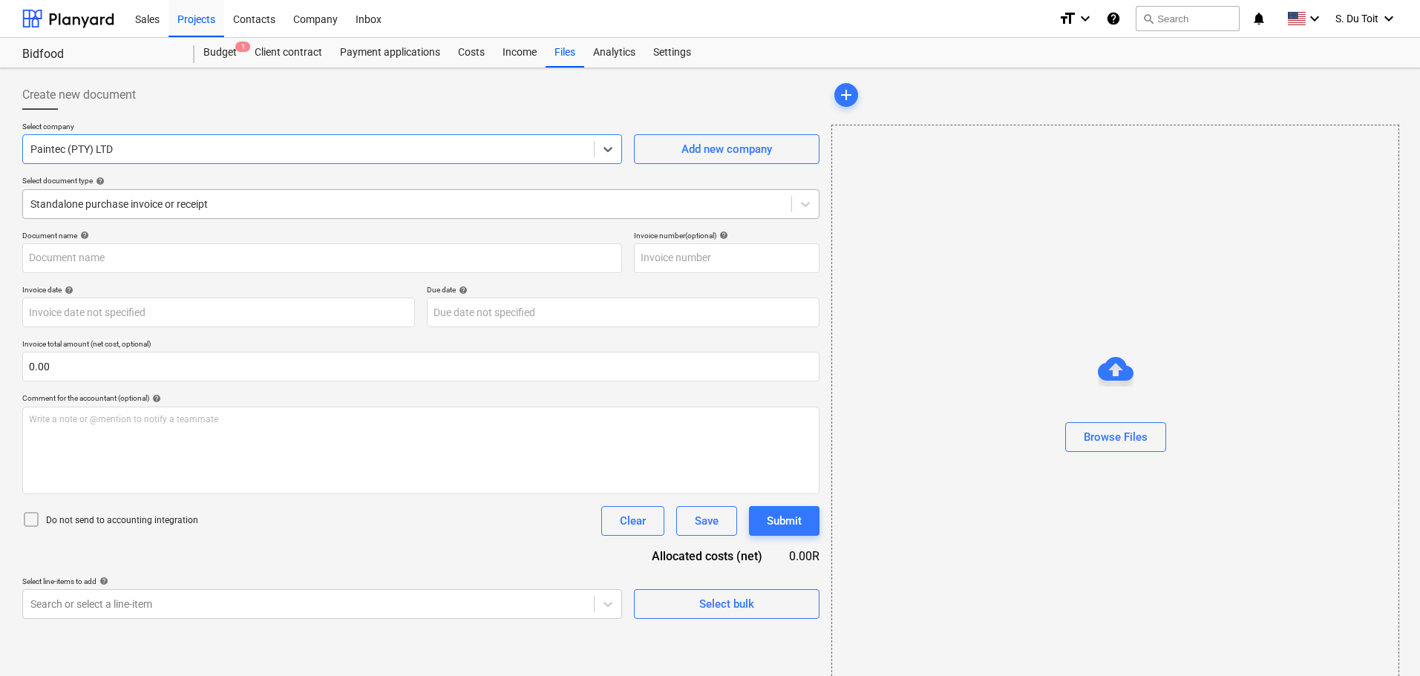
click at [233, 202] on div at bounding box center [406, 204] width 753 height 15
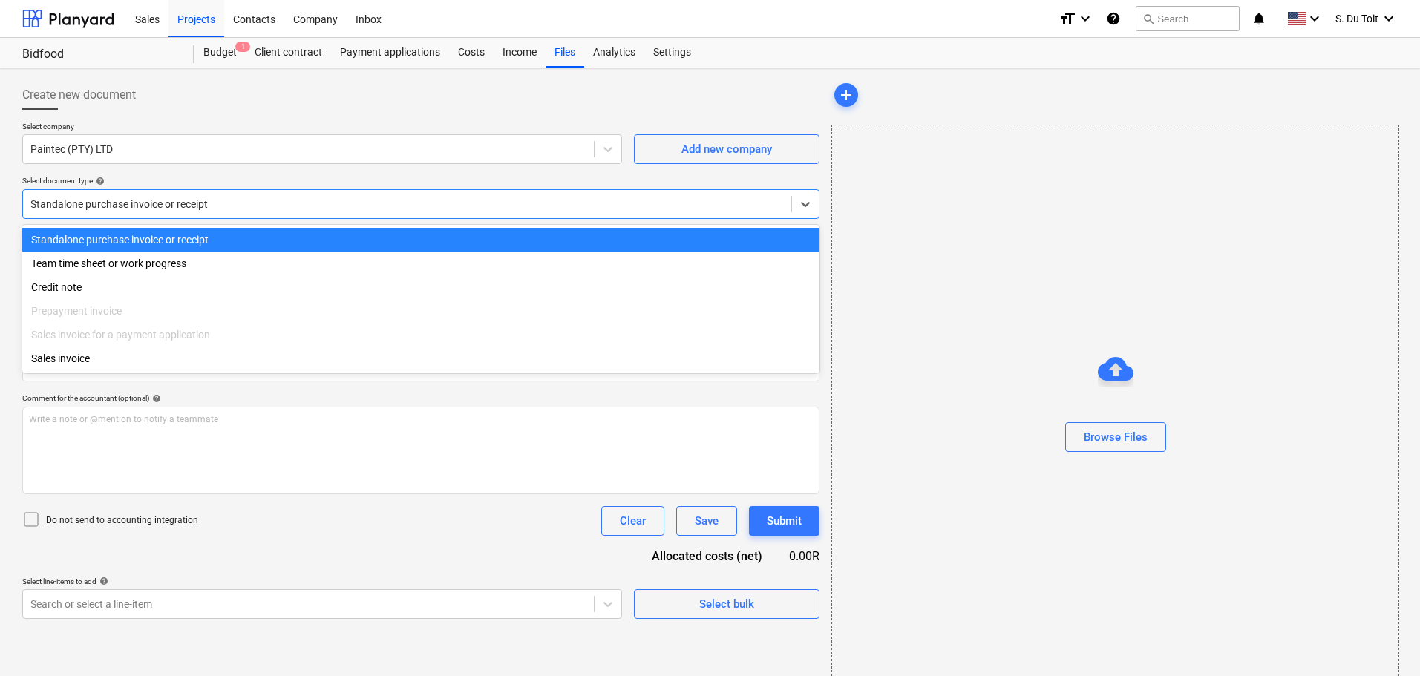
click at [218, 245] on div "Standalone purchase invoice or receipt" at bounding box center [420, 240] width 797 height 24
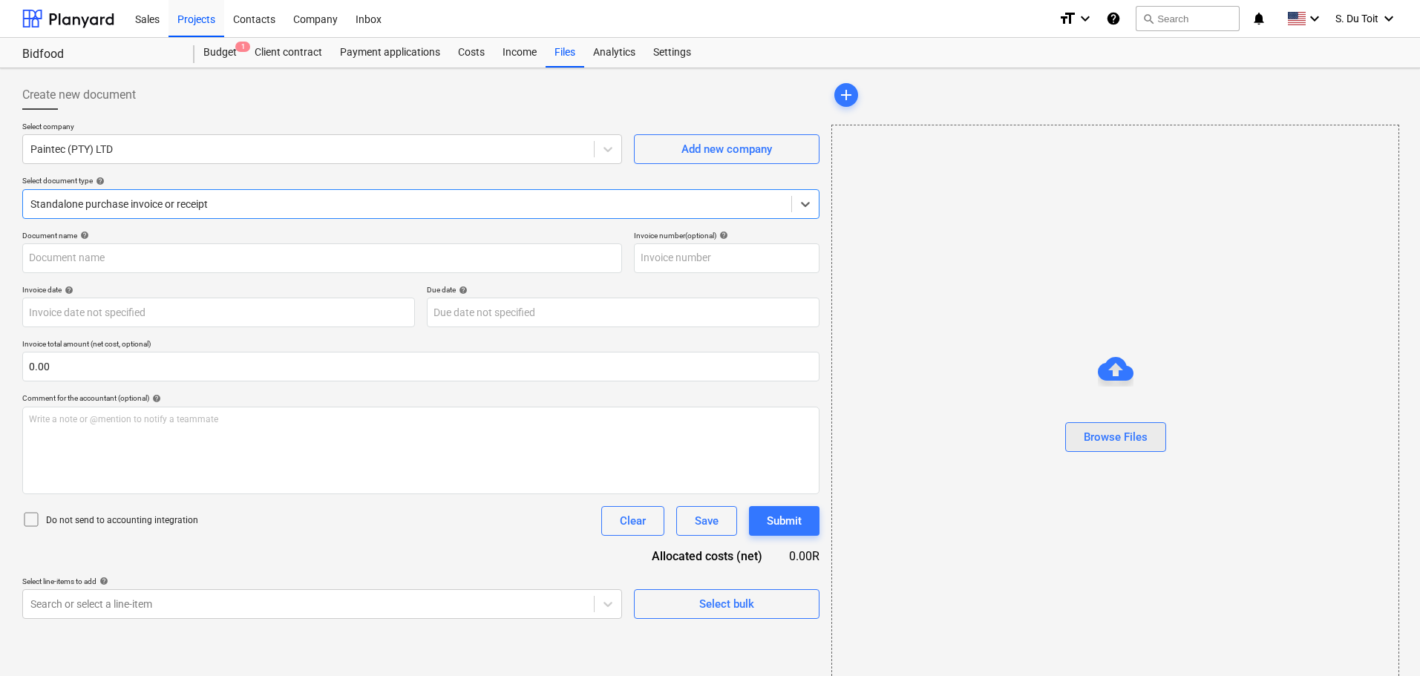
click at [1085, 439] on div "Browse Files" at bounding box center [1116, 436] width 64 height 19
click at [945, 314] on div "Browse Files" at bounding box center [1115, 408] width 568 height 566
click at [1135, 435] on div "Browse Files" at bounding box center [1116, 436] width 64 height 19
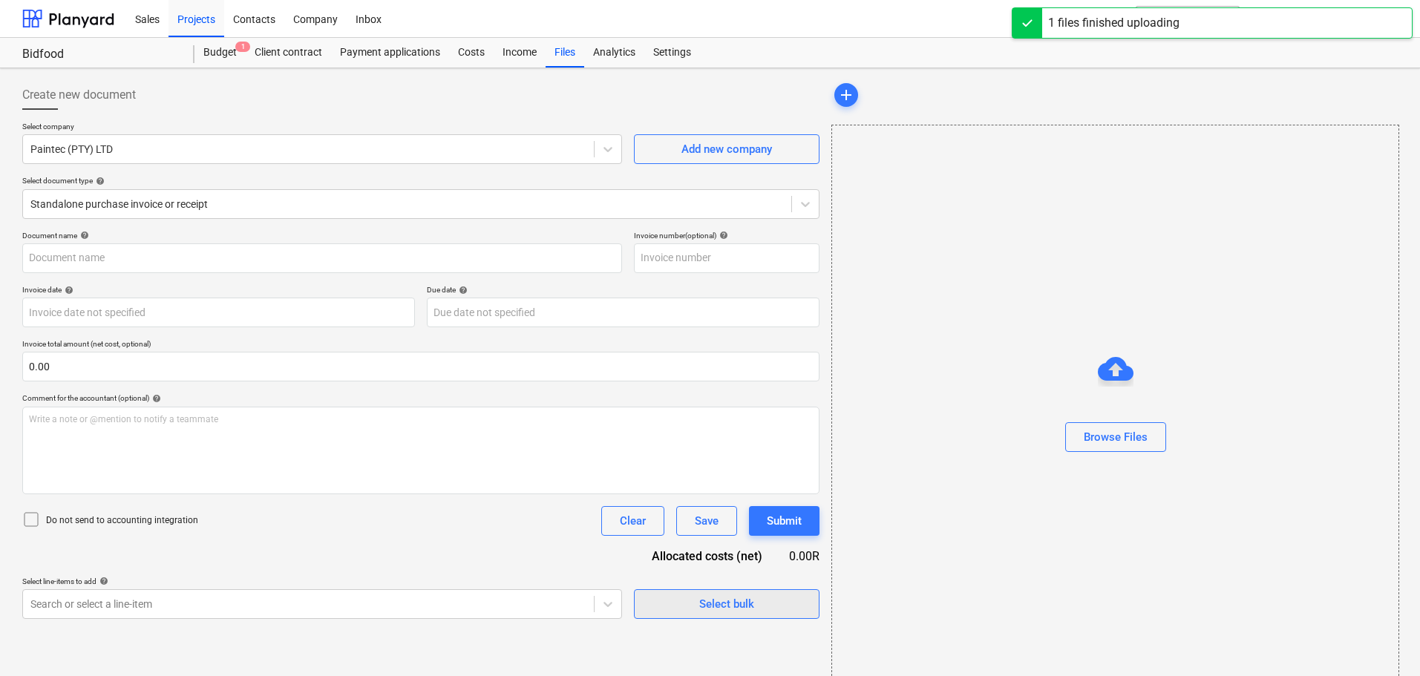
type input "WhatsApp Image [DATE] 13.49.20_a590cf64.jpg"
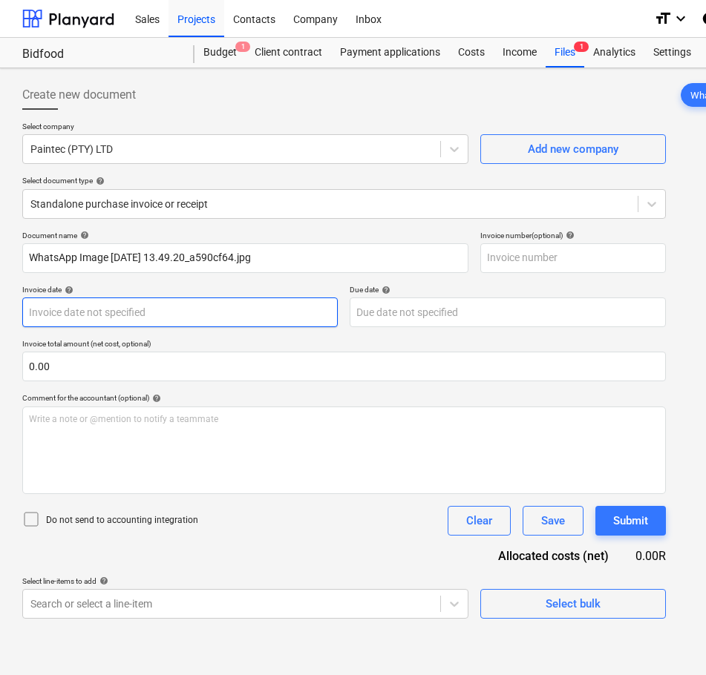
click at [91, 313] on body "Sales Projects Contacts Company Inbox format_size keyboard_arrow_down help sear…" at bounding box center [353, 337] width 706 height 675
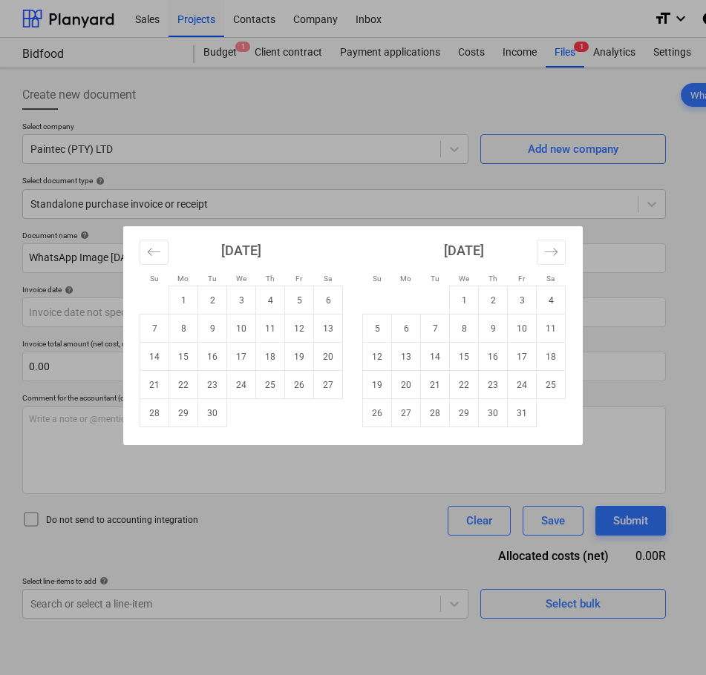
click at [168, 259] on div "[DATE]" at bounding box center [241, 255] width 203 height 59
click at [154, 257] on icon "Move backward to switch to the previous month." at bounding box center [154, 252] width 14 height 14
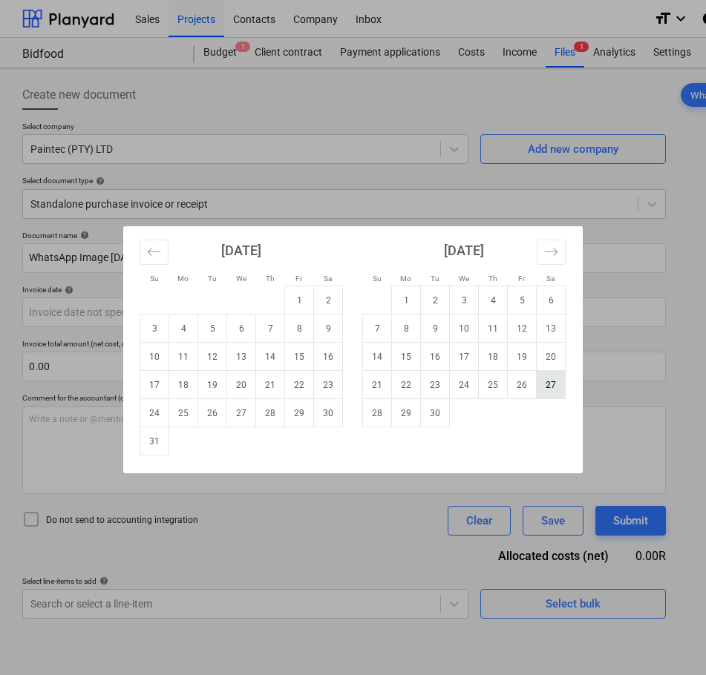
click at [551, 384] on td "27" at bounding box center [551, 385] width 29 height 28
type input "[DATE]"
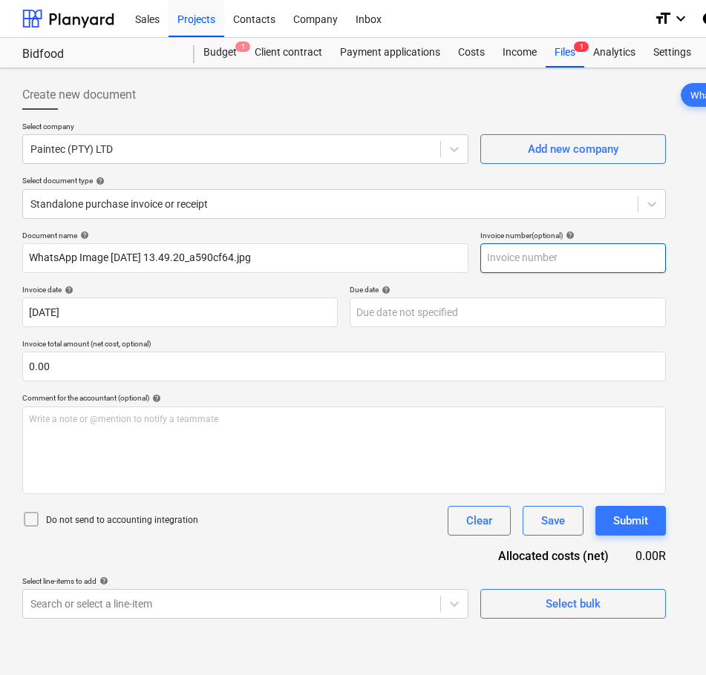
click at [511, 264] on input "text" at bounding box center [573, 258] width 186 height 30
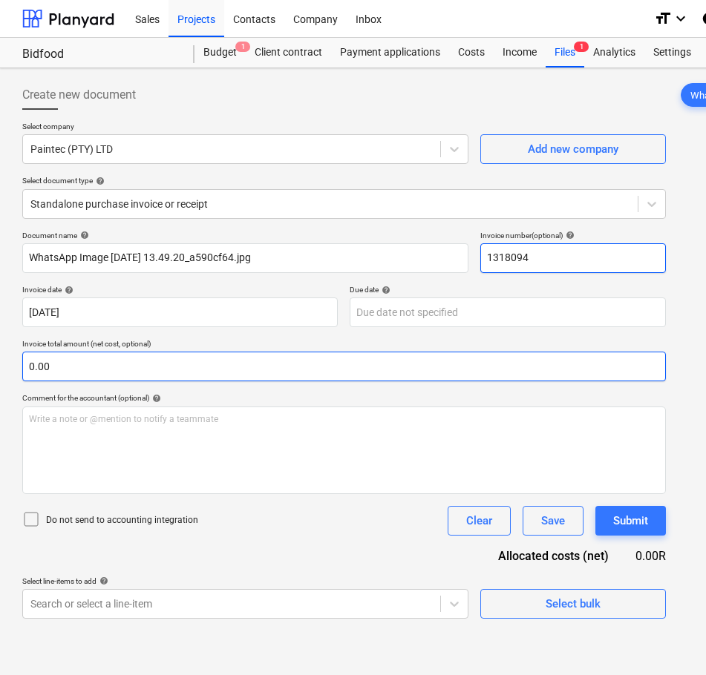
type input "1318094"
drag, startPoint x: 563, startPoint y: 368, endPoint x: 124, endPoint y: 368, distance: 439.3
click at [124, 368] on input "text" at bounding box center [343, 367] width 643 height 30
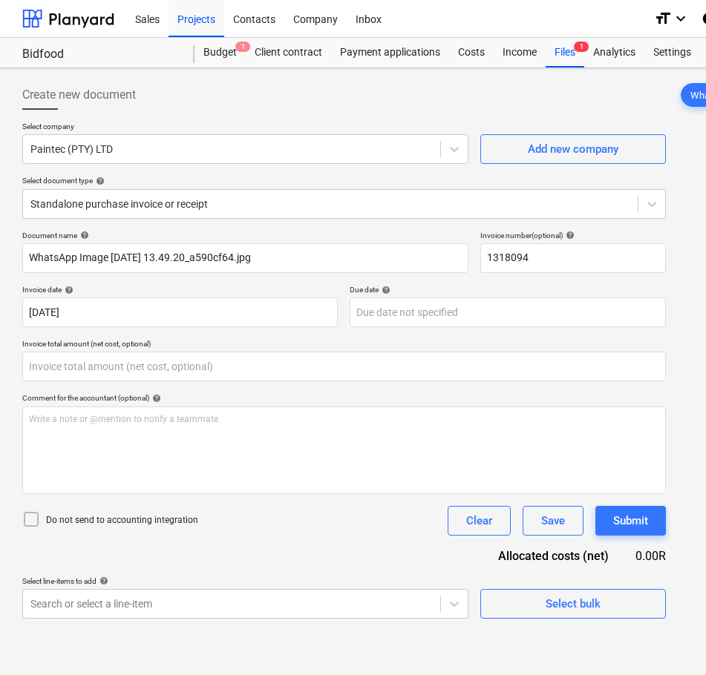
type input "0.00"
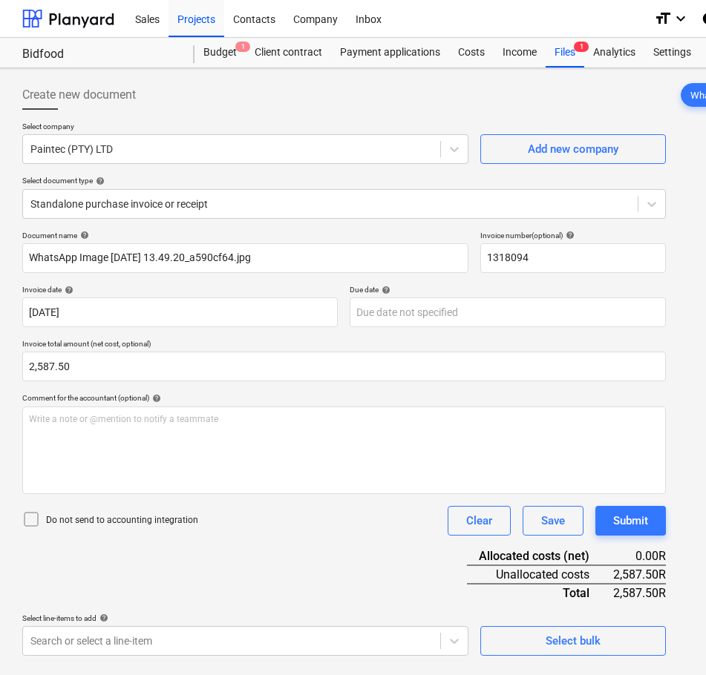
click at [97, 515] on p "Do not send to accounting integration" at bounding box center [122, 520] width 152 height 13
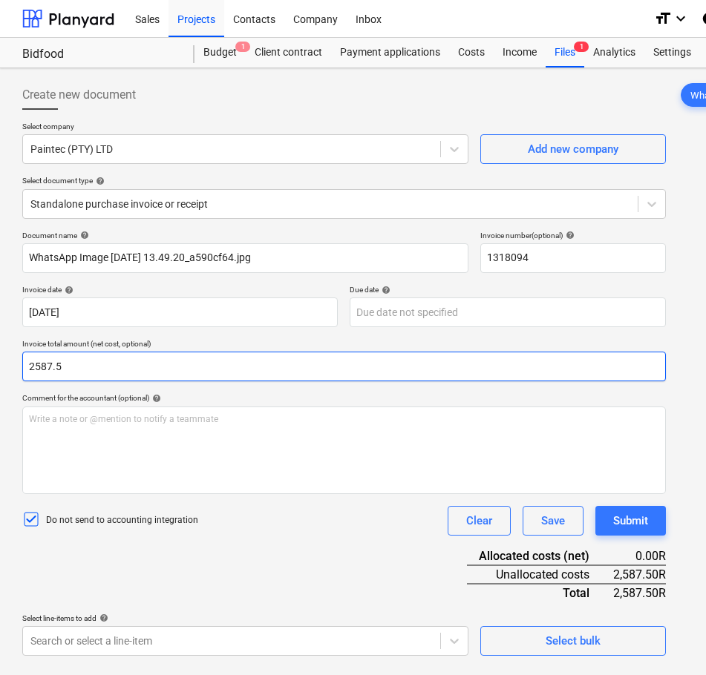
drag, startPoint x: 117, startPoint y: 380, endPoint x: -1, endPoint y: 376, distance: 117.3
click at [0, 376] on html "Sales Projects Contacts Company Inbox format_size keyboard_arrow_down help sear…" at bounding box center [353, 337] width 706 height 675
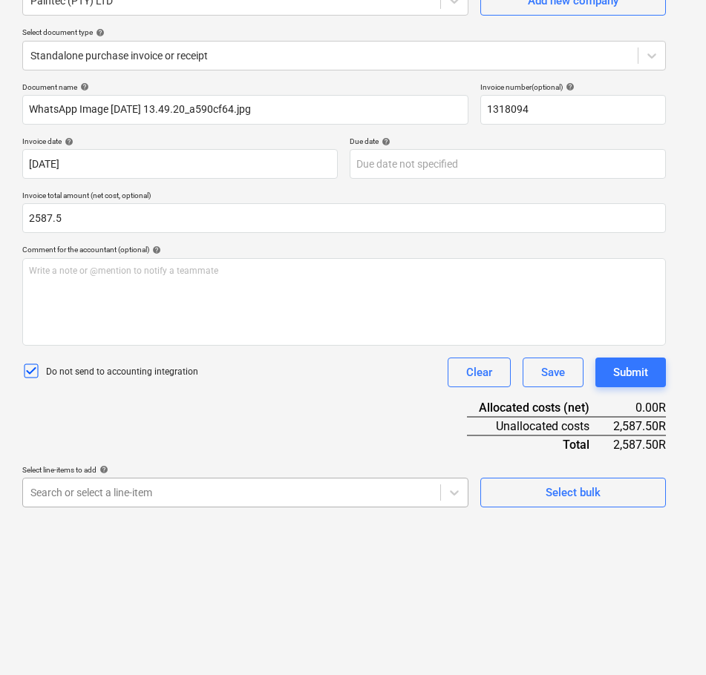
type input "2,587.50"
click at [255, 492] on body "Sales Projects Contacts Company Inbox format_size keyboard_arrow_down help sear…" at bounding box center [353, 189] width 706 height 675
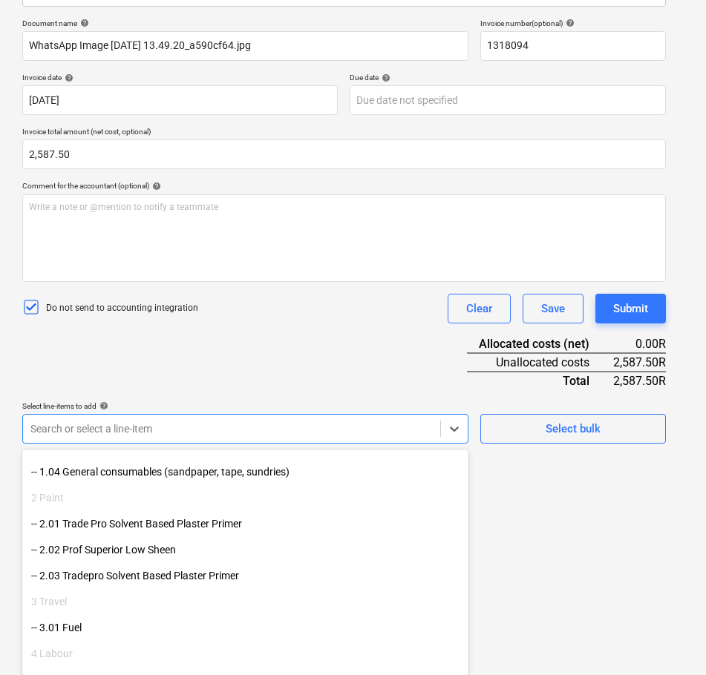
scroll to position [100, 0]
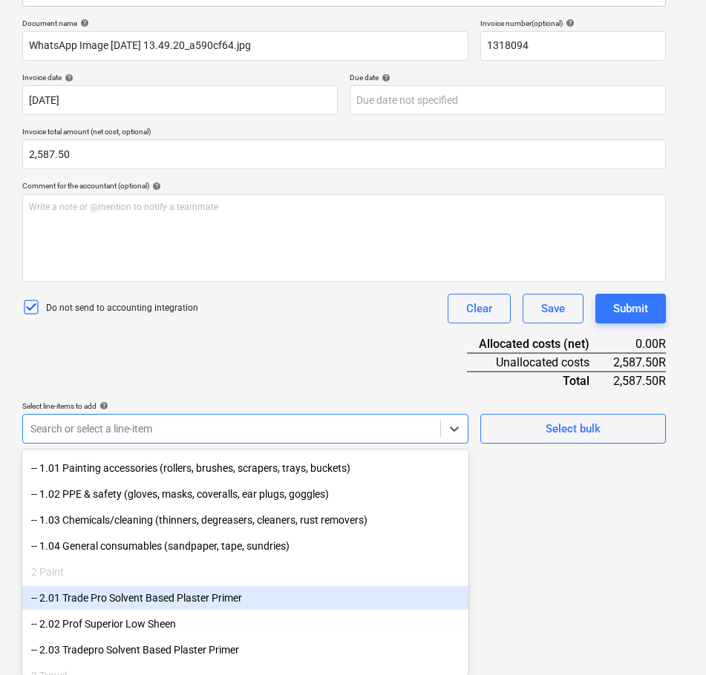
click at [259, 600] on div "-- 2.01 Trade Pro Solvent Based Plaster Primer" at bounding box center [245, 598] width 446 height 24
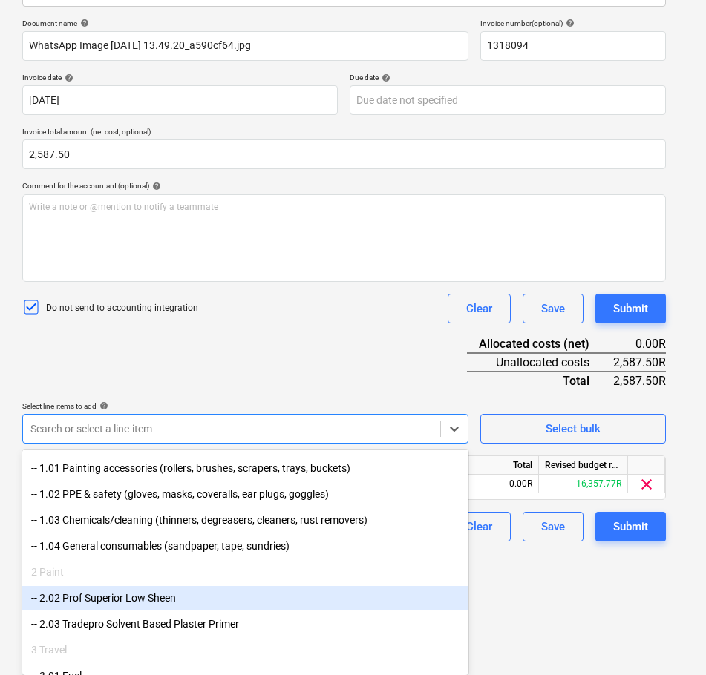
click at [264, 603] on div "-- 2.02 Prof Superior Low Sheen" at bounding box center [245, 598] width 446 height 24
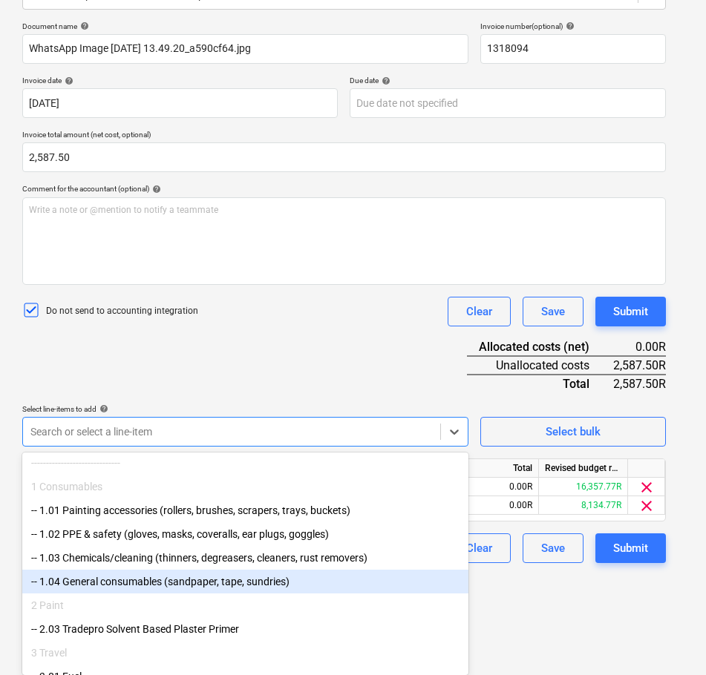
scroll to position [74, 0]
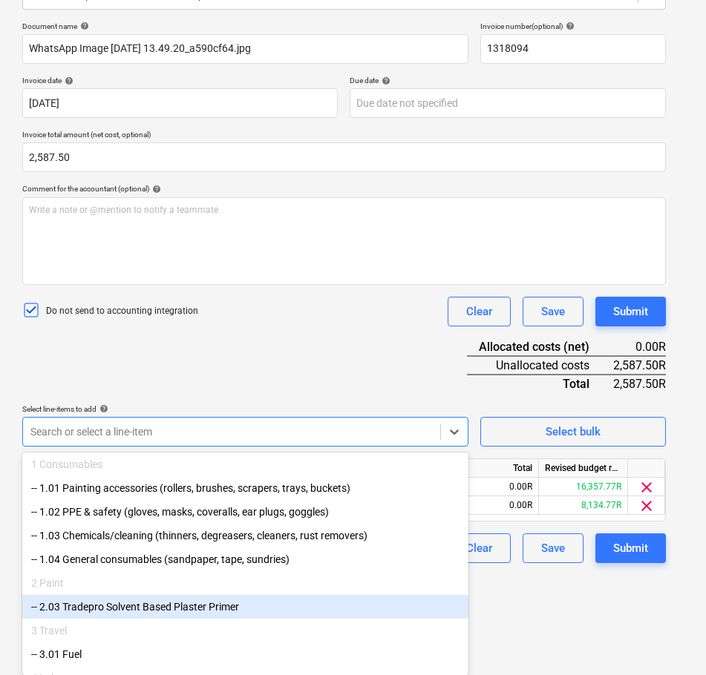
click at [260, 613] on div "-- 2.03 Tradepro Solvent Based Plaster Primer" at bounding box center [245, 607] width 446 height 24
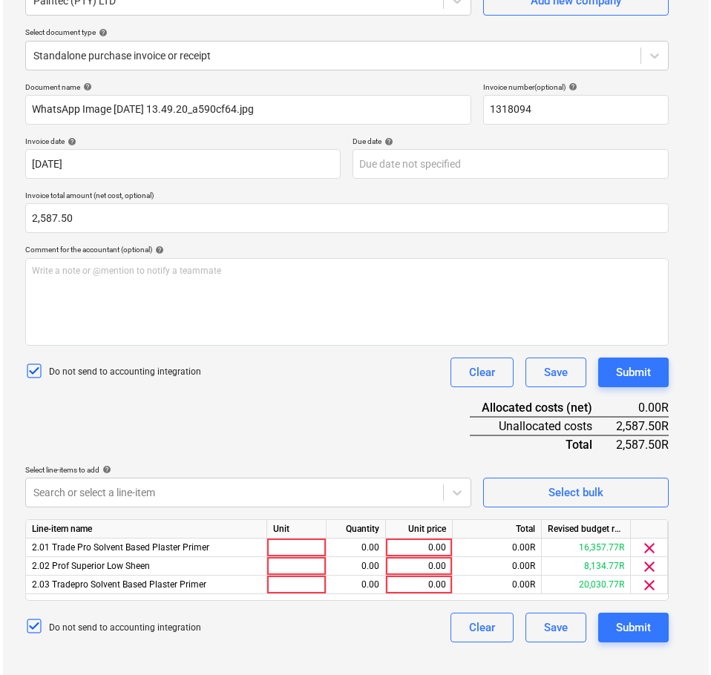
scroll to position [148, 0]
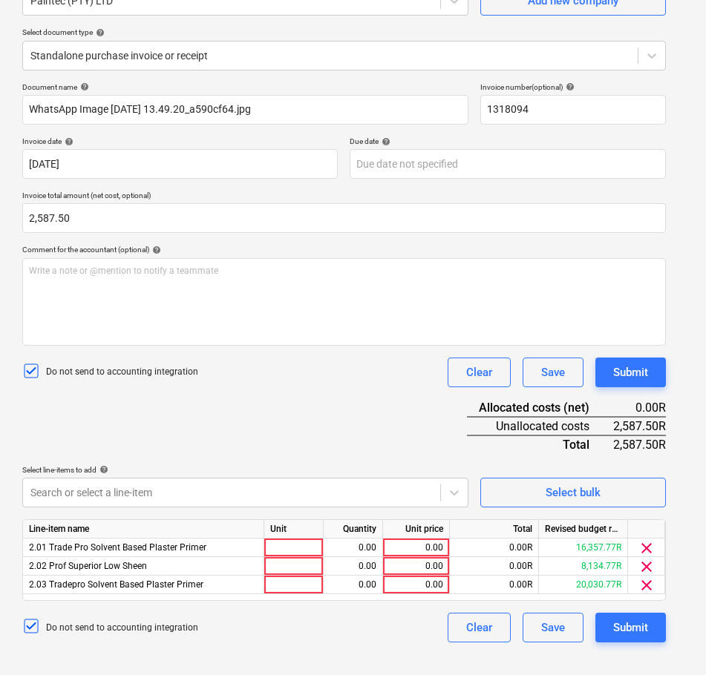
click at [415, 387] on div "Document name help WhatsApp Image [DATE] 13.49.20_a590cf64.jpg Invoice number (…" at bounding box center [343, 362] width 643 height 560
click at [643, 586] on span "clear" at bounding box center [646, 586] width 18 height 18
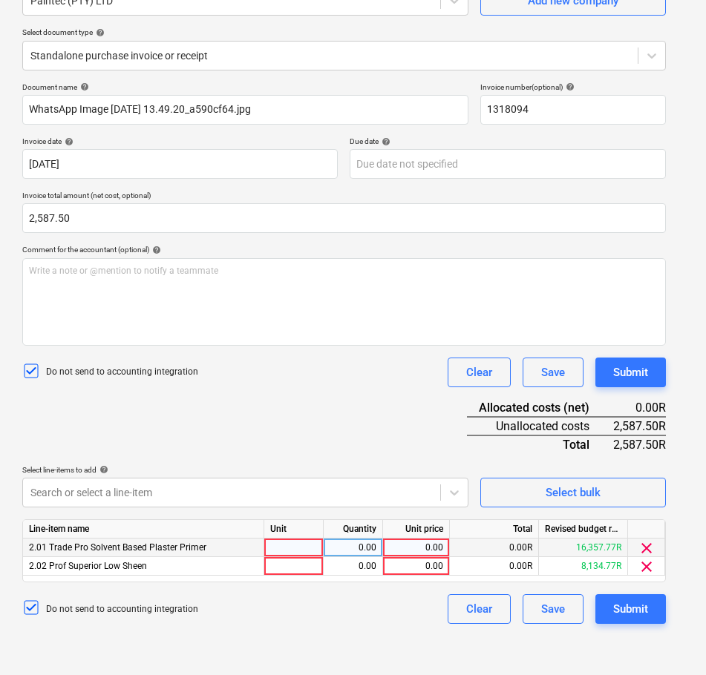
click at [645, 544] on span "clear" at bounding box center [646, 549] width 18 height 18
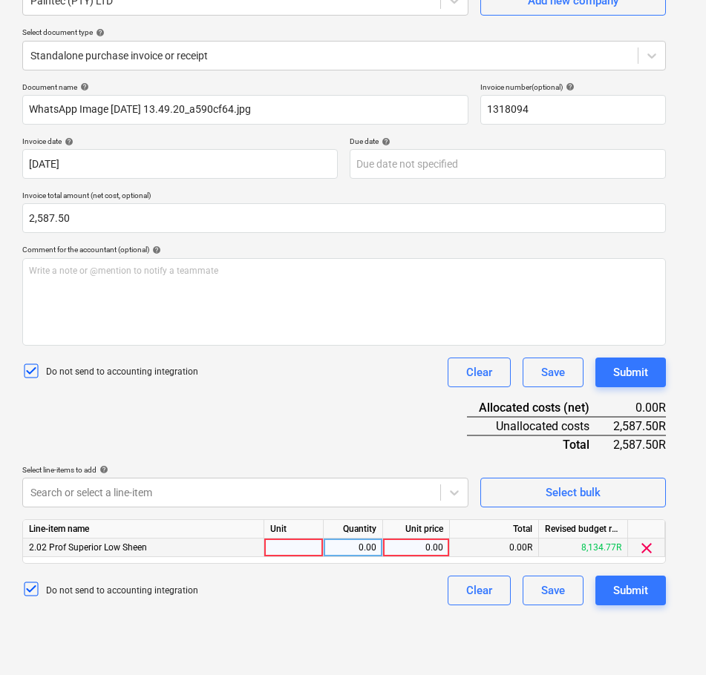
click at [305, 547] on div at bounding box center [293, 548] width 59 height 19
type input "1"
click at [364, 547] on div "0.00" at bounding box center [353, 548] width 47 height 19
click at [411, 548] on div "0.00" at bounding box center [416, 548] width 54 height 19
type input "2587.5"
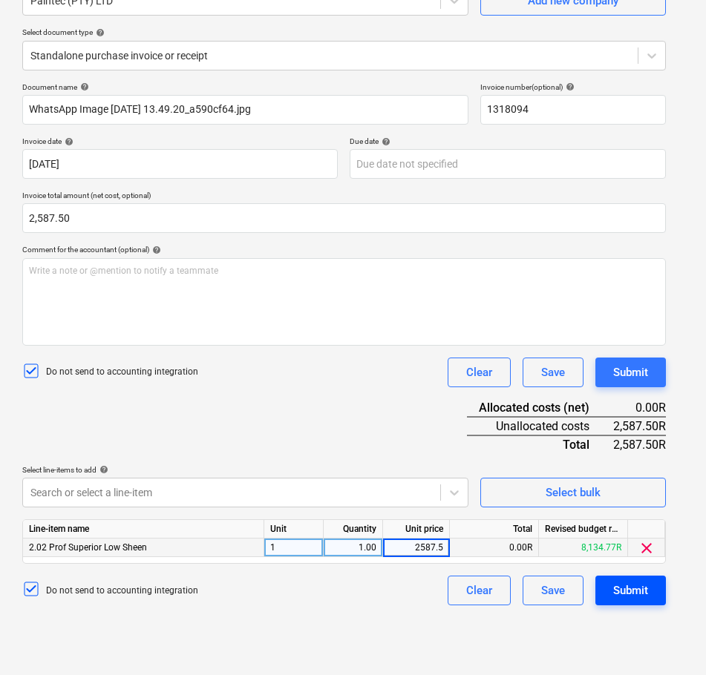
click at [642, 595] on div "Submit" at bounding box center [630, 590] width 35 height 19
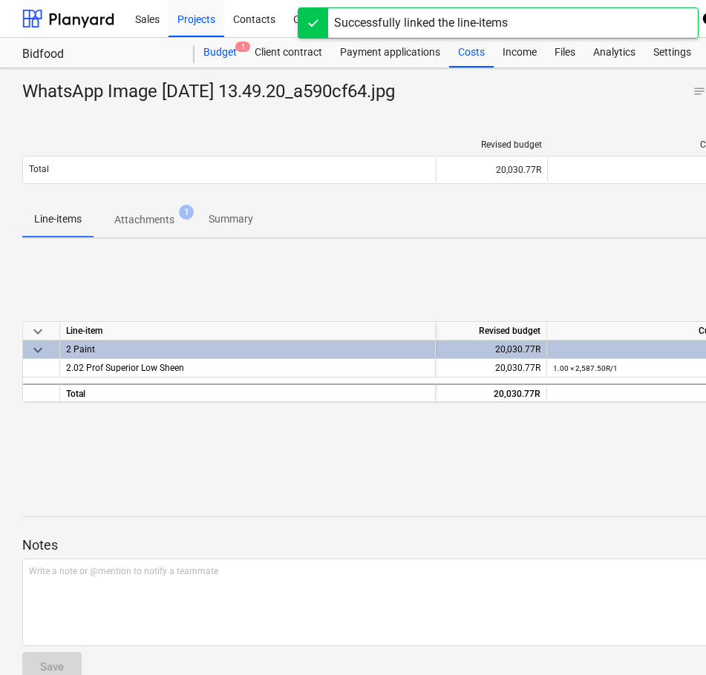
click at [220, 50] on div "Budget 1" at bounding box center [219, 53] width 51 height 30
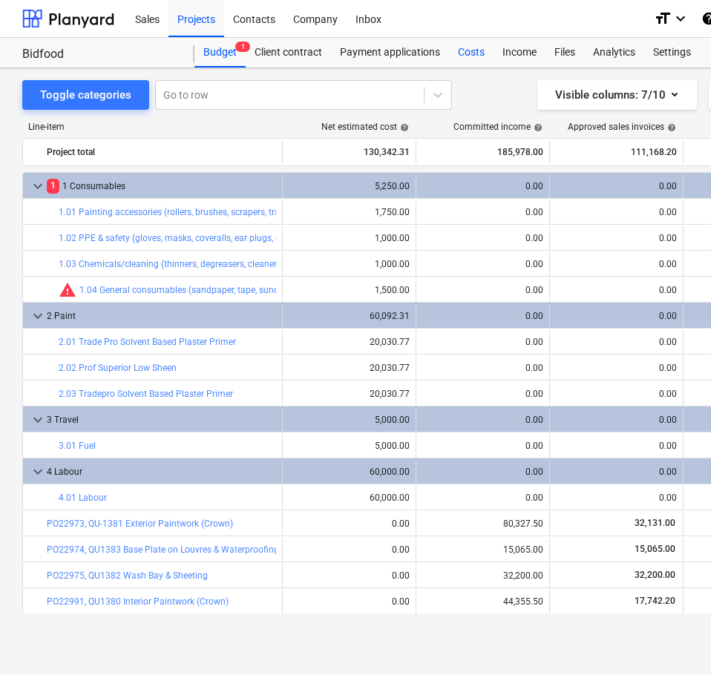
click at [471, 56] on div "Costs" at bounding box center [471, 53] width 45 height 30
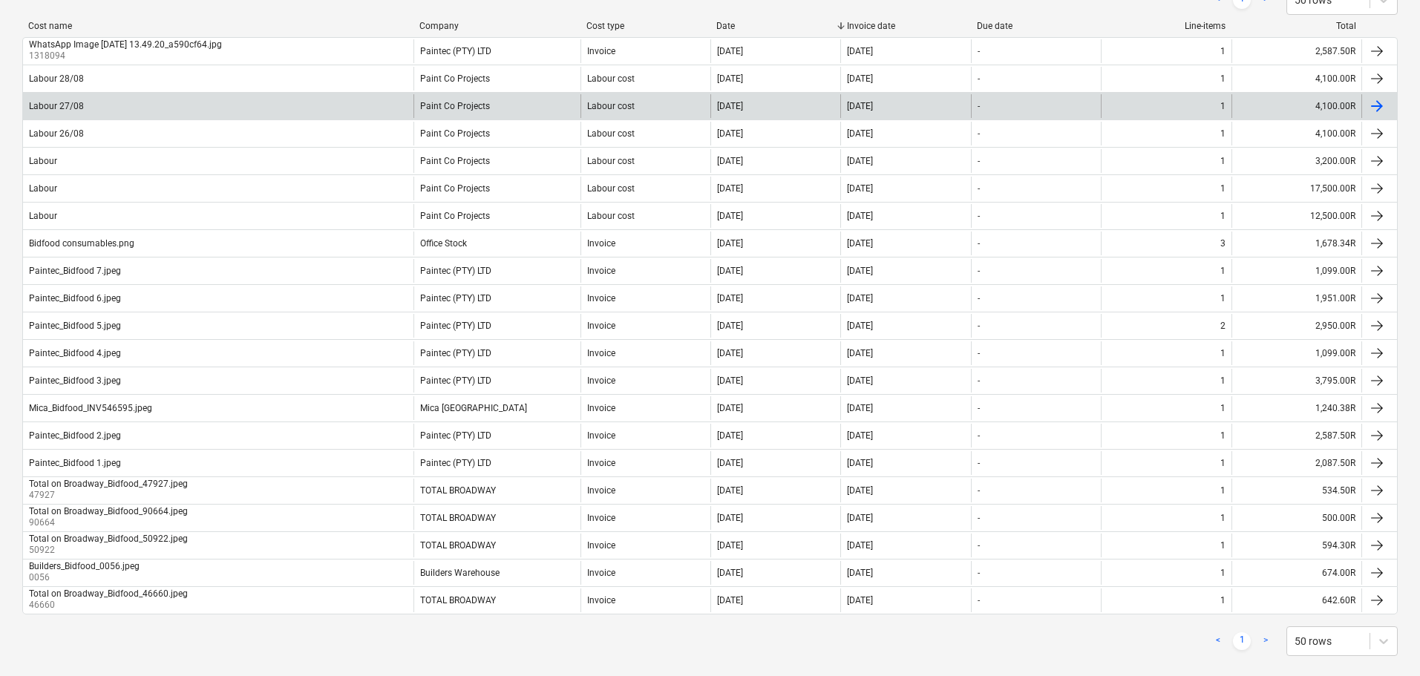
scroll to position [264, 0]
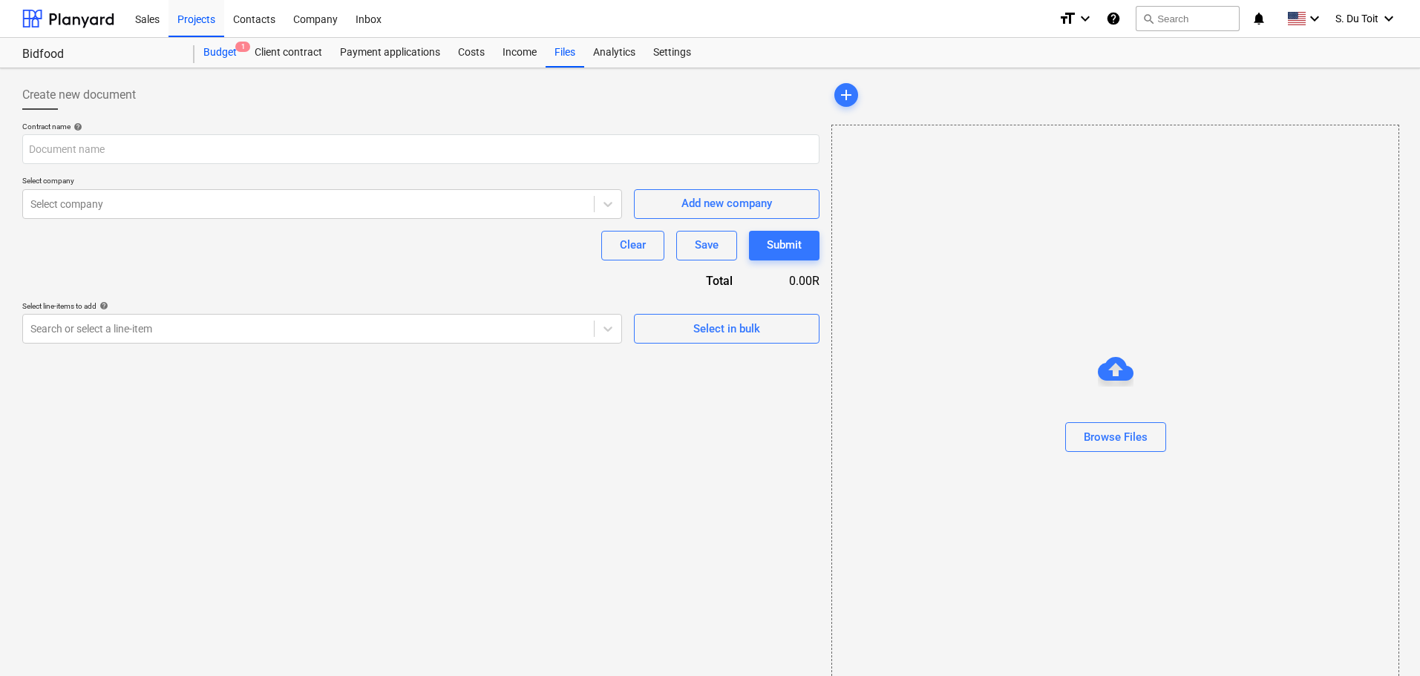
click at [232, 53] on div "Budget 1" at bounding box center [219, 53] width 51 height 30
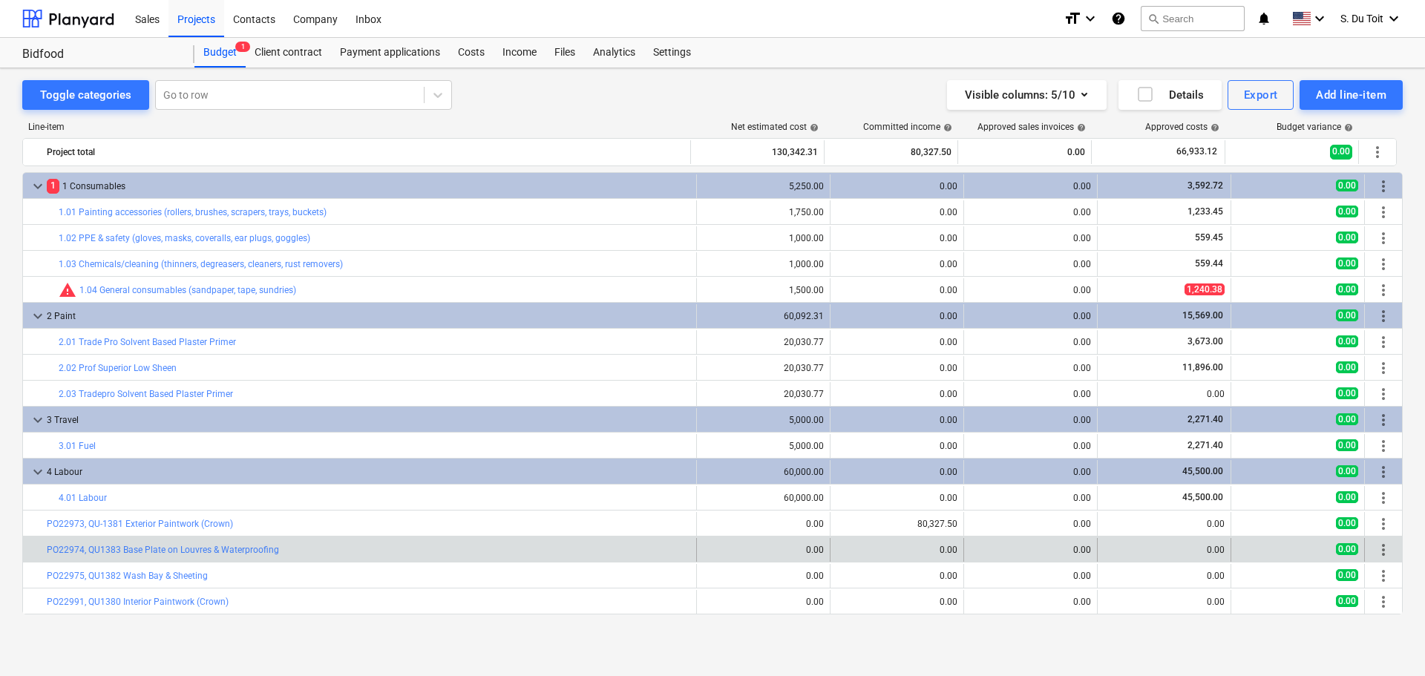
click at [185, 543] on div "bar_chart PO22974, QU1383 Base Plate on Louvres & Waterproofing" at bounding box center [368, 550] width 643 height 24
click at [186, 551] on link "PO22974, QU1383 Base Plate on Louvres & Waterproofing" at bounding box center [163, 550] width 232 height 10
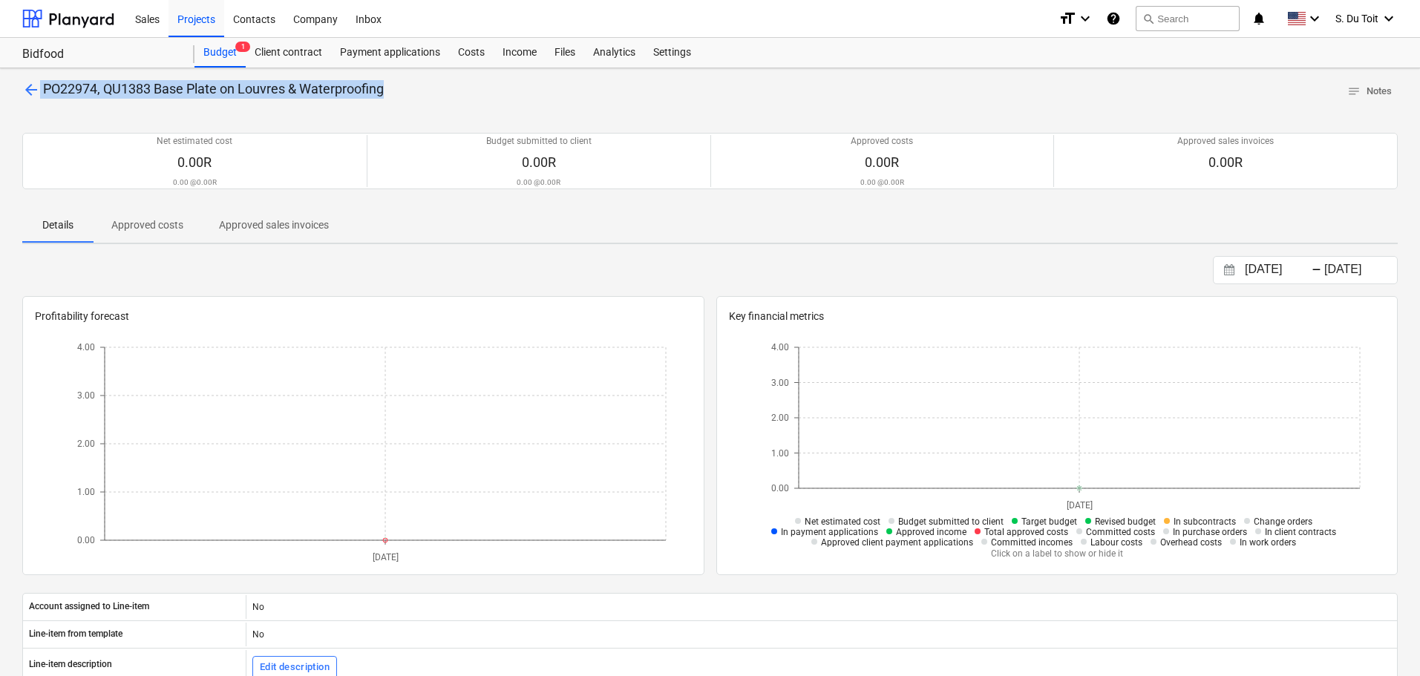
drag, startPoint x: 402, startPoint y: 92, endPoint x: 10, endPoint y: 91, distance: 392.6
click at [10, 91] on div "arrow_back PO22974, QU1383 Base Plate on Louvres & Waterproofing notes Notes Ne…" at bounding box center [710, 527] width 1420 height 918
copy p "PO22974, QU1383 Base Plate on Louvres & Waterproofing"
click at [30, 86] on span "arrow_back" at bounding box center [31, 90] width 18 height 18
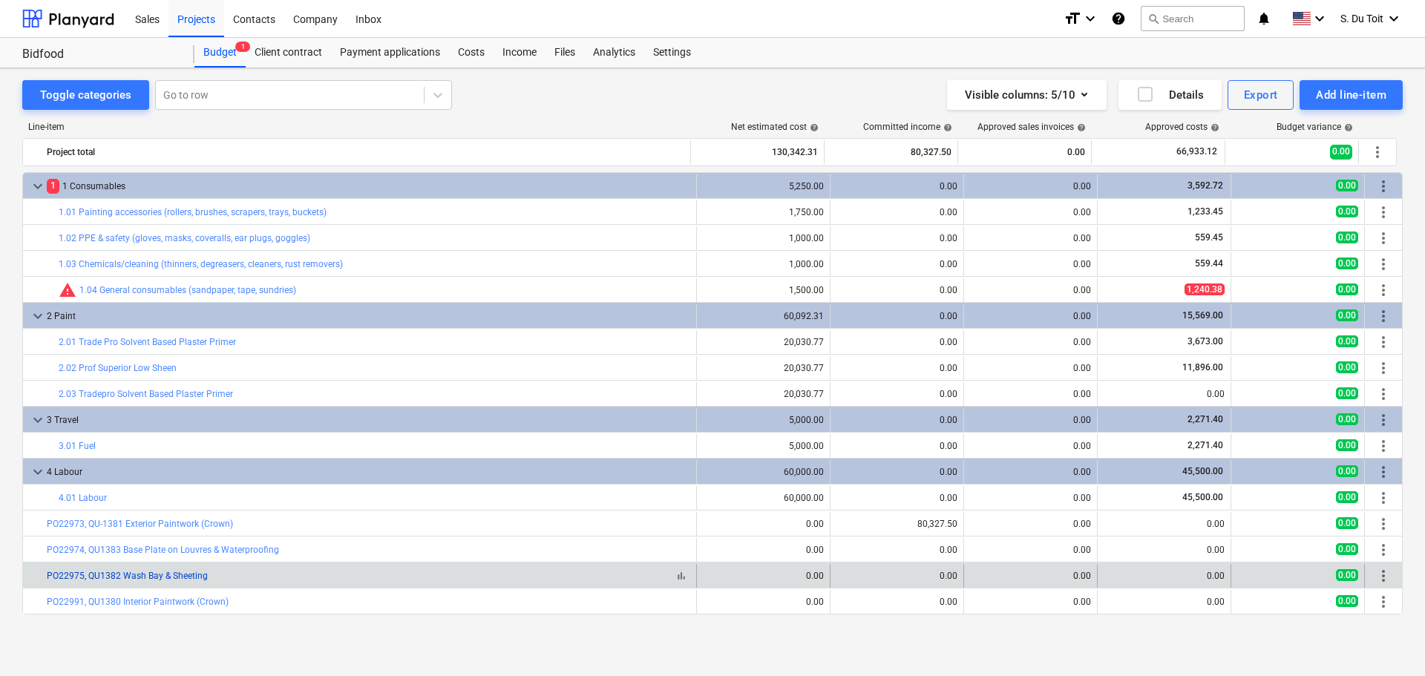
click at [151, 571] on link "PO22975, QU1382 Wash Bay & Sheeting" at bounding box center [127, 576] width 161 height 10
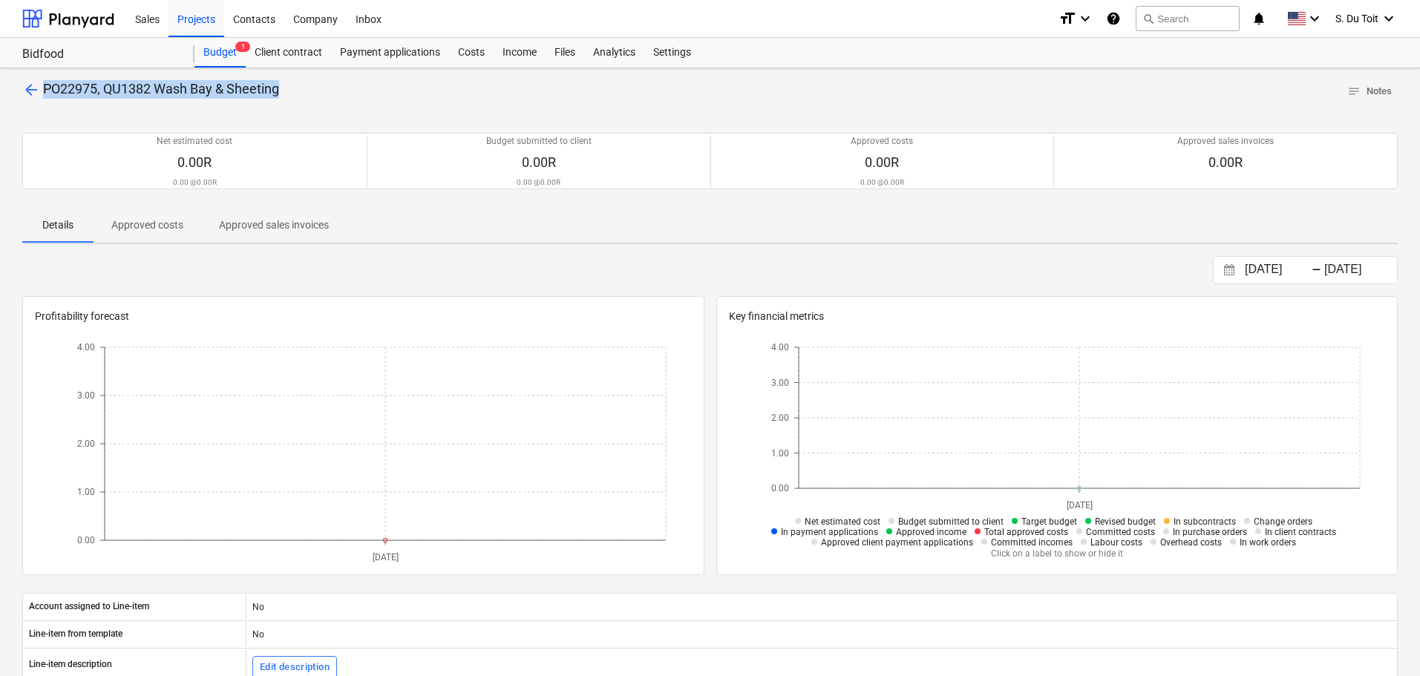
drag, startPoint x: 297, startPoint y: 93, endPoint x: 44, endPoint y: 96, distance: 253.1
click at [44, 96] on div "arrow_back PO22975, QU1382 Wash Bay & Sheeting notes Notes" at bounding box center [709, 91] width 1375 height 23
copy span "PO22975, QU1382 Wash Bay & Sheeting"
click at [30, 83] on span "arrow_back" at bounding box center [31, 90] width 18 height 18
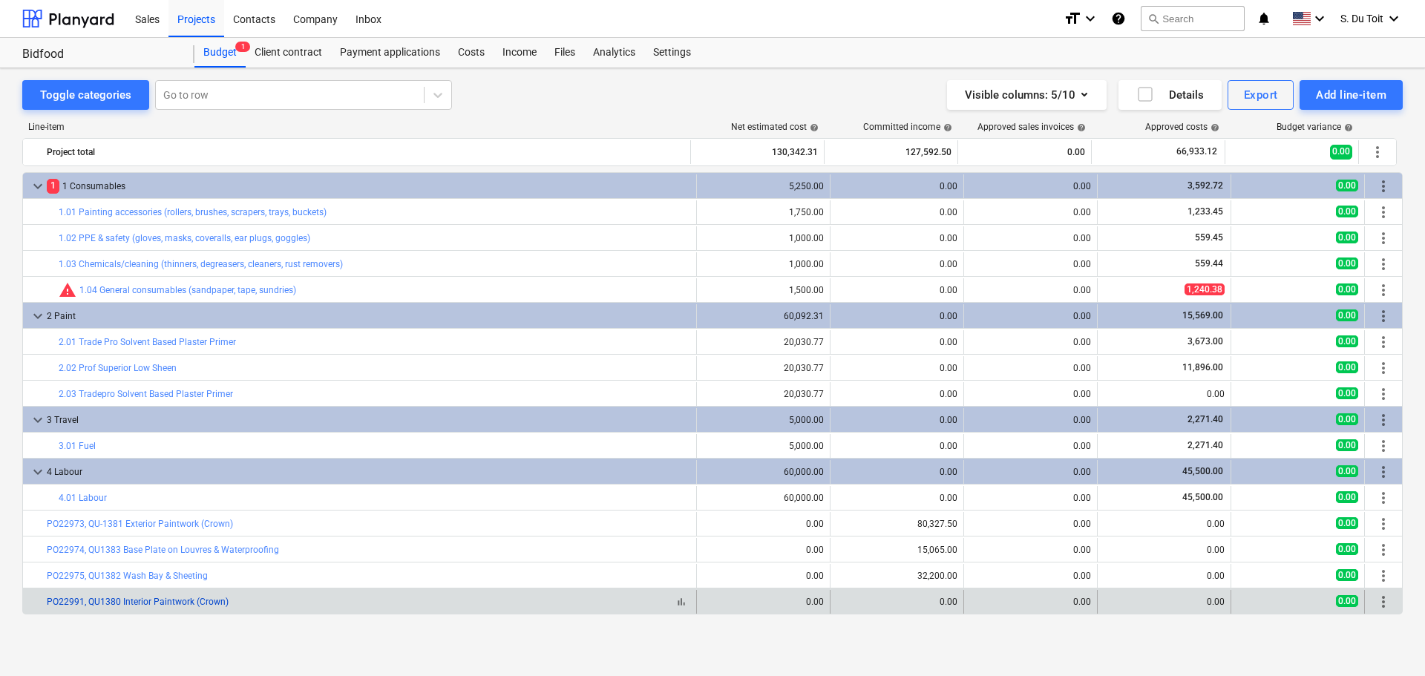
click at [211, 601] on link "PO22991, QU1380 Interior Paintwork (Crown)" at bounding box center [138, 602] width 182 height 10
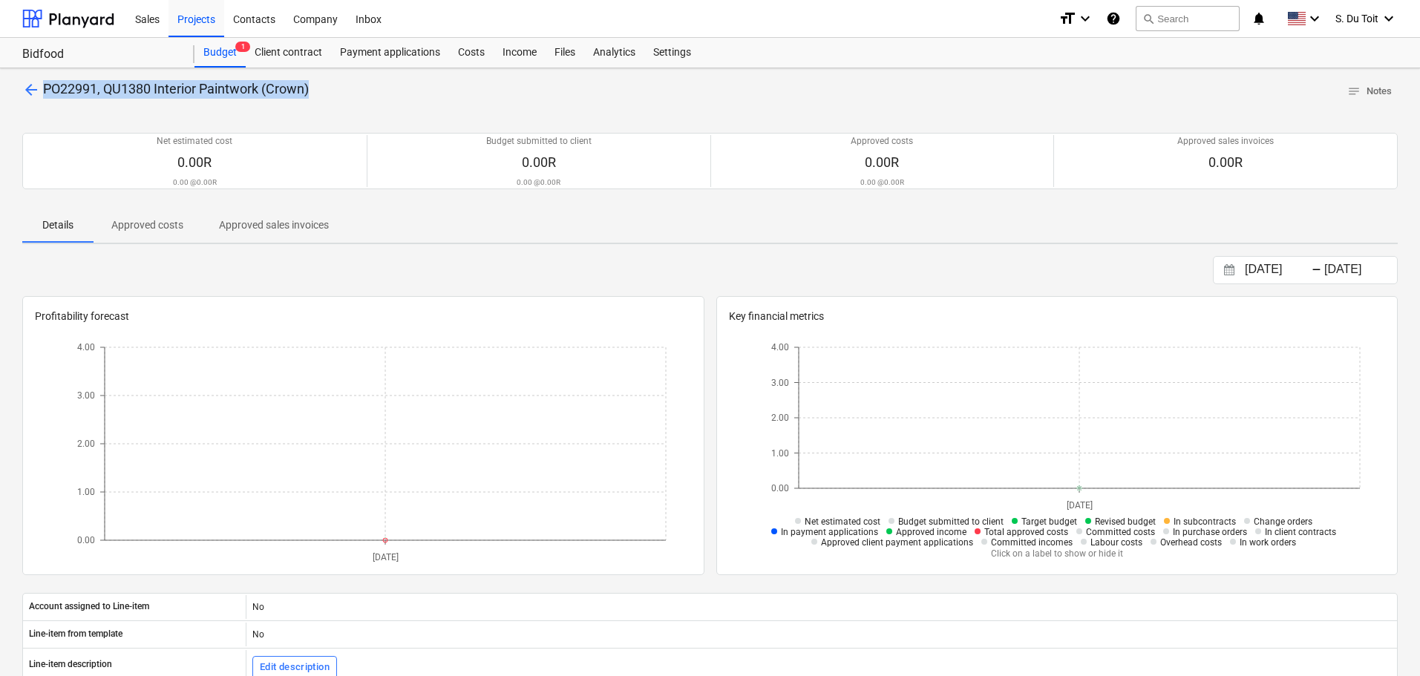
drag, startPoint x: 340, startPoint y: 91, endPoint x: 47, endPoint y: 95, distance: 293.2
click at [47, 95] on div "arrow_back PO22991, QU1380 Interior Paintwork (Crown) notes Notes" at bounding box center [709, 91] width 1375 height 23
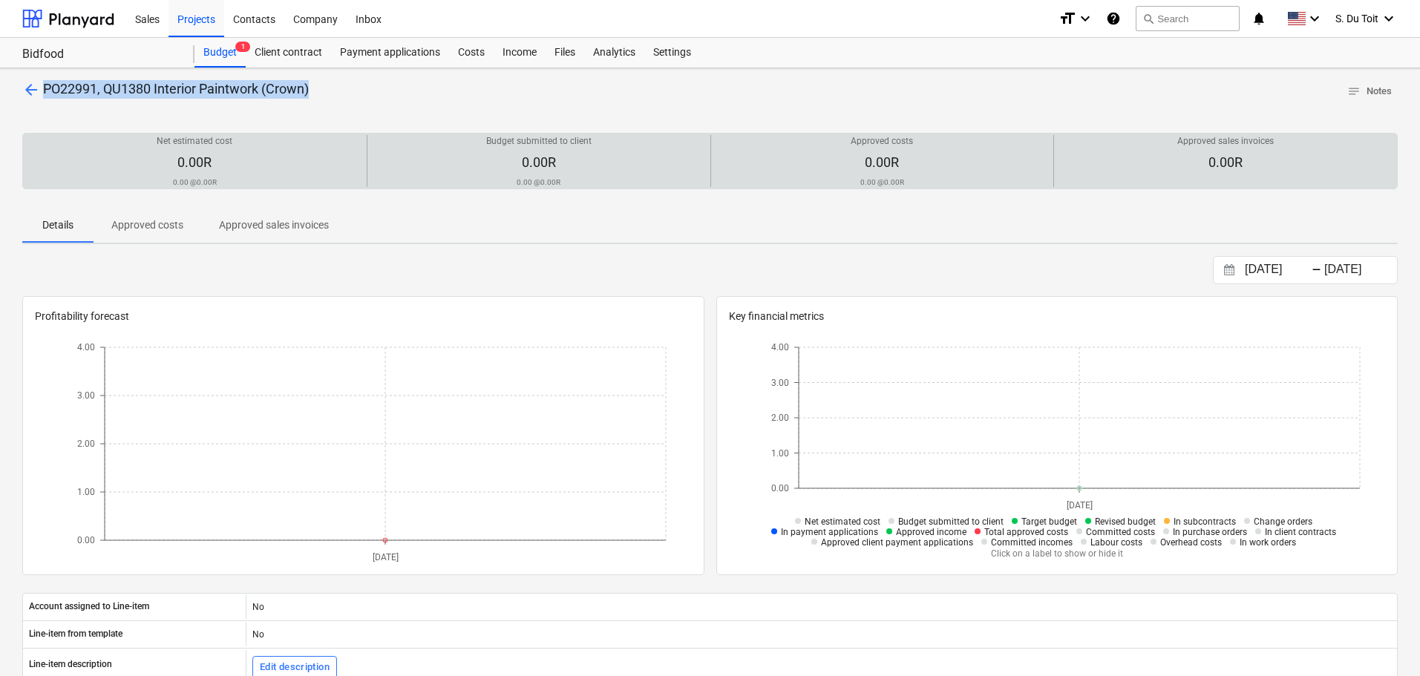
copy span "PO22991, QU1380 Interior Paintwork (Crown)"
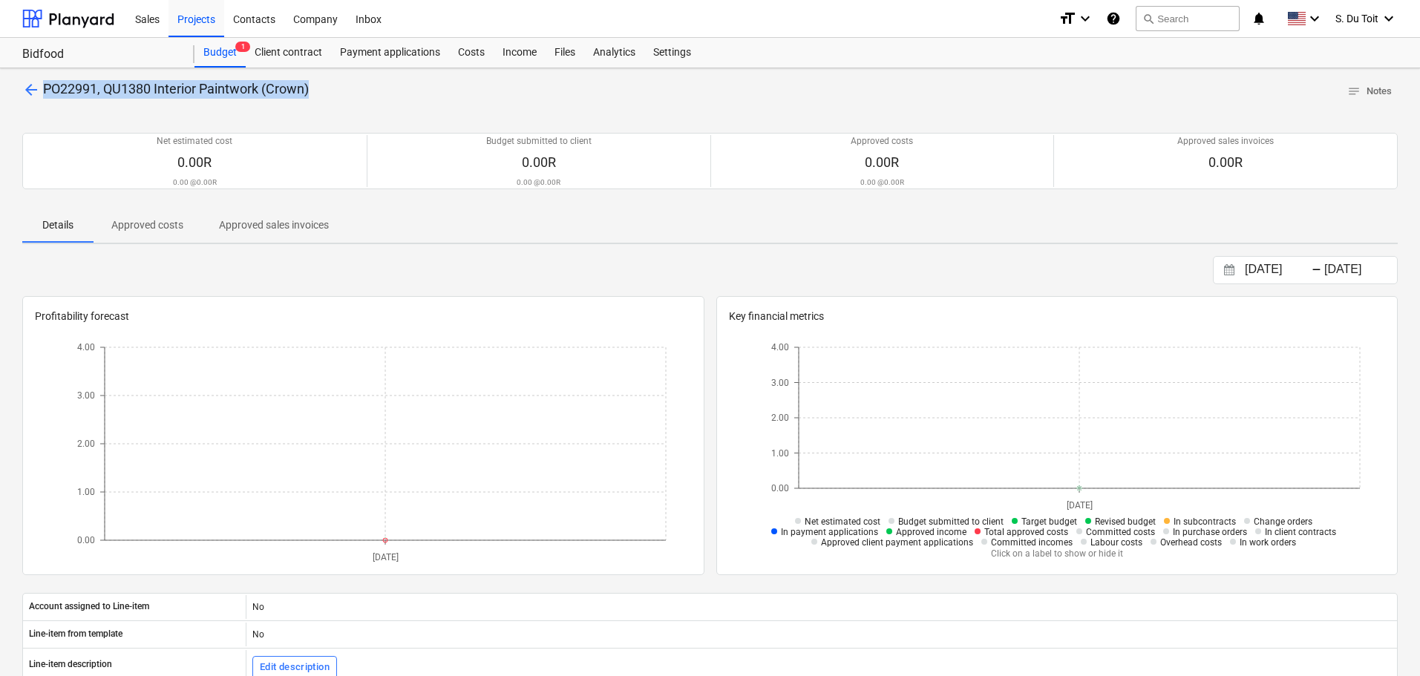
click at [23, 90] on span "arrow_back" at bounding box center [31, 90] width 18 height 18
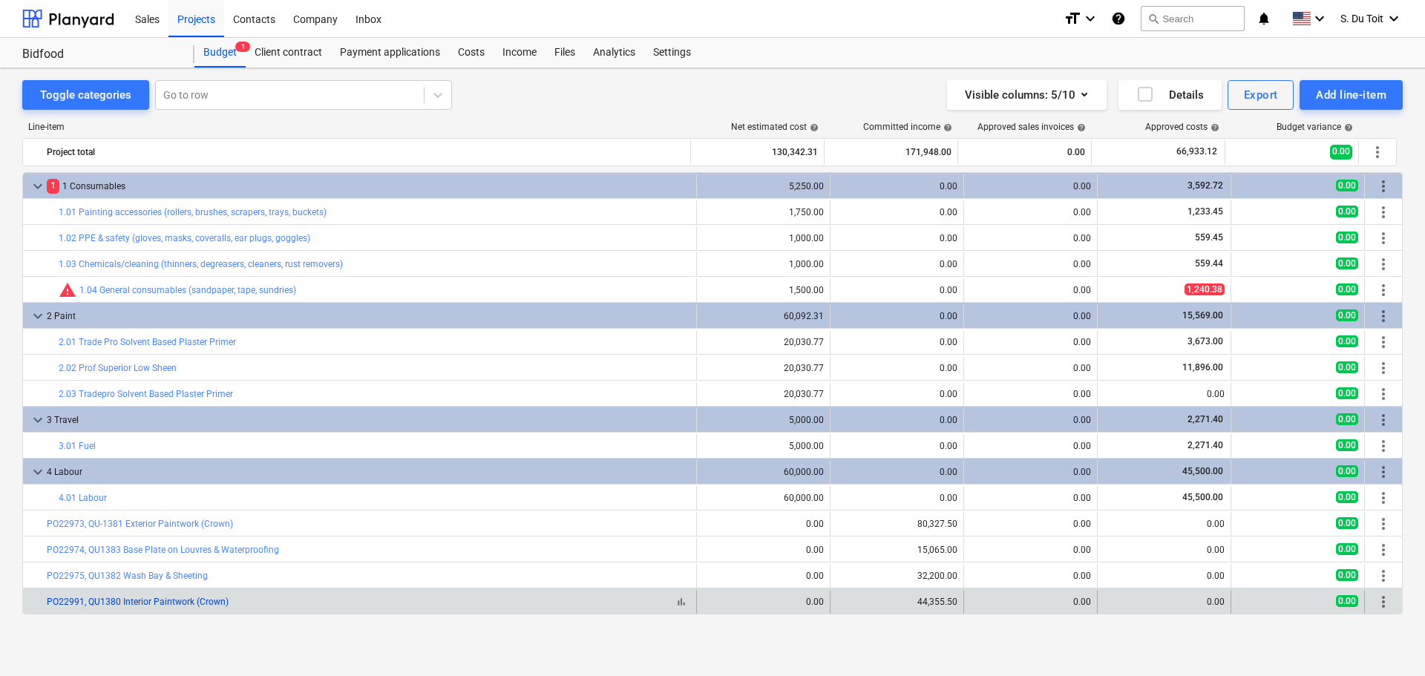
click at [190, 599] on link "PO22991, QU1380 Interior Paintwork (Crown)" at bounding box center [138, 602] width 182 height 10
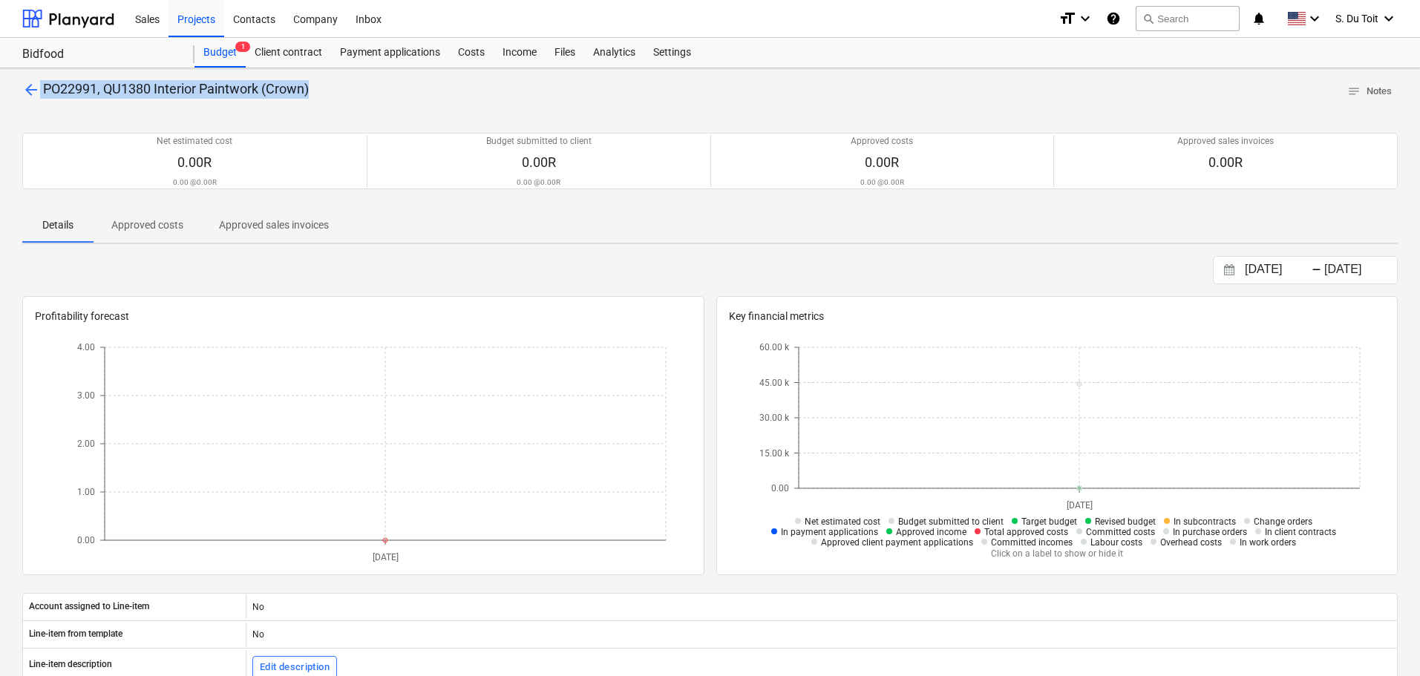
drag, startPoint x: 296, startPoint y: 85, endPoint x: 12, endPoint y: 98, distance: 284.5
click at [12, 98] on div "arrow_back PO22991, QU1380 Interior Paintwork (Crown) notes Notes Net estimated…" at bounding box center [710, 527] width 1420 height 918
copy p "PO22991, QU1380 Interior Paintwork (Crown)"
click at [27, 88] on span "arrow_back" at bounding box center [31, 90] width 18 height 18
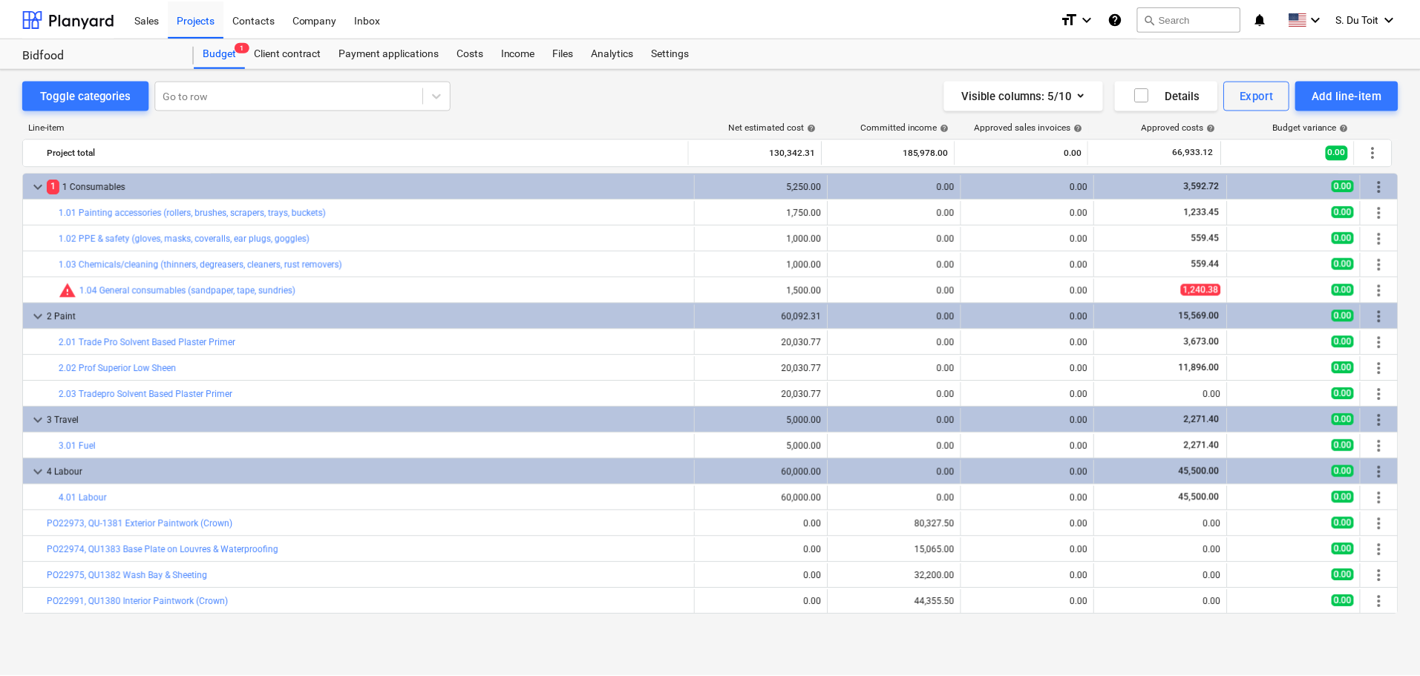
scroll to position [25, 0]
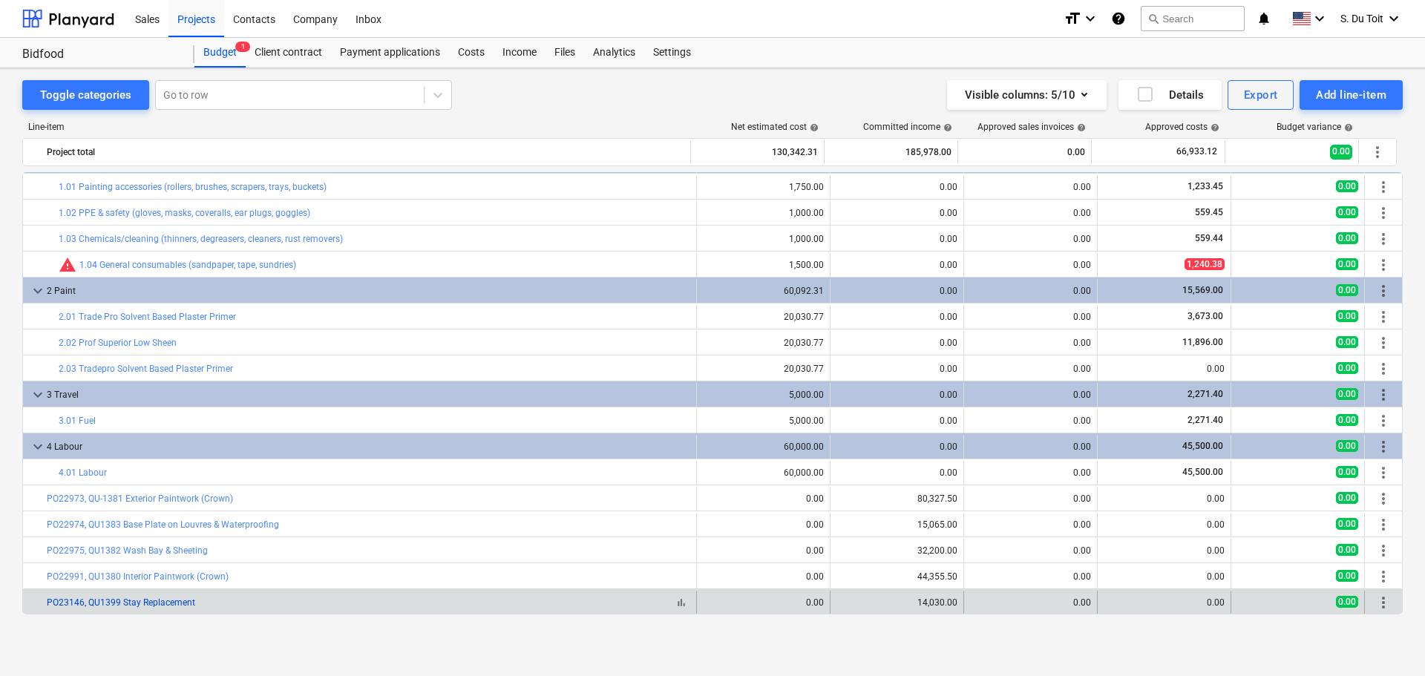
click at [142, 600] on link "PO23146, QU1399 Stay Replacement" at bounding box center [121, 602] width 148 height 10
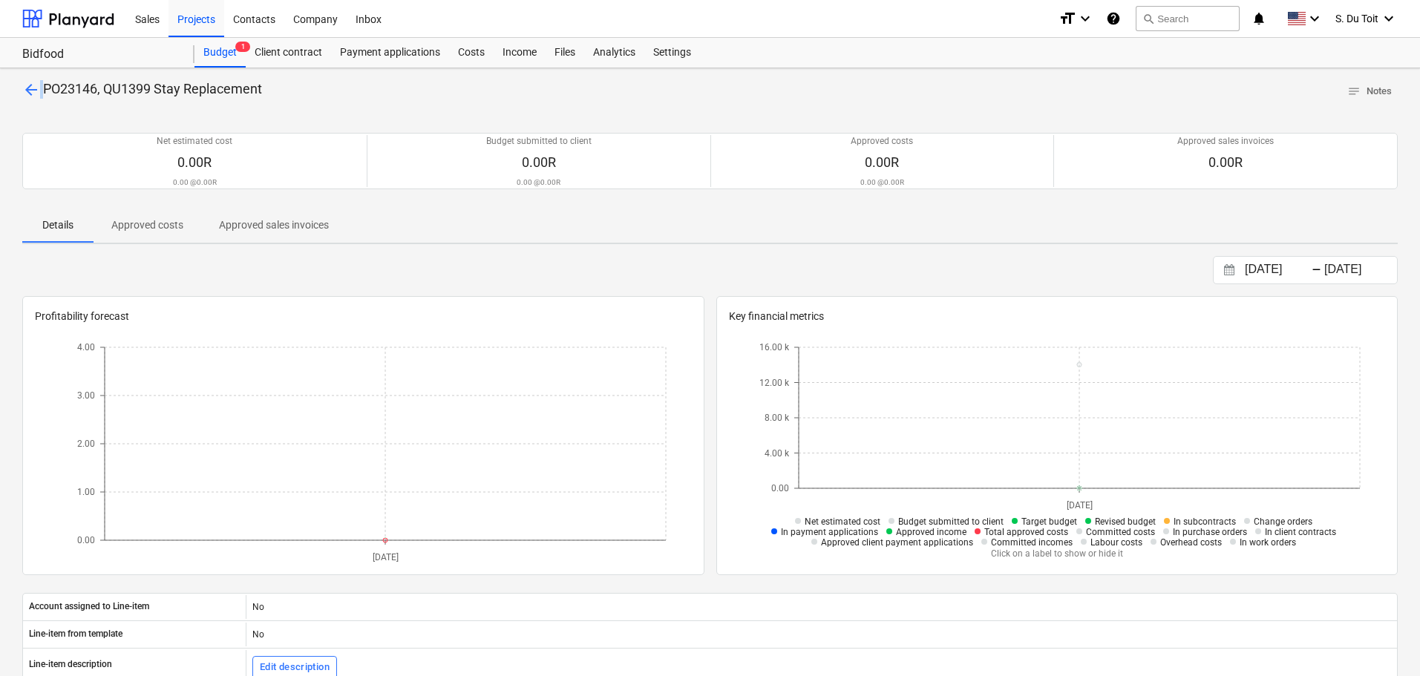
drag, startPoint x: 277, startPoint y: 94, endPoint x: 45, endPoint y: 85, distance: 232.5
drag, startPoint x: 45, startPoint y: 85, endPoint x: 277, endPoint y: 92, distance: 232.4
click at [277, 92] on div "arrow_back PO23146, QU1399 Stay Replacement notes Notes" at bounding box center [709, 91] width 1375 height 23
copy span "PO23146, QU1399 Stay Replacement"
